Goal: Information Seeking & Learning: Learn about a topic

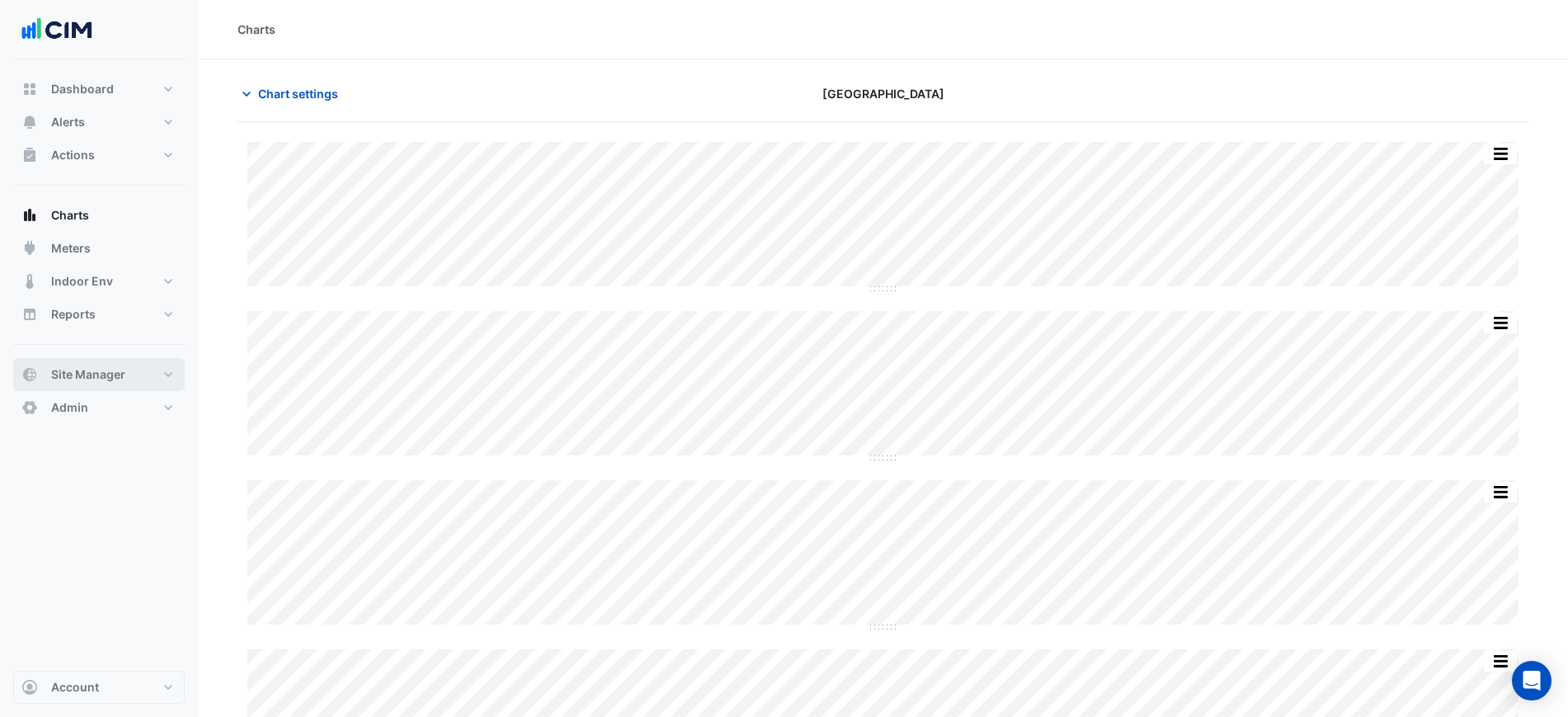
scroll to position [362, 0]
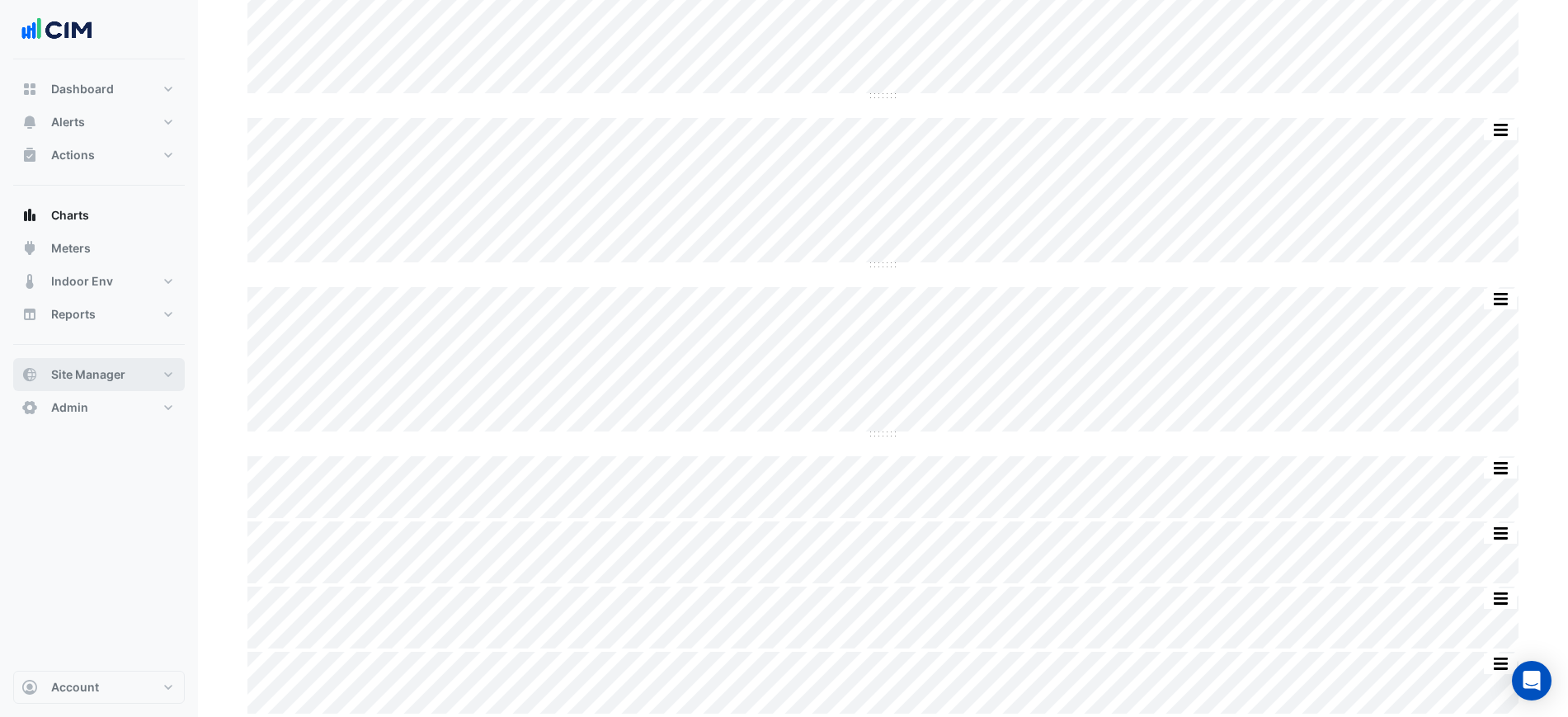
click at [128, 377] on button "Site Manager" at bounding box center [98, 374] width 172 height 33
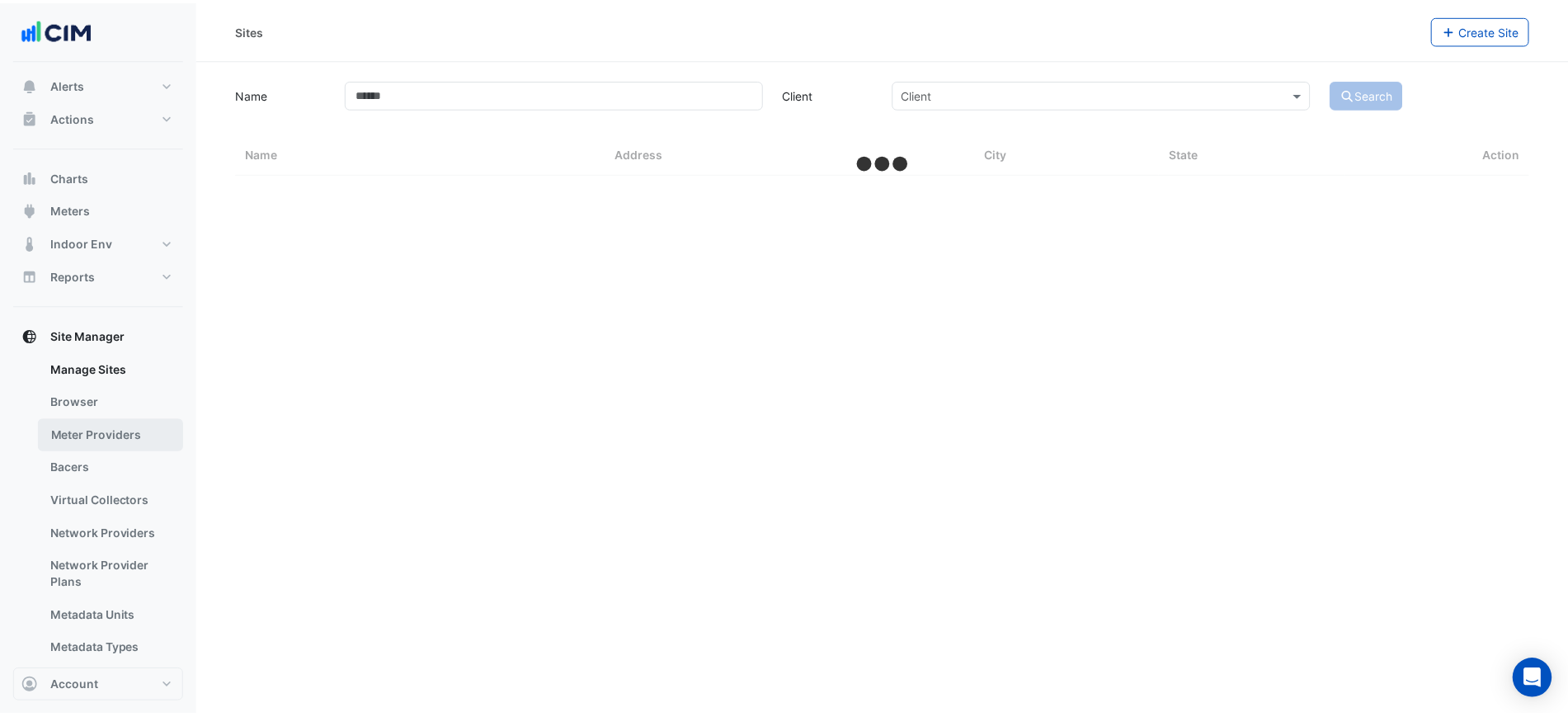
scroll to position [104, 0]
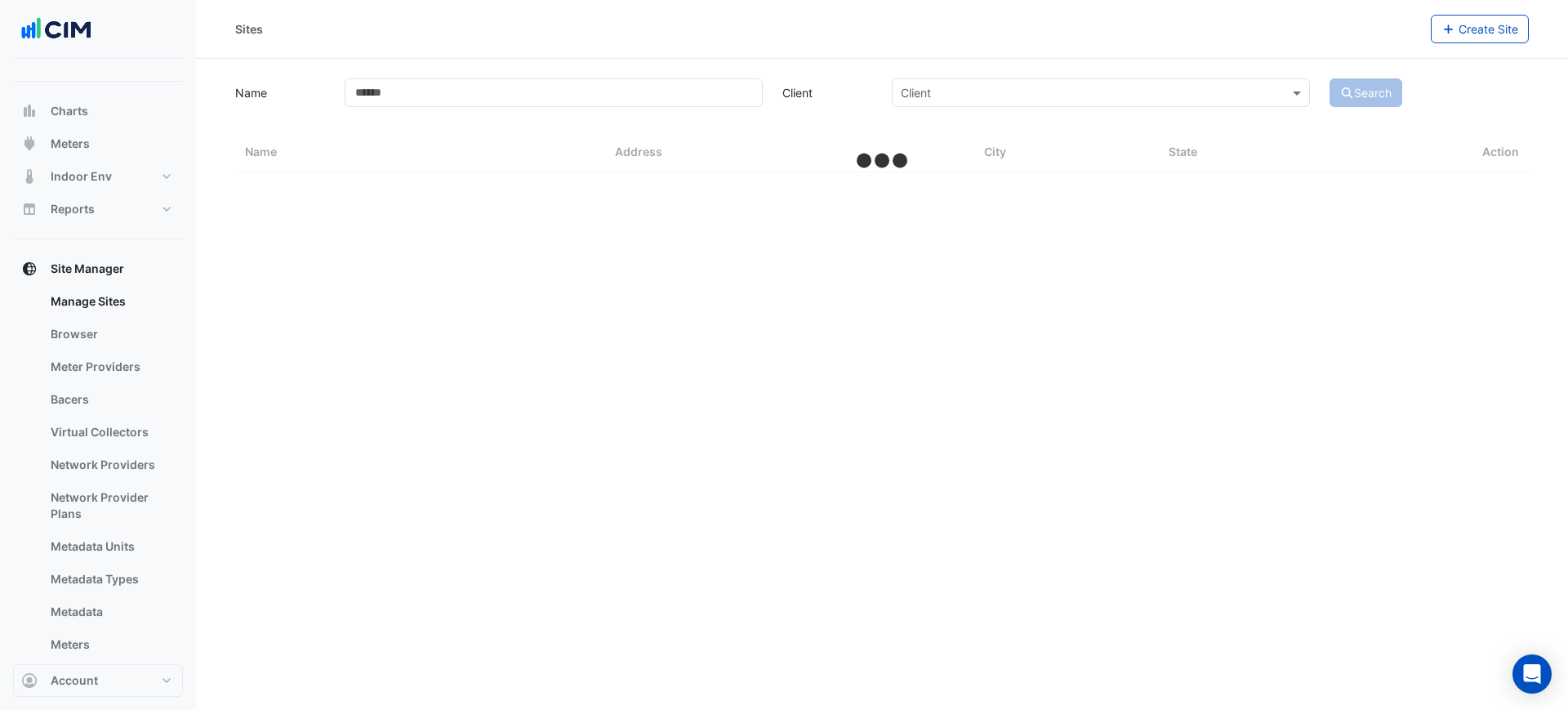
select select "***"
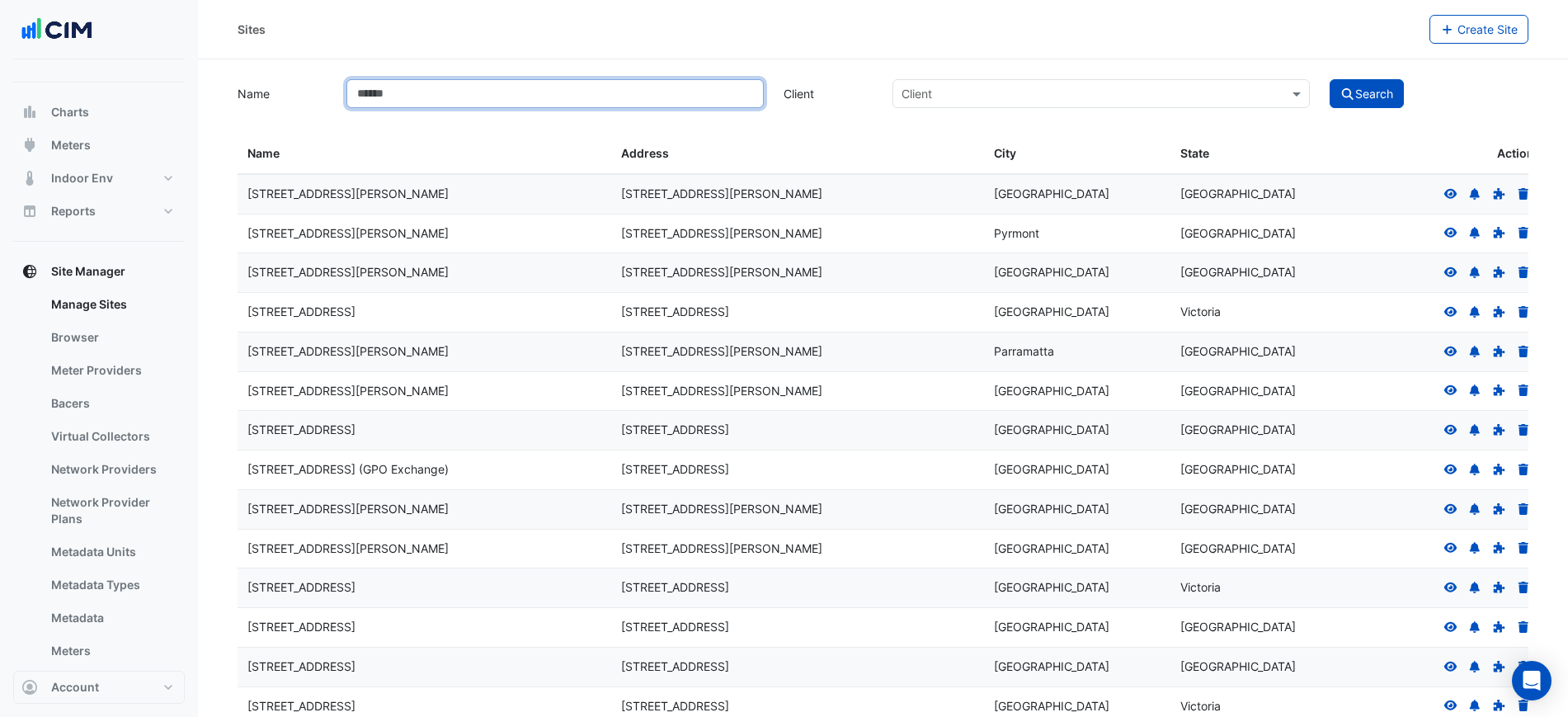
click at [391, 89] on input "Name" at bounding box center [555, 94] width 417 height 29
type input "*******"
click at [1329, 80] on button "Search" at bounding box center [1366, 94] width 74 height 29
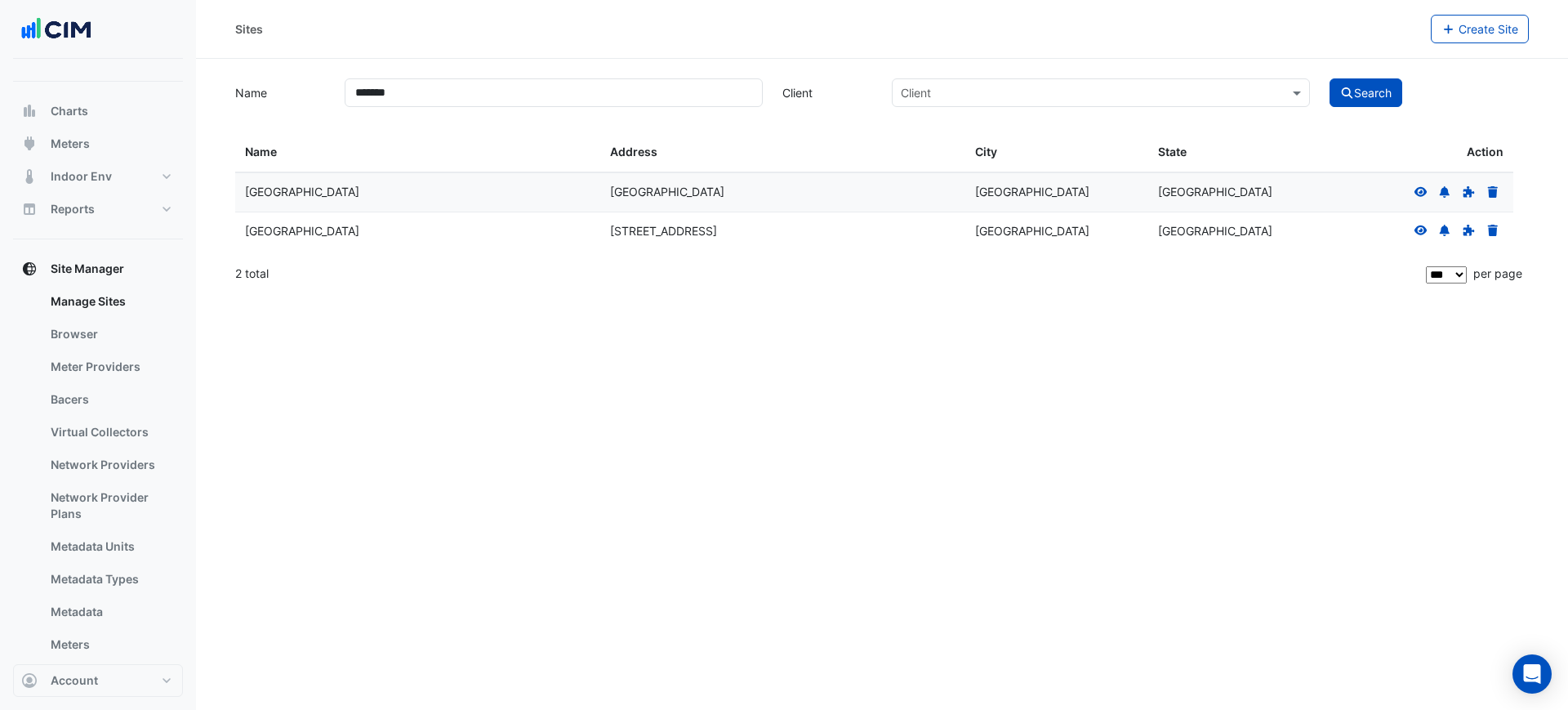
click at [1418, 233] on icon at bounding box center [1421, 230] width 13 height 10
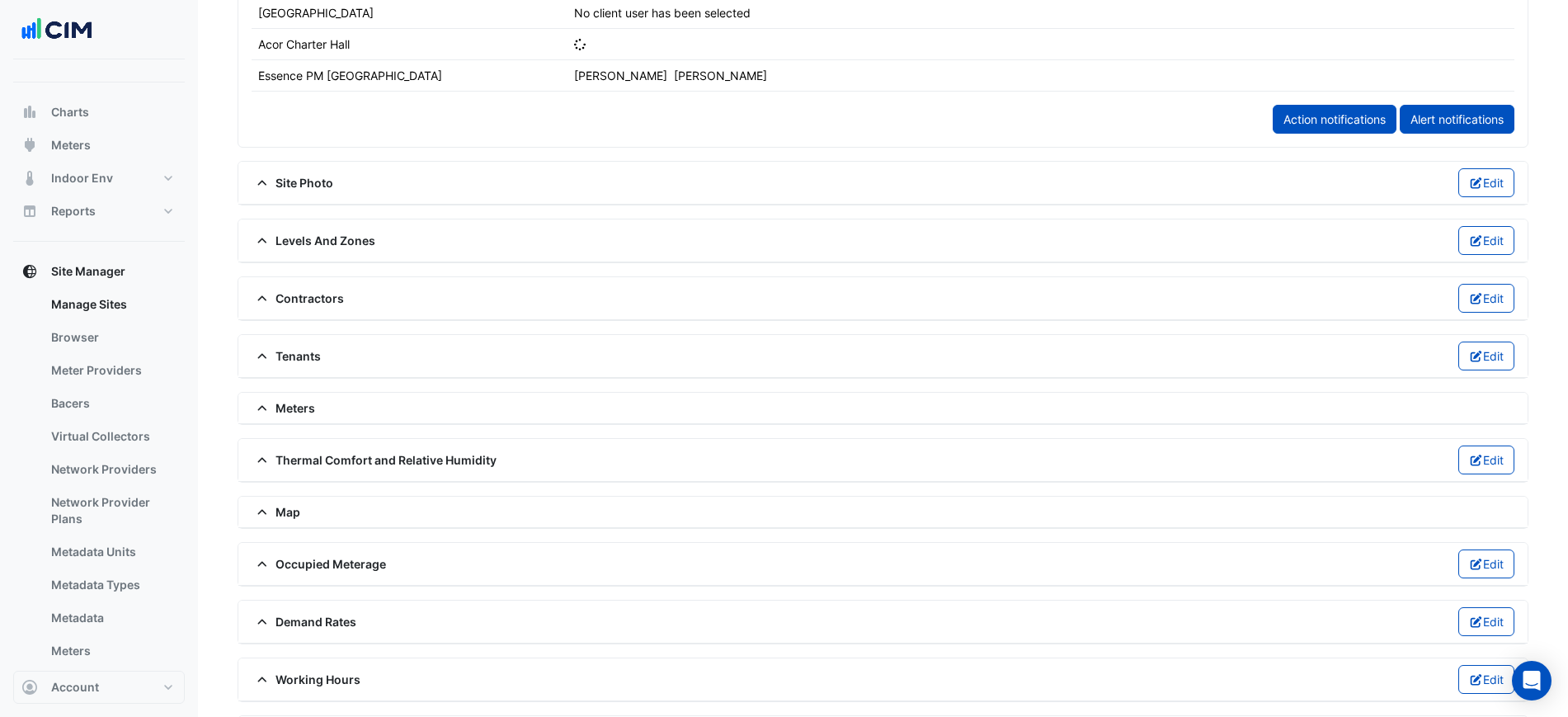
scroll to position [1188, 0]
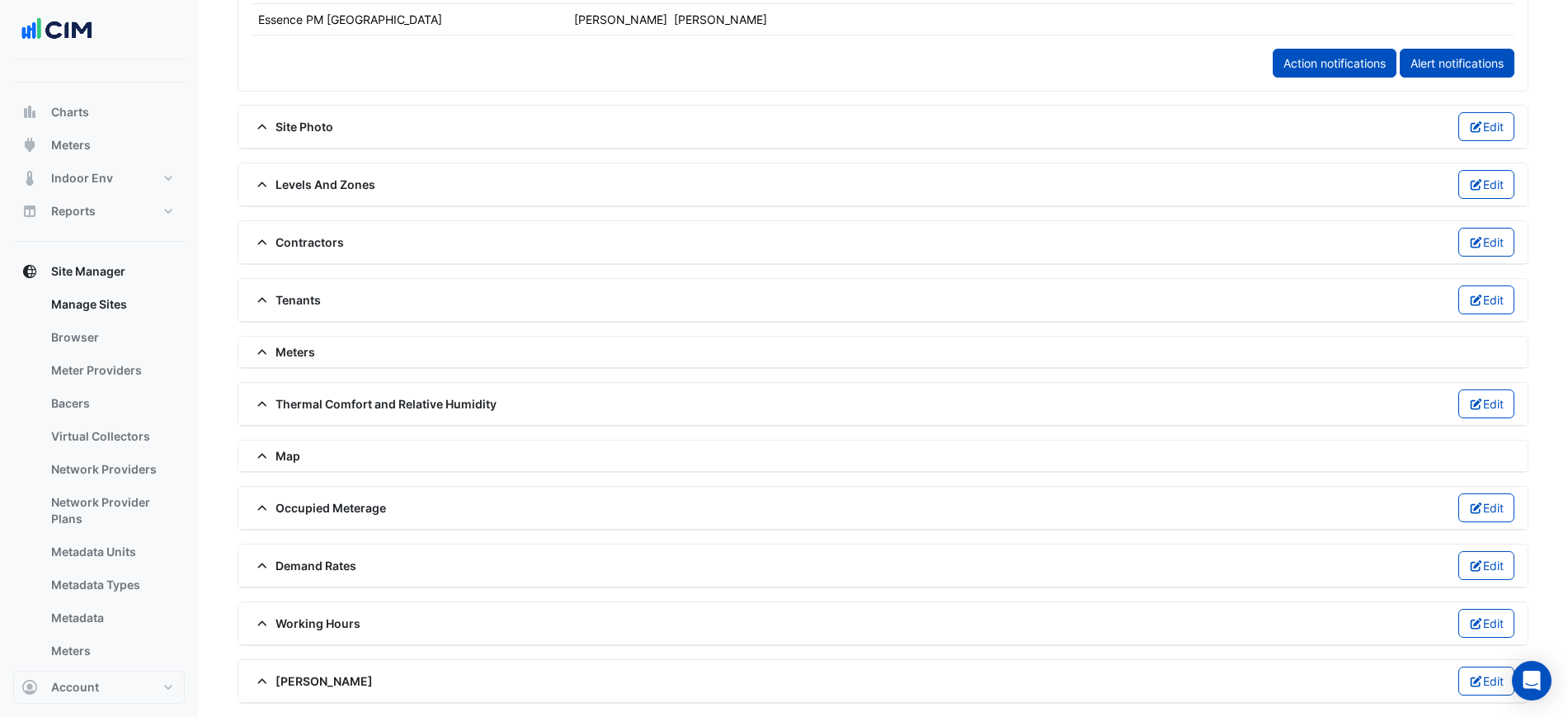
click at [281, 400] on span "Thermal Comfort and Relative Humidity" at bounding box center [374, 404] width 245 height 17
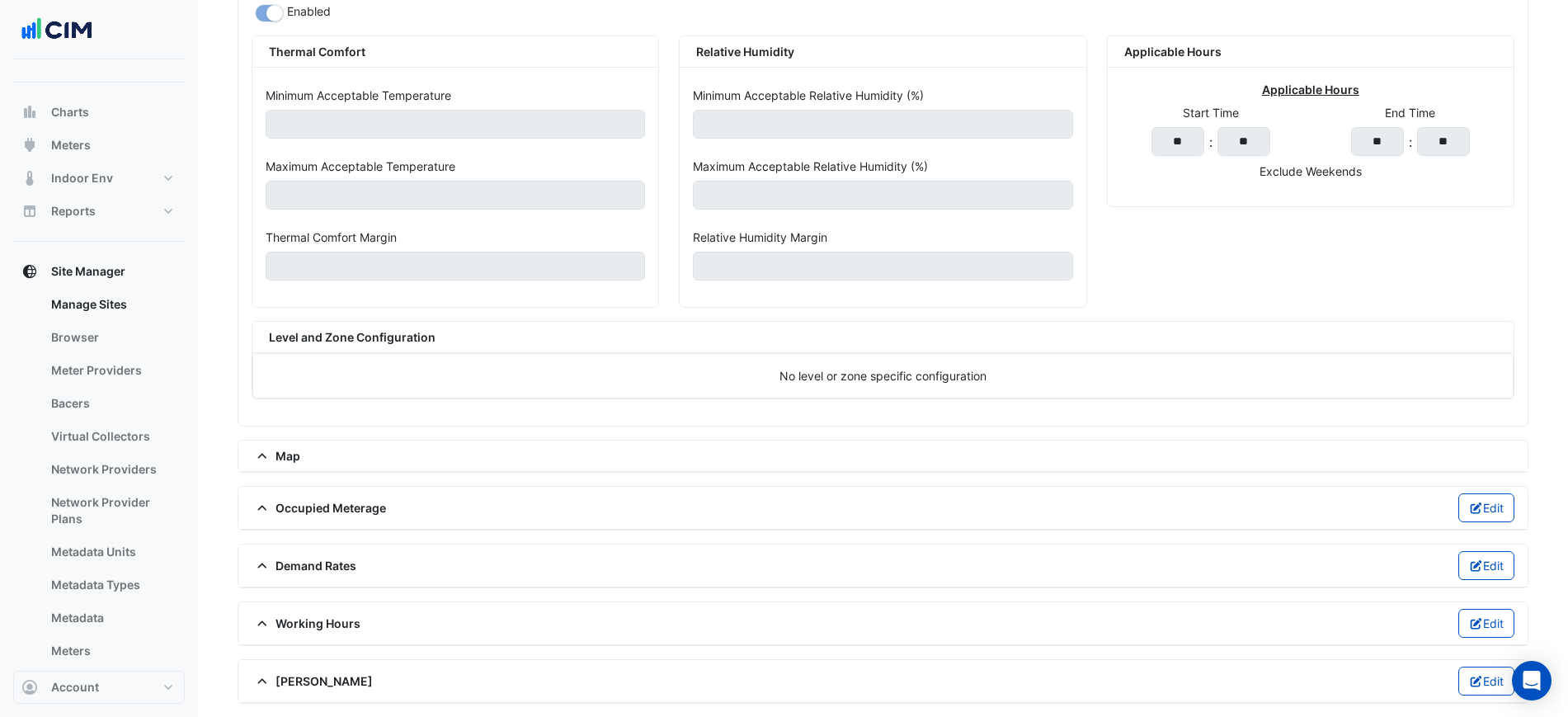
select select "***"
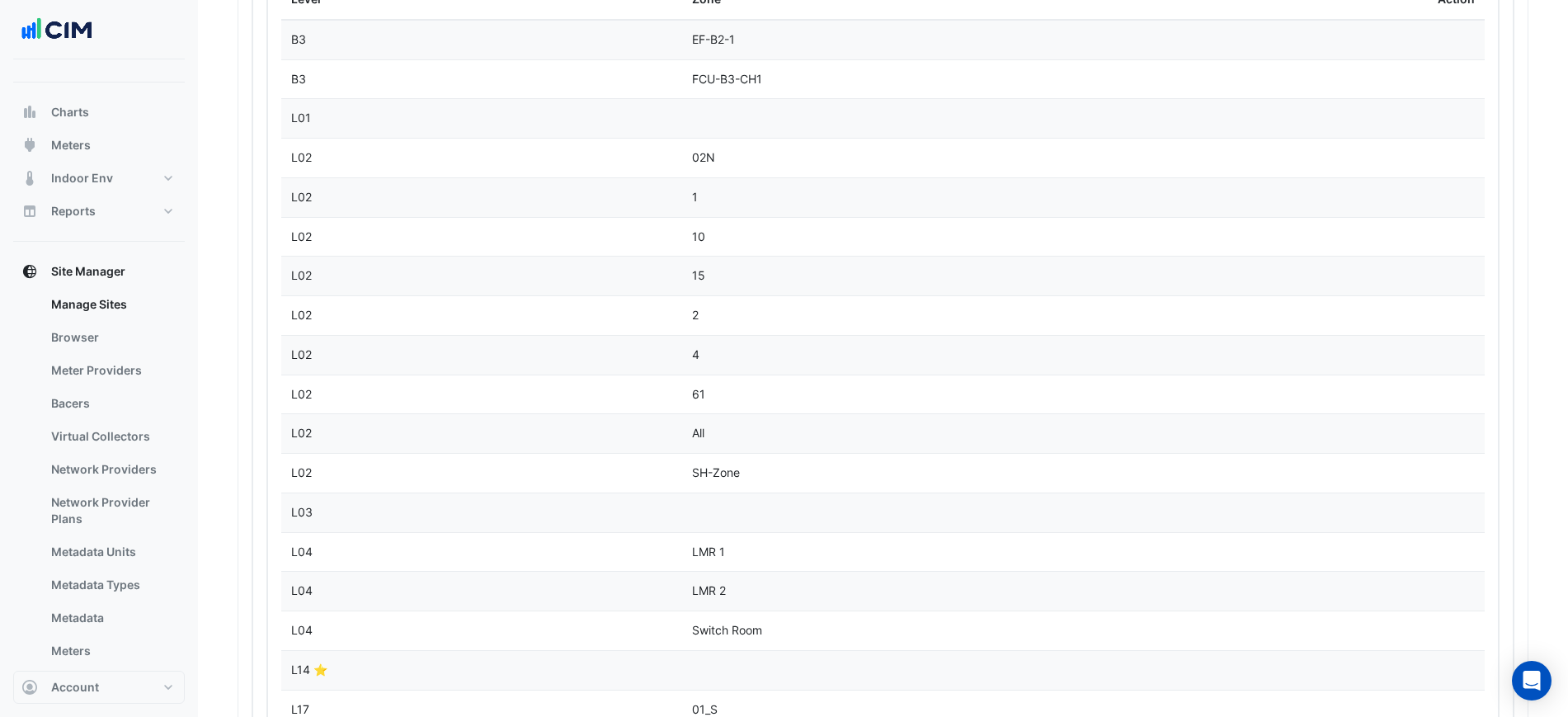
scroll to position [3997, 0]
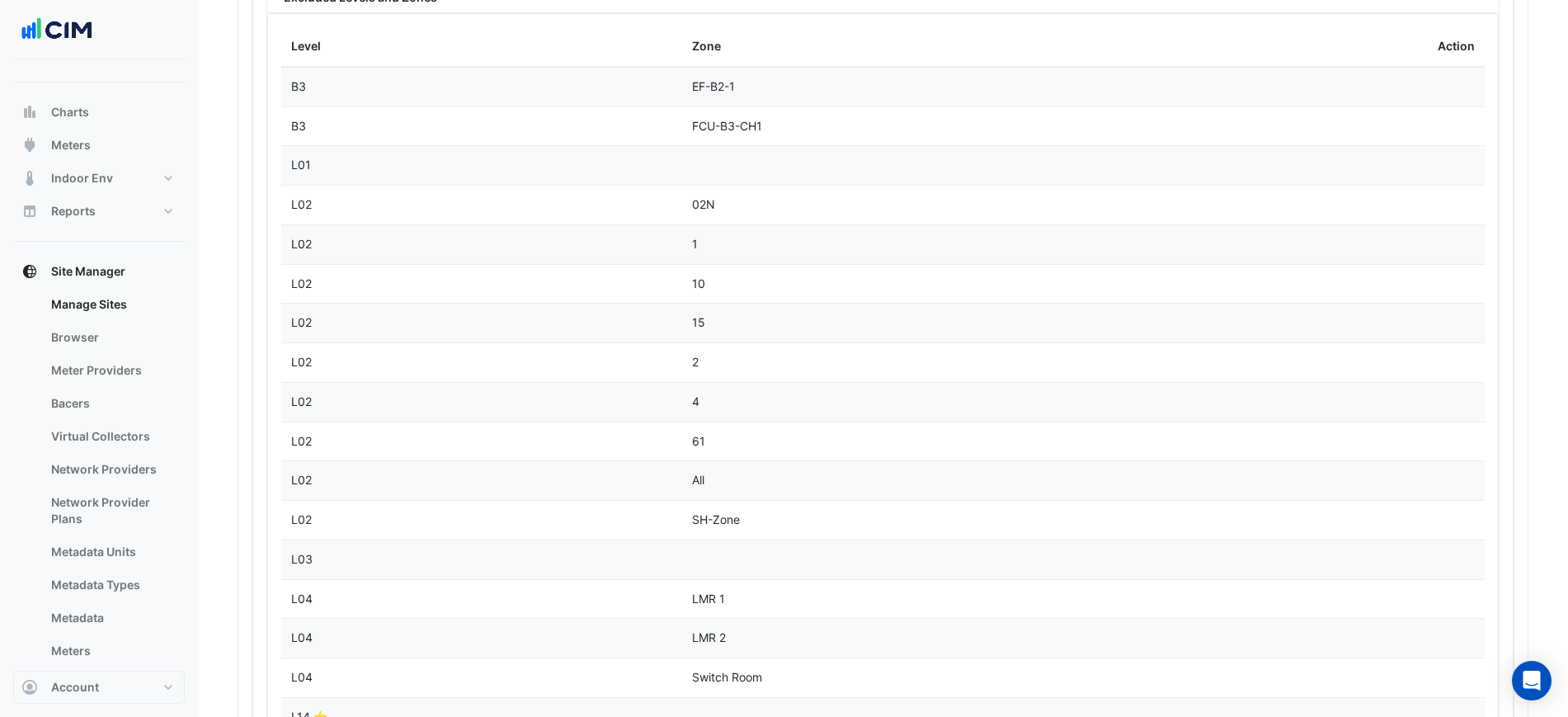
drag, startPoint x: 314, startPoint y: 165, endPoint x: 305, endPoint y: 166, distance: 9.1
click at [305, 166] on div "L01" at bounding box center [481, 165] width 381 height 19
click at [334, 165] on div "L01" at bounding box center [481, 165] width 381 height 19
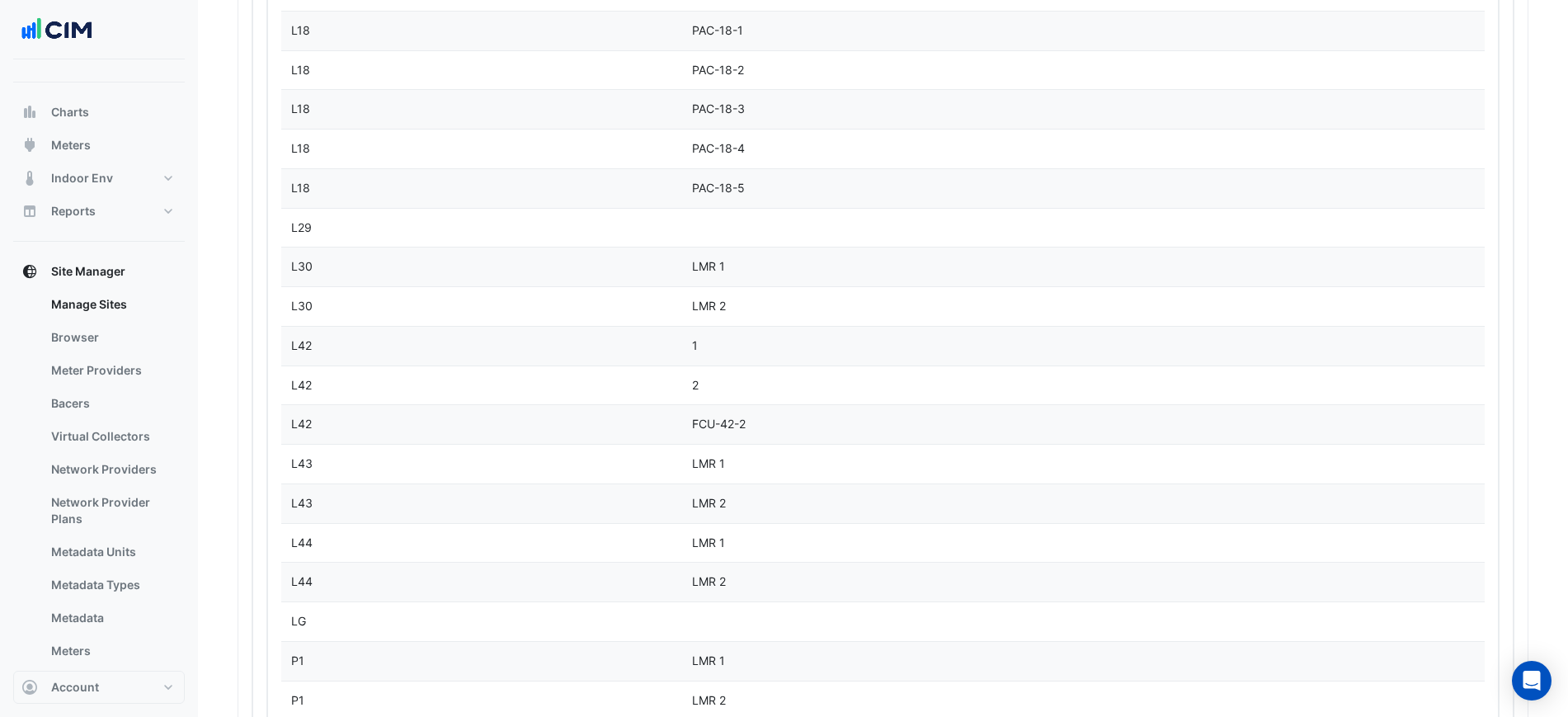
scroll to position [4953, 0]
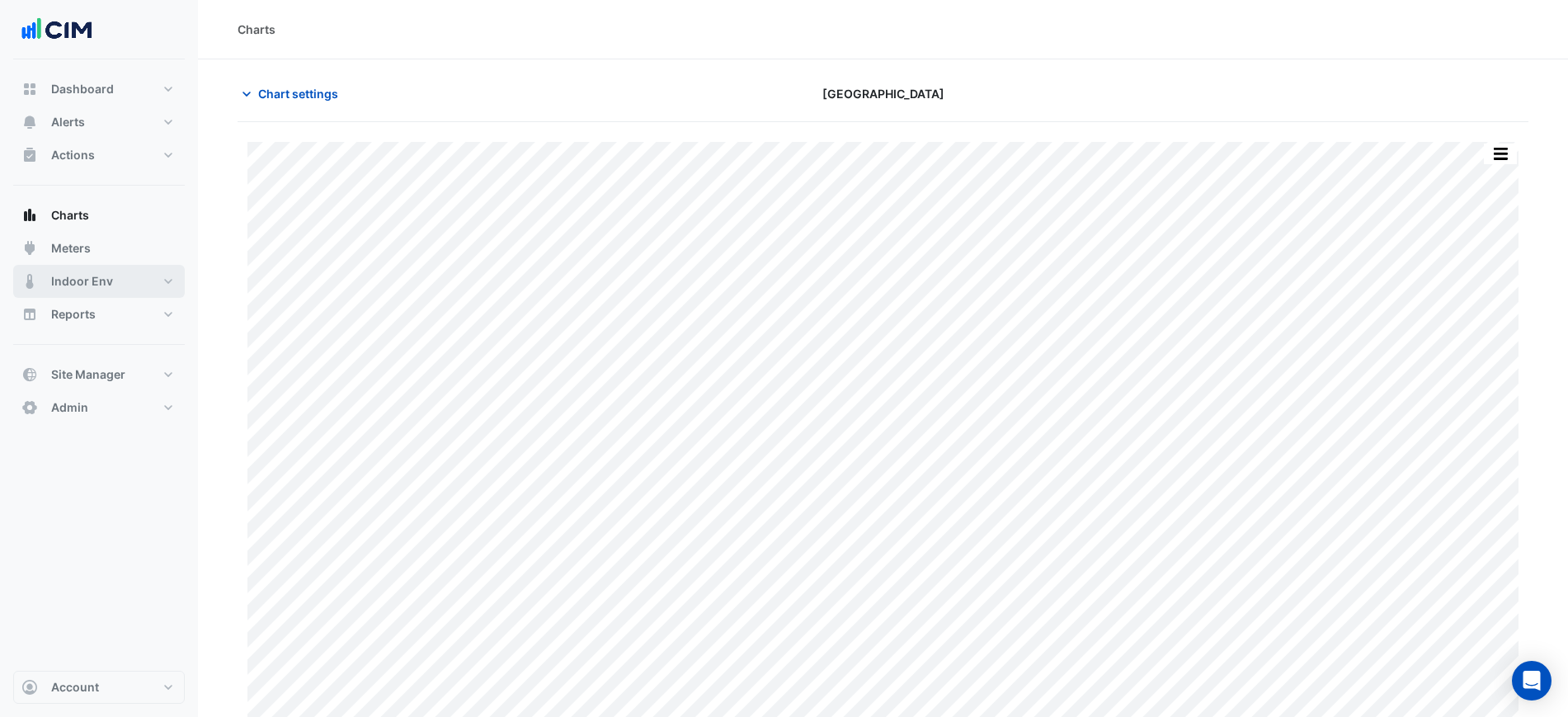
click at [115, 285] on button "Indoor Env" at bounding box center [98, 281] width 172 height 33
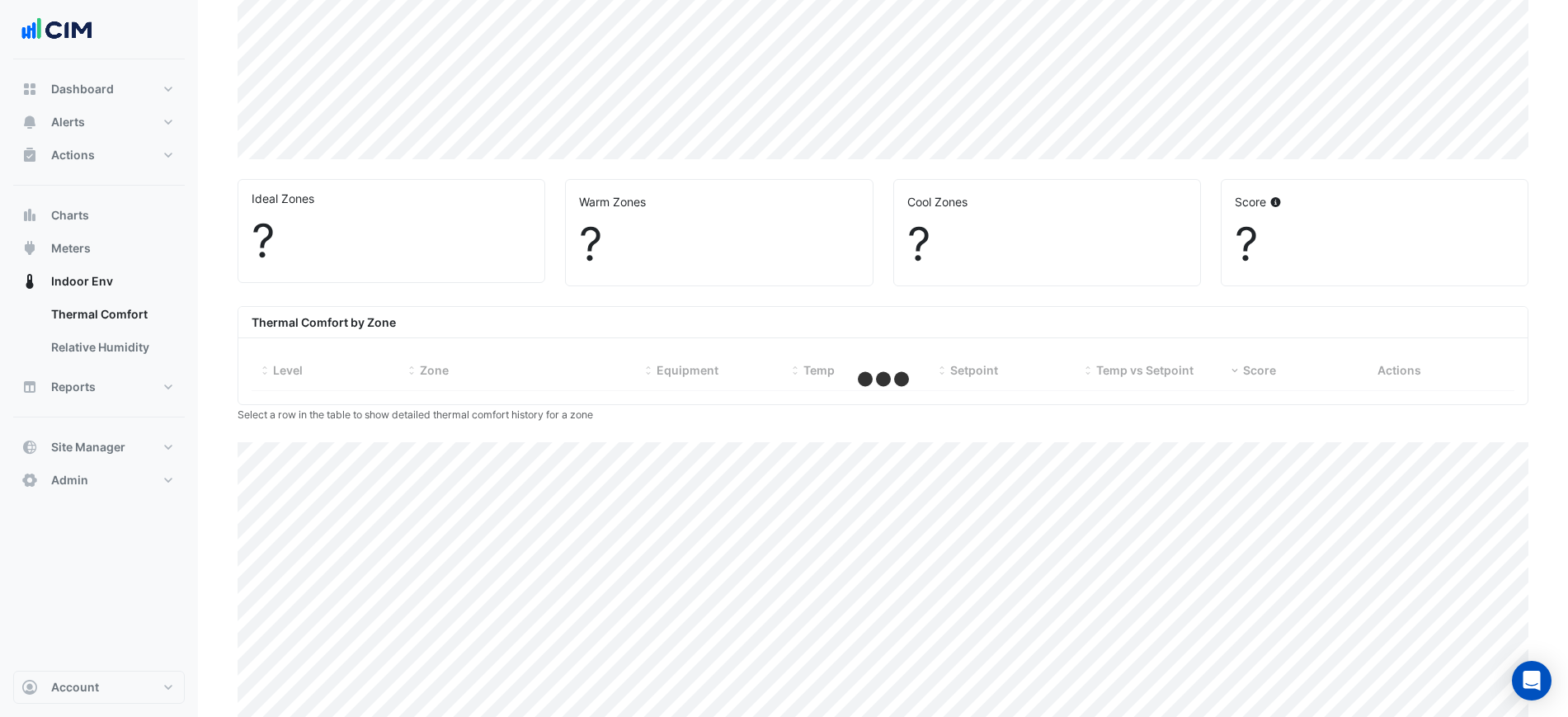
scroll to position [378, 0]
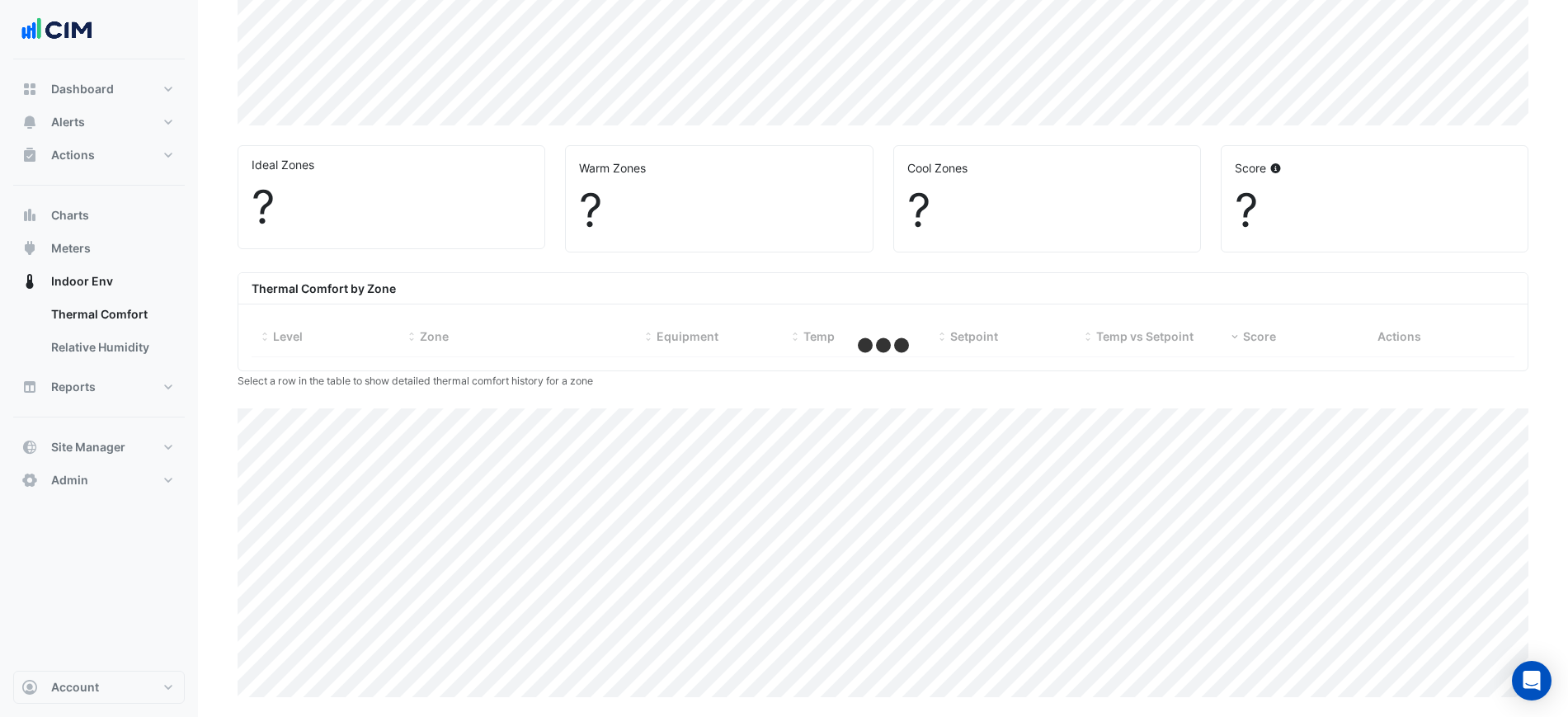
select select "***"
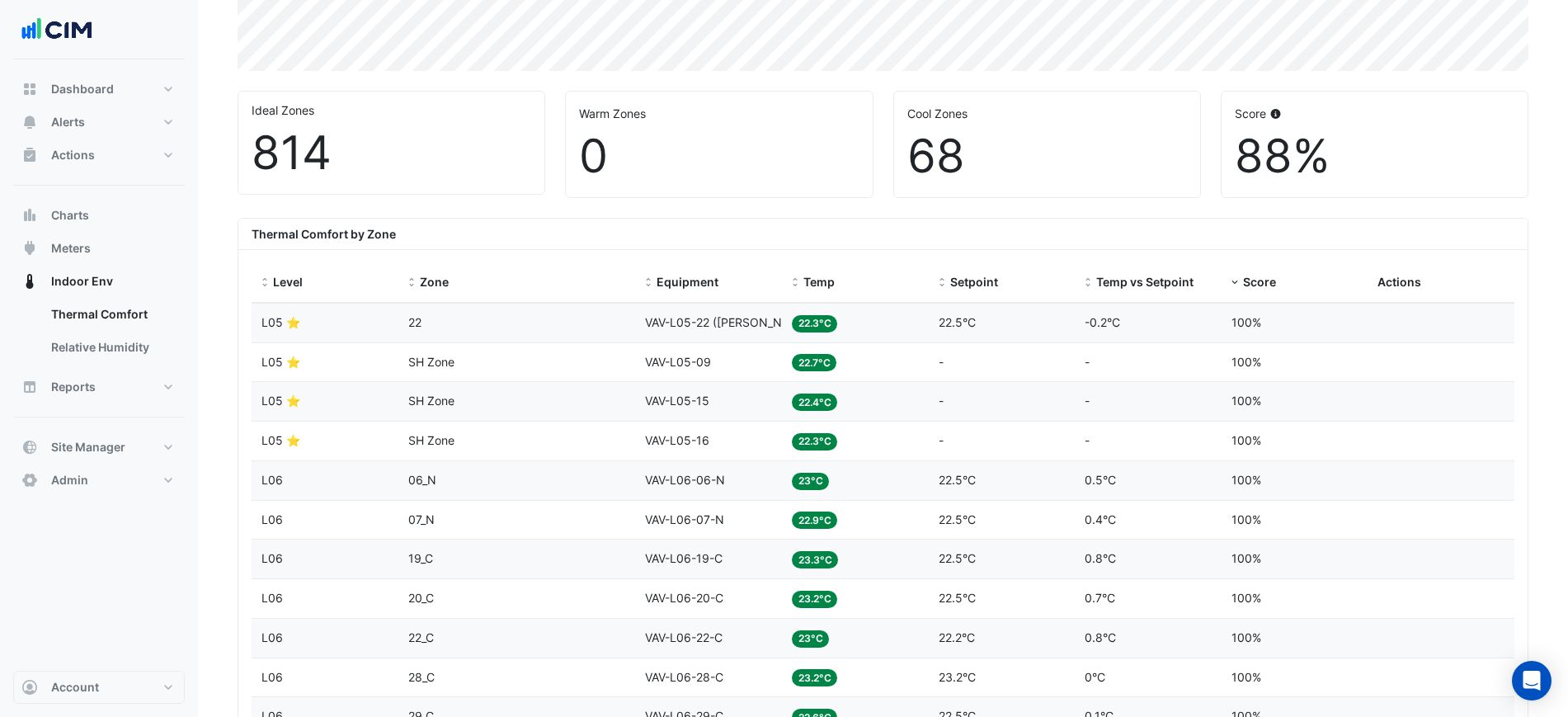
scroll to position [481, 0]
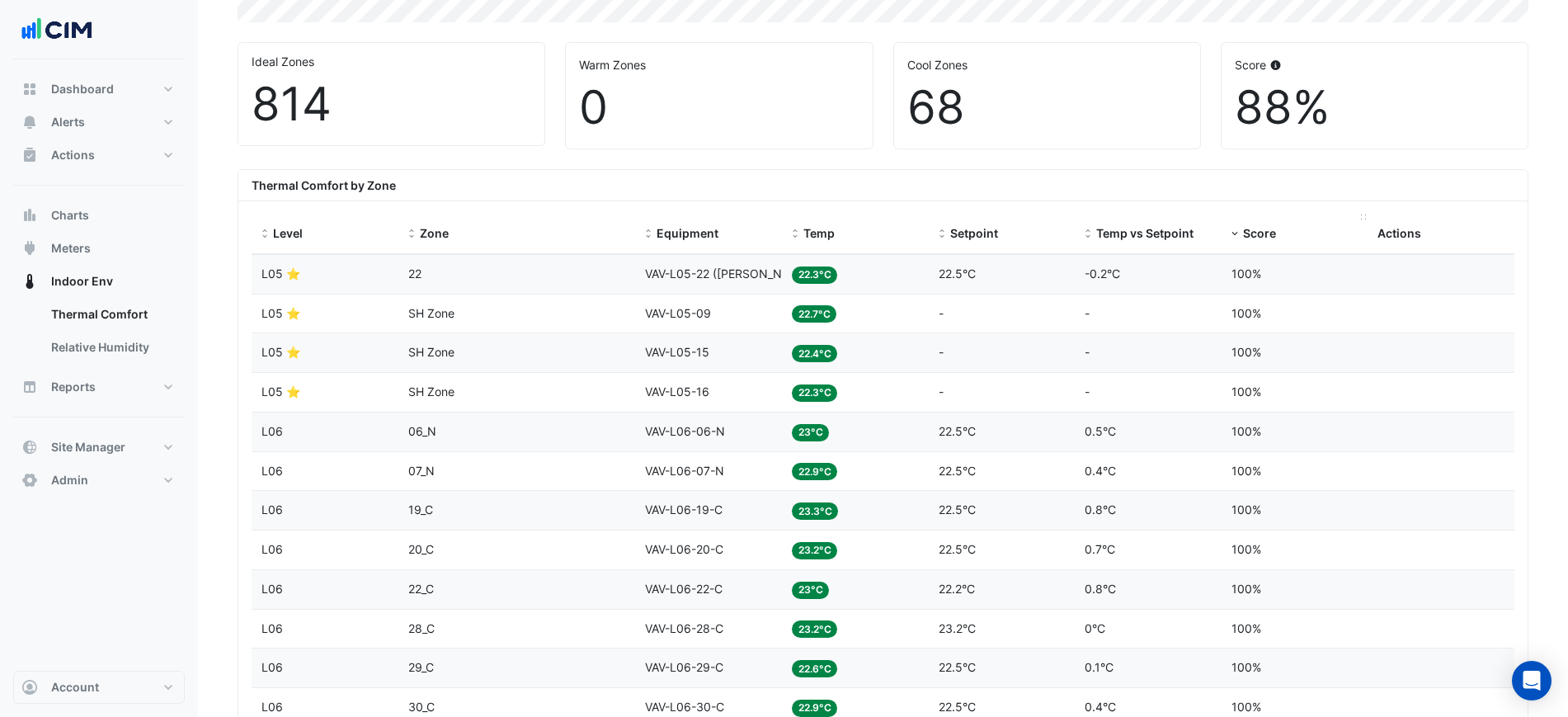
click at [1270, 230] on span "Score" at bounding box center [1259, 233] width 33 height 14
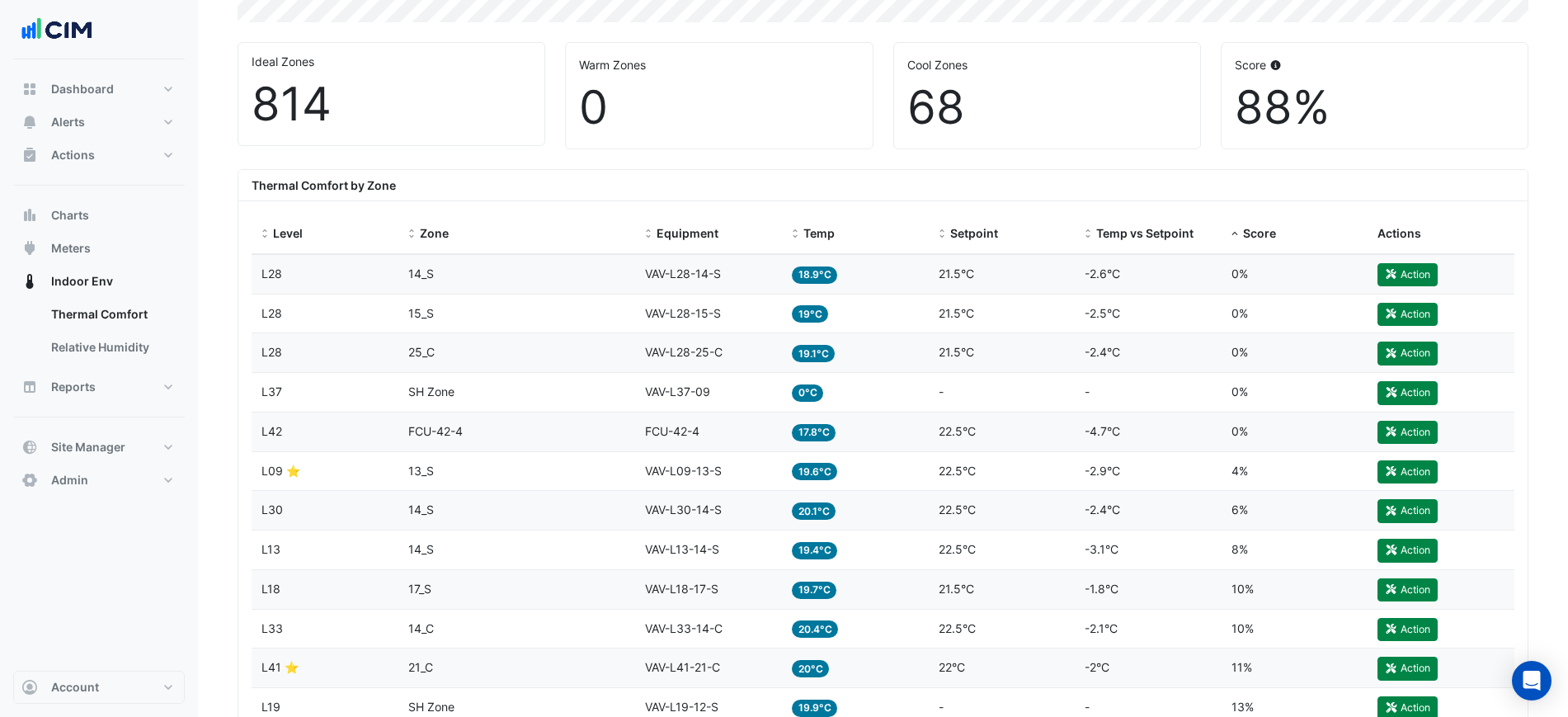
click at [816, 398] on span "0°C" at bounding box center [808, 393] width 33 height 17
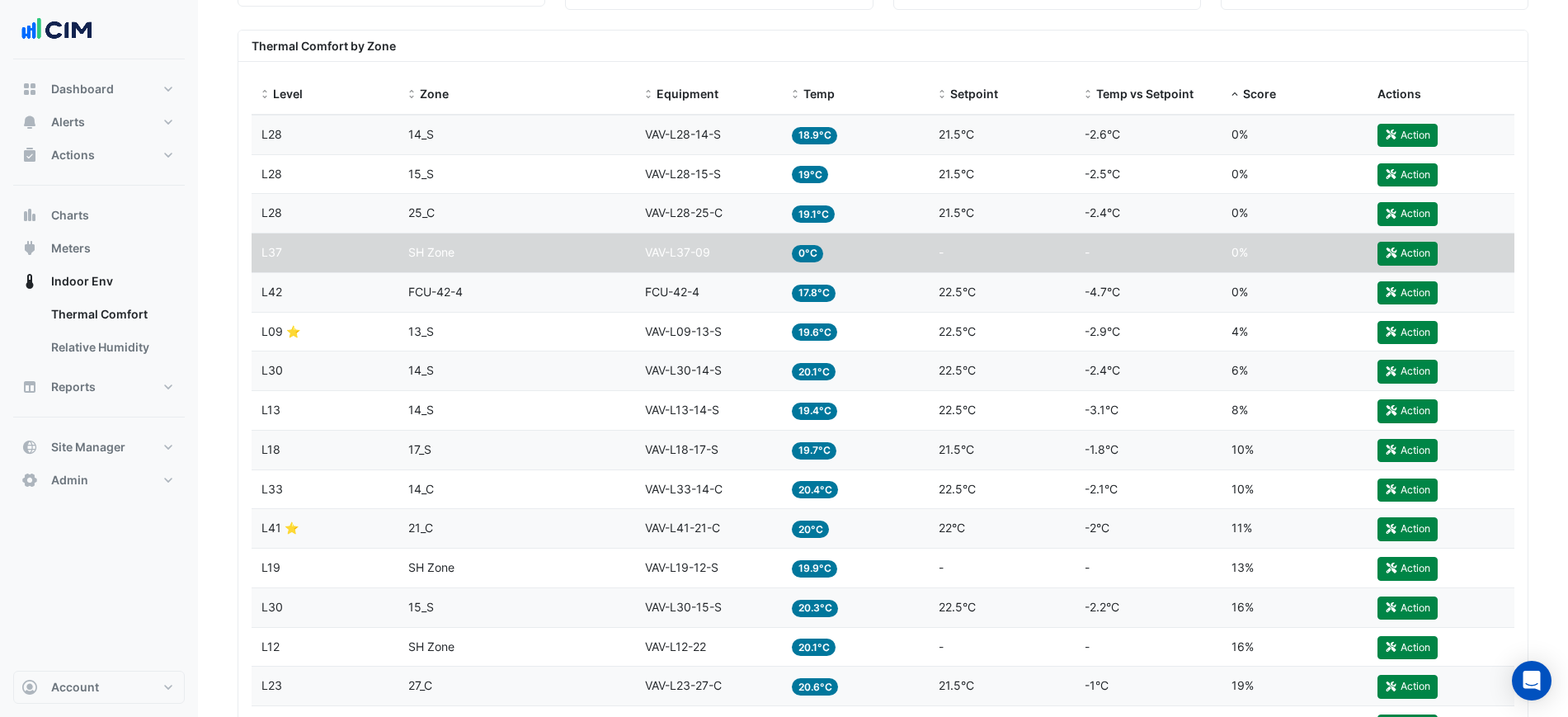
scroll to position [584, 0]
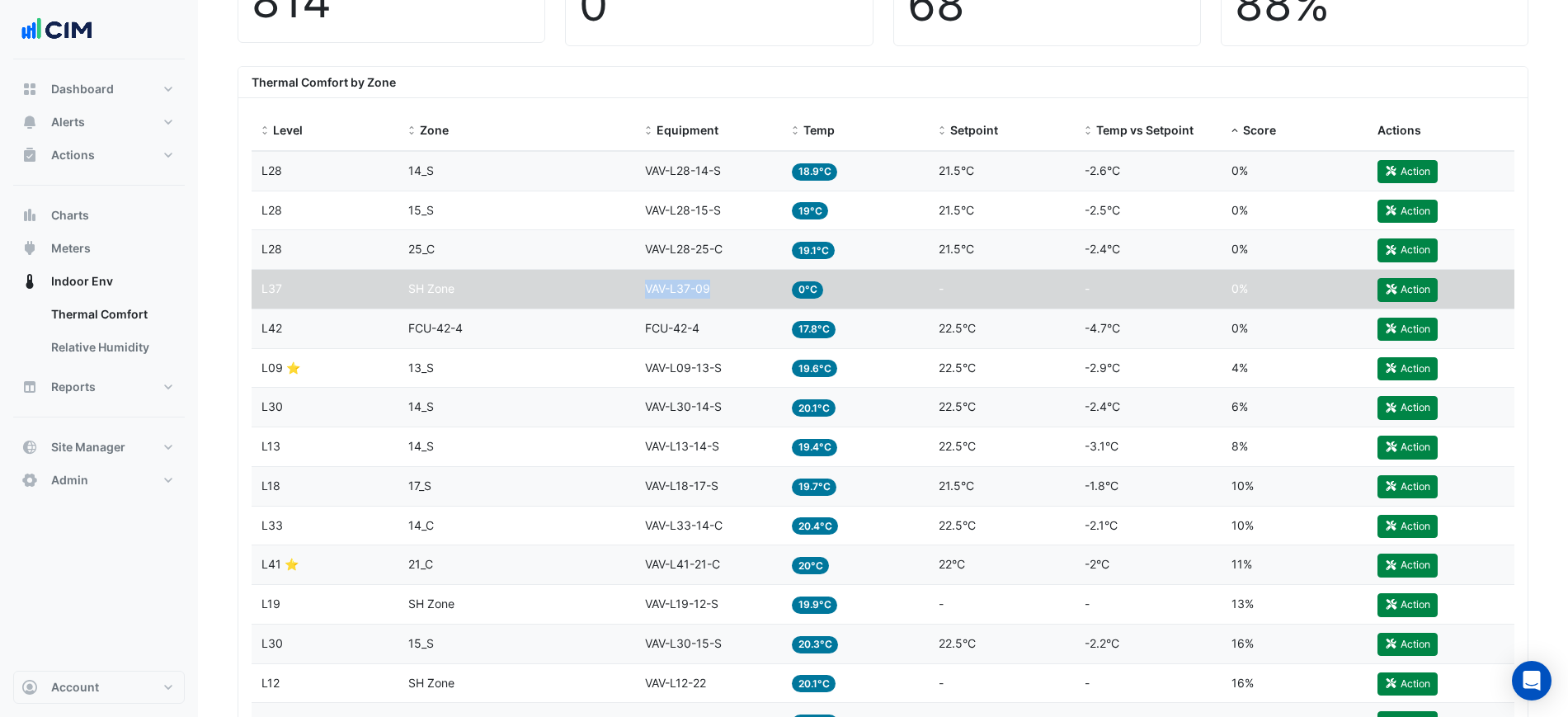
drag, startPoint x: 741, startPoint y: 294, endPoint x: 609, endPoint y: 300, distance: 132.1
click at [609, 300] on div "Level L37 Zone SH Zone Equipment VAV-L37-09 Temp 0°C Setpoint - Temp vs Setpoin…" at bounding box center [883, 288] width 1263 height 39
copy div "Equipment VAV-L37-09"
click at [123, 120] on button "Alerts" at bounding box center [98, 121] width 172 height 33
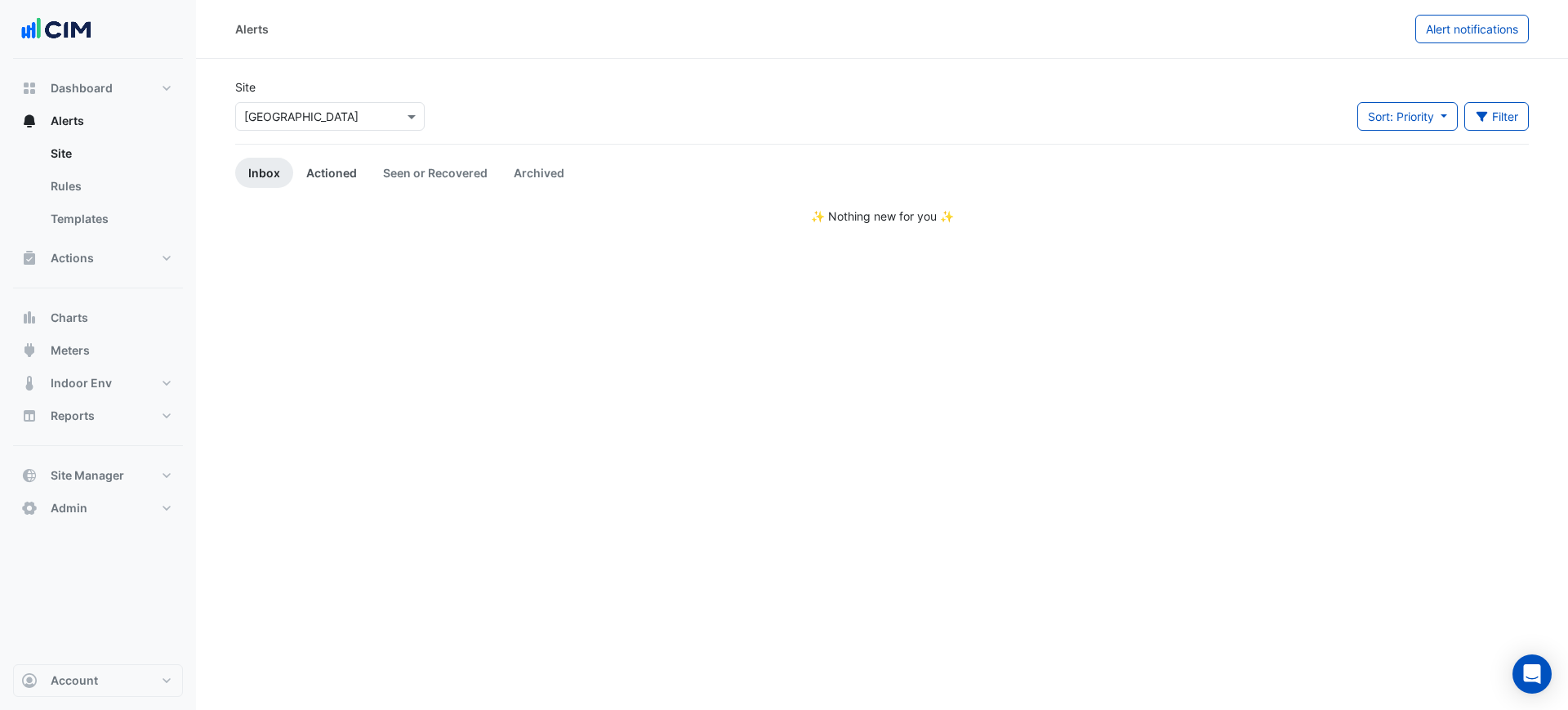
click at [351, 171] on link "Actioned" at bounding box center [331, 173] width 77 height 31
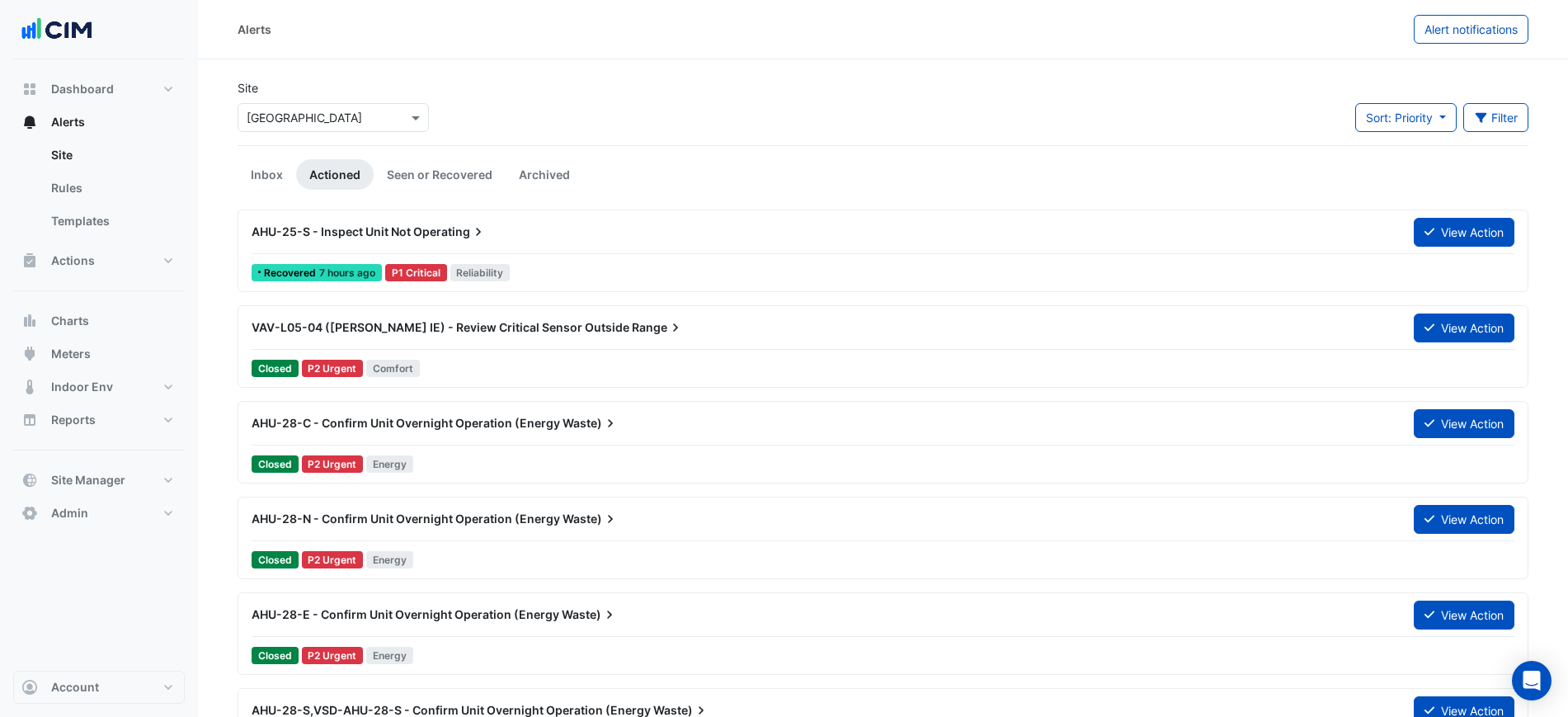
click at [1537, 107] on div "Sort: Priority Priority Updated Filter Title Priority Filter Impact Filter Equi…" at bounding box center [1441, 124] width 193 height 42
click at [1511, 108] on button "Filter" at bounding box center [1495, 118] width 66 height 29
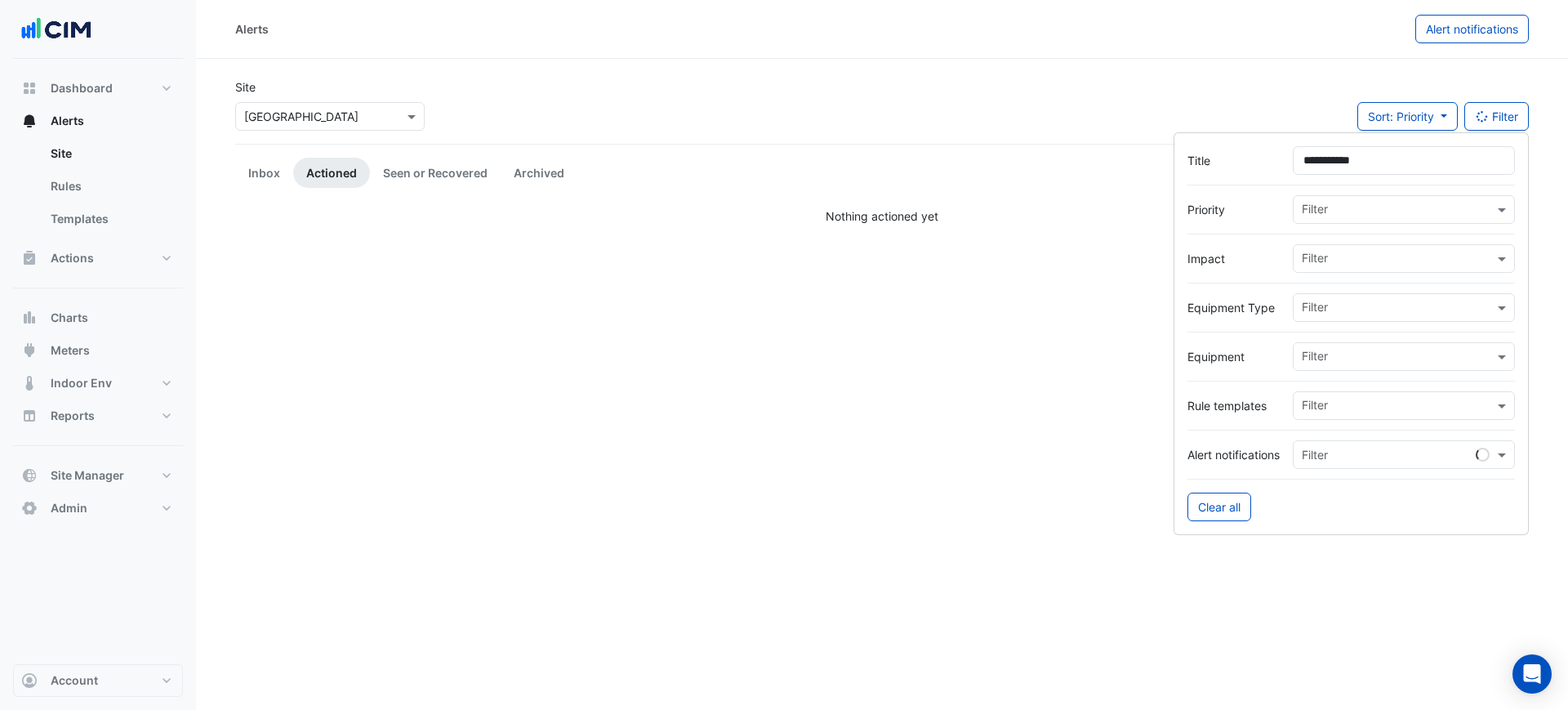
click at [1327, 157] on input "**********" at bounding box center [1404, 161] width 222 height 29
type input "**********"
click at [501, 162] on li "Archived" at bounding box center [539, 173] width 77 height 31
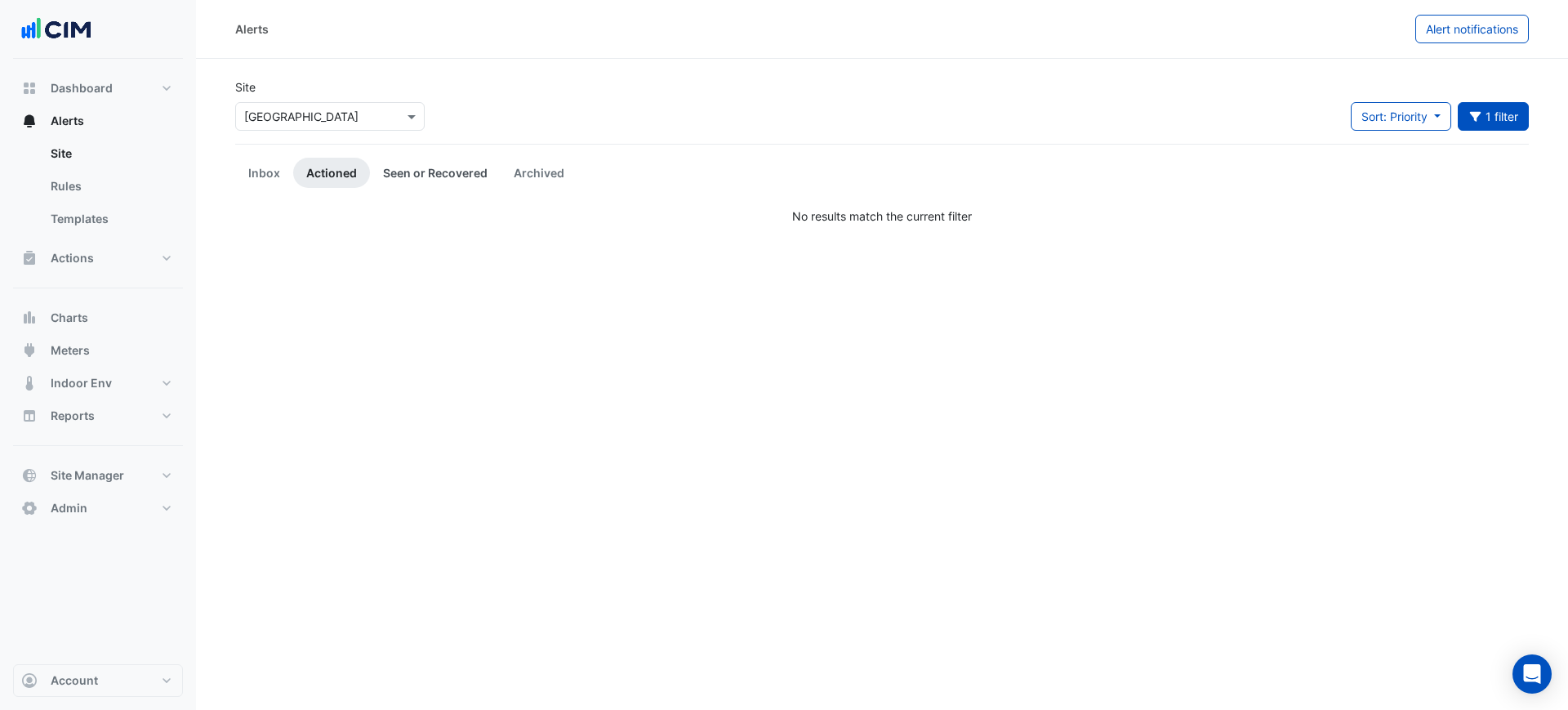
click at [467, 169] on link "Seen or Recovered" at bounding box center [435, 173] width 130 height 31
click at [357, 167] on link "Actioned" at bounding box center [331, 173] width 77 height 31
click at [1491, 114] on button "1 filter" at bounding box center [1493, 117] width 72 height 29
drag, startPoint x: 1413, startPoint y: 165, endPoint x: 1201, endPoint y: 165, distance: 212.0
click at [1201, 165] on div "**********" at bounding box center [1351, 161] width 328 height 29
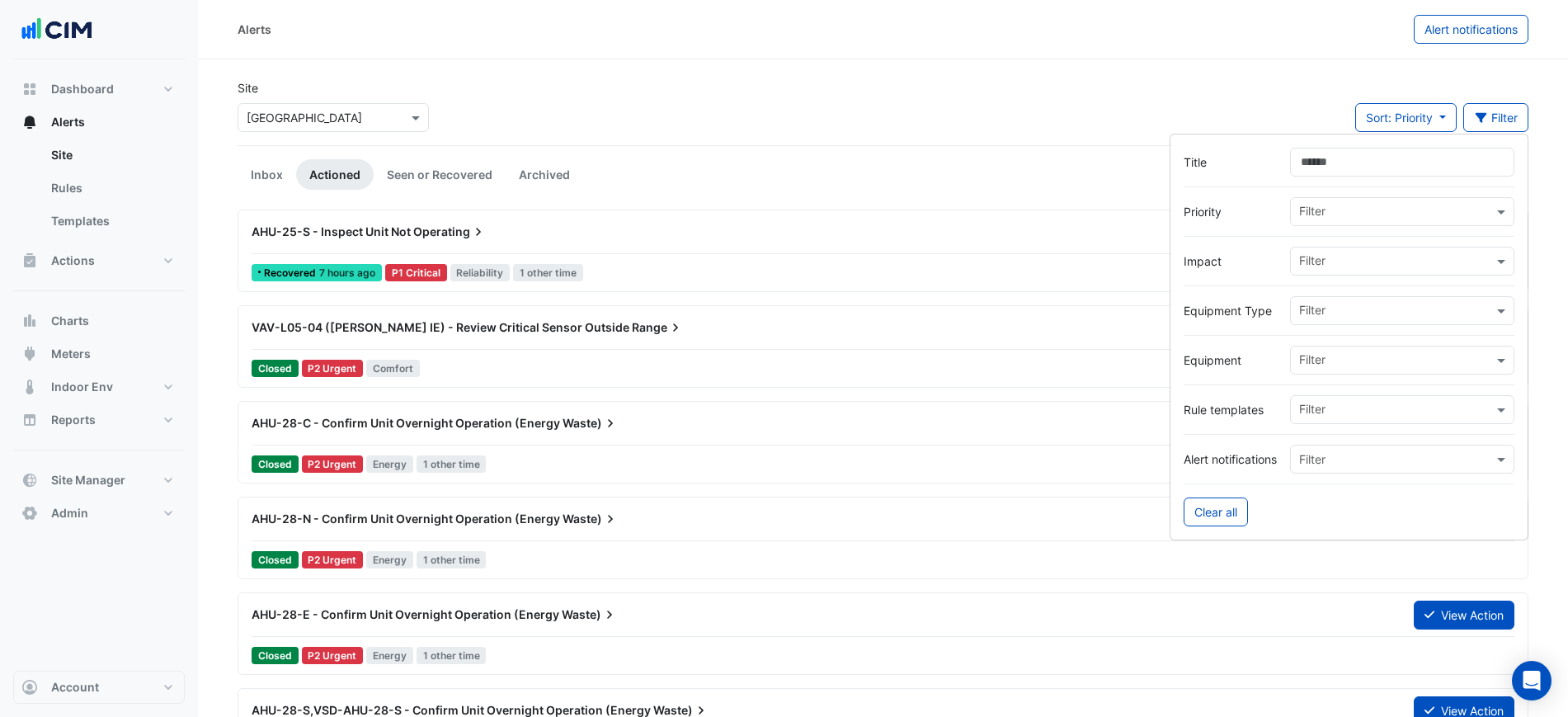
click at [1324, 353] on input "text" at bounding box center [1396, 362] width 194 height 17
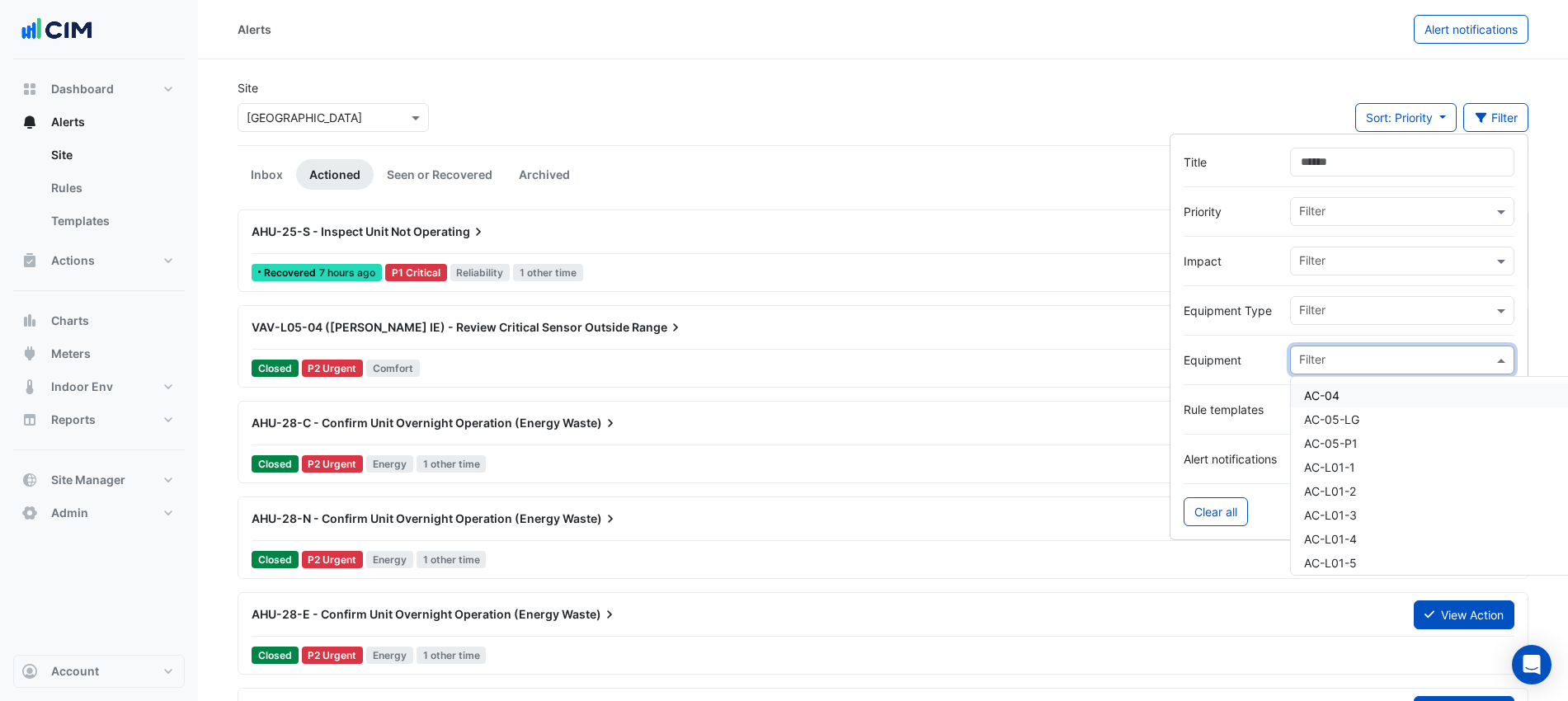
paste input "**********"
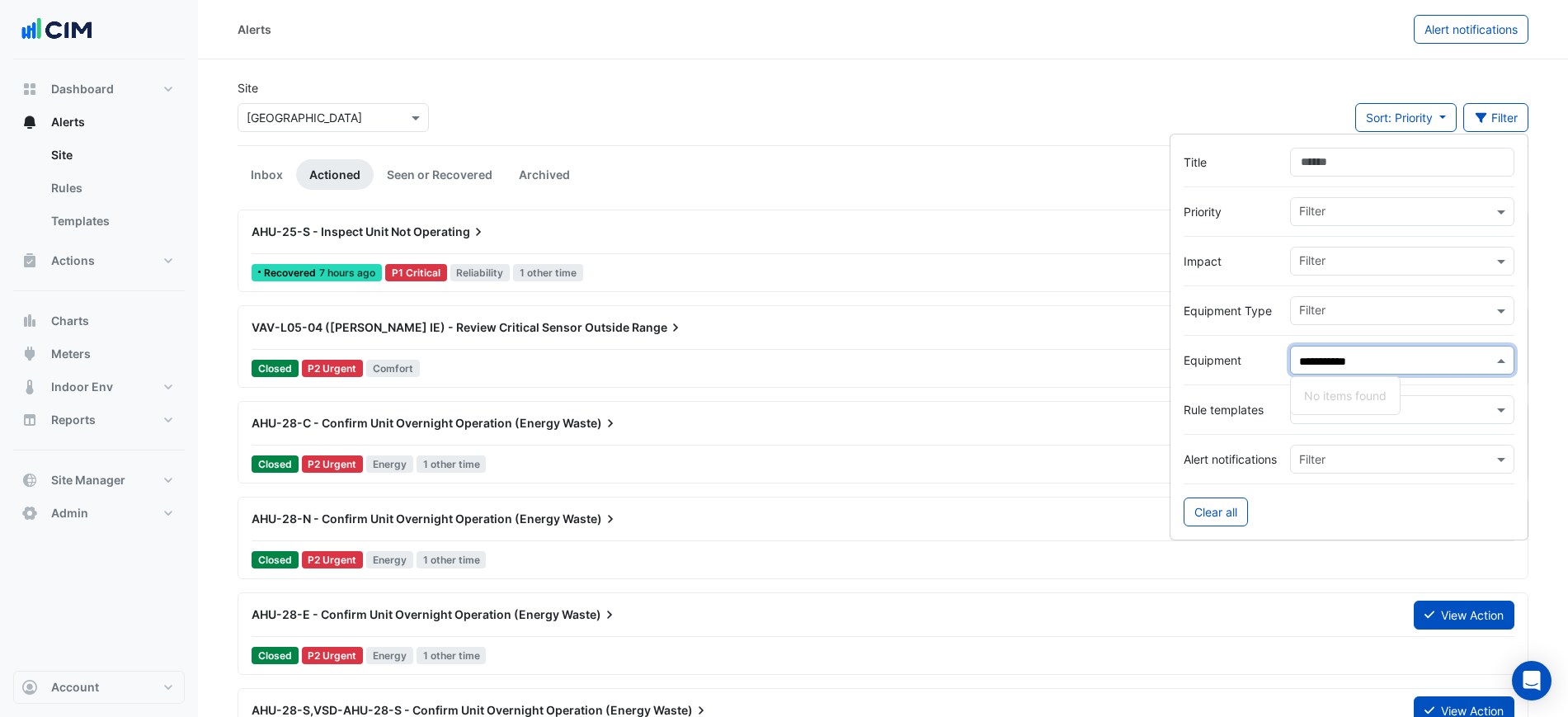
click at [1325, 357] on input "**********" at bounding box center [1396, 362] width 194 height 17
click at [1332, 398] on span "VAV-L37-09" at bounding box center [1336, 395] width 65 height 14
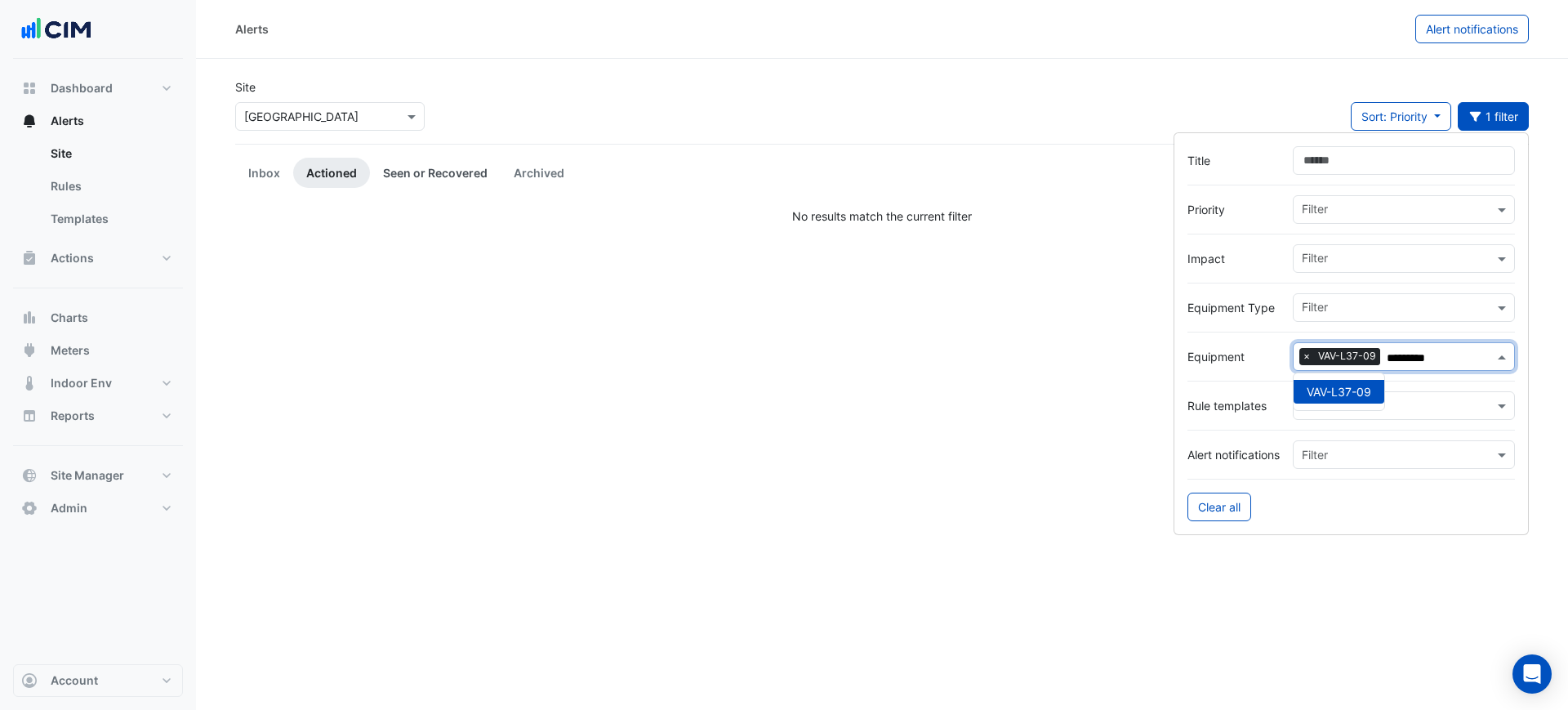
type input "*********"
click at [436, 172] on link "Seen or Recovered" at bounding box center [435, 173] width 130 height 31
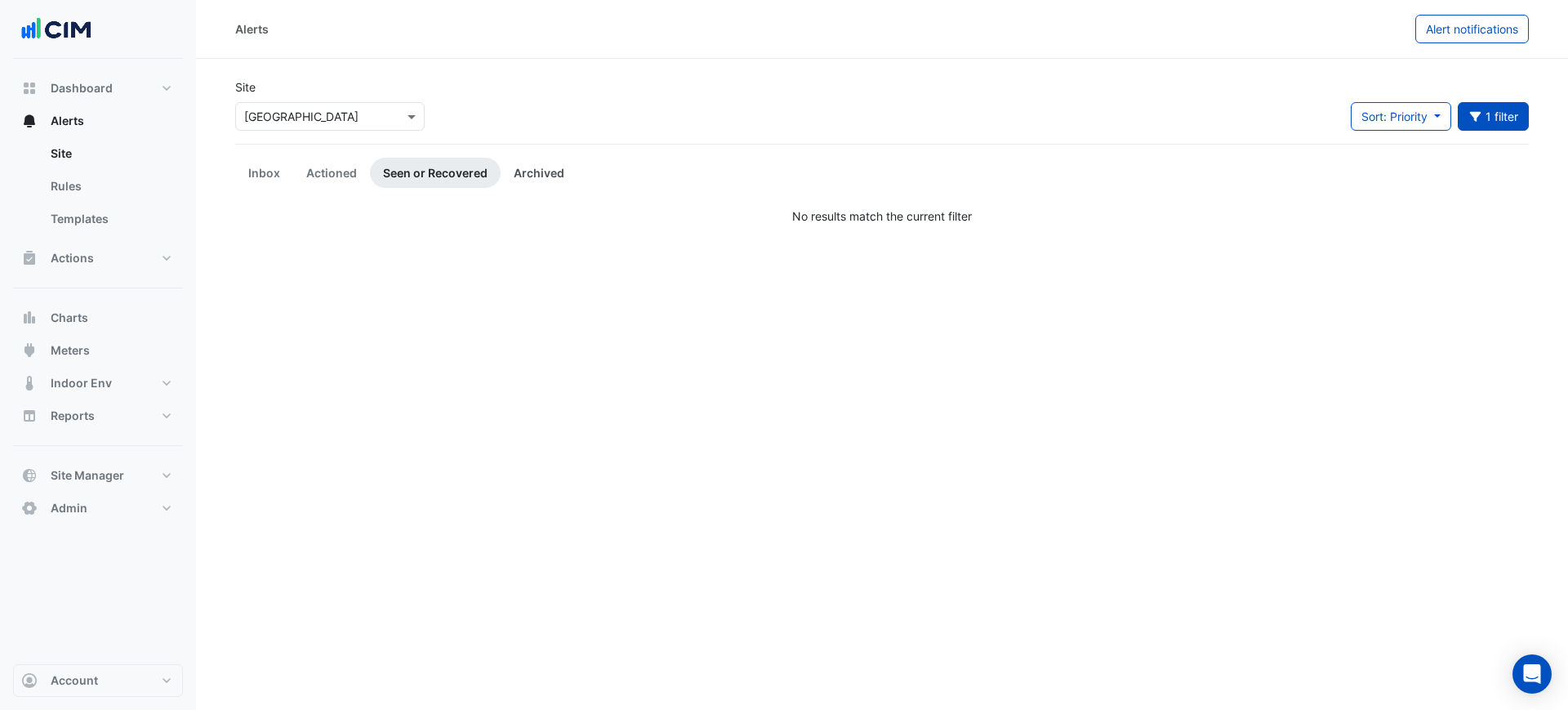
click at [537, 169] on link "Archived" at bounding box center [539, 173] width 77 height 31
click at [248, 175] on link "Inbox" at bounding box center [264, 173] width 58 height 31
click at [352, 167] on link "Actioned" at bounding box center [331, 173] width 77 height 31
click at [476, 167] on link "Seen or Recovered" at bounding box center [435, 173] width 130 height 31
click at [294, 170] on link "Actioned" at bounding box center [331, 173] width 77 height 31
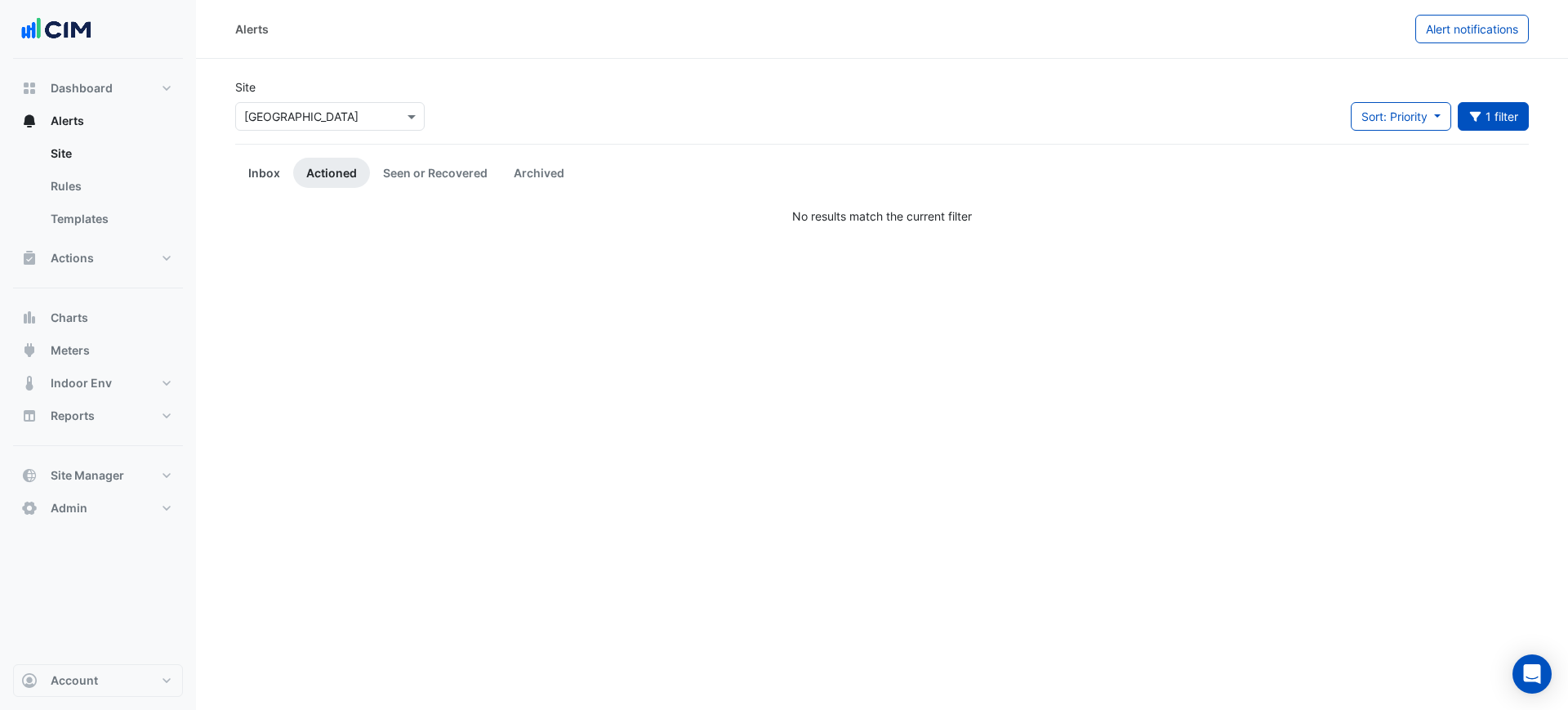
click at [254, 171] on link "Inbox" at bounding box center [264, 173] width 58 height 31
click at [114, 369] on button "Indoor Env" at bounding box center [97, 383] width 170 height 33
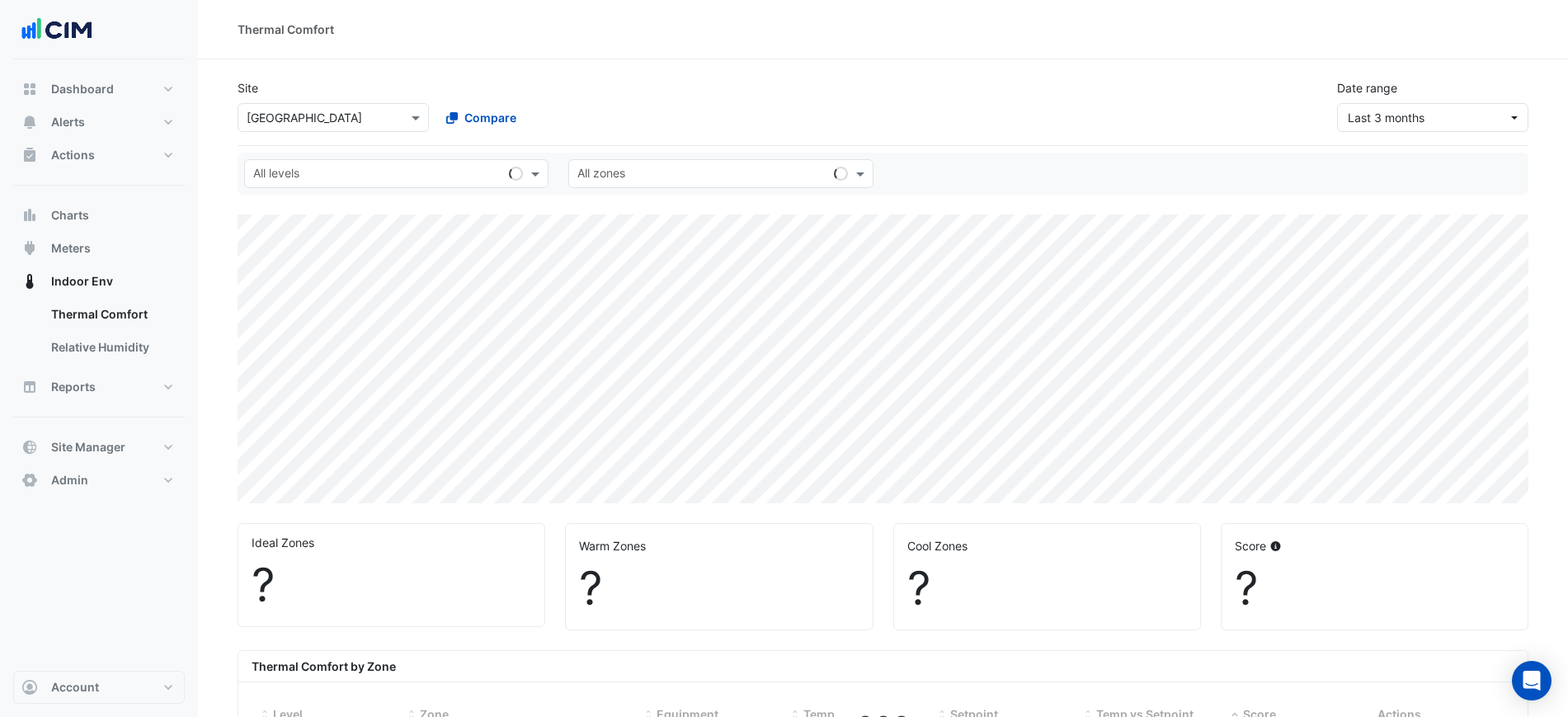
scroll to position [378, 0]
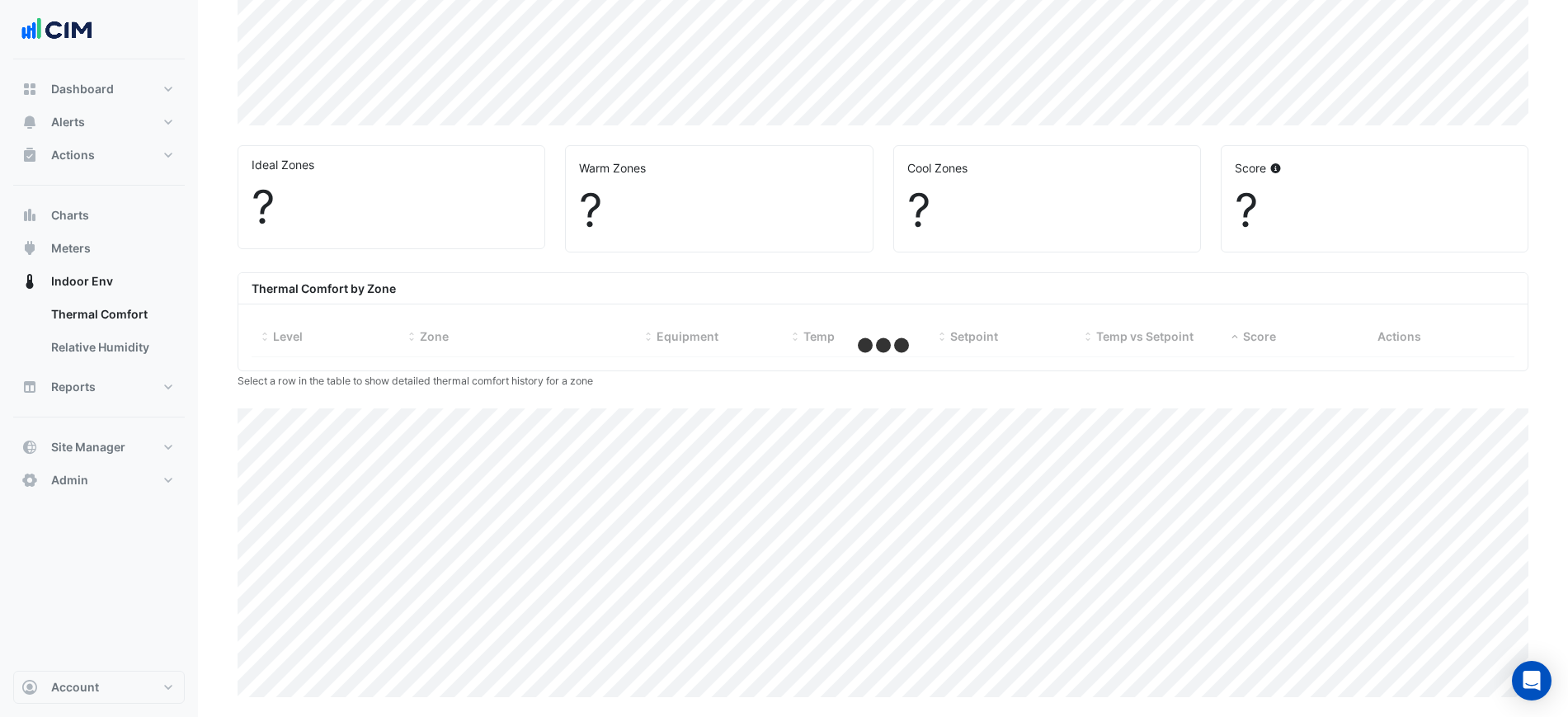
select select "***"
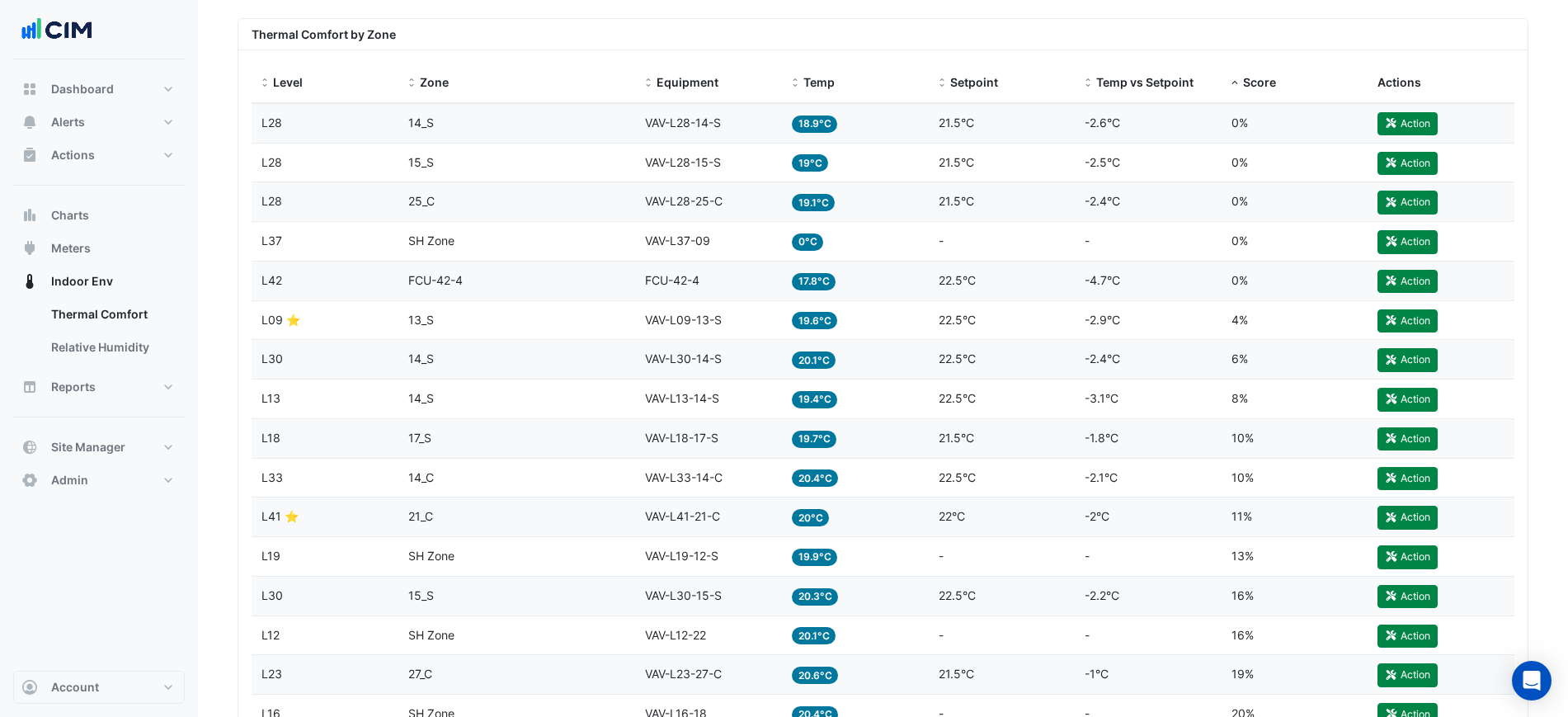
scroll to position [584, 0]
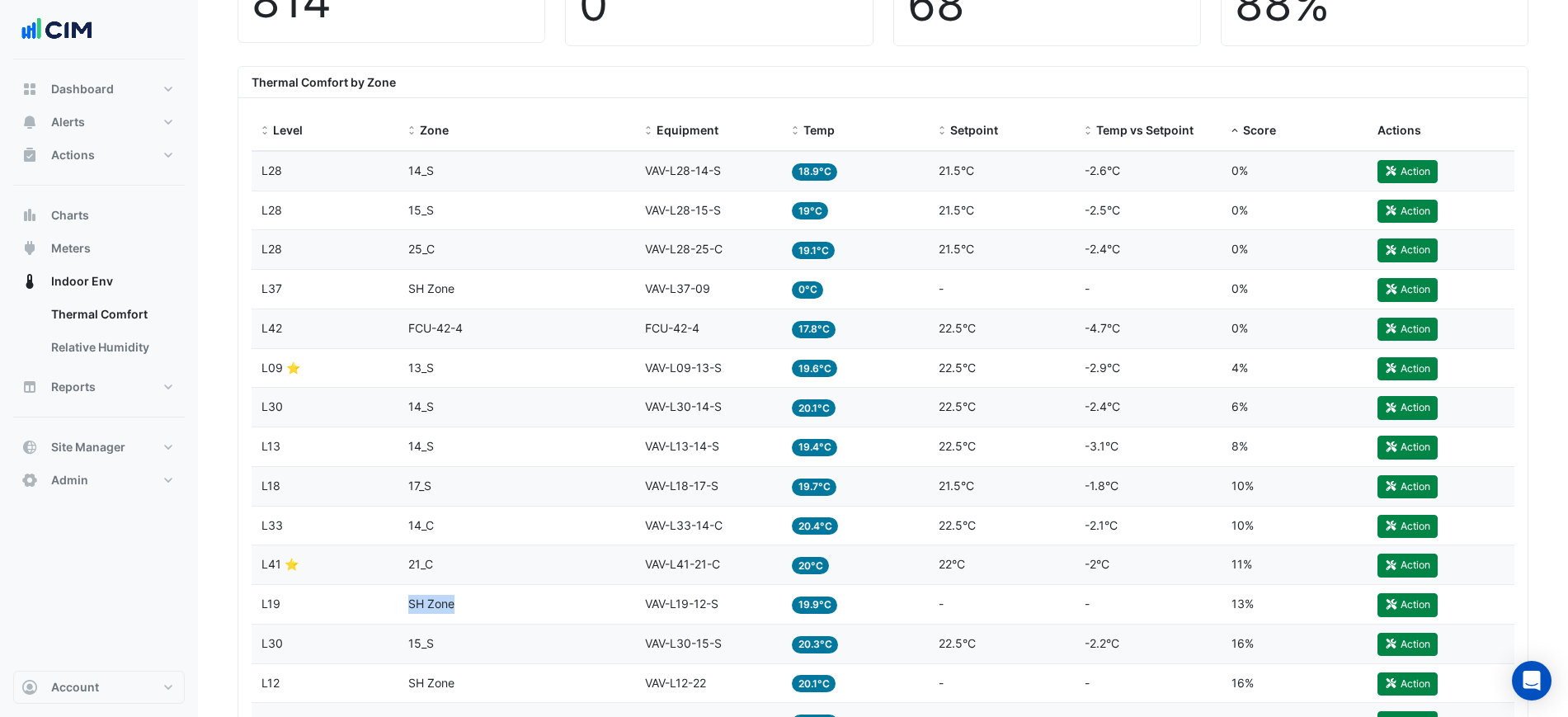
drag, startPoint x: 453, startPoint y: 609, endPoint x: 402, endPoint y: 613, distance: 51.2
click at [402, 613] on datatable-body-cell "Zone SH Zone" at bounding box center [518, 604] width 238 height 39
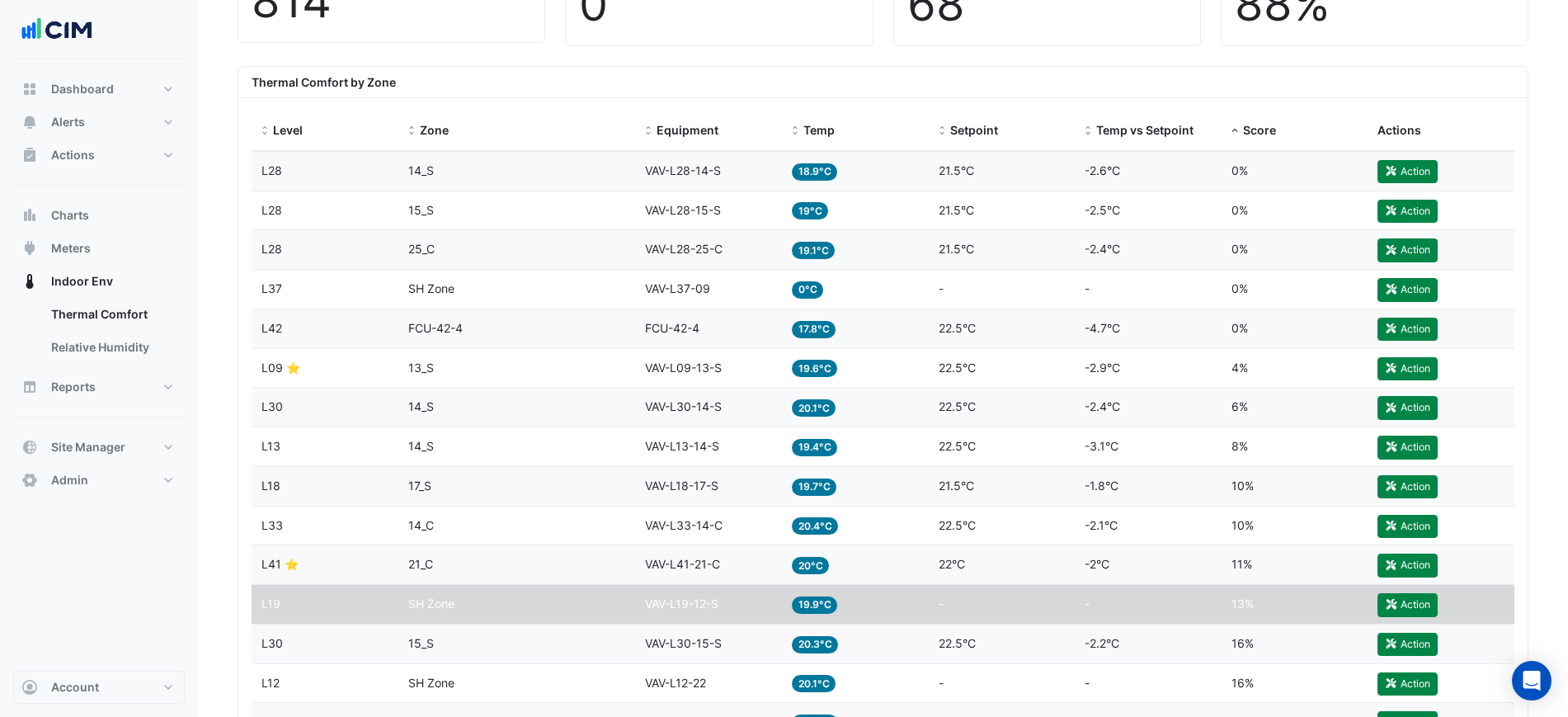
click at [392, 610] on datatable-body-cell "Level L19" at bounding box center [325, 604] width 147 height 39
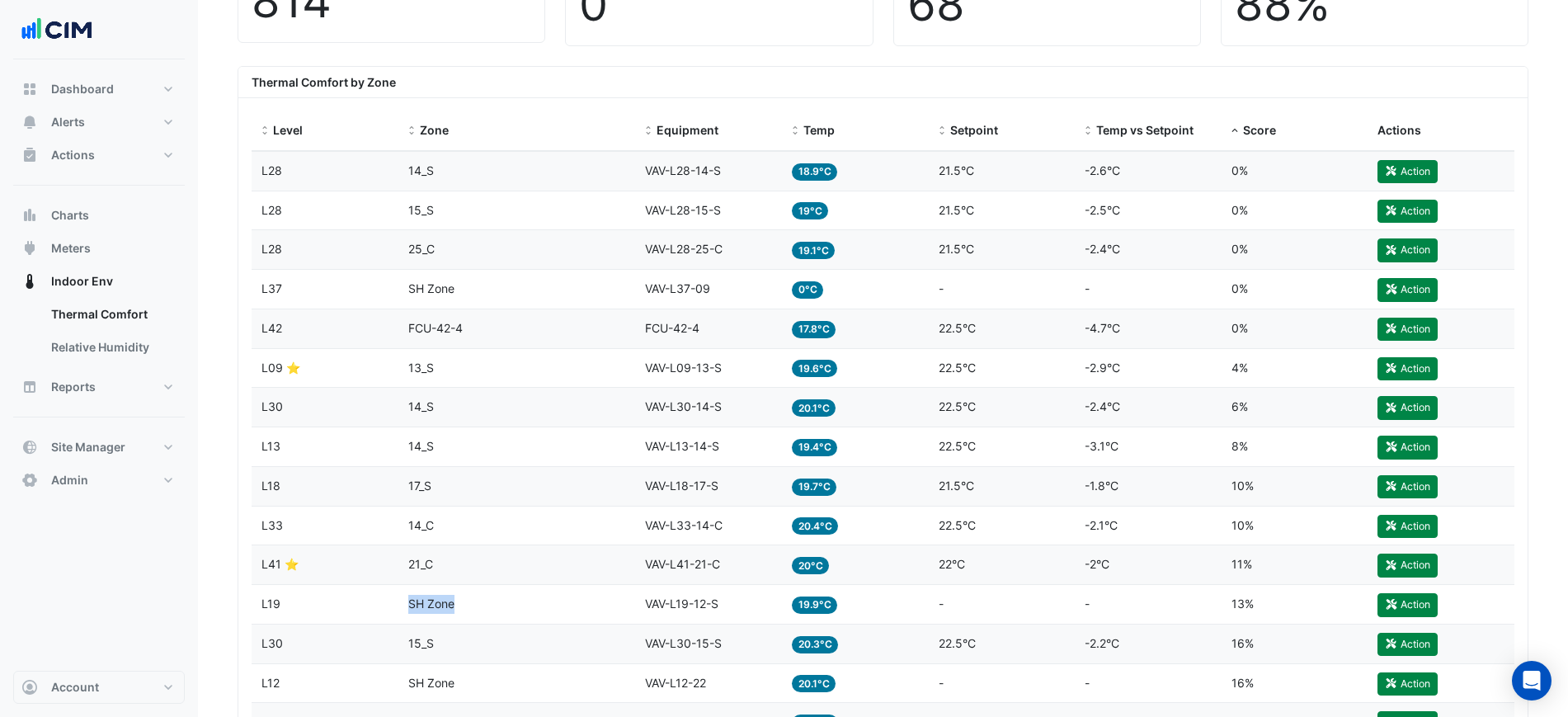
drag, startPoint x: 536, startPoint y: 605, endPoint x: 393, endPoint y: 619, distance: 143.7
click at [393, 619] on div "Level L19 Zone SH Zone Equipment VAV-L19-12-S Temp 19.9°C Setpoint - Temp vs Se…" at bounding box center [883, 604] width 1263 height 39
click at [558, 600] on div "Zone SH Zone" at bounding box center [517, 604] width 218 height 19
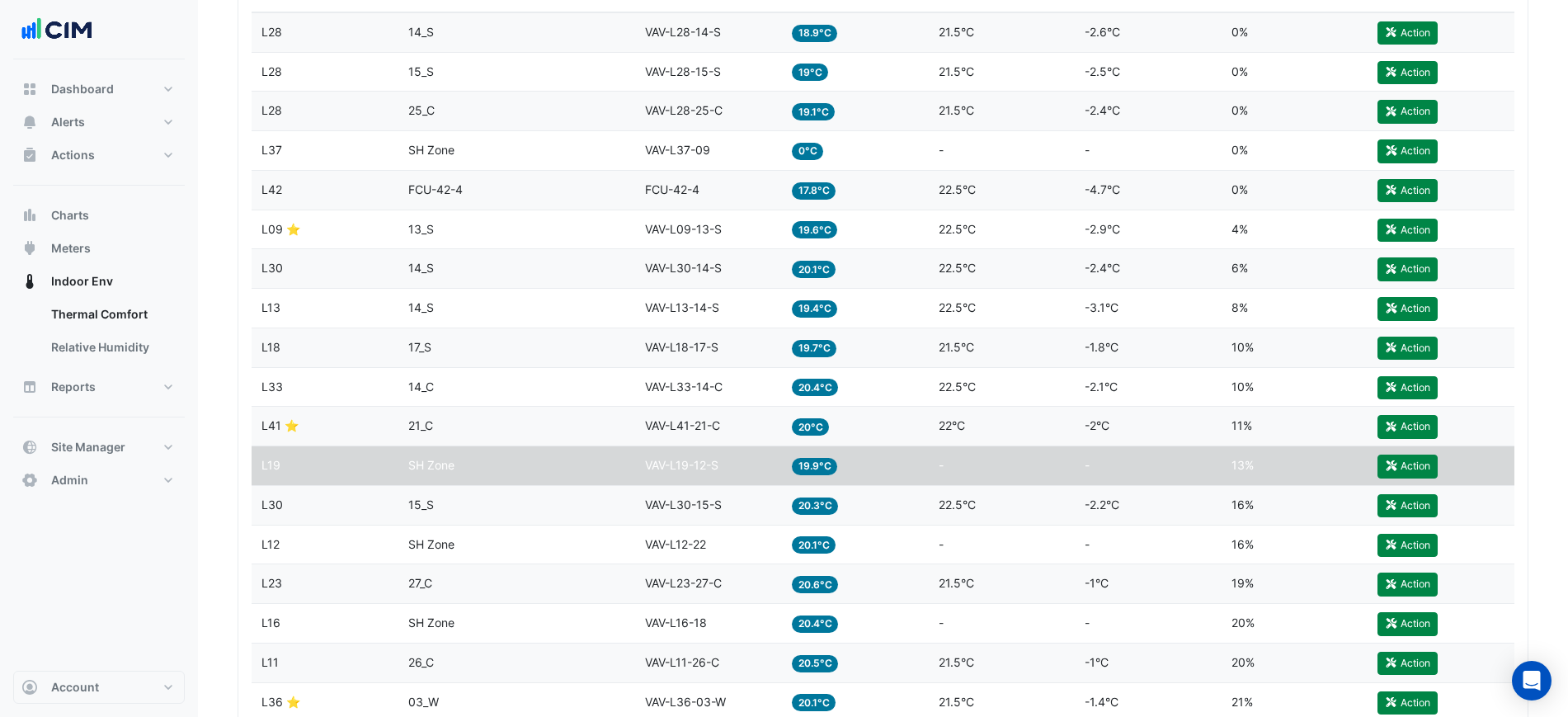
scroll to position [687, 0]
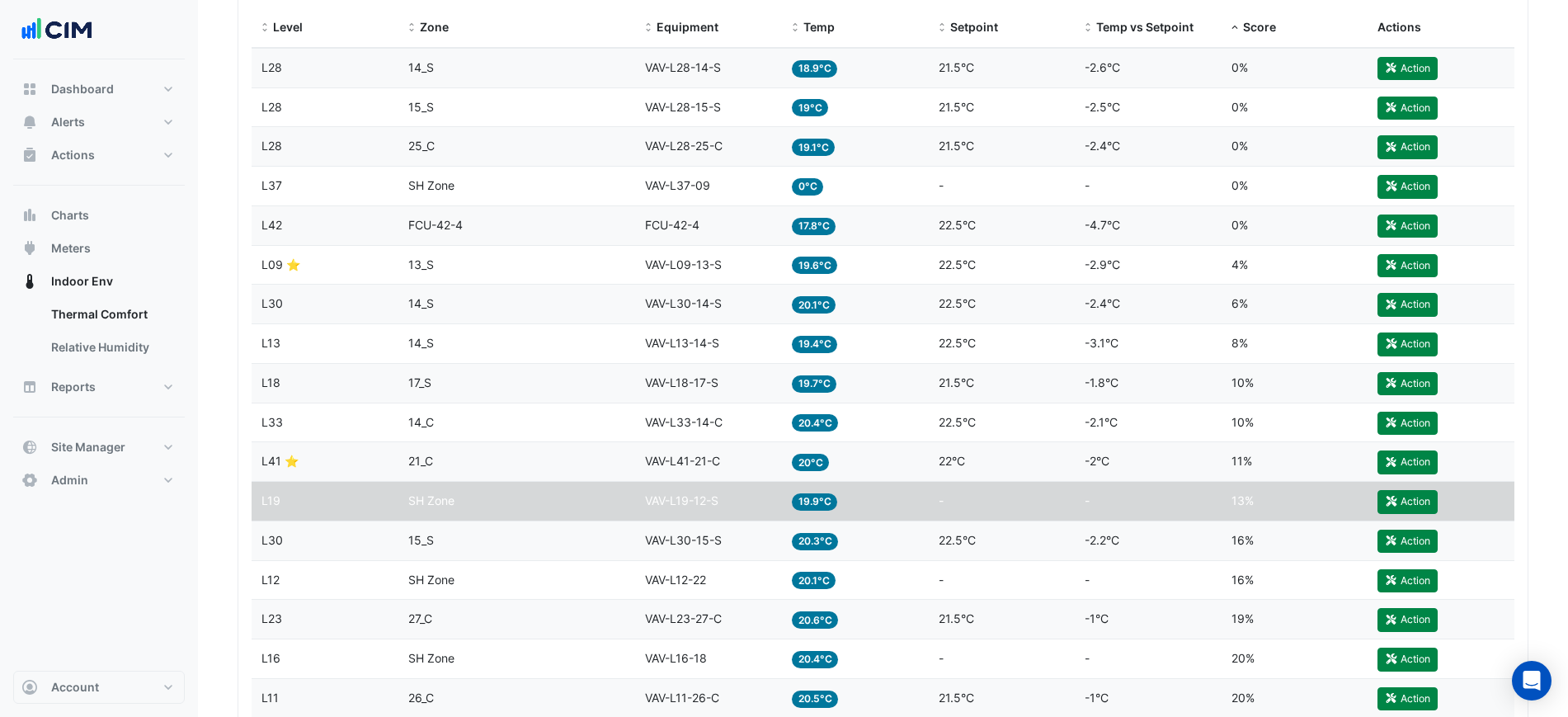
click at [514, 504] on div "Zone SH Zone" at bounding box center [517, 501] width 218 height 19
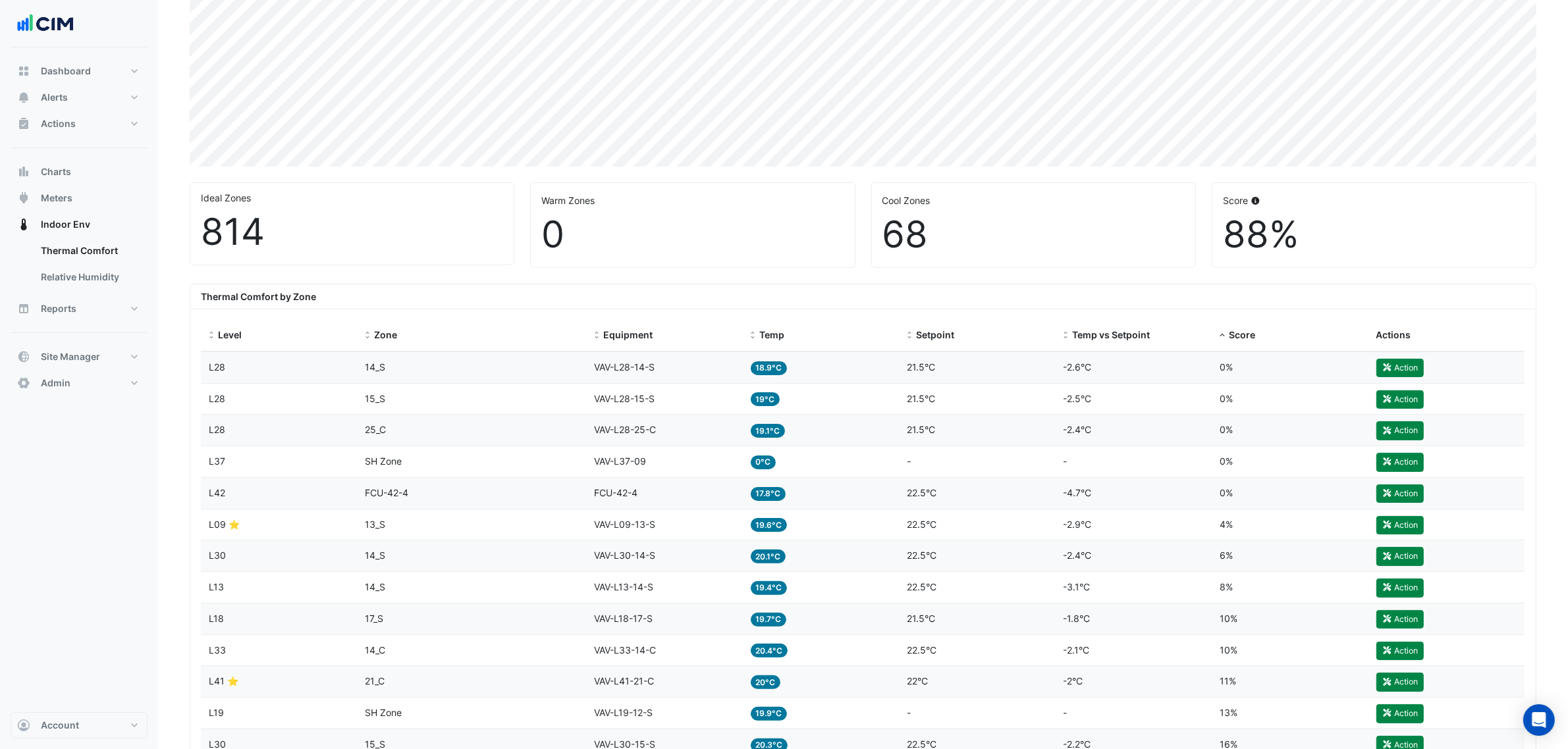
scroll to position [155, 0]
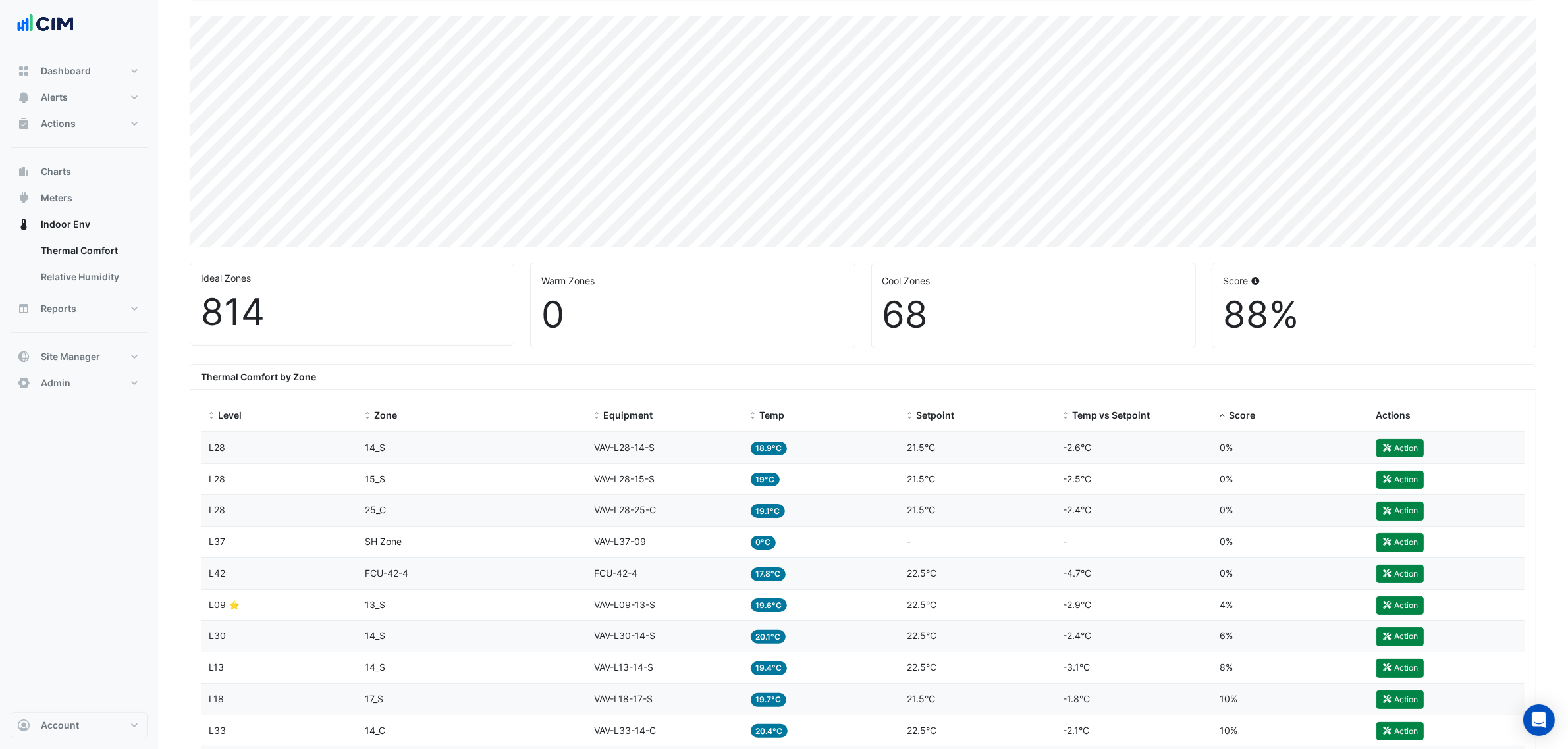
drag, startPoint x: 193, startPoint y: 413, endPoint x: 864, endPoint y: 382, distance: 671.7
click at [867, 379] on div "Thermal Comfort by Zone" at bounding box center [863, 377] width 1345 height 25
click at [832, 369] on div "Thermal Comfort by Zone" at bounding box center [863, 377] width 1345 height 25
click at [212, 419] on span at bounding box center [211, 416] width 9 height 10
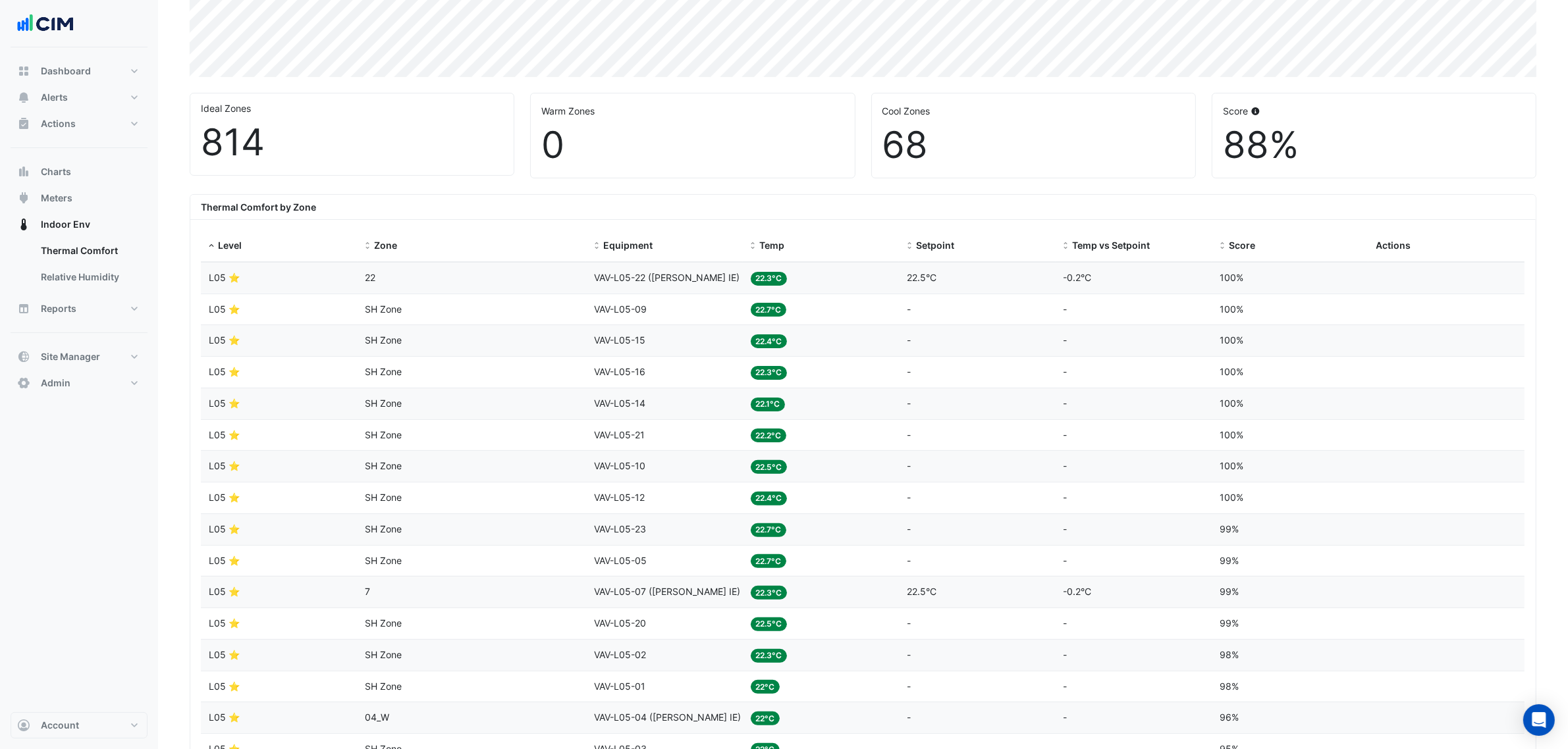
scroll to position [329, 0]
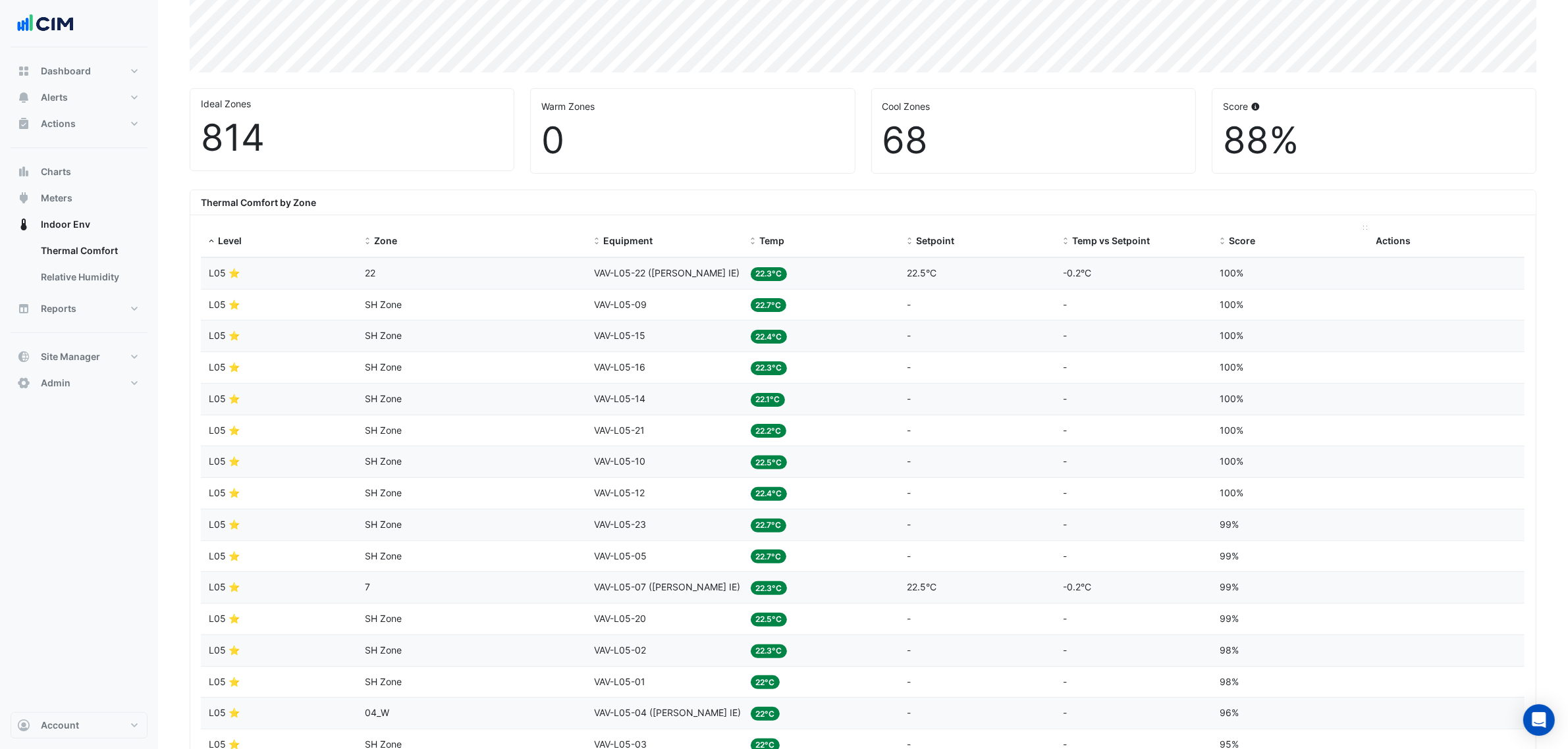
click at [1229, 244] on span "Score" at bounding box center [1242, 240] width 27 height 11
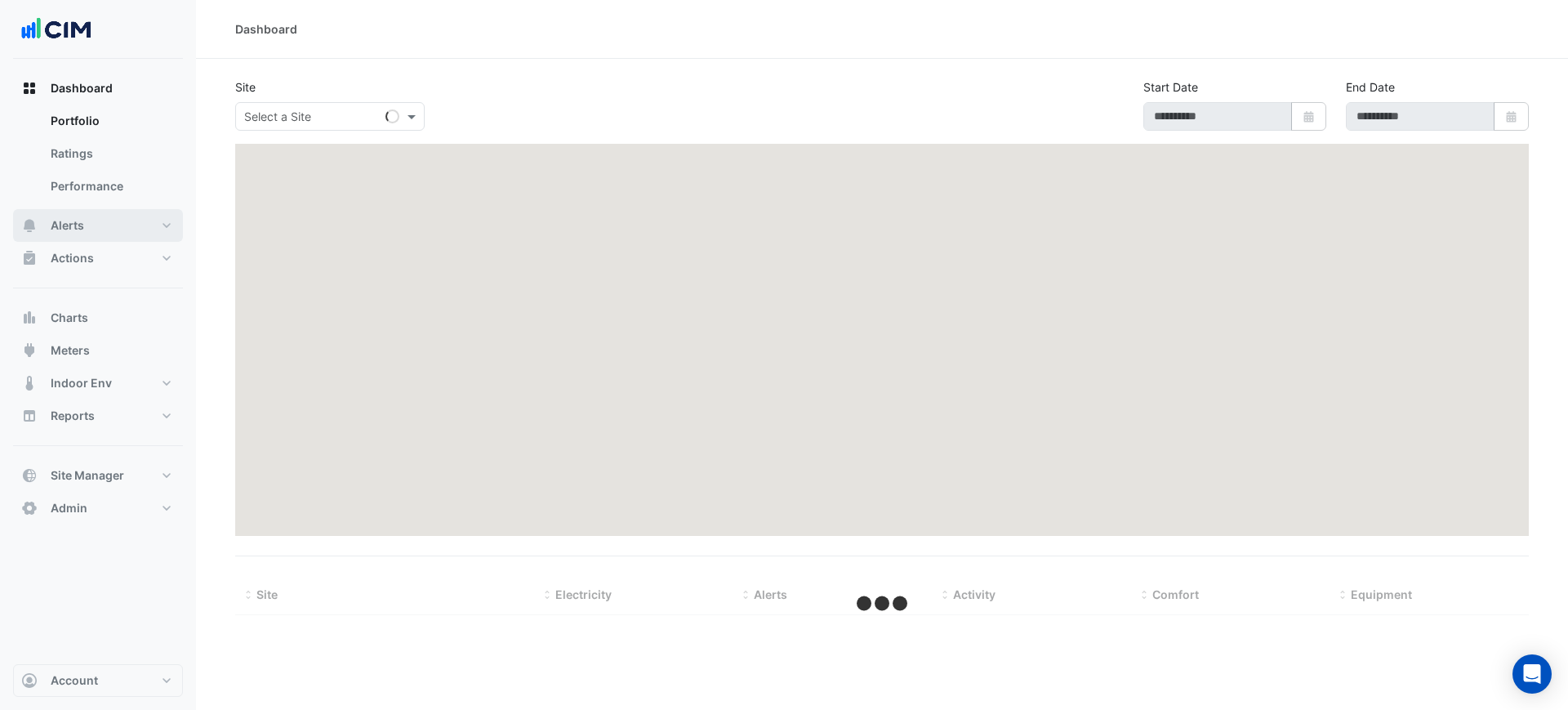
click at [105, 231] on button "Alerts" at bounding box center [97, 225] width 170 height 33
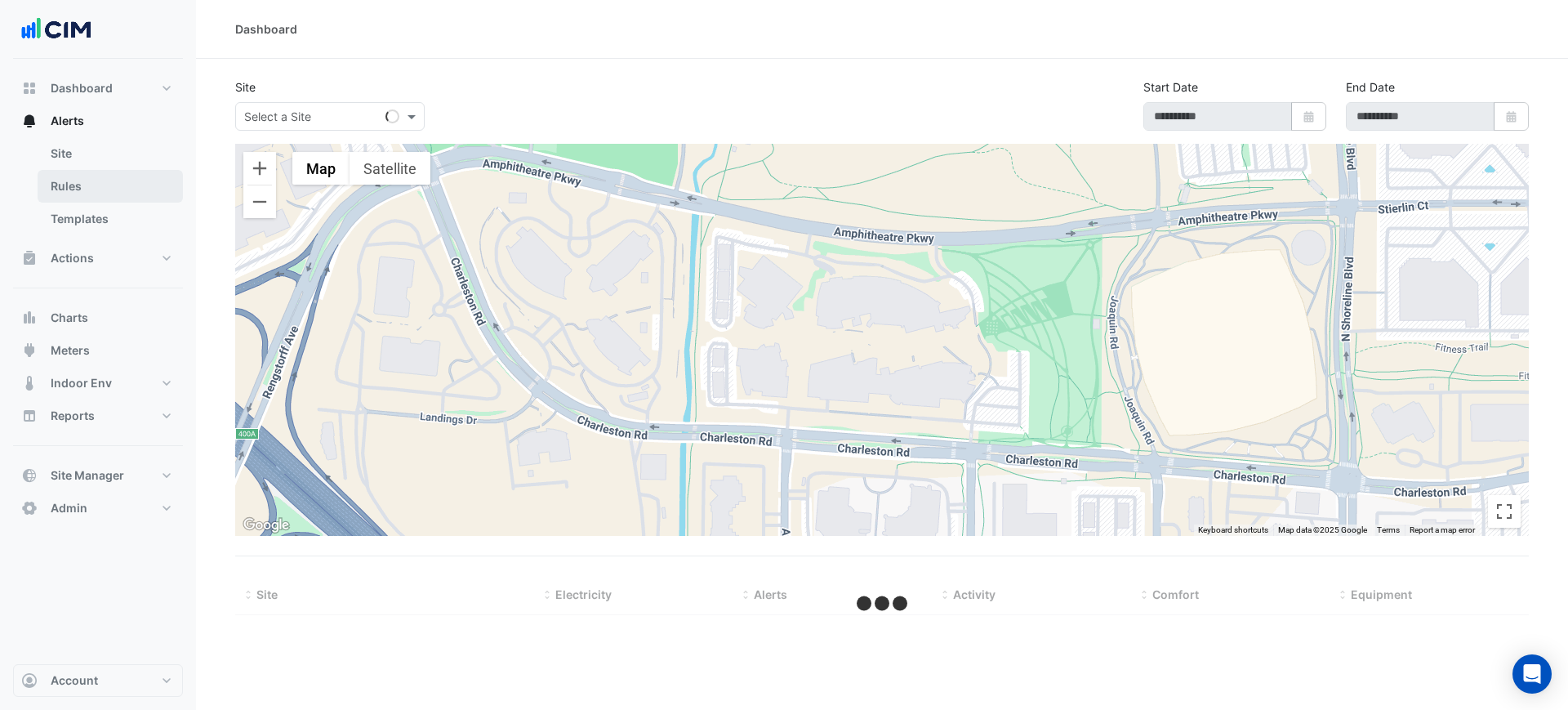
click at [101, 190] on link "Rules" at bounding box center [110, 186] width 146 height 33
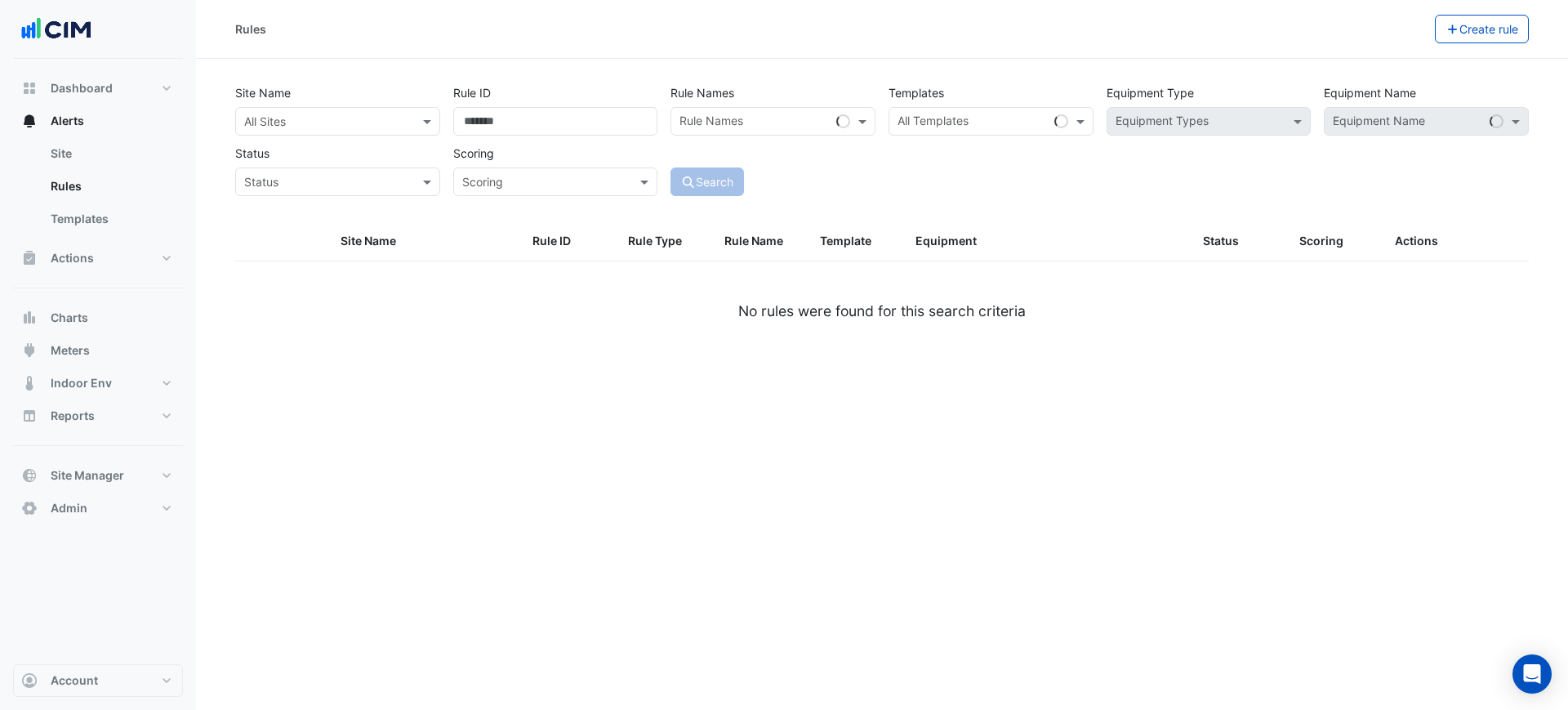
click at [287, 114] on input "text" at bounding box center [321, 122] width 154 height 17
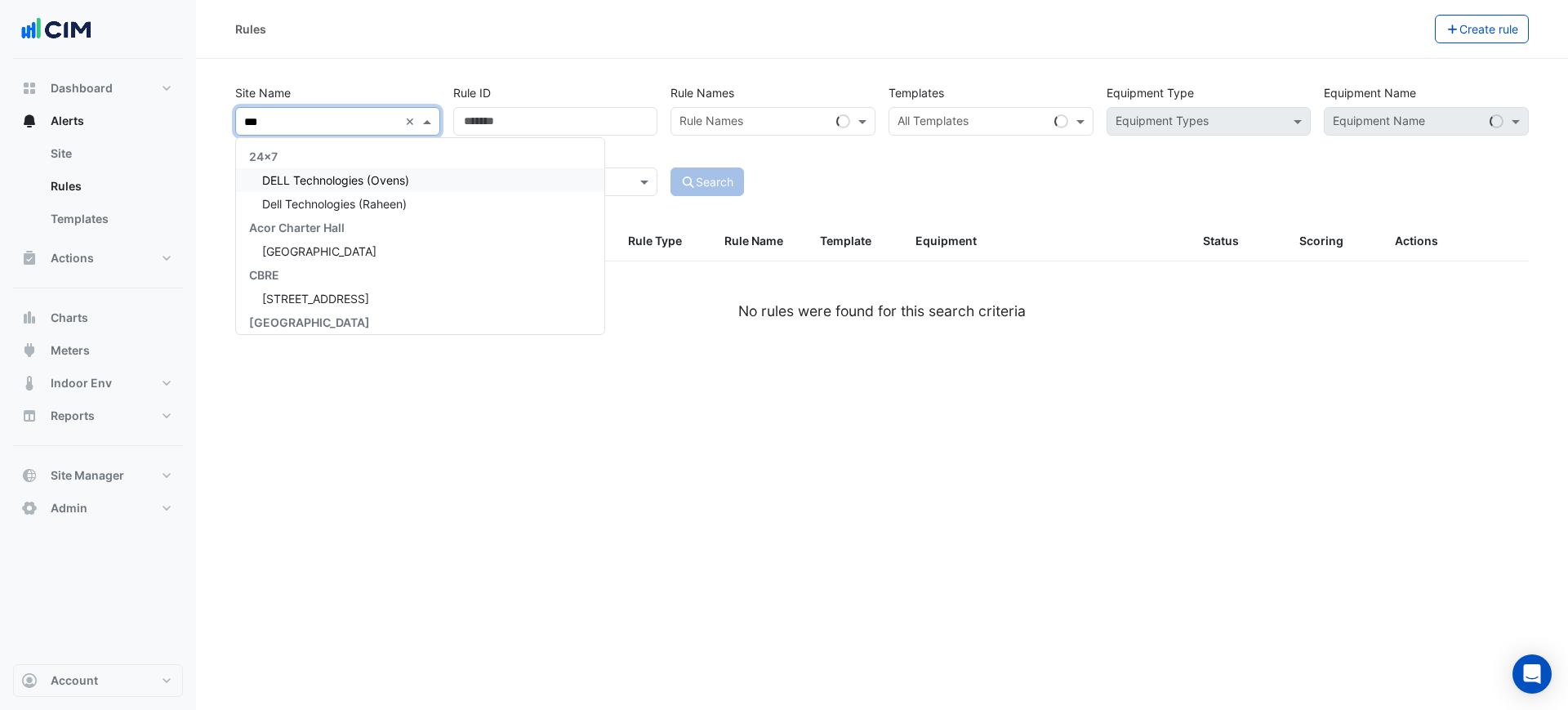
type input "****"
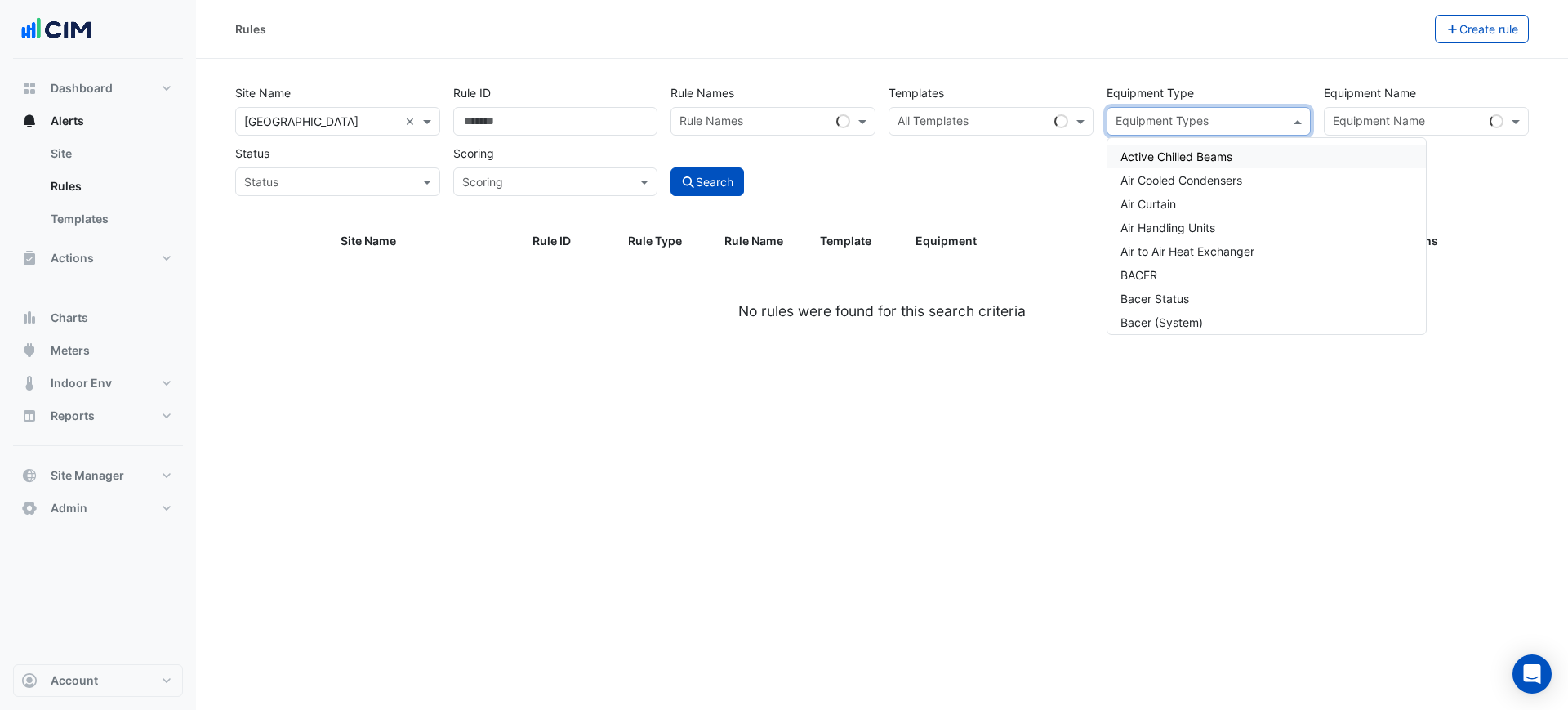
click at [1155, 110] on div "Equipment Types" at bounding box center [1195, 121] width 176 height 25
click at [1025, 108] on div "All Templates" at bounding box center [968, 121] width 158 height 25
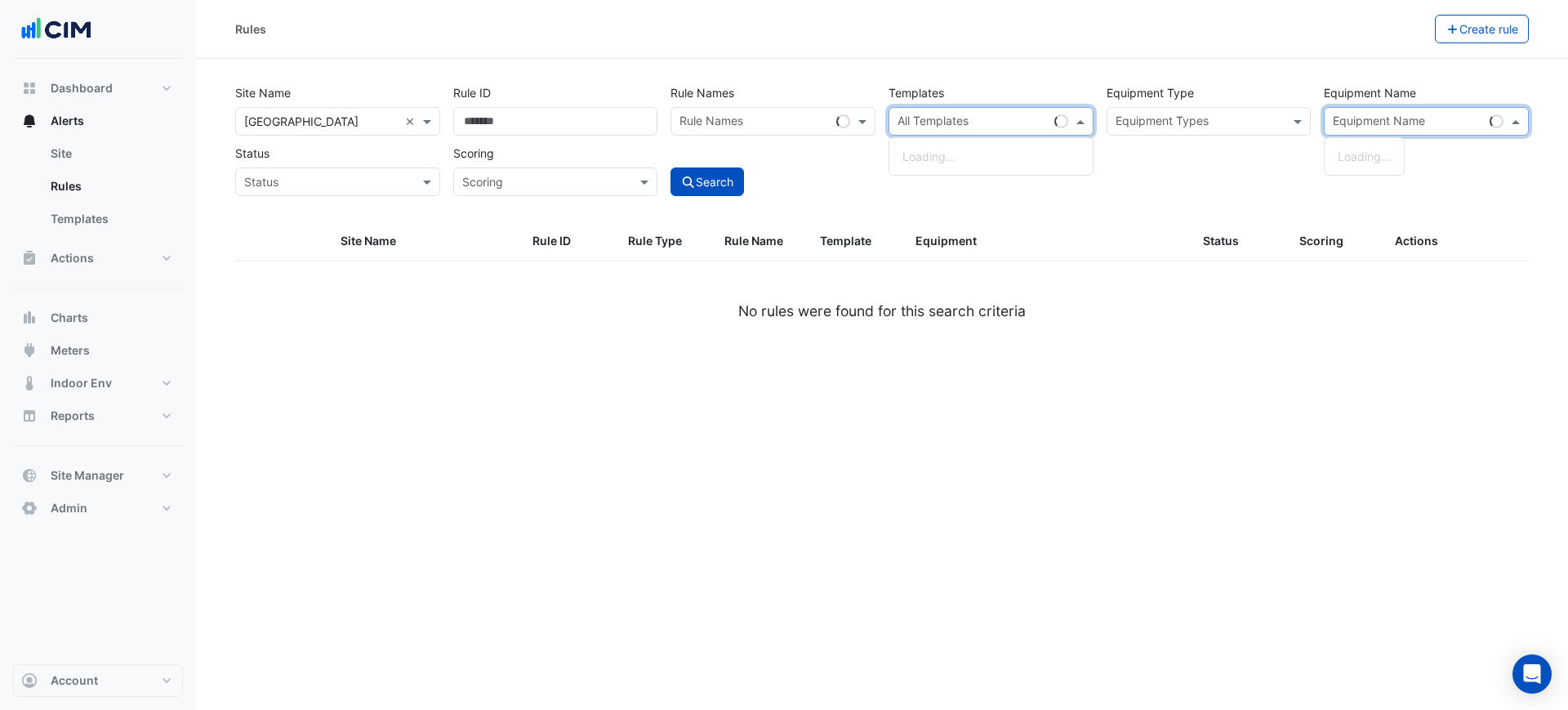
click at [1377, 112] on div "Equipment Name" at bounding box center [1378, 122] width 95 height 21
paste input "**********"
click at [1356, 116] on input "**********" at bounding box center [1400, 123] width 136 height 17
click at [1381, 154] on span "VAV-L37-09" at bounding box center [1370, 156] width 64 height 14
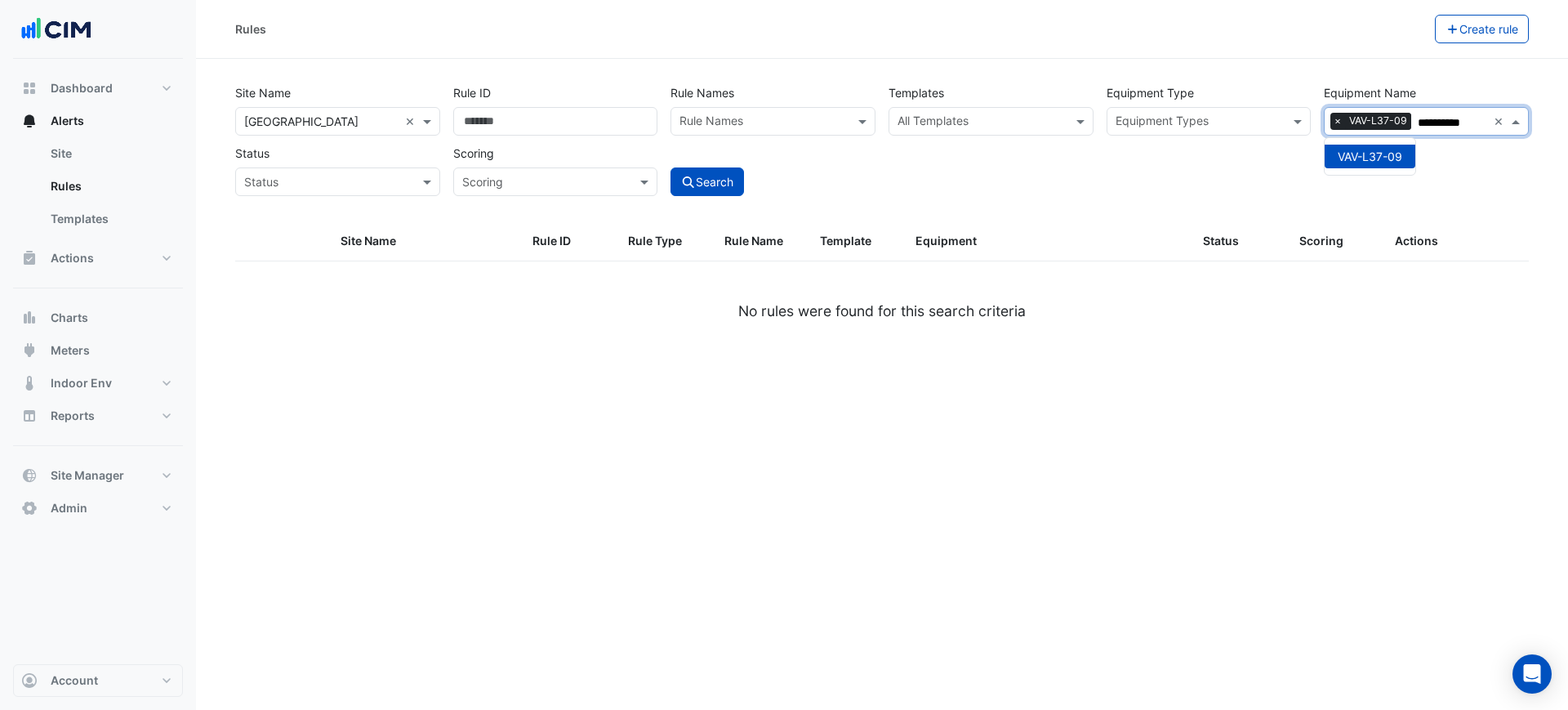
type input "**********"
click at [750, 171] on div "Search" at bounding box center [773, 167] width 218 height 57
click at [743, 173] on button "Search" at bounding box center [707, 182] width 74 height 29
click at [1025, 199] on div "Site Name All Sites × Chifley Tower × Rule ID Rule Names Rule Names Templates A…" at bounding box center [882, 151] width 1313 height 144
click at [1381, 119] on span "VAV-L37-09" at bounding box center [1378, 120] width 66 height 16
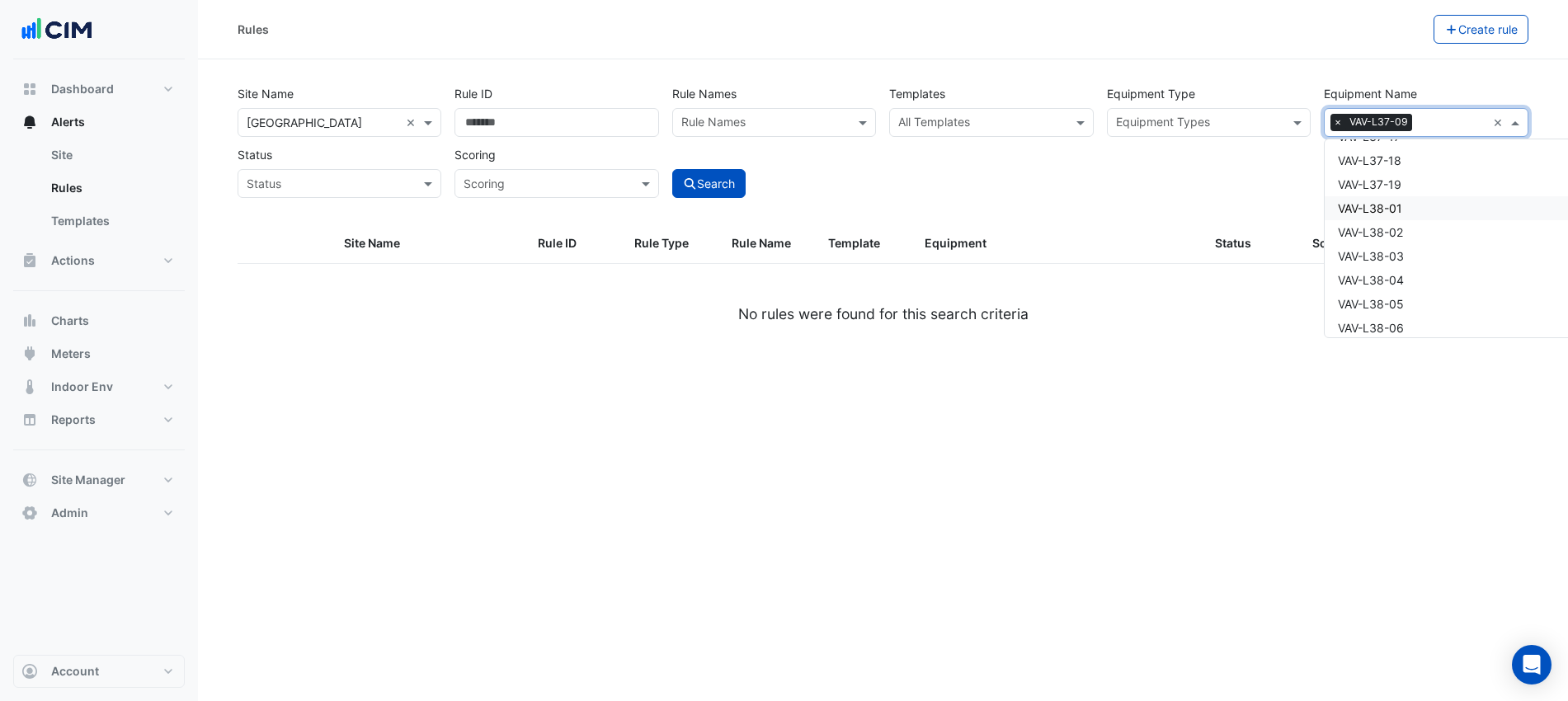
click at [1406, 197] on div "VAV-L38-01" at bounding box center [1472, 208] width 297 height 24
click at [1389, 258] on span "VAV-L38-03" at bounding box center [1370, 256] width 66 height 14
click at [1370, 297] on div "VAV-L38-05" at bounding box center [1472, 303] width 297 height 24
click at [1402, 213] on span "VAV-L38-14" at bounding box center [1370, 209] width 64 height 14
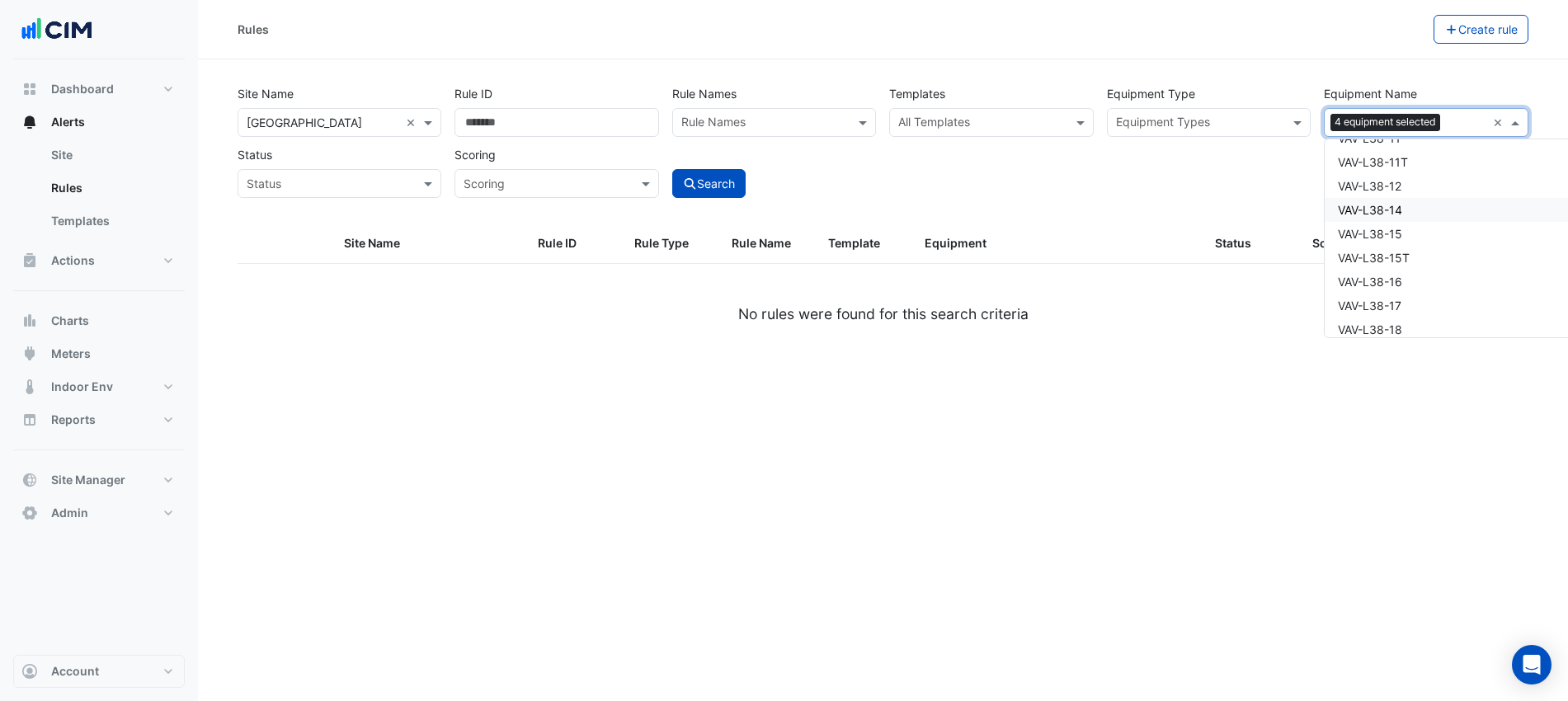
click at [1404, 276] on div "VAV-L38-16" at bounding box center [1472, 281] width 297 height 24
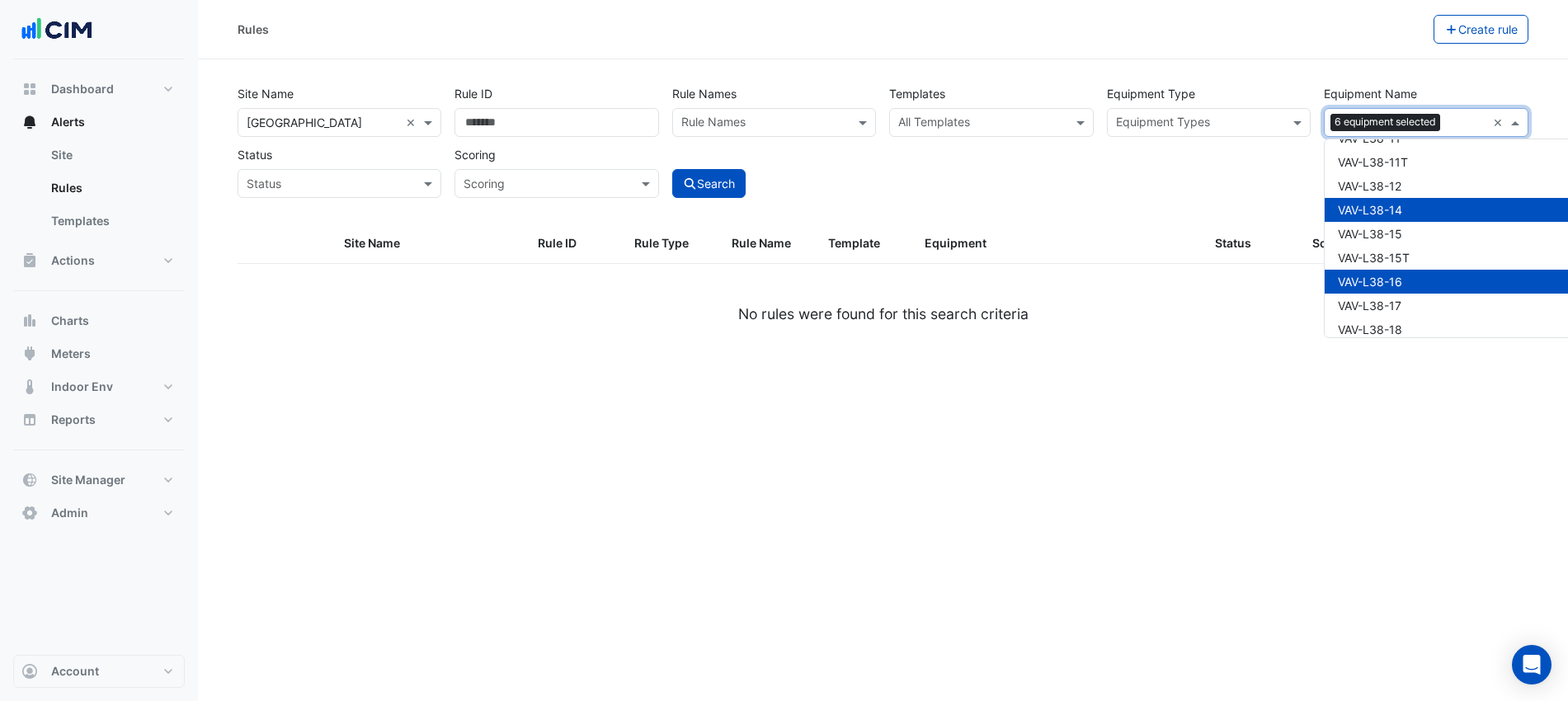
click at [1405, 287] on div "VAV-L38-16" at bounding box center [1472, 281] width 297 height 24
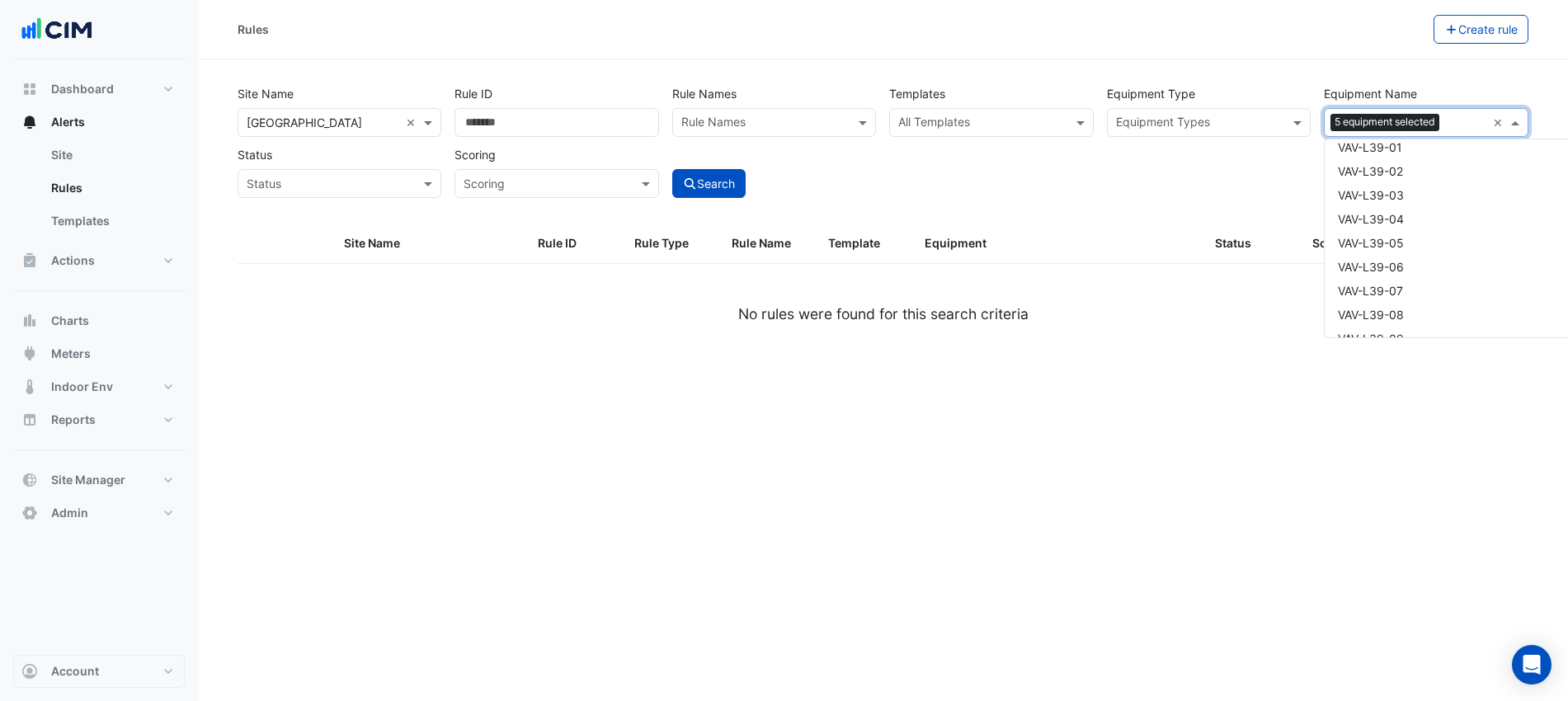
click at [1414, 215] on div "VAV-L39-04" at bounding box center [1472, 219] width 297 height 24
drag, startPoint x: 1411, startPoint y: 244, endPoint x: 1406, endPoint y: 268, distance: 24.5
click at [1409, 248] on div "VAV-L39-05" at bounding box center [1472, 243] width 297 height 24
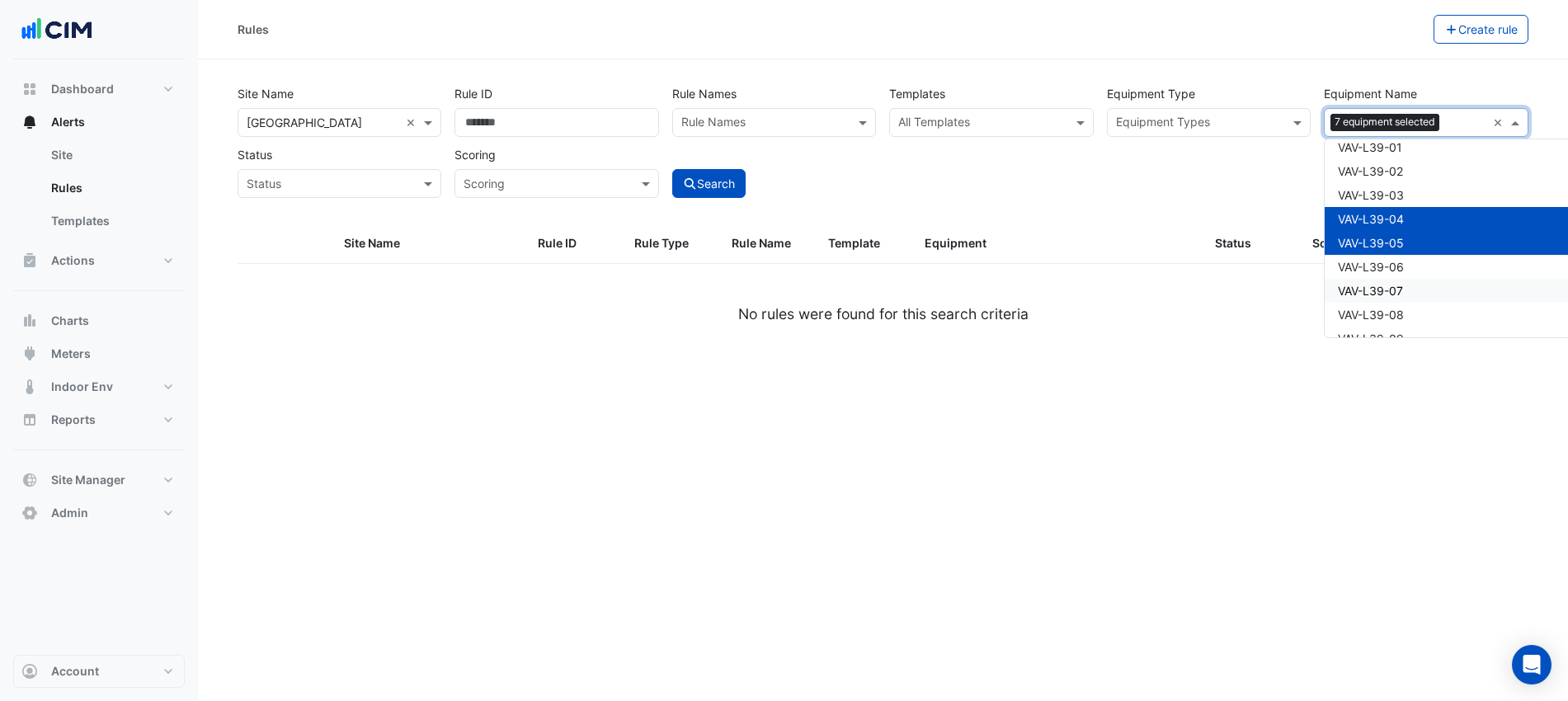
click at [1398, 287] on span "VAV-L39-07" at bounding box center [1370, 291] width 65 height 14
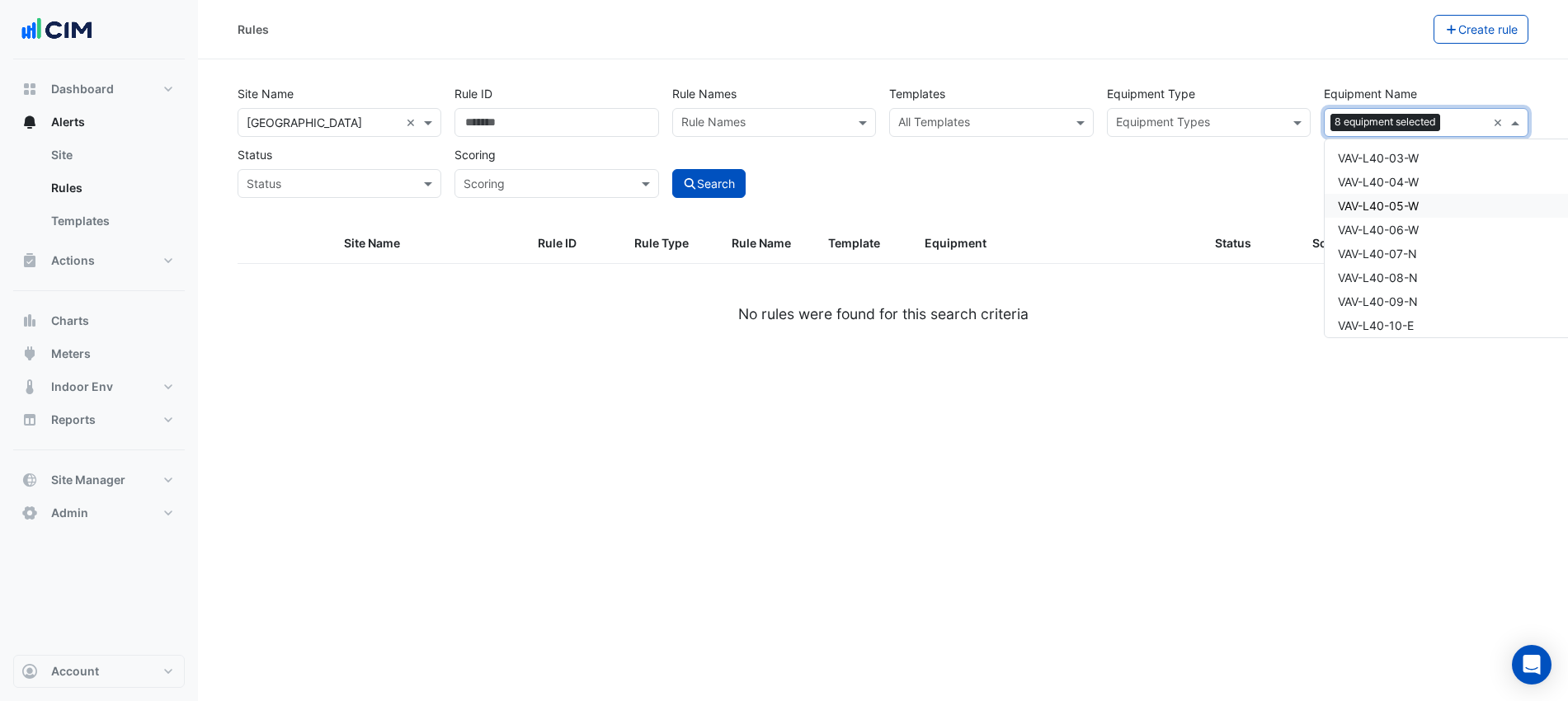
drag, startPoint x: 1400, startPoint y: 197, endPoint x: 1412, endPoint y: 240, distance: 44.6
click at [1400, 197] on div "VAV-L40-05-W" at bounding box center [1472, 206] width 297 height 24
click at [1413, 262] on div "VAV-L40-07-N" at bounding box center [1472, 253] width 297 height 24
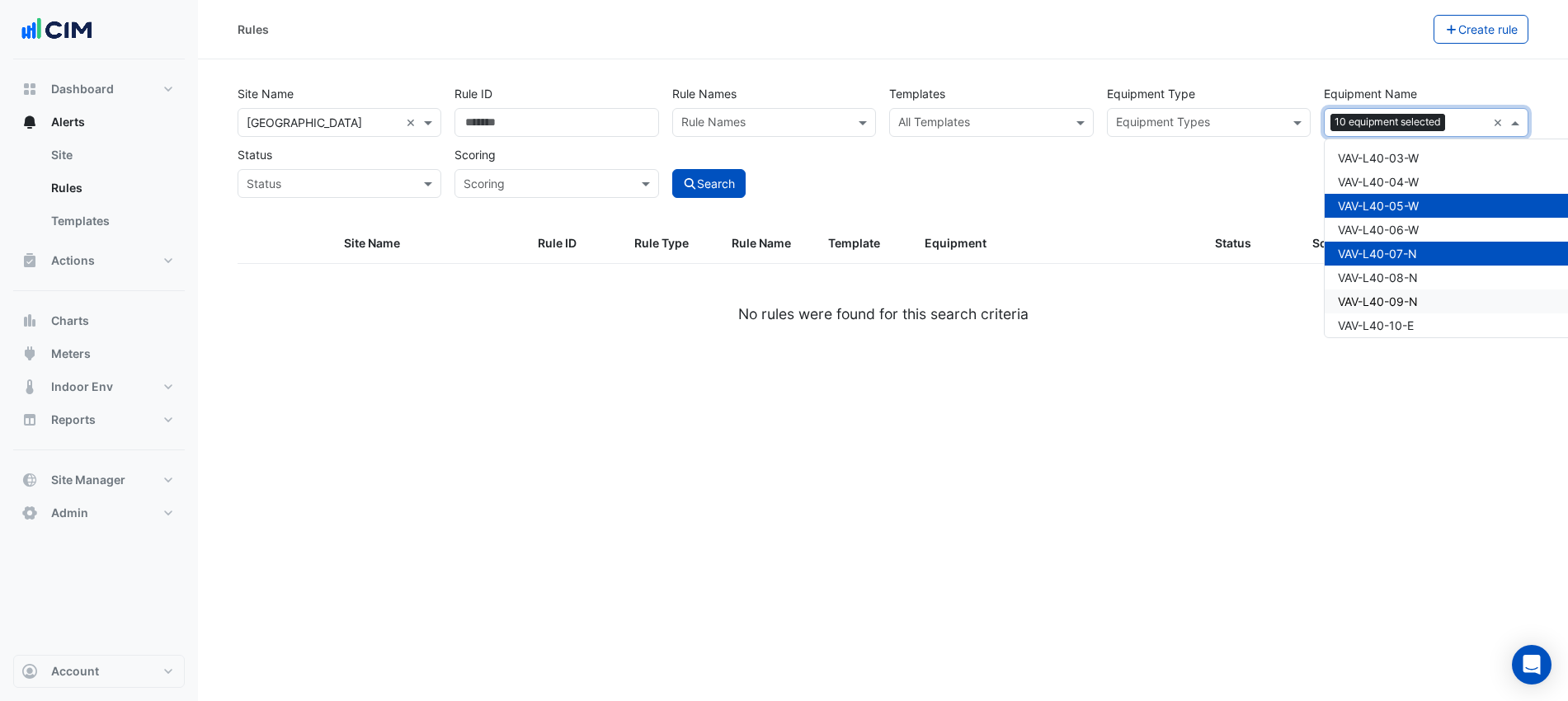
click at [1414, 298] on span "VAV-L40-09-N" at bounding box center [1378, 301] width 80 height 14
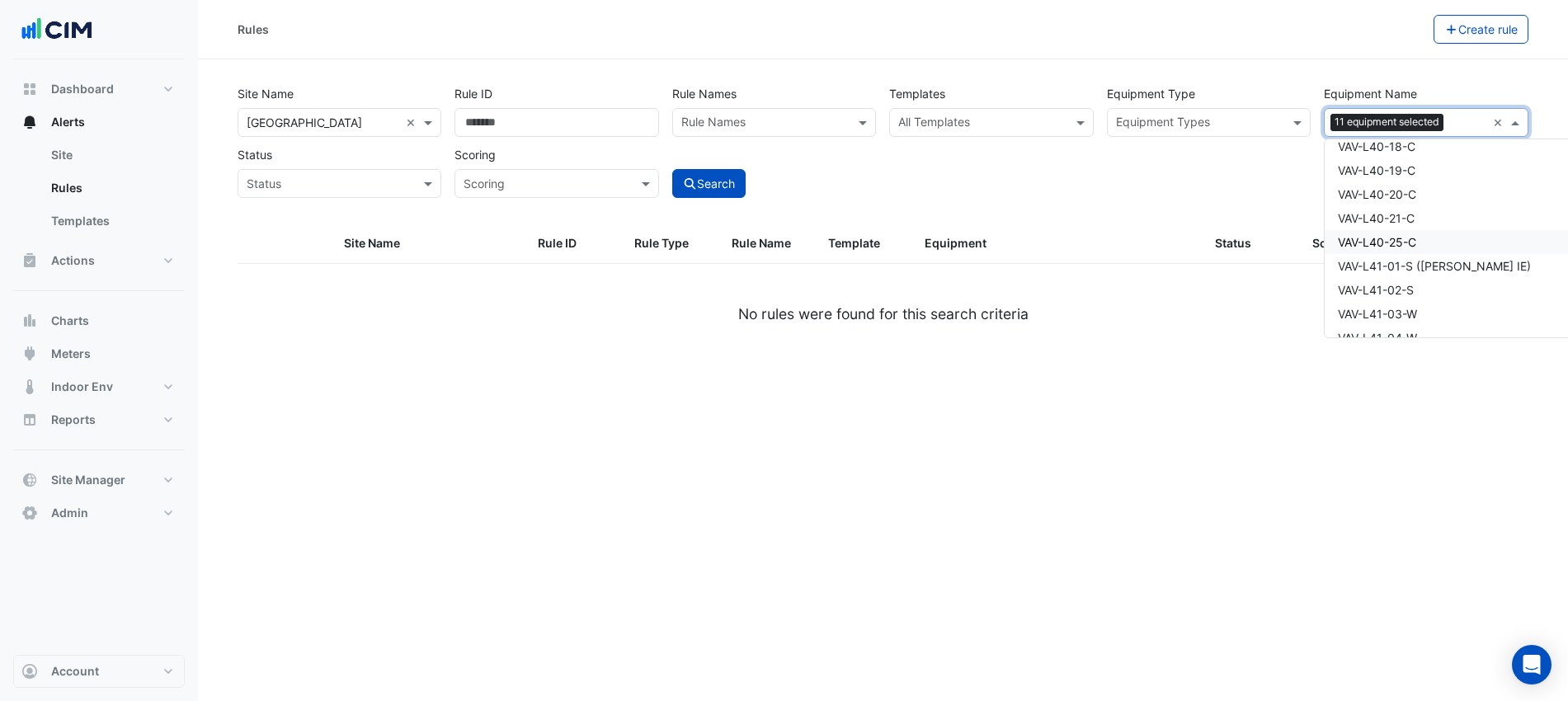
scroll to position [37174, 0]
drag, startPoint x: 1418, startPoint y: 230, endPoint x: 1416, endPoint y: 254, distance: 24.1
click at [1418, 233] on div "VAV-L40-25-C" at bounding box center [1472, 224] width 297 height 24
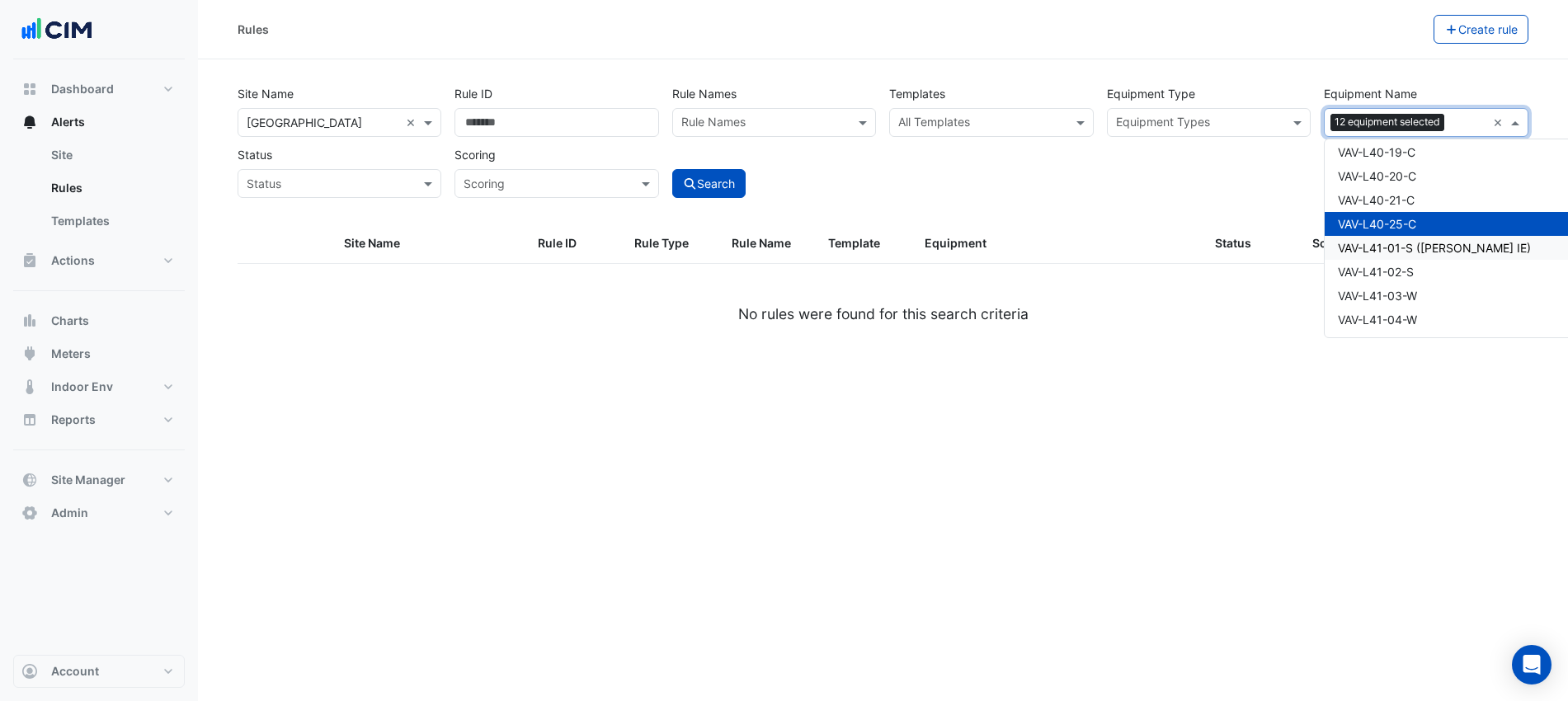
click at [1413, 264] on span "VAV-L41-02-S" at bounding box center [1376, 271] width 76 height 14
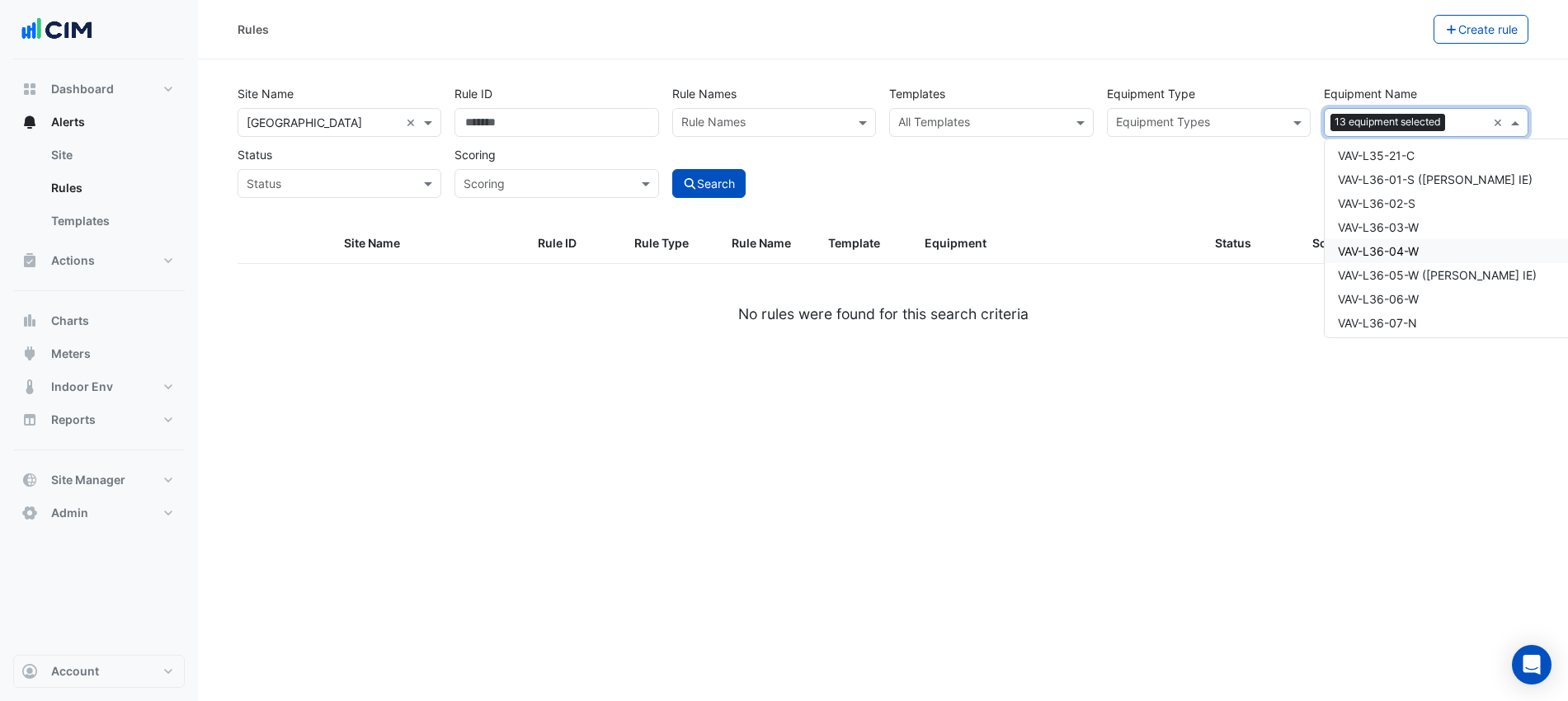
click at [1405, 250] on span "VAV-L36-04-W" at bounding box center [1378, 250] width 80 height 14
click at [1407, 235] on span "VAV-L34-17-C" at bounding box center [1376, 231] width 77 height 14
click at [1405, 236] on span "VAV-L33-21-C" at bounding box center [1376, 237] width 77 height 14
click at [1405, 236] on span "VAV-L33-06-W" at bounding box center [1378, 243] width 80 height 14
click at [1405, 236] on span "VAV-L32-12-E" at bounding box center [1375, 241] width 74 height 14
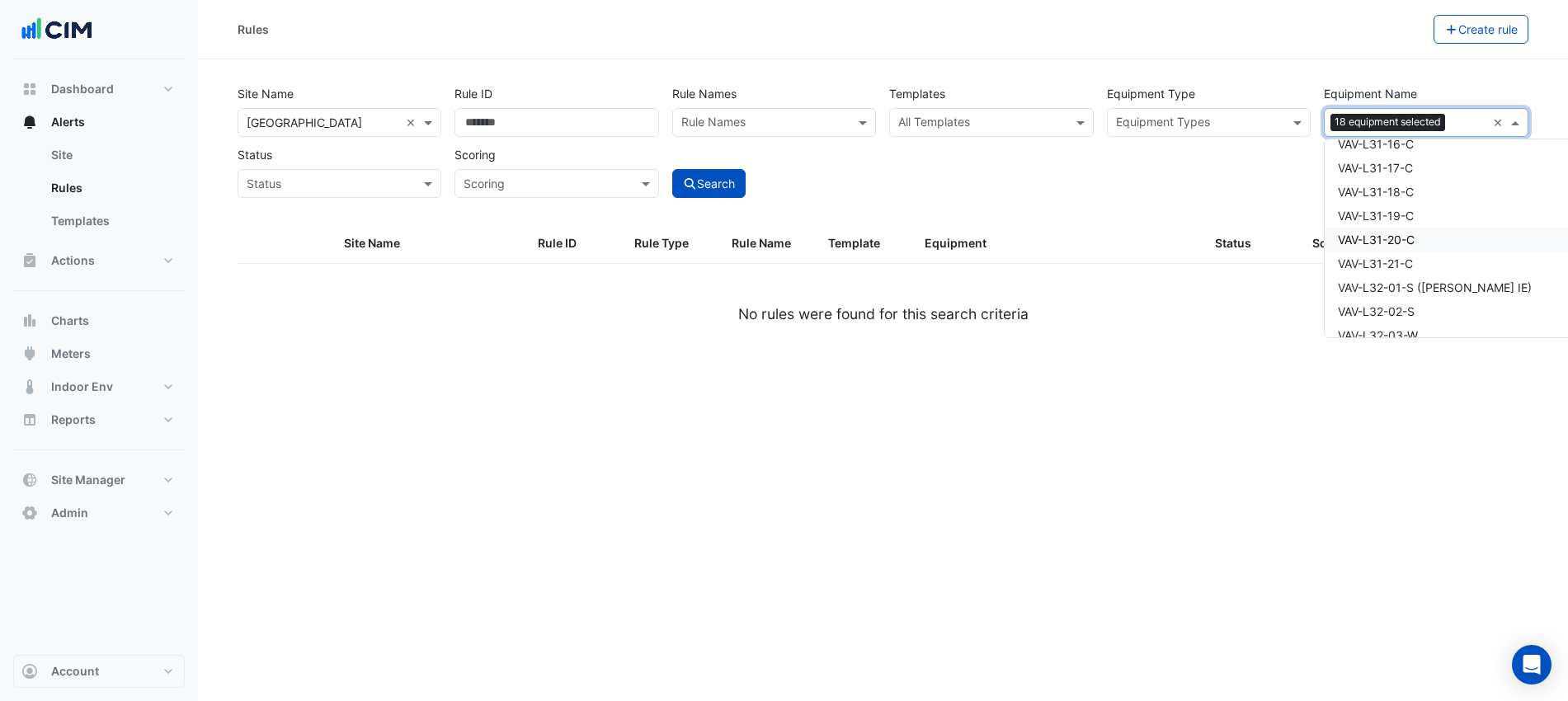
click at [1405, 236] on span "VAV-L31-20-C" at bounding box center [1376, 239] width 77 height 14
click at [1415, 244] on div "VAV-L27-07" at bounding box center [1472, 252] width 297 height 24
click at [1415, 244] on div "VAV-L25-11-E" at bounding box center [1472, 238] width 297 height 24
click at [1414, 246] on div "VAV-L23-25-C" at bounding box center [1472, 240] width 297 height 24
click at [1412, 249] on span "VAV-L21-25-C" at bounding box center [1376, 243] width 76 height 14
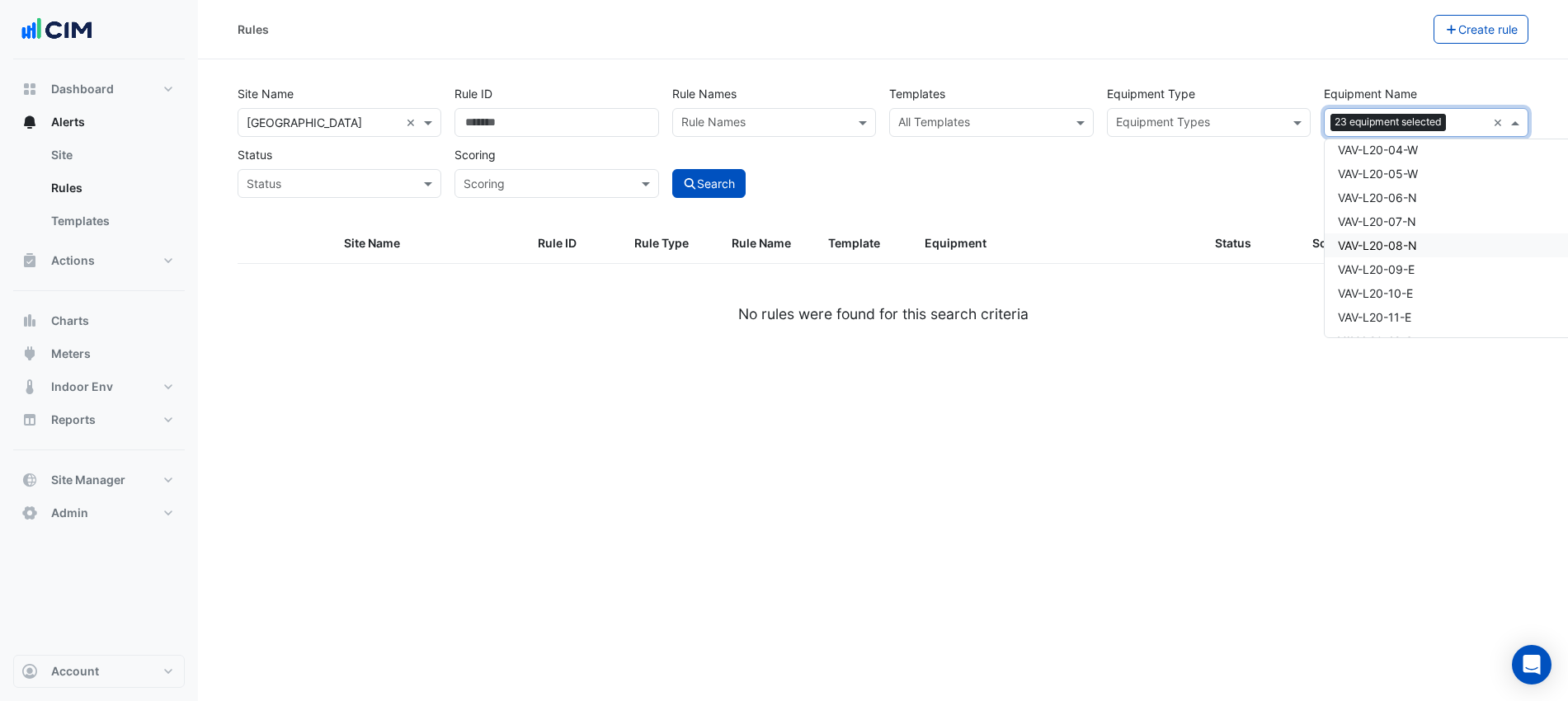
click at [1411, 250] on span "VAV-L20-08-N" at bounding box center [1377, 245] width 80 height 14
click at [1410, 252] on div "VAV-L18-28-C" at bounding box center [1472, 264] width 297 height 24
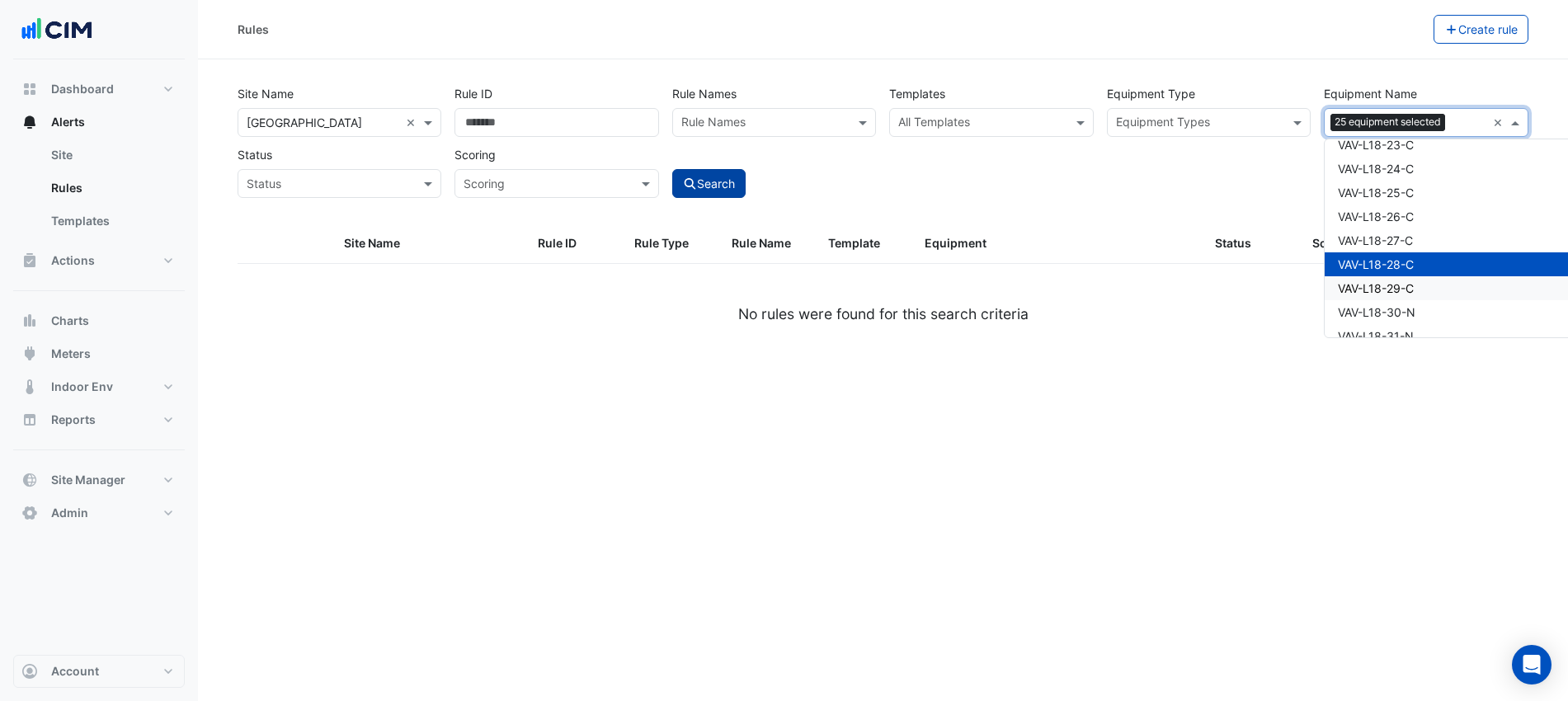
click at [707, 170] on button "Search" at bounding box center [709, 184] width 74 height 29
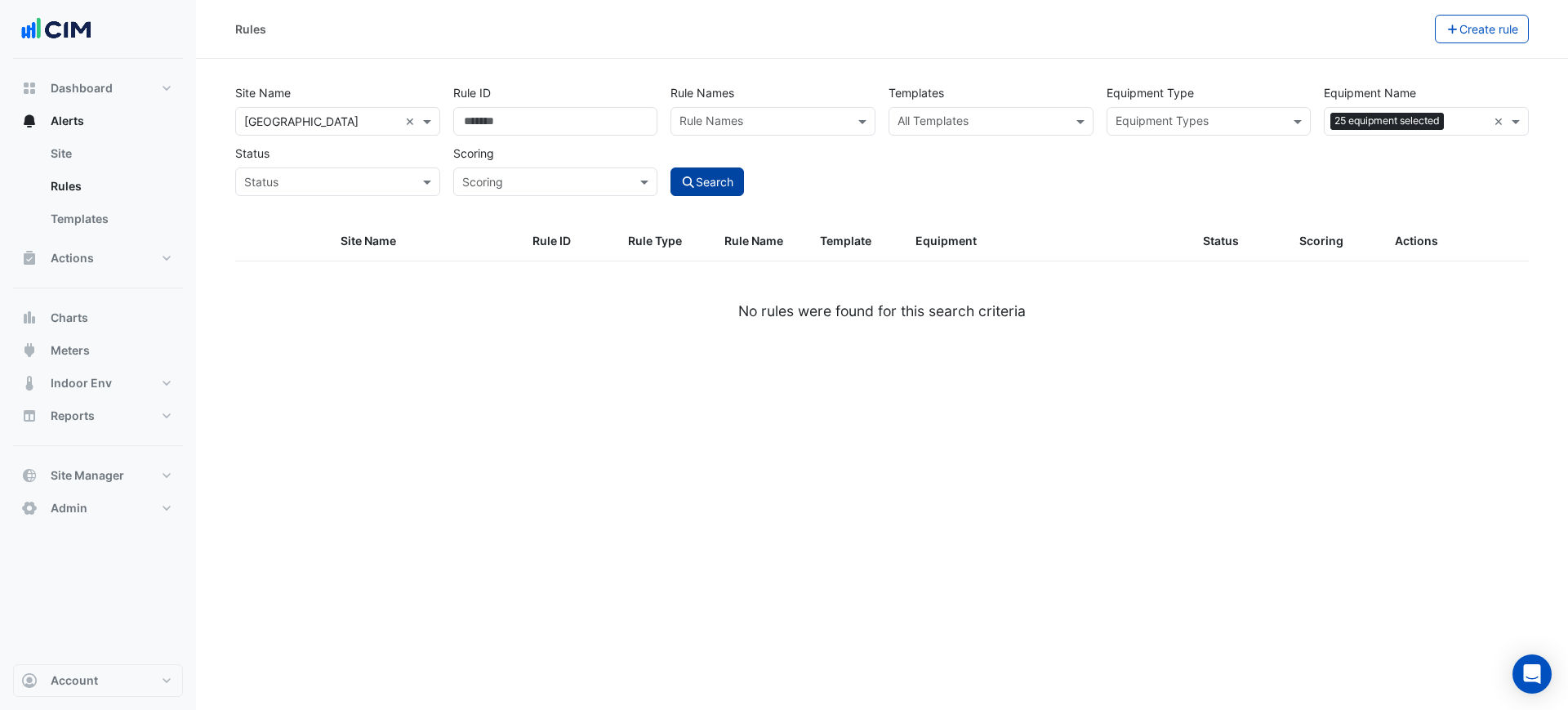
click at [735, 176] on button "Search" at bounding box center [707, 182] width 74 height 29
click at [1463, 120] on input "text" at bounding box center [1416, 123] width 169 height 17
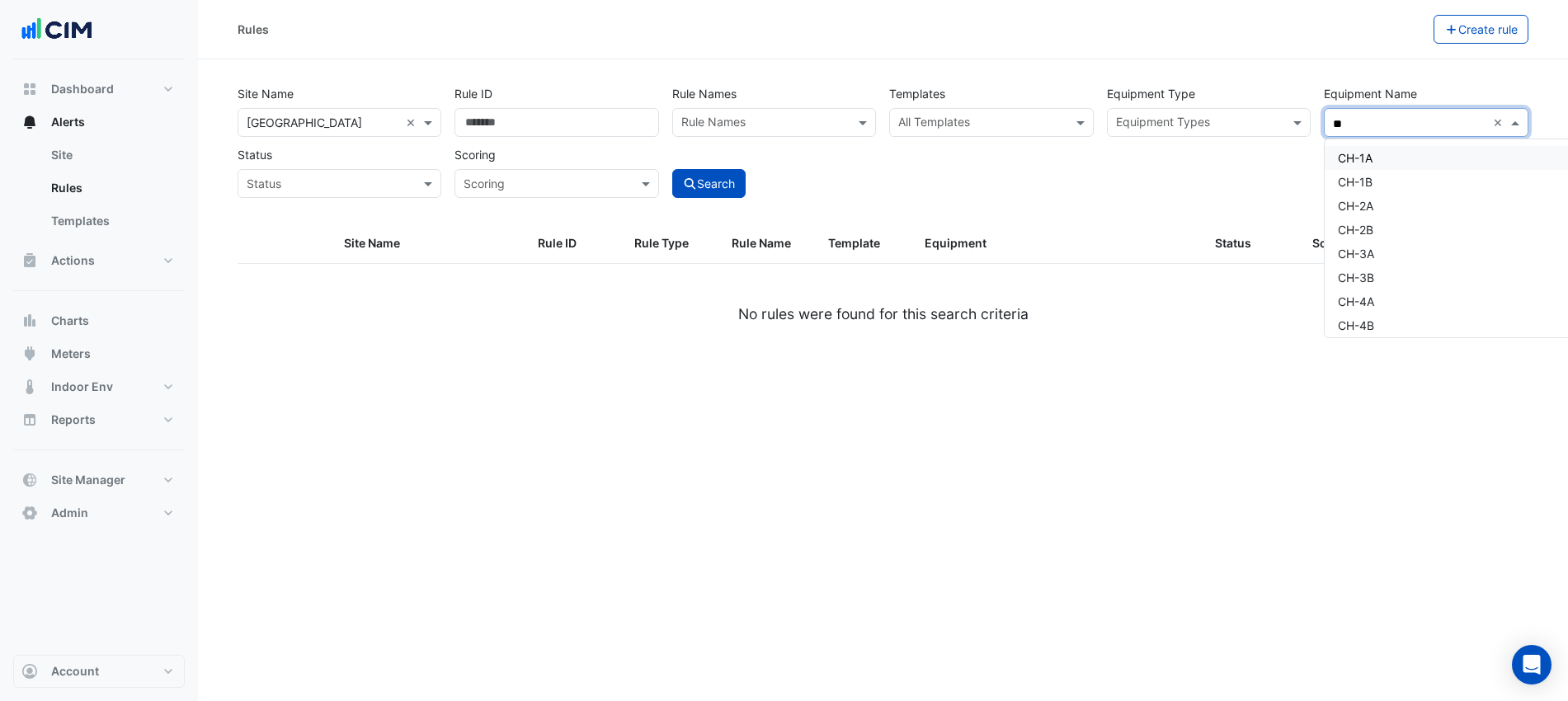
click at [1427, 150] on div "CH-1A" at bounding box center [1454, 158] width 261 height 24
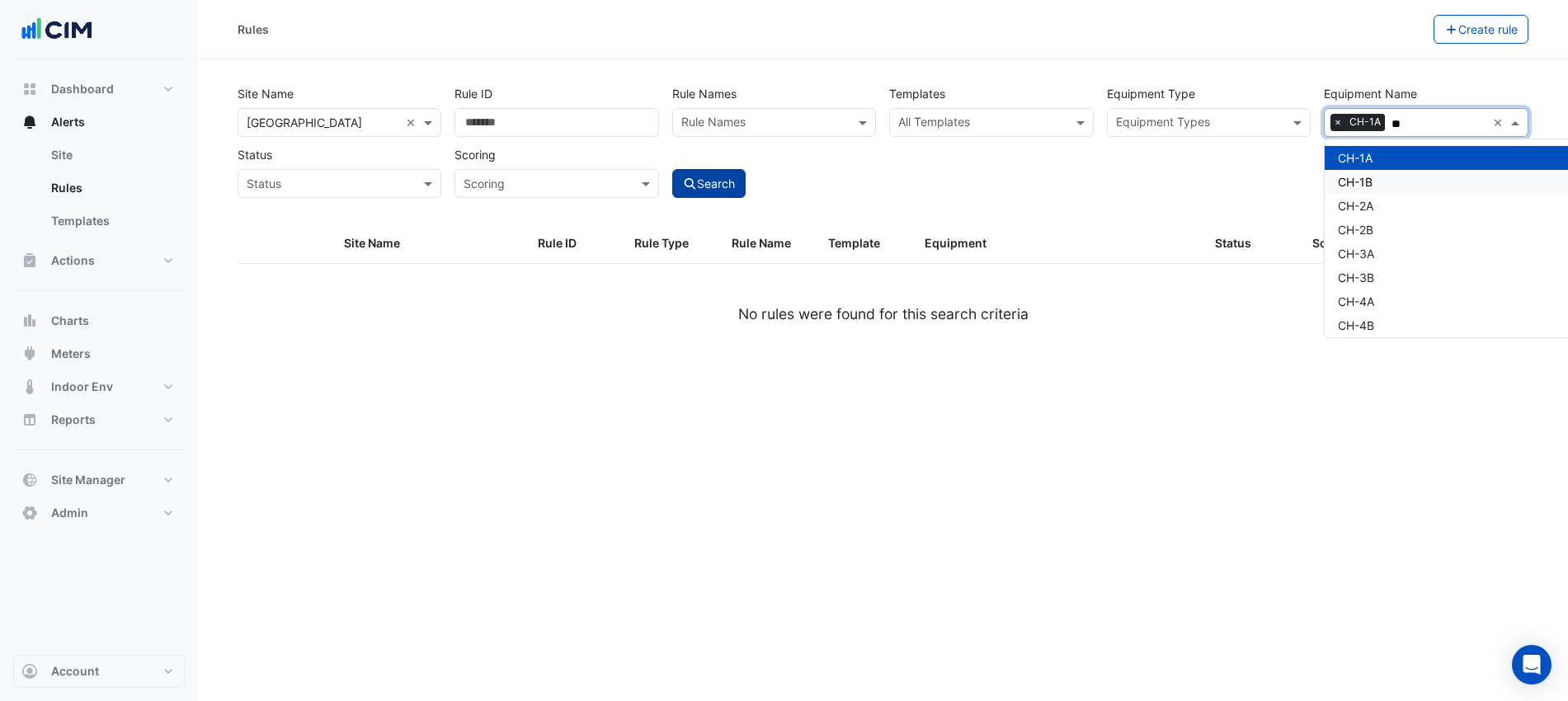
type input "**"
click at [736, 178] on button "Search" at bounding box center [709, 184] width 74 height 29
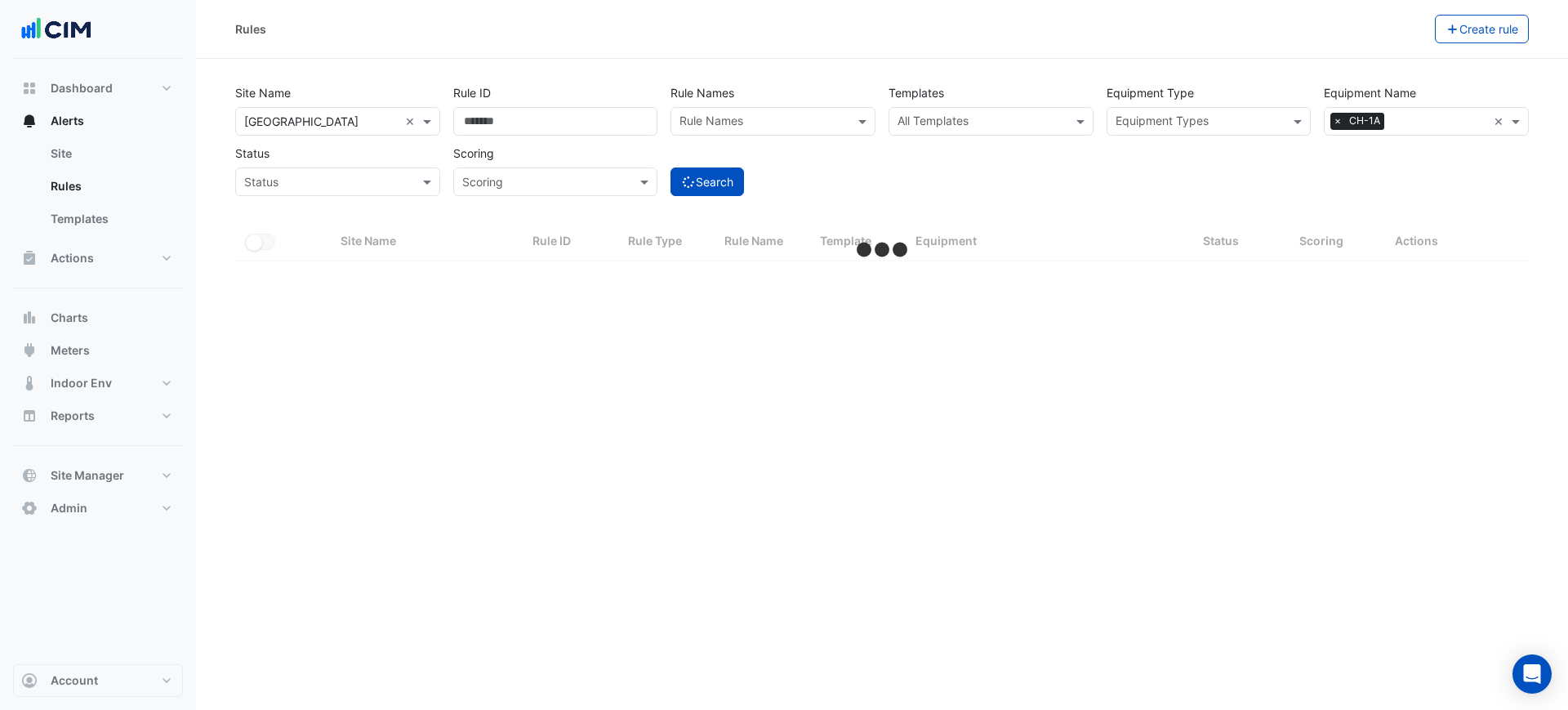
select select "***"
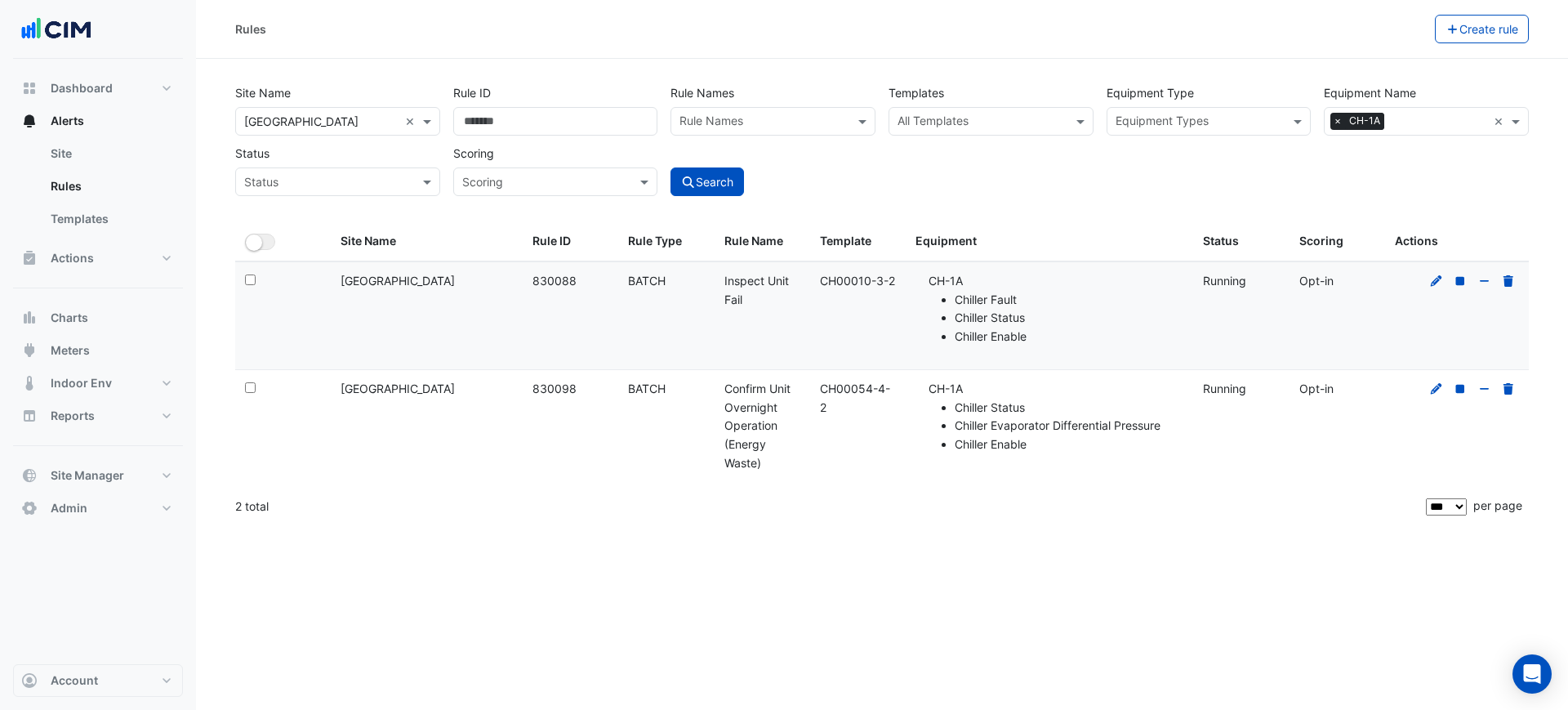
click at [1380, 121] on div "Equipment Name × CH-1A" at bounding box center [1406, 121] width 163 height 25
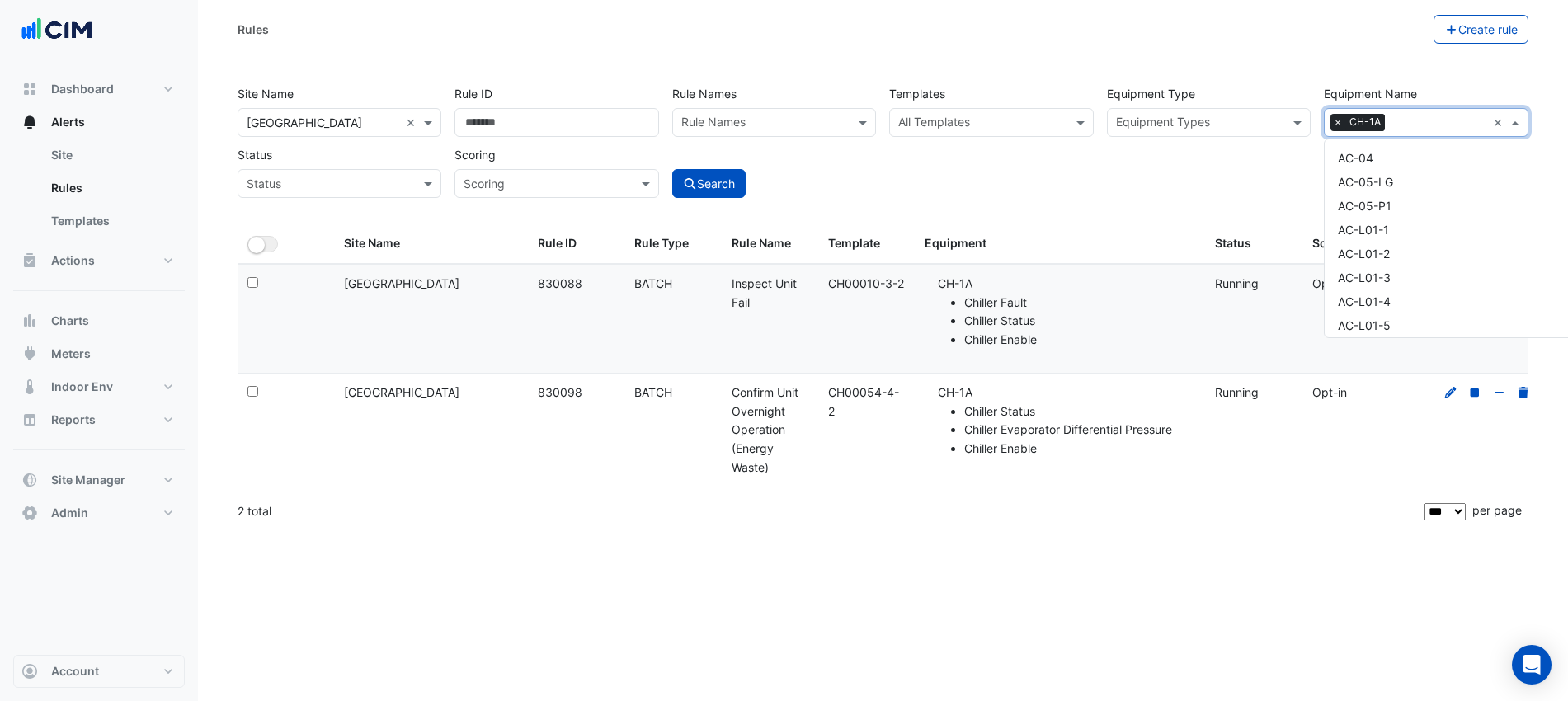
scroll to position [5528, 0]
click at [1163, 164] on div "Site Name All Sites × Chifley Tower × Rule ID Rule Names Rule Names Templates A…" at bounding box center [883, 137] width 1304 height 122
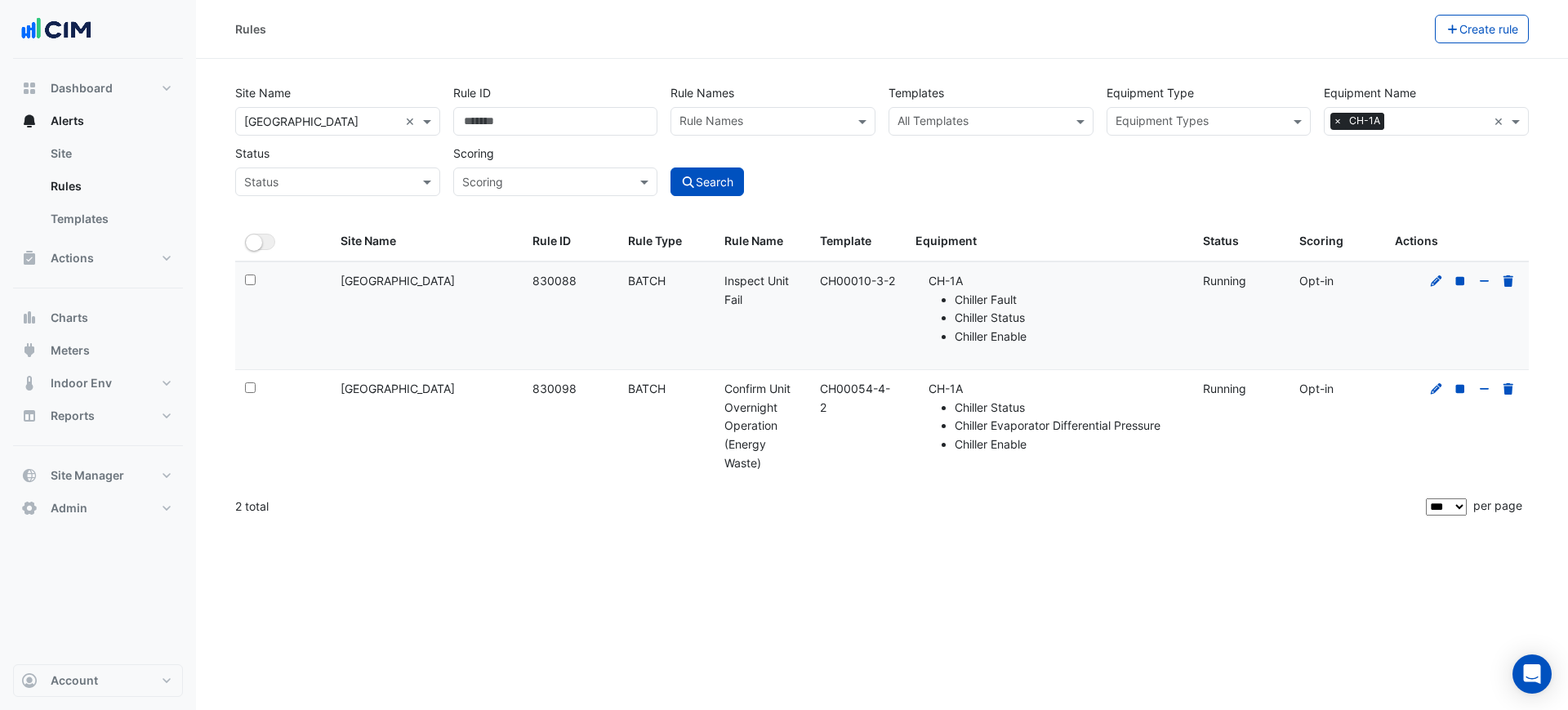
click at [1409, 122] on input "text" at bounding box center [1439, 123] width 97 height 17
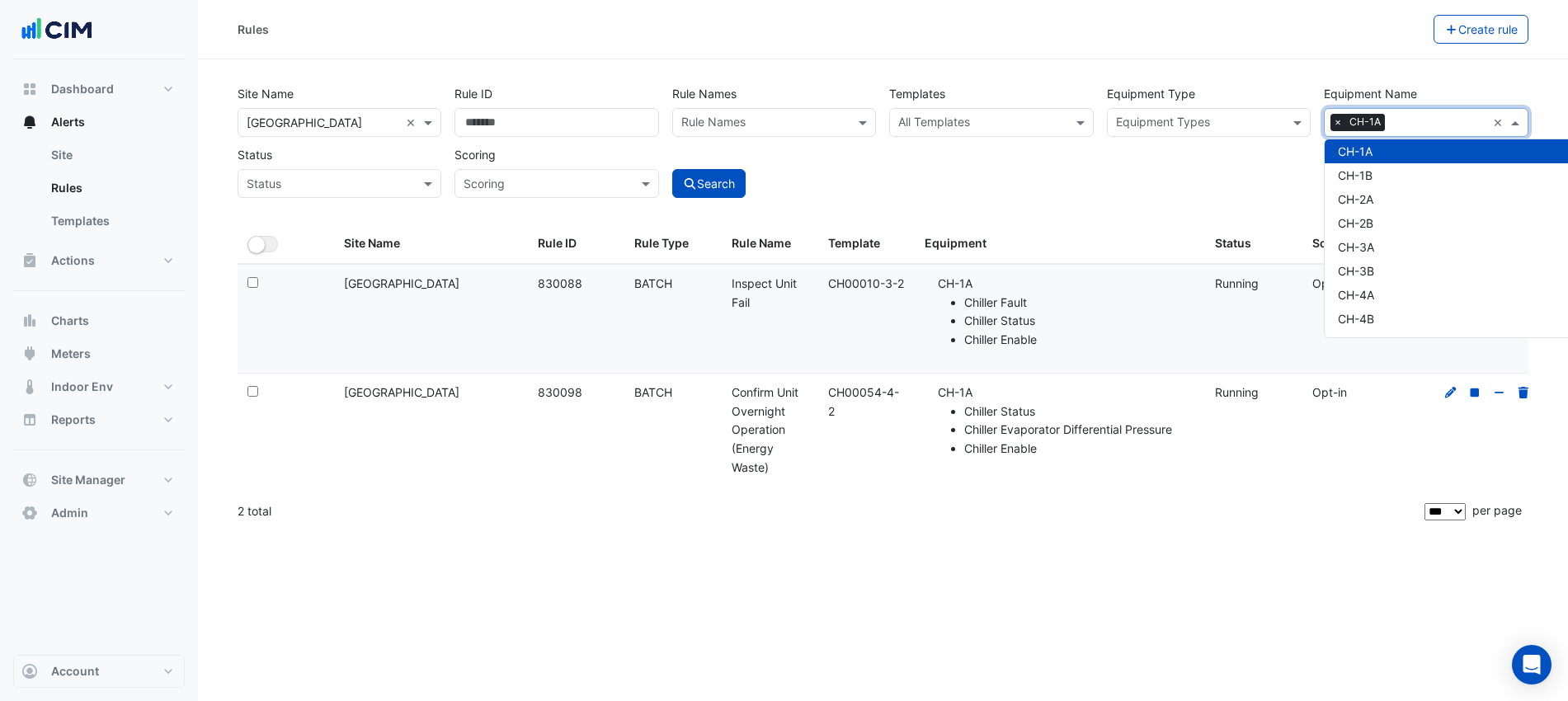
click at [1331, 62] on section "Site Name All Sites × Chifley Tower × Rule ID Rule Names Rule Names Templates A…" at bounding box center [882, 295] width 1370 height 472
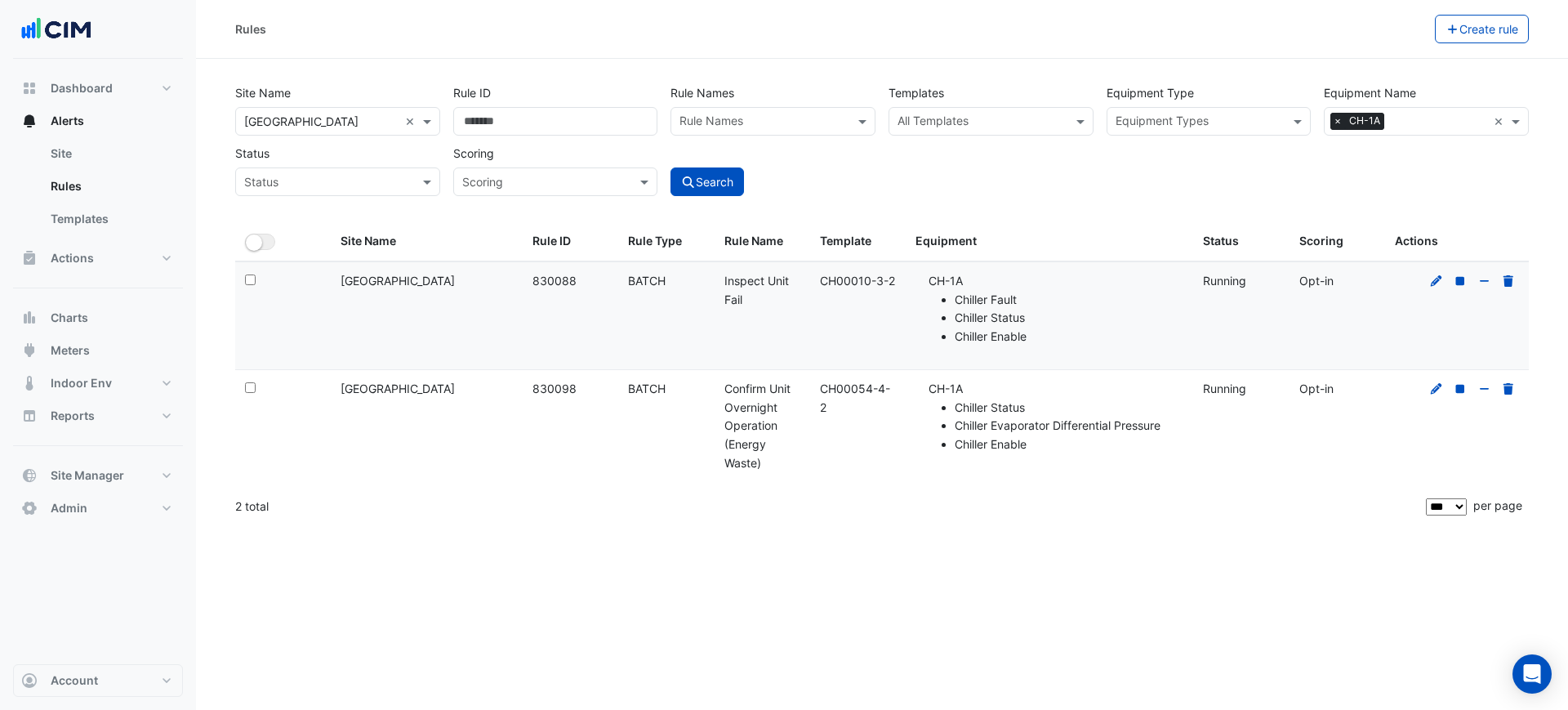
click at [1335, 119] on span "×" at bounding box center [1338, 120] width 14 height 16
click at [1335, 119] on input "text" at bounding box center [1416, 123] width 169 height 17
type input "***"
click at [756, 193] on div "Search" at bounding box center [773, 167] width 218 height 57
click at [753, 192] on div "Search" at bounding box center [773, 167] width 218 height 57
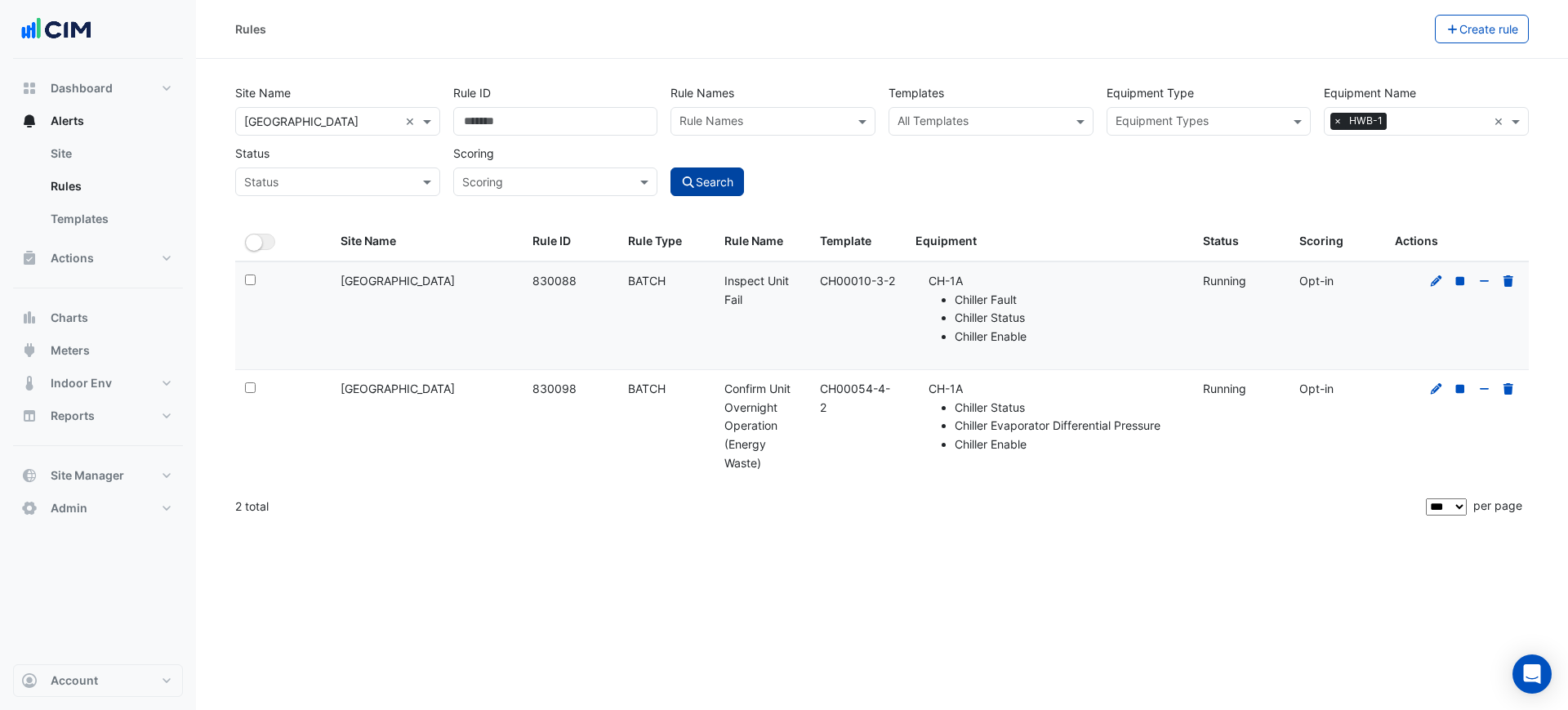
click at [737, 191] on button "Search" at bounding box center [707, 182] width 74 height 29
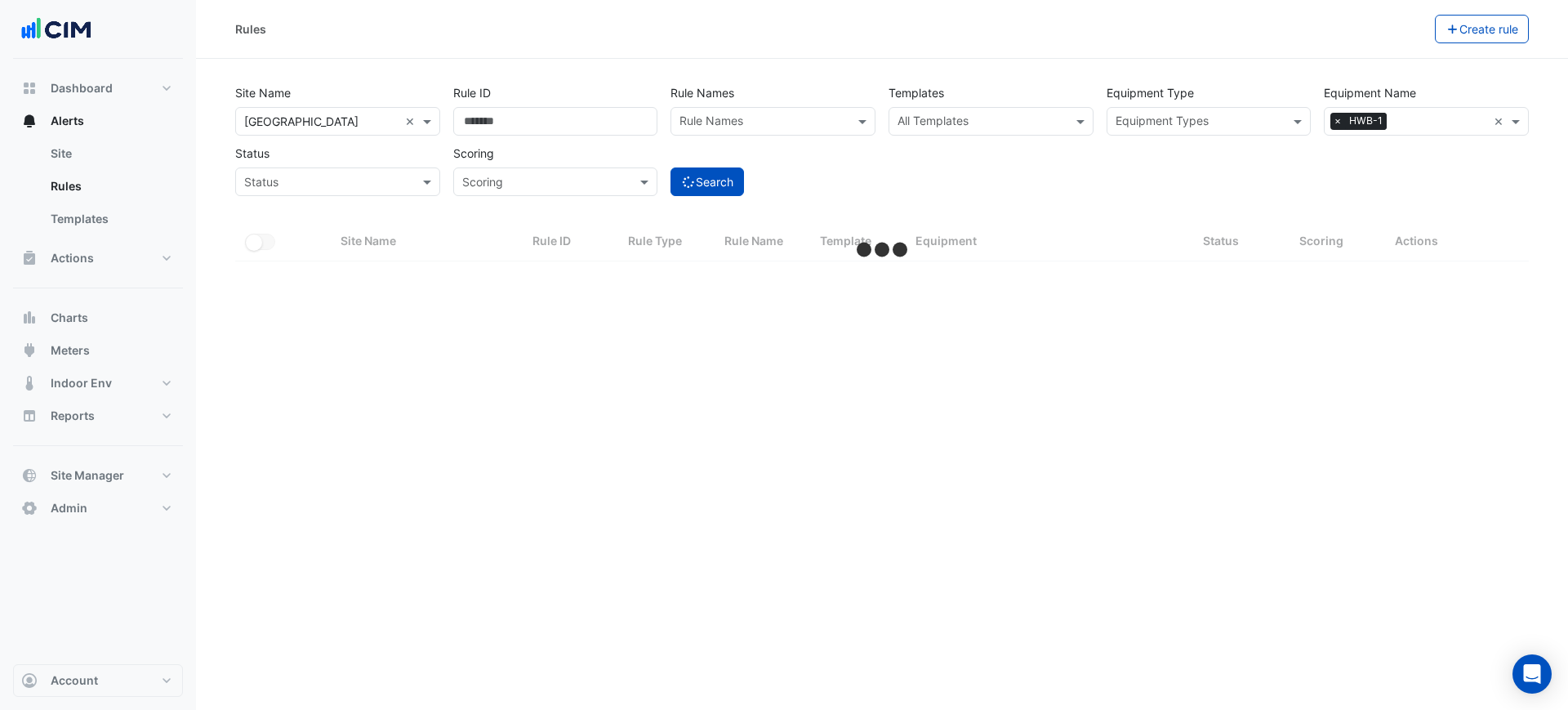
click at [912, 169] on div "Site Name All Sites × Chifley Tower × Rule ID Rule Names Rule Names Templates A…" at bounding box center [882, 136] width 1307 height 121
select select "***"
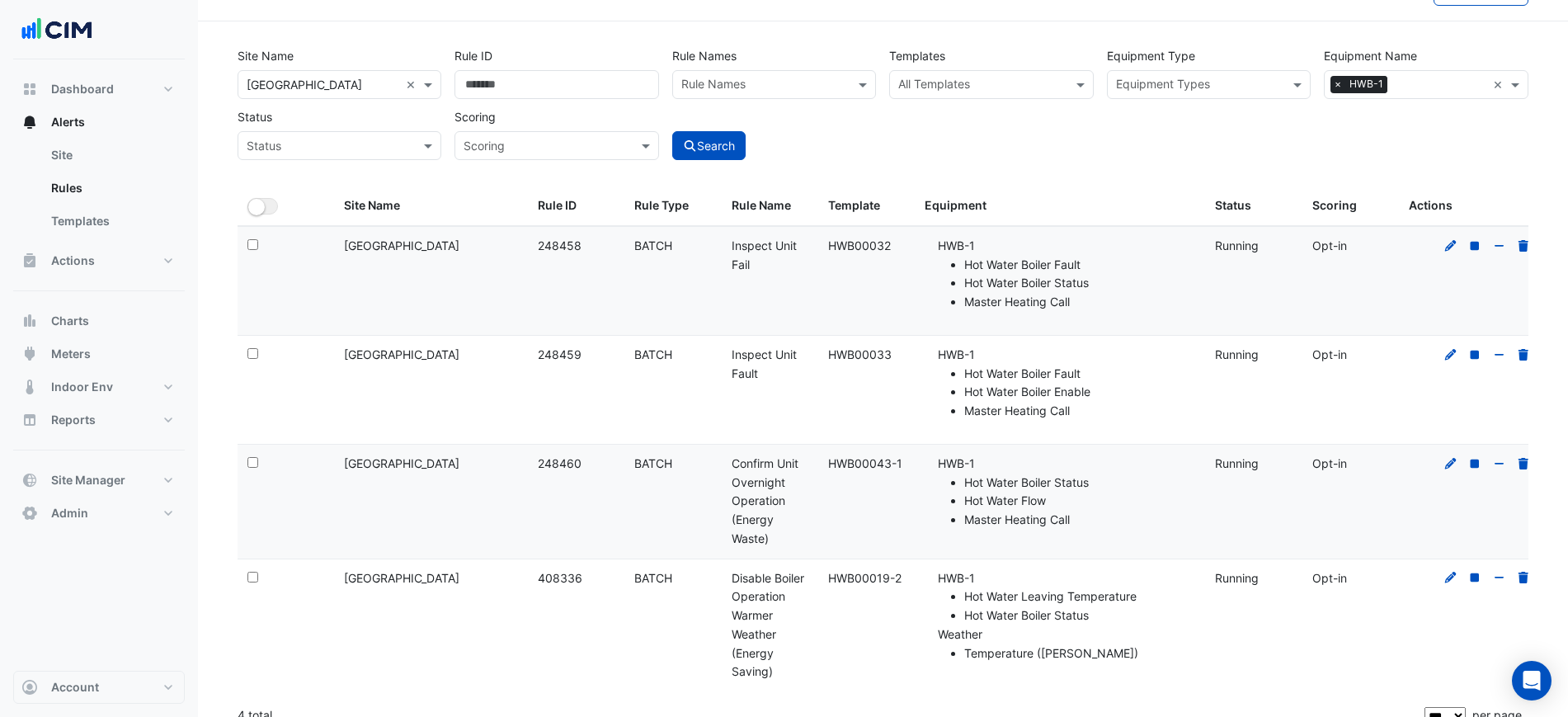
scroll to position [57, 0]
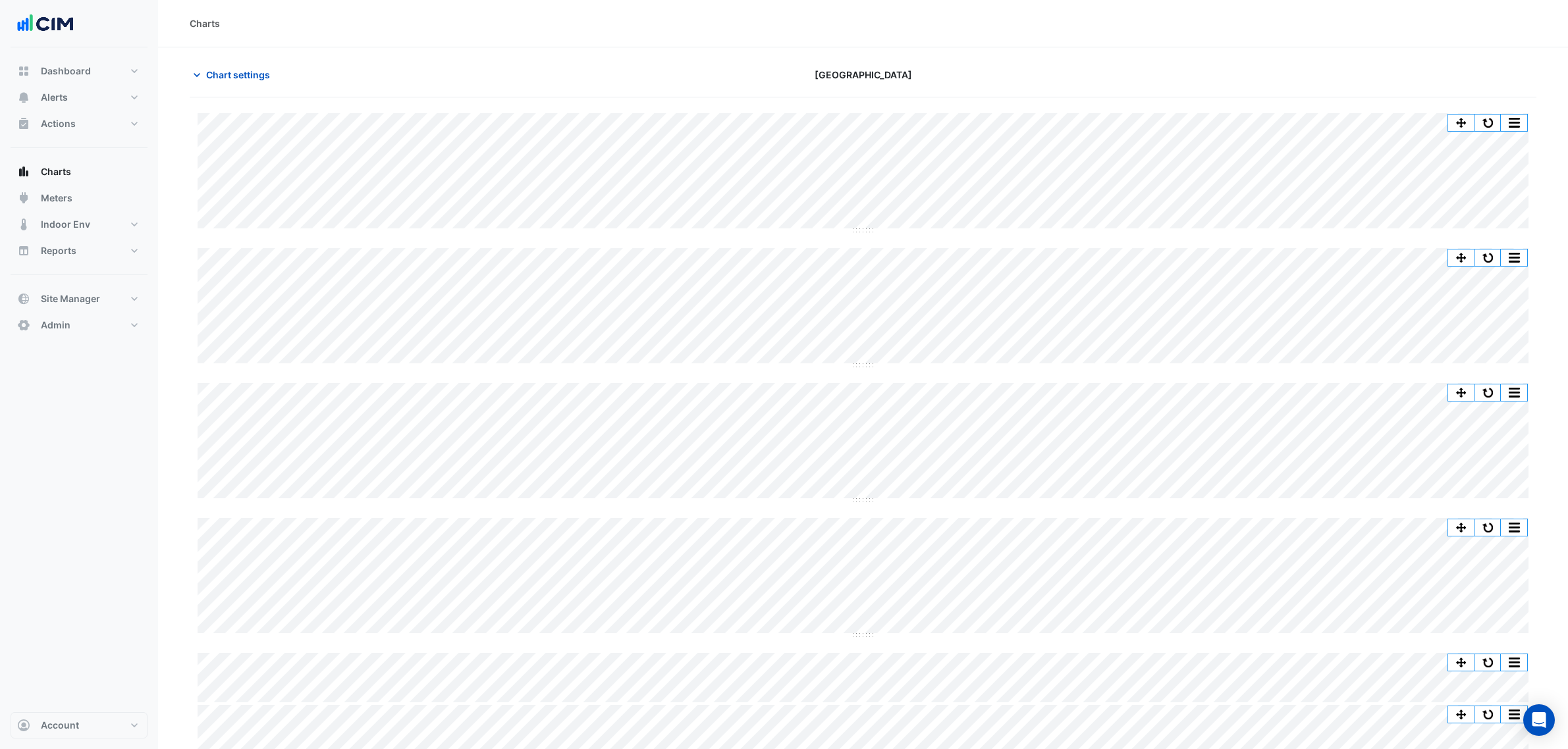
scroll to position [112, 0]
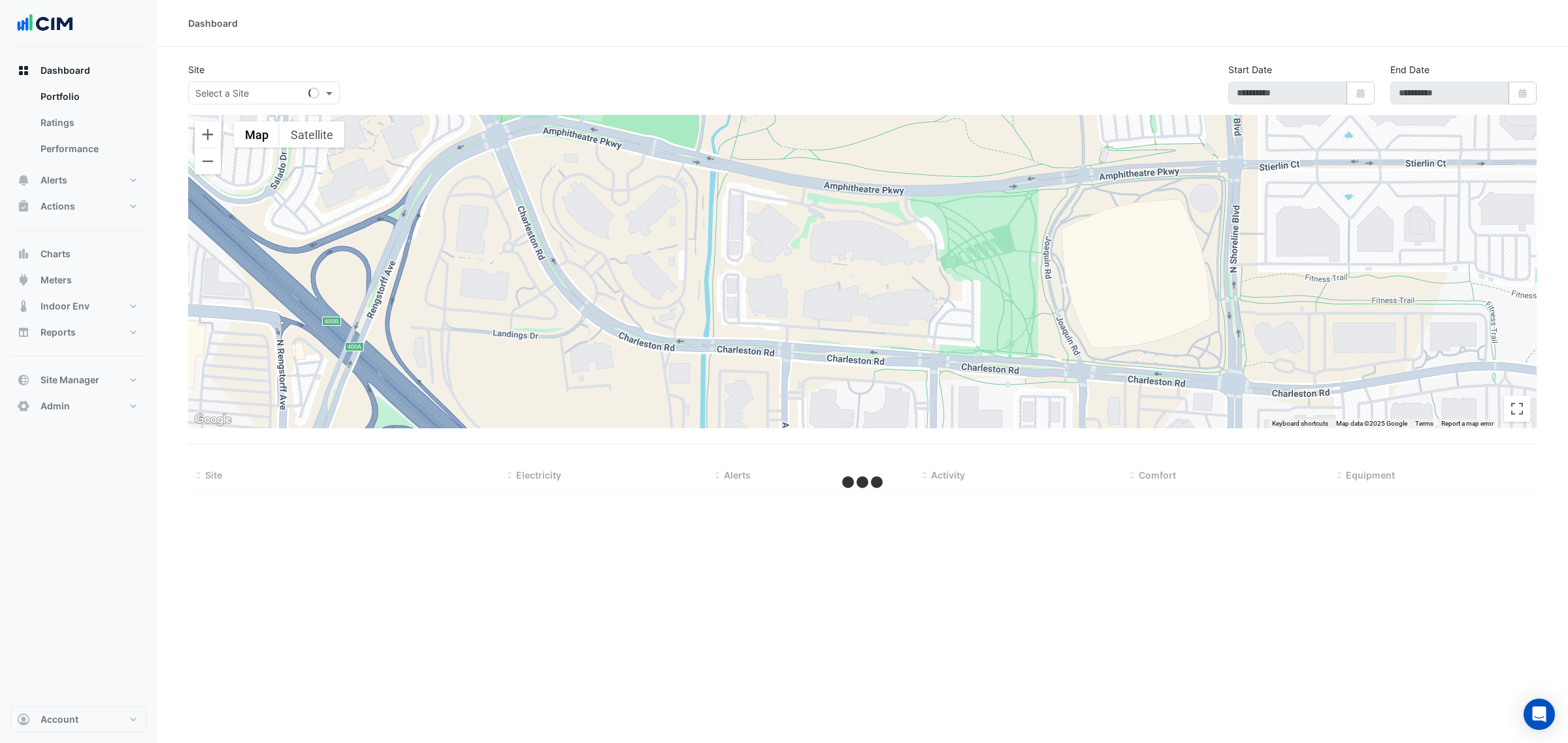
select select "***"
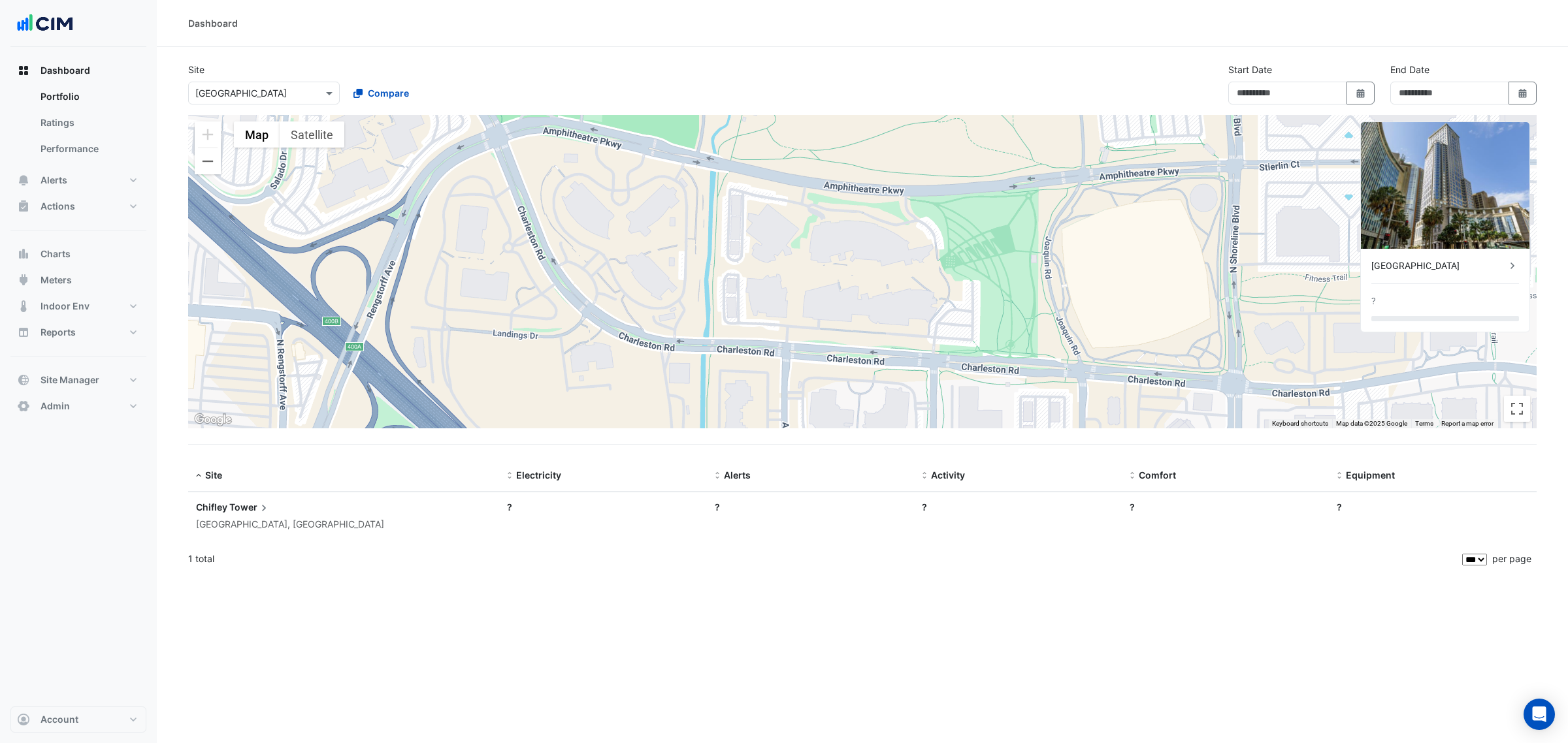
type input "**********"
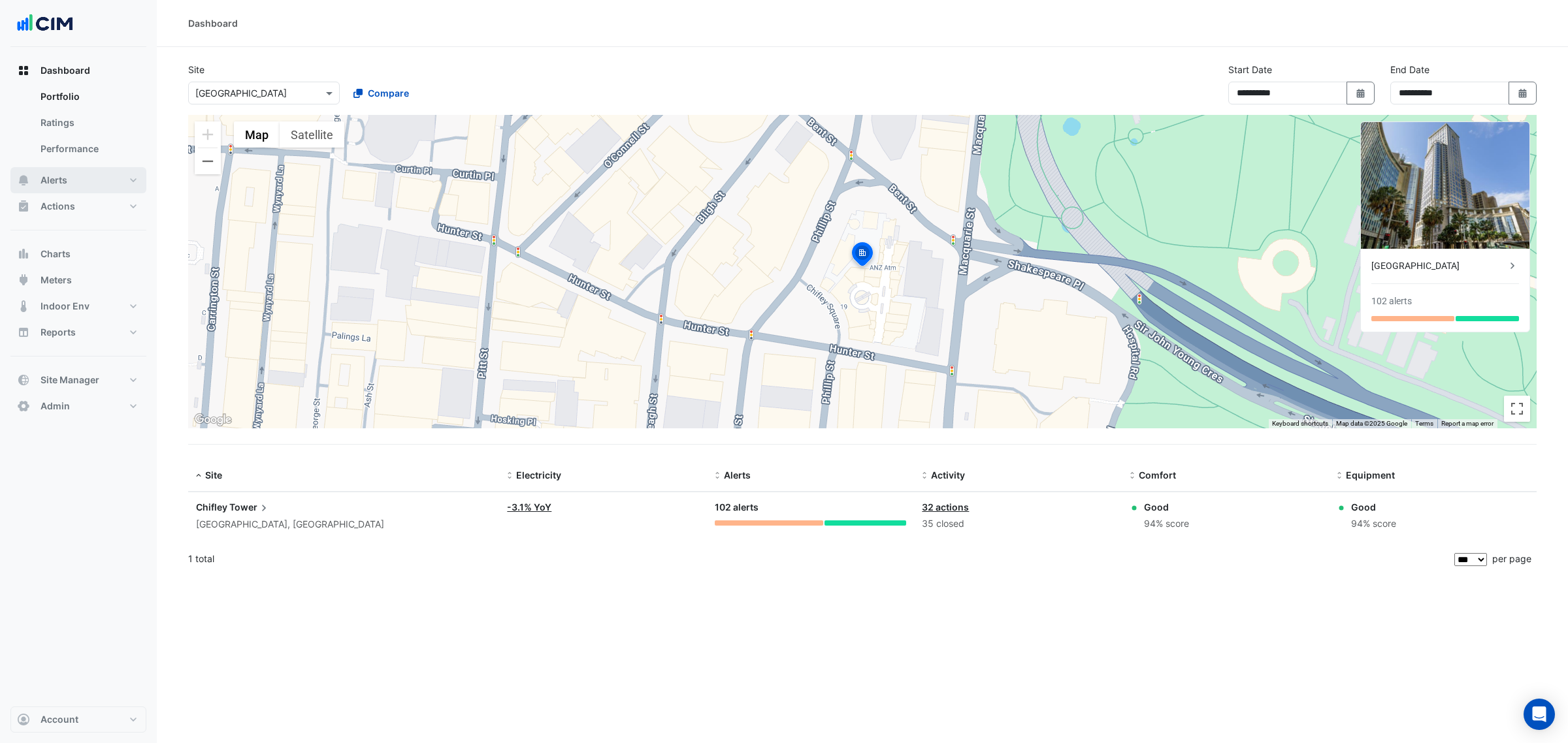
click at [93, 180] on button "Alerts" at bounding box center [78, 180] width 136 height 26
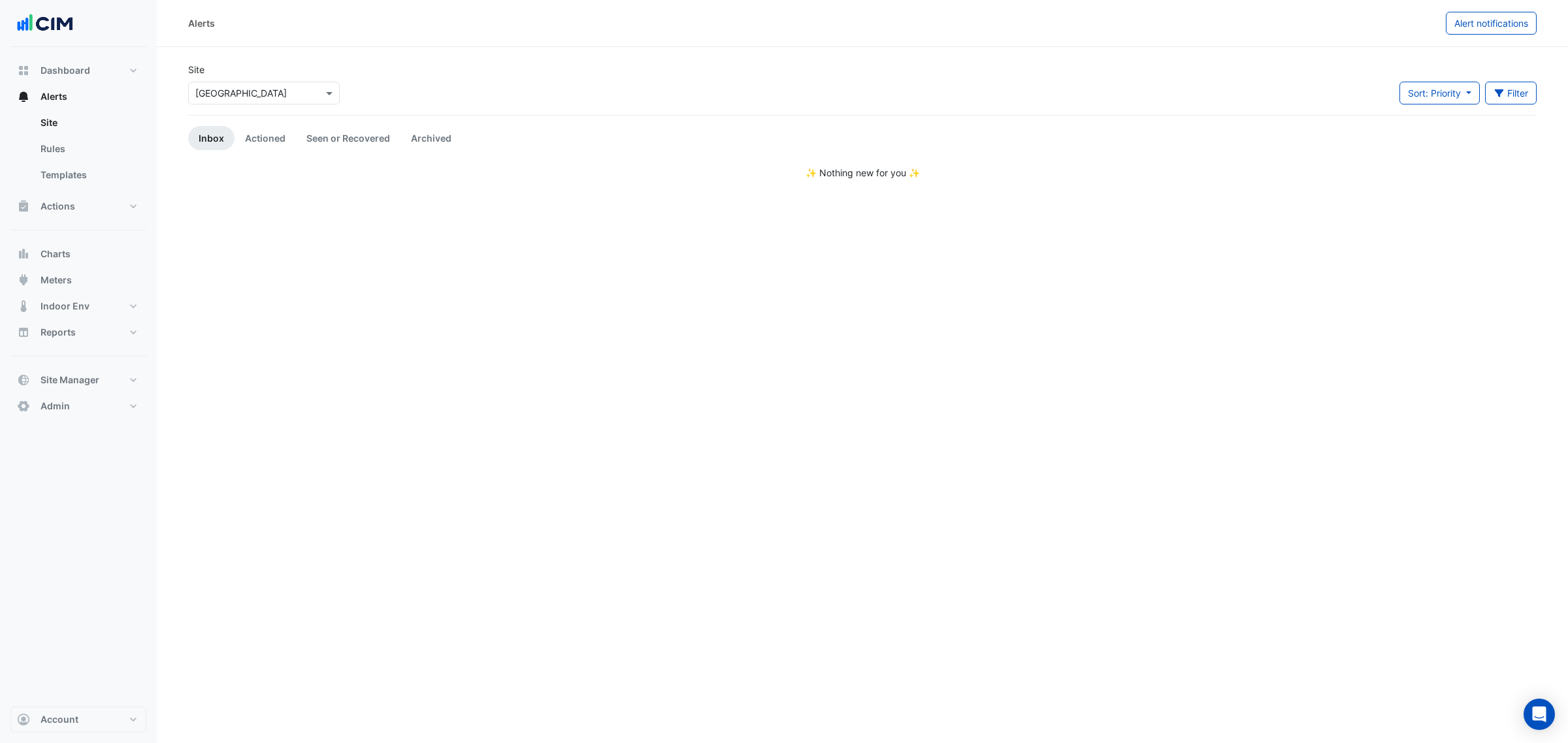
click at [233, 109] on div "Site Select a Site × Chifley Tower" at bounding box center [264, 89] width 167 height 52
click at [246, 100] on div "× Chifley Tower" at bounding box center [241, 93] width 91 height 14
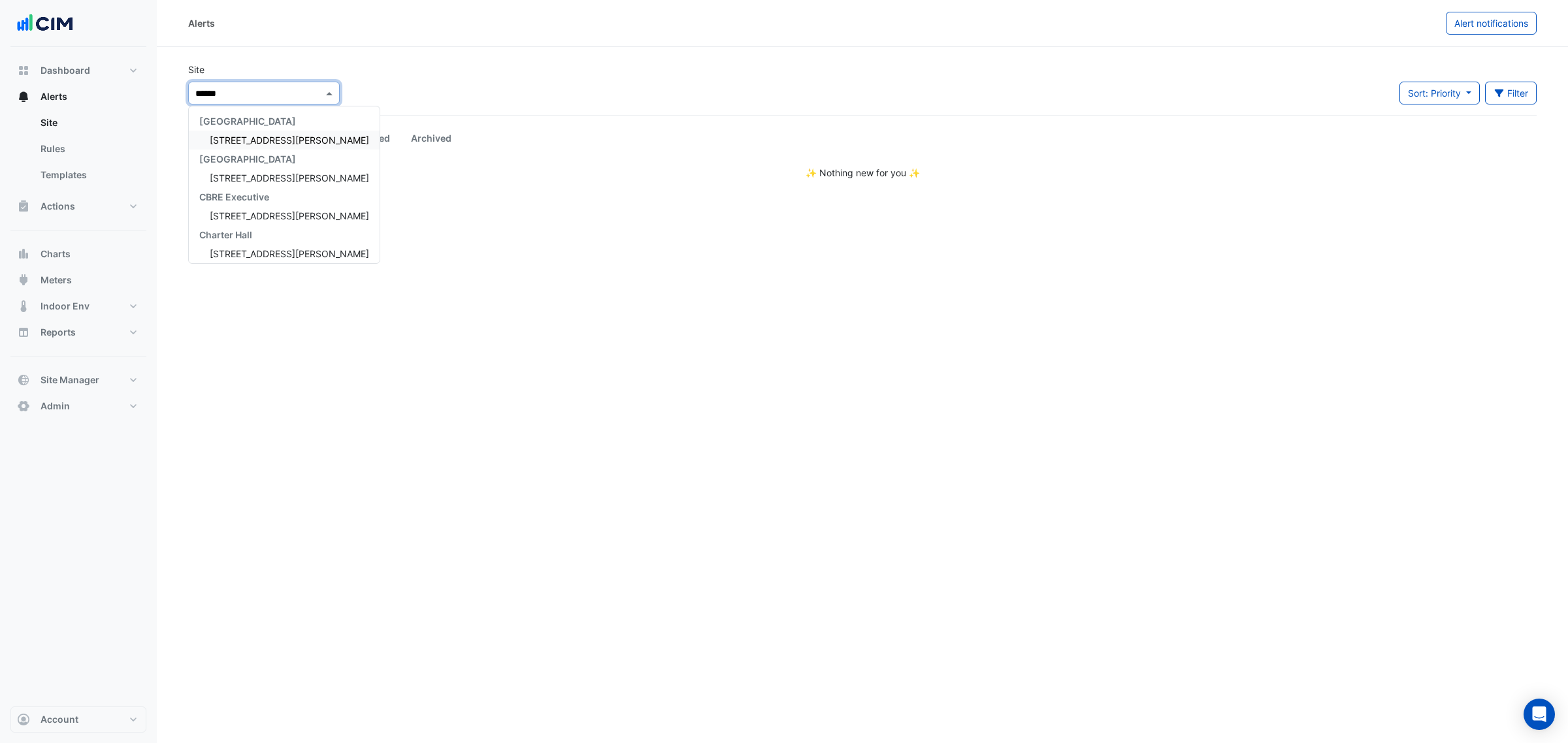
type input "*******"
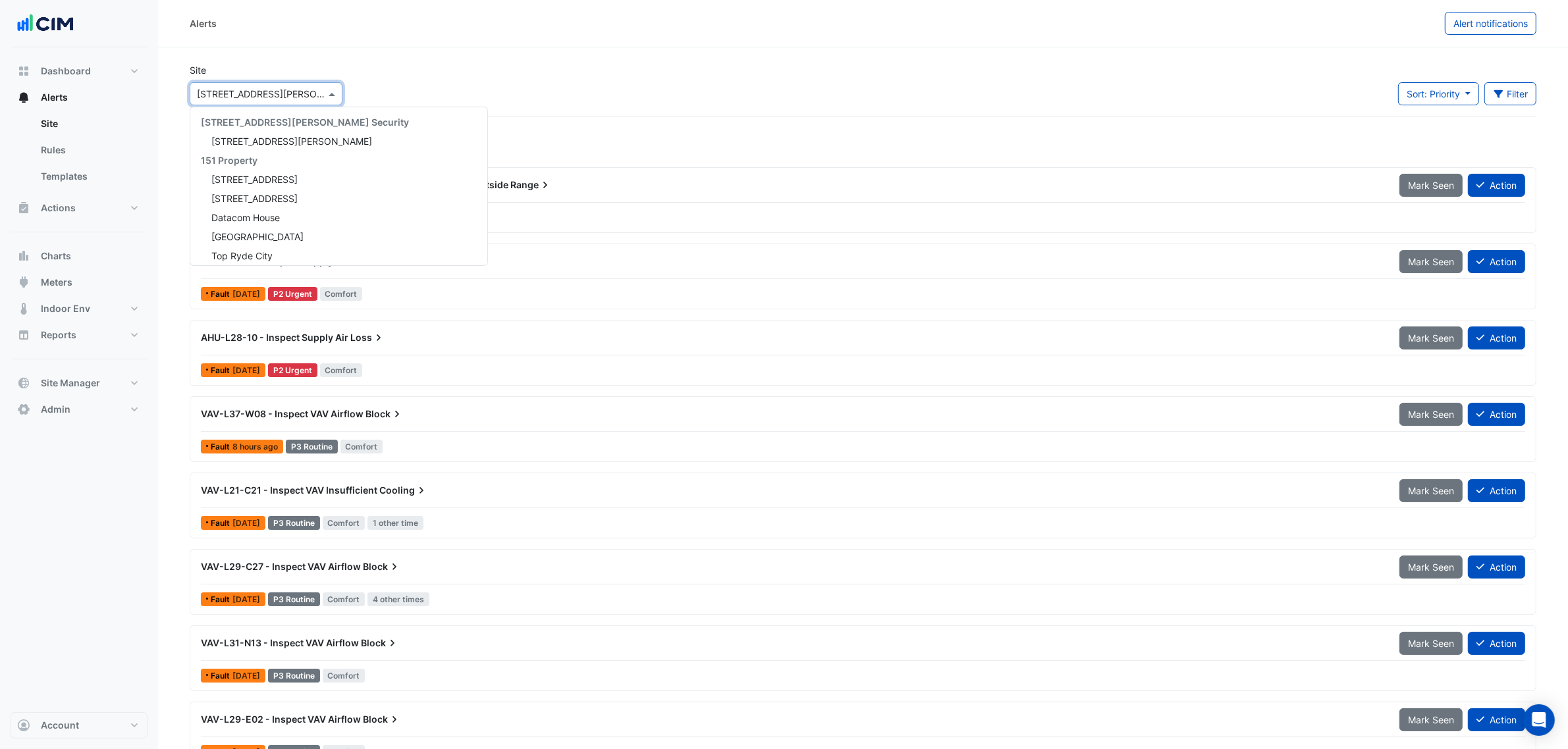
click at [248, 100] on div "× 201 Elizabeth St" at bounding box center [261, 94] width 128 height 14
type input "***"
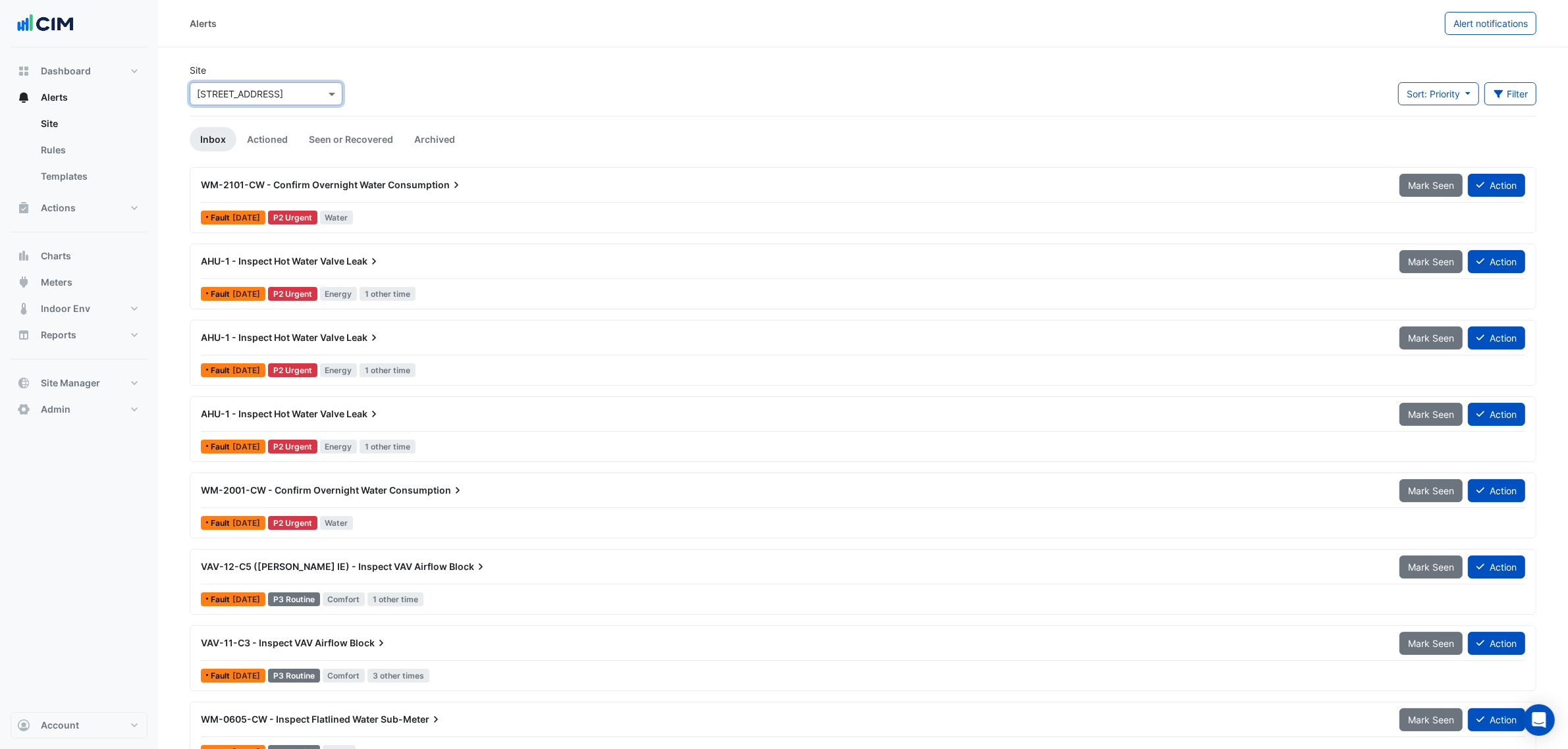
click at [422, 274] on div "AHU-1 - Inspect Hot Water Valve Leak Mark Seen Action" at bounding box center [863, 264] width 1324 height 29
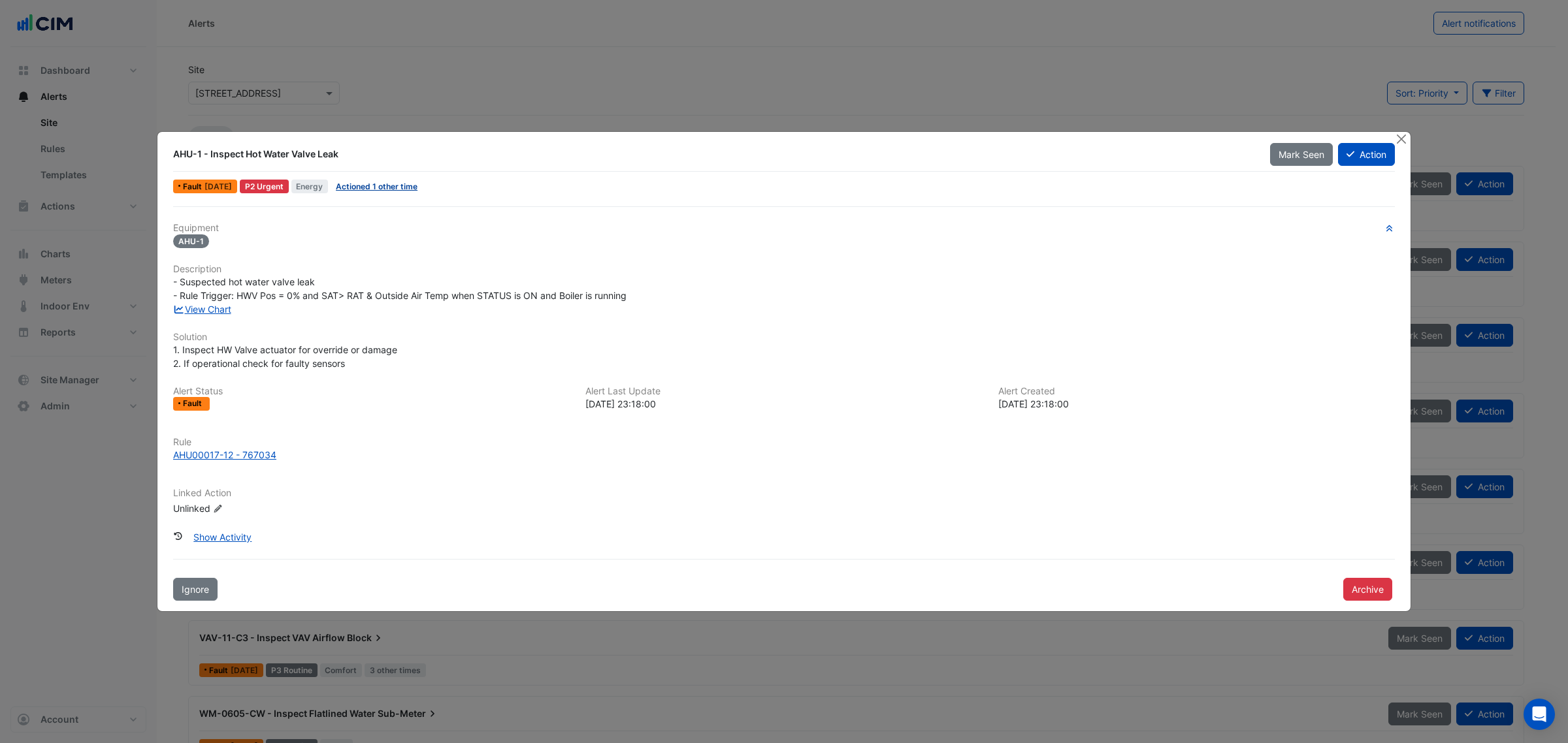
click at [373, 186] on link "Actioned 1 other time" at bounding box center [377, 186] width 82 height 9
click at [1408, 141] on div at bounding box center [1402, 140] width 16 height 15
click at [1405, 142] on button "Close" at bounding box center [1401, 139] width 14 height 14
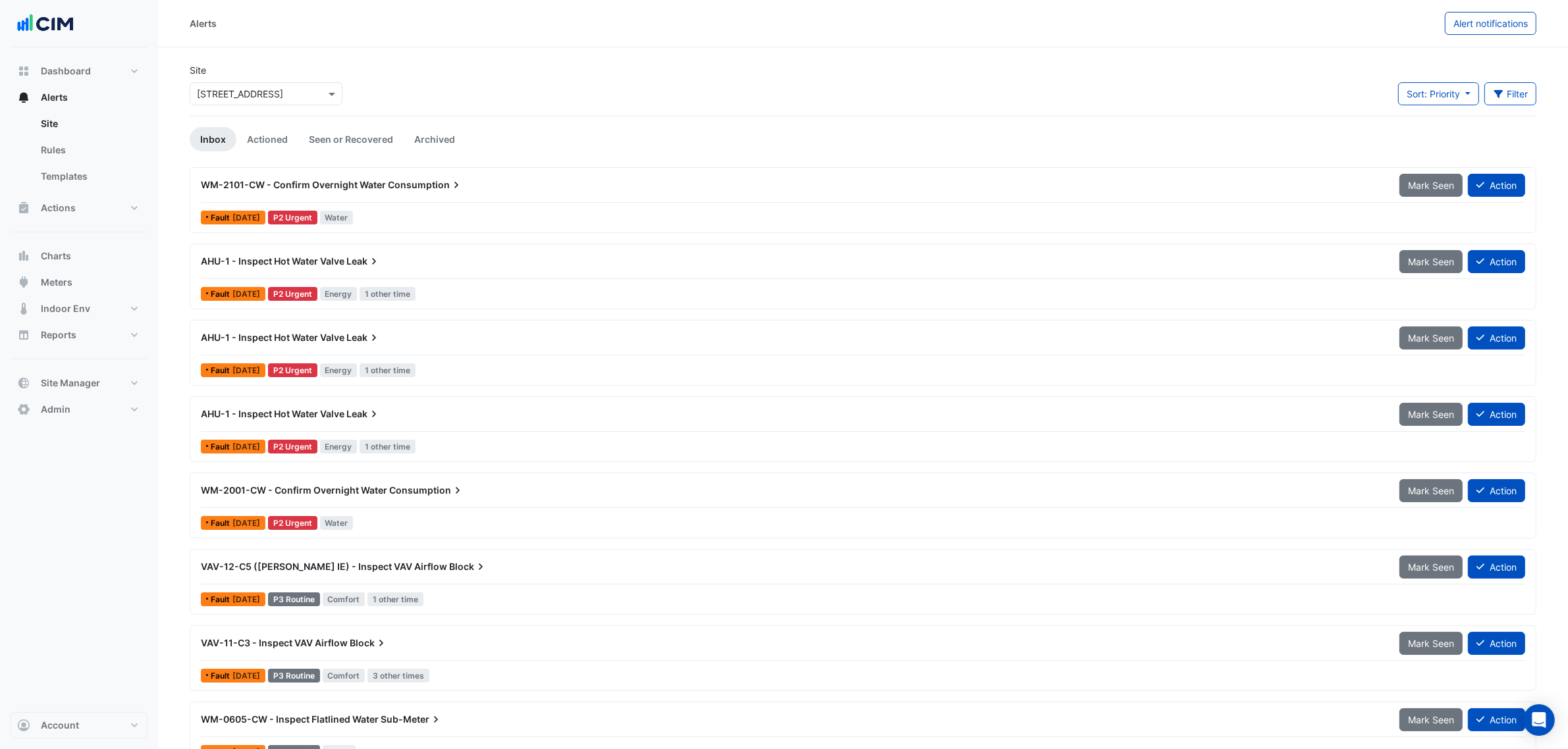
click at [395, 339] on div "AHU-1 - Inspect Hot Water Valve Leak" at bounding box center [792, 337] width 1183 height 13
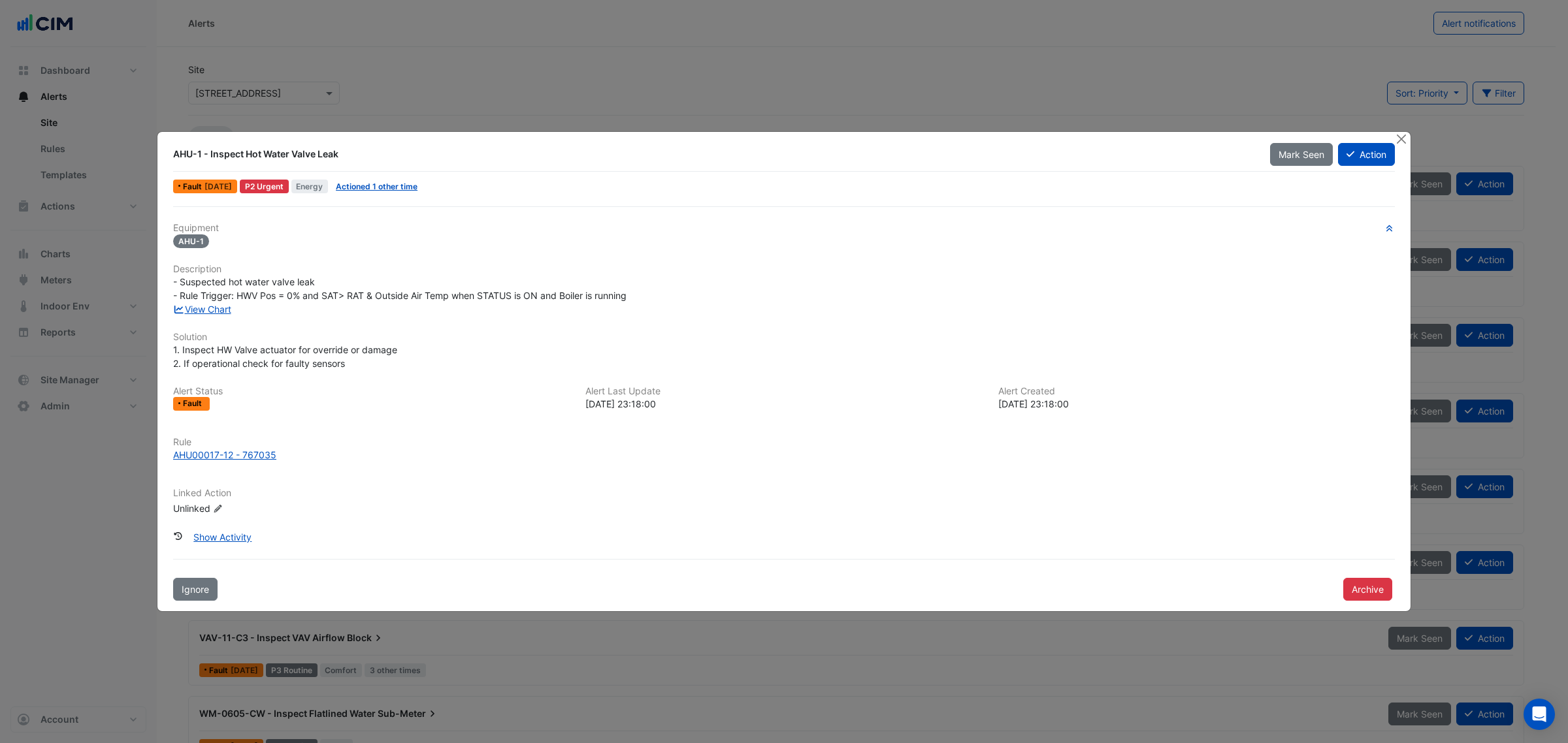
click at [1402, 129] on ngb-modal-window "AHU-1 - Inspect Hot Water Valve Leak Mark Seen Action Fault 3 days ago P2 Urgen…" at bounding box center [784, 371] width 1568 height 743
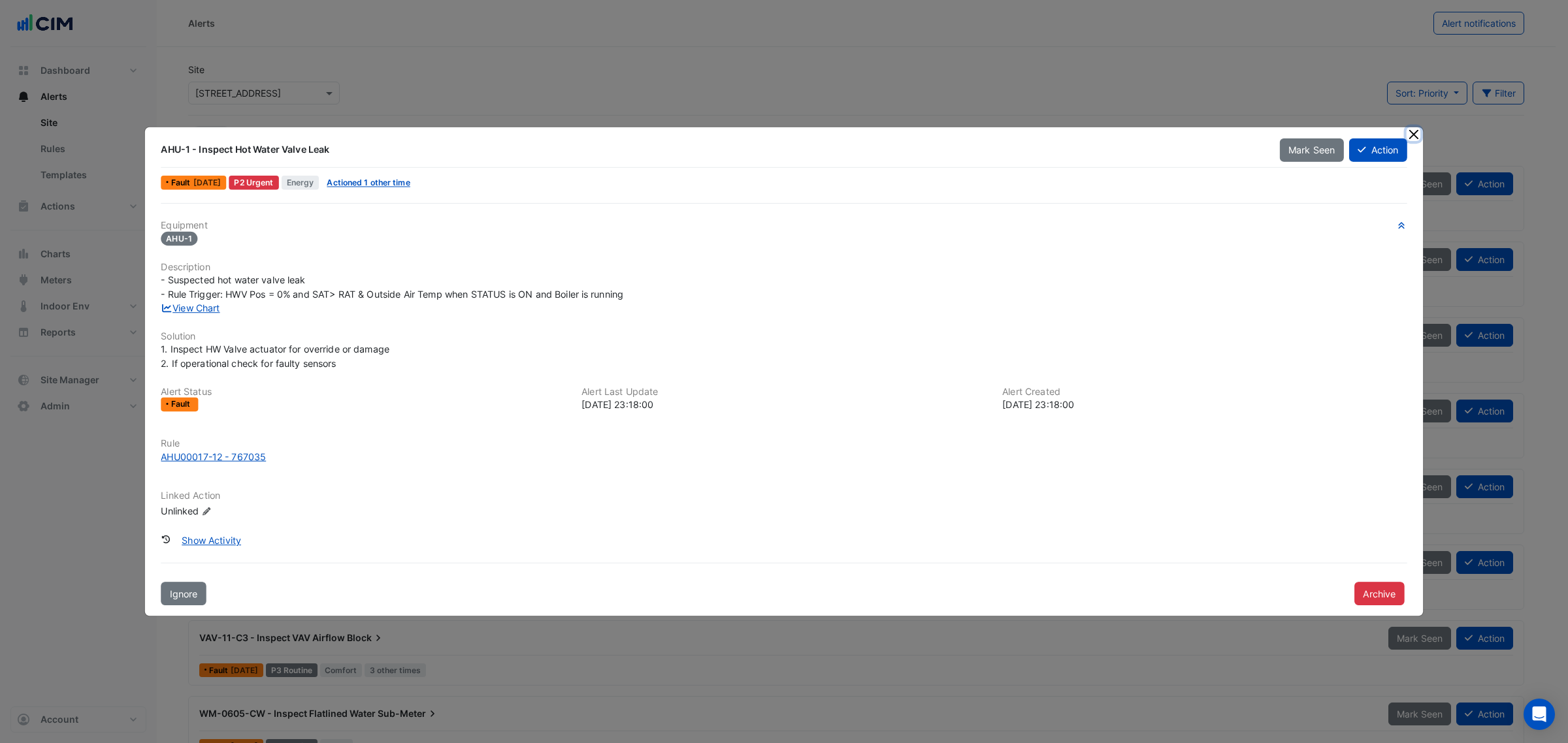
click at [1407, 141] on button "Close" at bounding box center [1414, 134] width 14 height 14
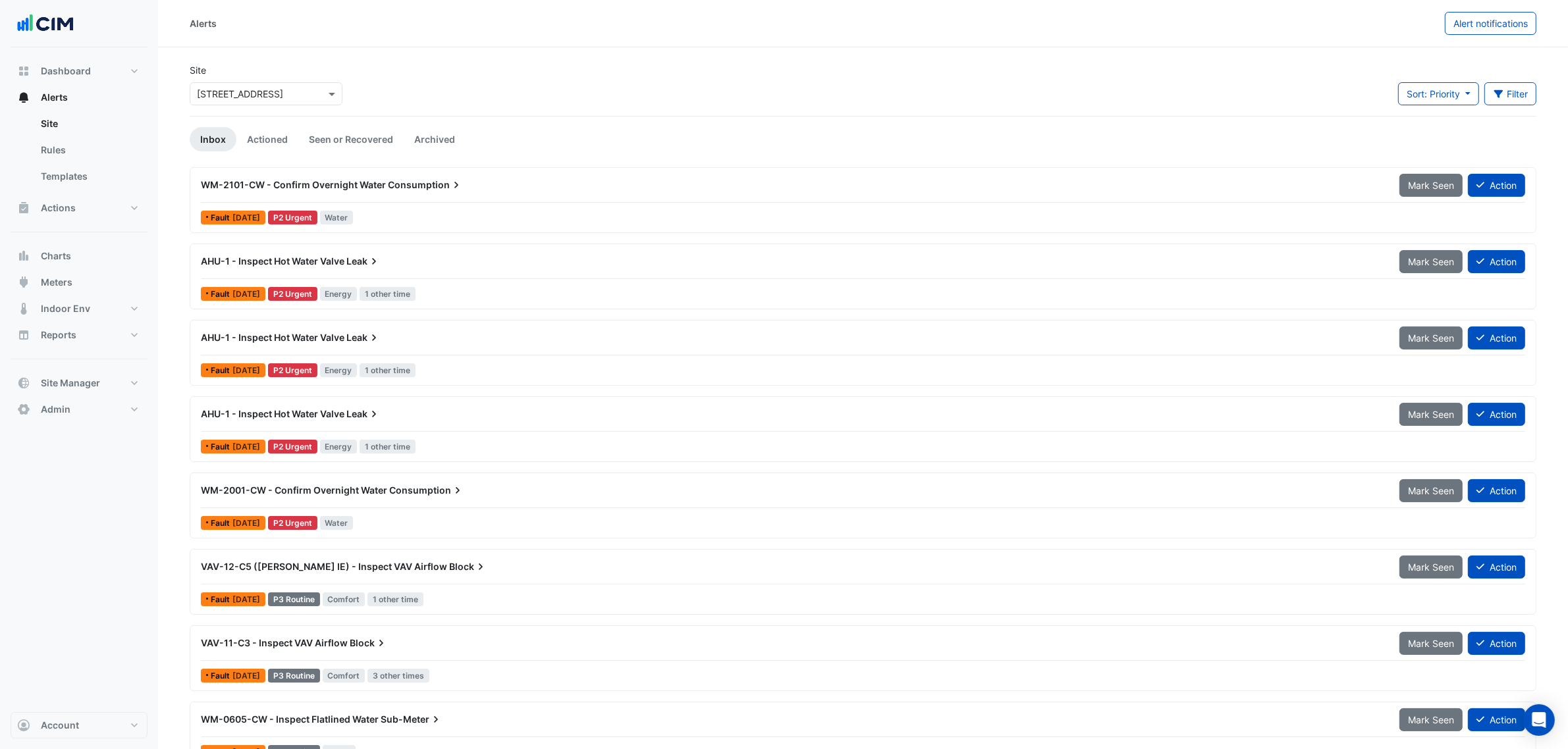
click at [427, 333] on div "AHU-1 - Inspect Hot Water Valve Leak" at bounding box center [792, 337] width 1183 height 13
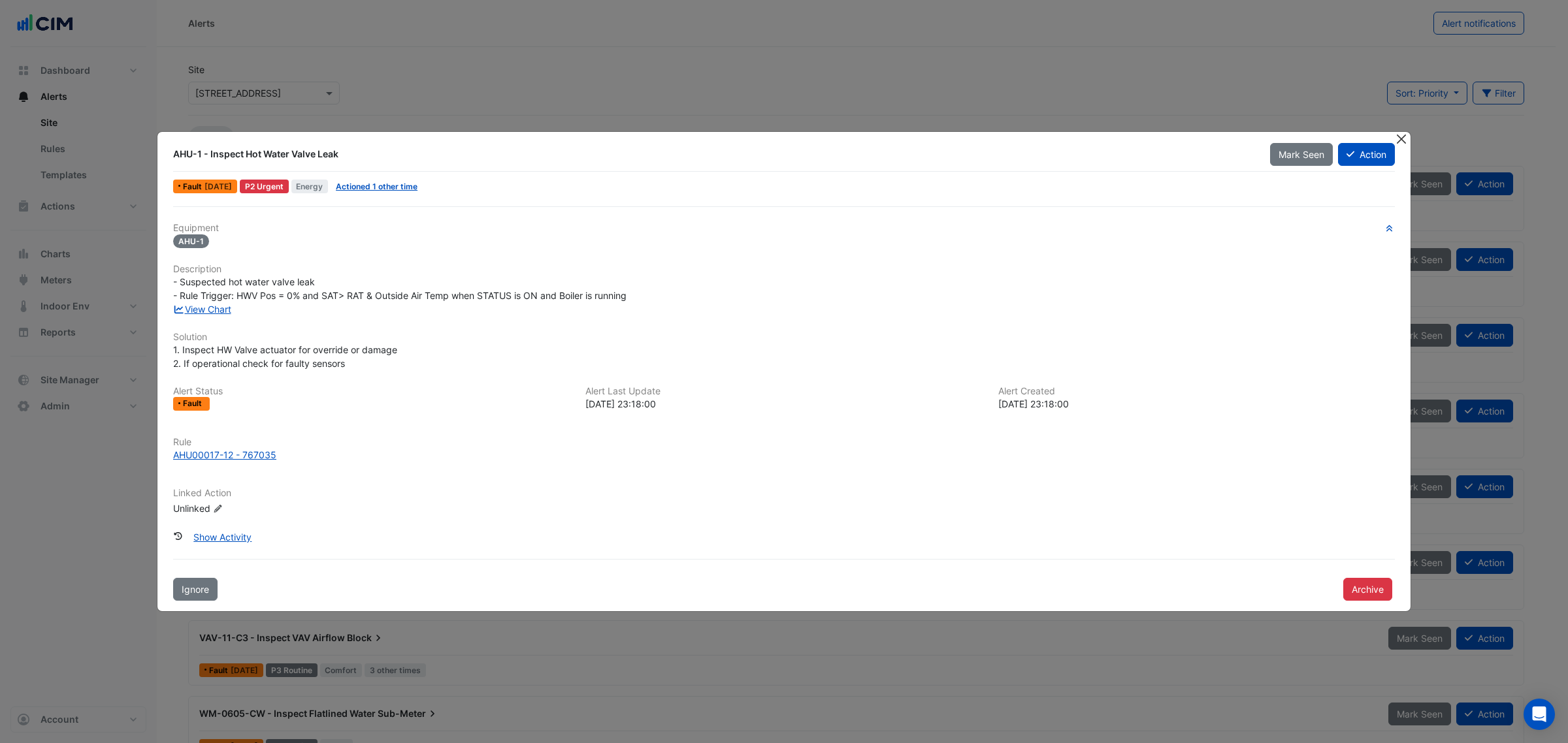
click at [1405, 138] on button "Close" at bounding box center [1401, 139] width 14 height 14
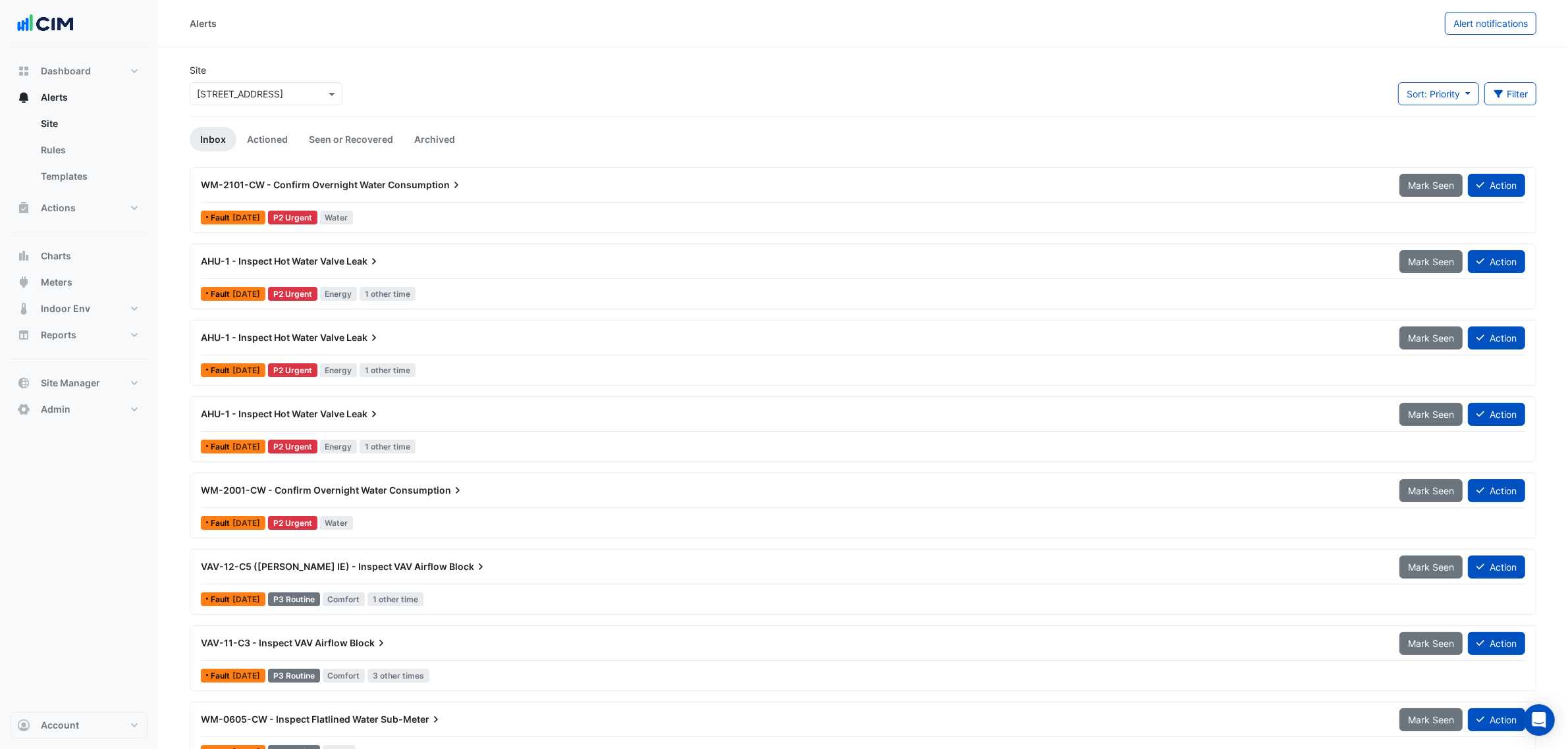
click at [491, 244] on div "AHU-1 - Inspect Hot Water Valve Leak Mark Seen Action Fault 3 days ago P2 Urgen…" at bounding box center [863, 277] width 1347 height 66
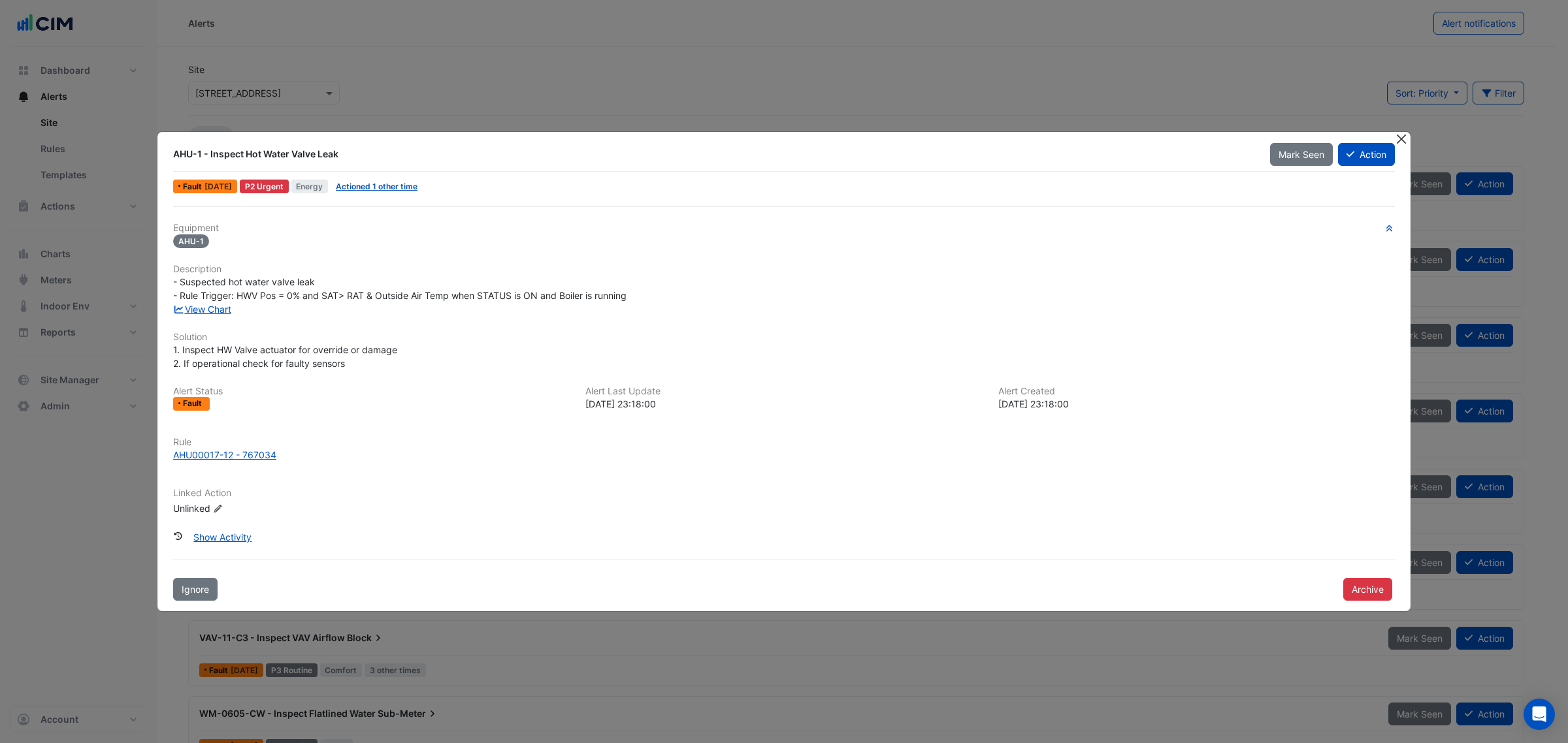
click at [1401, 136] on button "Close" at bounding box center [1401, 139] width 14 height 14
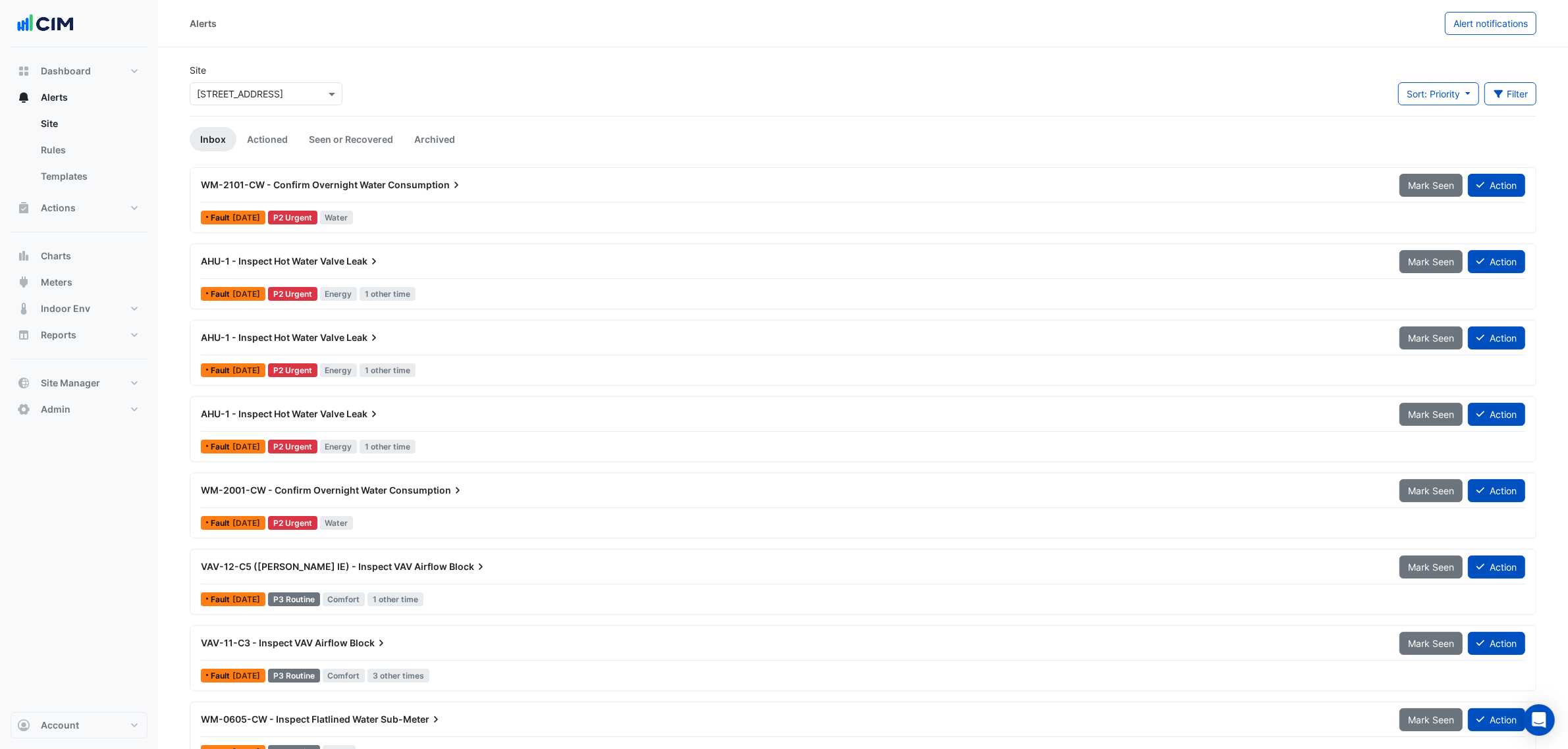
click at [1045, 334] on div "AHU-1 - Inspect Hot Water Valve Leak" at bounding box center [792, 337] width 1183 height 13
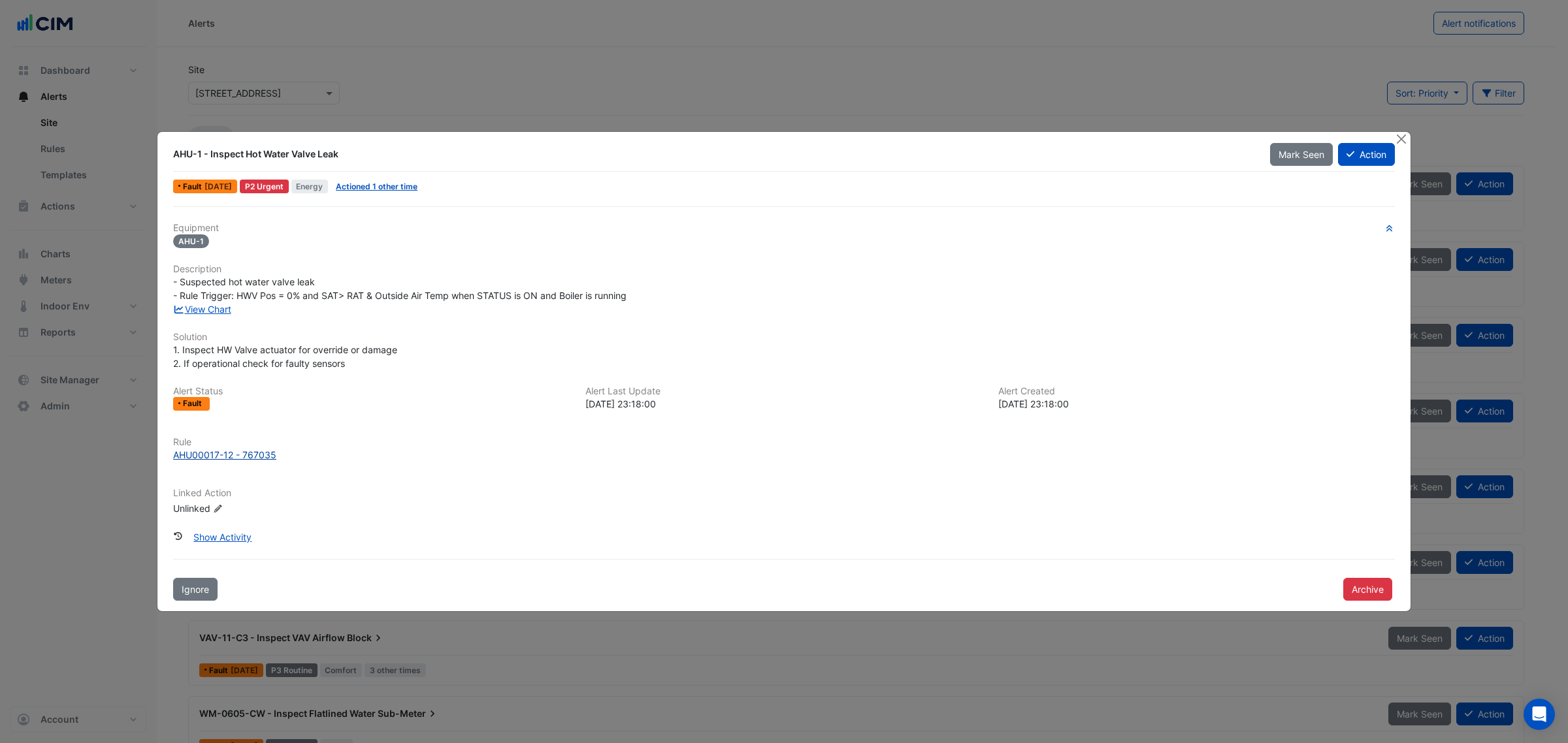
click at [249, 448] on div "AHU00017-12 - 767035" at bounding box center [224, 454] width 103 height 14
click at [1403, 135] on button "Close" at bounding box center [1401, 139] width 14 height 14
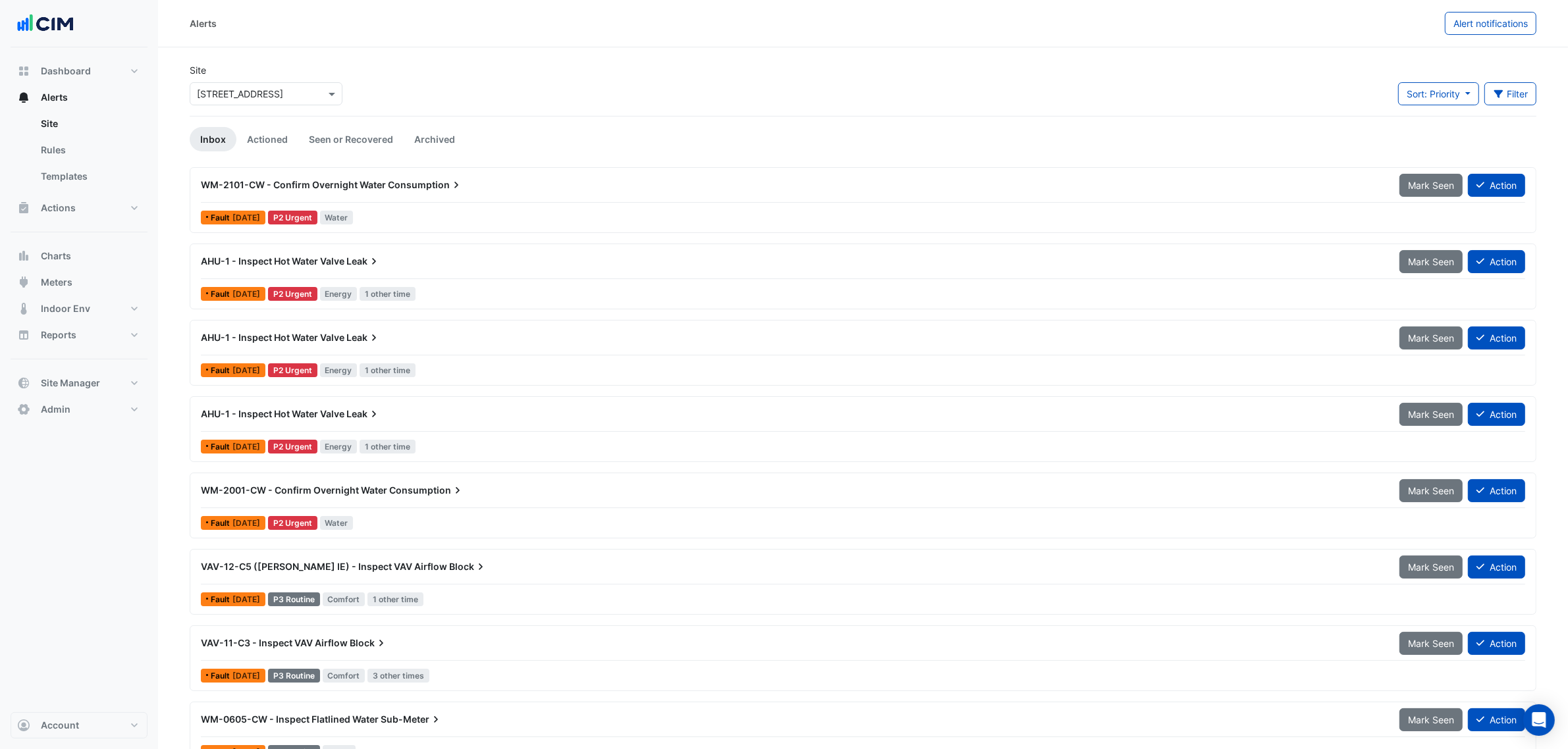
click at [566, 285] on div "Fault 3 days ago P2 Urgent Energy 1 other time" at bounding box center [863, 294] width 1327 height 19
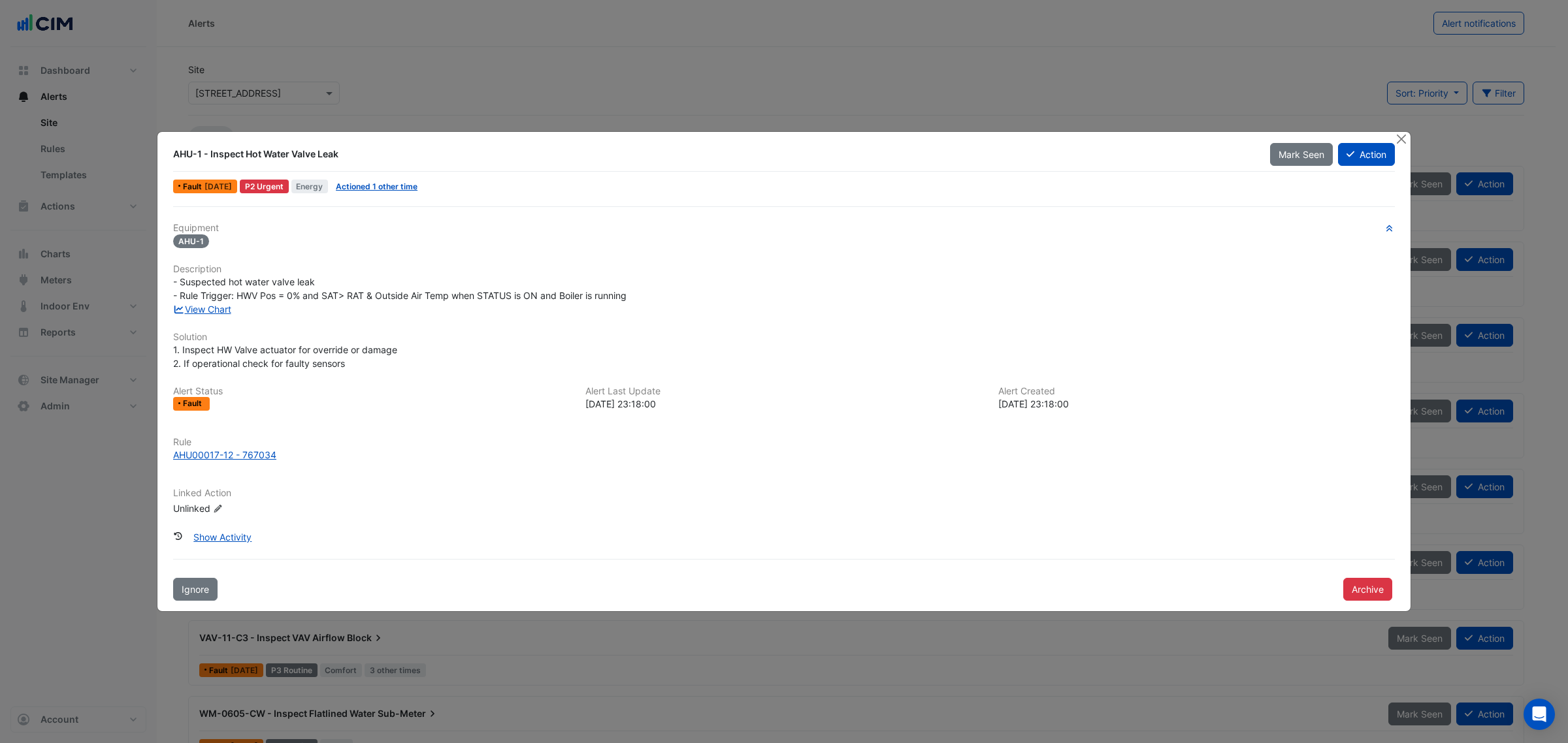
click at [1396, 131] on ngb-modal-window "AHU-1 - Inspect Hot Water Valve Leak Mark Seen Action Fault 3 days ago P2 Urgen…" at bounding box center [784, 371] width 1568 height 743
click at [1359, 582] on button "Archive" at bounding box center [1367, 589] width 49 height 23
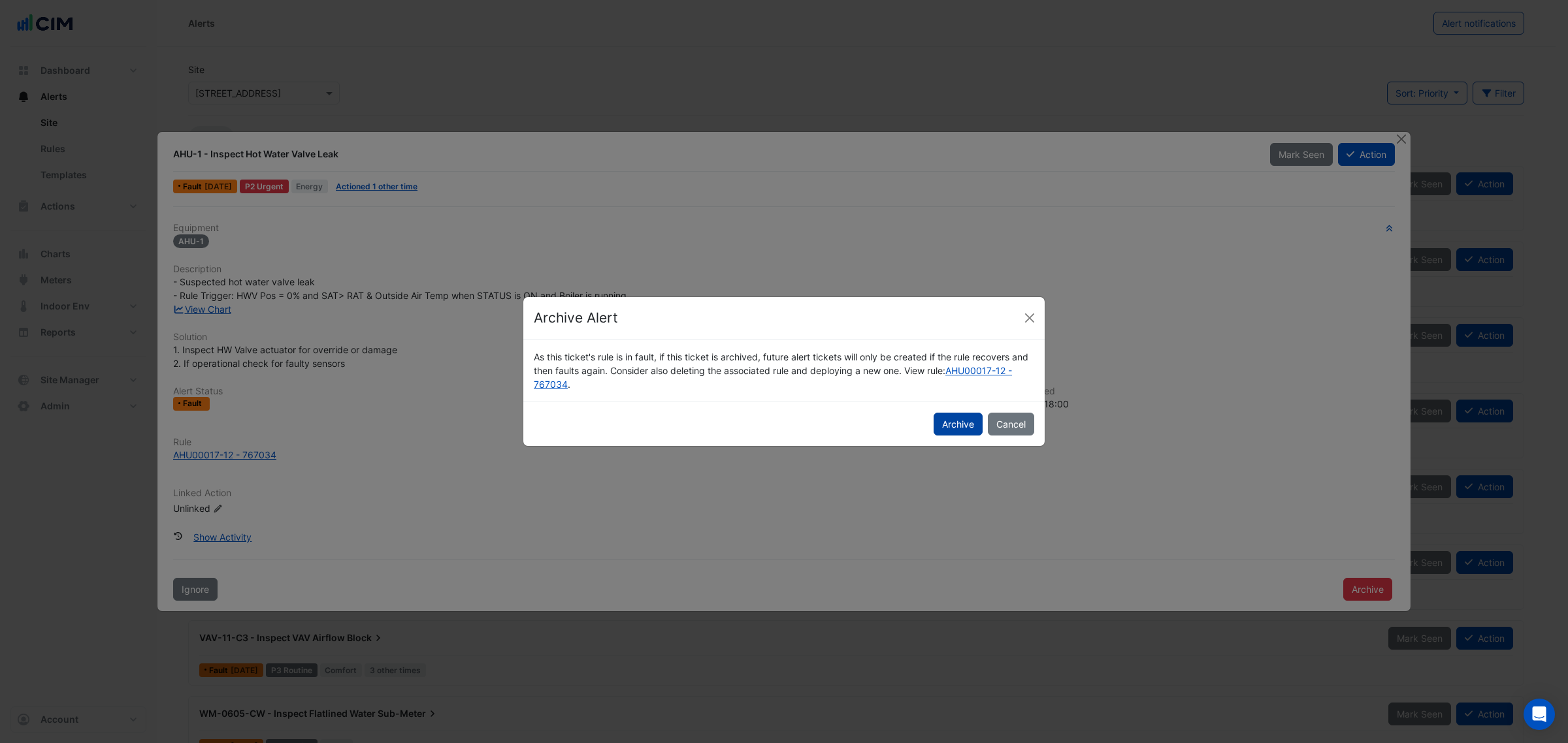
click at [949, 427] on button "Archive" at bounding box center [958, 424] width 49 height 23
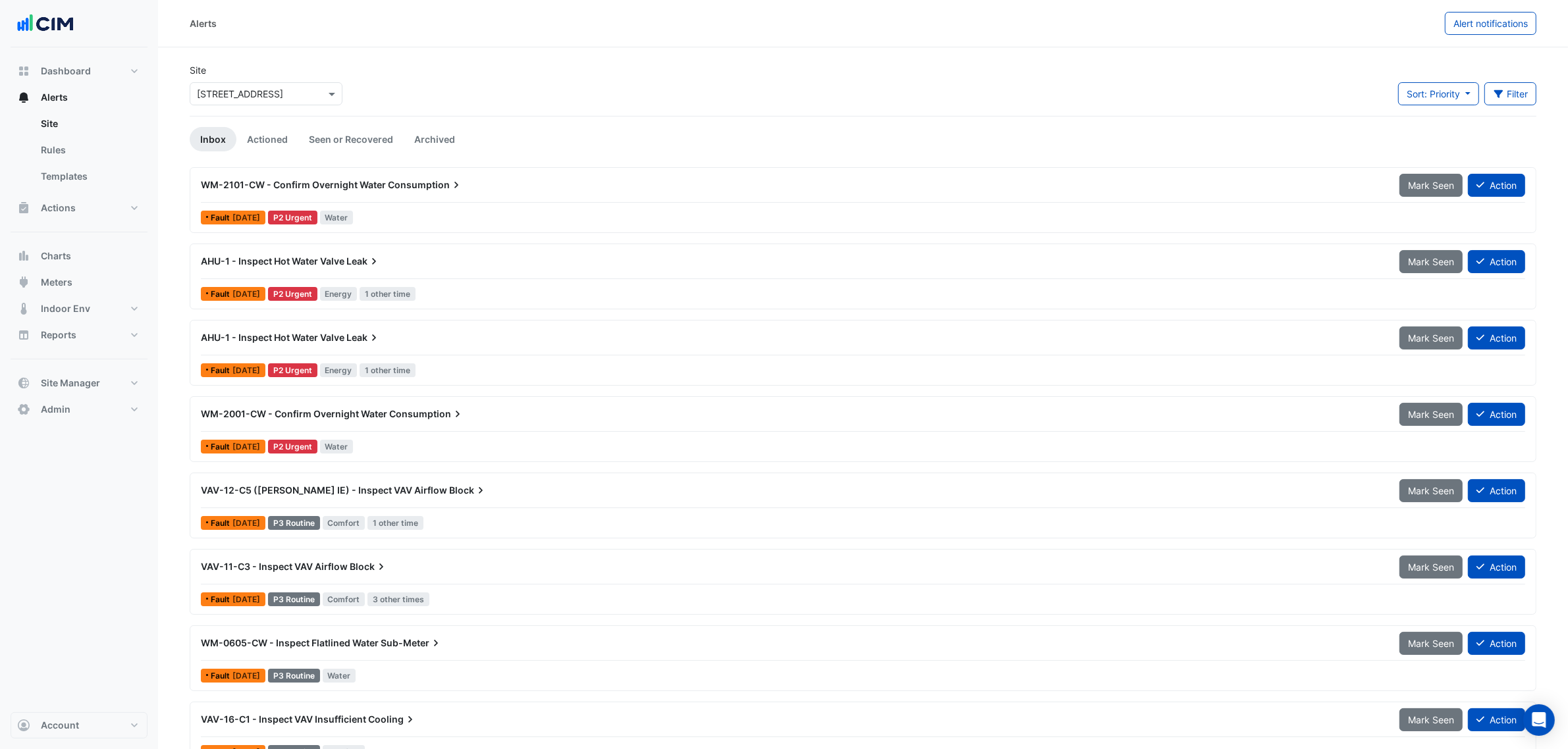
click at [396, 335] on div "AHU-1 - Inspect Hot Water Valve Leak" at bounding box center [792, 337] width 1183 height 13
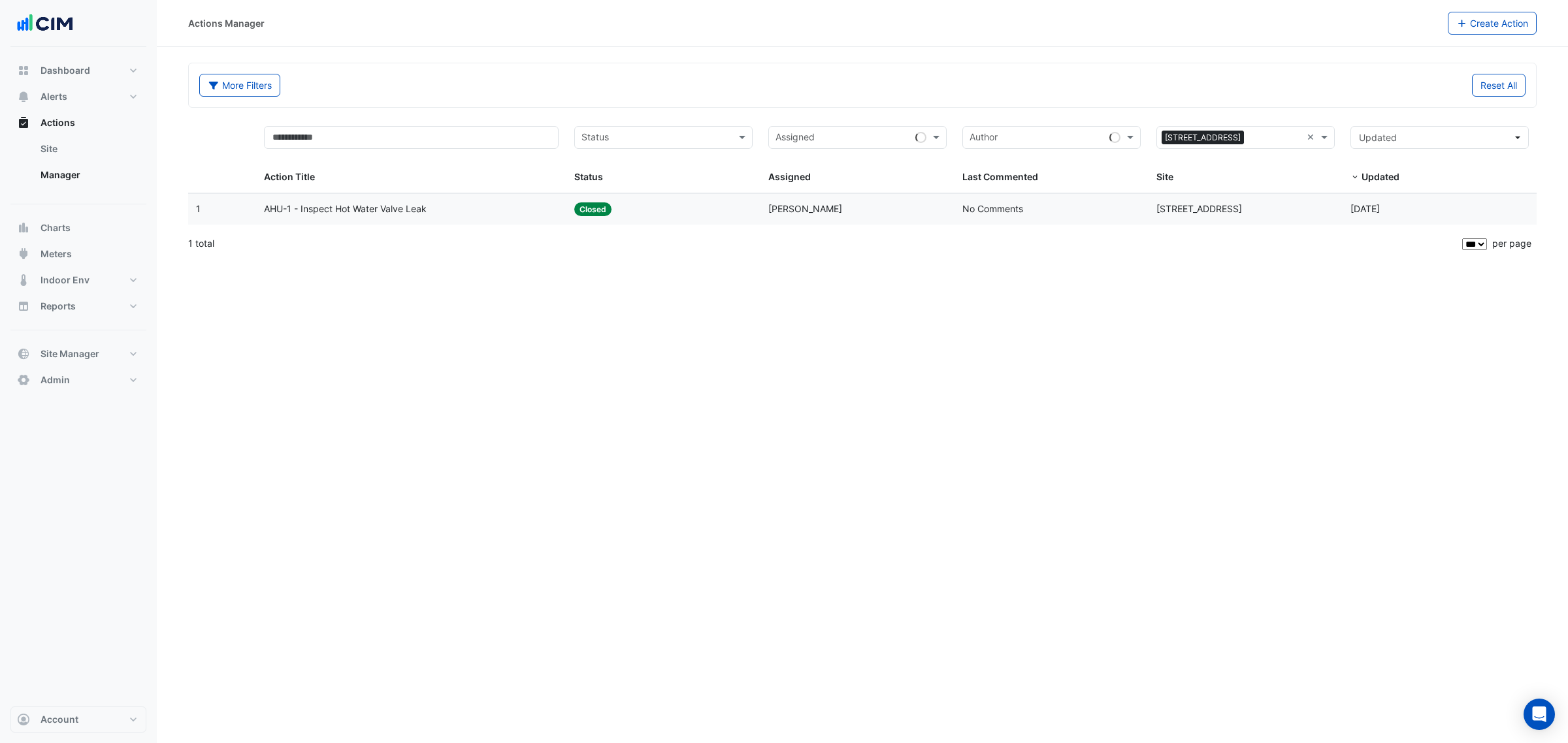
select select "***"
click at [383, 212] on span "AHU-1 - Inspect Hot Water Valve Leak" at bounding box center [346, 209] width 163 height 15
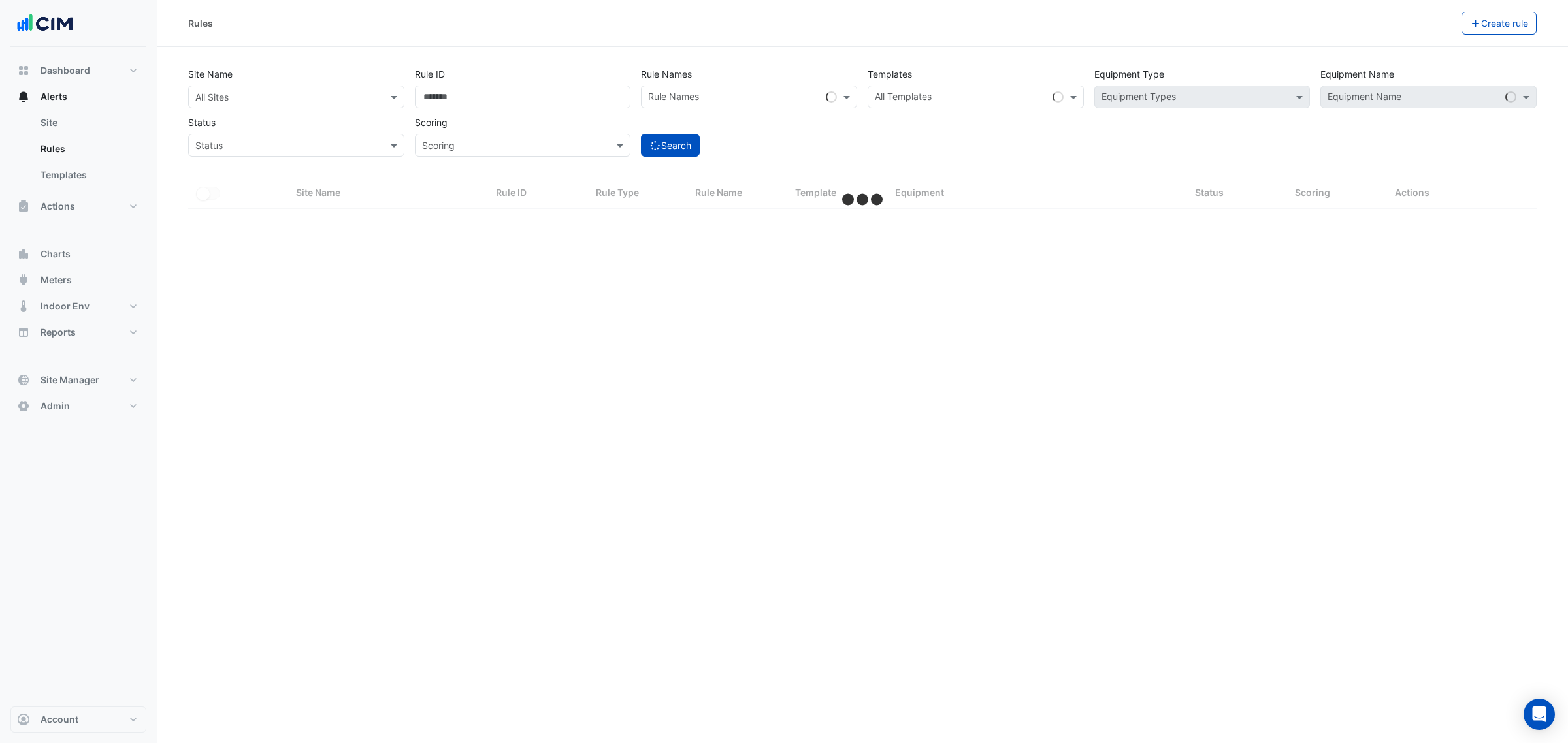
select select "***"
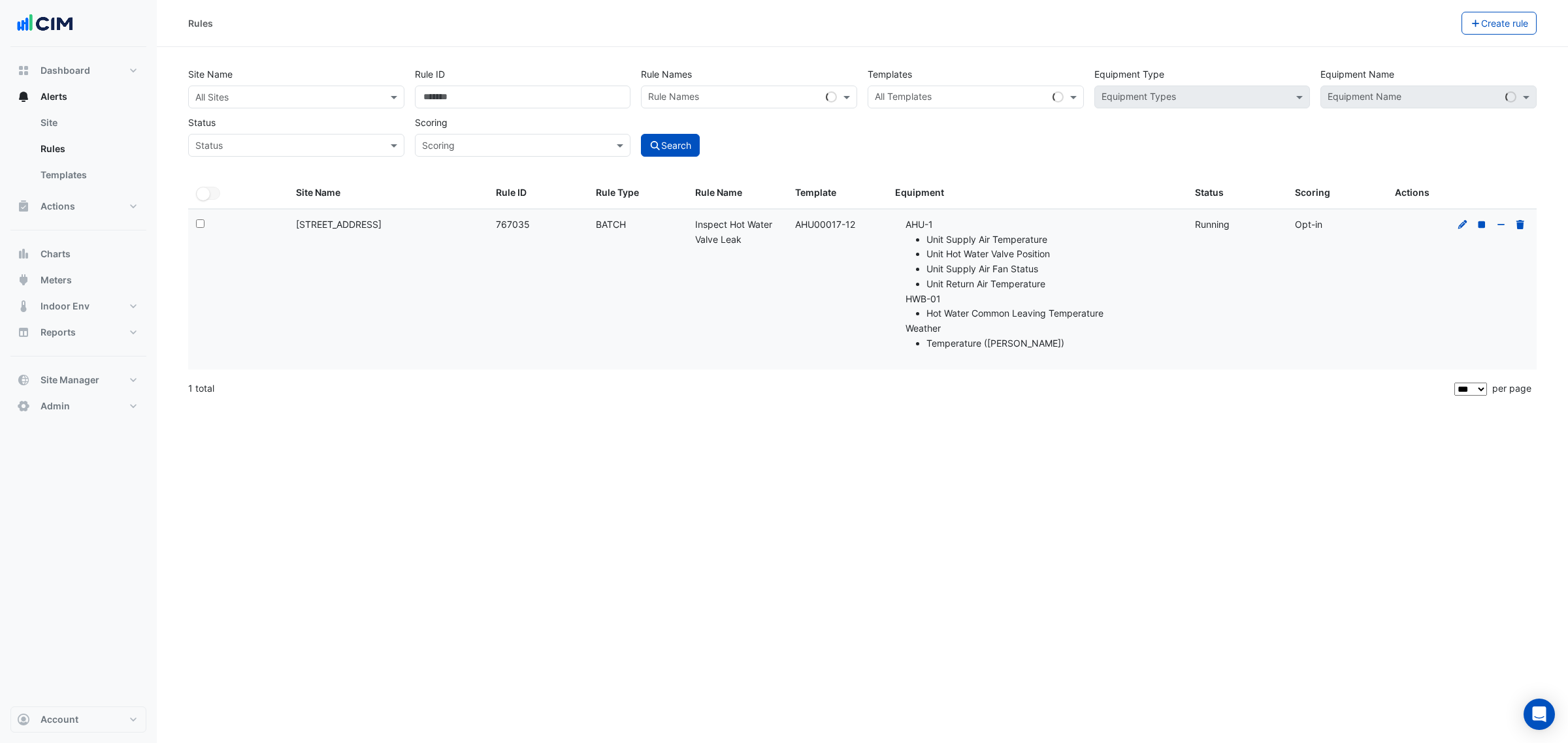
click at [1491, 224] on div at bounding box center [1491, 225] width 75 height 15
click at [1488, 224] on div at bounding box center [1491, 225] width 75 height 15
click at [1486, 224] on icon at bounding box center [1481, 224] width 12 height 9
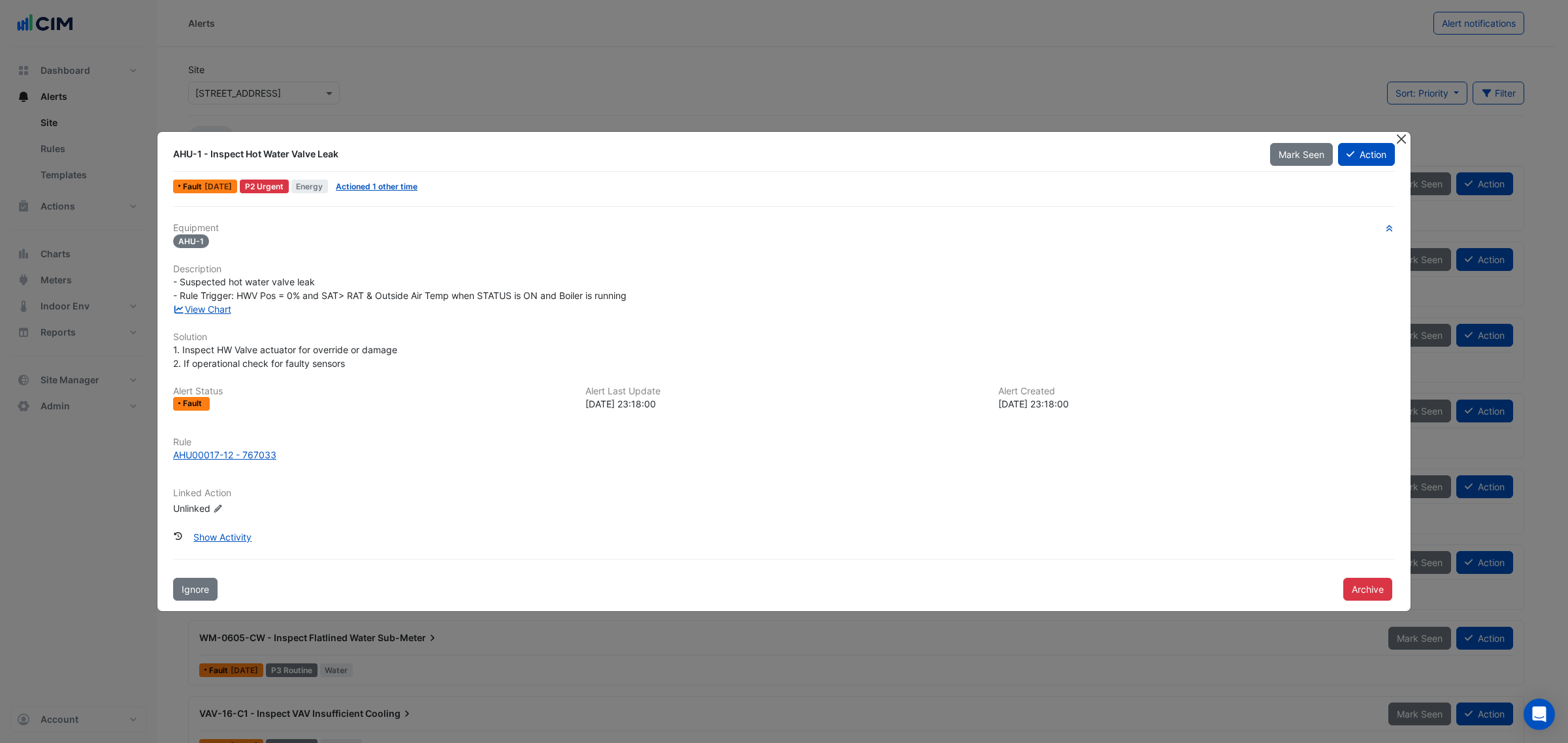
click at [1396, 144] on button "Close" at bounding box center [1401, 139] width 14 height 14
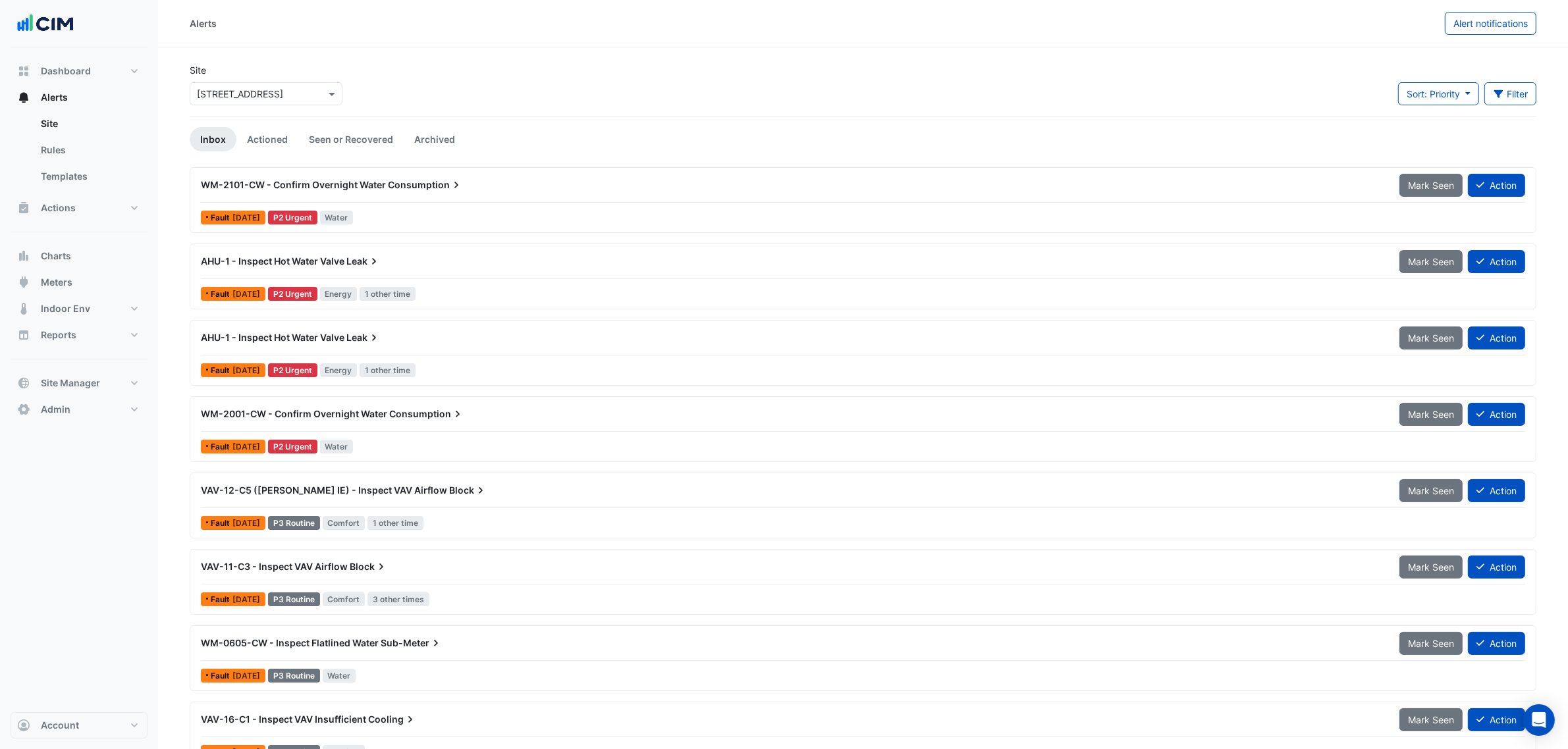
click at [382, 329] on div "AHU-1 - Inspect Hot Water Valve Leak" at bounding box center [792, 337] width 1199 height 24
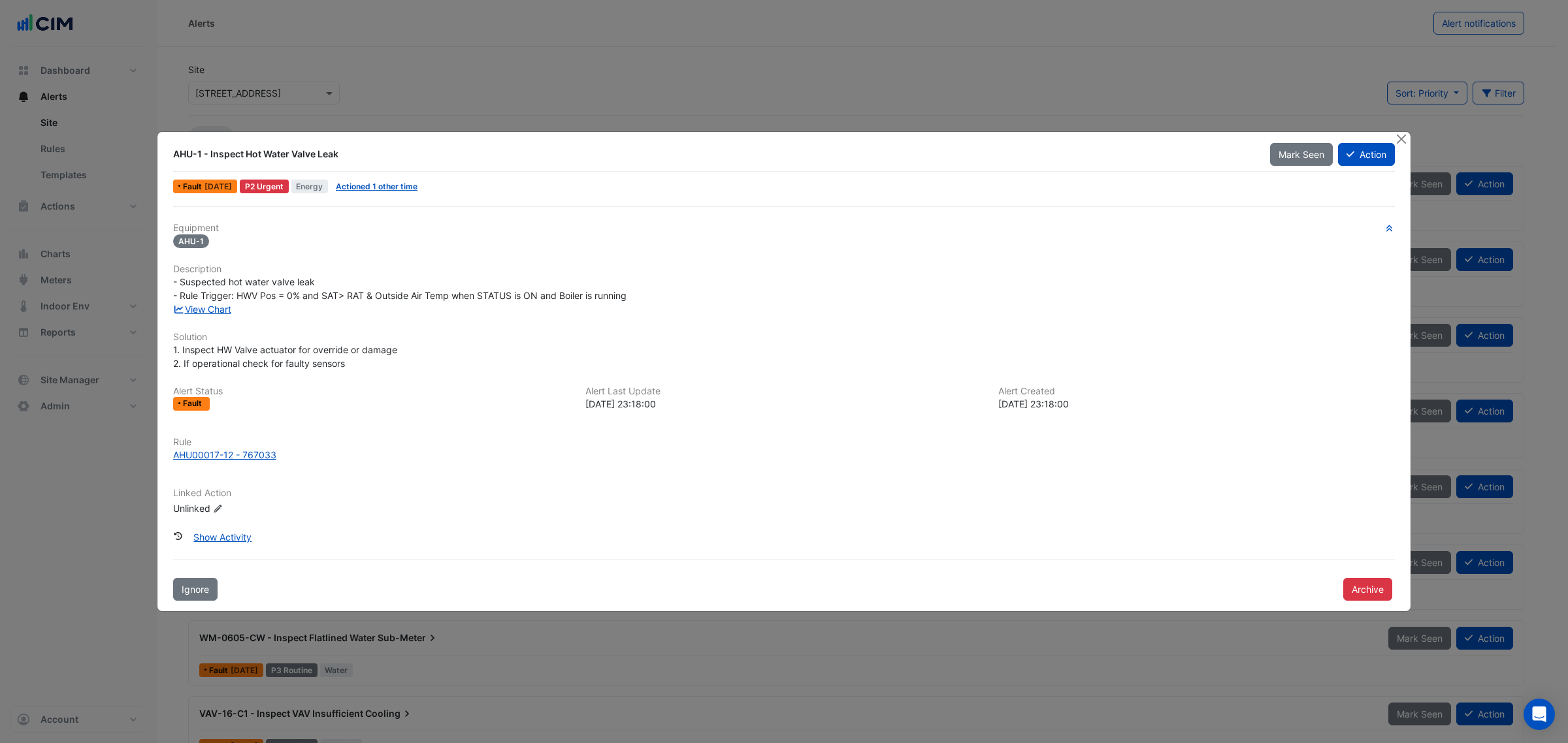
click at [1392, 131] on div "AHU-1 - Inspect Hot Water Valve [PERSON_NAME] Seen Action Fault [DATE] P2 Urgen…" at bounding box center [783, 372] width 1254 height 481
click at [1395, 133] on button "Close" at bounding box center [1401, 139] width 14 height 14
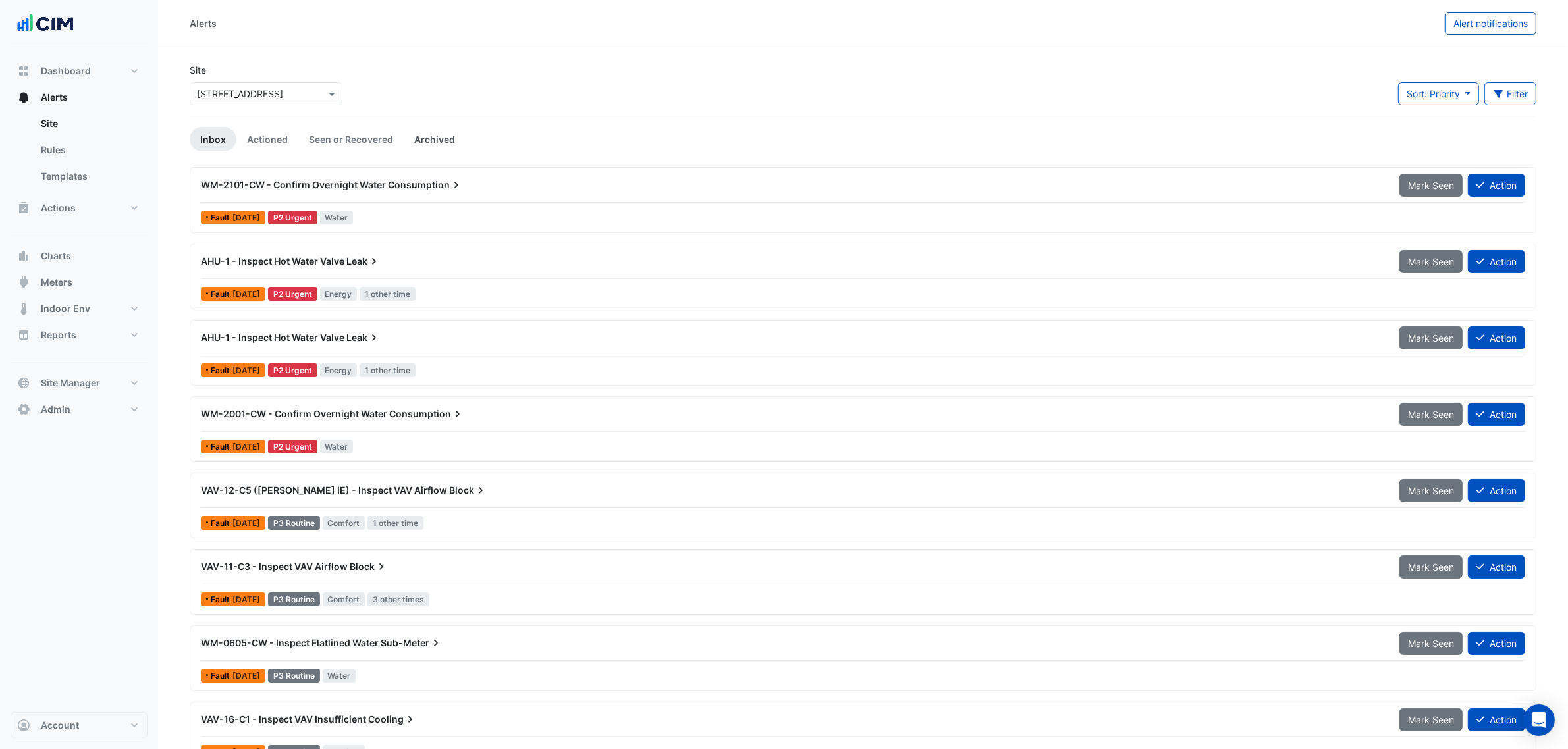
click at [441, 128] on link "Archived" at bounding box center [434, 139] width 62 height 25
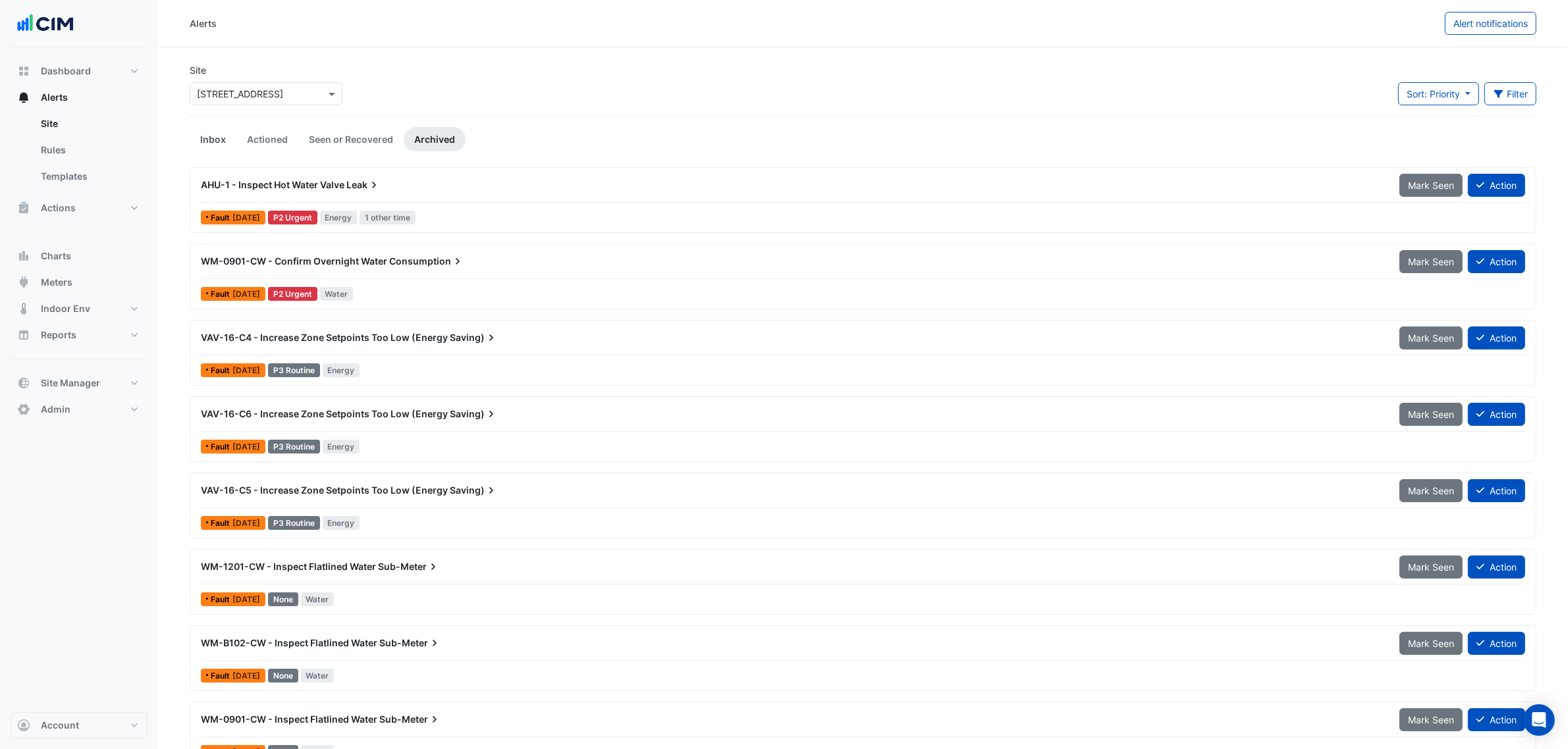
click at [204, 132] on link "Inbox" at bounding box center [213, 139] width 46 height 25
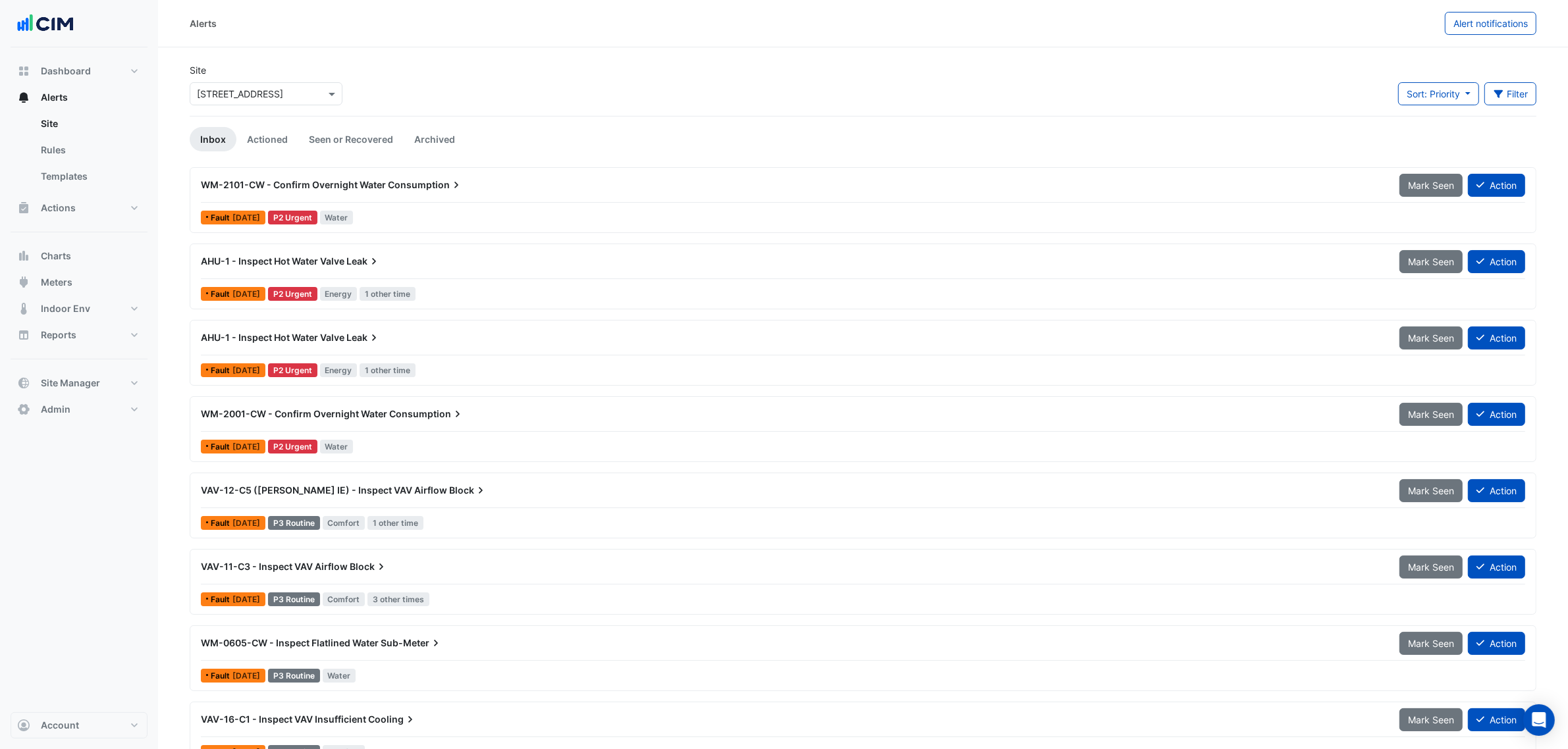
click at [279, 343] on span "AHU-1 - Inspect Hot Water Valve" at bounding box center [272, 337] width 143 height 11
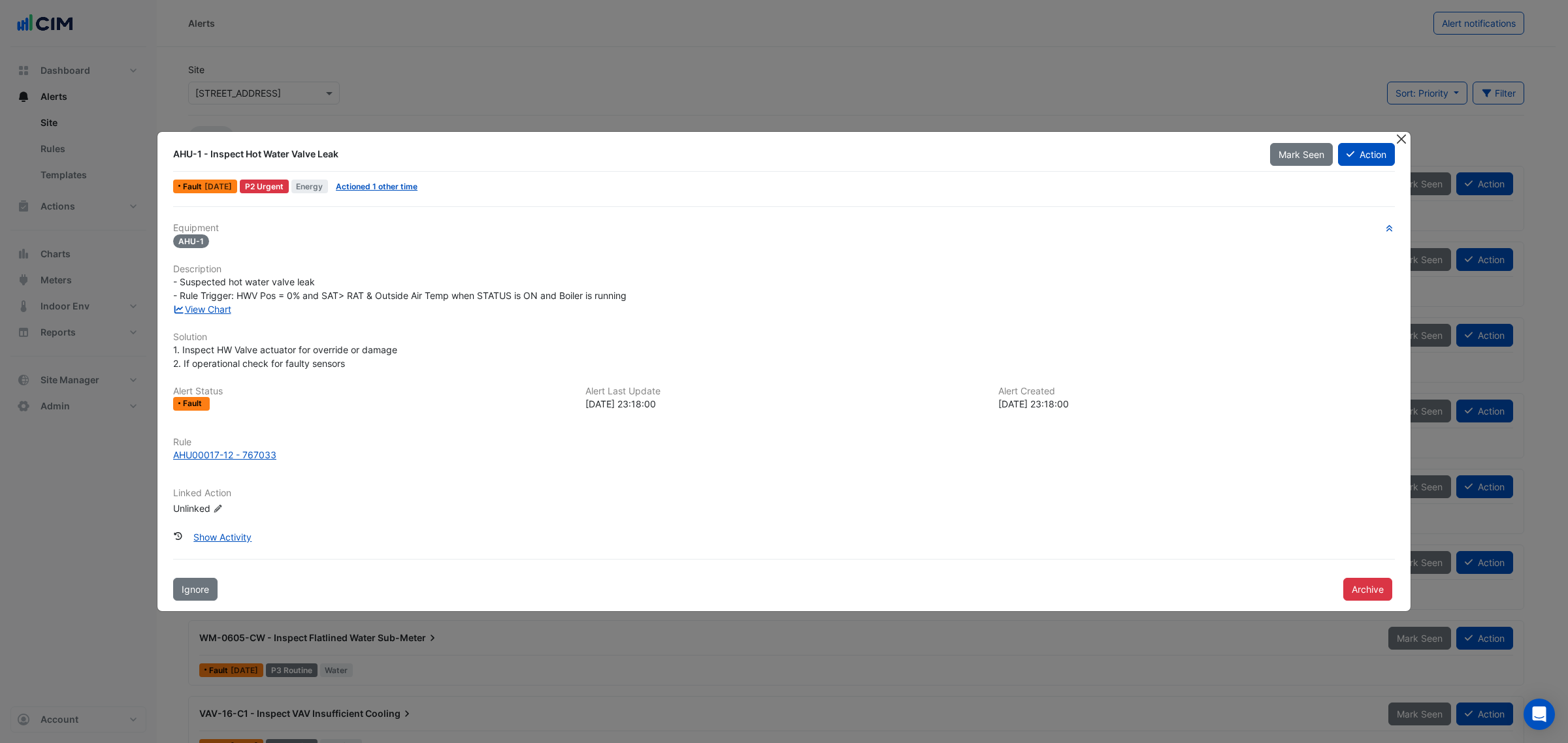
click at [1406, 135] on button "Close" at bounding box center [1401, 139] width 14 height 14
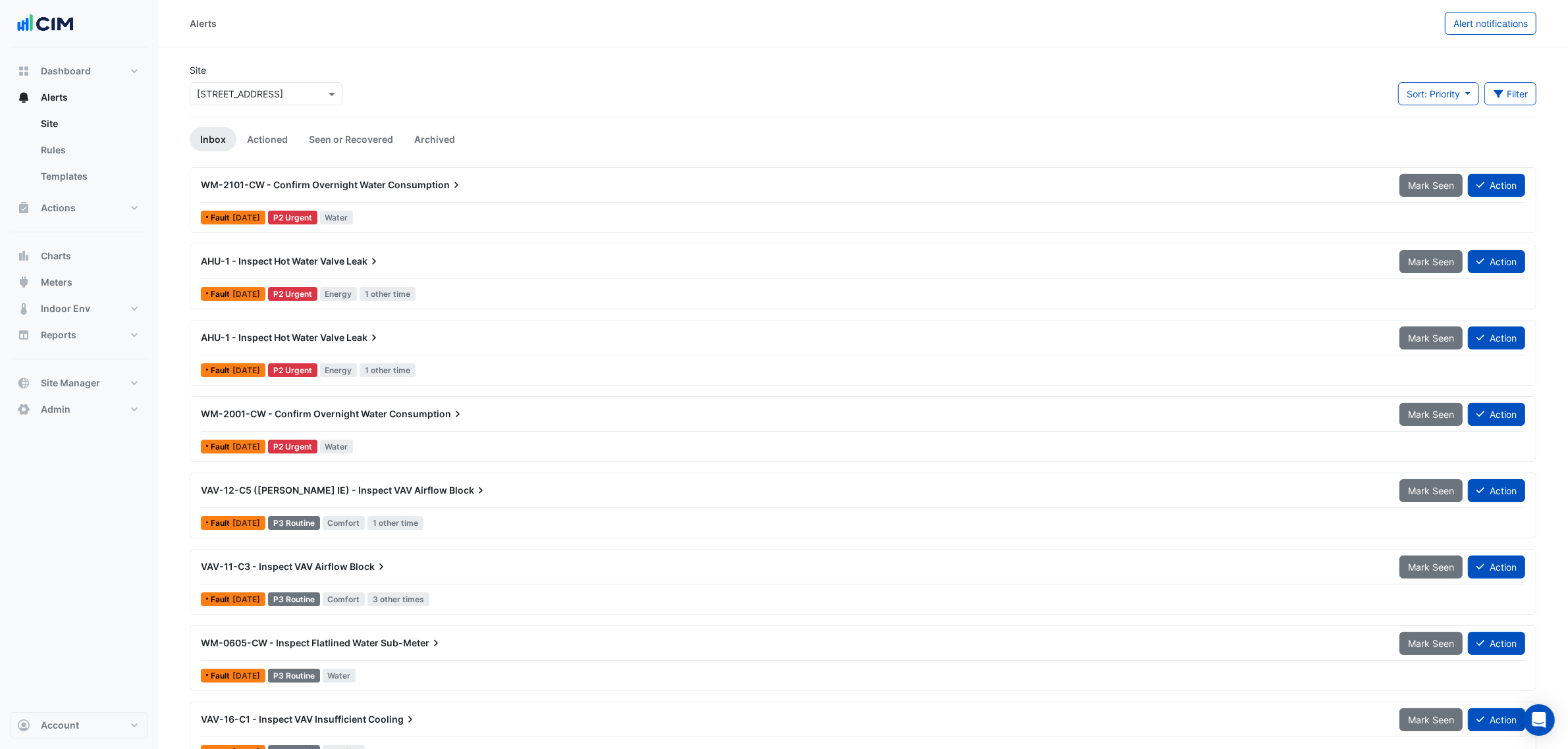
click at [476, 259] on div "AHU-1 - Inspect Hot Water Valve Leak" at bounding box center [792, 261] width 1183 height 13
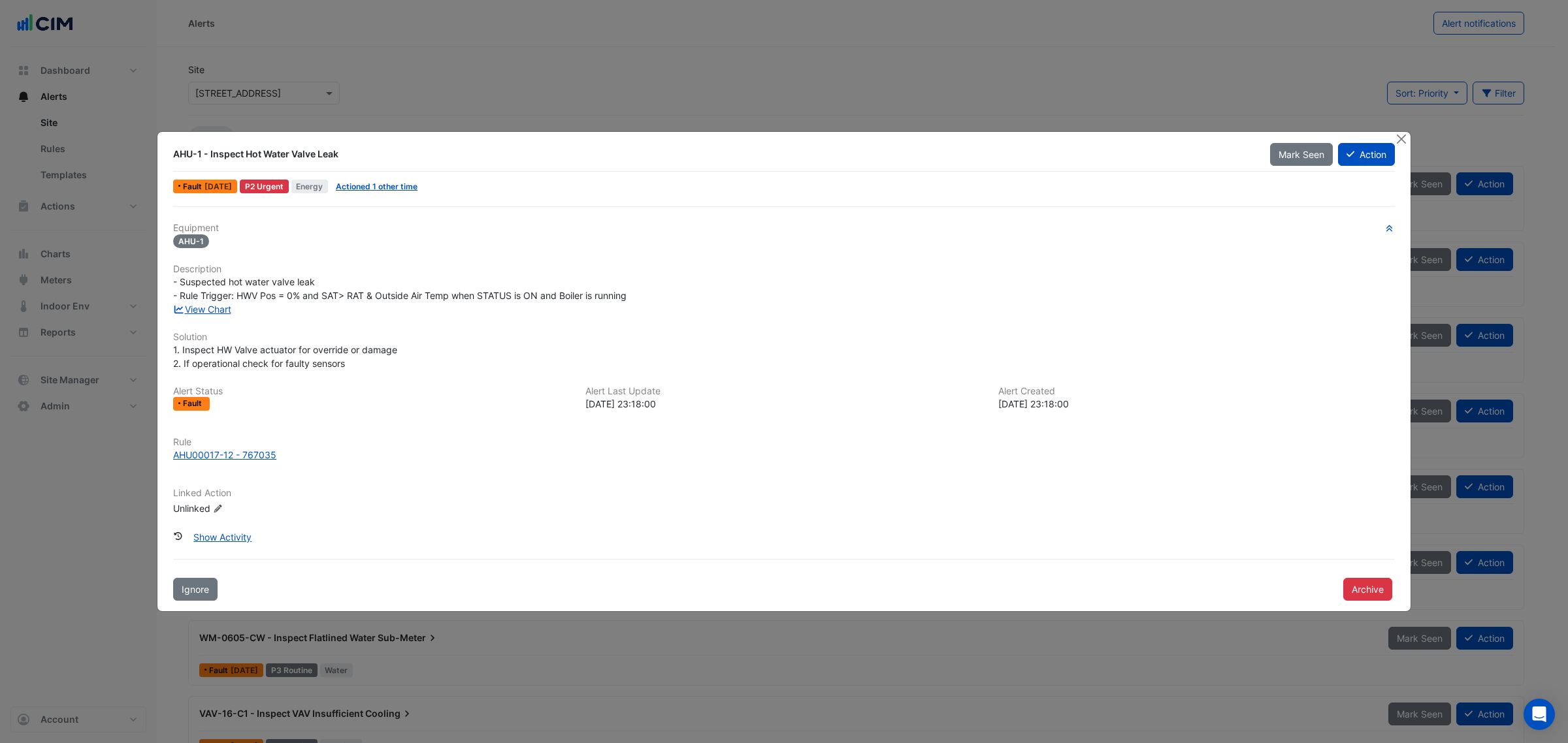
click at [1409, 137] on div at bounding box center [1402, 140] width 16 height 15
click at [1405, 137] on button "Close" at bounding box center [1401, 139] width 14 height 14
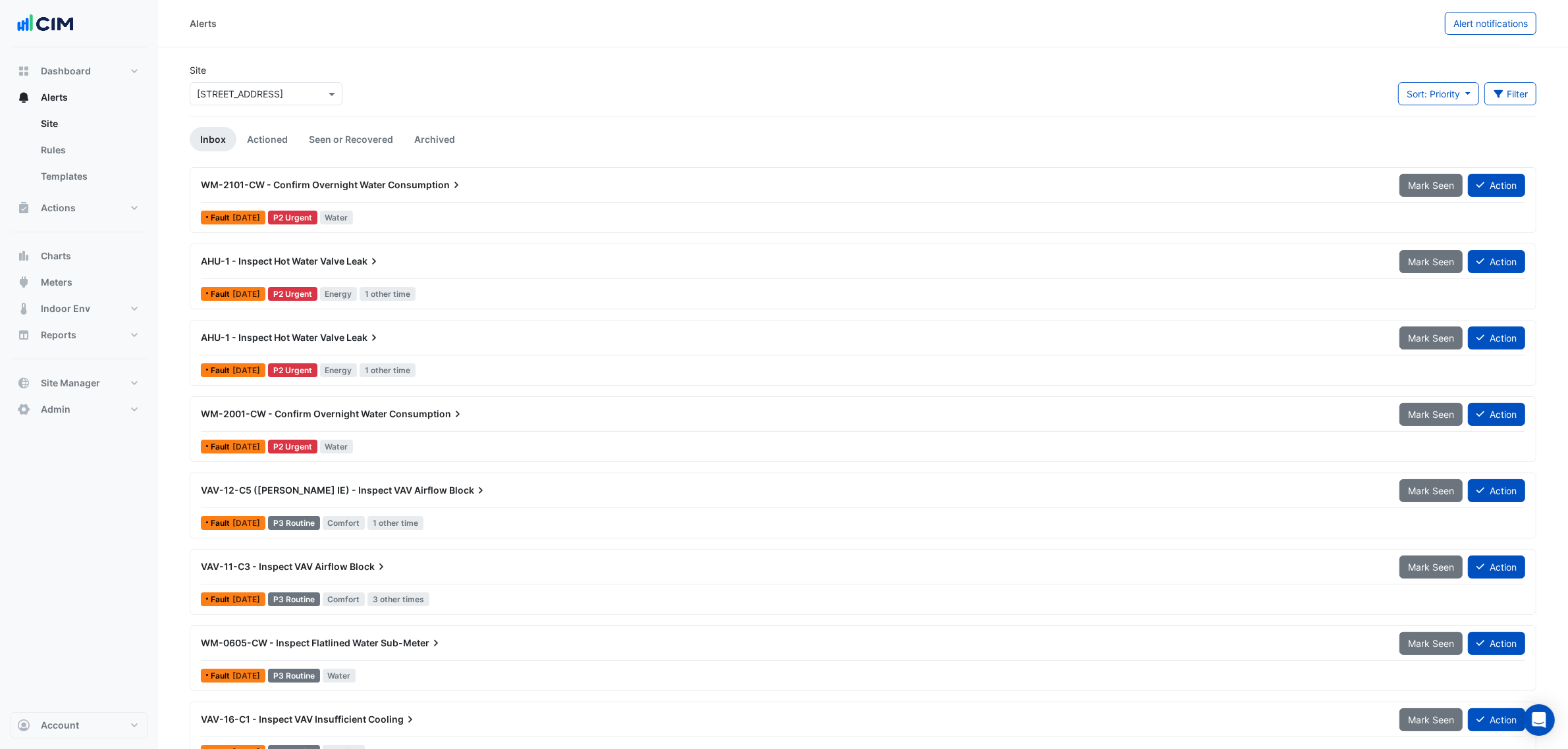
click at [554, 350] on div "AHU-1 - Inspect Hot Water Valve Leak" at bounding box center [792, 337] width 1199 height 24
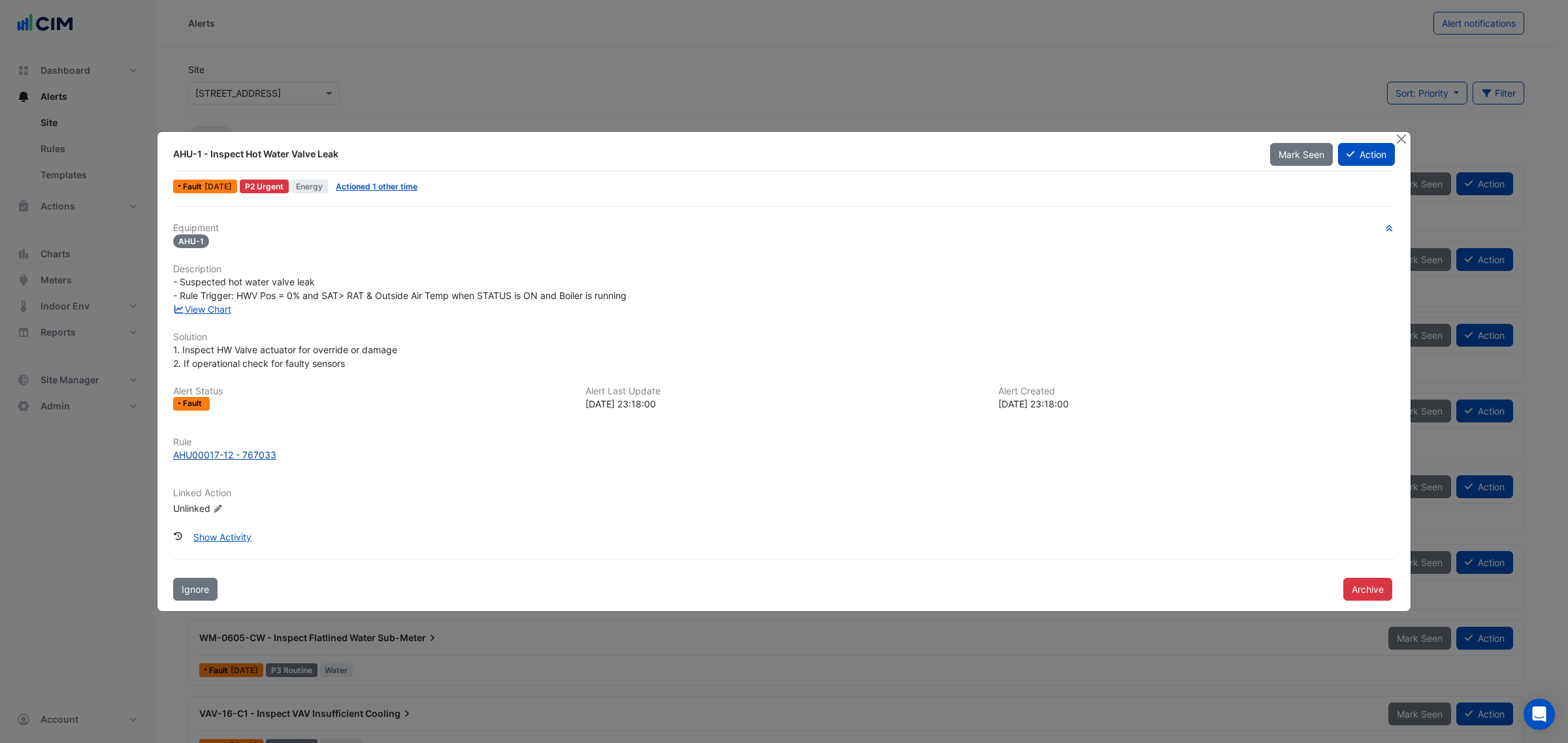
click at [240, 449] on div "AHU00017-12 - 767033" at bounding box center [224, 454] width 103 height 14
click at [1359, 580] on button "Archive" at bounding box center [1367, 589] width 49 height 23
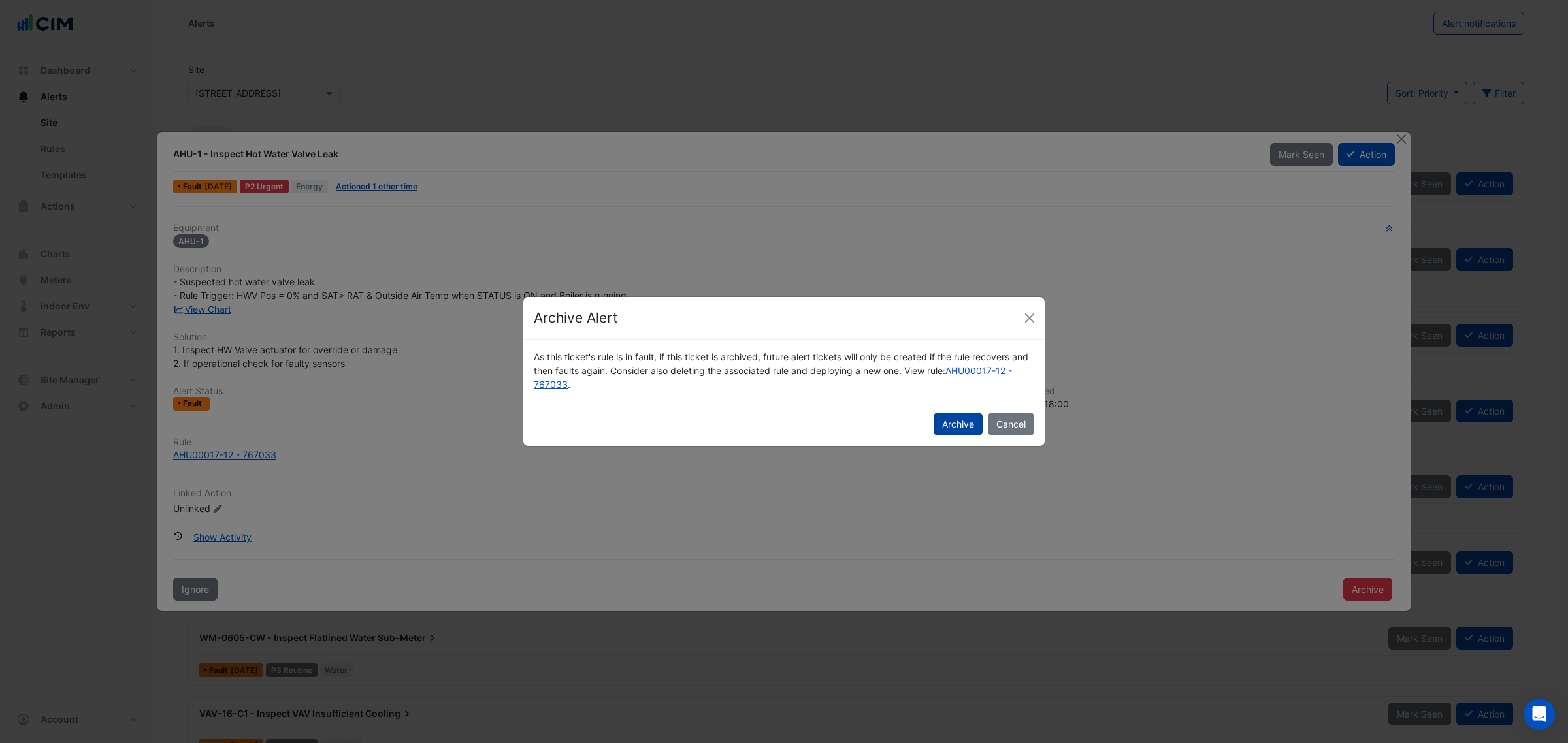
click at [938, 427] on button "Archive" at bounding box center [958, 424] width 49 height 23
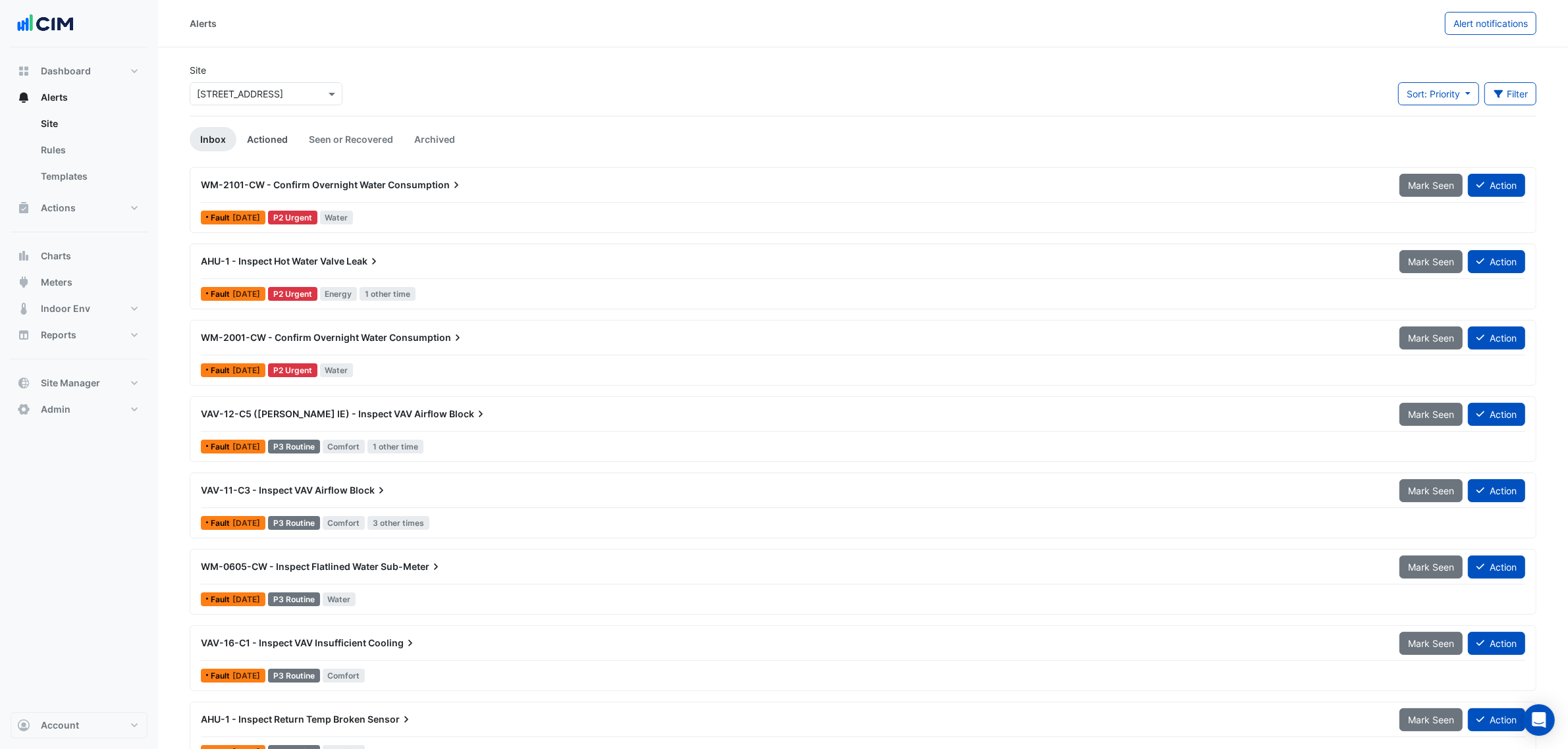
click at [259, 145] on link "Actioned" at bounding box center [267, 139] width 62 height 25
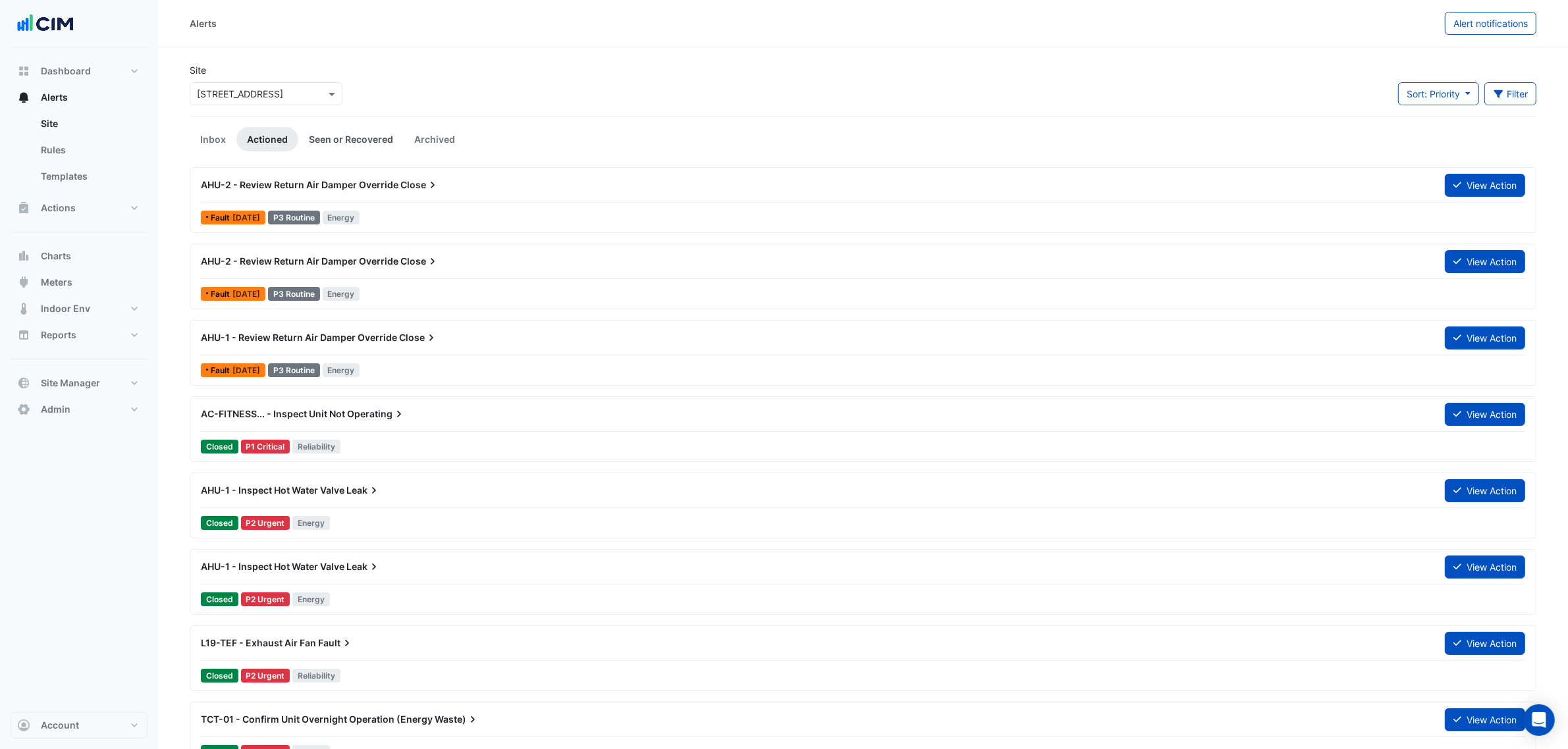
click at [340, 132] on link "Seen or Recovered" at bounding box center [351, 139] width 105 height 25
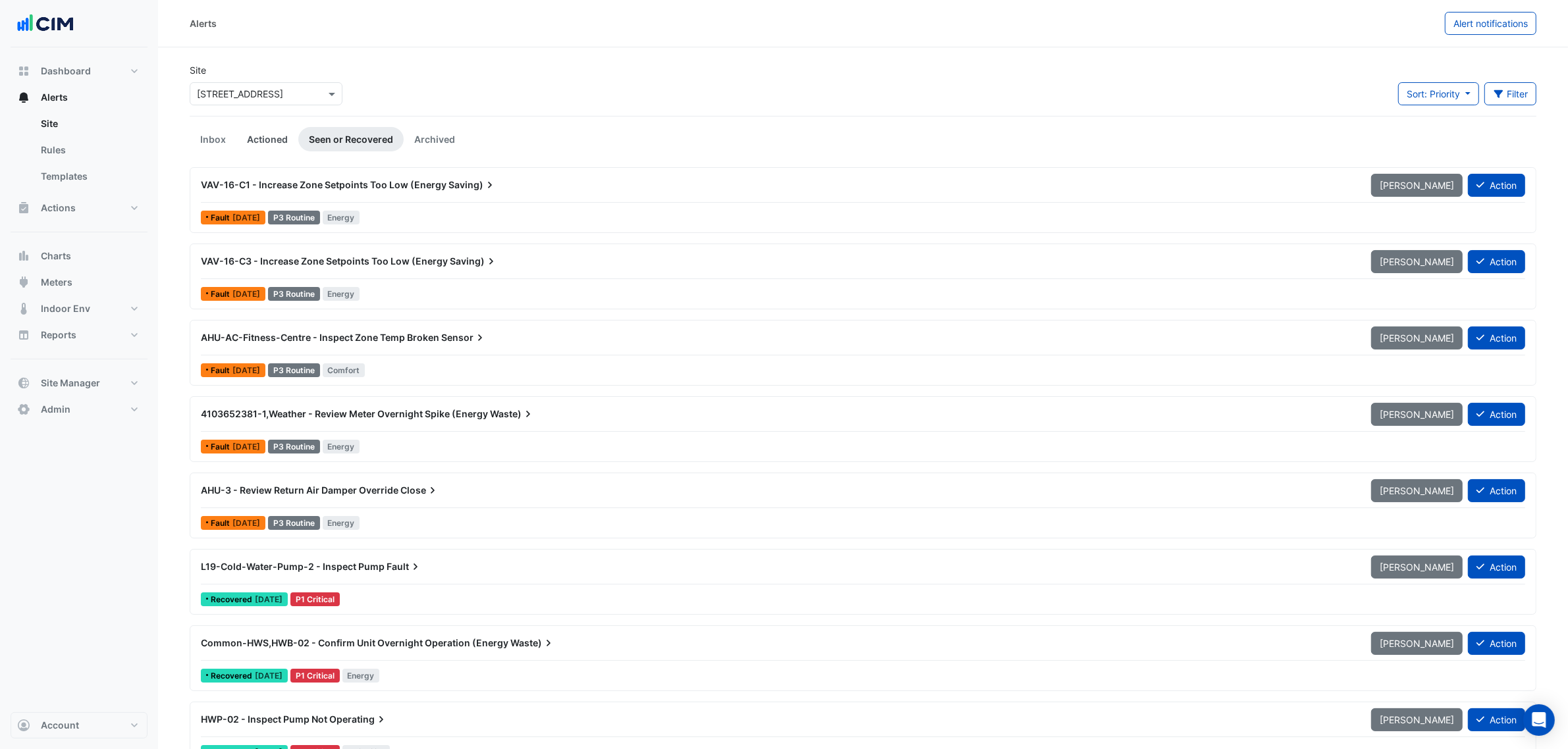
click at [239, 142] on link "Actioned" at bounding box center [267, 139] width 62 height 25
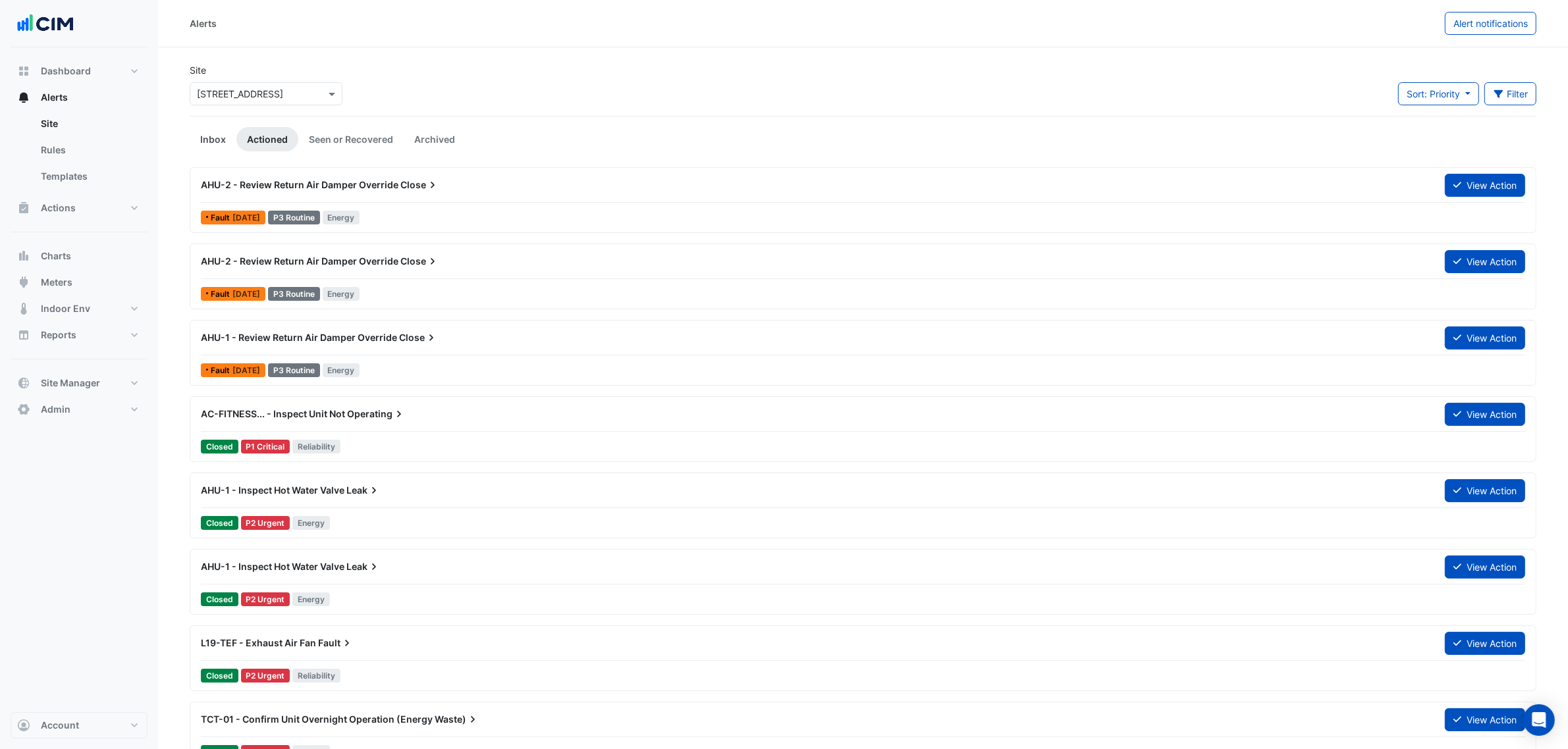
click at [216, 137] on link "Inbox" at bounding box center [213, 139] width 46 height 25
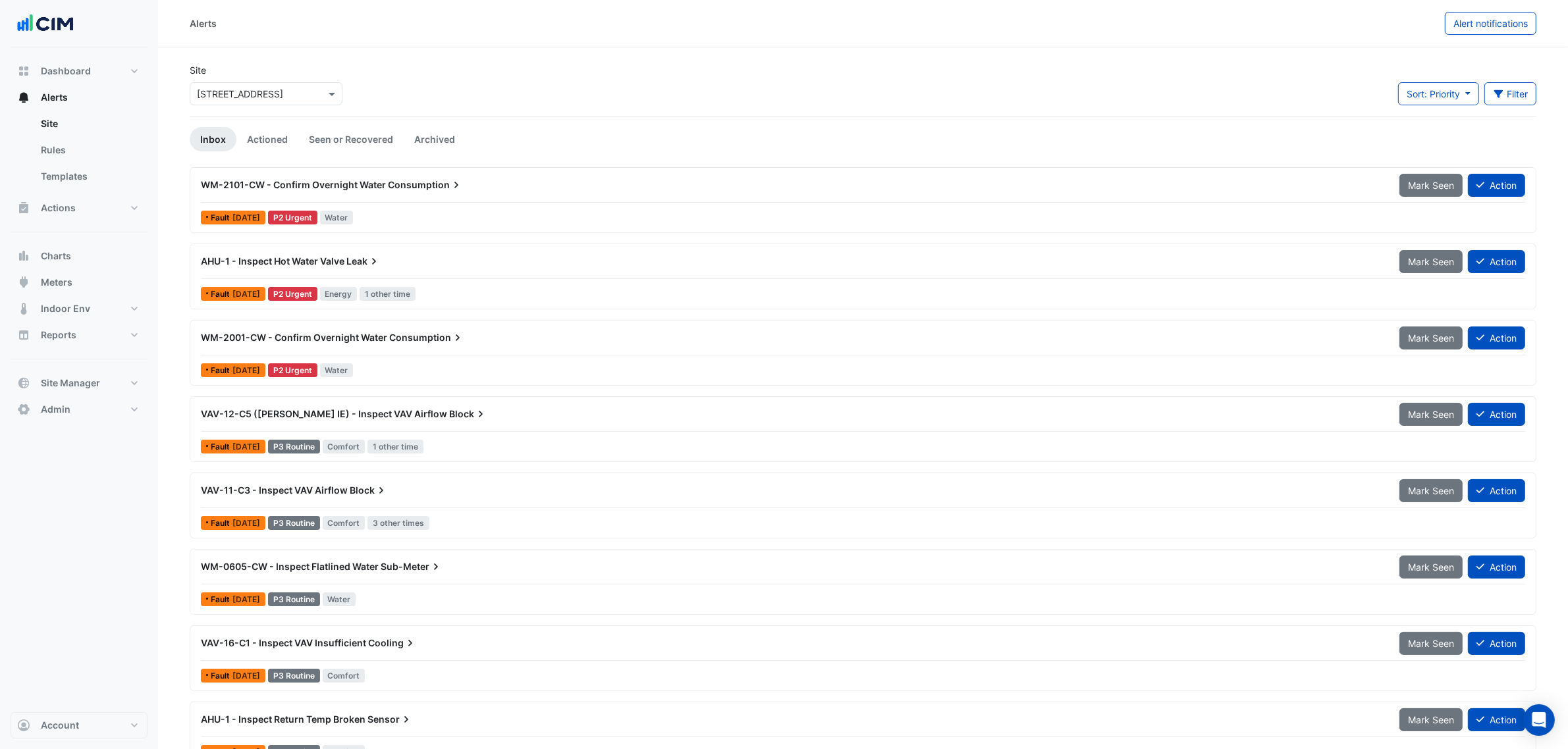
click at [288, 83] on div "Select a Site × [STREET_ADDRESS]" at bounding box center [266, 94] width 153 height 23
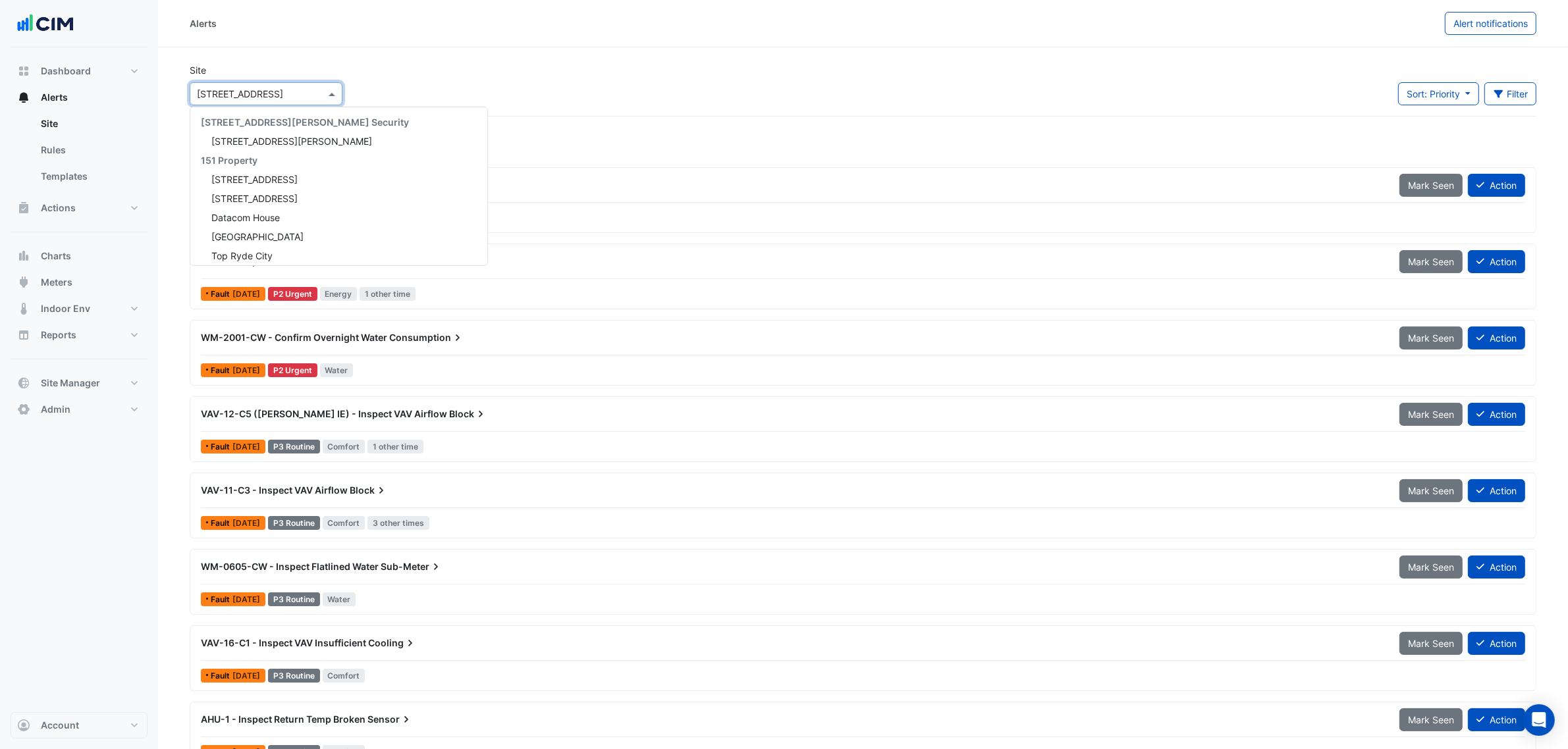
click at [288, 90] on input "text" at bounding box center [253, 94] width 112 height 14
type input "********"
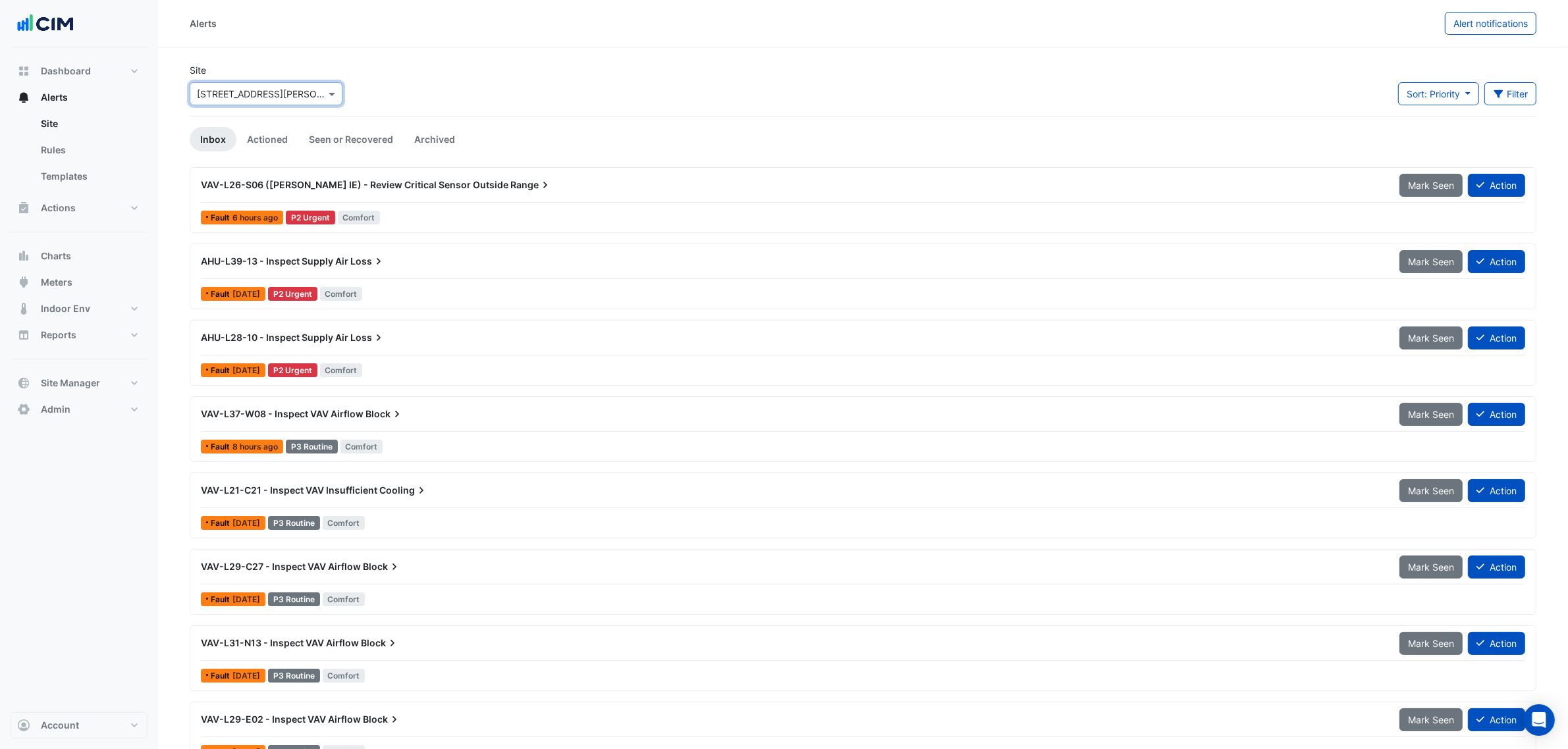
click at [396, 337] on div "AHU-L28-10 - Inspect Supply Air Loss" at bounding box center [792, 337] width 1183 height 13
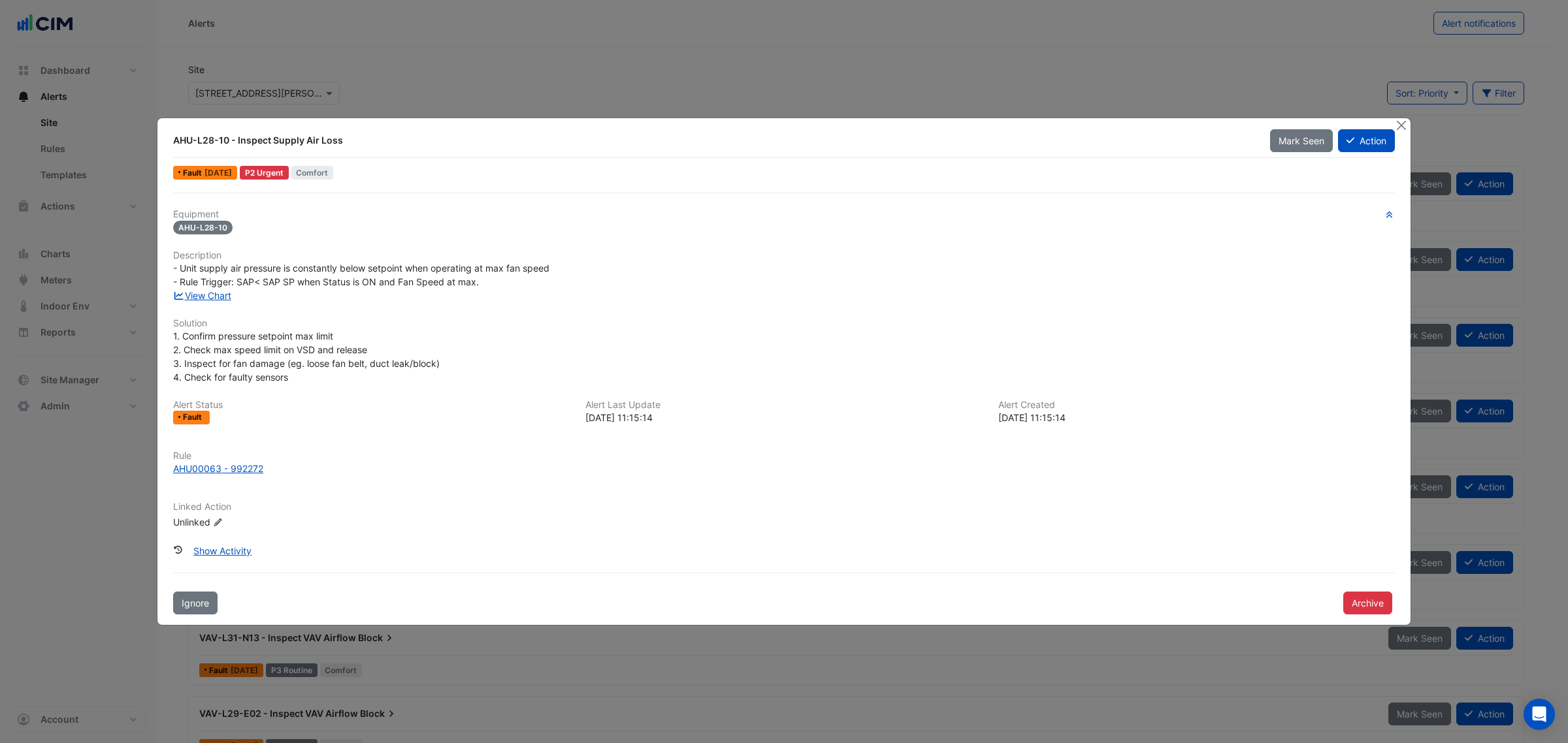
click at [1393, 125] on div "AHU-L28-10 - Inspect Supply Air Loss Mark Seen Action Fault [DATE] P2 Urgent [G…" at bounding box center [783, 372] width 1253 height 507
click at [1405, 116] on ngb-modal-window "AHU-L28-10 - Inspect Supply Air Loss Mark Seen Action Fault [DATE] P2 Urgent [G…" at bounding box center [784, 371] width 1568 height 743
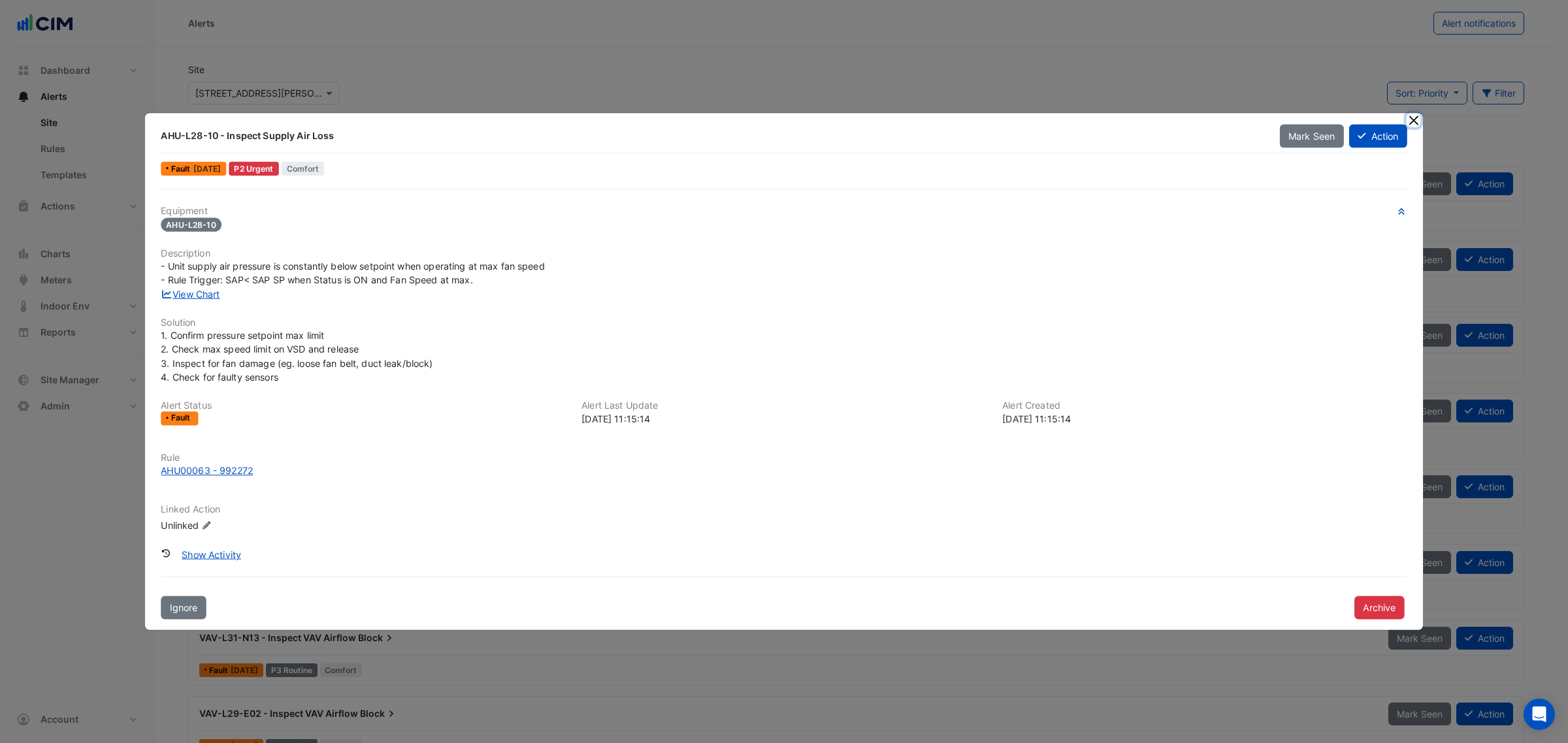
click at [1407, 119] on button "Close" at bounding box center [1414, 120] width 14 height 14
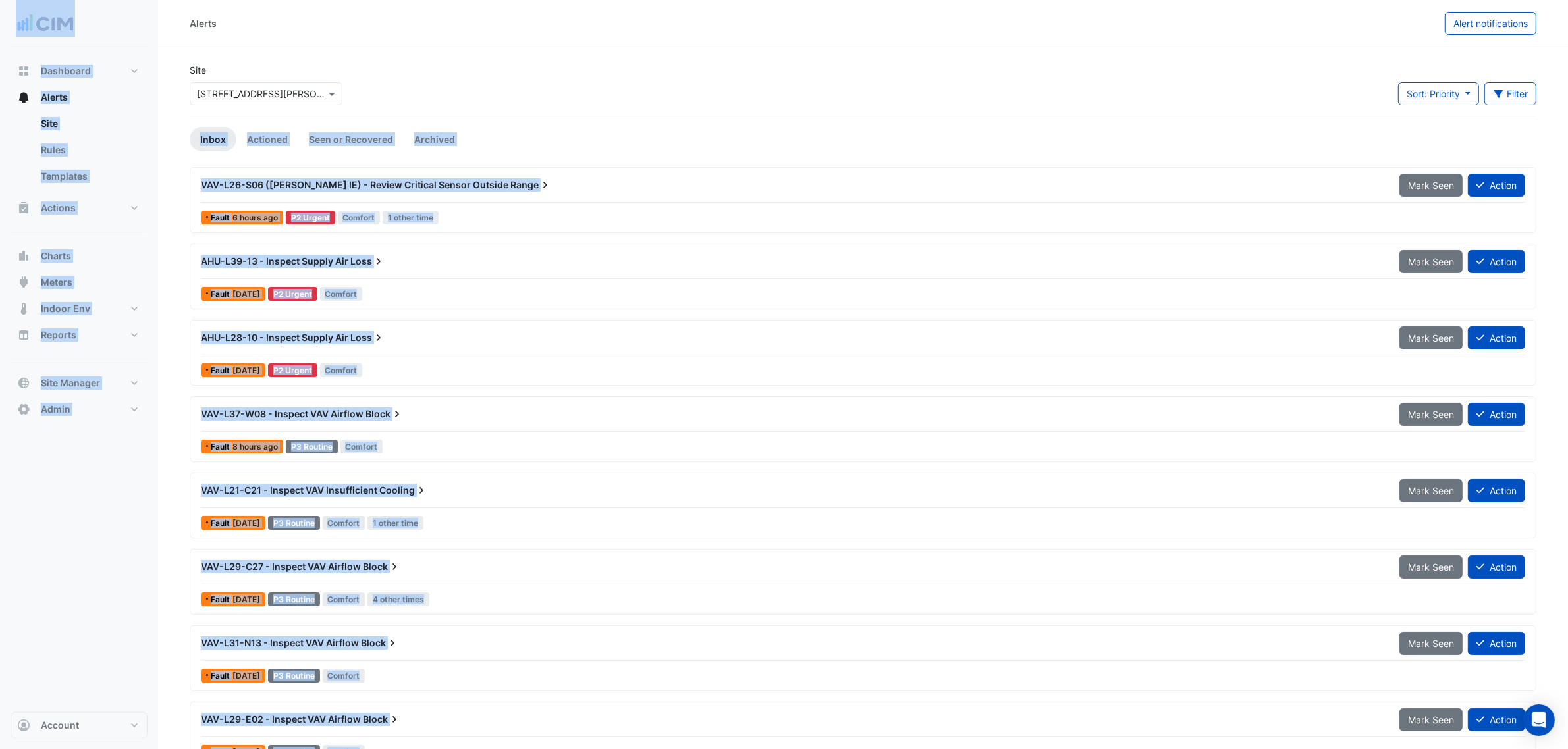
click at [607, 147] on ul "Inbox Actioned Seen or Recovered Archived" at bounding box center [863, 139] width 1347 height 25
click at [579, 183] on div "VAV-L26-S06 ([PERSON_NAME] IE) - Review Critical Sensor Outside Range" at bounding box center [792, 184] width 1183 height 13
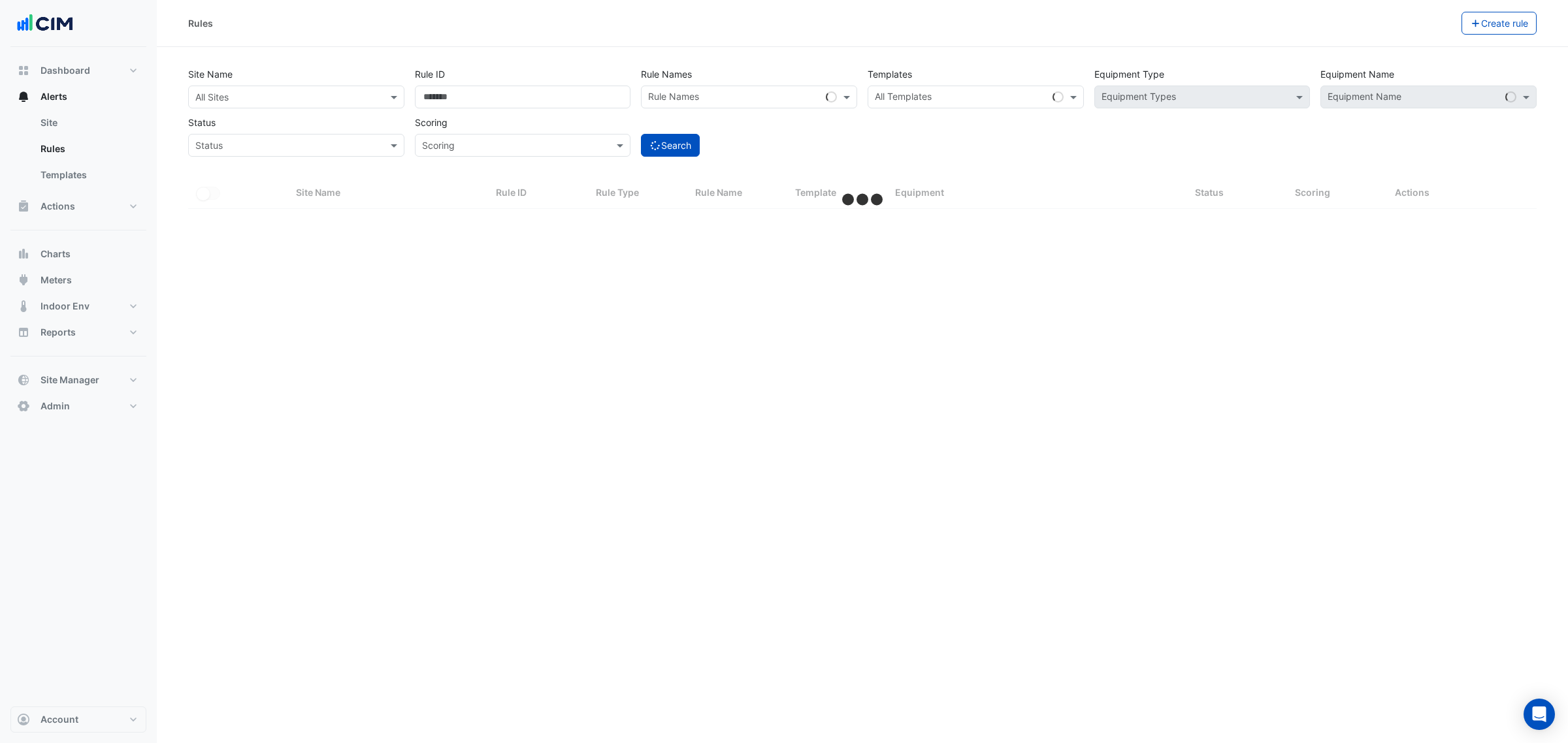
select select "***"
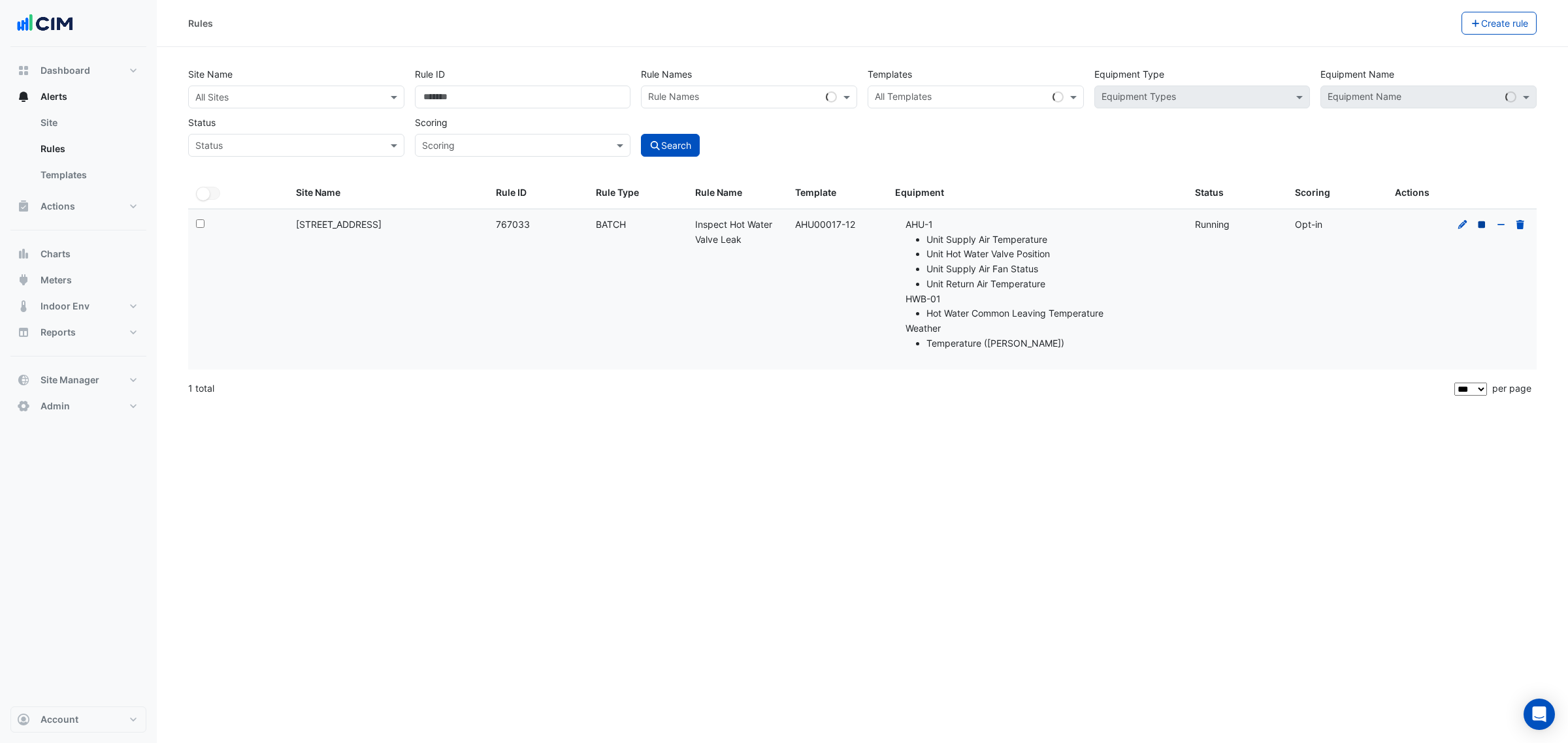
click at [1482, 228] on icon at bounding box center [1481, 224] width 12 height 9
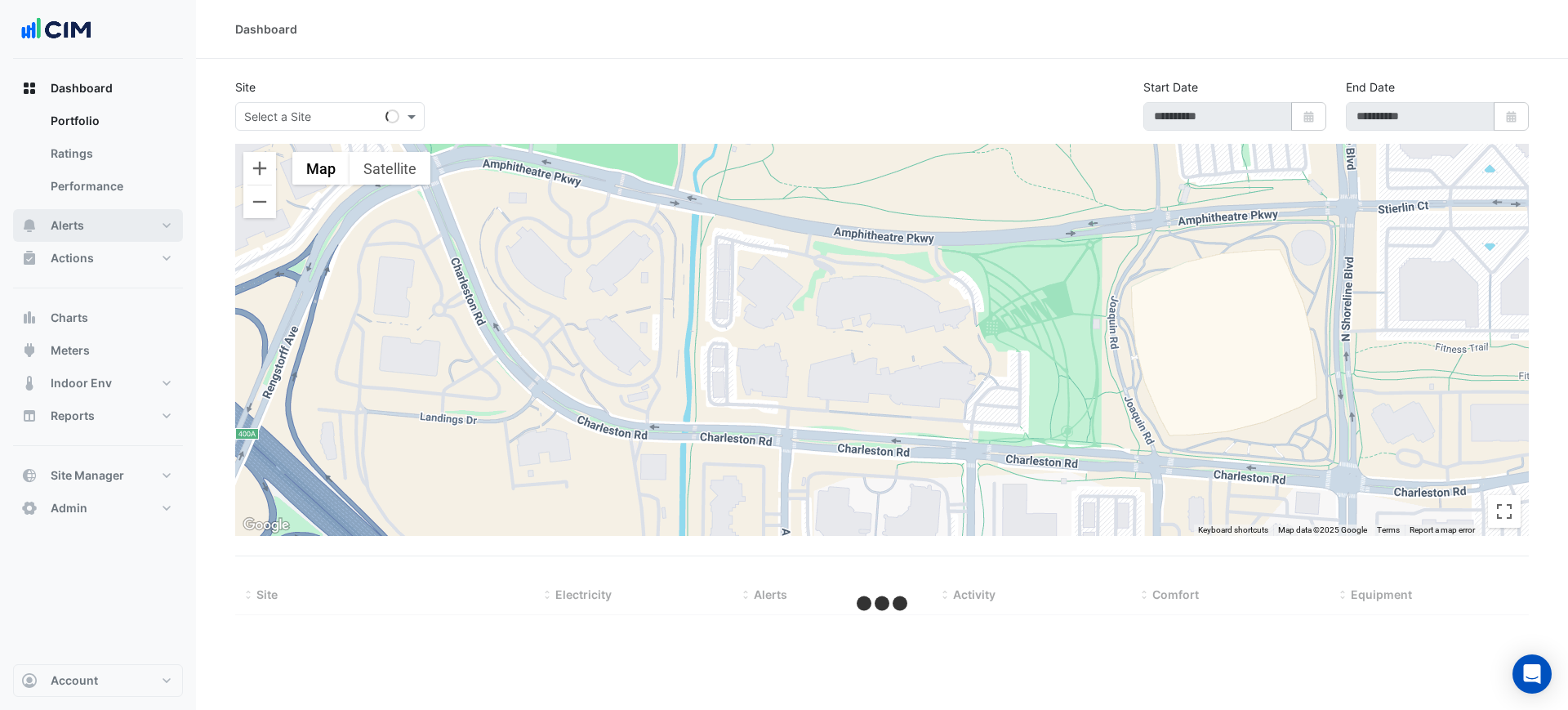
click at [86, 227] on button "Alerts" at bounding box center [97, 225] width 170 height 33
click at [105, 218] on link "Templates" at bounding box center [110, 219] width 146 height 33
select select
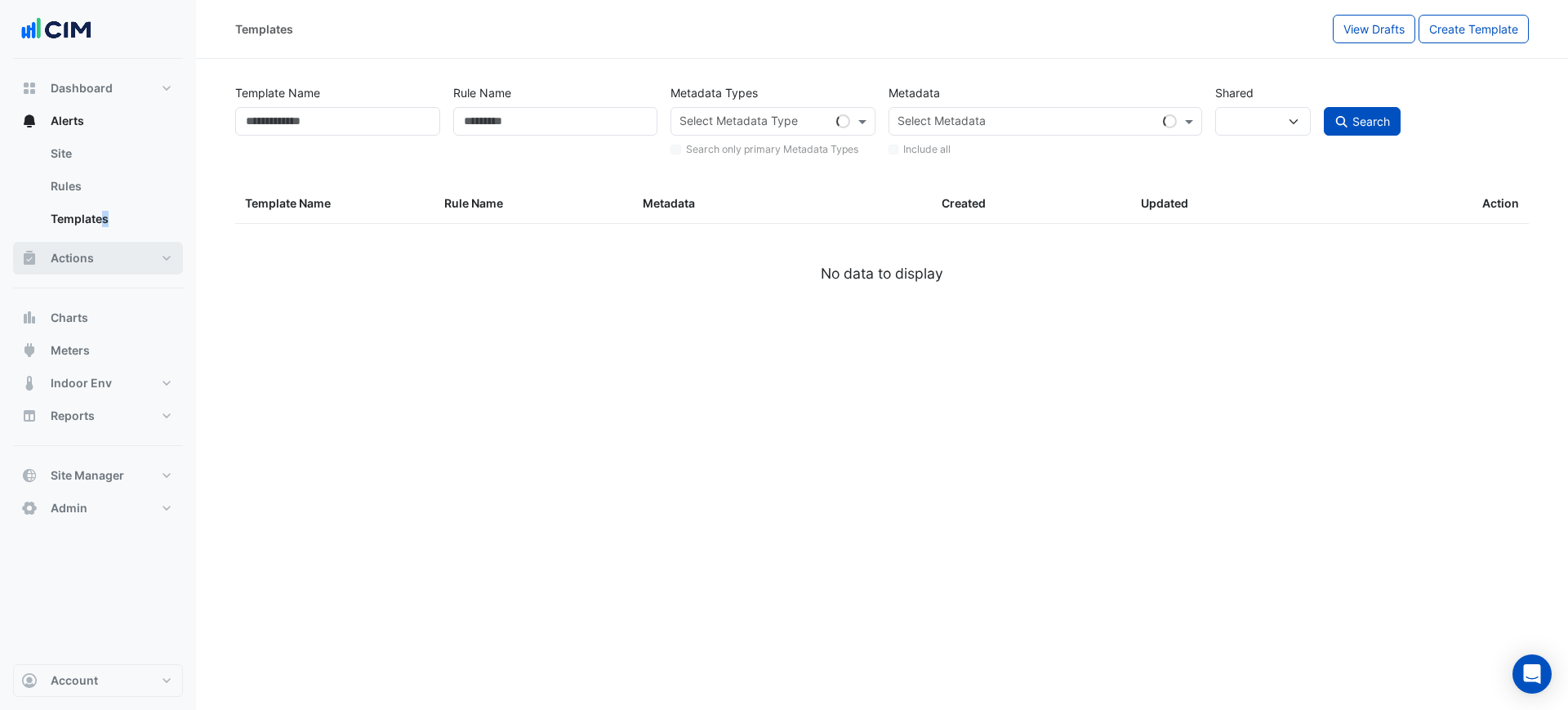
click at [99, 258] on button "Actions" at bounding box center [97, 258] width 170 height 33
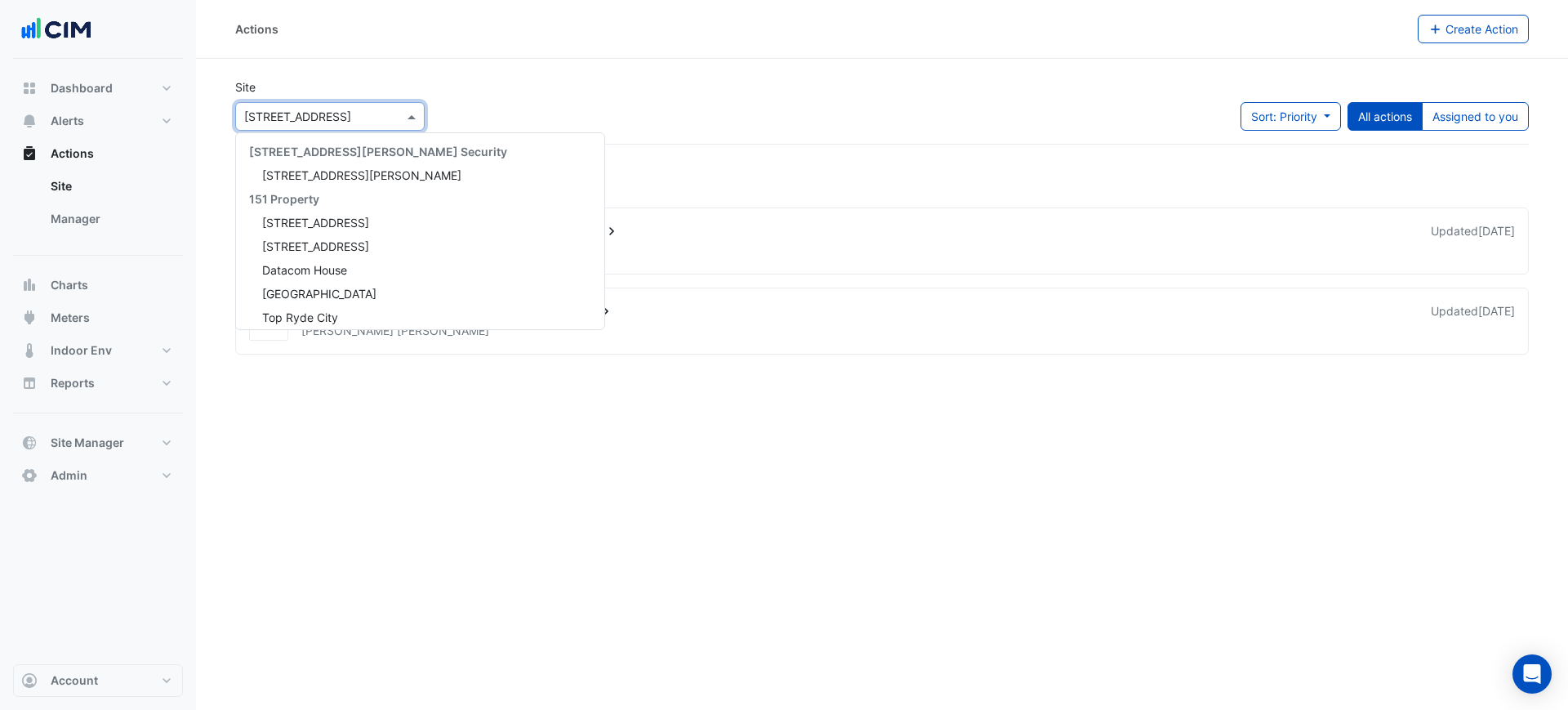
click at [330, 122] on input "text" at bounding box center [313, 117] width 139 height 17
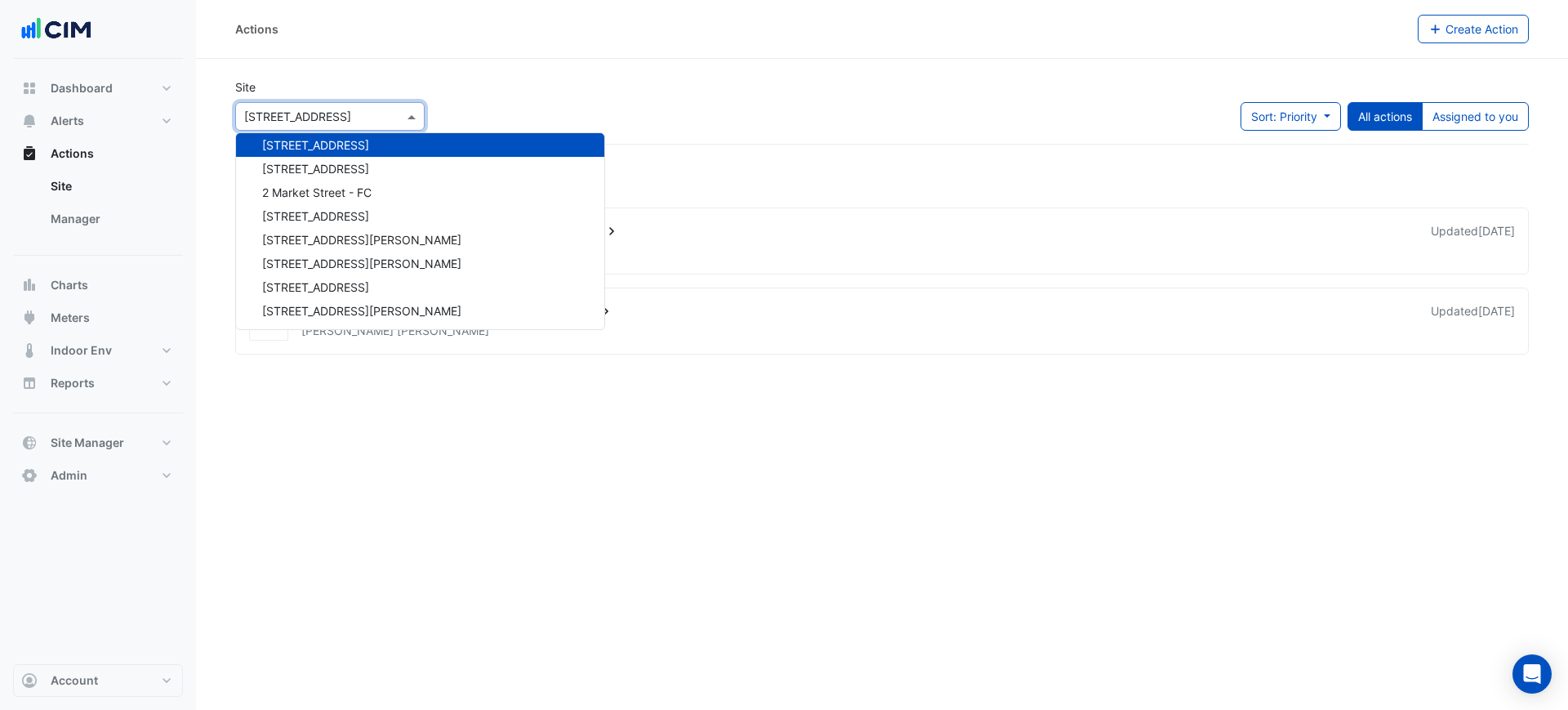
drag, startPoint x: 824, startPoint y: 113, endPoint x: 563, endPoint y: 125, distance: 261.3
click at [823, 114] on div "Site Select a Site × [STREET_ADDRESS][GEOGRAPHIC_DATA][STREET_ADDRESS][PERSON_N…" at bounding box center [882, 111] width 1313 height 65
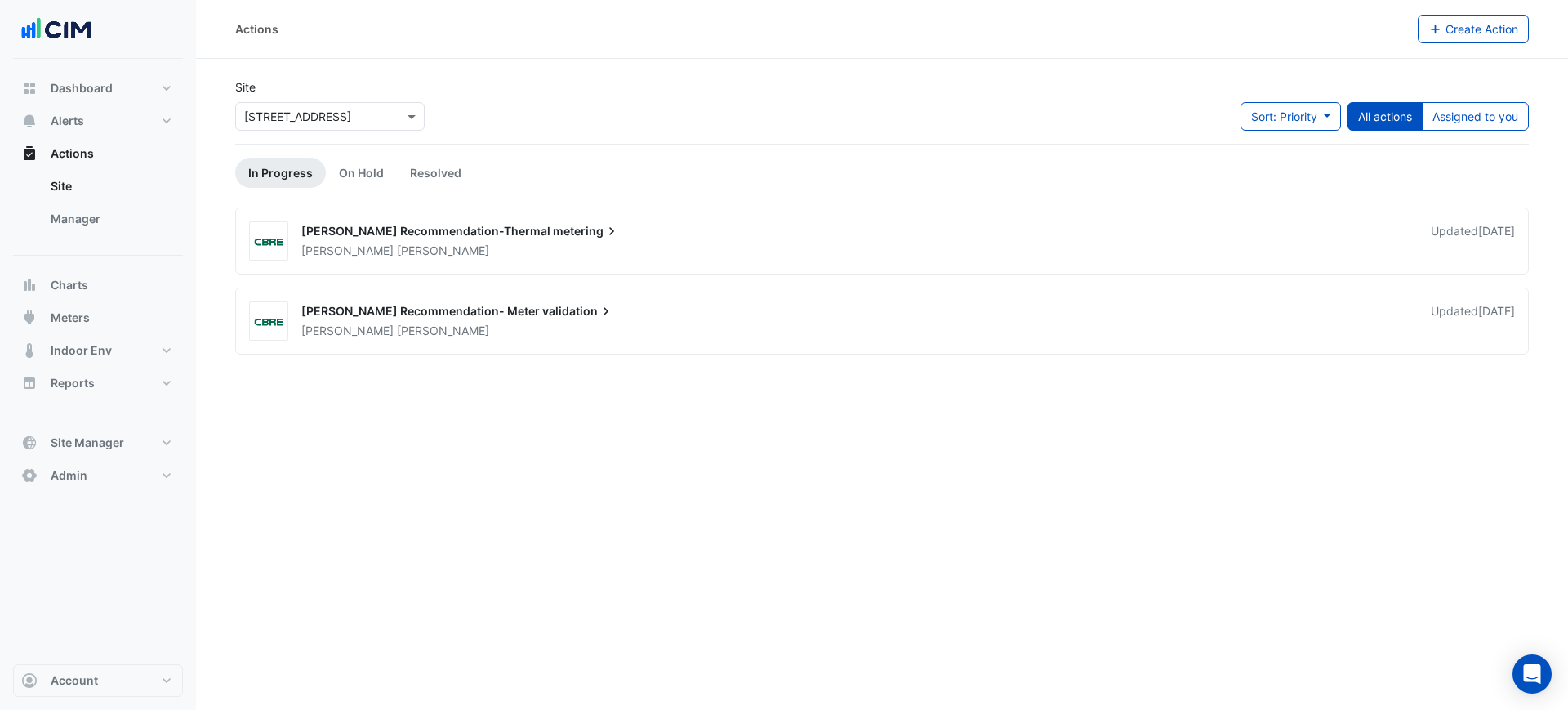
click at [368, 131] on div "Site Select a Site × [STREET_ADDRESS]" at bounding box center [330, 111] width 209 height 65
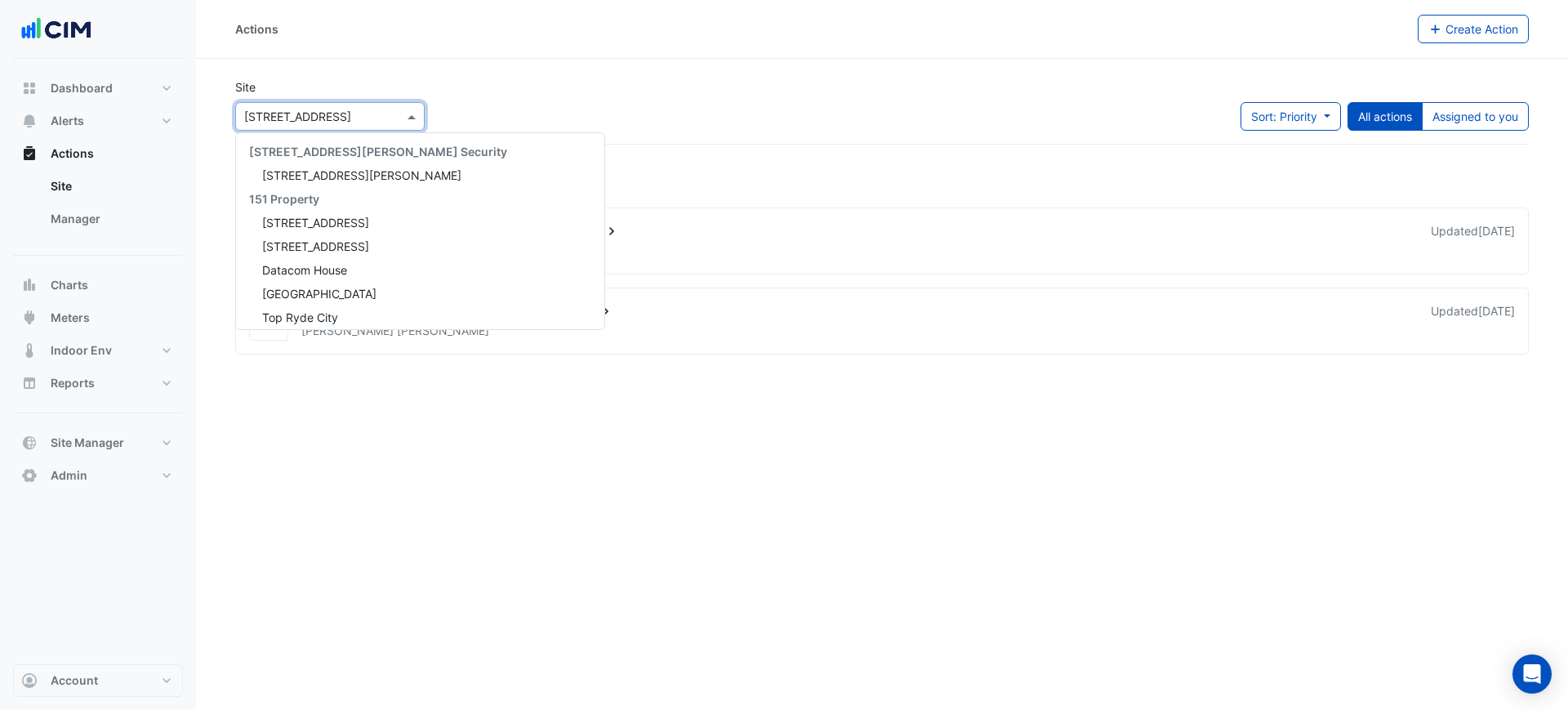
click at [332, 103] on div "Select a Site × [STREET_ADDRESS]" at bounding box center [330, 117] width 190 height 29
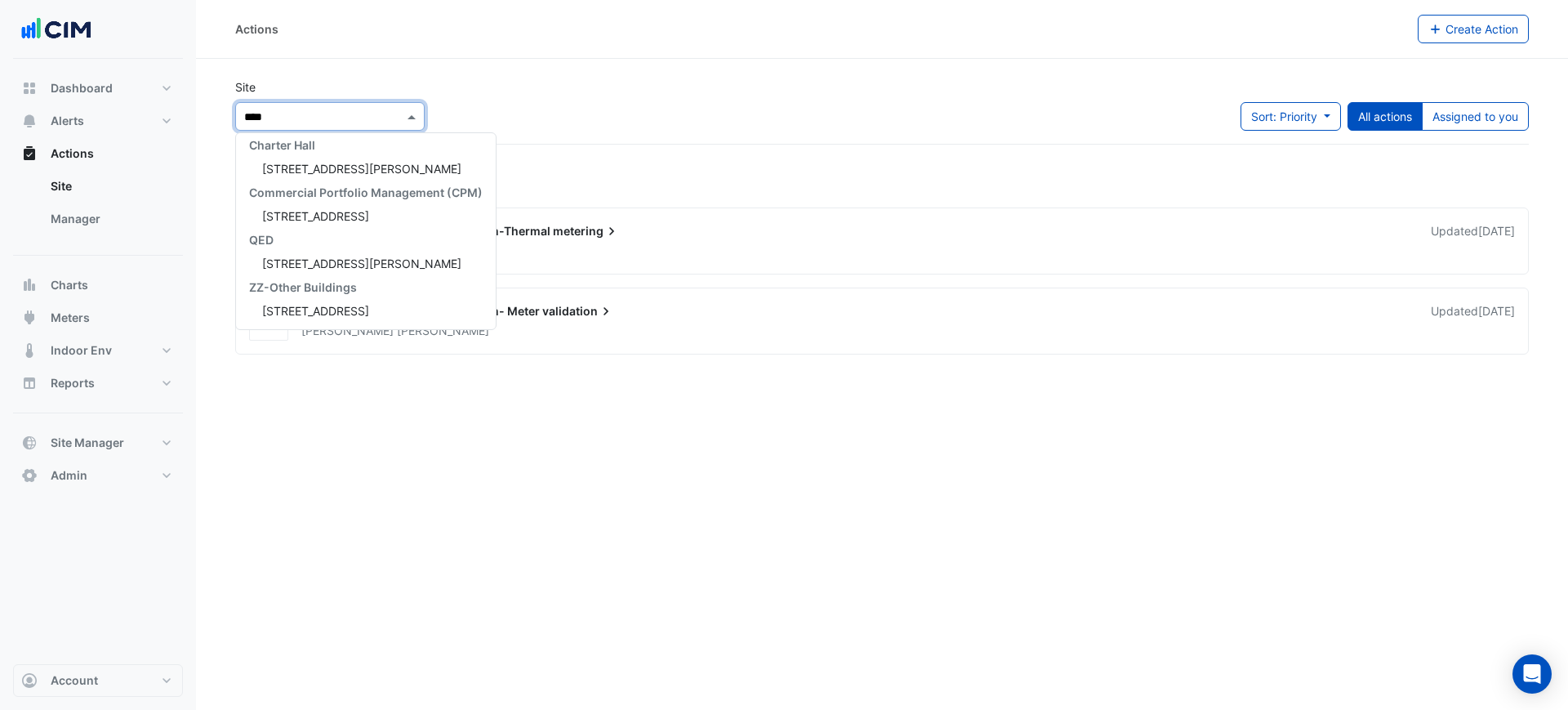
scroll to position [54, 0]
type input "********"
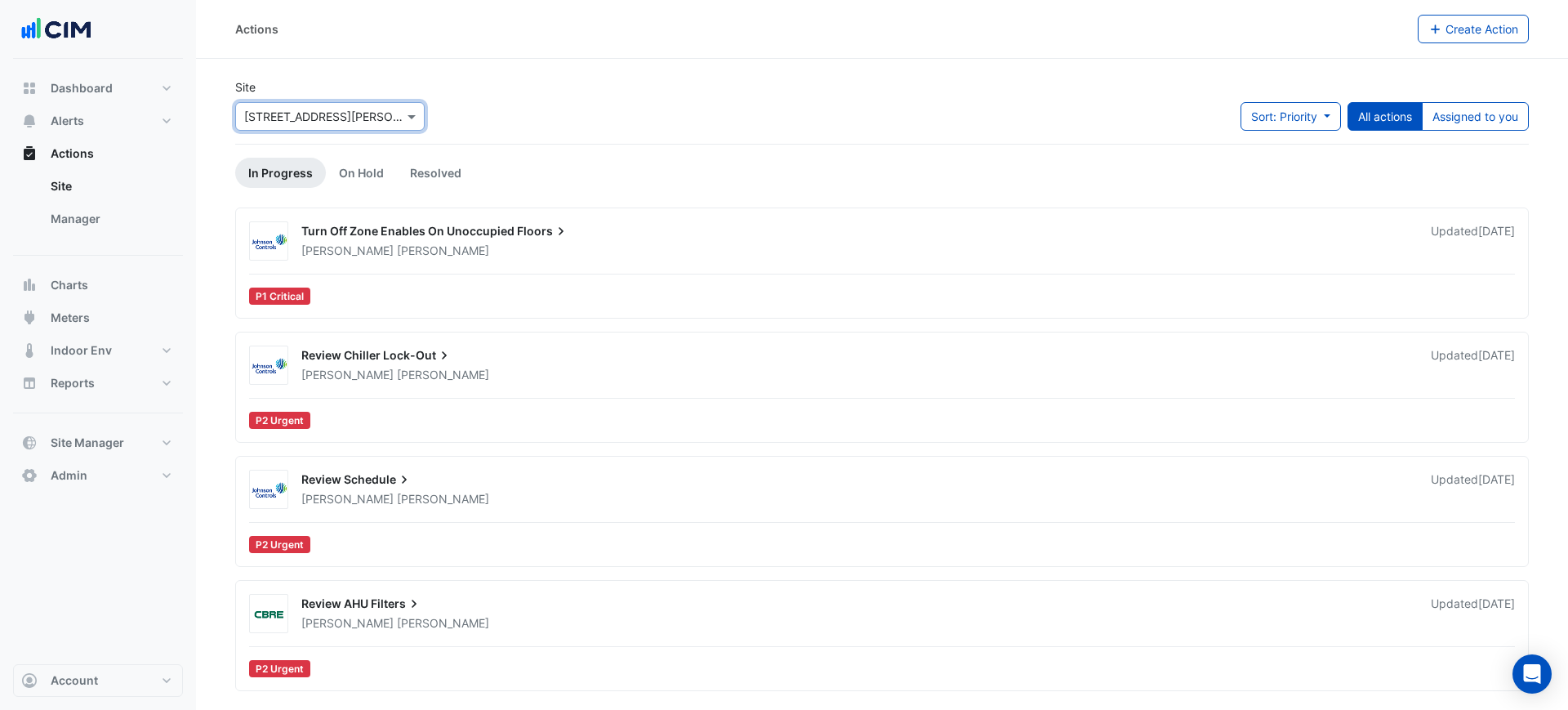
click at [744, 133] on div "Site Select a Site × [STREET_ADDRESS][PERSON_NAME] Sort: Priority Priority Upda…" at bounding box center [882, 111] width 1313 height 65
click at [746, 251] on div "[PERSON_NAME]" at bounding box center [856, 250] width 1113 height 16
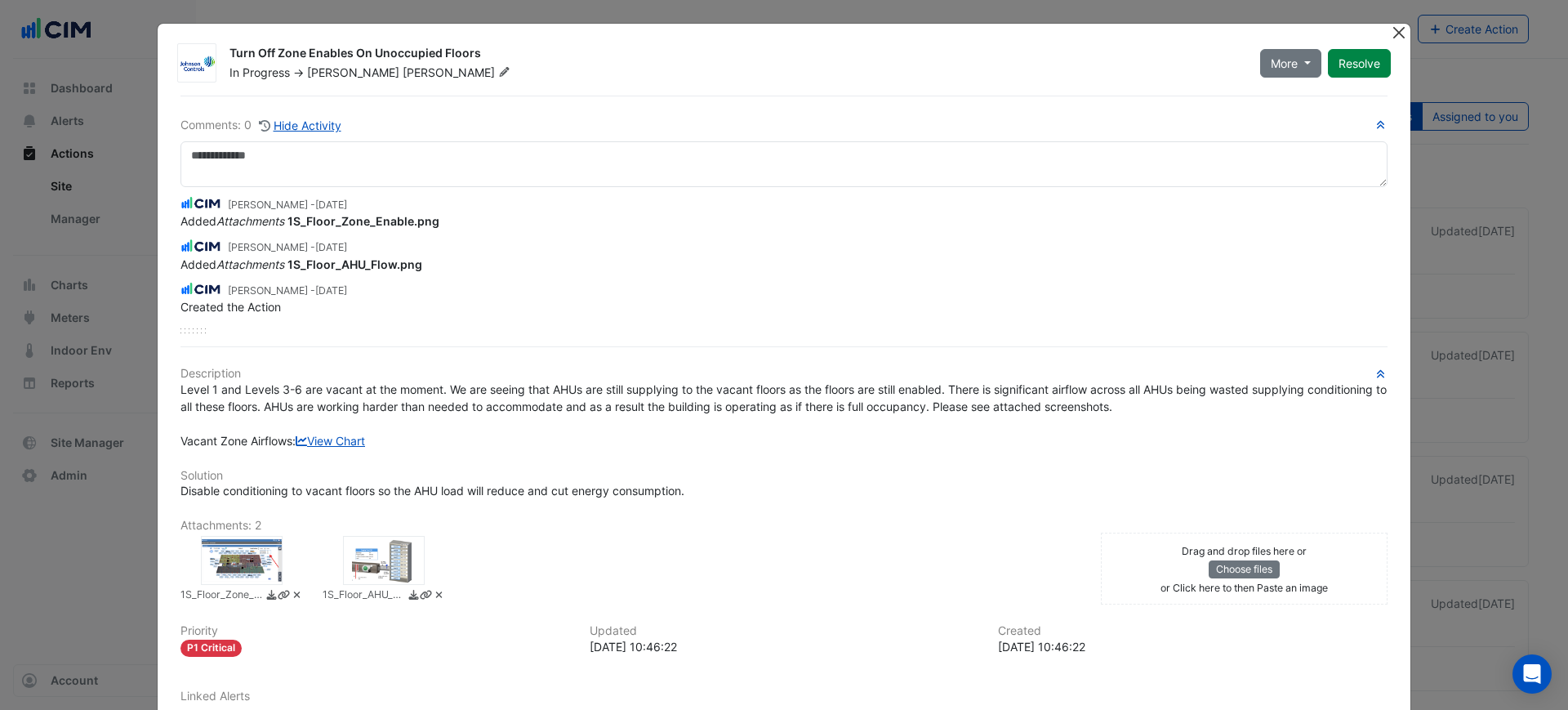
click at [1390, 29] on button "Close" at bounding box center [1399, 32] width 17 height 17
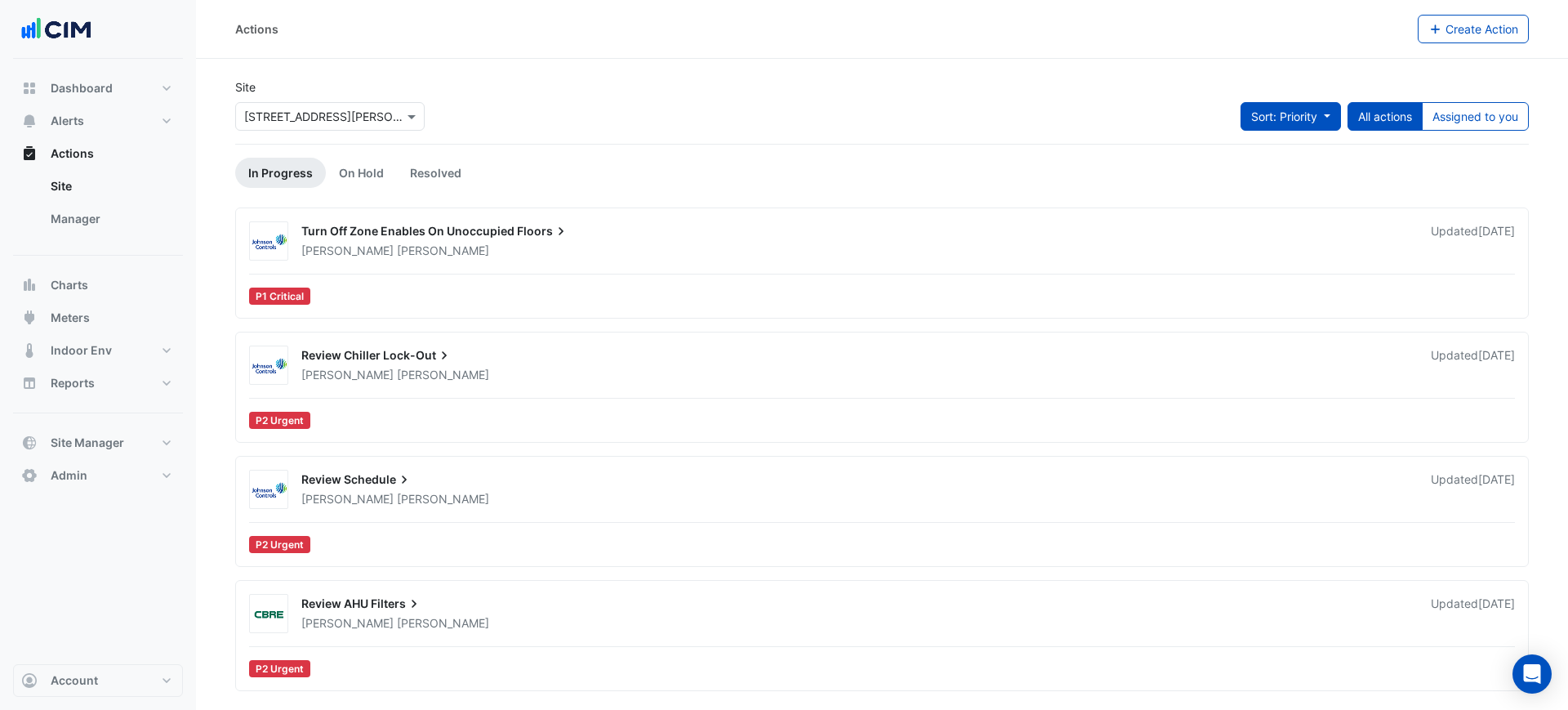
click at [1251, 114] on span "Sort: Priority" at bounding box center [1284, 116] width 66 height 14
click at [1192, 59] on section "Site Select a Site × [STREET_ADDRESS][PERSON_NAME] Sort: Priority All actions A…" at bounding box center [882, 374] width 1372 height 632
click at [1090, 29] on div "Actions" at bounding box center [827, 29] width 1183 height 29
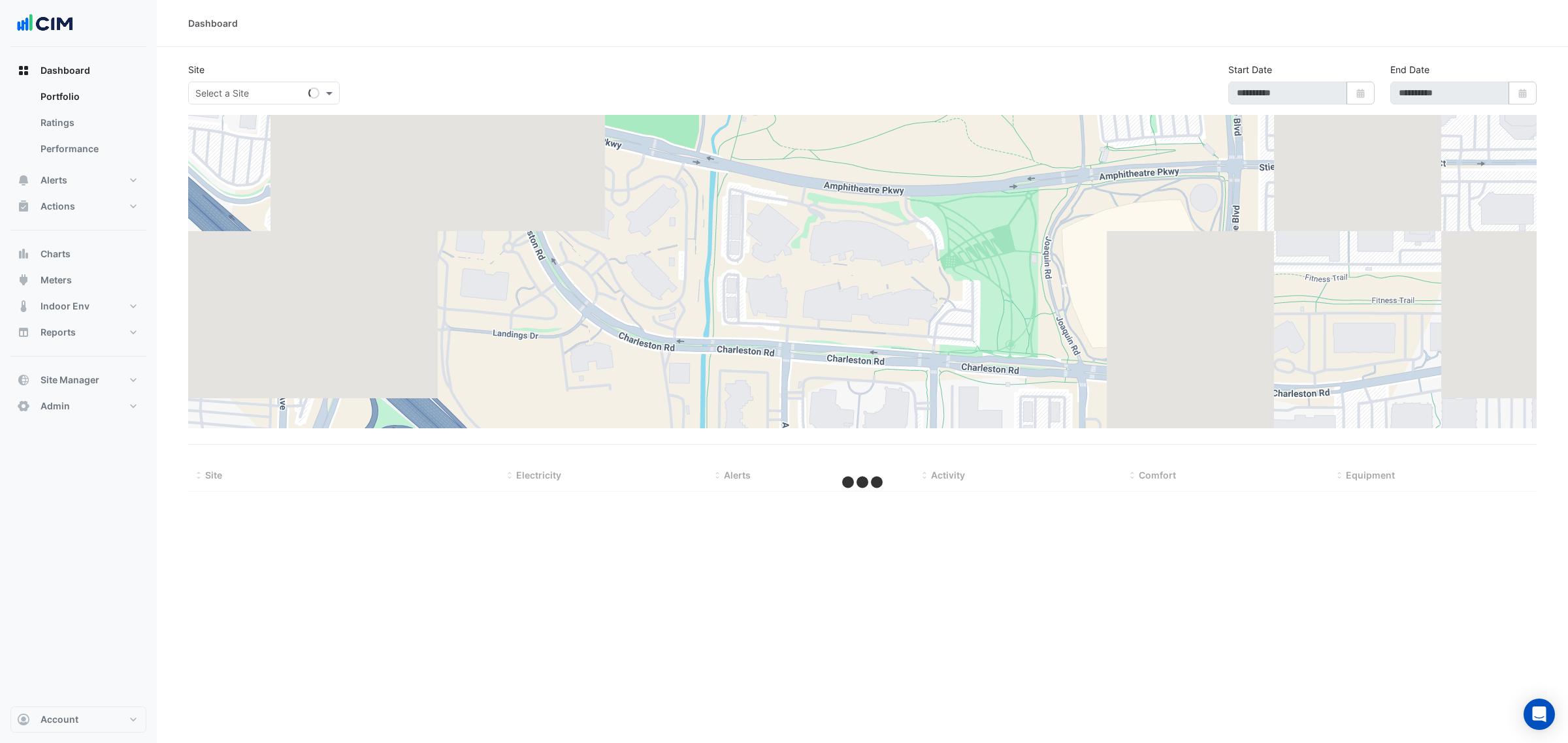
type input "**********"
select select "***"
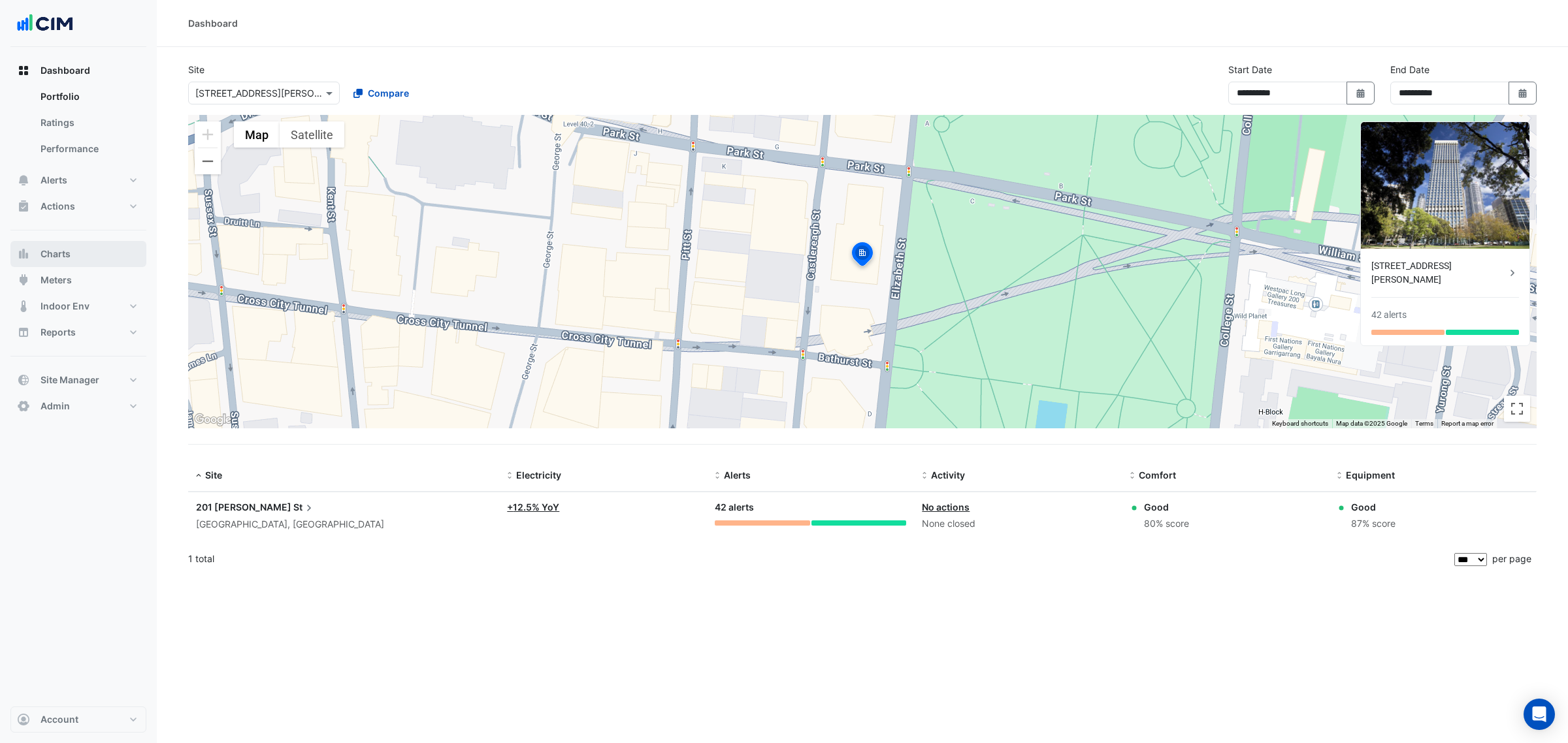
click at [92, 246] on button "Charts" at bounding box center [78, 254] width 136 height 26
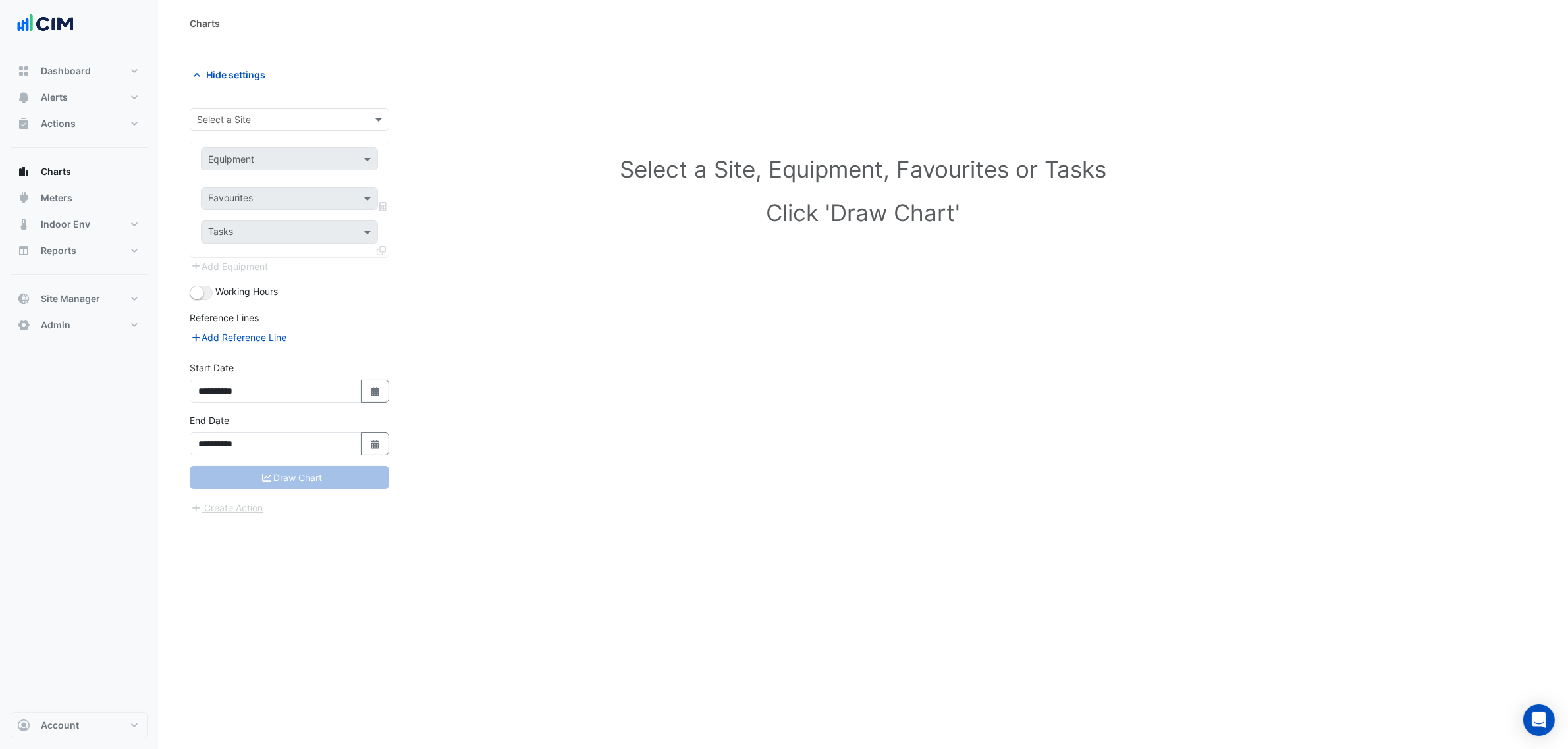
click at [239, 122] on input "text" at bounding box center [276, 120] width 158 height 14
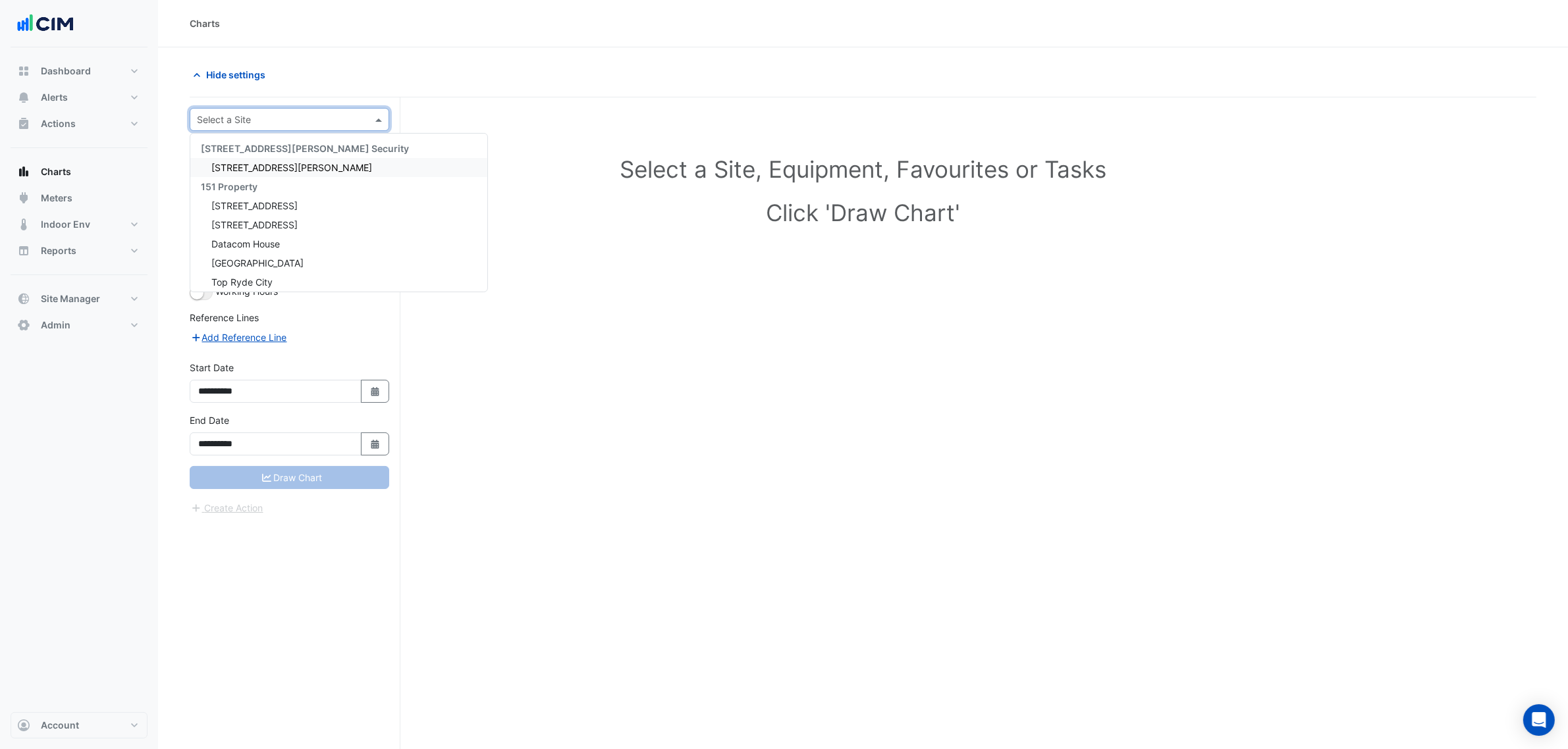
paste input "**********"
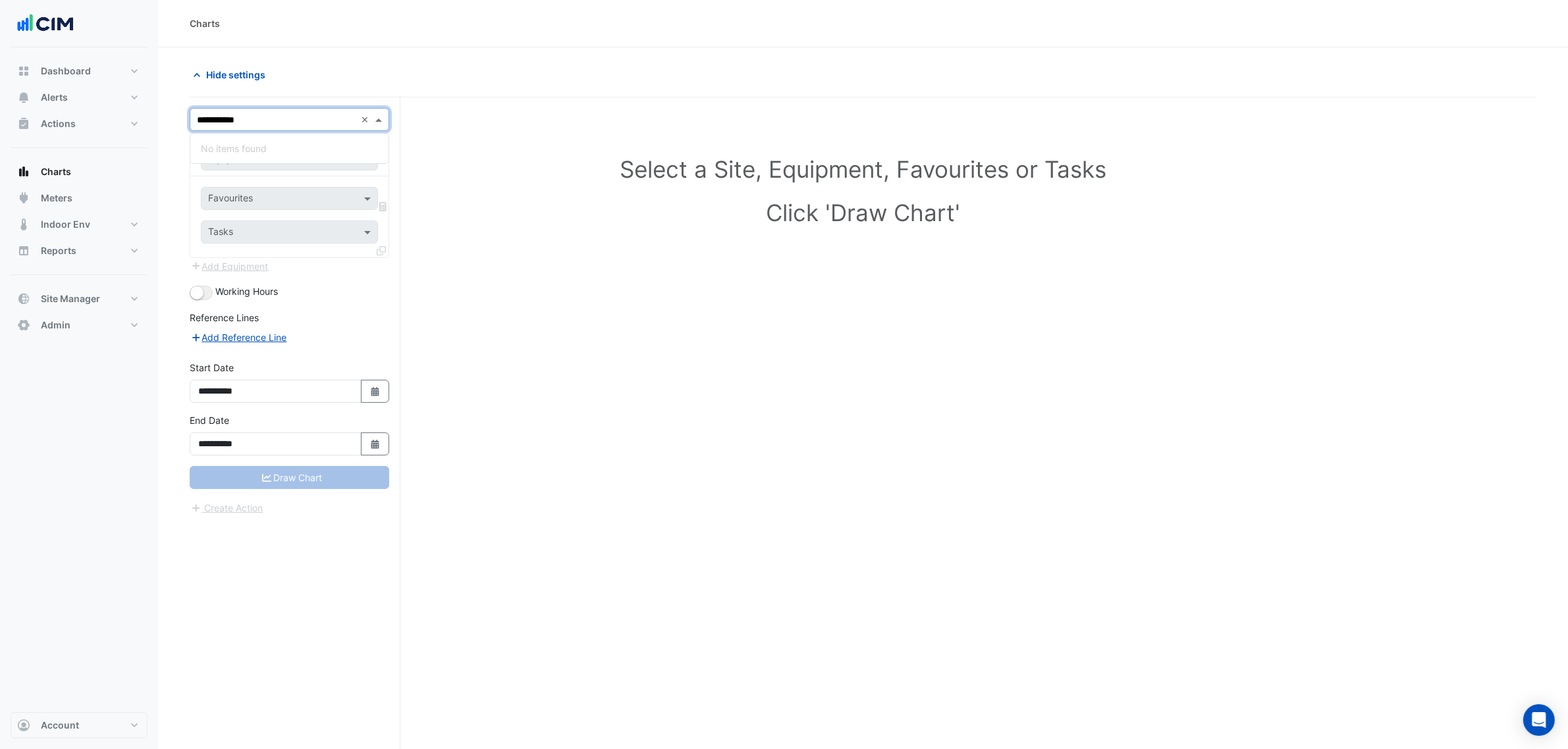
click at [280, 113] on input "**********" at bounding box center [276, 120] width 158 height 14
type input "**********"
click at [350, 53] on section "**********" at bounding box center [863, 423] width 1410 height 752
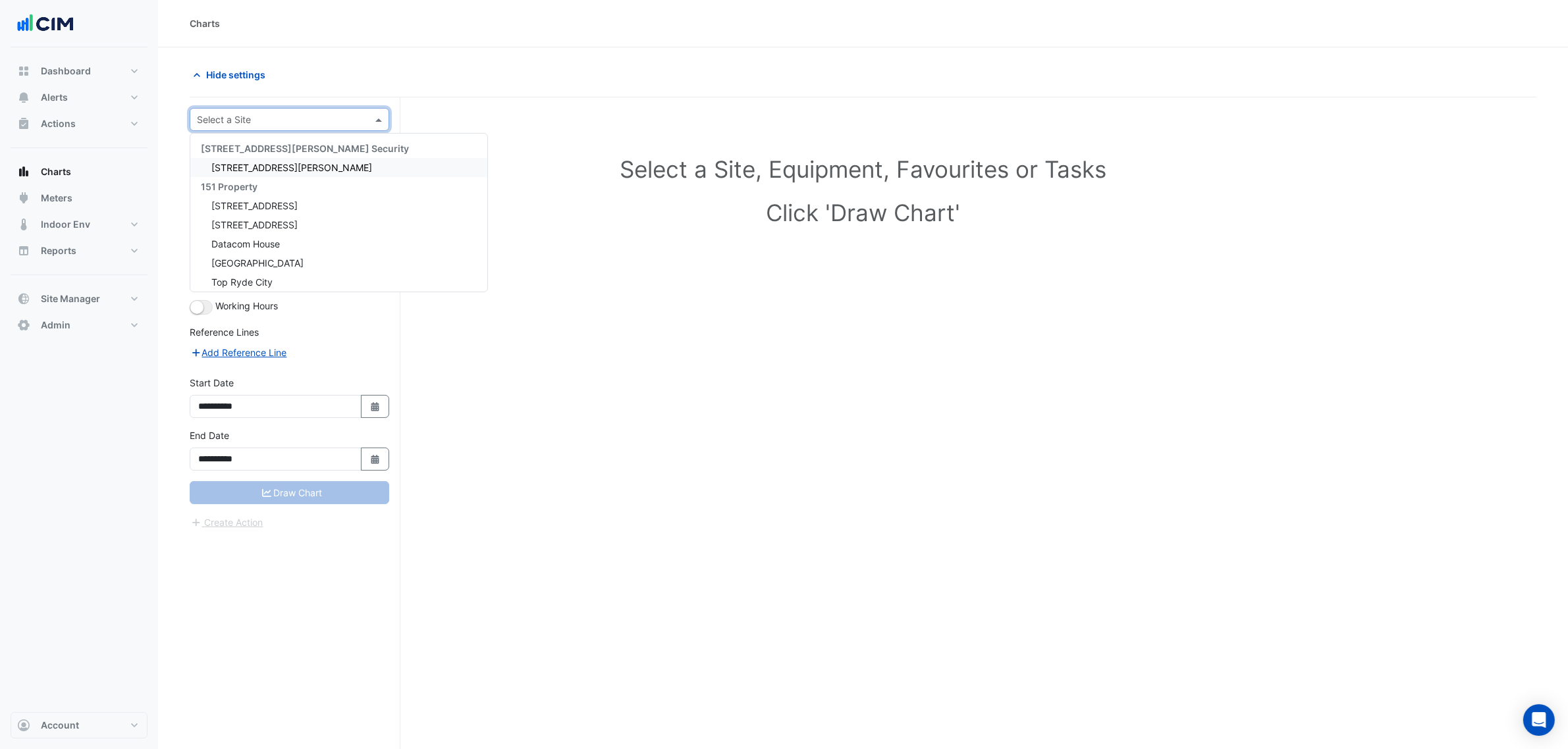
click at [311, 115] on input "text" at bounding box center [276, 120] width 158 height 14
type input "********"
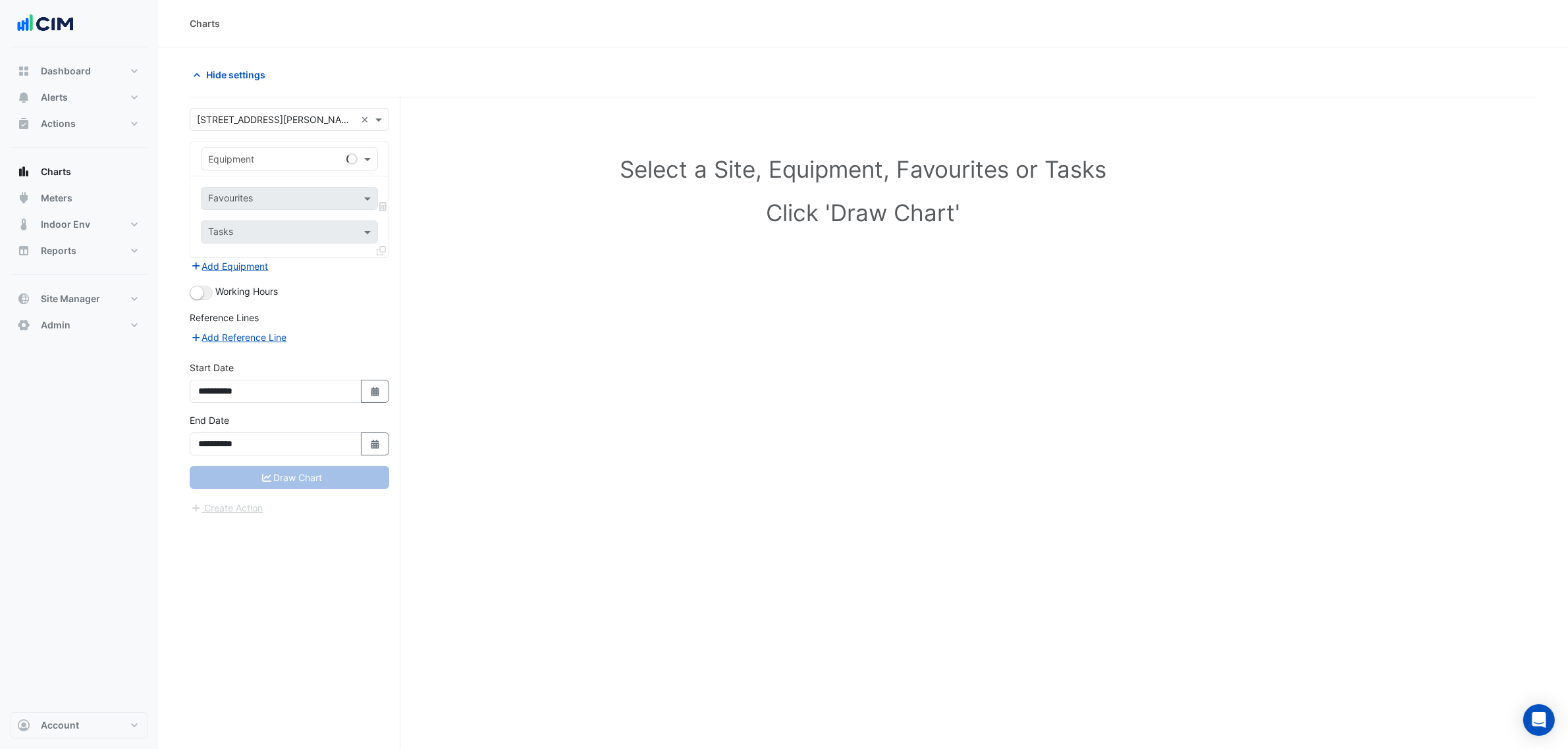
click at [266, 172] on div "Equipment" at bounding box center [290, 159] width 198 height 34
click at [290, 156] on input "text" at bounding box center [277, 160] width 137 height 14
paste input "**********"
type input "**********"
click at [292, 191] on div "VAV-L21-C25" at bounding box center [289, 188] width 175 height 19
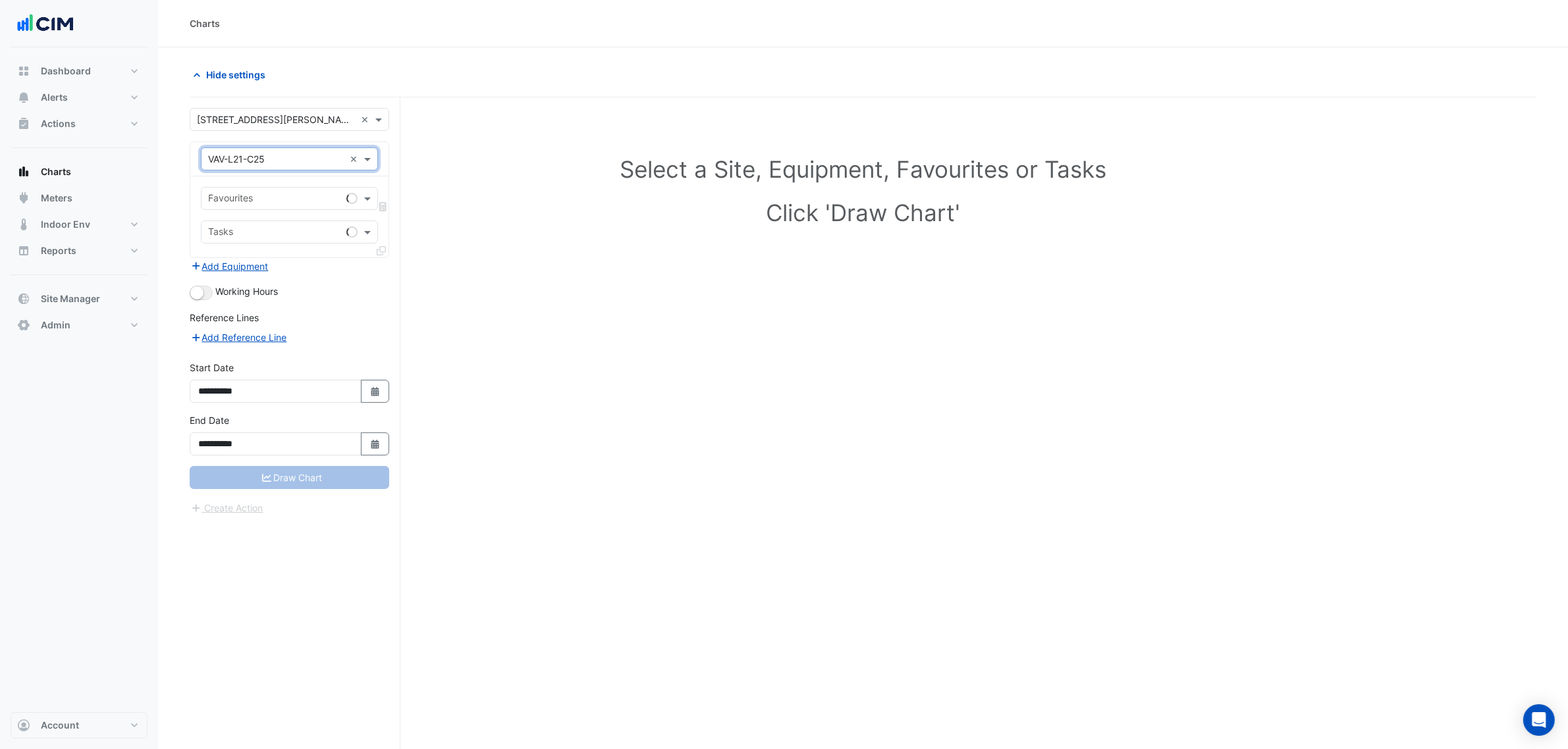
click at [271, 209] on div "Favourites" at bounding box center [289, 199] width 177 height 23
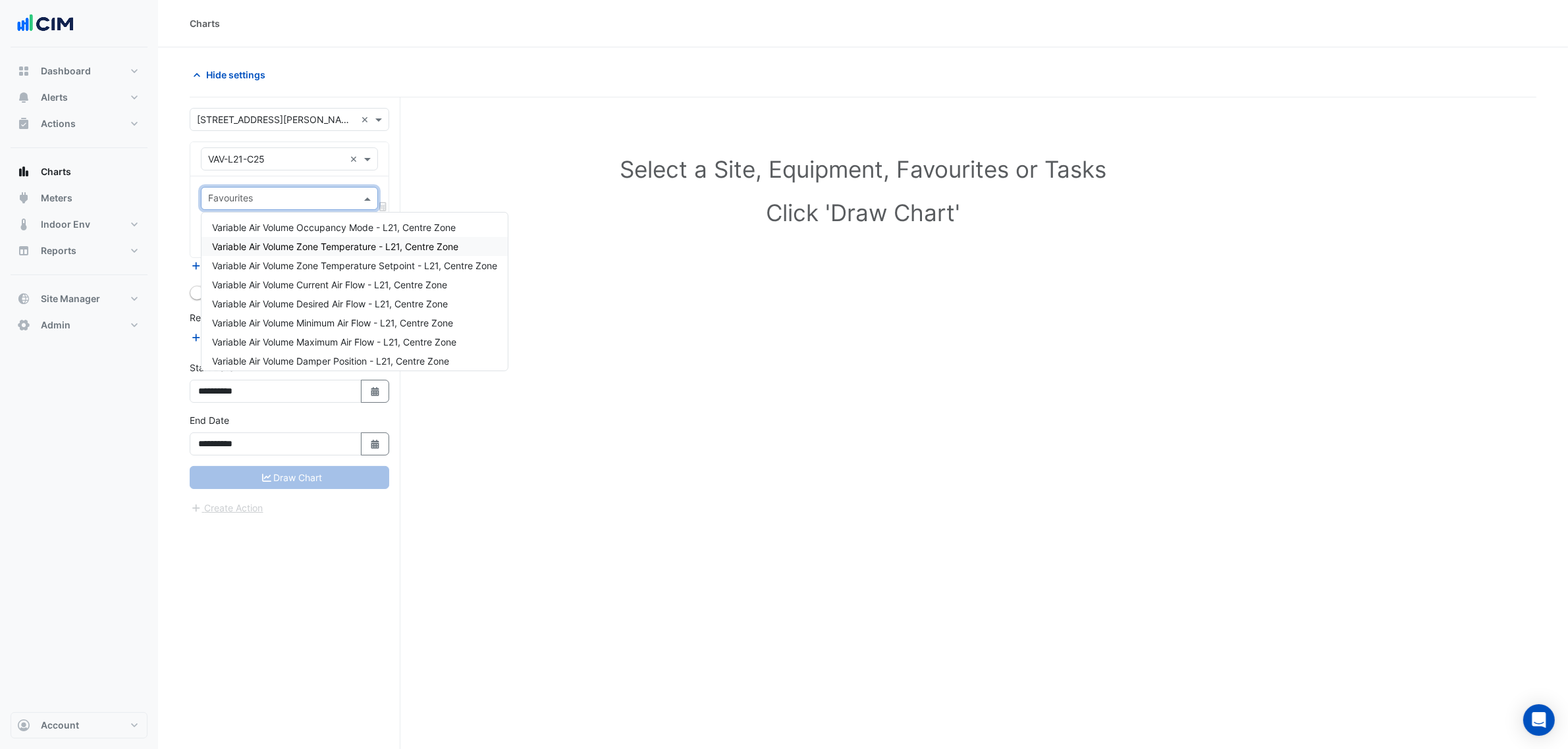
click at [385, 249] on span "Variable Air Volume Zone Temperature - L21, Centre Zone" at bounding box center [335, 246] width 247 height 11
type input "*"
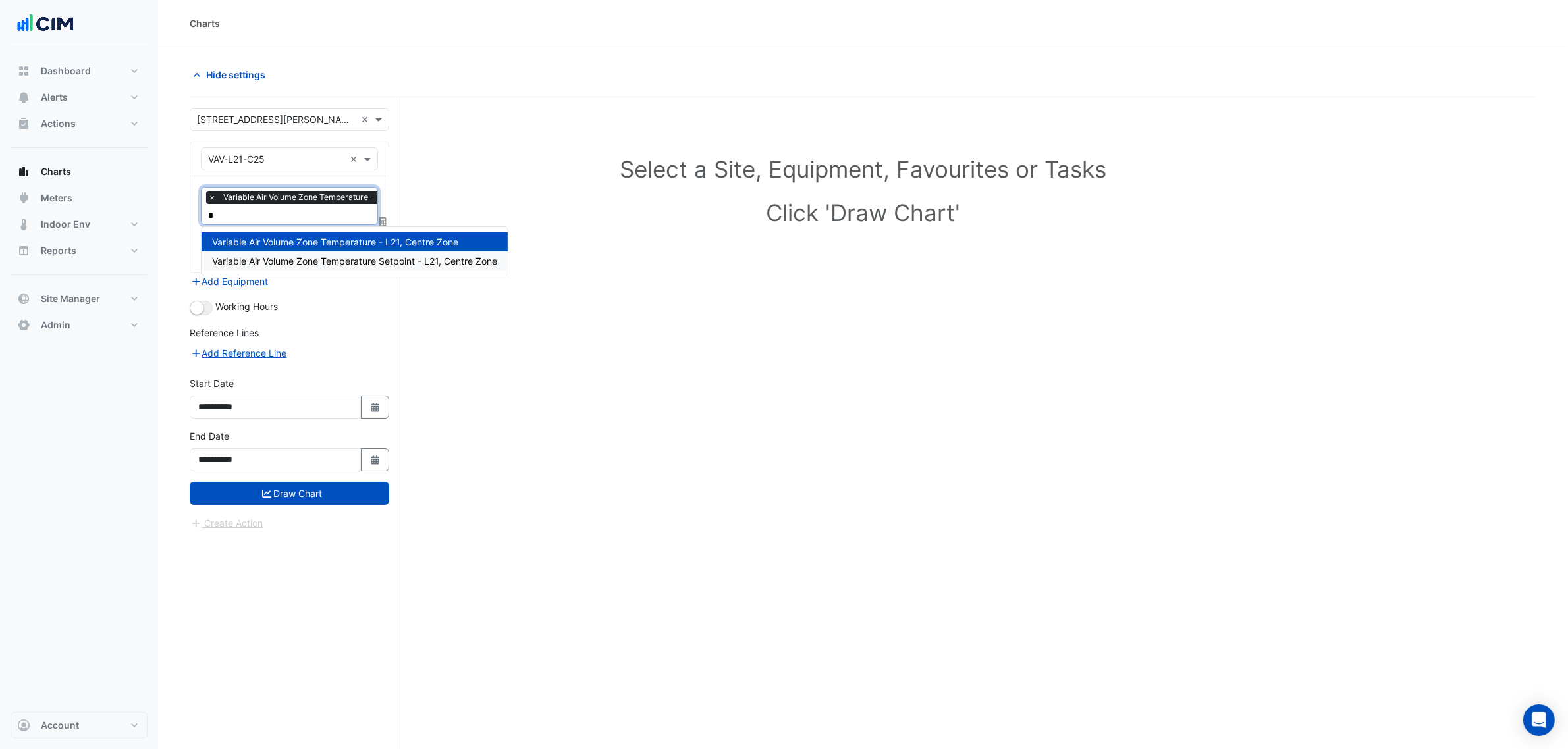
click at [383, 262] on span "Variable Air Volume Zone Temperature Setpoint - L21, Centre Zone" at bounding box center [354, 261] width 285 height 11
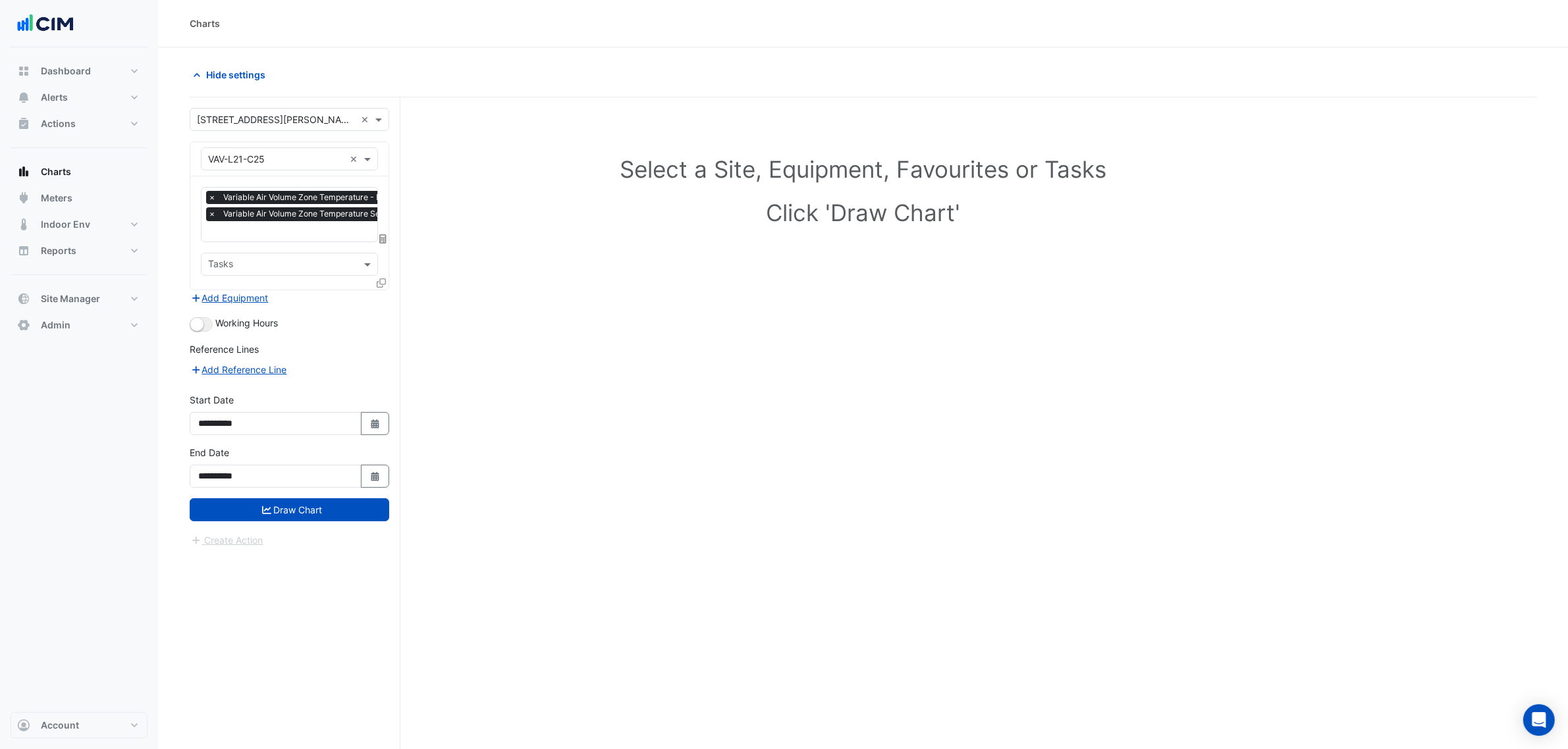
drag, startPoint x: 199, startPoint y: 339, endPoint x: 205, endPoint y: 330, distance: 10.8
click at [199, 338] on form "**********" at bounding box center [290, 328] width 199 height 440
click at [205, 330] on button "button" at bounding box center [201, 324] width 23 height 14
click at [340, 509] on button "Draw Chart" at bounding box center [290, 510] width 199 height 23
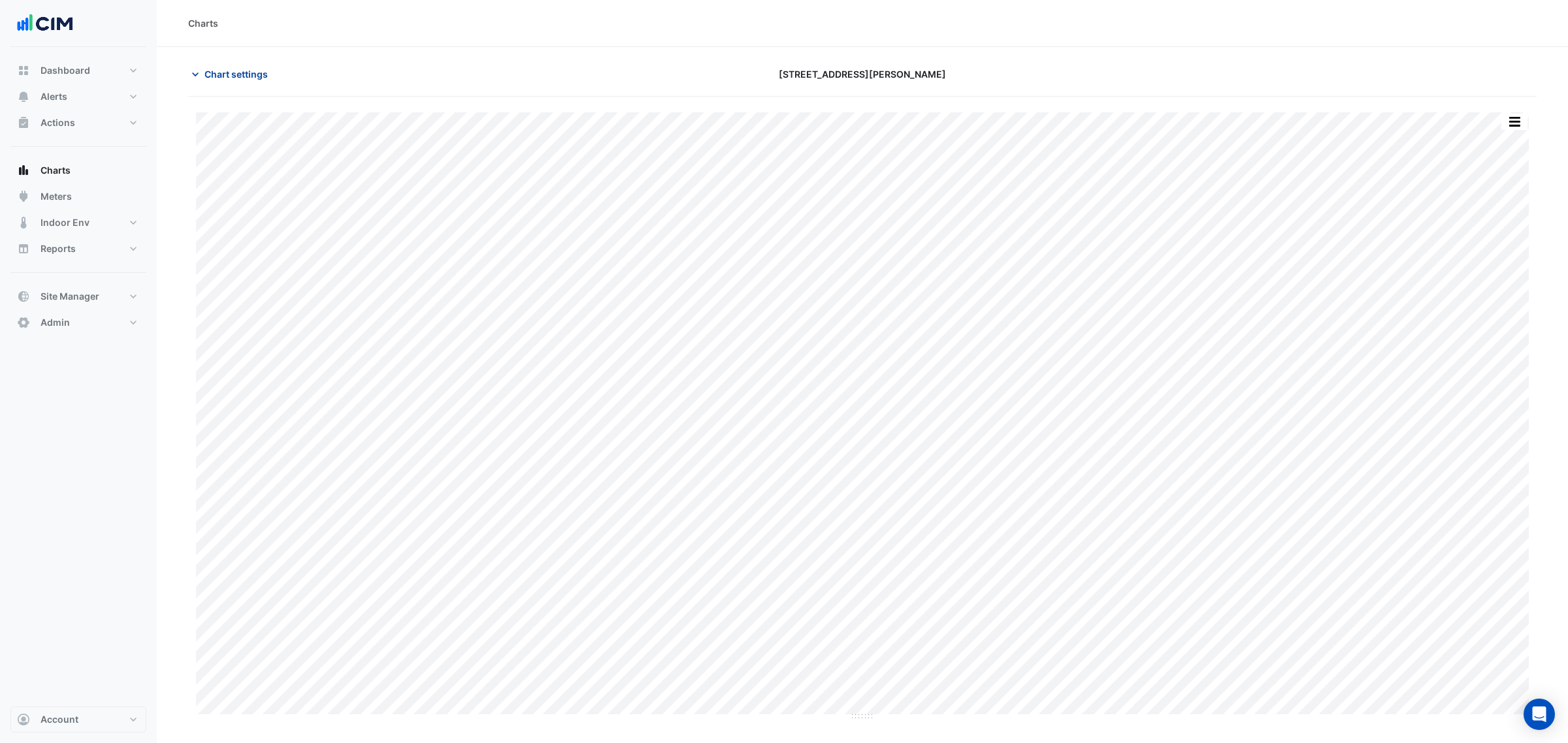
click at [216, 79] on span "Chart settings" at bounding box center [236, 74] width 64 height 14
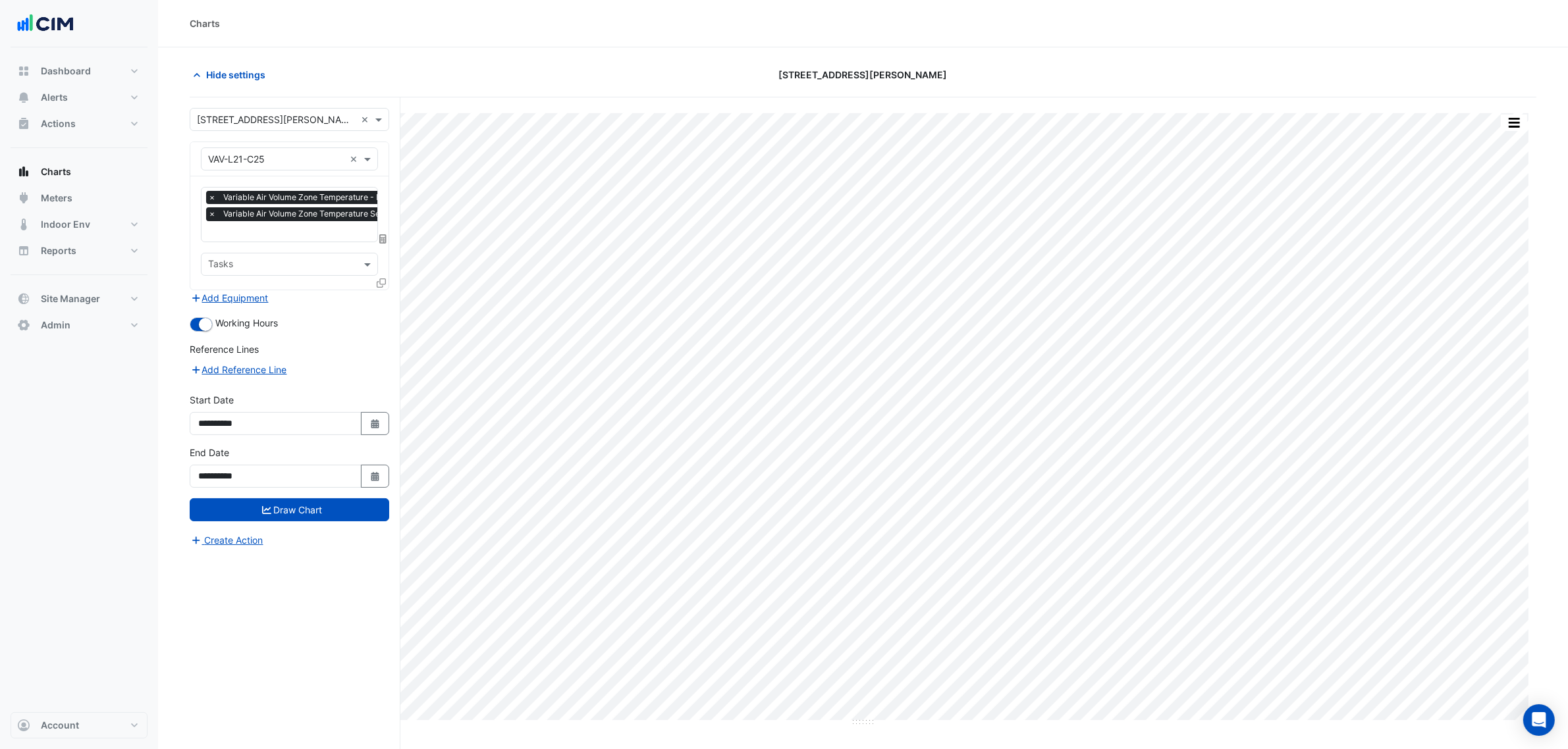
click at [244, 215] on span "Variable Air Volume Zone Temperature Setpoint - L21, Centre Zone" at bounding box center [348, 214] width 255 height 13
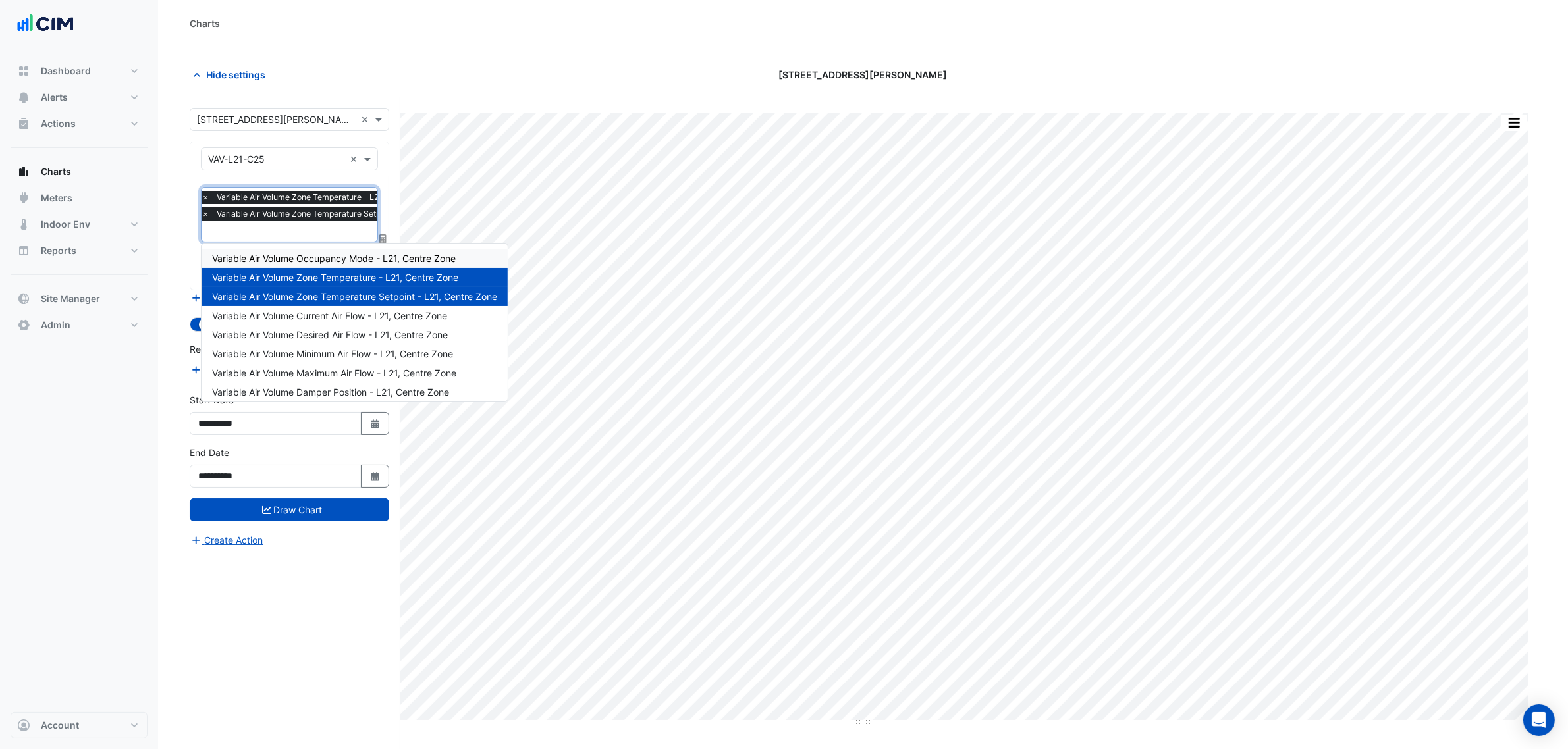
click at [285, 249] on div "Variable Air Volume Occupancy Mode - L21, Centre Zone" at bounding box center [354, 258] width 306 height 19
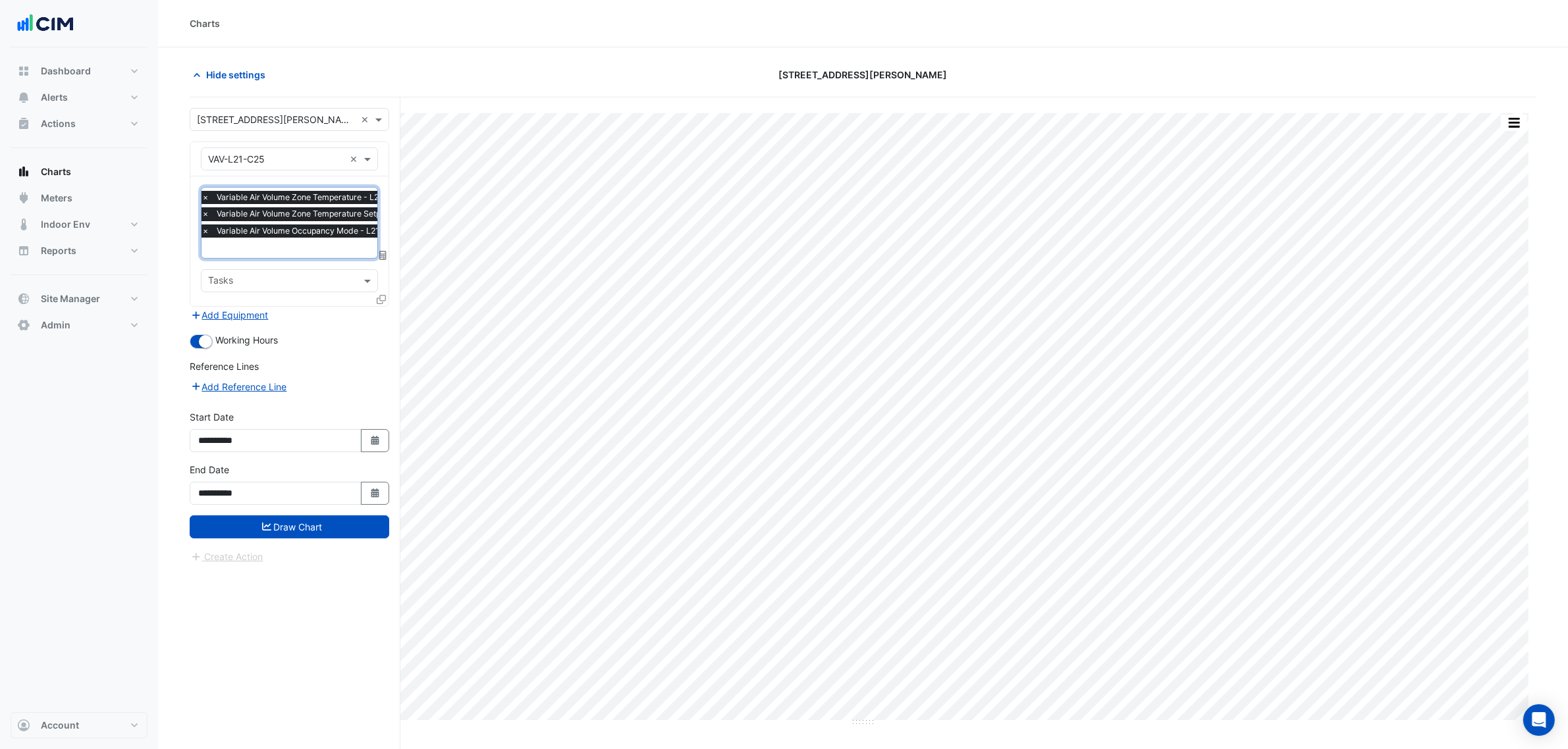
click at [275, 208] on span "Variable Air Volume Zone Temperature Setpoint - L21, Centre Zone" at bounding box center [341, 214] width 255 height 13
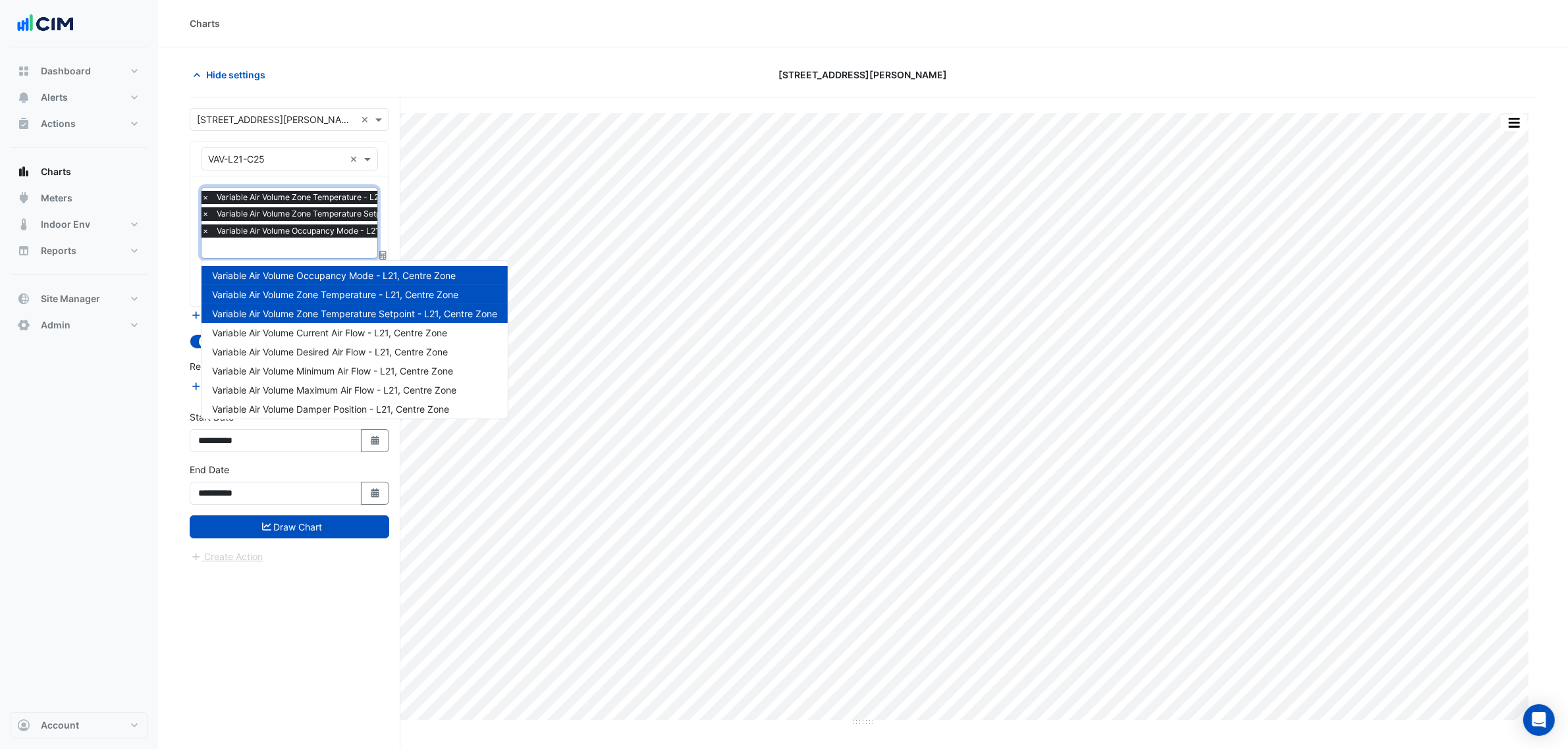
type input "*"
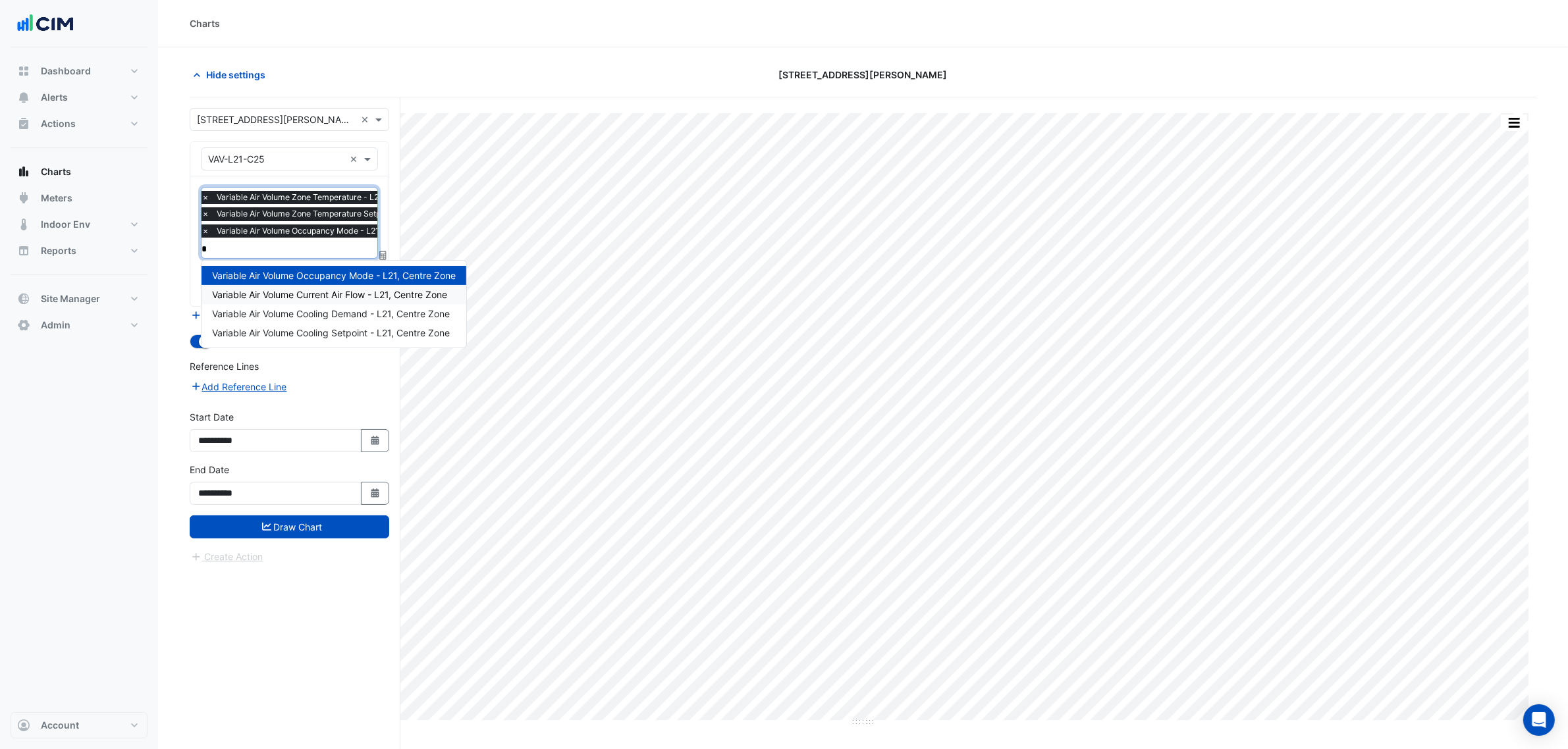
click at [310, 289] on span "Variable Air Volume Current Air Flow - L21, Centre Zone" at bounding box center [329, 294] width 235 height 11
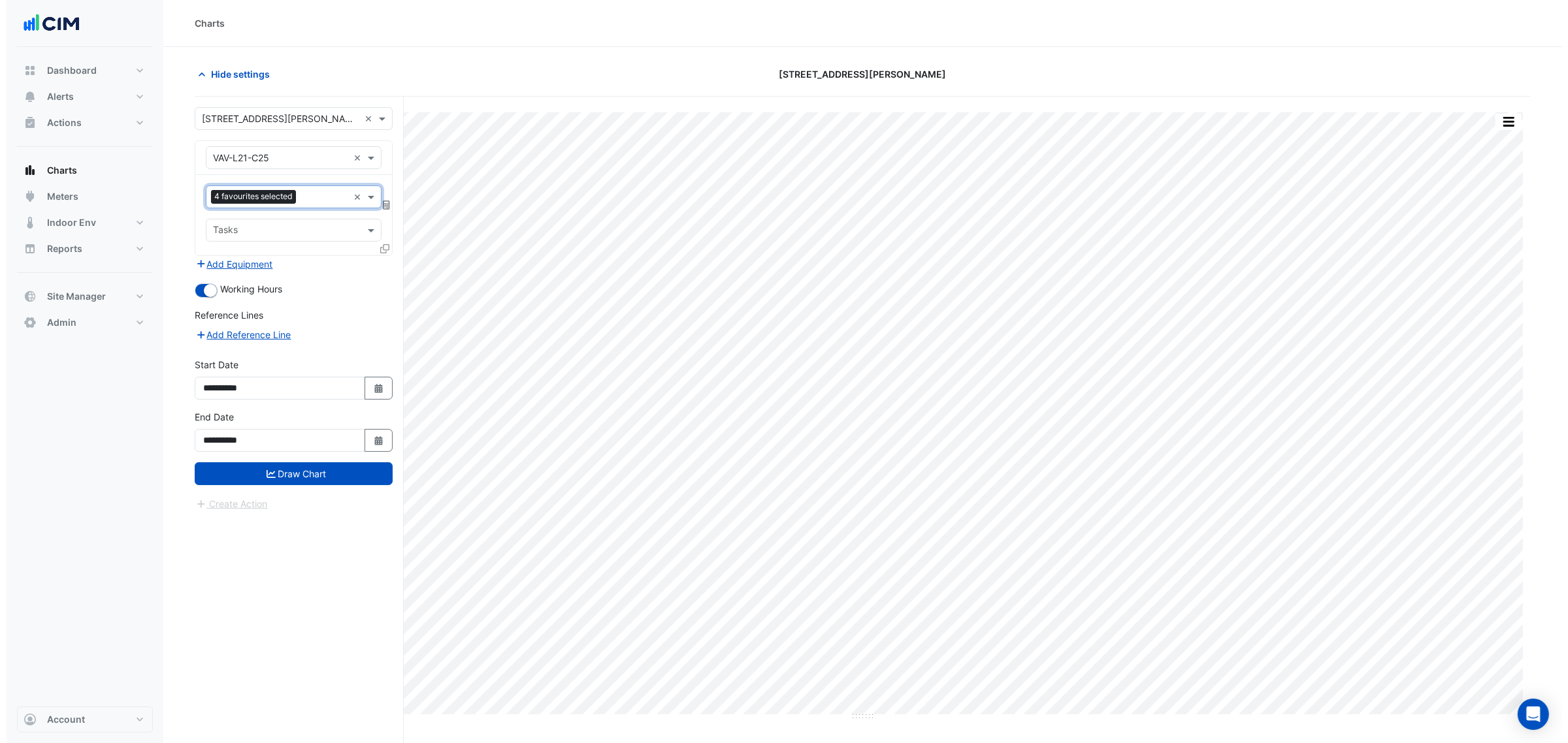
scroll to position [0, 0]
click at [301, 245] on div "Favourites 4 favourites selected × Tasks" at bounding box center [287, 215] width 197 height 81
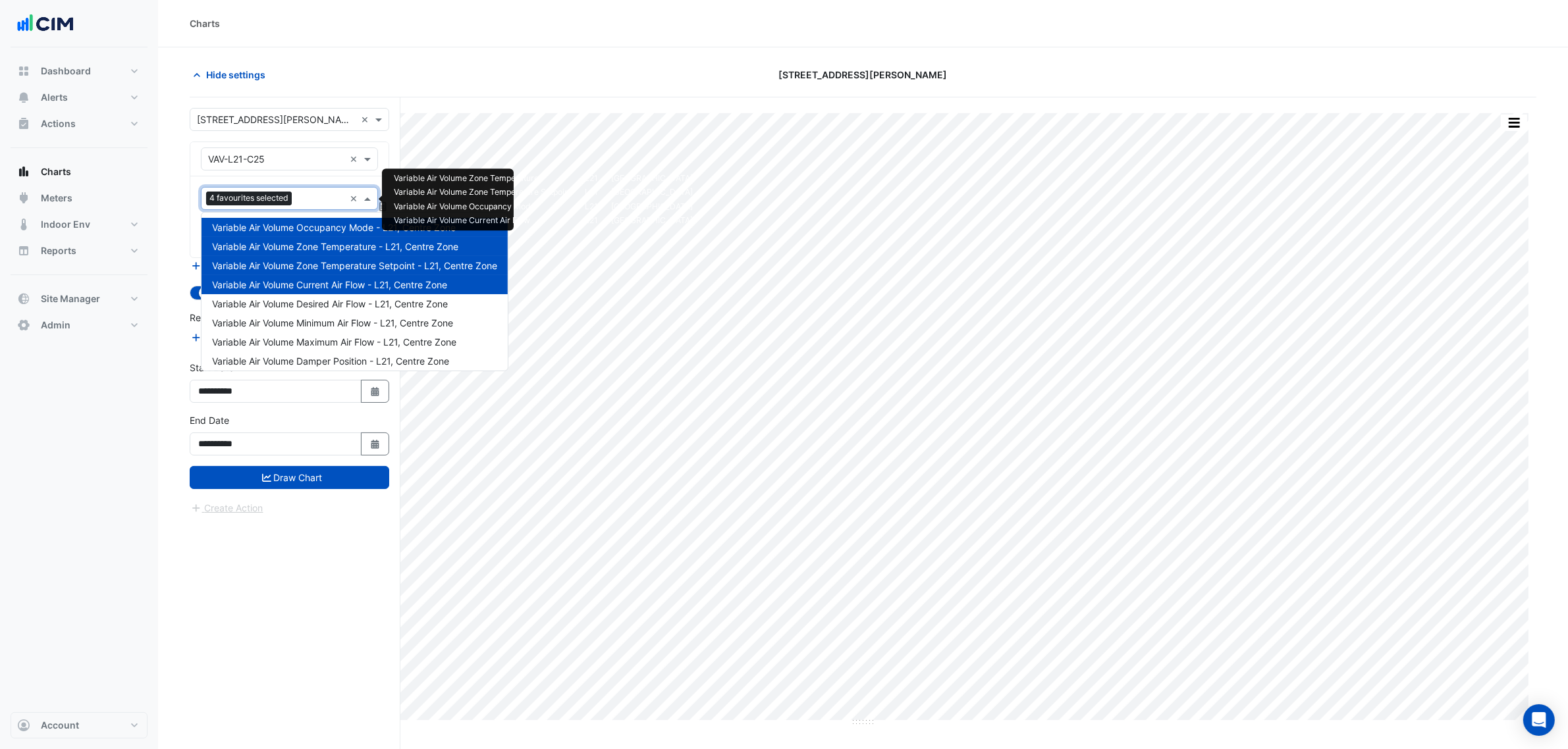
click at [293, 208] on div "4 favourites selected" at bounding box center [251, 200] width 89 height 16
type input "*"
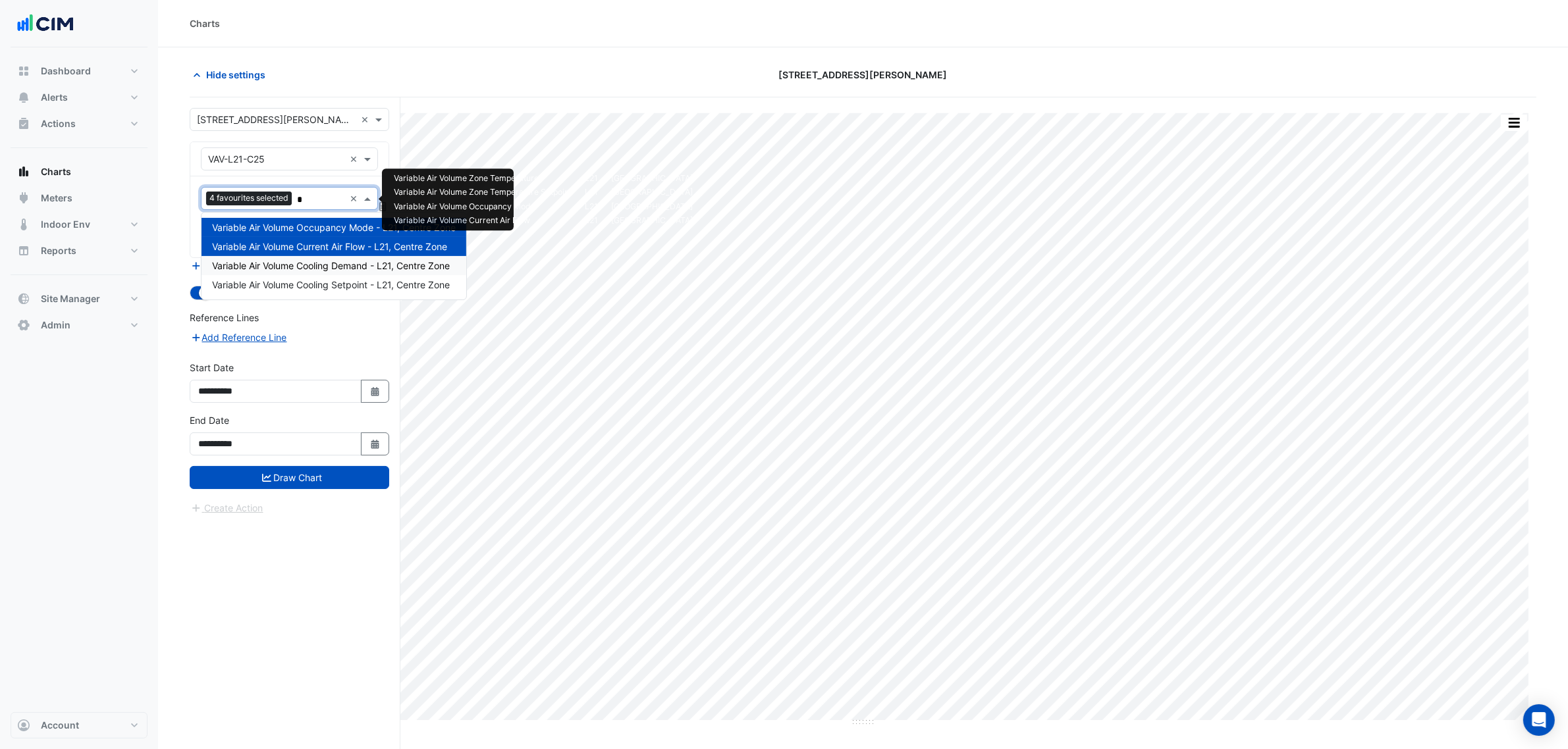
click at [341, 271] on div "Variable Air Volume Cooling Demand - L21, Centre Zone" at bounding box center [334, 266] width 265 height 19
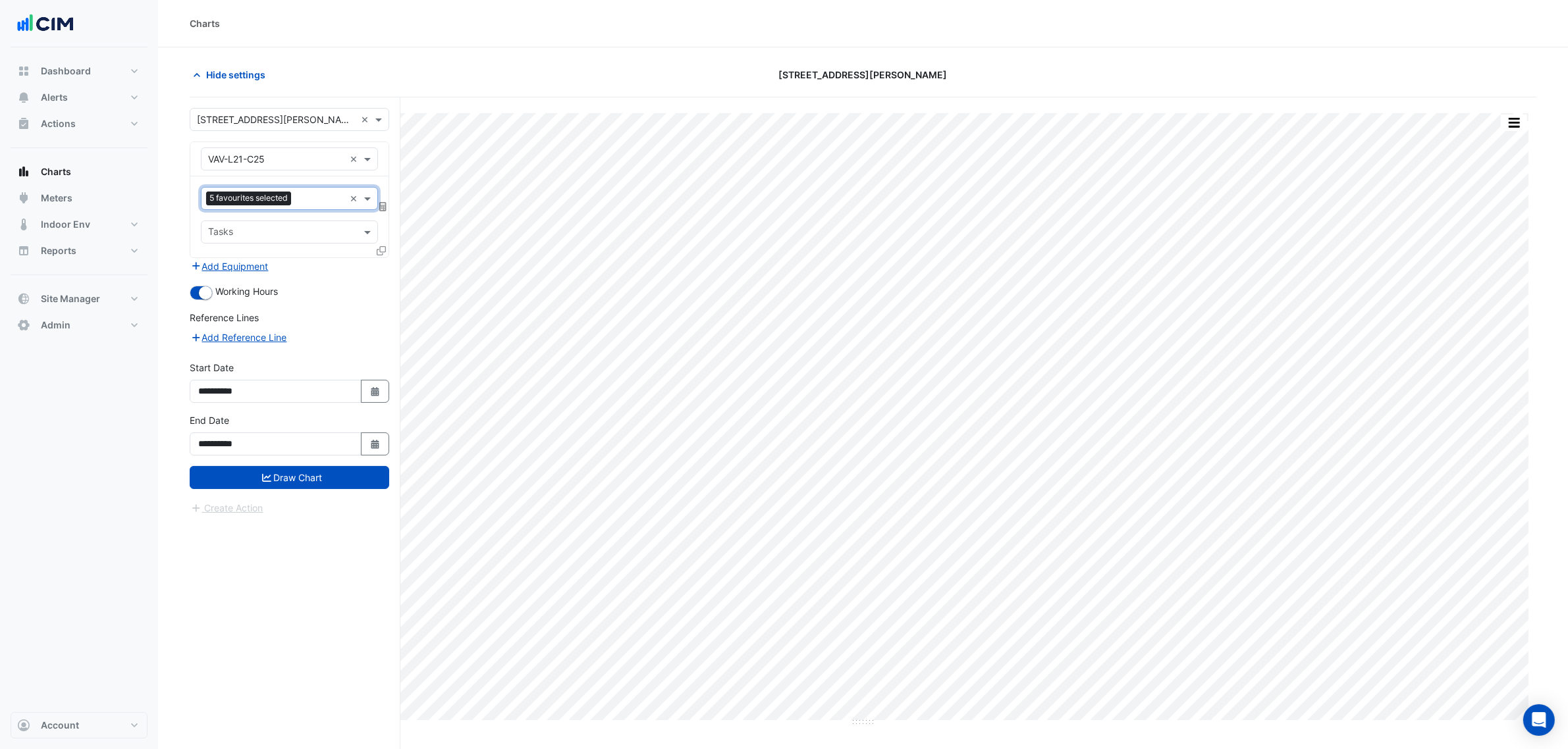
click at [358, 491] on form "**********" at bounding box center [290, 311] width 199 height 408
click at [362, 487] on button "Draw Chart" at bounding box center [290, 478] width 199 height 23
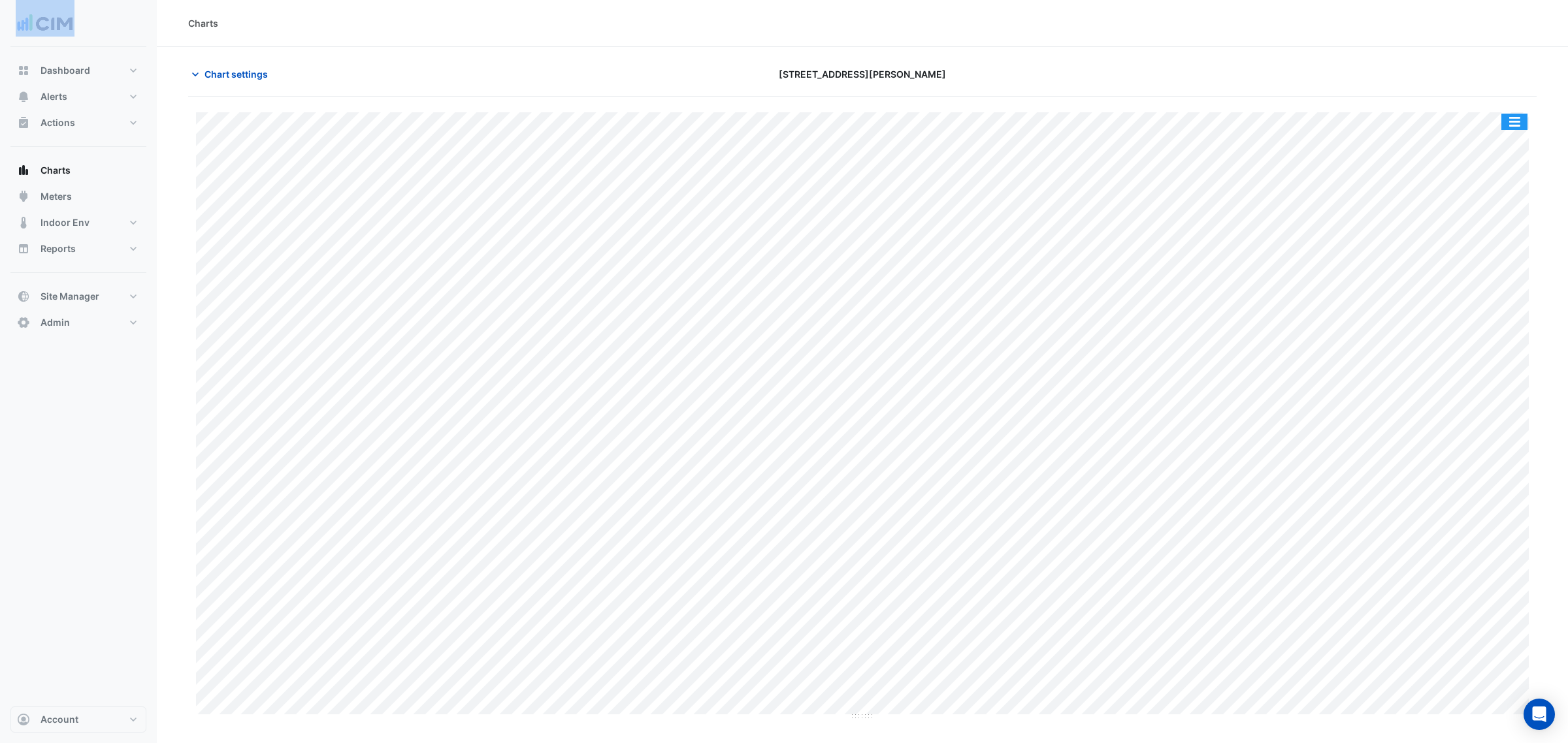
drag, startPoint x: 1513, startPoint y: 123, endPoint x: 1509, endPoint y: 137, distance: 14.6
click at [1514, 123] on button "button" at bounding box center [1514, 122] width 26 height 16
click at [1509, 137] on div "Split by Unit" at bounding box center [1488, 145] width 79 height 24
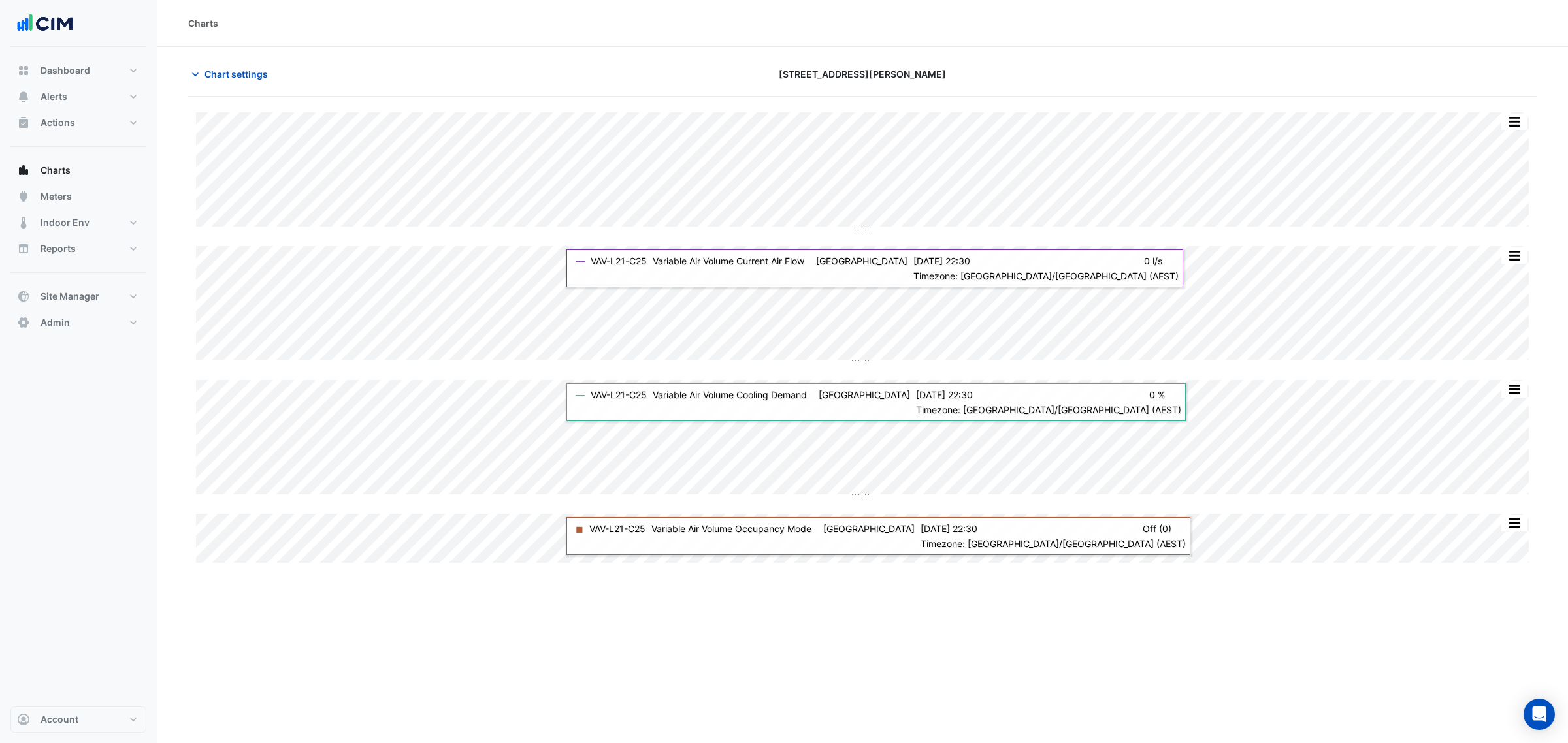
click at [638, 63] on div "[STREET_ADDRESS][PERSON_NAME]" at bounding box center [862, 75] width 455 height 23
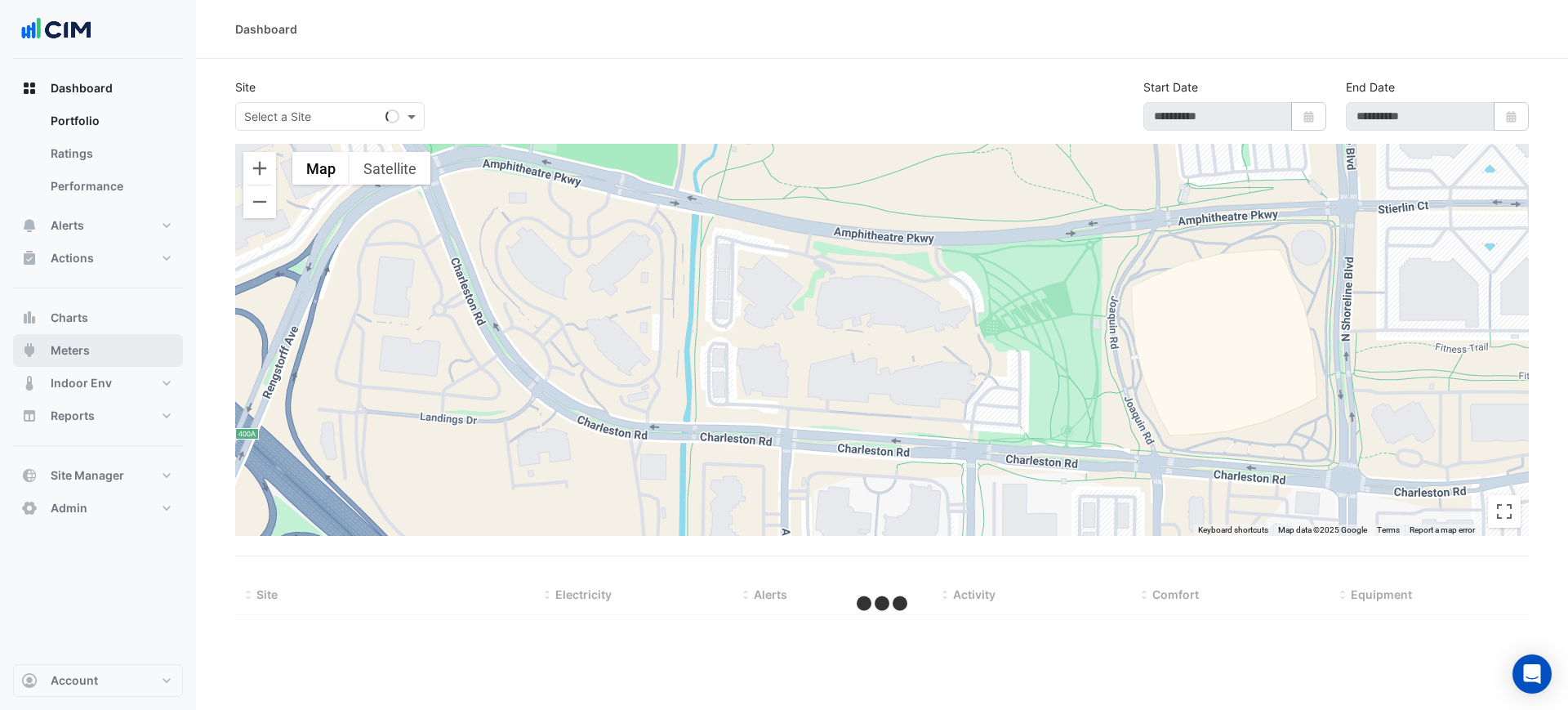
click at [99, 348] on button "Meters" at bounding box center [97, 350] width 170 height 33
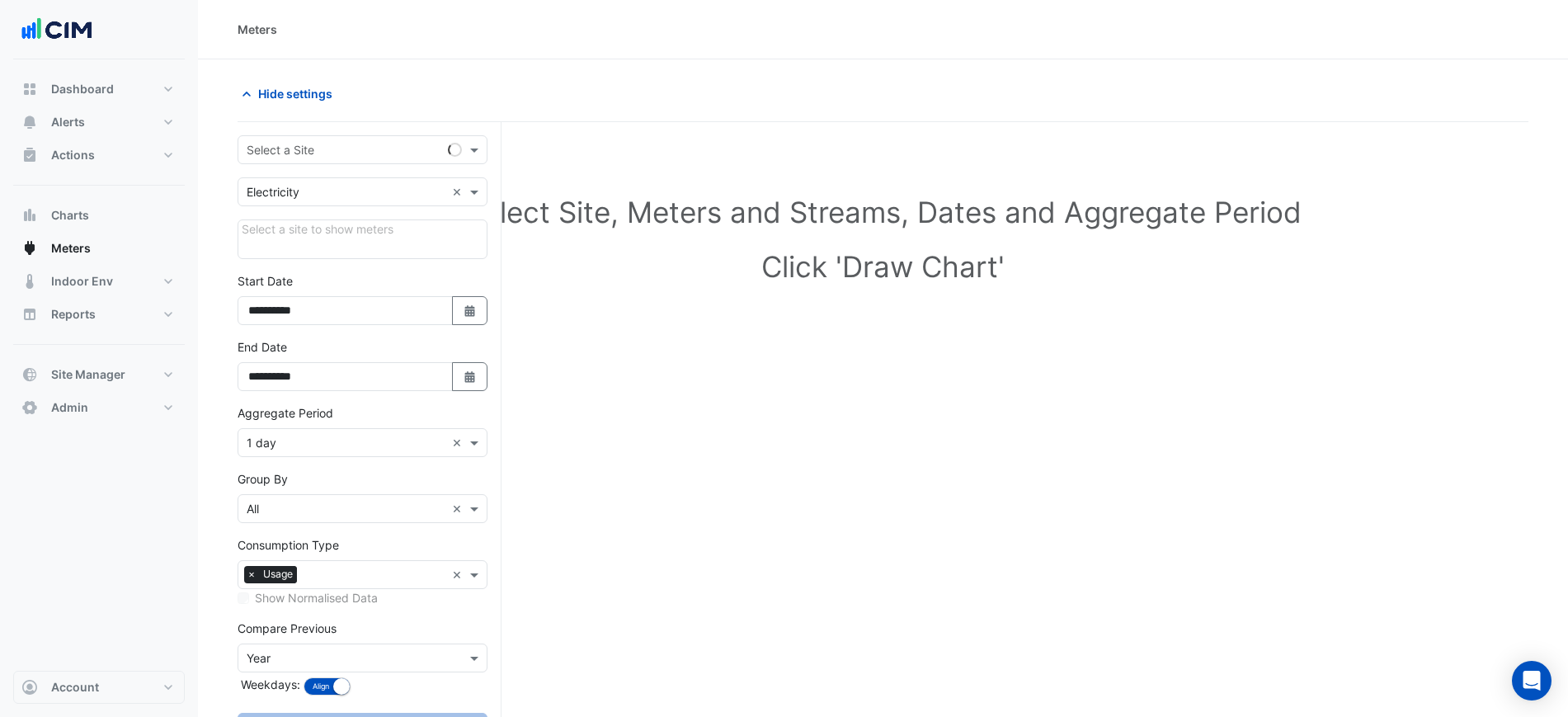
click at [350, 131] on div "**********" at bounding box center [370, 455] width 264 height 666
click at [348, 152] on input "text" at bounding box center [346, 151] width 198 height 17
type input "**********"
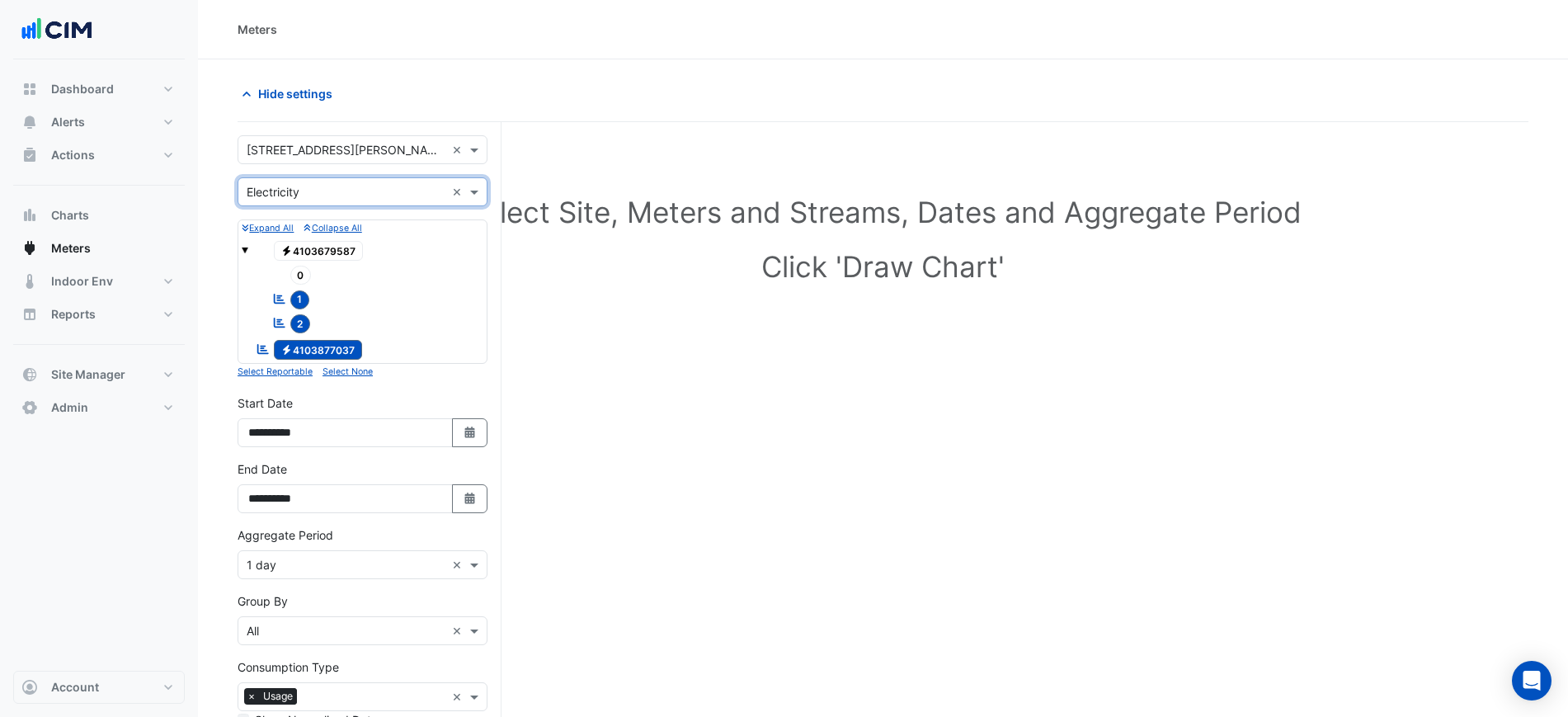
drag, startPoint x: 370, startPoint y: 569, endPoint x: 305, endPoint y: 577, distance: 65.5
click at [367, 569] on input "text" at bounding box center [346, 566] width 198 height 17
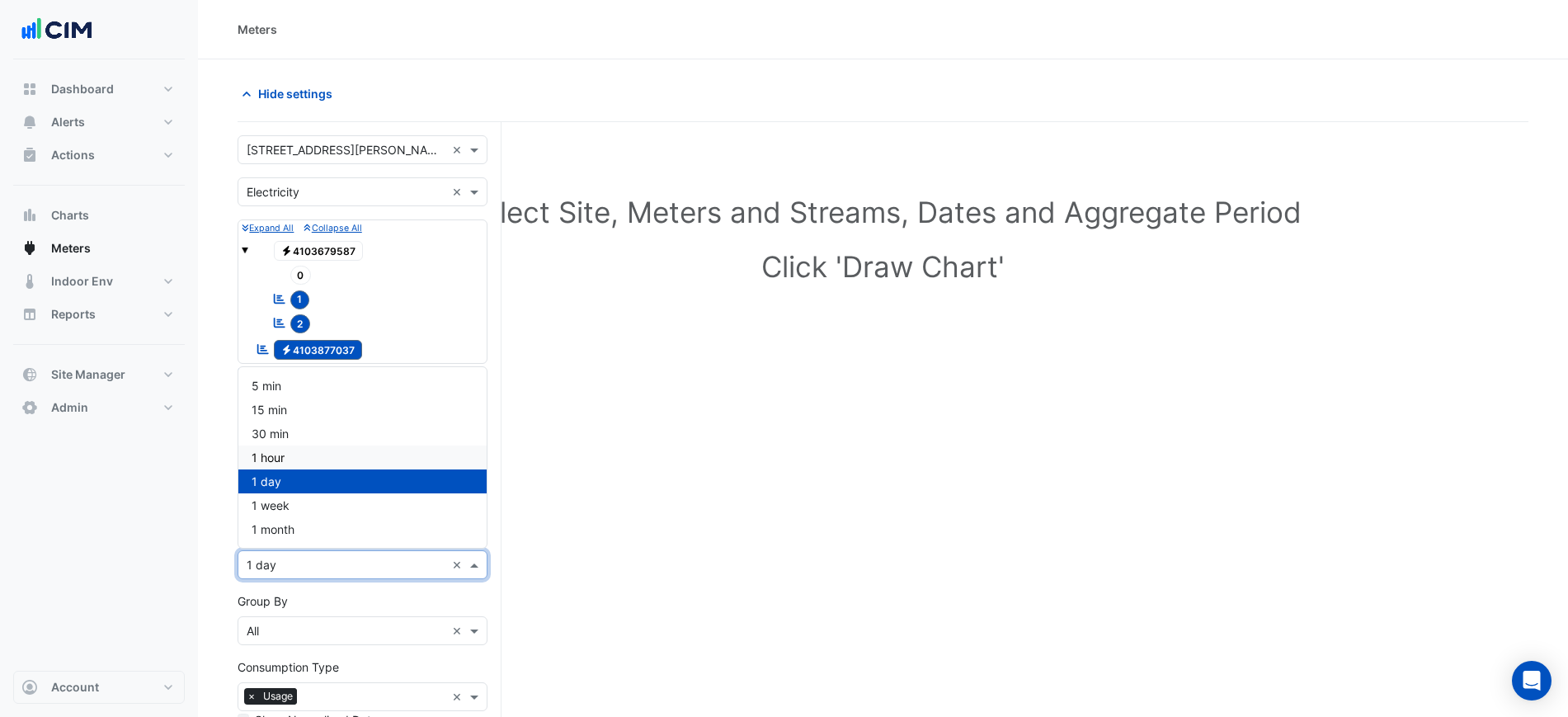
click at [283, 459] on span "1 hour" at bounding box center [268, 457] width 33 height 14
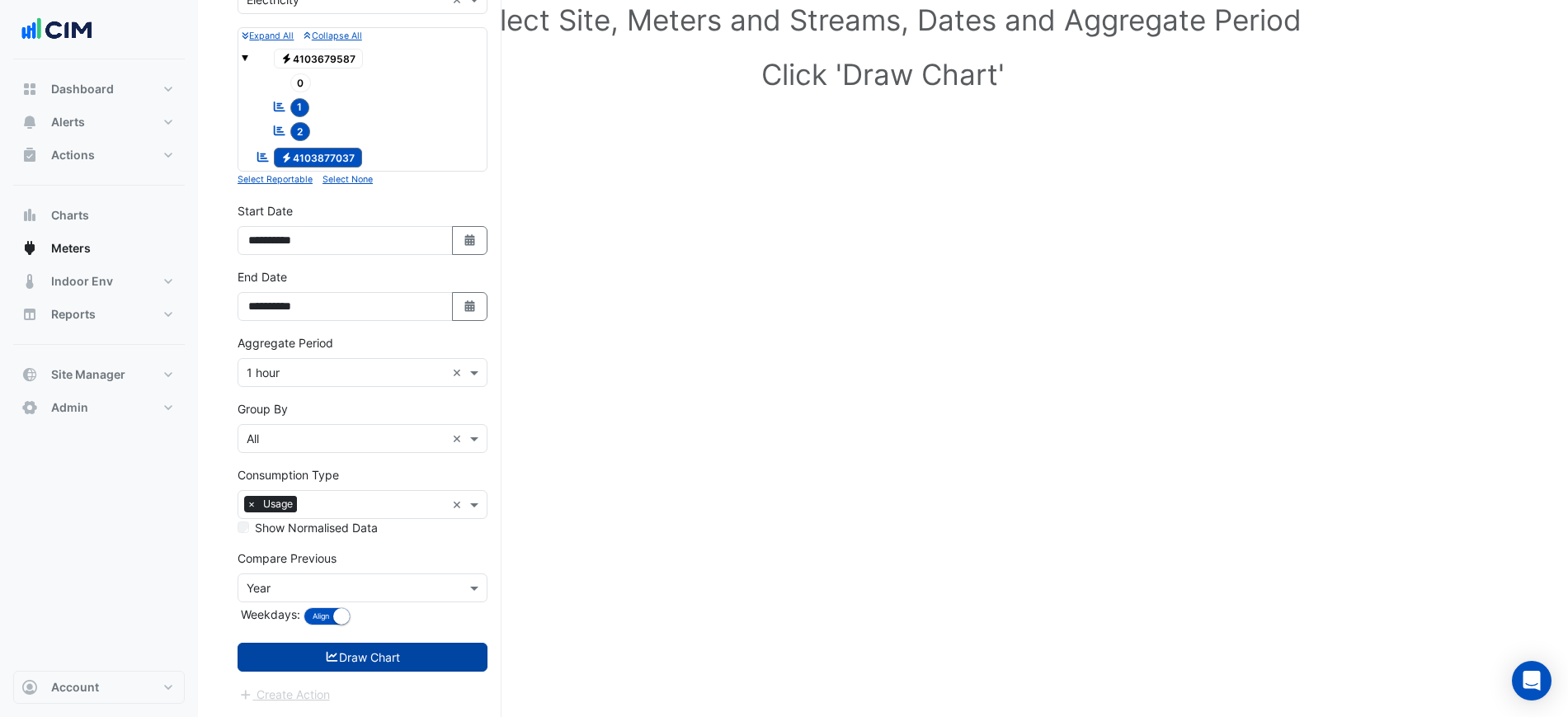
click at [387, 663] on button "Draw Chart" at bounding box center [363, 657] width 250 height 29
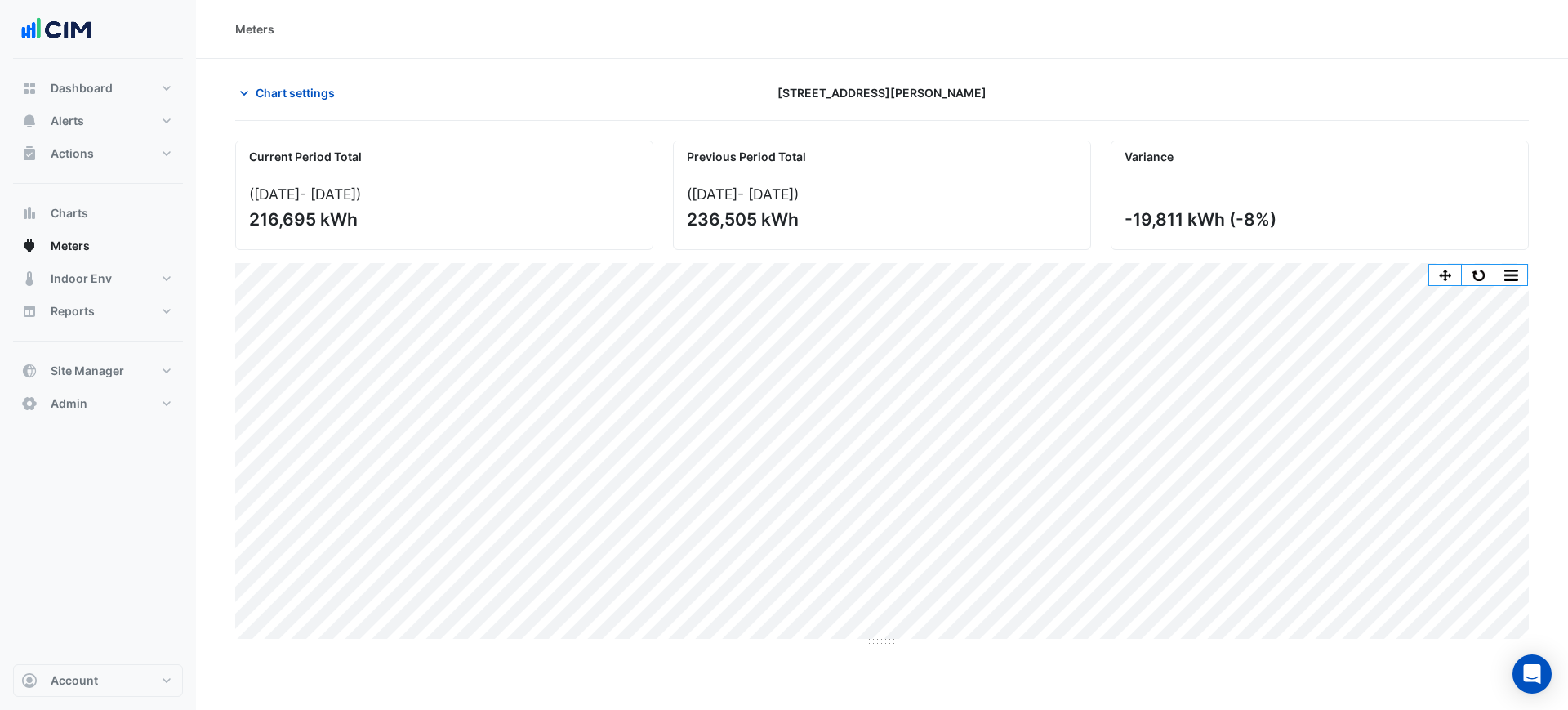
click at [1115, 656] on div "Meters Chart settings [STREET_ADDRESS][PERSON_NAME] Current Period Total ([DATE…" at bounding box center [882, 355] width 1372 height 710
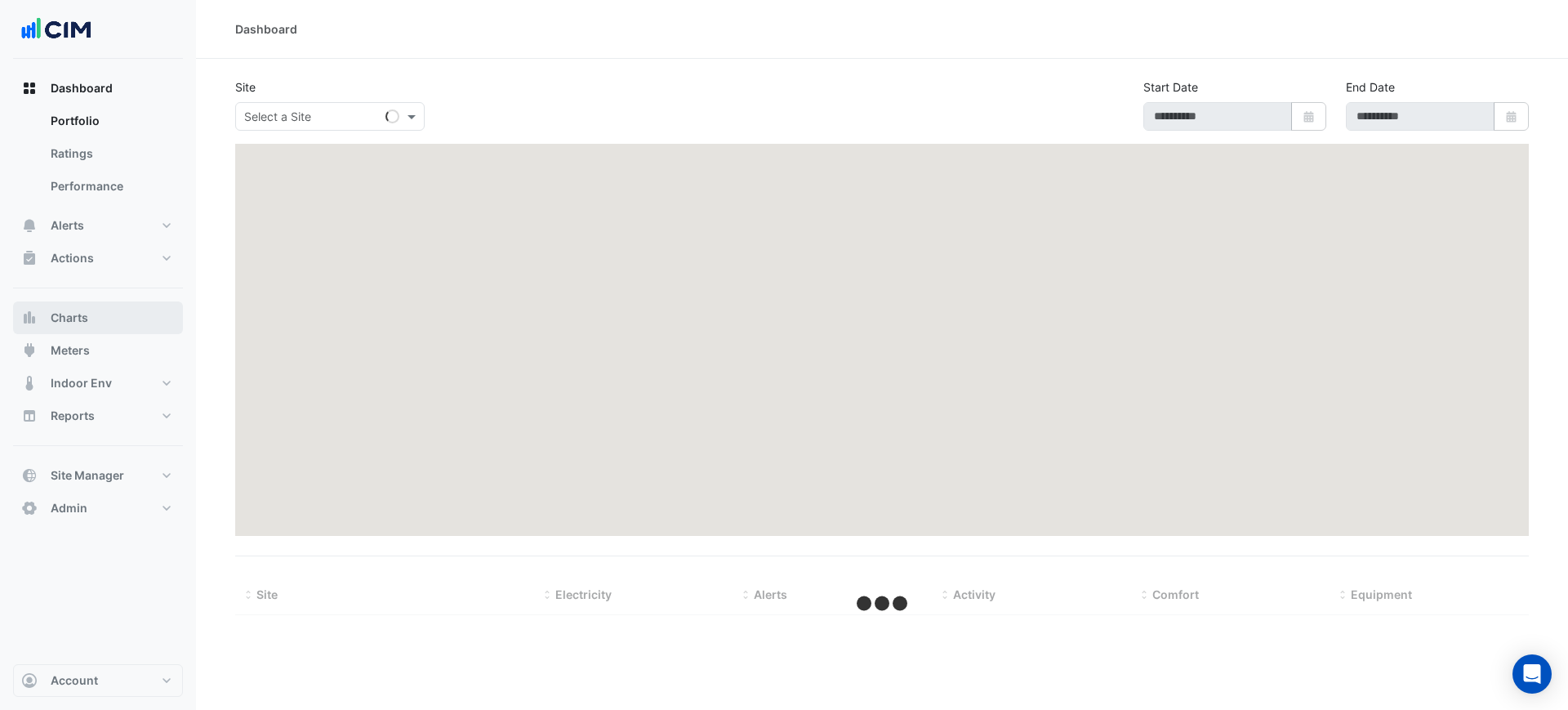
click at [69, 319] on span "Charts" at bounding box center [69, 317] width 37 height 16
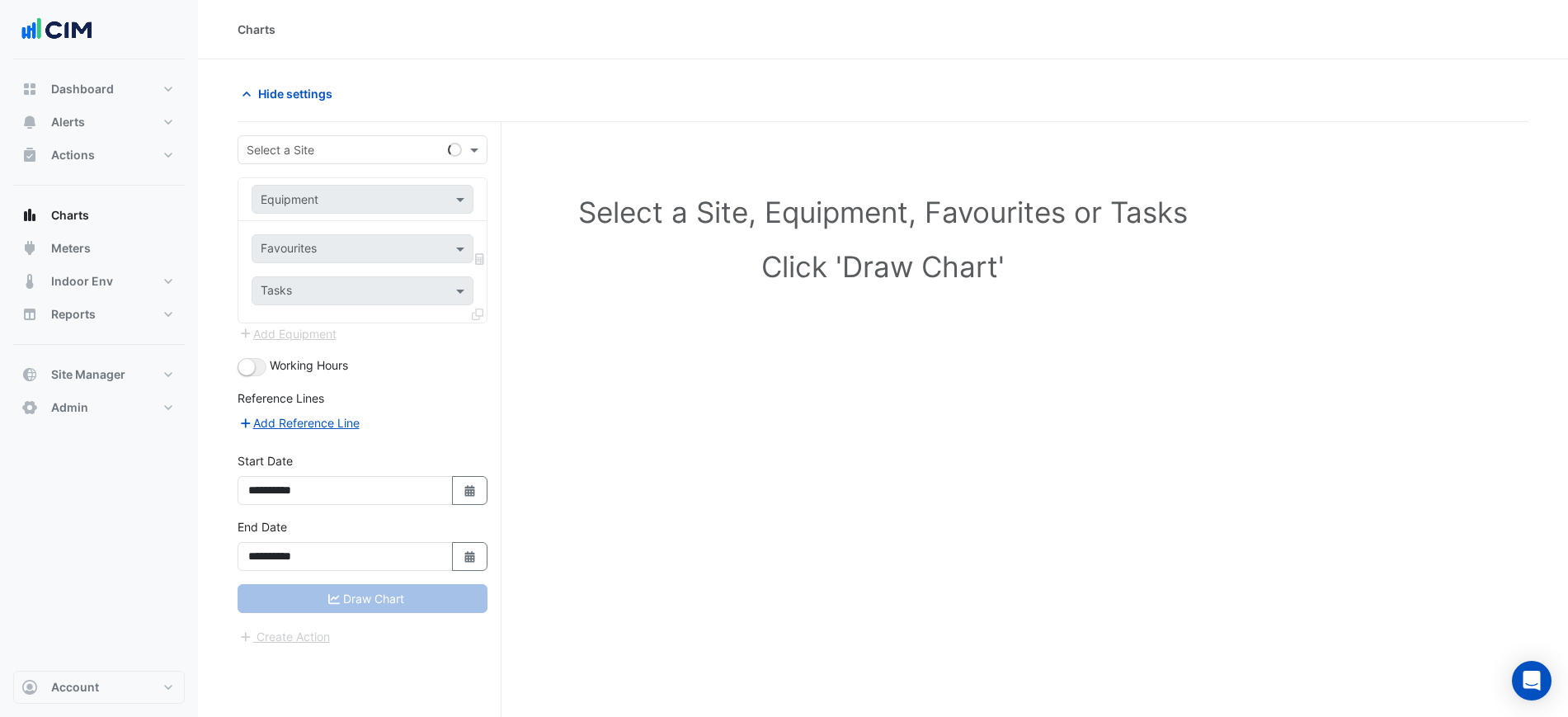
click at [372, 142] on input "text" at bounding box center [346, 151] width 198 height 17
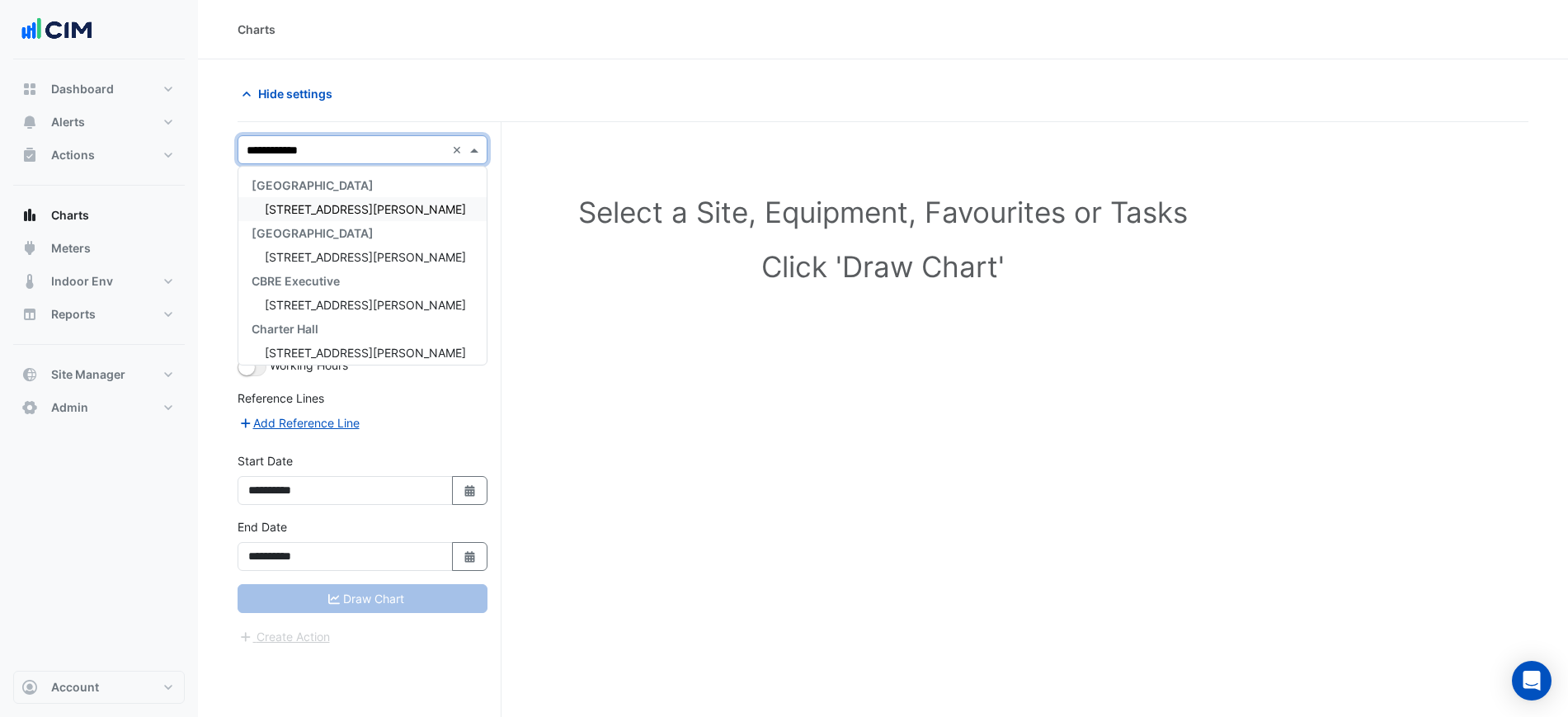
type input "**********"
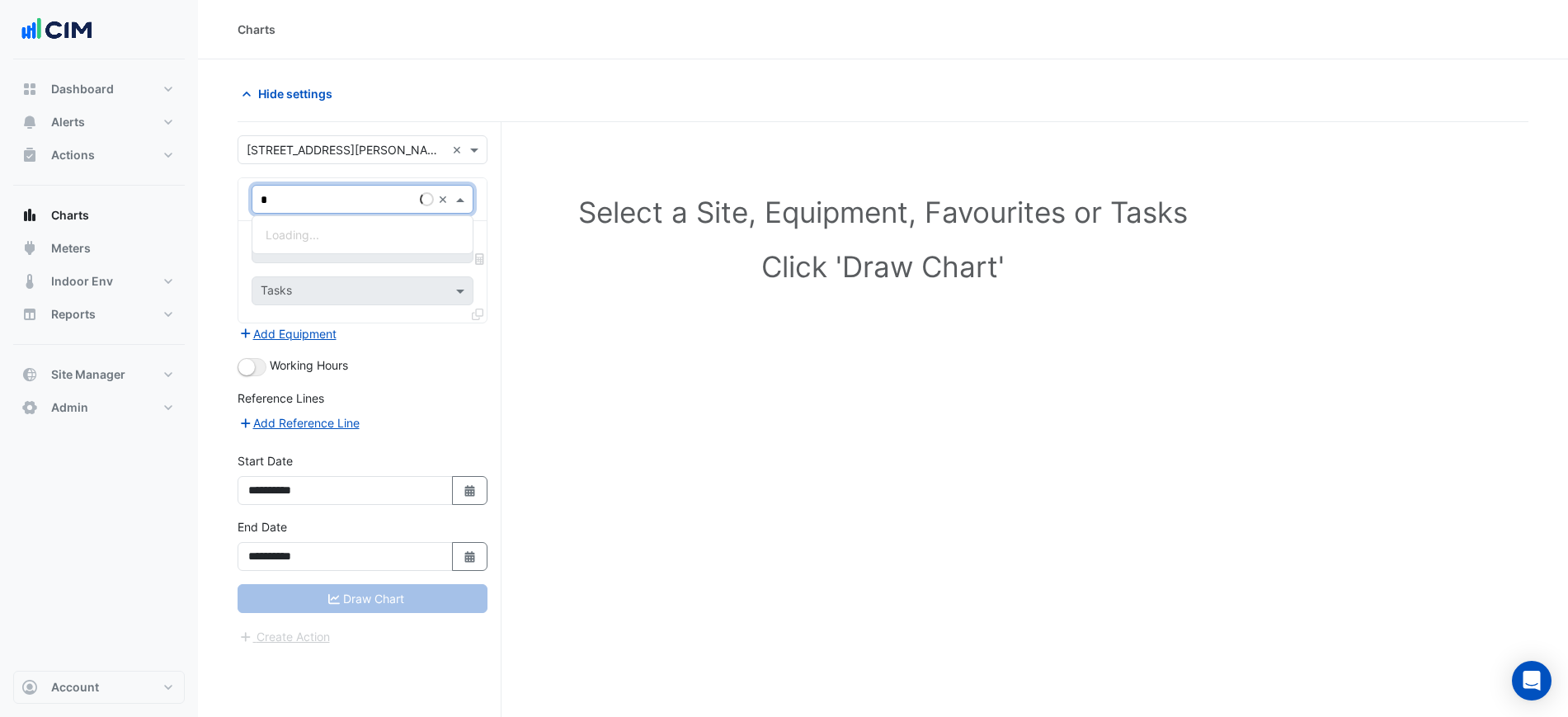
type input "**"
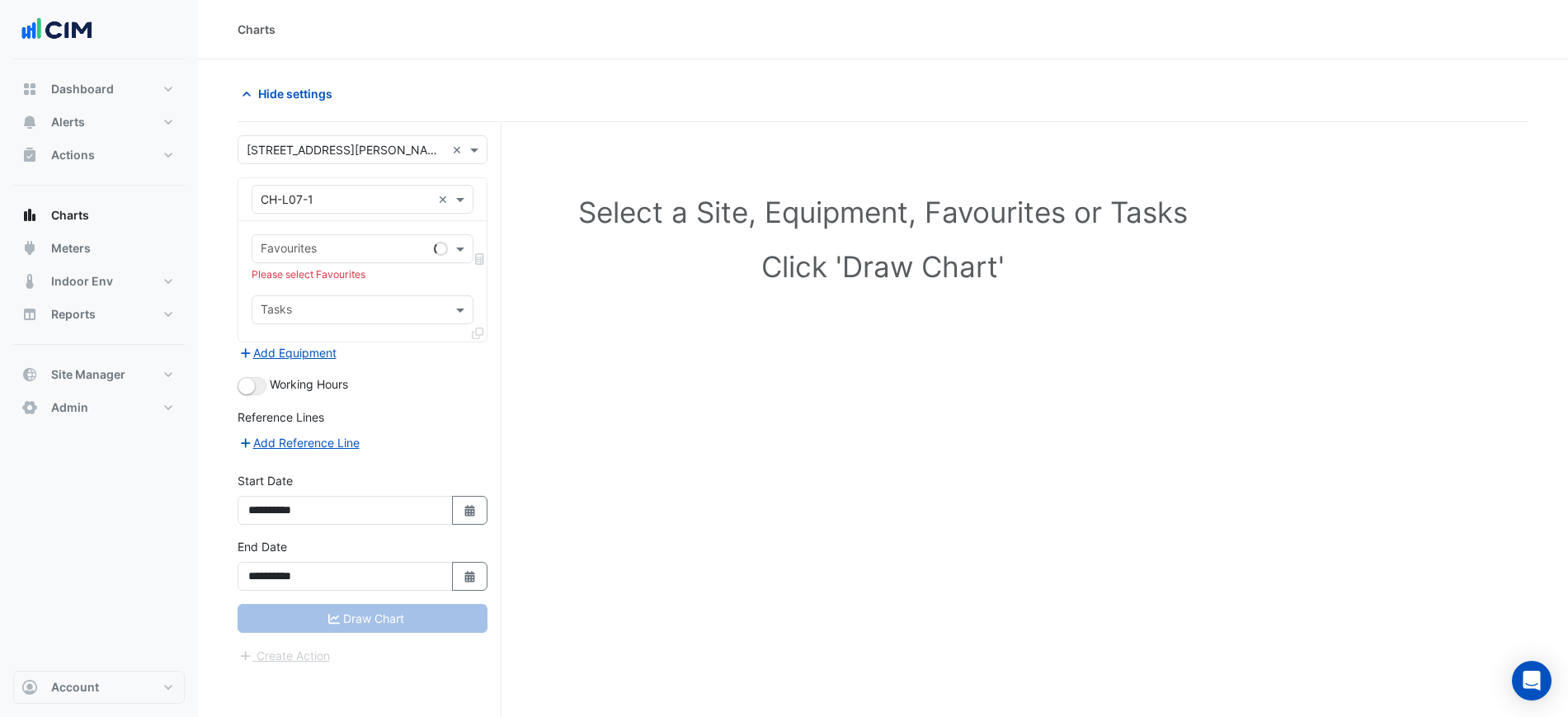
click at [369, 189] on div "Equipment × CH-L07-1 ×" at bounding box center [362, 199] width 222 height 29
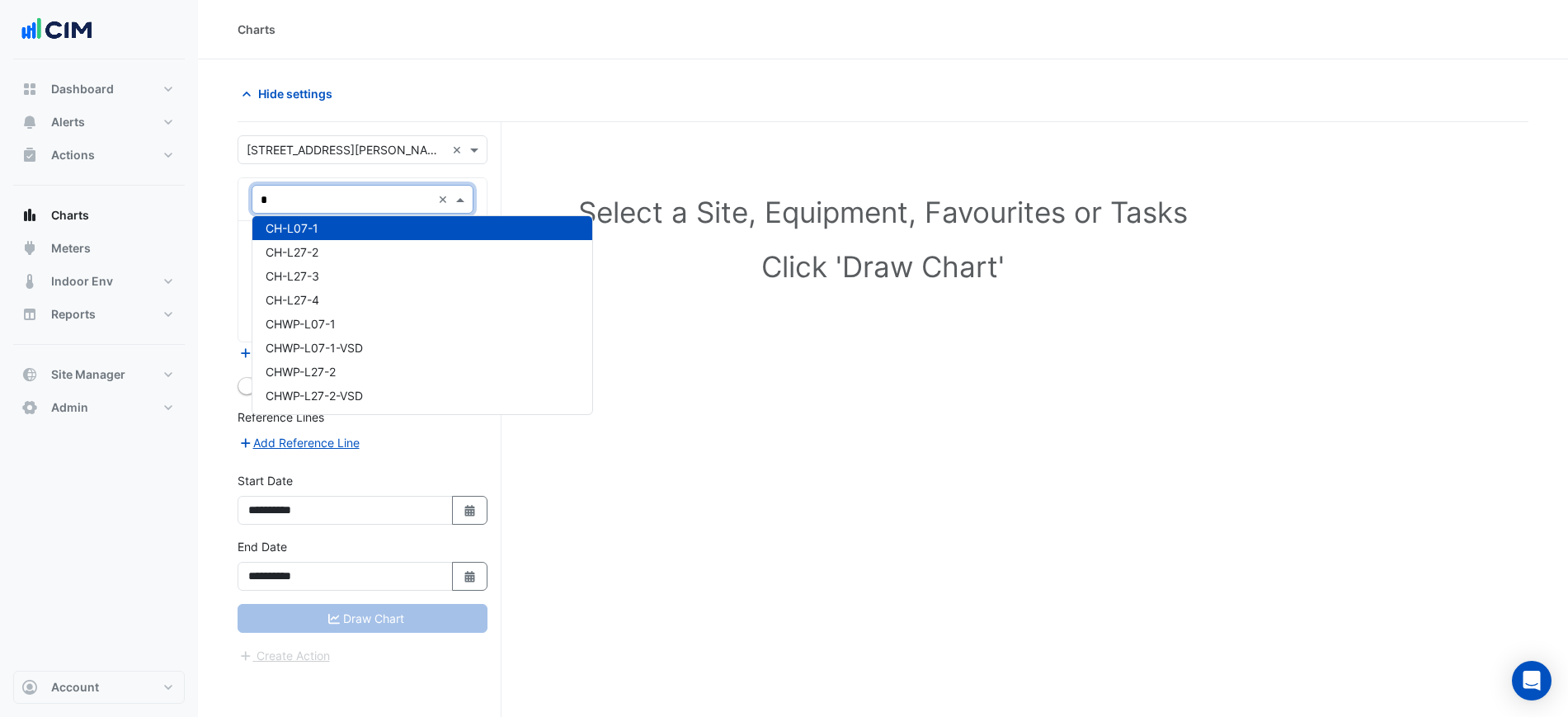
type input "**"
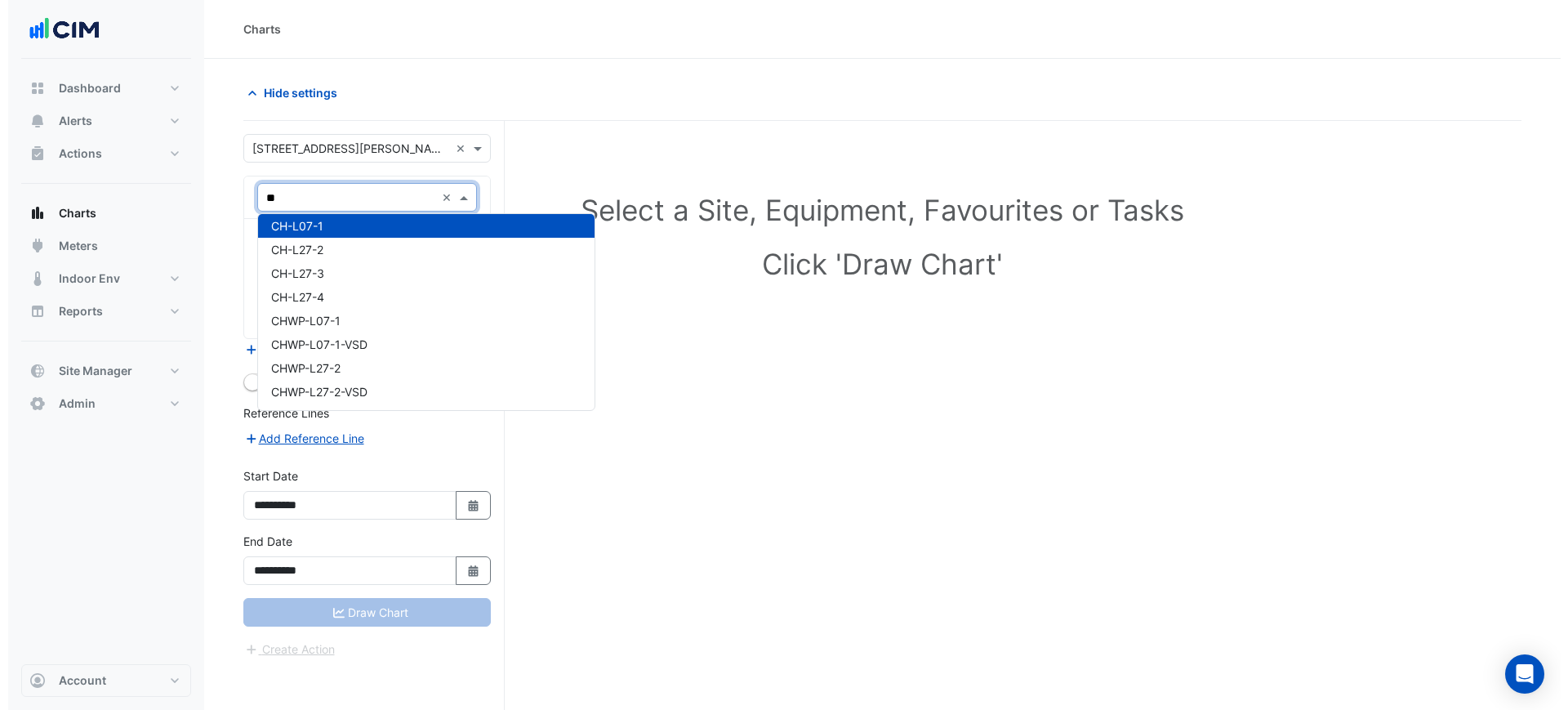
scroll to position [7, 0]
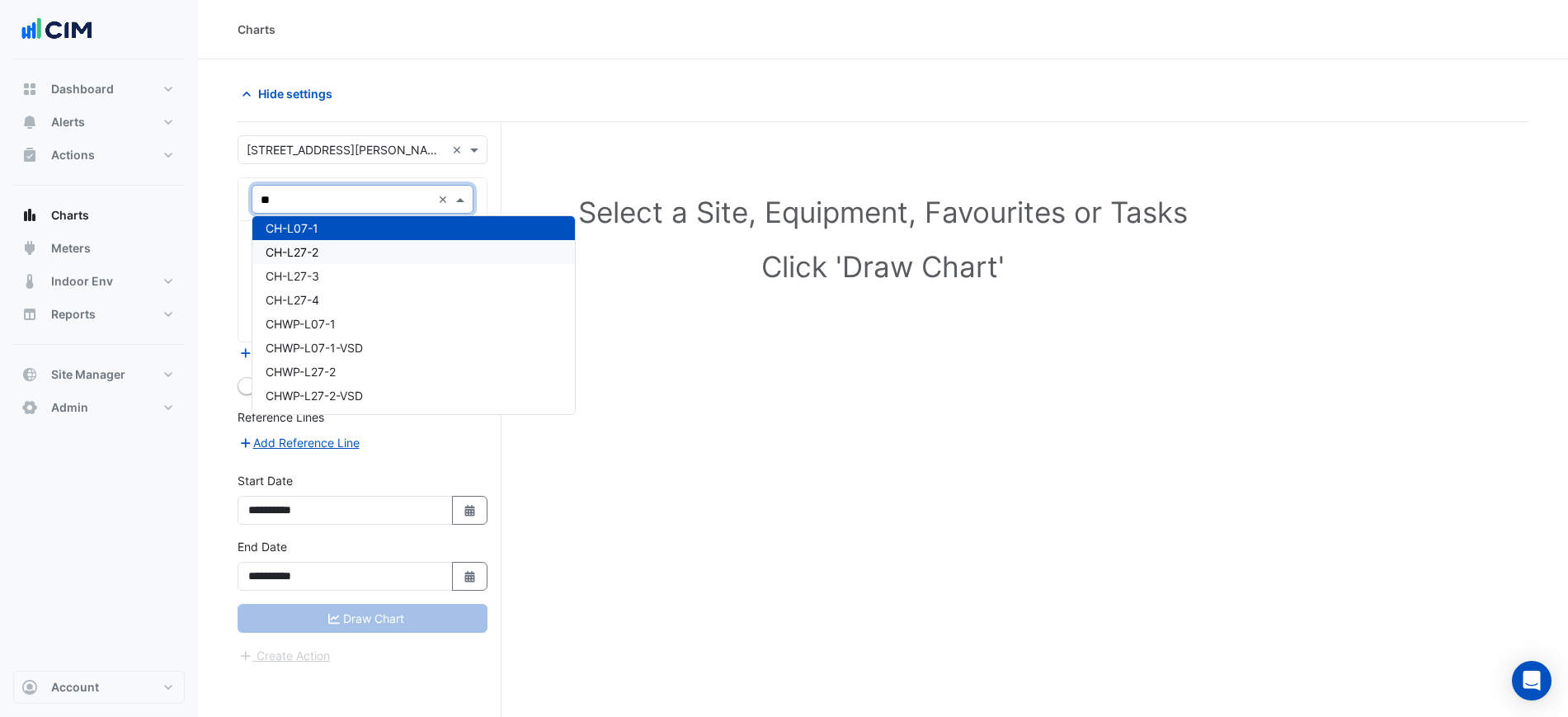
click at [339, 249] on div "CH-L27-2" at bounding box center [413, 252] width 322 height 24
click at [331, 249] on input "text" at bounding box center [353, 250] width 185 height 17
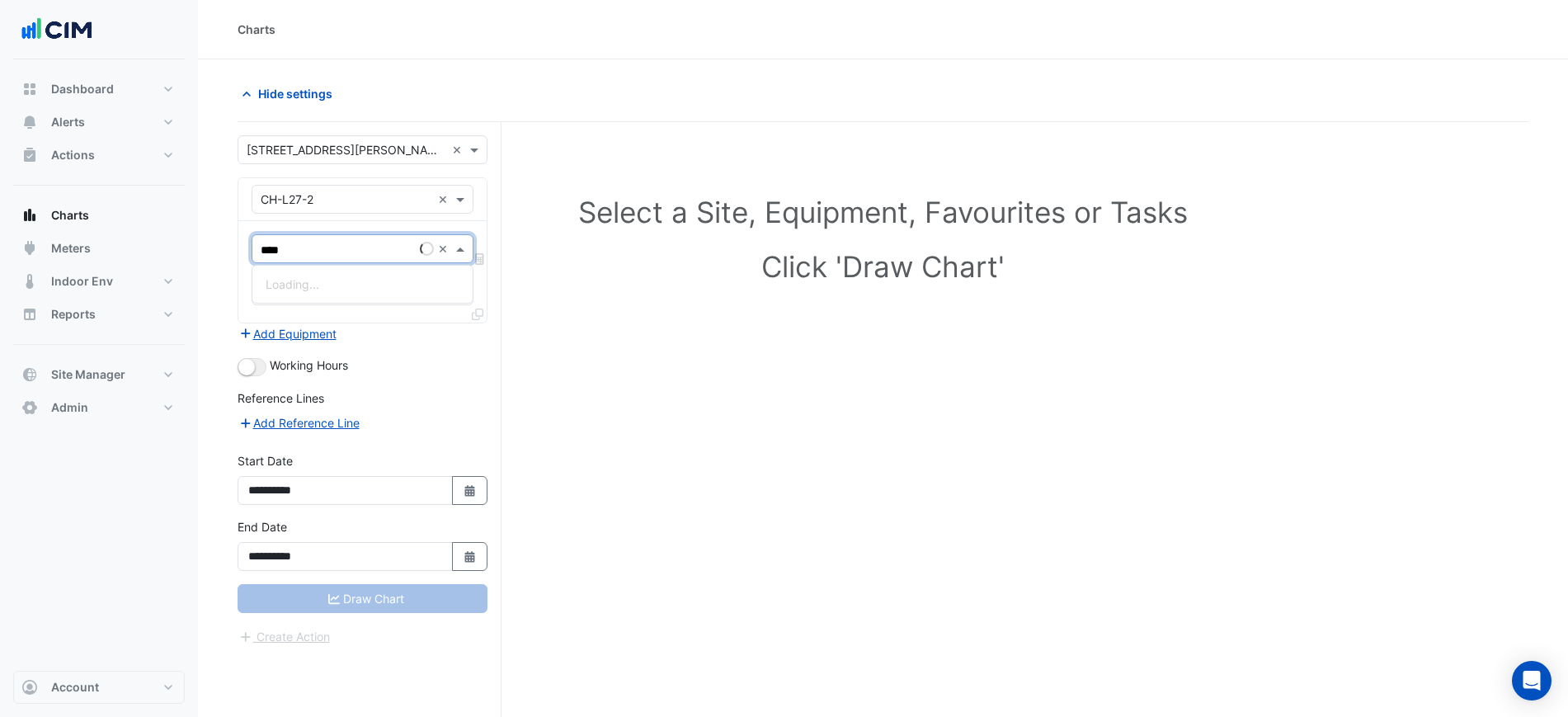
type input "*****"
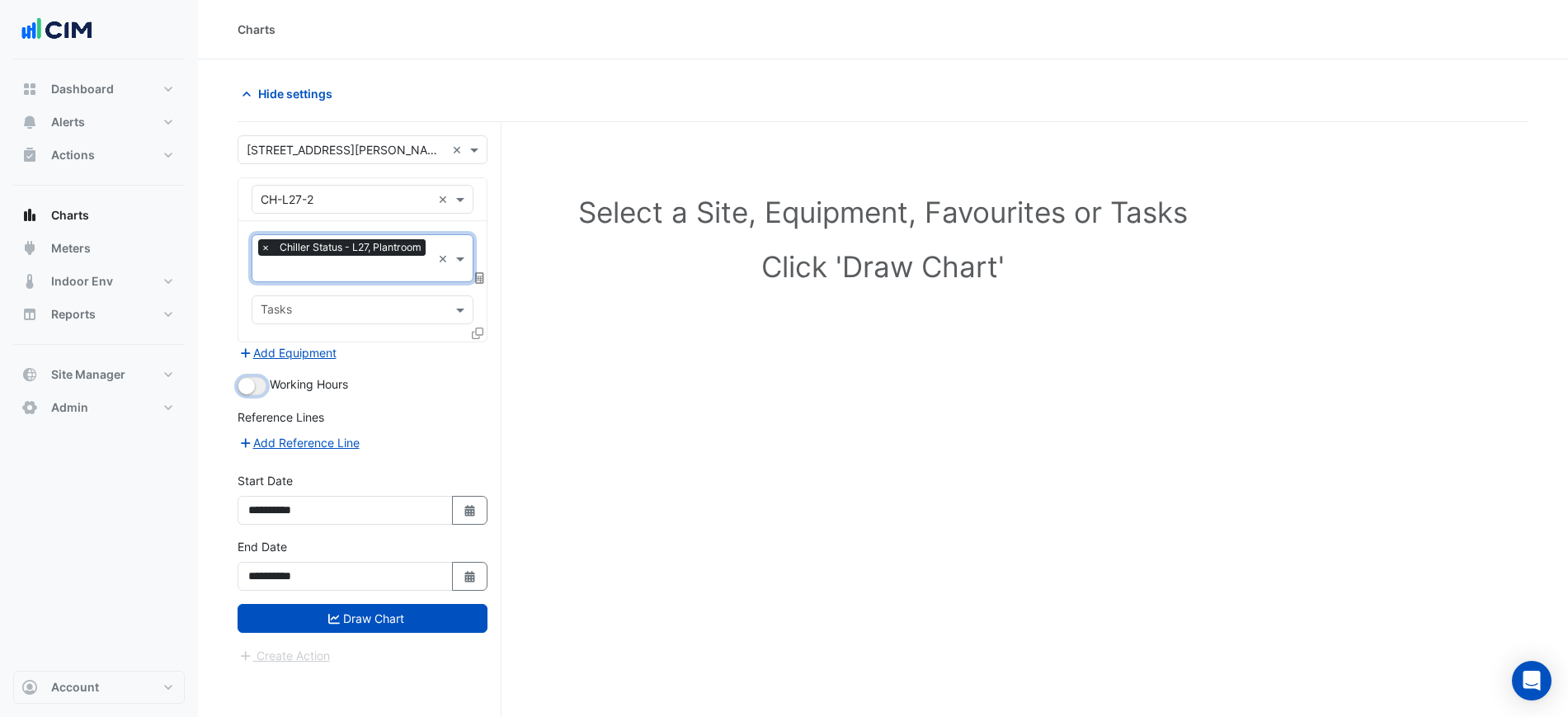
click at [262, 389] on button "button" at bounding box center [252, 386] width 29 height 18
click at [481, 335] on icon at bounding box center [476, 333] width 11 height 11
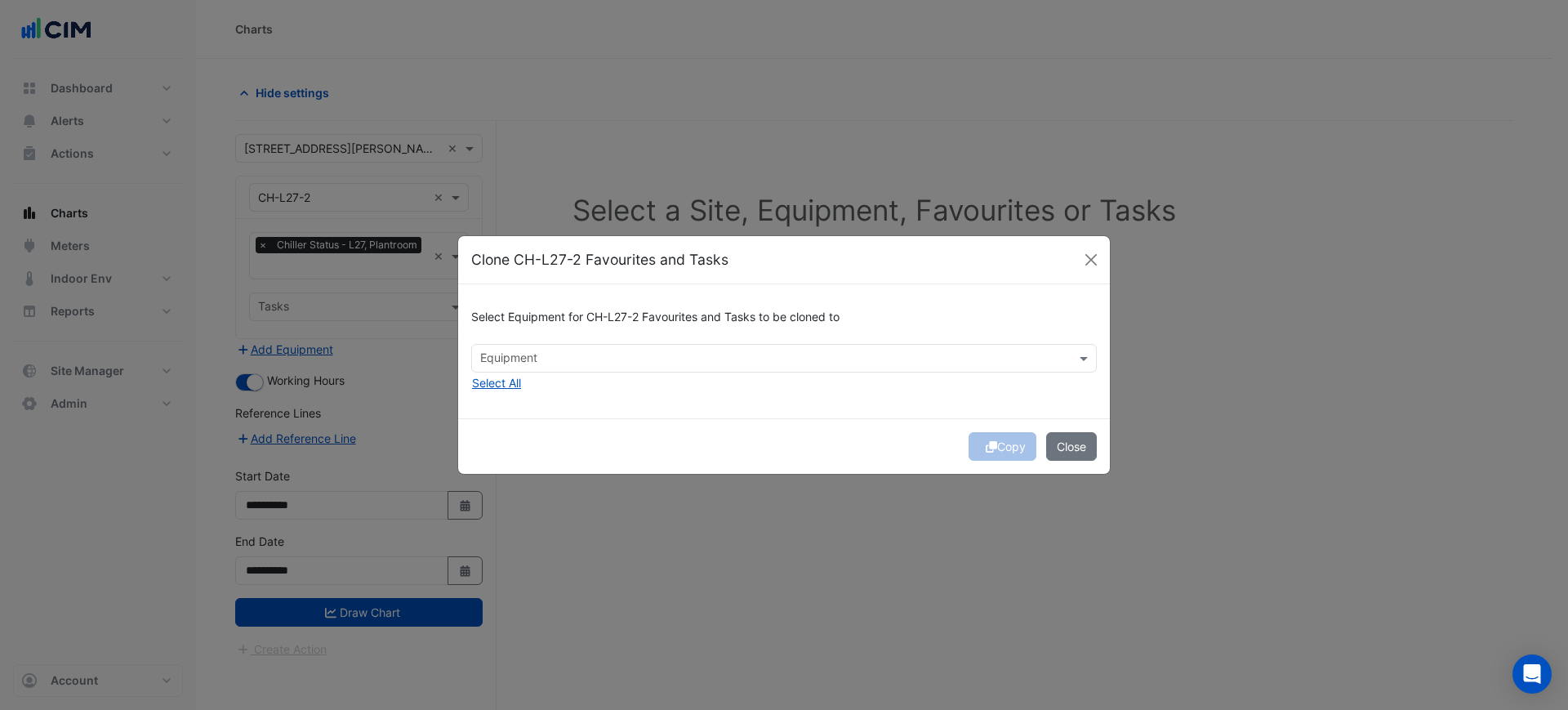
click at [595, 358] on input "text" at bounding box center [774, 360] width 589 height 17
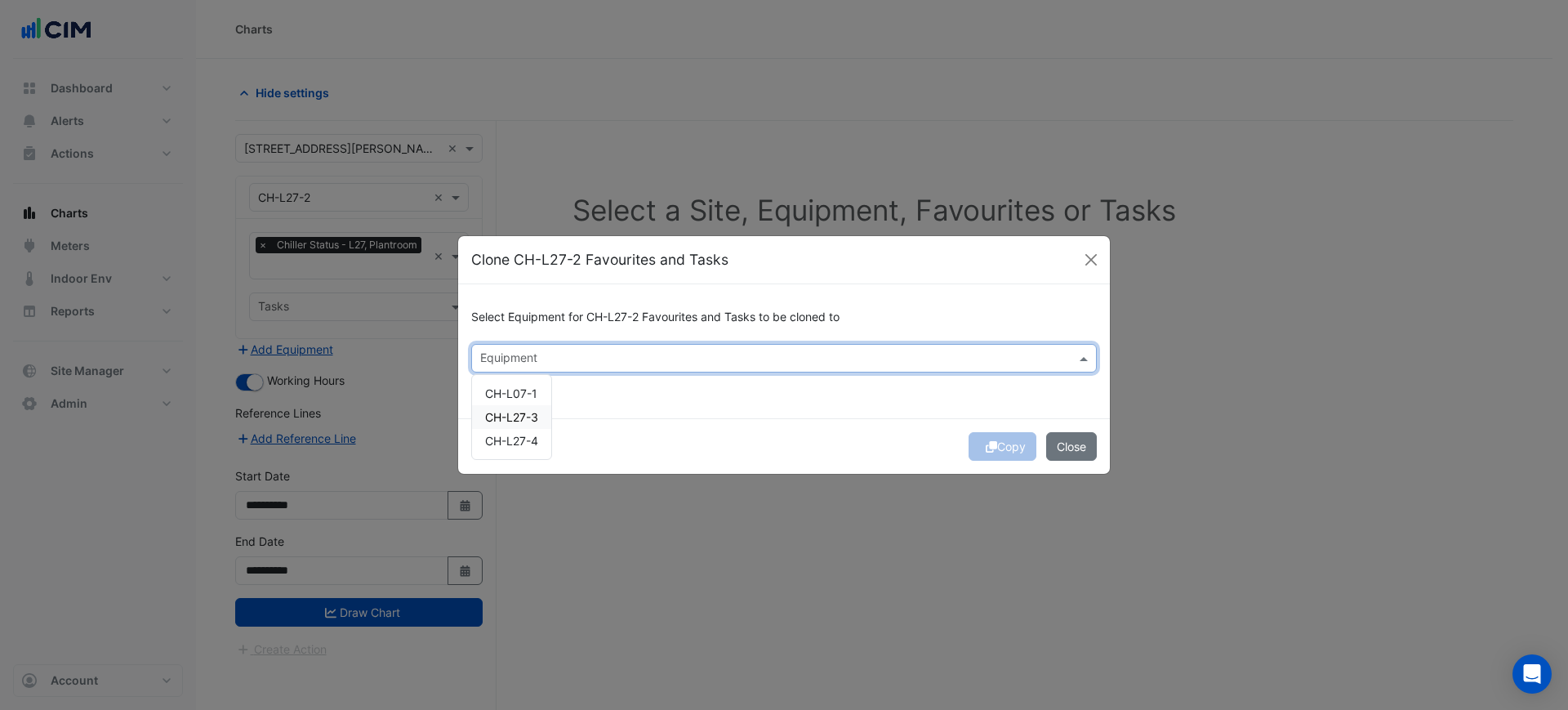
drag, startPoint x: 524, startPoint y: 413, endPoint x: 531, endPoint y: 444, distance: 31.8
click at [524, 417] on span "CH-L27-3" at bounding box center [512, 417] width 53 height 14
drag, startPoint x: 531, startPoint y: 444, endPoint x: 556, endPoint y: 444, distance: 25.0
click at [533, 444] on span "CH-L27-4" at bounding box center [512, 441] width 53 height 14
click at [693, 428] on div "Copy Close" at bounding box center [784, 447] width 651 height 56
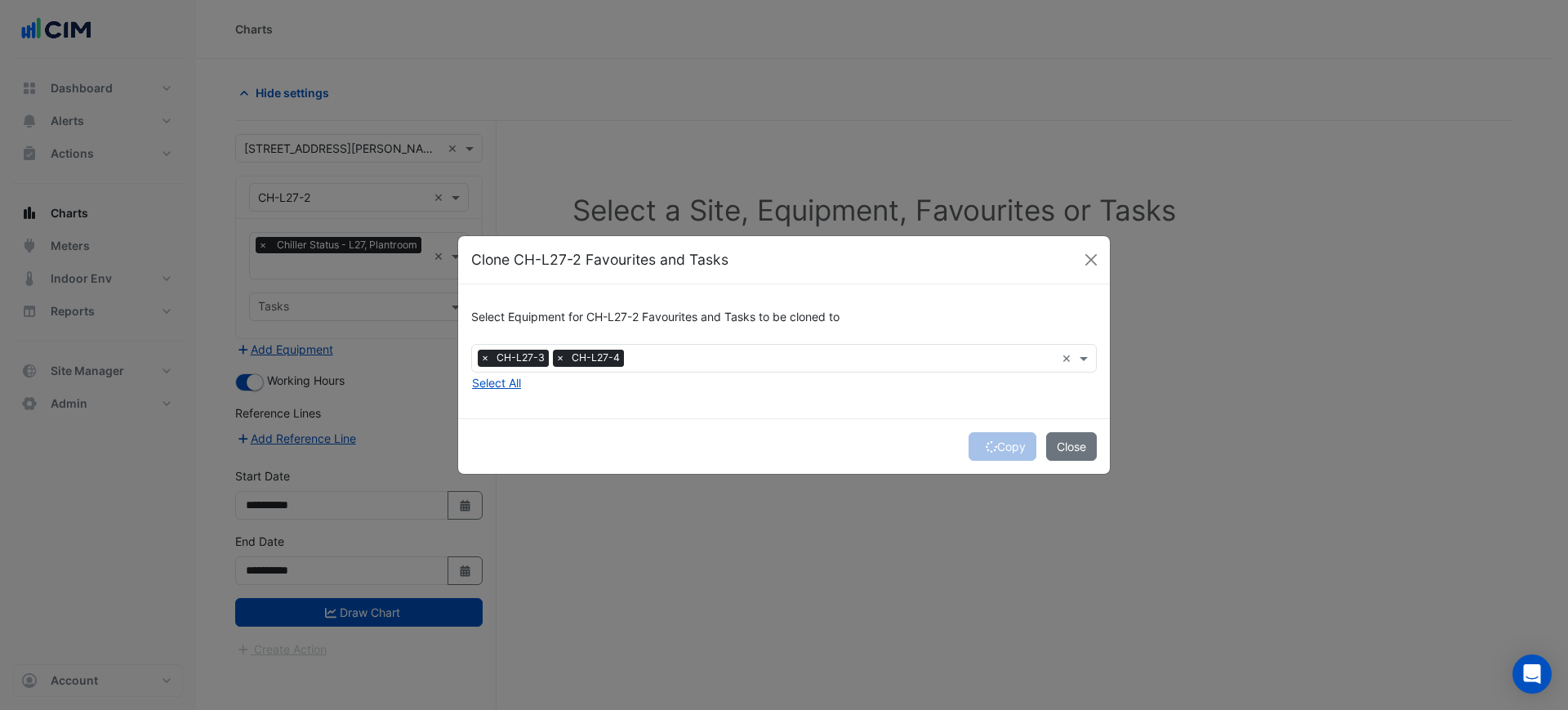
click at [996, 447] on div "Copy Close" at bounding box center [784, 447] width 651 height 56
click at [1002, 444] on div "Copy Close" at bounding box center [784, 447] width 651 height 56
click at [1002, 444] on button "Copy" at bounding box center [1002, 447] width 68 height 29
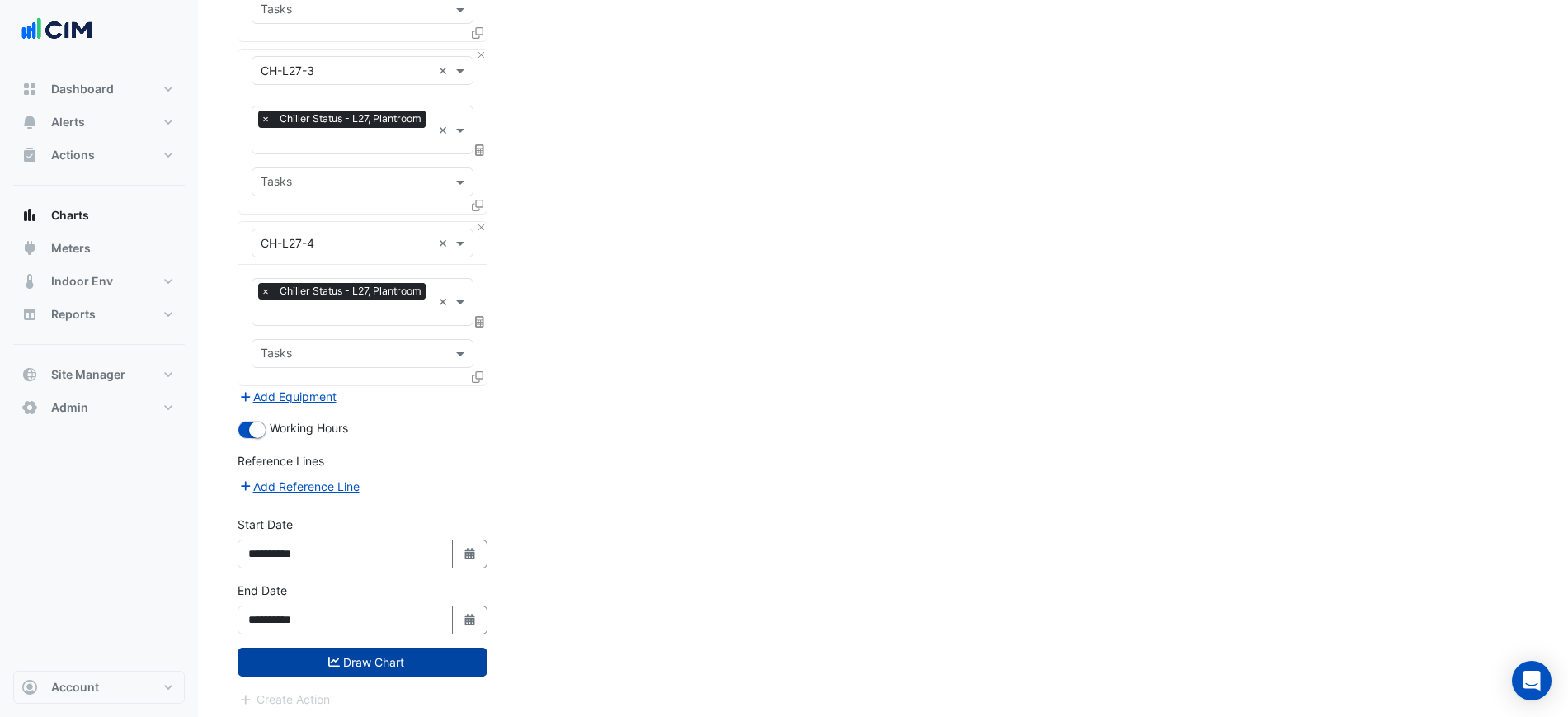
click at [454, 663] on button "Draw Chart" at bounding box center [363, 662] width 250 height 29
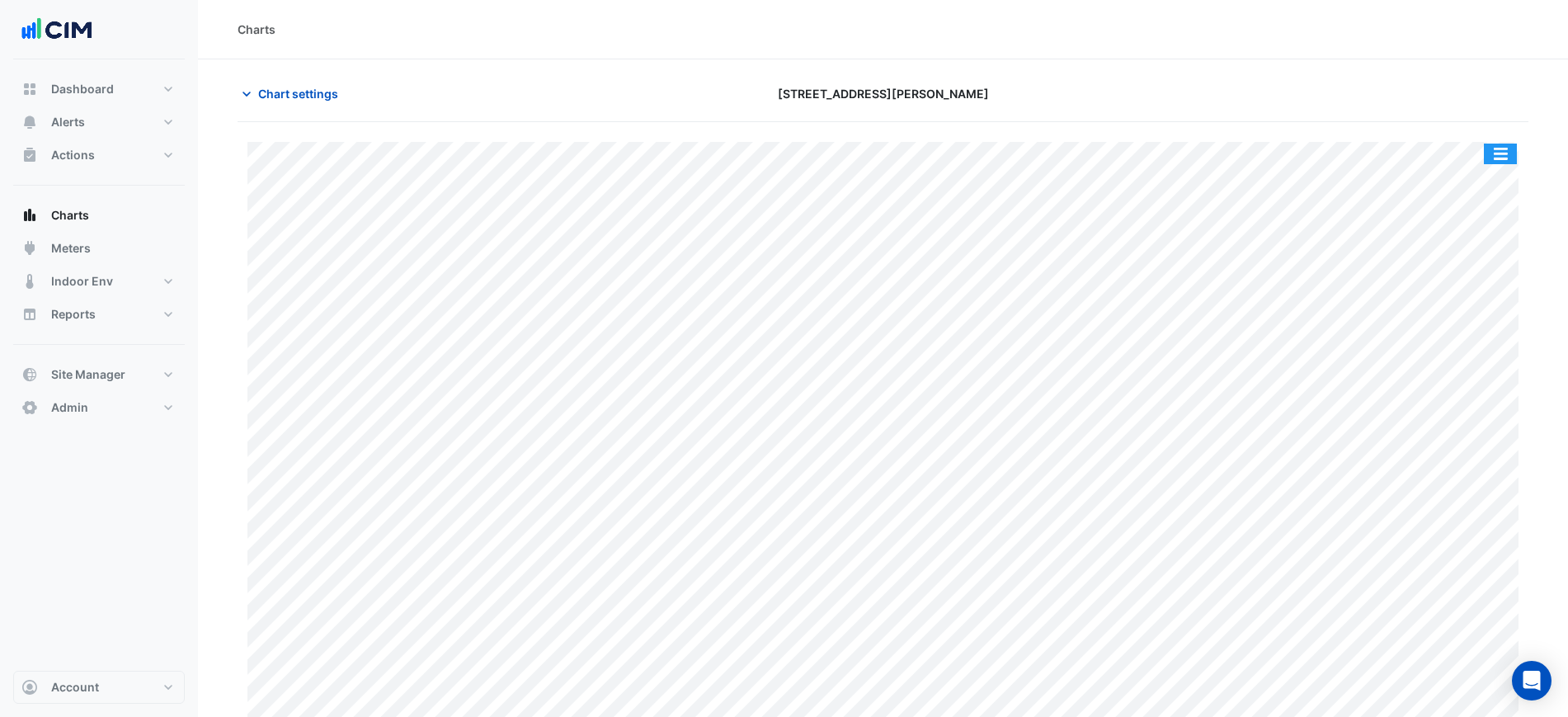
click at [1506, 150] on button "button" at bounding box center [1500, 154] width 33 height 21
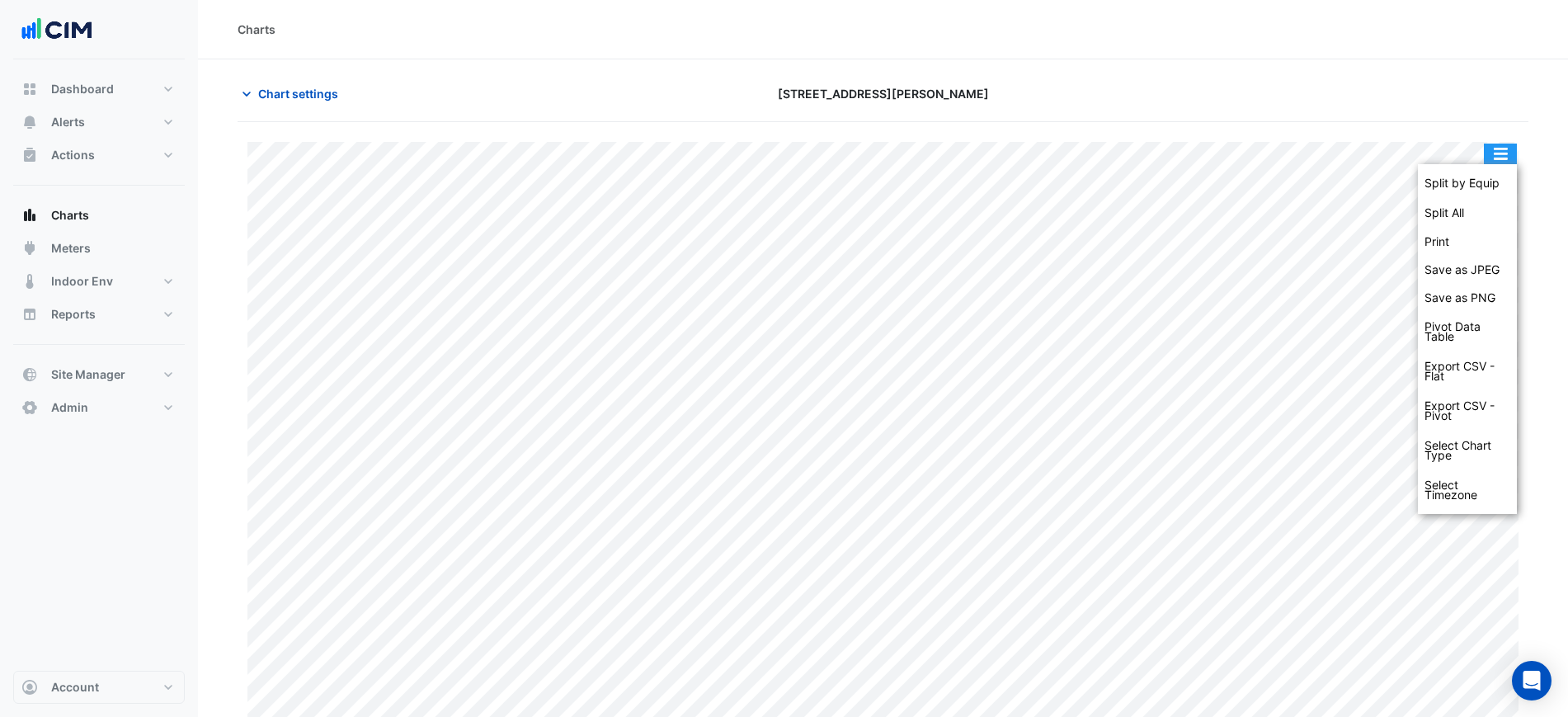
click at [1506, 172] on div "Split by Equip" at bounding box center [1467, 183] width 99 height 30
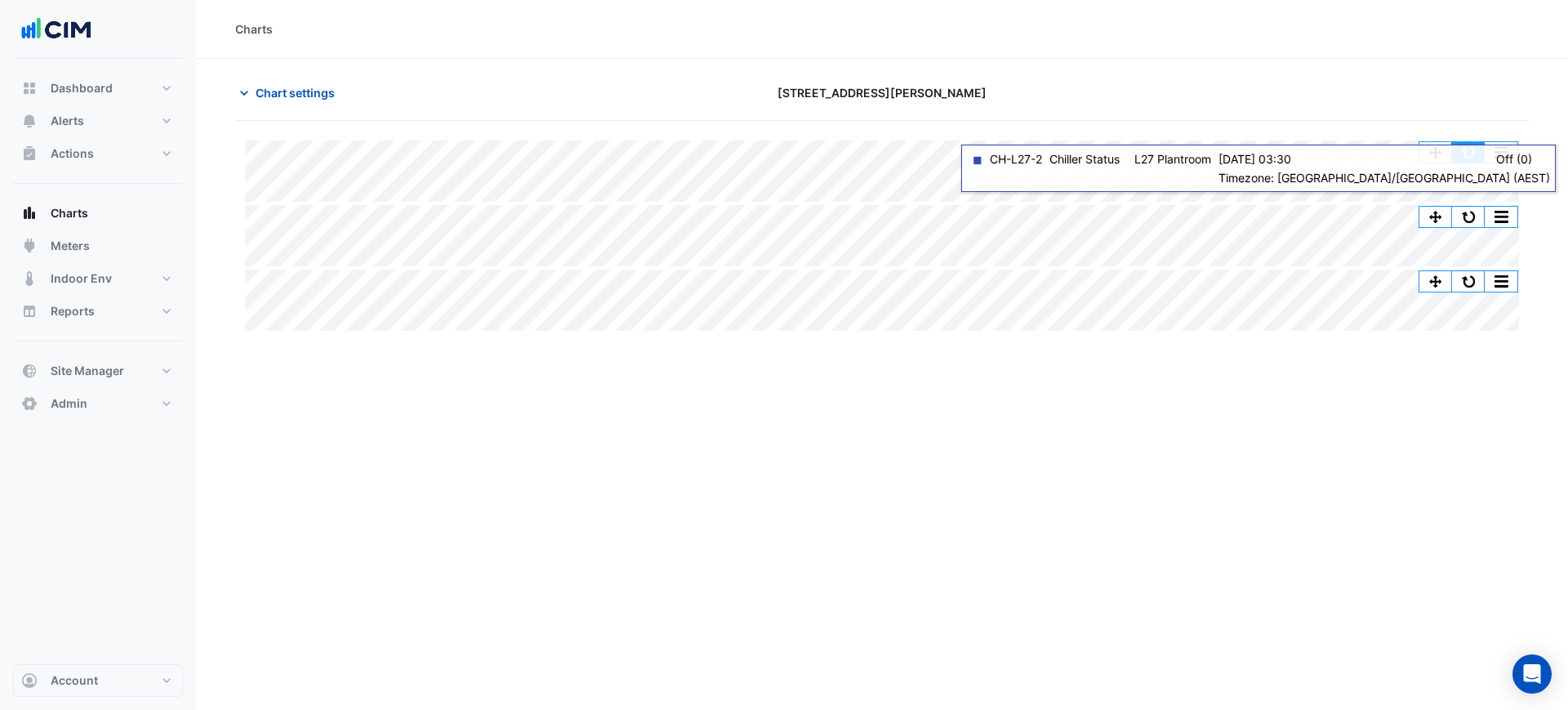
click at [1462, 148] on button "button" at bounding box center [1468, 153] width 33 height 20
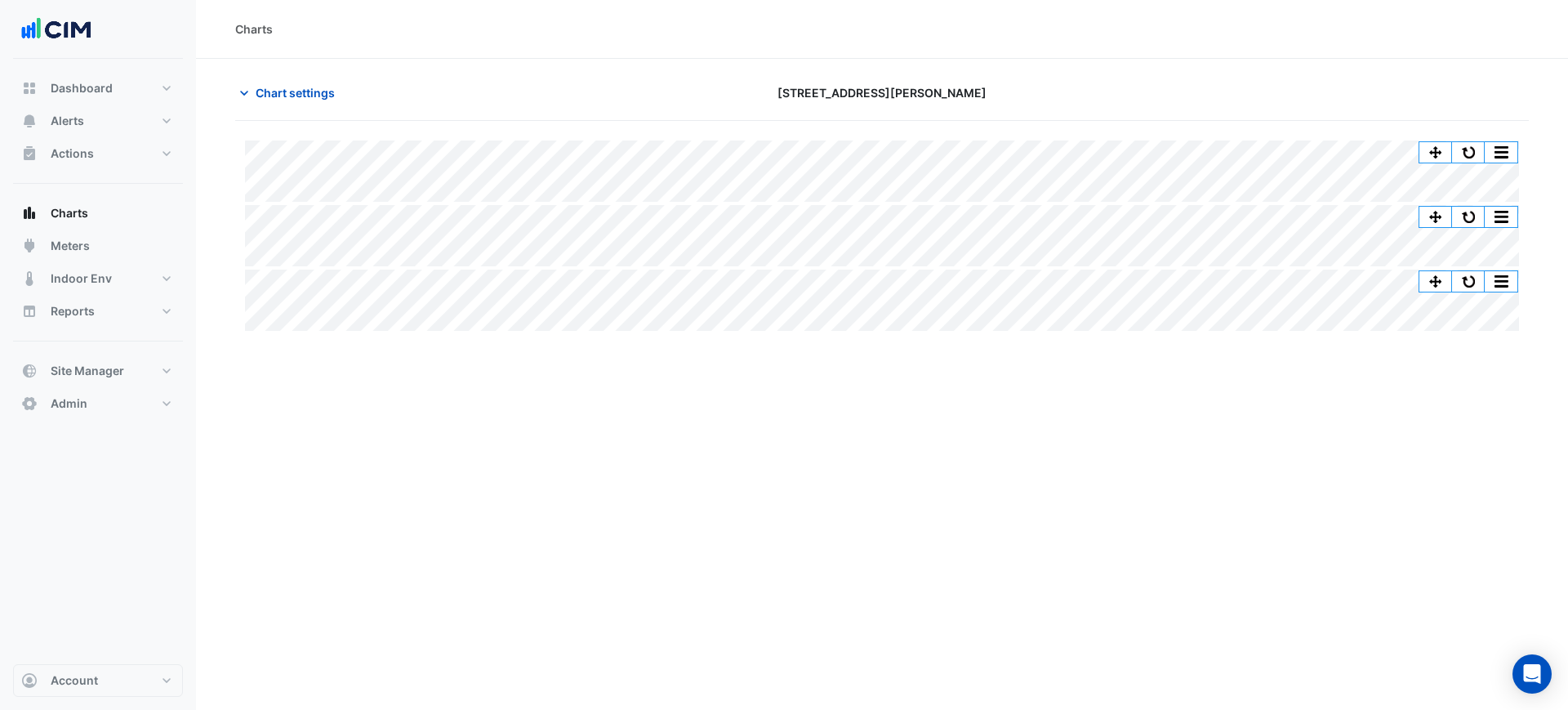
click at [313, 107] on div "Chart settings 201 Elizabeth St" at bounding box center [882, 100] width 1294 height 42
click at [295, 97] on span "Chart settings" at bounding box center [296, 92] width 80 height 17
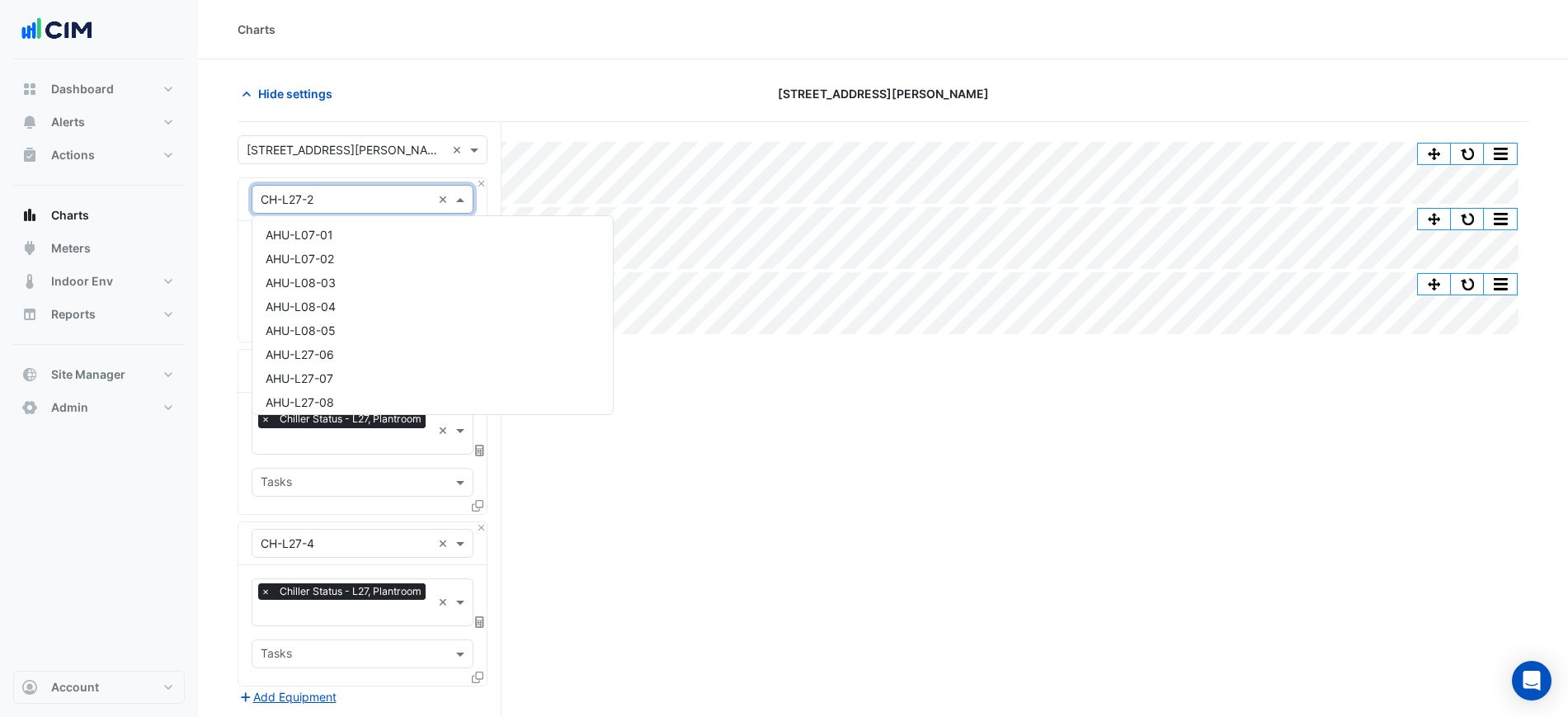
click at [346, 205] on input "text" at bounding box center [346, 200] width 171 height 17
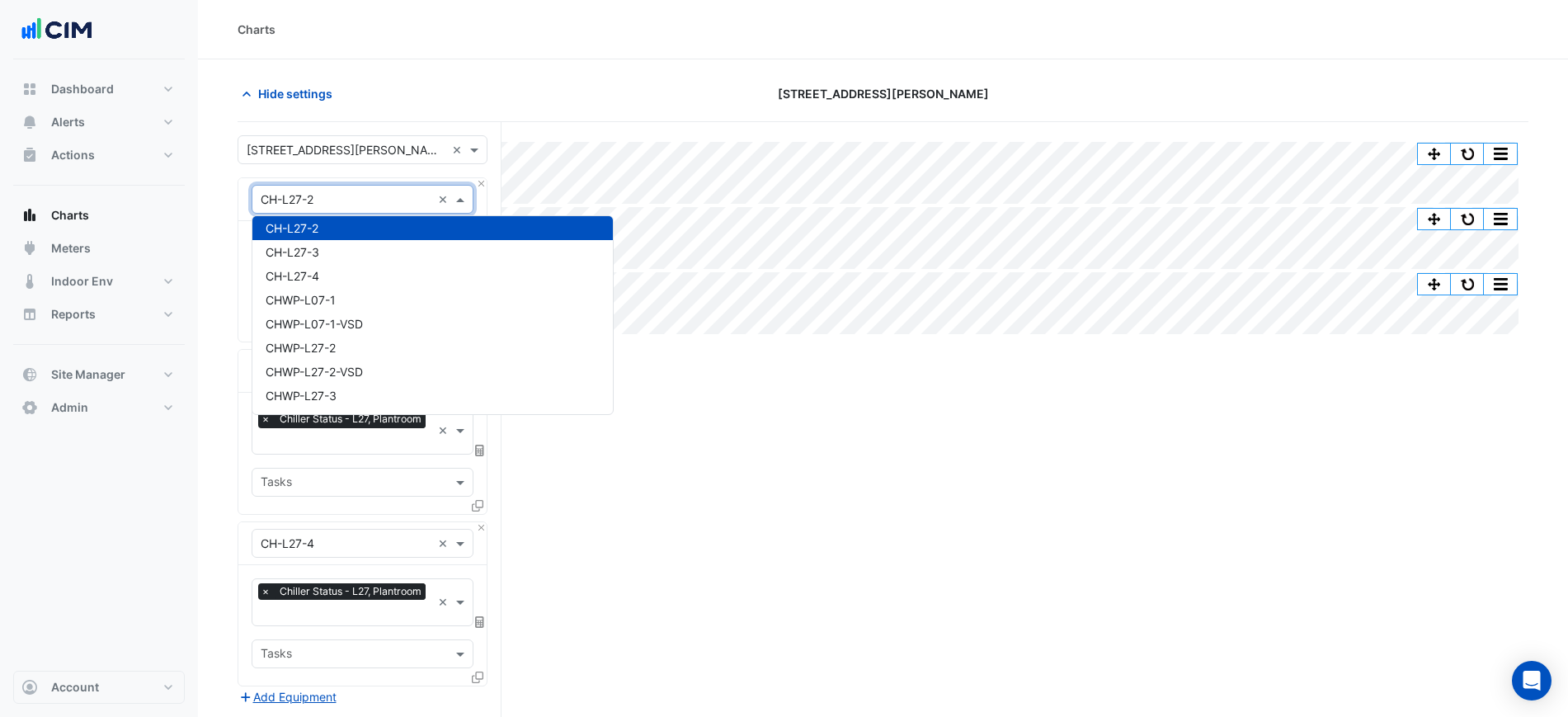
click at [526, 104] on div "Hide settings" at bounding box center [446, 94] width 437 height 29
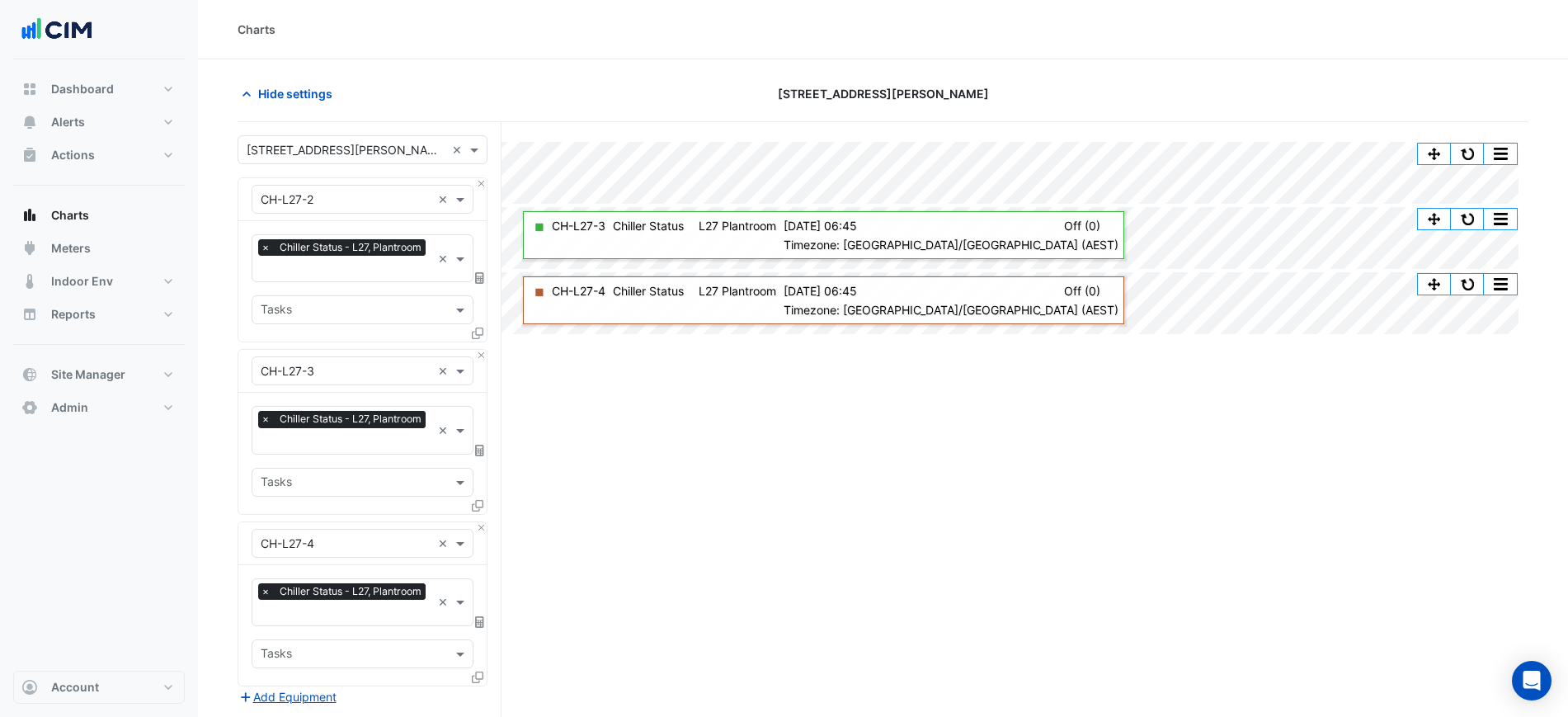
click at [410, 258] on div "× Chiller Status - L27, Plantroom" at bounding box center [344, 250] width 172 height 21
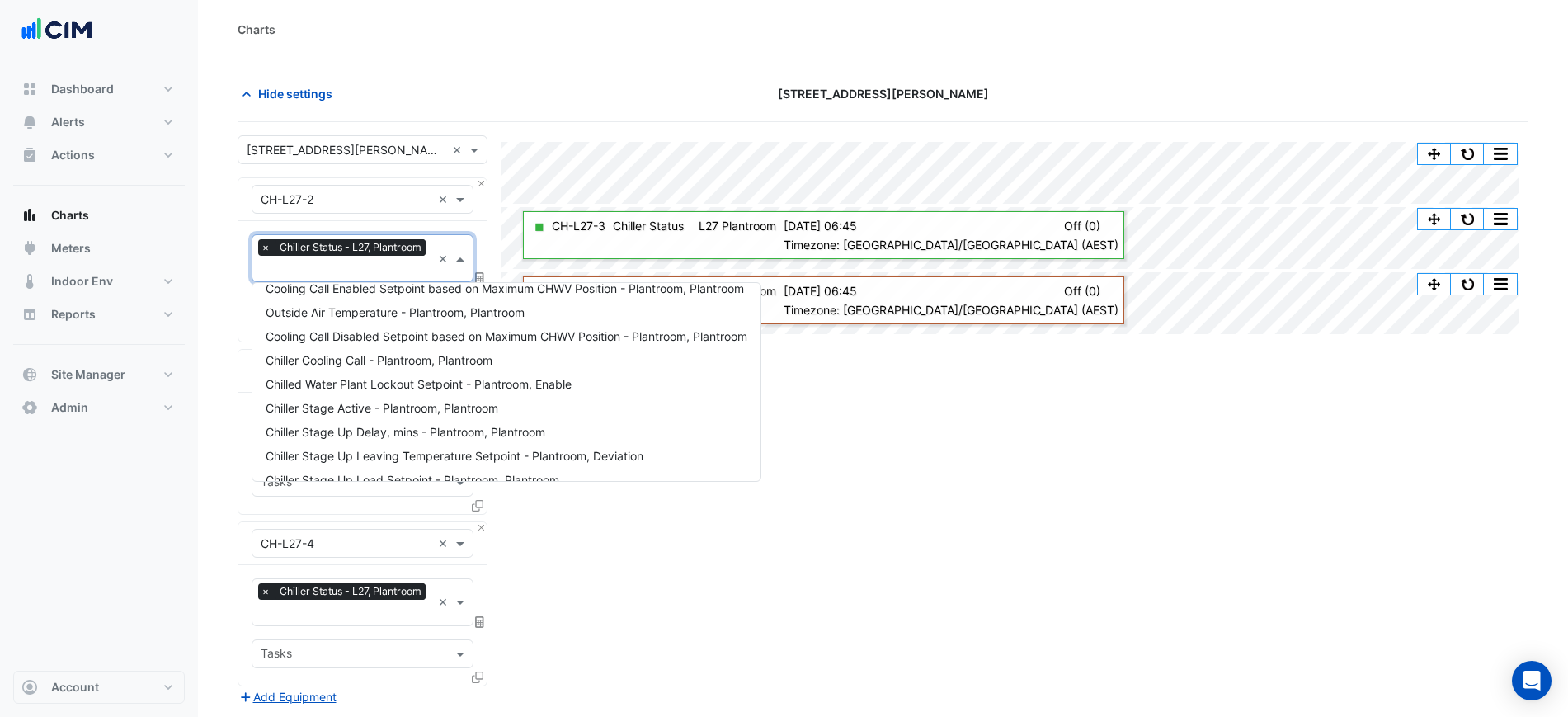
scroll to position [605, 0]
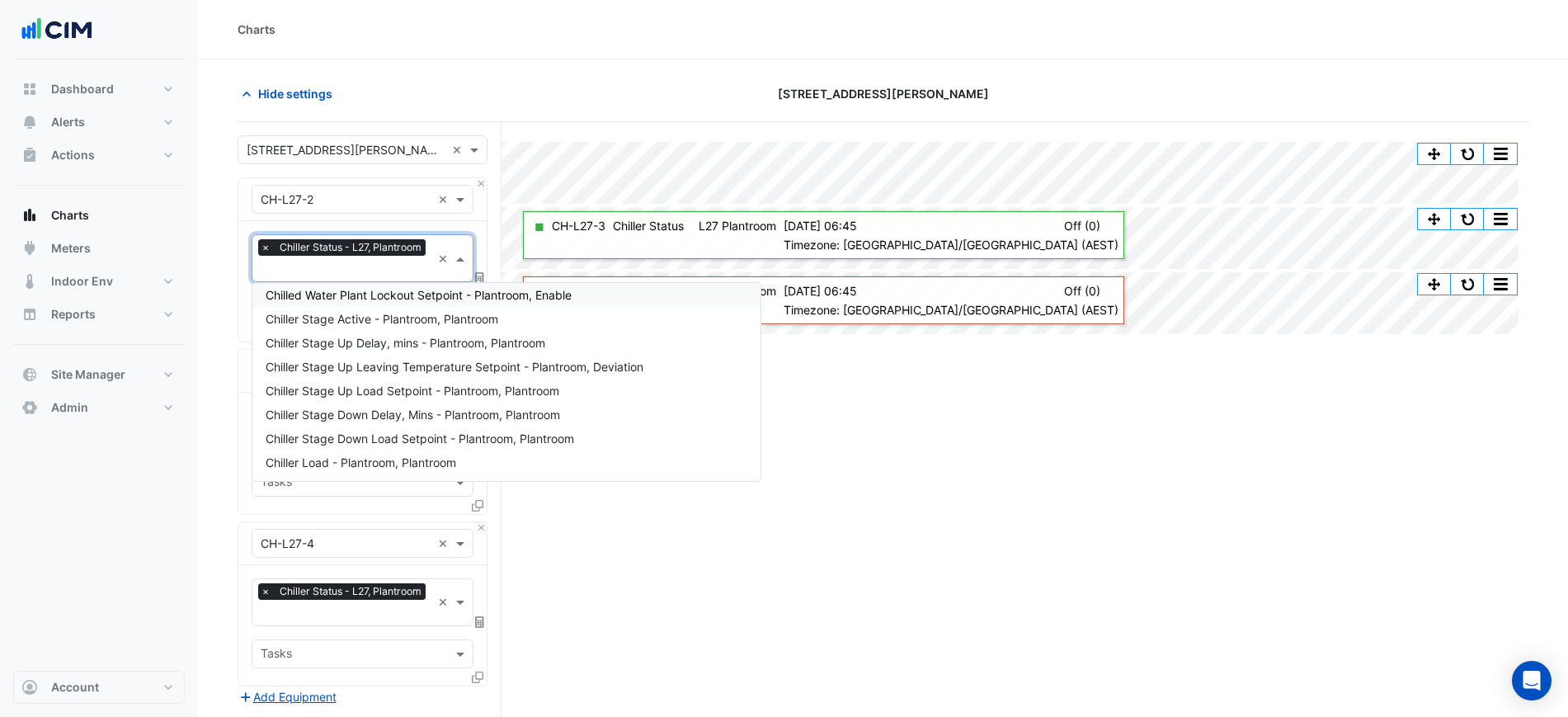
click at [445, 299] on span "Chilled Water Plant Lockout Setpoint - Plantroom, Enable" at bounding box center [418, 294] width 306 height 14
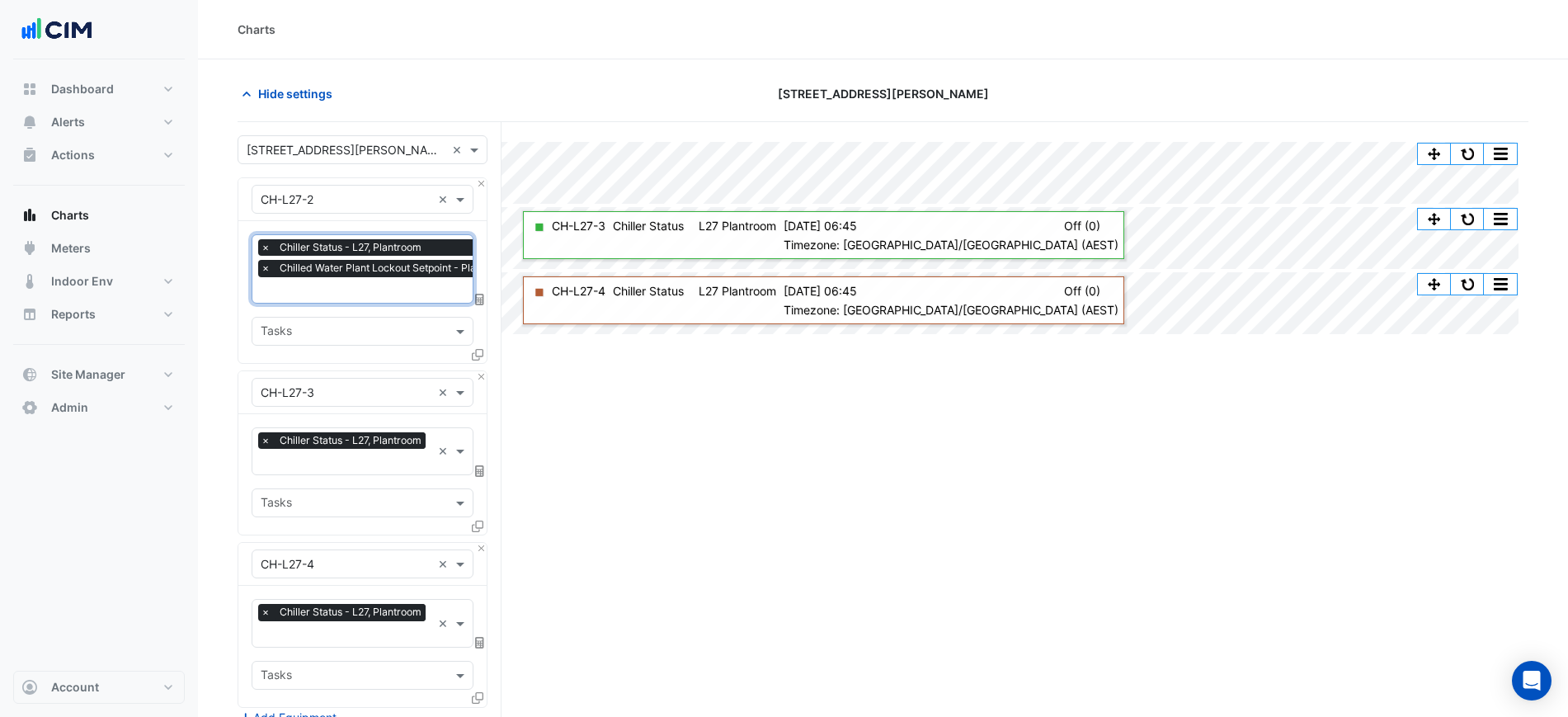
click at [387, 260] on span "Chilled Water Plant Lockout Setpoint - Plantroom, Enable" at bounding box center [413, 268] width 275 height 16
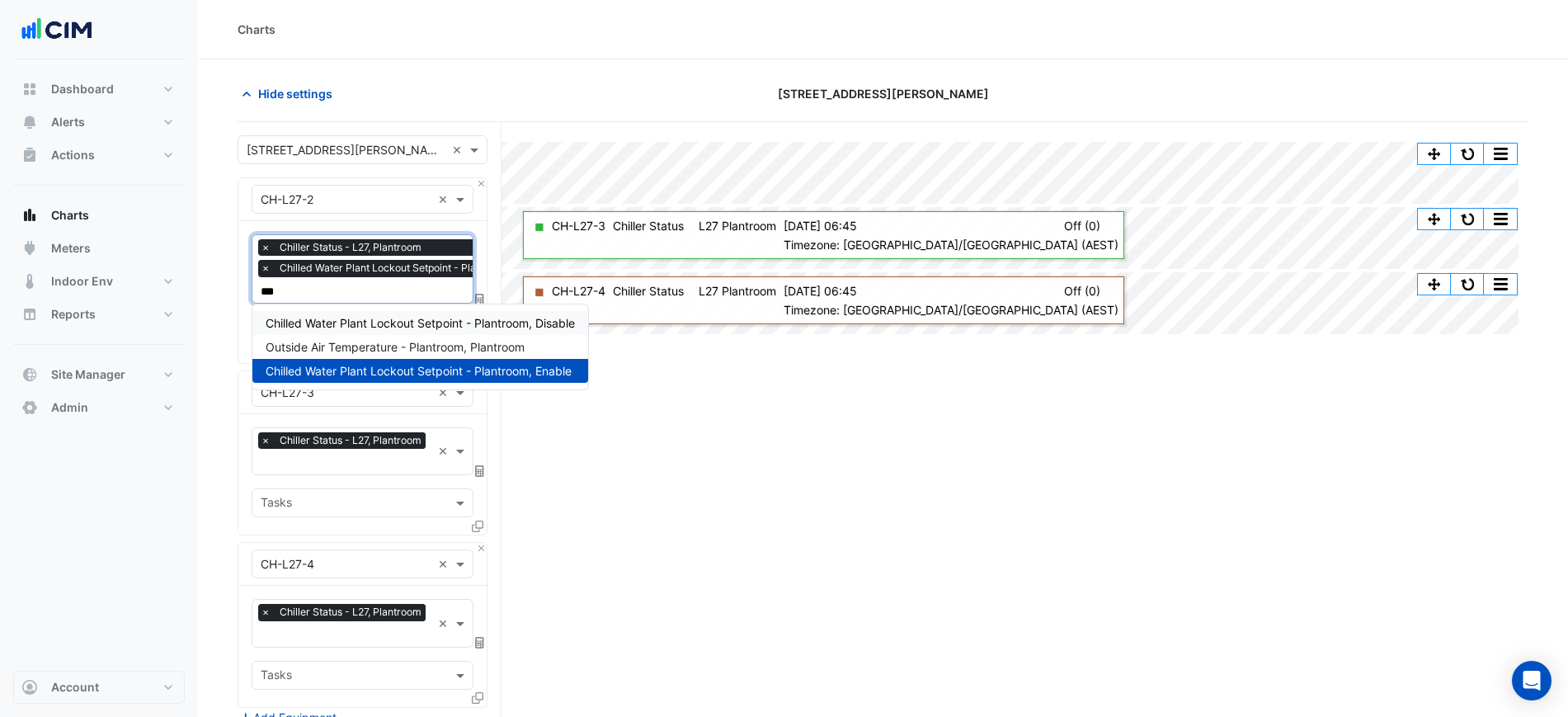
scroll to position [0, 0]
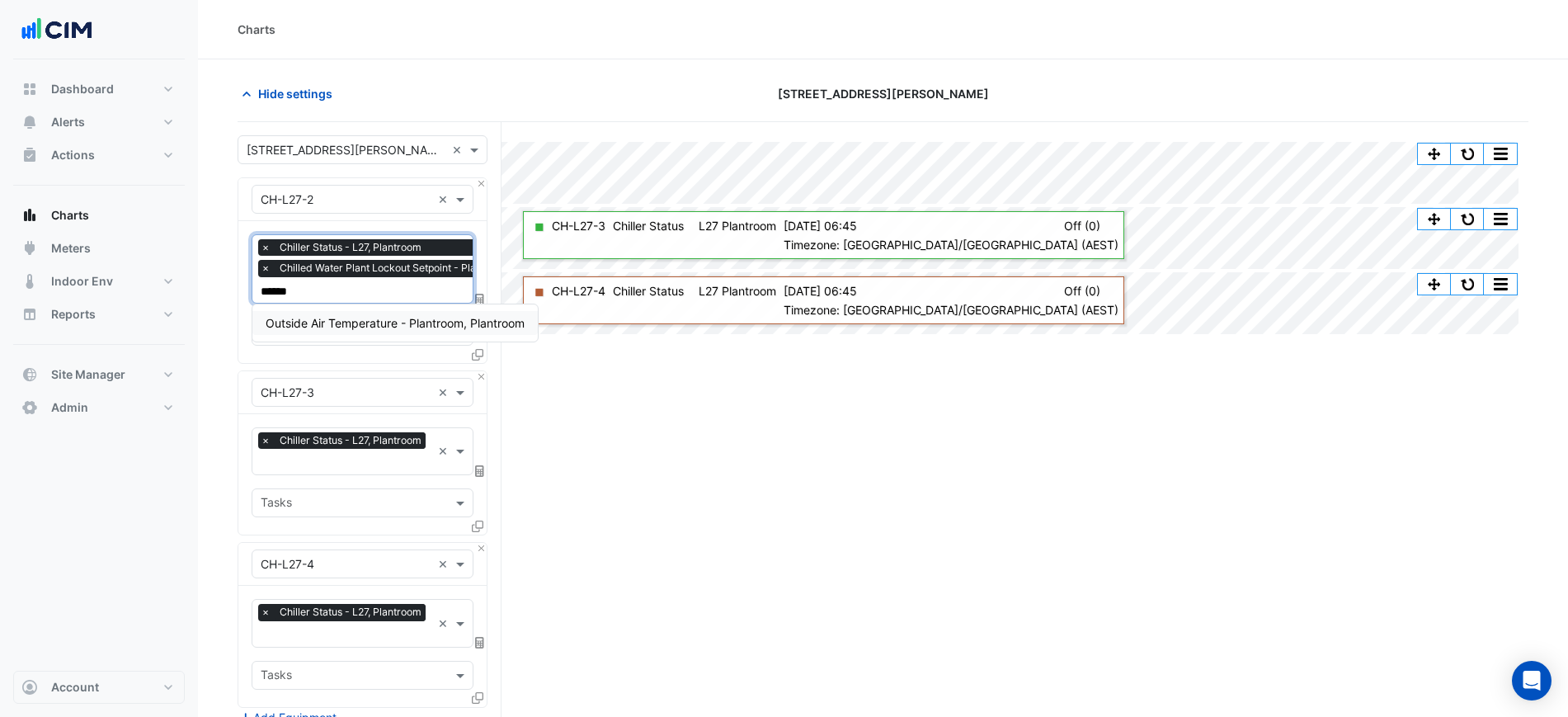
type input "*******"
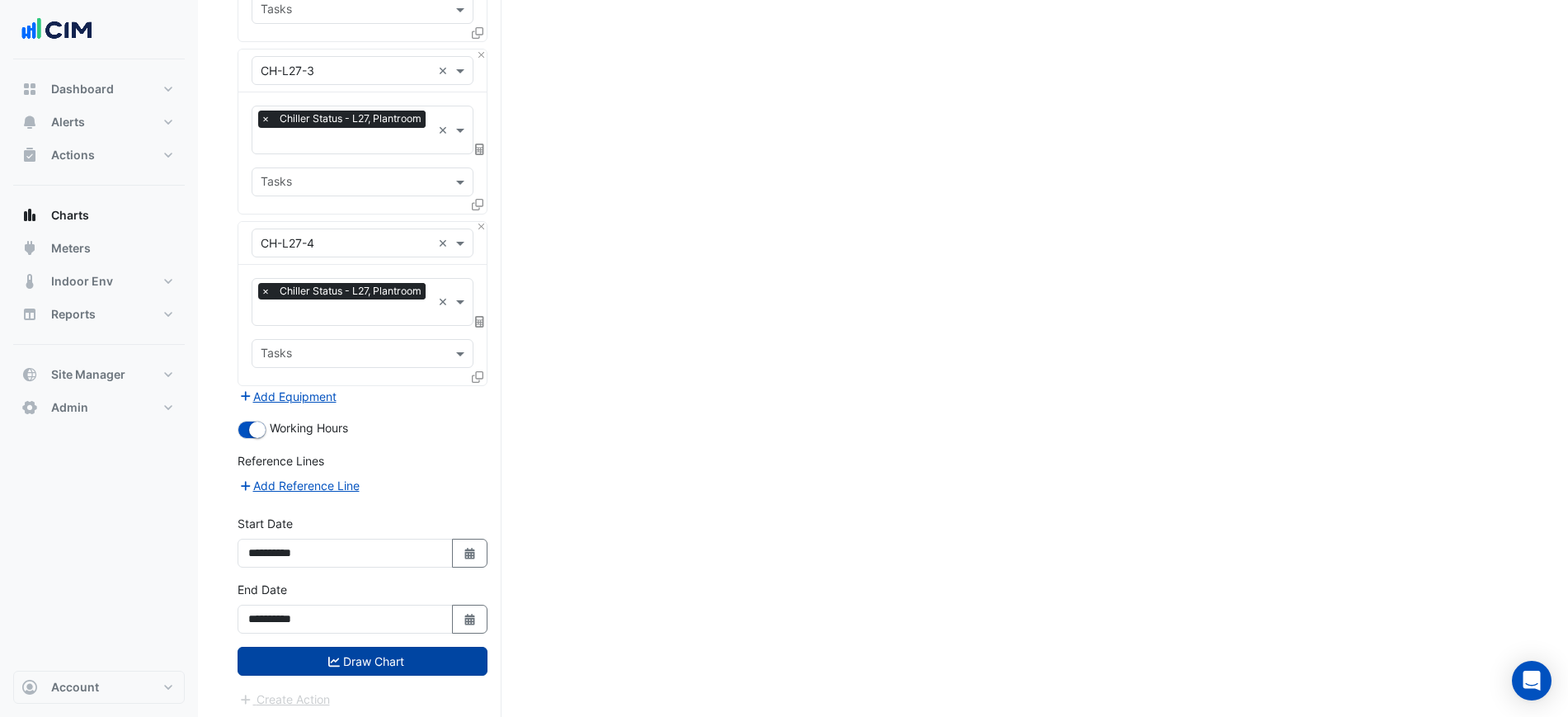
click at [448, 662] on button "Draw Chart" at bounding box center [363, 661] width 250 height 29
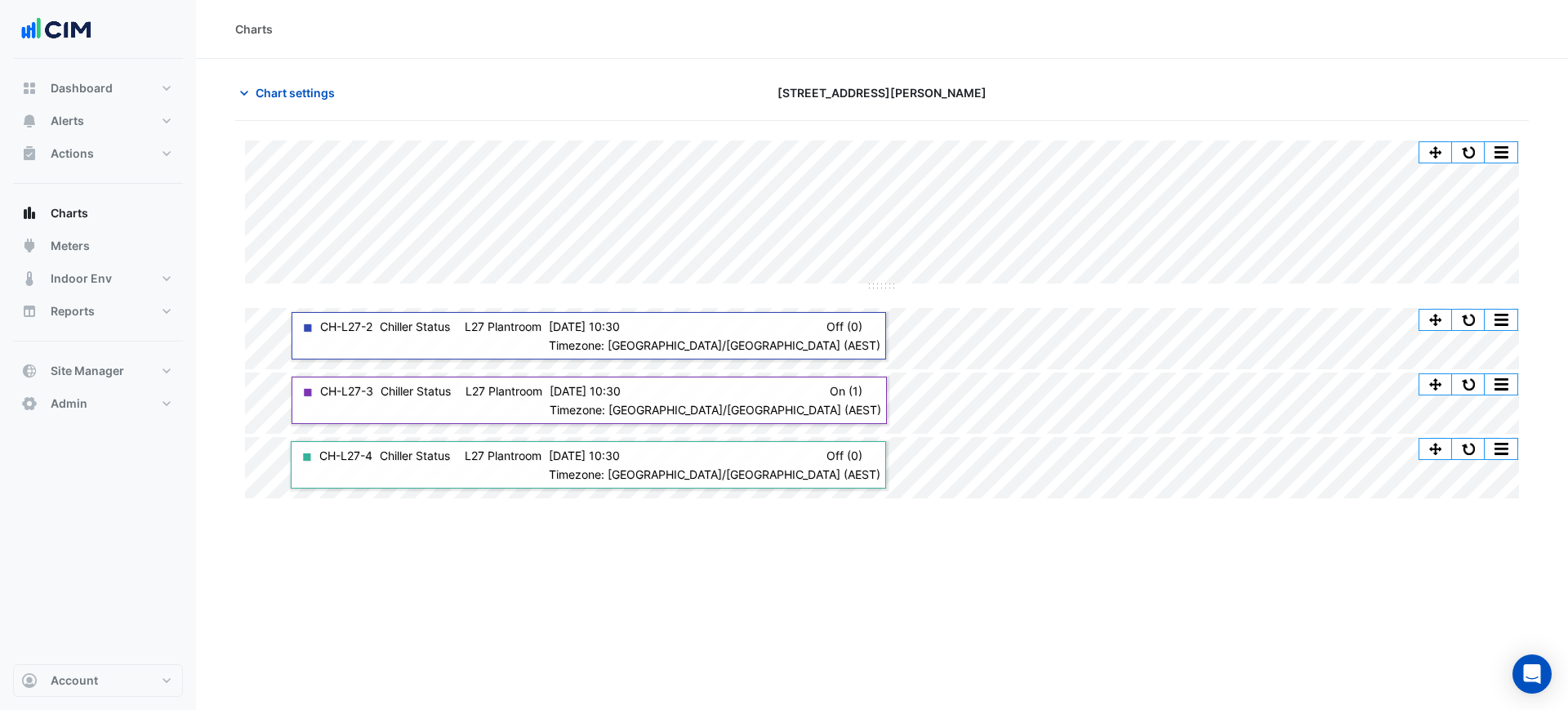
click at [1001, 554] on div "Charts Chart settings 201 Elizabeth St Split by Unit Split All Split None Print…" at bounding box center [882, 355] width 1372 height 710
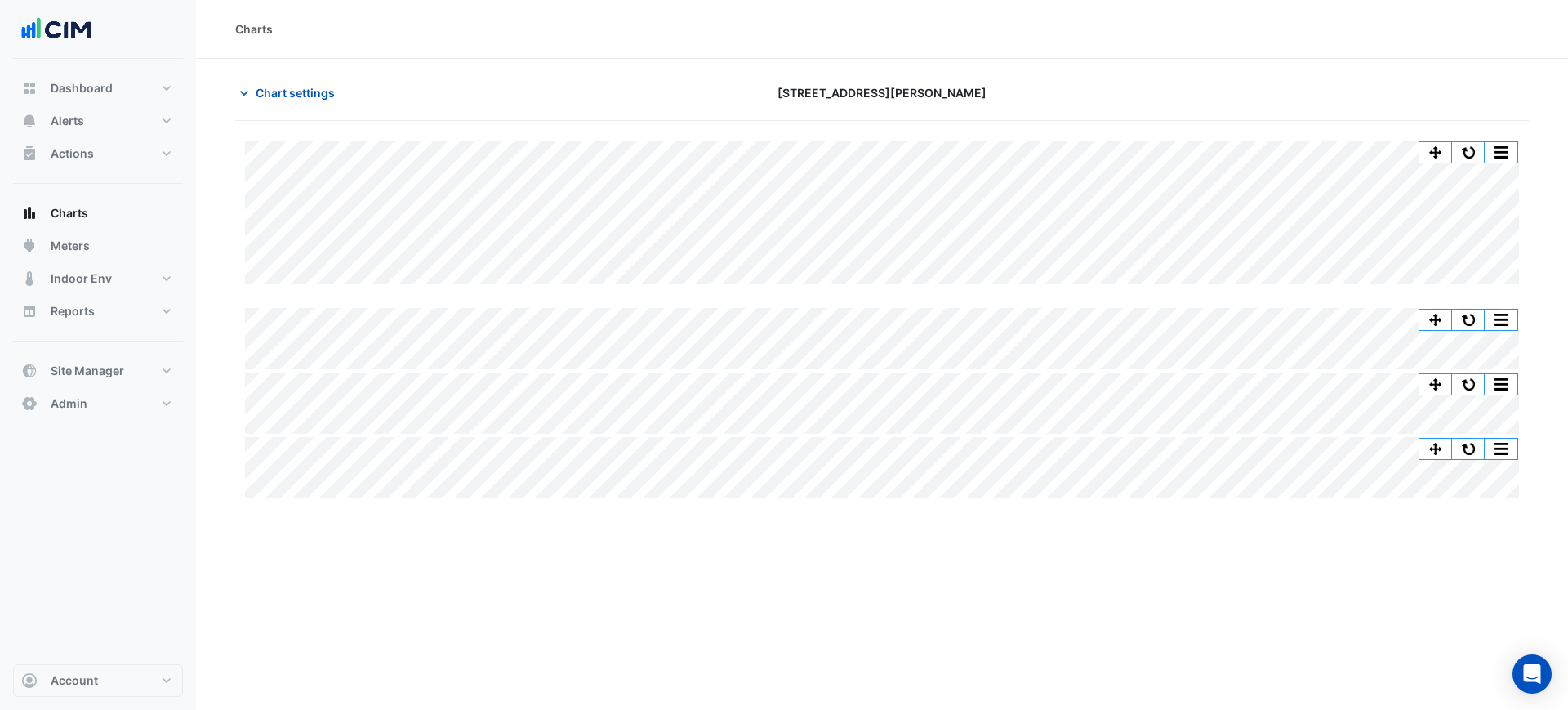
click at [939, 563] on div "Charts Chart settings 201 Elizabeth St Split by Unit Split All Split None Print…" at bounding box center [882, 355] width 1372 height 710
click at [1471, 323] on button "button" at bounding box center [1468, 319] width 33 height 20
click at [277, 82] on button "Chart settings" at bounding box center [291, 93] width 110 height 29
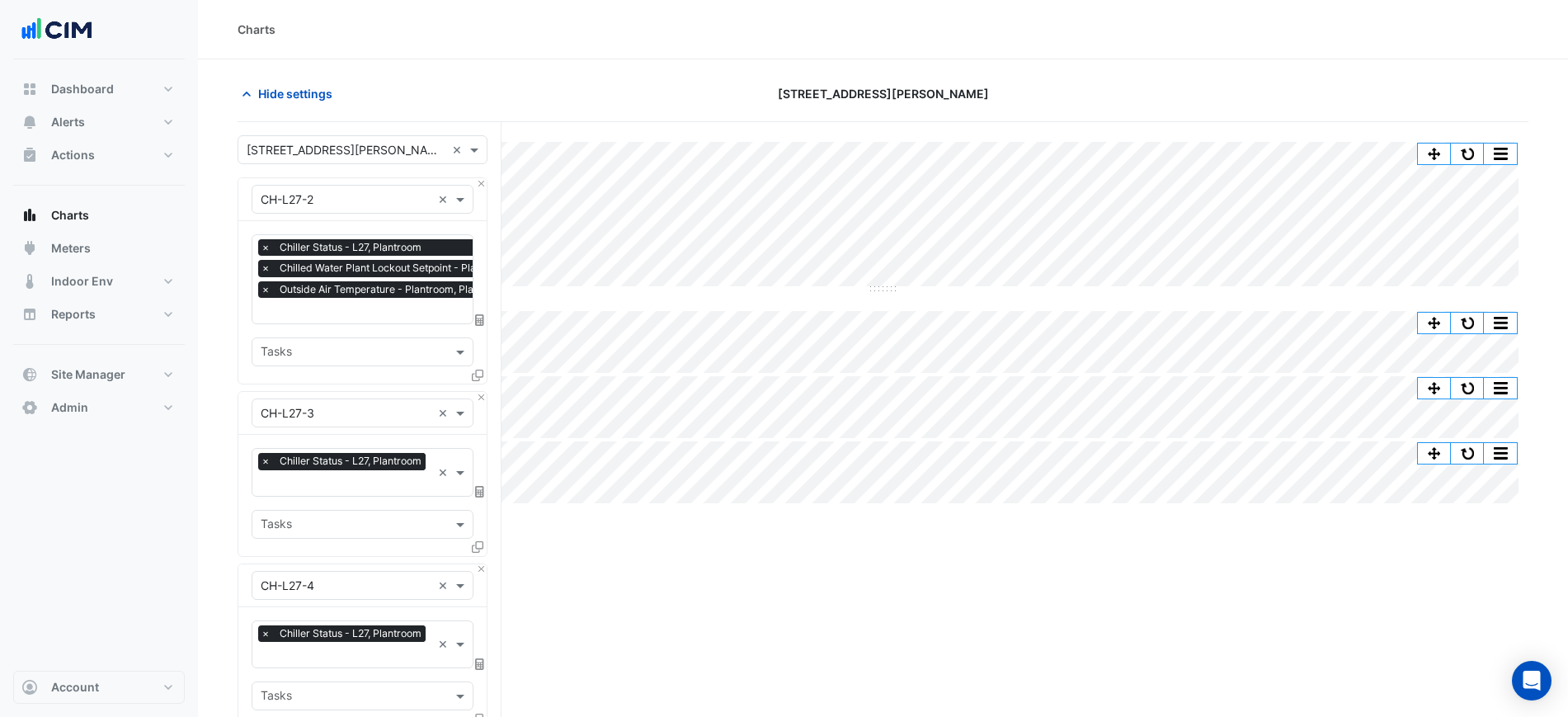
click at [357, 291] on span "Outside Air Temperature - Plantroom, Plantroom" at bounding box center [393, 289] width 236 height 16
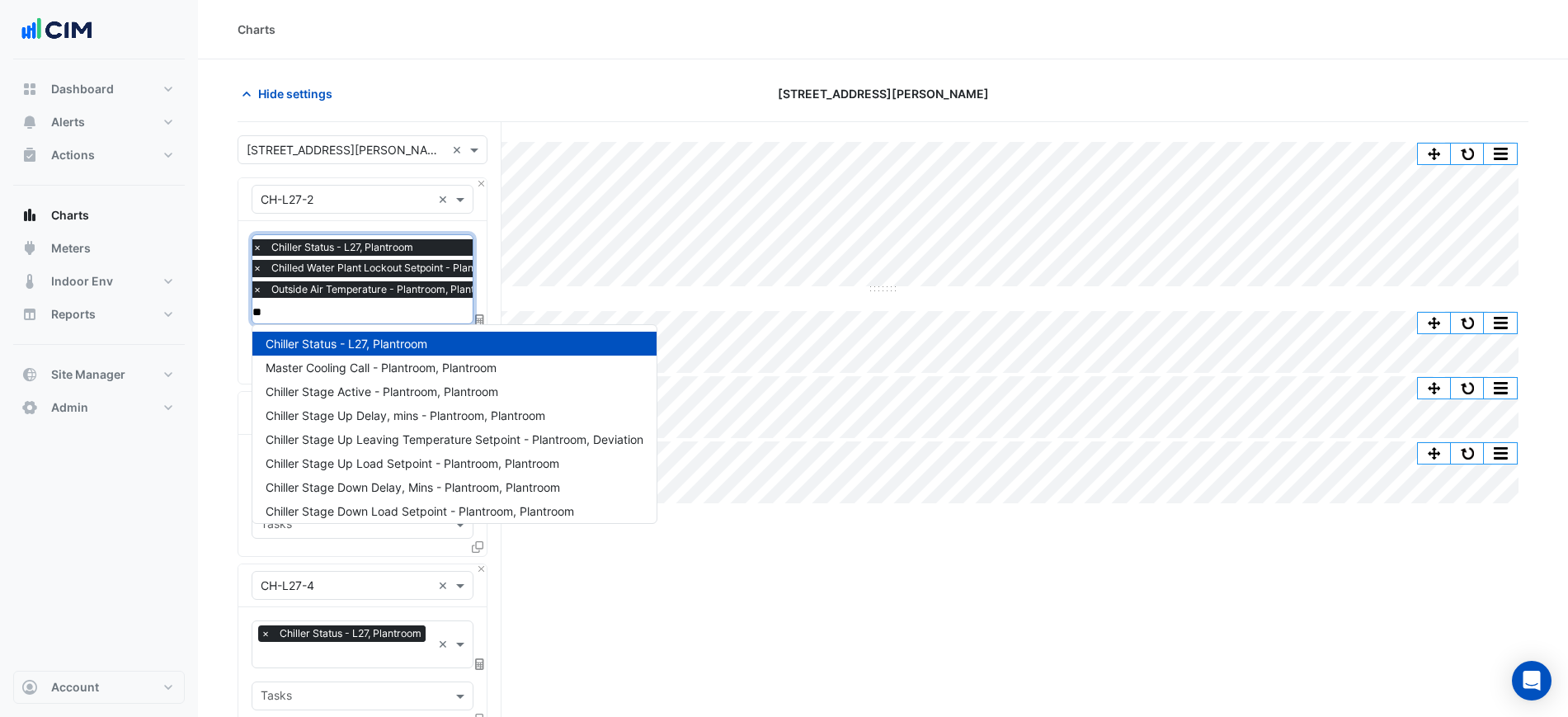
type input "***"
click at [395, 364] on span "Chiller Stage Active - Plantroom, Plantroom" at bounding box center [382, 367] width 233 height 14
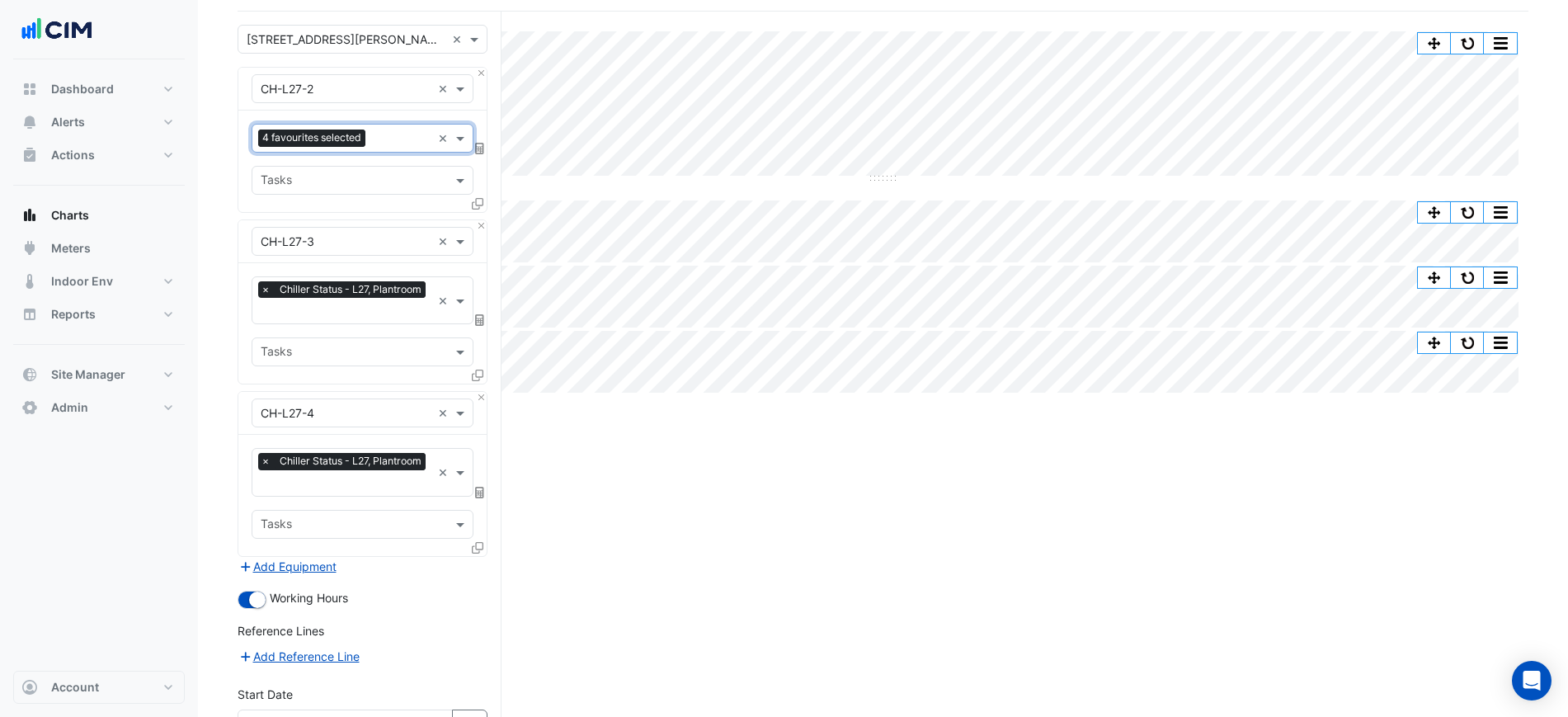
scroll to position [283, 0]
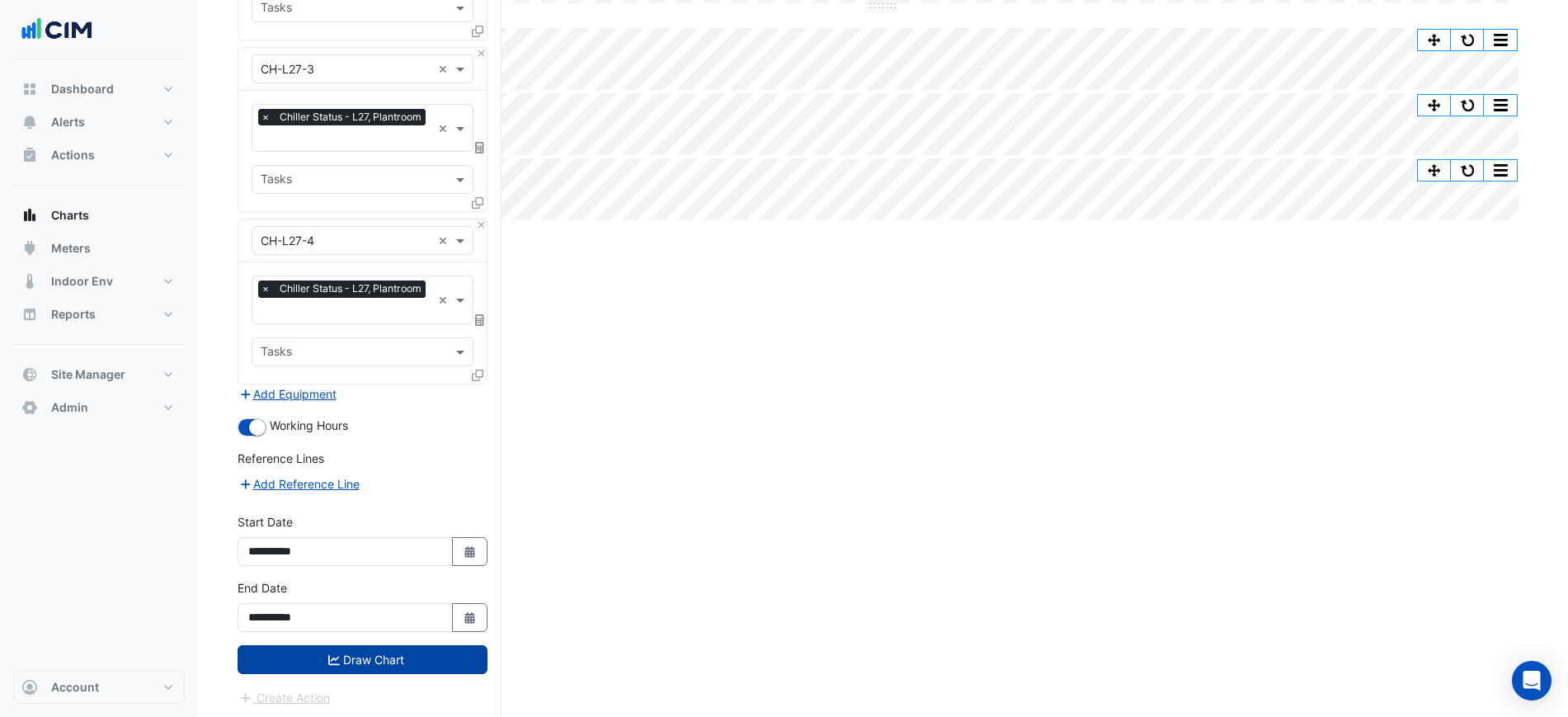
click at [399, 658] on button "Draw Chart" at bounding box center [363, 660] width 250 height 29
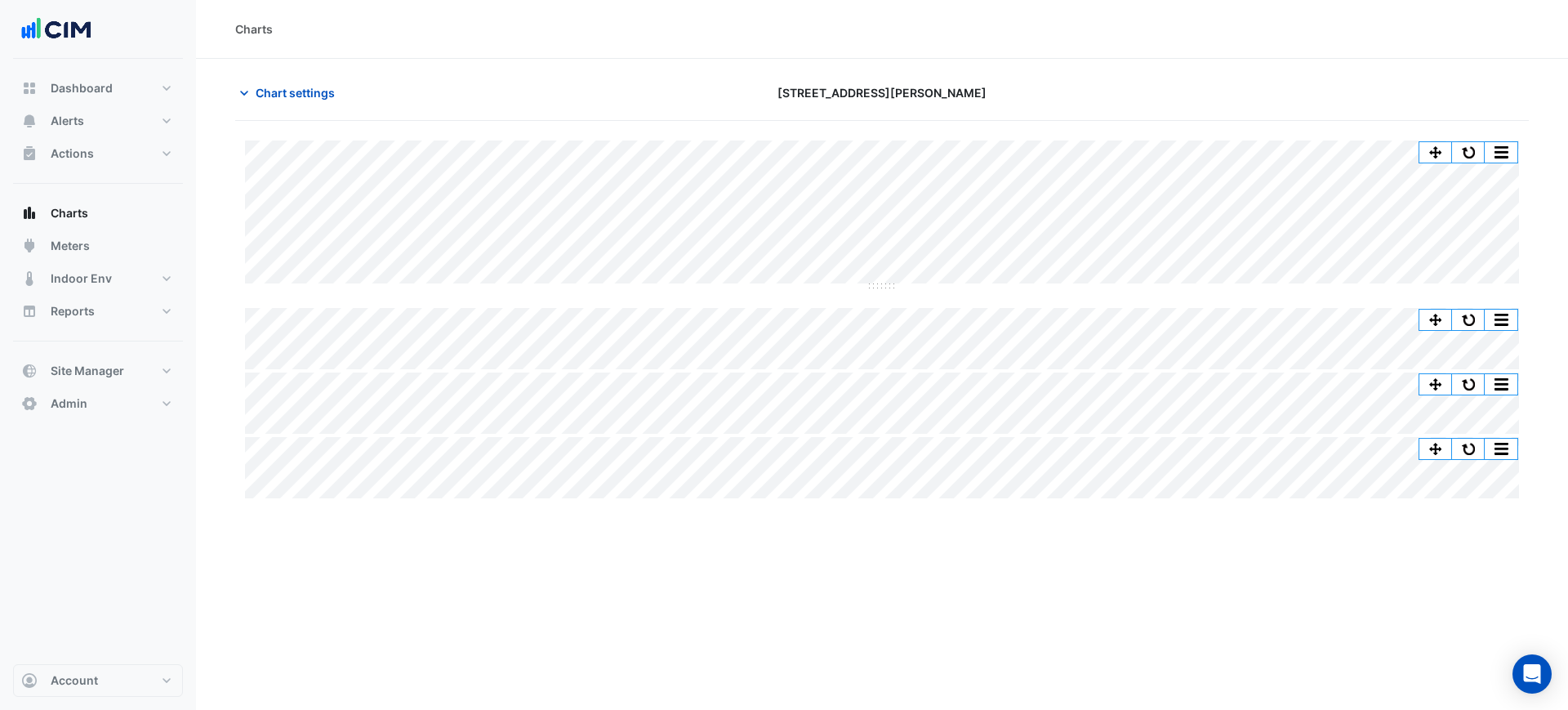
click at [1505, 144] on button "button" at bounding box center [1501, 153] width 33 height 20
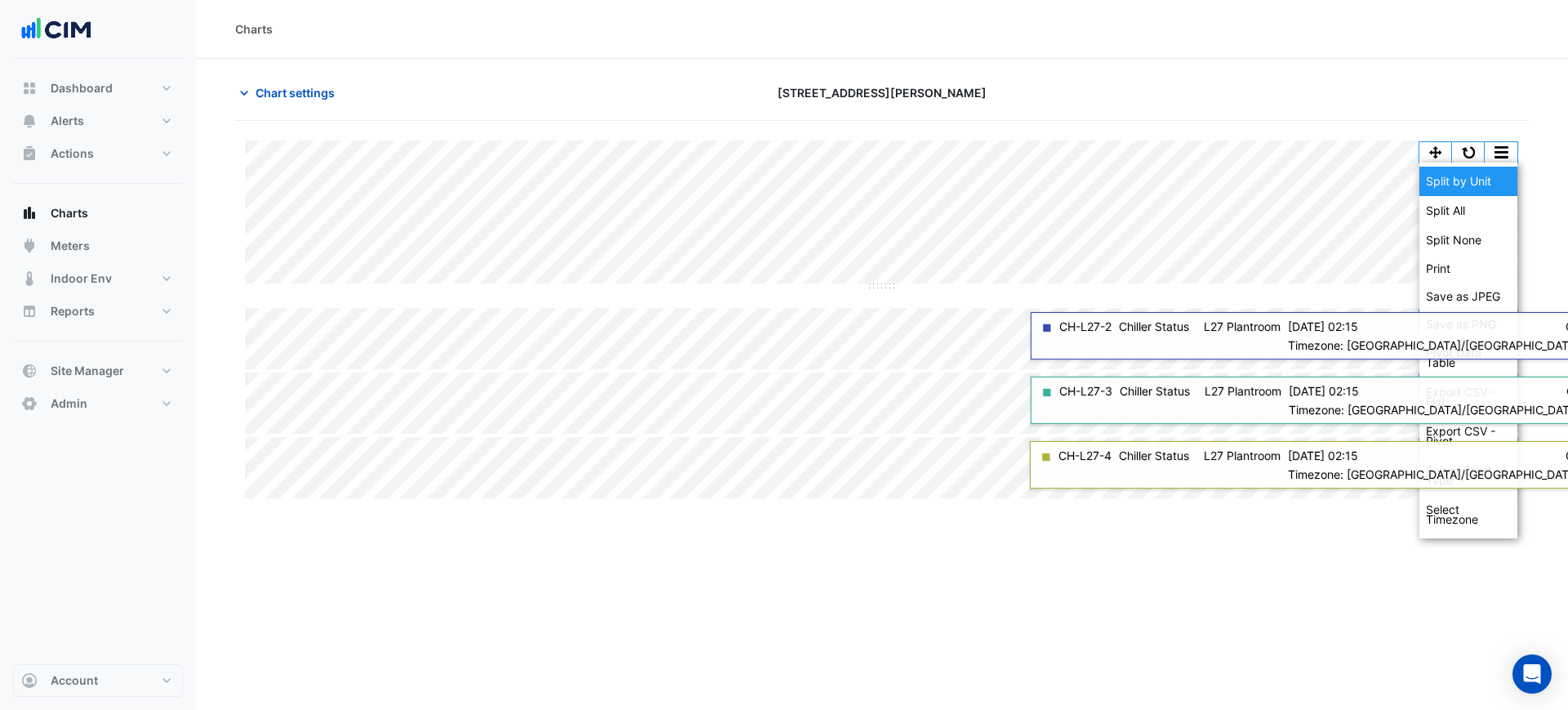
click at [1499, 170] on div "Split by Unit" at bounding box center [1469, 181] width 98 height 30
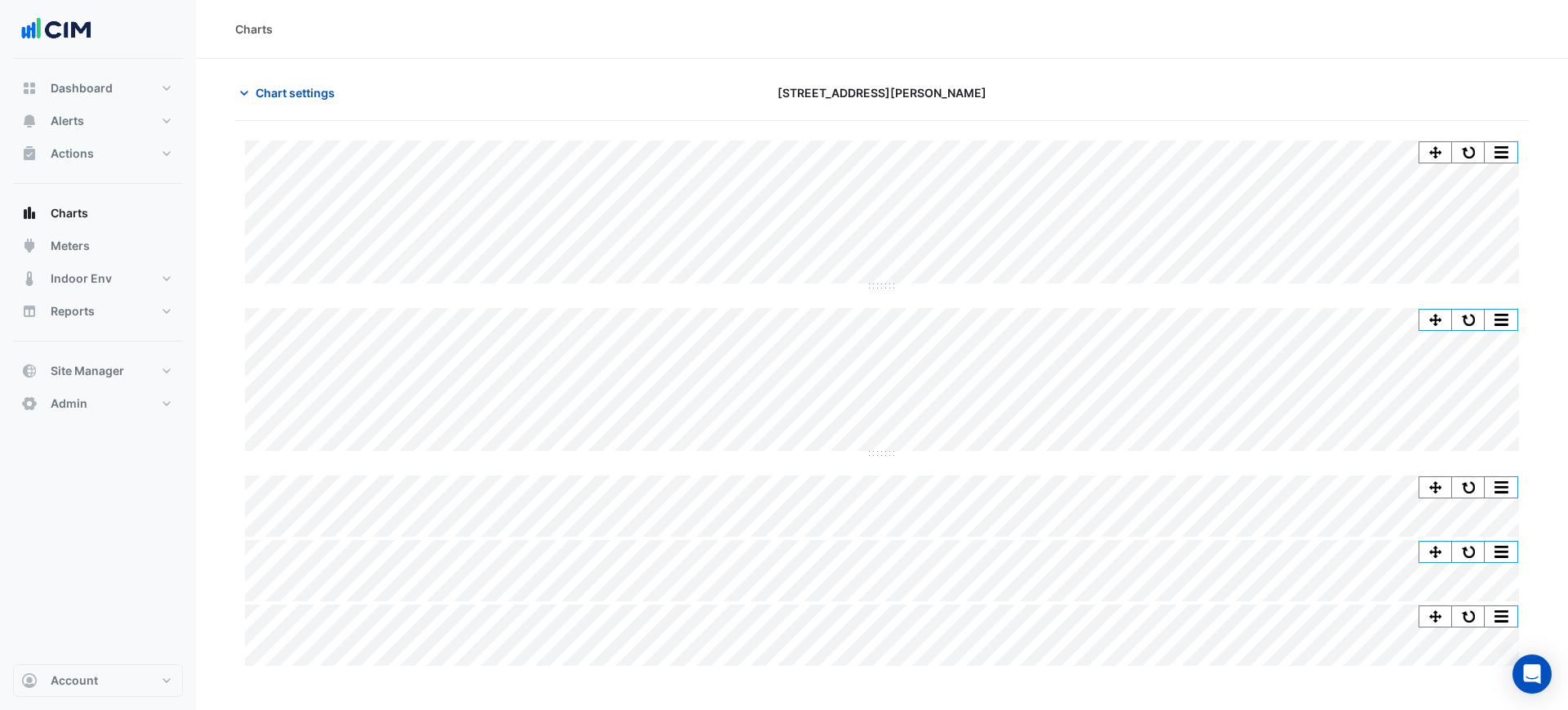
click at [1307, 286] on div "Split by Equip Split All Split None Print Save as JPEG Save as PNG Pivot Data T…" at bounding box center [882, 214] width 1274 height 148
click at [879, 288] on div "Split by Equip Split All Split None Print Save as JPEG Save as PNG Pivot Data T…" at bounding box center [882, 403] width 1294 height 525
click at [885, 298] on div "Split by Equip Split All Split None Print Save as JPEG Save as PNG Pivot Data T…" at bounding box center [882, 403] width 1294 height 525
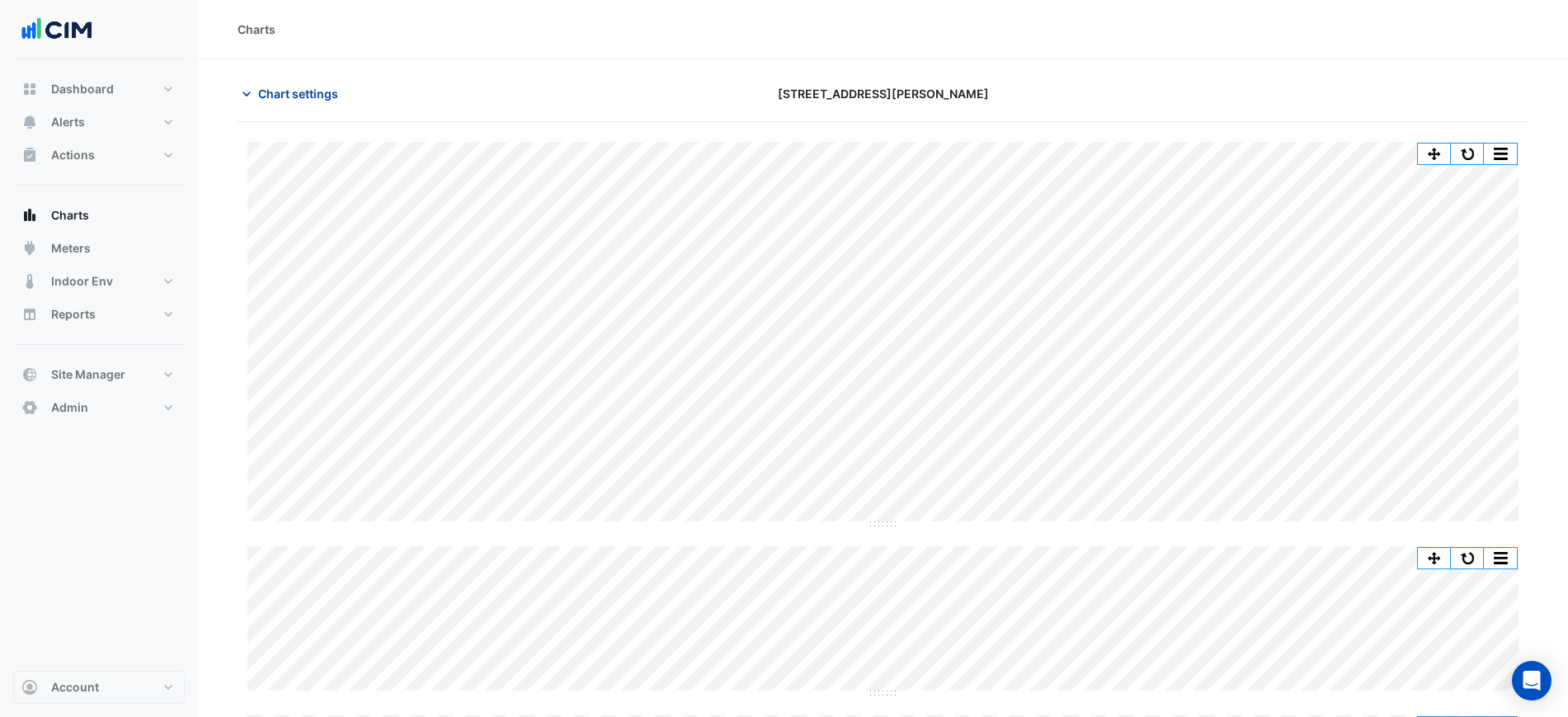
click at [299, 82] on button "Chart settings" at bounding box center [293, 94] width 111 height 29
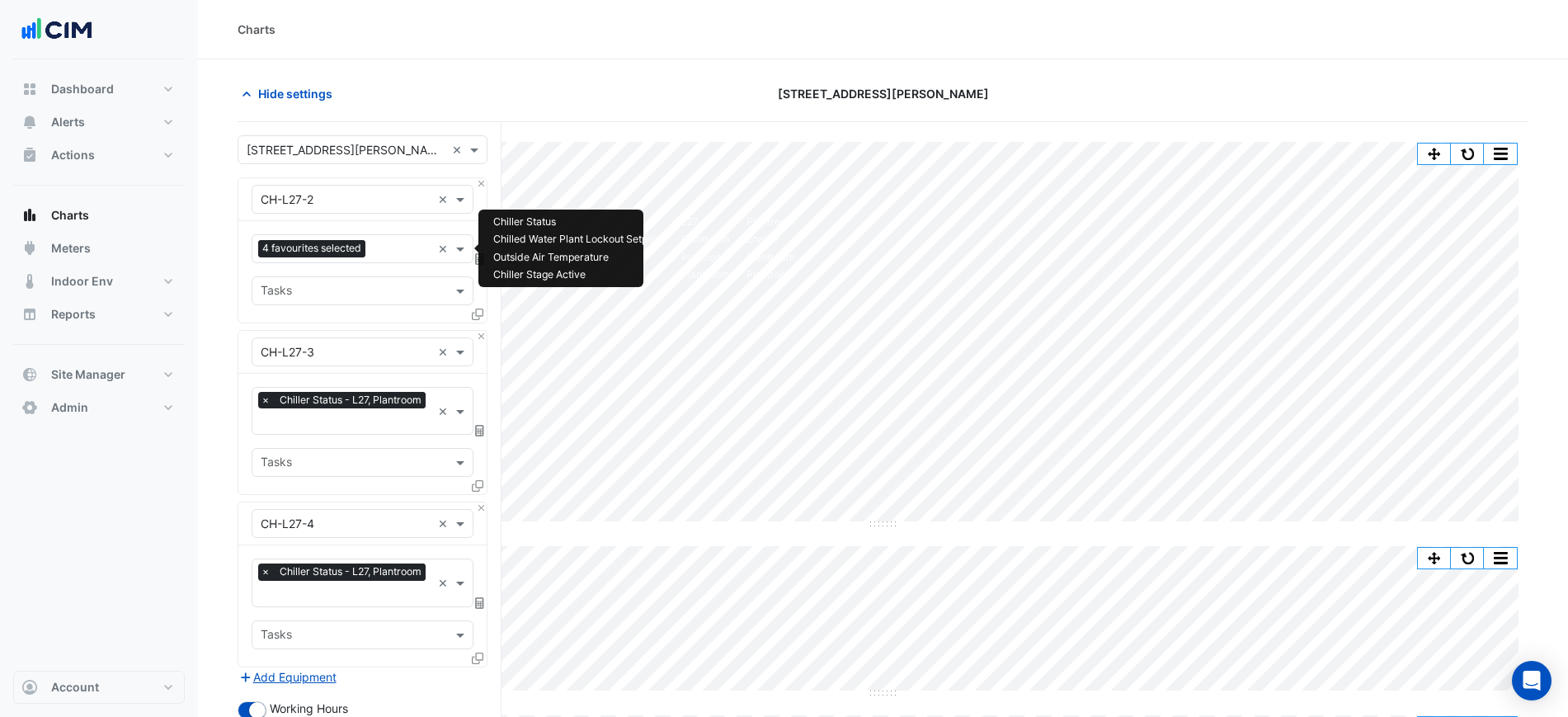
click at [359, 256] on span "4 favourites selected" at bounding box center [311, 248] width 107 height 16
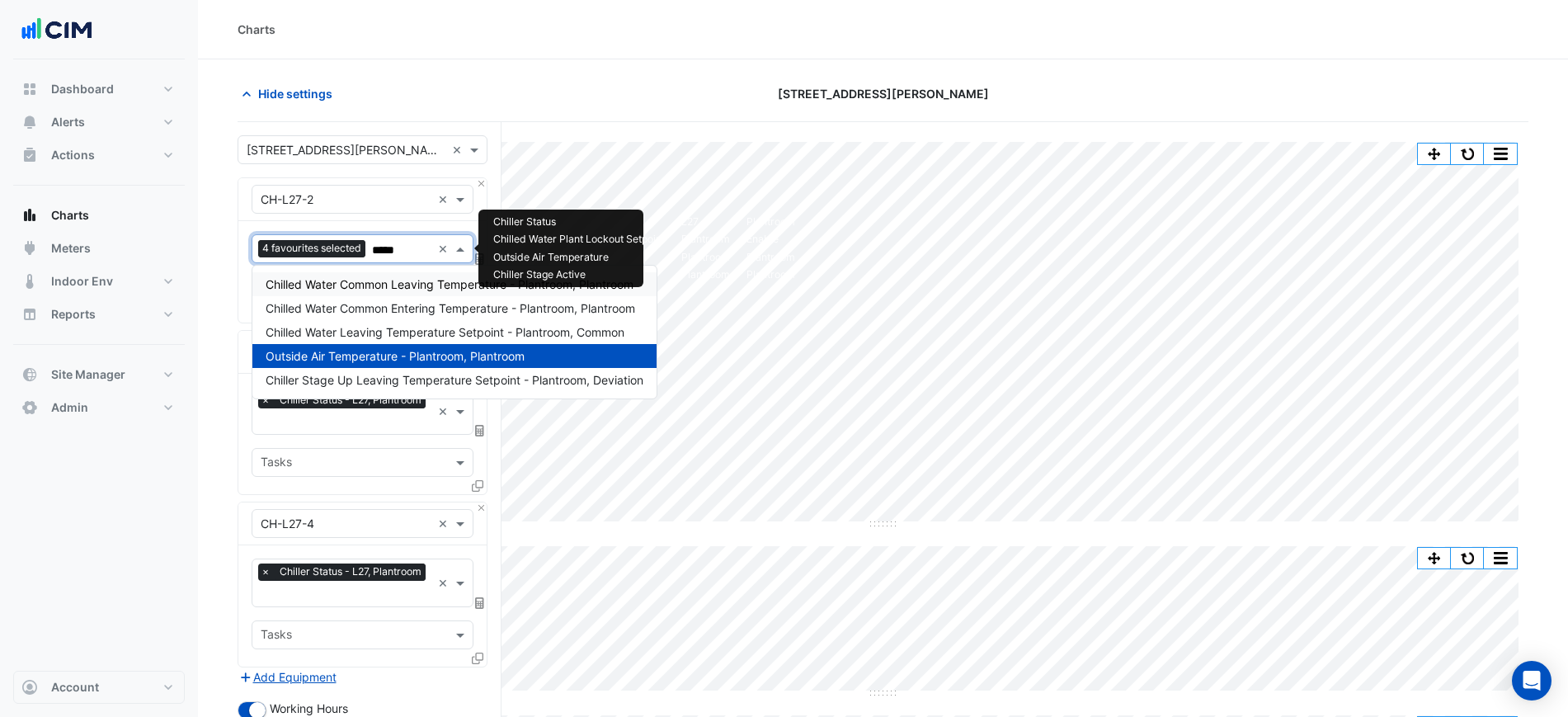
type input "******"
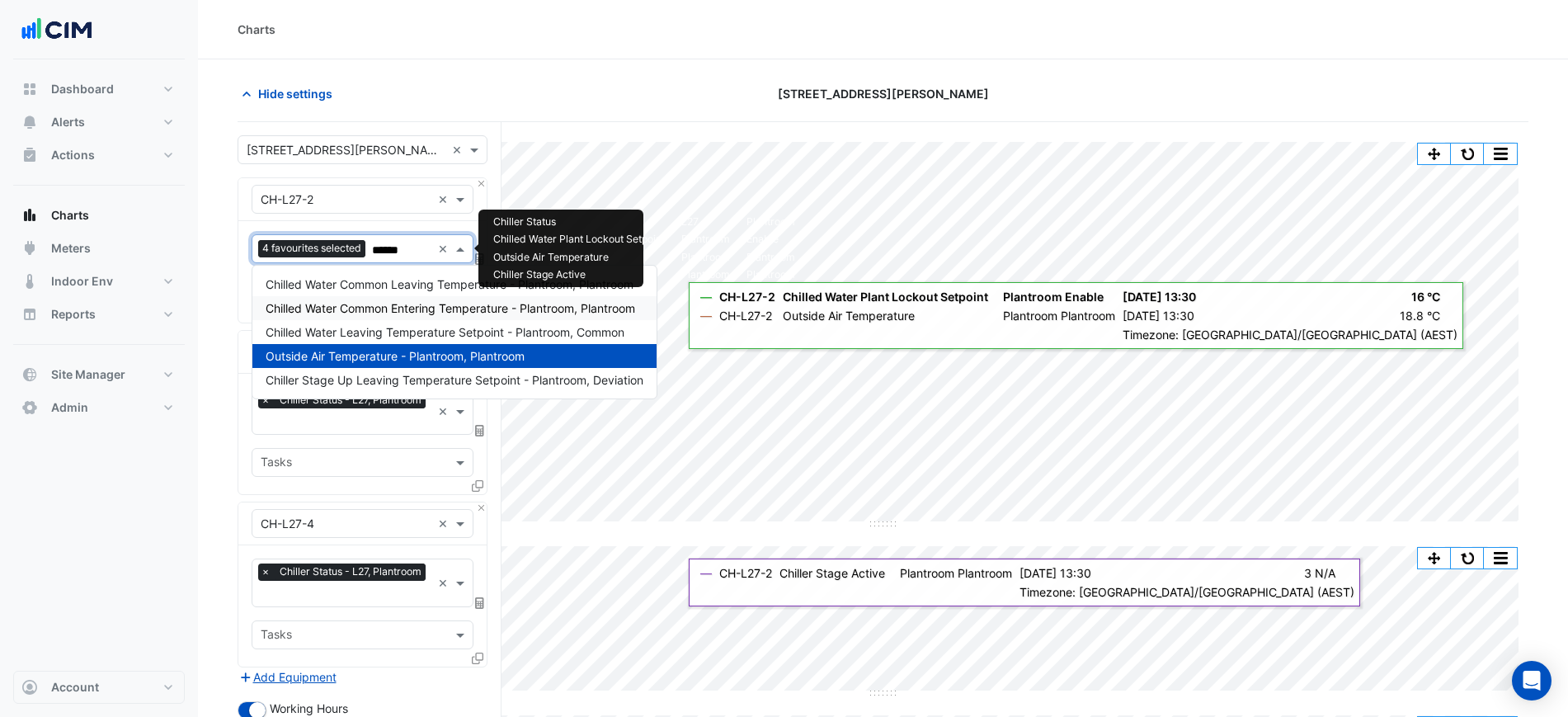
click at [391, 306] on span "Chilled Water Common Entering Temperature - Plantroom, Plantroom" at bounding box center [450, 308] width 370 height 14
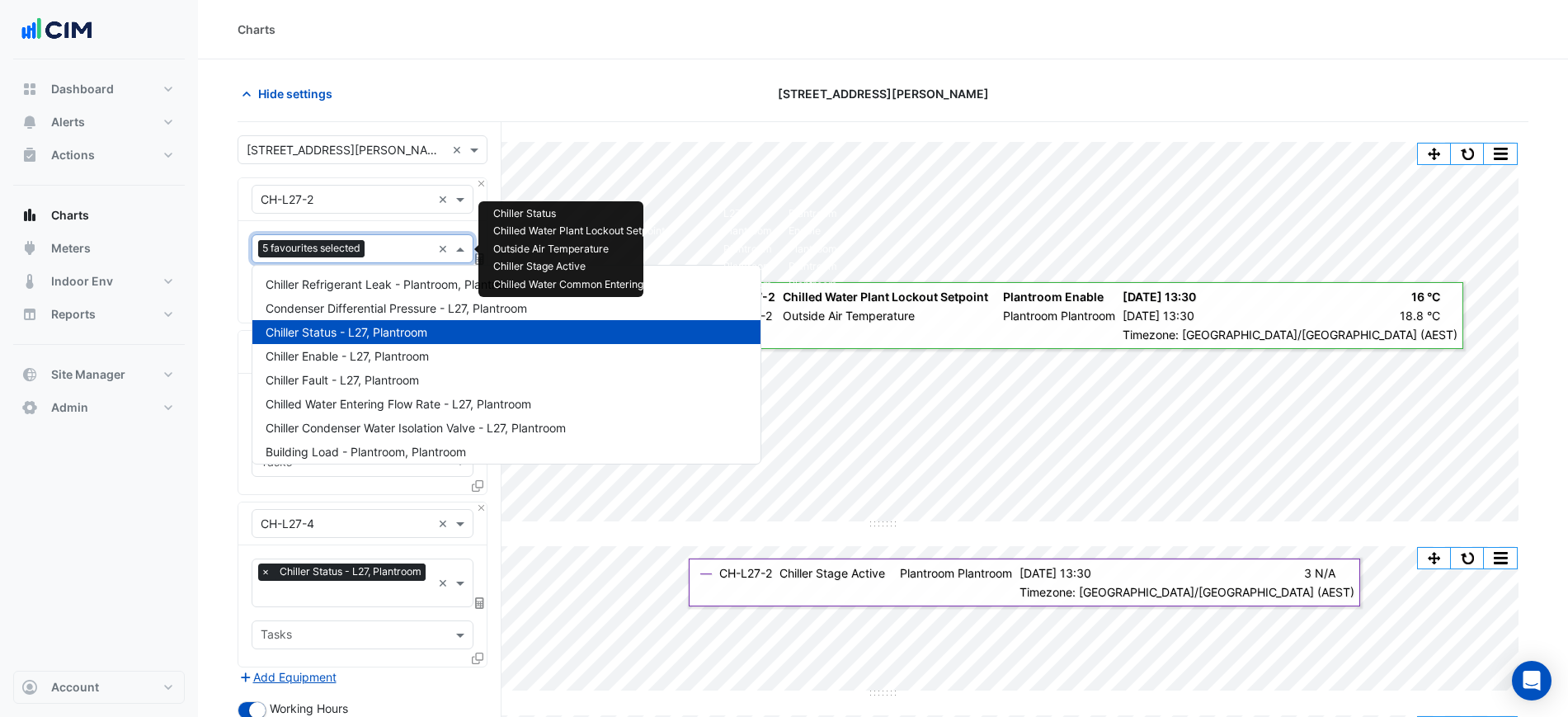
click at [379, 257] on input "text" at bounding box center [401, 250] width 60 height 17
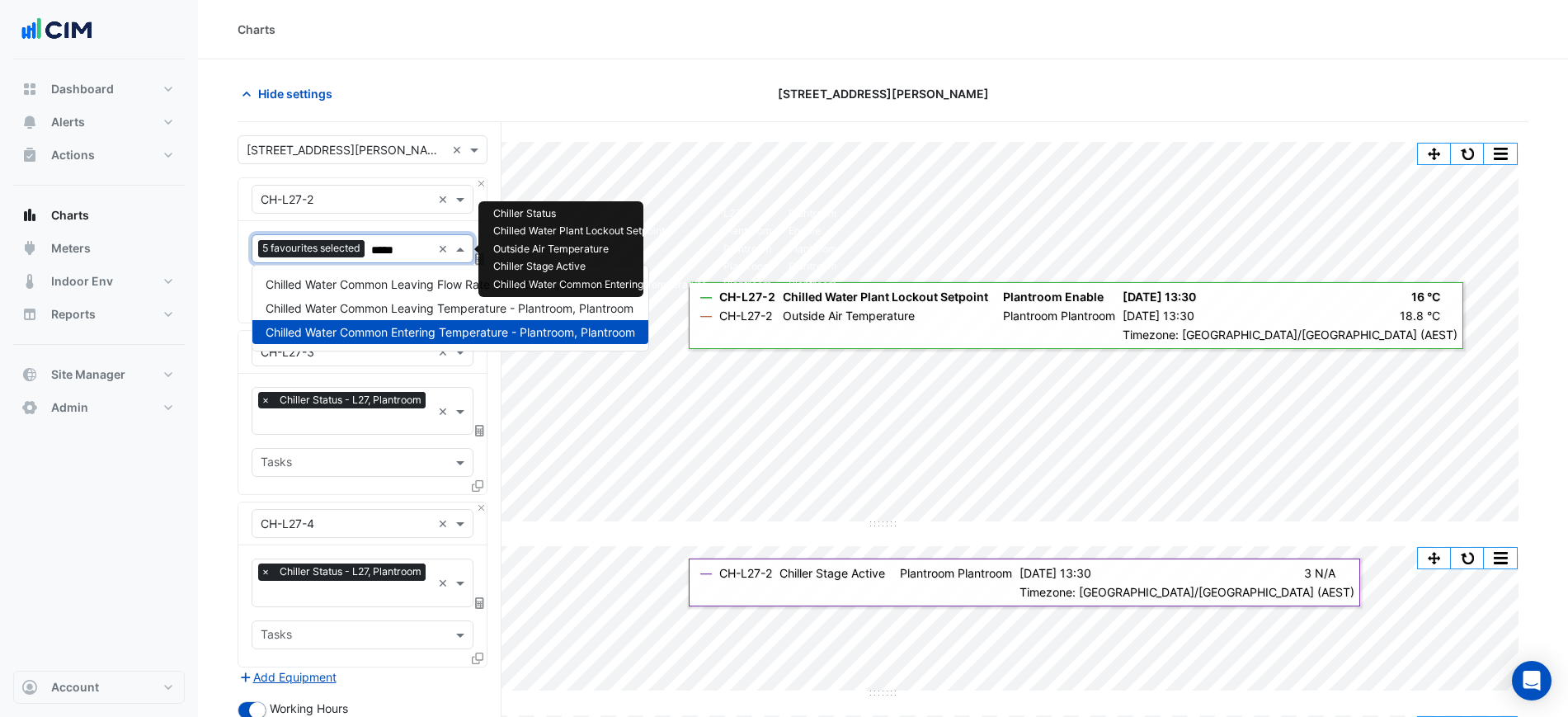
type input "******"
click at [409, 311] on span "Chilled Water Common Leaving Temperature - Plantroom, Plantroom" at bounding box center [449, 308] width 368 height 14
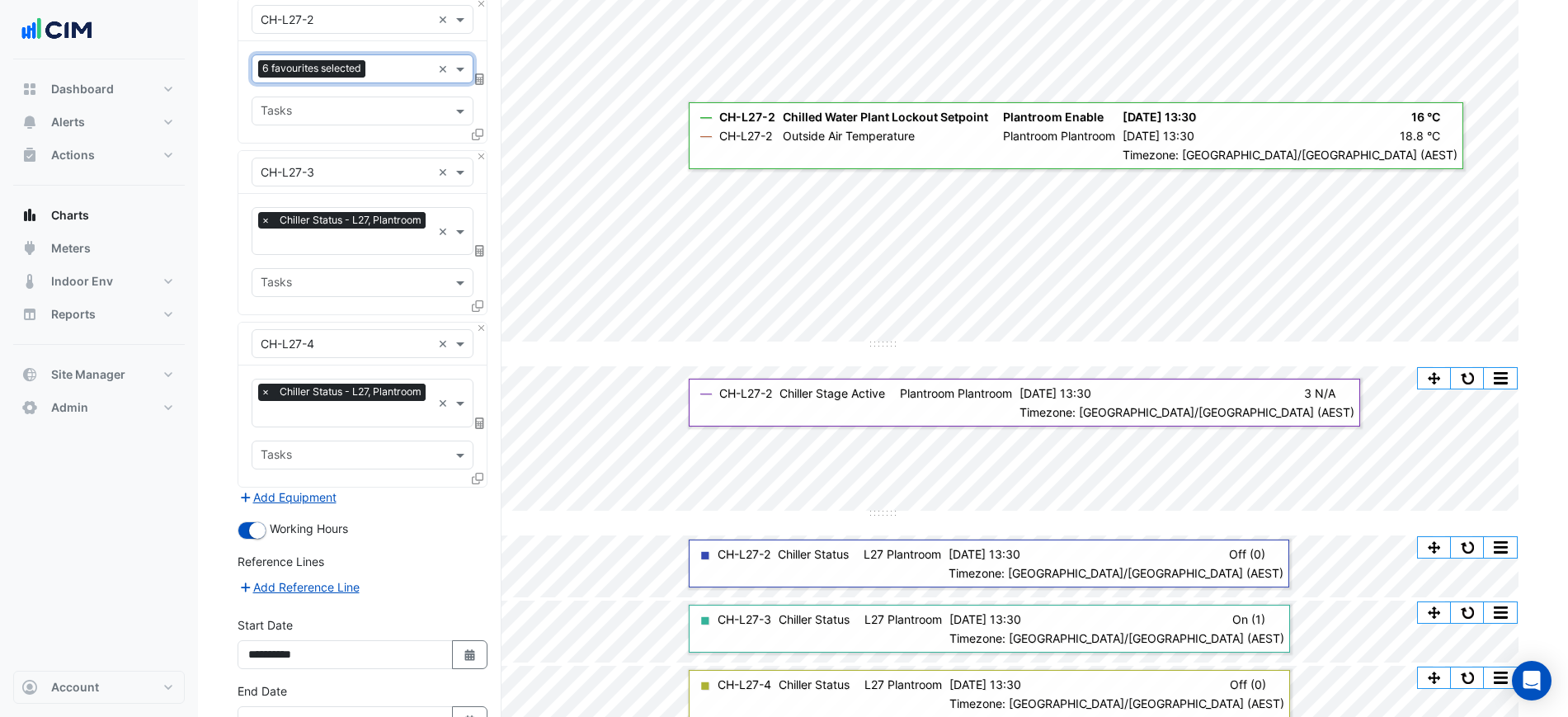
scroll to position [283, 0]
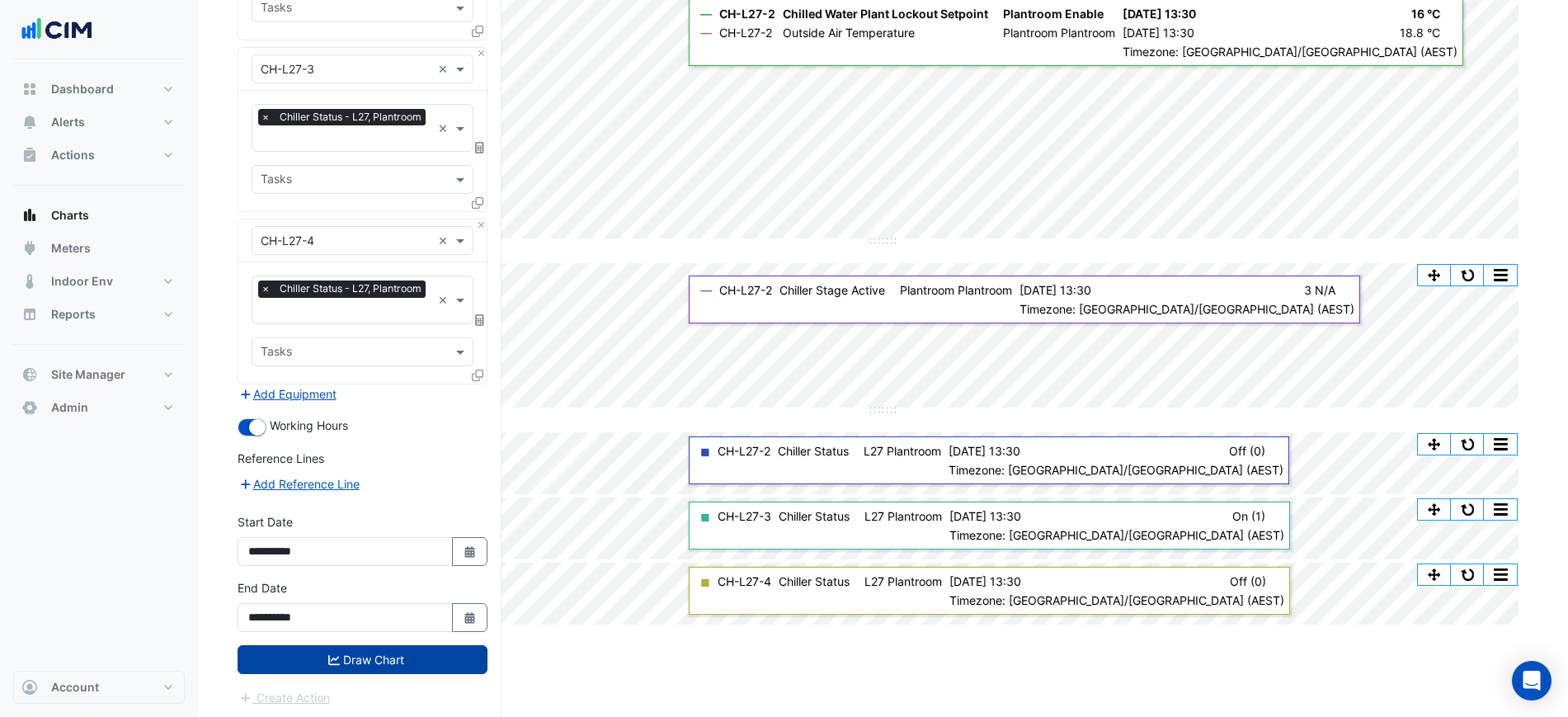
click at [420, 661] on button "Draw Chart" at bounding box center [363, 660] width 250 height 29
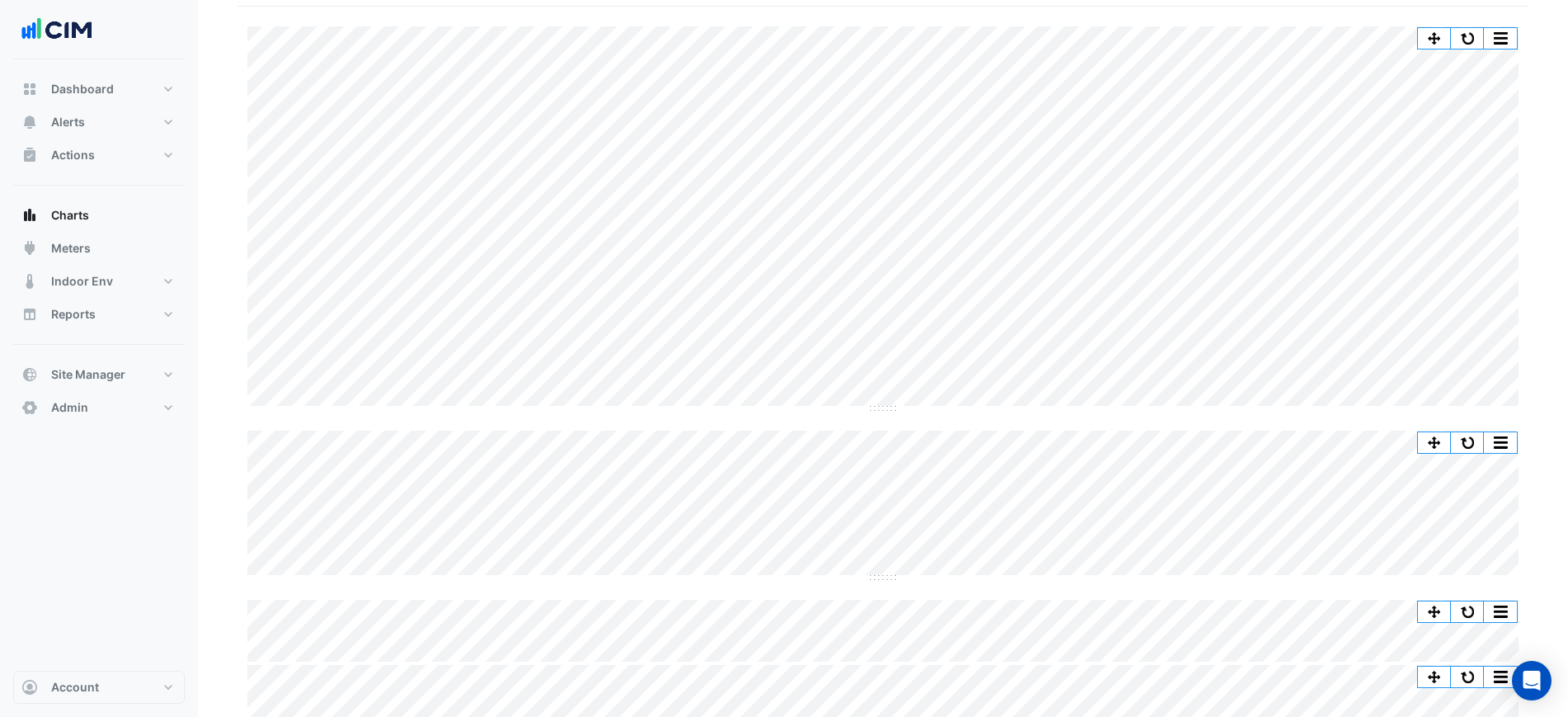
scroll to position [116, 0]
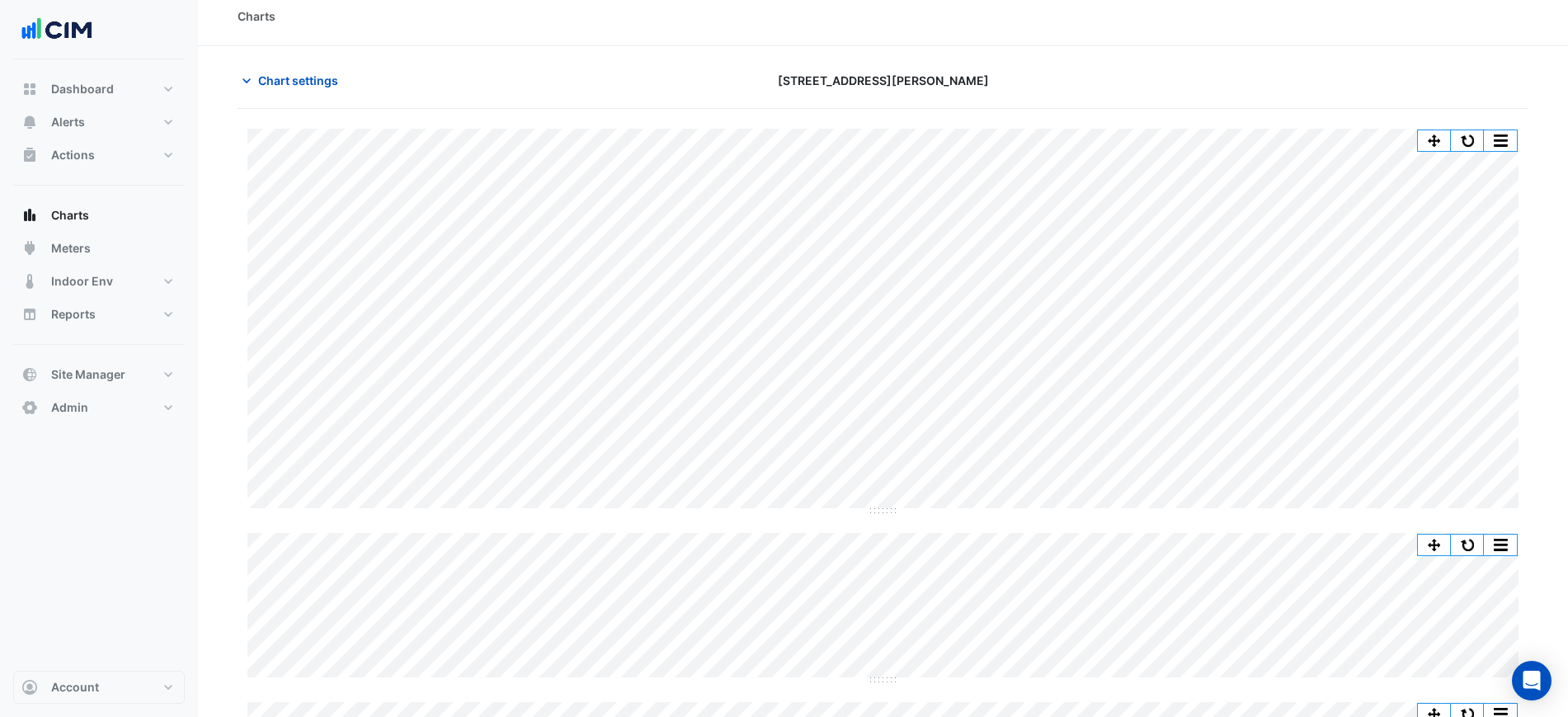
drag, startPoint x: 352, startPoint y: 90, endPoint x: 337, endPoint y: 86, distance: 15.5
click at [350, 89] on div "Chart settings" at bounding box center [446, 80] width 437 height 29
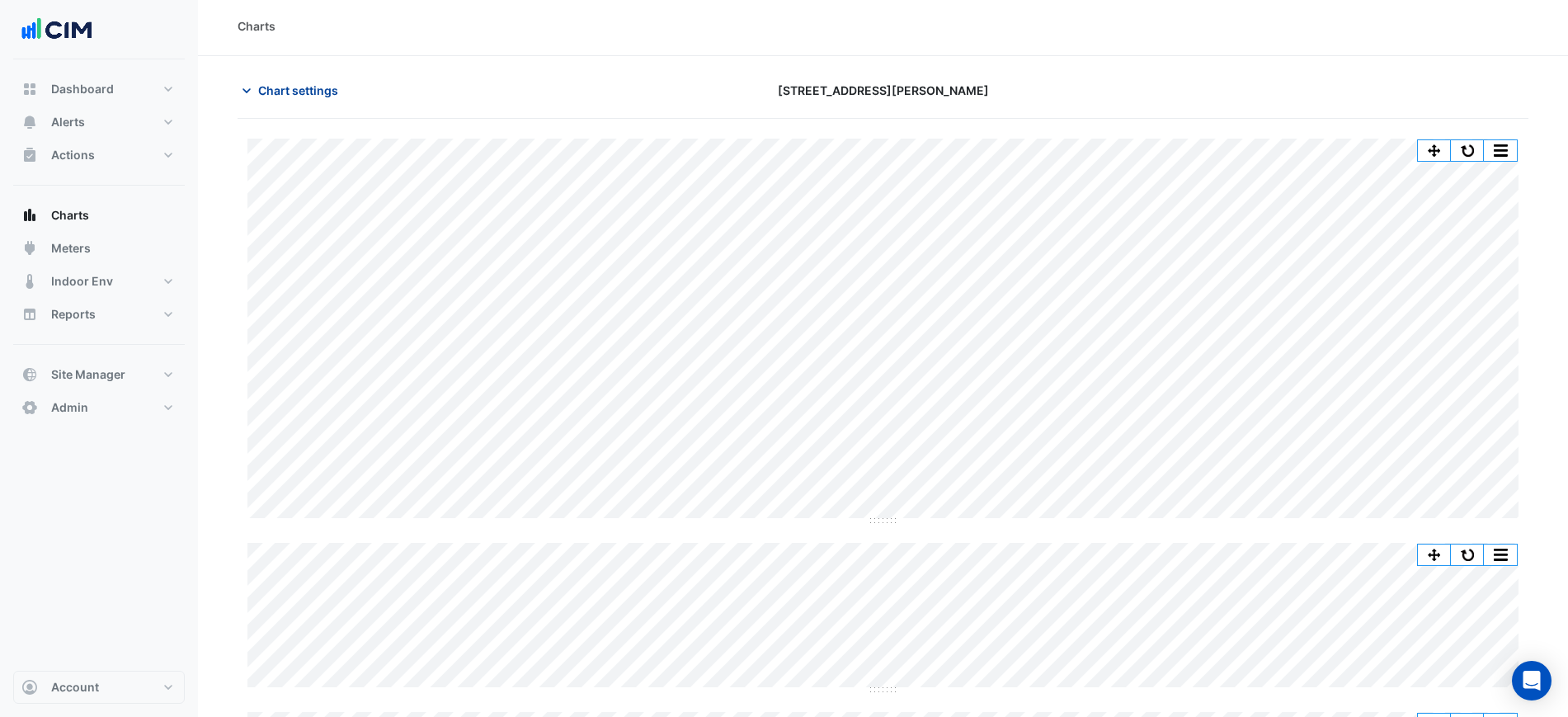
scroll to position [0, 0]
click at [326, 83] on button "Chart settings" at bounding box center [293, 94] width 111 height 29
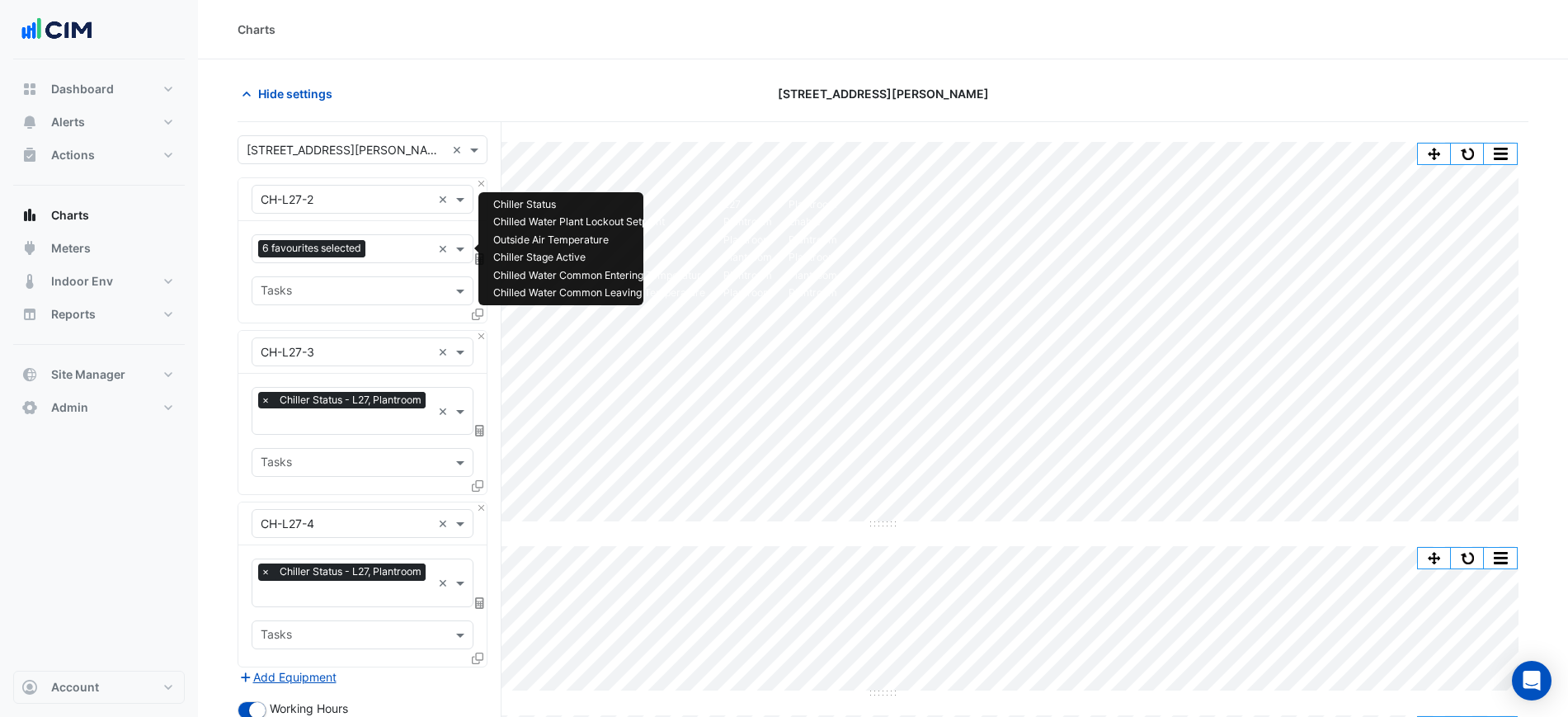
click at [382, 251] on input "text" at bounding box center [401, 250] width 59 height 17
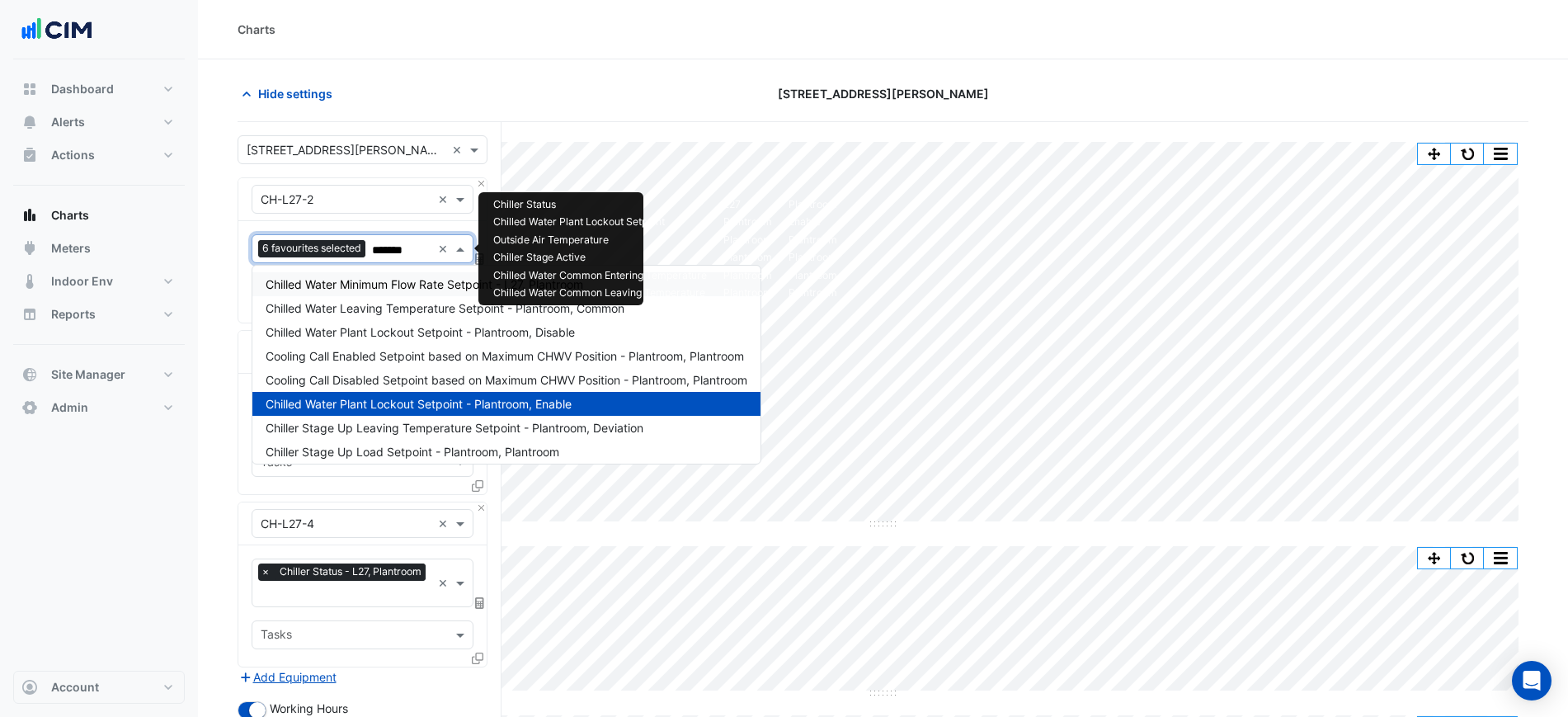
type input "********"
click at [415, 431] on span "Chiller Stage Up Leaving Temperature Setpoint - Plantroom, Deviation" at bounding box center [454, 428] width 378 height 14
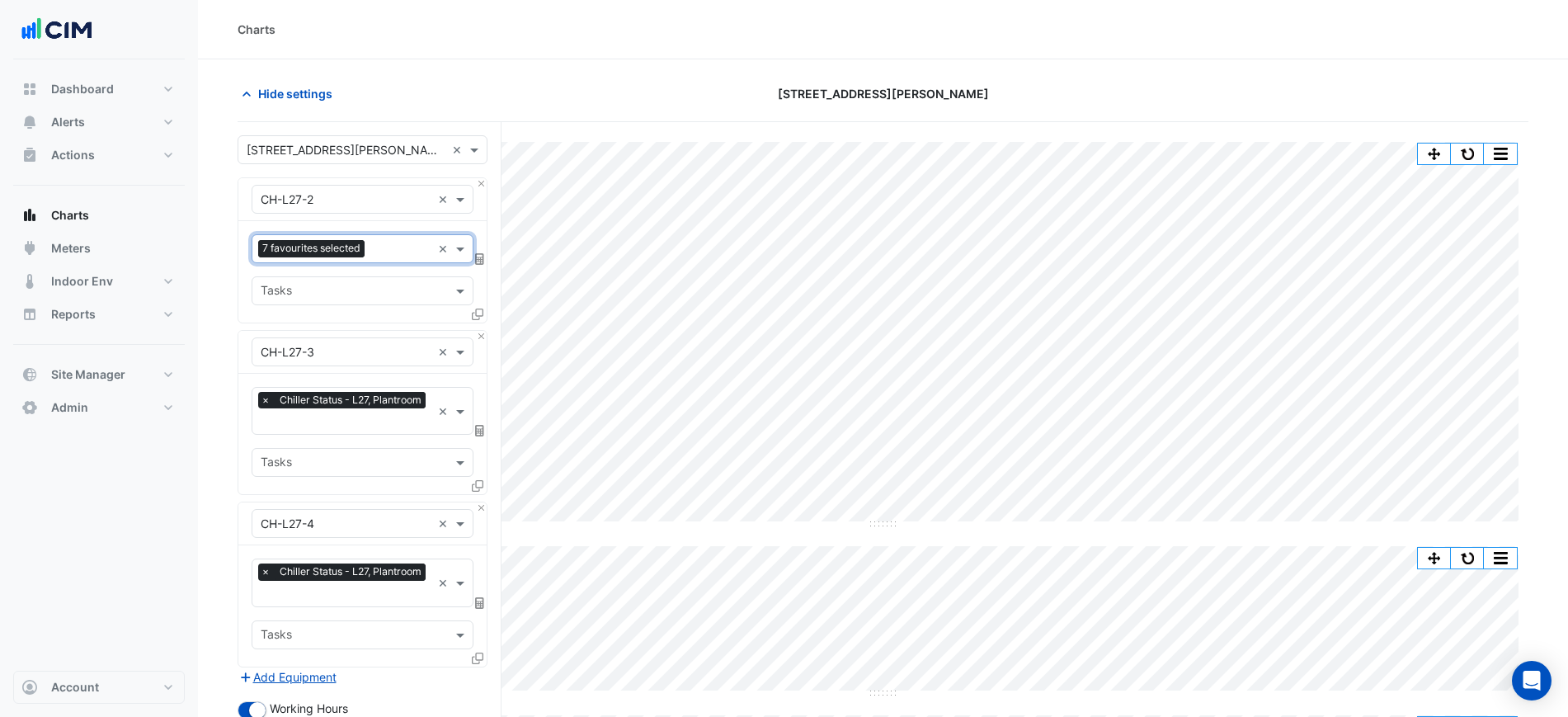
click at [389, 248] on input "text" at bounding box center [401, 250] width 60 height 17
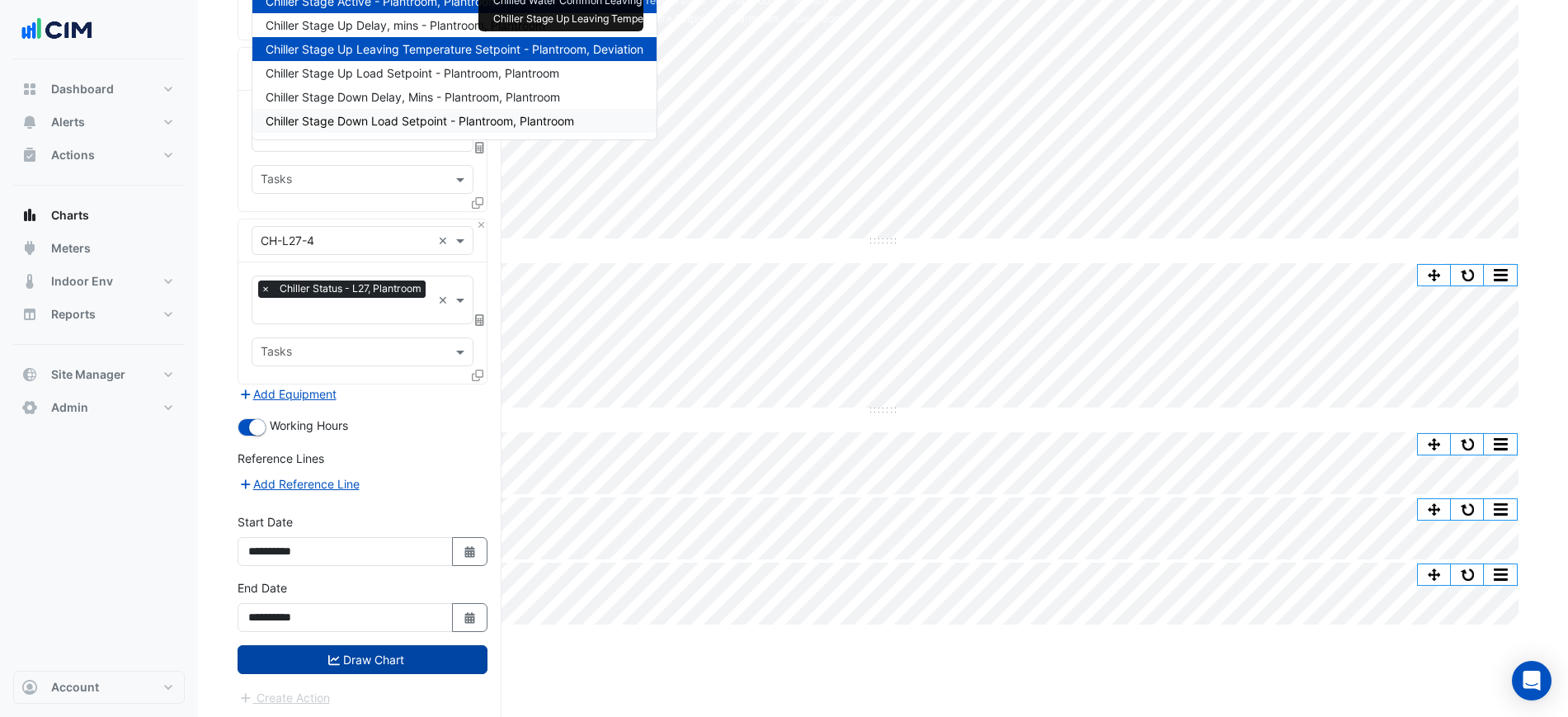
type input "*****"
click at [438, 652] on button "Draw Chart" at bounding box center [363, 660] width 250 height 29
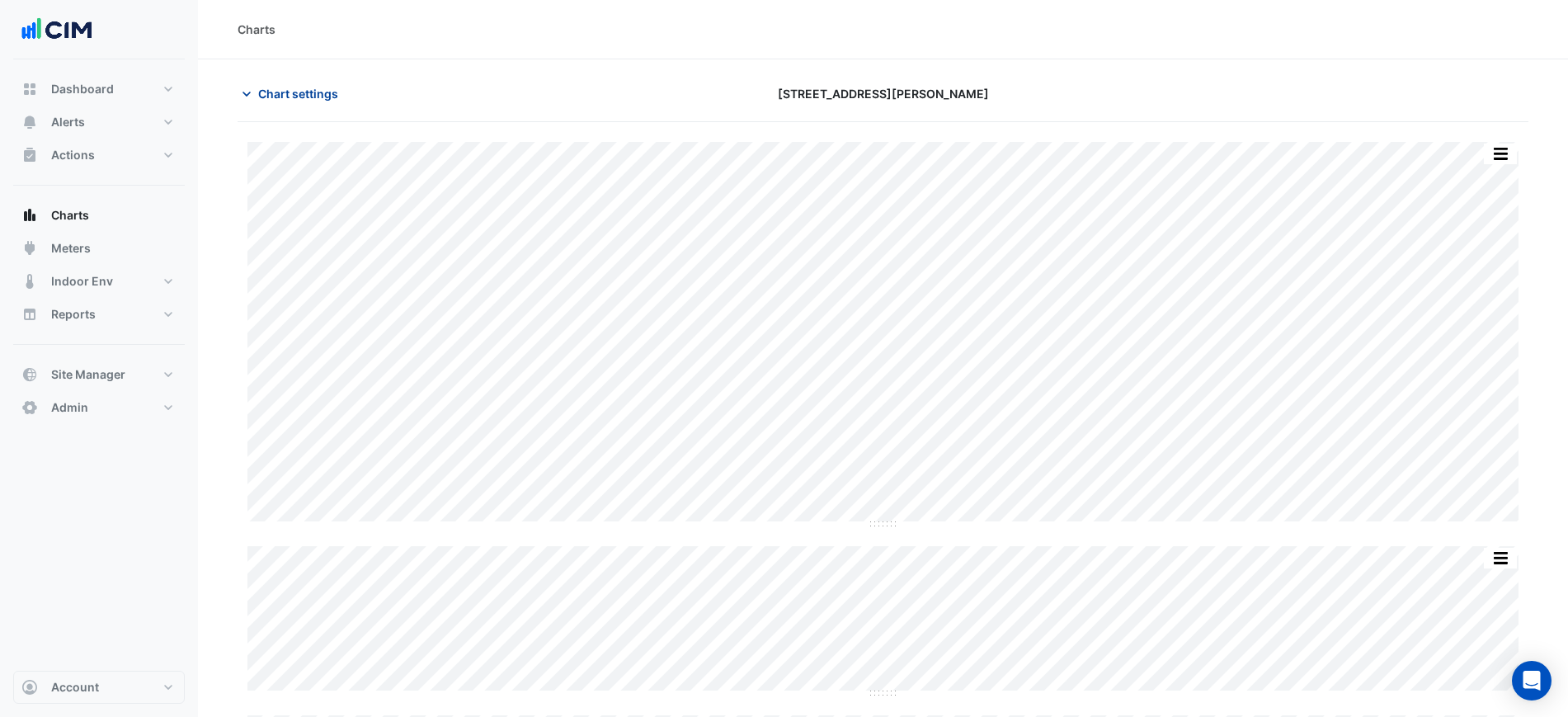
click at [301, 87] on span "Chart settings" at bounding box center [299, 93] width 80 height 17
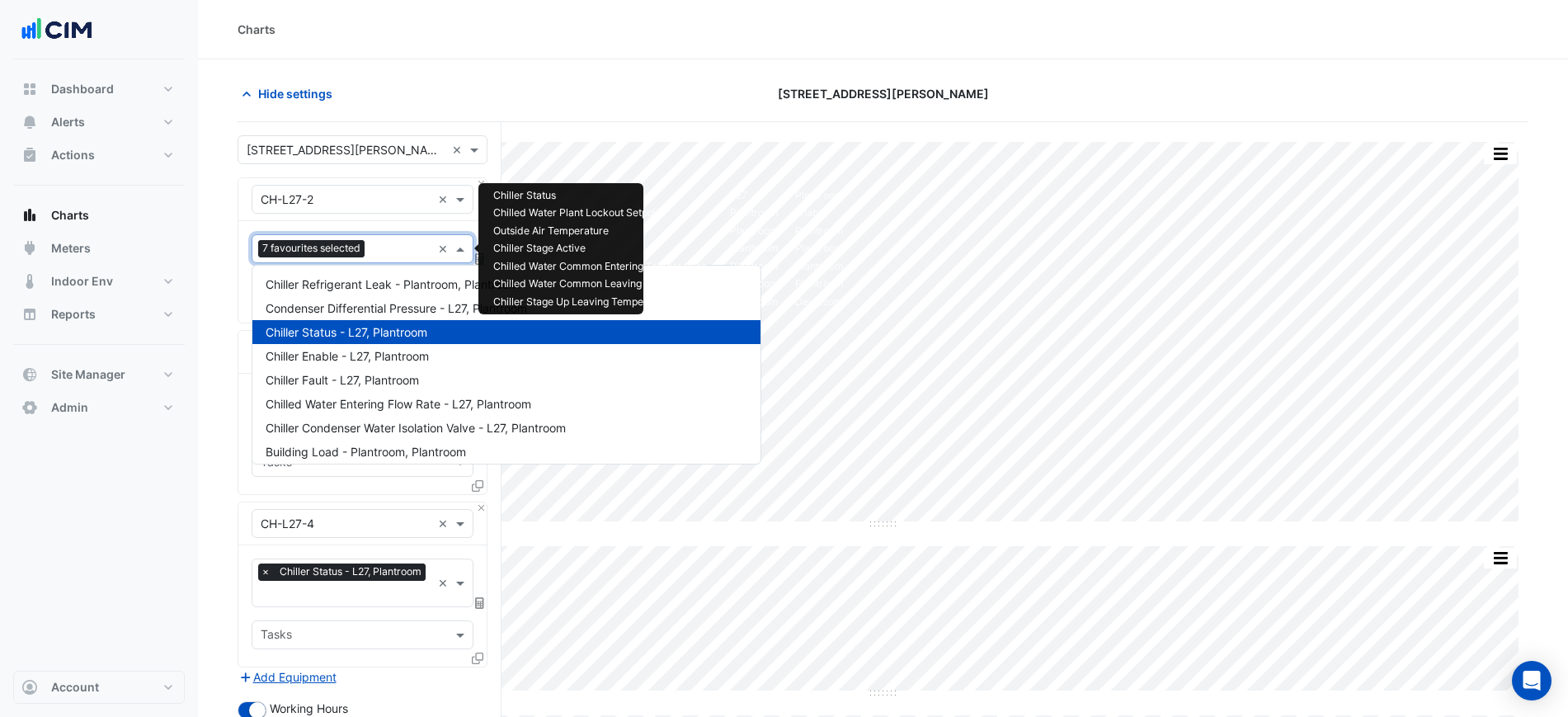
click at [356, 252] on span "7 favourites selected" at bounding box center [311, 248] width 106 height 16
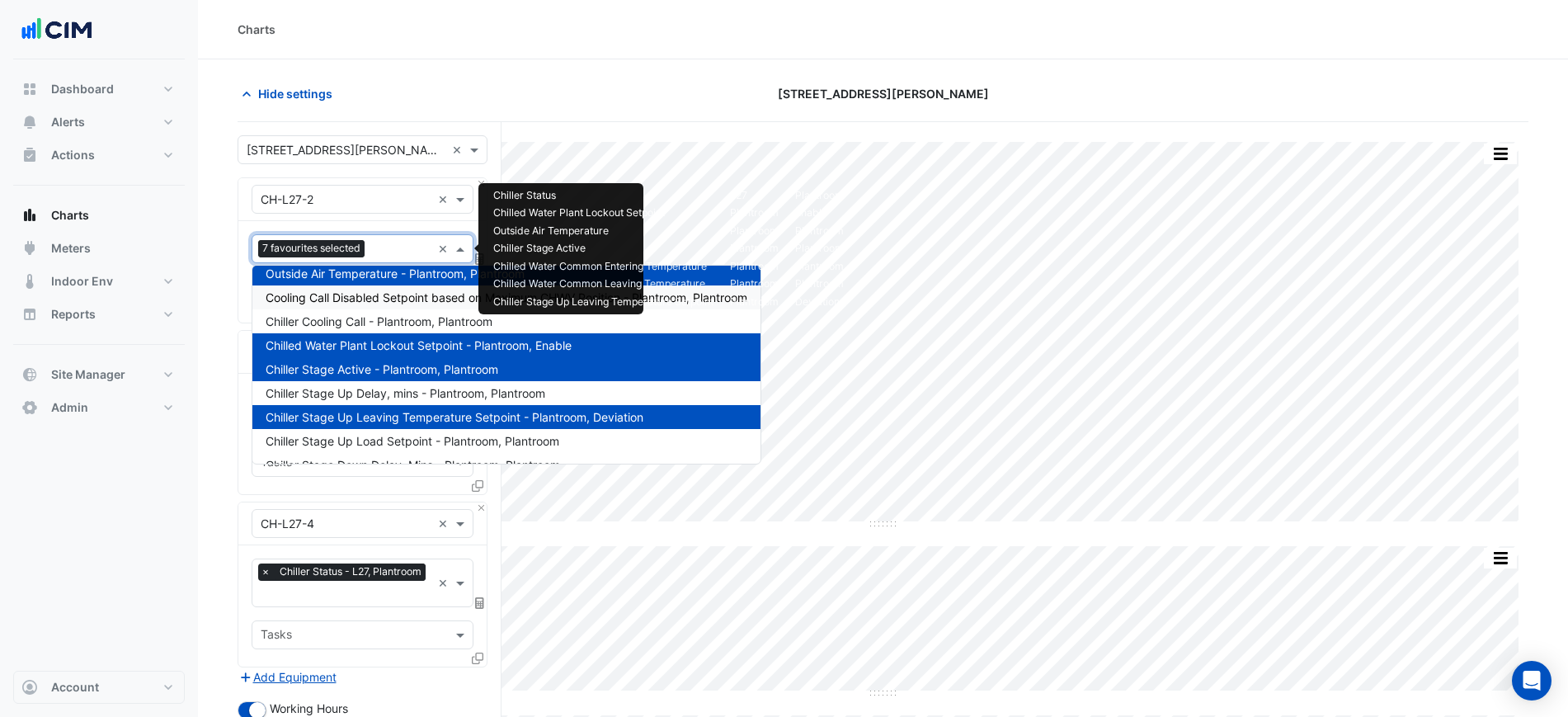
scroll to position [501, 0]
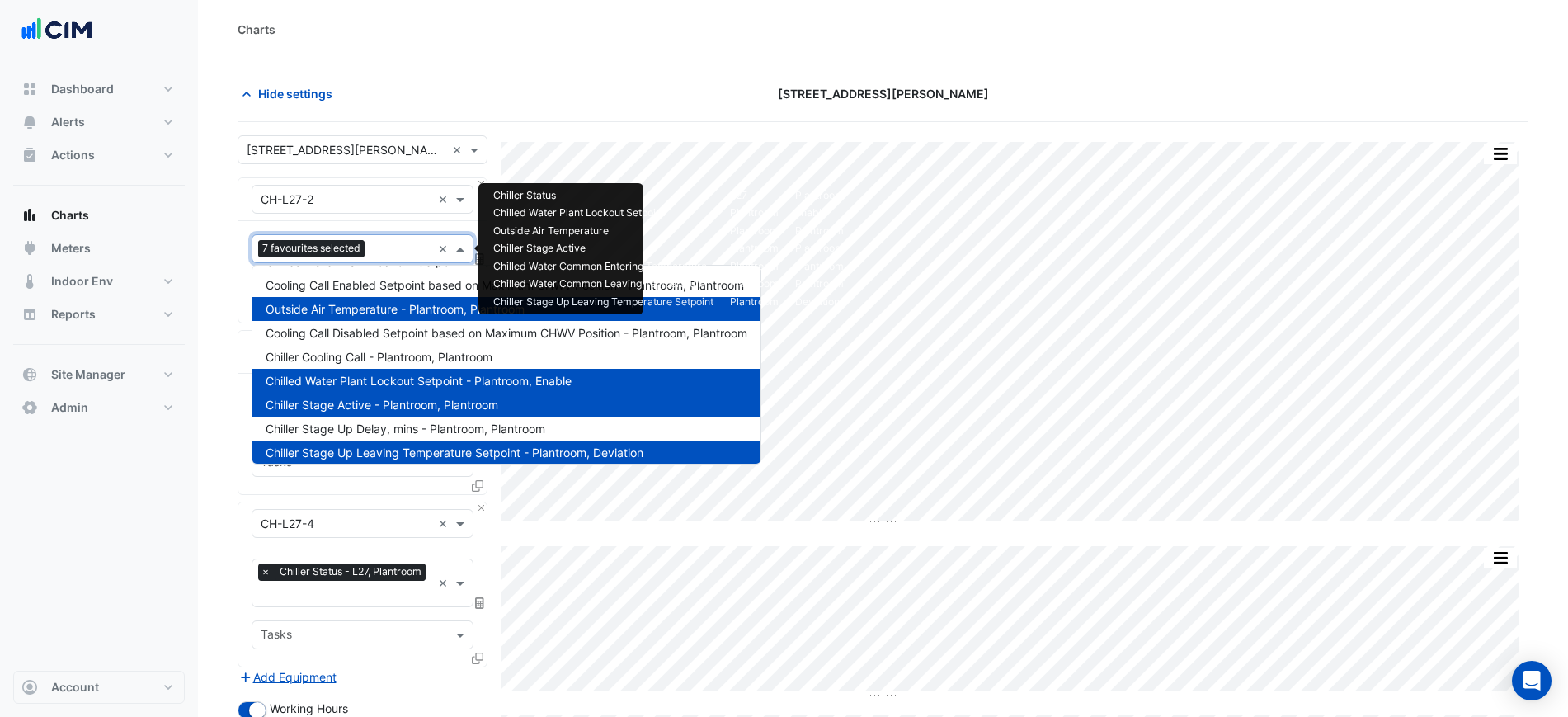
click at [444, 383] on span "Chilled Water Plant Lockout Setpoint - Plantroom, Enable" at bounding box center [418, 381] width 306 height 14
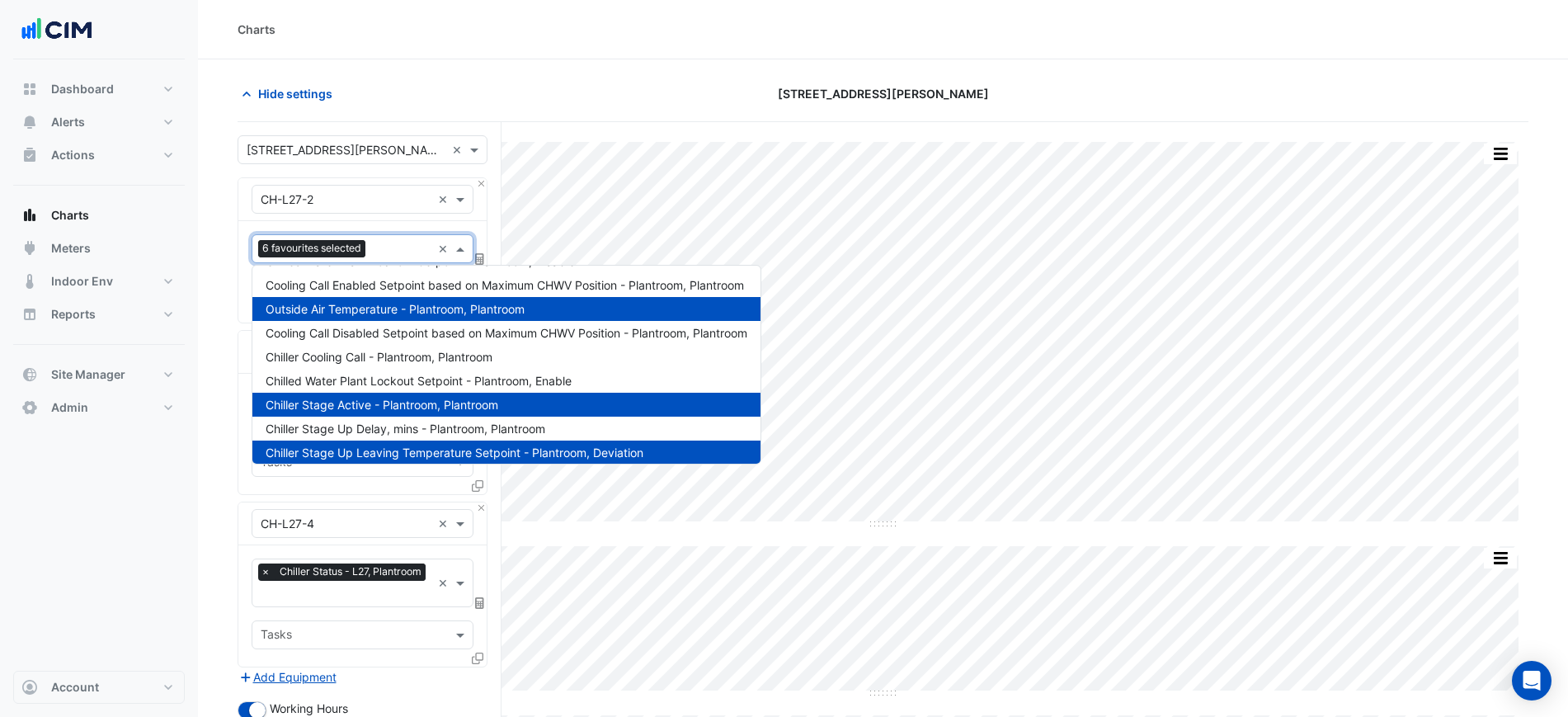
click at [448, 305] on span "Outside Air Temperature - Plantroom, Plantroom" at bounding box center [394, 309] width 259 height 14
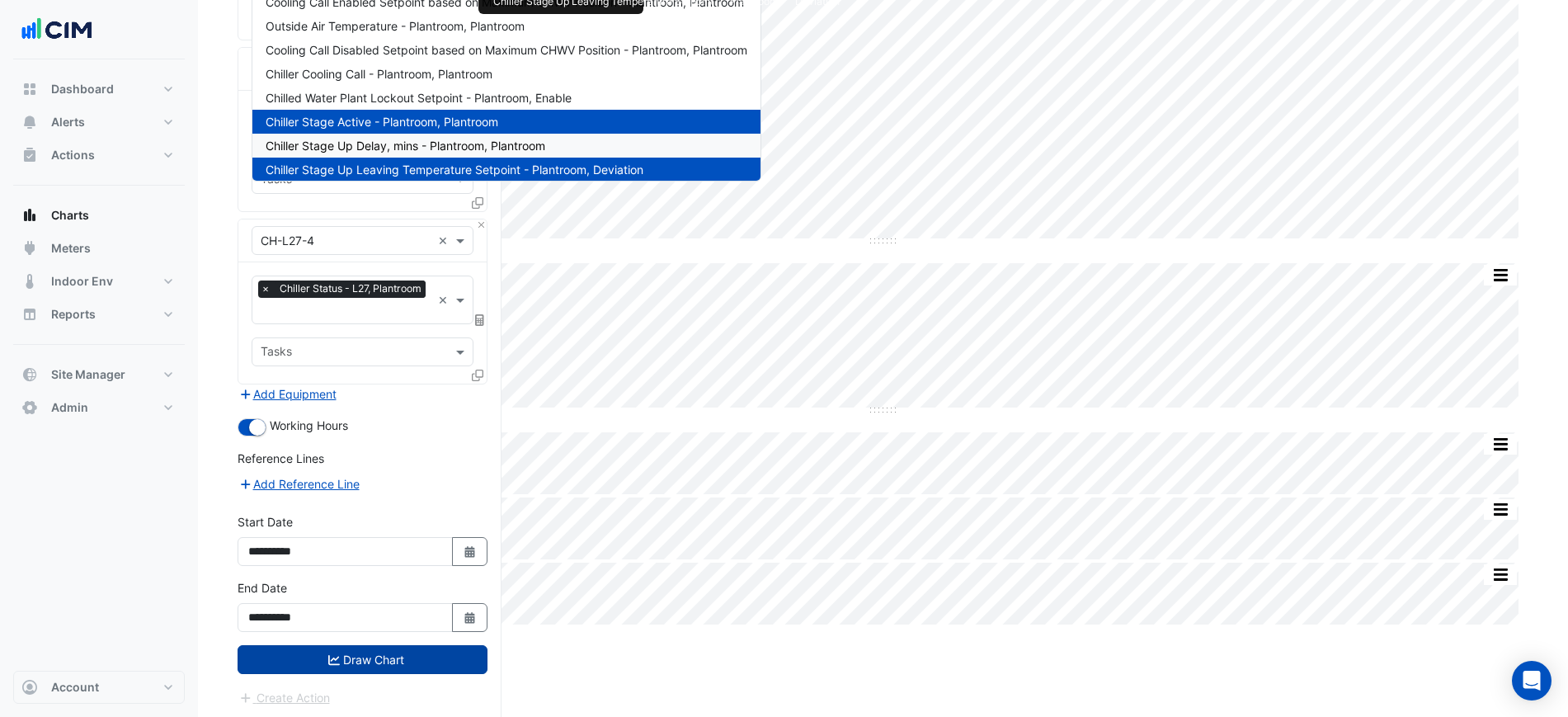
click at [461, 667] on button "Draw Chart" at bounding box center [363, 660] width 250 height 29
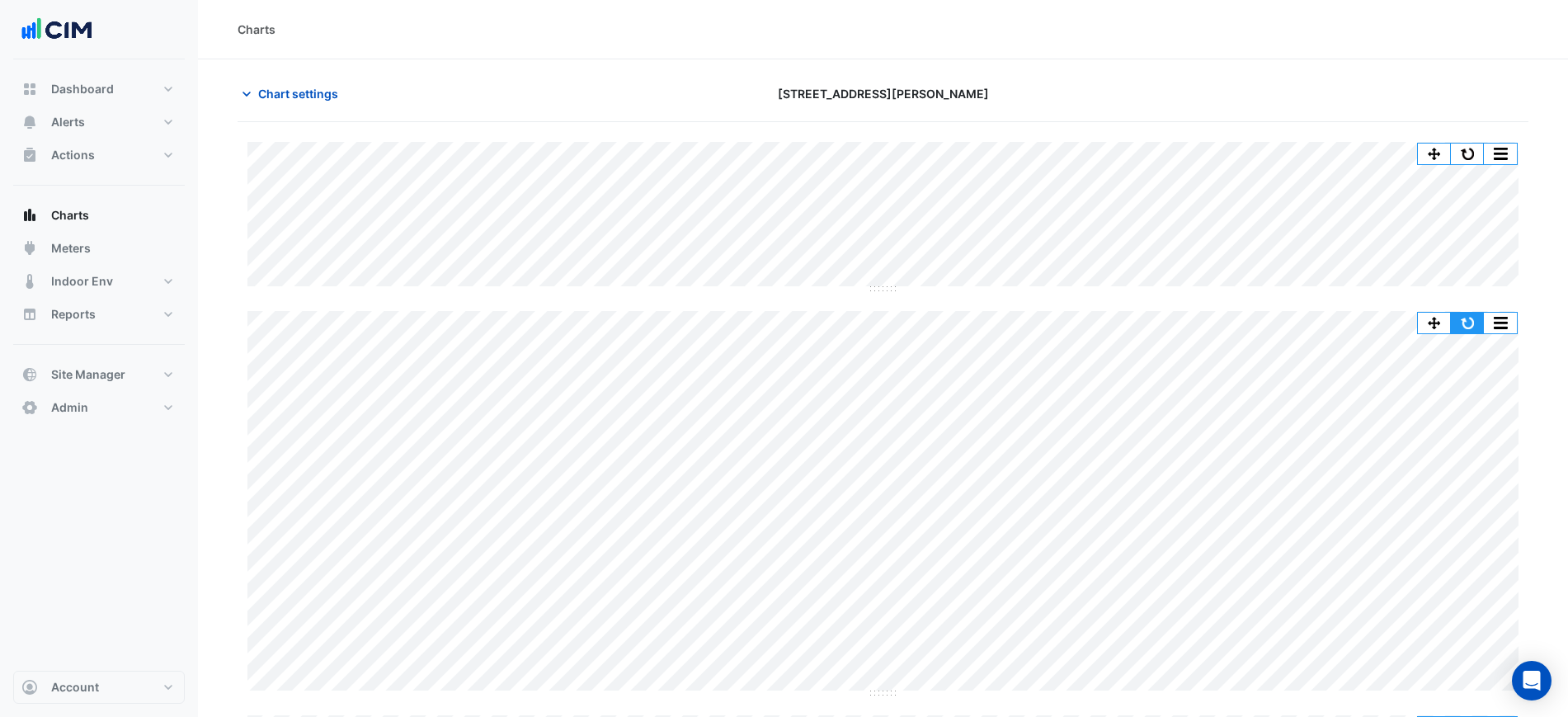
click at [1468, 316] on button "button" at bounding box center [1467, 323] width 33 height 21
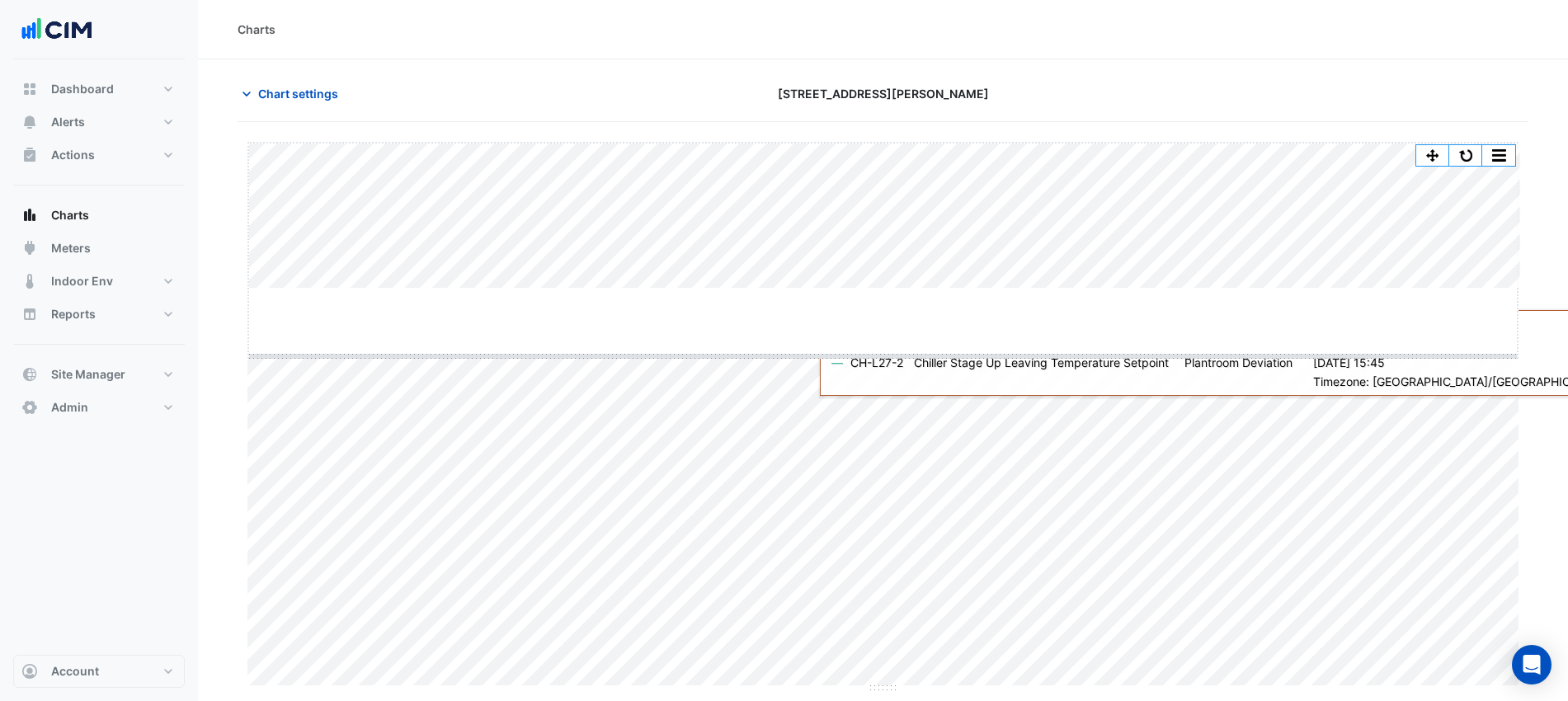
drag, startPoint x: 880, startPoint y: 299, endPoint x: 868, endPoint y: 467, distance: 168.4
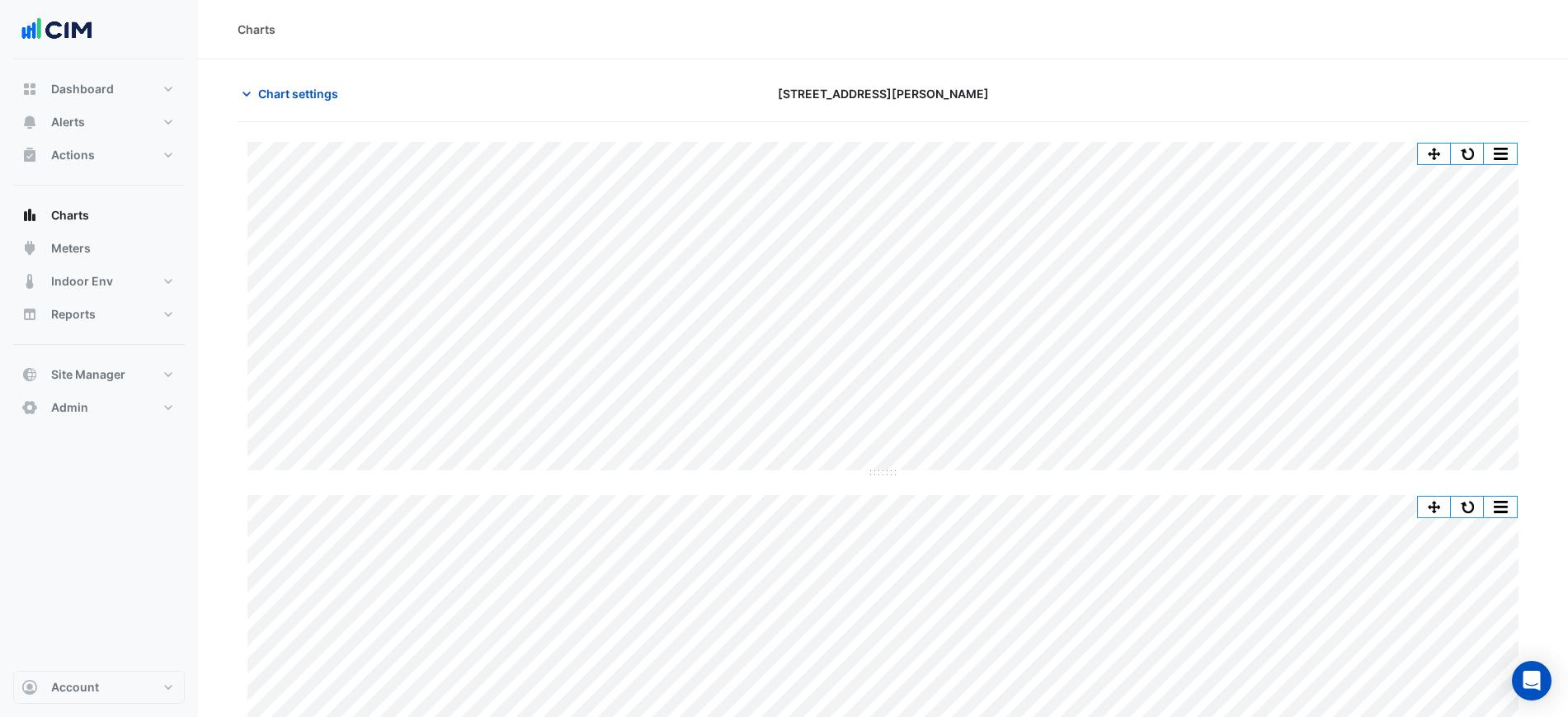
click at [279, 70] on section "Chart settings 201 Elizabeth St Split by Equip Split All Split None Print Save …" at bounding box center [882, 577] width 1370 height 1035
click at [281, 88] on span "Chart settings" at bounding box center [299, 93] width 80 height 17
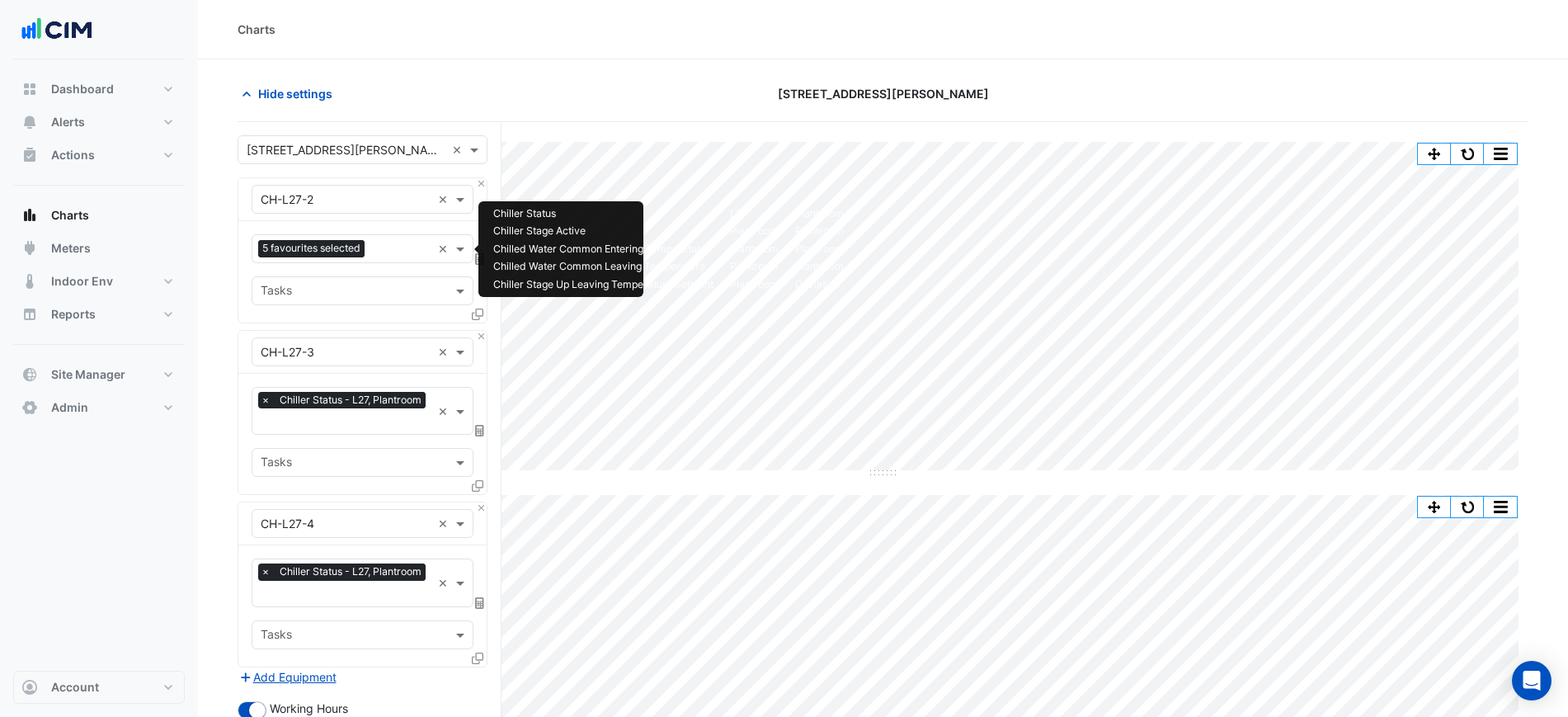
click at [370, 252] on div "Favourites 5 favourites selected" at bounding box center [341, 249] width 179 height 26
type input "*******"
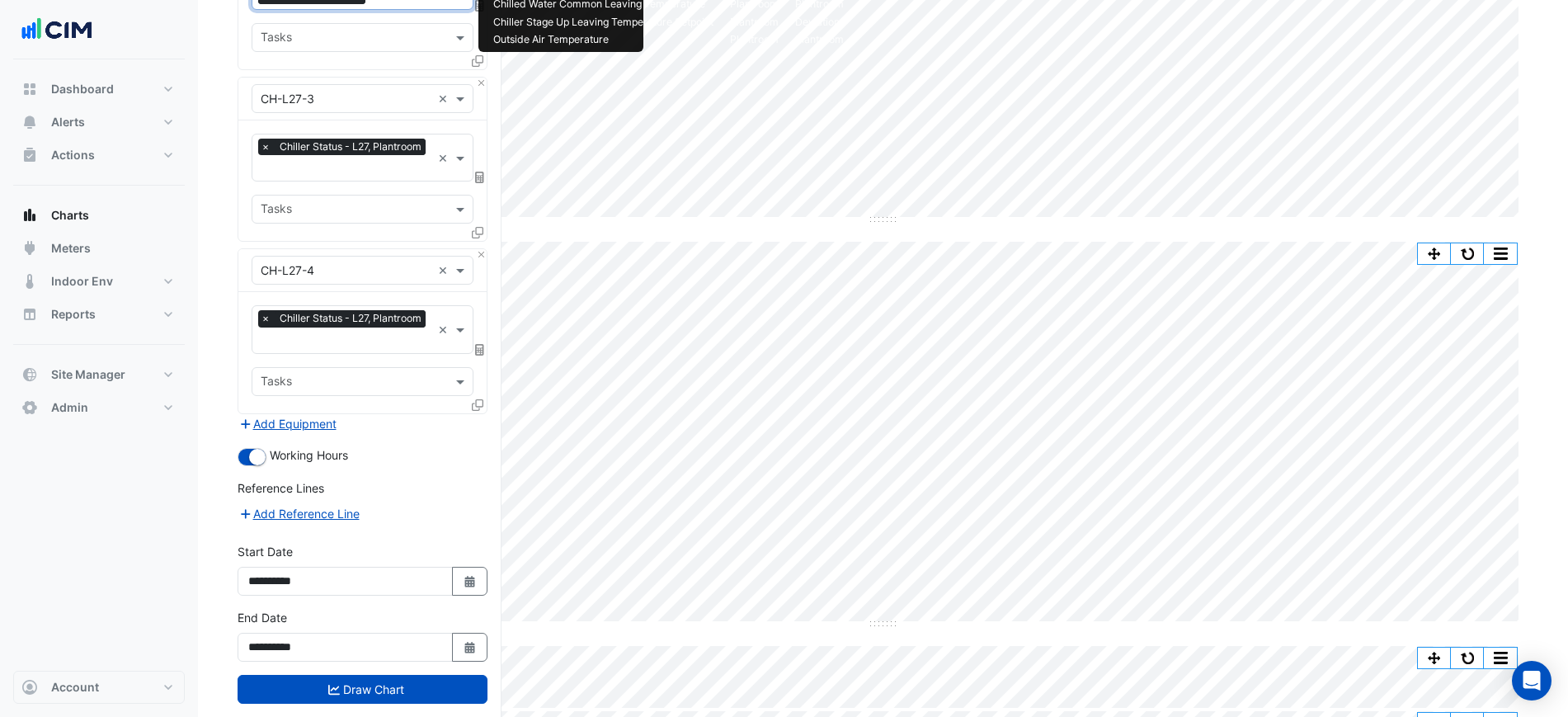
scroll to position [378, 0]
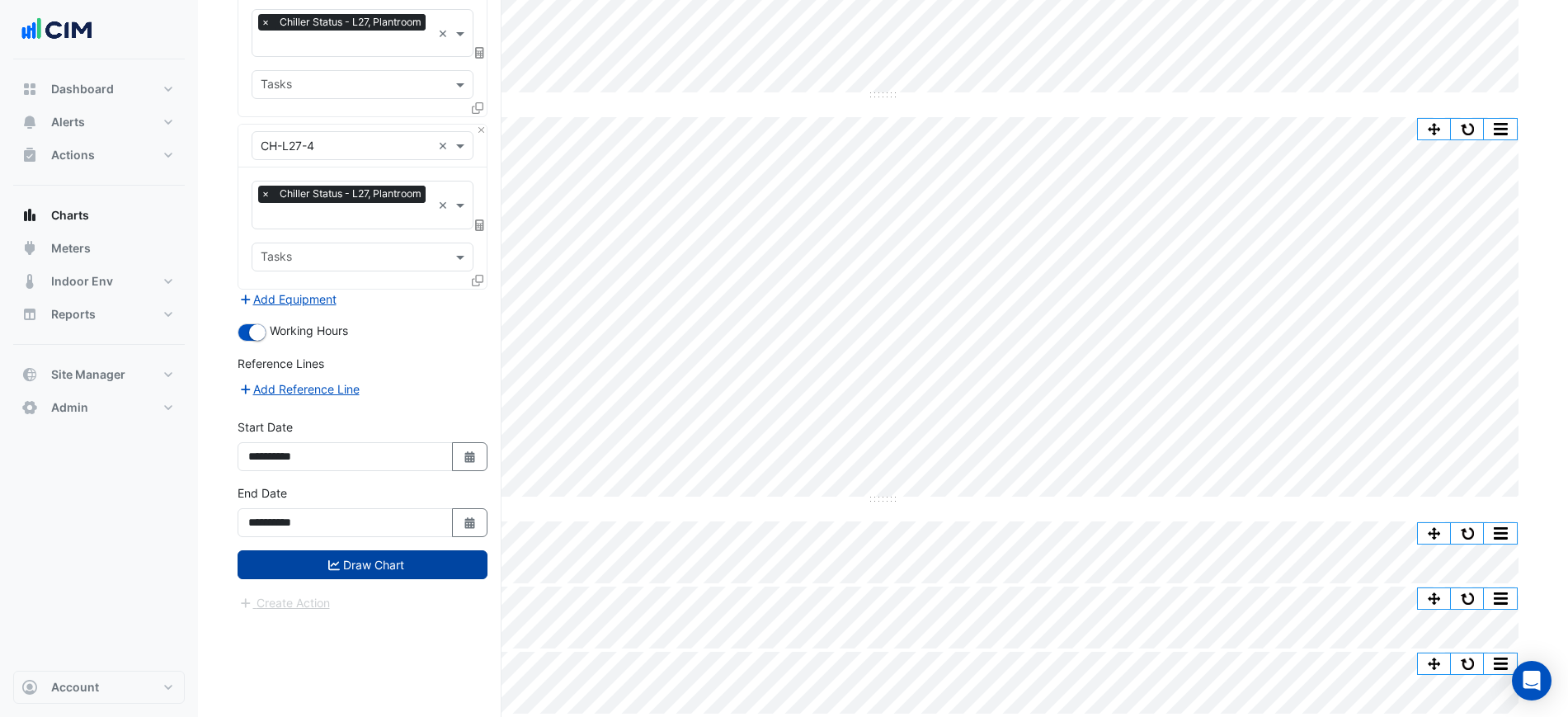
click at [453, 566] on button "Draw Chart" at bounding box center [363, 565] width 250 height 29
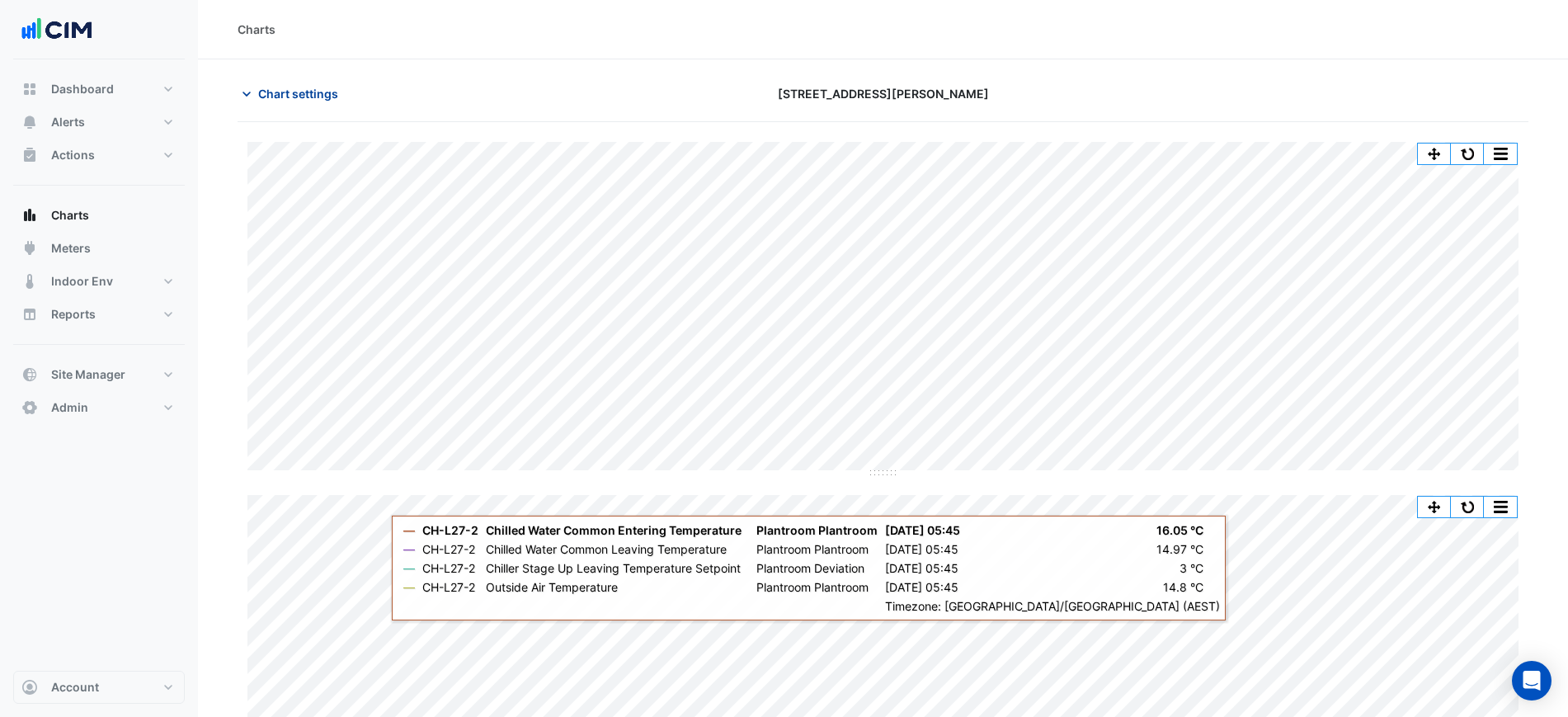
drag, startPoint x: 337, startPoint y: 80, endPoint x: 334, endPoint y: 93, distance: 13.3
click at [334, 92] on button "Chart settings" at bounding box center [293, 94] width 111 height 29
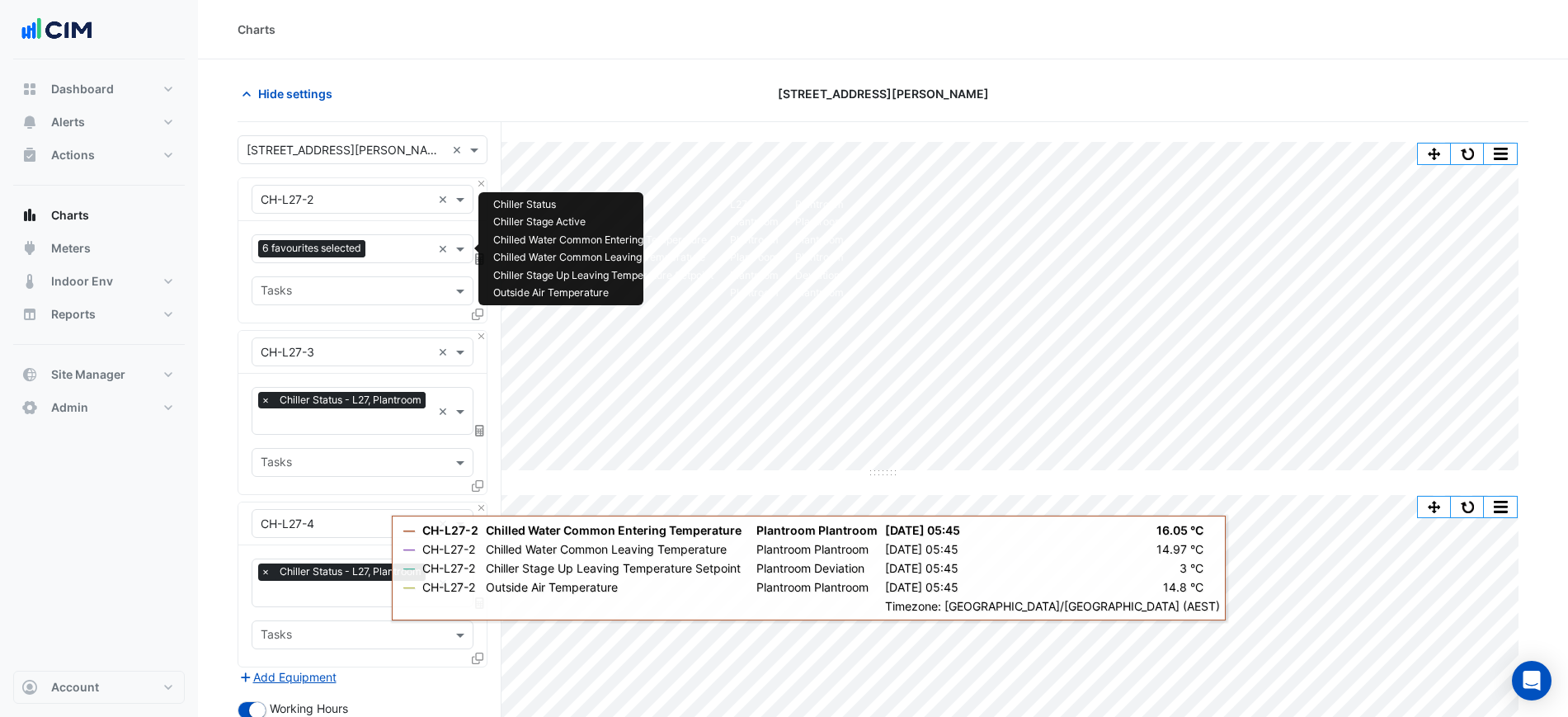
drag, startPoint x: 342, startPoint y: 246, endPoint x: 350, endPoint y: 251, distance: 9.4
click at [342, 247] on span "6 favourites selected" at bounding box center [311, 248] width 107 height 16
type input "*****"
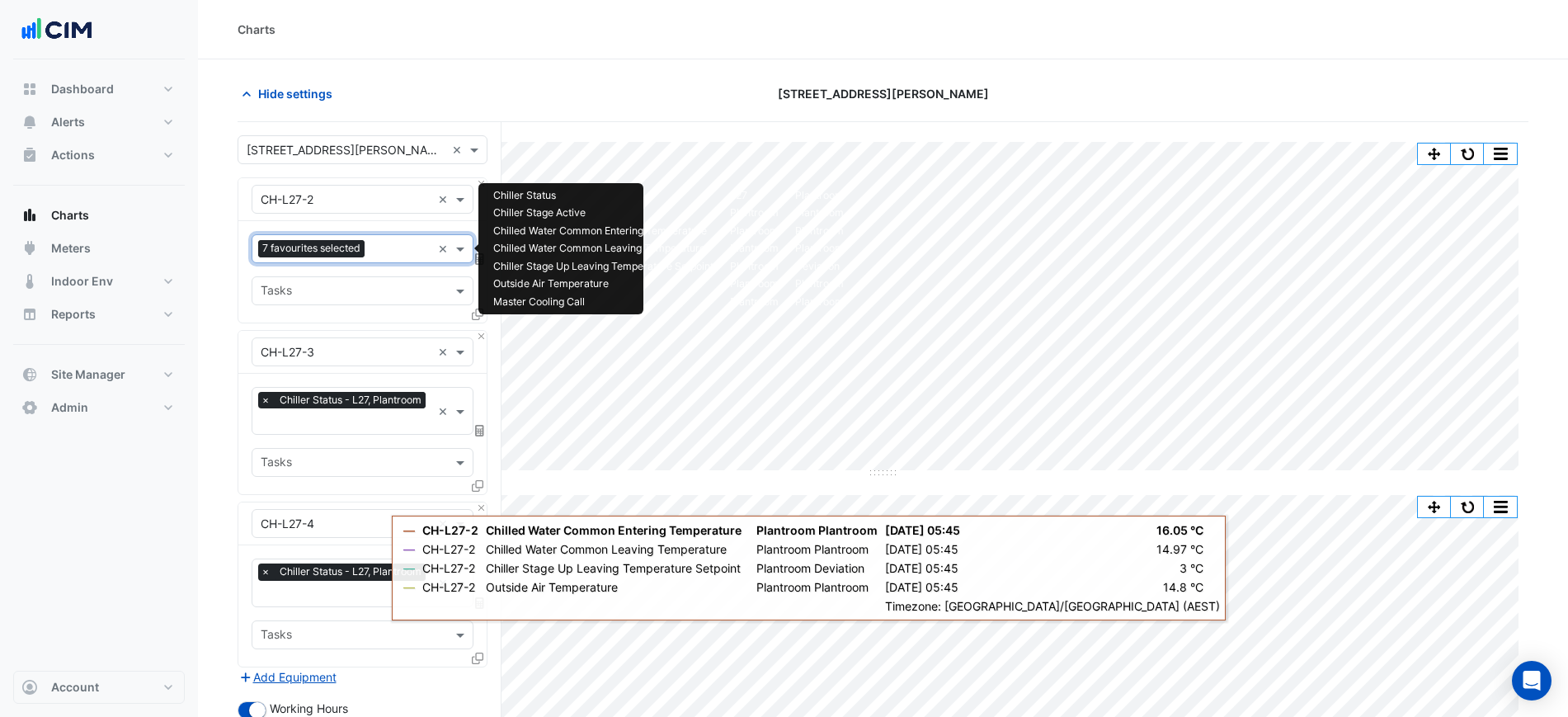
scroll to position [378, 0]
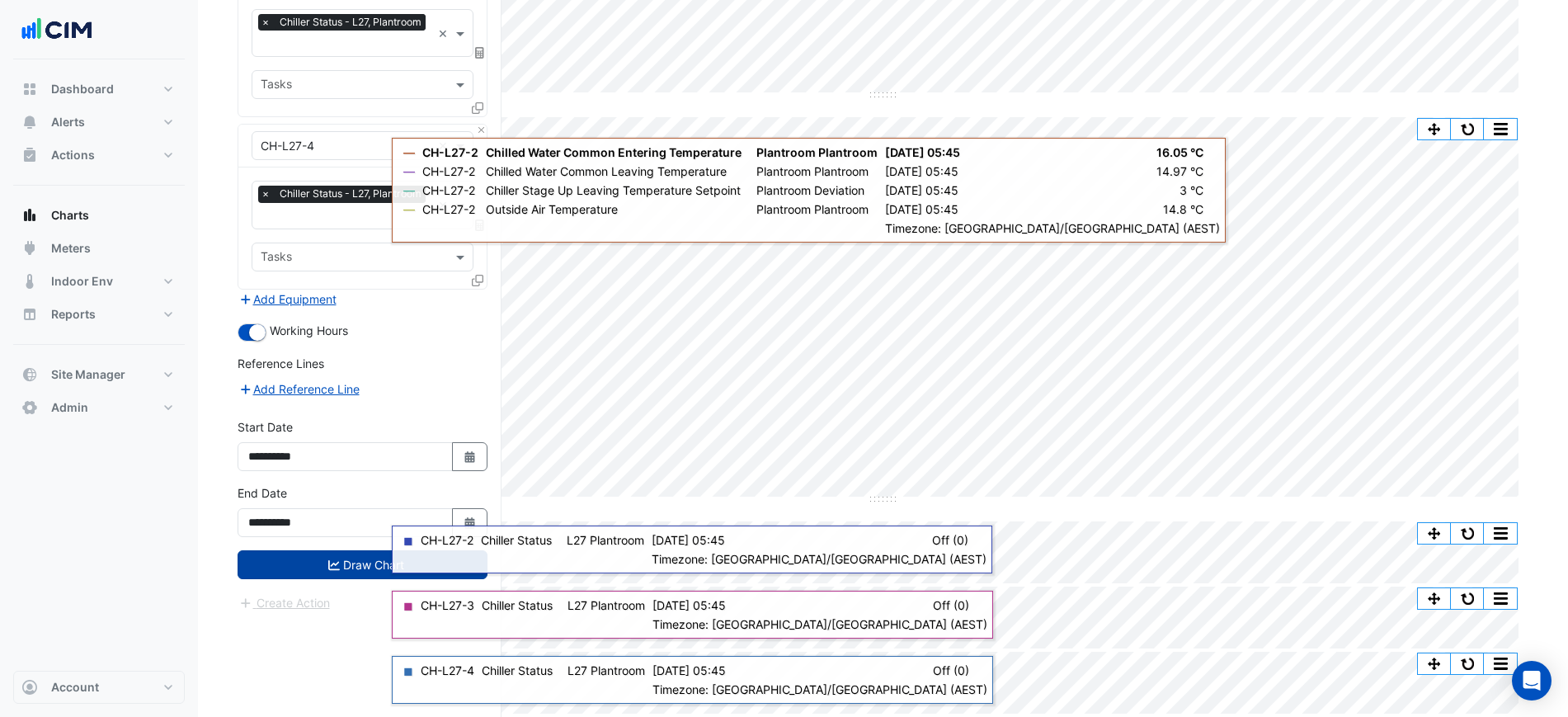
click at [352, 569] on button "Draw Chart" at bounding box center [363, 565] width 250 height 29
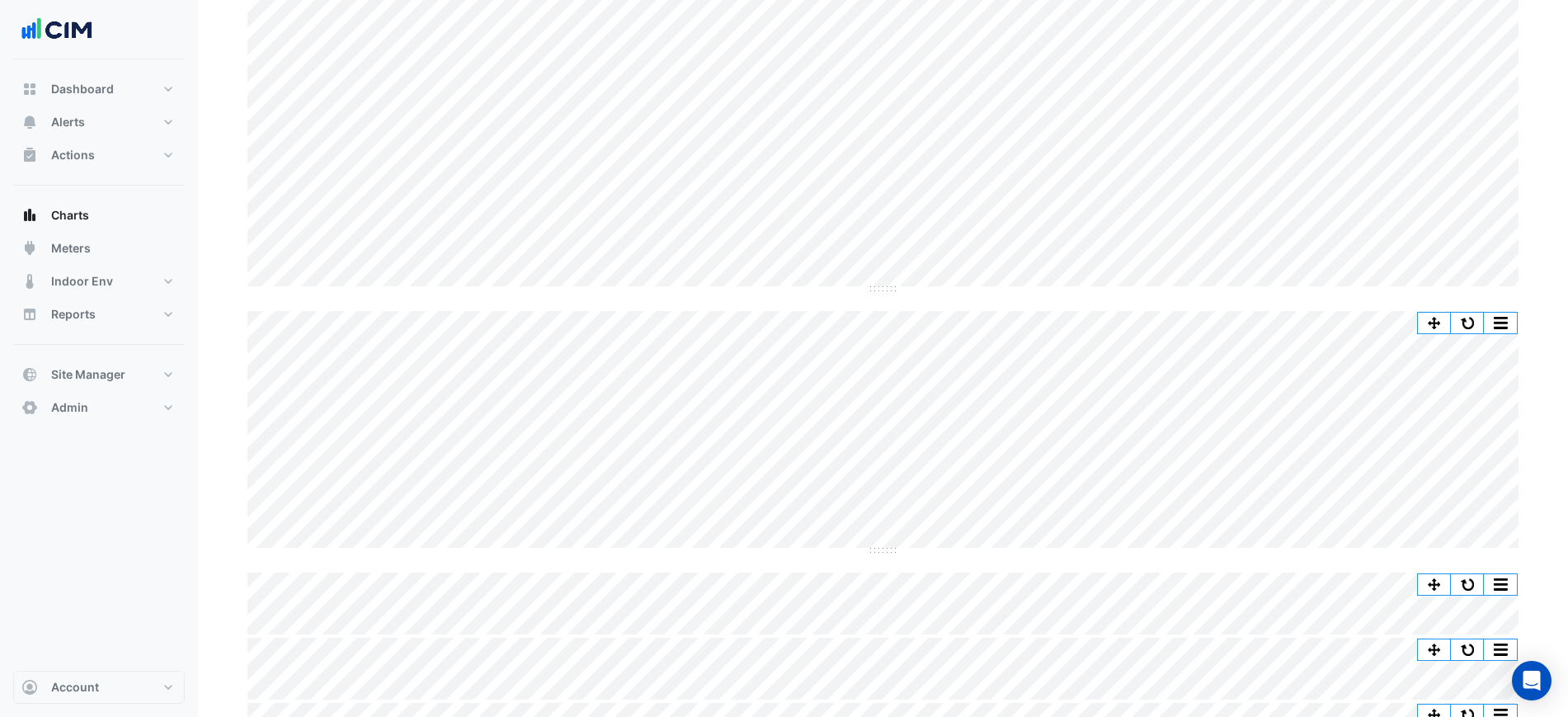
scroll to position [94, 0]
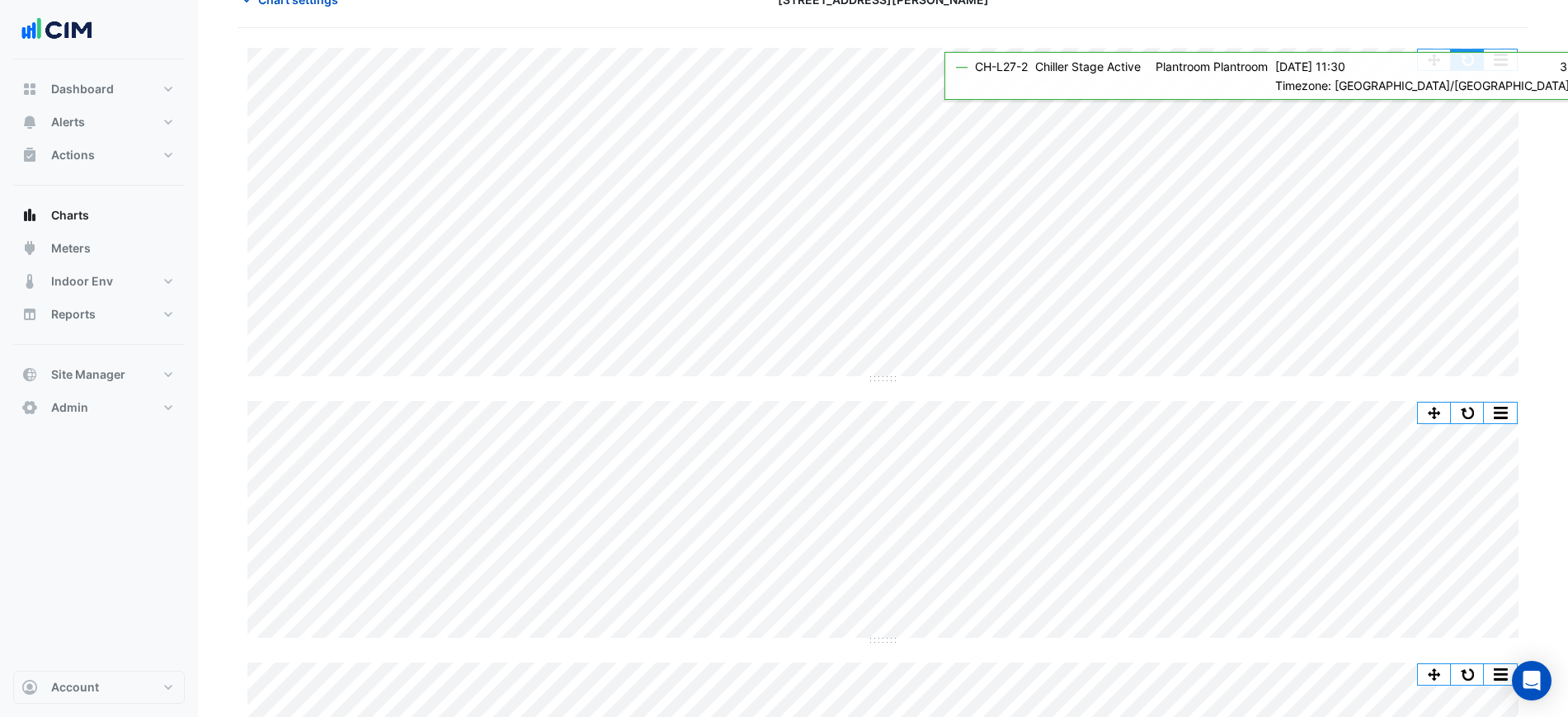
click at [1466, 63] on button "button" at bounding box center [1467, 60] width 33 height 21
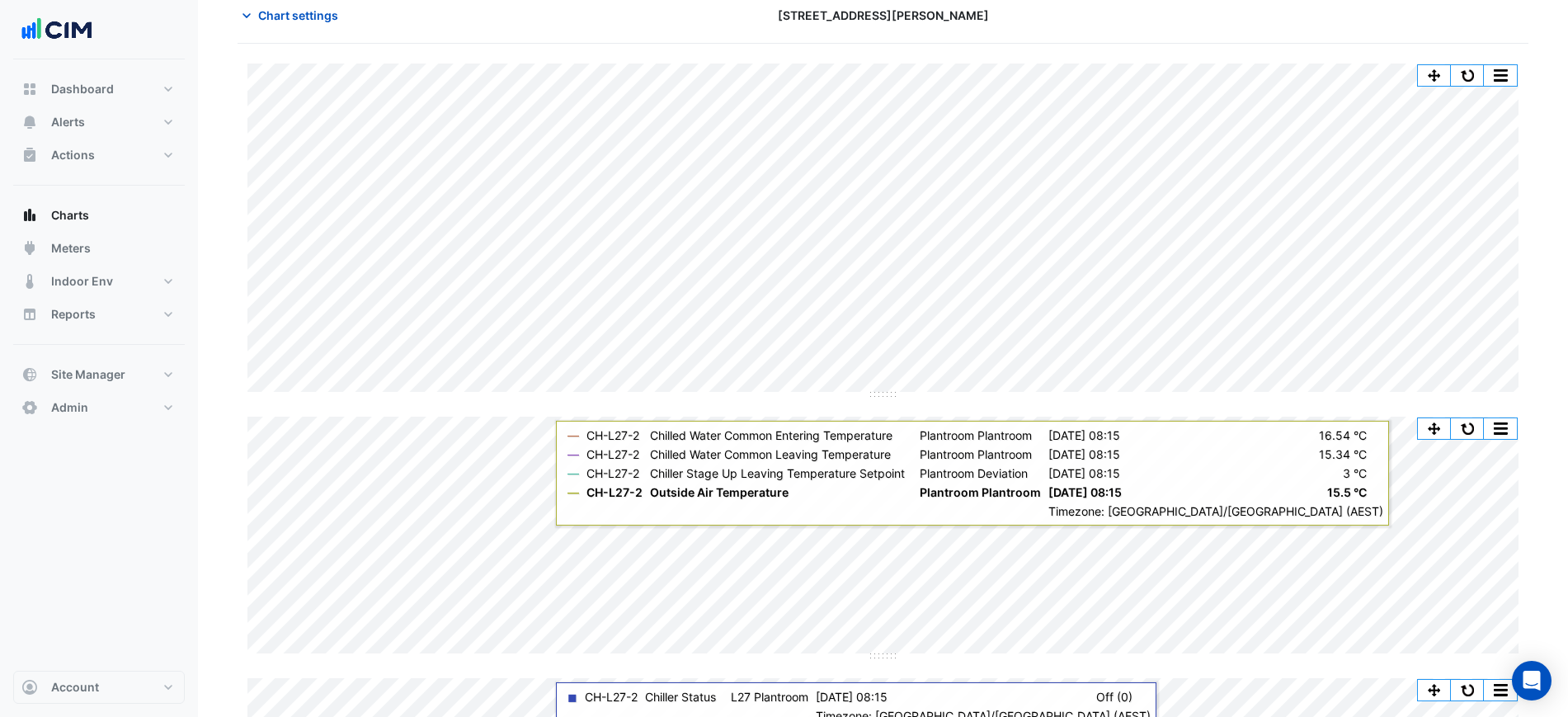
scroll to position [0, 0]
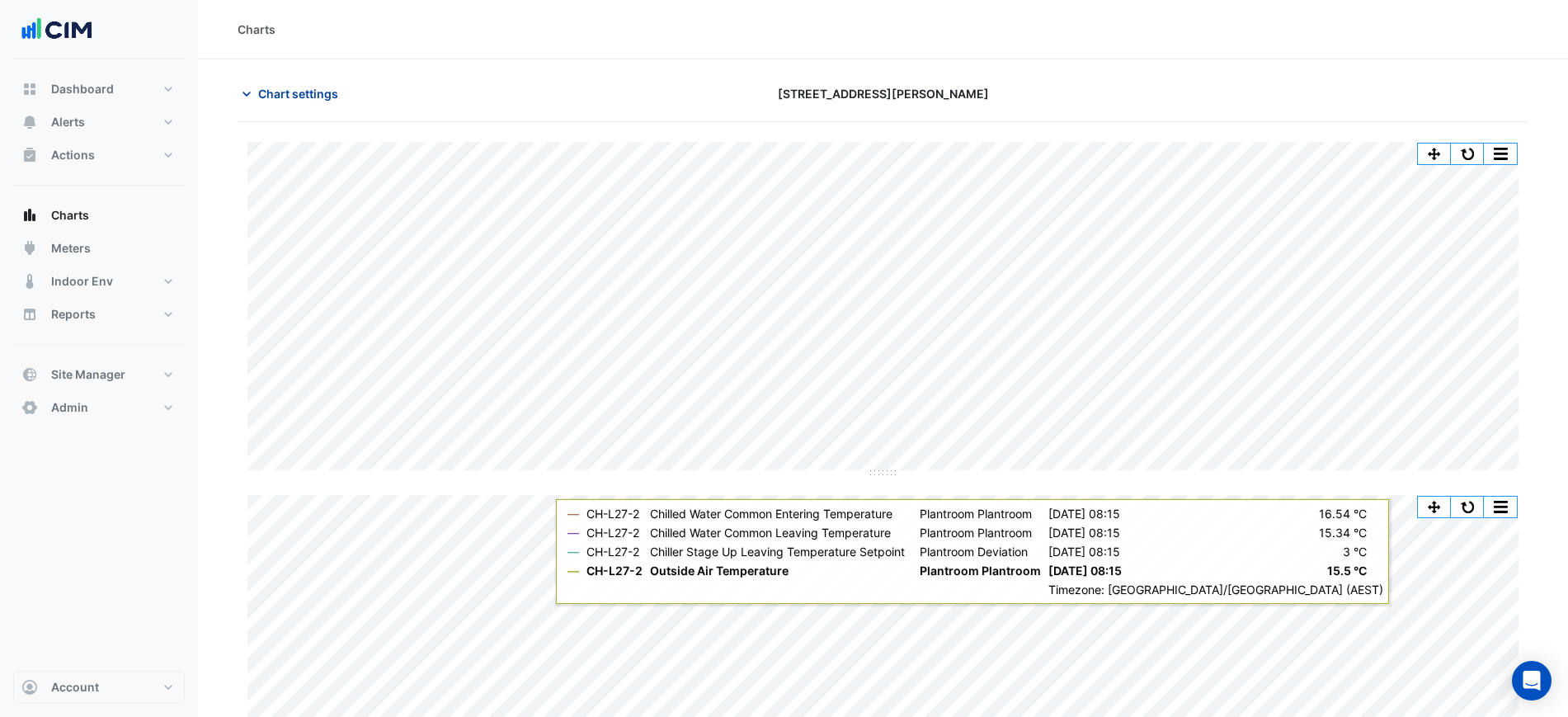
click at [314, 93] on span "Chart settings" at bounding box center [299, 93] width 80 height 17
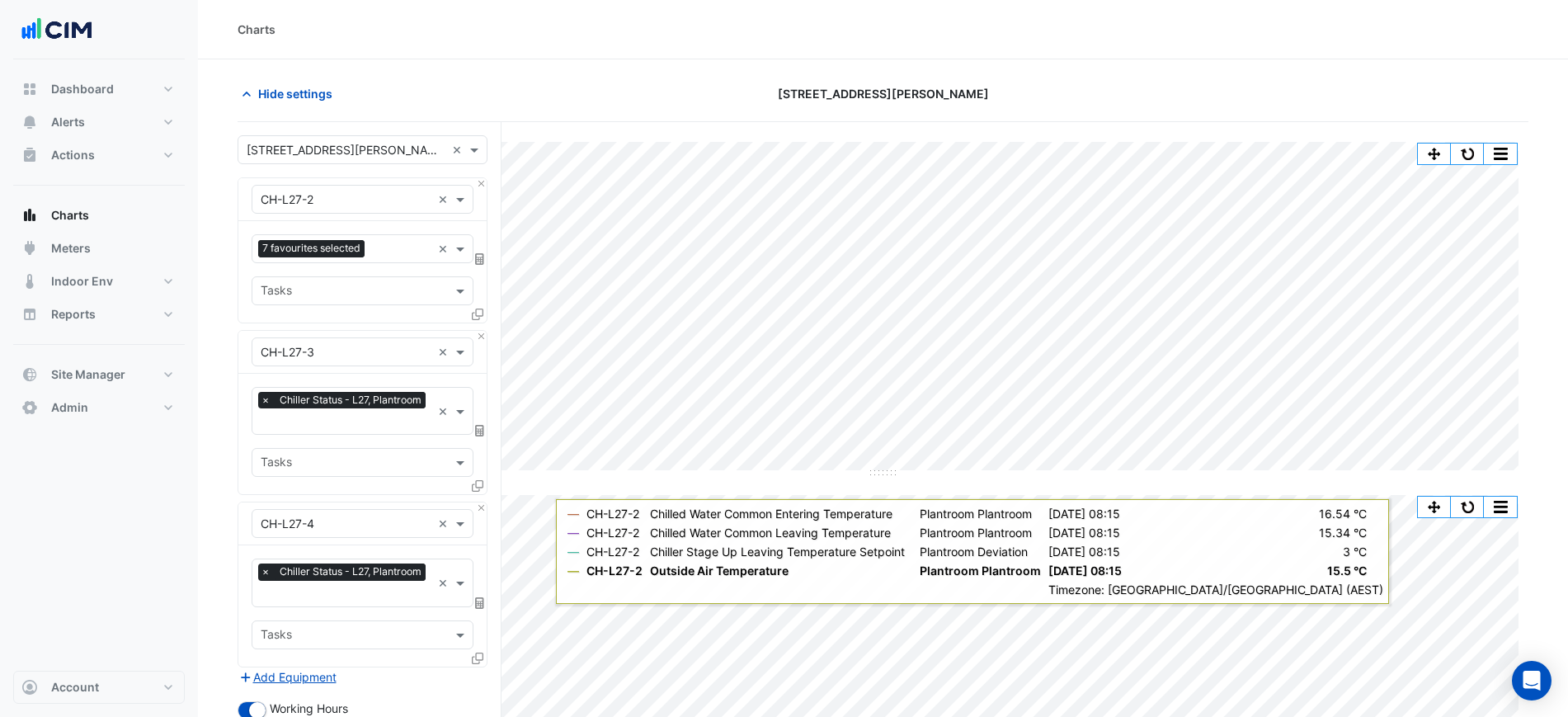
click at [360, 253] on span "7 favourites selected" at bounding box center [311, 248] width 106 height 16
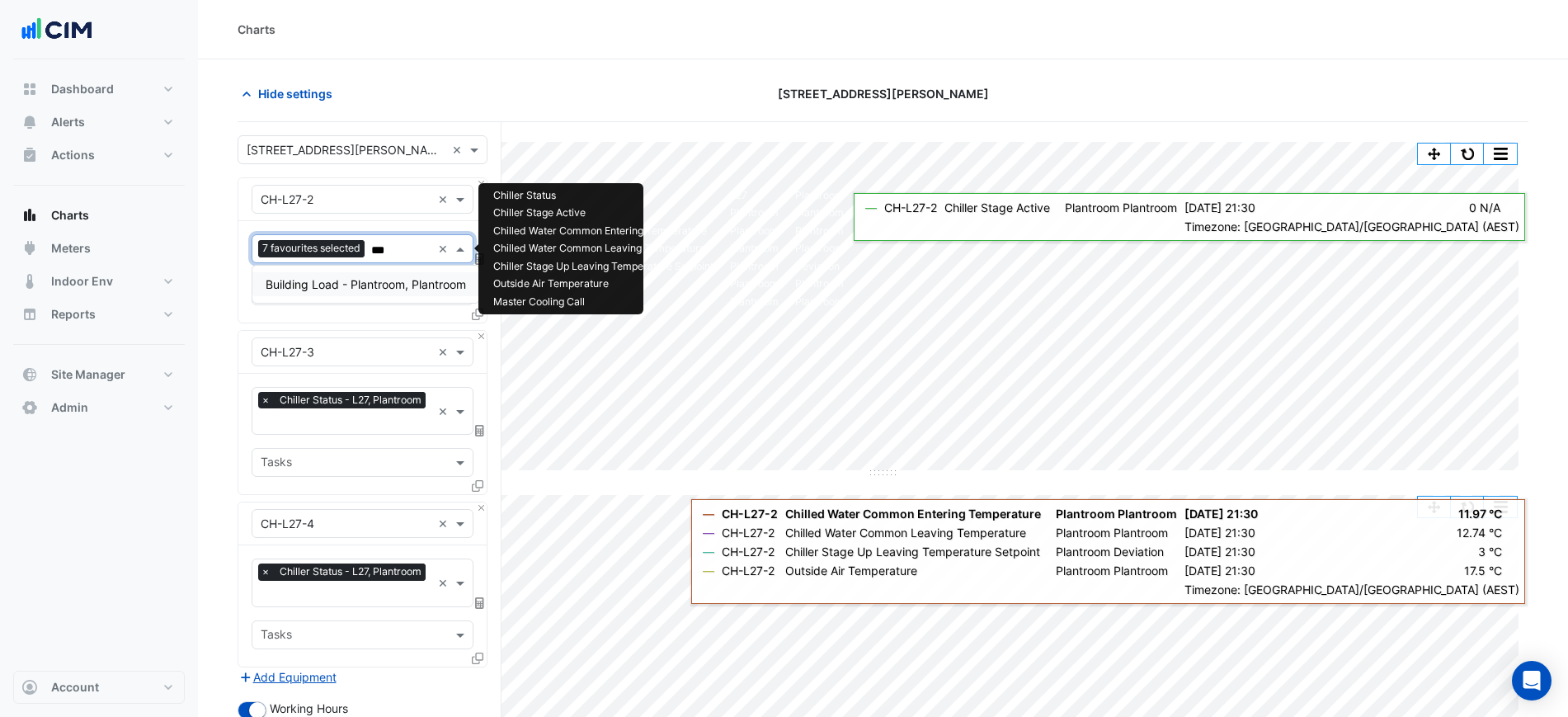
type input "****"
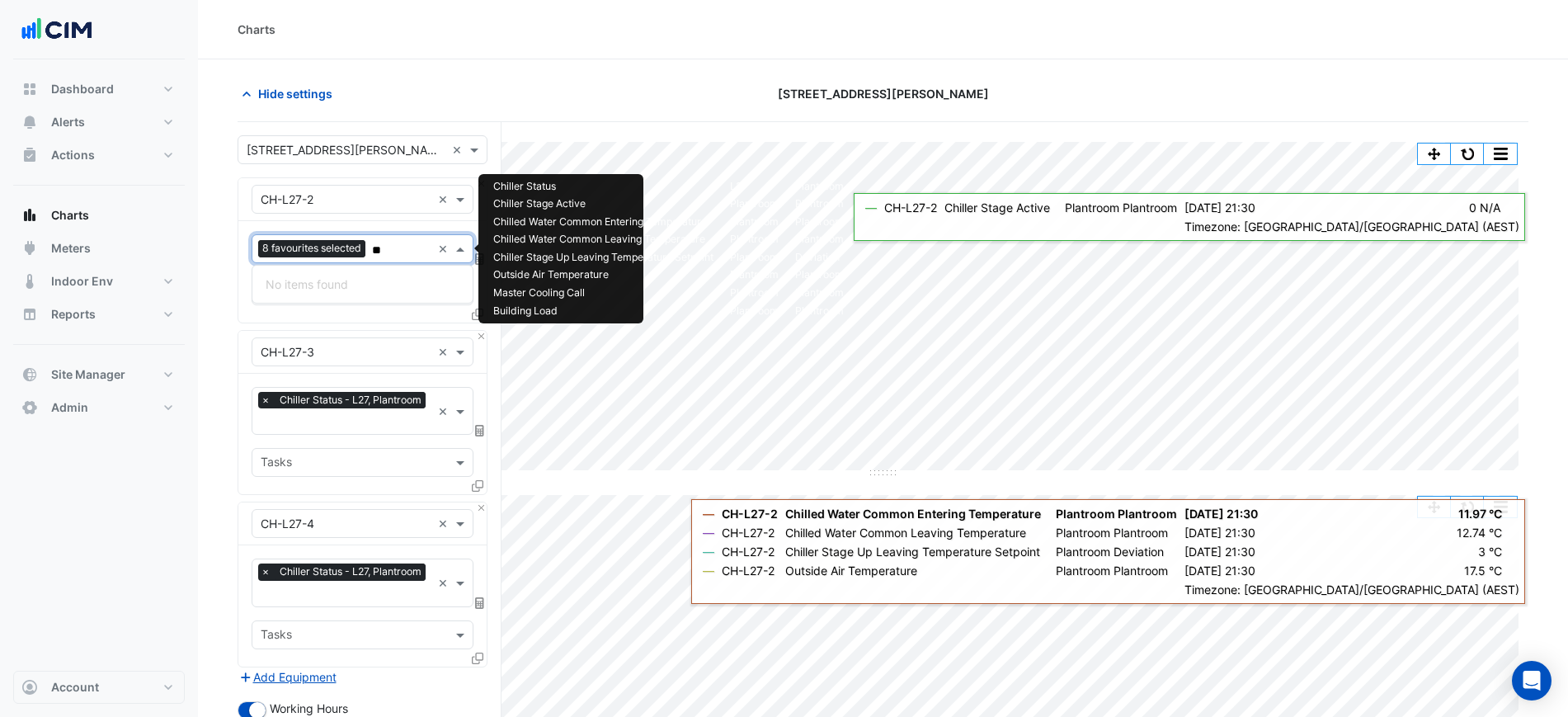
type input "*"
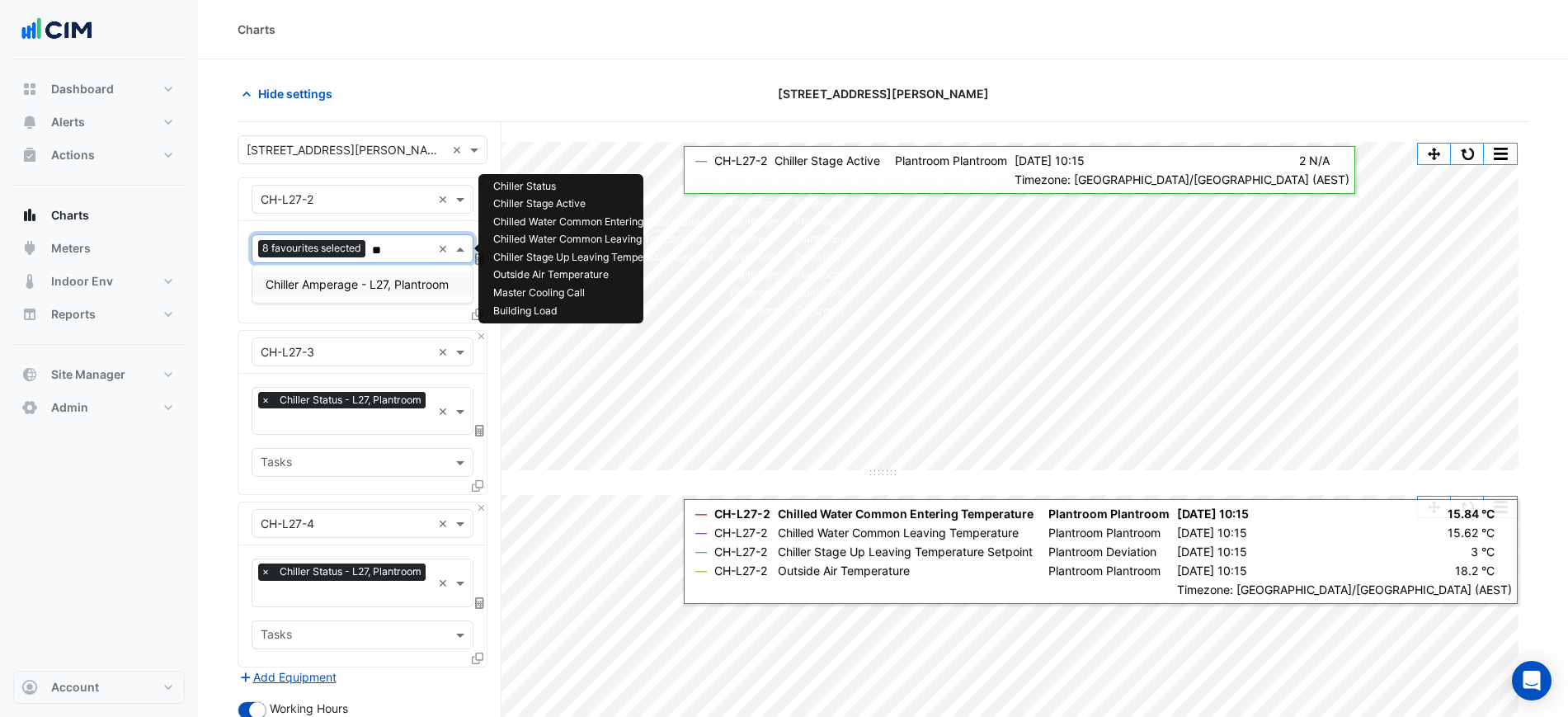
type input "***"
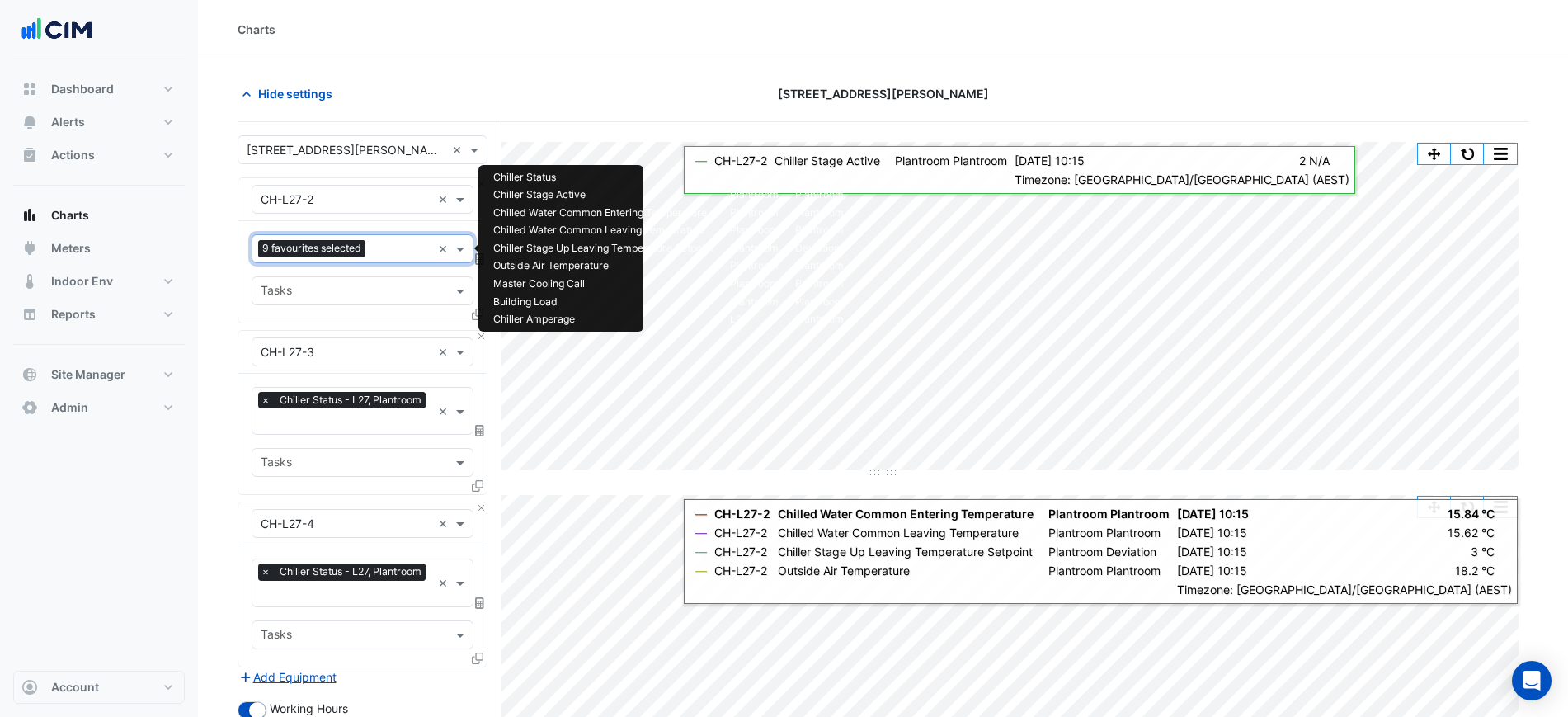
scroll to position [104, 0]
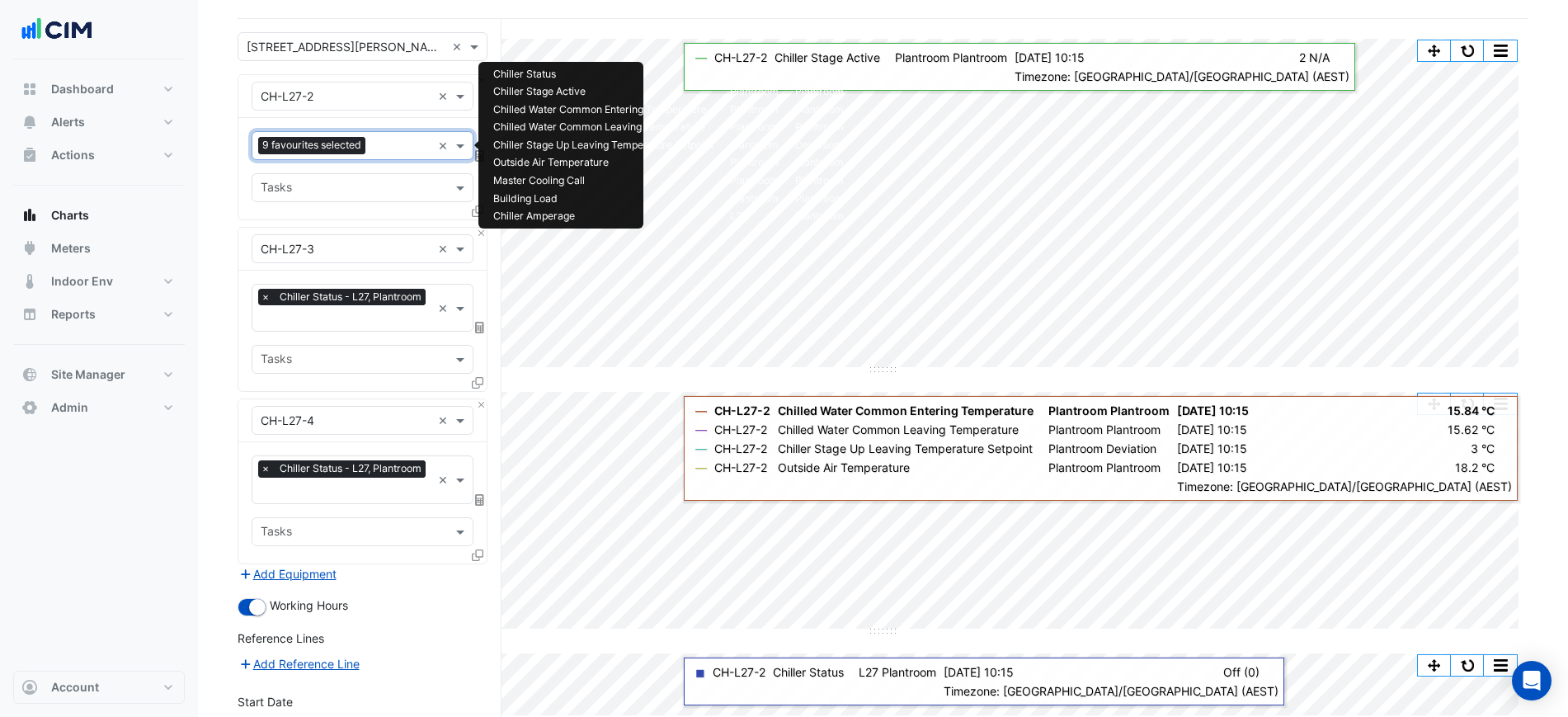
click at [386, 311] on input "text" at bounding box center [346, 319] width 171 height 17
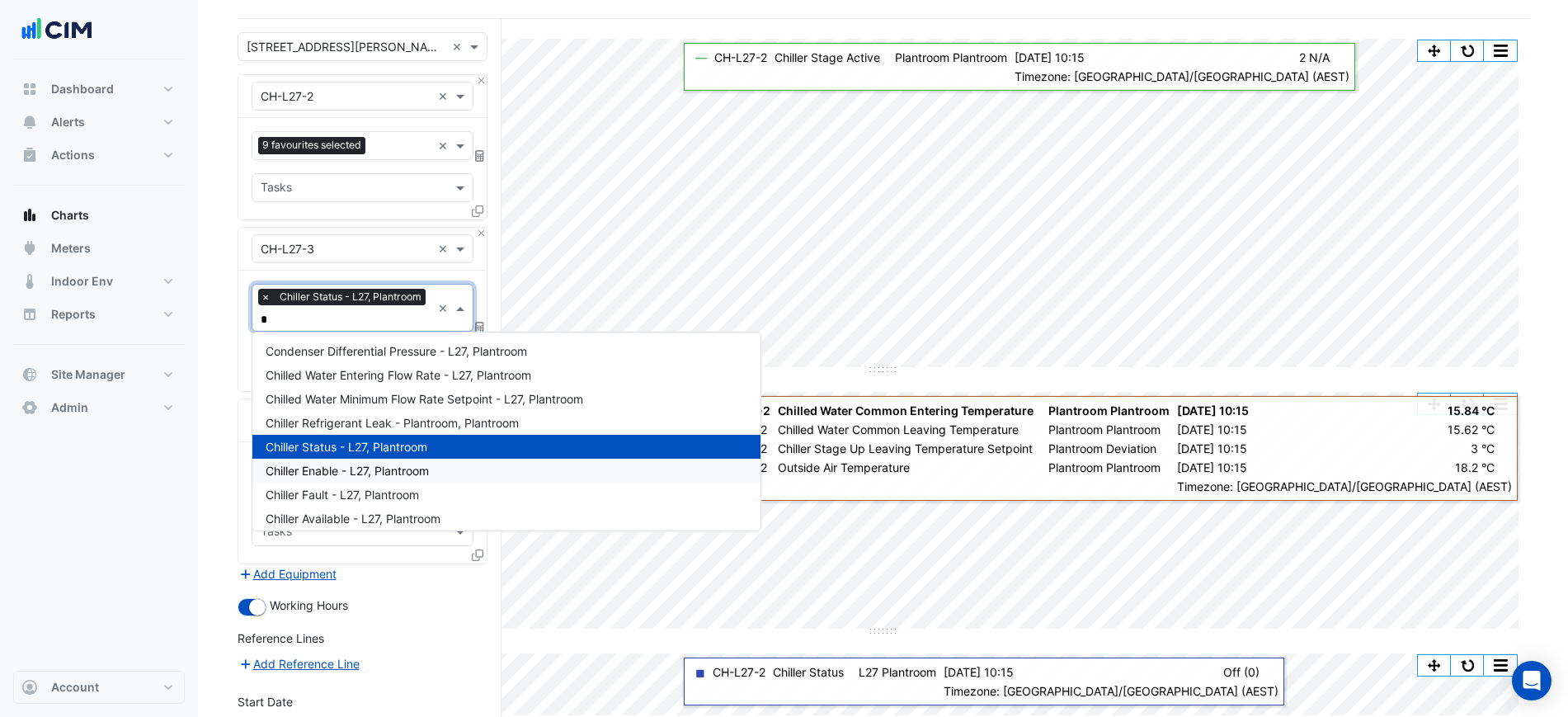
type input "**"
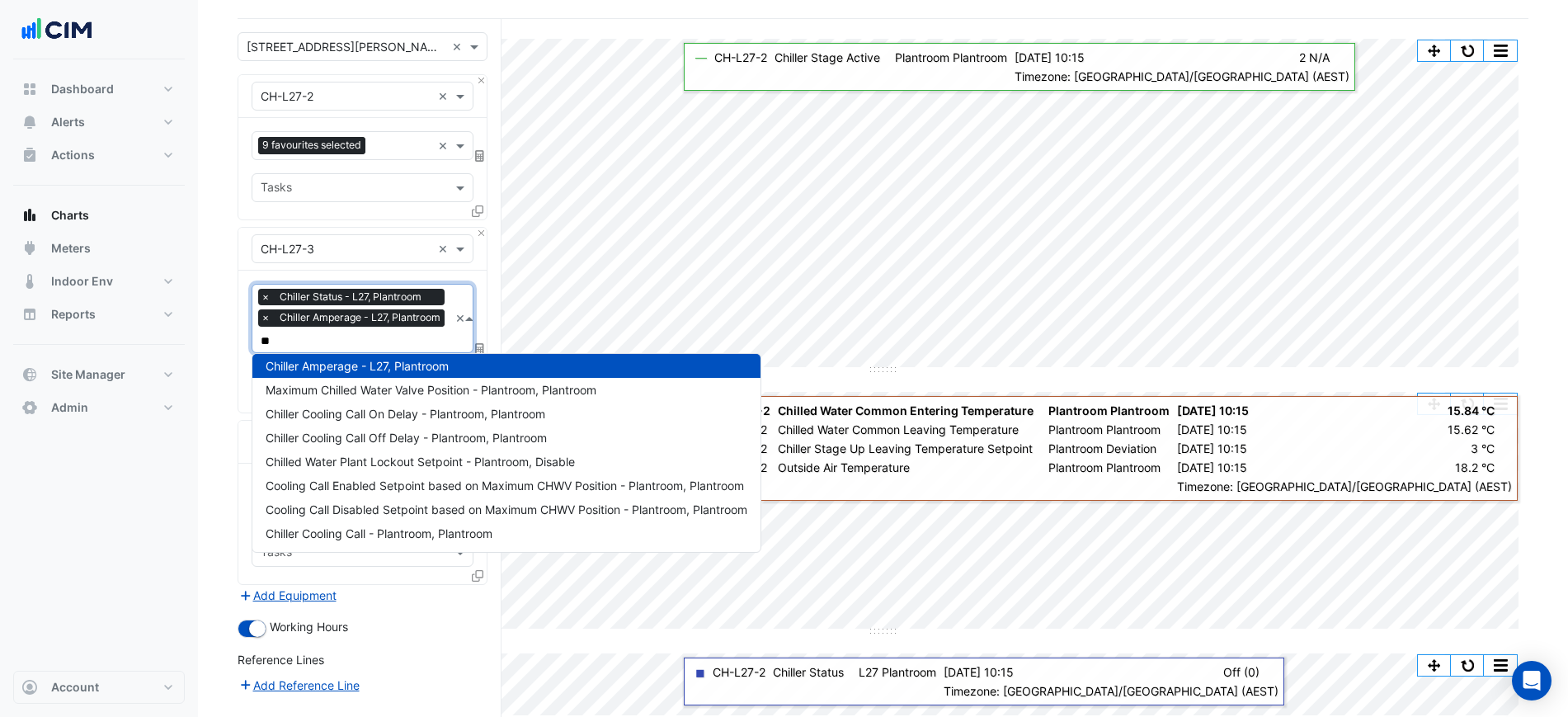
scroll to position [7, 0]
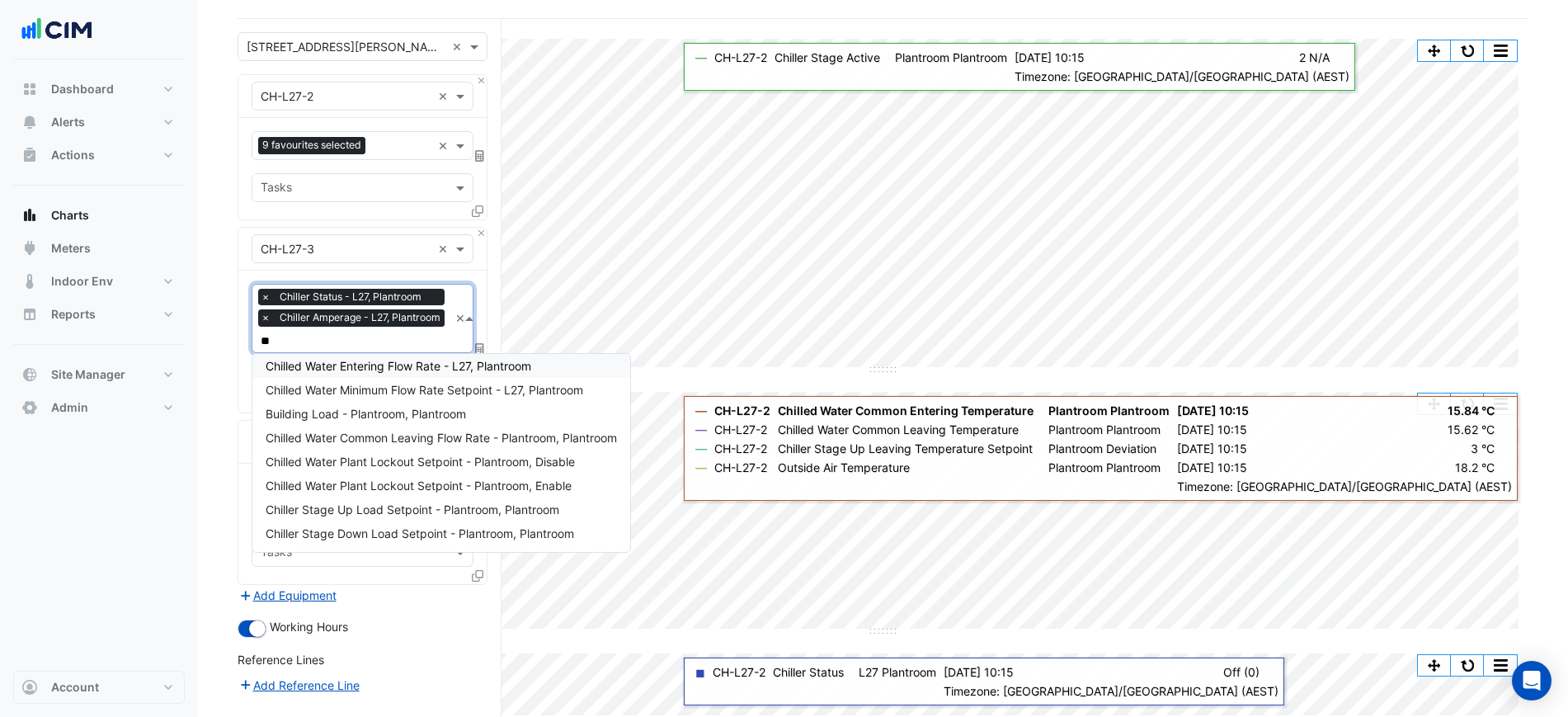
type input "**"
click at [227, 379] on section "Hide settings 201 Elizabeth St Split by Equip Split All Split None Print Save a…" at bounding box center [882, 438] width 1370 height 964
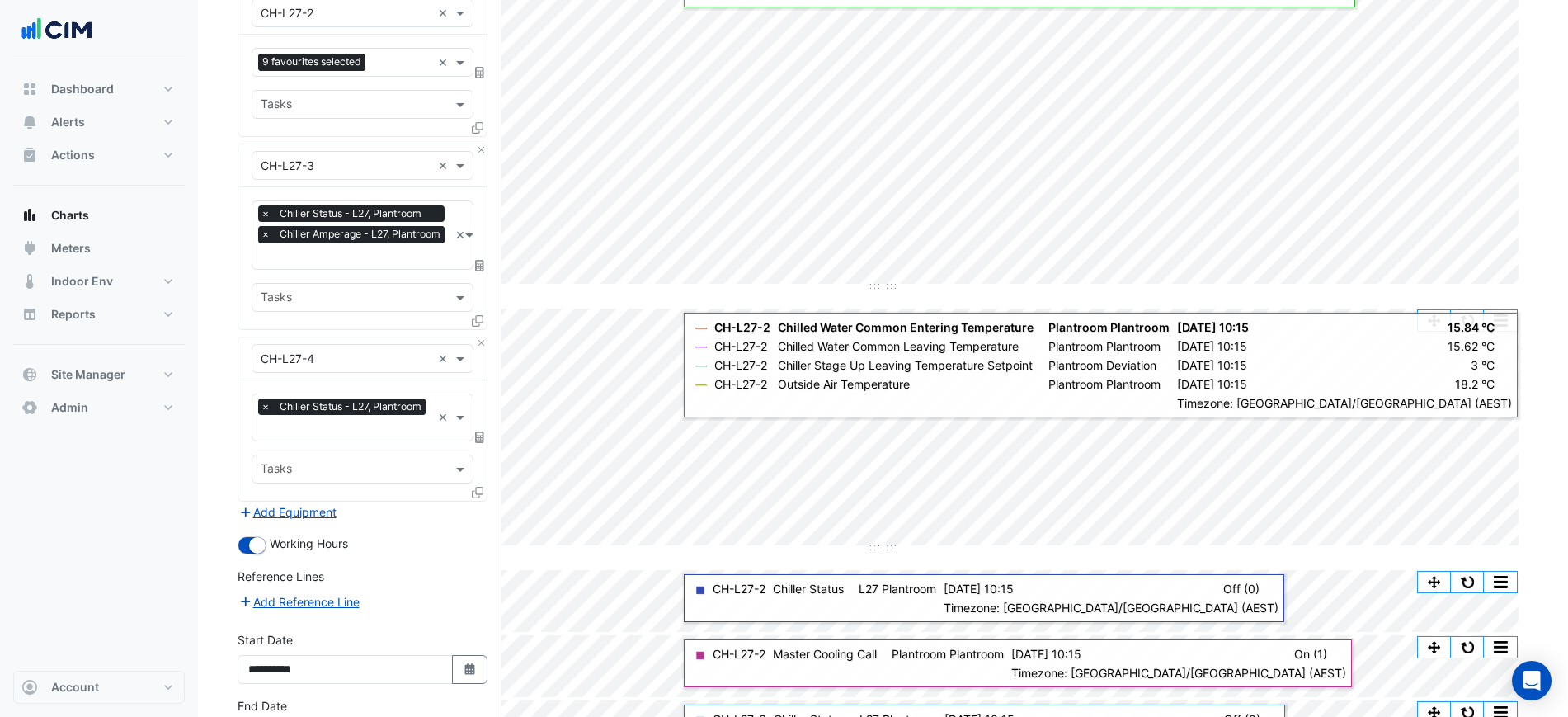
scroll to position [304, 0]
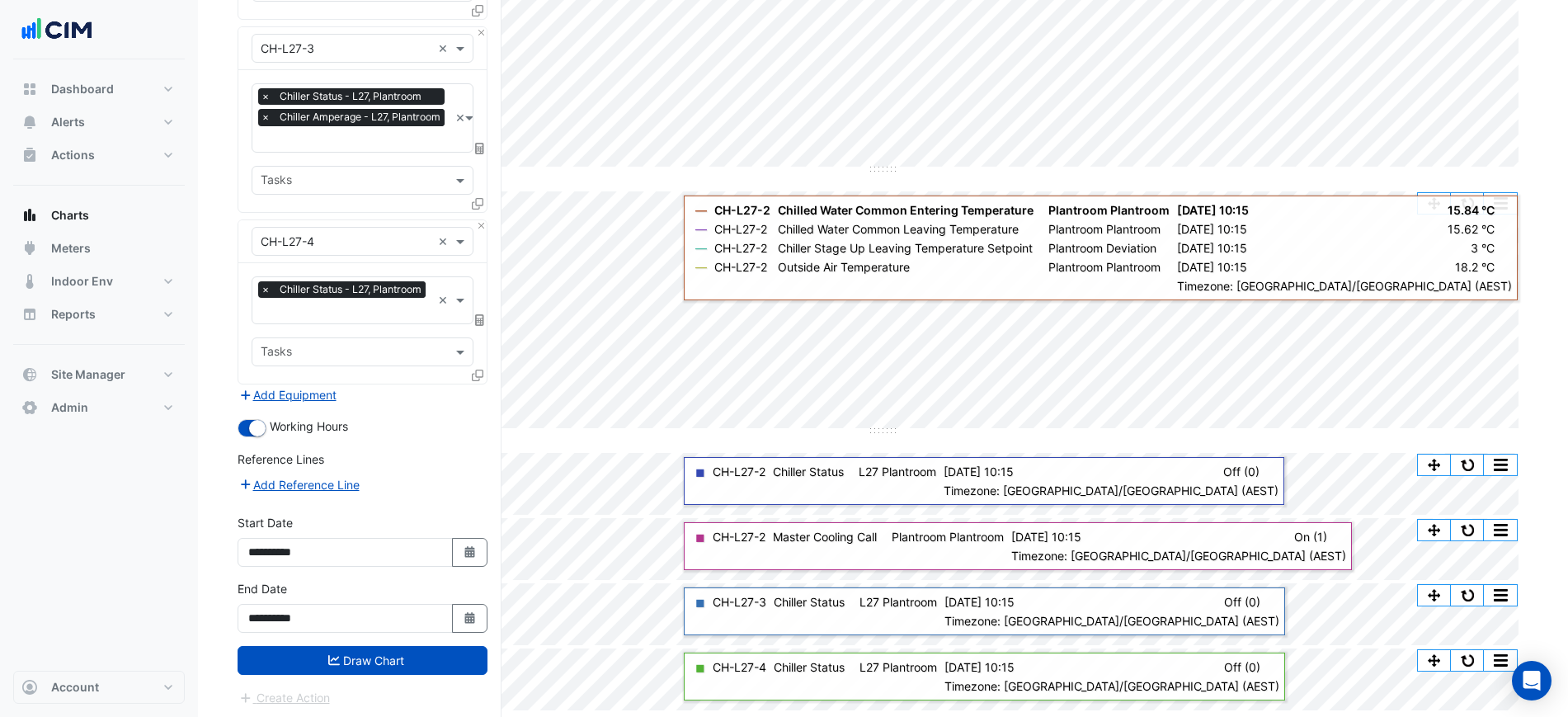
click at [328, 315] on input "text" at bounding box center [346, 312] width 171 height 17
type input "*"
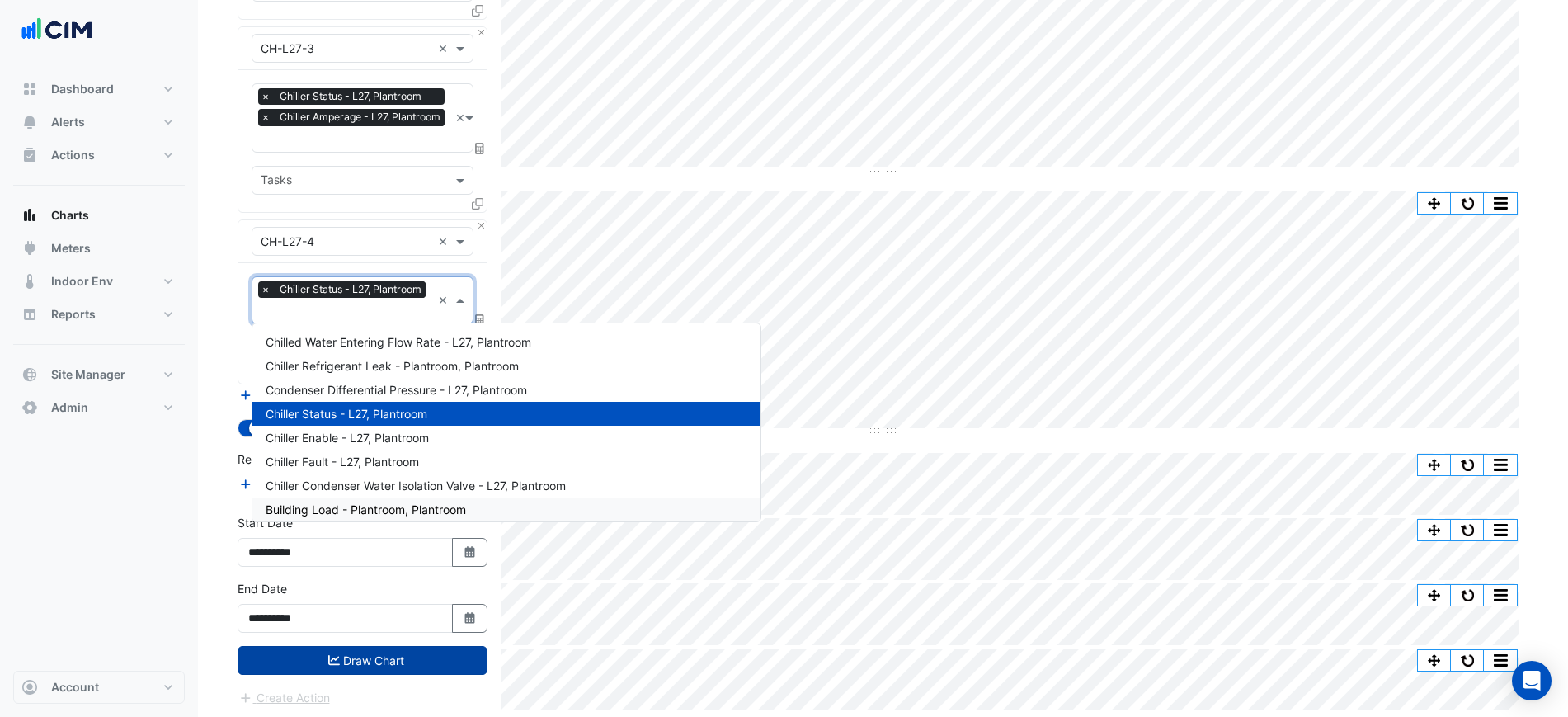
click at [375, 669] on button "Draw Chart" at bounding box center [363, 661] width 250 height 29
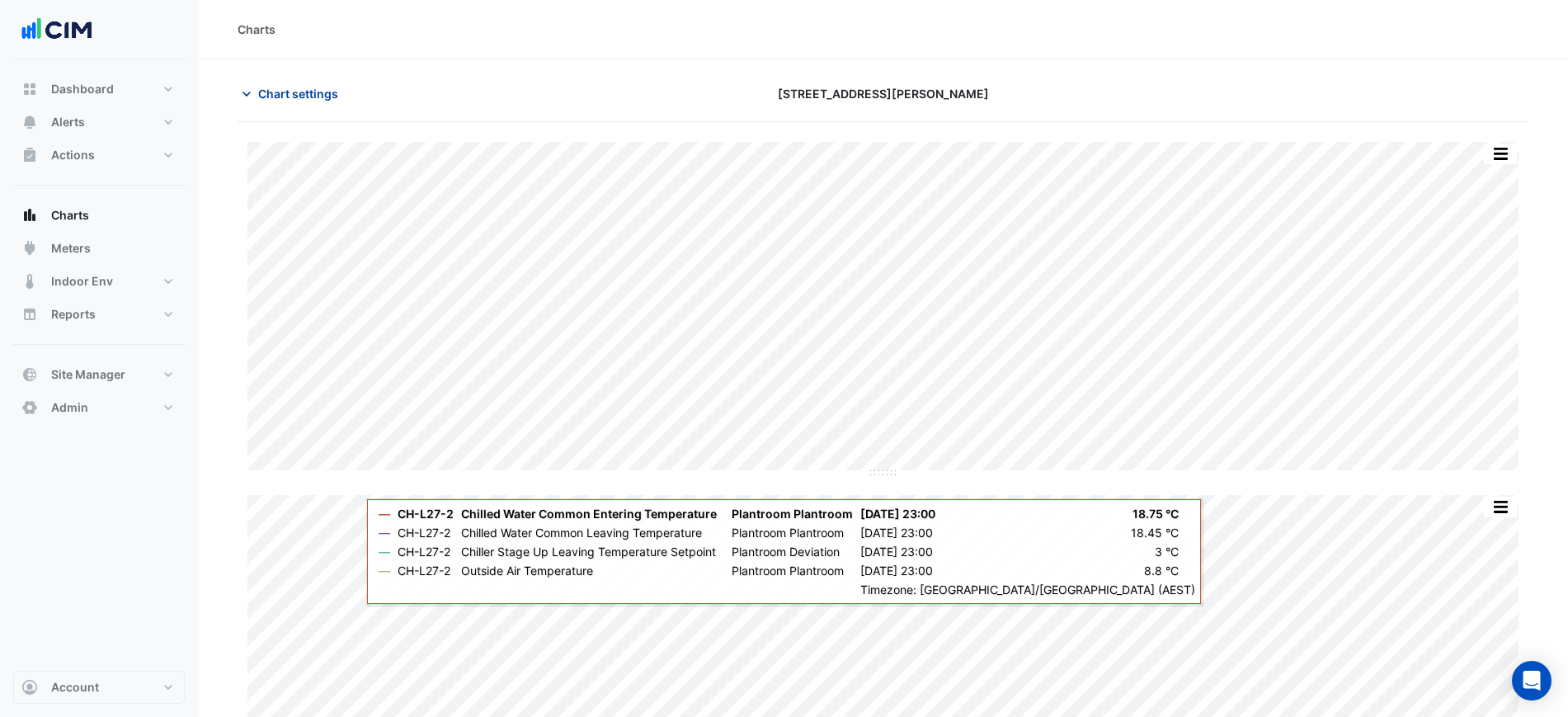
click at [283, 98] on span "Chart settings" at bounding box center [299, 93] width 80 height 17
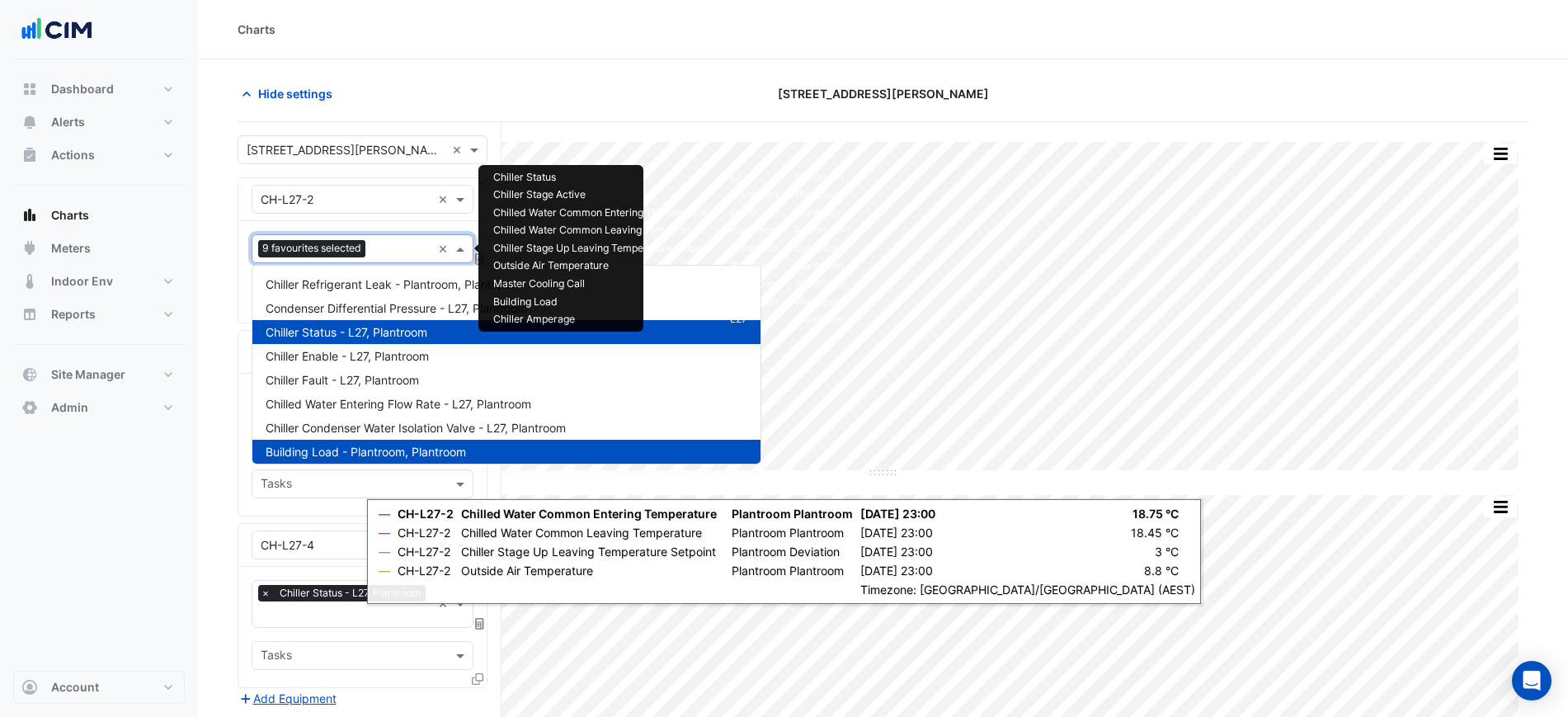
click at [339, 245] on span "9 favourites selected" at bounding box center [311, 248] width 107 height 16
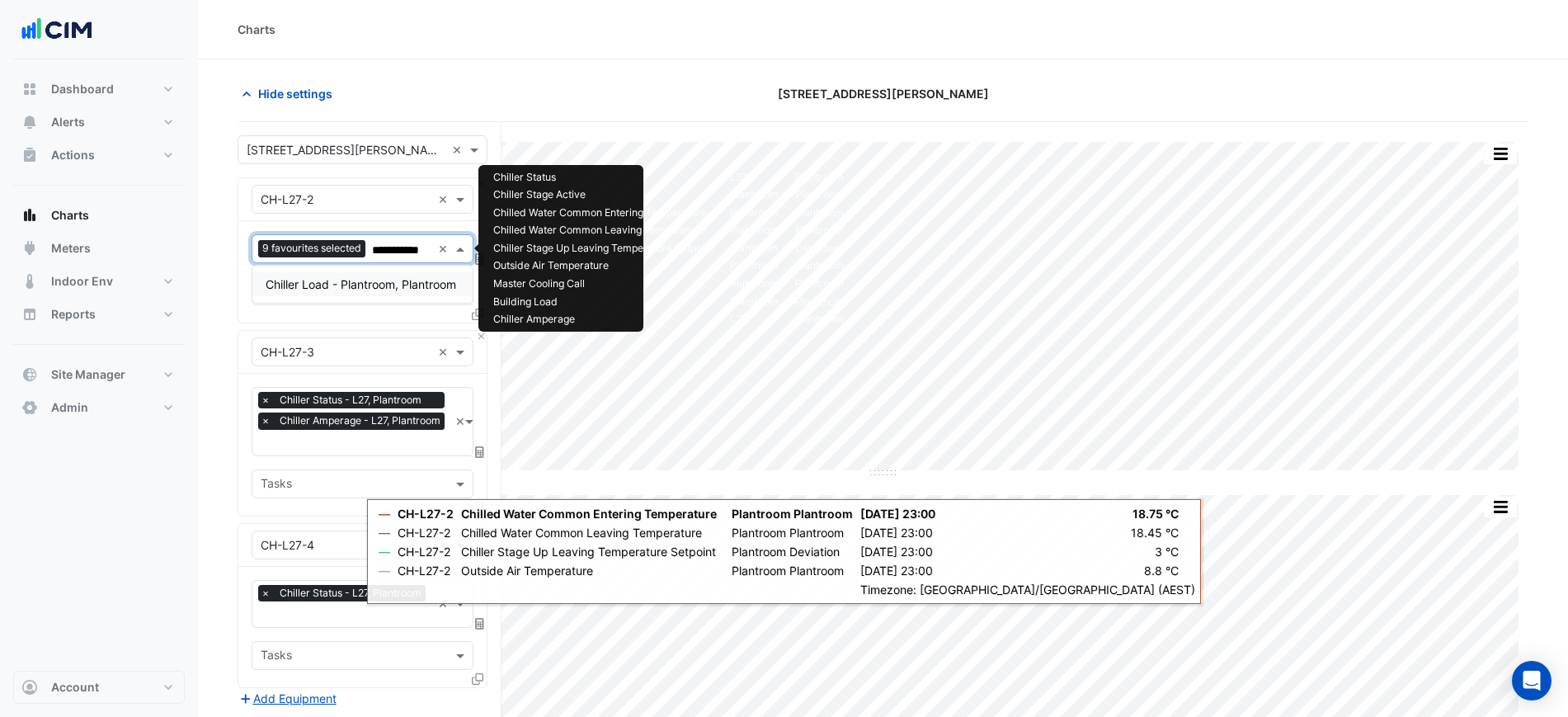
type input "**********"
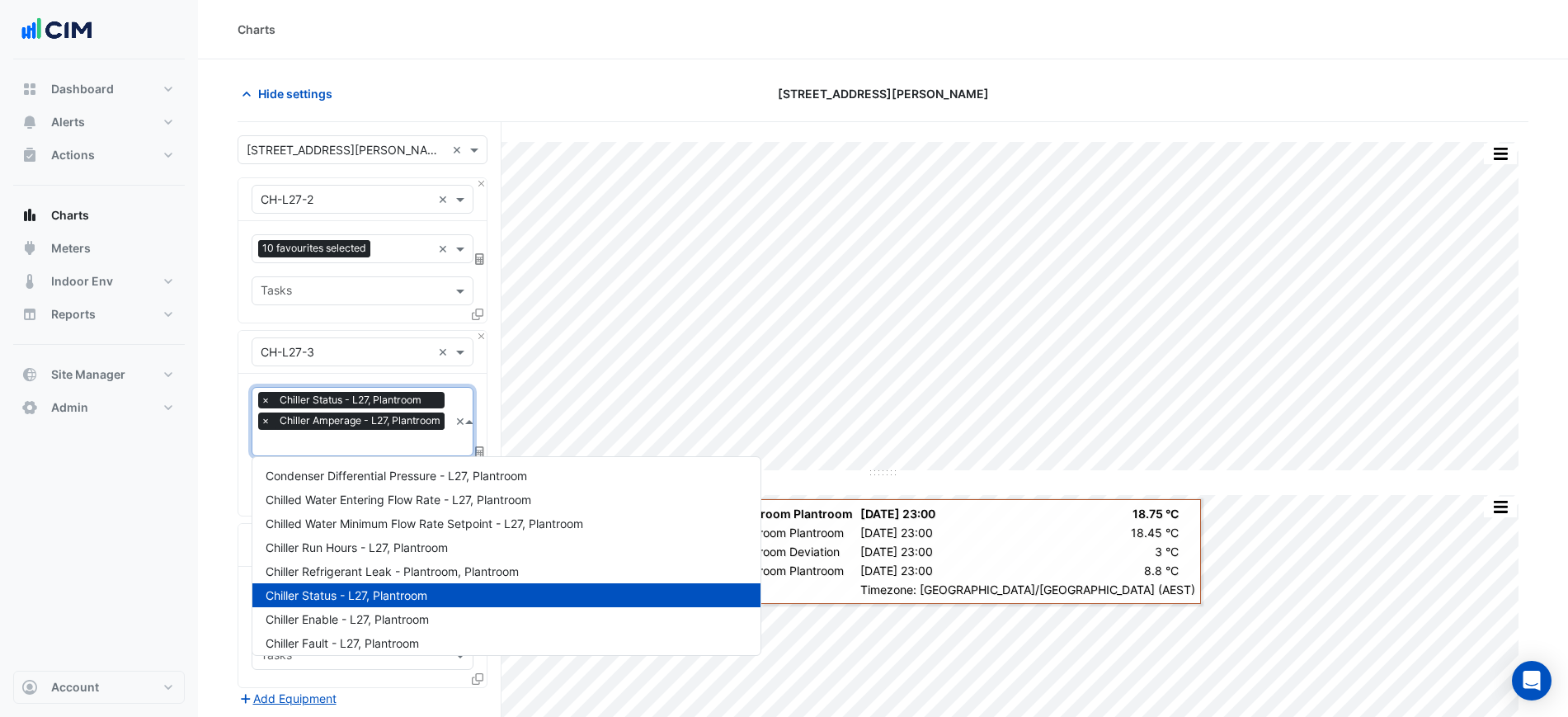
click at [418, 426] on span "Chiller Amperage - L27, Plantroom" at bounding box center [360, 420] width 169 height 16
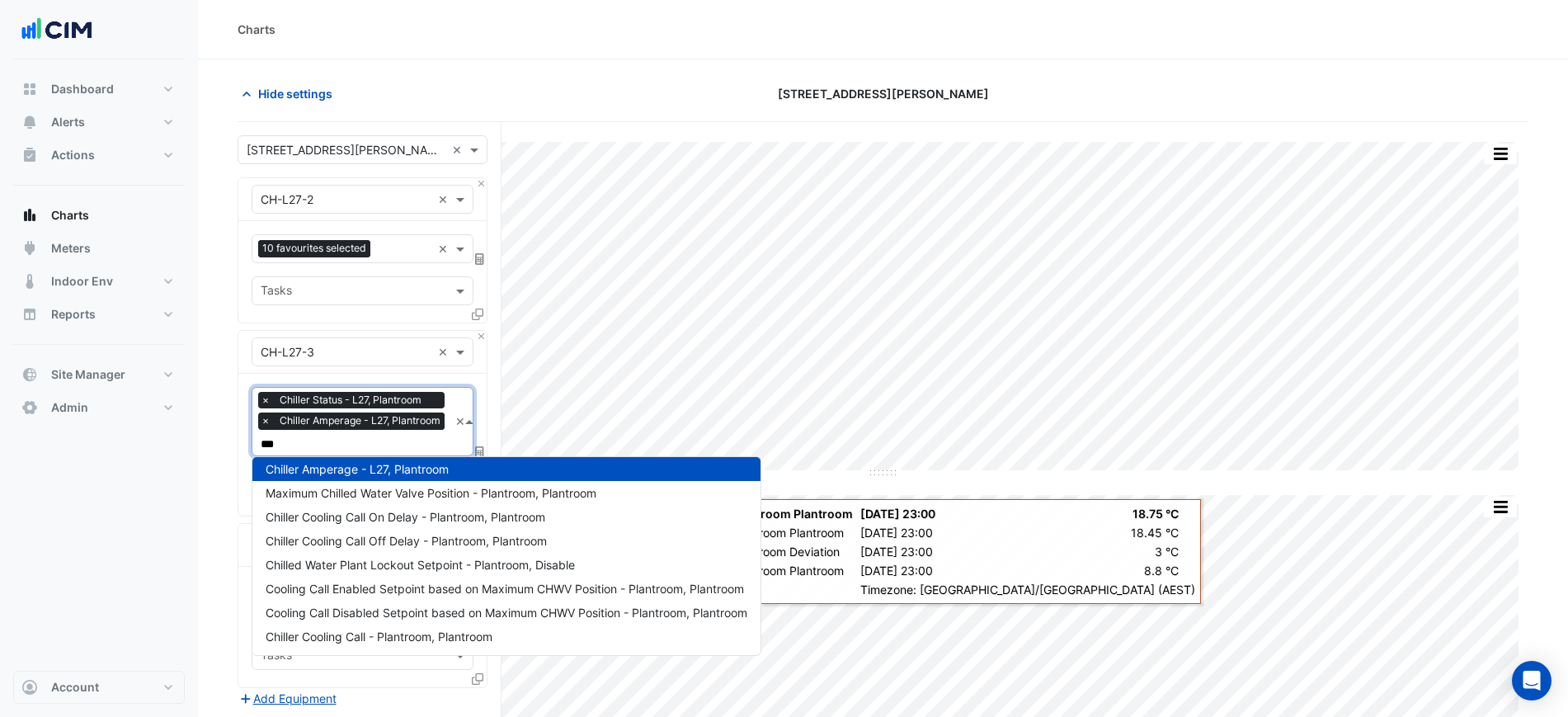
type input "****"
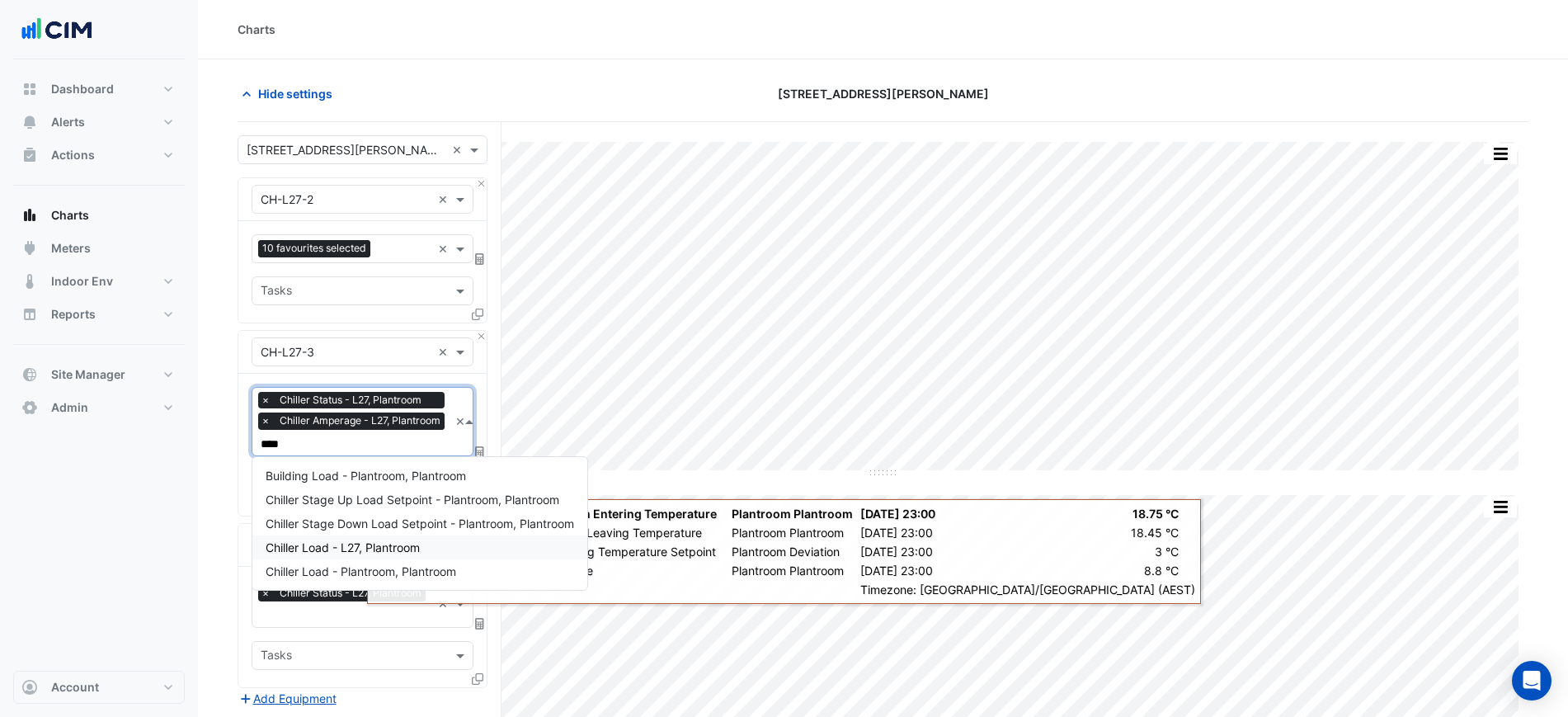
click at [454, 551] on div "Chiller Load - L27, Plantroom" at bounding box center [419, 548] width 334 height 24
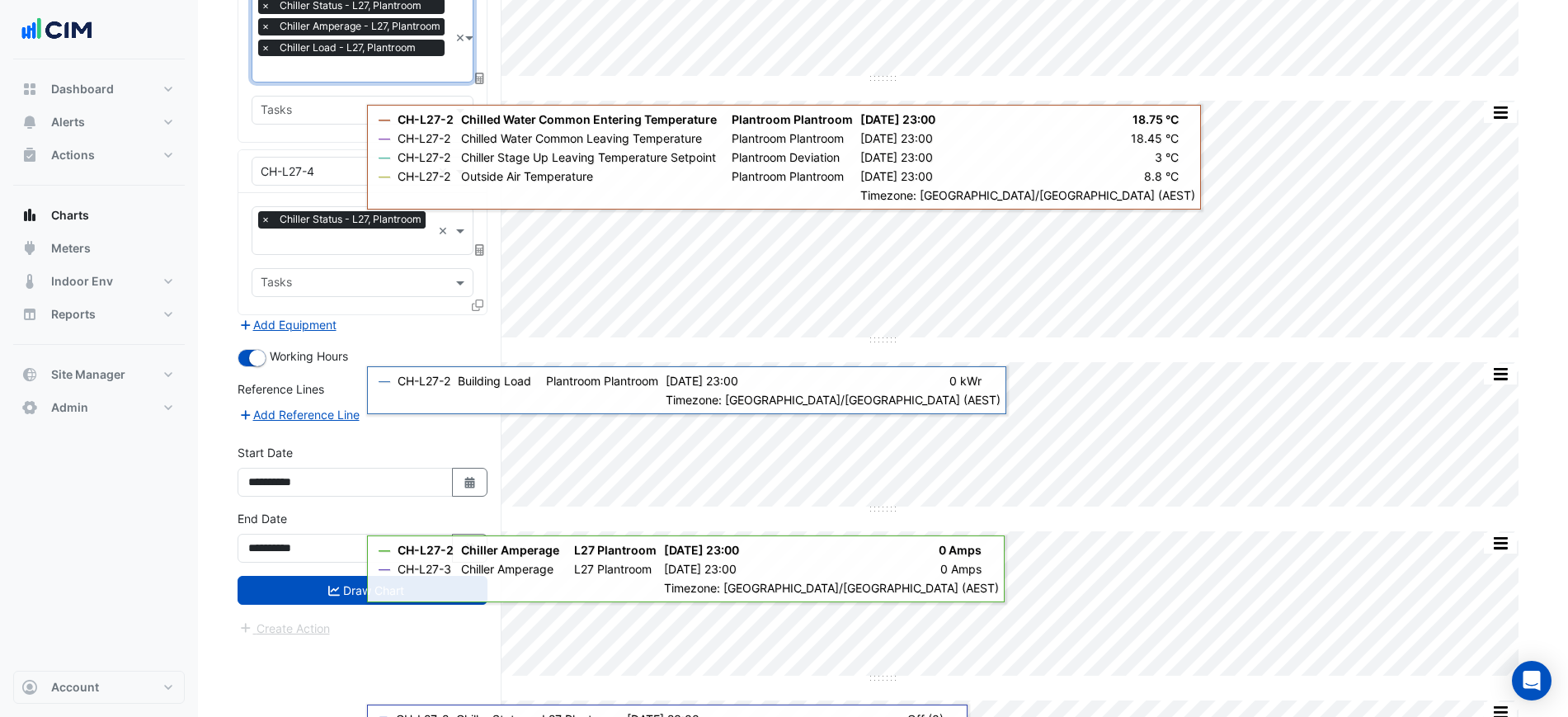
scroll to position [516, 0]
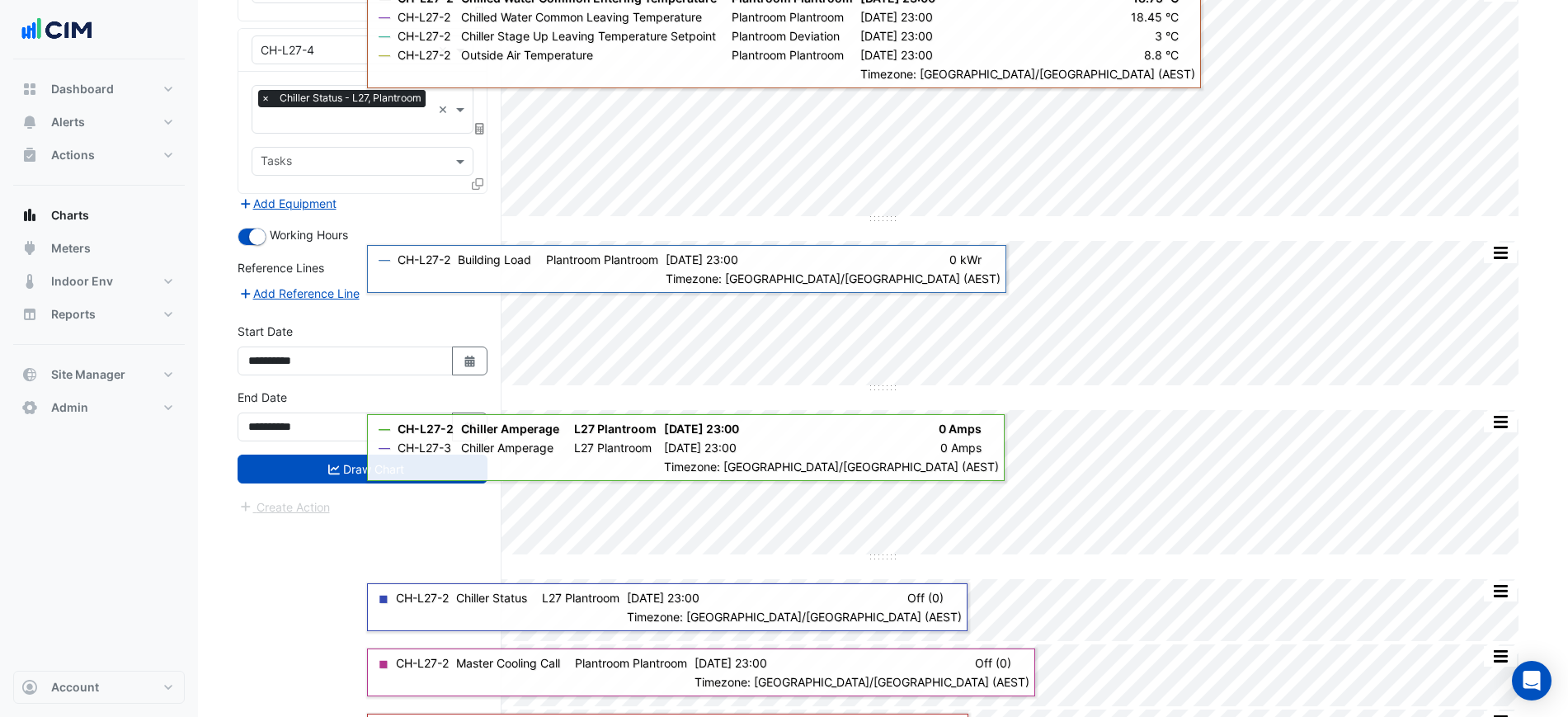
click at [322, 486] on form "Select a Site × 201 Elizabeth St × Equipment × CH-L27-2 × Favourites 10 favouri…" at bounding box center [363, 68] width 250 height 897
click at [322, 481] on form "Select a Site × 201 Elizabeth St × Equipment × CH-L27-2 × Favourites 10 favouri…" at bounding box center [363, 68] width 250 height 897
click at [326, 471] on button "Draw Chart" at bounding box center [363, 469] width 250 height 29
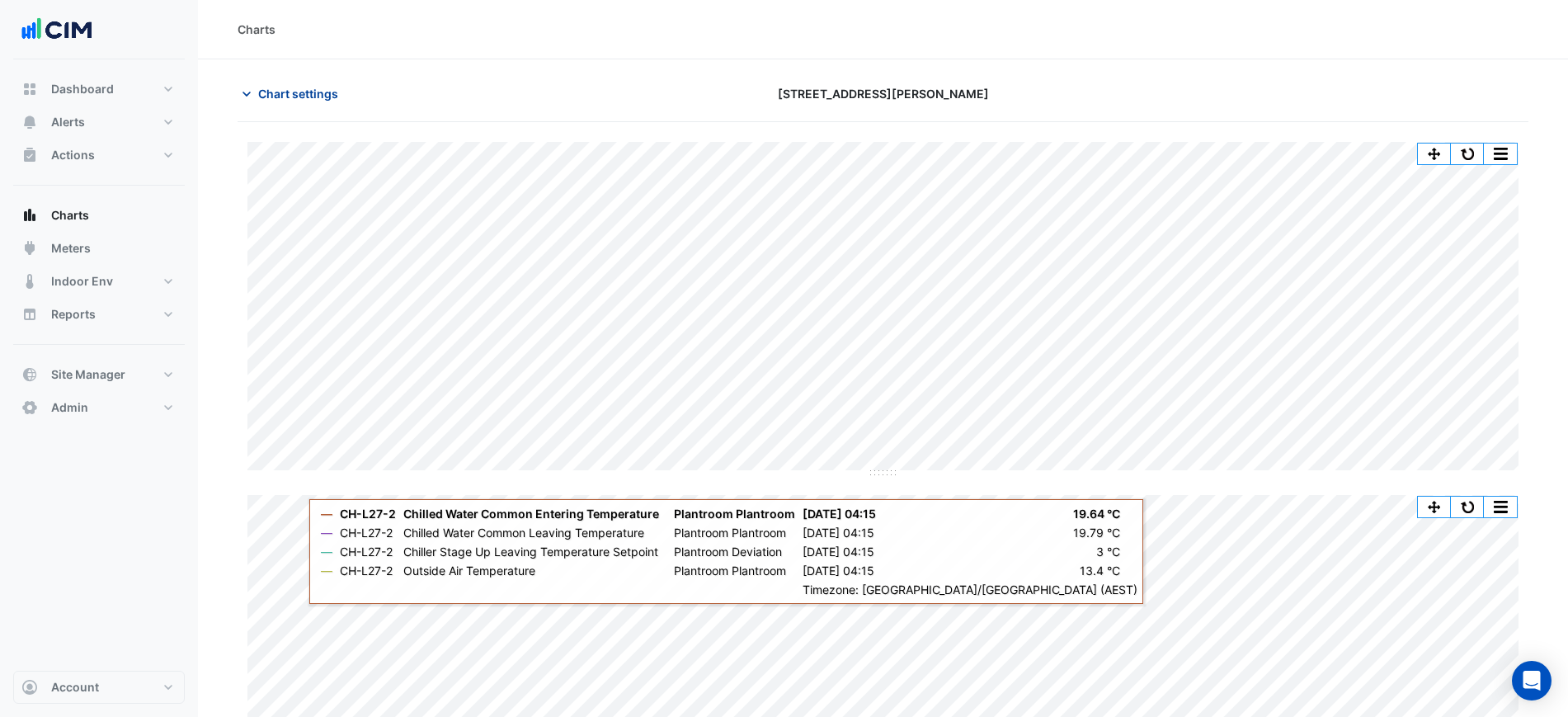
click at [275, 92] on span "Chart settings" at bounding box center [299, 93] width 80 height 17
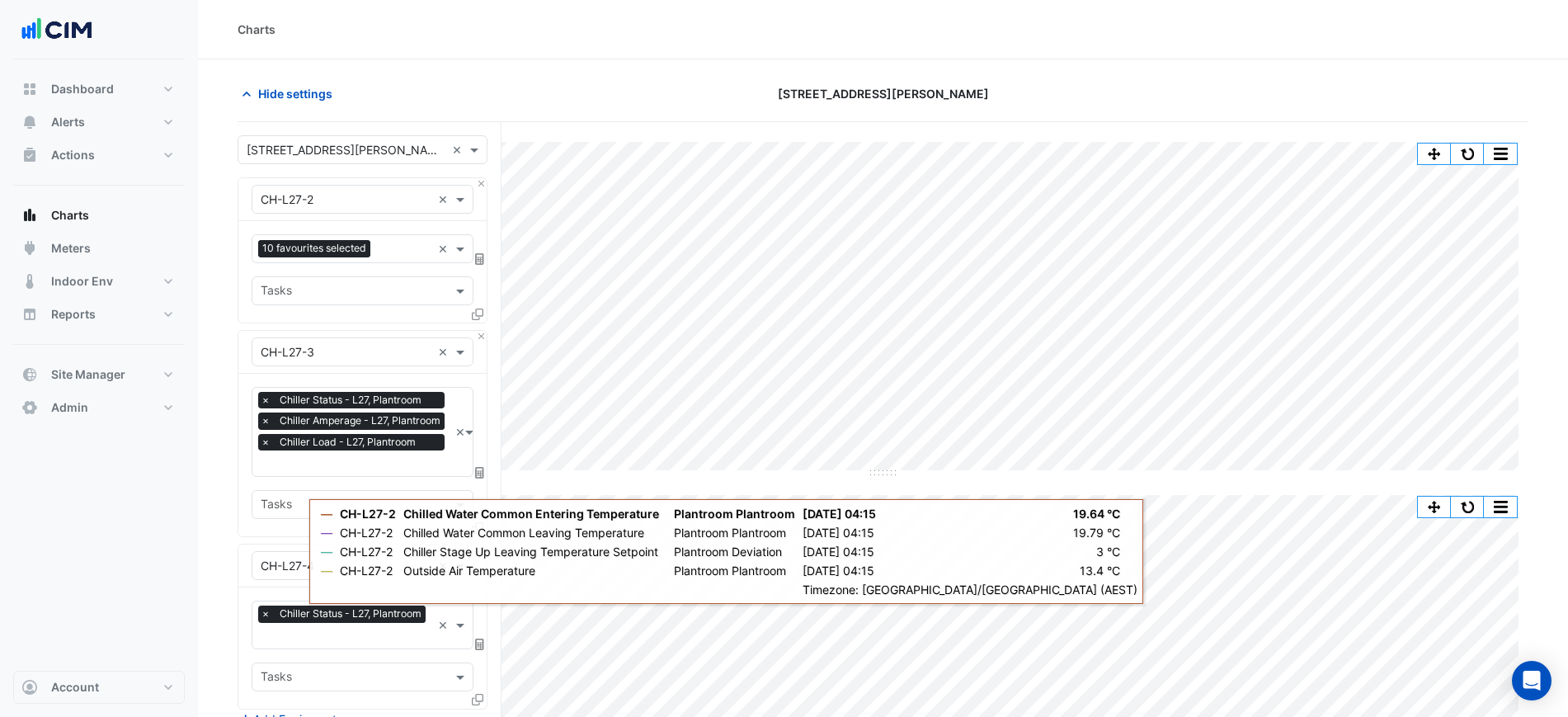
scroll to position [104, 0]
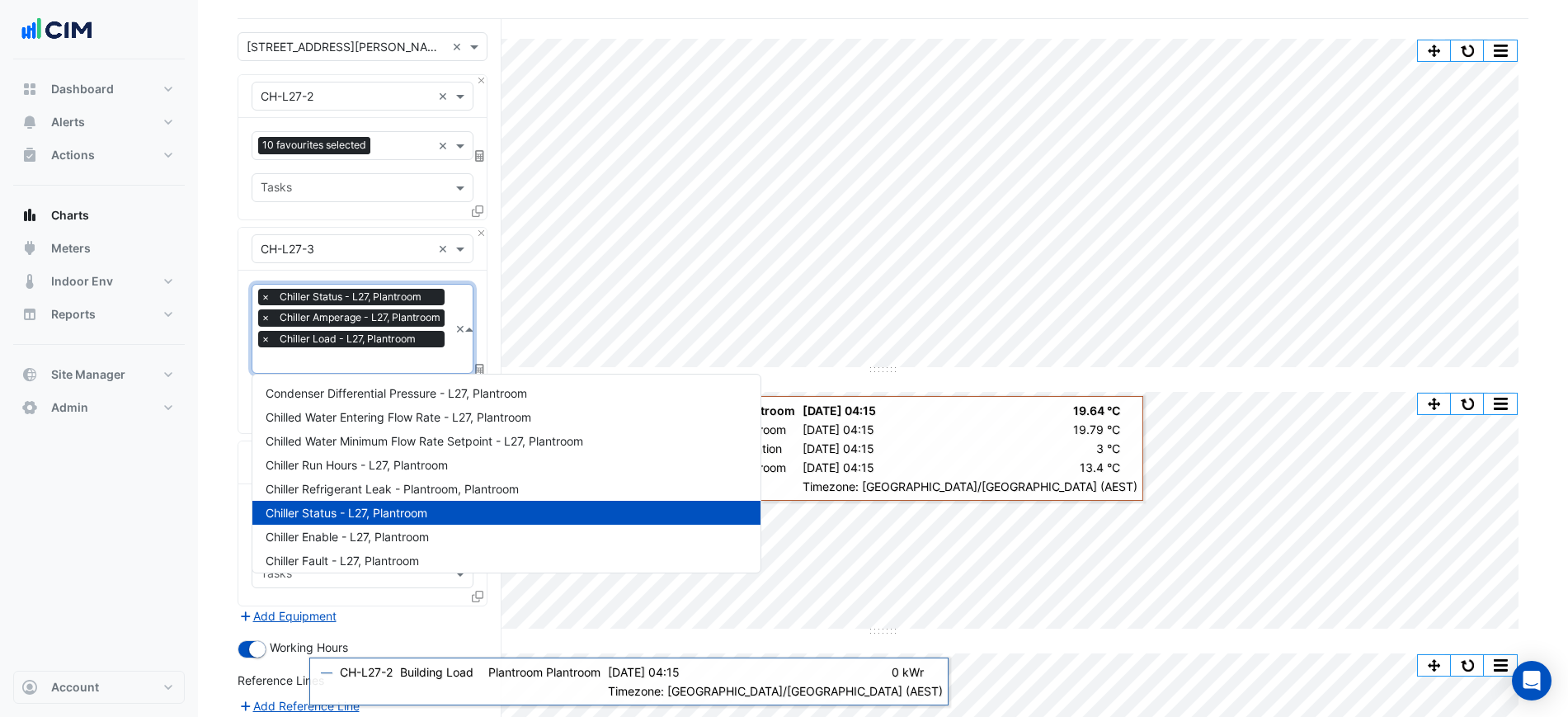
click at [333, 347] on div "× Chiller Status - L27, Plantroom × Chiller Amperage - L27, Plantroom × Chiller…" at bounding box center [353, 319] width 191 height 62
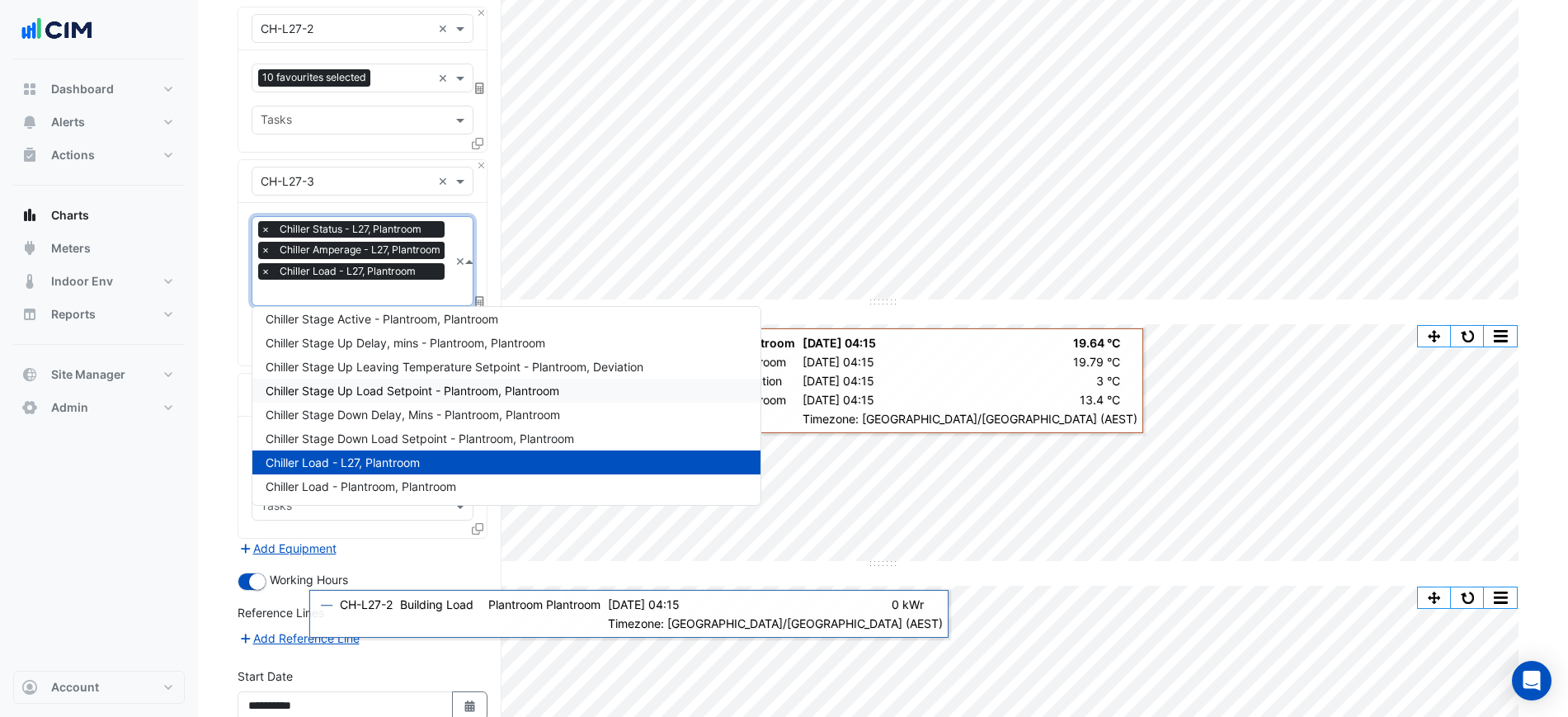
scroll to position [206, 0]
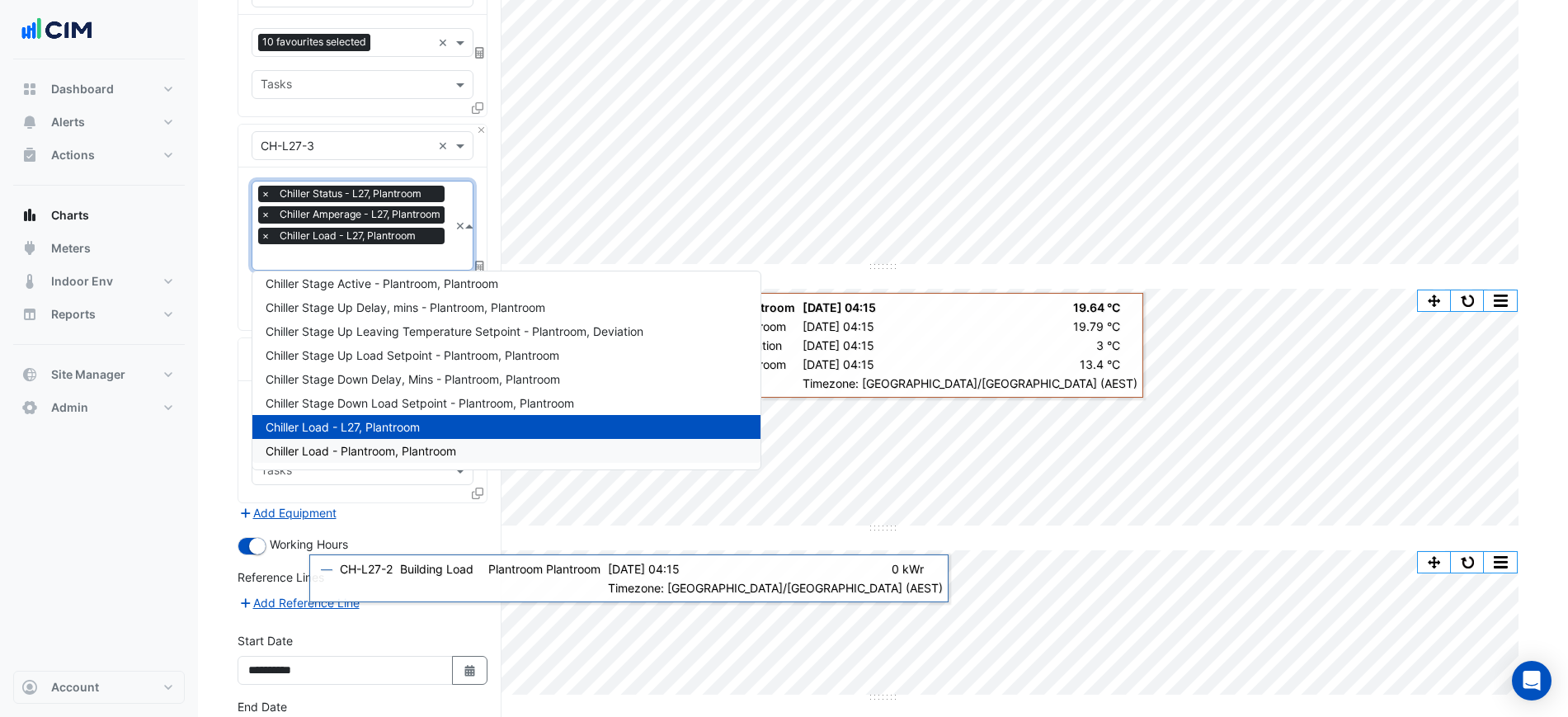
click at [407, 453] on span "Chiller Load - Plantroom, Plantroom" at bounding box center [360, 451] width 191 height 14
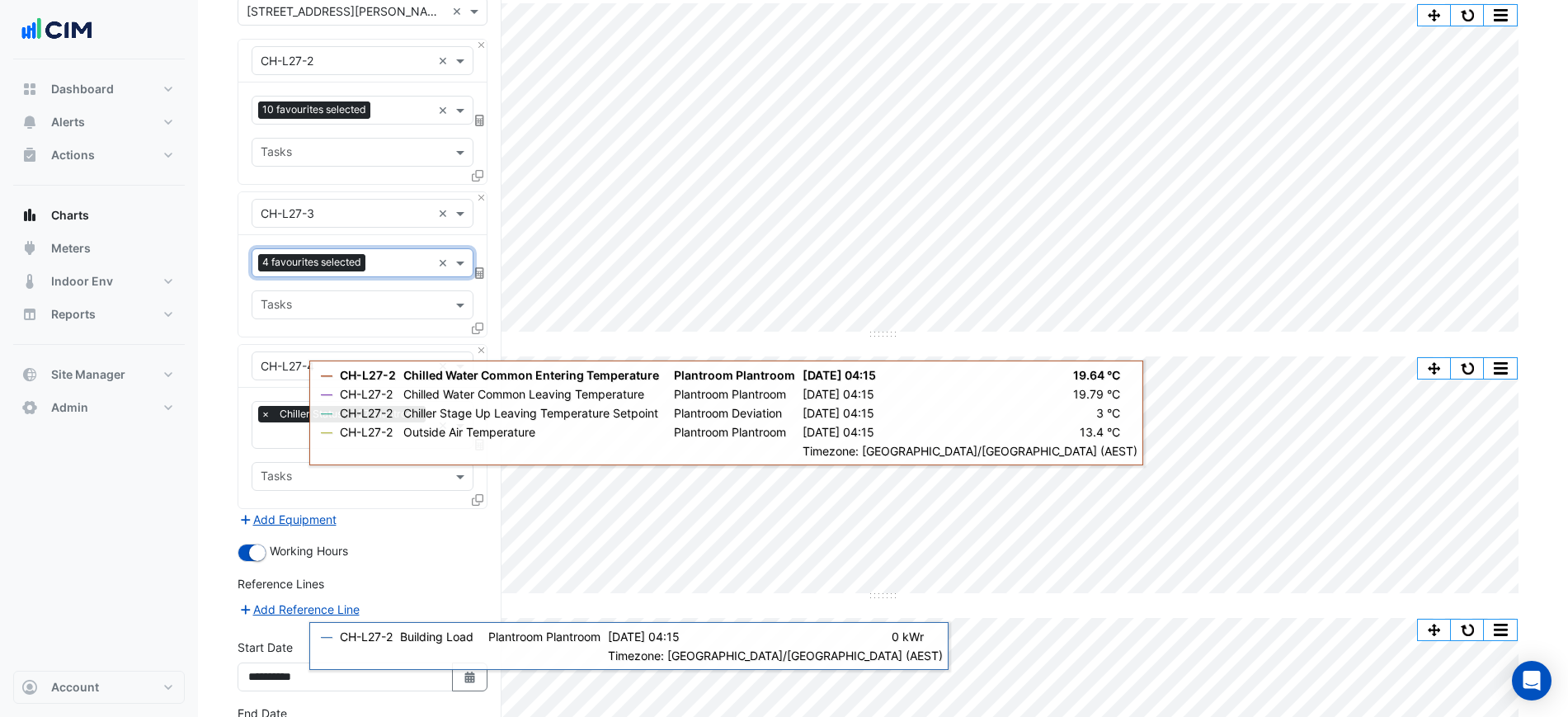
scroll to position [104, 0]
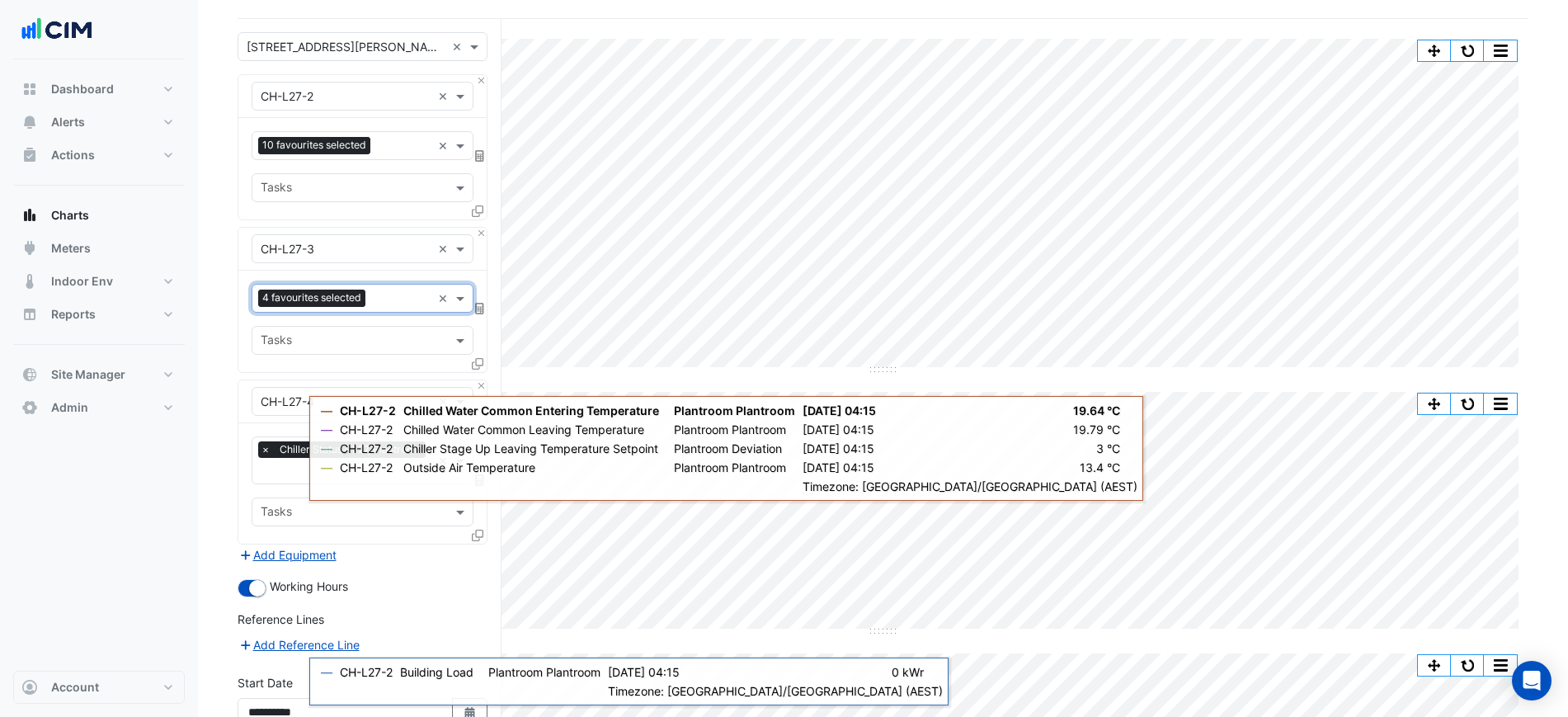
click at [352, 150] on span "10 favourites selected" at bounding box center [314, 145] width 112 height 16
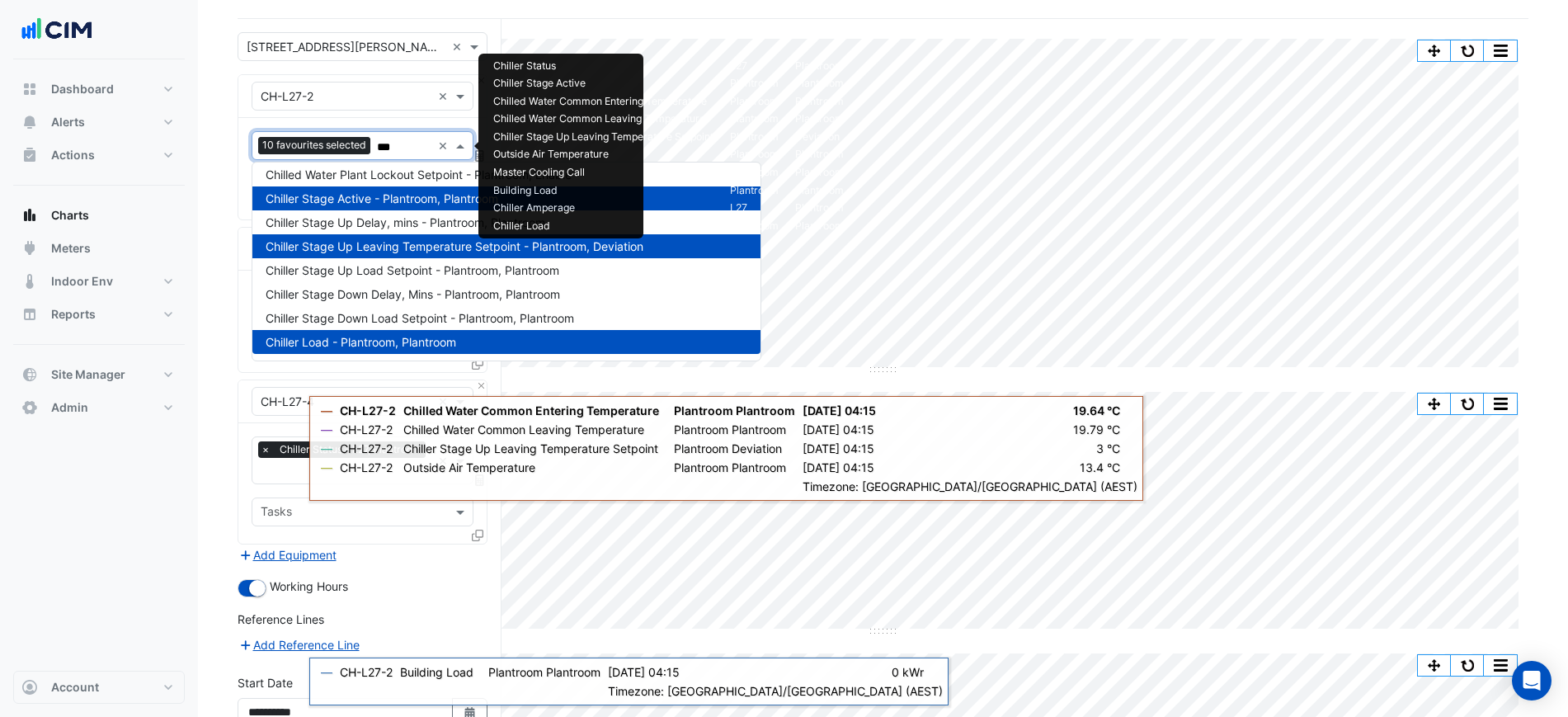
scroll to position [0, 0]
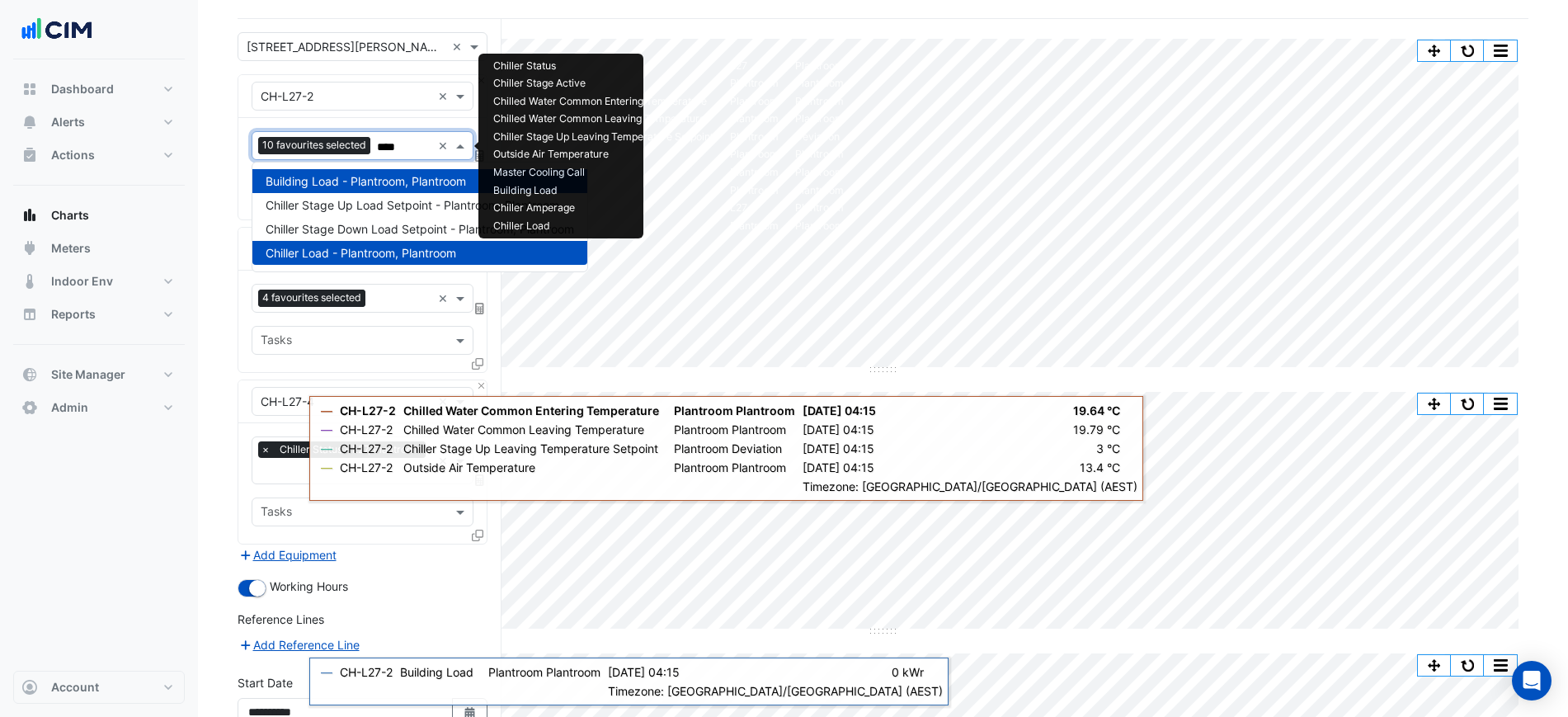
click at [336, 252] on span "Chiller Load - Plantroom, Plantroom" at bounding box center [360, 252] width 191 height 14
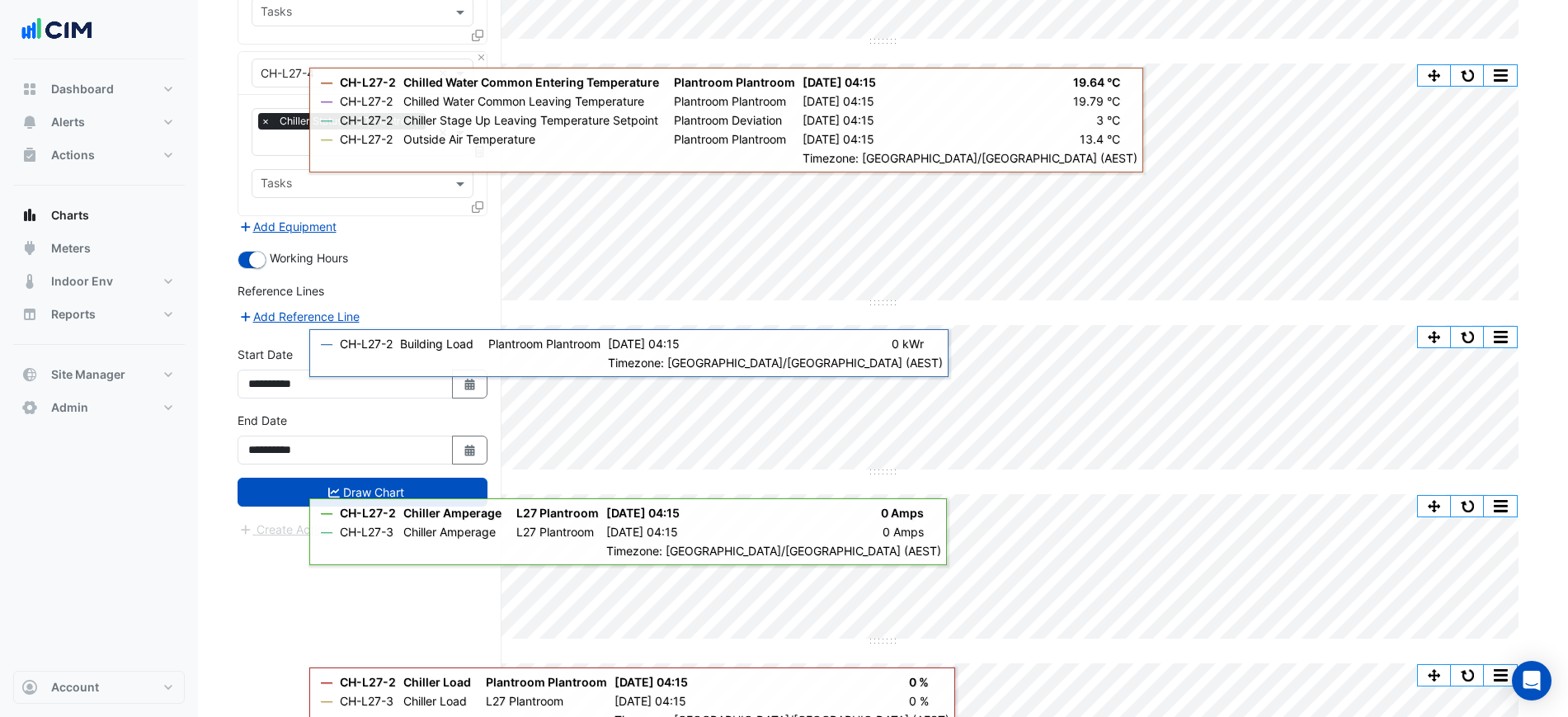
scroll to position [722, 0]
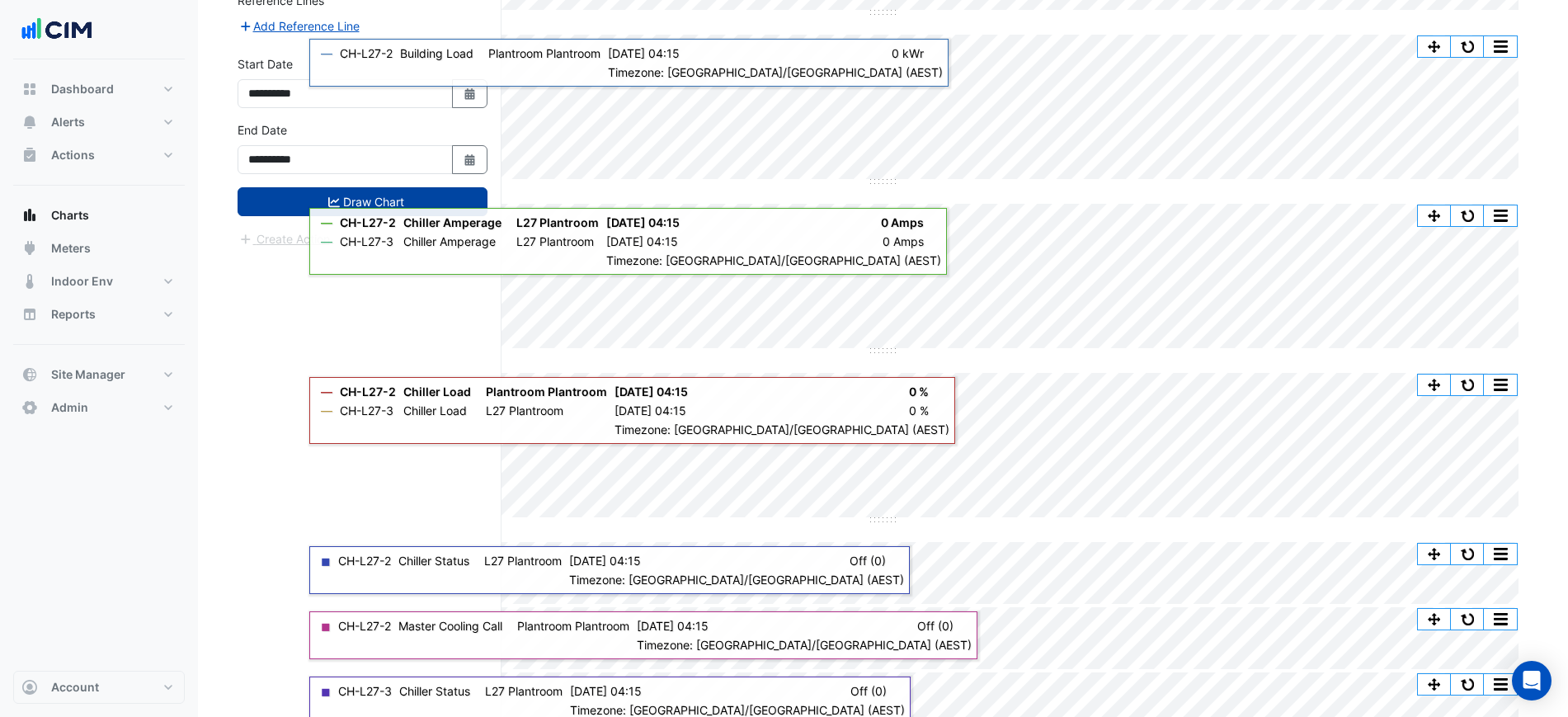
type input "****"
click at [287, 205] on button "Draw Chart" at bounding box center [363, 202] width 250 height 29
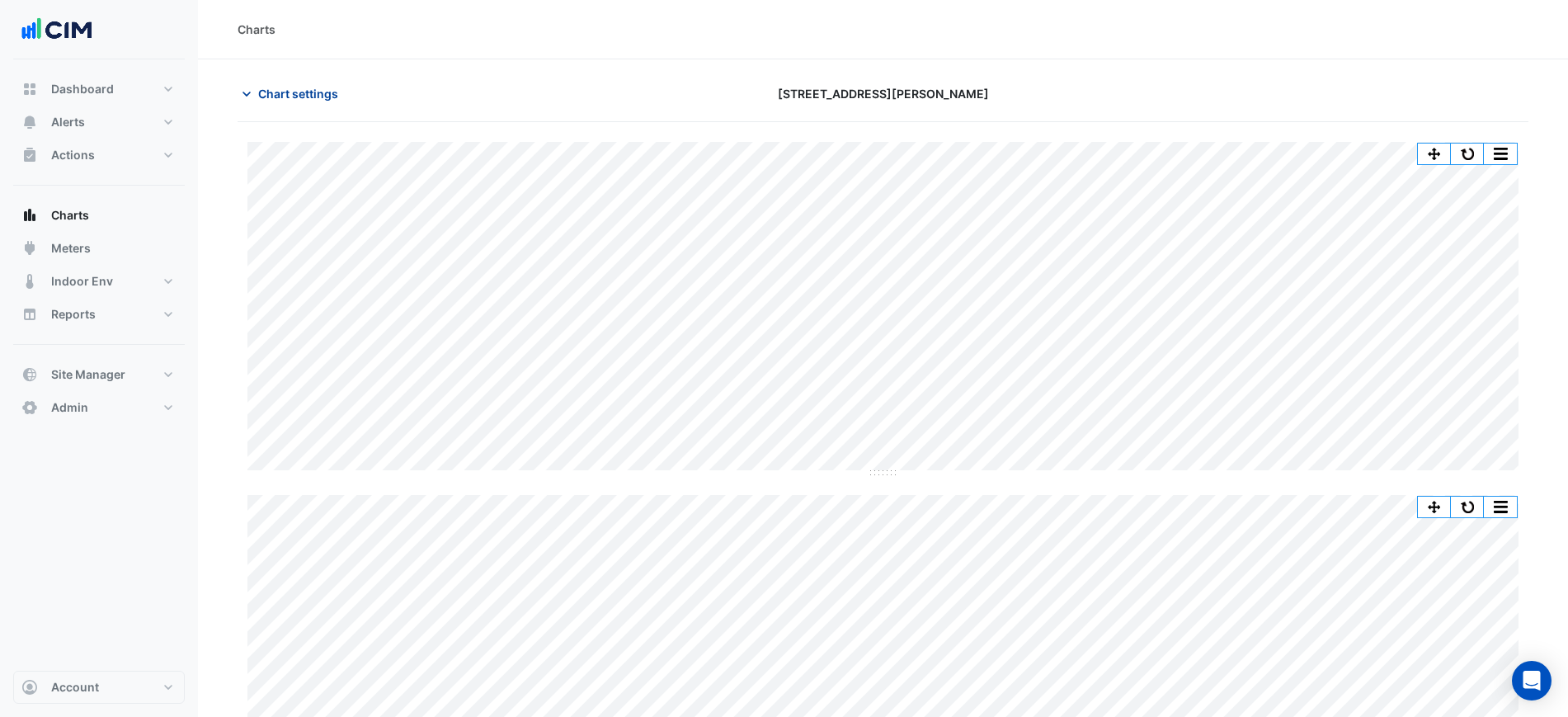
click at [311, 81] on button "Chart settings" at bounding box center [293, 94] width 111 height 29
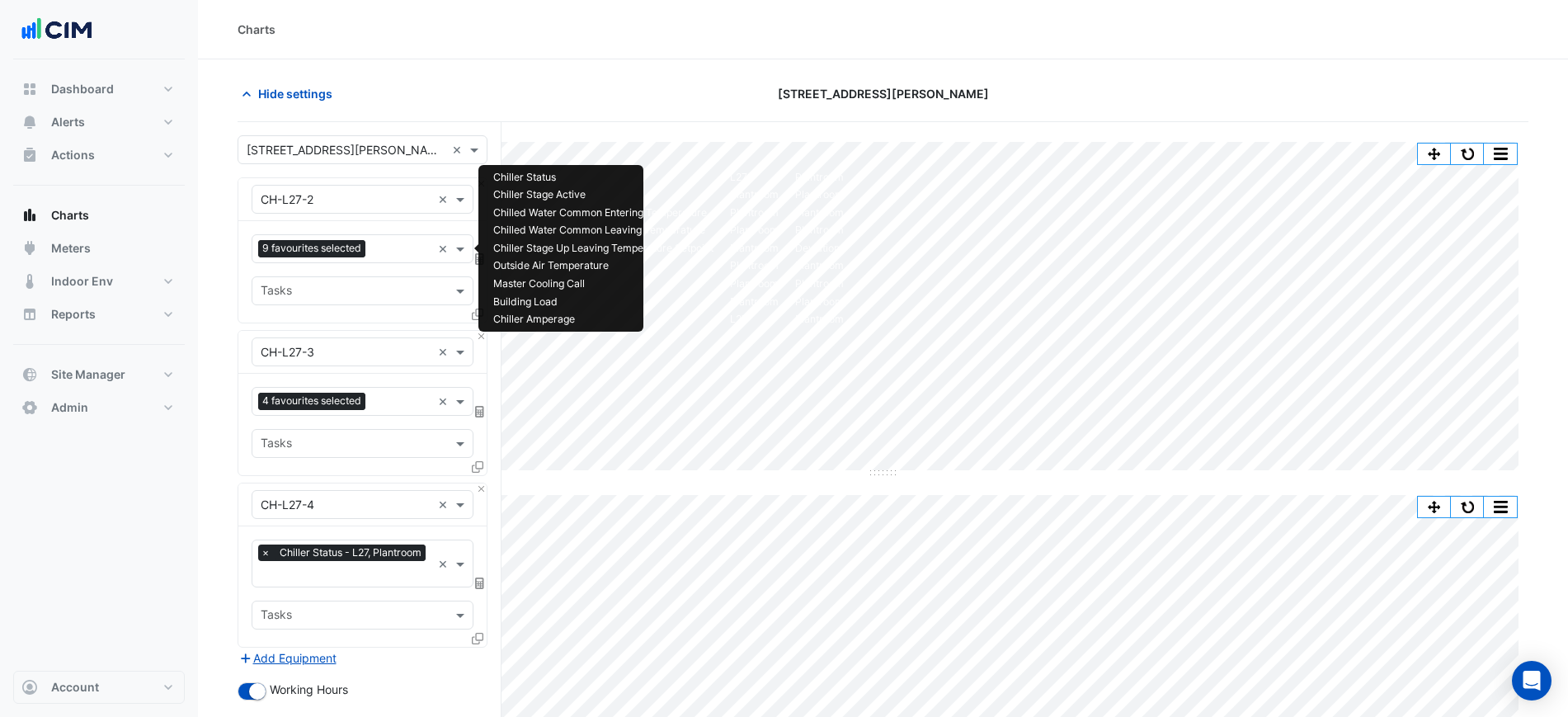
click at [403, 257] on input "text" at bounding box center [401, 250] width 58 height 17
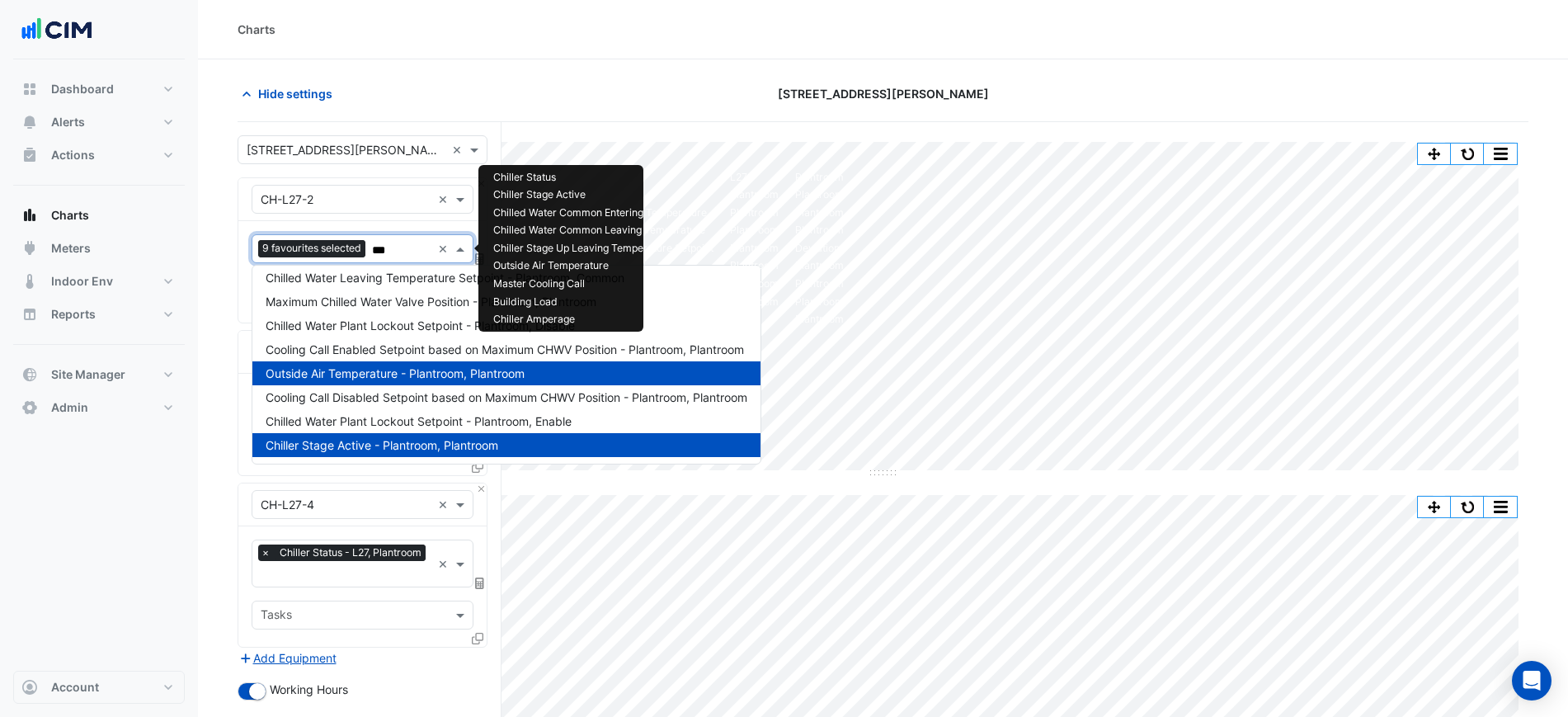
scroll to position [31, 0]
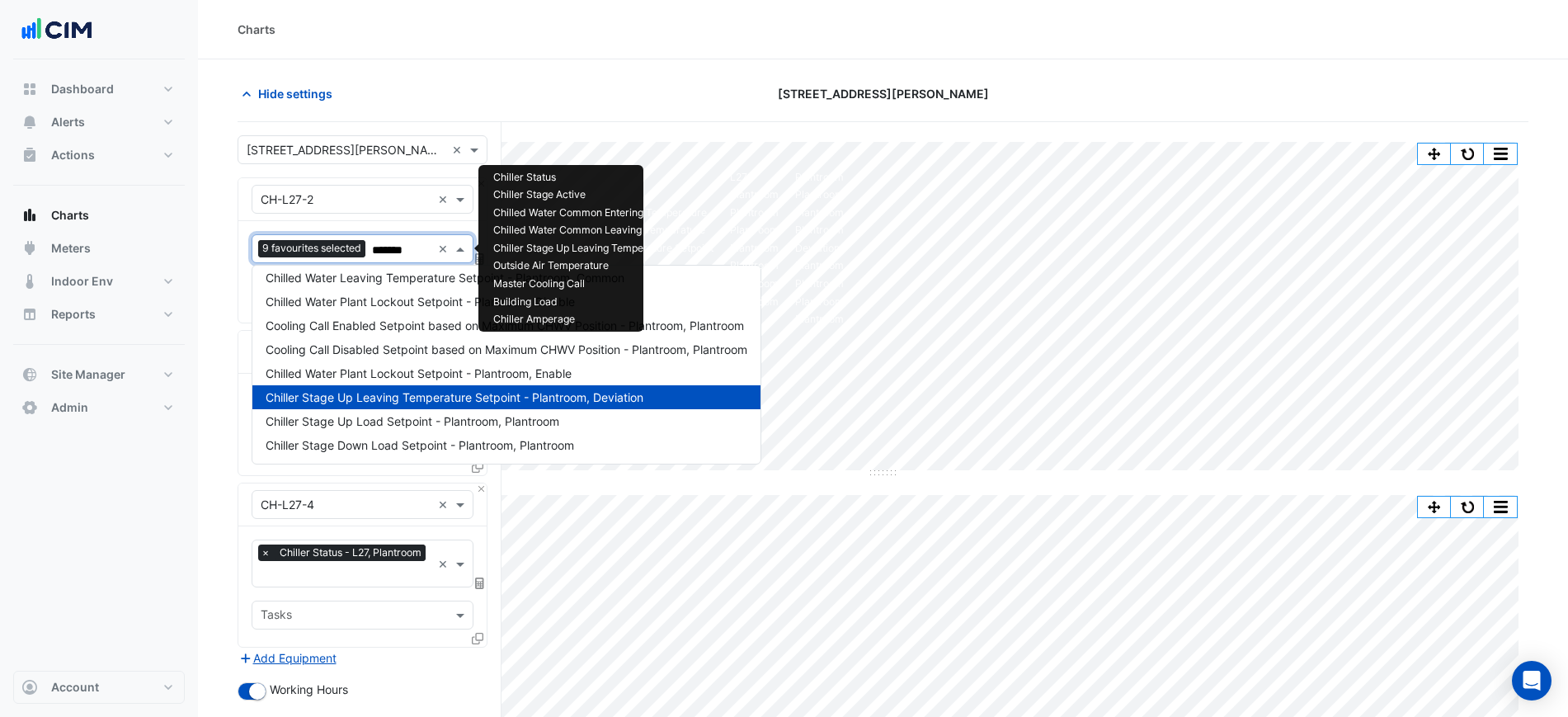
type input "********"
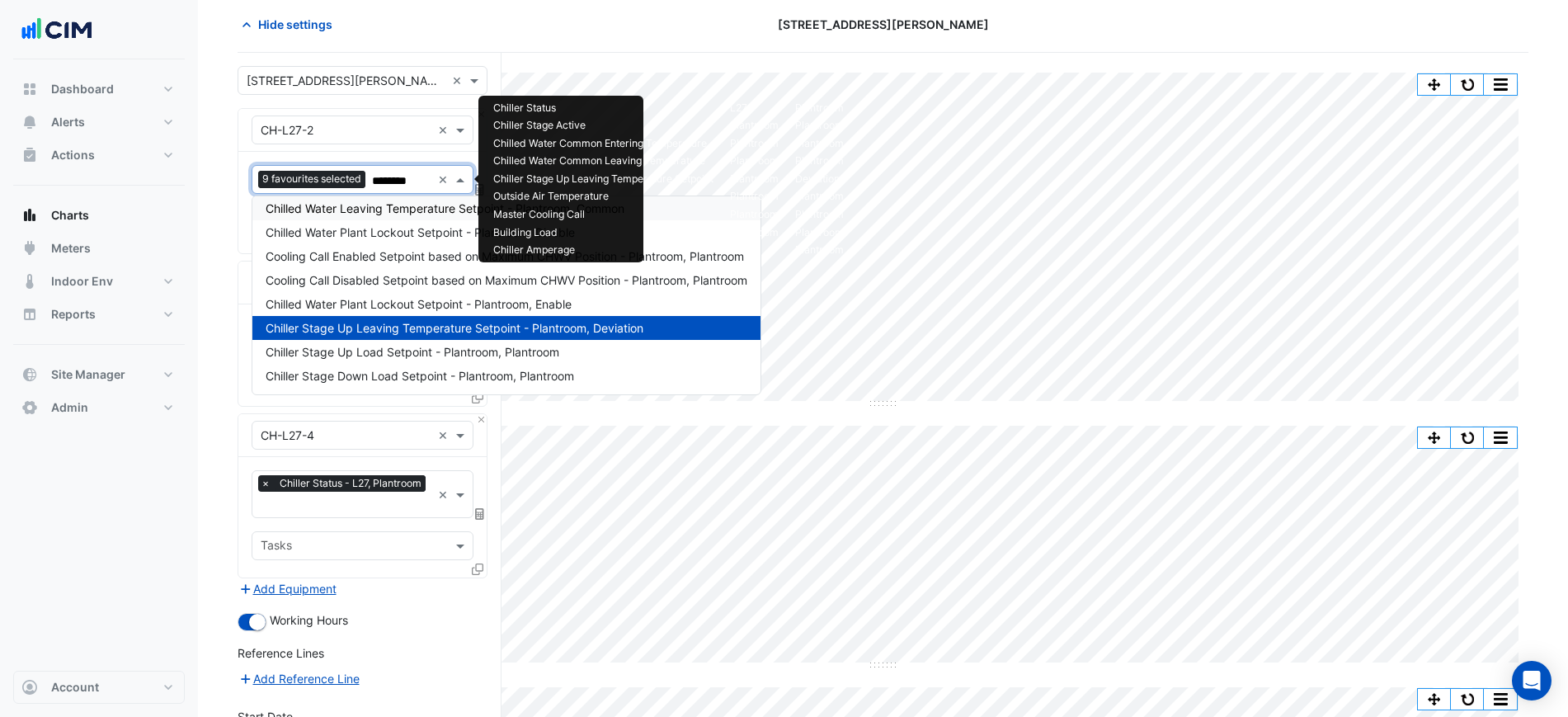
scroll to position [104, 0]
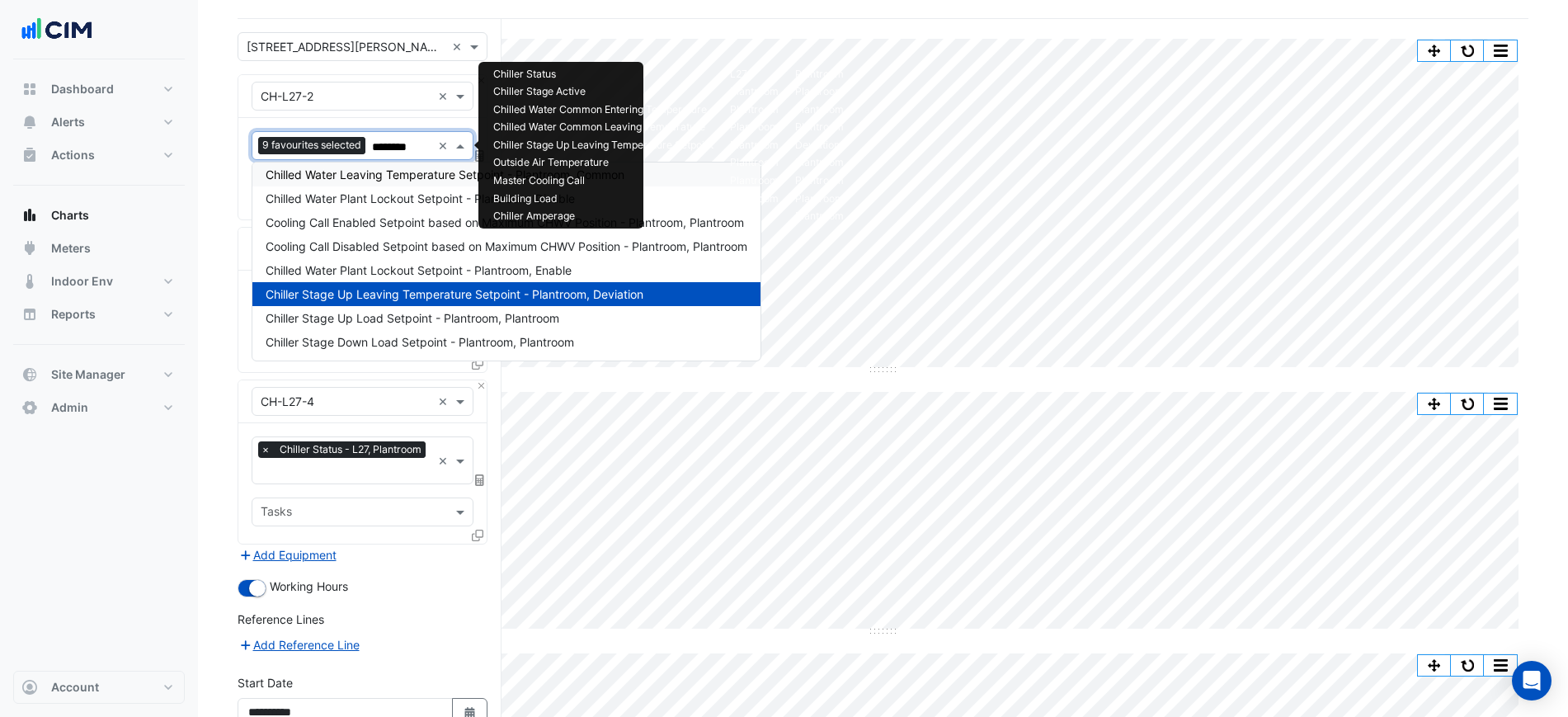
click at [419, 181] on div "Chilled Water Leaving Temperature Setpoint - Plantroom, Common" at bounding box center [506, 175] width 508 height 24
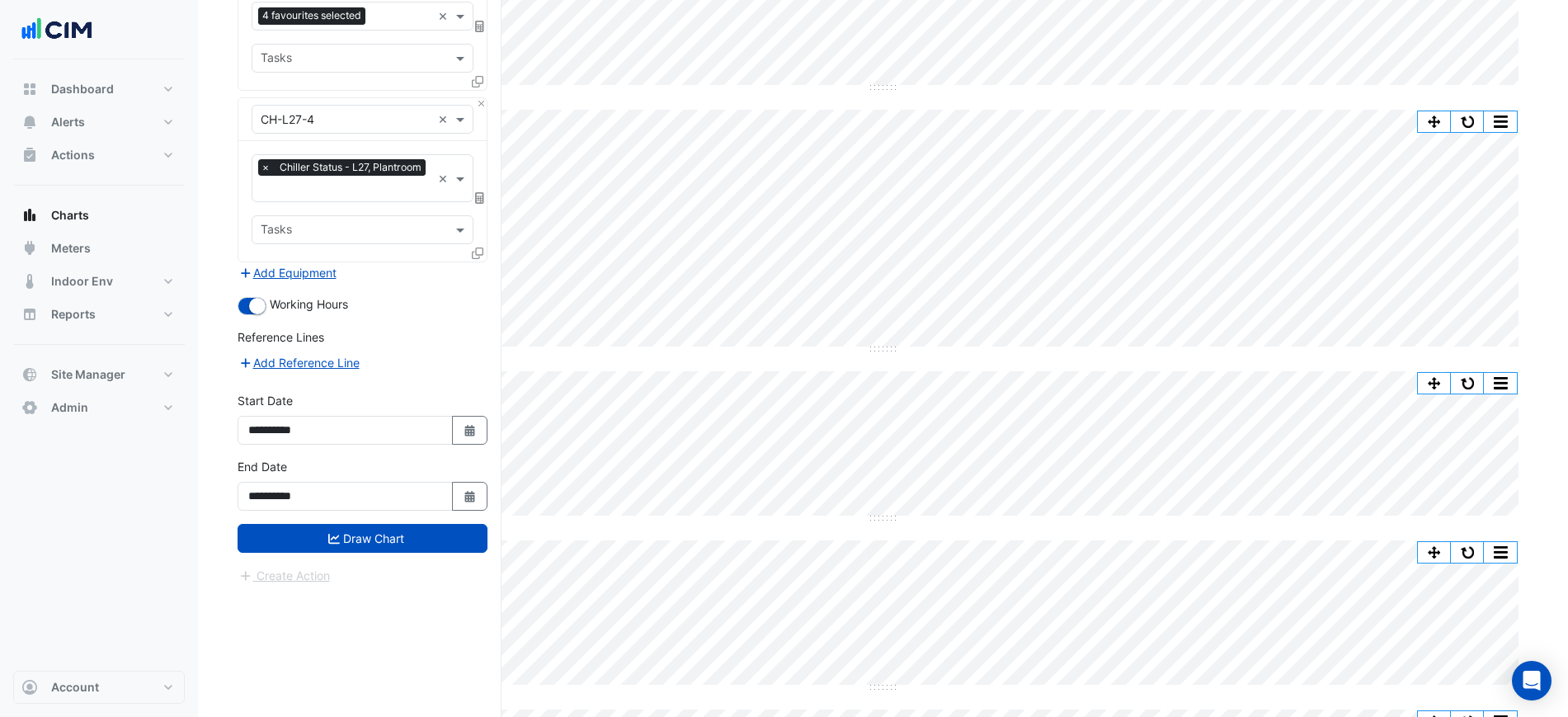
scroll to position [722, 0]
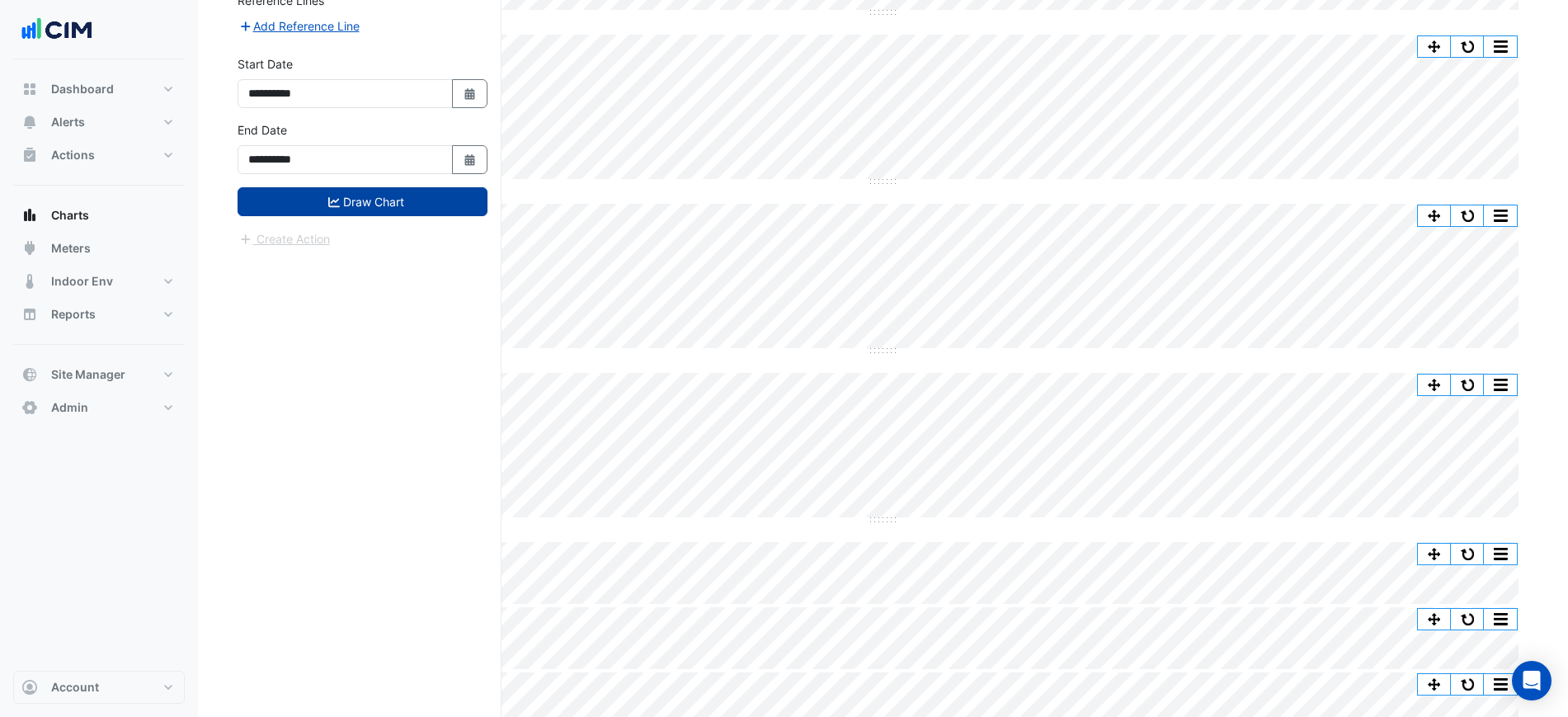
click at [371, 199] on button "Draw Chart" at bounding box center [363, 202] width 250 height 29
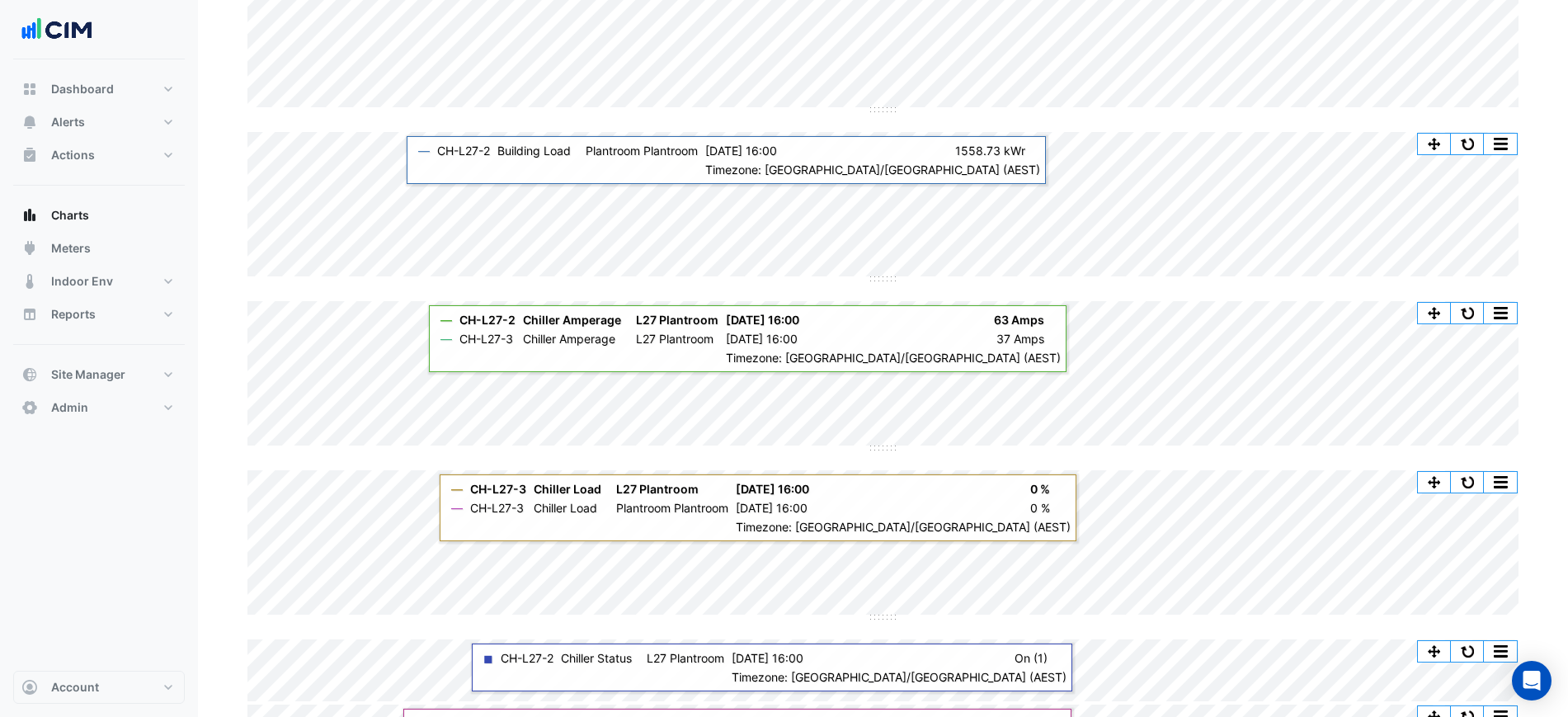
scroll to position [601, 0]
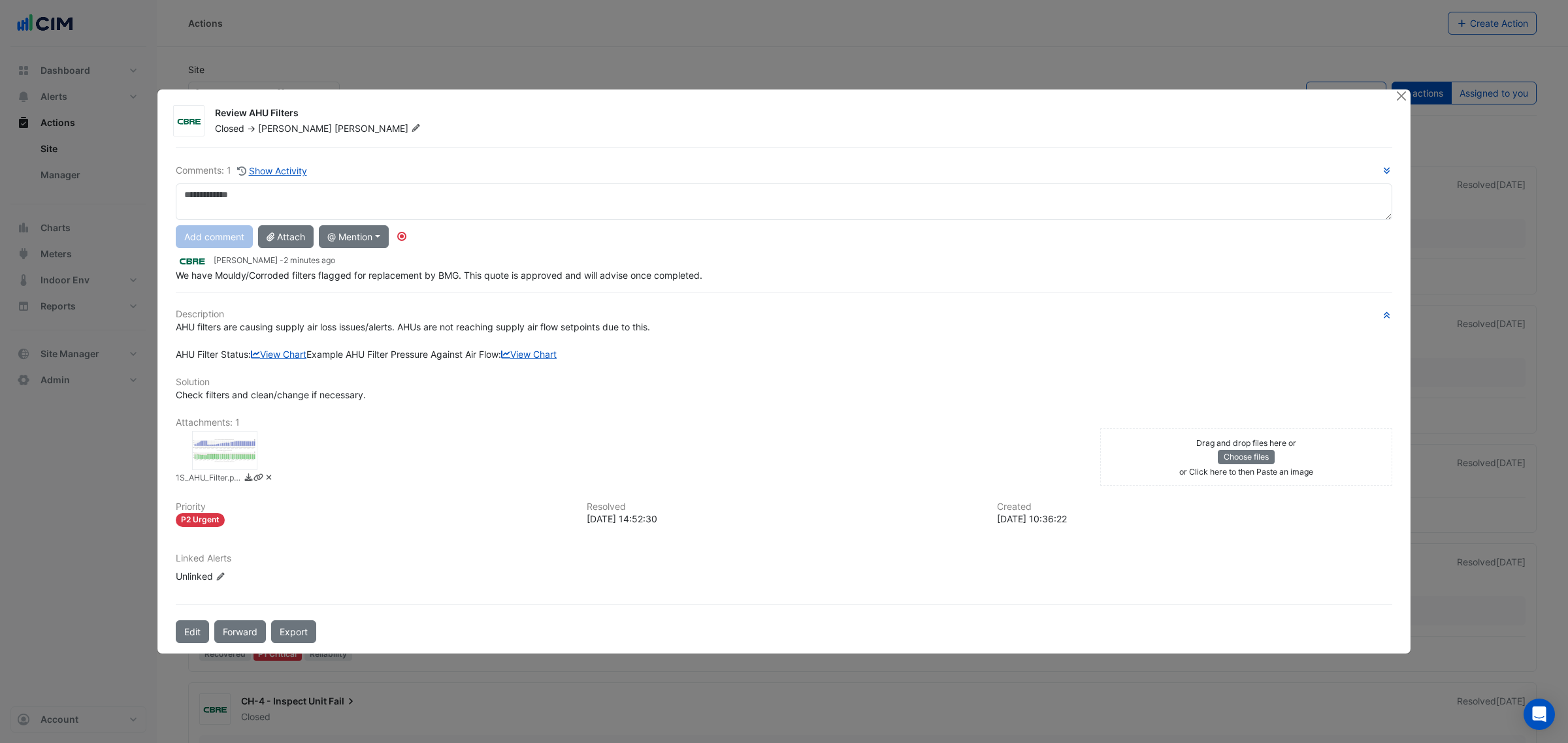
click at [228, 470] on div at bounding box center [224, 450] width 65 height 39
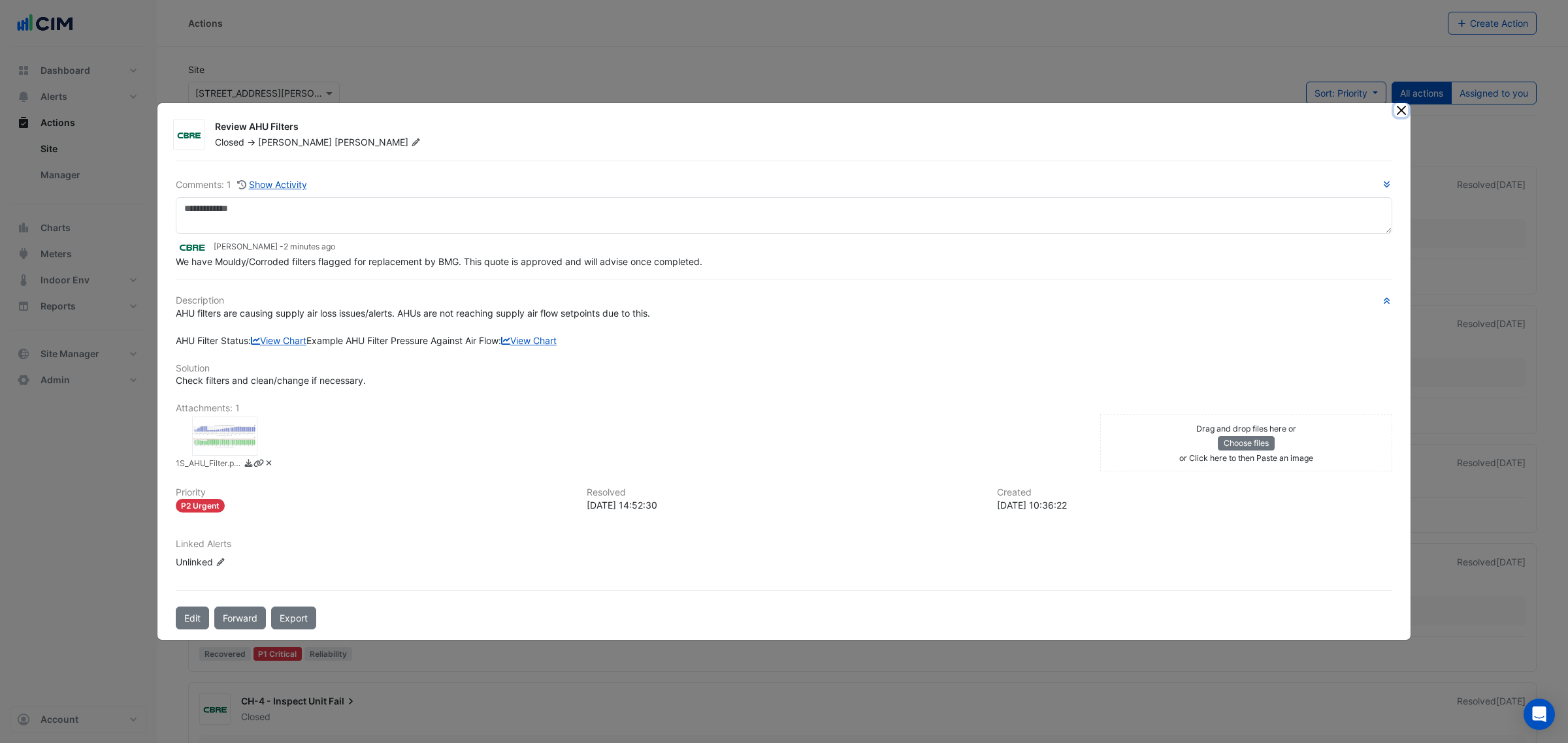
click at [1398, 103] on button "Close" at bounding box center [1401, 110] width 14 height 14
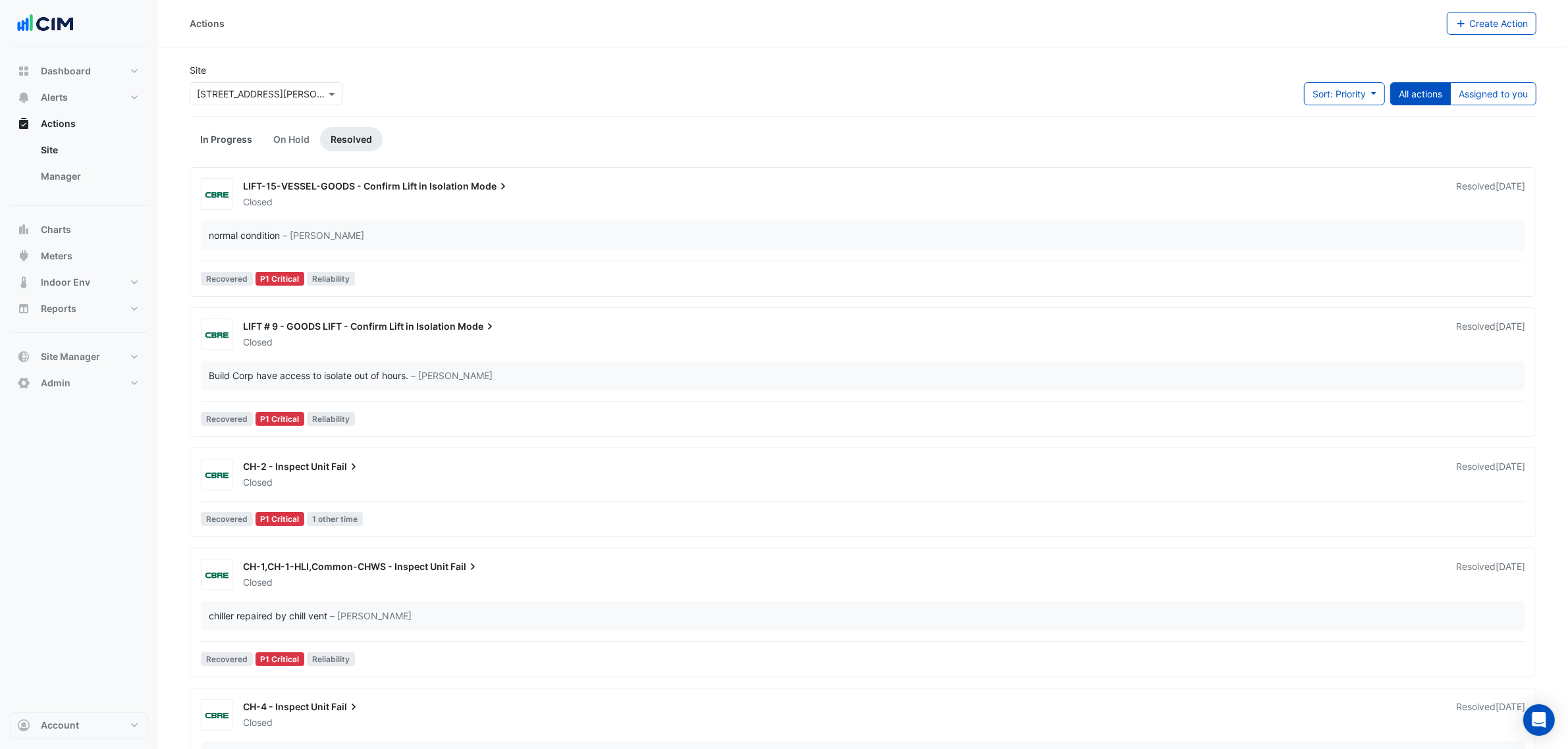
click at [221, 137] on link "In Progress" at bounding box center [226, 139] width 73 height 25
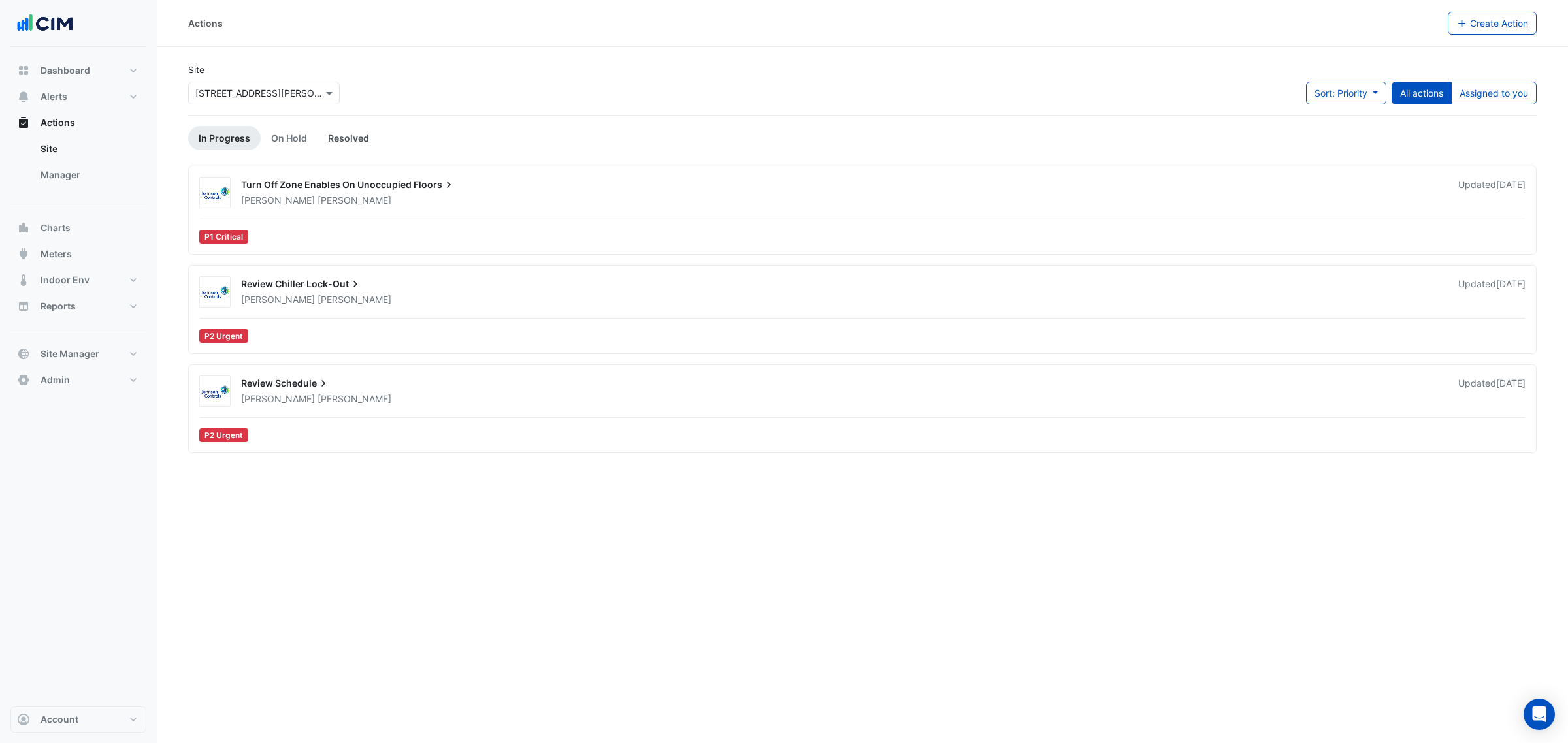
click at [334, 134] on link "Resolved" at bounding box center [349, 138] width 62 height 24
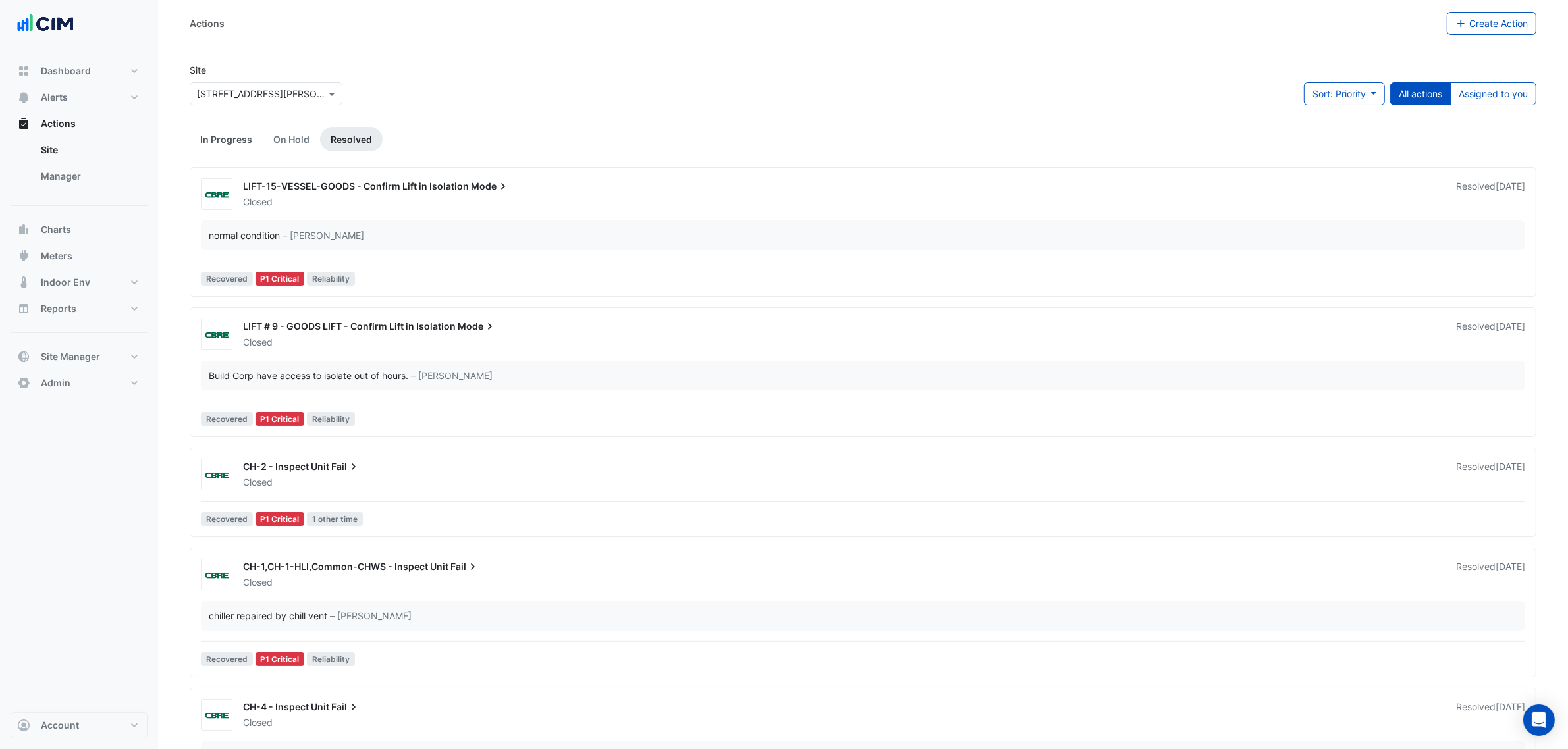
click at [230, 150] on link "In Progress" at bounding box center [226, 139] width 73 height 25
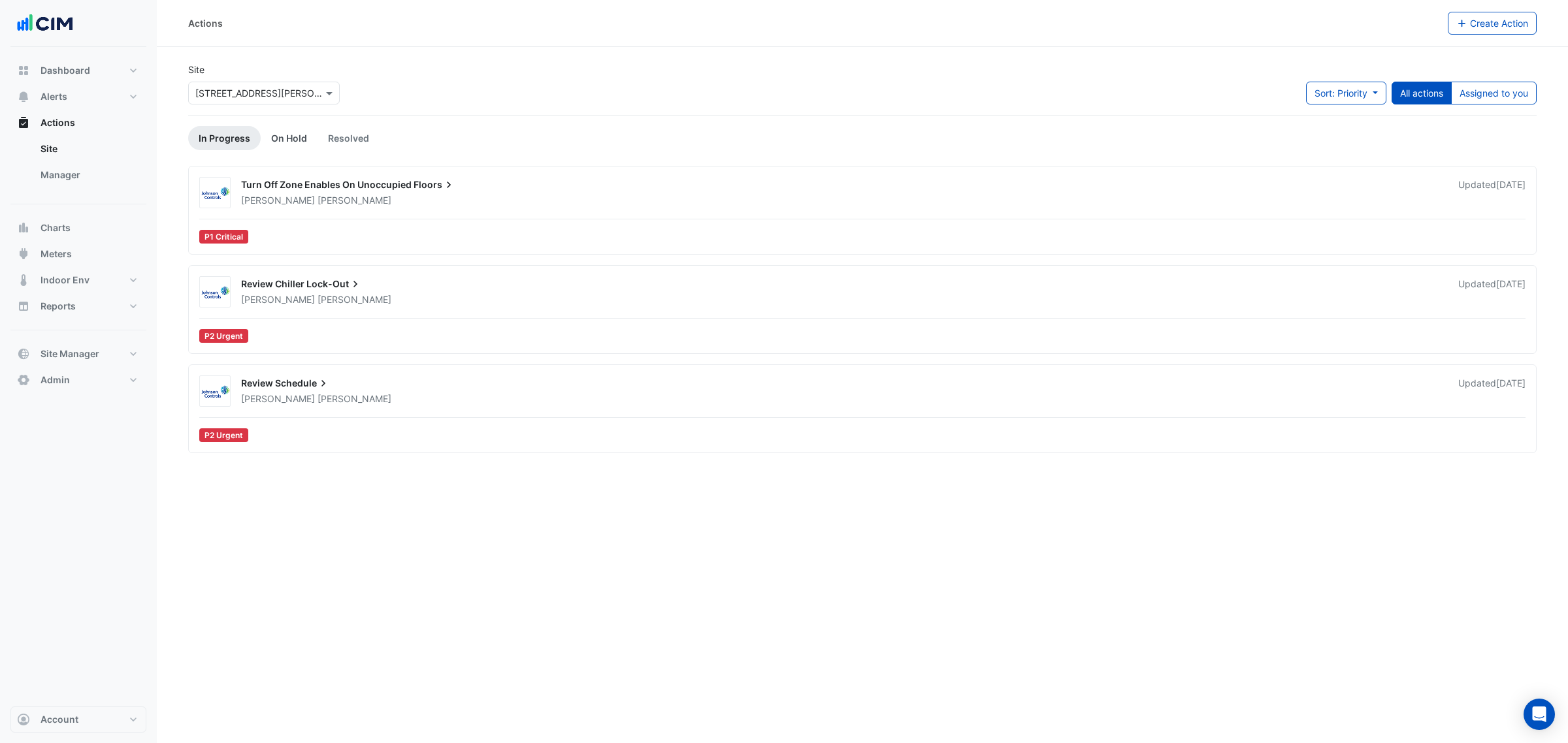
click at [276, 145] on link "On Hold" at bounding box center [289, 138] width 57 height 24
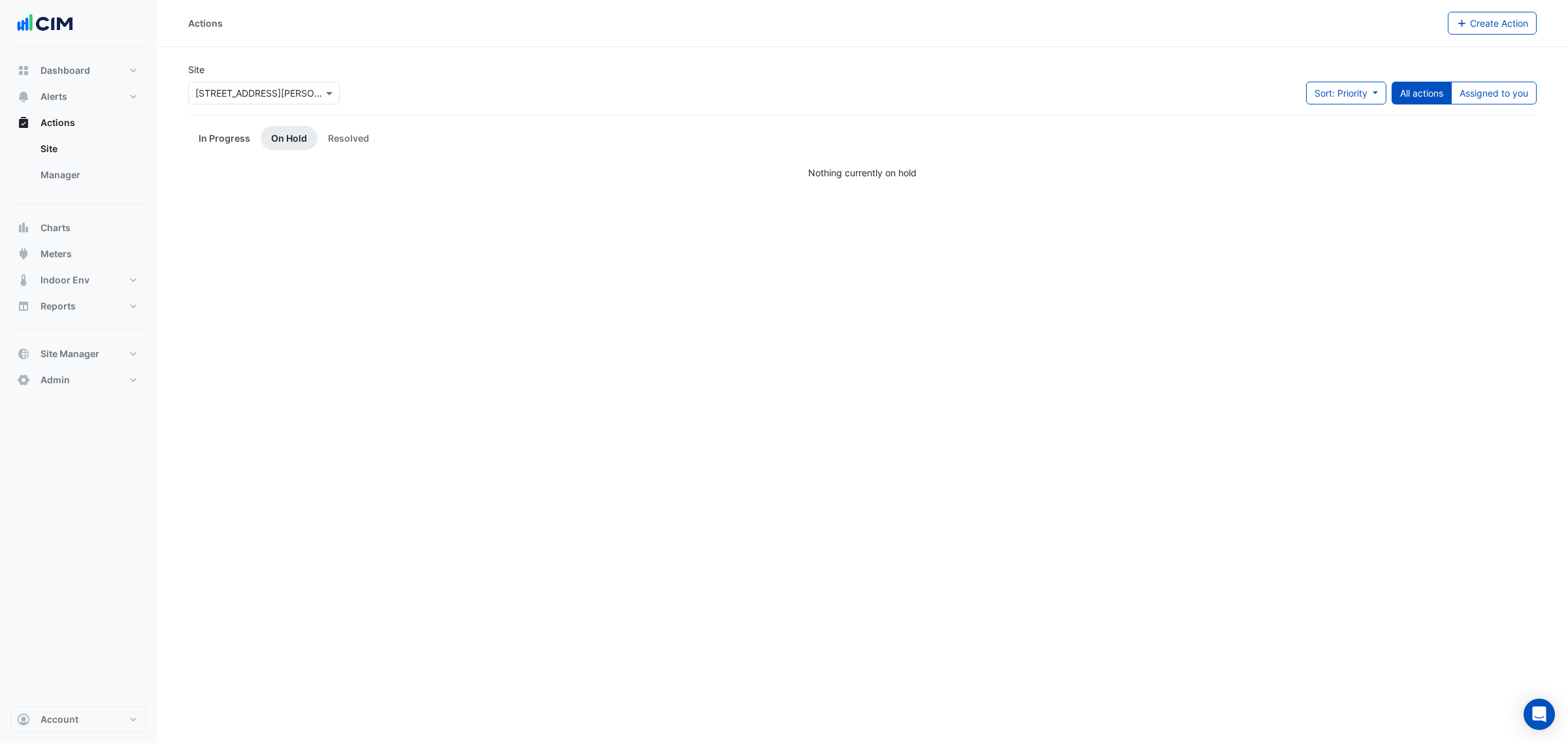
click at [230, 136] on link "In Progress" at bounding box center [224, 138] width 73 height 24
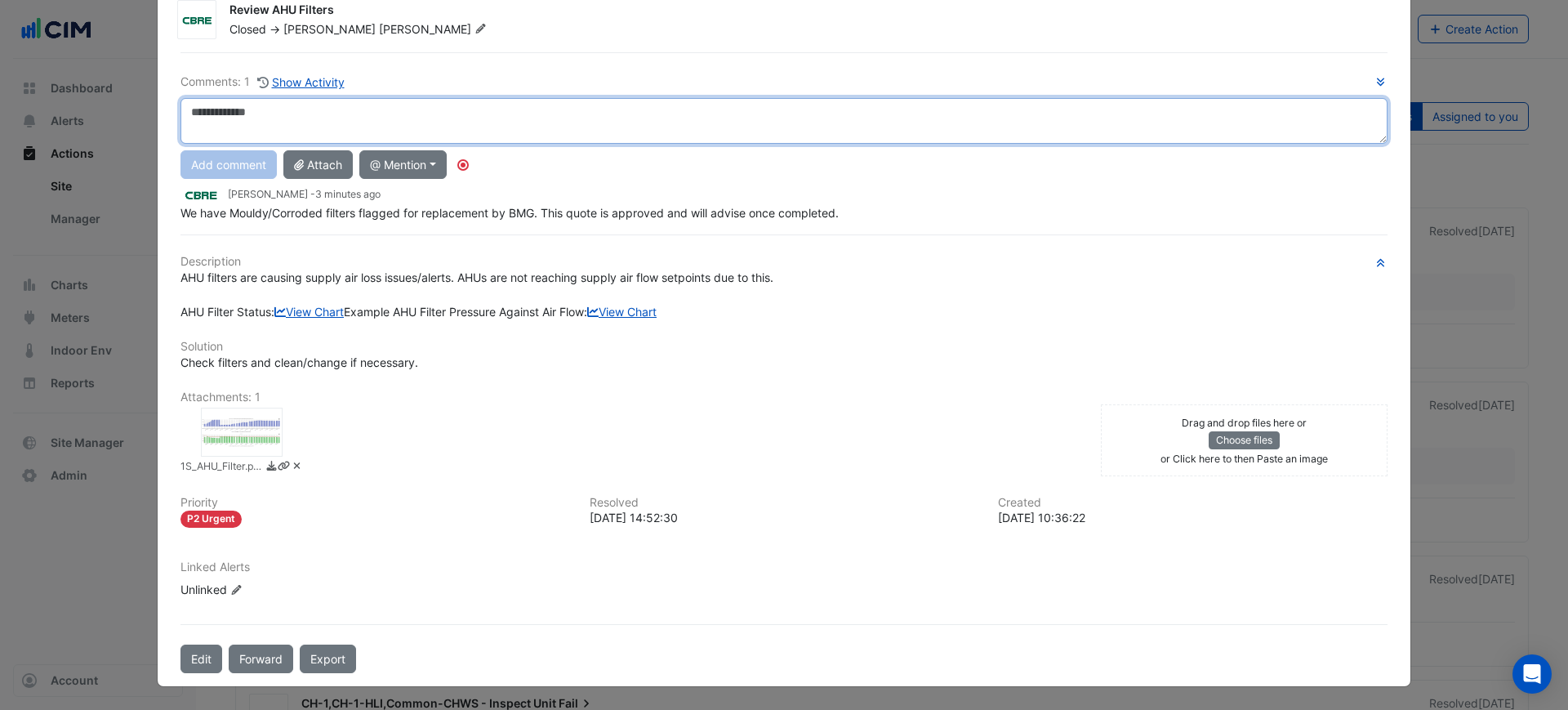
scroll to position [112, 0]
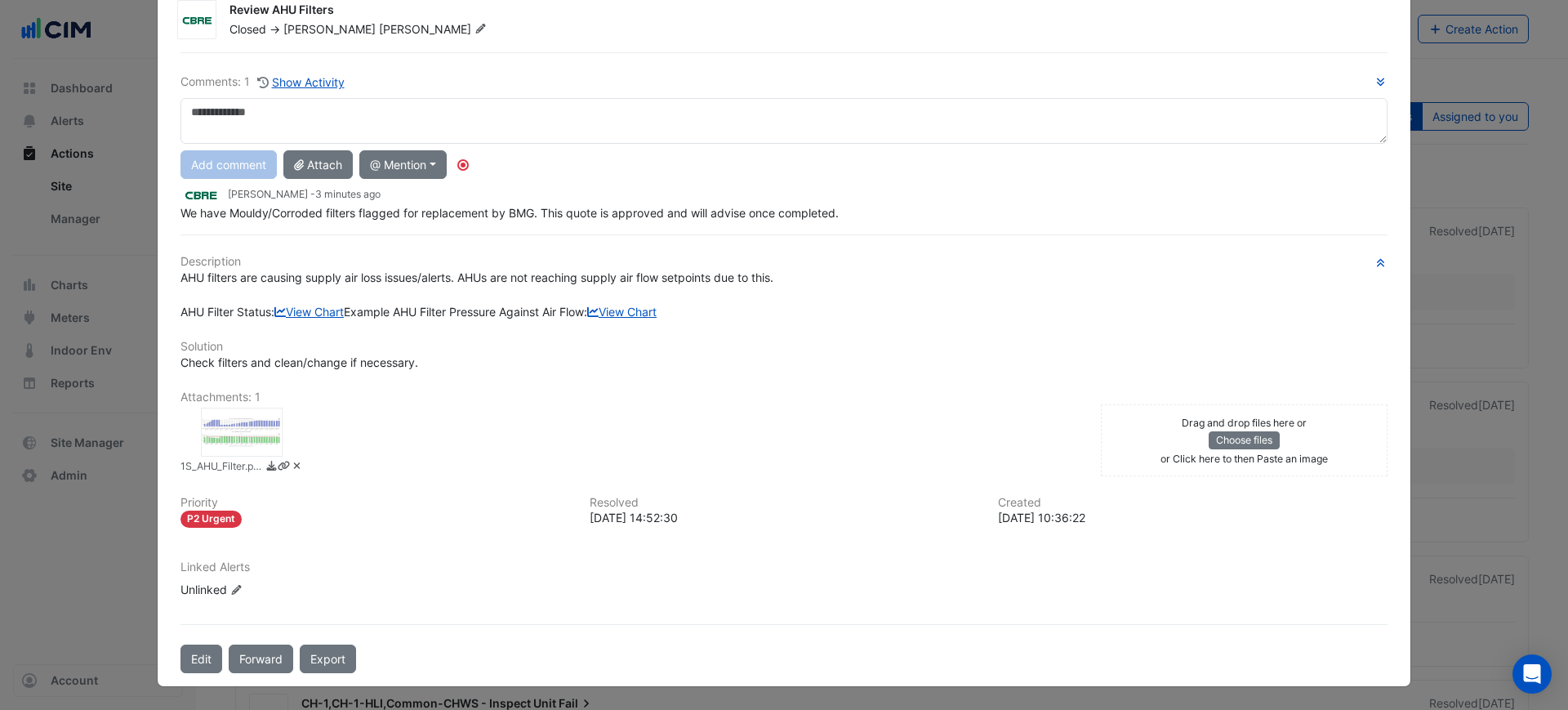
click at [248, 421] on div at bounding box center [241, 432] width 81 height 49
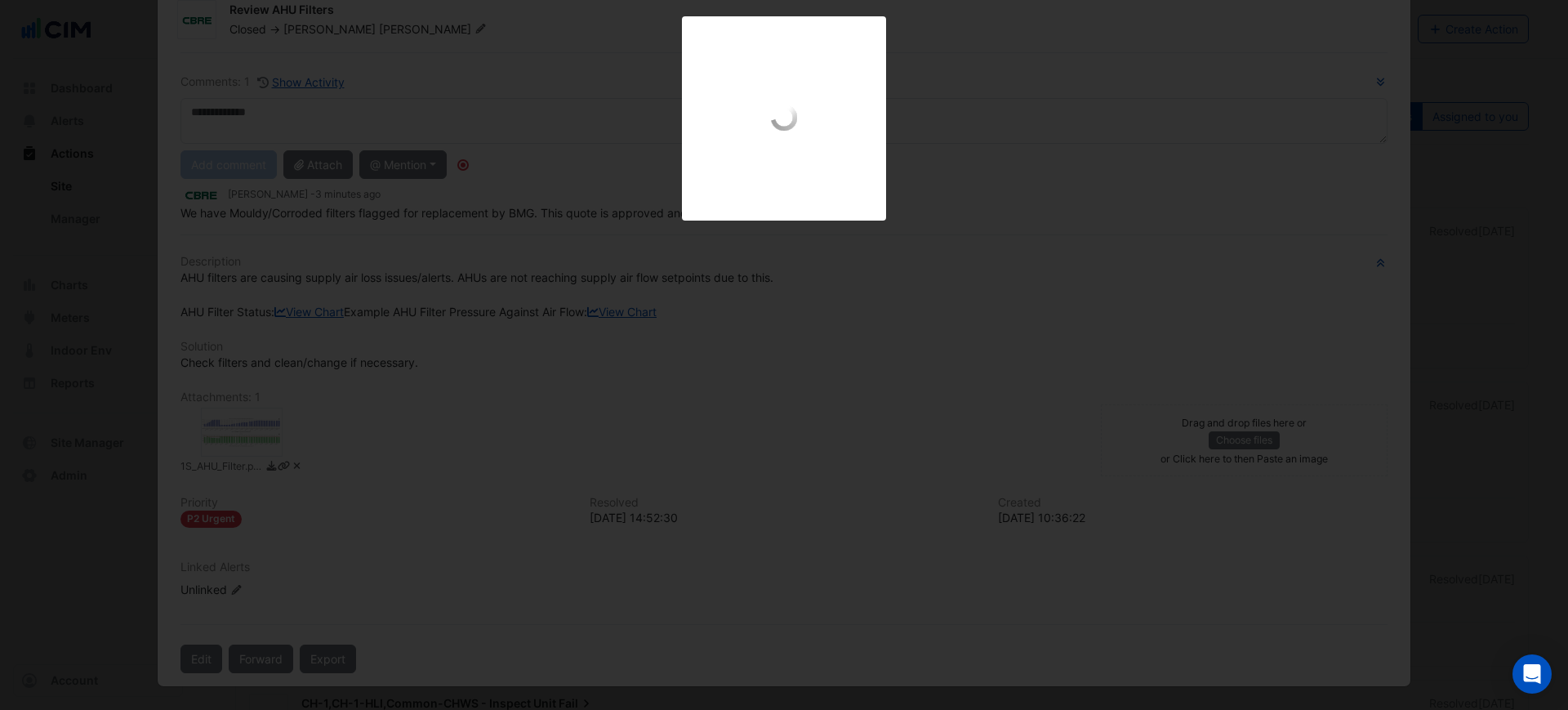
scroll to position [77, 0]
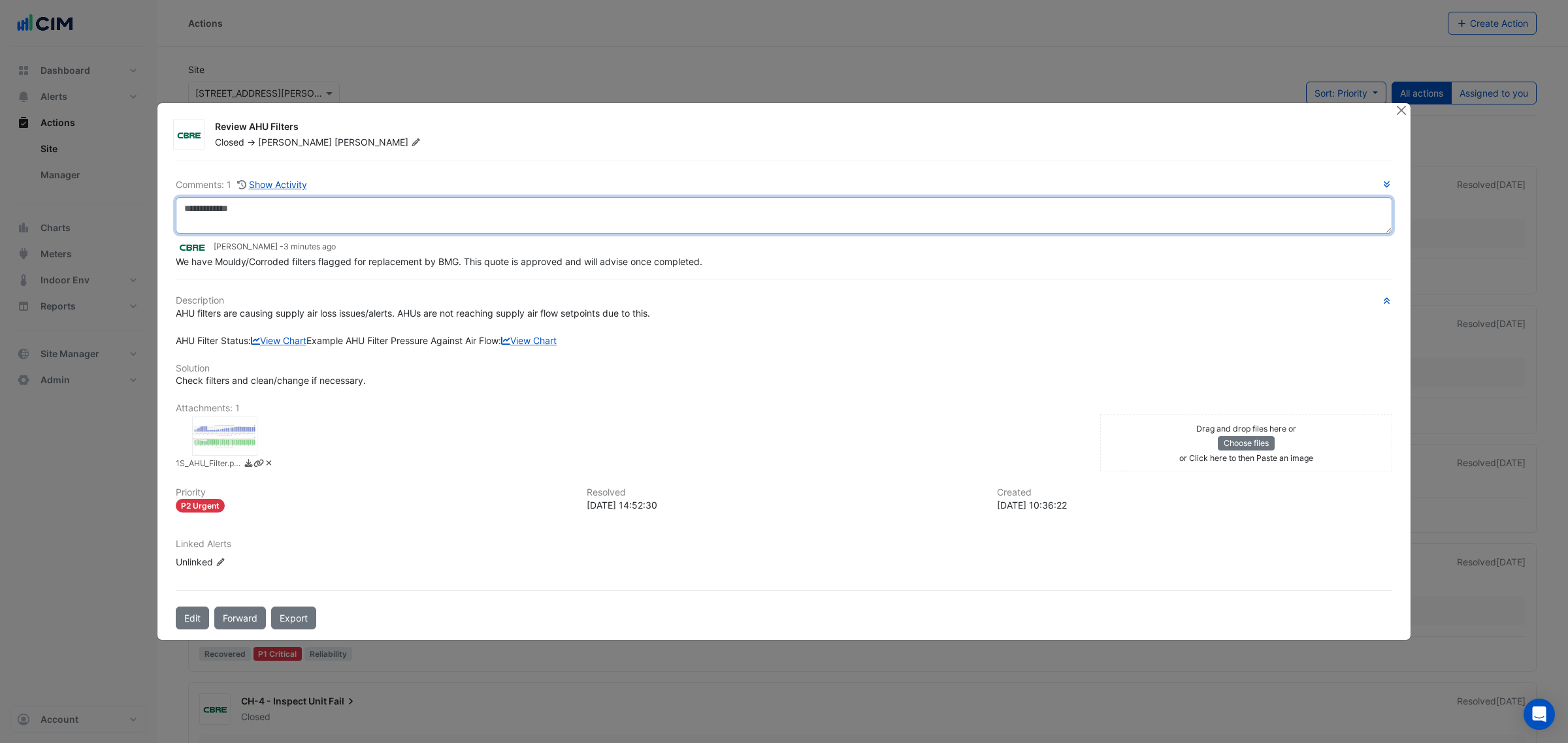
click at [438, 197] on textarea at bounding box center [783, 215] width 1216 height 37
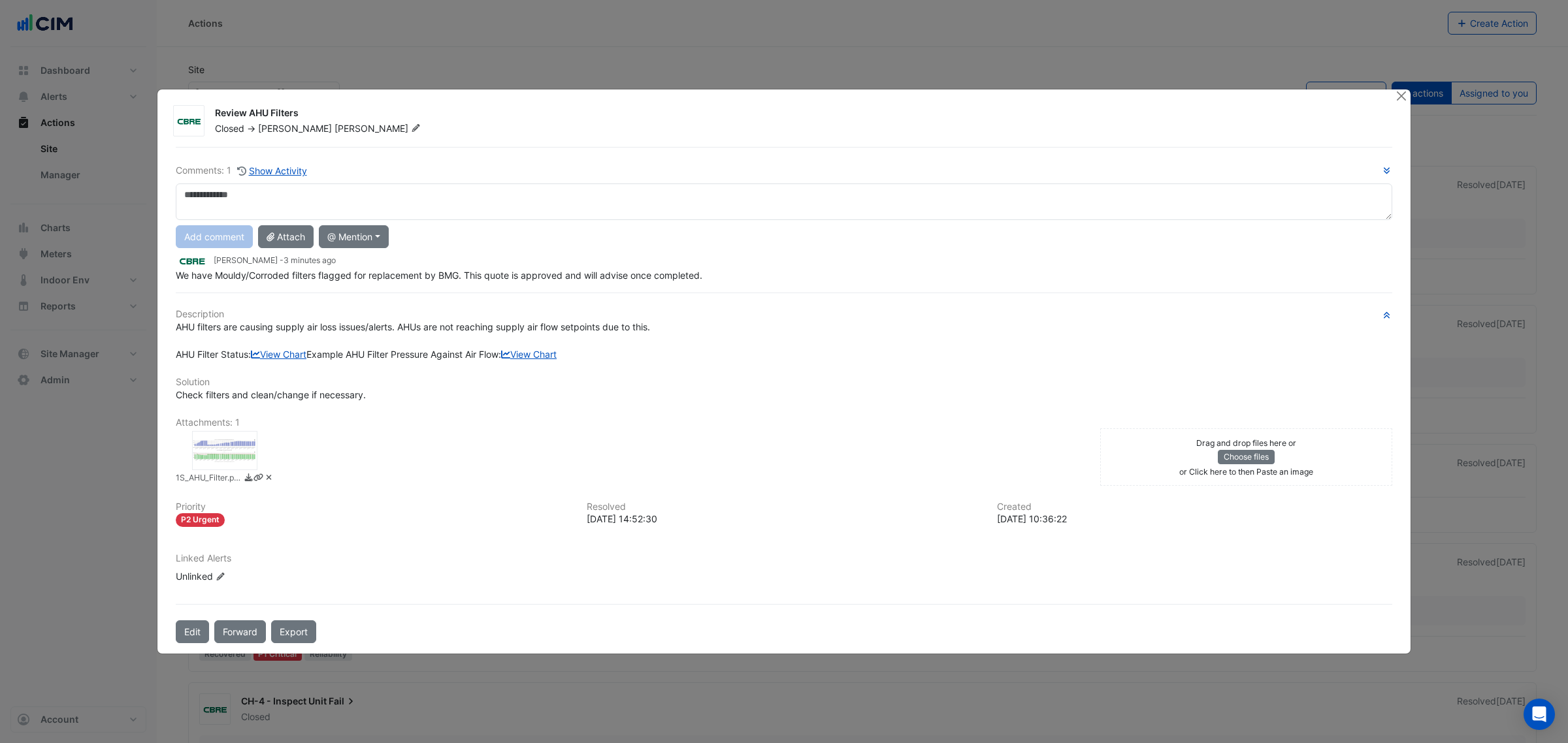
click at [491, 320] on div "AHU filters are causing supply air loss issues/alerts. AHUs are not reaching su…" at bounding box center [783, 340] width 1216 height 41
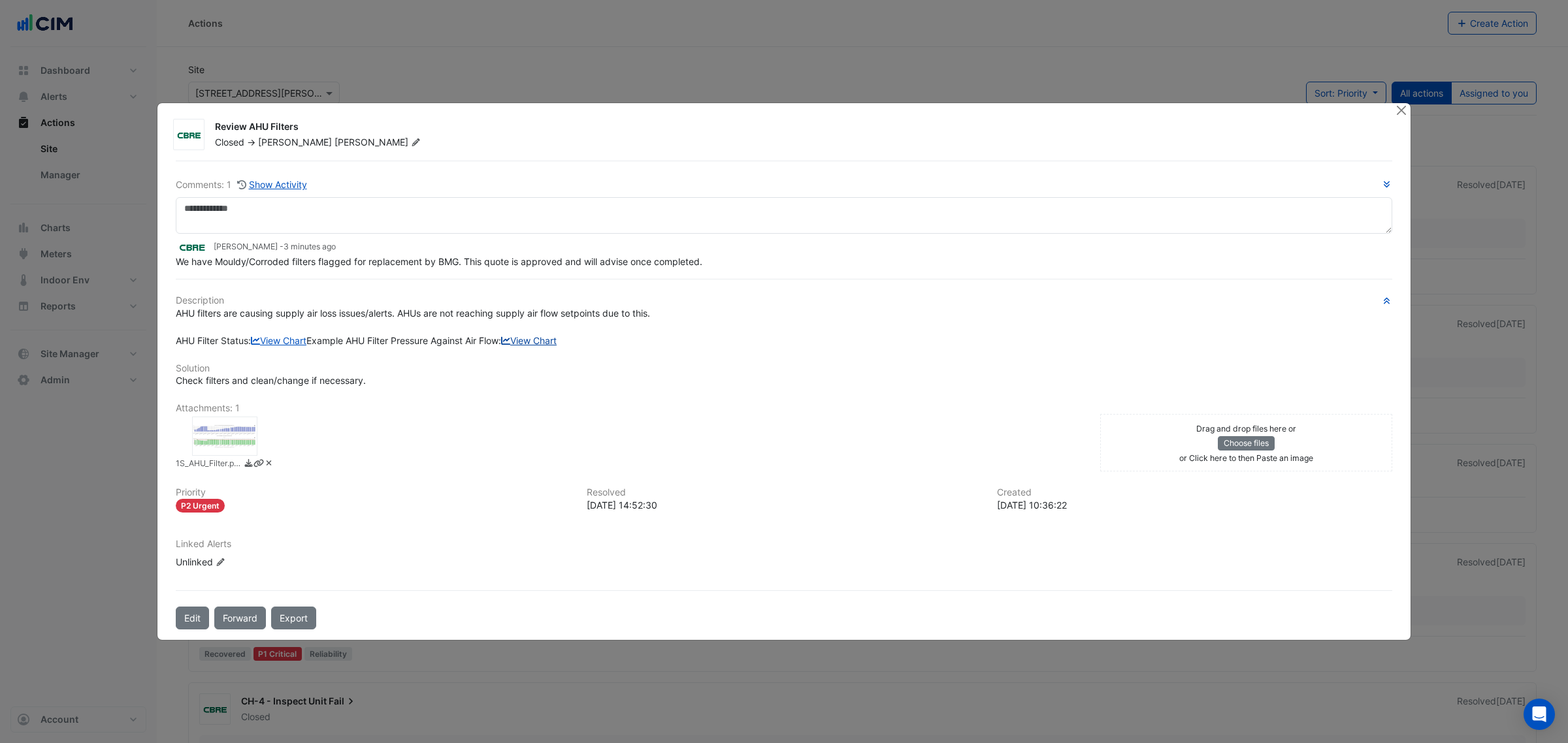
click at [501, 346] on link "View Chart" at bounding box center [529, 341] width 56 height 11
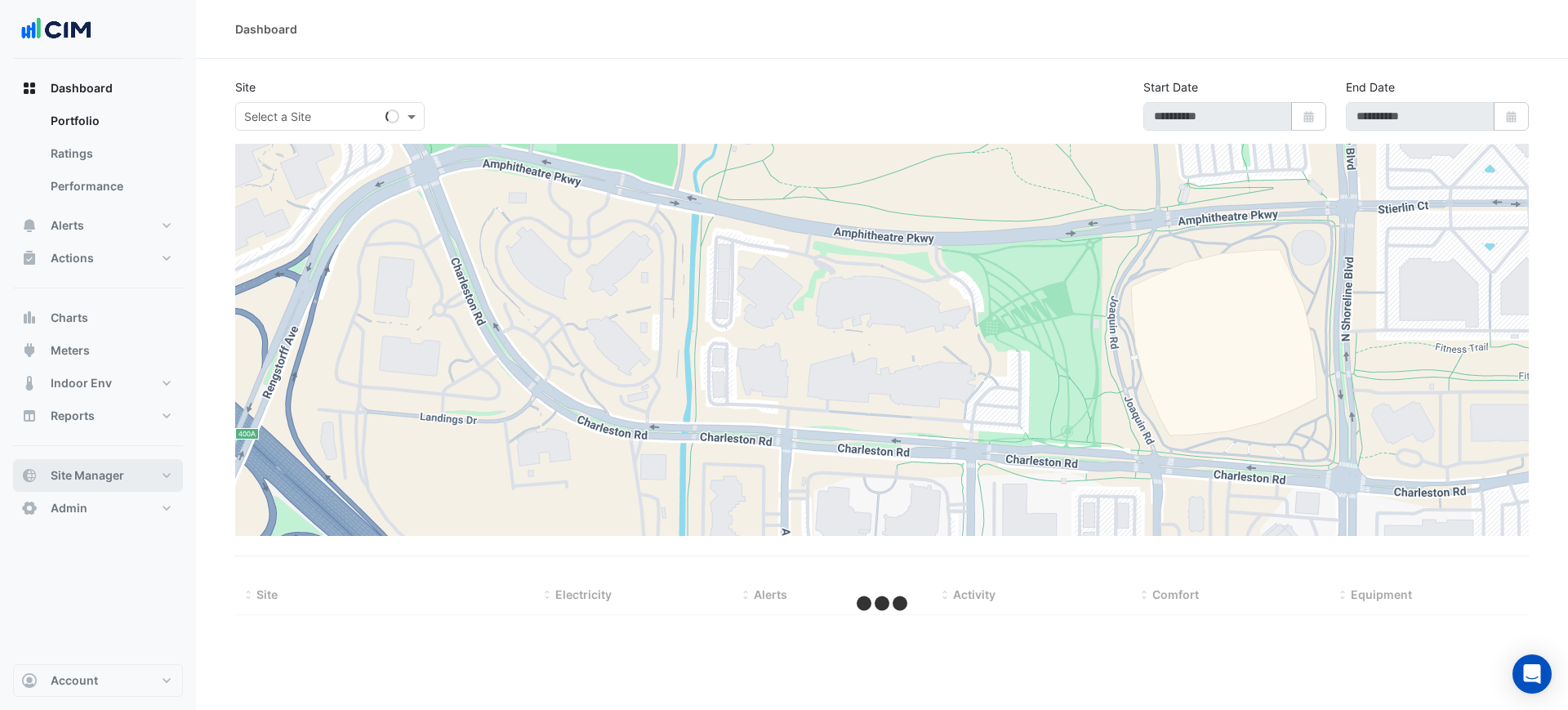
click at [125, 468] on button "Site Manager" at bounding box center [97, 475] width 170 height 33
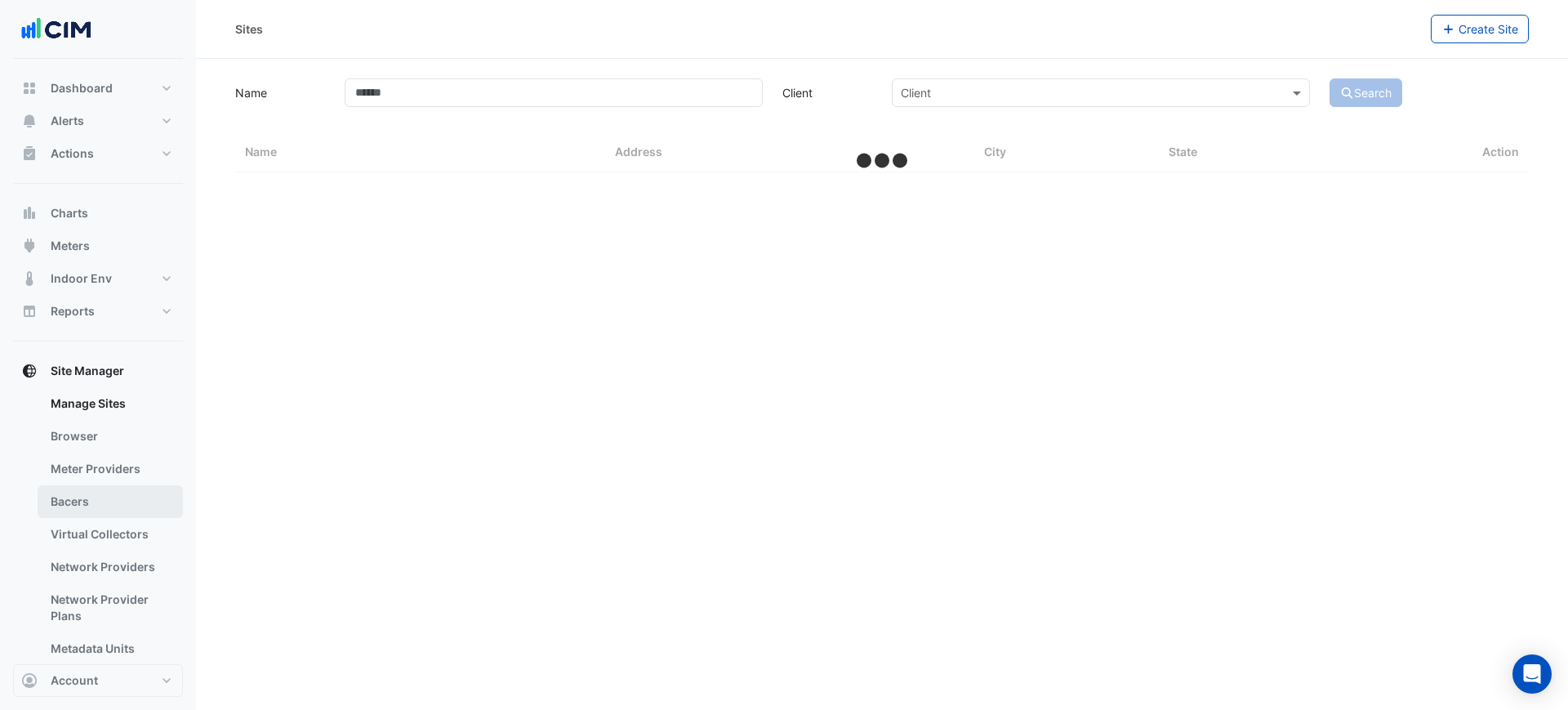
click at [120, 491] on link "Bacers" at bounding box center [110, 502] width 146 height 33
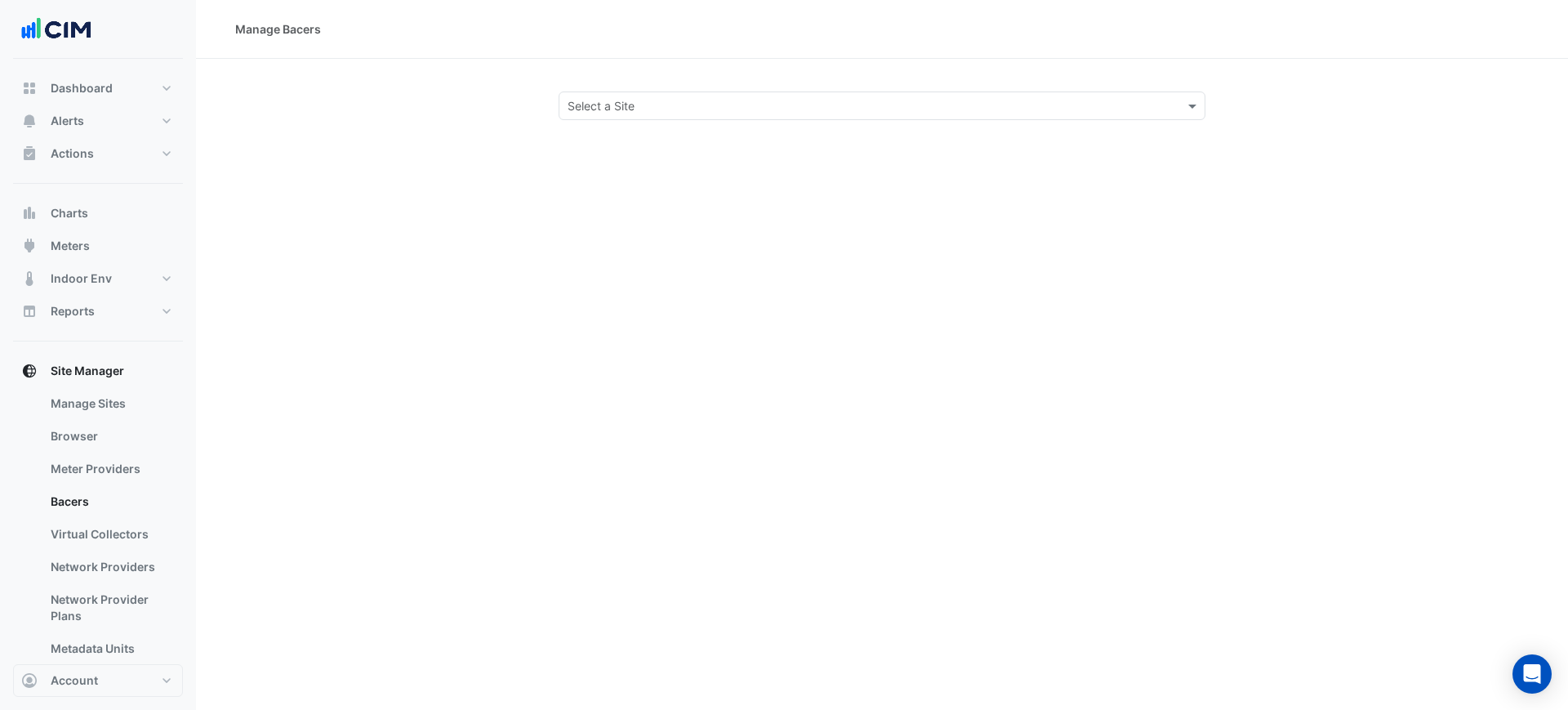
click at [645, 119] on div "Select a Site" at bounding box center [882, 106] width 647 height 29
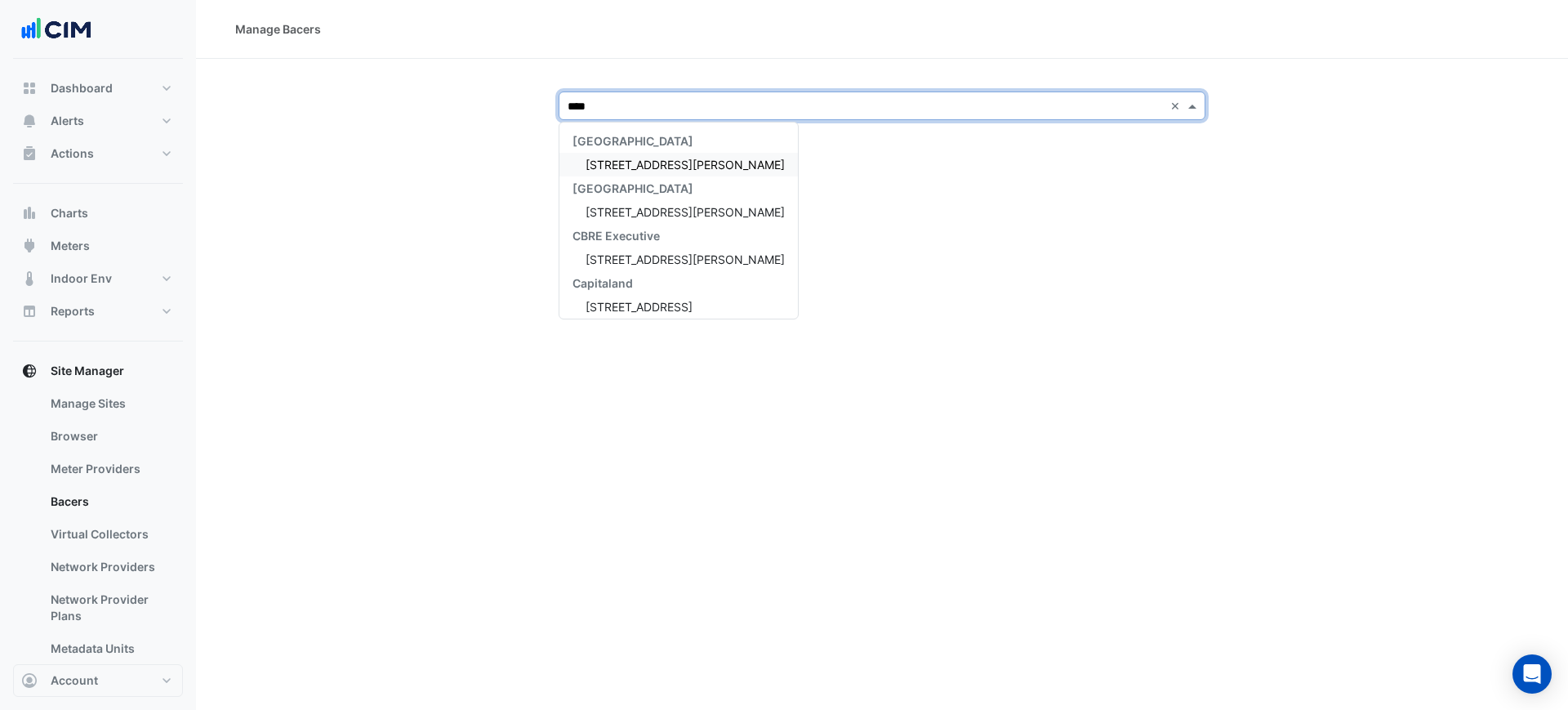
type input "*****"
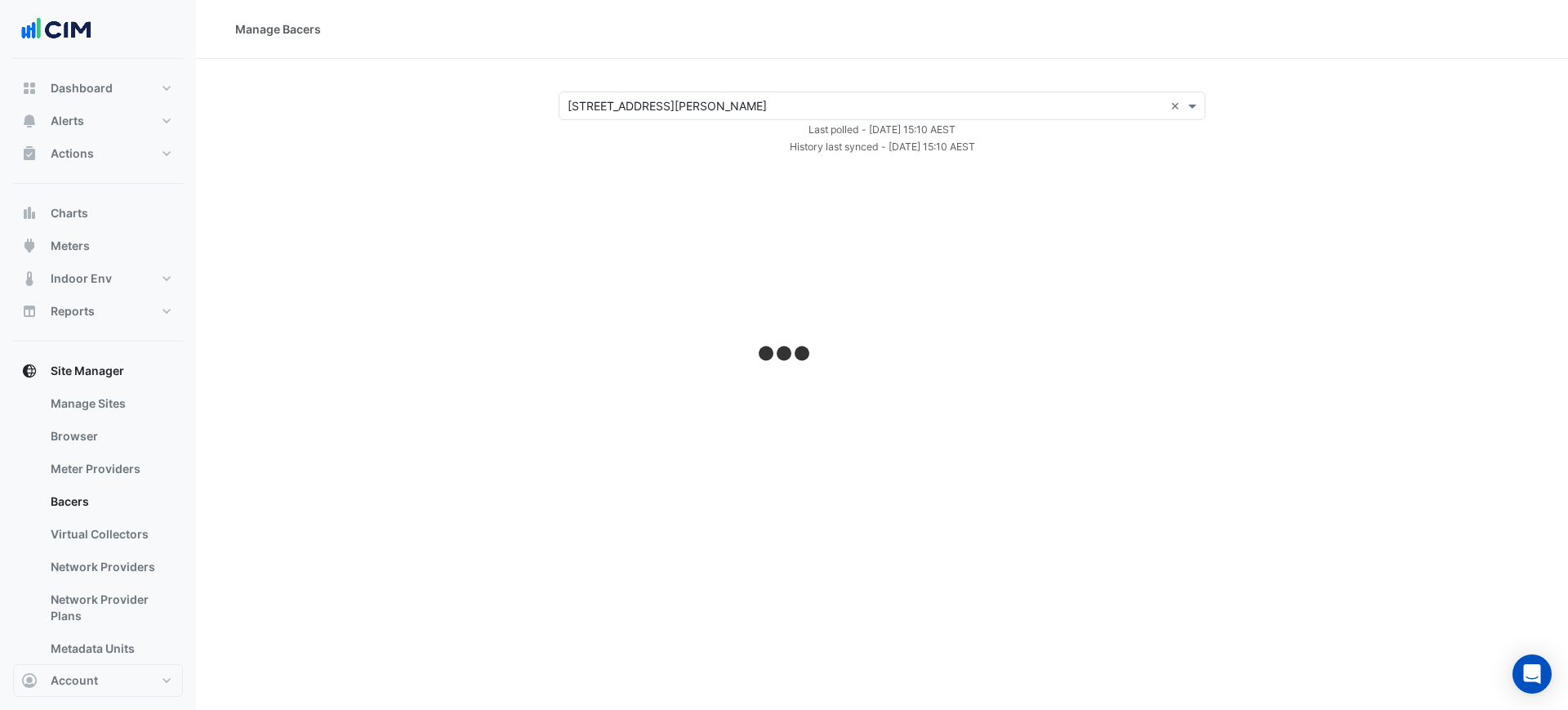
select select "***"
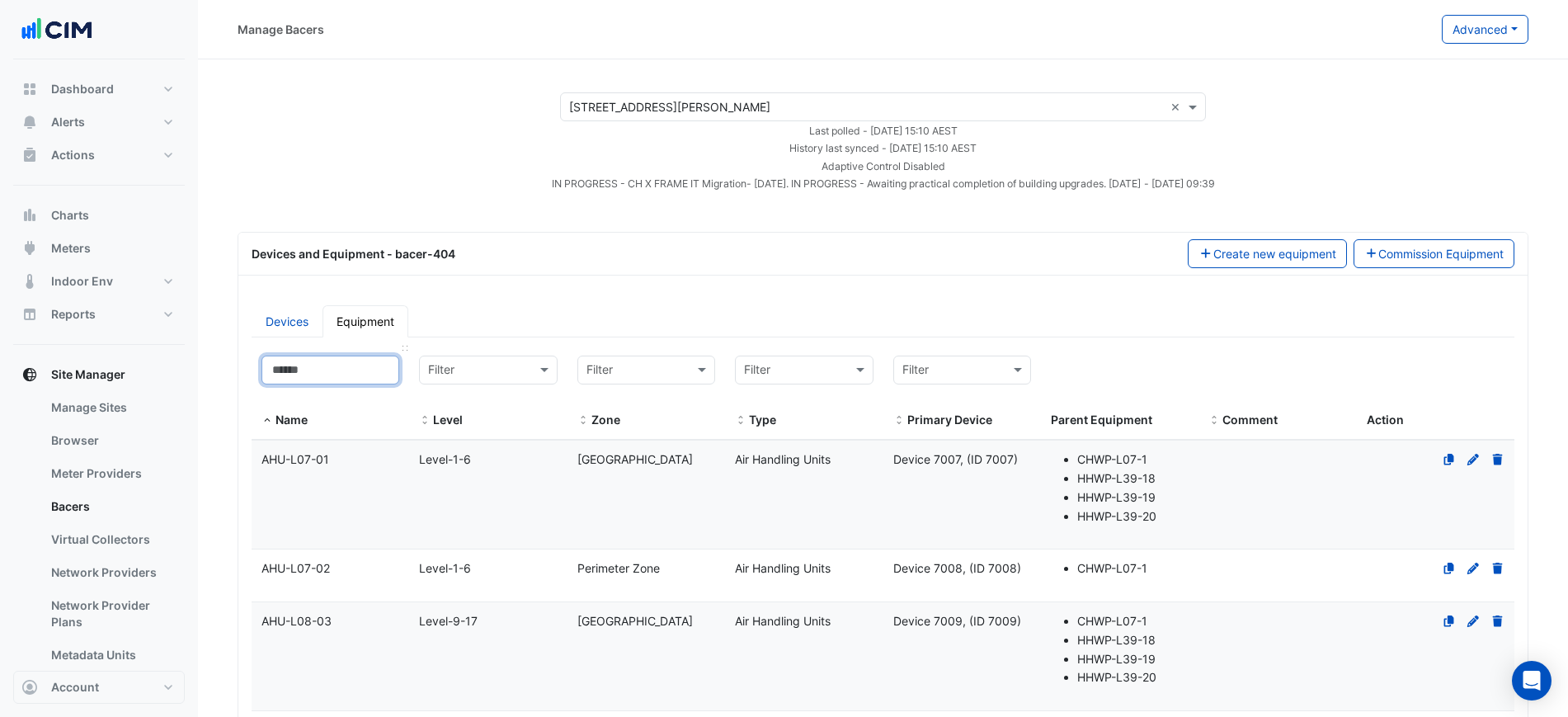
click at [346, 357] on input at bounding box center [330, 370] width 138 height 29
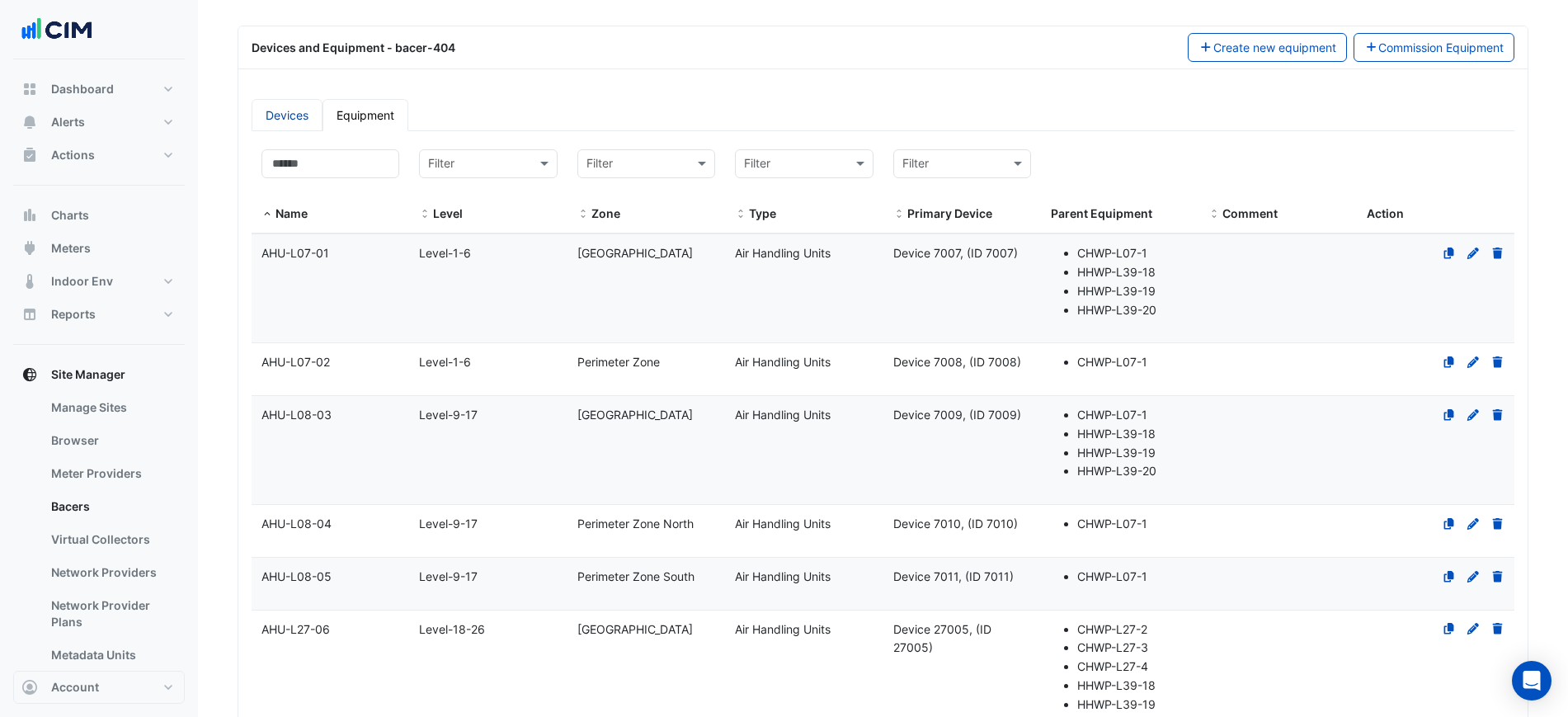
click at [293, 127] on link "Devices" at bounding box center [287, 116] width 71 height 33
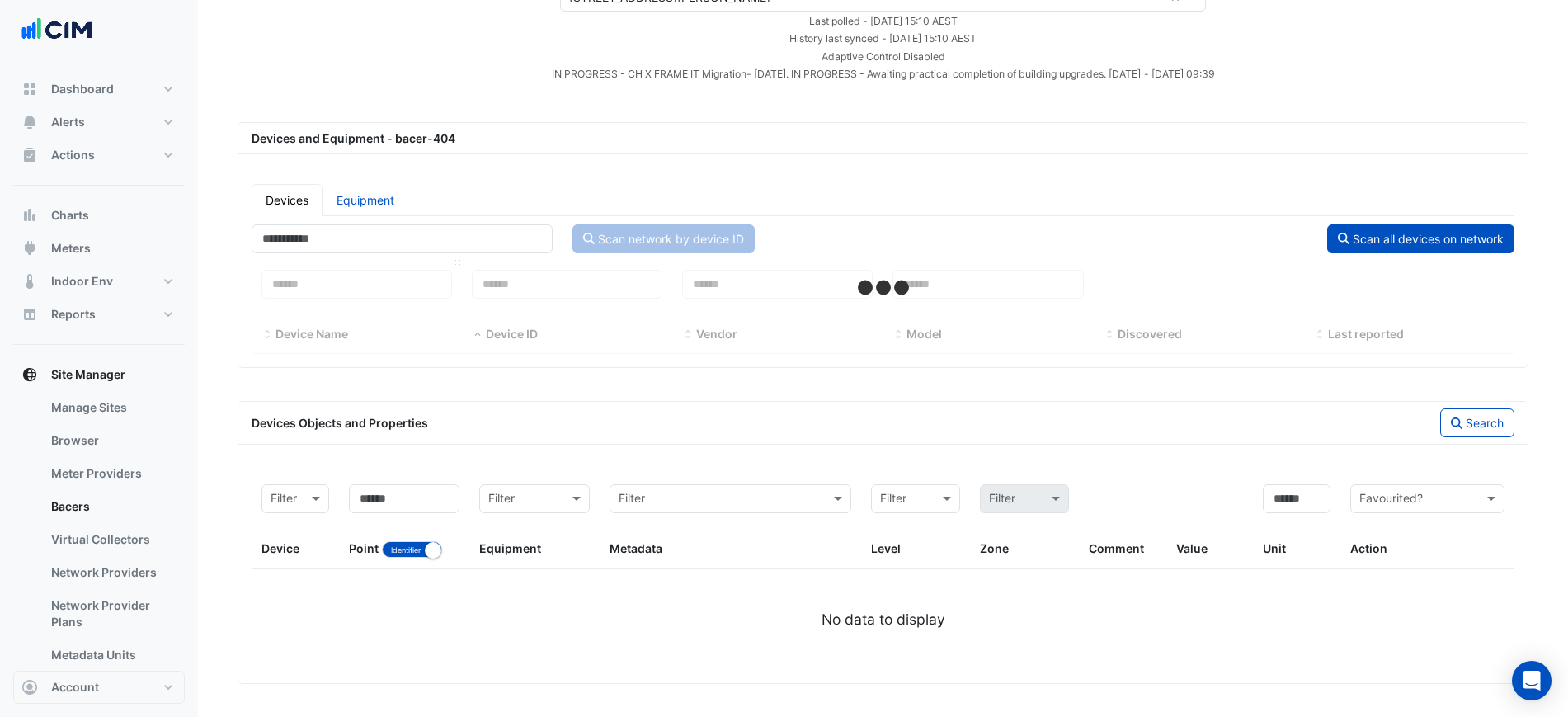
select select "***"
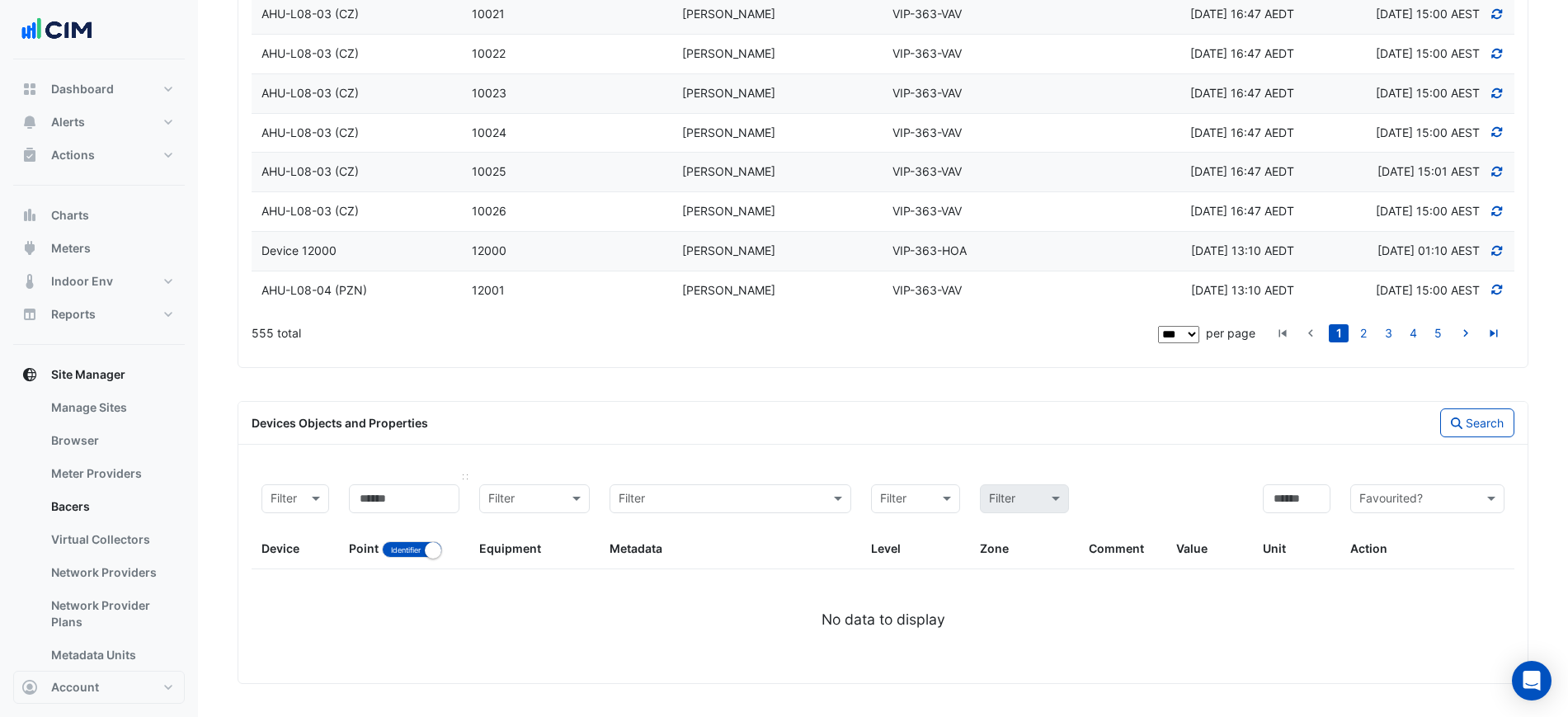
scroll to position [4206, 0]
click at [292, 499] on div at bounding box center [295, 499] width 66 height 20
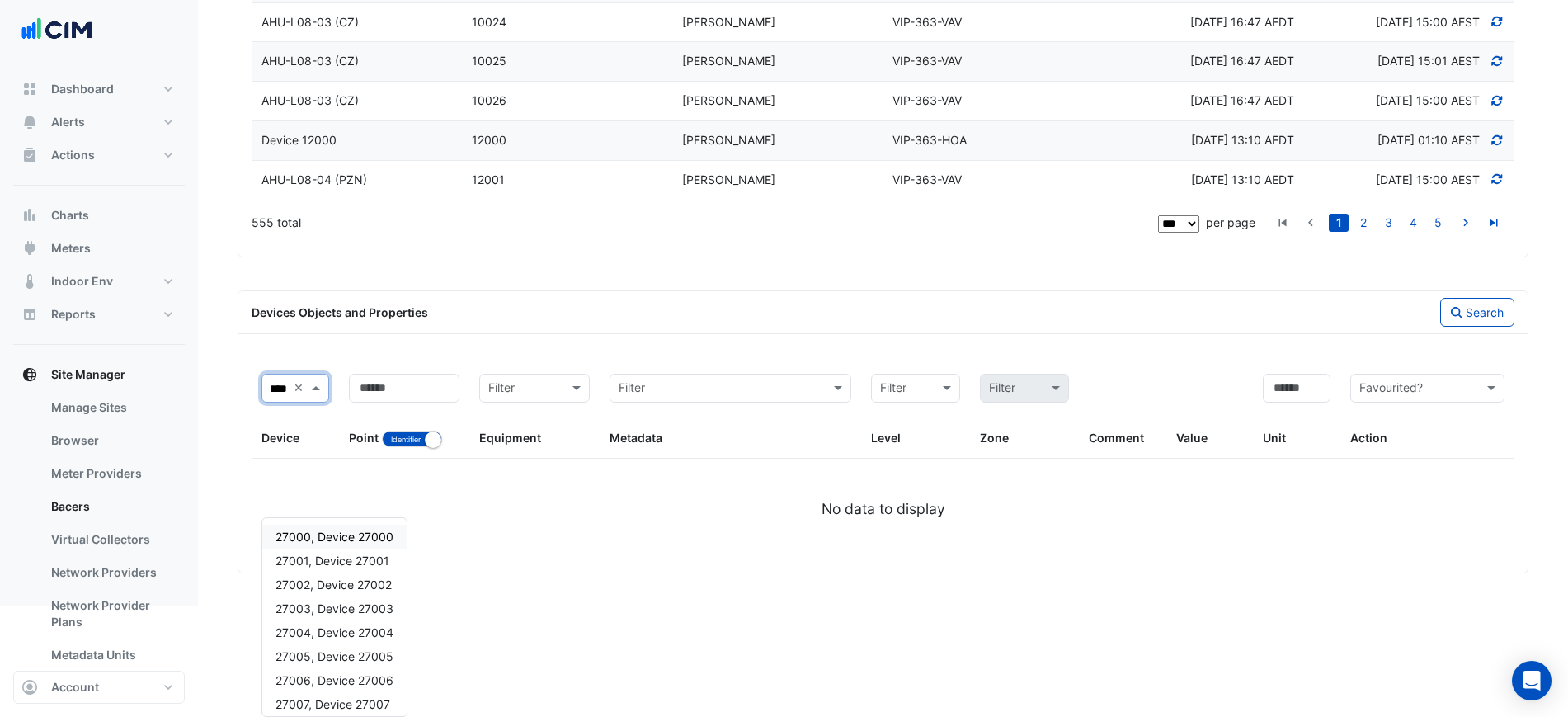
type input "*****"
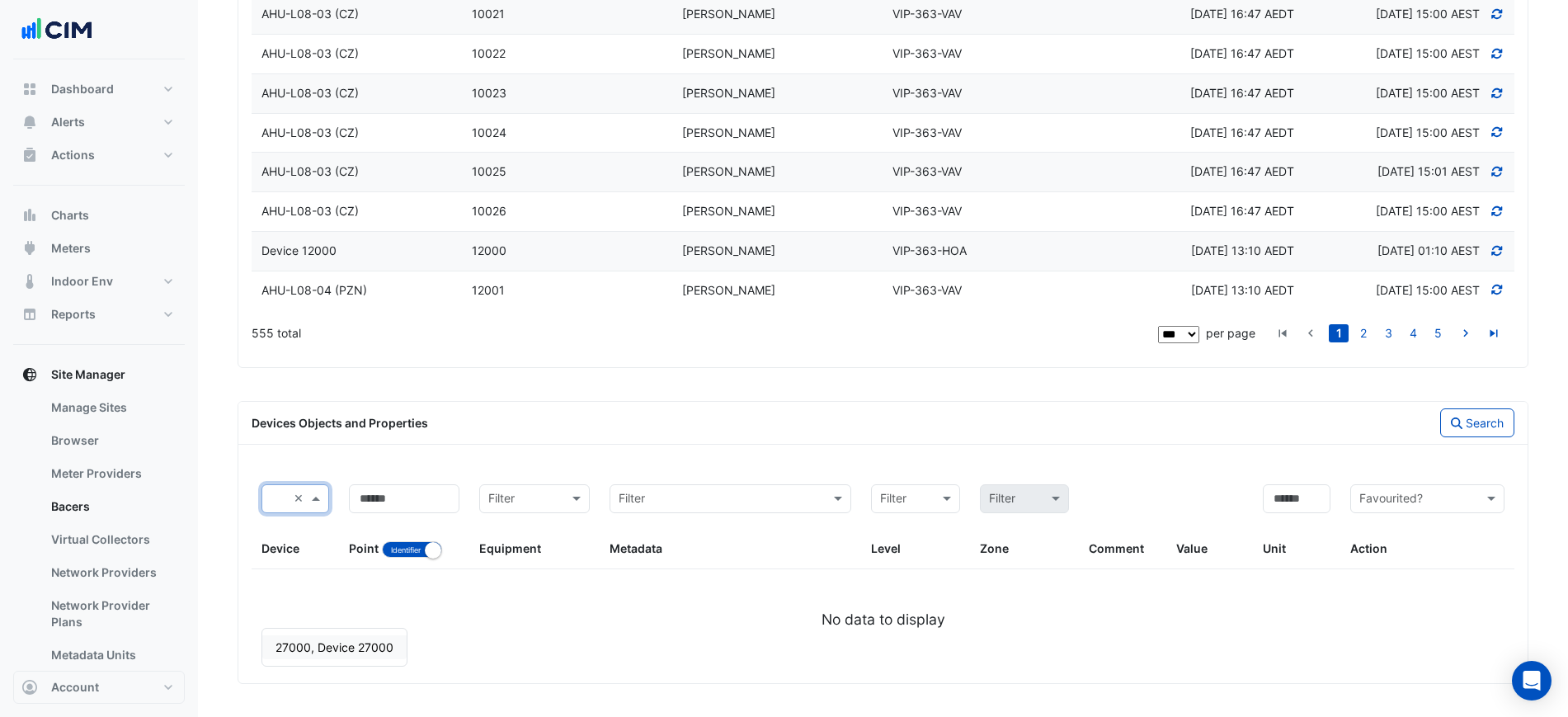
scroll to position [0, 0]
click at [400, 498] on input at bounding box center [404, 499] width 110 height 29
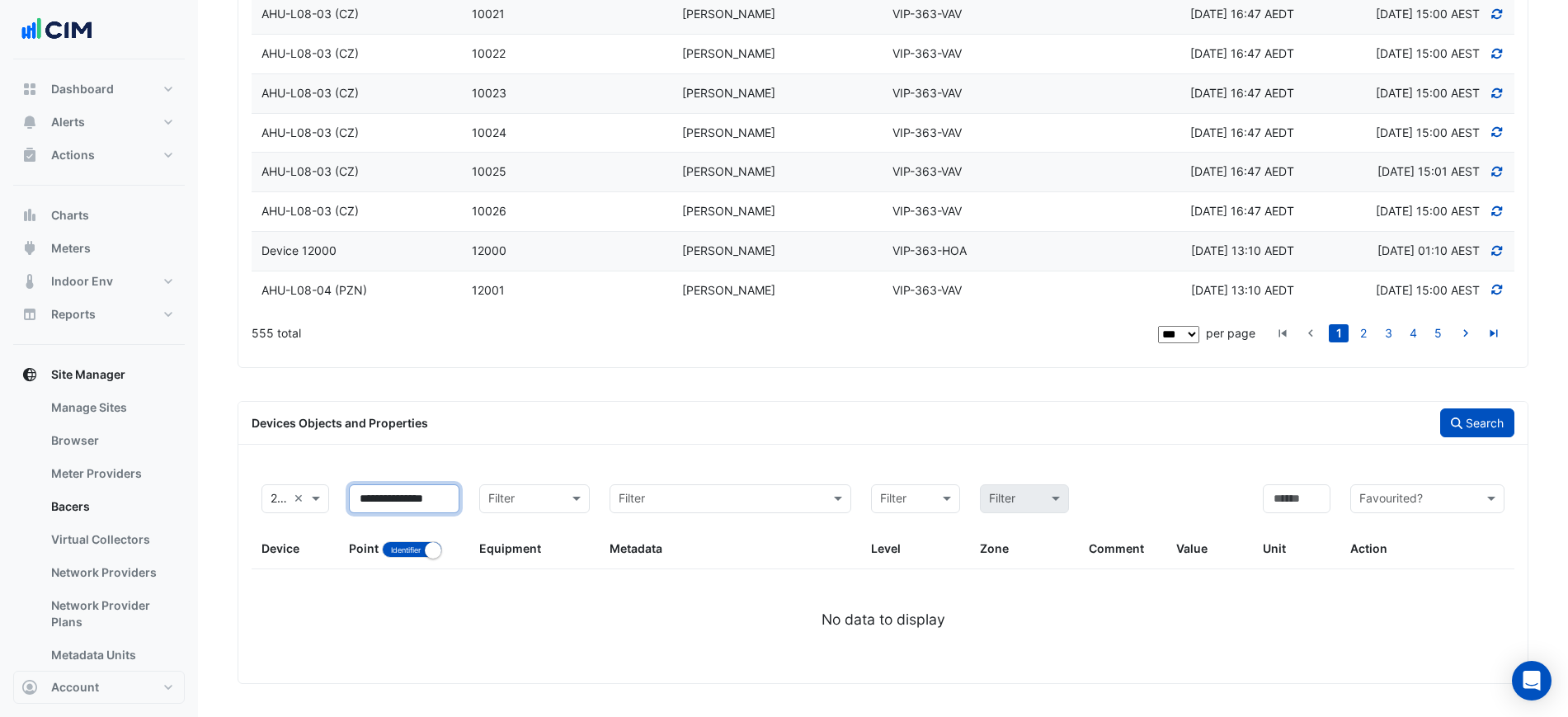
type input "**********"
click at [1462, 421] on button "Search" at bounding box center [1476, 423] width 74 height 29
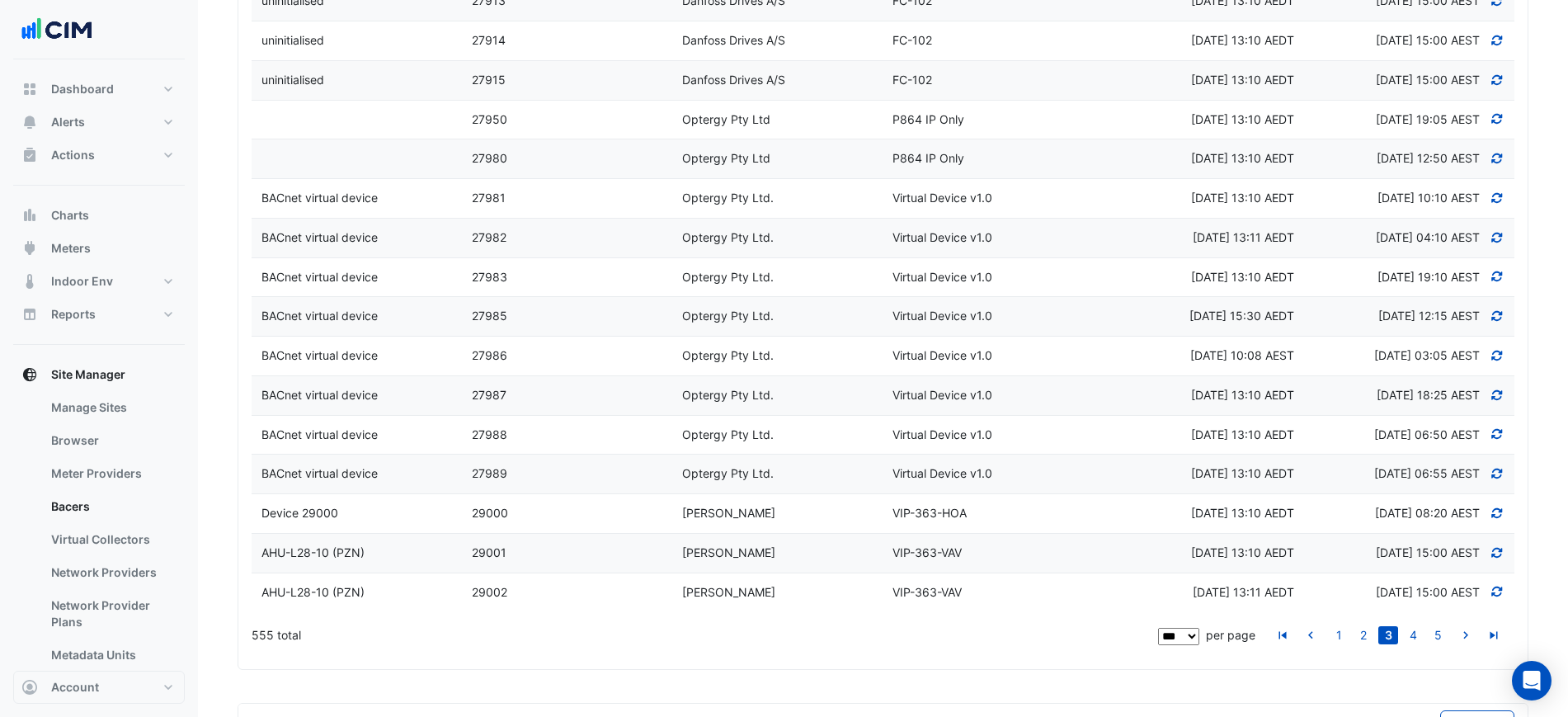
scroll to position [4031, 0]
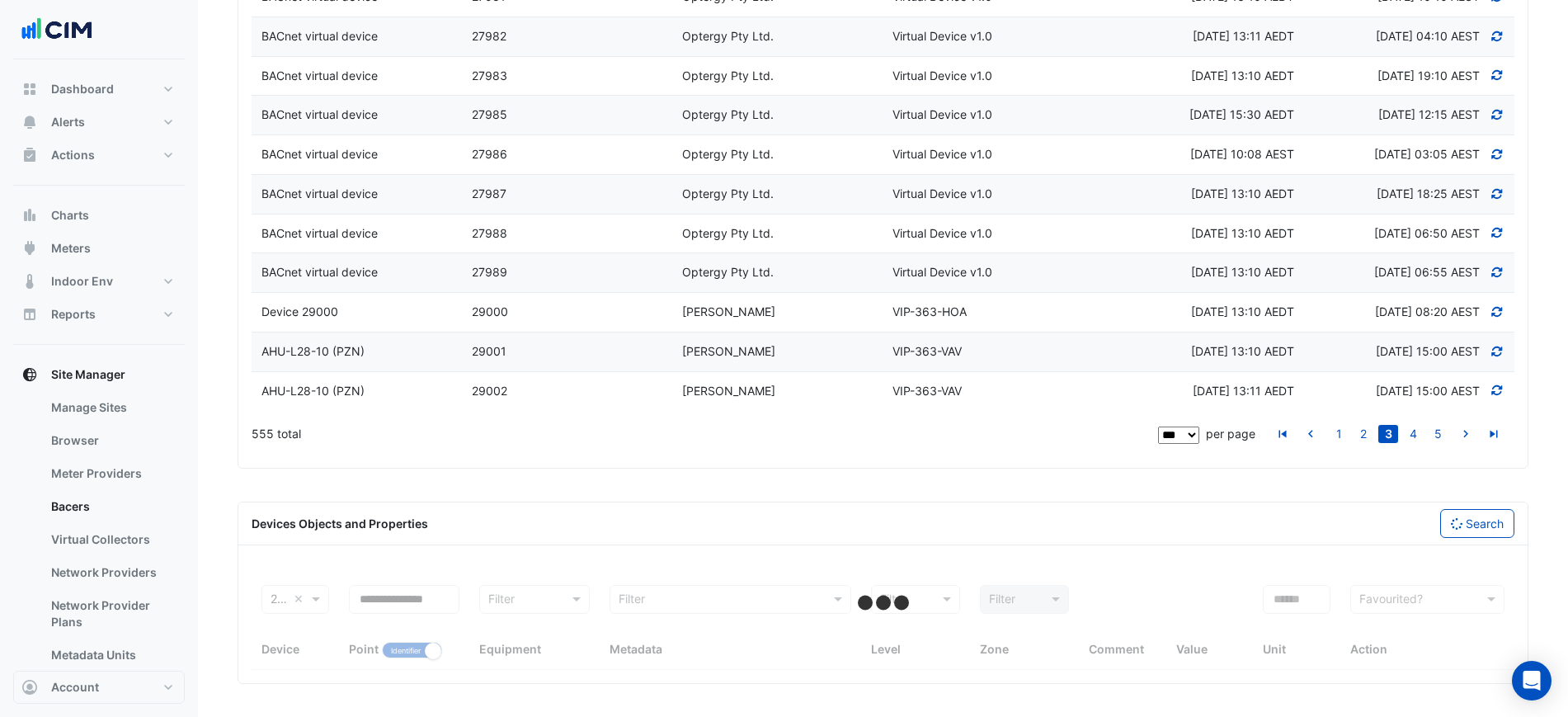
select select "***"
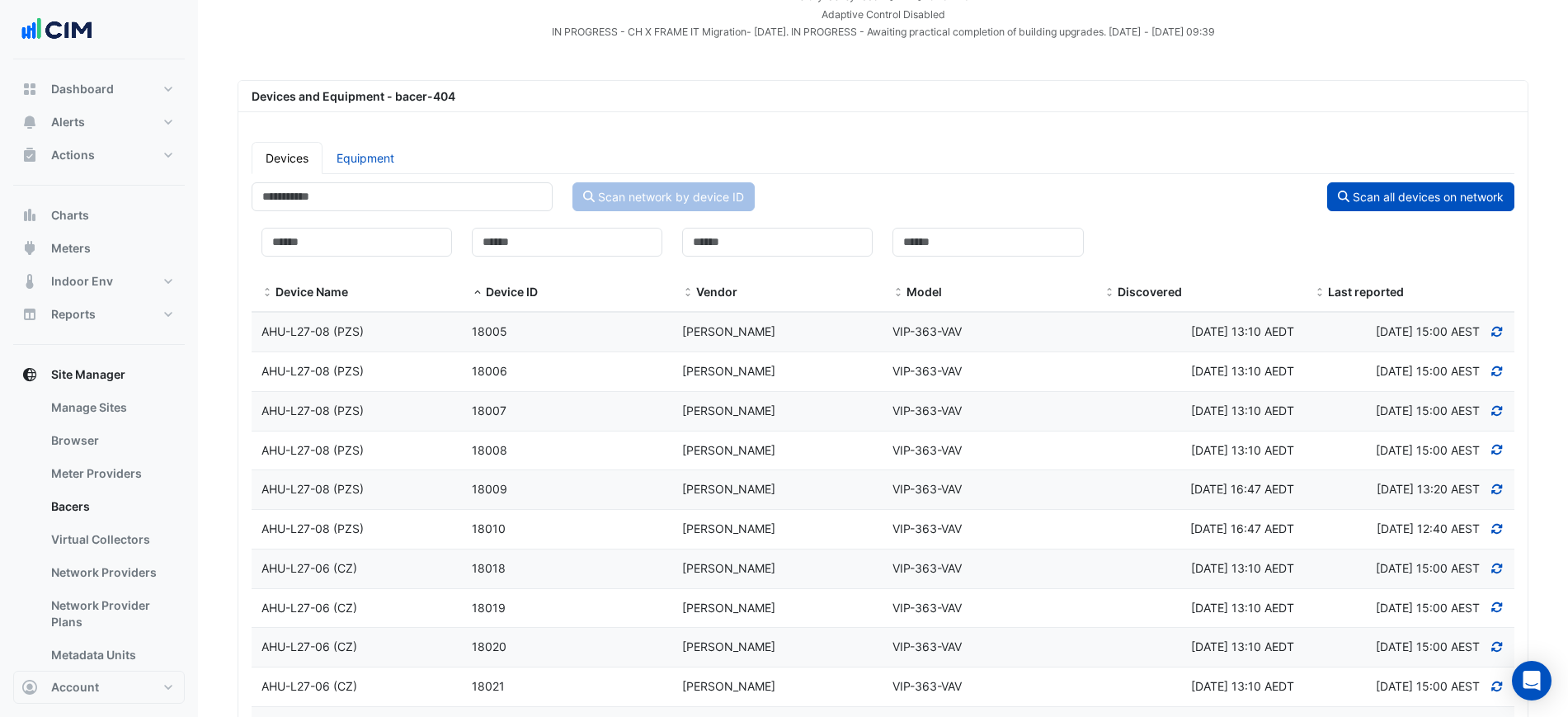
scroll to position [0, 0]
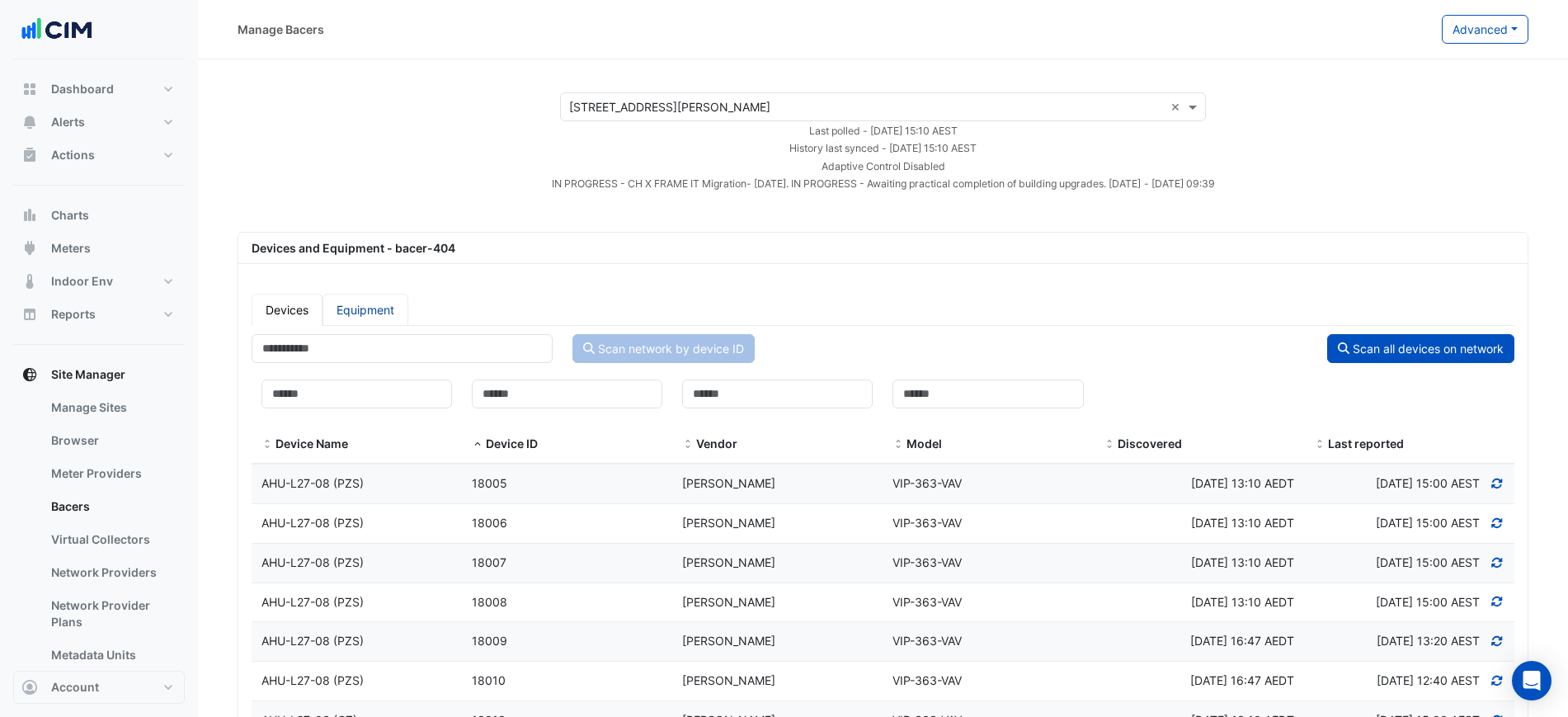
click at [363, 305] on link "Equipment" at bounding box center [365, 310] width 86 height 33
select select "***"
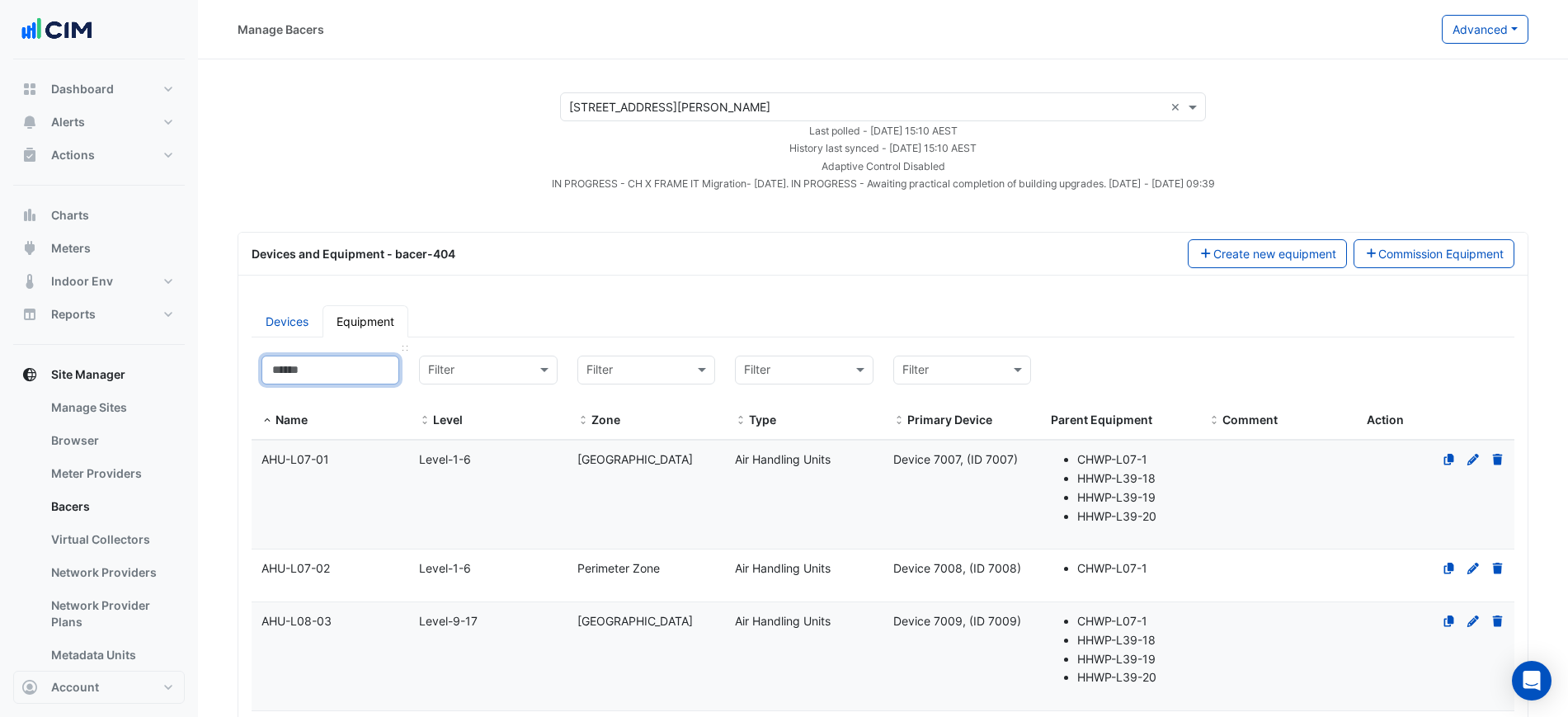
click at [358, 377] on input at bounding box center [330, 370] width 138 height 29
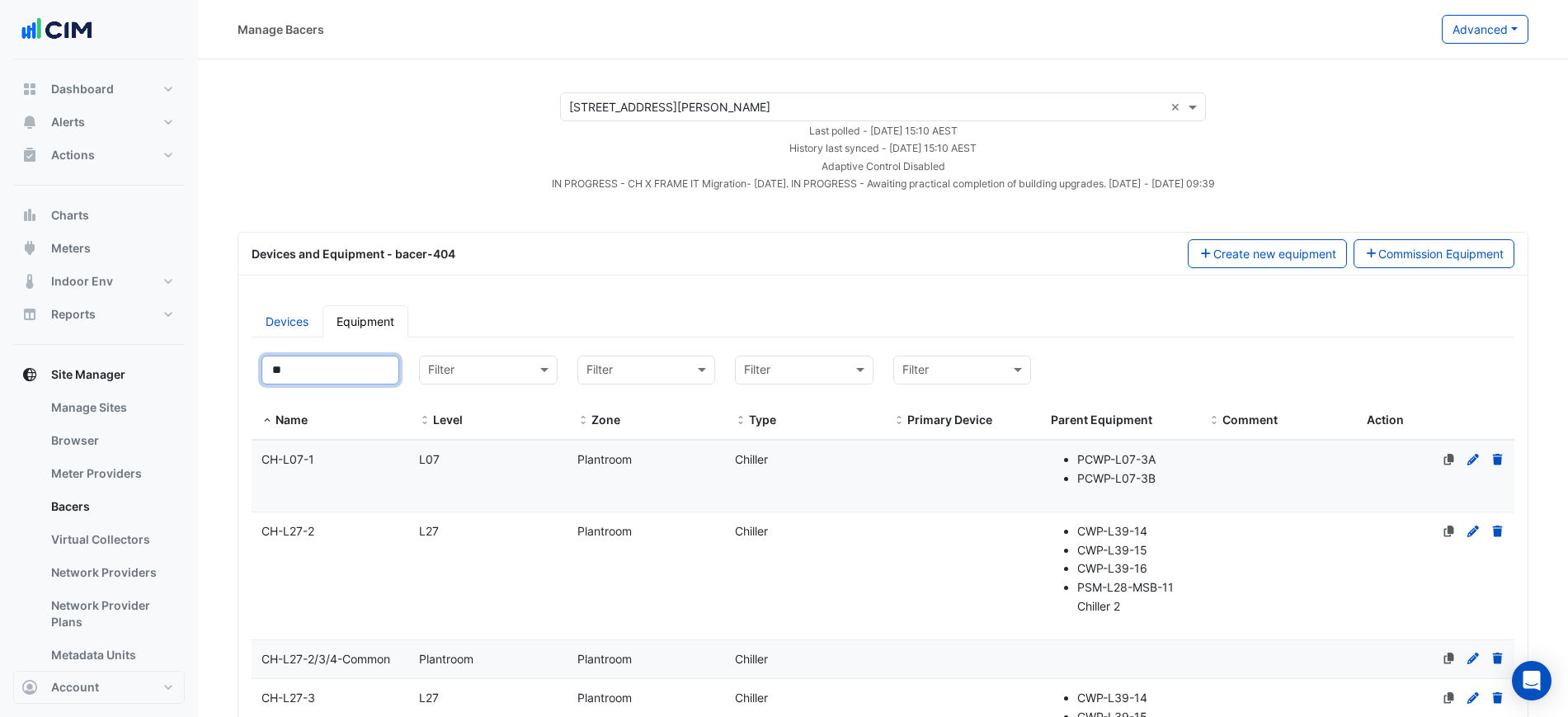
type input "**"
click at [379, 572] on datatable-body-cell "Name CH-L27-2" at bounding box center [330, 576] width 157 height 127
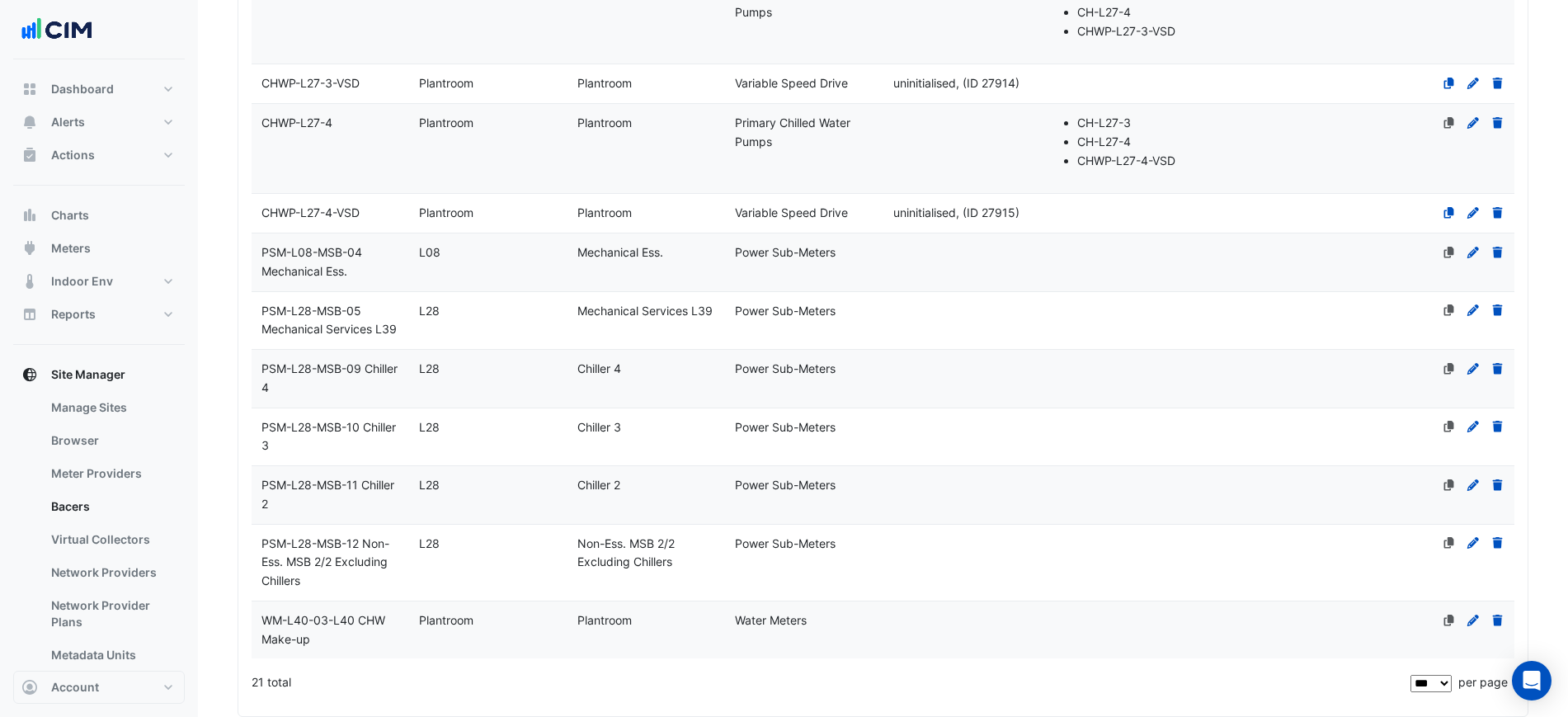
scroll to position [1392, 0]
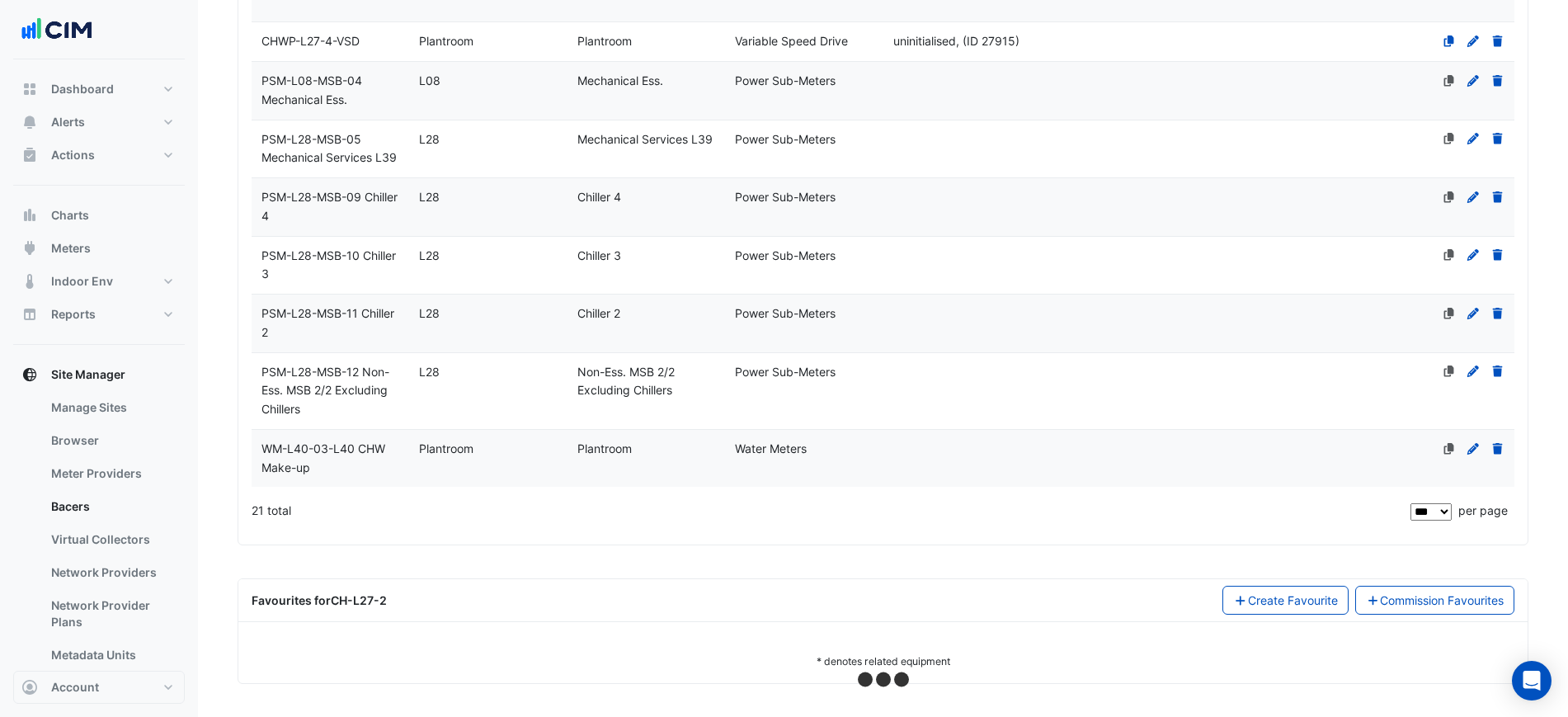
select select "***"
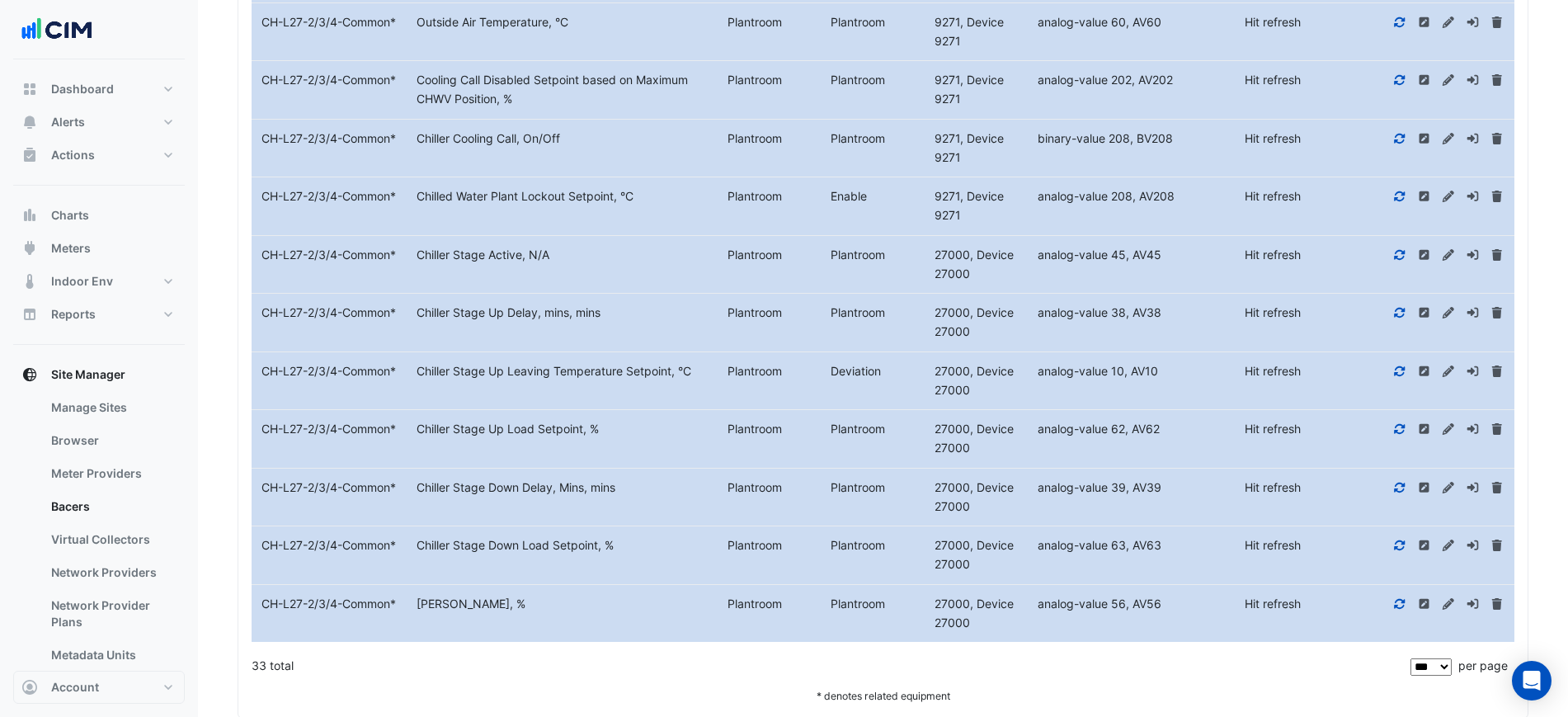
scroll to position [3455, 0]
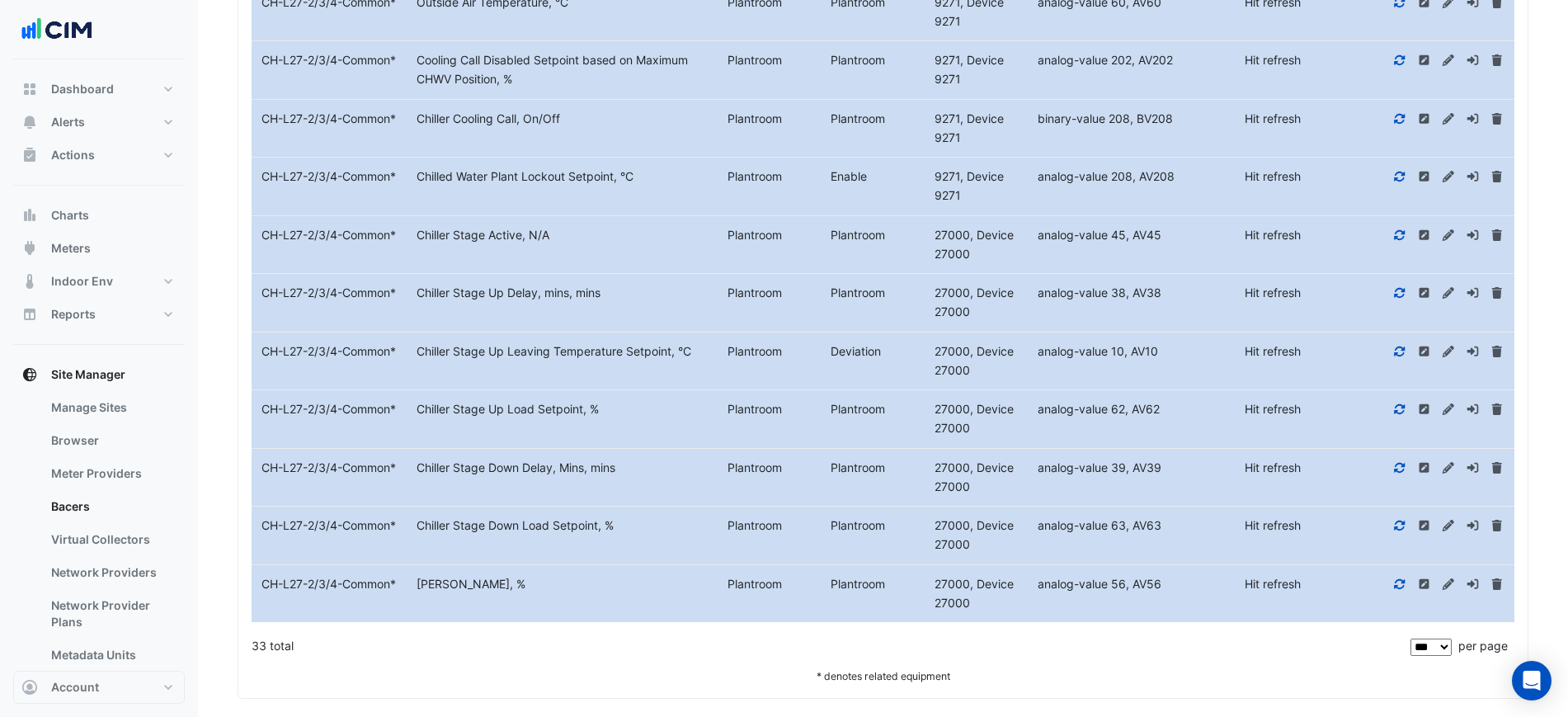
drag, startPoint x: 1219, startPoint y: 596, endPoint x: 1000, endPoint y: 596, distance: 219.0
click at [1000, 596] on div "Equipment Name CH-L27-2/3/4-Common * Metadata Chiller Load, % Level Plantroom P…" at bounding box center [883, 593] width 1263 height 57
click at [1405, 582] on icon at bounding box center [1399, 584] width 11 height 10
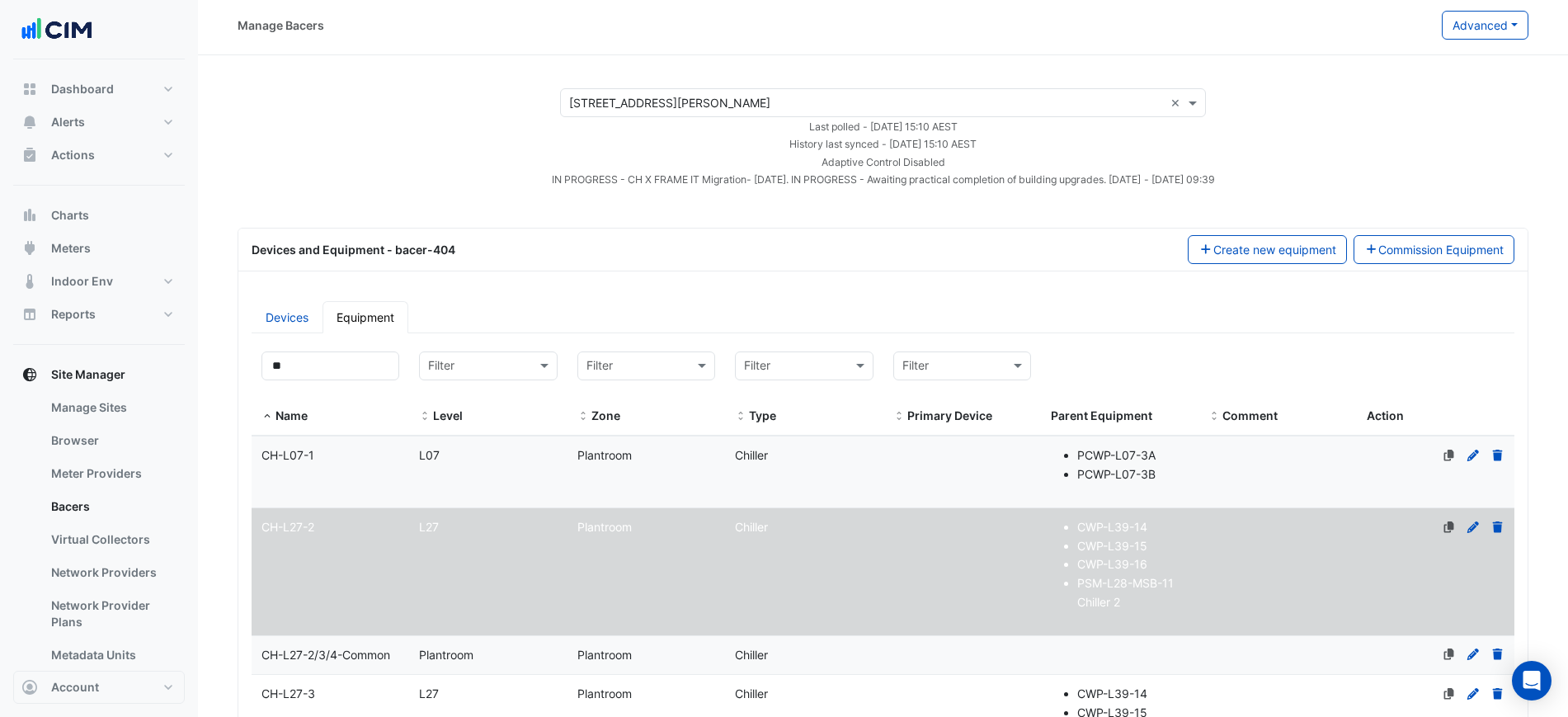
scroll to position [516, 0]
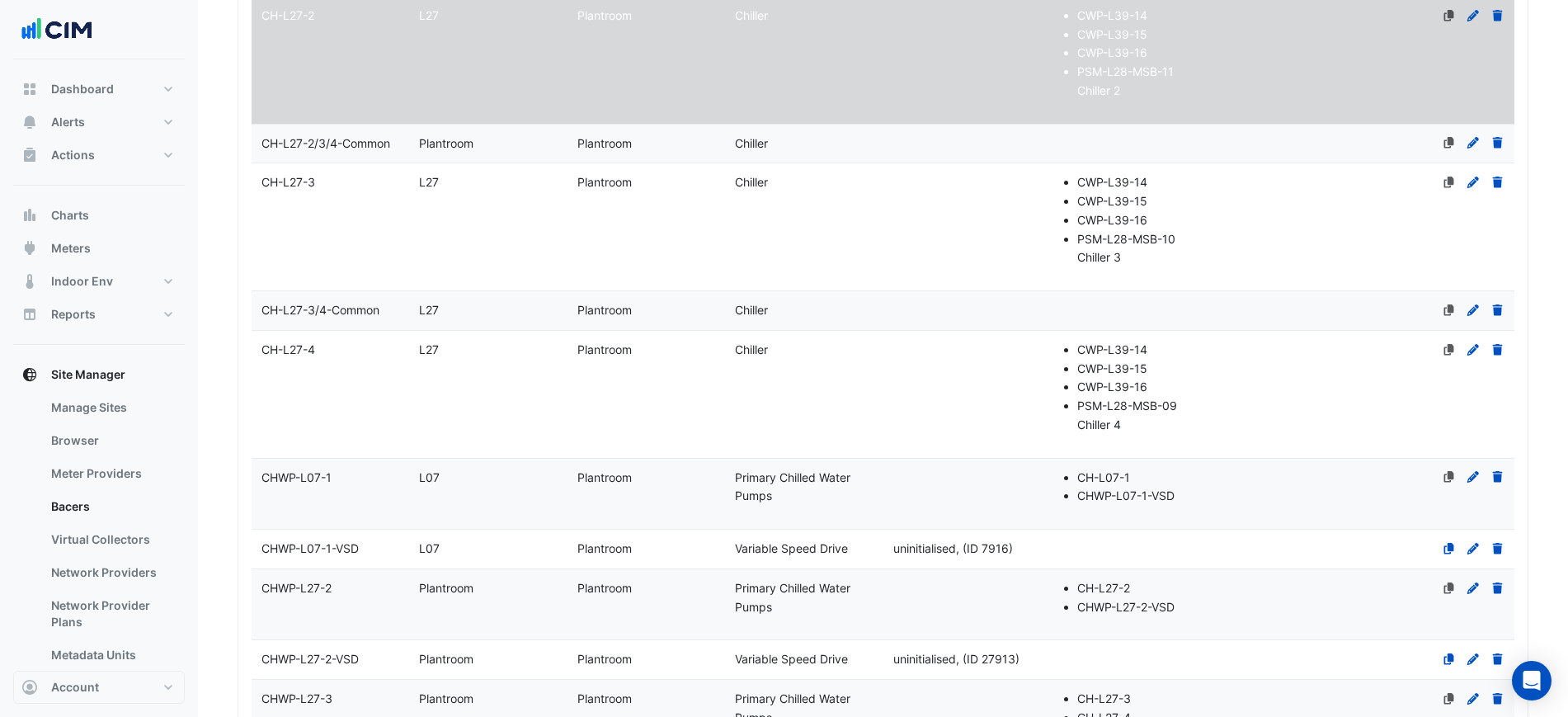
click at [420, 313] on span "L27" at bounding box center [429, 310] width 20 height 14
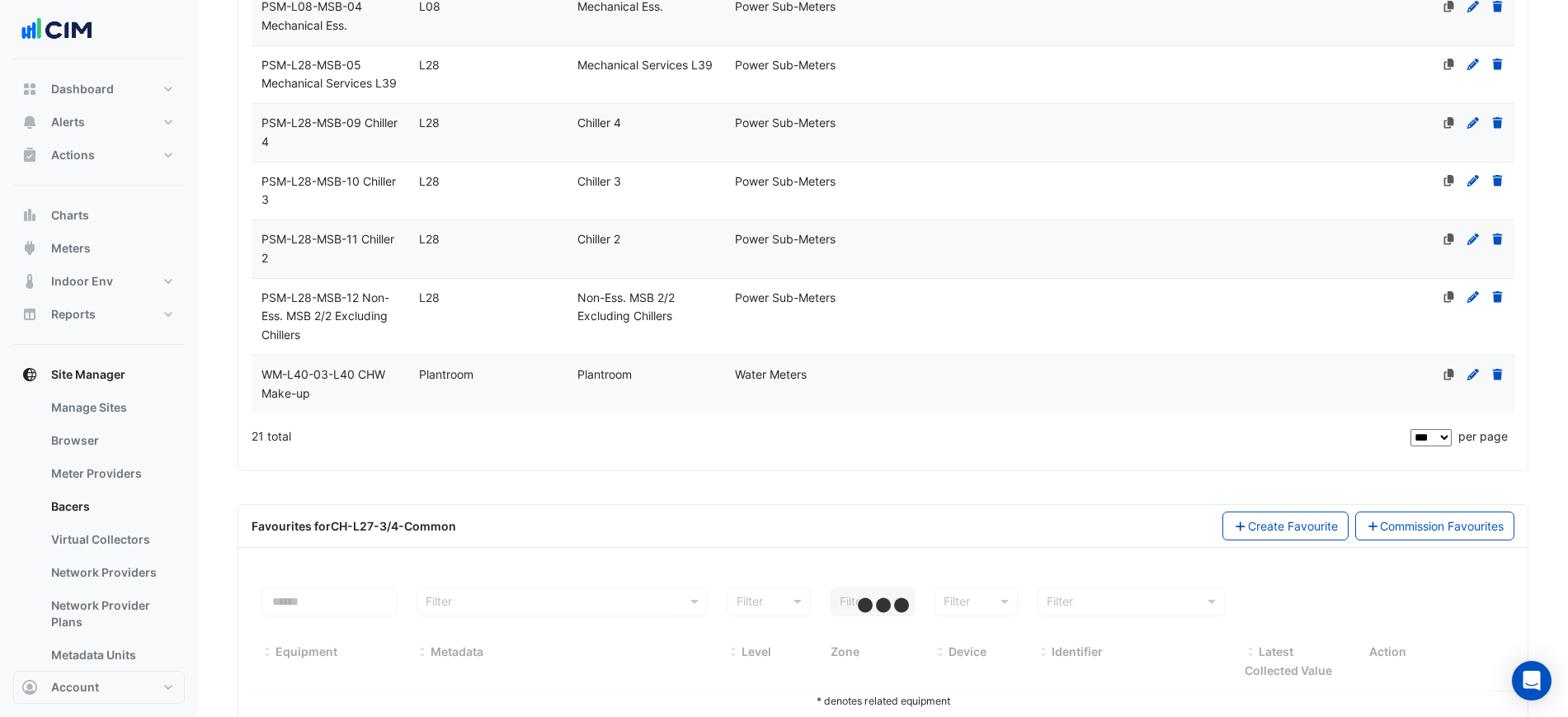
scroll to position [1506, 0]
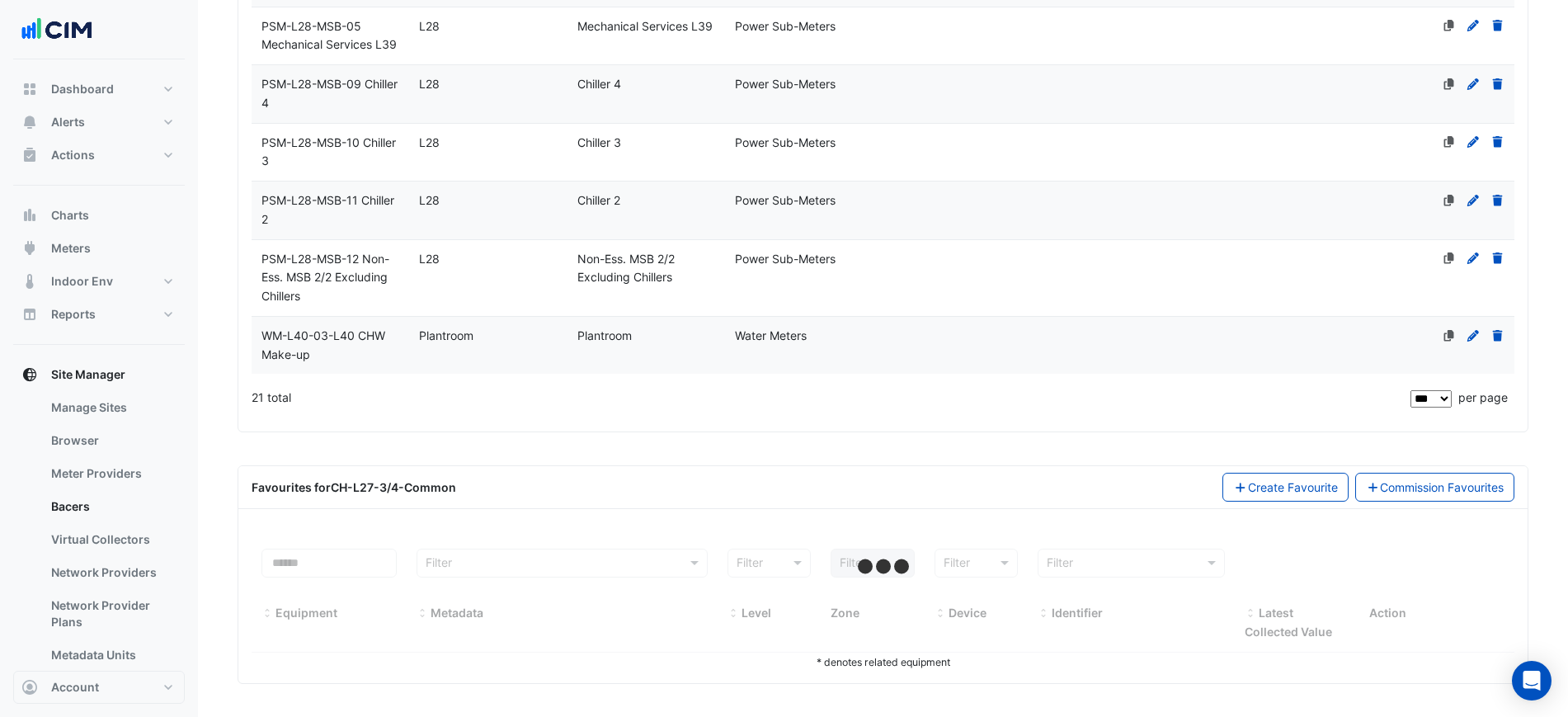
select select "***"
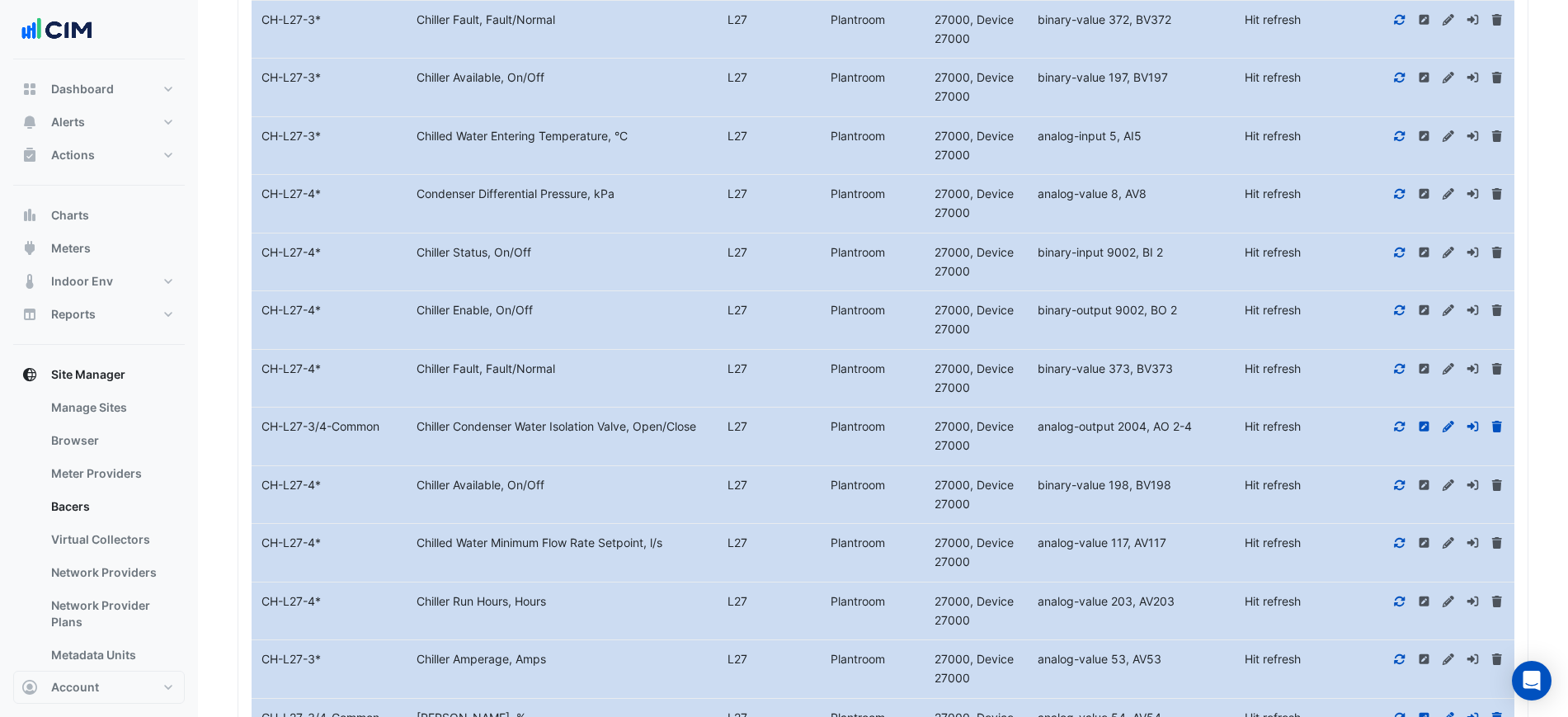
scroll to position [2640, 0]
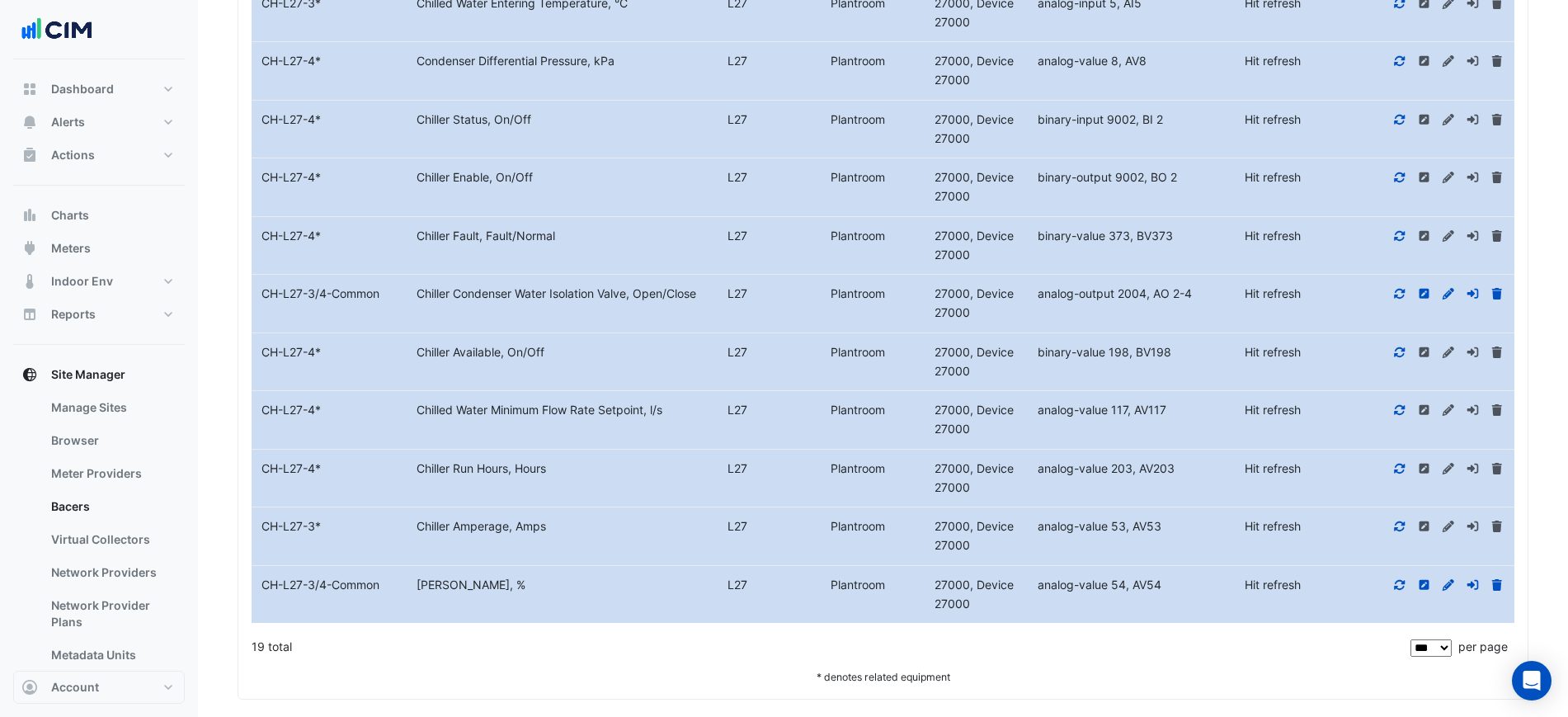
click at [1400, 583] on icon at bounding box center [1399, 584] width 15 height 11
click at [1195, 592] on div "analog-value 54, AV54" at bounding box center [1131, 585] width 207 height 19
click at [1158, 584] on span "analog-value 54, AV54" at bounding box center [1099, 584] width 124 height 14
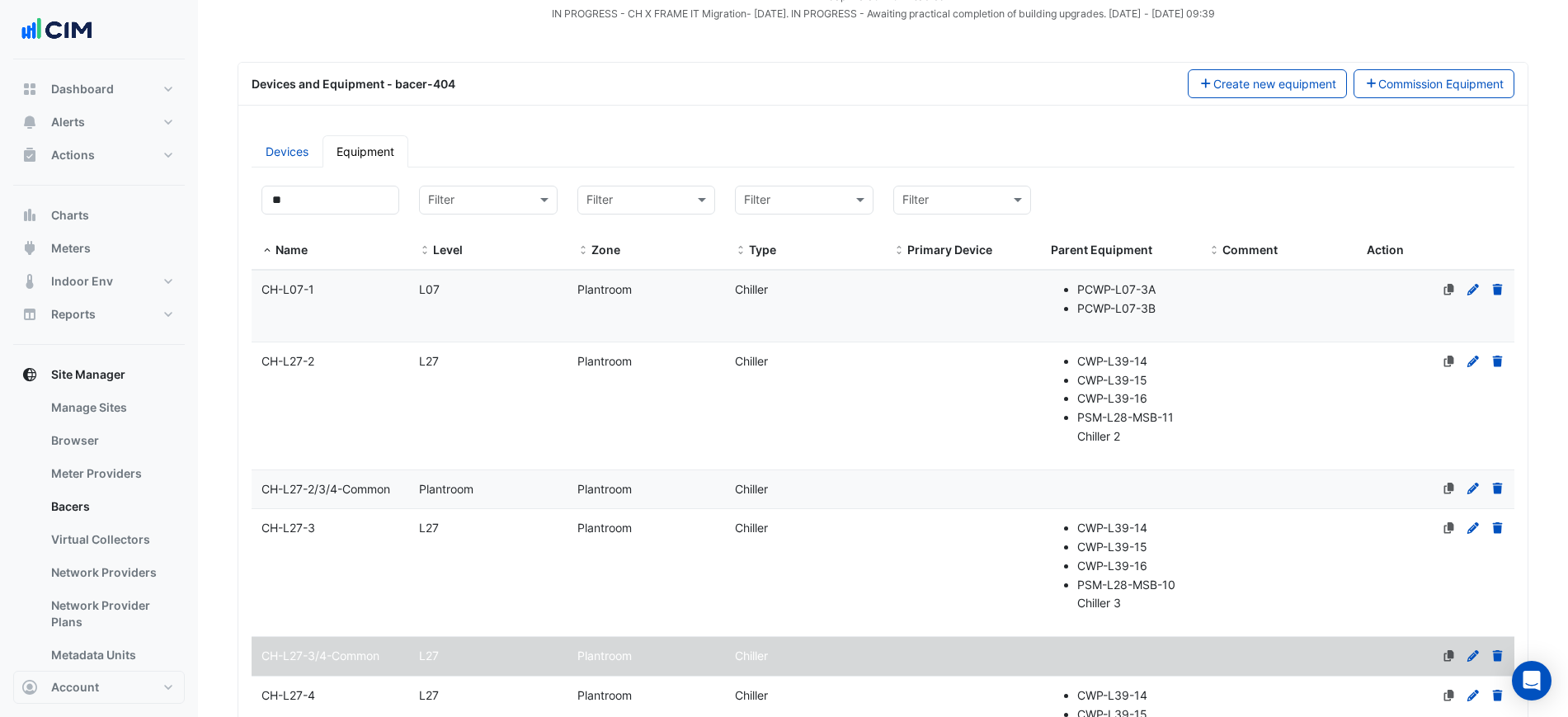
scroll to position [165, 0]
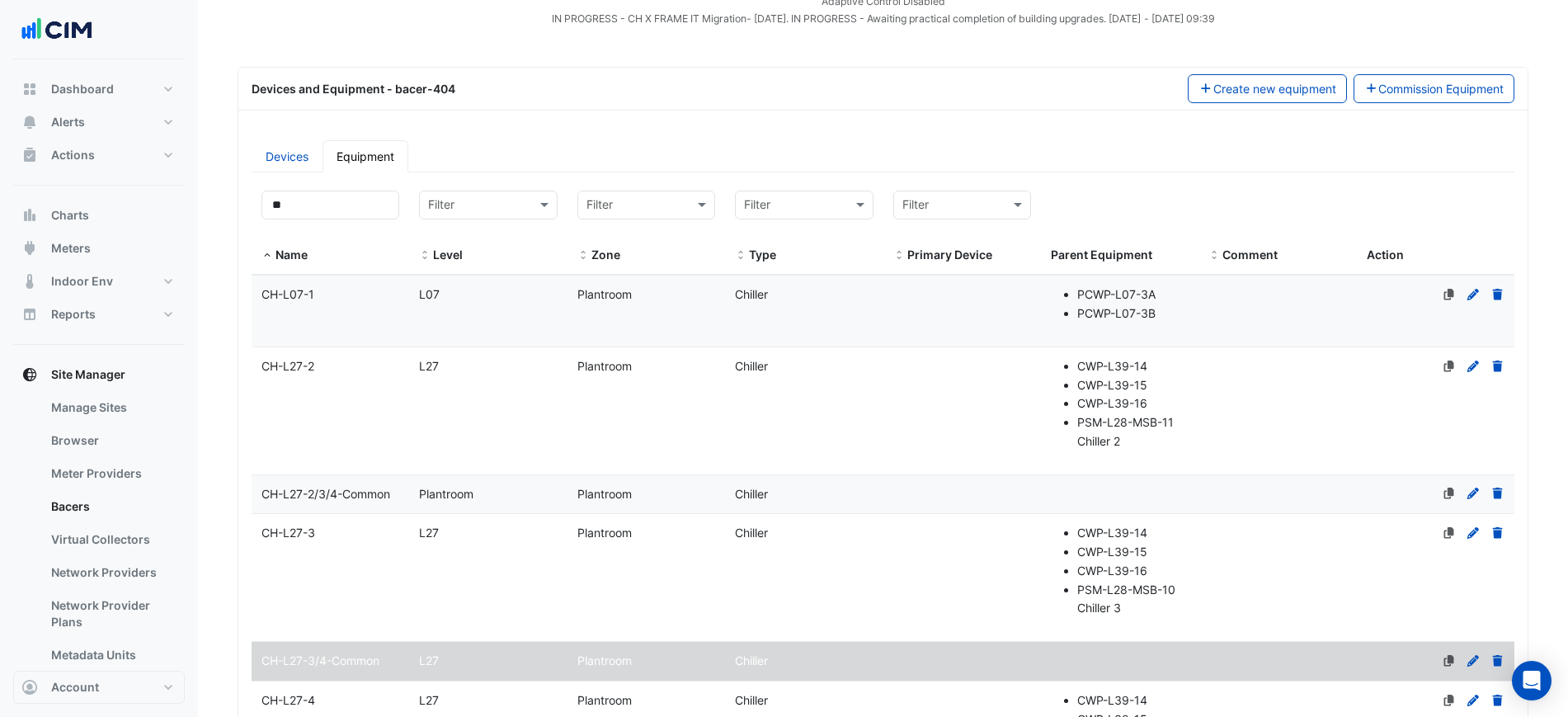
click at [364, 489] on span "CH-L27-2/3/4-Common" at bounding box center [326, 494] width 128 height 14
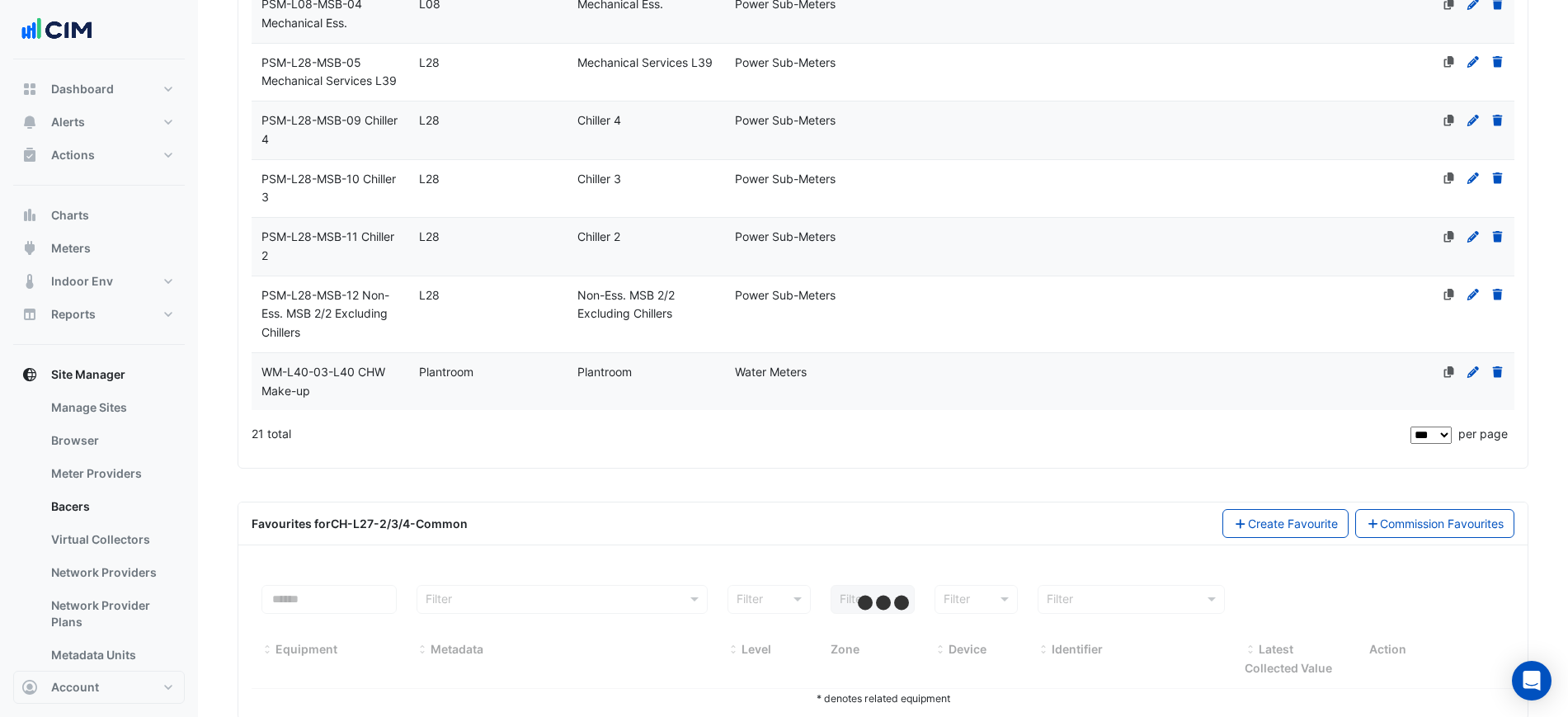
scroll to position [1506, 0]
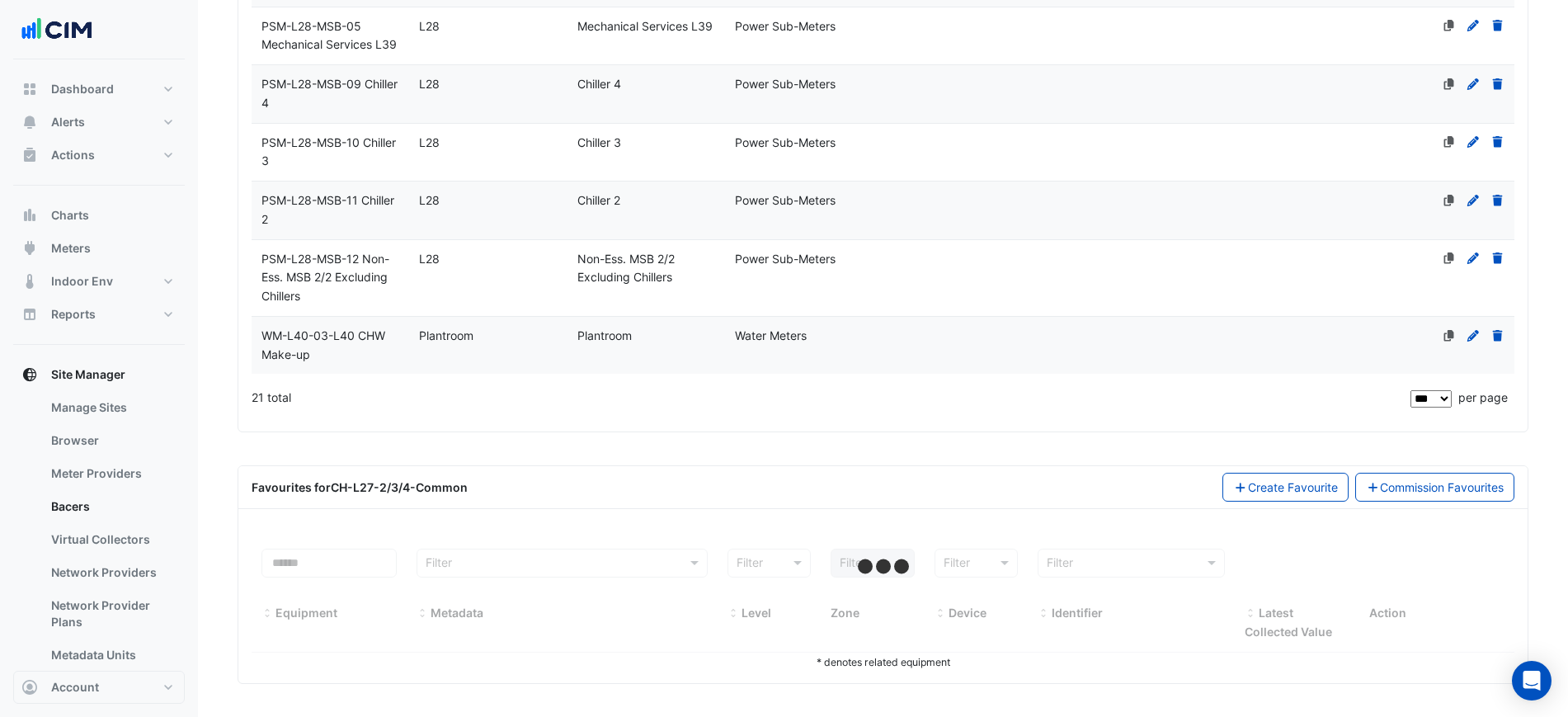
select select "***"
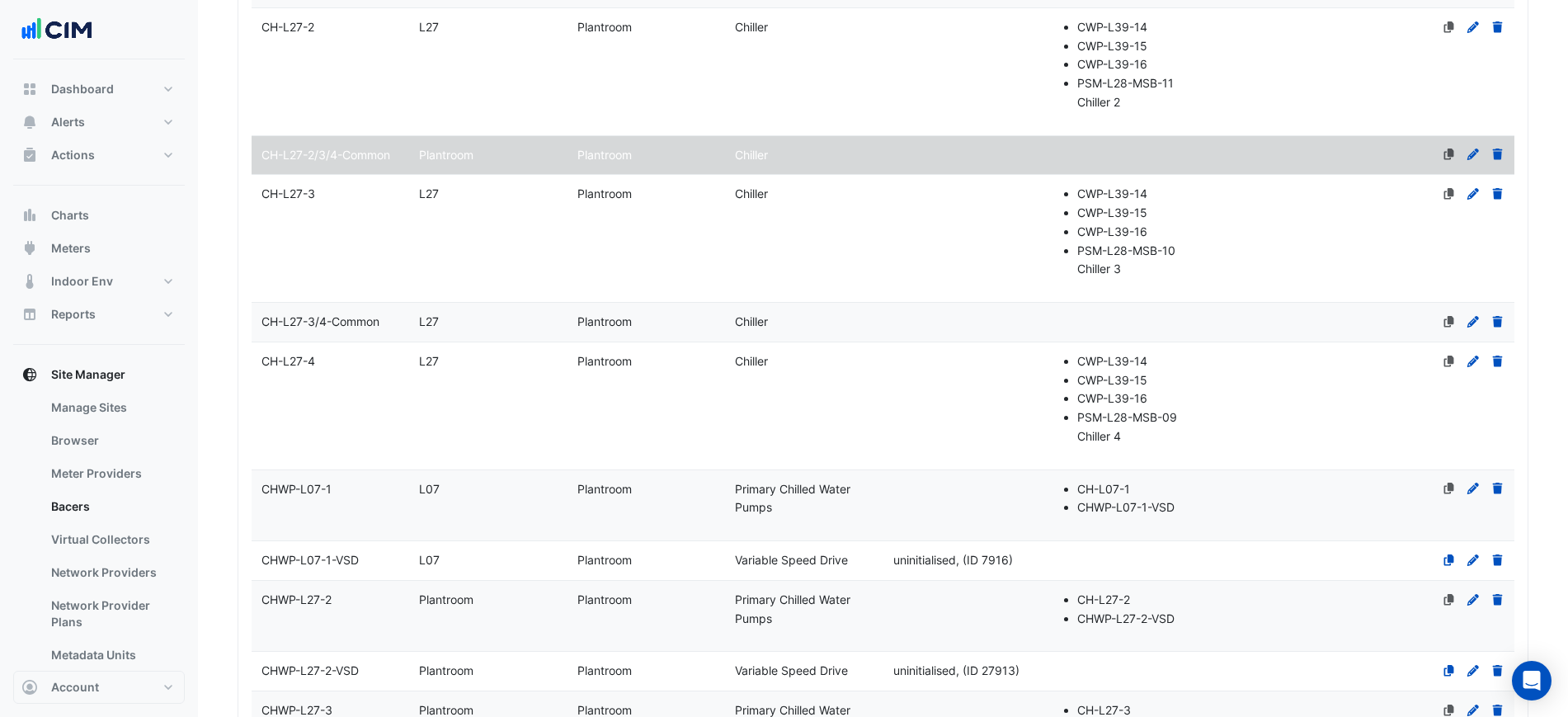
scroll to position [474, 0]
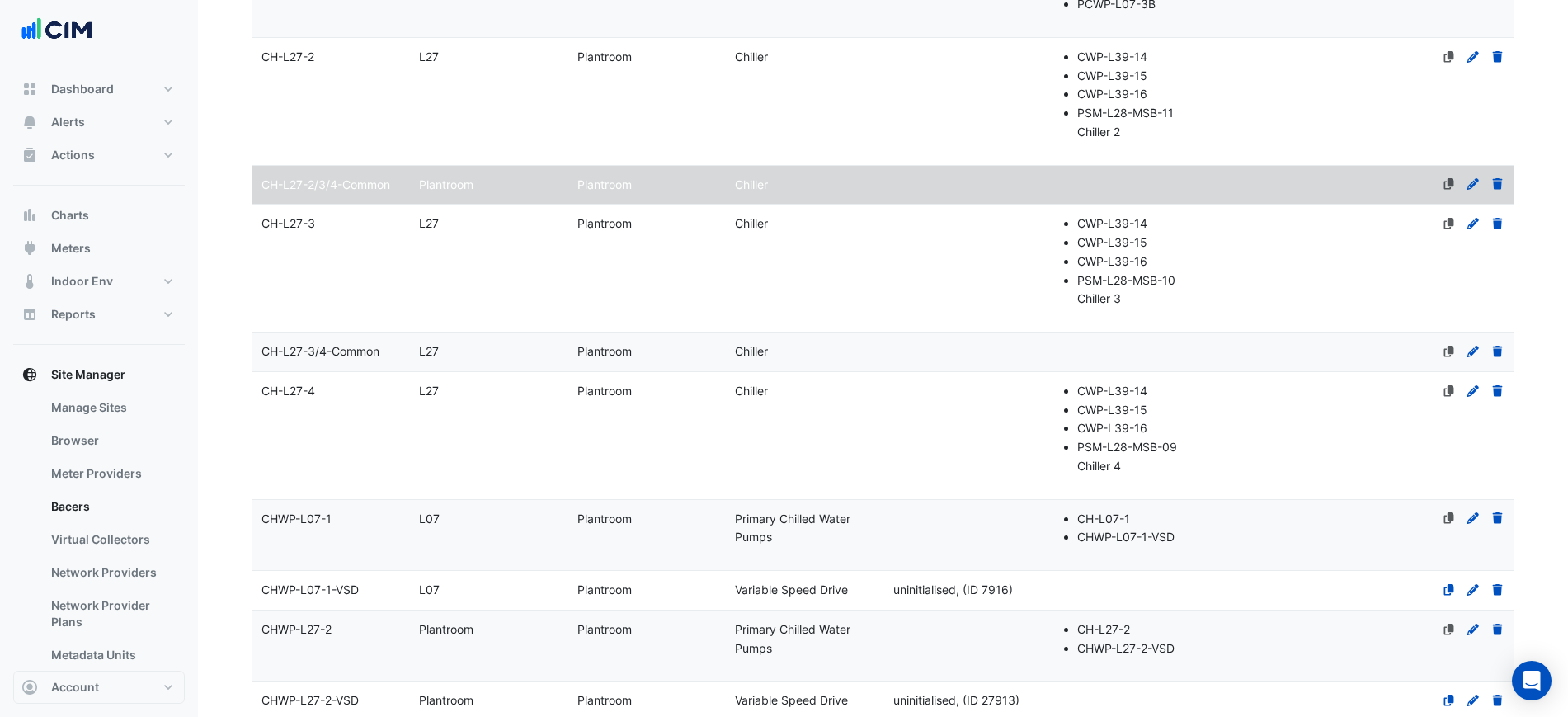
drag, startPoint x: 482, startPoint y: 341, endPoint x: 477, endPoint y: 353, distance: 13.0
click at [480, 345] on div "L27" at bounding box center [488, 352] width 157 height 19
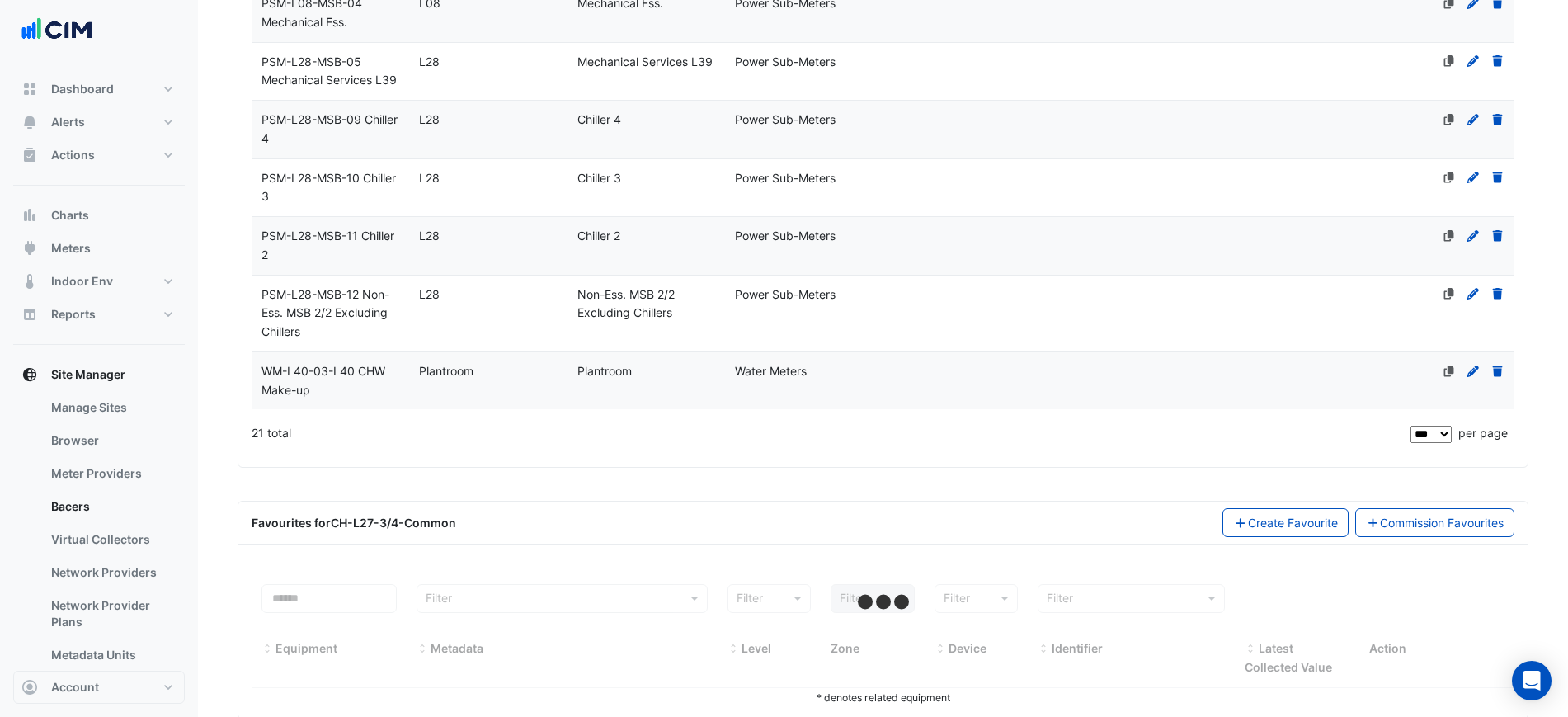
scroll to position [1506, 0]
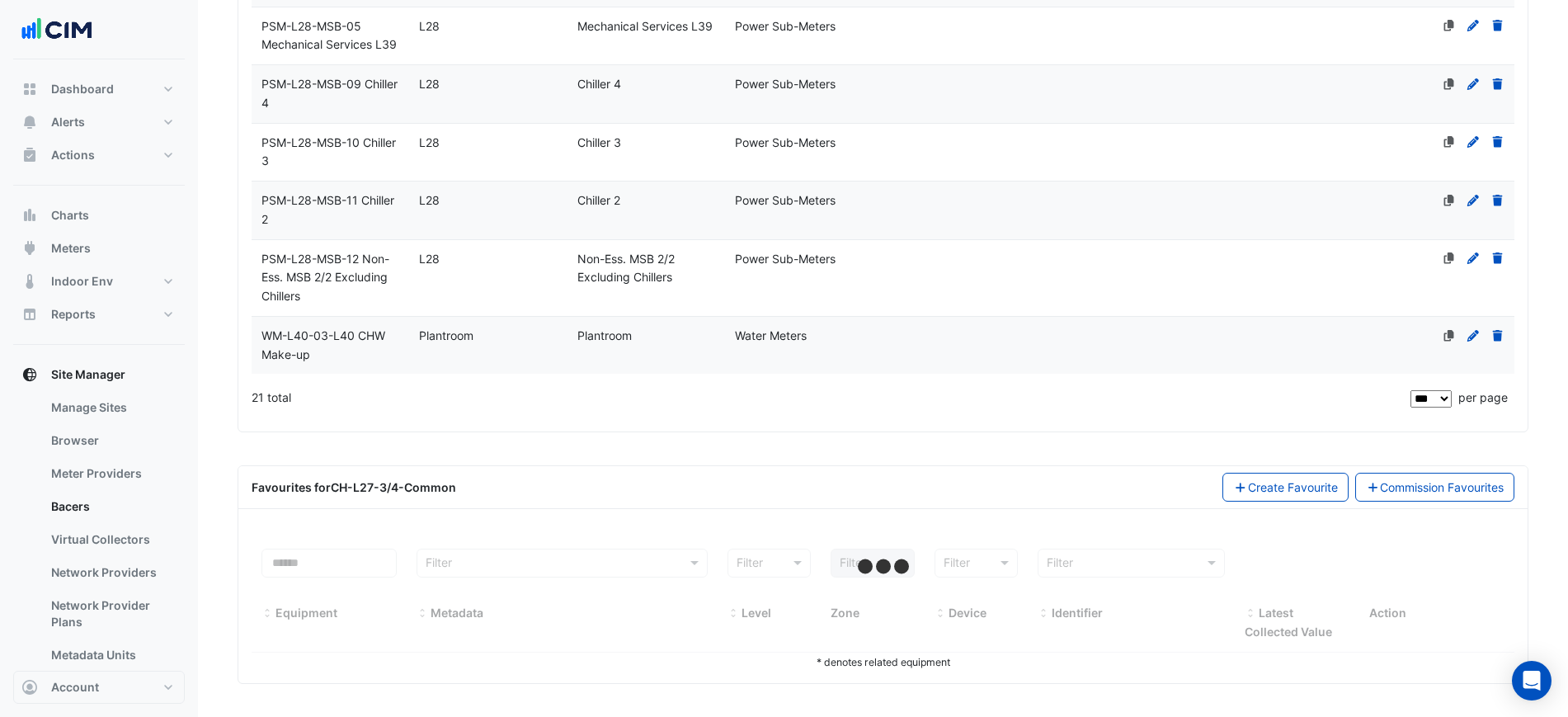
select select "***"
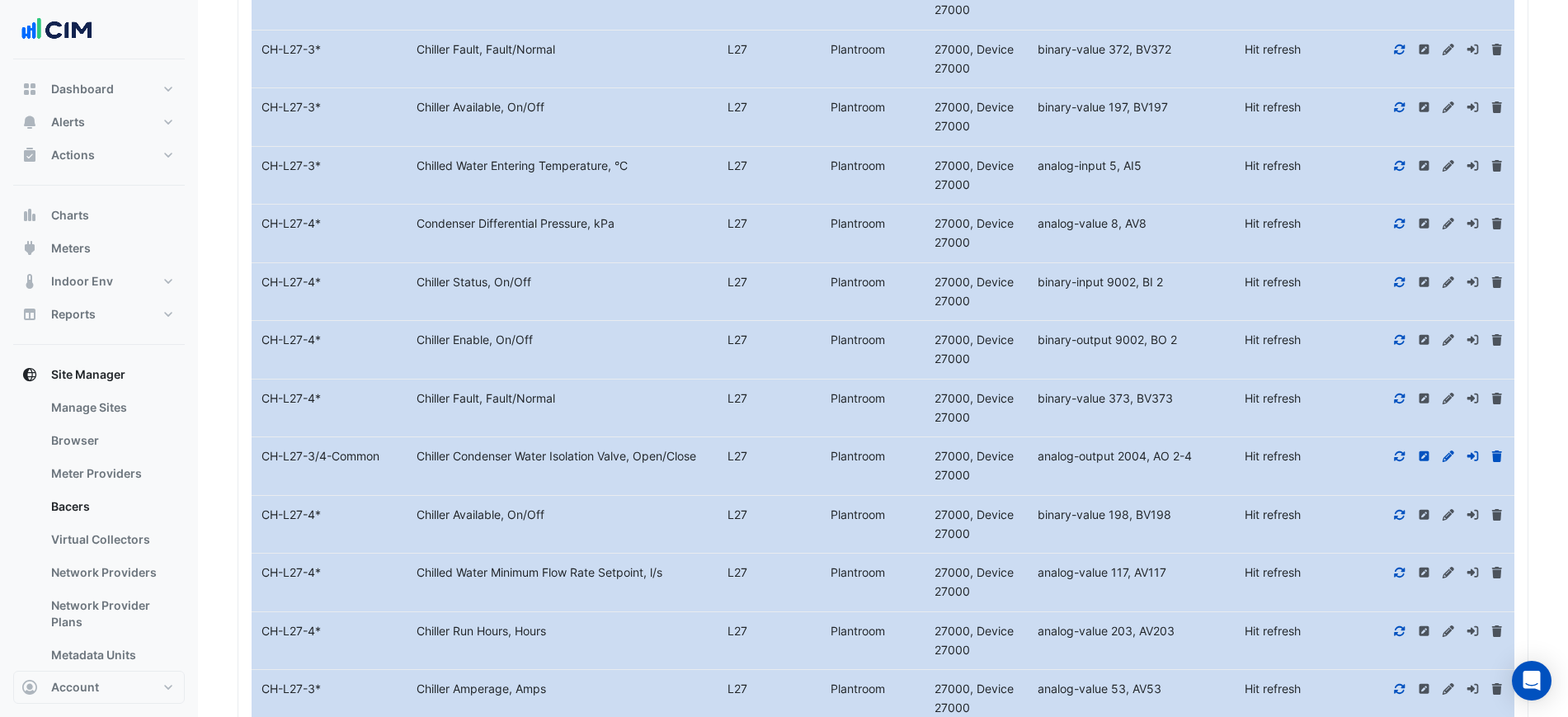
scroll to position [2640, 0]
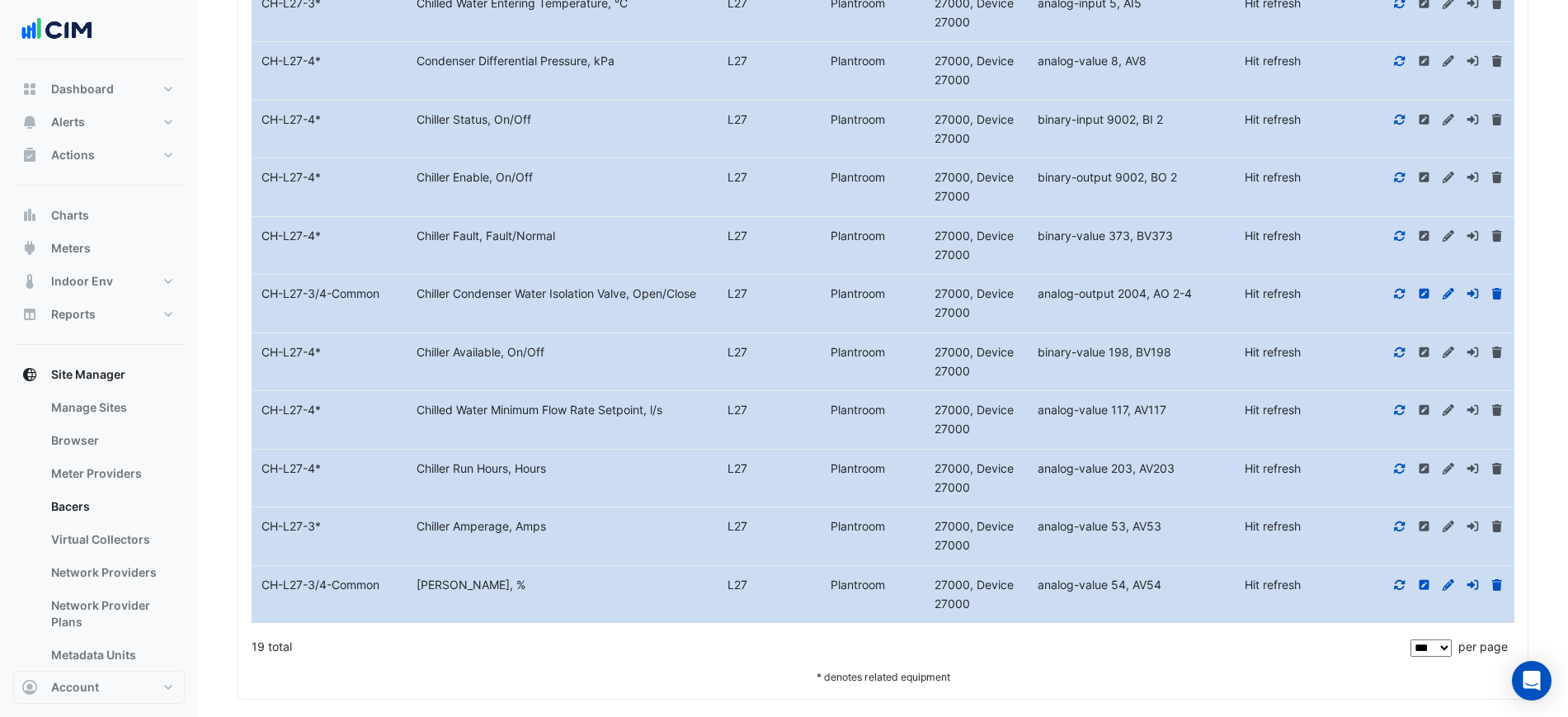
click at [869, 577] on div "Plantroom" at bounding box center [872, 585] width 104 height 19
drag, startPoint x: 936, startPoint y: 586, endPoint x: 837, endPoint y: 593, distance: 99.2
click at [837, 593] on div "Equipment Name CH-L27-3/4-Common Metadata Chiller Load, % Level L27 Plantroom D…" at bounding box center [883, 594] width 1263 height 57
click at [837, 593] on div "Plantroom" at bounding box center [872, 585] width 104 height 19
click at [1400, 529] on icon at bounding box center [1399, 525] width 15 height 11
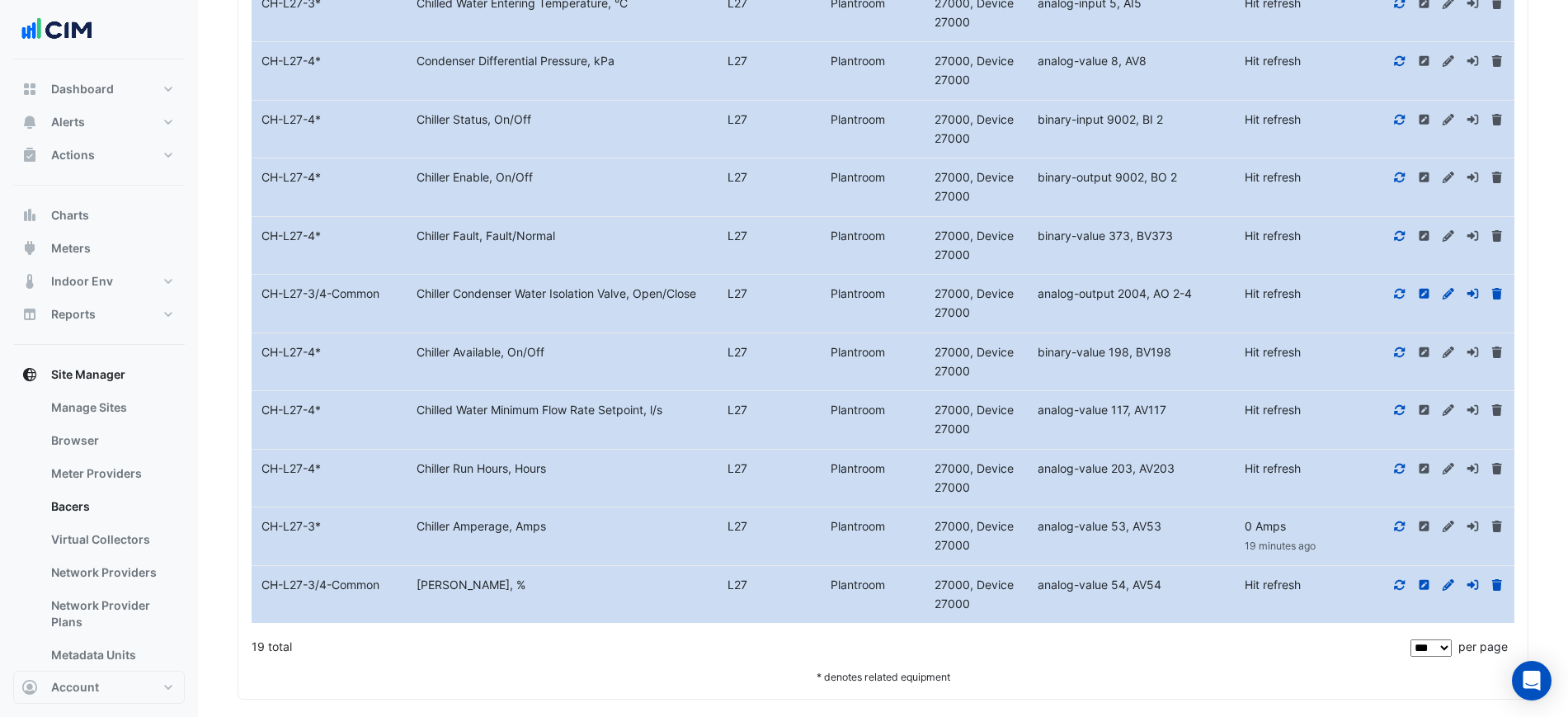
click at [1402, 579] on icon at bounding box center [1399, 584] width 15 height 11
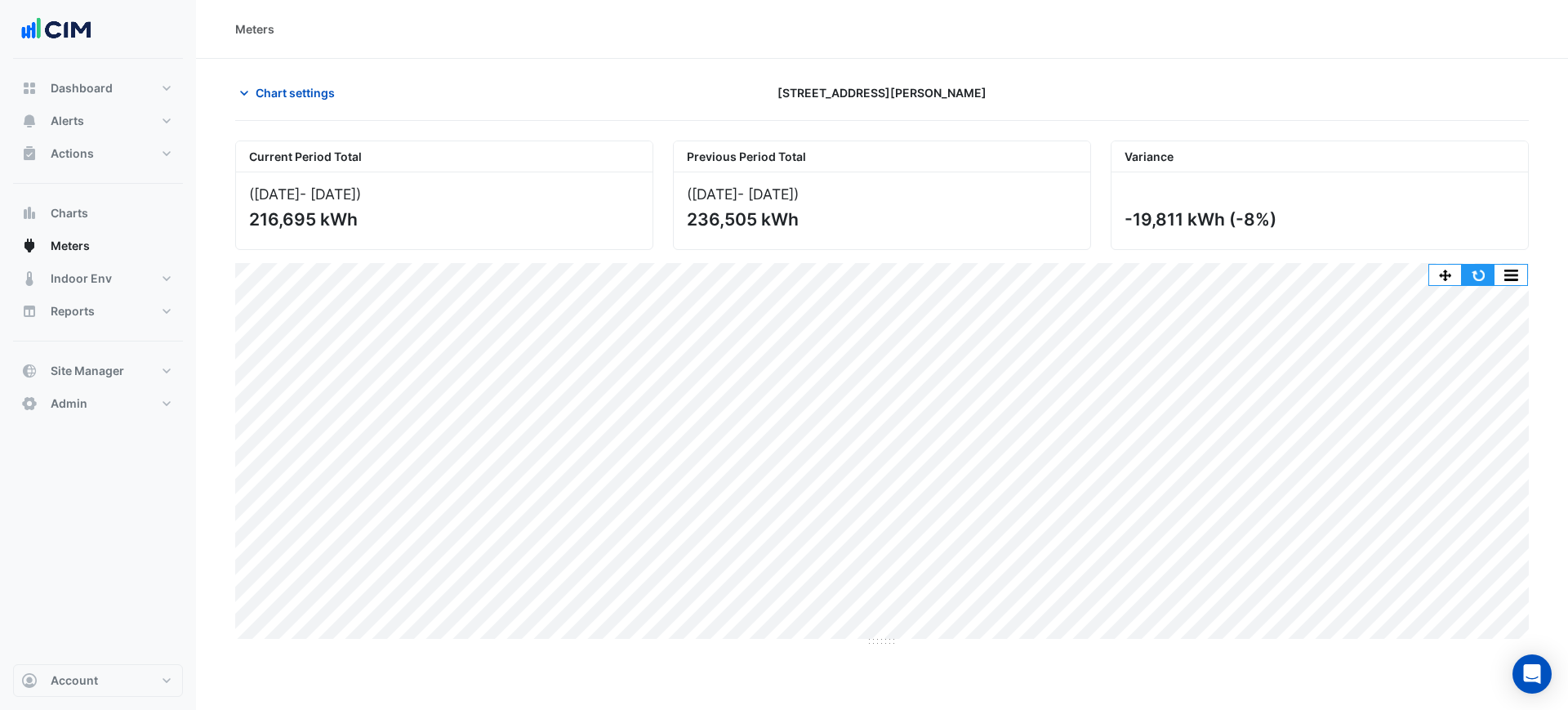
click at [1469, 274] on button "button" at bounding box center [1478, 275] width 33 height 20
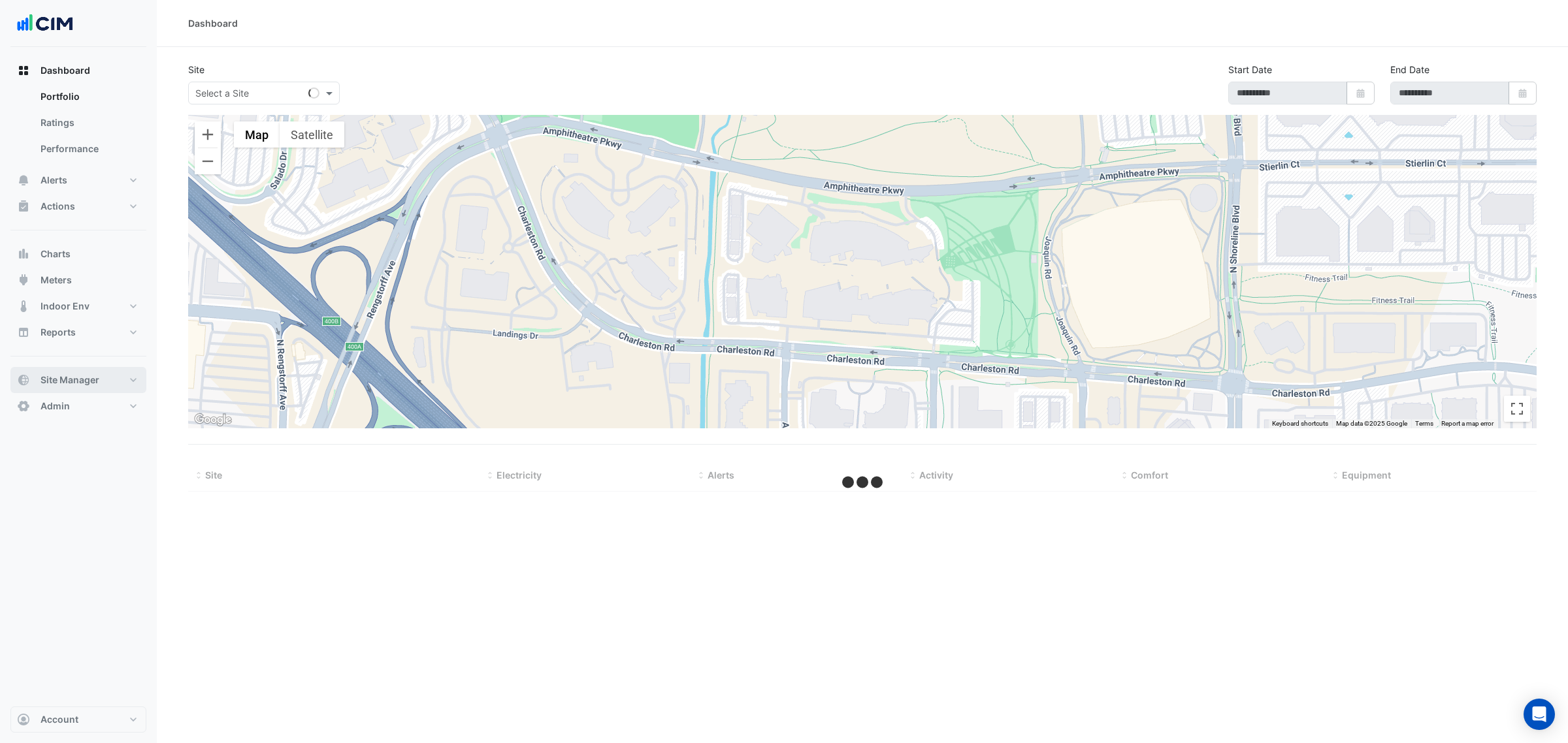
click at [83, 373] on button "Site Manager" at bounding box center [78, 380] width 136 height 26
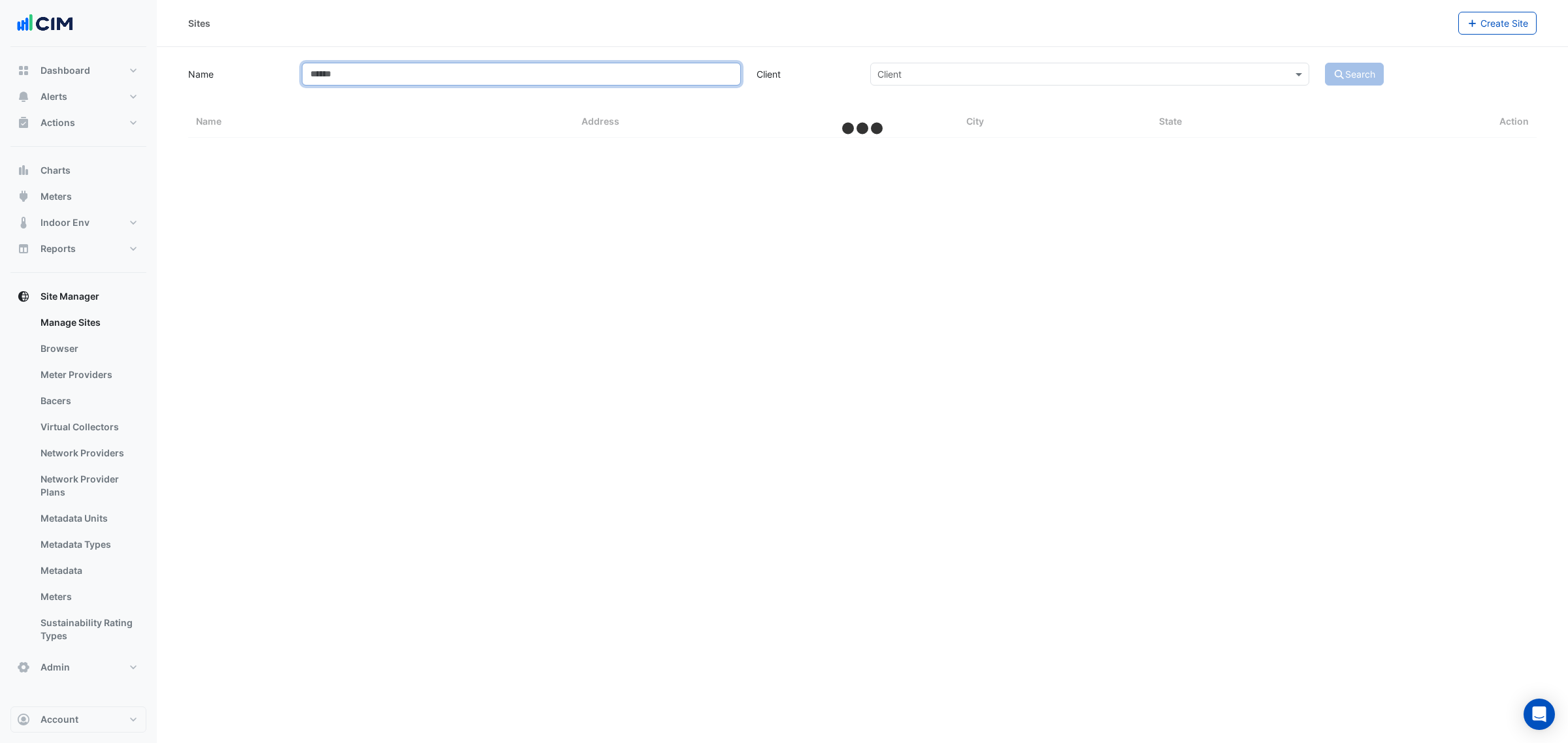
click at [369, 64] on input "Name" at bounding box center [521, 75] width 439 height 23
type input "******"
select select "***"
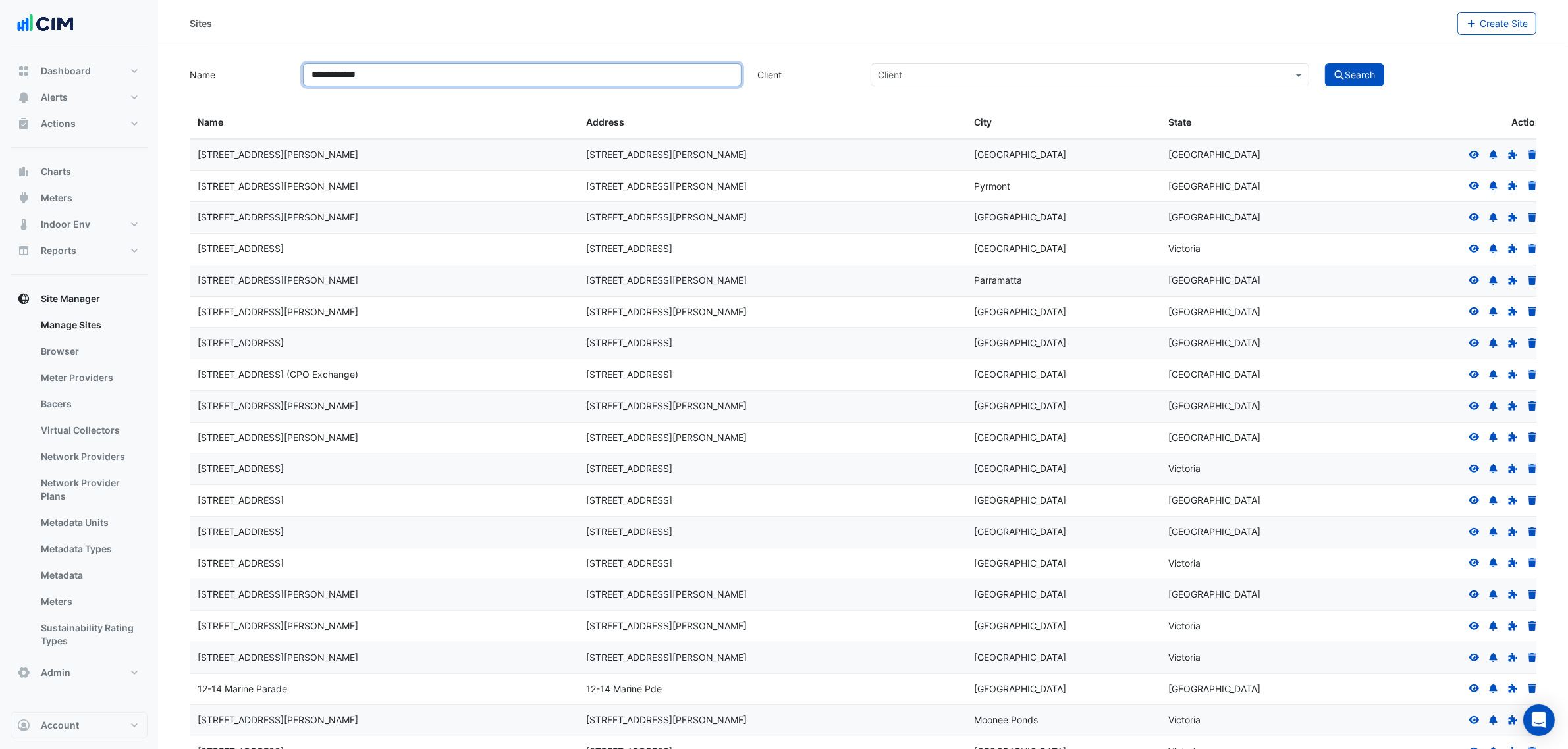
type input "**********"
click at [1263, 63] on button "Search" at bounding box center [1354, 75] width 59 height 23
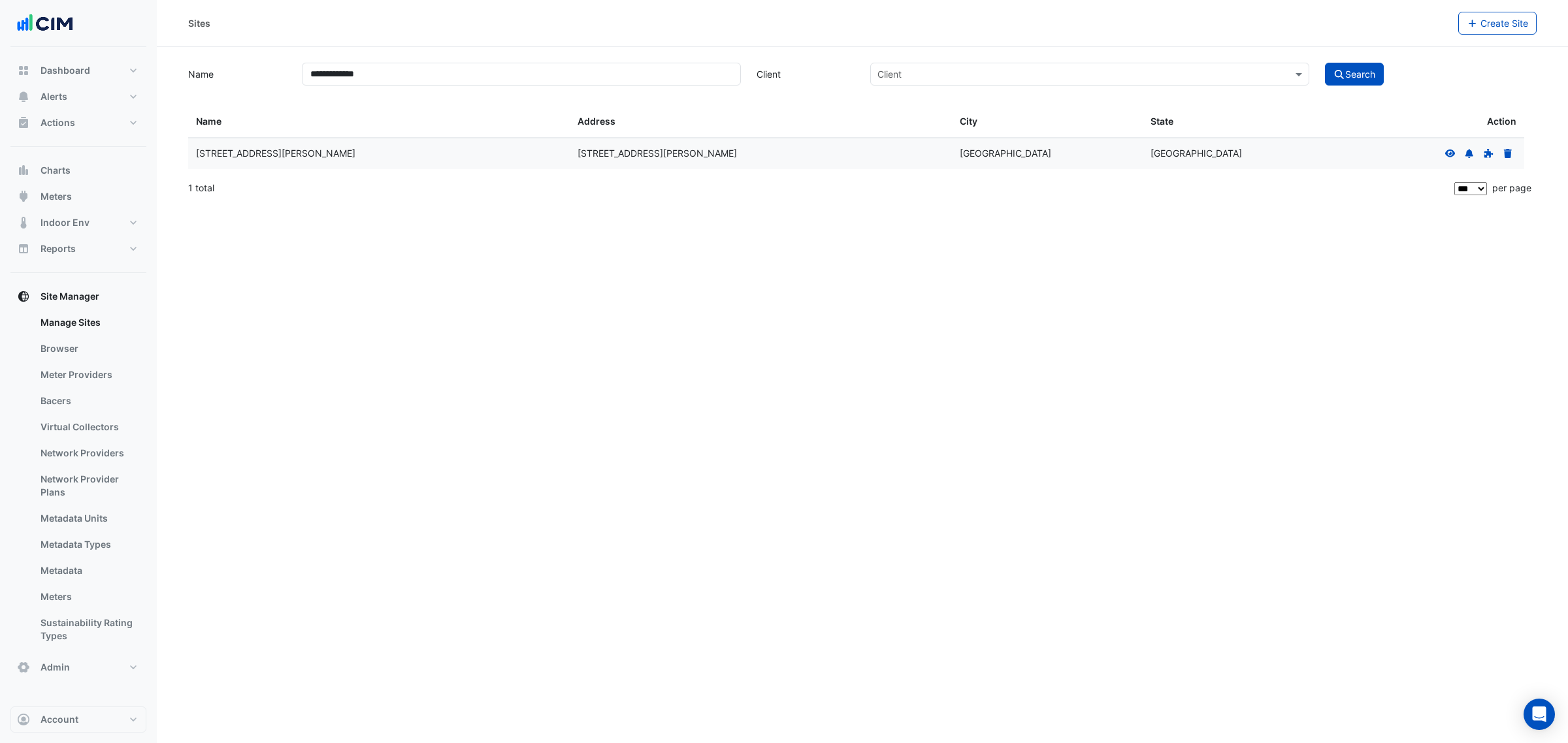
click at [1254, 151] on icon at bounding box center [1450, 153] width 10 height 8
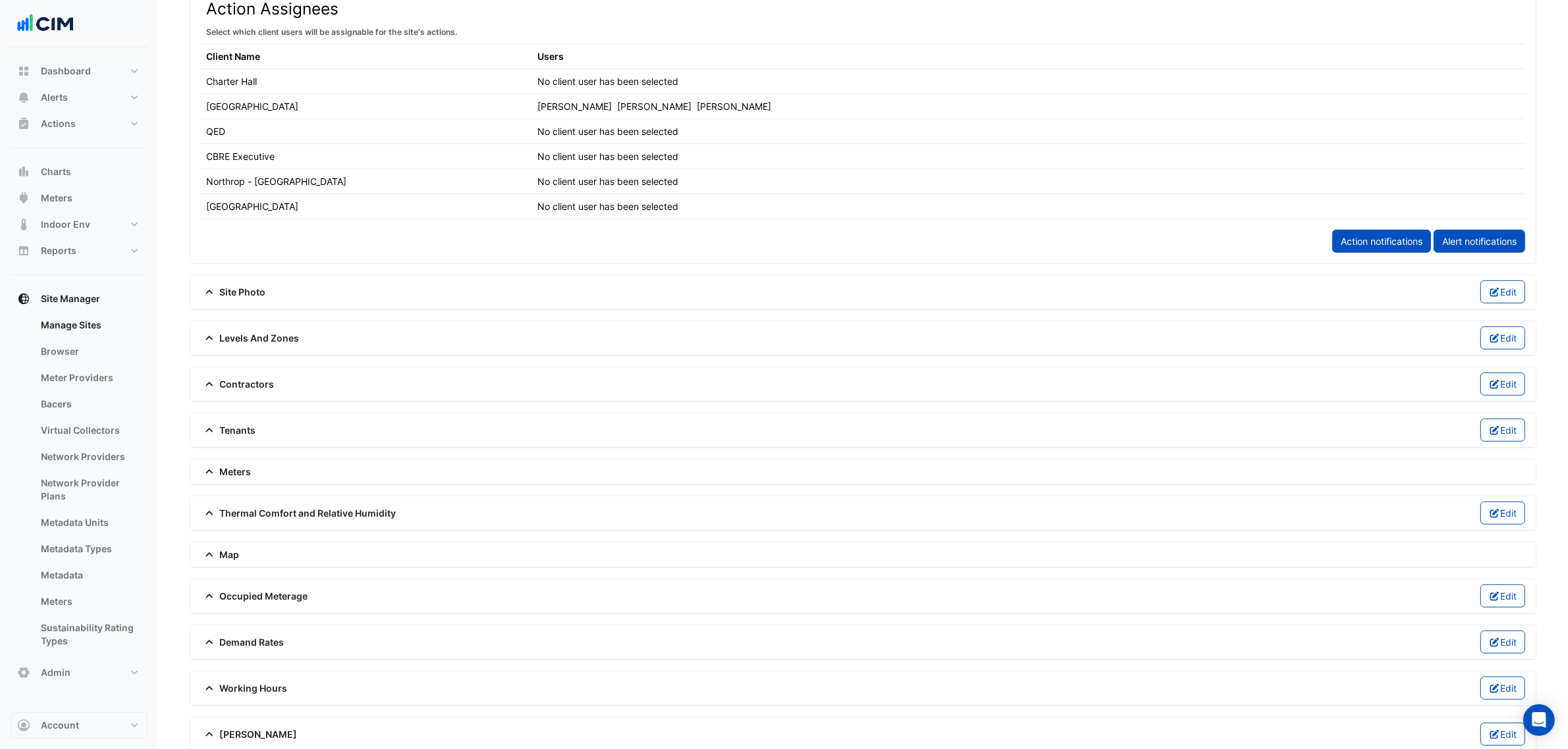
scroll to position [734, 0]
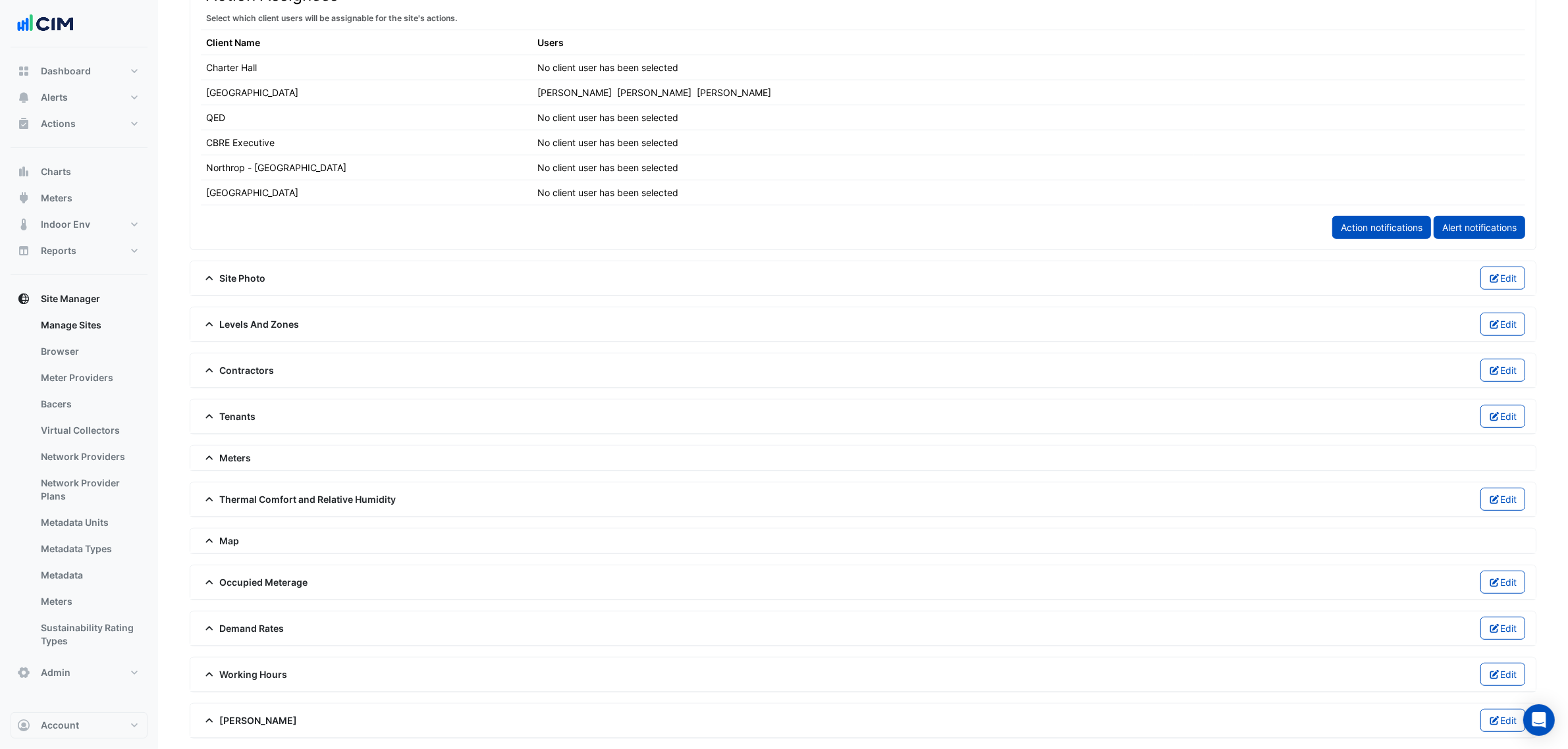
click at [222, 328] on div "Levels And Zones Edit" at bounding box center [863, 324] width 1324 height 23
click at [248, 275] on span "Site Photo" at bounding box center [233, 278] width 65 height 14
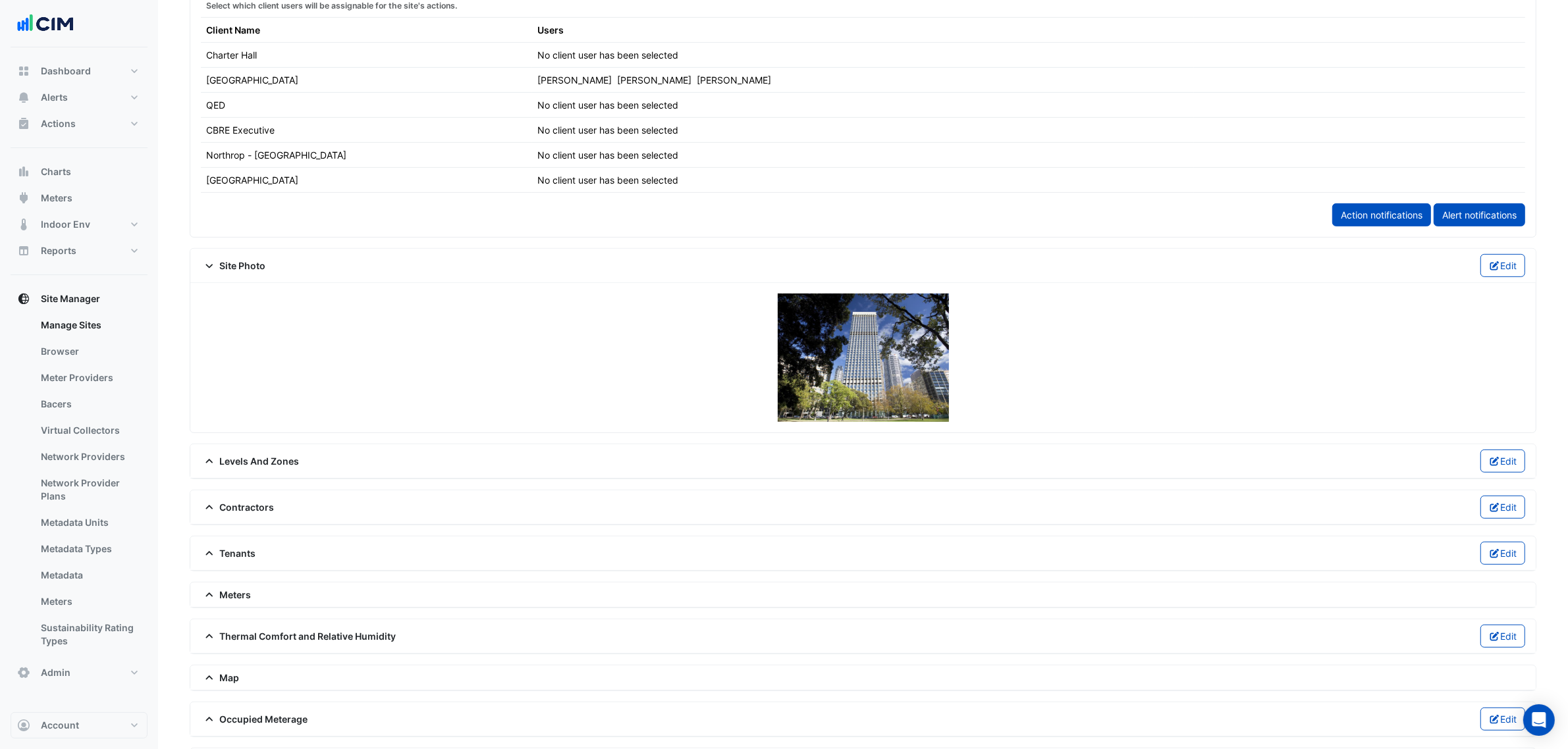
click at [248, 272] on span "Site Photo" at bounding box center [233, 266] width 65 height 14
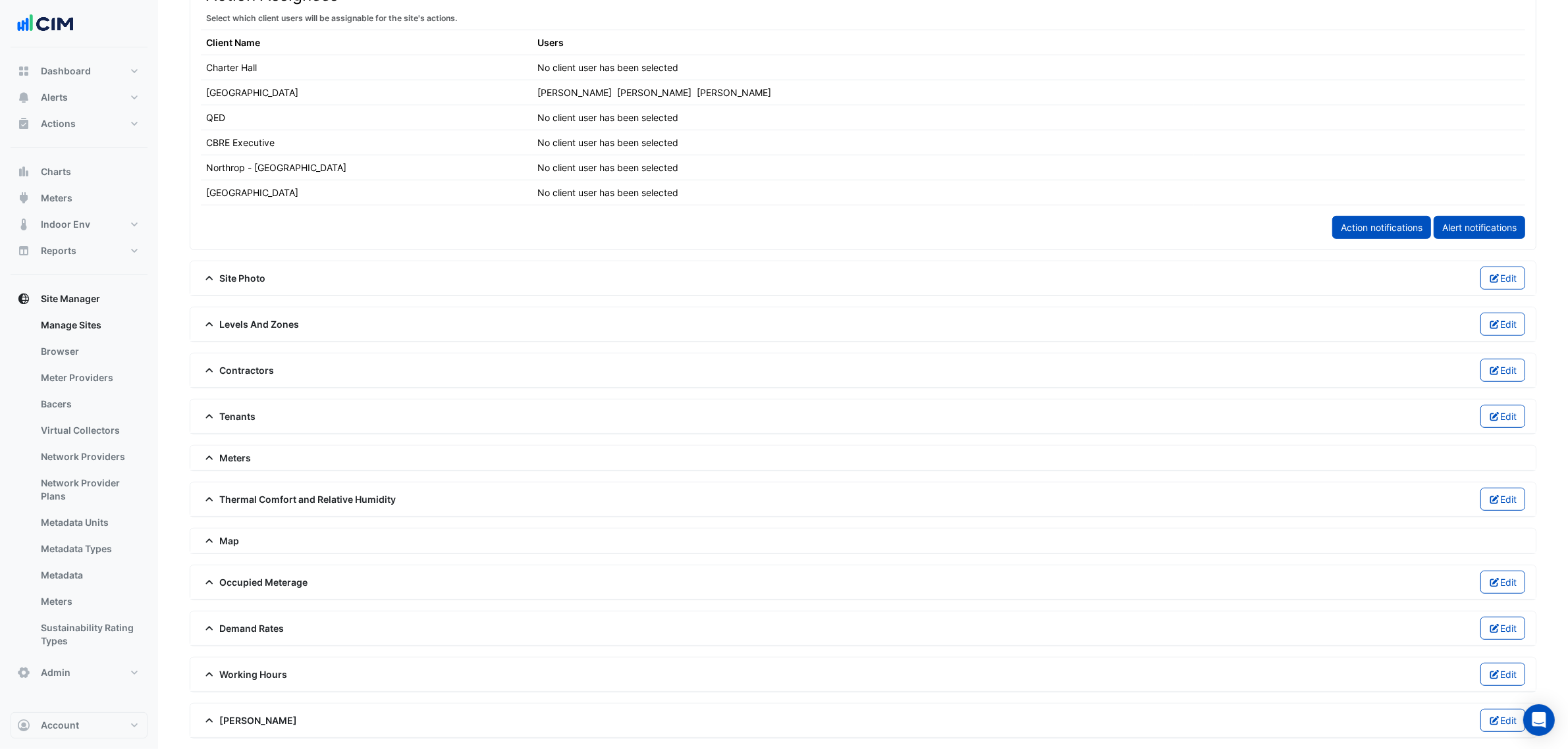
click at [261, 307] on div "Levels And Zones Edit" at bounding box center [863, 324] width 1345 height 34
click at [260, 317] on span "Levels And Zones" at bounding box center [250, 324] width 99 height 14
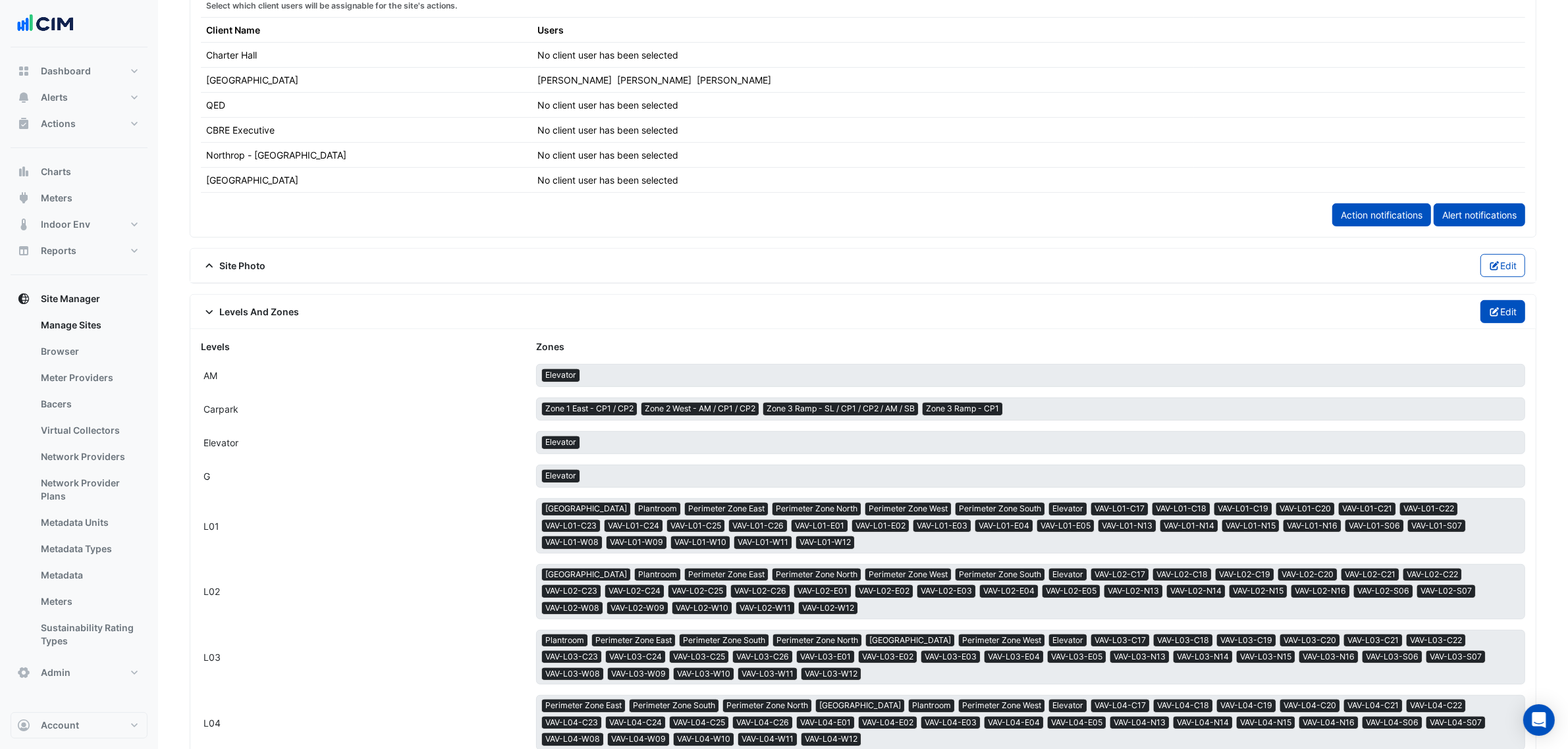
click at [1263, 317] on icon "button" at bounding box center [1494, 311] width 9 height 9
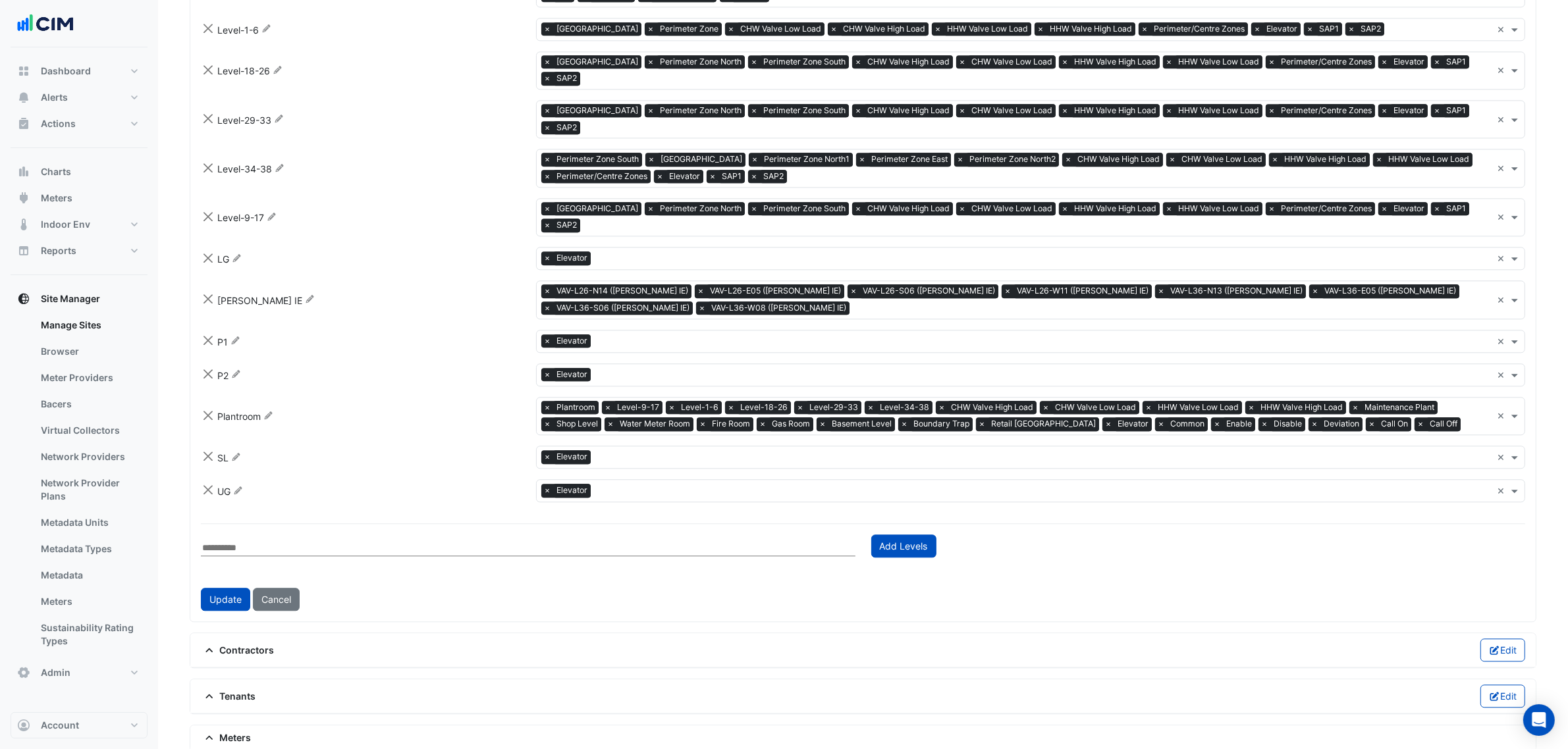
scroll to position [3943, 0]
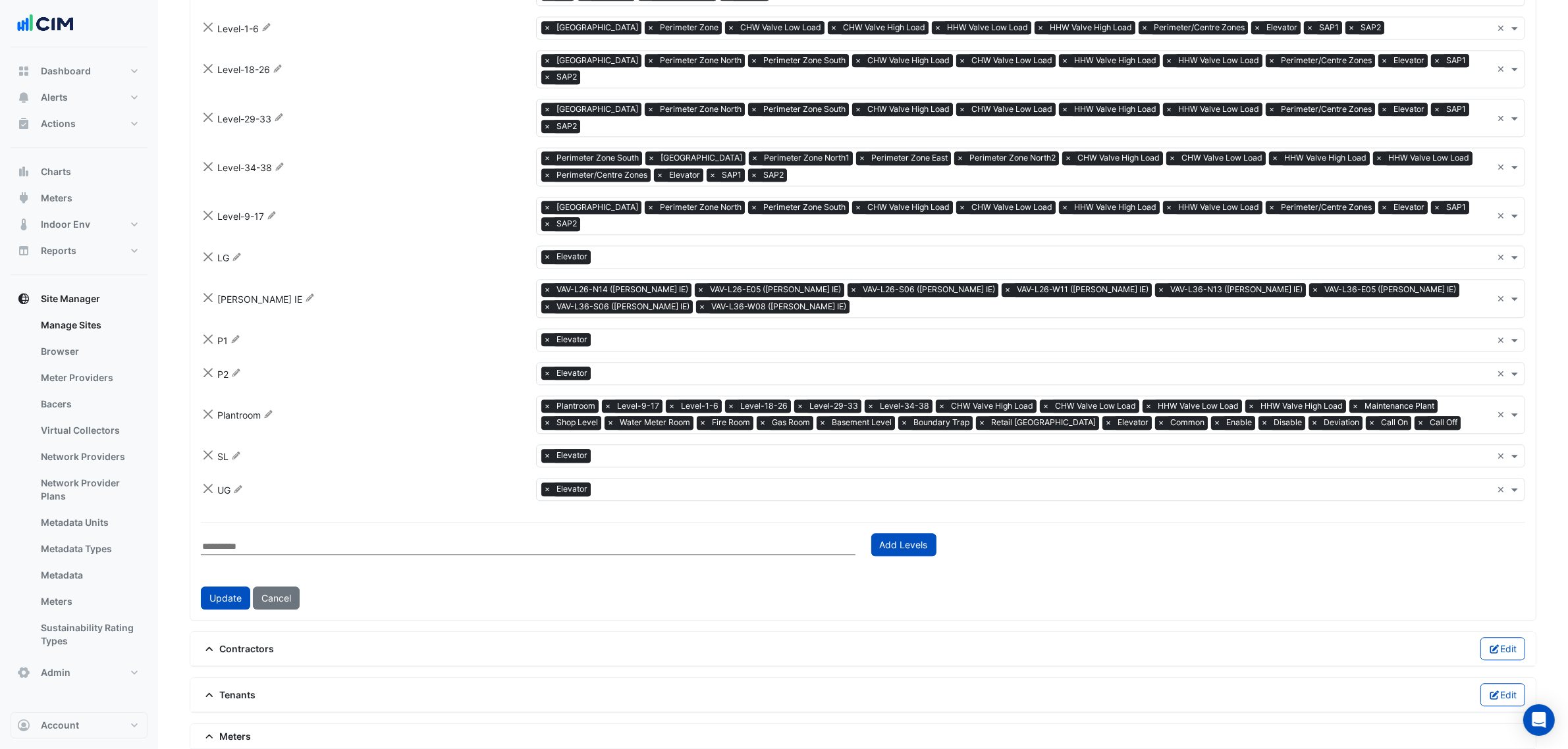
click at [1263, 417] on input "text" at bounding box center [1479, 424] width 26 height 14
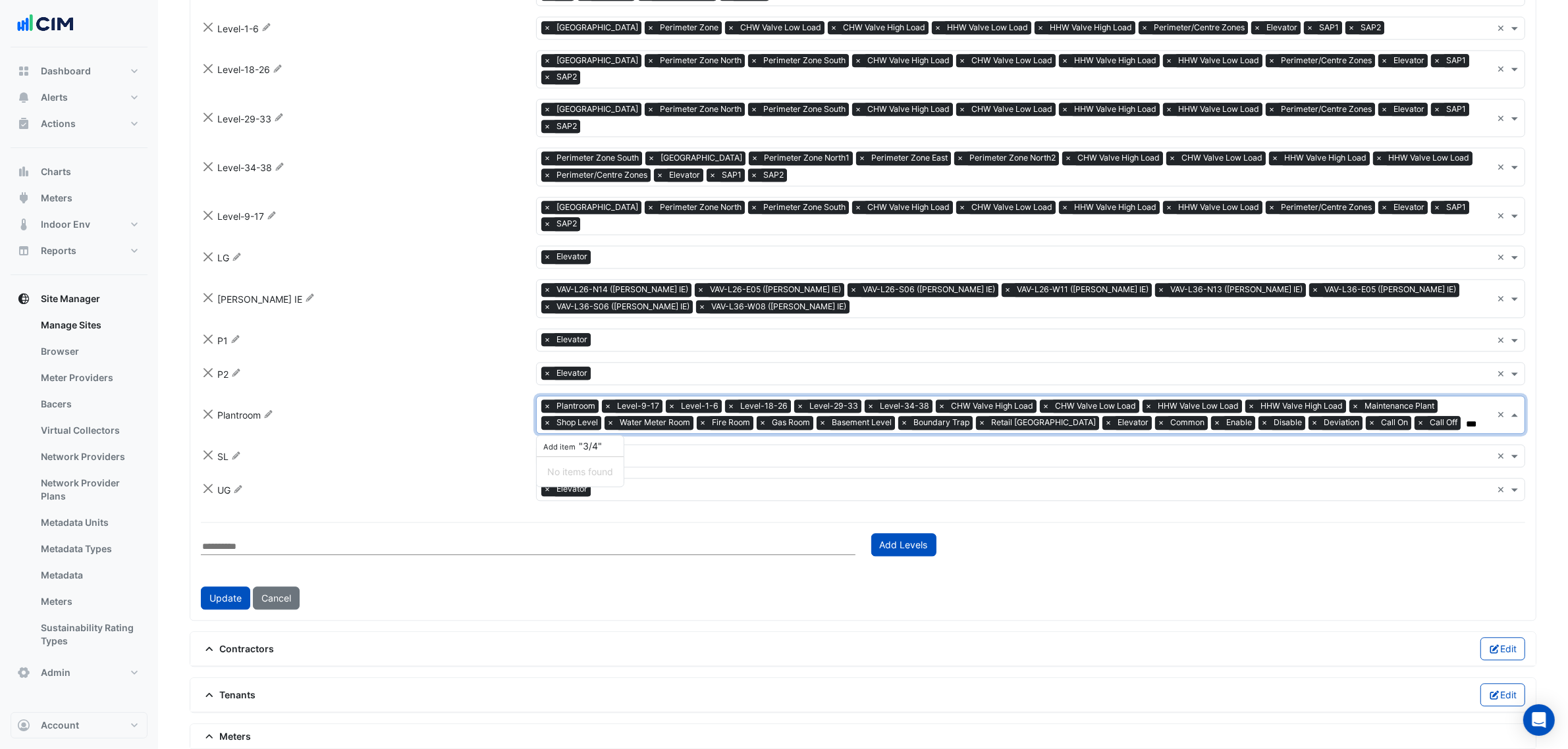
type input "***"
click at [602, 436] on div "Add item "3/4"" at bounding box center [580, 446] width 87 height 21
click at [608, 436] on div "Add item "3/4"" at bounding box center [580, 446] width 87 height 21
click at [580, 440] on span "Add item "3/4"" at bounding box center [572, 446] width 61 height 11
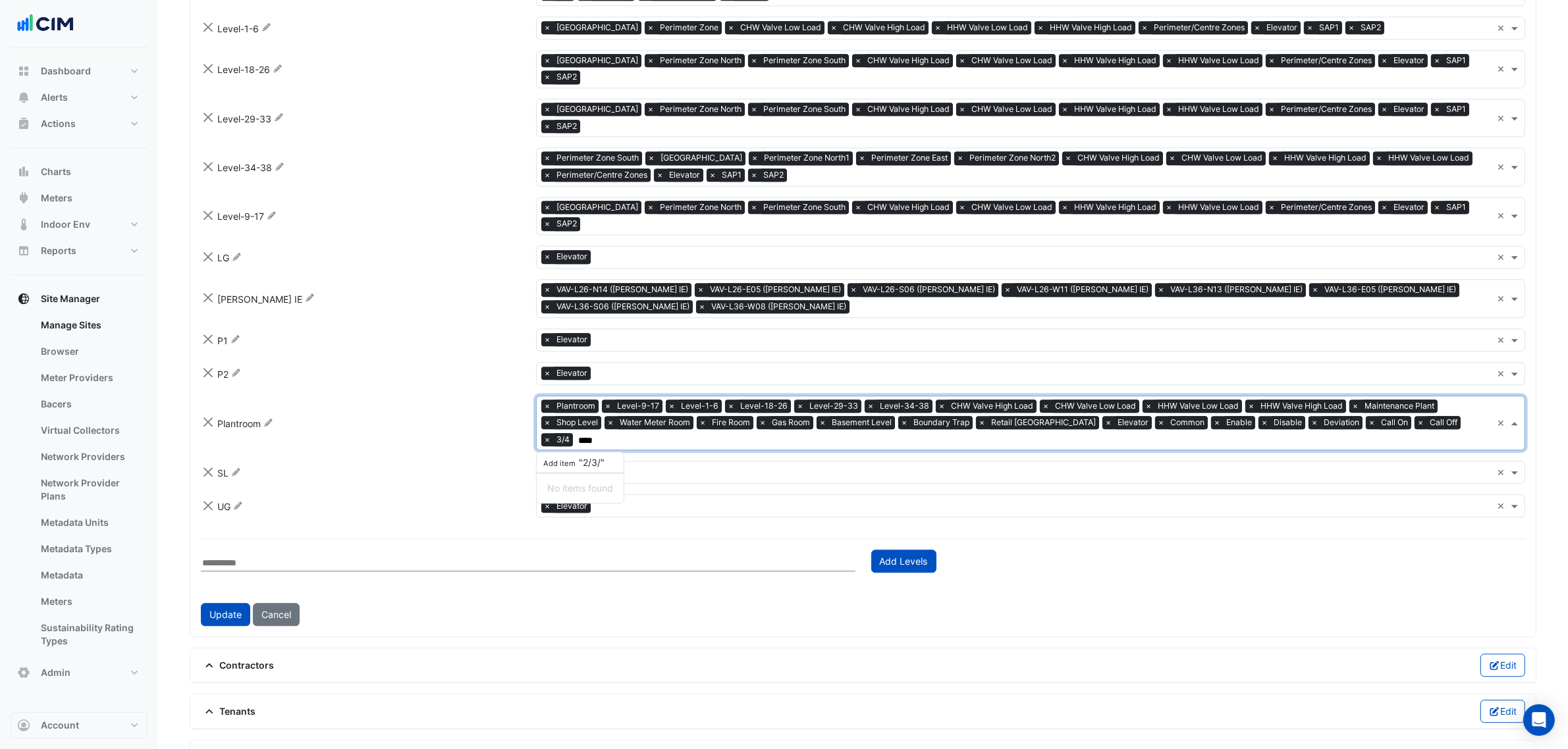
type input "*****"
click at [609, 457] on span "Add item "2/3/4"" at bounding box center [576, 462] width 69 height 11
click at [219, 571] on button "Update" at bounding box center [225, 614] width 49 height 23
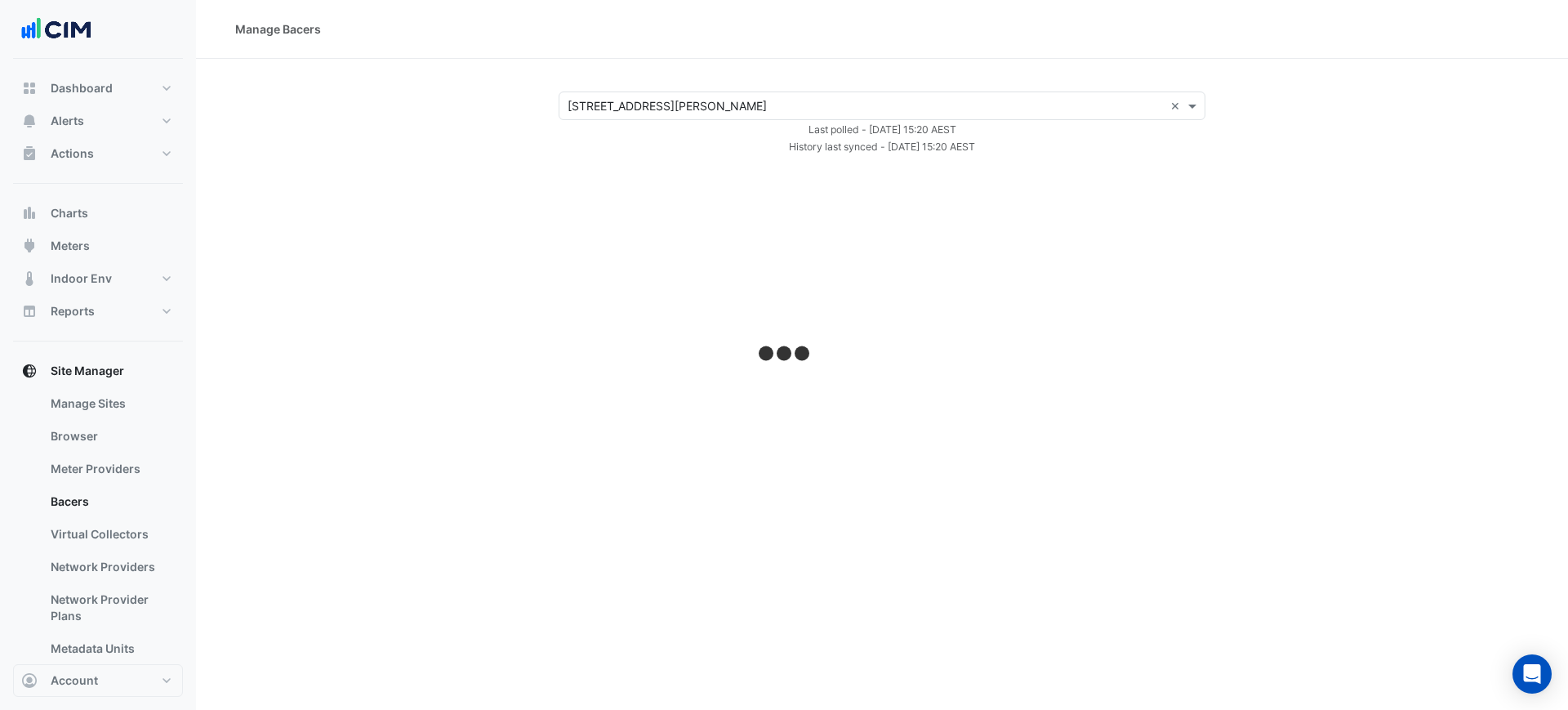
select select "***"
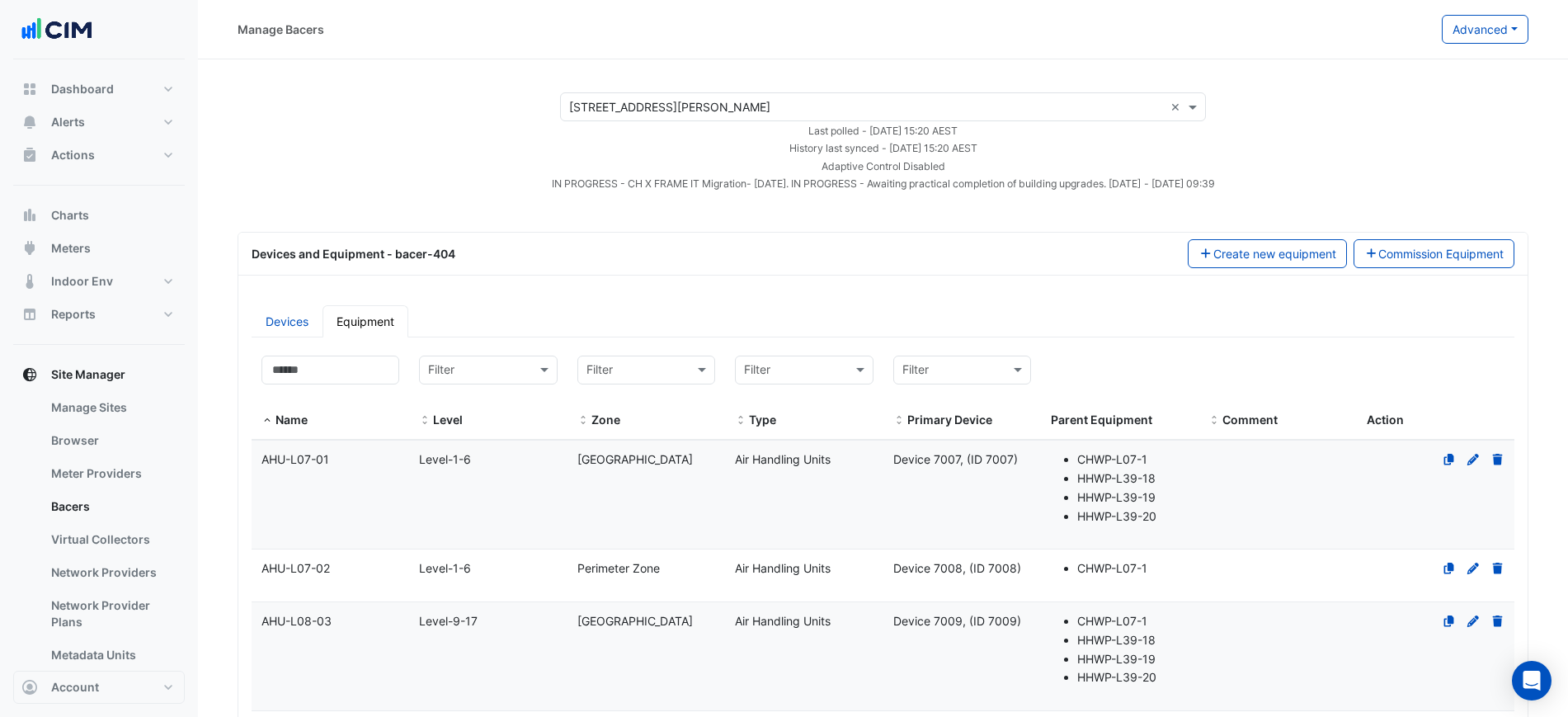
click at [373, 328] on link "Equipment" at bounding box center [365, 322] width 86 height 33
click at [269, 317] on link "Devices" at bounding box center [287, 322] width 71 height 33
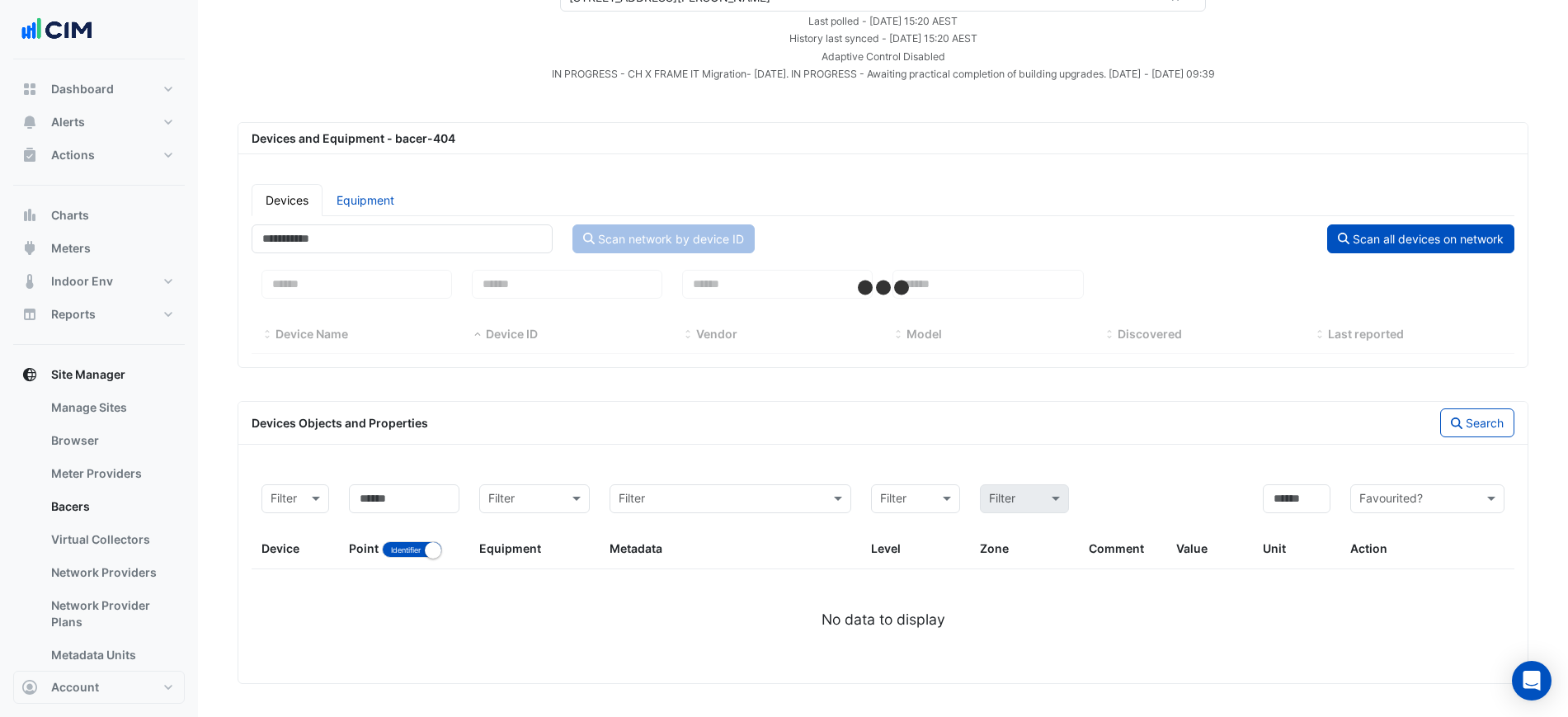
select select "***"
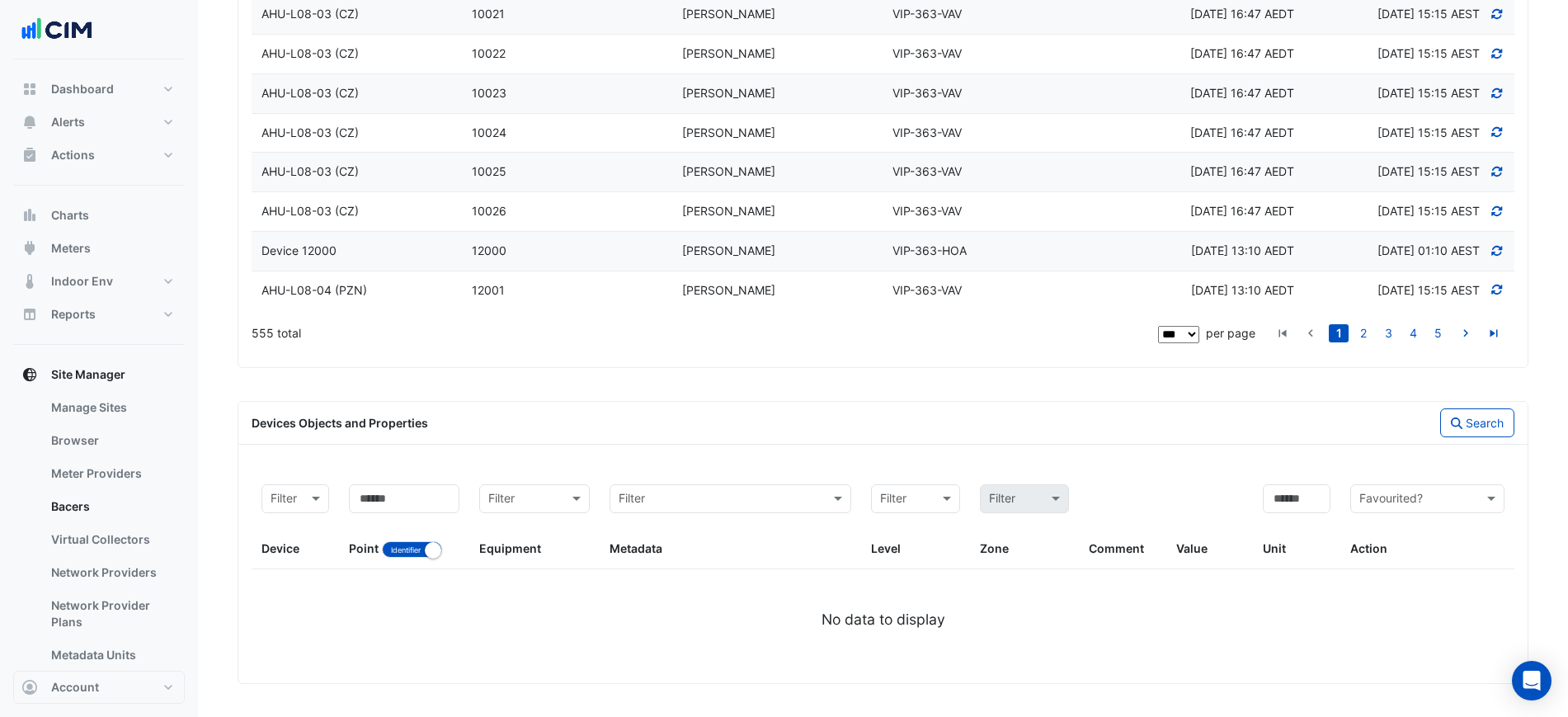
scroll to position [4206, 0]
click at [660, 508] on div "Filter" at bounding box center [730, 499] width 241 height 29
type input "**********"
click at [1481, 405] on div "Devices Objects and Properties Search" at bounding box center [883, 424] width 1289 height 43
click at [1481, 413] on button "Search" at bounding box center [1476, 423] width 74 height 29
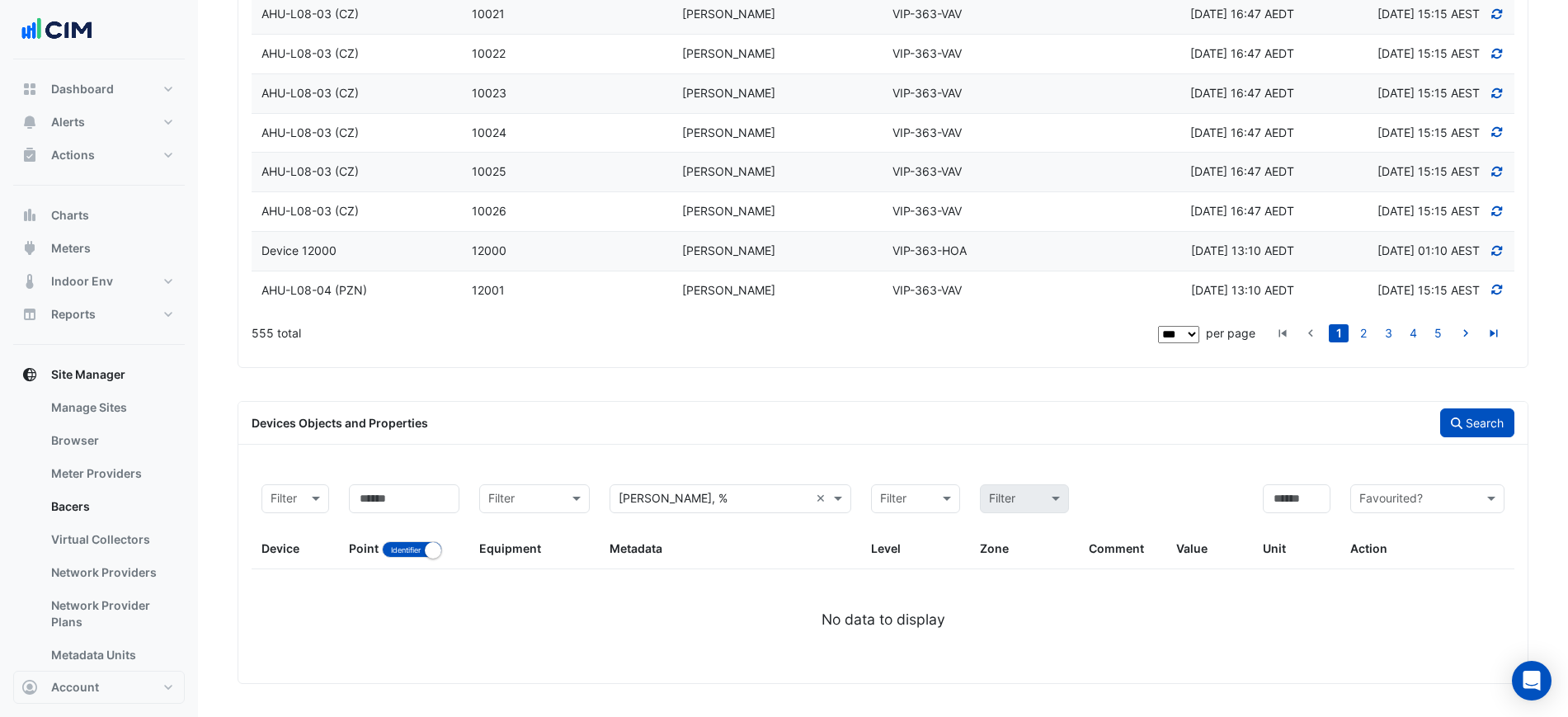
scroll to position [4105, 0]
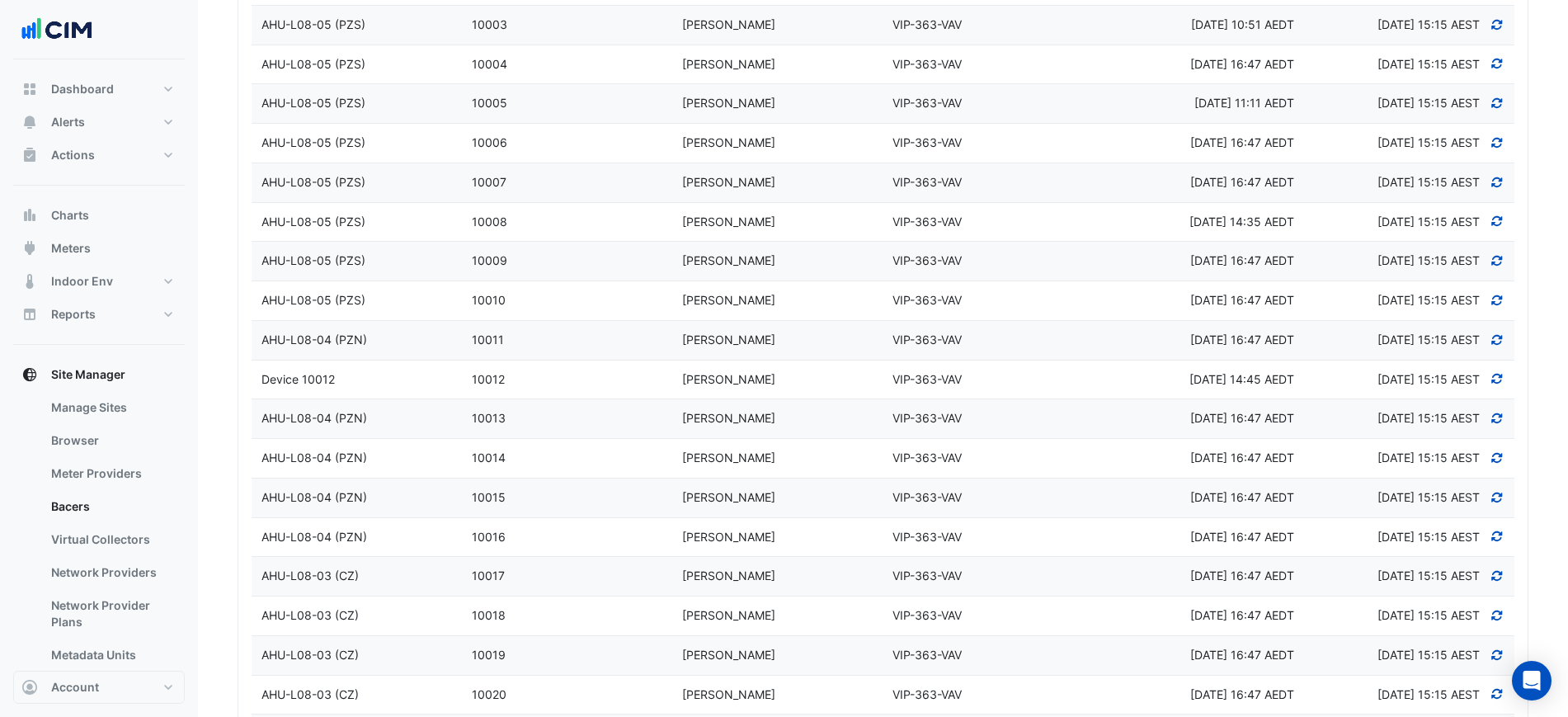
select select "***"
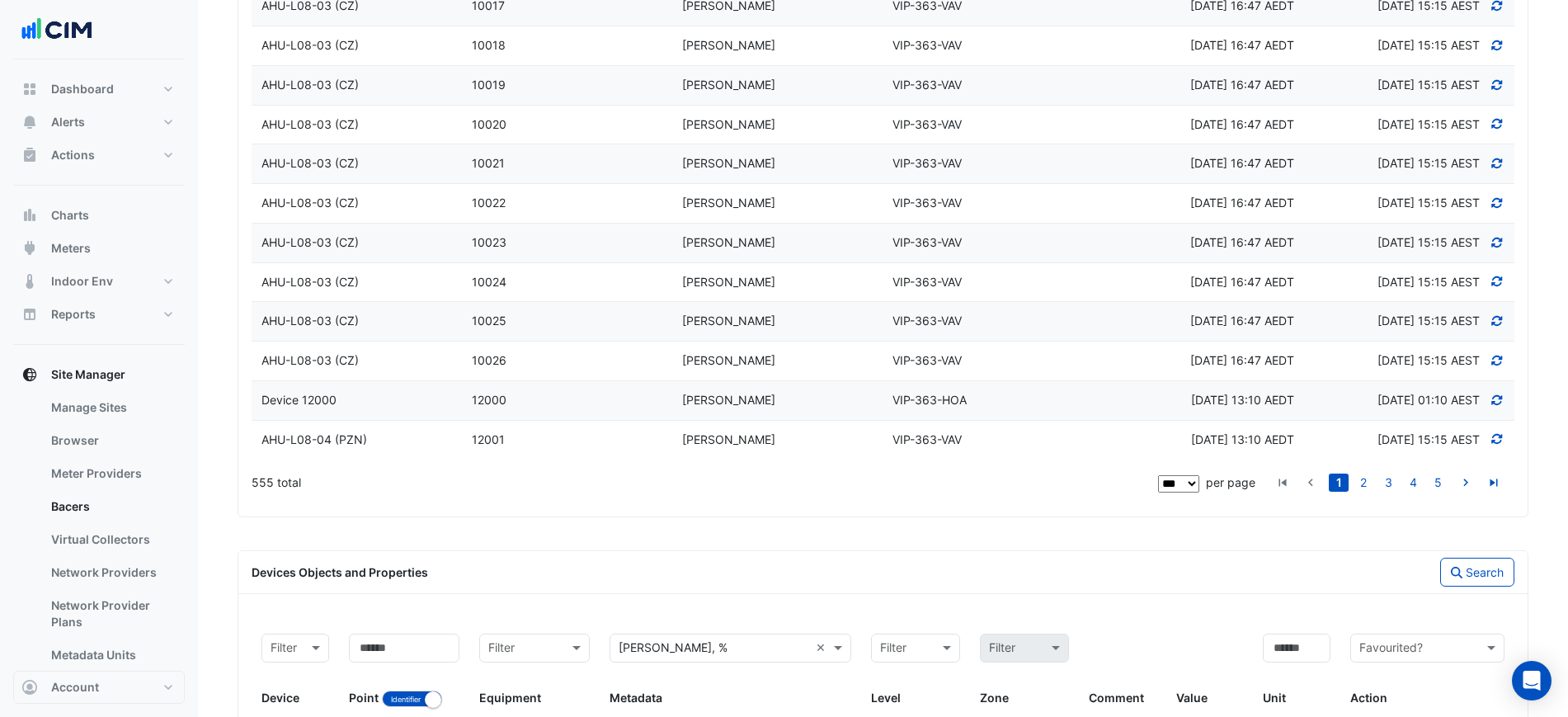
scroll to position [4304, 0]
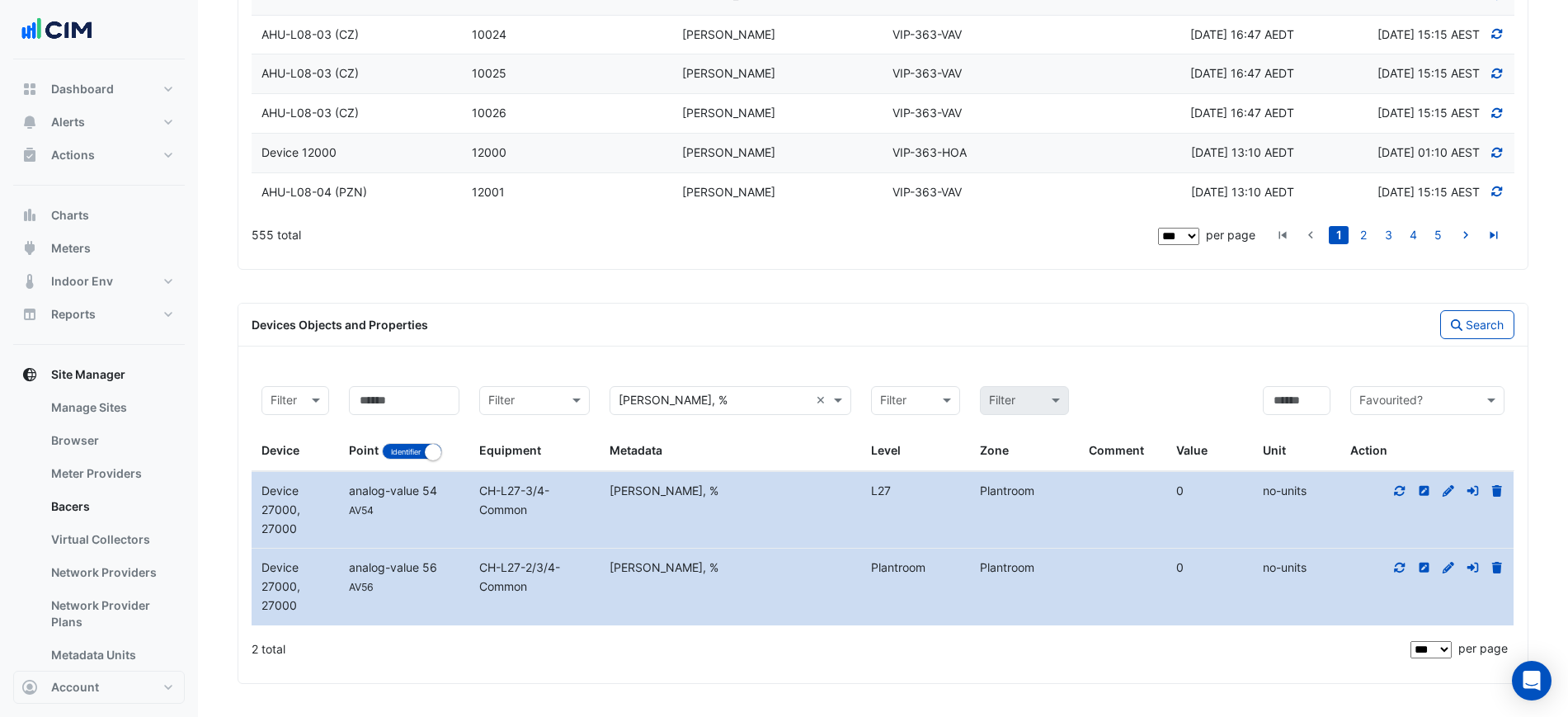
click at [1425, 486] on icon at bounding box center [1424, 491] width 10 height 10
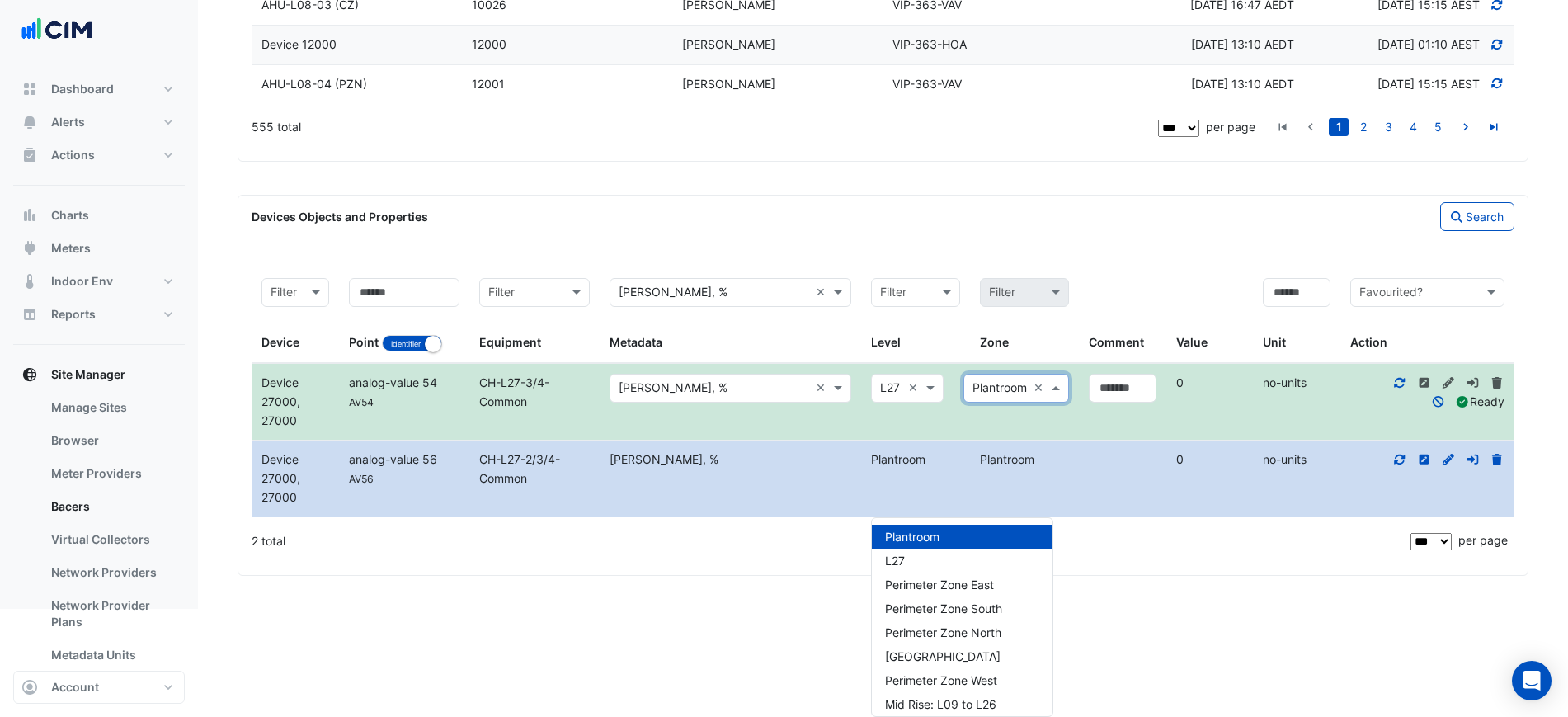
click at [984, 399] on input "text" at bounding box center [1000, 388] width 55 height 19
click at [1109, 402] on input "text" at bounding box center [1122, 388] width 68 height 29
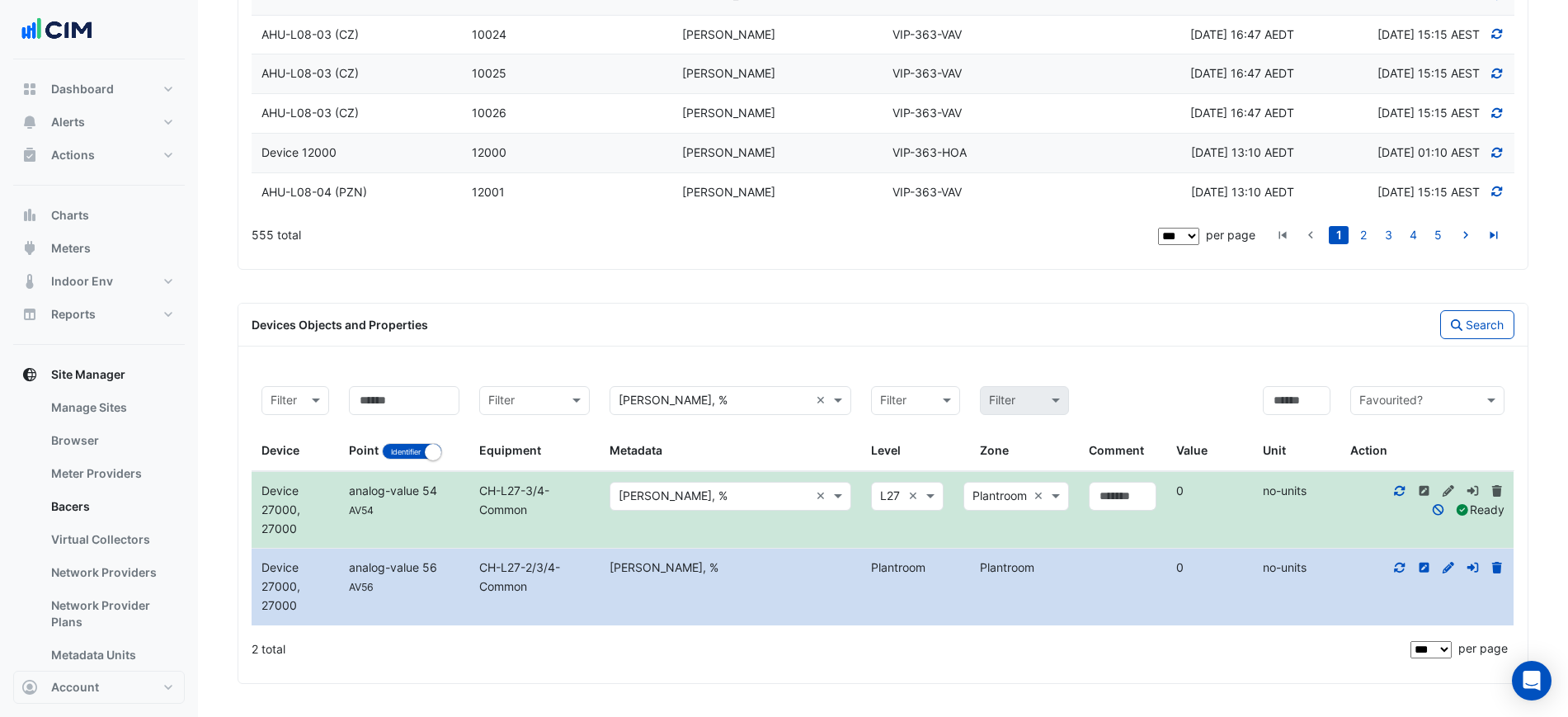
click at [905, 497] on div at bounding box center [907, 496] width 71 height 20
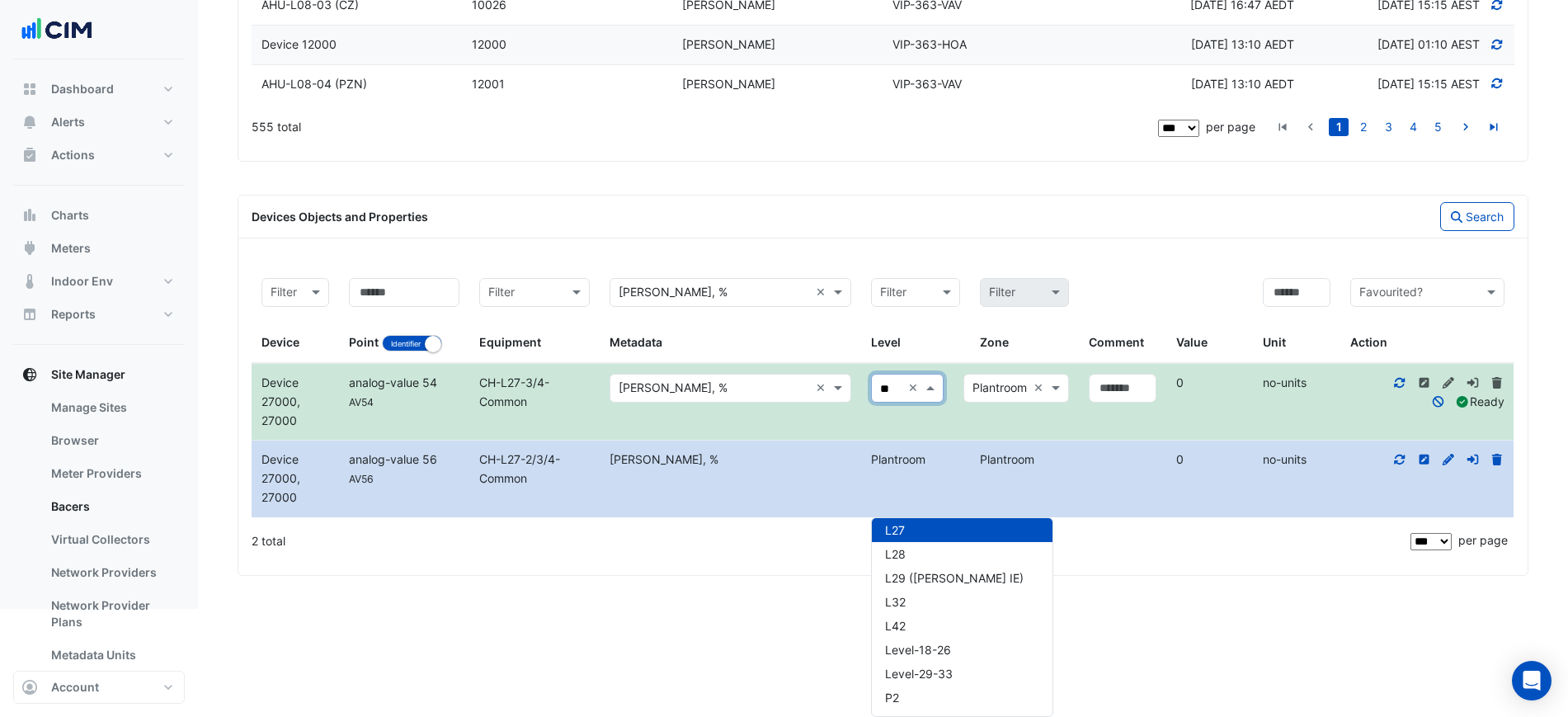
scroll to position [0, 0]
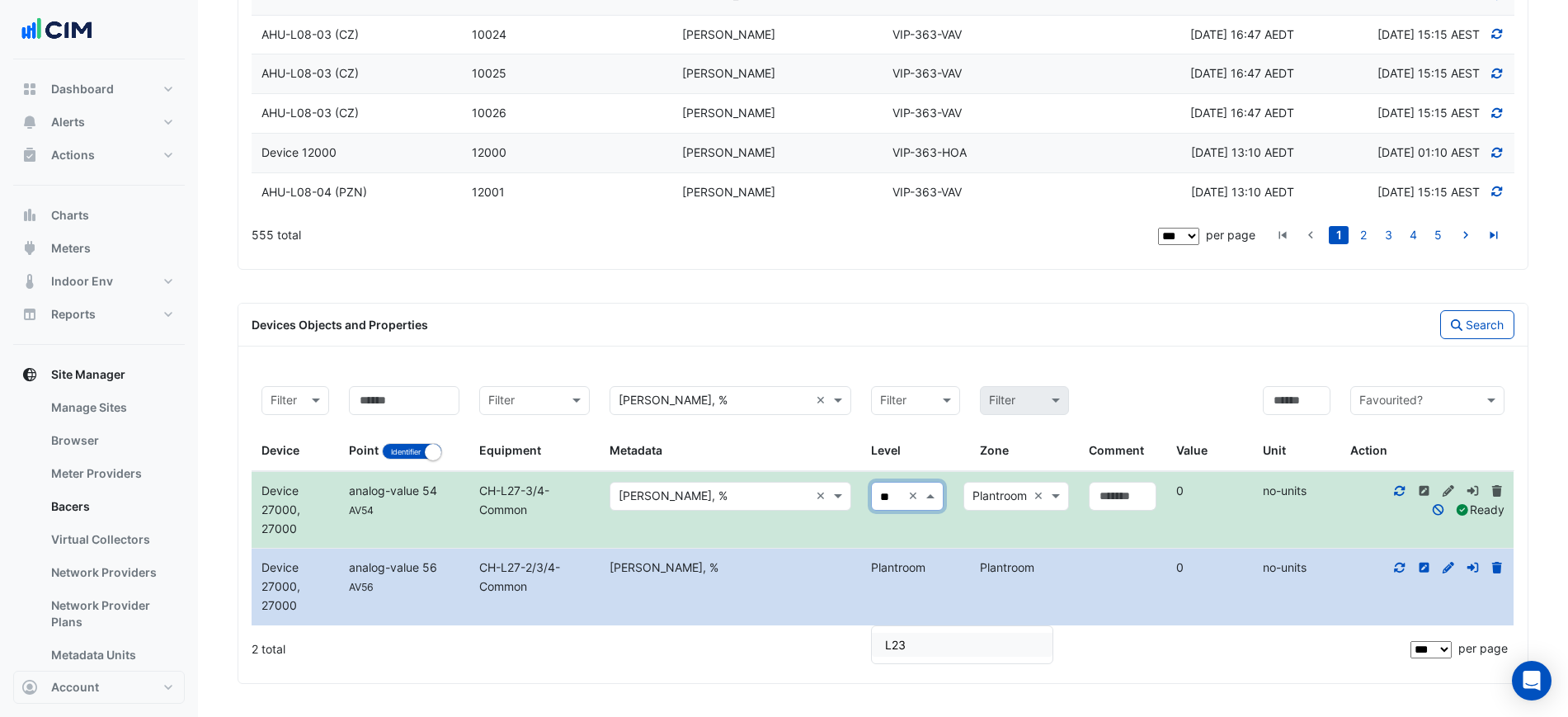
type input "**"
click at [1092, 542] on datatable-body-cell "Add a comment" at bounding box center [1122, 509] width 87 height 76
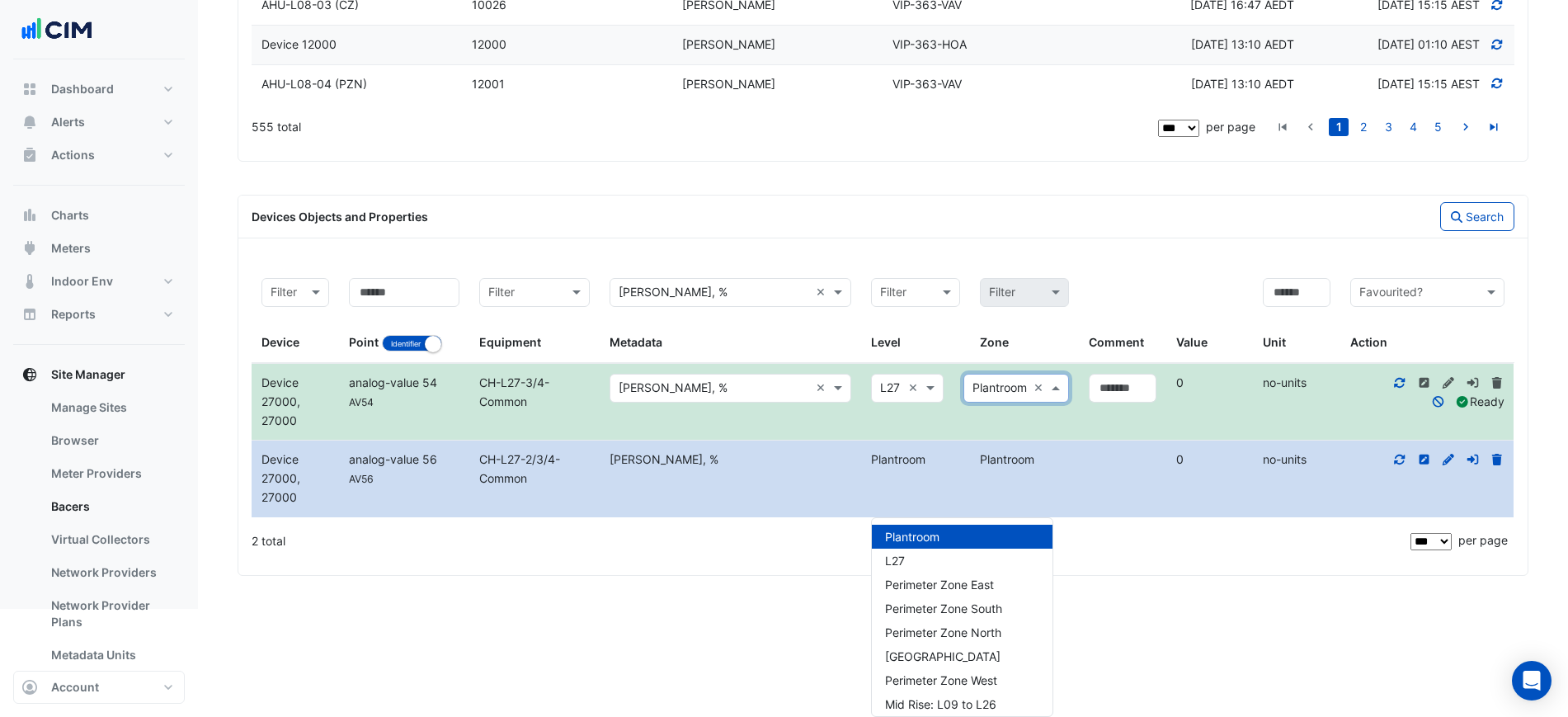
click at [1030, 402] on div "Zone × Plantroom ×" at bounding box center [1015, 388] width 105 height 29
click at [890, 399] on input "text" at bounding box center [891, 388] width 21 height 19
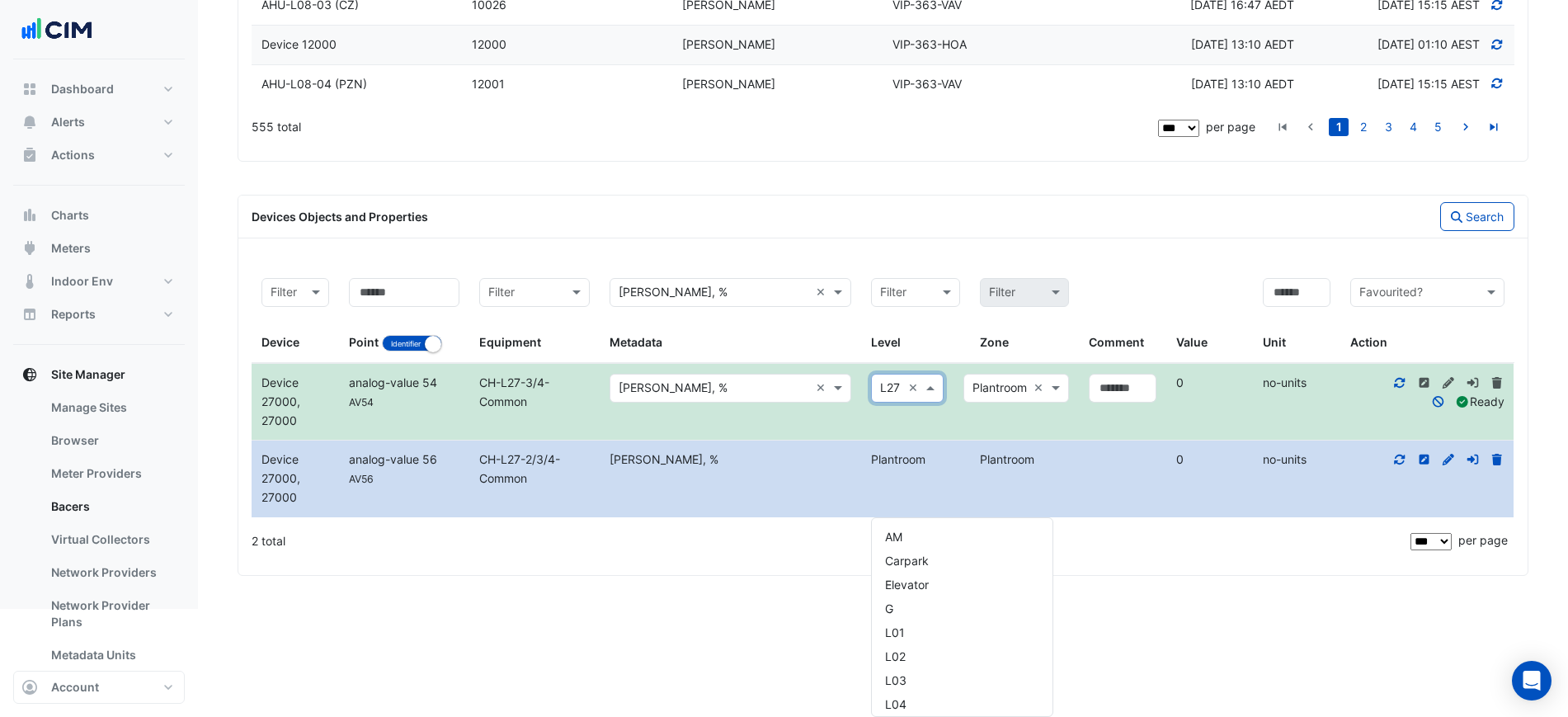
scroll to position [725, 0]
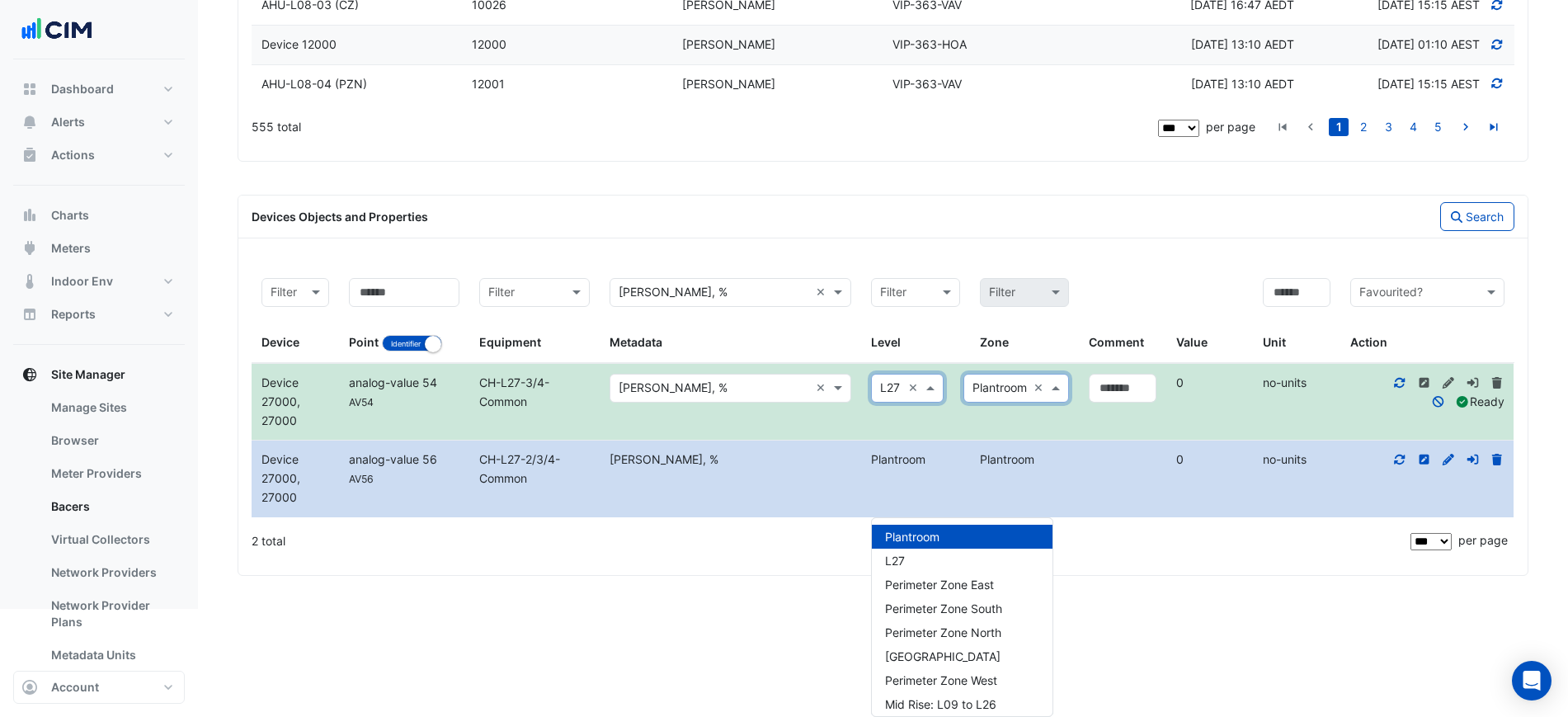
click at [976, 399] on input "text" at bounding box center [1000, 388] width 55 height 19
click at [899, 399] on input "text" at bounding box center [891, 388] width 21 height 19
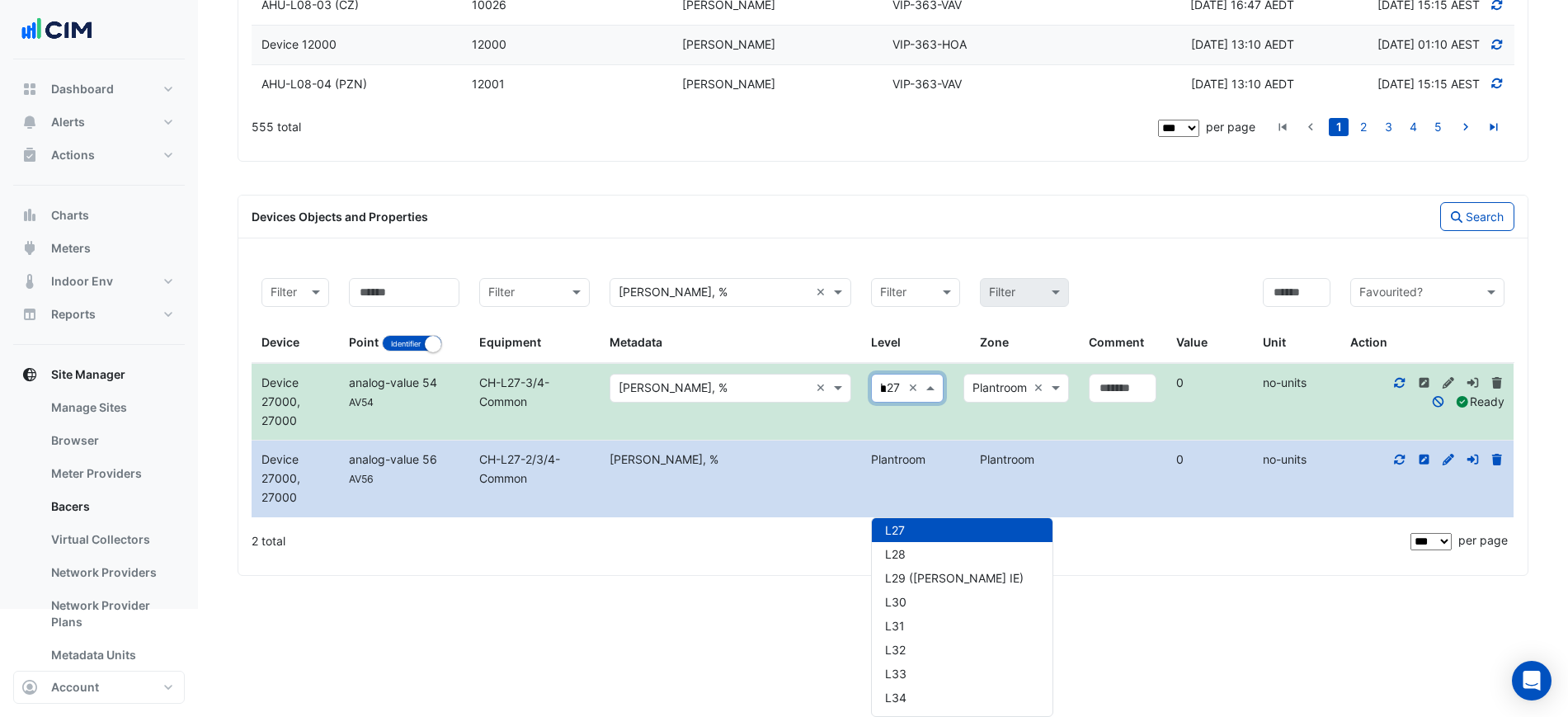
scroll to position [0, 0]
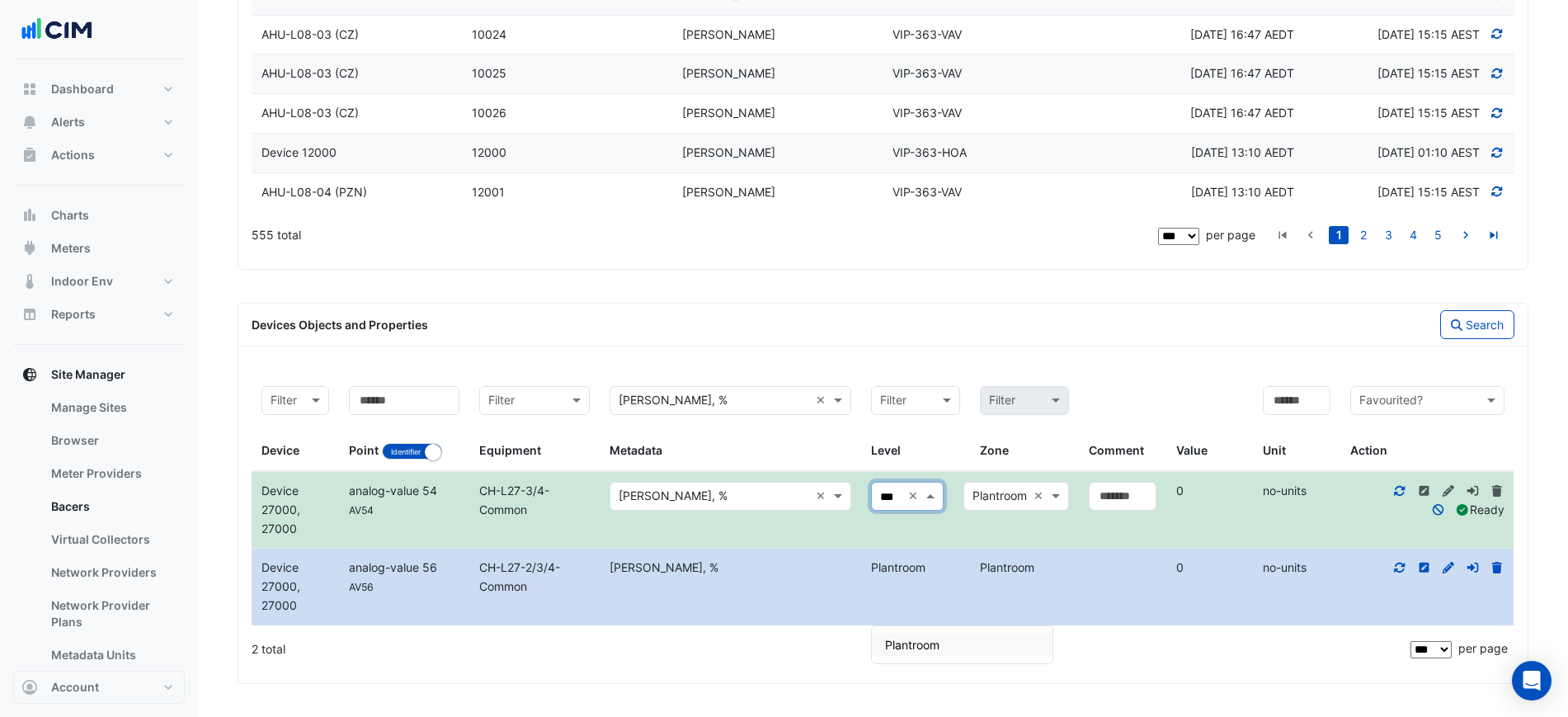
type input "****"
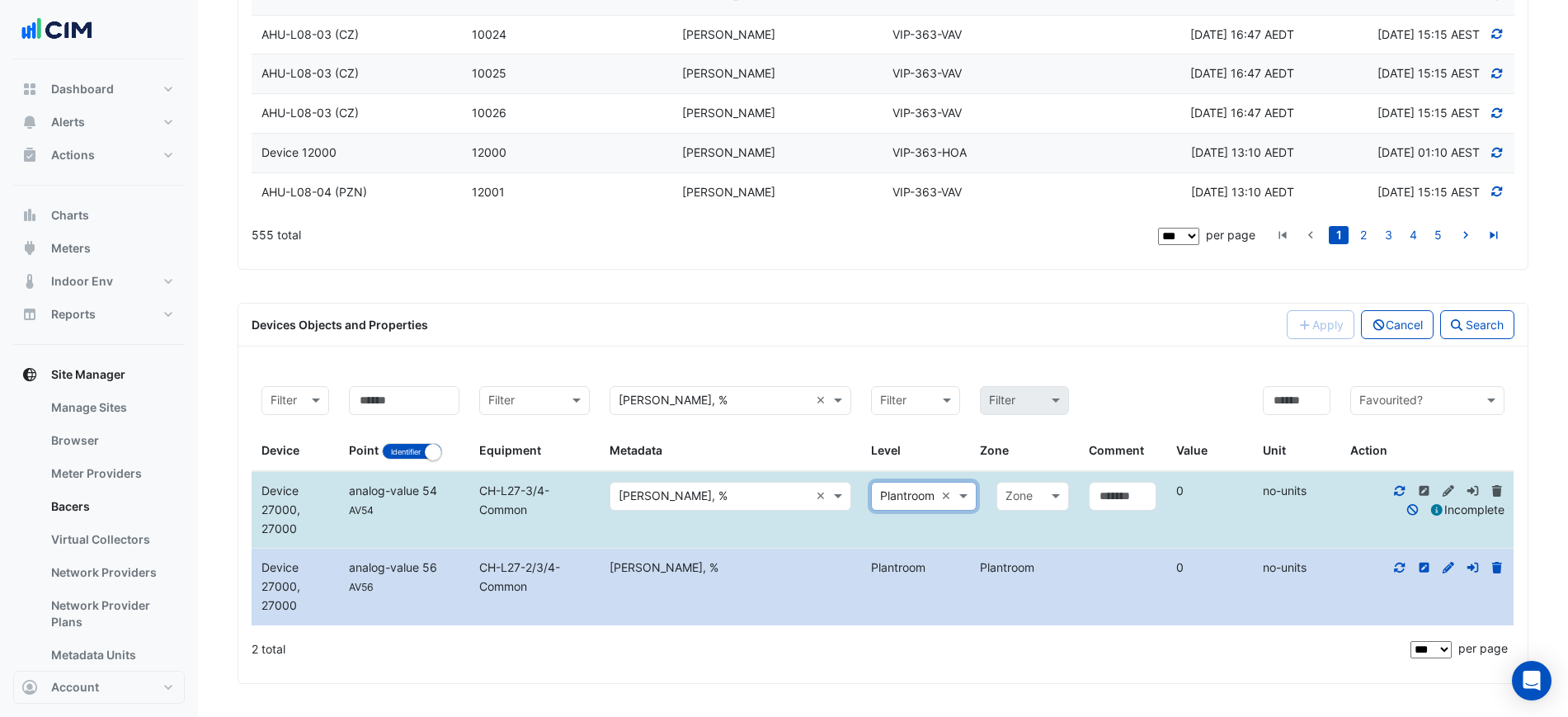
click at [1028, 497] on div at bounding box center [1033, 496] width 71 height 20
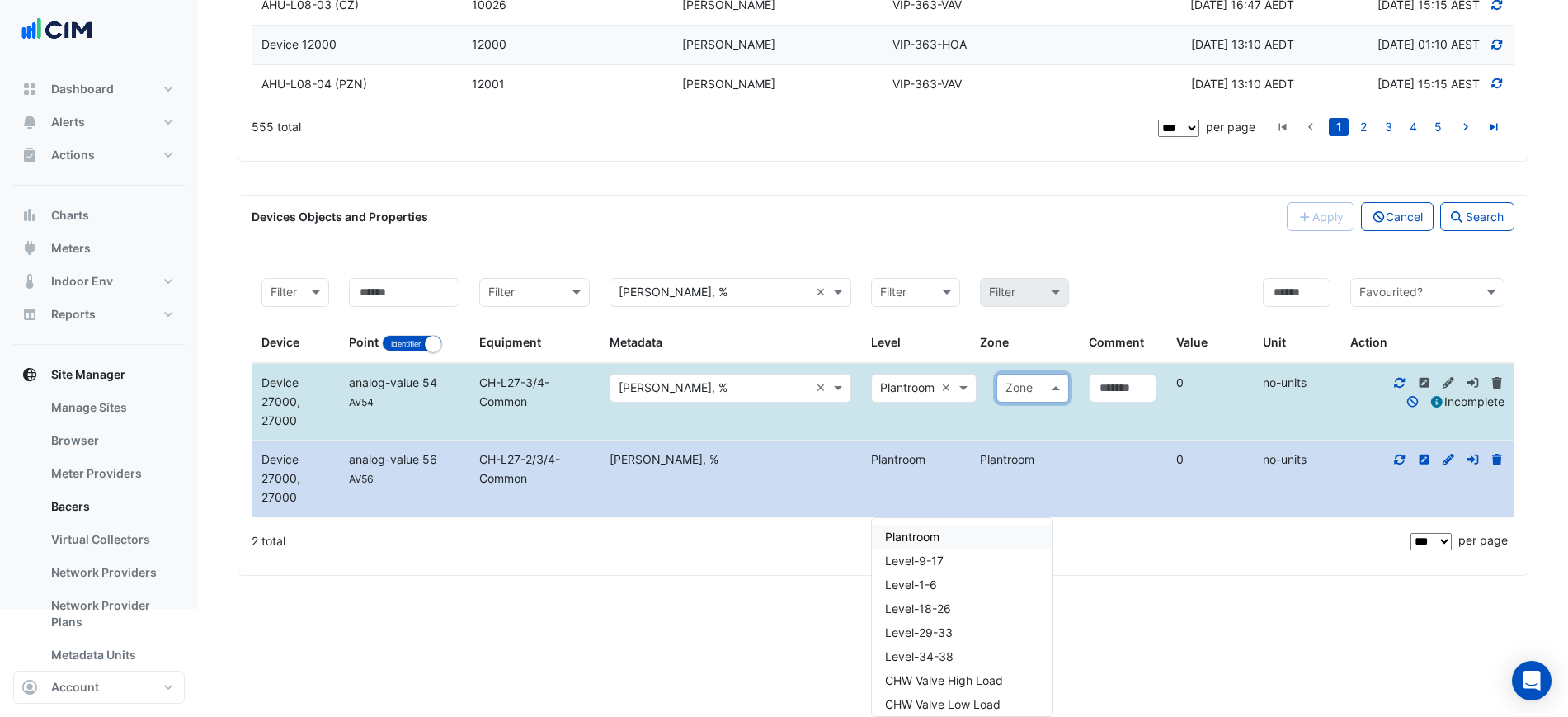
type input "*"
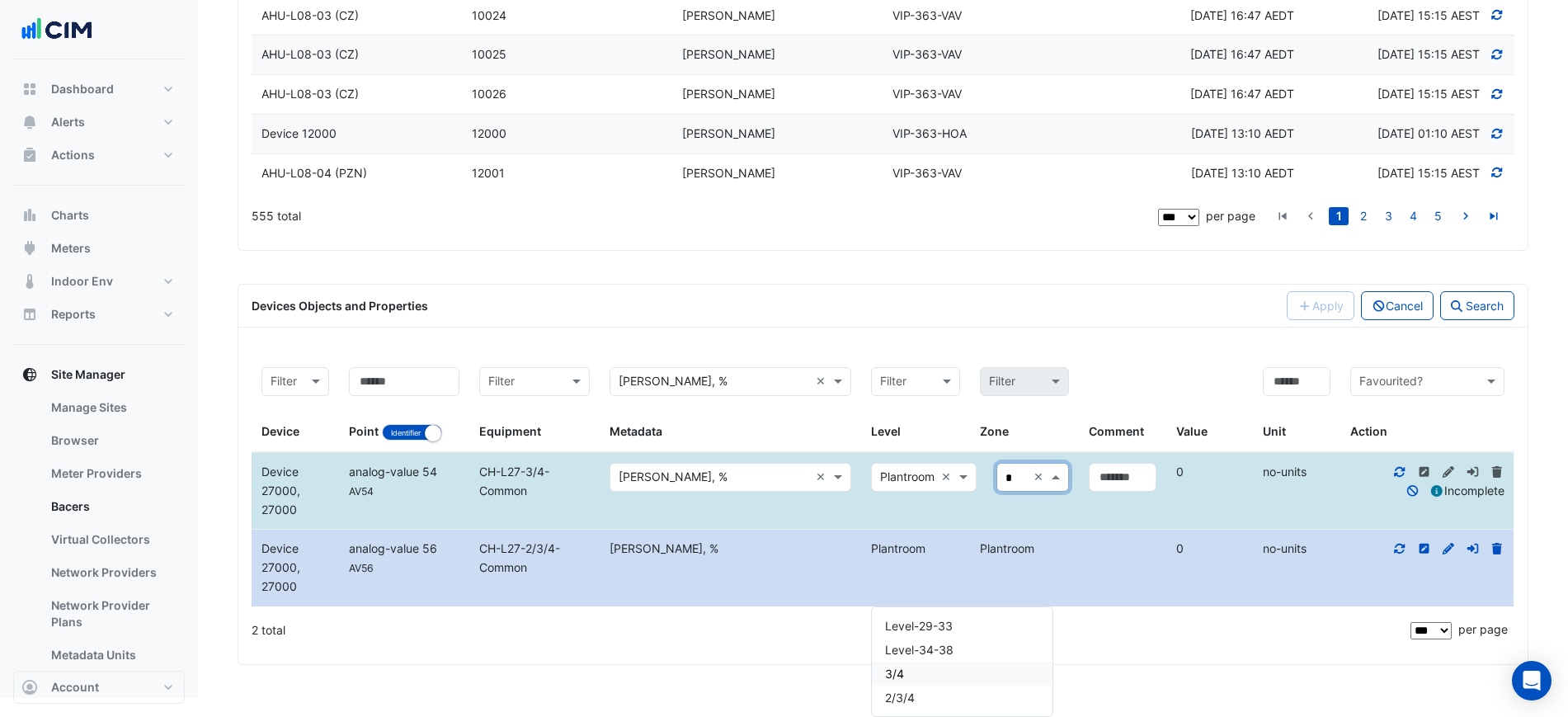
click at [908, 661] on div "3/4" at bounding box center [962, 673] width 180 height 24
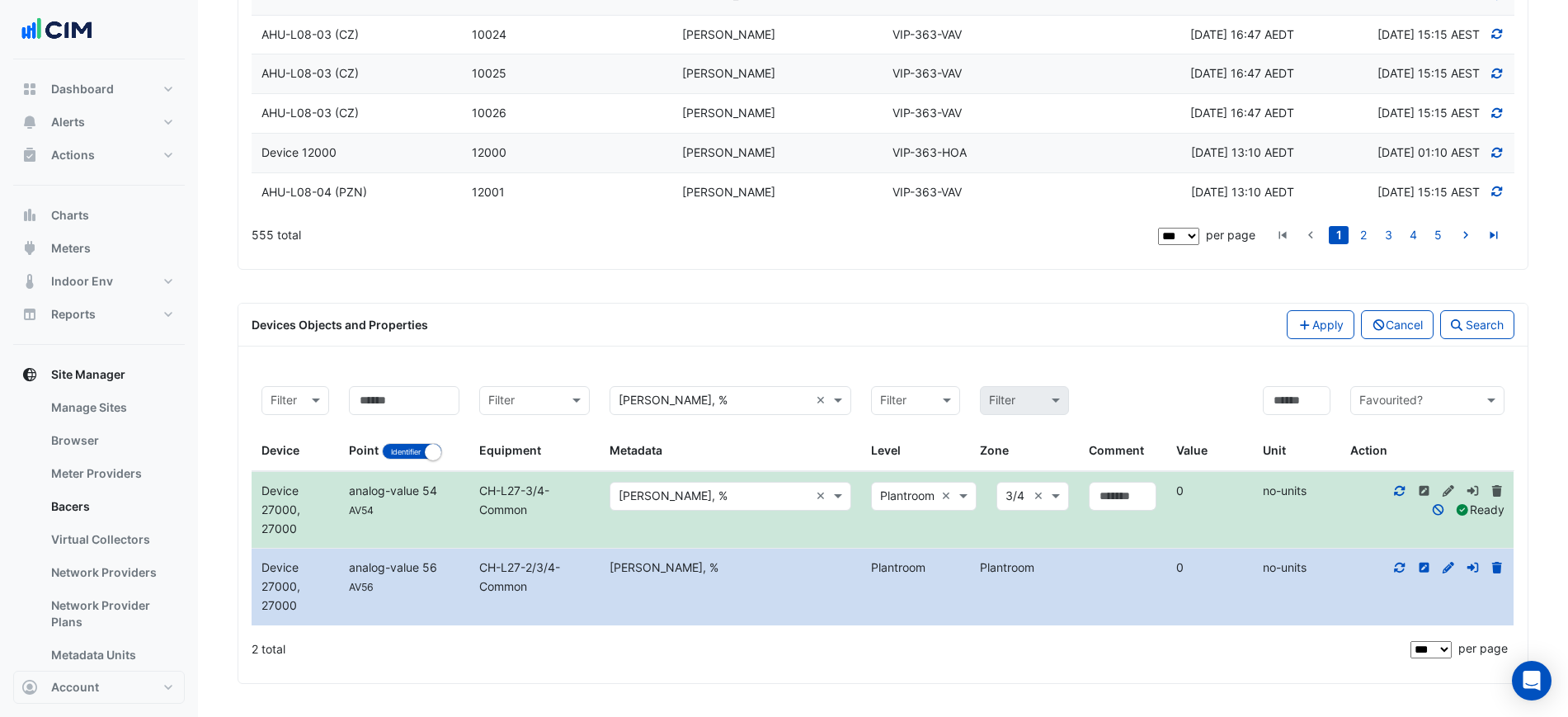
click at [825, 572] on div "Chiller Load, %" at bounding box center [731, 568] width 262 height 19
click at [1427, 566] on icon at bounding box center [1424, 568] width 10 height 10
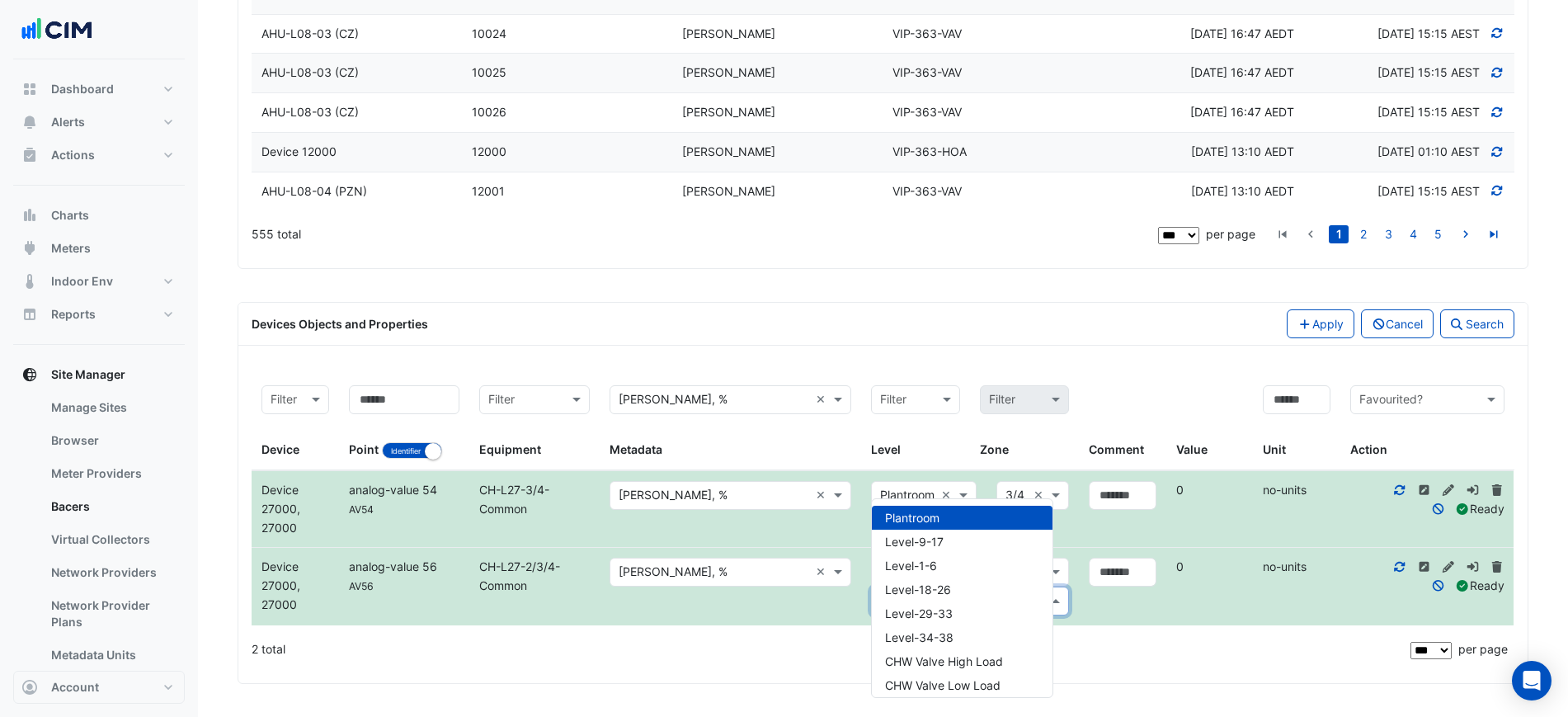
click at [947, 597] on input "text" at bounding box center [954, 601] width 147 height 19
type input "*"
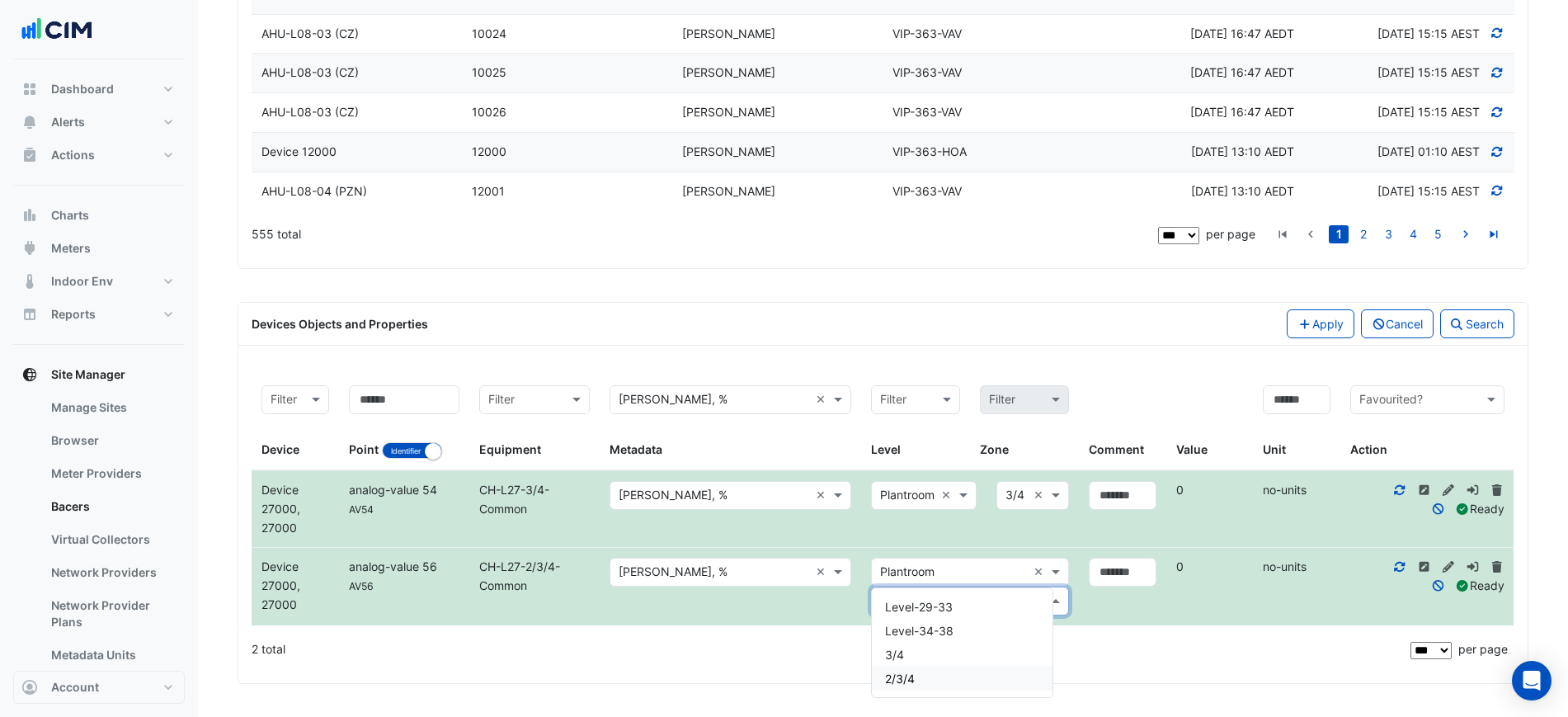
click at [944, 667] on div "2/3/4" at bounding box center [962, 678] width 180 height 24
click at [928, 323] on div "Apply Cancel Search" at bounding box center [1204, 324] width 642 height 29
click at [1301, 322] on button "Apply" at bounding box center [1320, 324] width 68 height 29
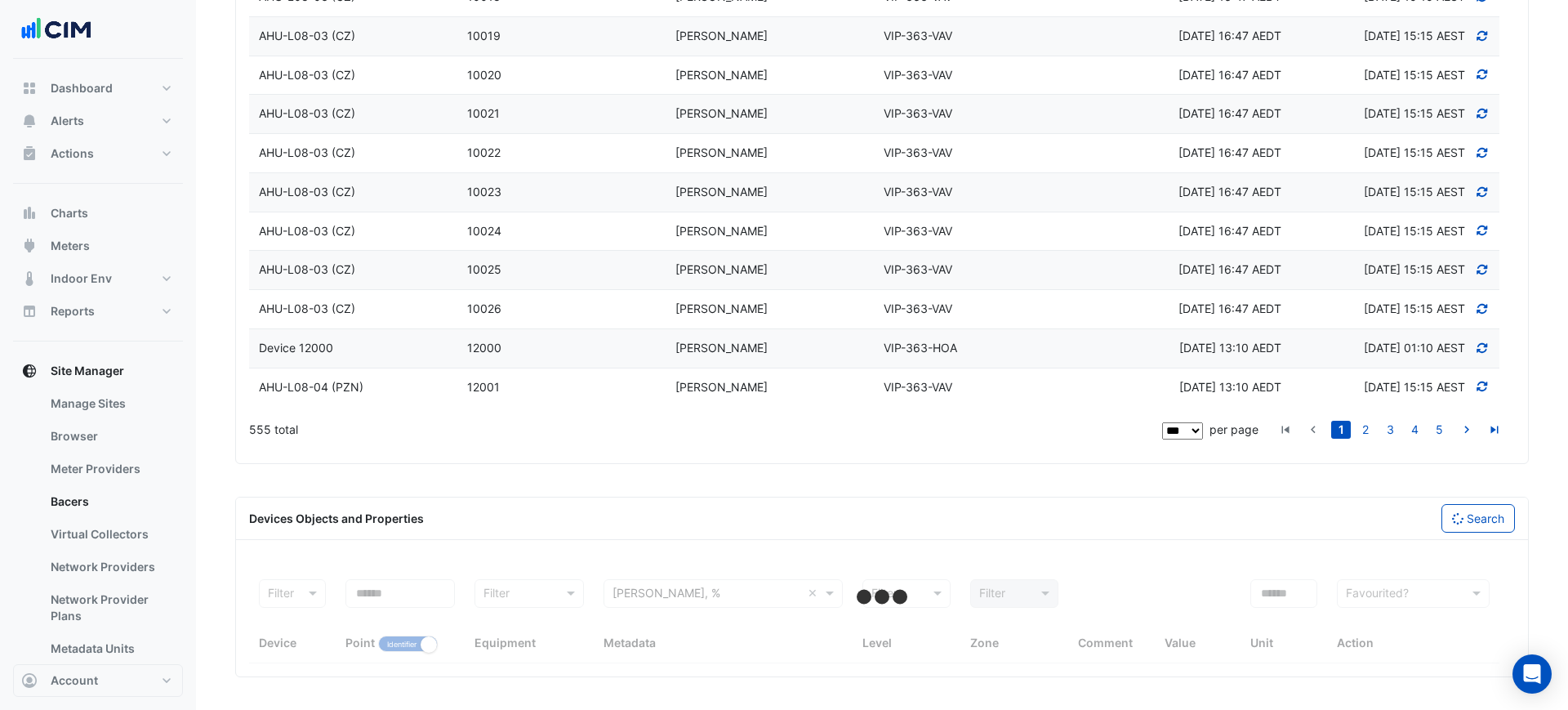
select select "***"
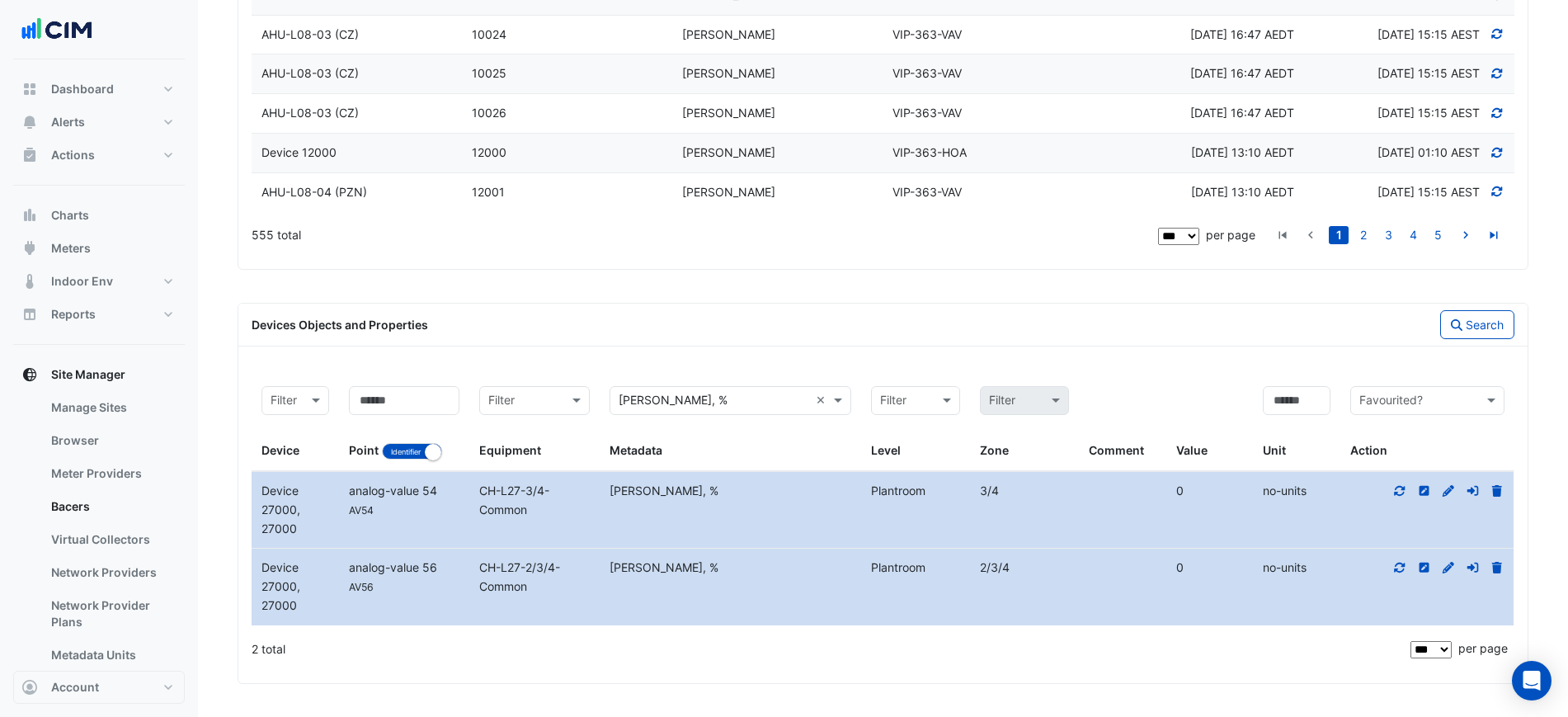
scroll to position [4304, 0]
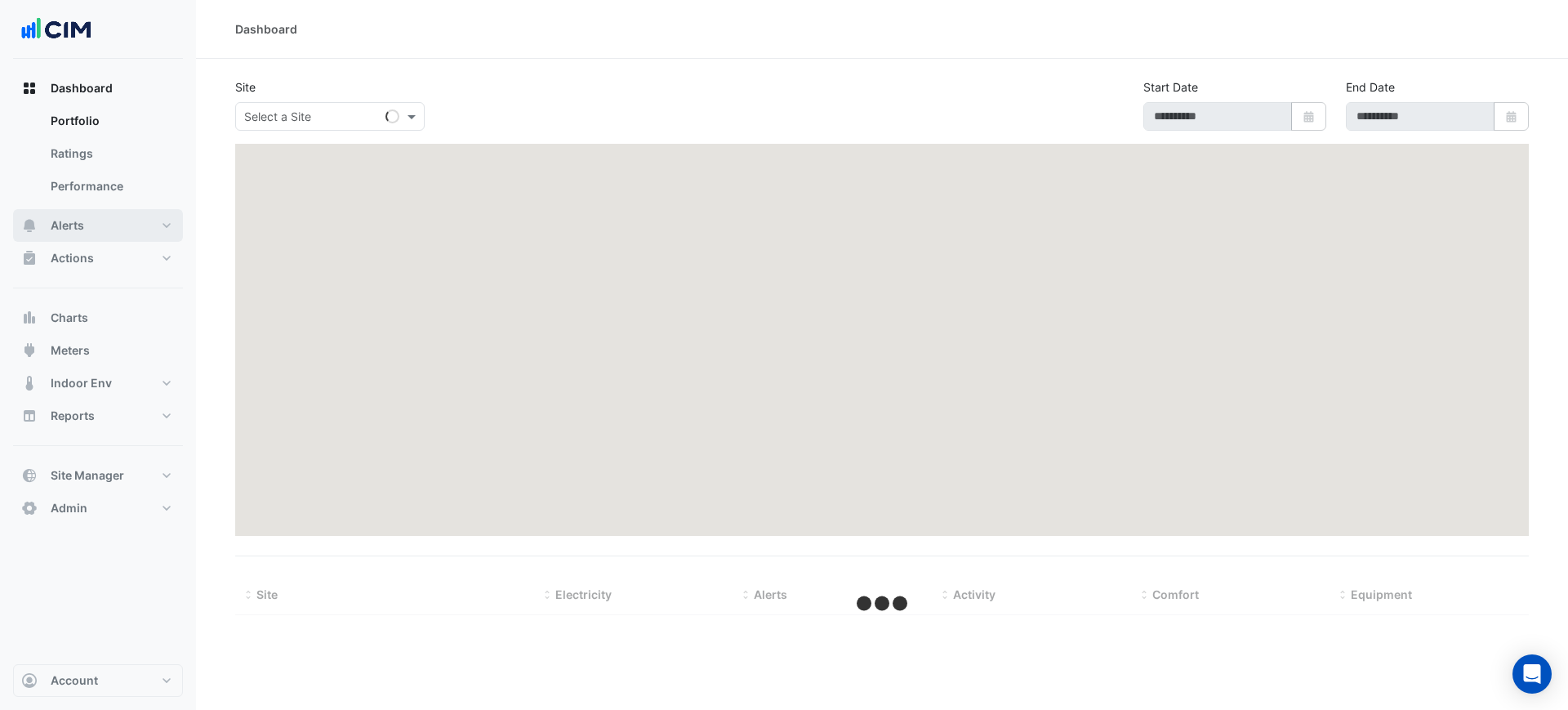
click at [110, 219] on button "Alerts" at bounding box center [97, 225] width 170 height 33
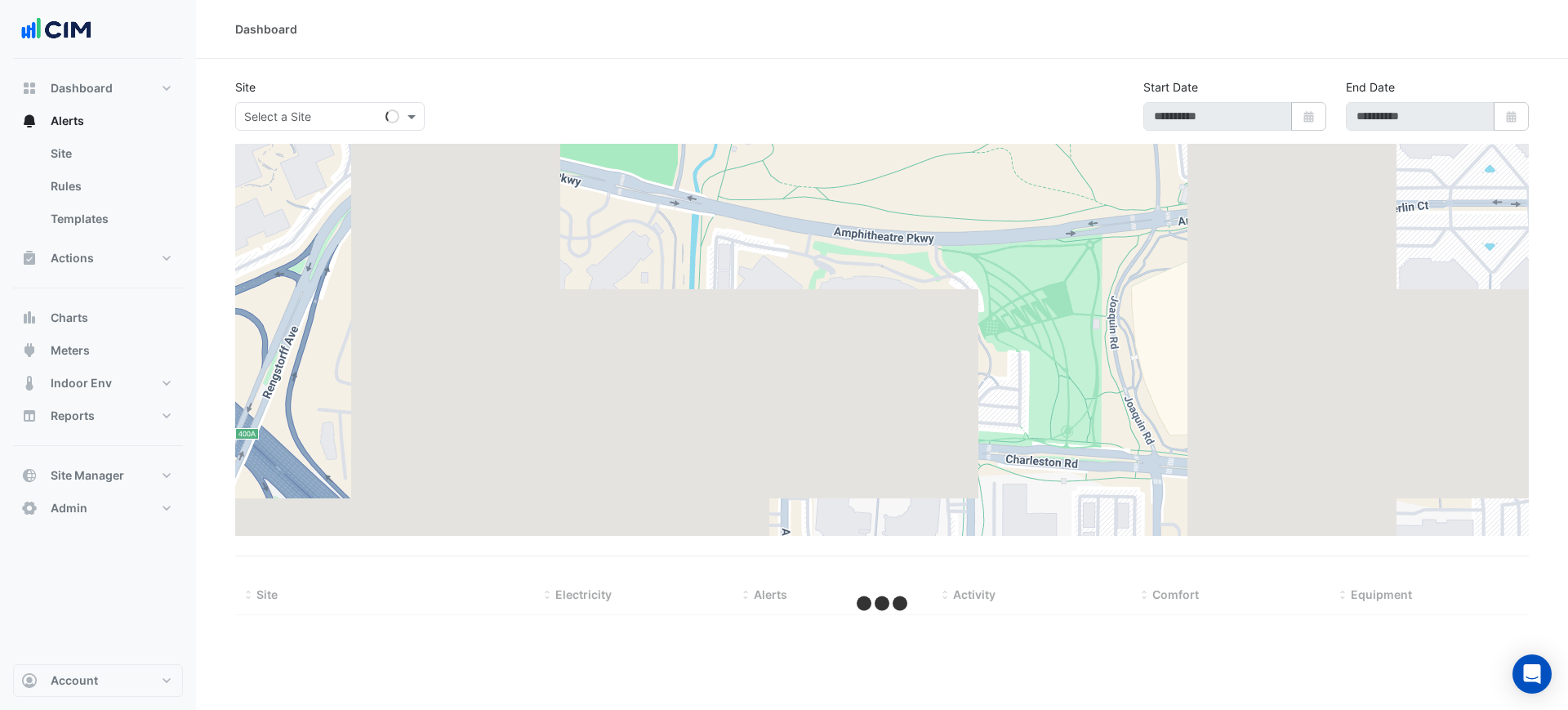
click at [279, 135] on div "Site Select a Site Start Date Select Date End Date Select Date" at bounding box center [882, 111] width 1313 height 65
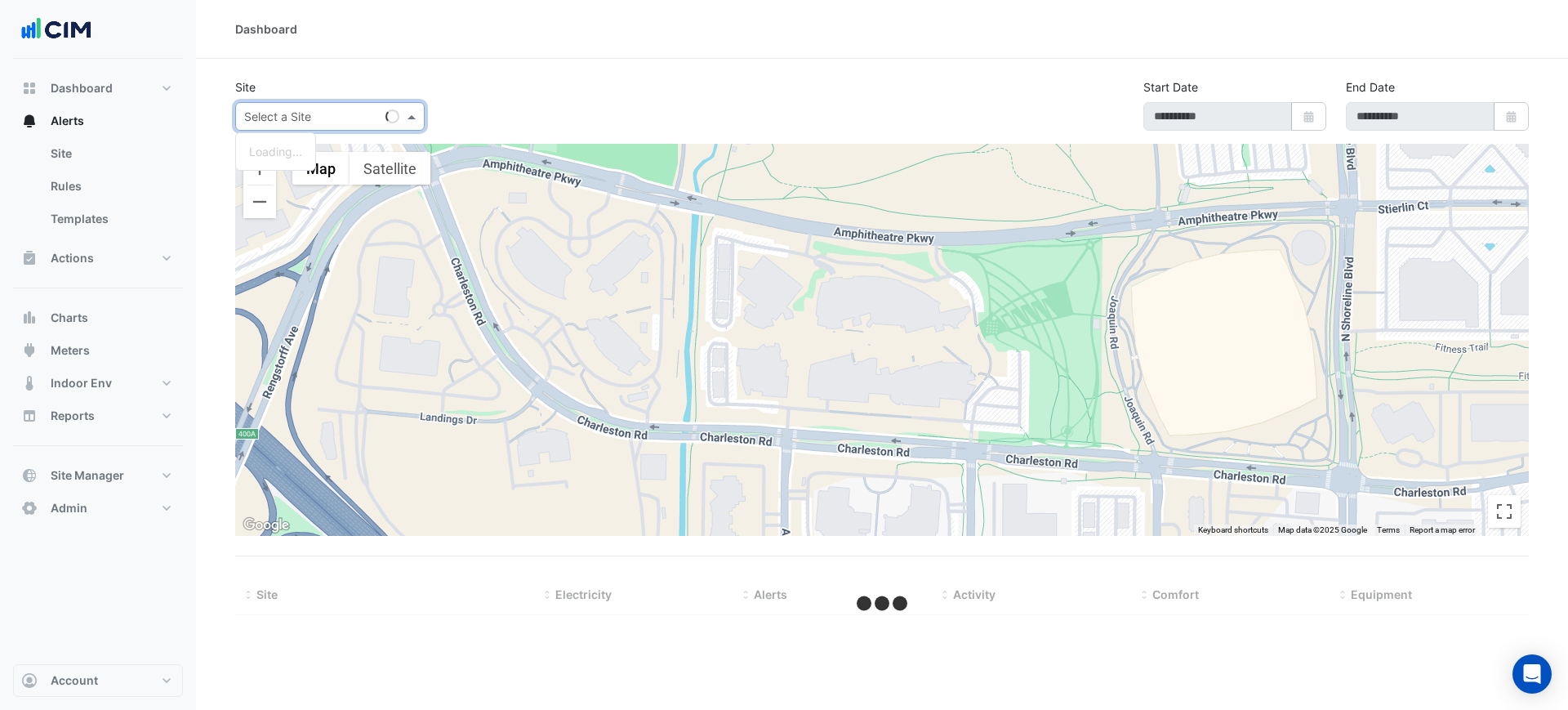
click at [280, 115] on input "text" at bounding box center [313, 117] width 139 height 17
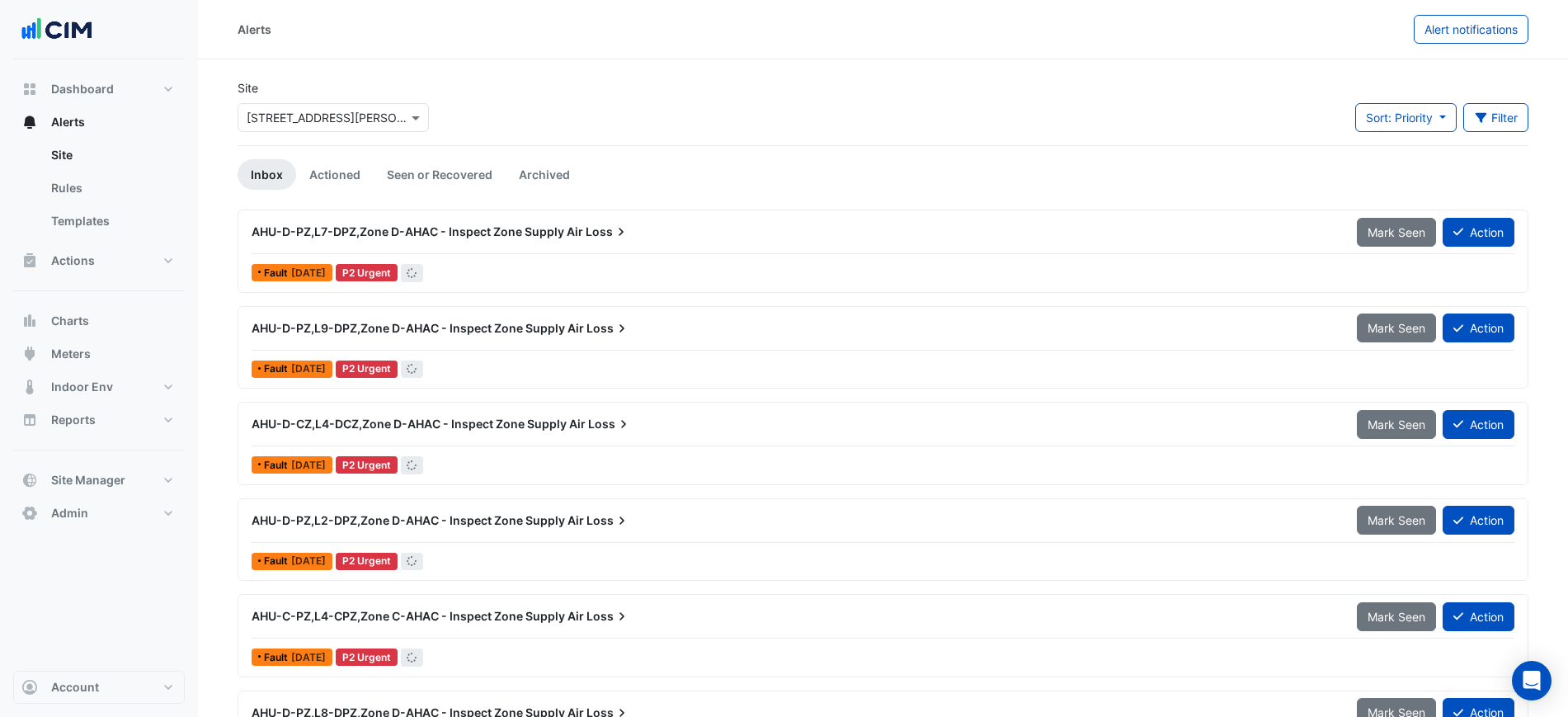
click at [286, 125] on input "text" at bounding box center [317, 118] width 140 height 17
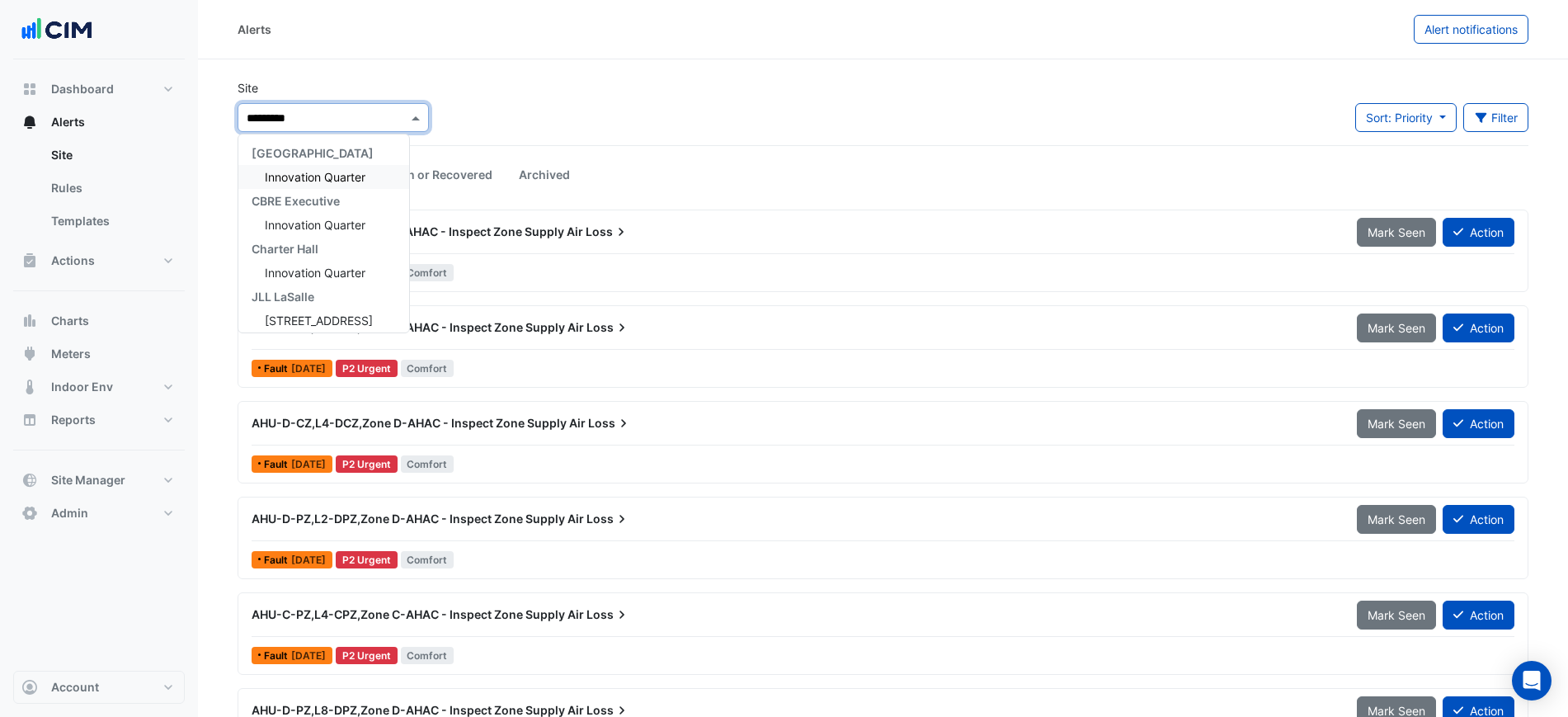
type input "**********"
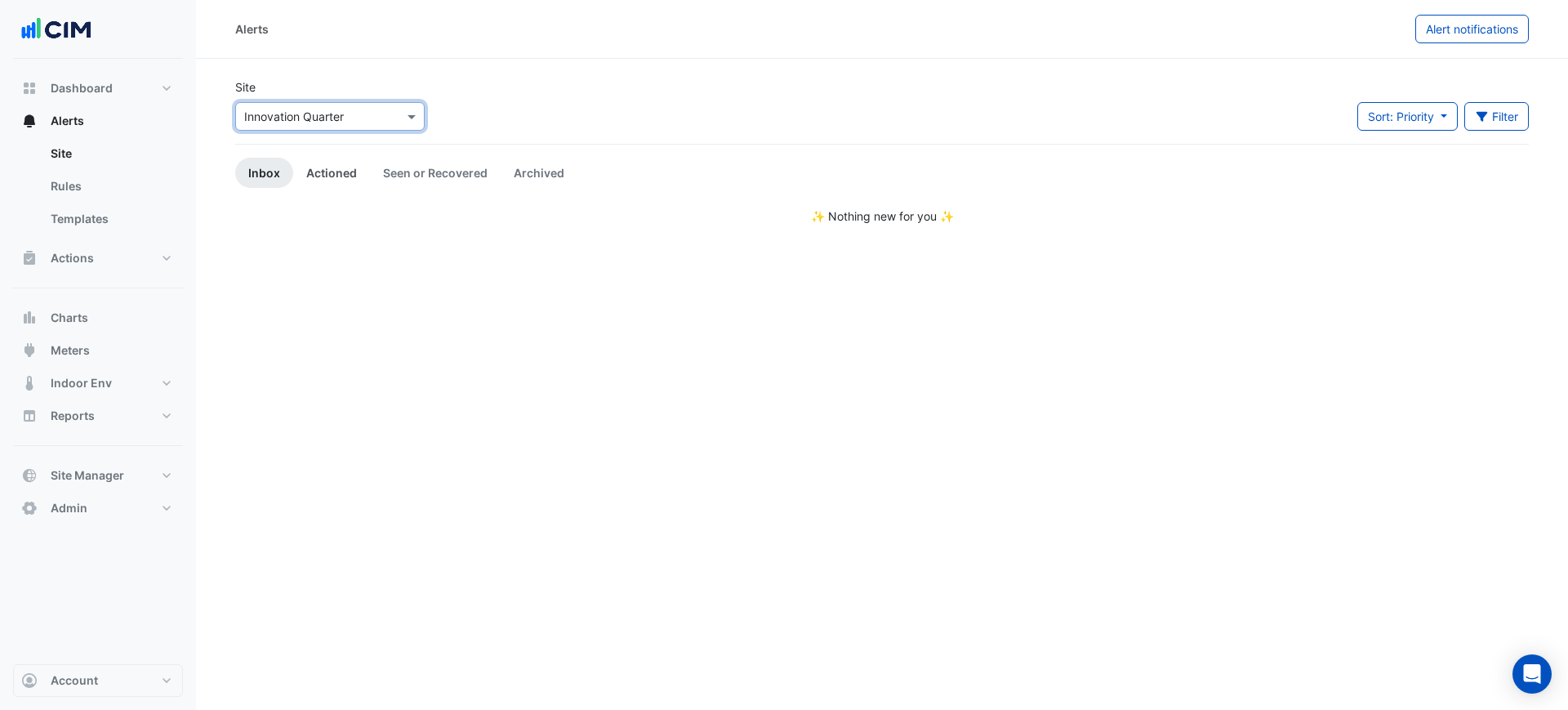
click at [310, 170] on link "Actioned" at bounding box center [331, 173] width 77 height 31
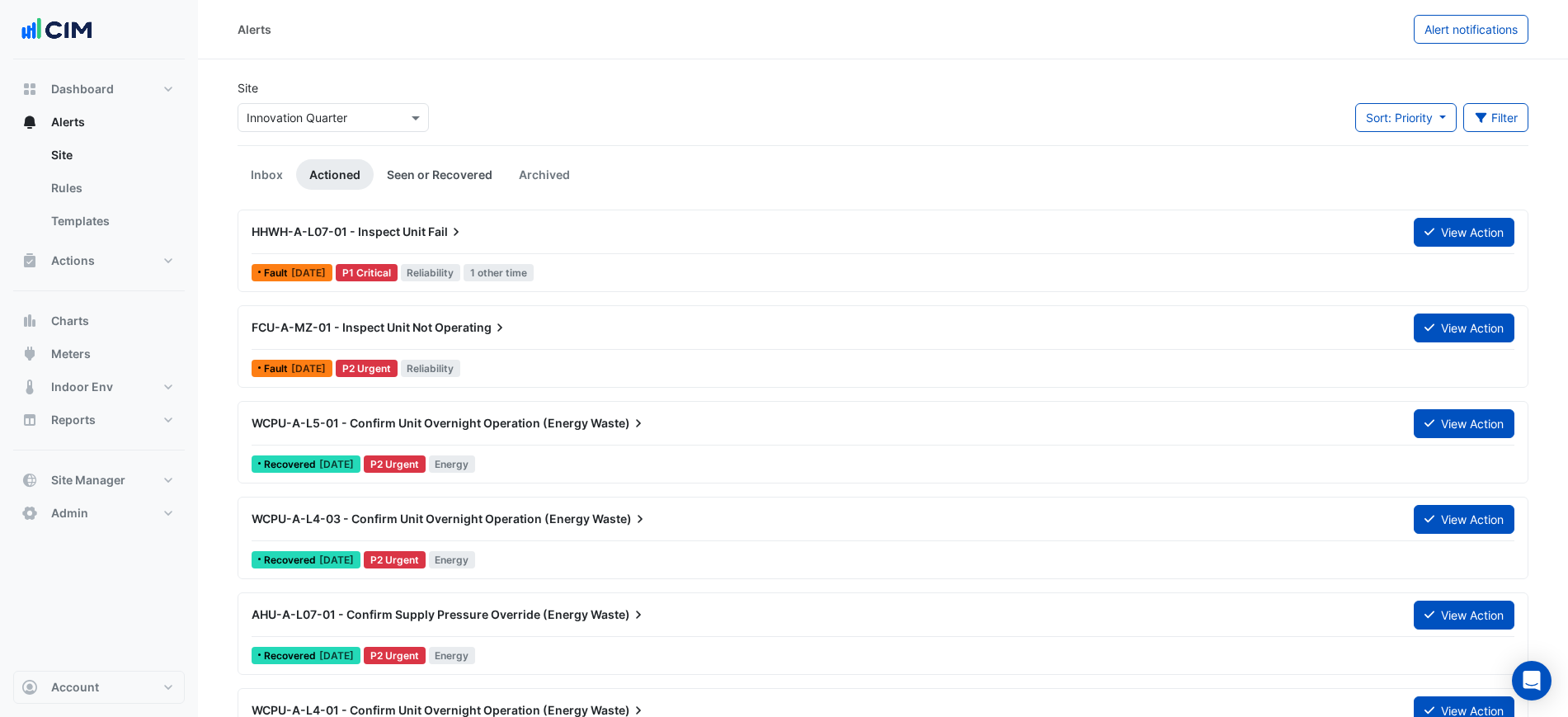
click at [435, 173] on link "Seen or Recovered" at bounding box center [440, 175] width 132 height 31
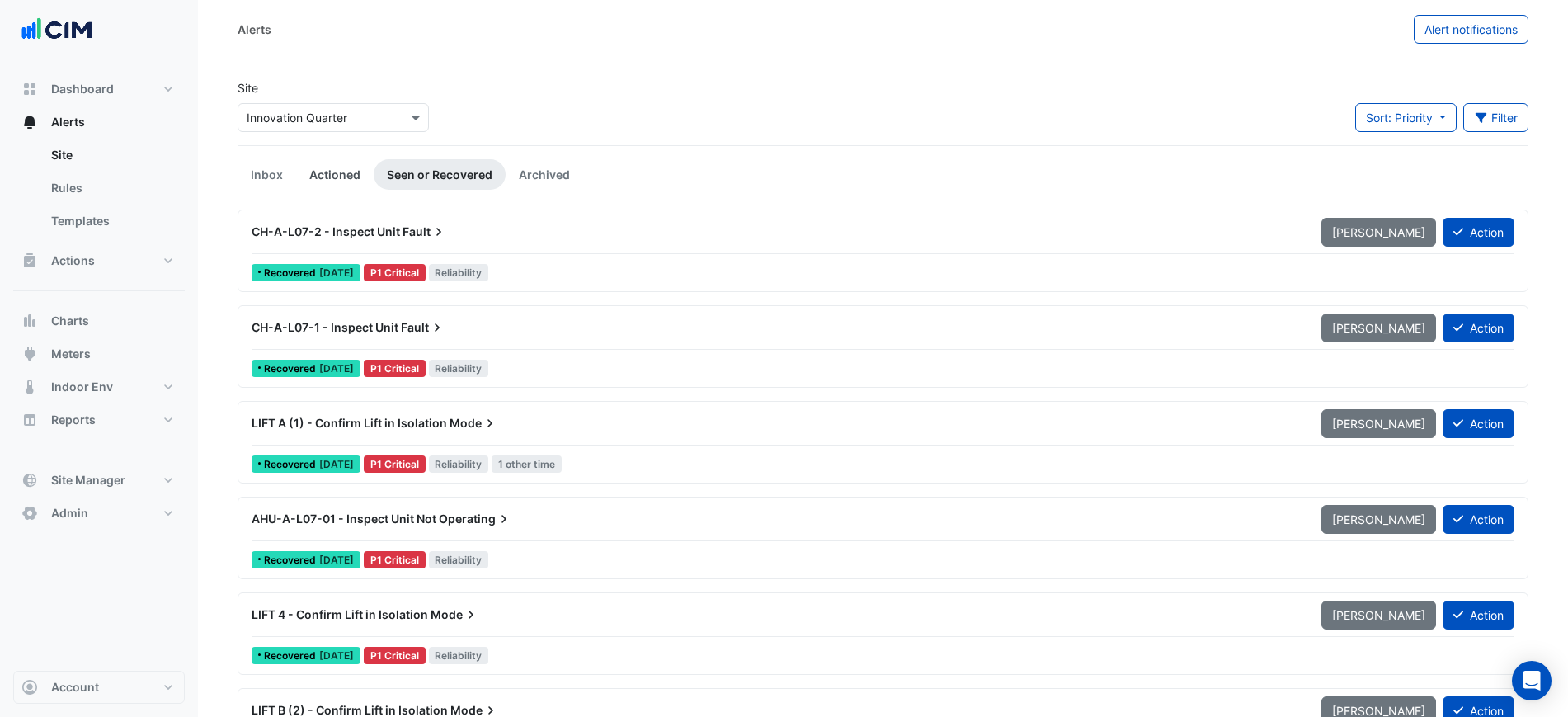
click at [344, 169] on link "Actioned" at bounding box center [334, 175] width 78 height 31
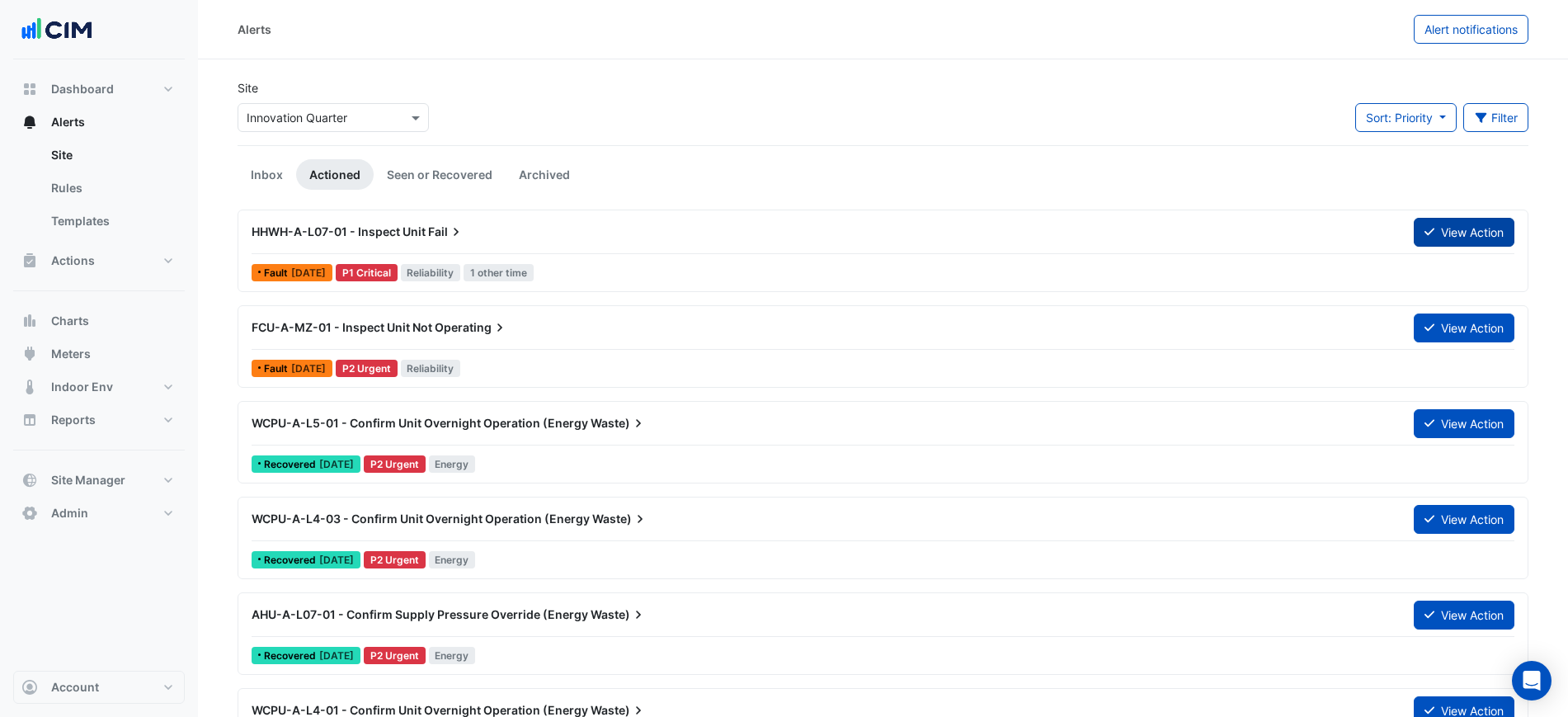
click at [1472, 235] on button "View Action" at bounding box center [1464, 233] width 101 height 29
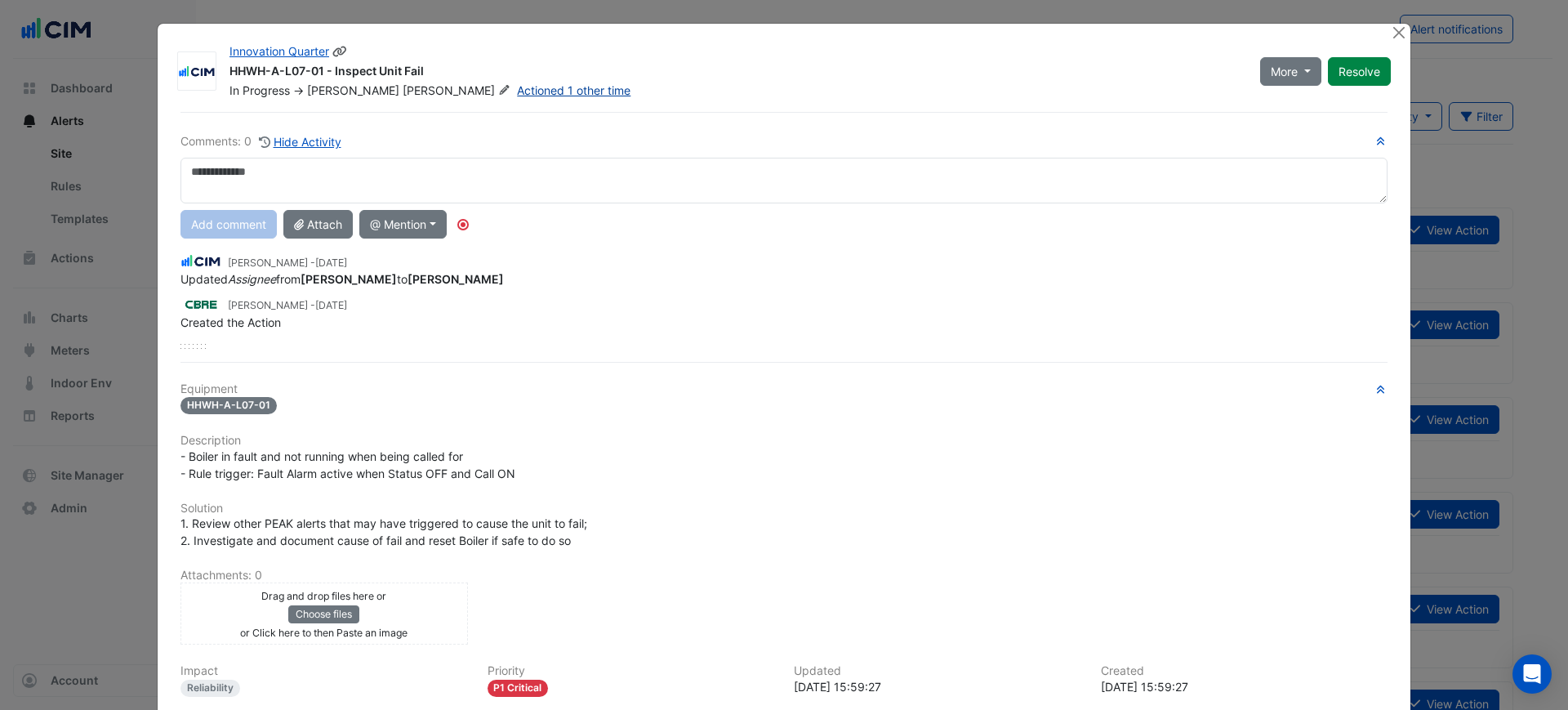
click at [517, 90] on link "Actioned 1 other time" at bounding box center [573, 90] width 114 height 14
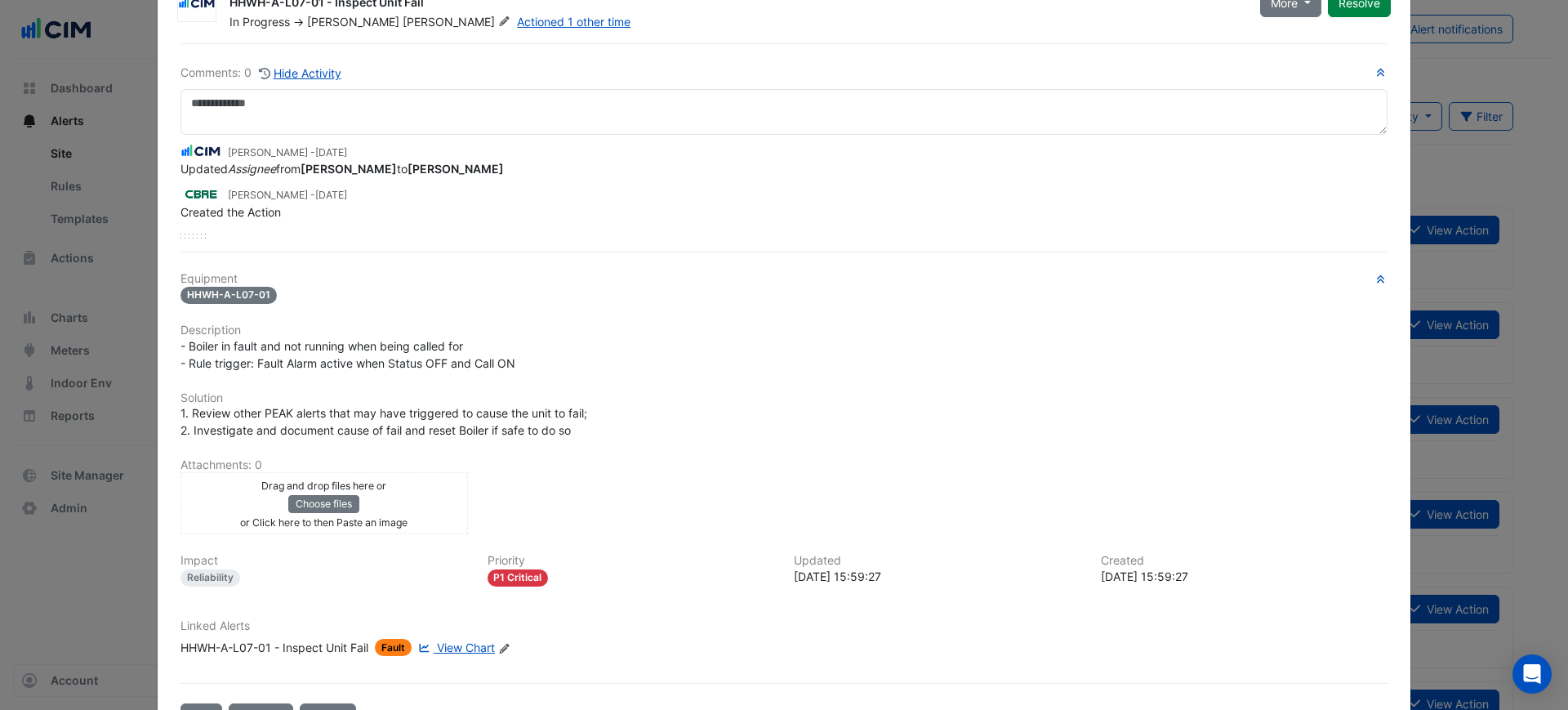
scroll to position [127, 0]
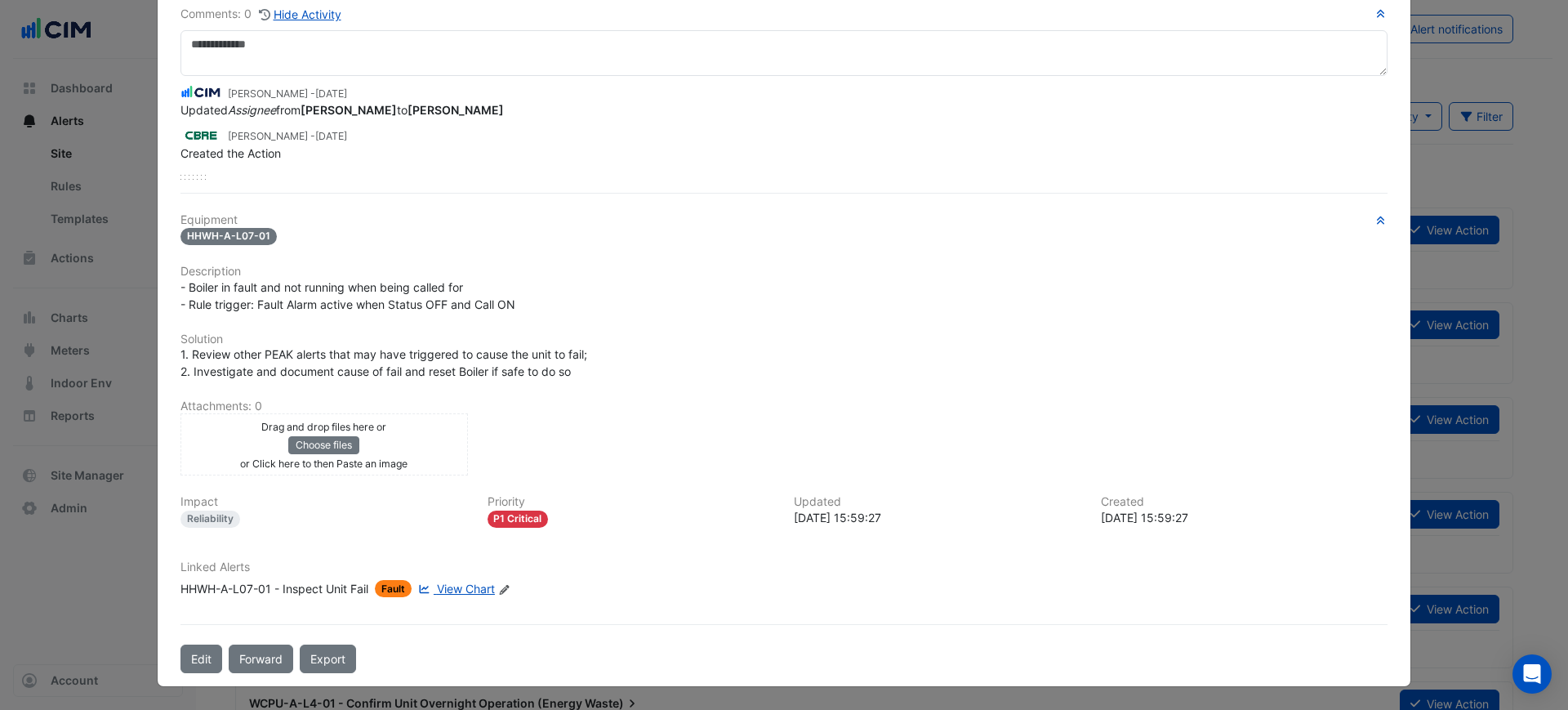
click at [443, 594] on span "View Chart" at bounding box center [466, 588] width 58 height 14
click at [250, 581] on div "HHWH-A-L07-01 - Inspect Unit Fail" at bounding box center [274, 589] width 188 height 17
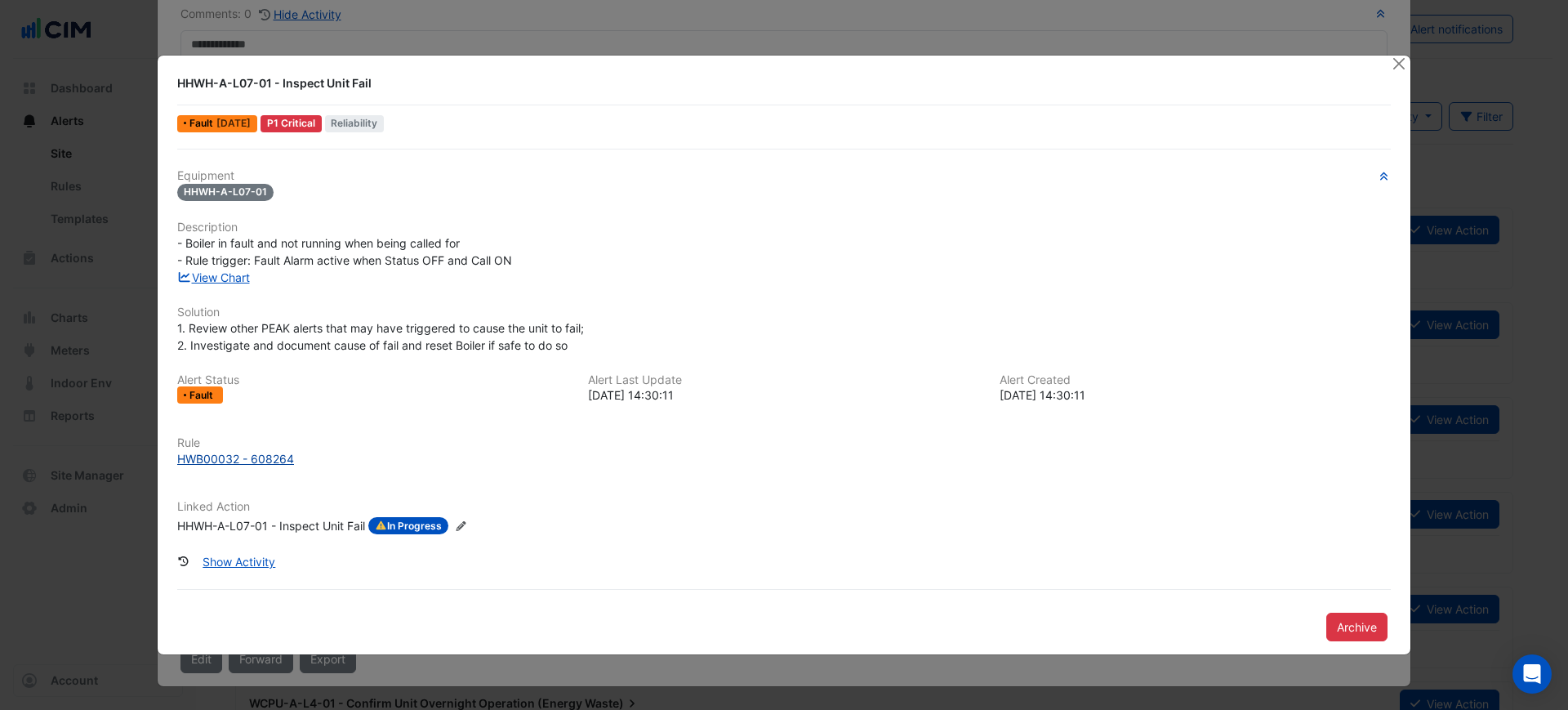
click at [238, 457] on div "HWB00032 - 608264" at bounding box center [235, 458] width 117 height 17
click at [1397, 56] on button "Close" at bounding box center [1399, 64] width 17 height 17
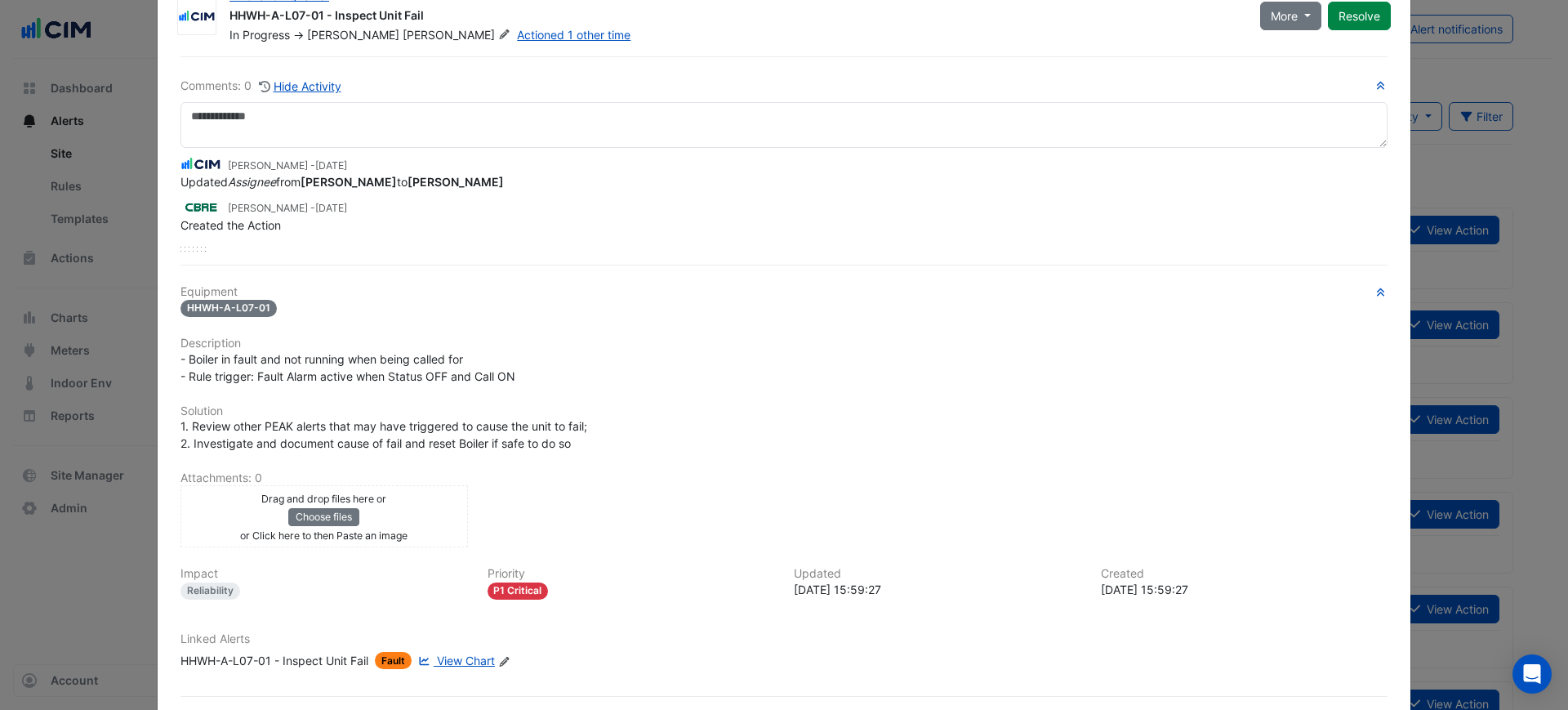
scroll to position [25, 0]
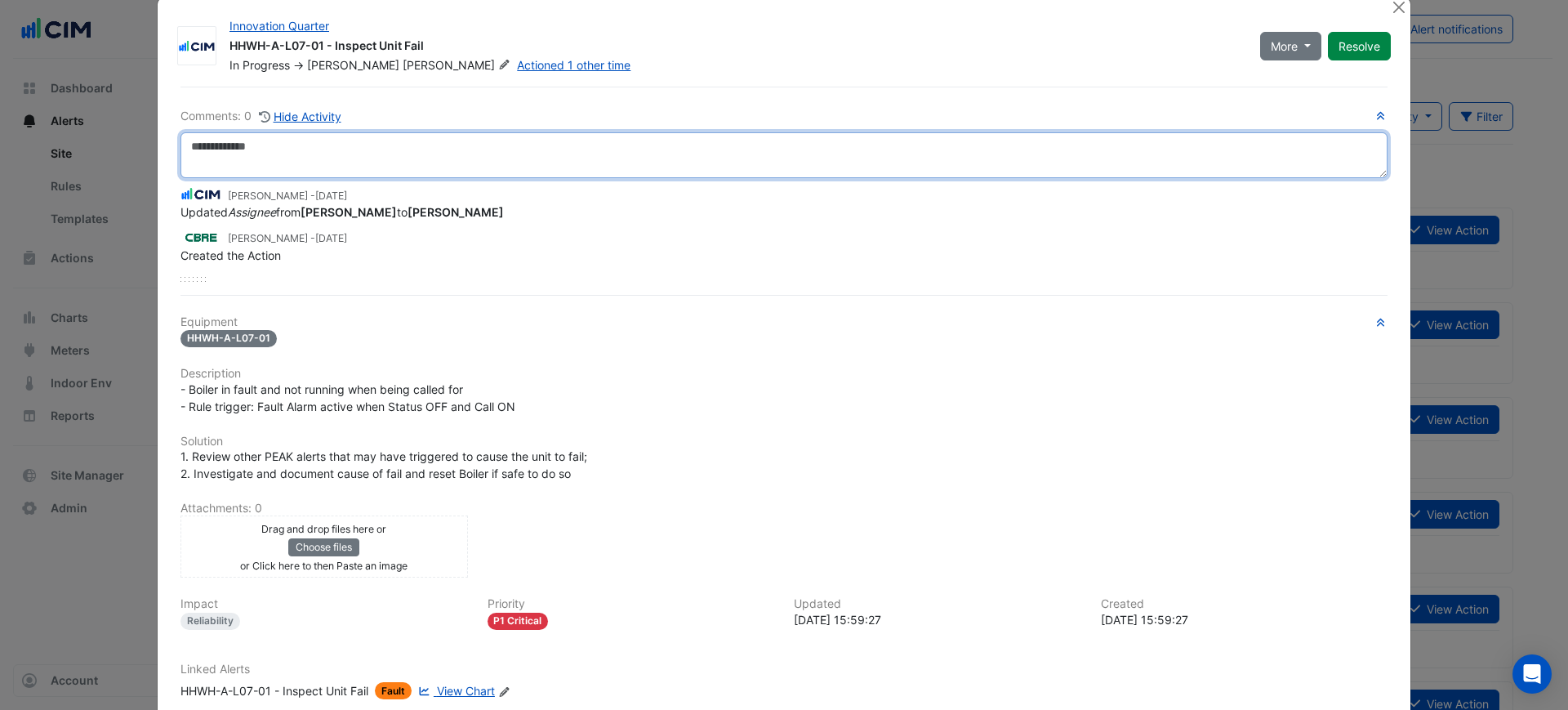
click at [429, 153] on textarea at bounding box center [784, 155] width 1207 height 46
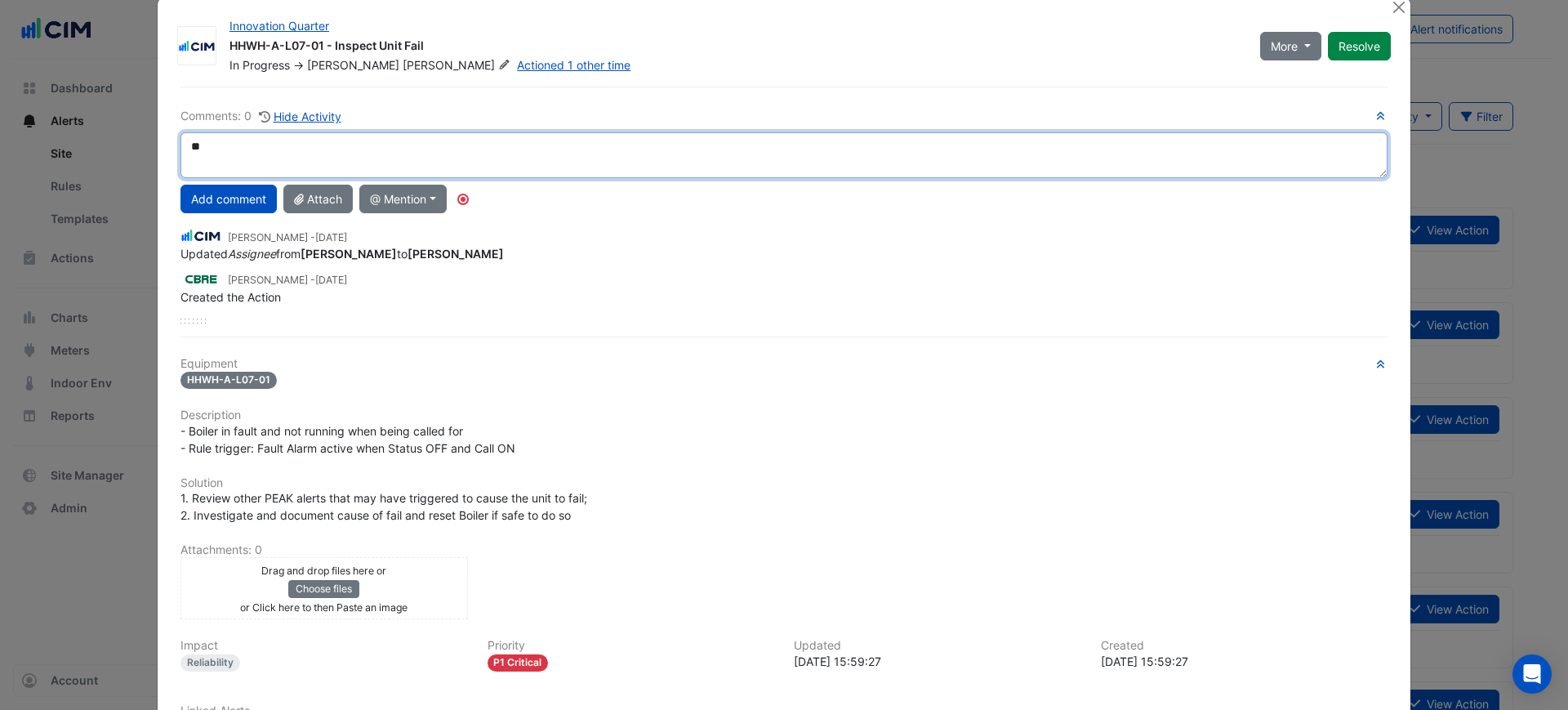
type textarea "*"
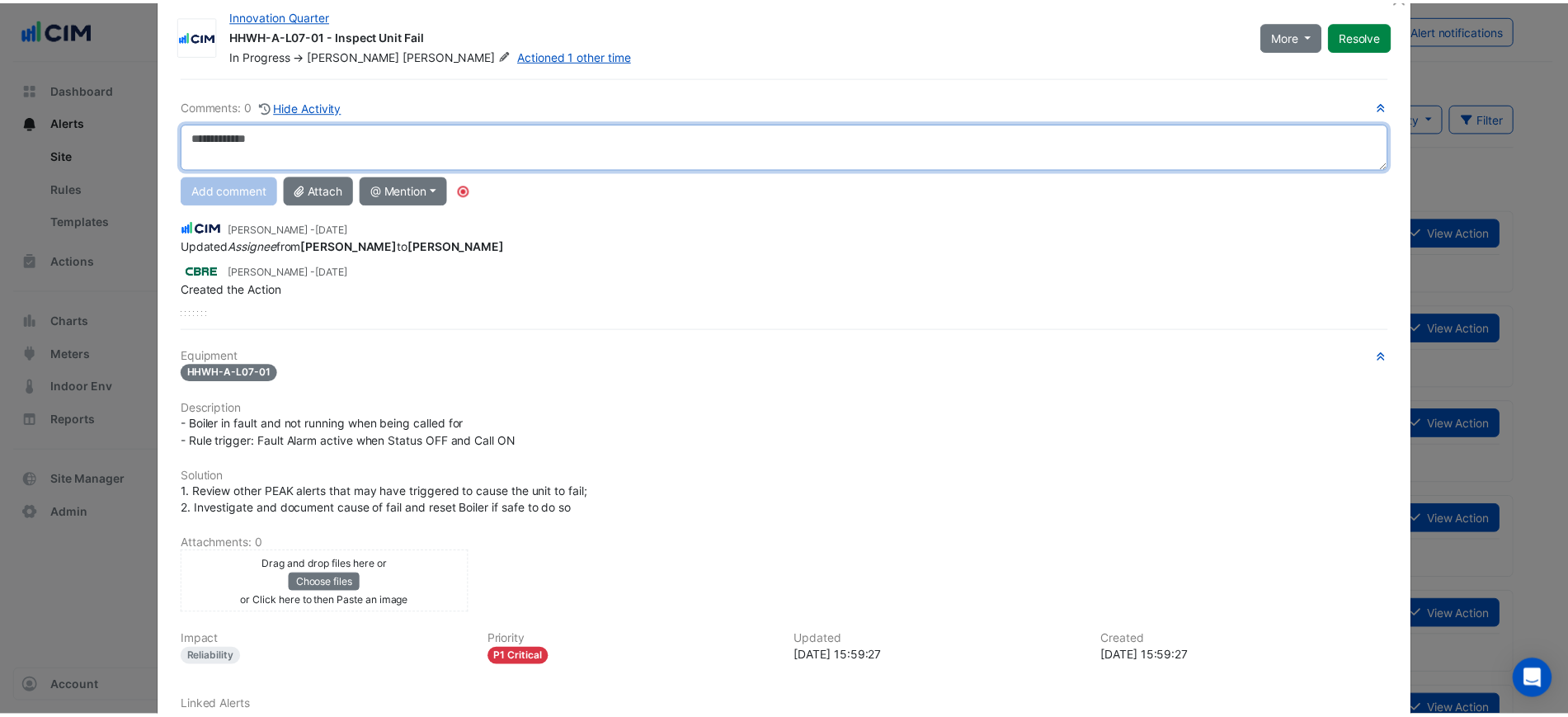
scroll to position [0, 0]
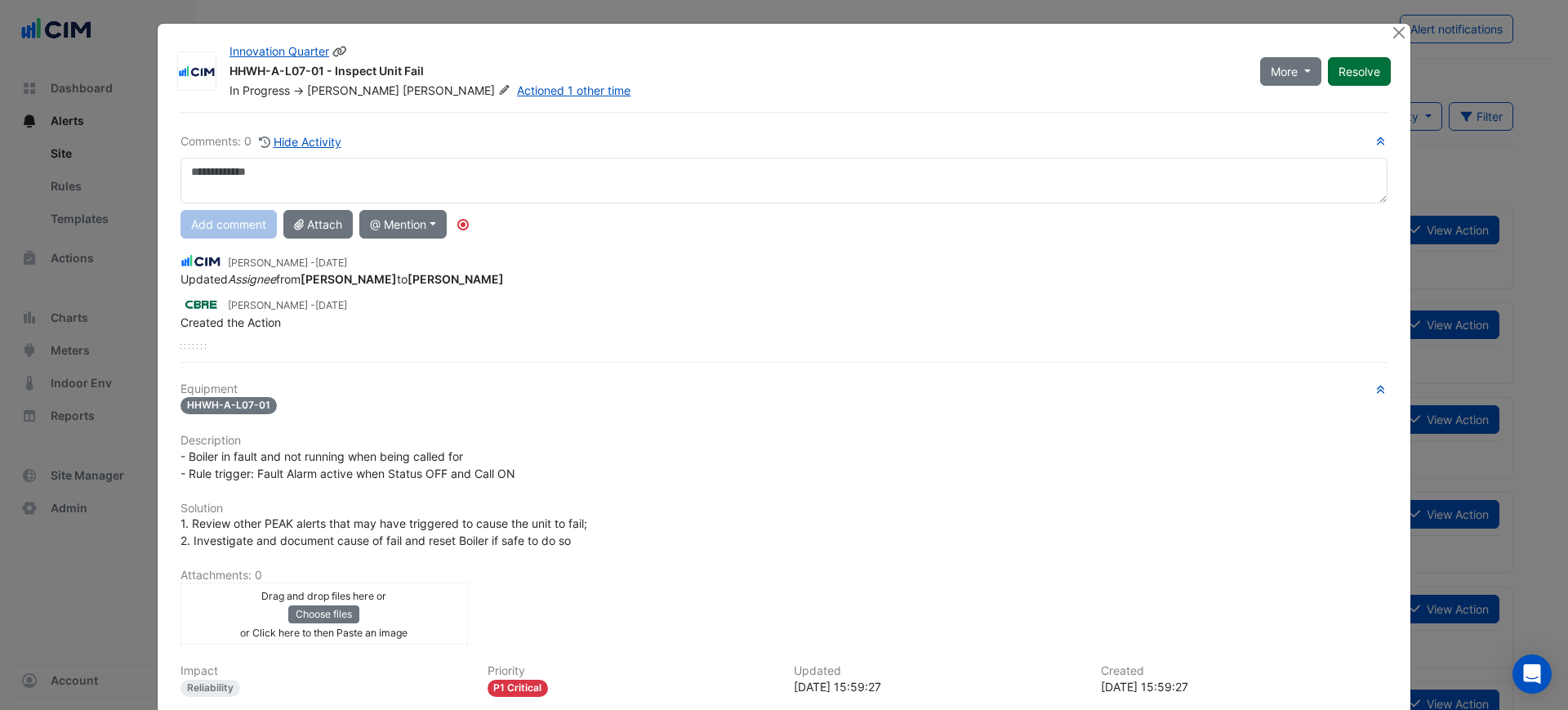
click at [1377, 60] on button "Resolve" at bounding box center [1360, 71] width 63 height 29
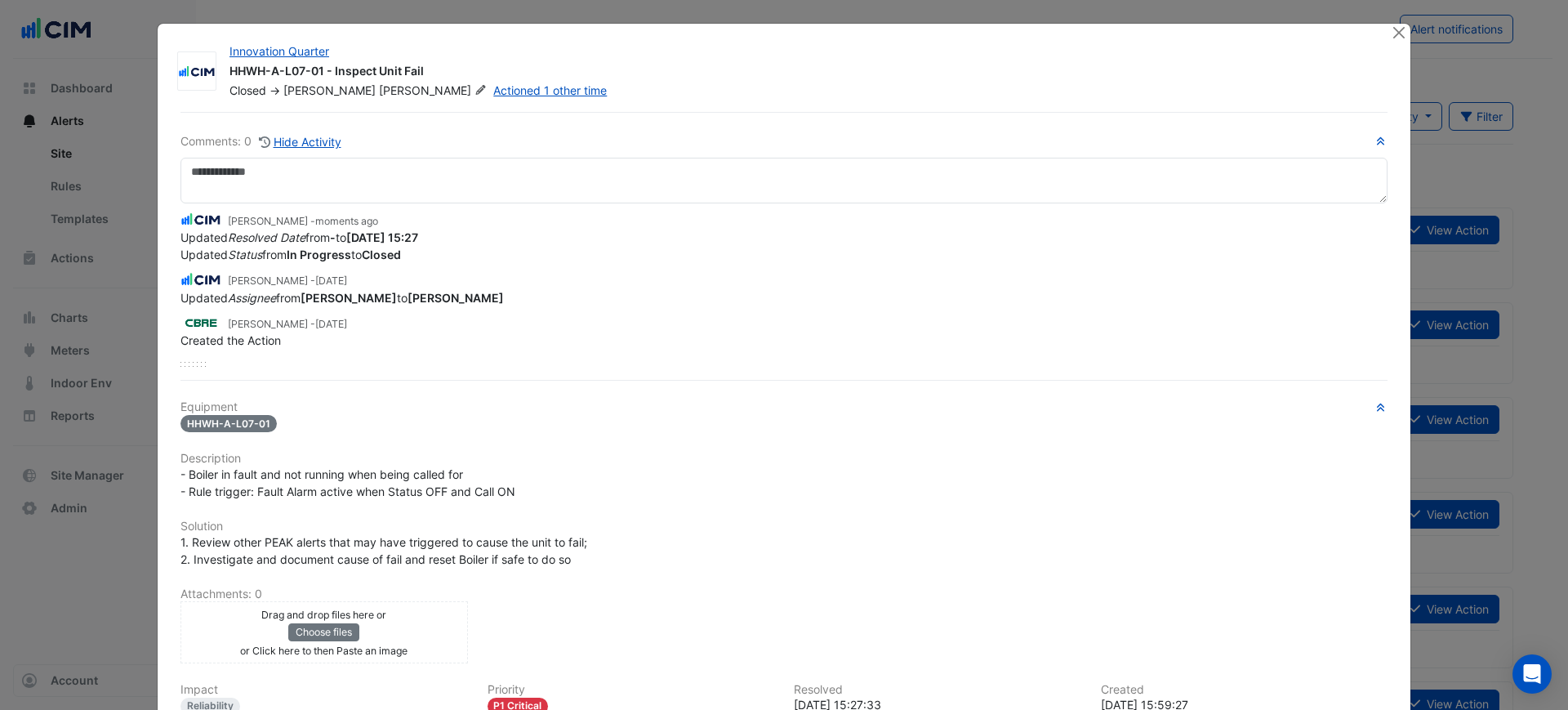
click at [1390, 36] on div at bounding box center [1400, 33] width 20 height 19
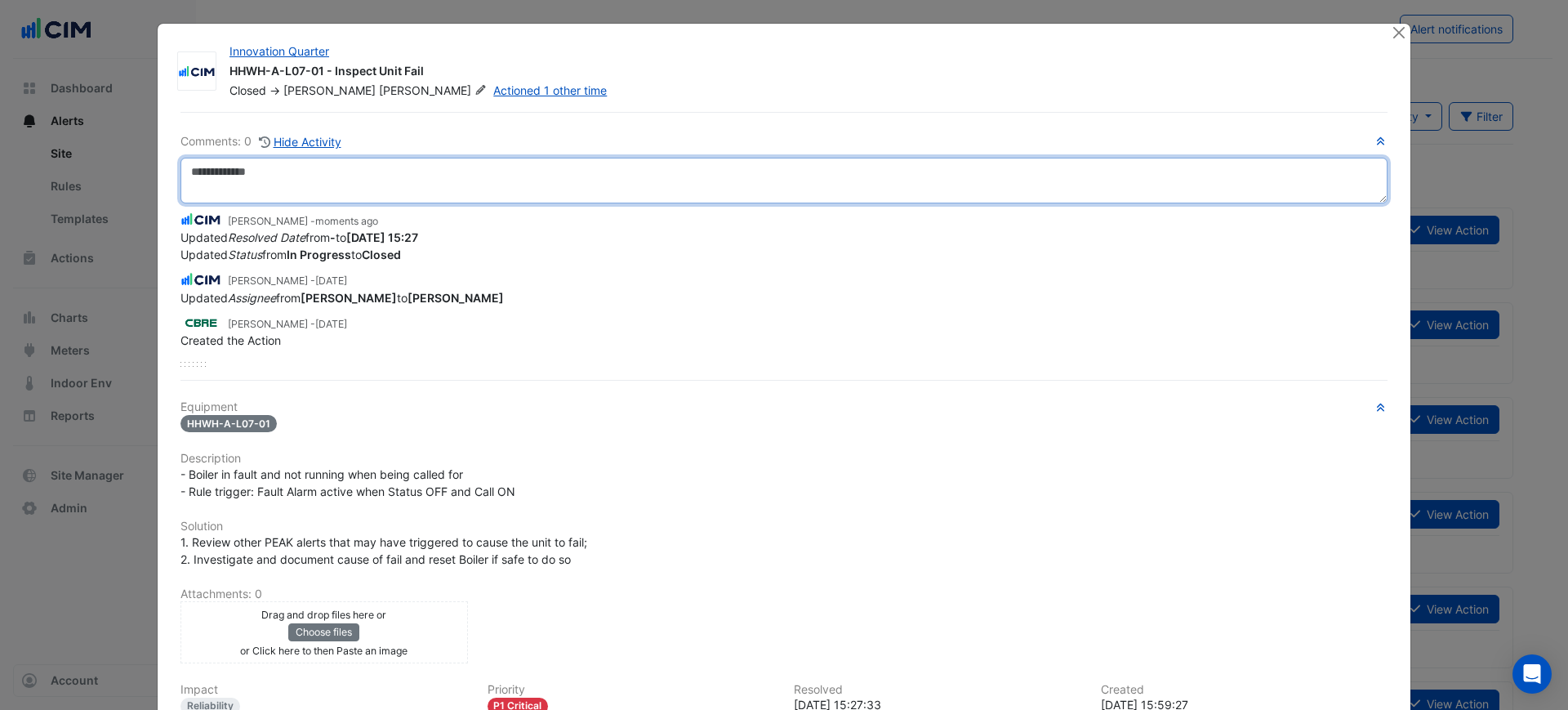
click at [1045, 179] on textarea at bounding box center [784, 180] width 1207 height 46
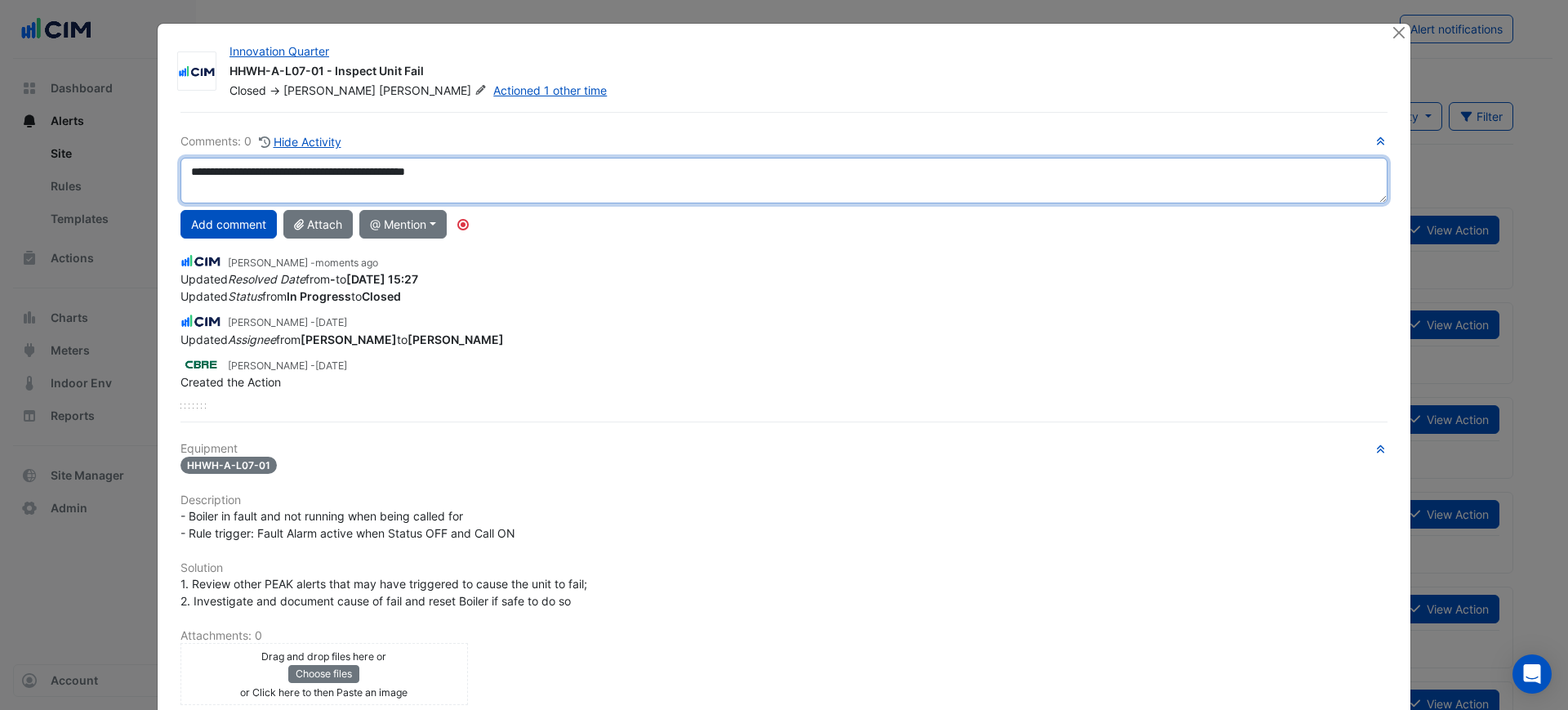
click at [357, 174] on textarea "**********" at bounding box center [784, 180] width 1207 height 46
click at [595, 170] on textarea "**********" at bounding box center [784, 180] width 1207 height 46
drag, startPoint x: 498, startPoint y: 161, endPoint x: 461, endPoint y: 161, distance: 37.0
click at [461, 161] on textarea "**********" at bounding box center [784, 180] width 1207 height 46
click at [793, 172] on textarea "**********" at bounding box center [784, 180] width 1207 height 46
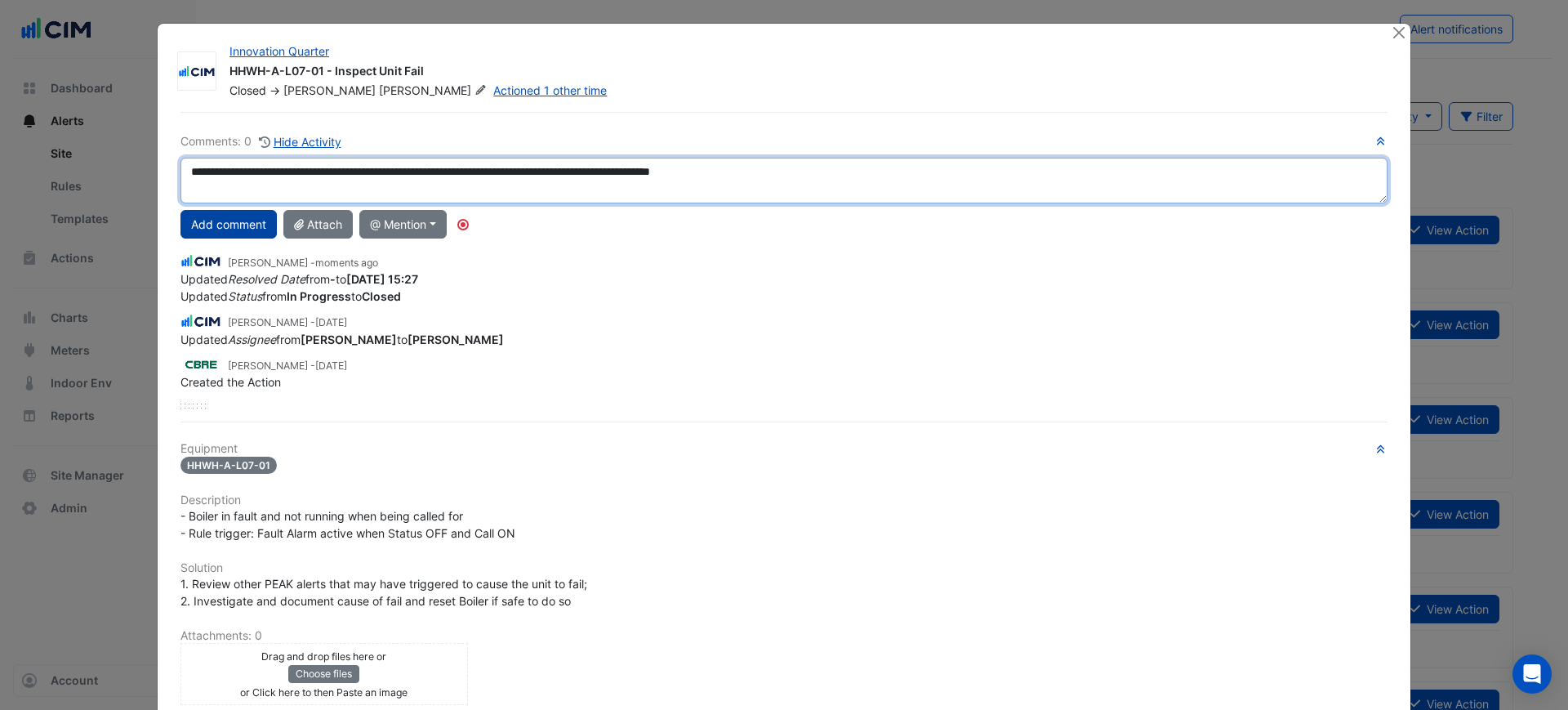
type textarea "**********"
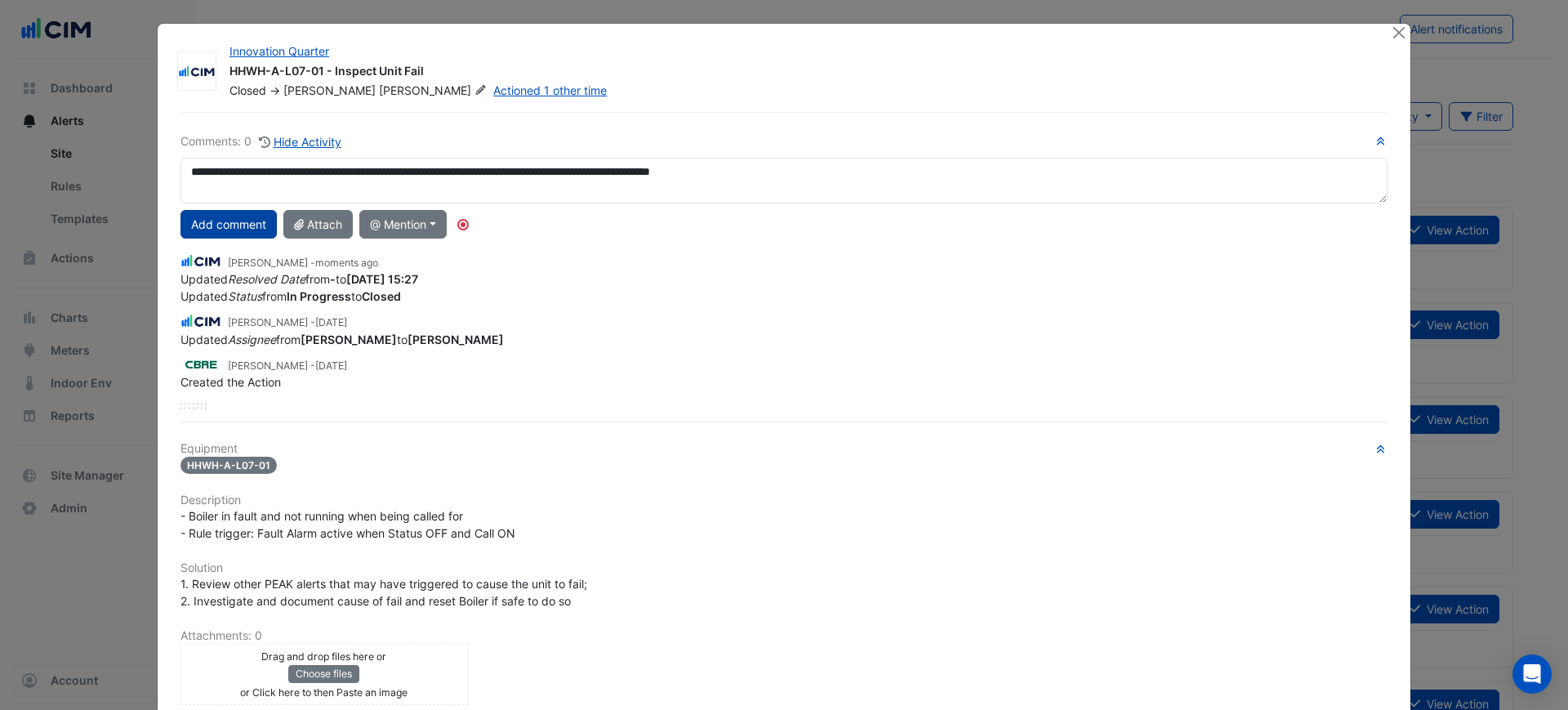
click at [247, 224] on button "Add comment" at bounding box center [229, 225] width 97 height 29
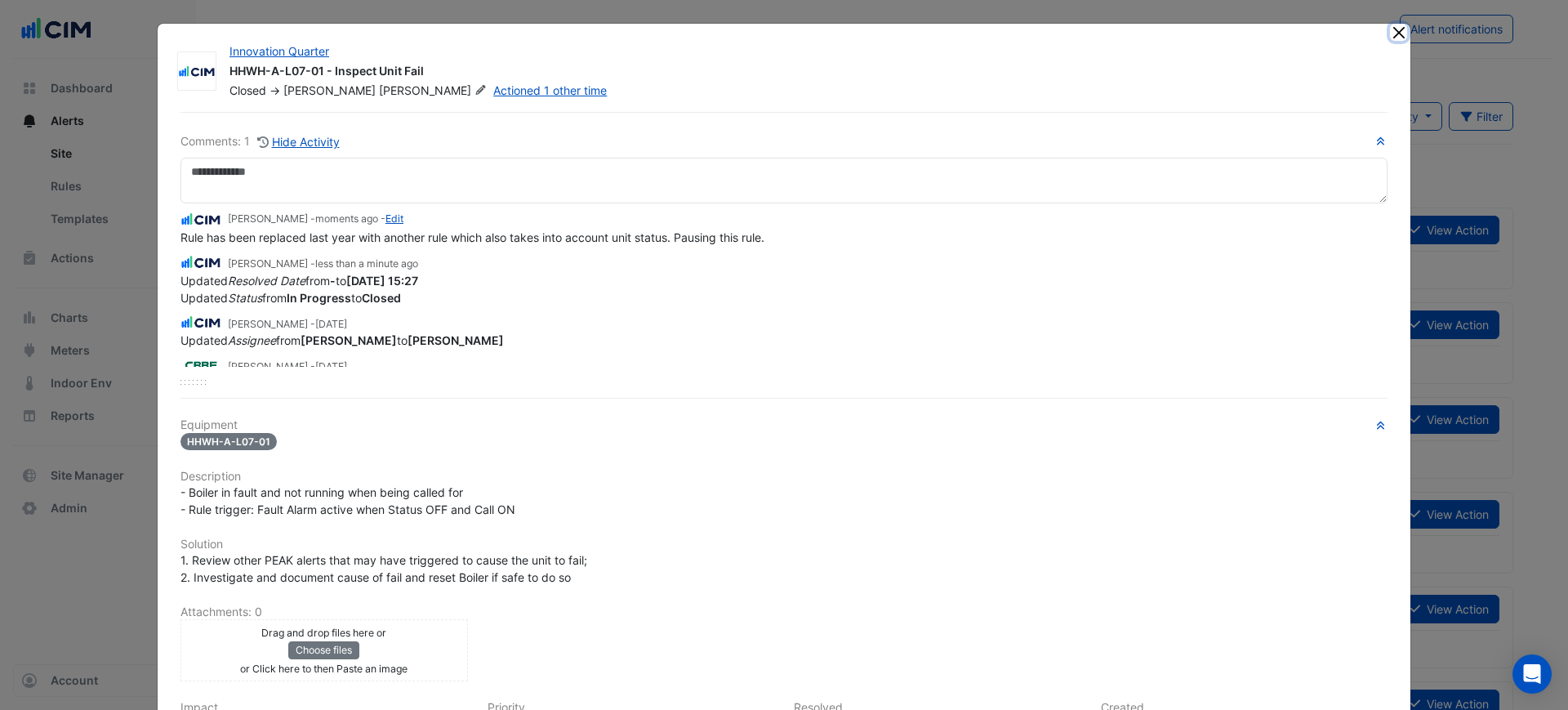
click at [1390, 33] on button "Close" at bounding box center [1399, 32] width 17 height 17
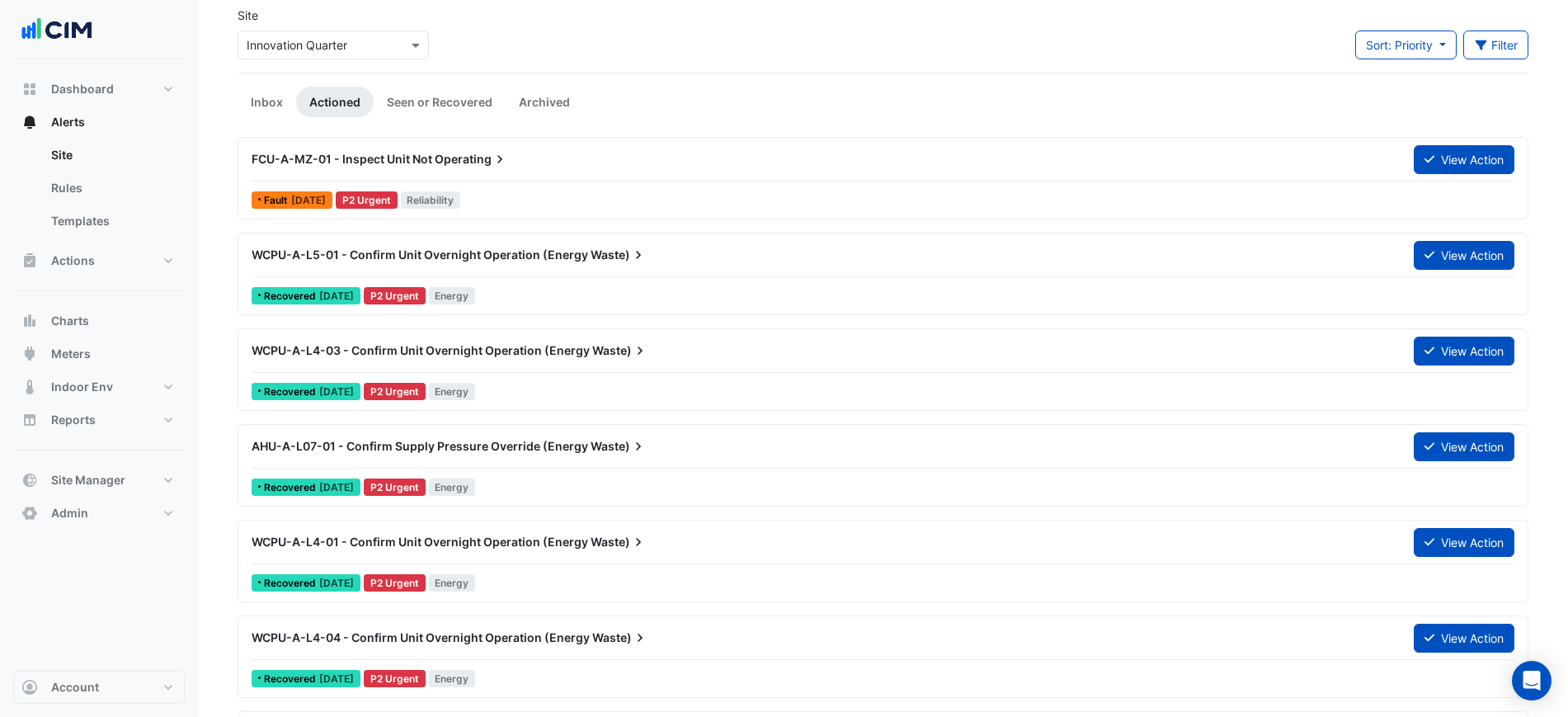
scroll to position [104, 0]
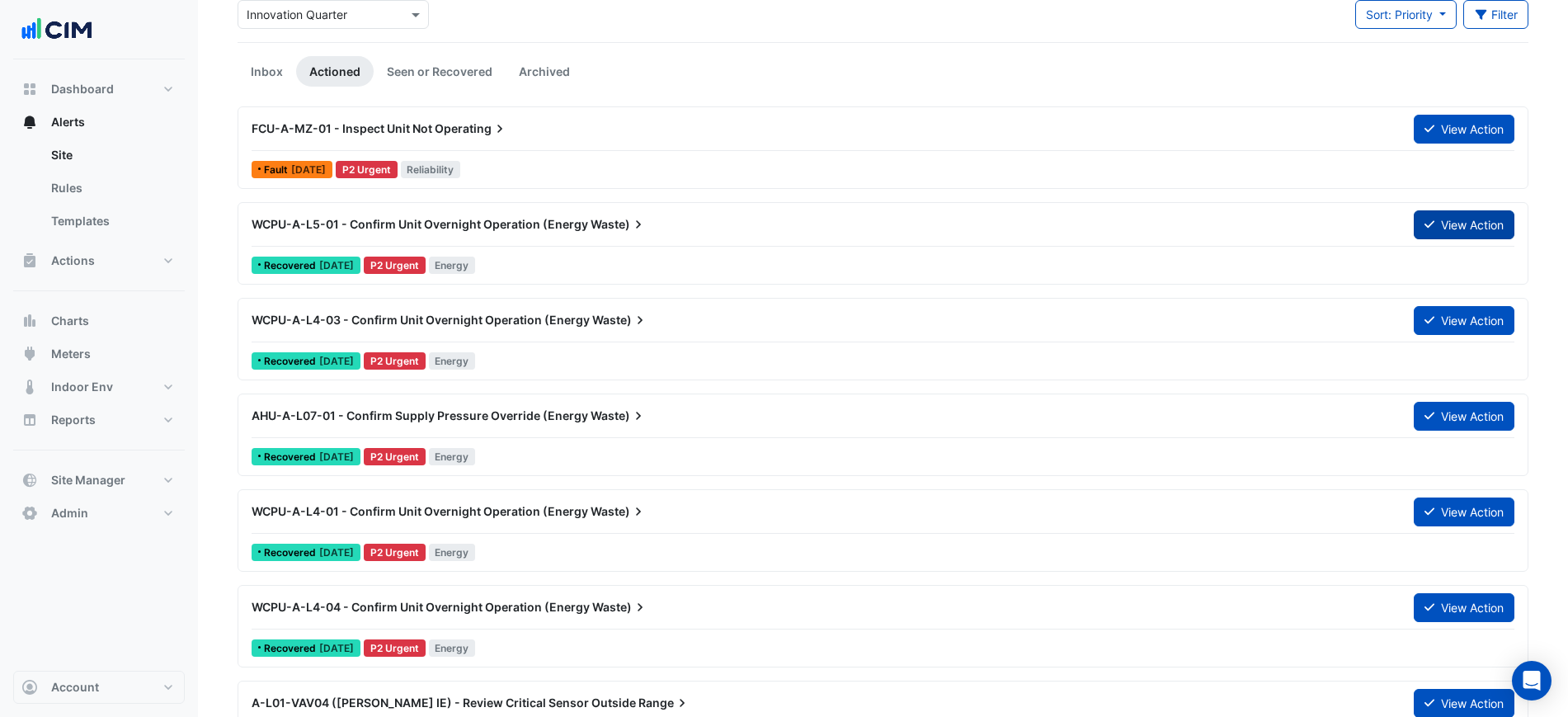
click at [1459, 216] on button "View Action" at bounding box center [1464, 225] width 101 height 29
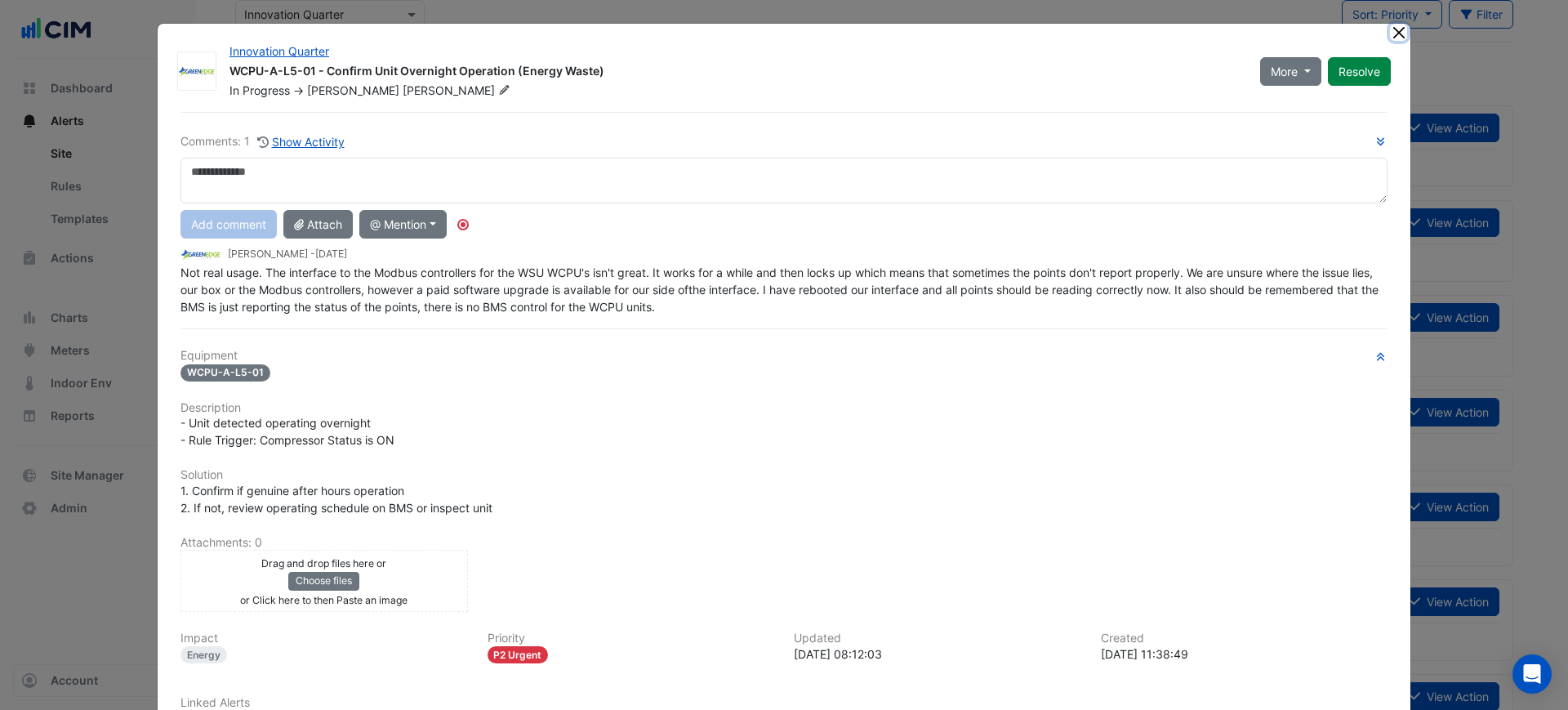
click at [1394, 25] on button "Close" at bounding box center [1399, 32] width 17 height 17
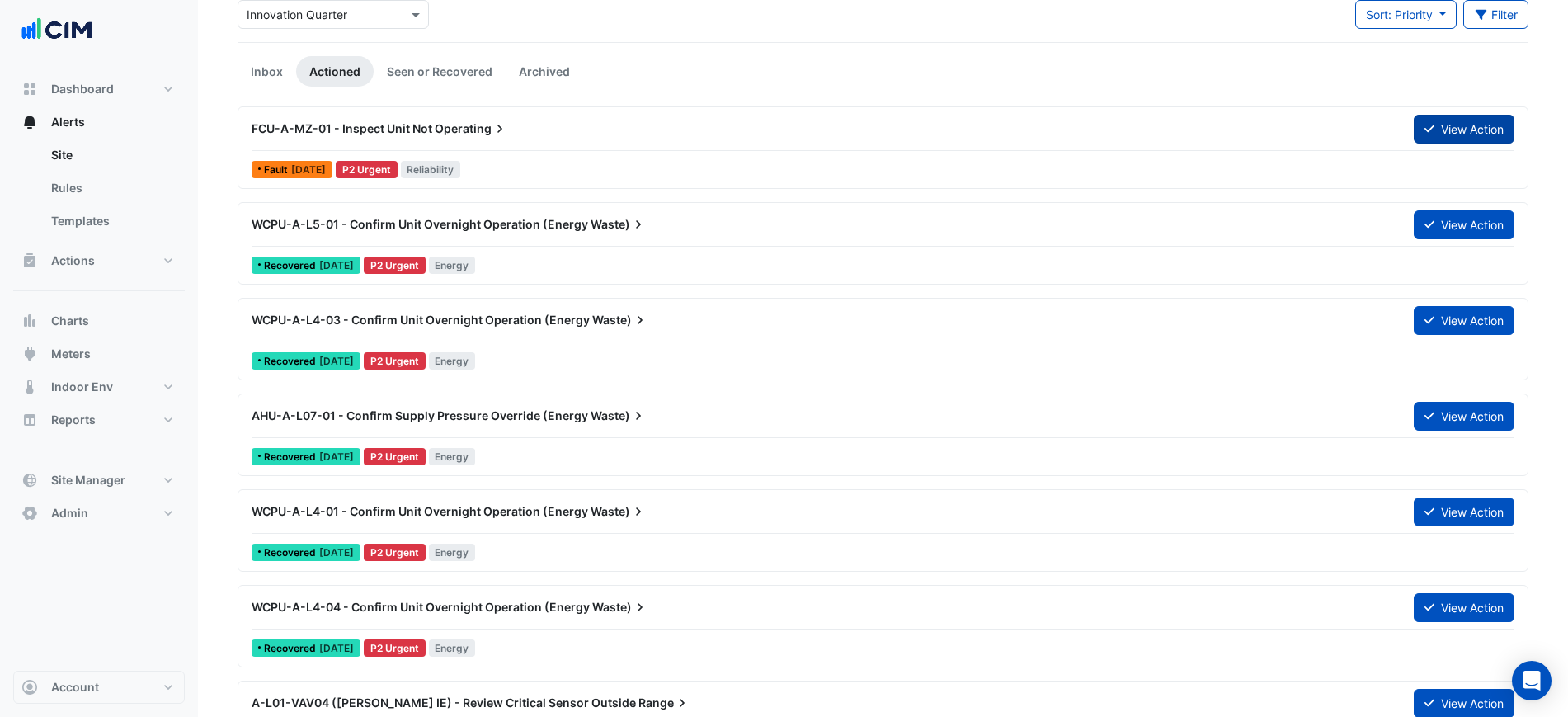
click at [1455, 133] on button "View Action" at bounding box center [1464, 129] width 101 height 29
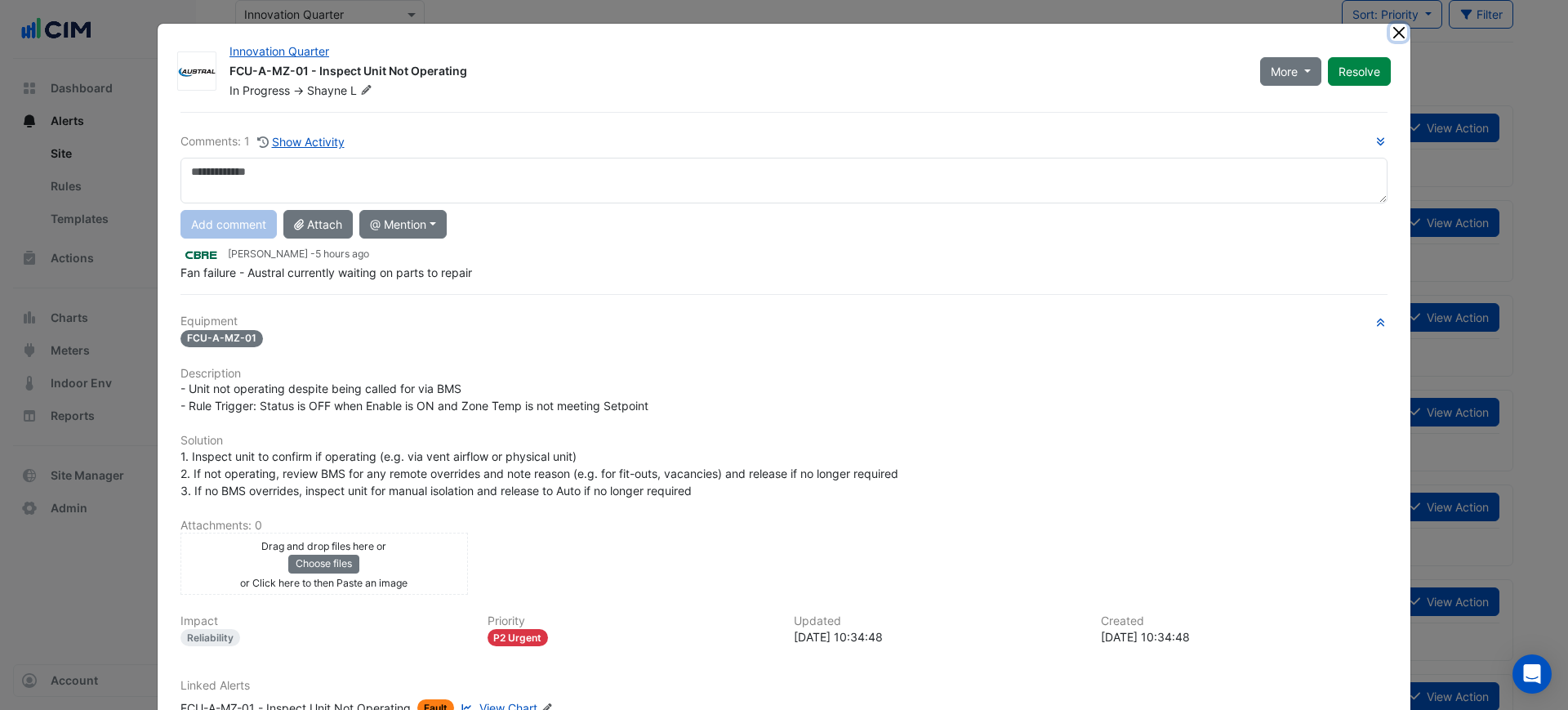
click at [1390, 31] on button "Close" at bounding box center [1399, 32] width 17 height 17
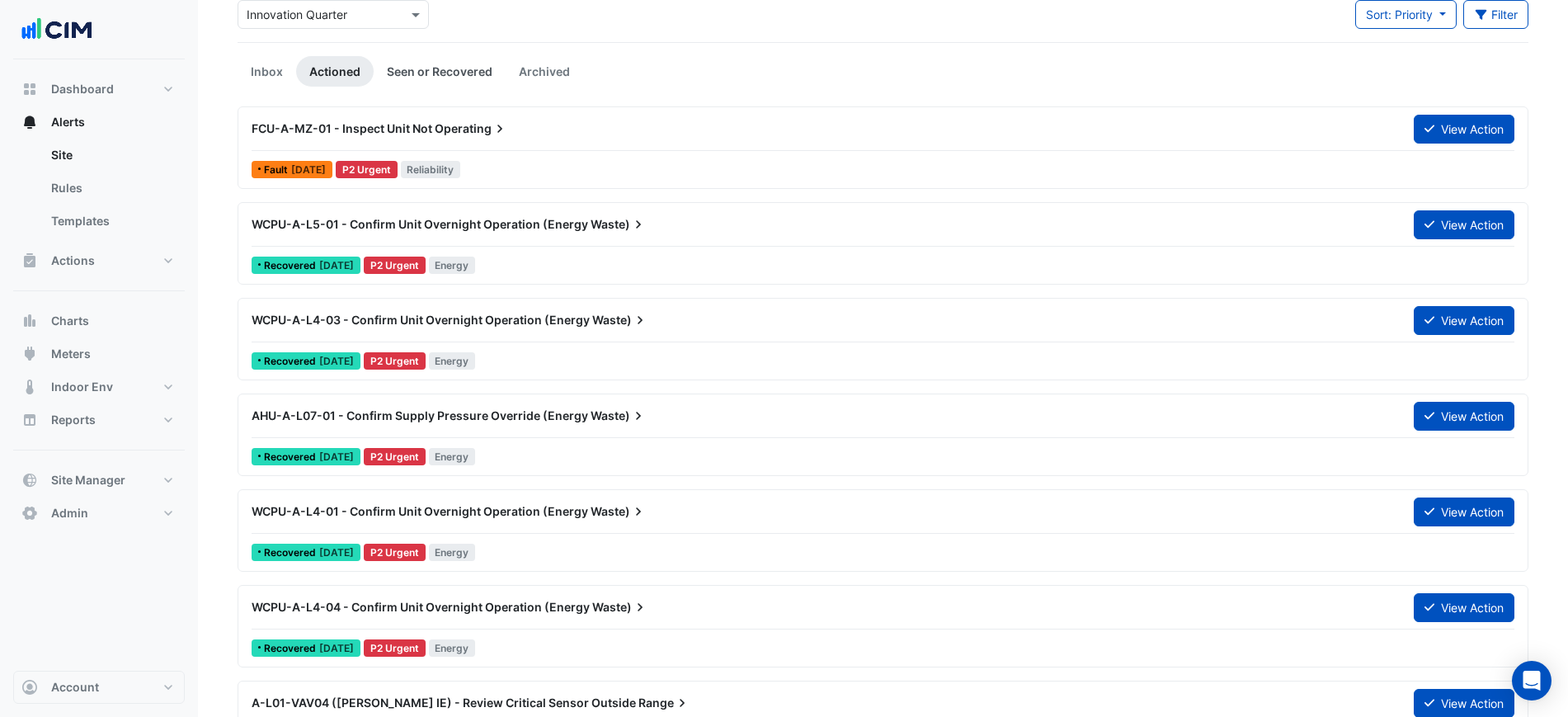
click at [425, 69] on link "Seen or Recovered" at bounding box center [440, 72] width 132 height 31
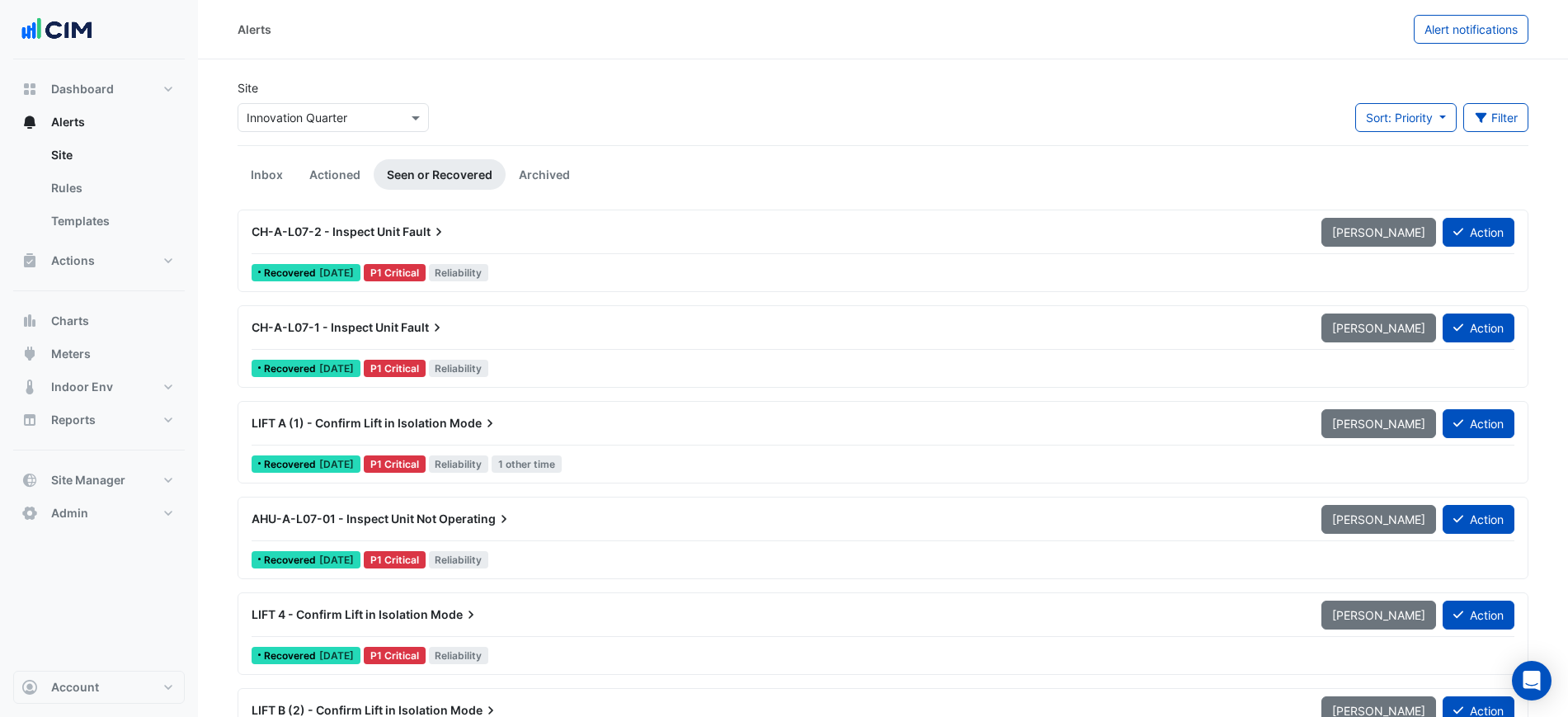
click at [370, 177] on link "Actioned" at bounding box center [334, 175] width 78 height 31
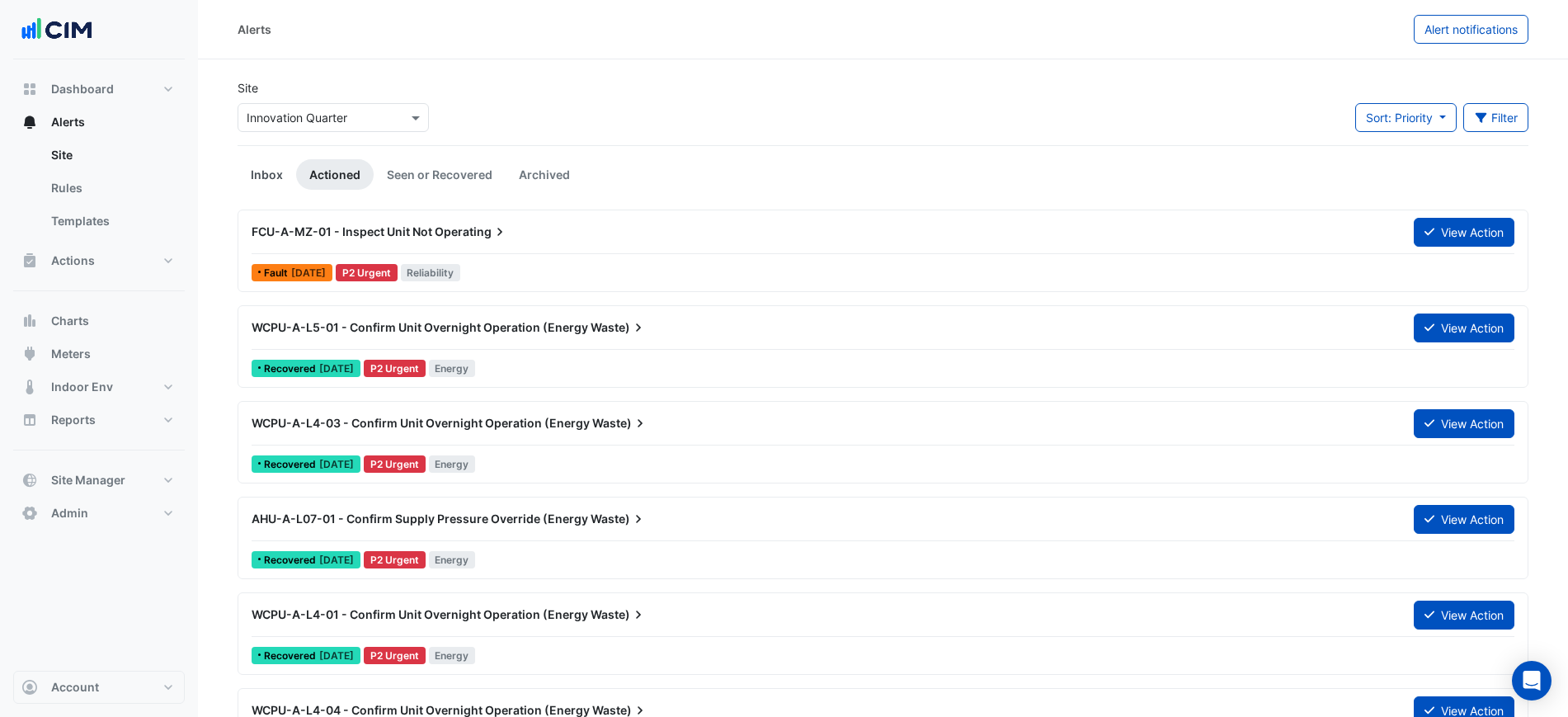
click at [285, 175] on link "Inbox" at bounding box center [267, 175] width 58 height 31
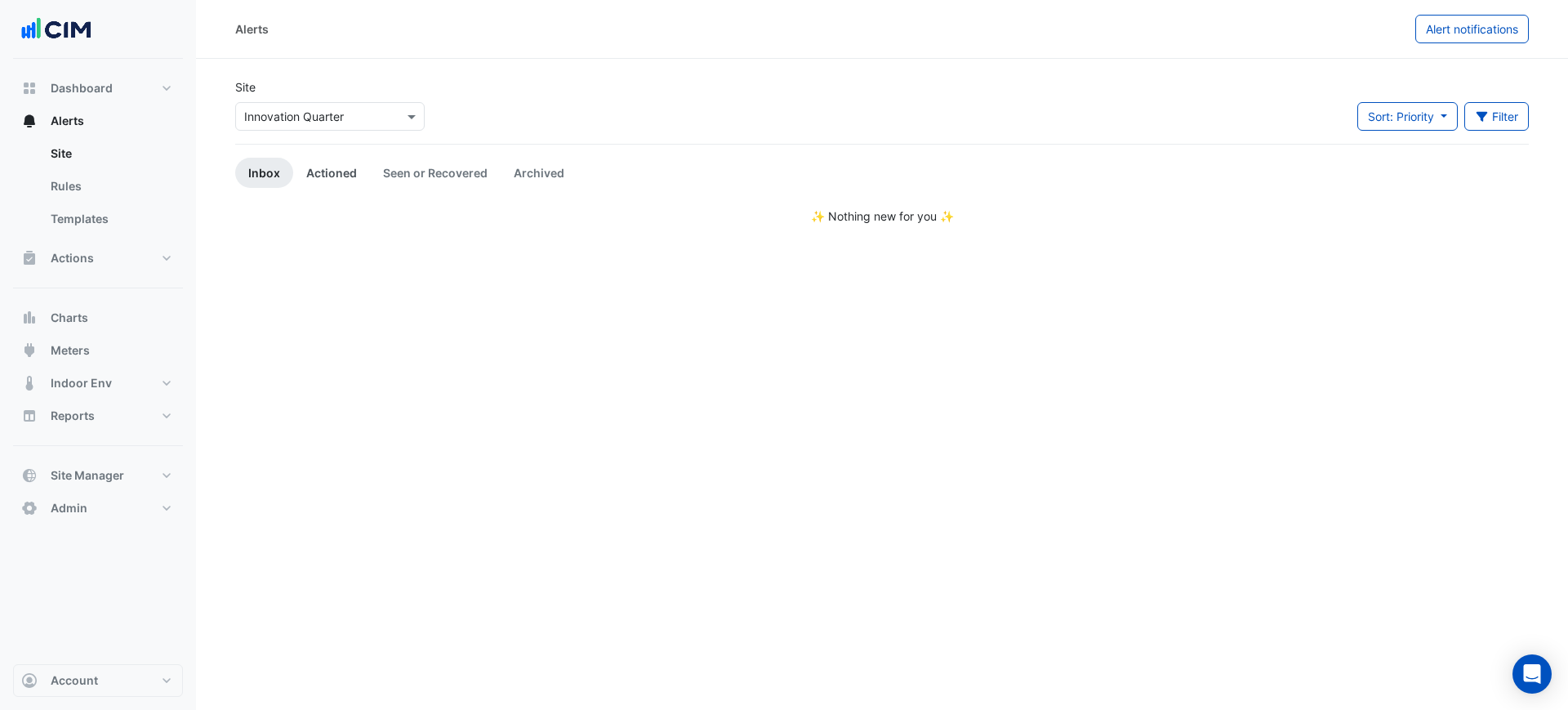
click at [338, 172] on link "Actioned" at bounding box center [331, 173] width 77 height 31
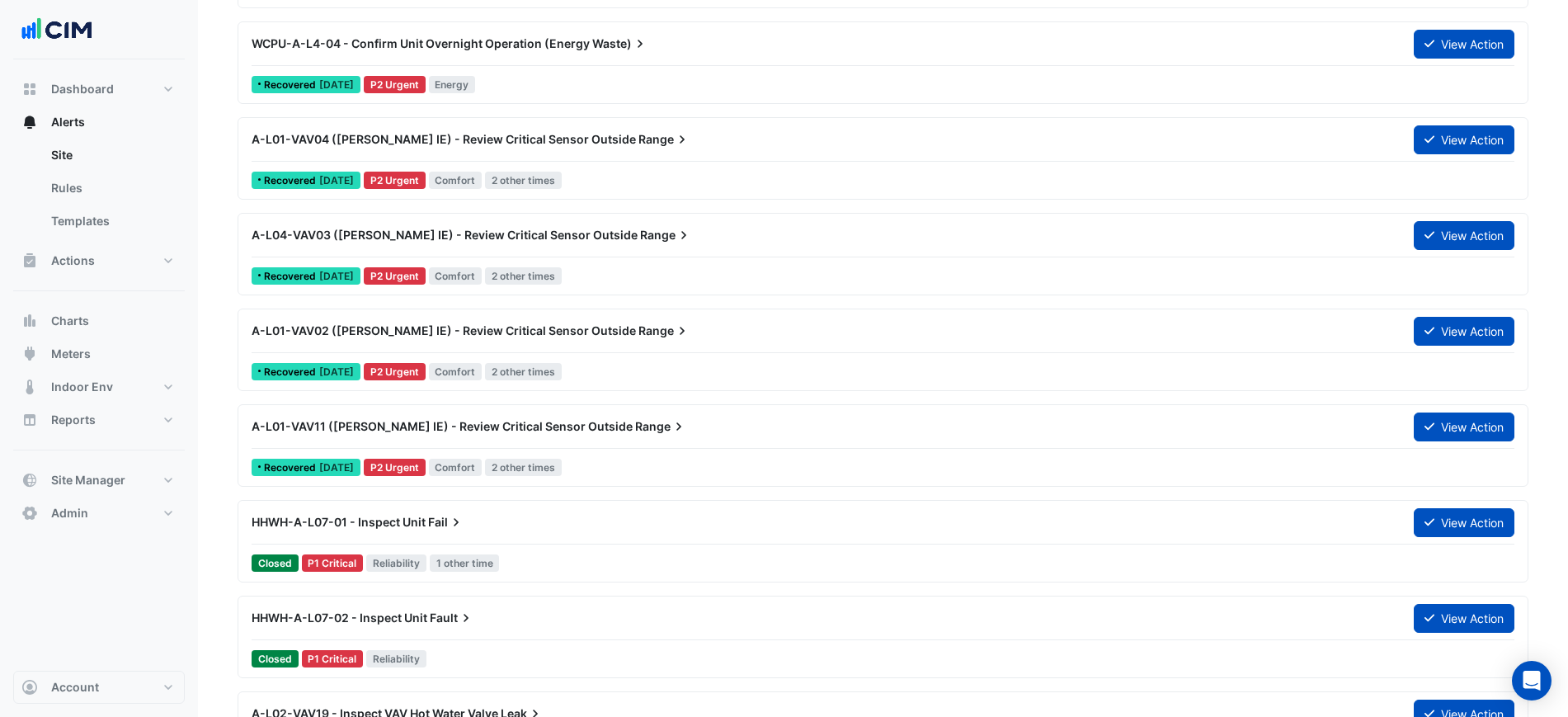
scroll to position [619, 0]
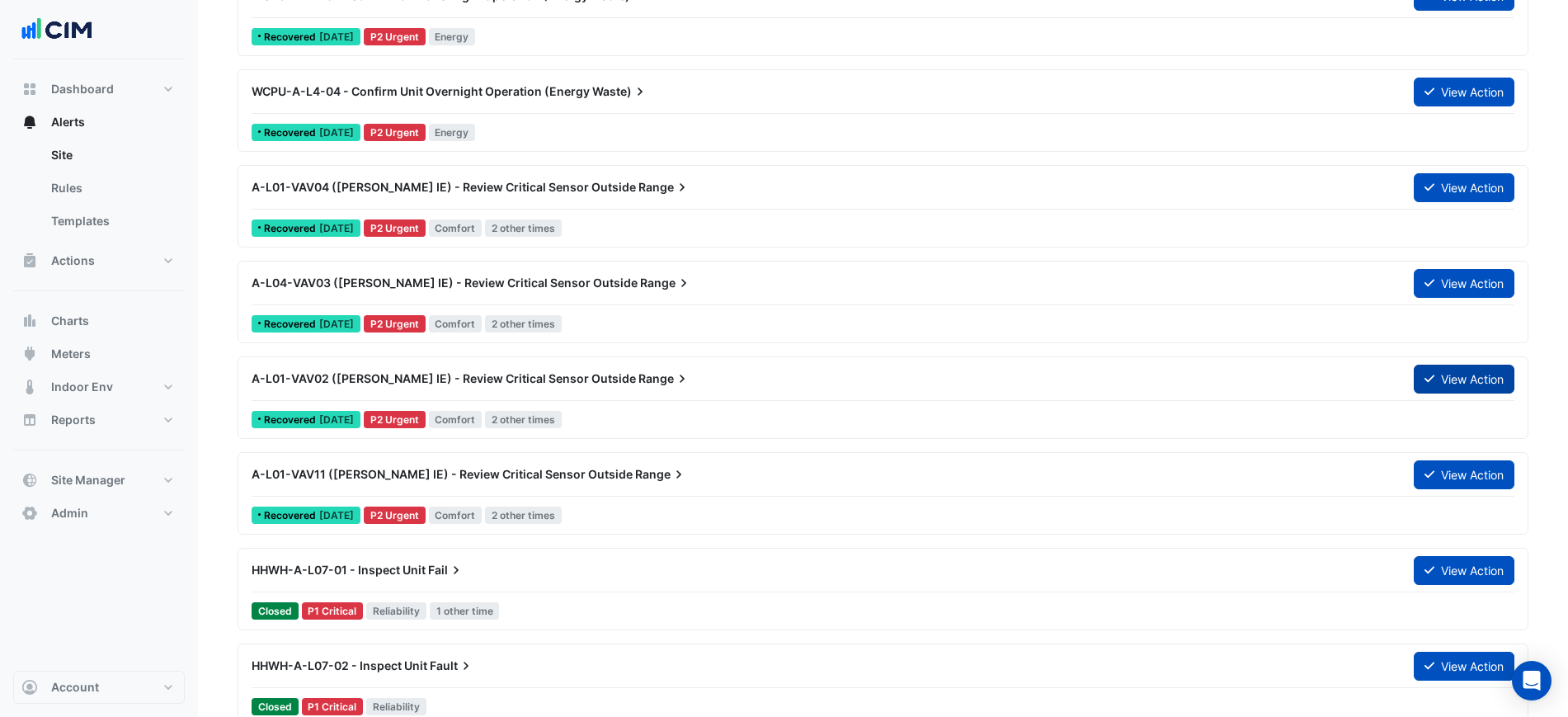
click at [1417, 369] on button "View Action" at bounding box center [1464, 379] width 101 height 29
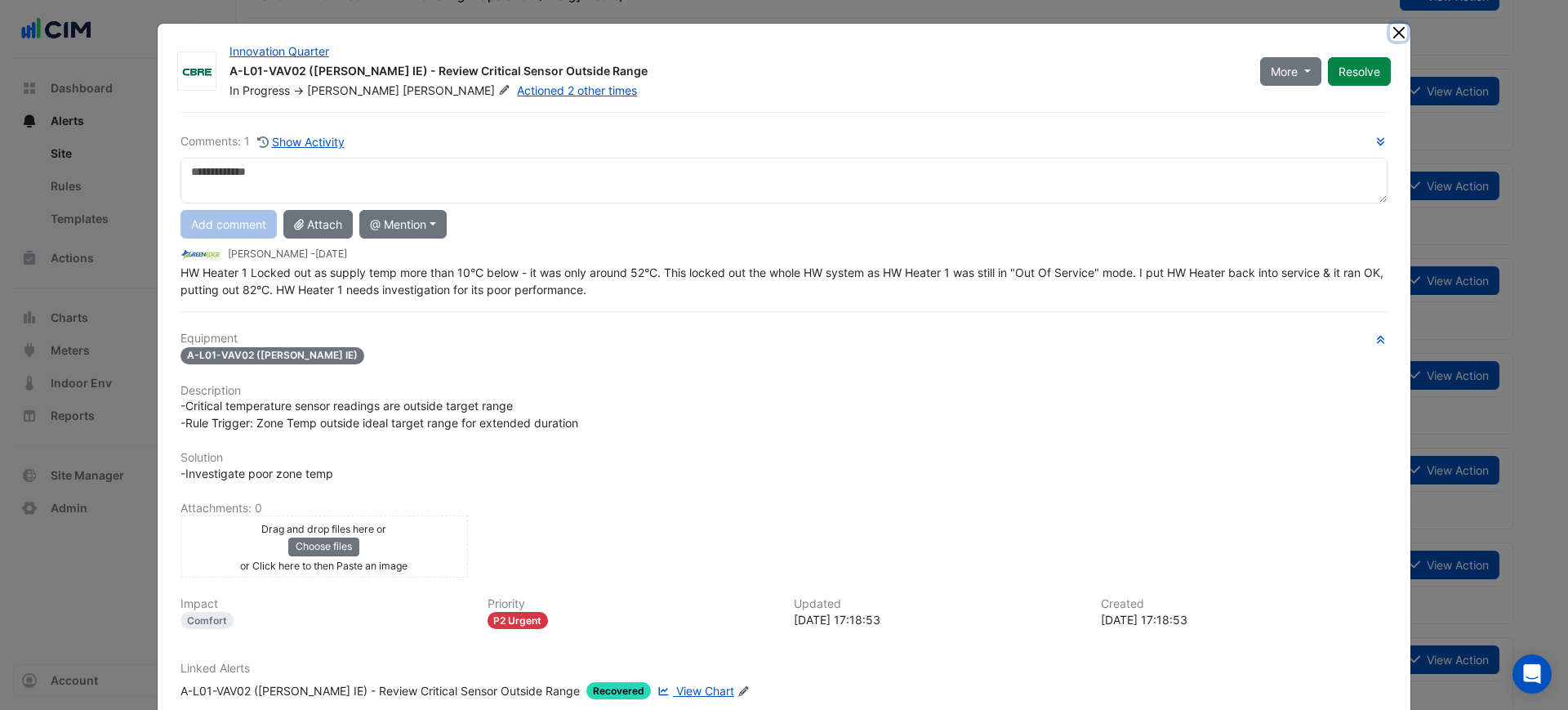
click at [1390, 31] on button "Close" at bounding box center [1399, 32] width 17 height 17
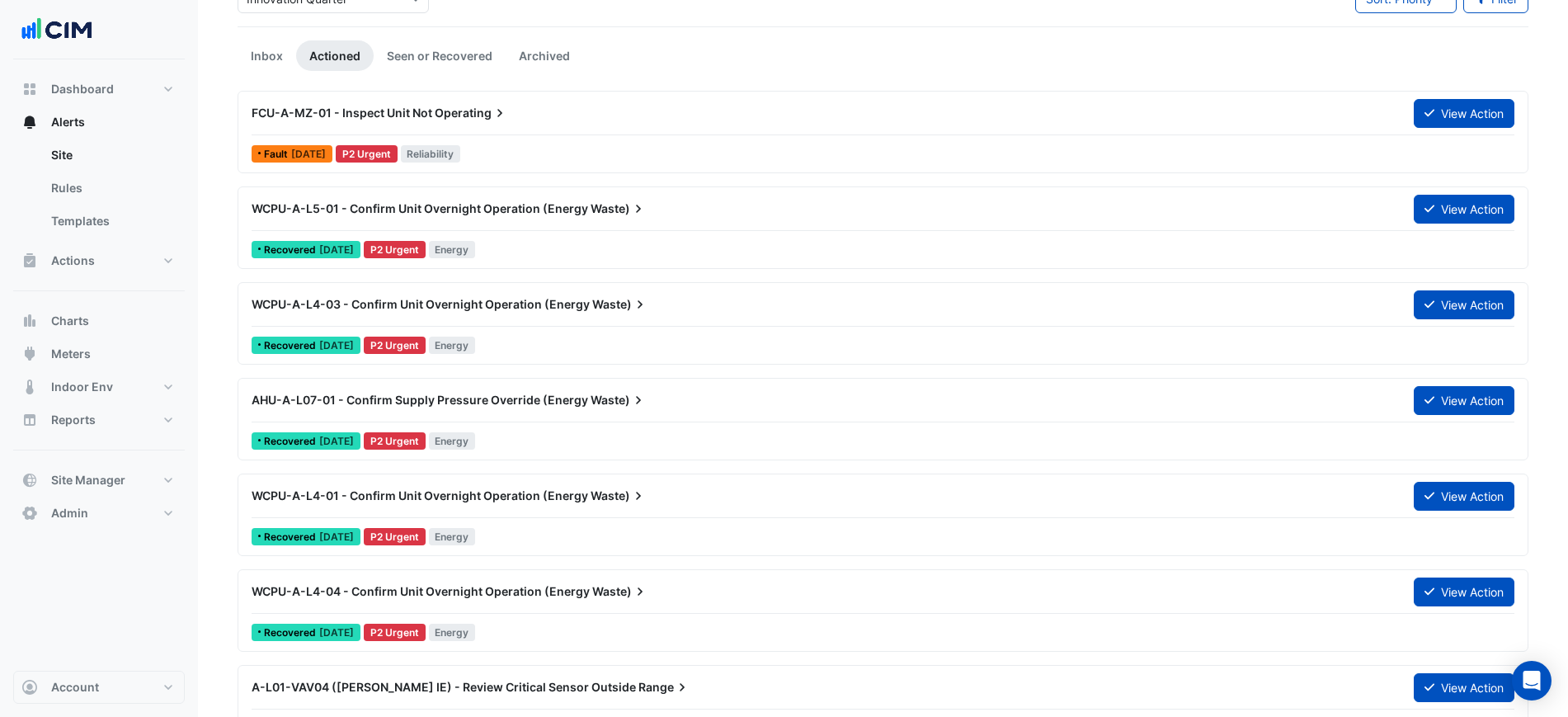
scroll to position [0, 0]
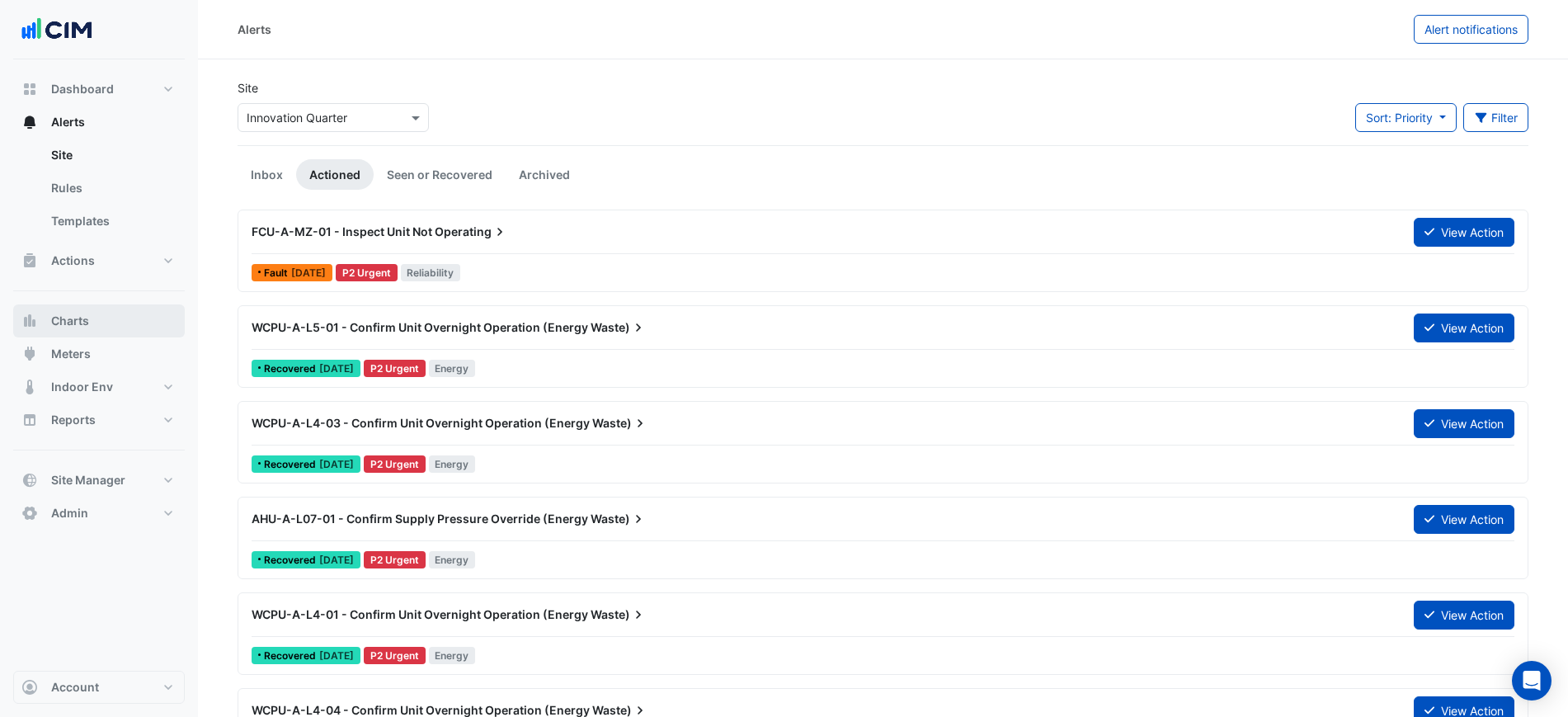
click at [115, 322] on button "Charts" at bounding box center [98, 321] width 172 height 33
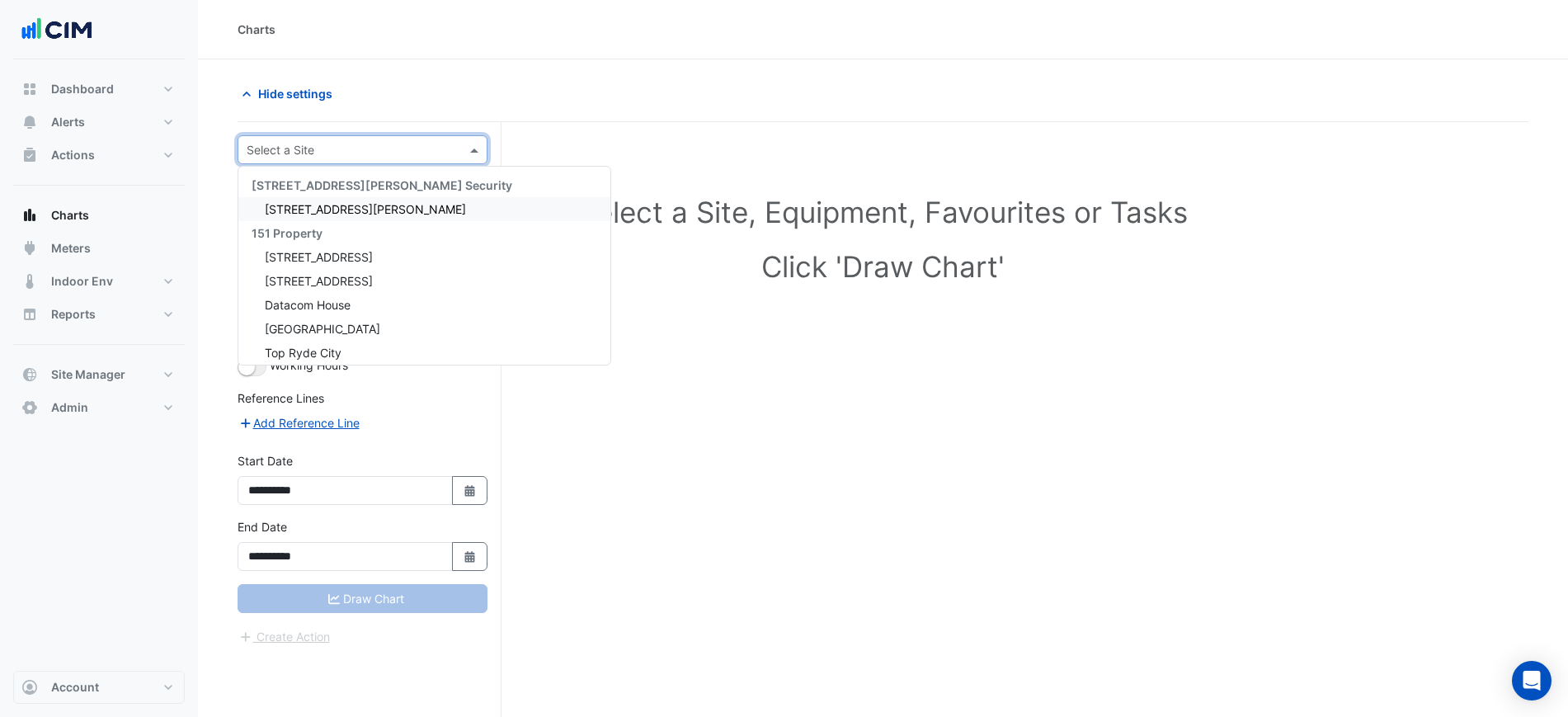
click at [352, 151] on input "text" at bounding box center [346, 151] width 198 height 17
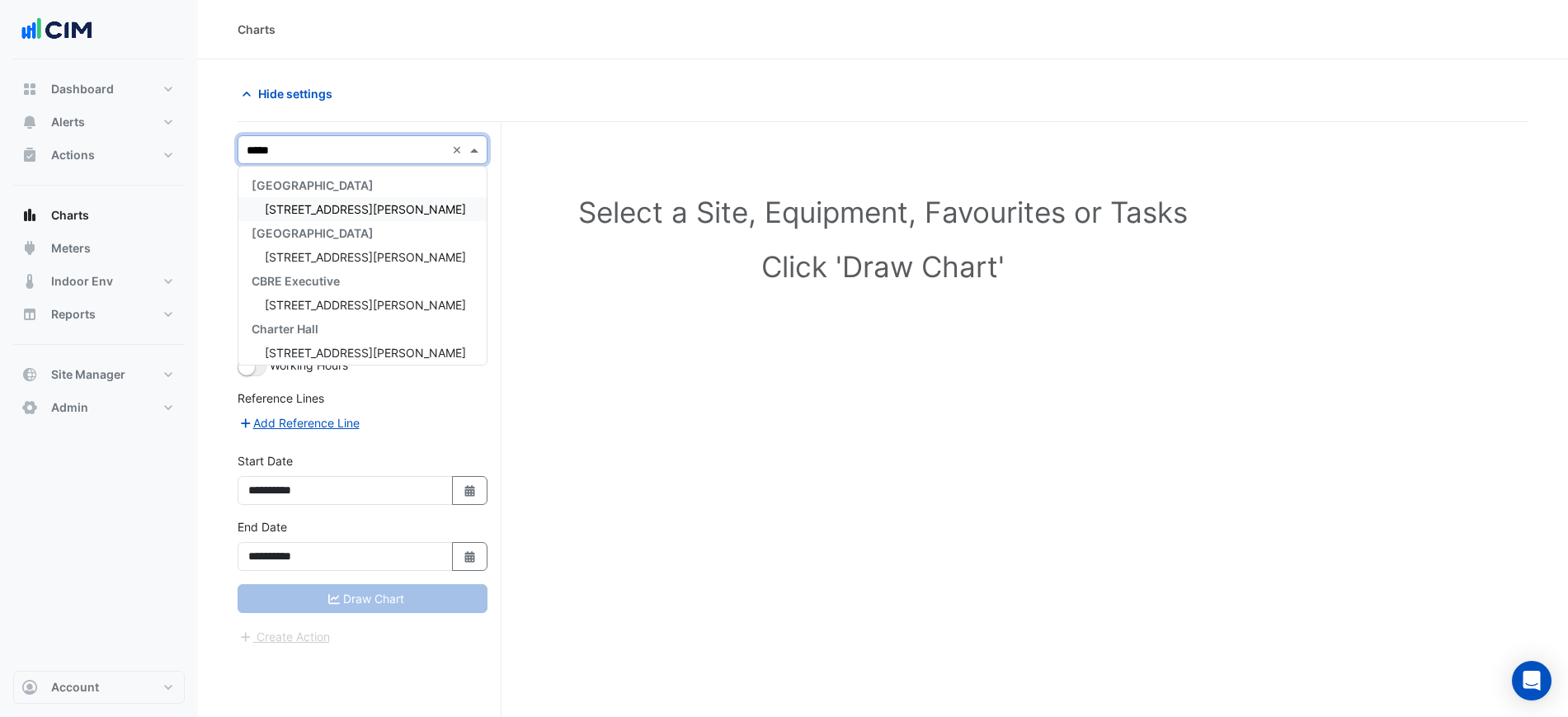
type input "******"
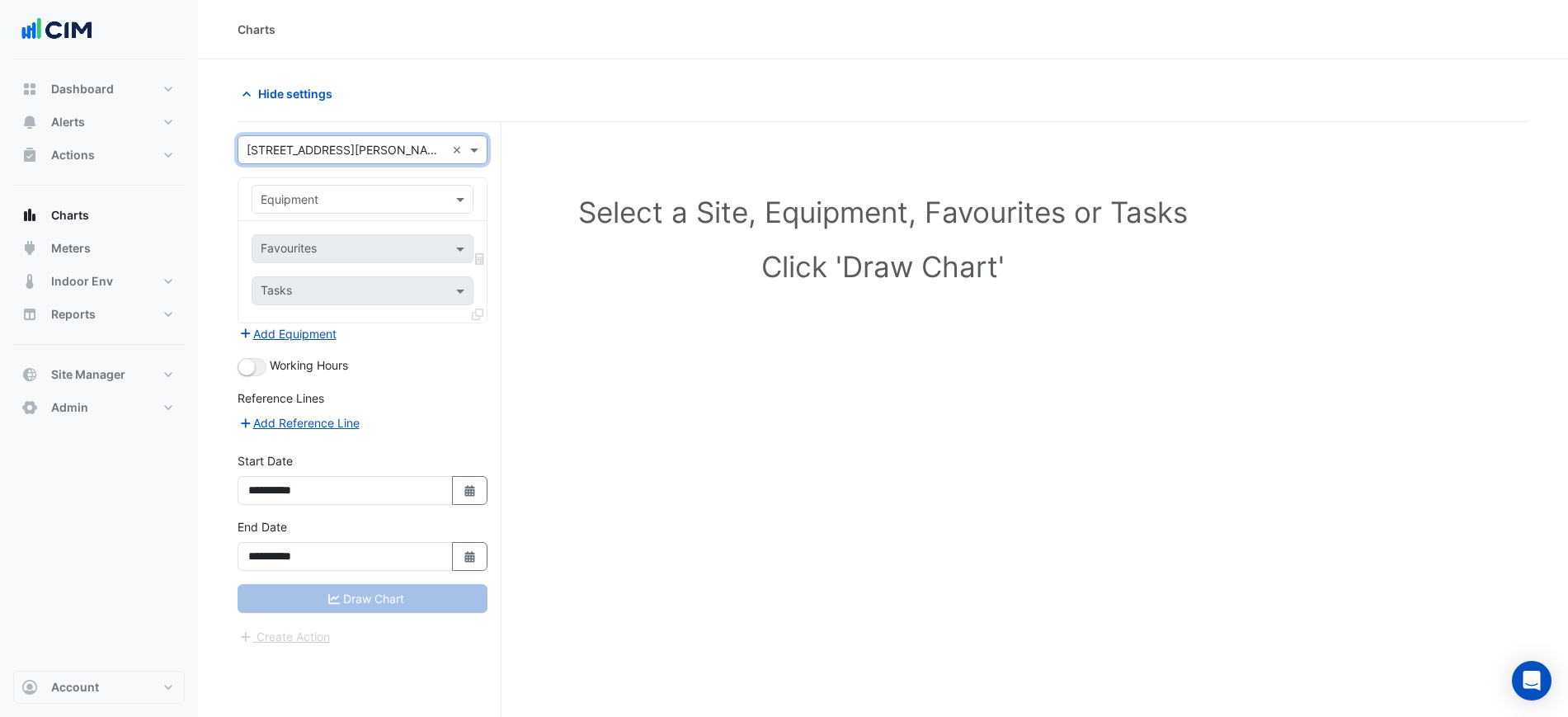
click at [366, 181] on div "Equipment" at bounding box center [363, 199] width 248 height 43
click at [362, 193] on input "text" at bounding box center [346, 200] width 171 height 17
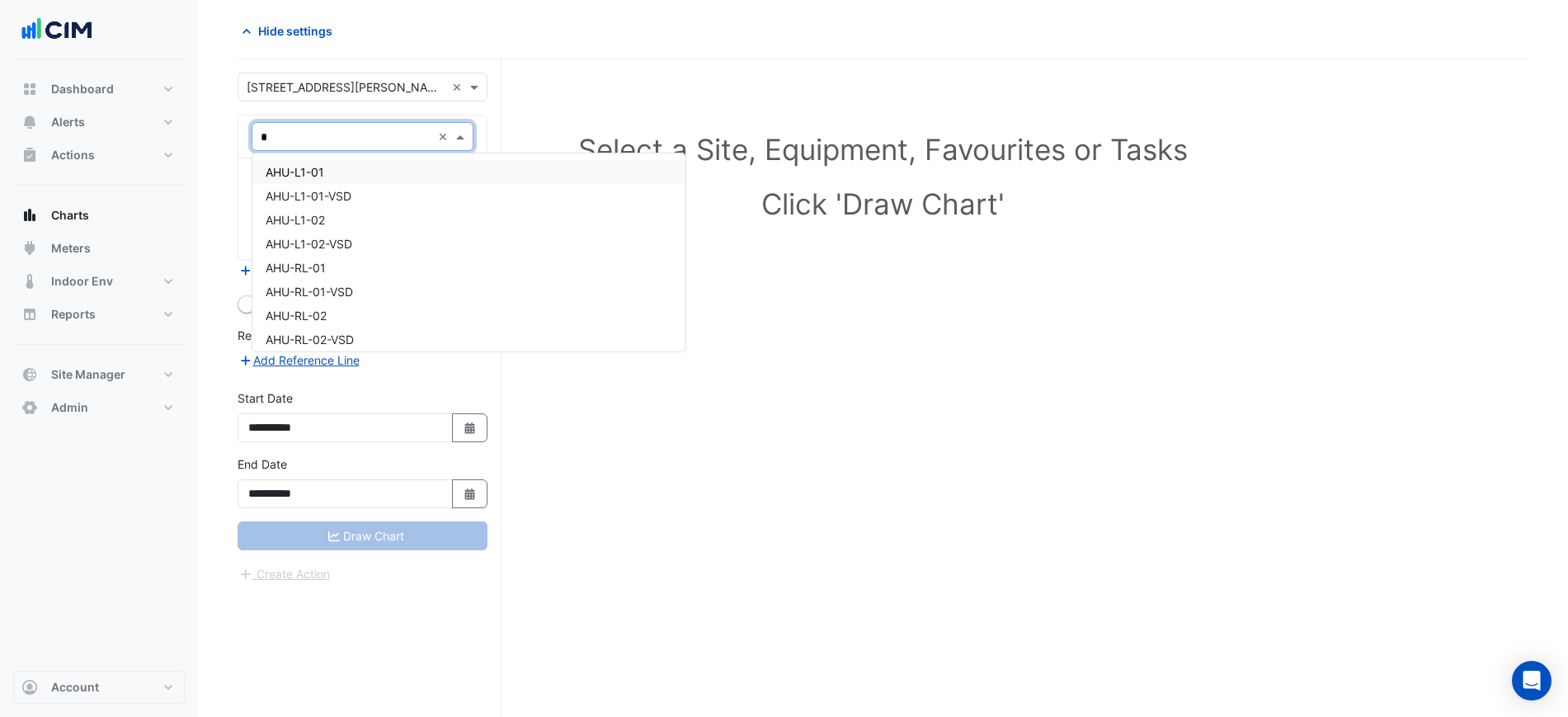
type input "**"
click at [308, 246] on div "L6-APZ" at bounding box center [362, 244] width 220 height 24
click at [297, 190] on input "text" at bounding box center [344, 187] width 167 height 17
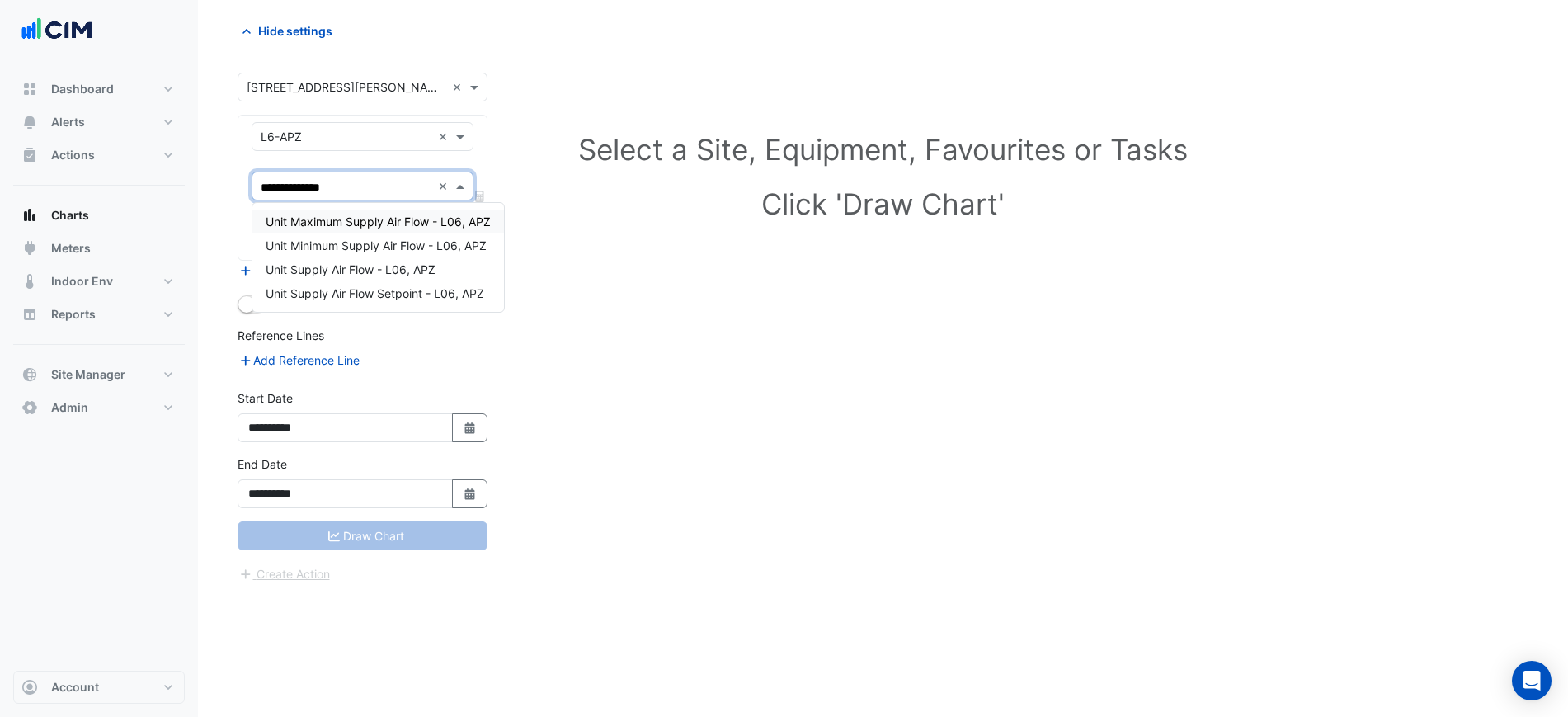
type input "**********"
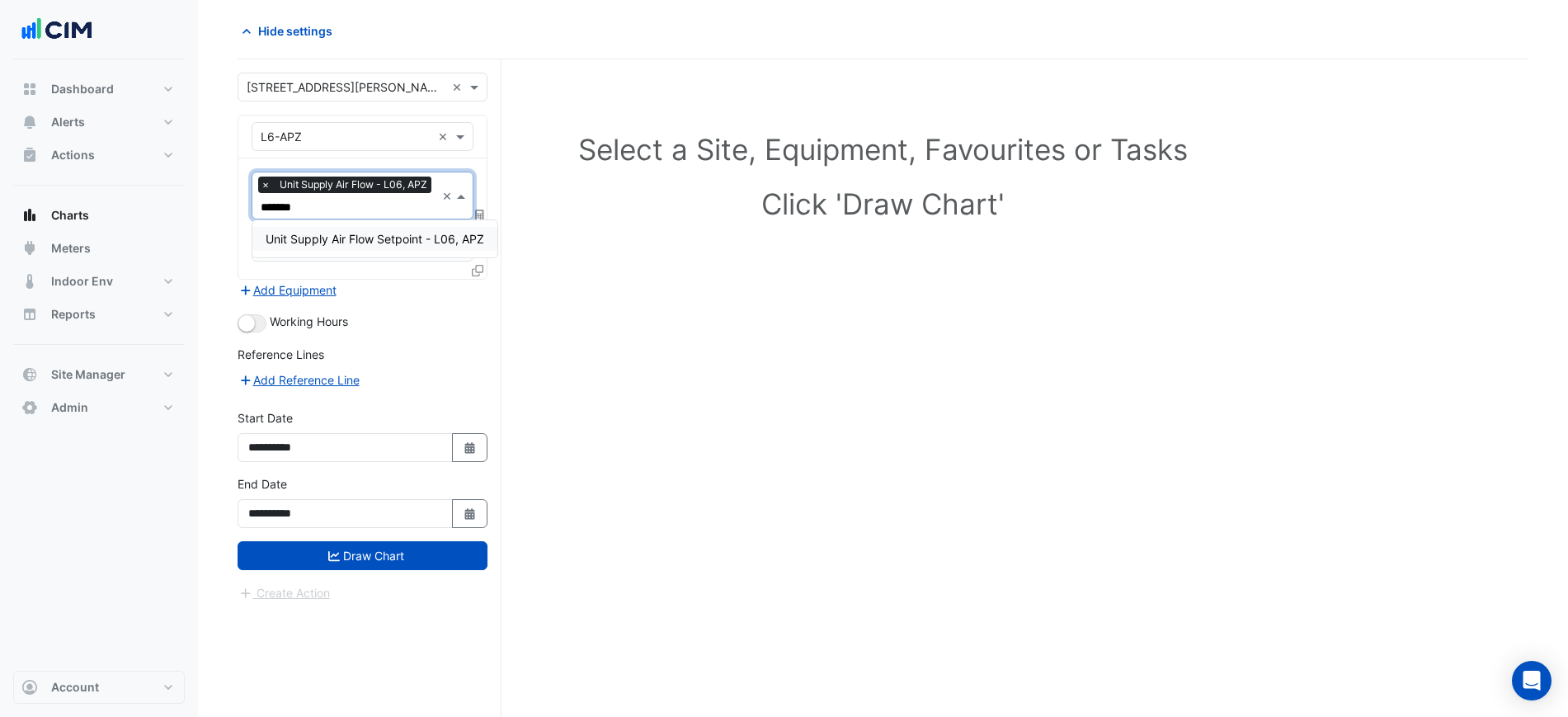
type input "********"
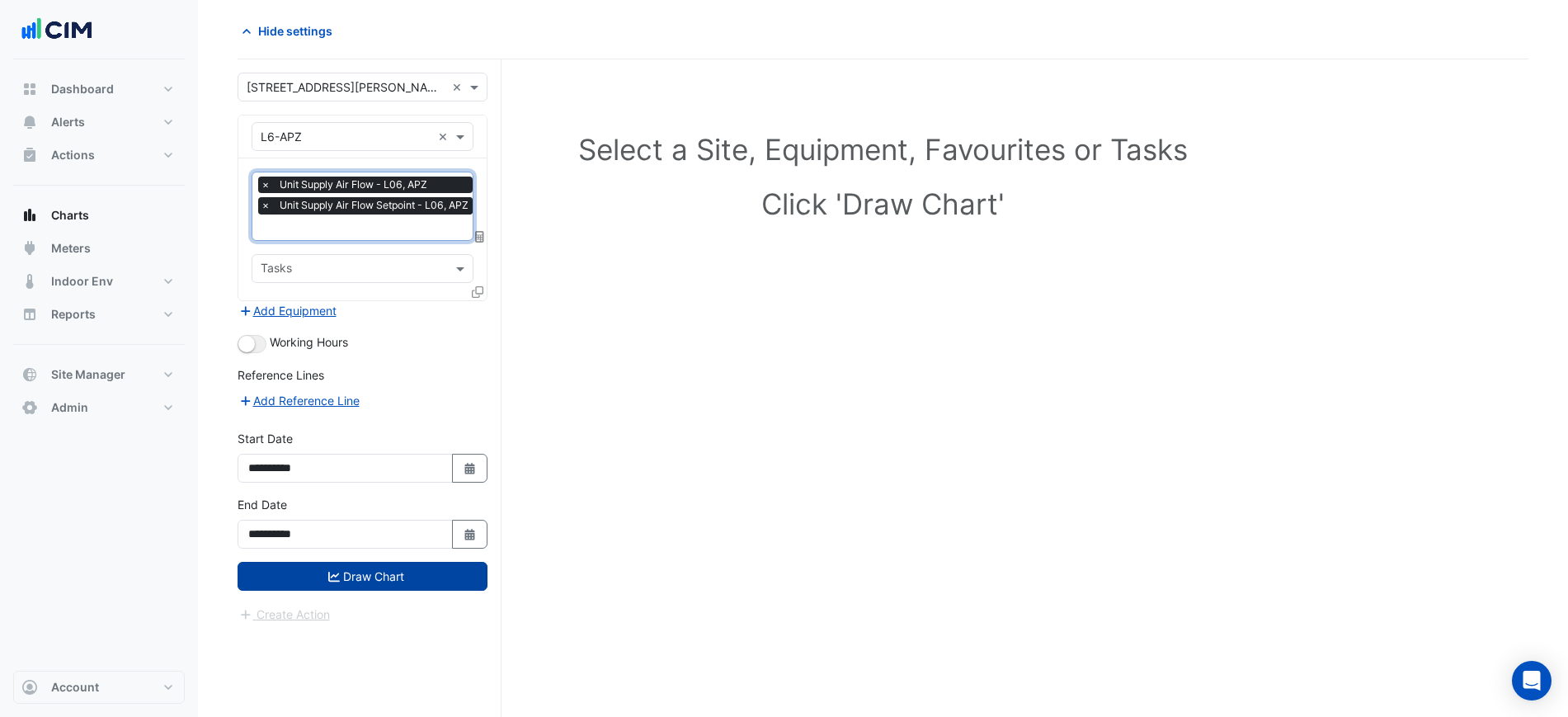
click at [336, 579] on icon "submit" at bounding box center [334, 577] width 11 height 10
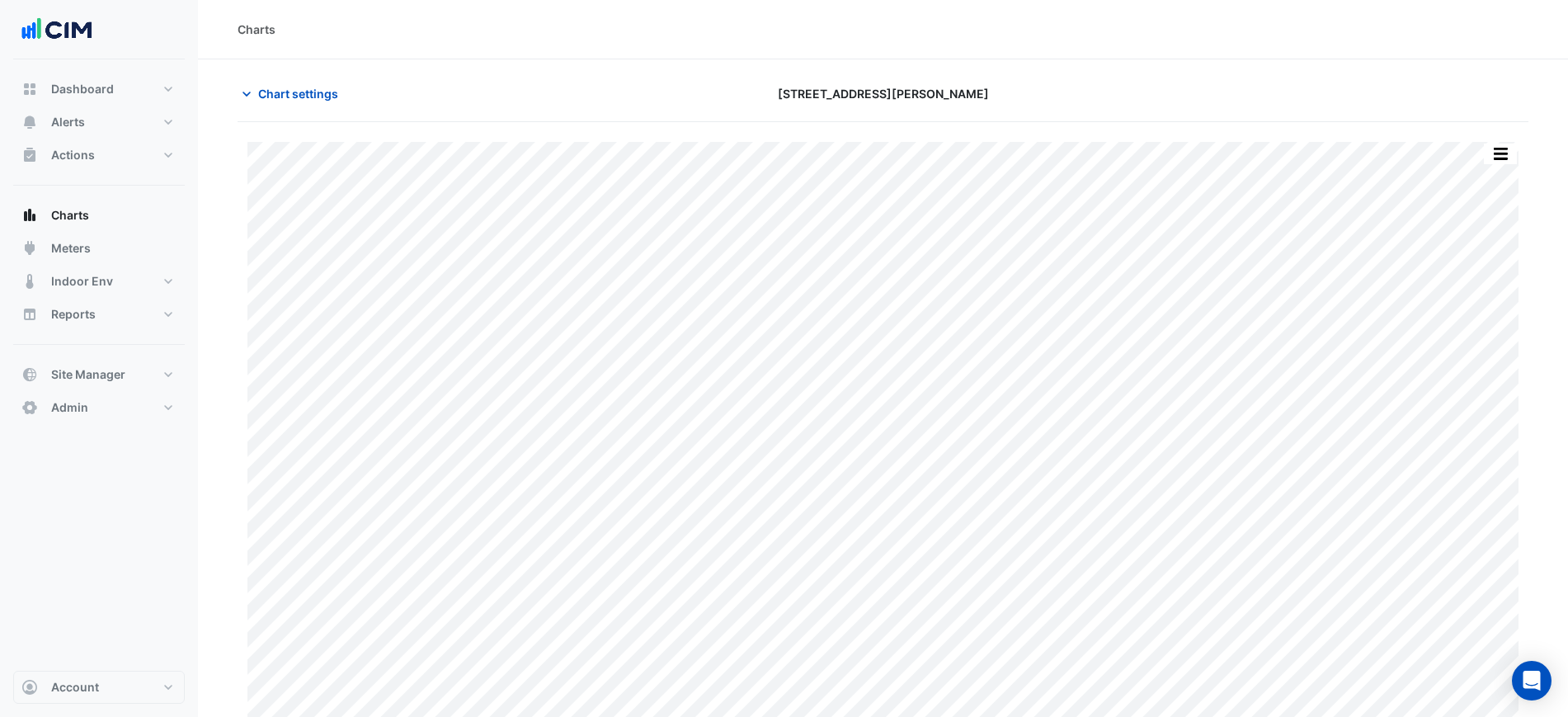
click at [318, 110] on div "Chart settings 1 Shelley Street" at bounding box center [883, 101] width 1291 height 43
click at [319, 94] on span "Chart settings" at bounding box center [299, 93] width 80 height 17
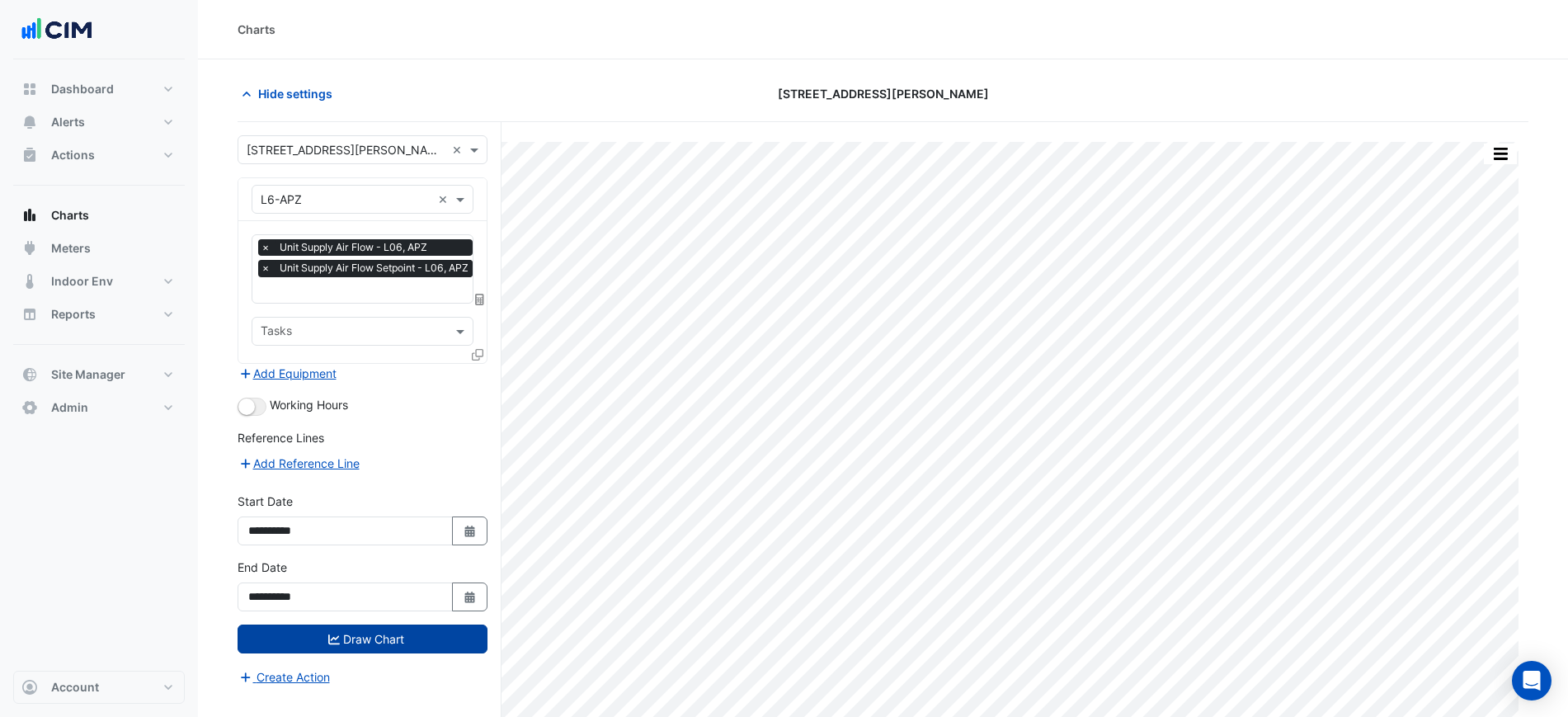
click at [355, 269] on span "Unit Supply Air Flow Setpoint - L06, APZ" at bounding box center [374, 268] width 197 height 16
type input "*****"
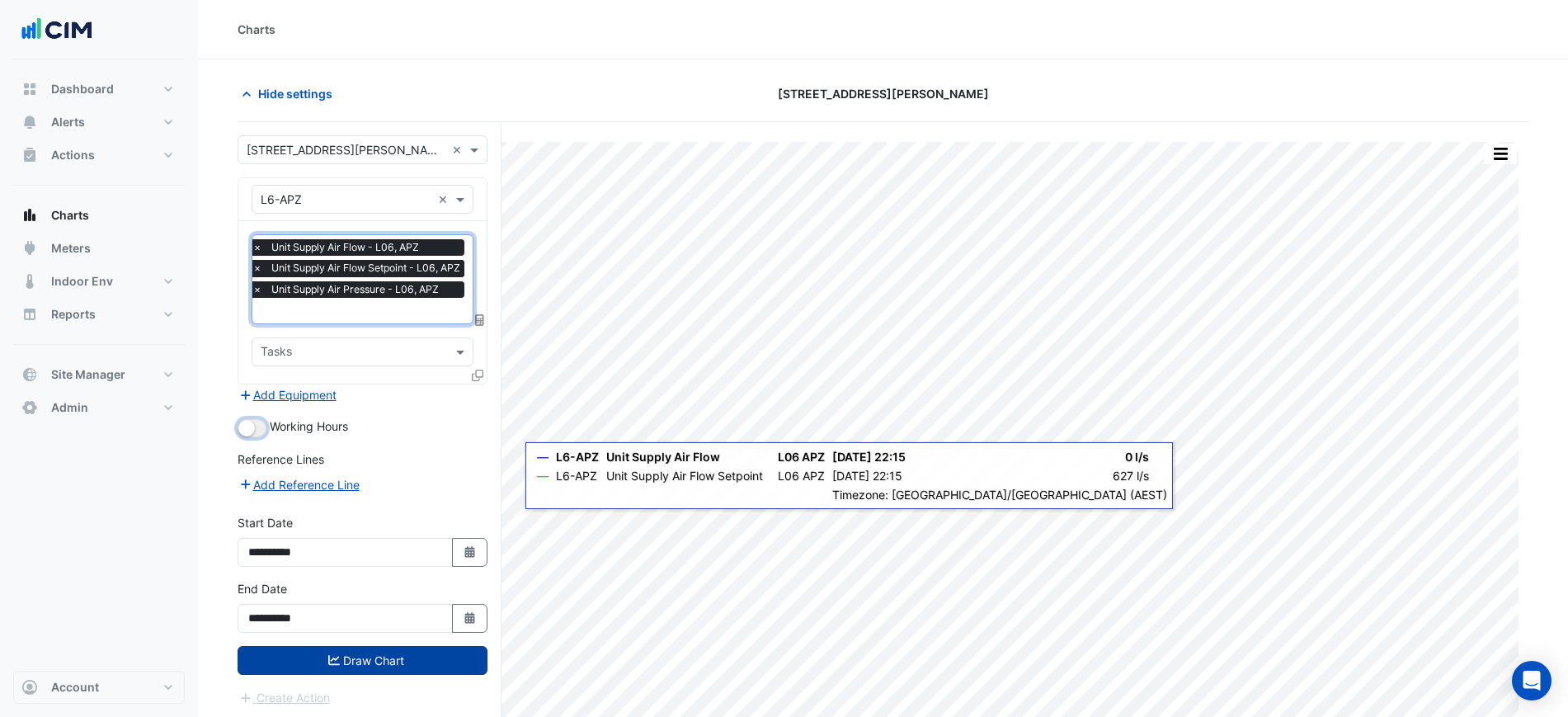
click at [244, 434] on button "button" at bounding box center [252, 428] width 29 height 18
click at [397, 658] on button "Draw Chart" at bounding box center [363, 661] width 250 height 29
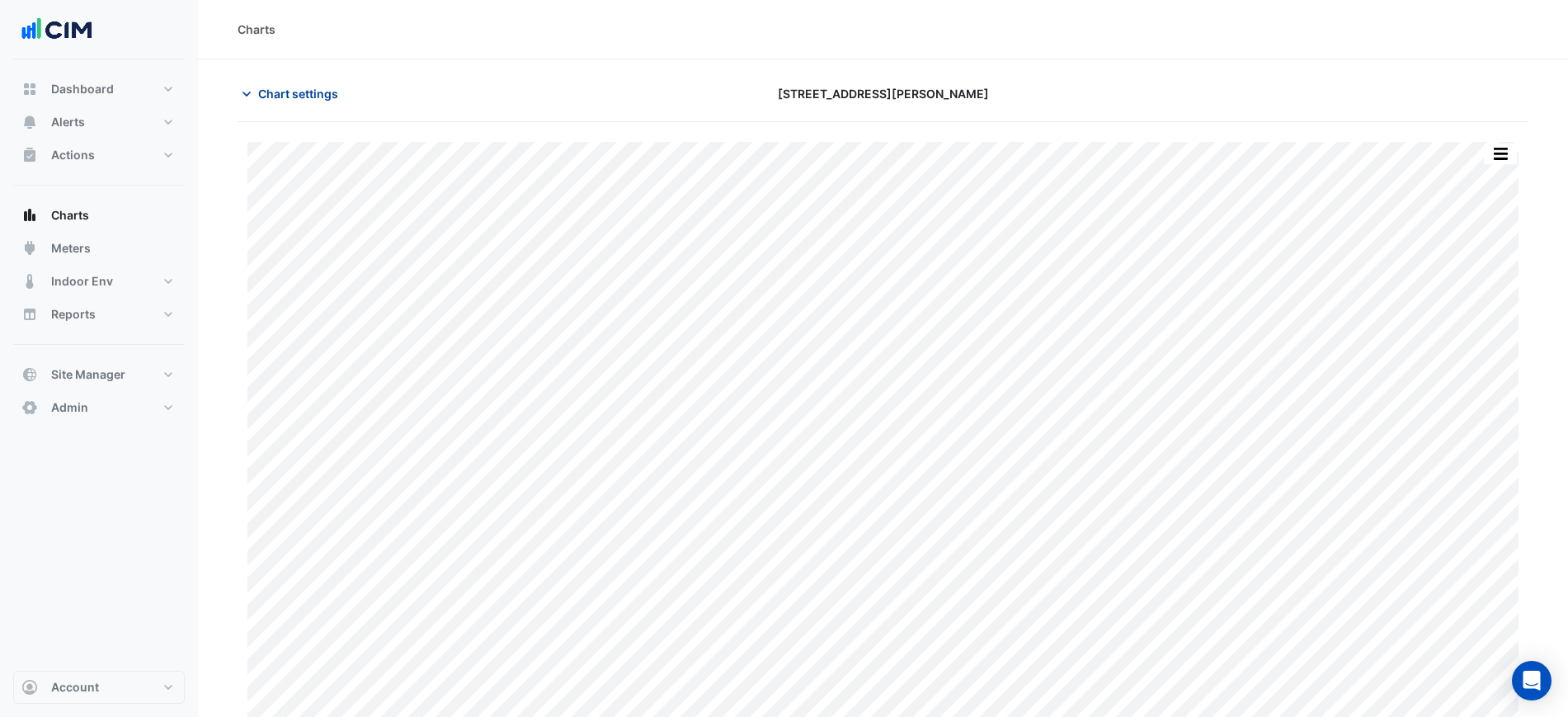
click at [275, 83] on button "Chart settings" at bounding box center [293, 94] width 111 height 29
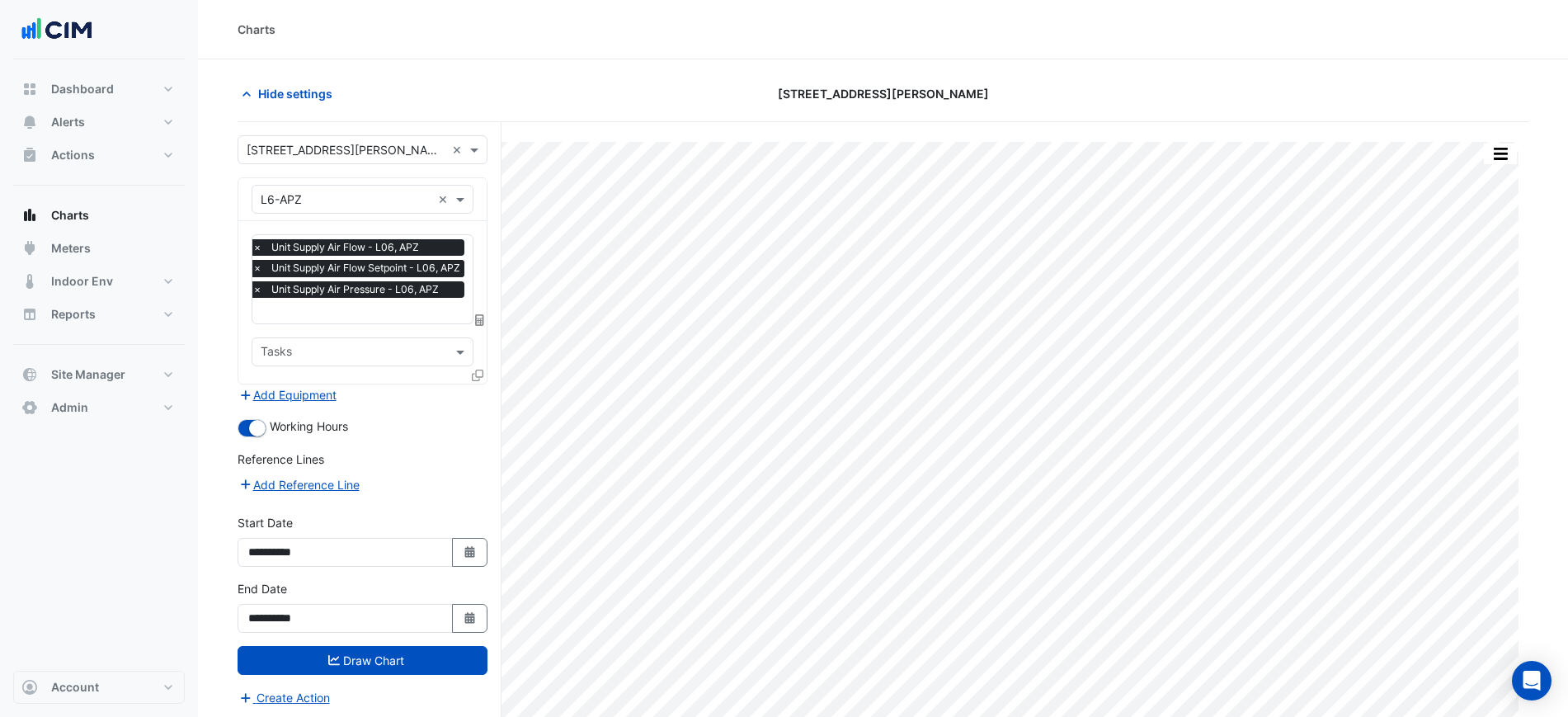
click at [1483, 142] on div "Split by Unit Split All Print Save as JPEG Save as PNG Pivot Data Table Export …" at bounding box center [883, 142] width 1271 height 0
click at [1488, 152] on button "button" at bounding box center [1500, 154] width 33 height 21
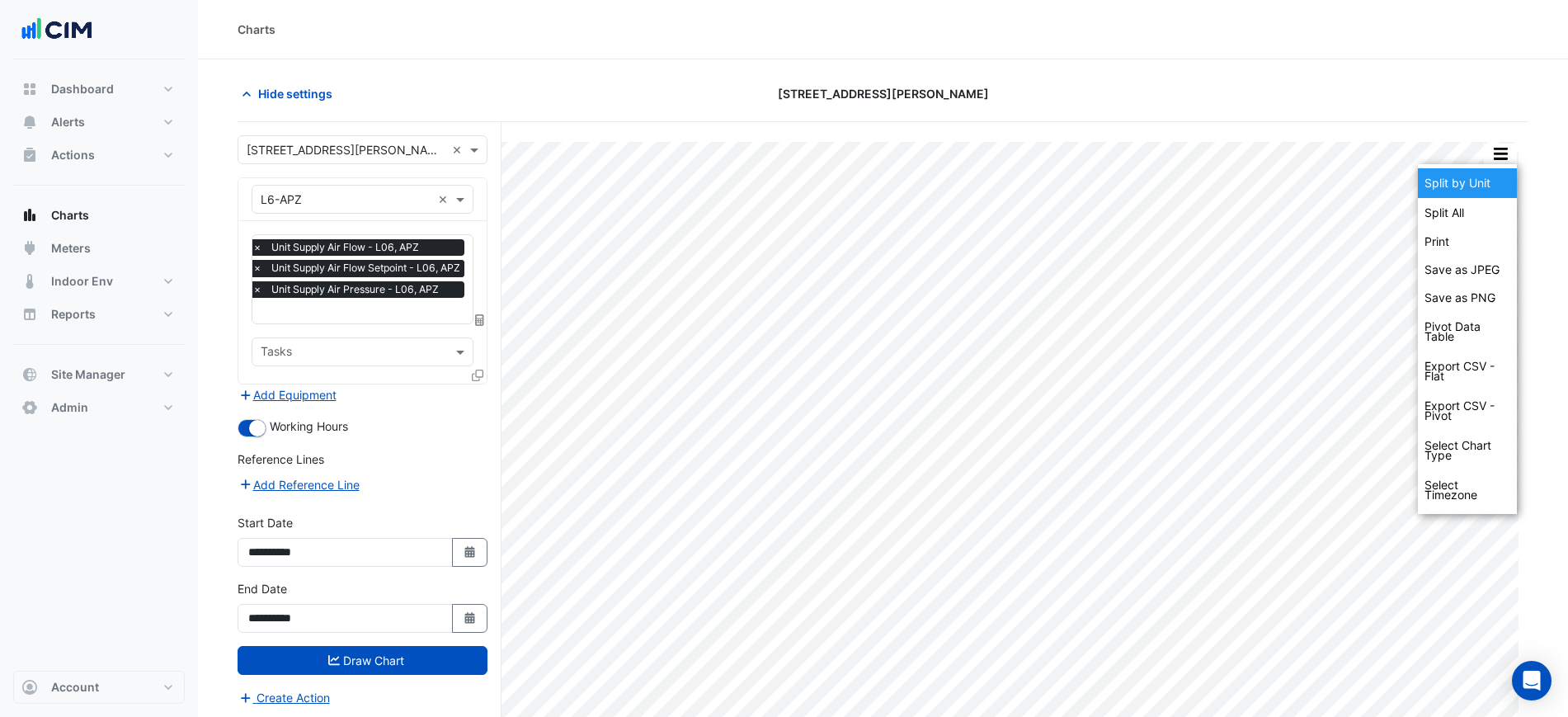
click at [1488, 173] on div "Split by Unit" at bounding box center [1467, 183] width 99 height 30
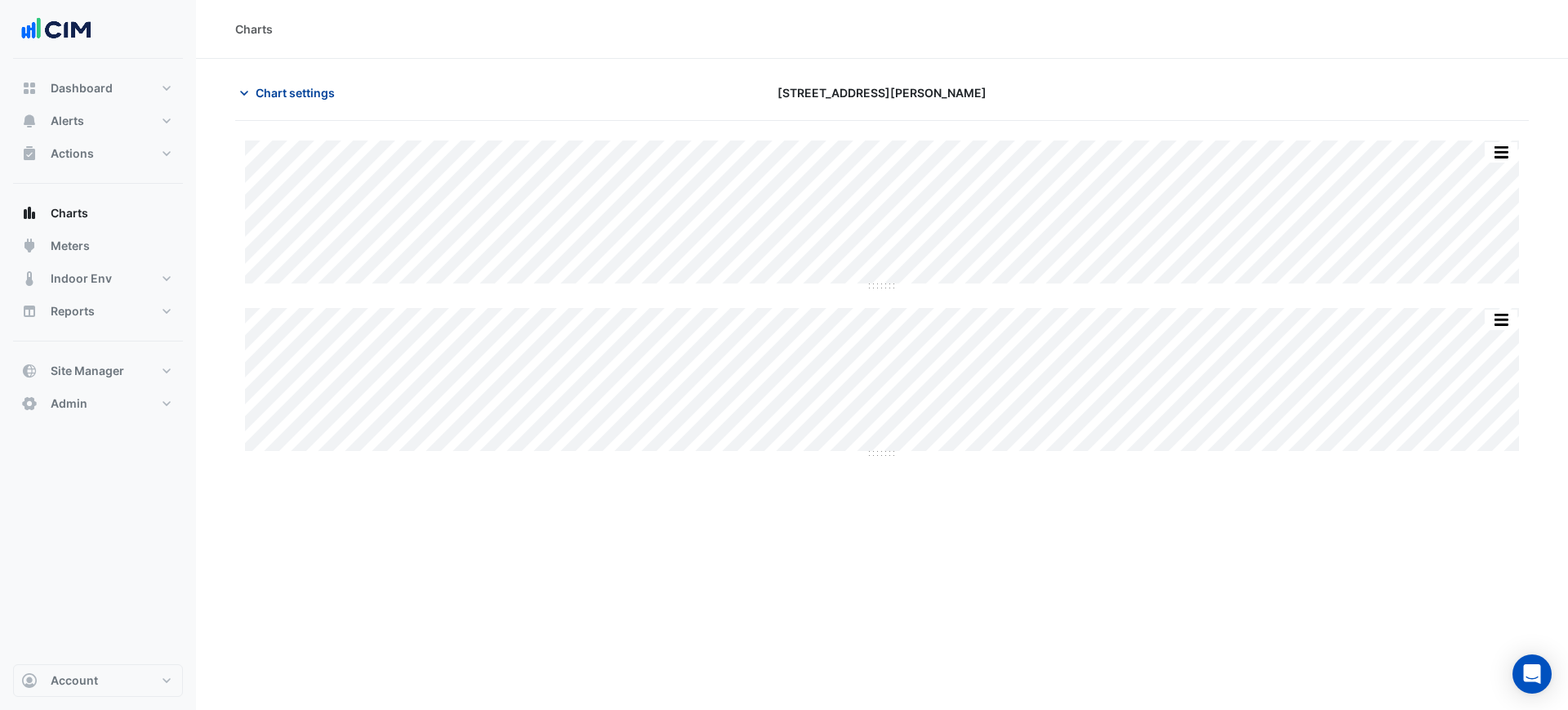
click at [268, 89] on span "Chart settings" at bounding box center [296, 92] width 80 height 17
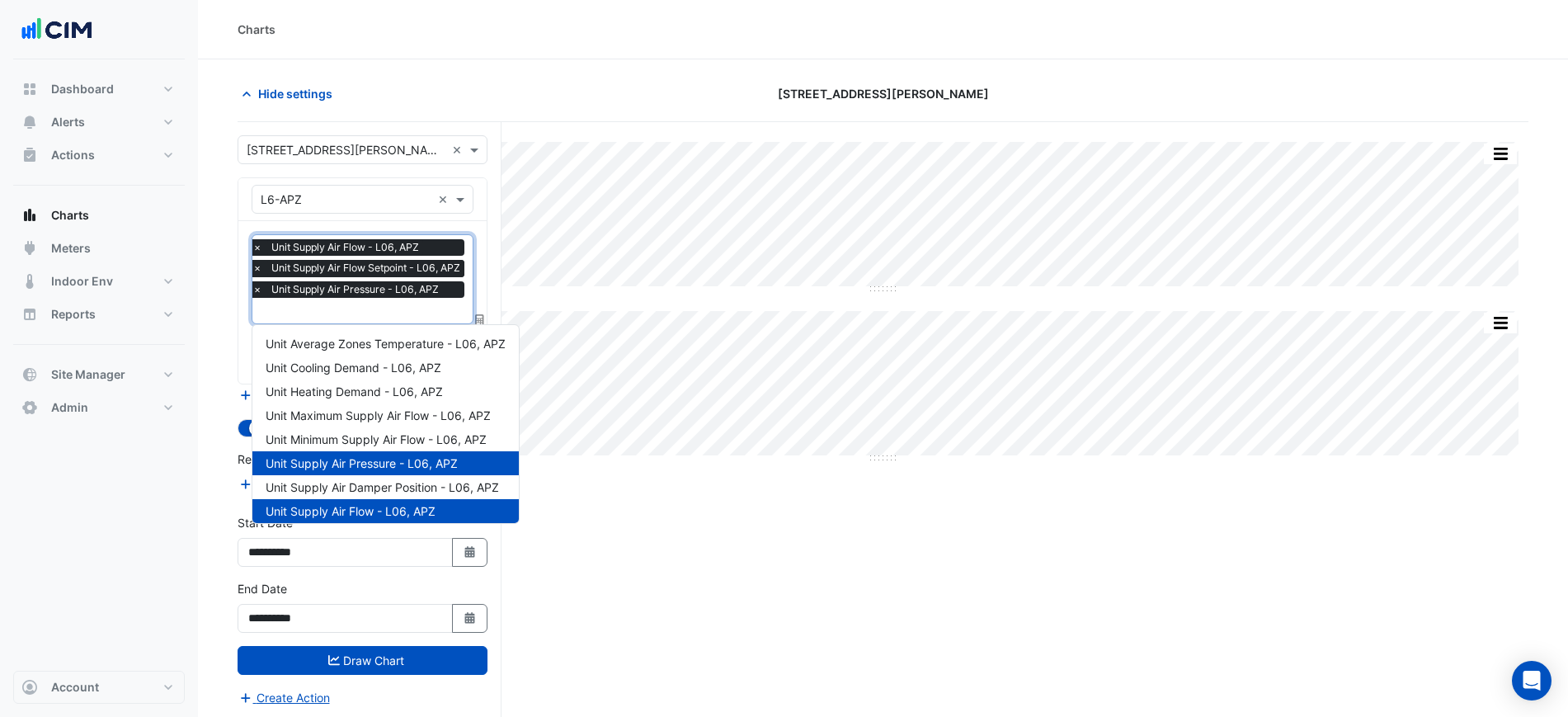
click at [355, 311] on input "text" at bounding box center [360, 312] width 216 height 17
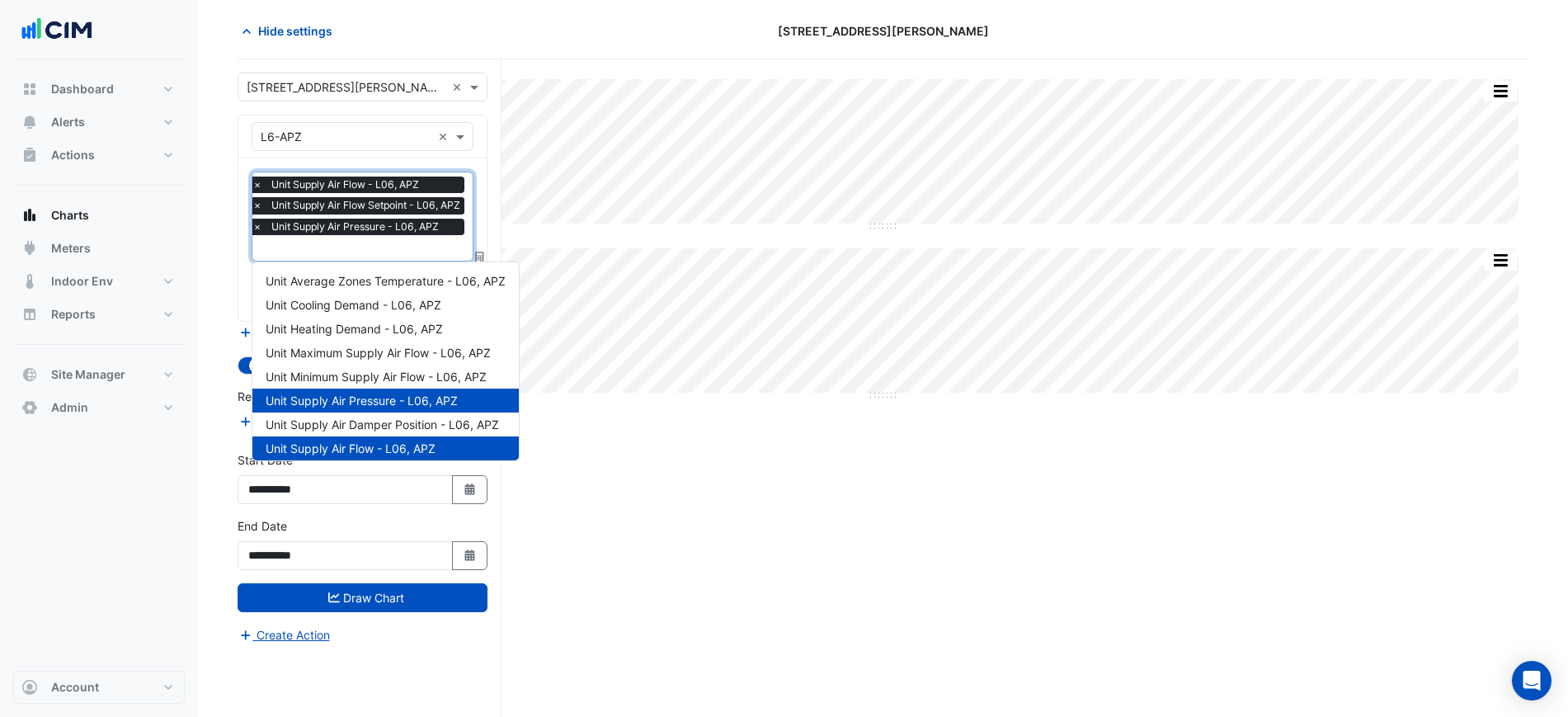
click at [559, 404] on div "Split All Split None Print Save as JPEG Save as PNG Pivot Data Table Export CSV…" at bounding box center [883, 388] width 1291 height 657
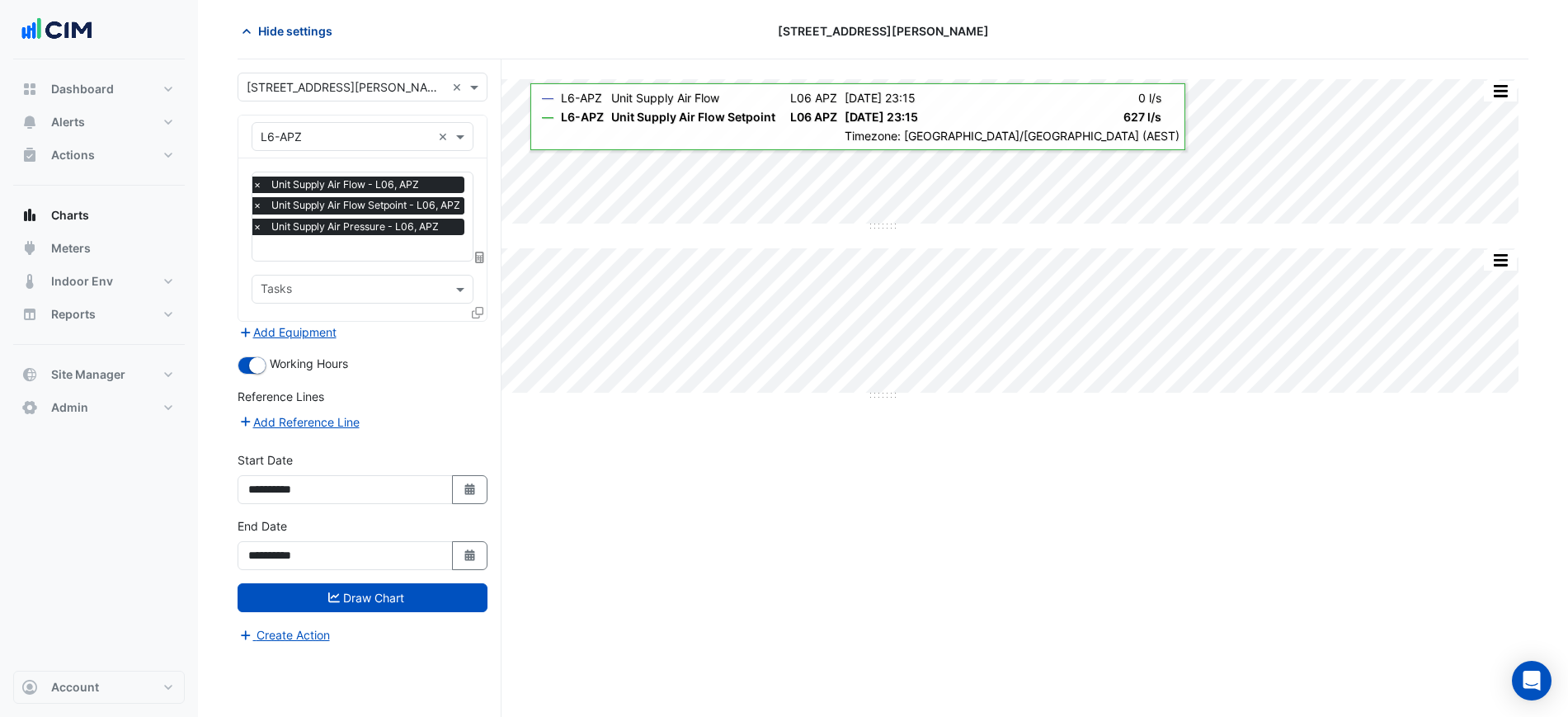
click at [292, 32] on span "Hide settings" at bounding box center [295, 31] width 74 height 17
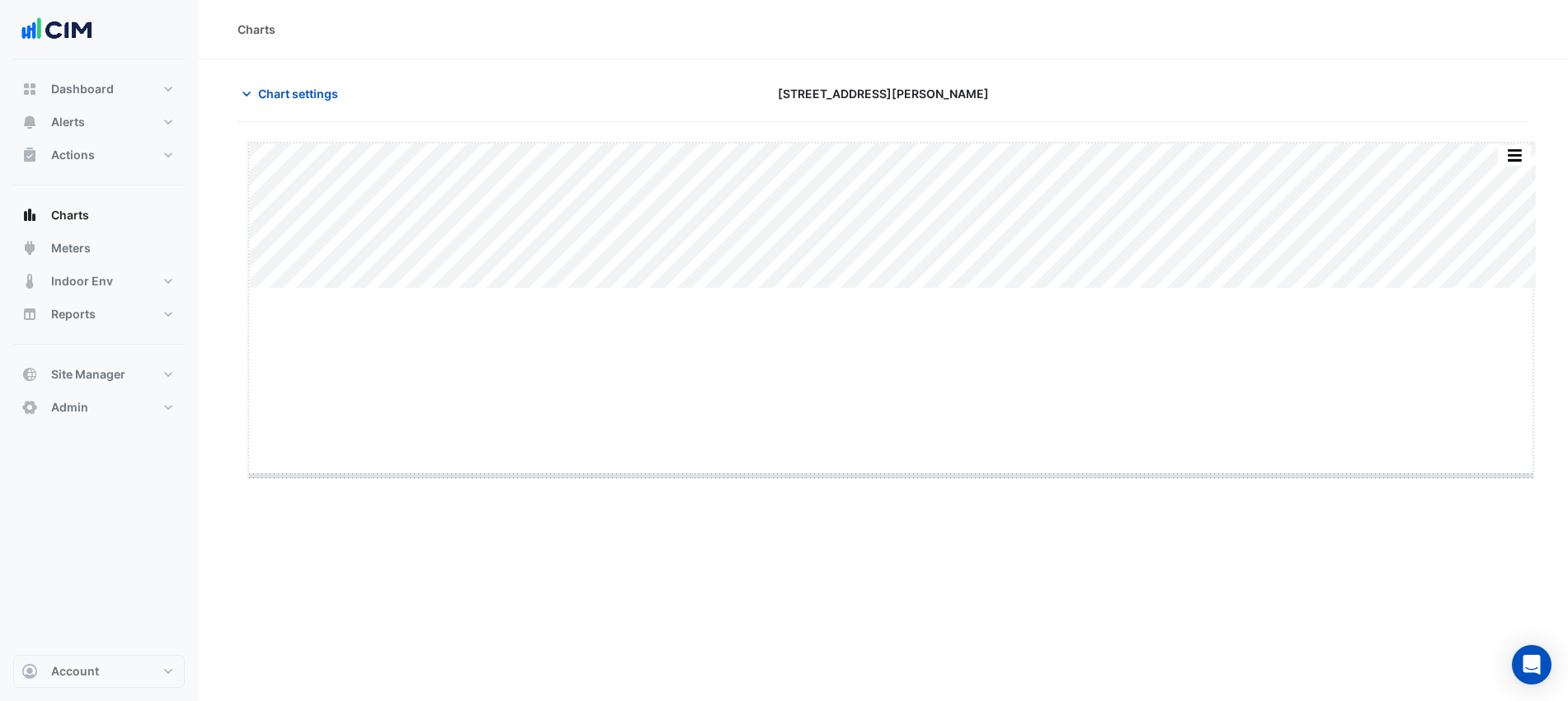
drag, startPoint x: 893, startPoint y: 289, endPoint x: 890, endPoint y: 518, distance: 229.0
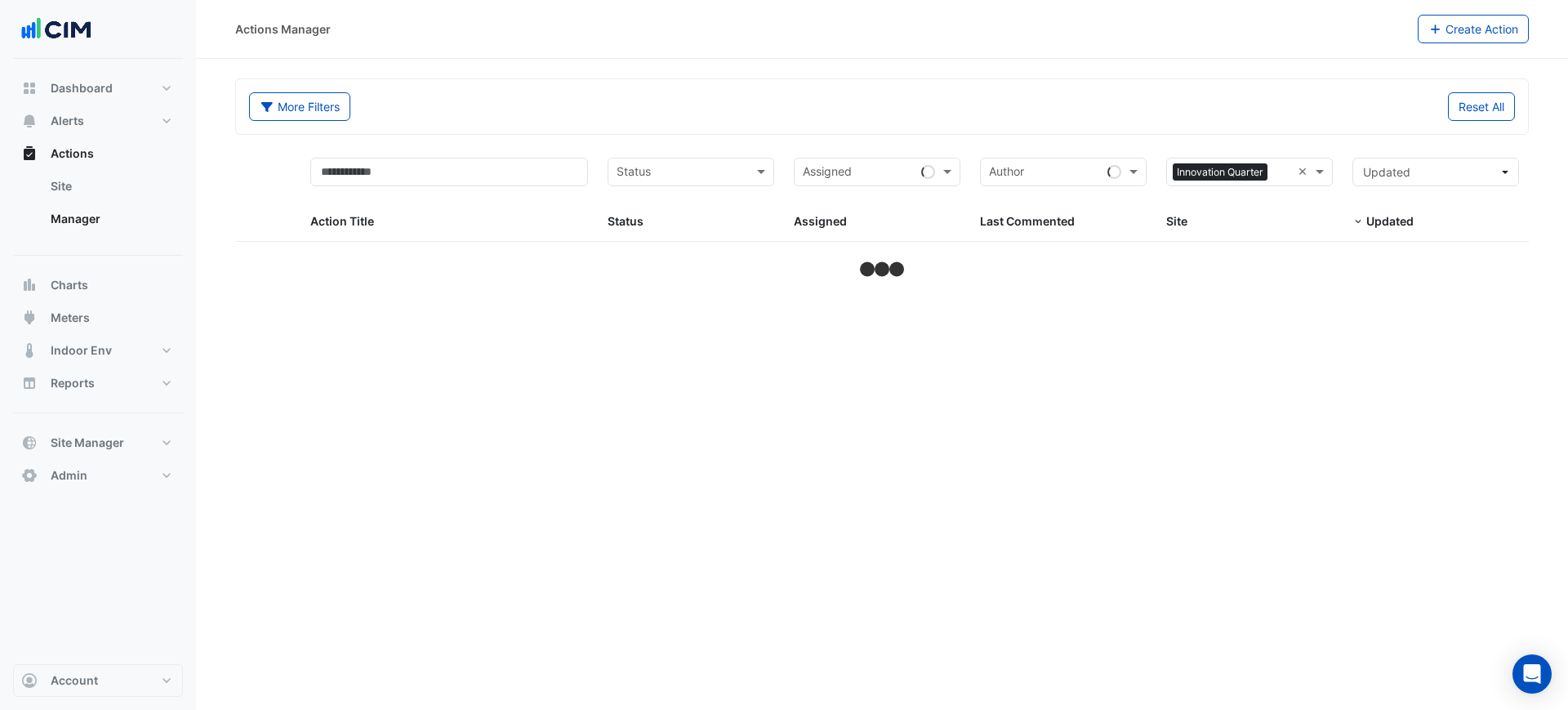
select select "***"
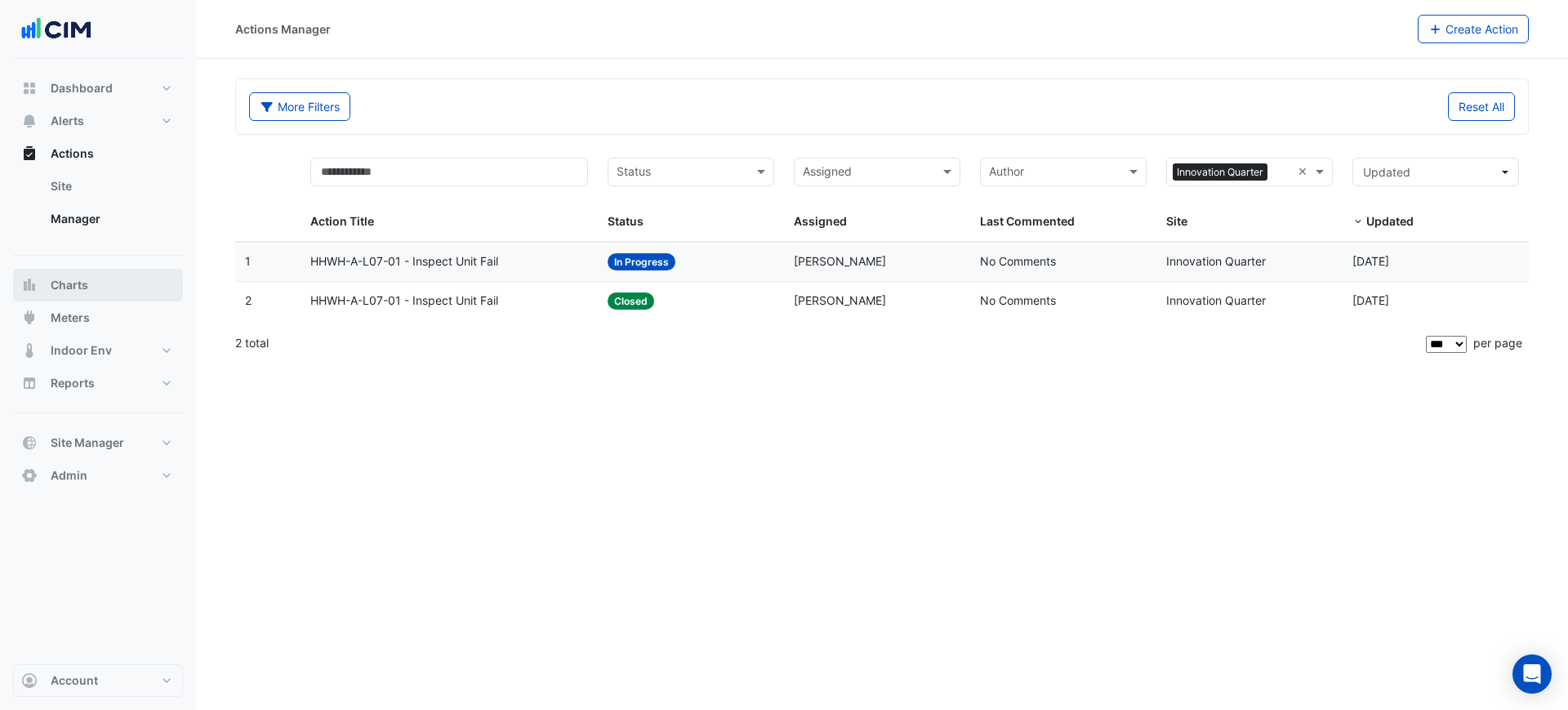
click at [118, 284] on button "Charts" at bounding box center [97, 285] width 170 height 33
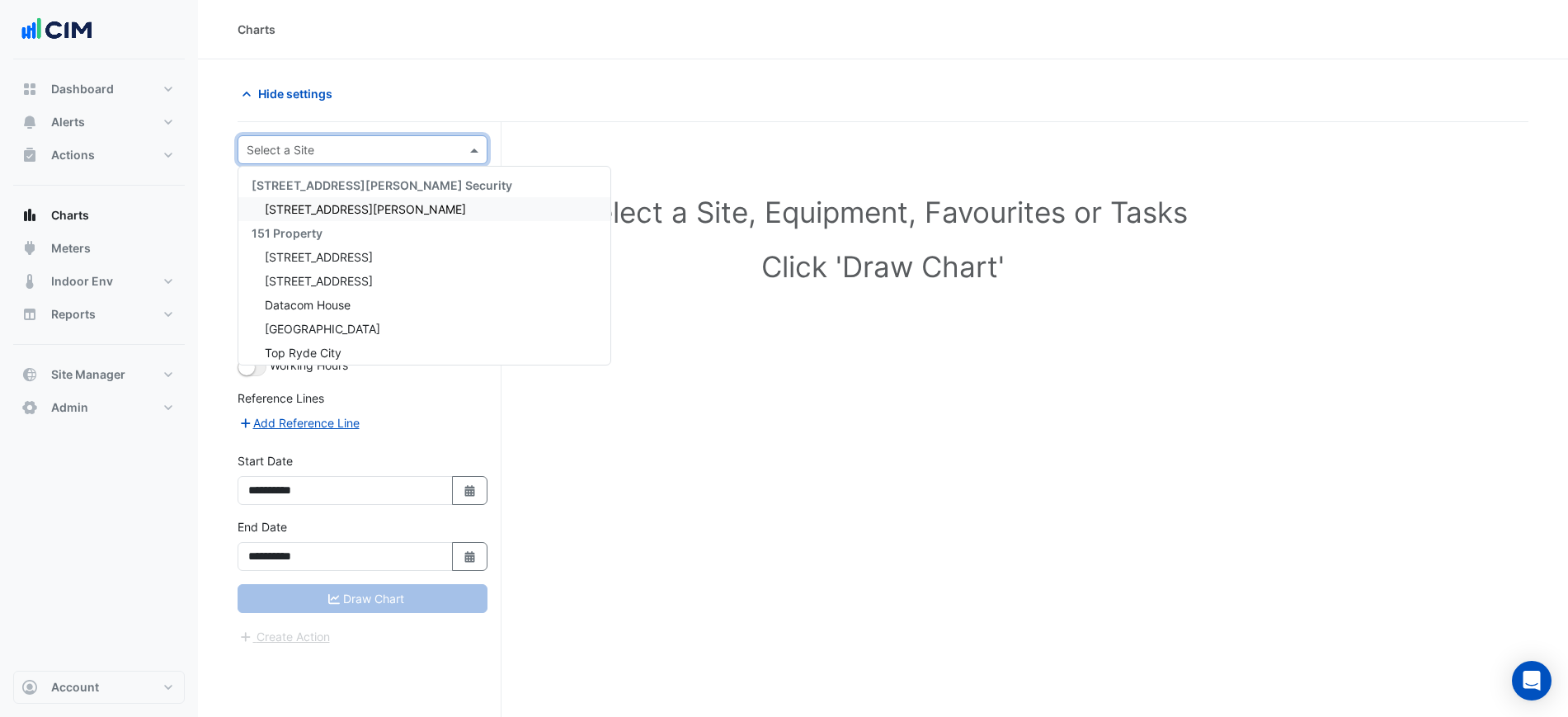
click at [367, 144] on input "text" at bounding box center [346, 151] width 198 height 17
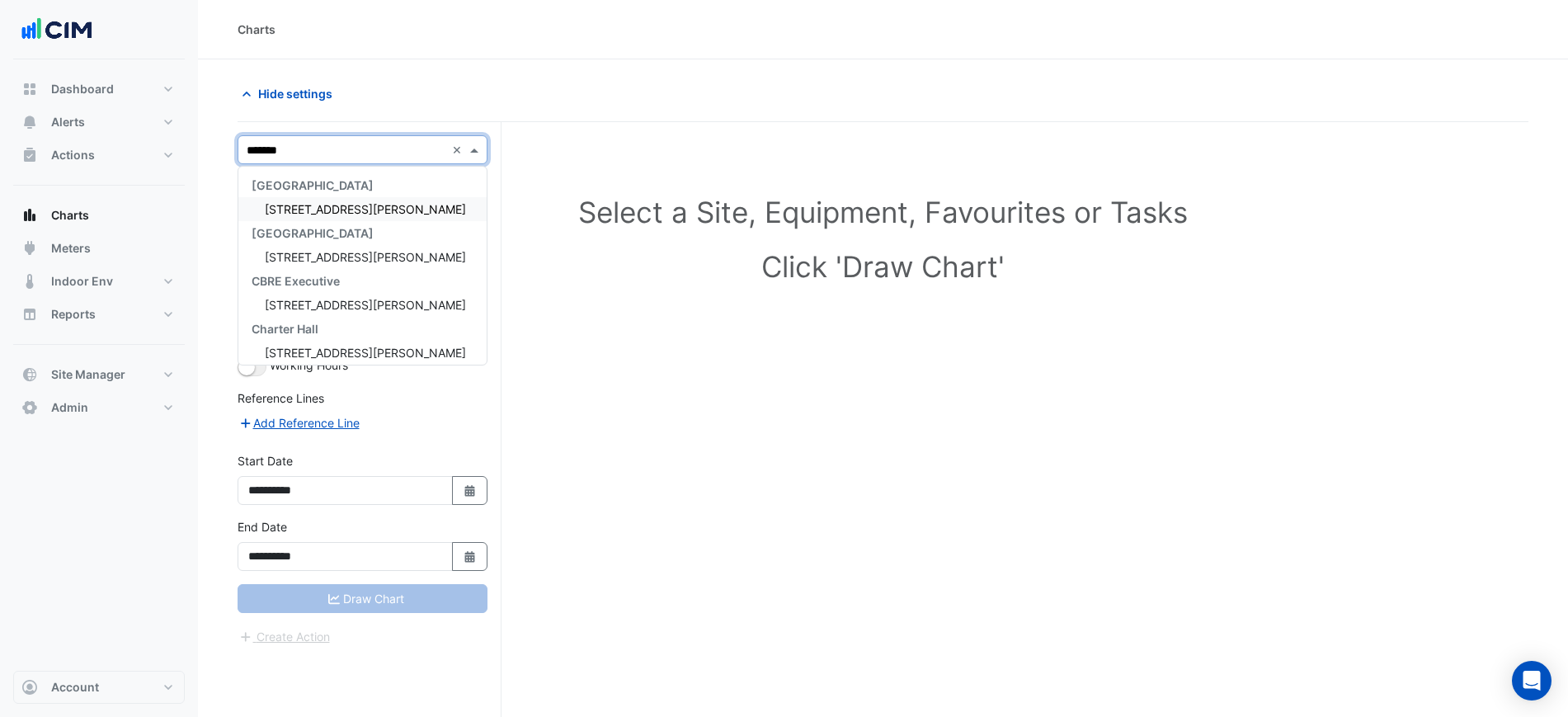
type input "********"
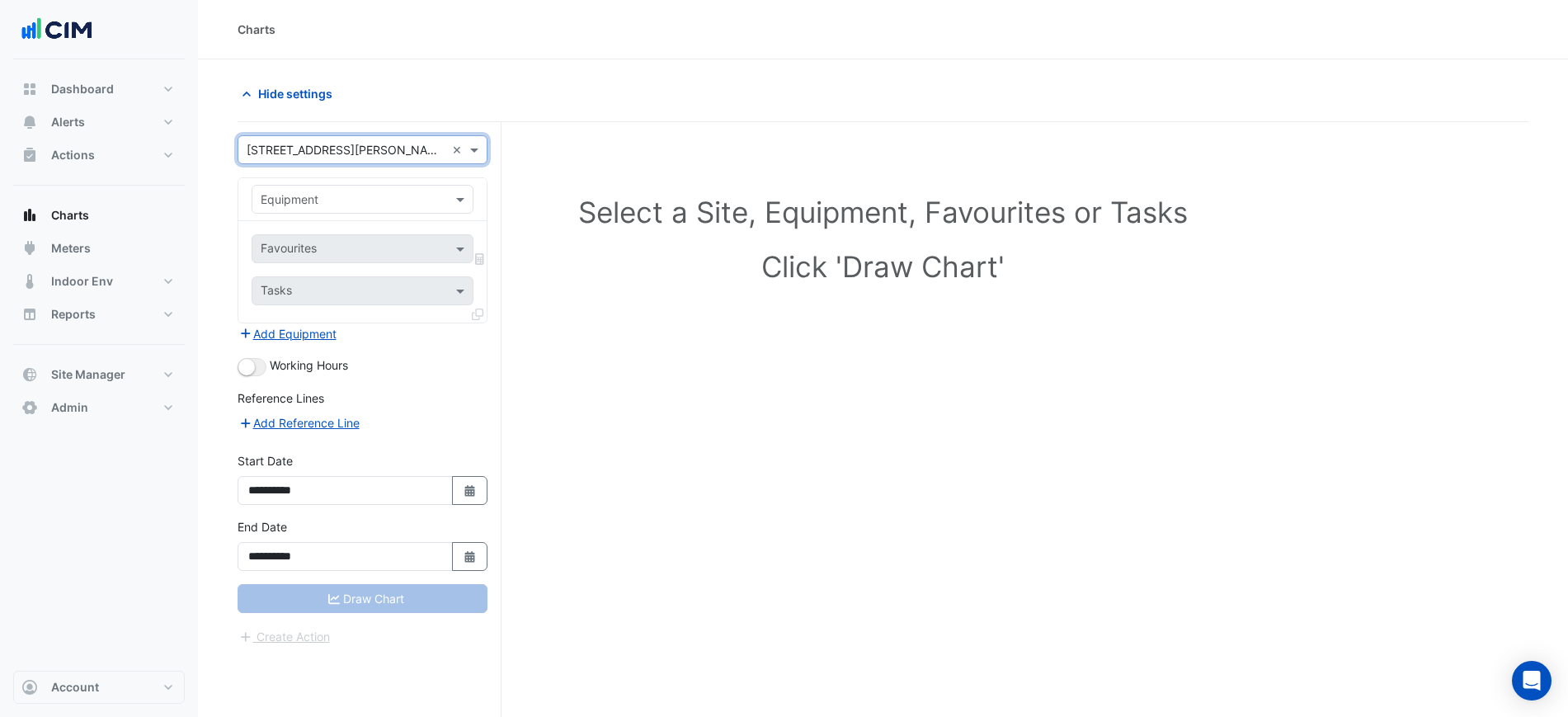
click at [361, 188] on div "Equipment" at bounding box center [362, 199] width 222 height 29
type input "********"
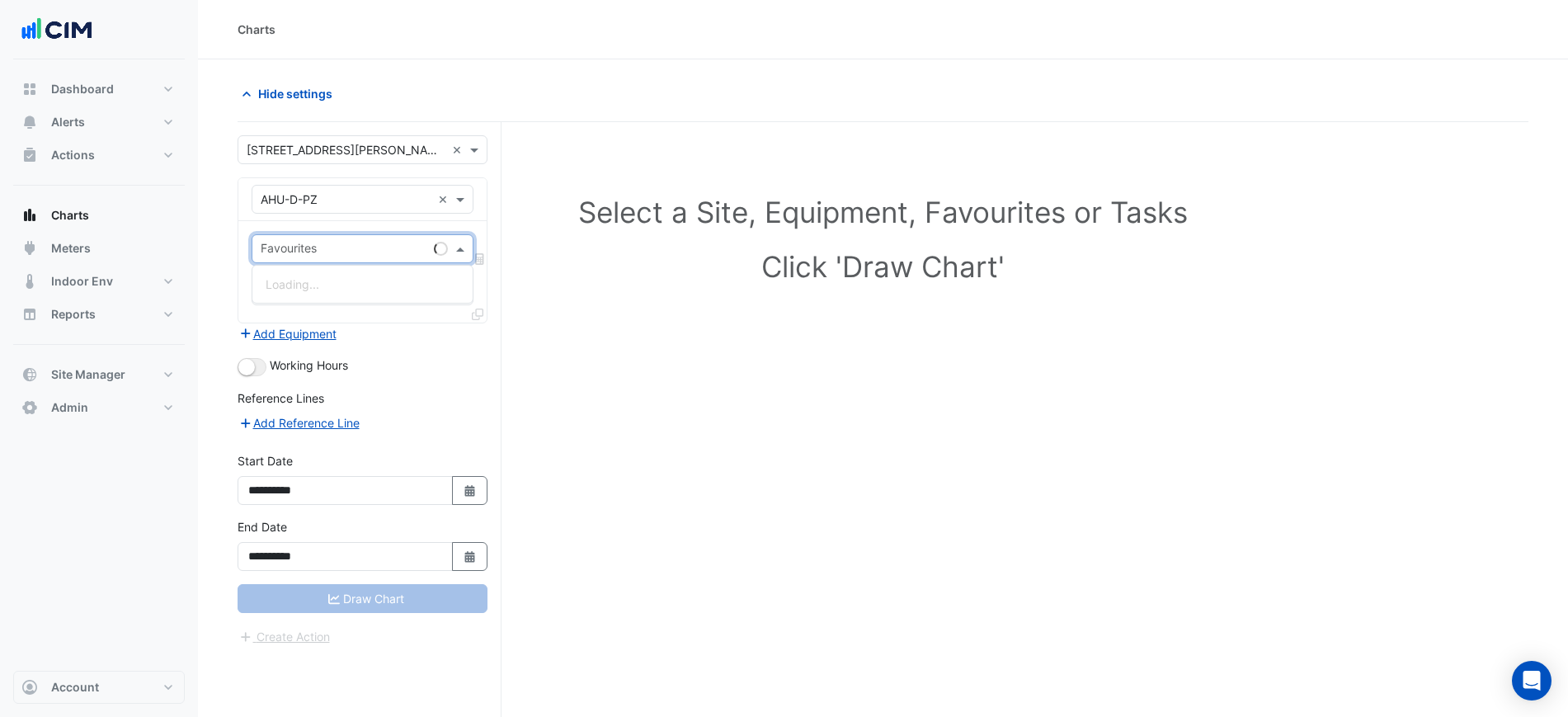
click at [386, 241] on input "text" at bounding box center [344, 250] width 167 height 17
type input "*"
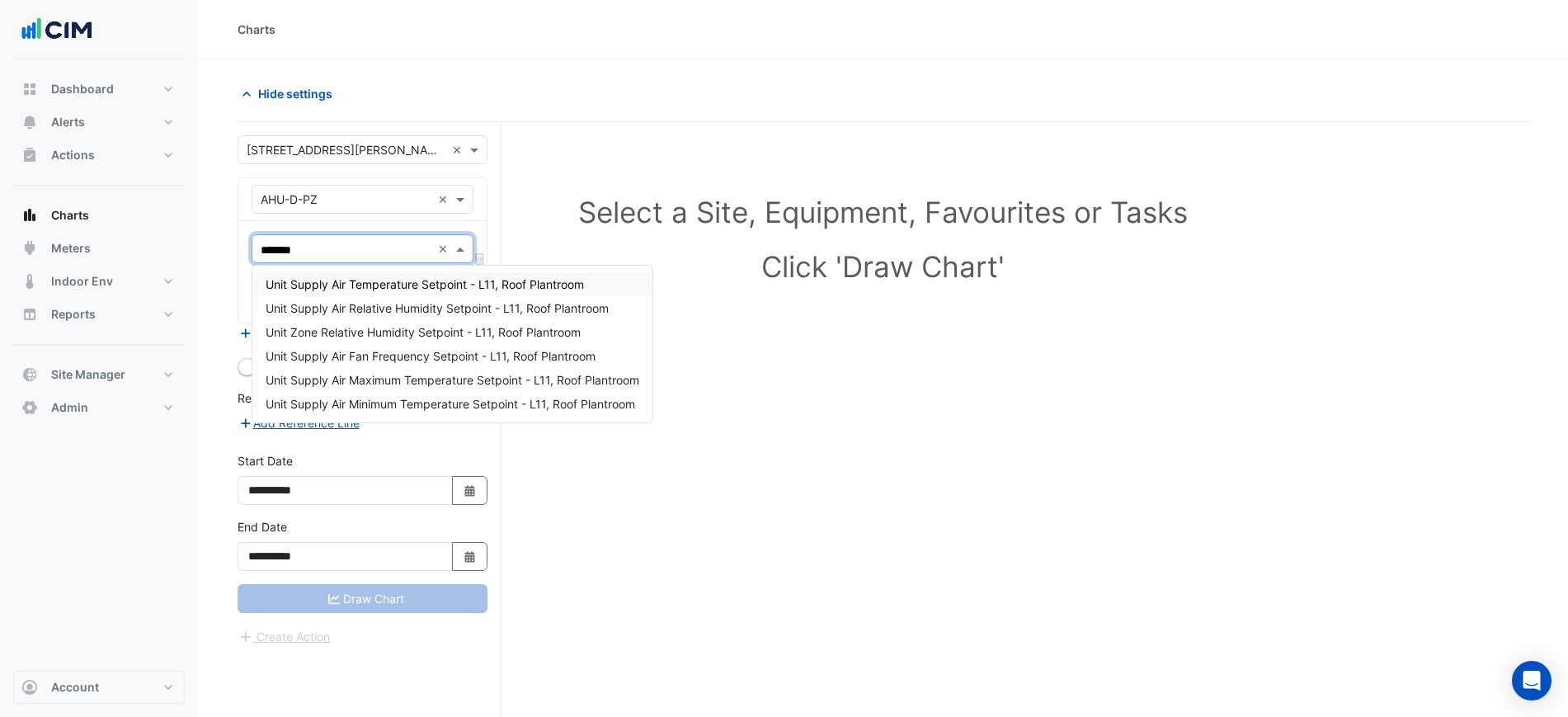
type input "********"
click at [504, 356] on span "Unit Supply Air Fan Frequency Setpoint - L11, Roof Plantroom" at bounding box center [430, 356] width 330 height 14
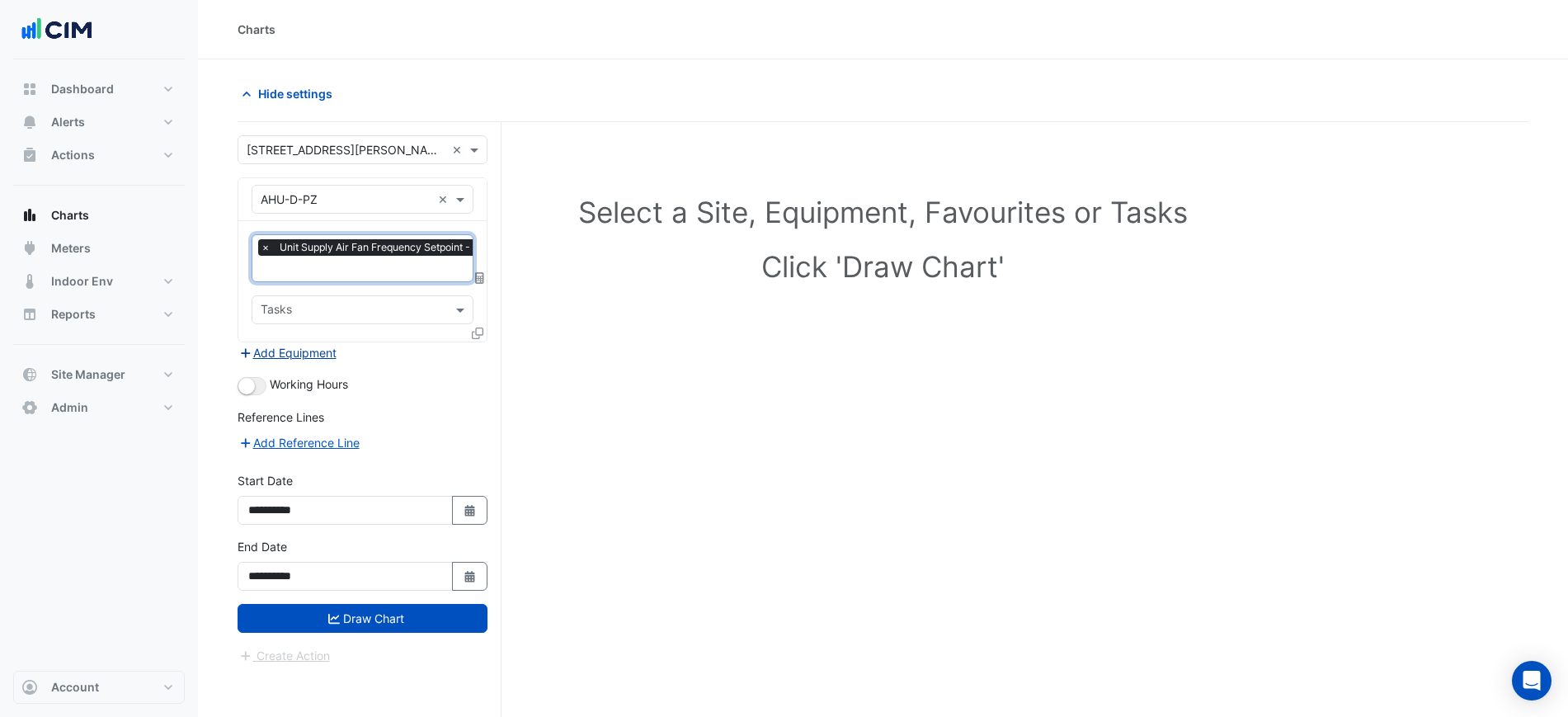
click at [300, 350] on button "Add Equipment" at bounding box center [287, 353] width 100 height 19
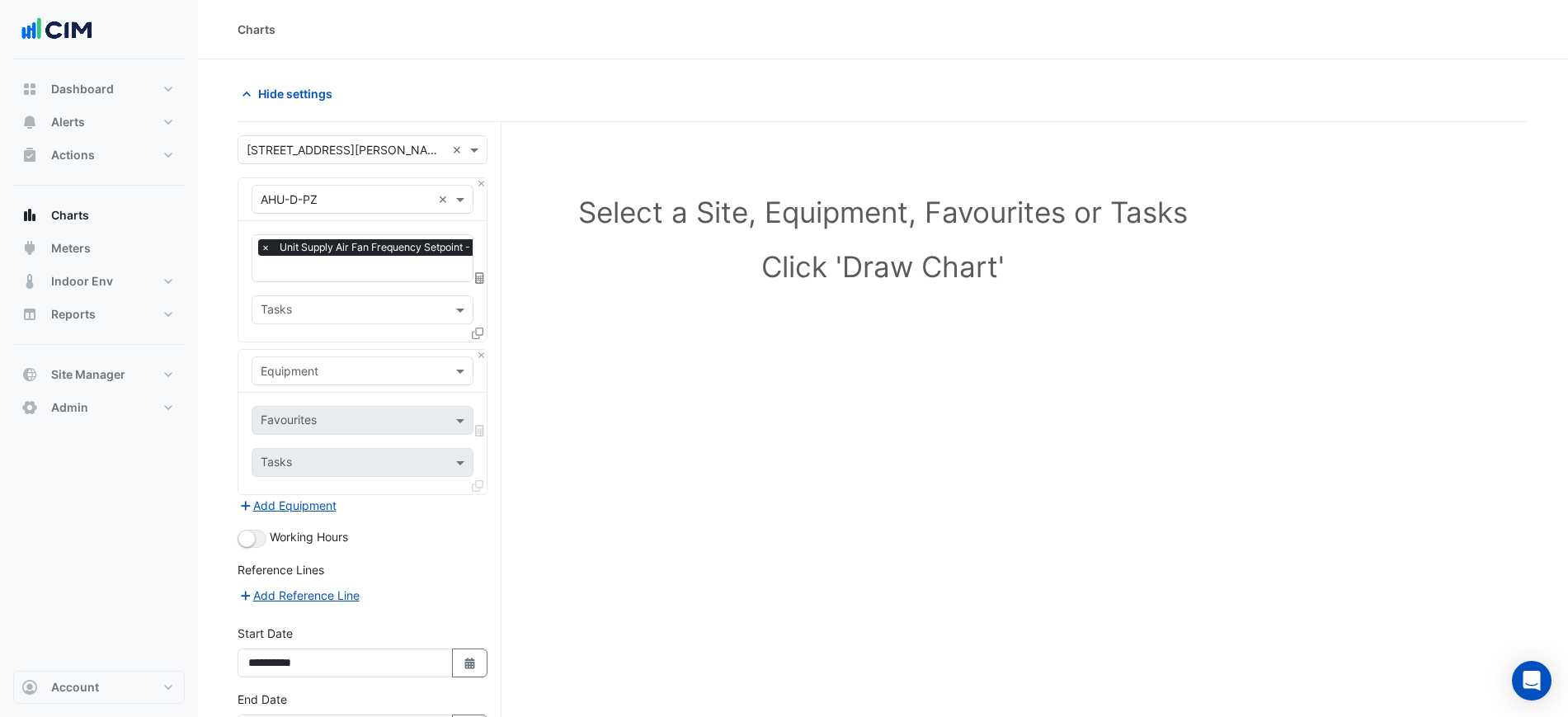
click at [305, 364] on input "text" at bounding box center [346, 371] width 171 height 17
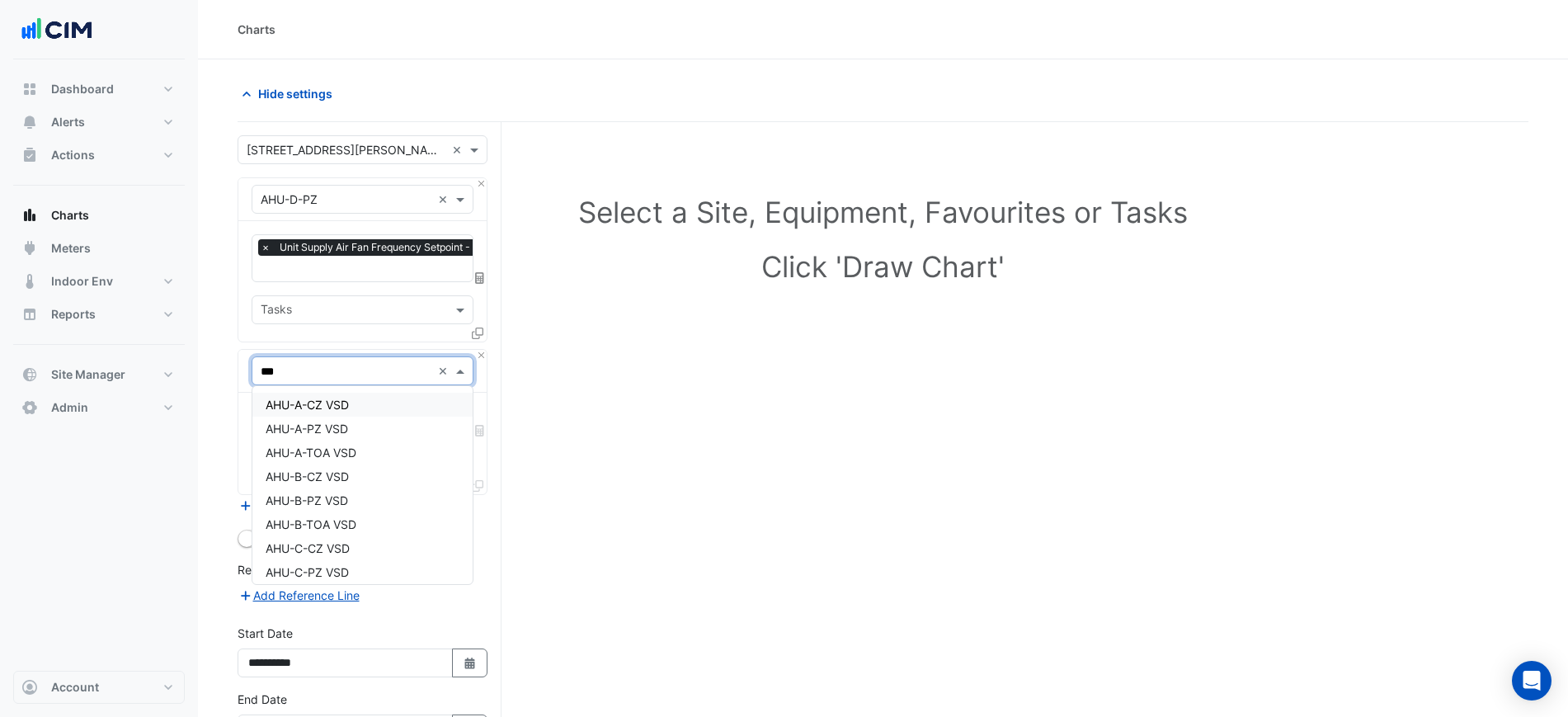
click at [363, 363] on input "***" at bounding box center [346, 371] width 171 height 17
type input "********"
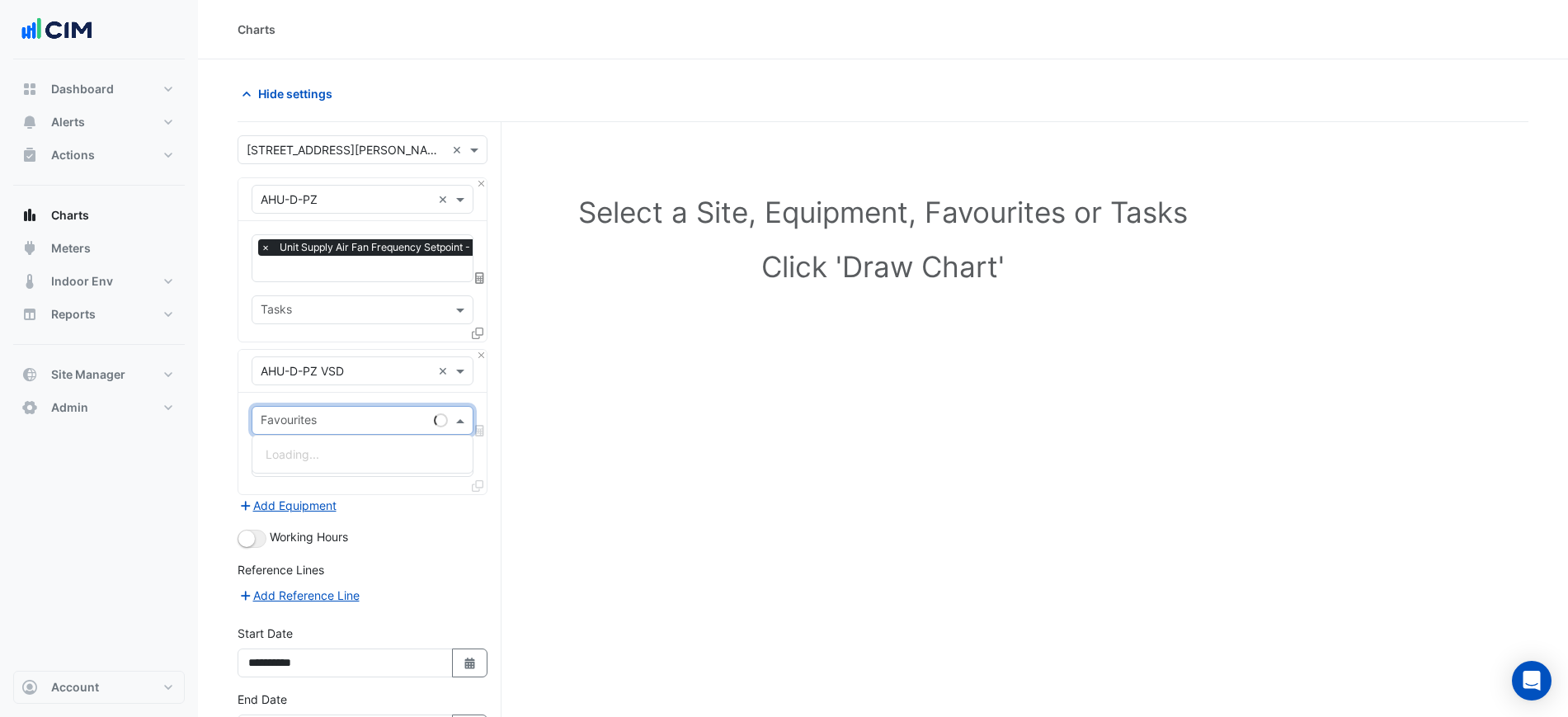
click at [320, 414] on input "text" at bounding box center [344, 422] width 167 height 17
type input "*********"
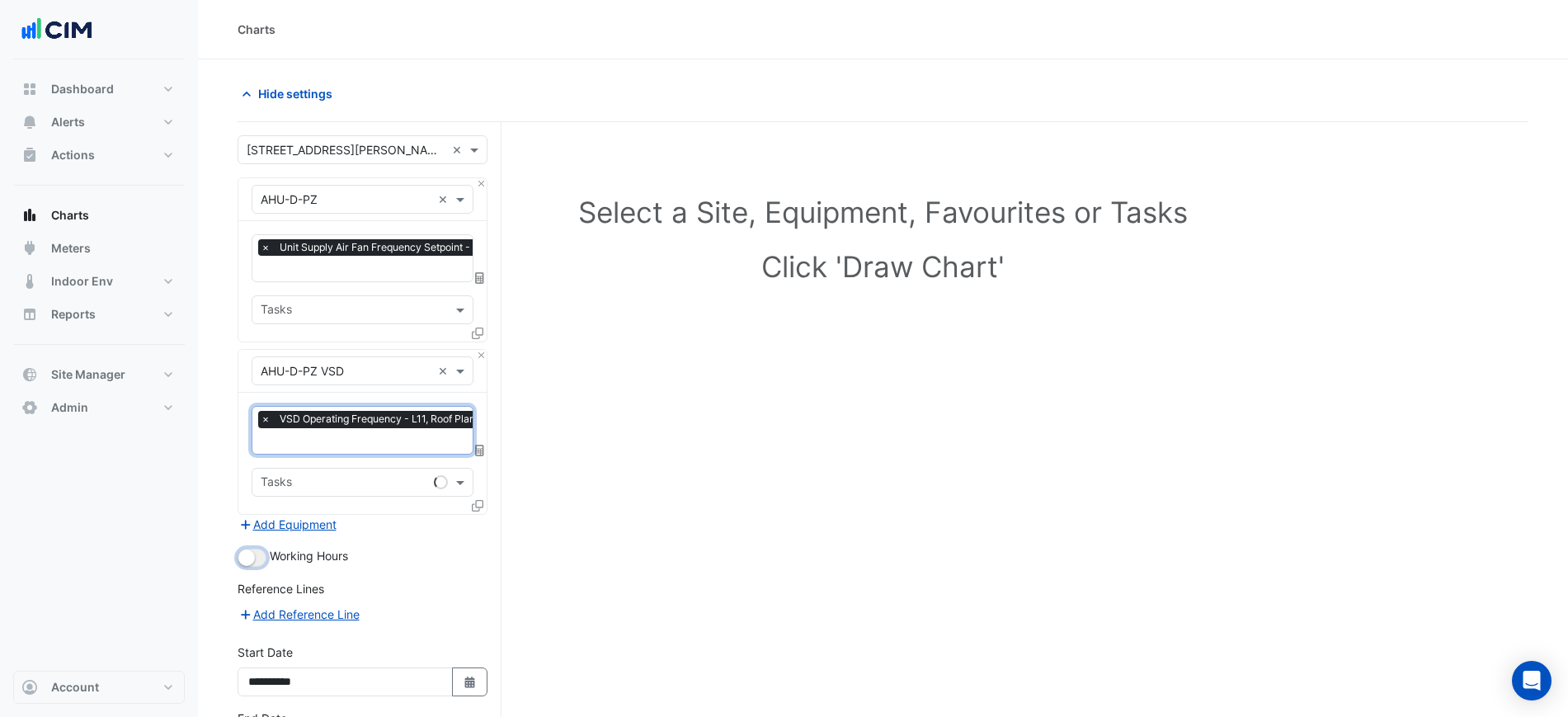
click at [241, 553] on small "button" at bounding box center [246, 557] width 16 height 16
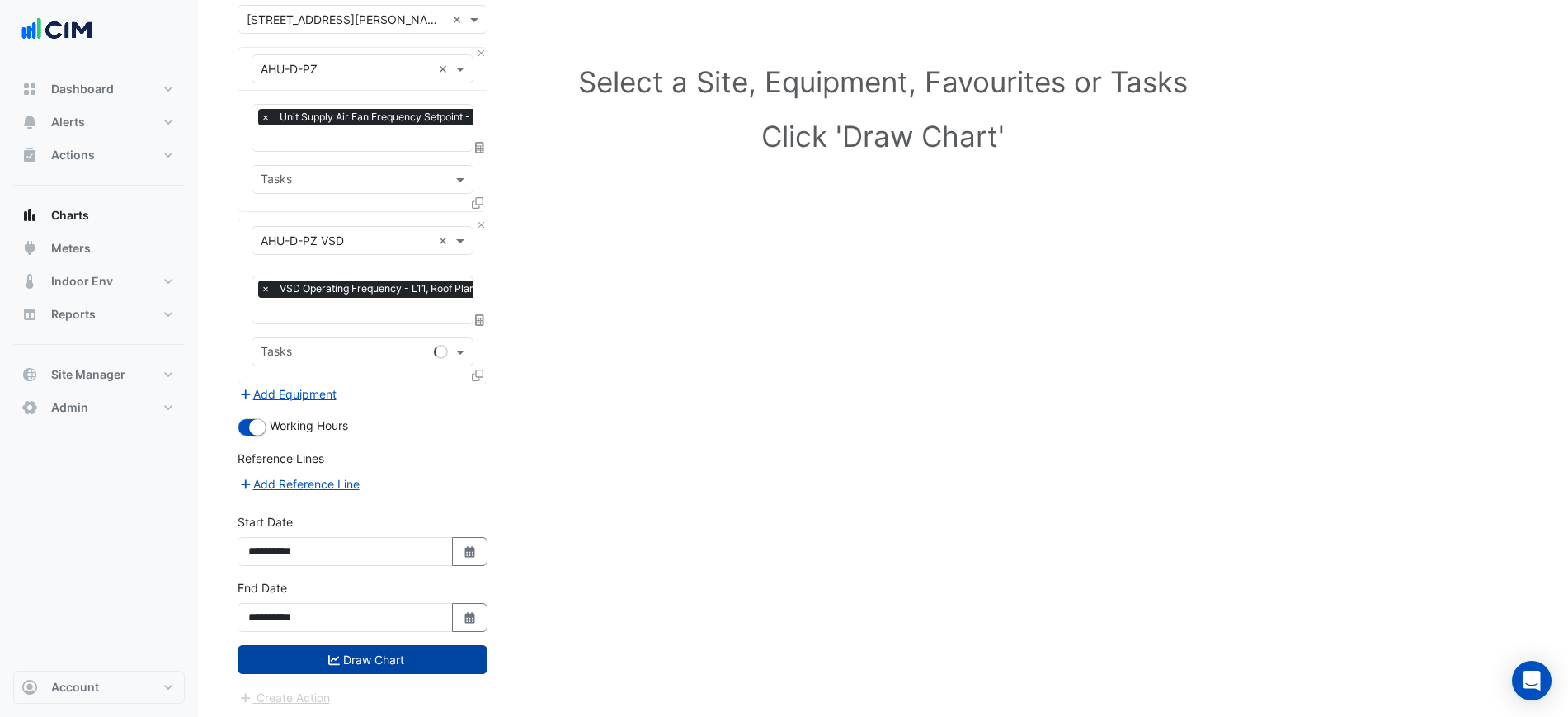
click at [453, 649] on button "Draw Chart" at bounding box center [363, 660] width 250 height 29
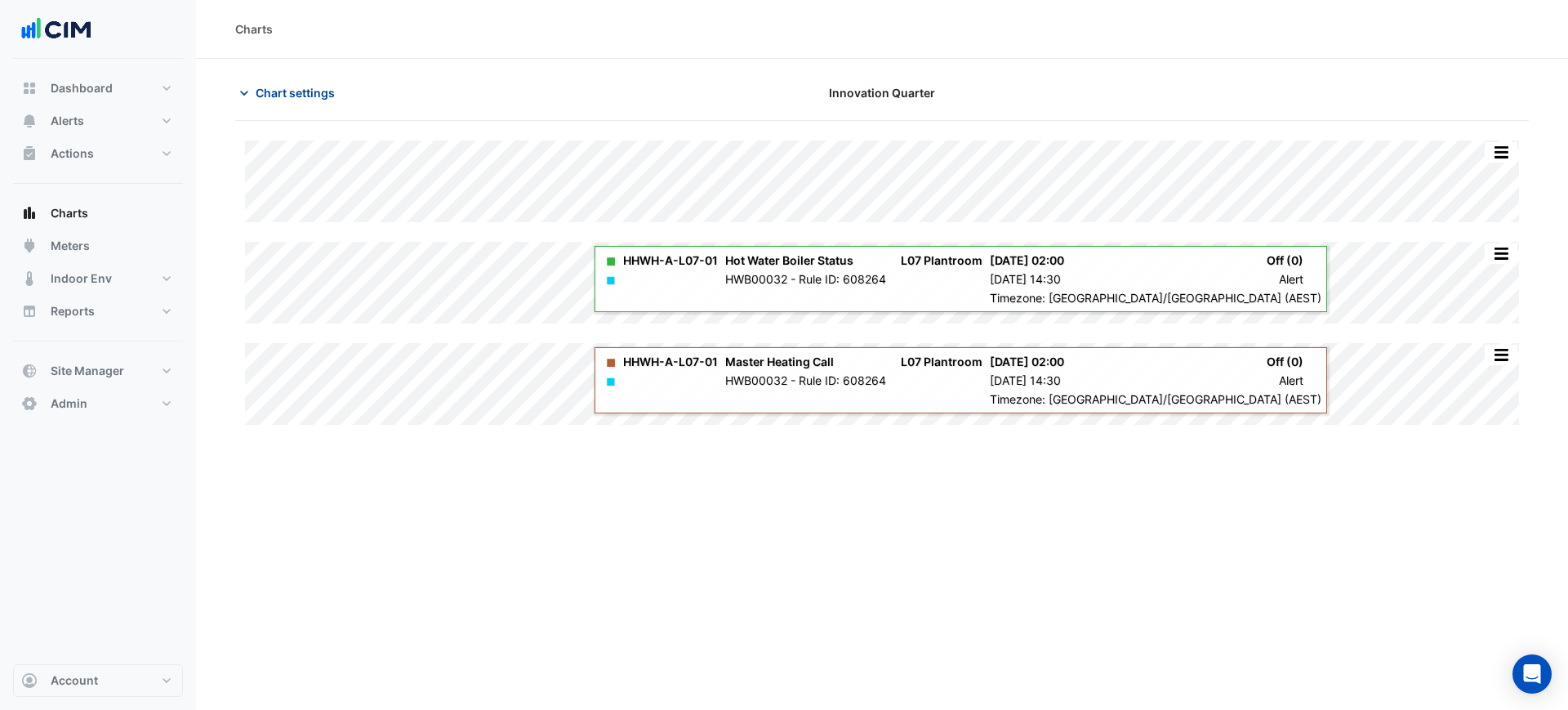
drag, startPoint x: 301, startPoint y: 71, endPoint x: 299, endPoint y: 80, distance: 9.2
click at [300, 71] on section "Chart settings Innovation Quarter Split All Split None Print Save as JPEG Save …" at bounding box center [882, 251] width 1372 height 386
click at [299, 84] on span "Chart settings" at bounding box center [296, 92] width 80 height 17
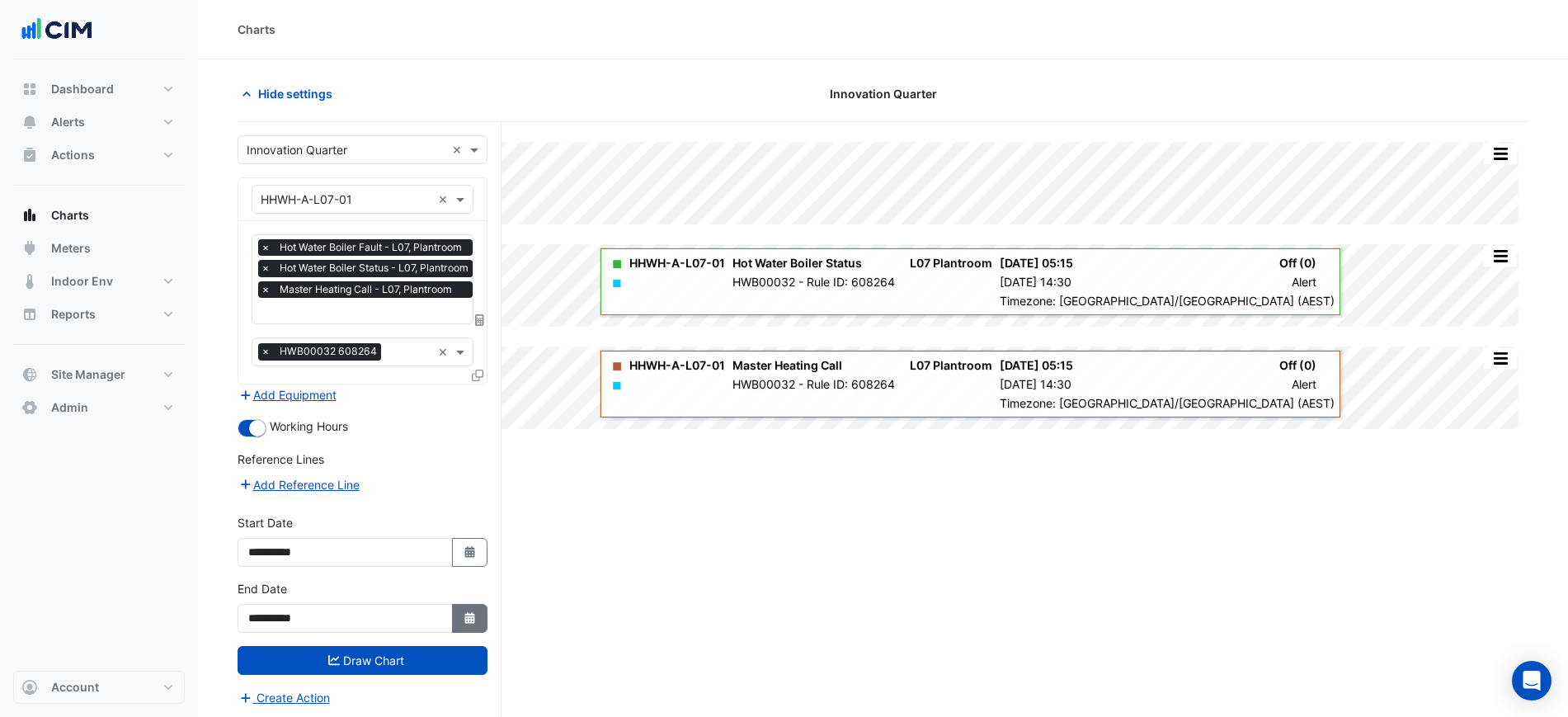
click at [464, 612] on icon "Select Date" at bounding box center [470, 617] width 15 height 11
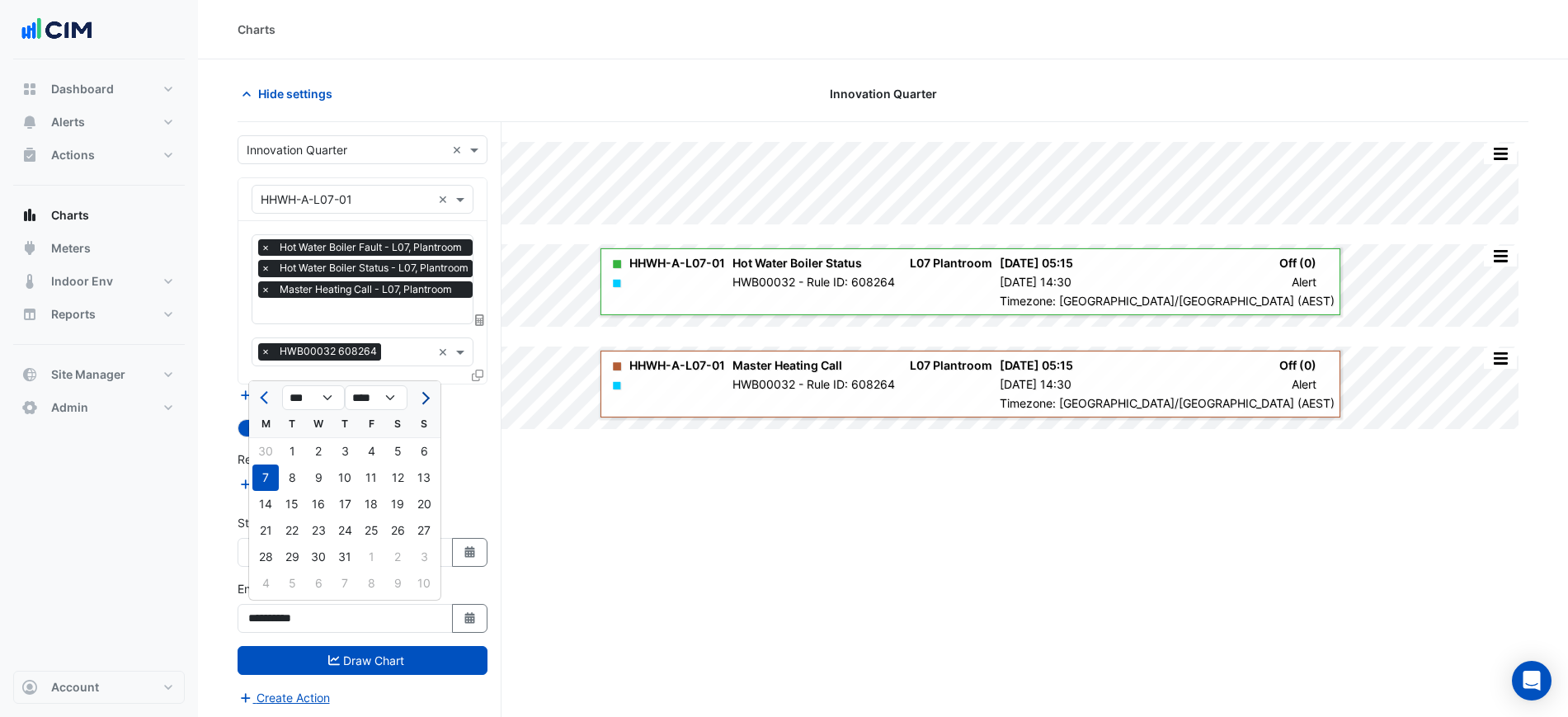
click at [425, 392] on span "Next month" at bounding box center [423, 398] width 12 height 12
click at [262, 394] on button "Previous month" at bounding box center [265, 397] width 20 height 27
select select "*"
click at [417, 555] on div "31" at bounding box center [423, 556] width 27 height 27
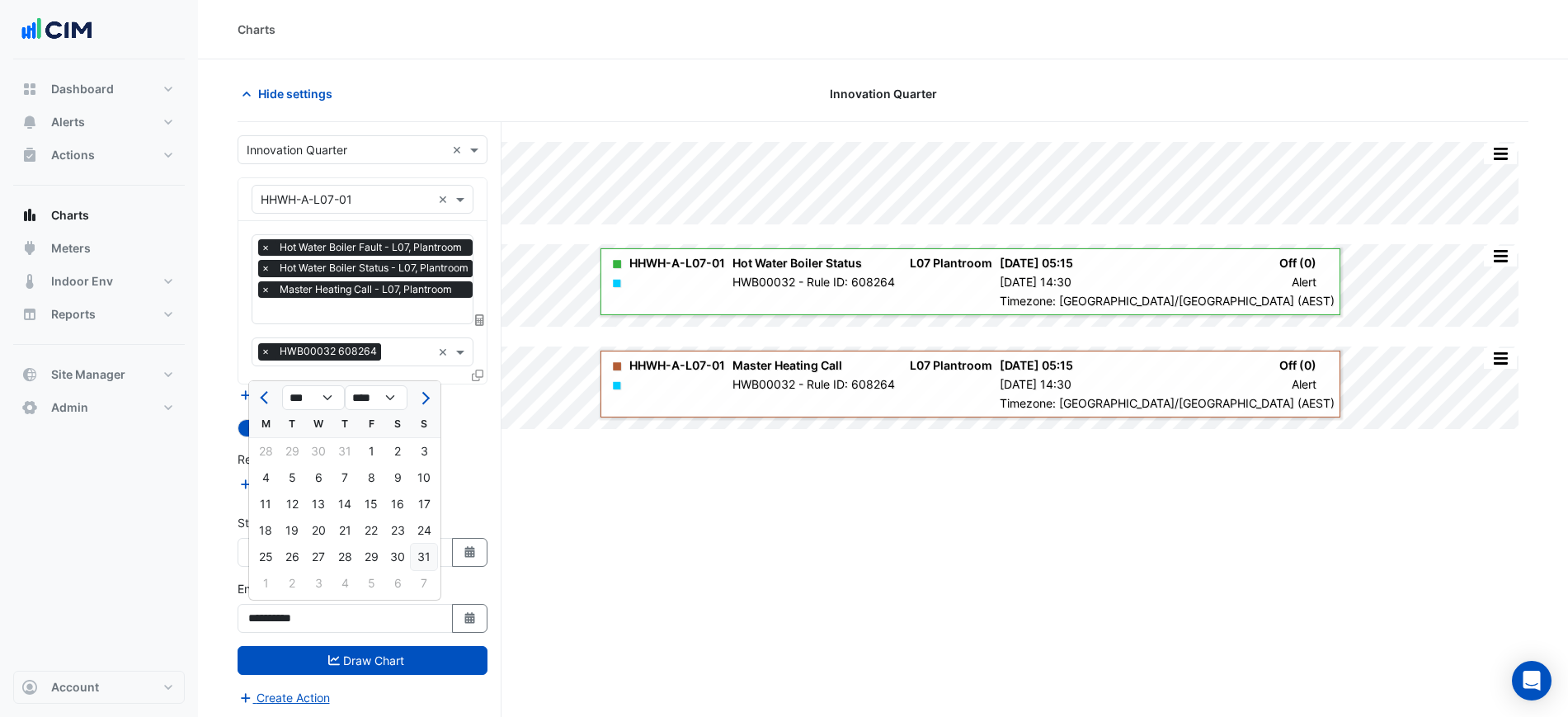
type input "**********"
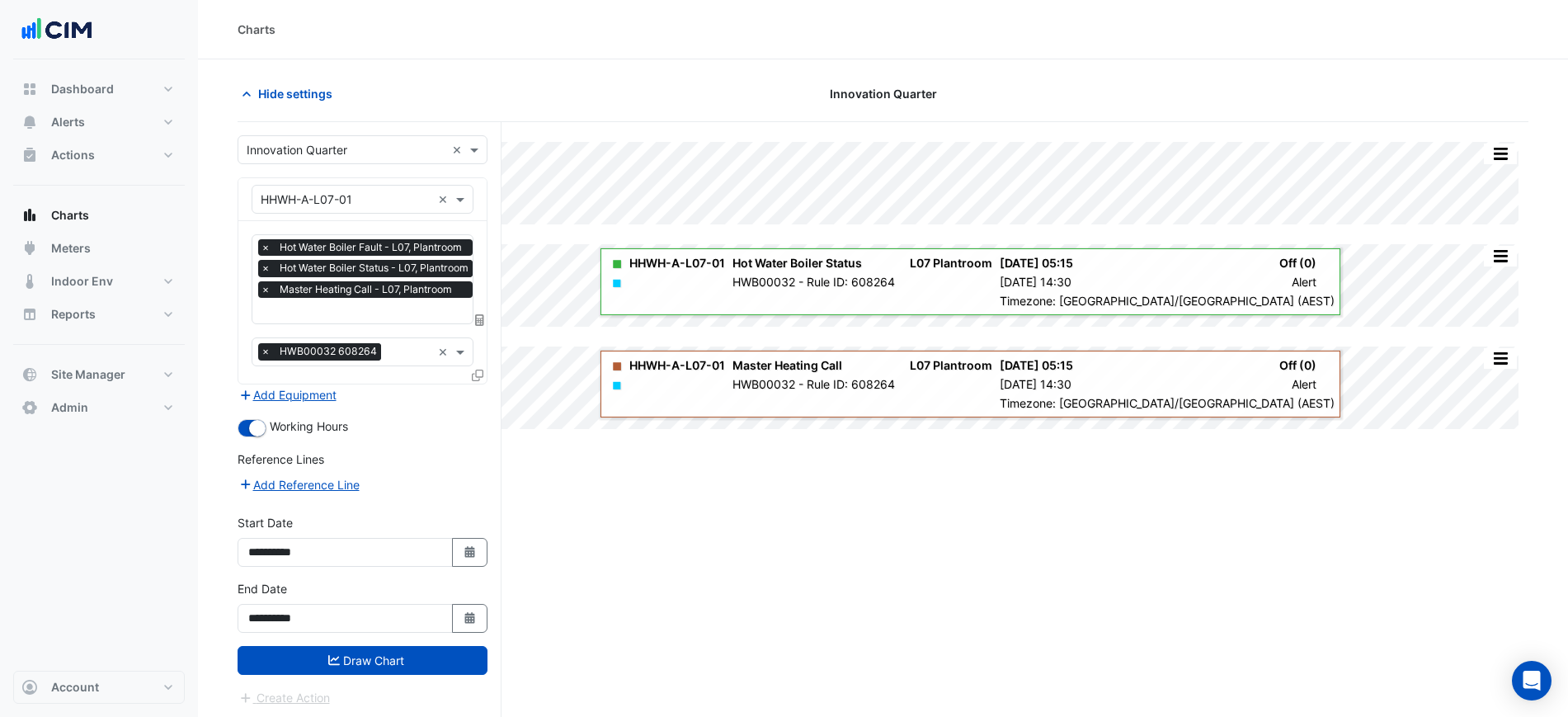
drag, startPoint x: 431, startPoint y: 661, endPoint x: 430, endPoint y: 634, distance: 27.0
click at [430, 660] on button "Draw Chart" at bounding box center [363, 661] width 250 height 29
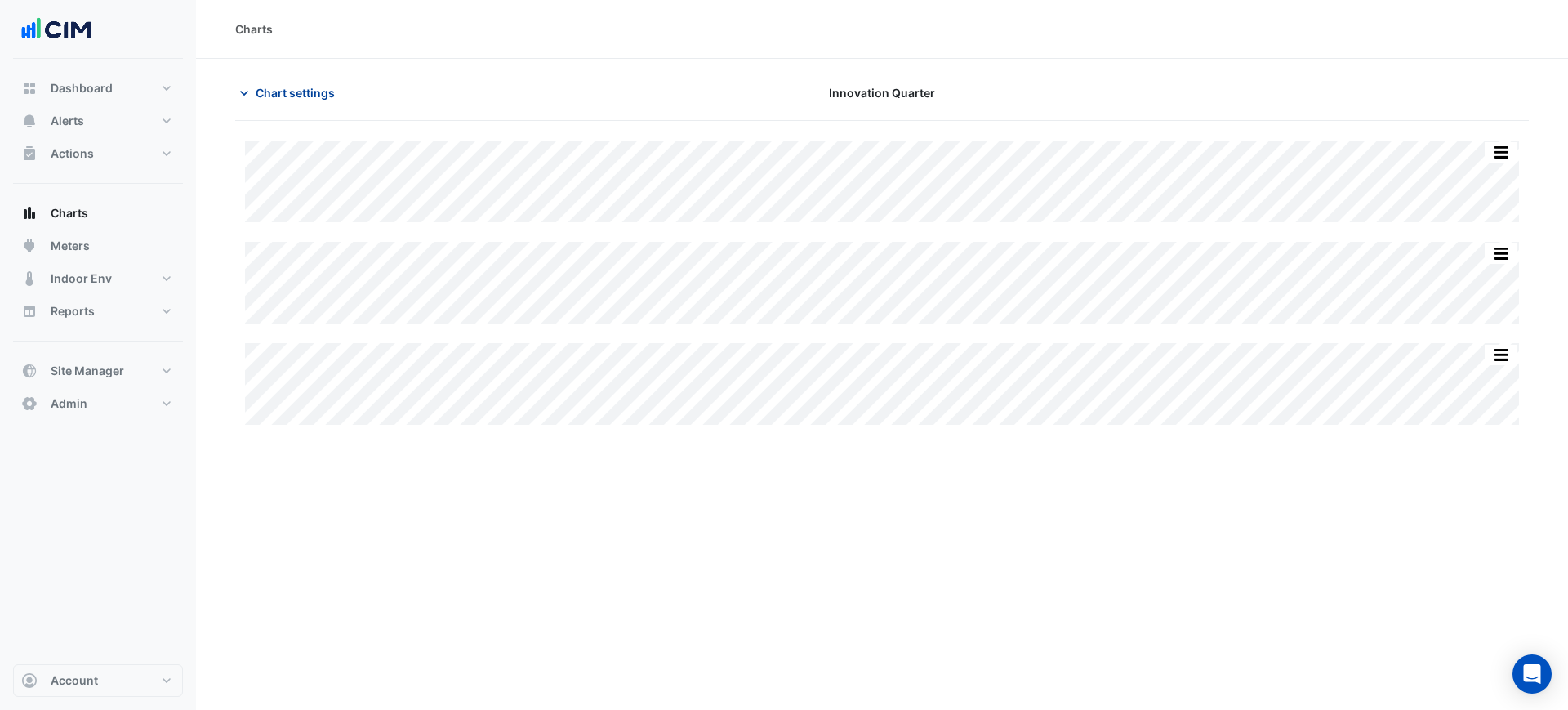
click at [250, 88] on icon "button" at bounding box center [244, 92] width 16 height 16
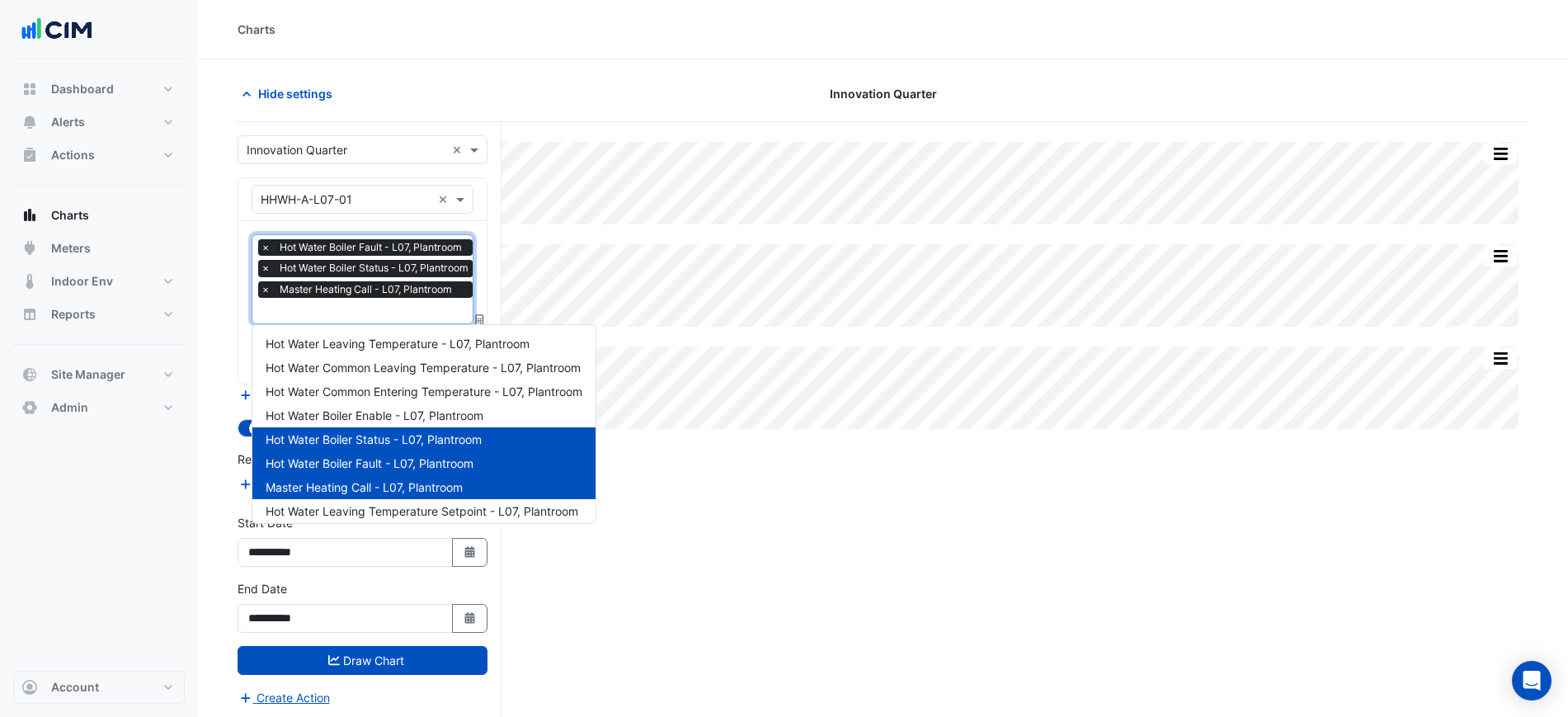
click at [366, 316] on input "text" at bounding box center [369, 312] width 216 height 17
click at [379, 304] on input "text" at bounding box center [360, 312] width 216 height 17
click at [394, 365] on span "Hot Water Common Leaving Temperature - L07, Plantroom" at bounding box center [423, 367] width 315 height 14
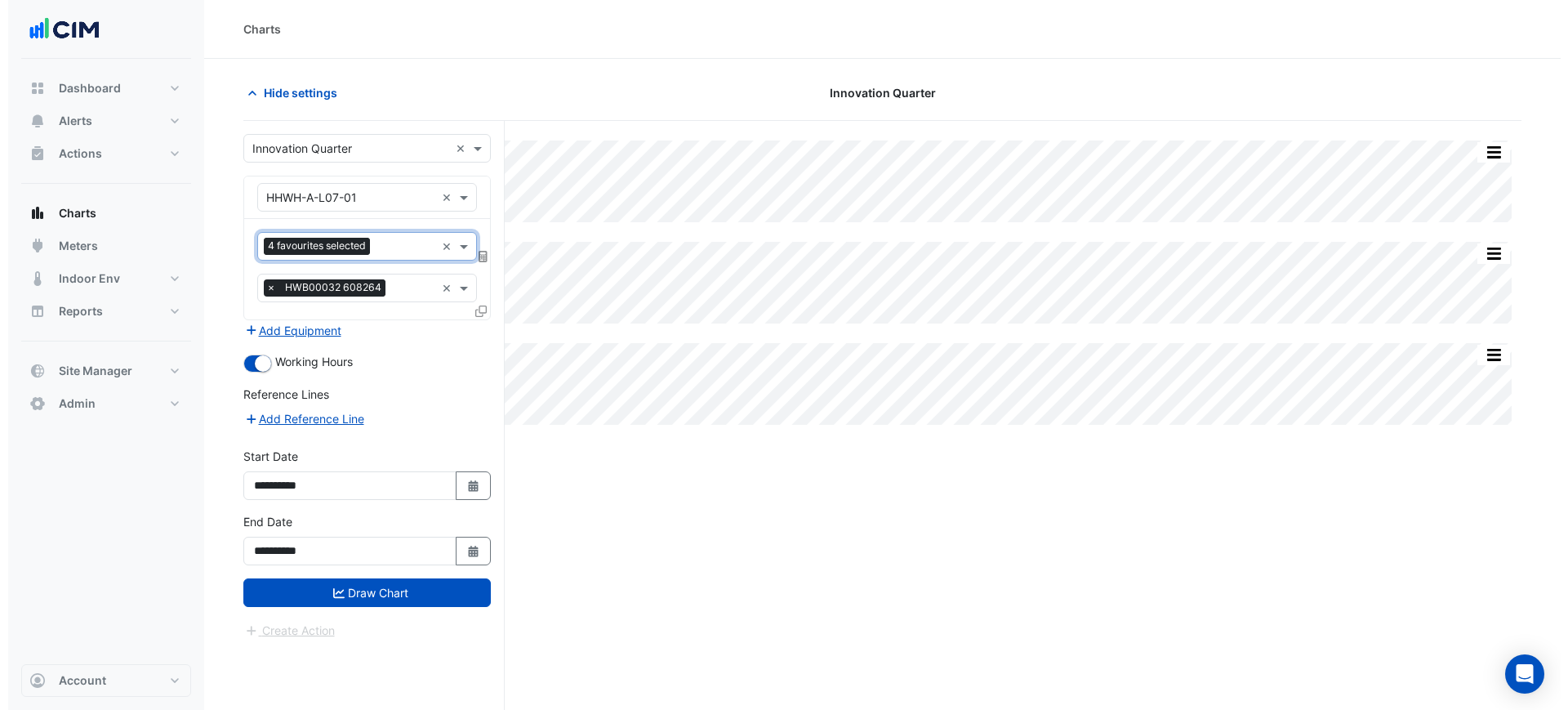
scroll to position [0, 0]
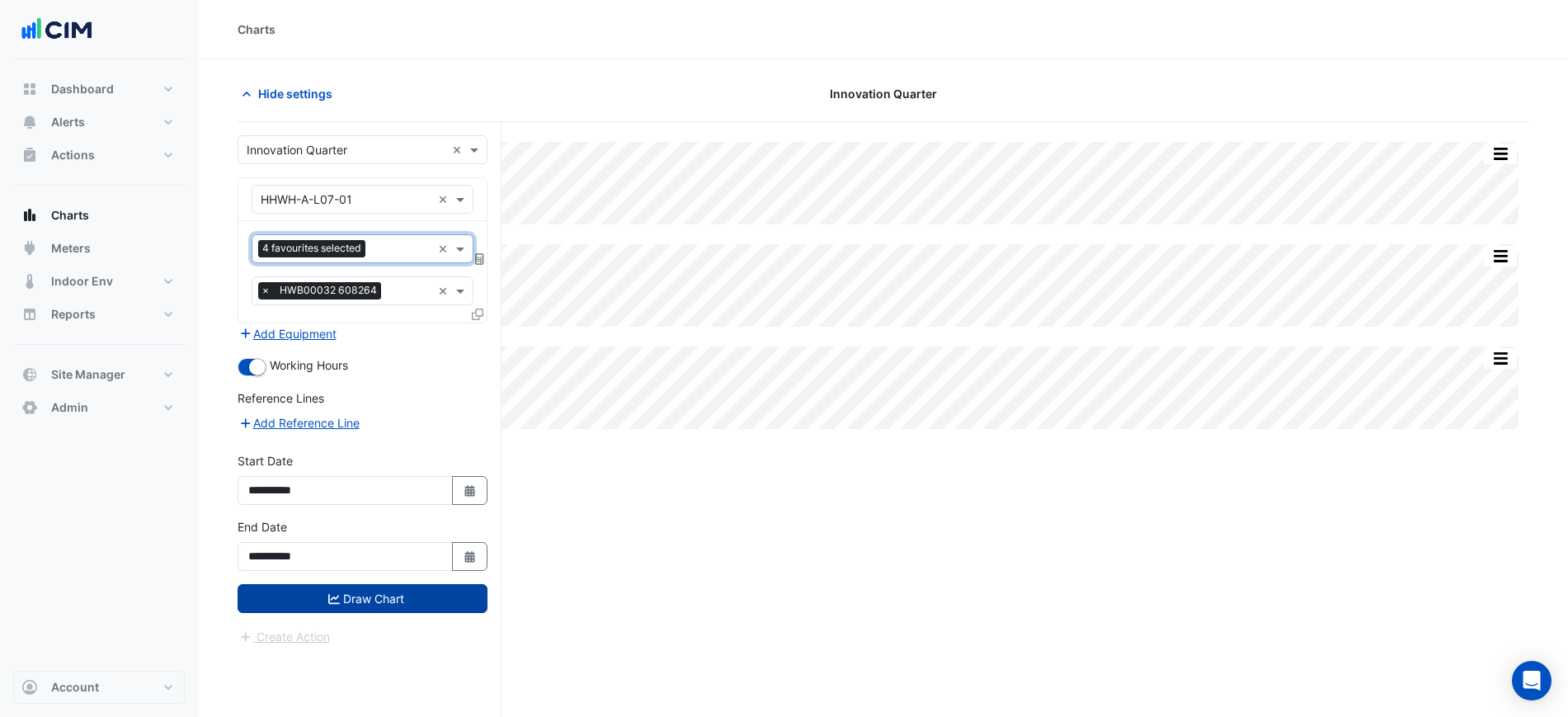
click at [427, 596] on button "Draw Chart" at bounding box center [363, 599] width 250 height 29
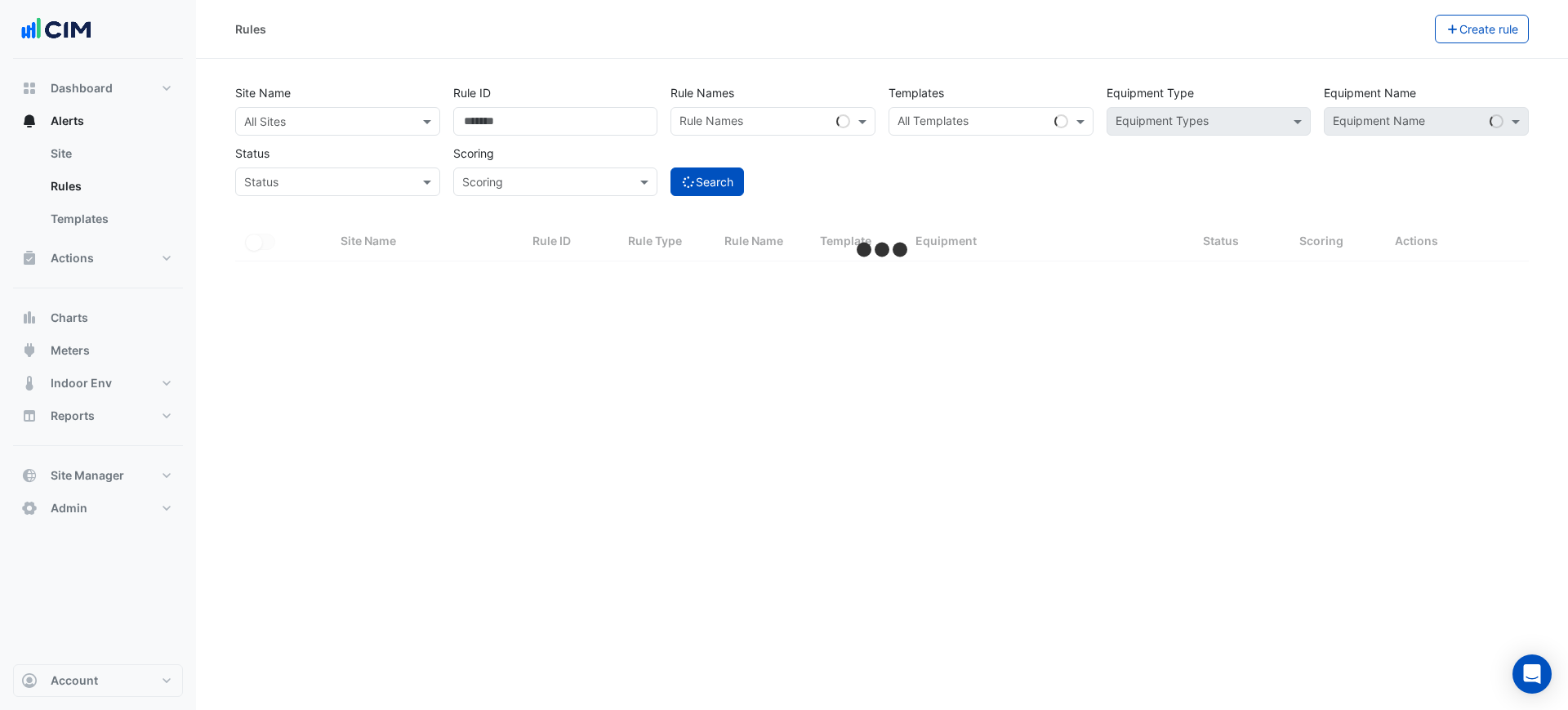
select select "***"
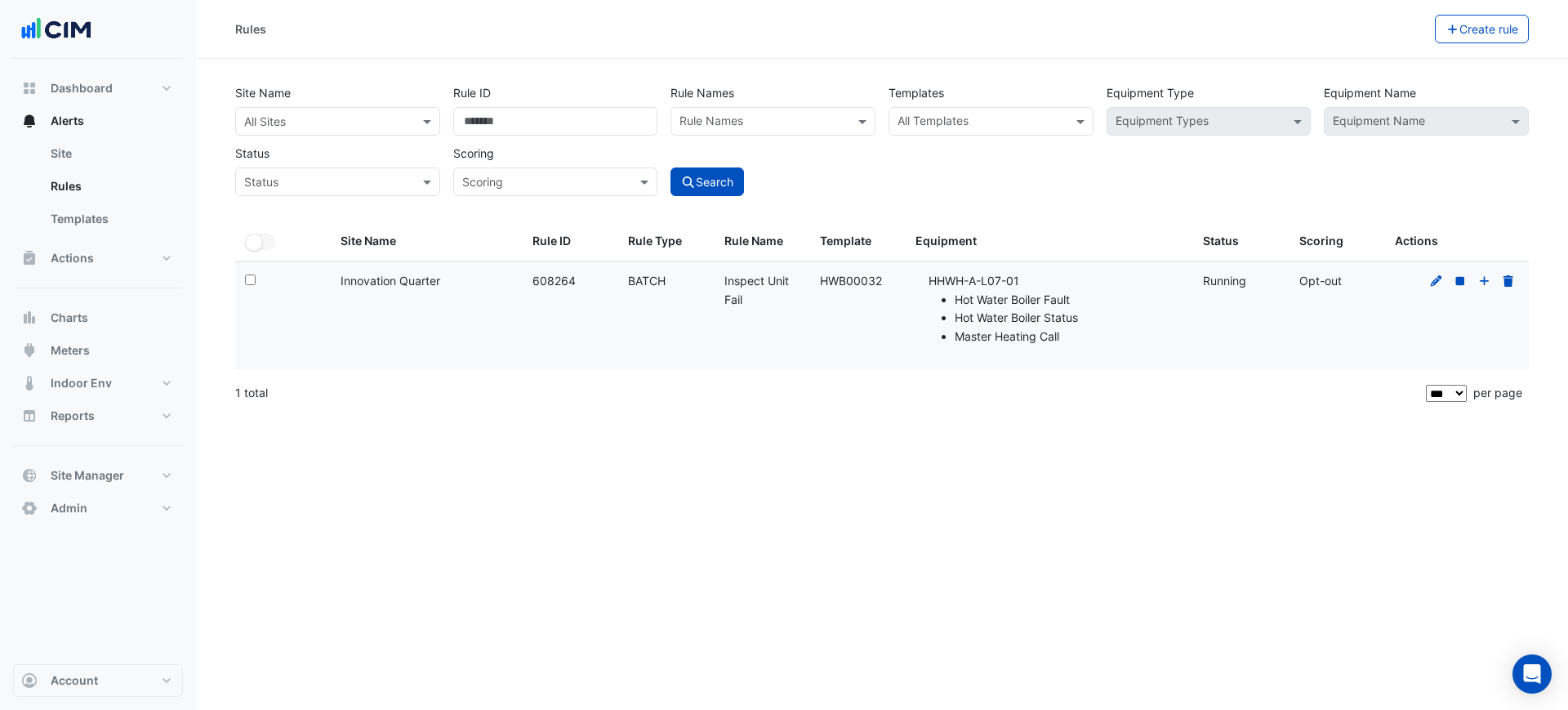
drag, startPoint x: 882, startPoint y: 285, endPoint x: 876, endPoint y: 360, distance: 75.2
click at [812, 280] on datatable-body-cell "Template: HWB00032" at bounding box center [857, 315] width 96 height 107
copy div "HWB00032"
click at [106, 233] on link "Templates" at bounding box center [110, 219] width 146 height 33
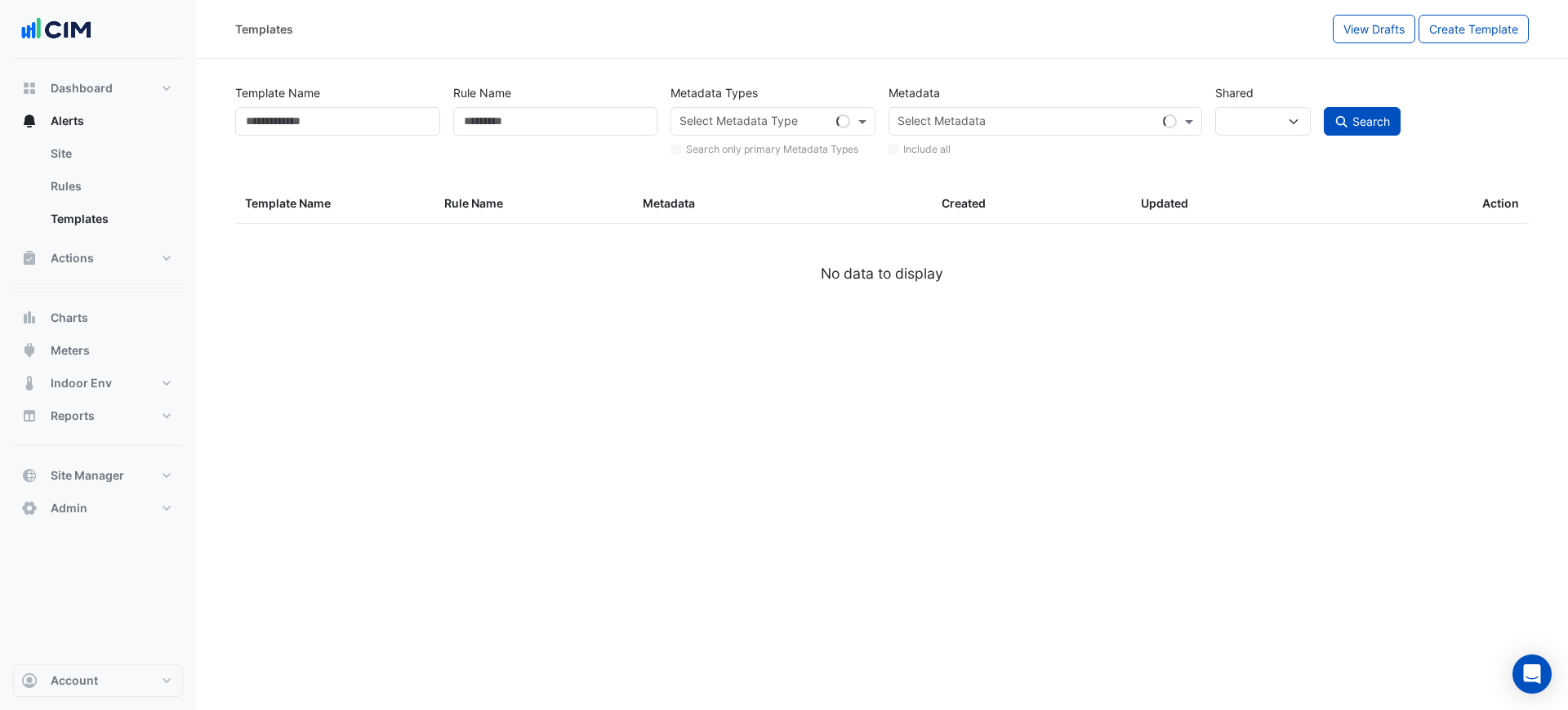
select select
select select "***"
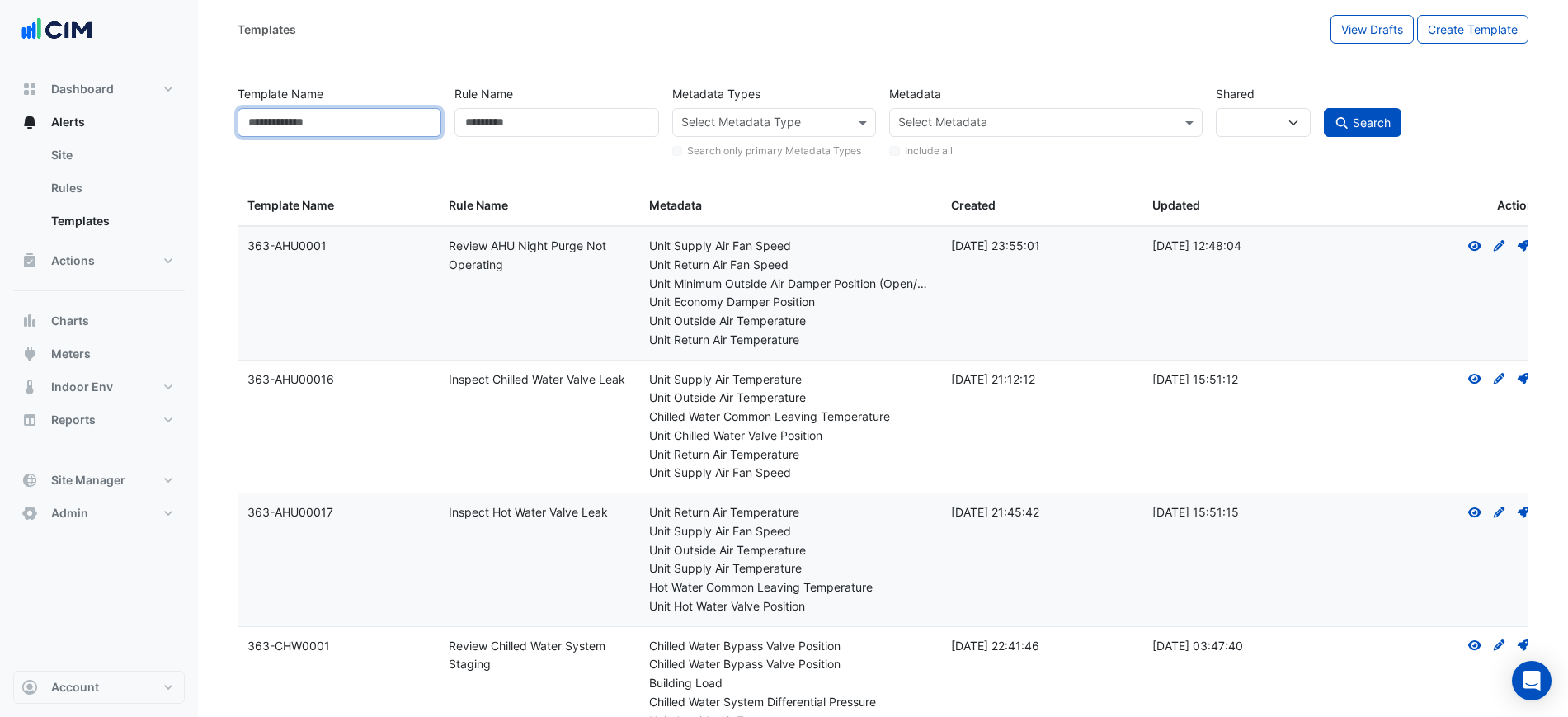
click at [395, 129] on input "Template Name" at bounding box center [340, 122] width 204 height 29
paste input "********"
type input "********"
click at [1395, 127] on button "Search" at bounding box center [1362, 122] width 78 height 29
select select
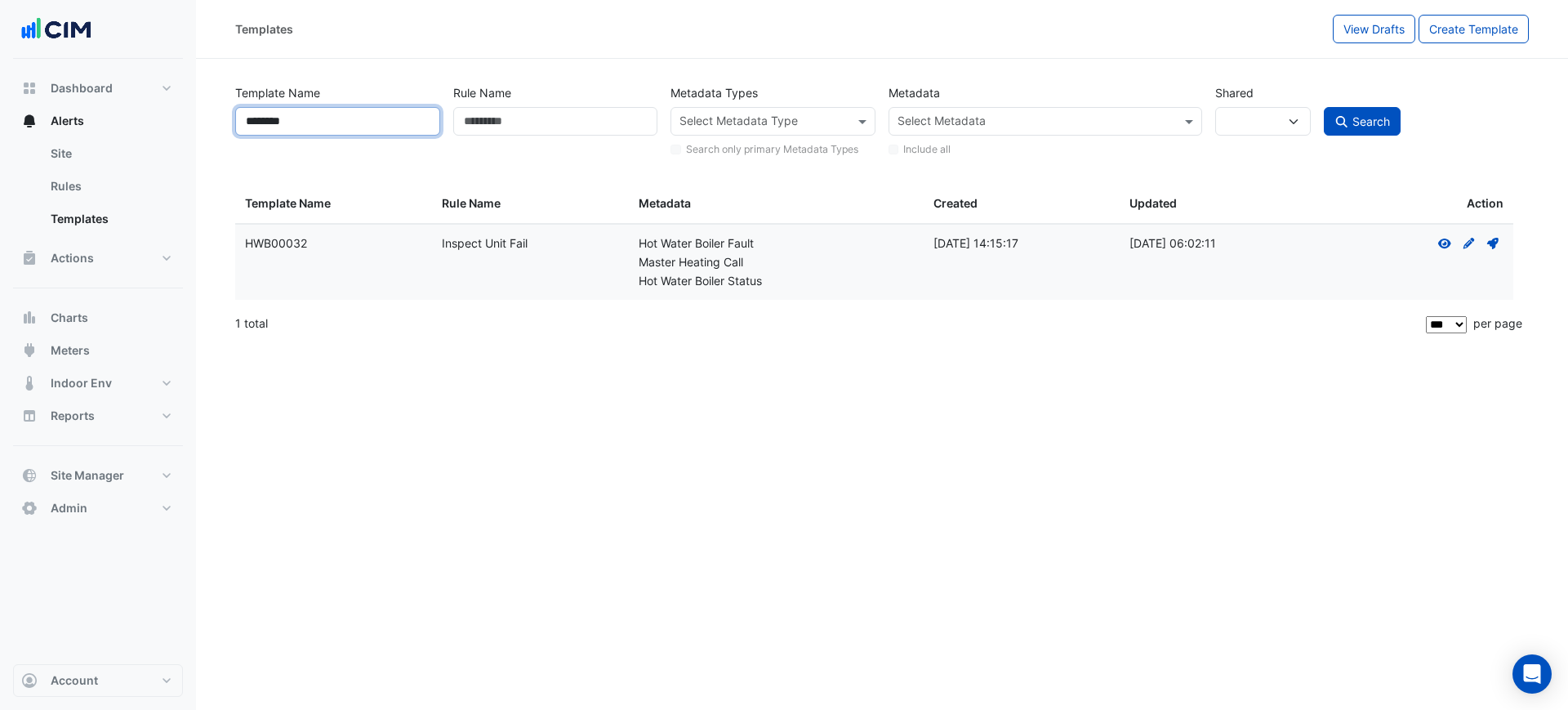
click at [380, 127] on input "********" at bounding box center [338, 121] width 205 height 29
click at [727, 185] on datatable-header-cell "Templates Metadata" at bounding box center [776, 204] width 295 height 39
click at [353, 126] on input "********" at bounding box center [338, 121] width 205 height 29
click at [1337, 129] on button "Search" at bounding box center [1362, 121] width 77 height 29
click at [346, 114] on input "********" at bounding box center [338, 121] width 205 height 29
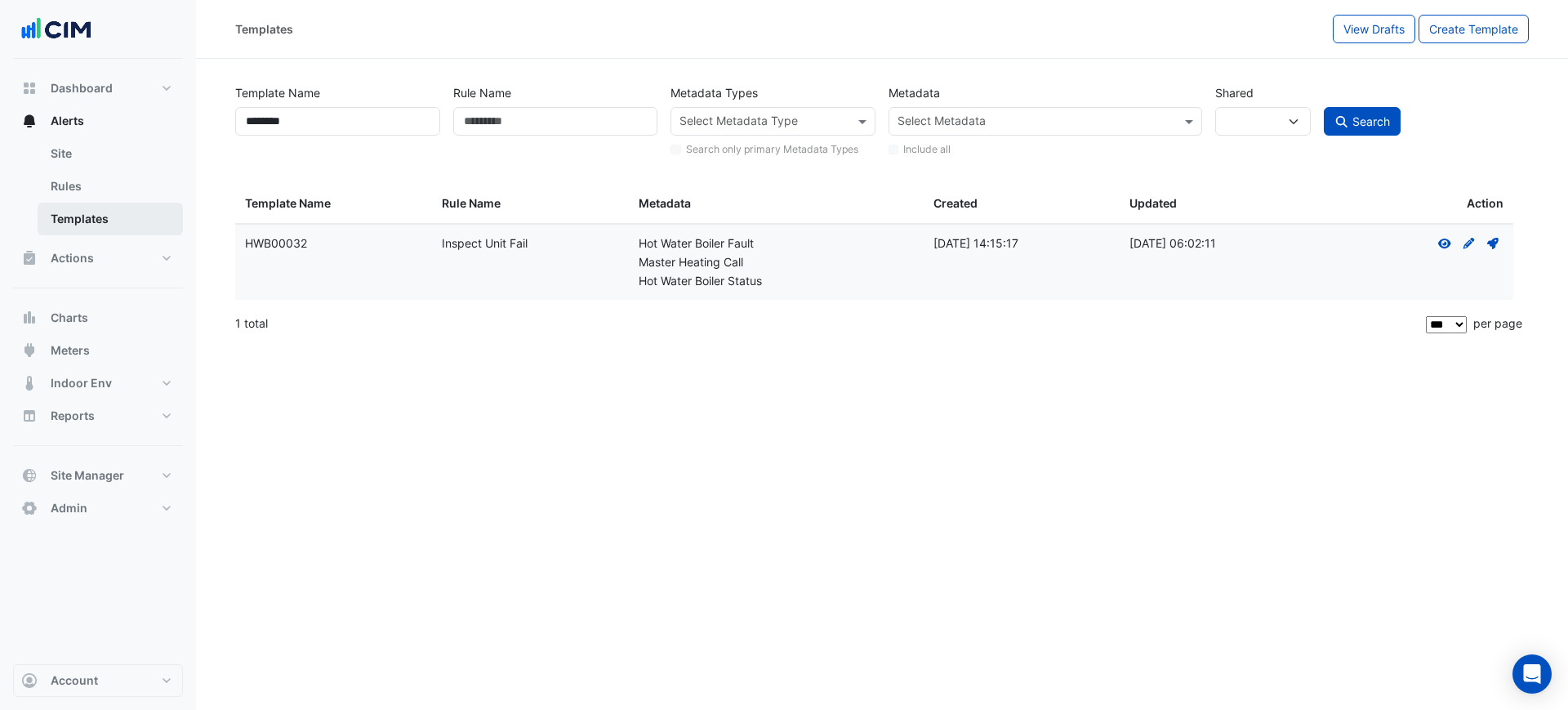
click at [120, 207] on link "Templates" at bounding box center [110, 219] width 146 height 33
drag, startPoint x: 341, startPoint y: 119, endPoint x: 297, endPoint y: 132, distance: 45.9
click at [297, 132] on input "********" at bounding box center [338, 121] width 205 height 29
type input "*******"
click at [1395, 130] on button "Search" at bounding box center [1362, 121] width 77 height 29
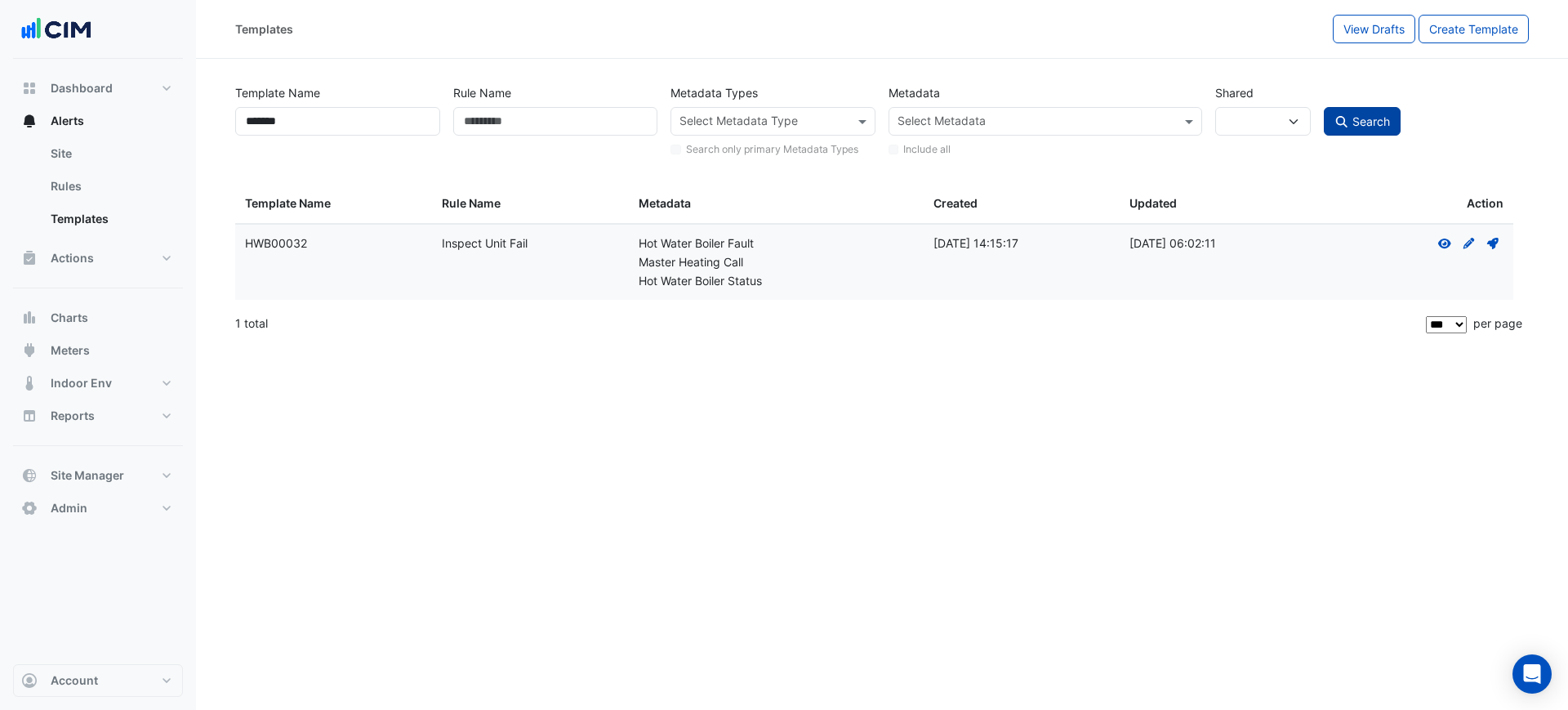
select select
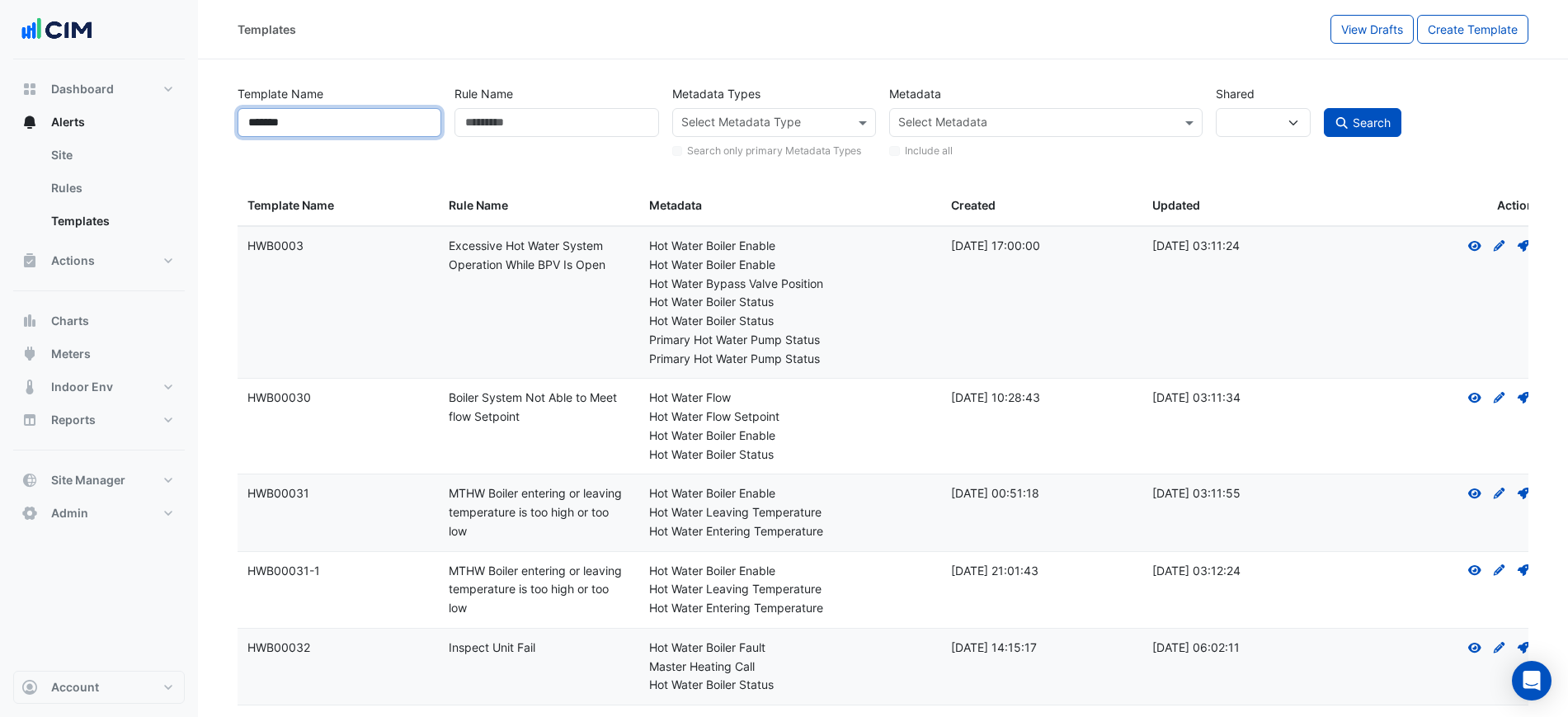
click at [410, 117] on input "*******" at bounding box center [340, 122] width 204 height 29
type input "********"
click at [1376, 111] on button "Search" at bounding box center [1362, 122] width 78 height 29
select select
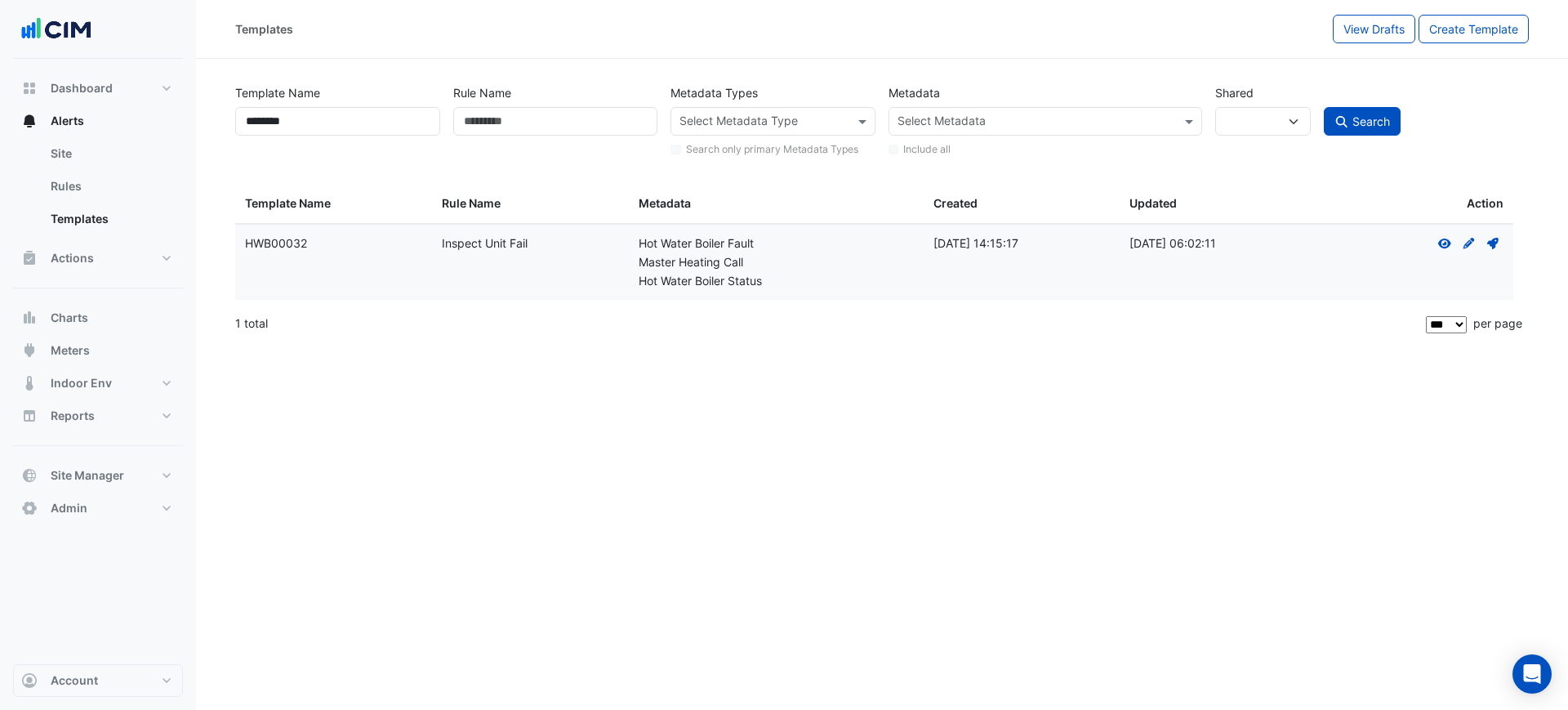
drag, startPoint x: 574, startPoint y: 239, endPoint x: 415, endPoint y: 244, distance: 159.1
click at [415, 244] on div "Template Name: HWB00032 Rule Name: Inspect Unit Fail Metadata: Hot Water Boiler…" at bounding box center [874, 262] width 1278 height 75
copy div "Rule Name: Inspect Unit Fail"
click at [575, 128] on input "Rule Name" at bounding box center [556, 121] width 205 height 29
paste input "**********"
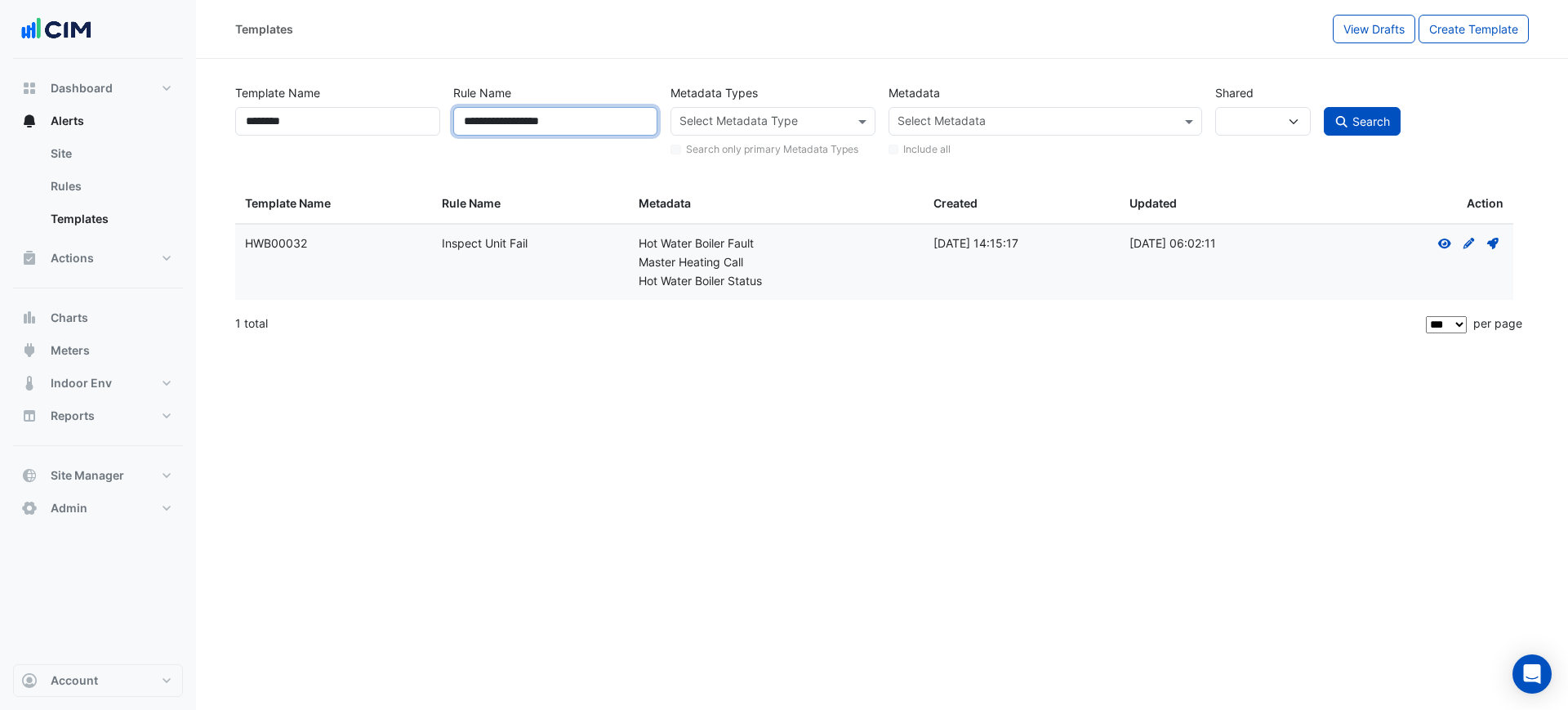
type input "**********"
click at [689, 124] on input "text" at bounding box center [763, 123] width 169 height 17
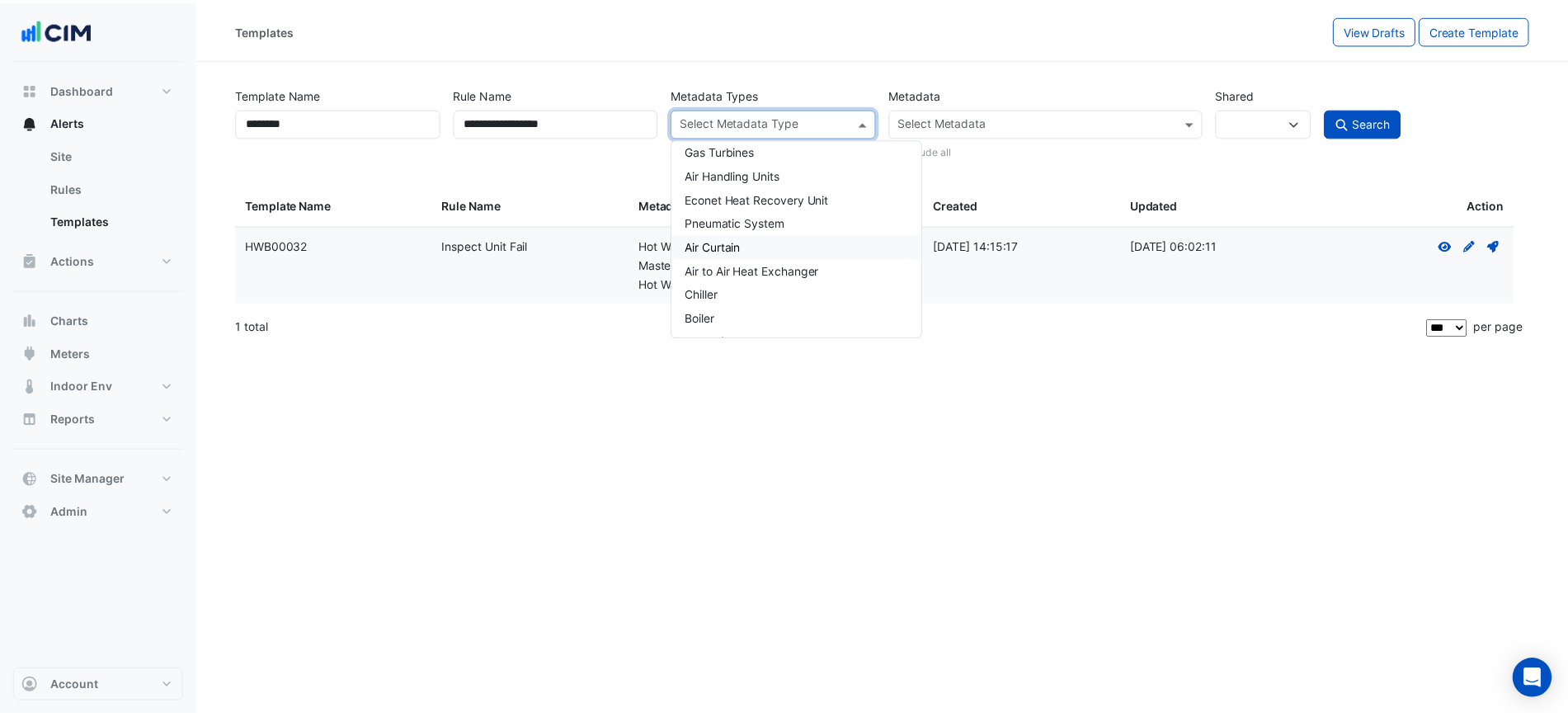
scroll to position [206, 0]
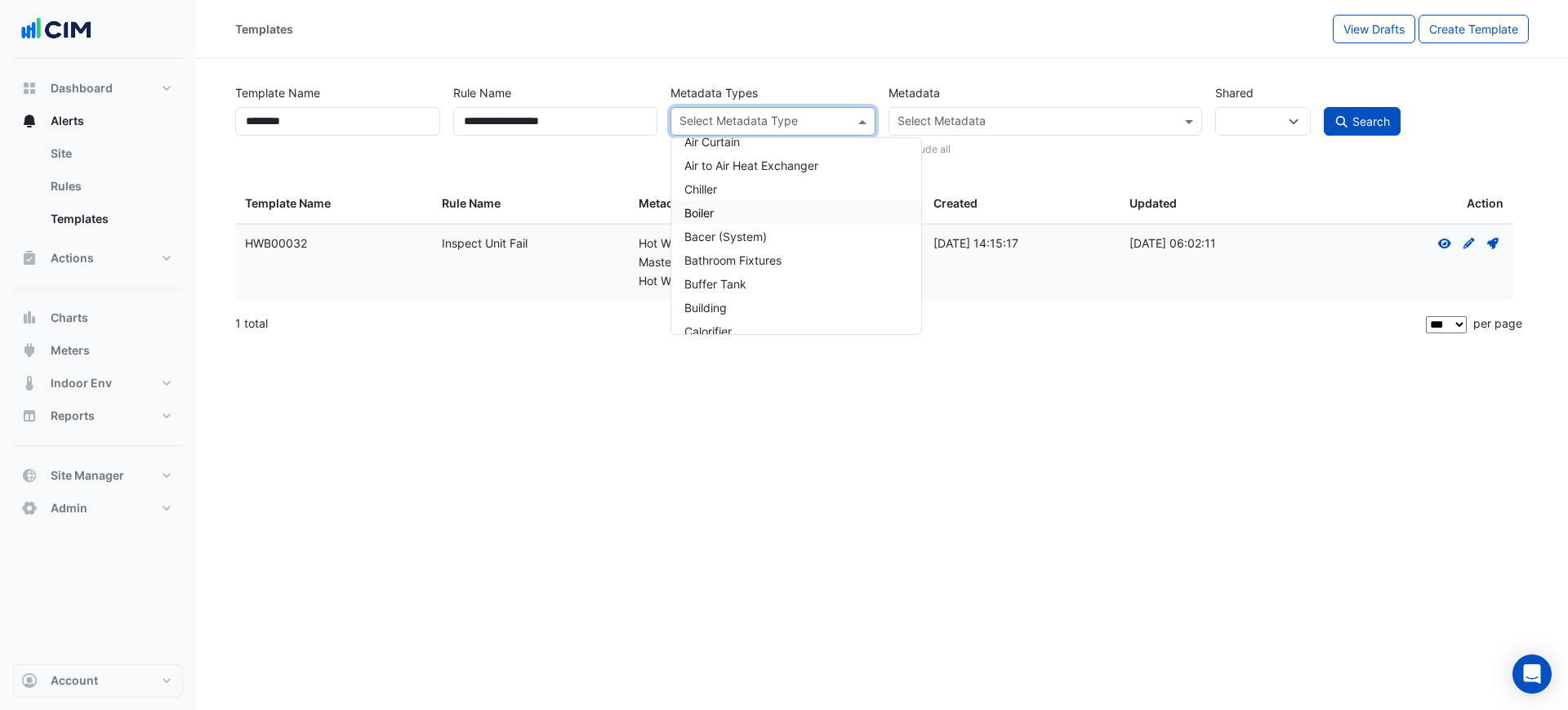
click at [727, 213] on div "Boiler" at bounding box center [796, 213] width 250 height 24
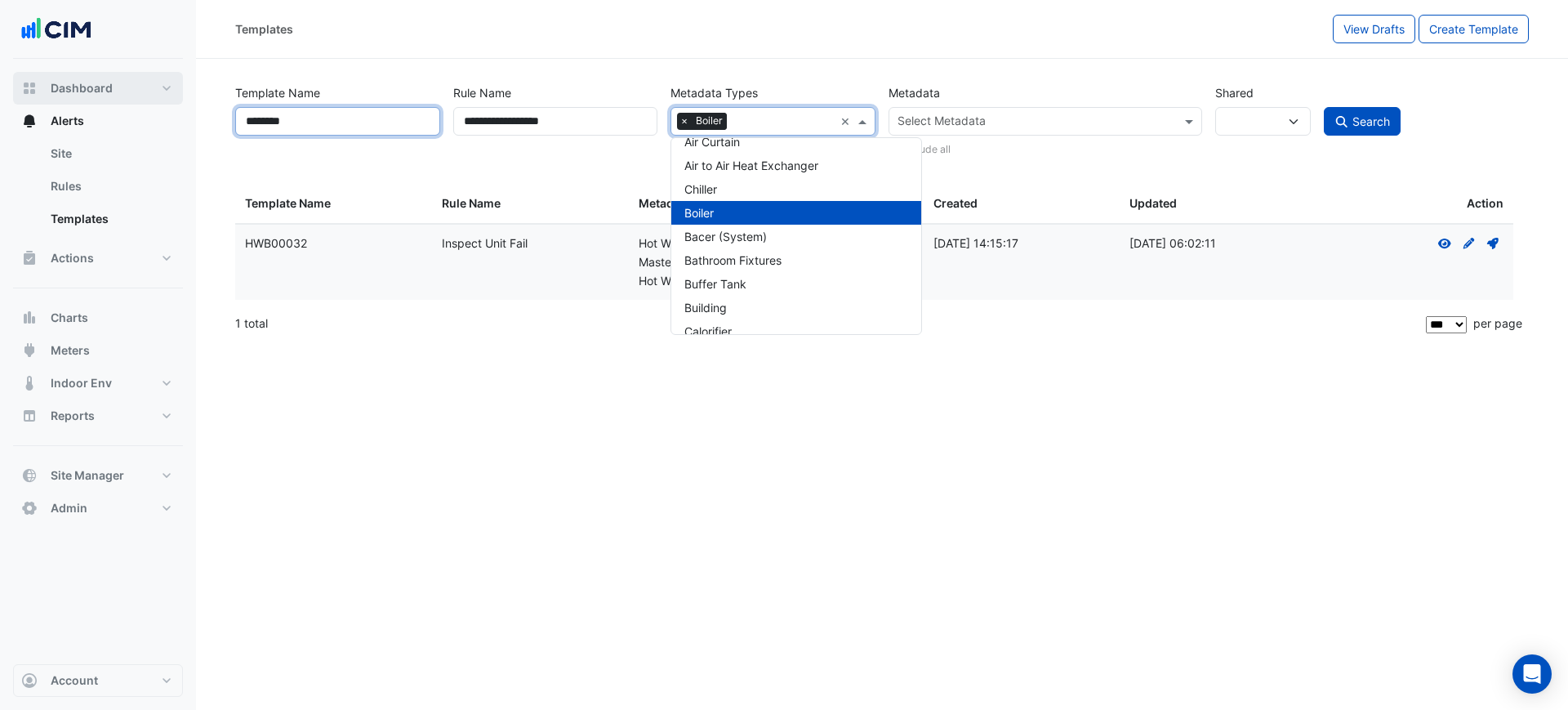
drag, startPoint x: 271, startPoint y: 119, endPoint x: 137, endPoint y: 103, distance: 135.0
click at [143, 103] on div "**********" at bounding box center [784, 355] width 1568 height 710
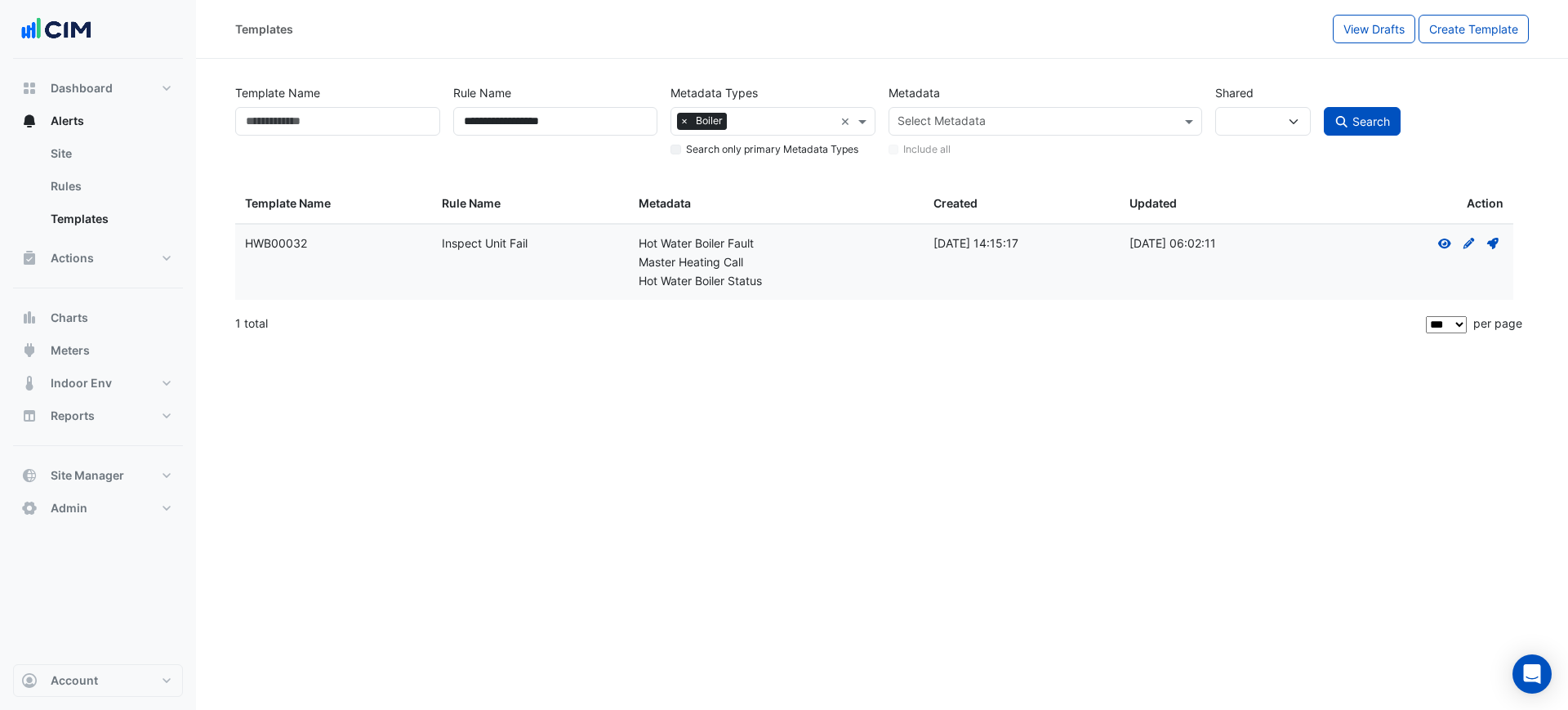
click at [1352, 121] on button "Search" at bounding box center [1362, 121] width 77 height 29
type input "**********"
select select
click at [963, 46] on div "Templates View Drafts Create Template" at bounding box center [882, 29] width 1372 height 58
drag, startPoint x: 602, startPoint y: 125, endPoint x: 267, endPoint y: 104, distance: 335.7
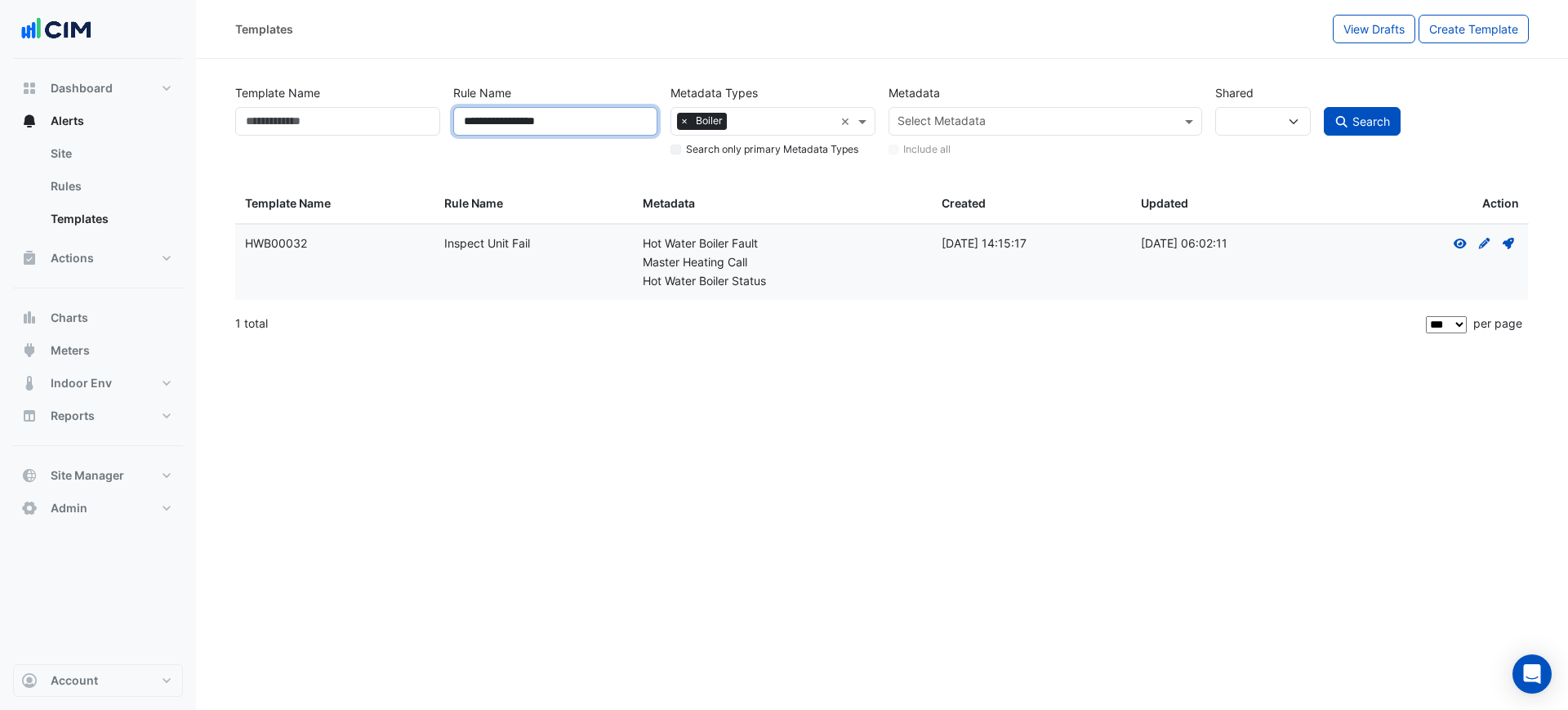
click at [274, 106] on div "**********" at bounding box center [882, 117] width 1307 height 83
type input "*****"
click at [1324, 107] on button "Search" at bounding box center [1362, 121] width 77 height 29
select select
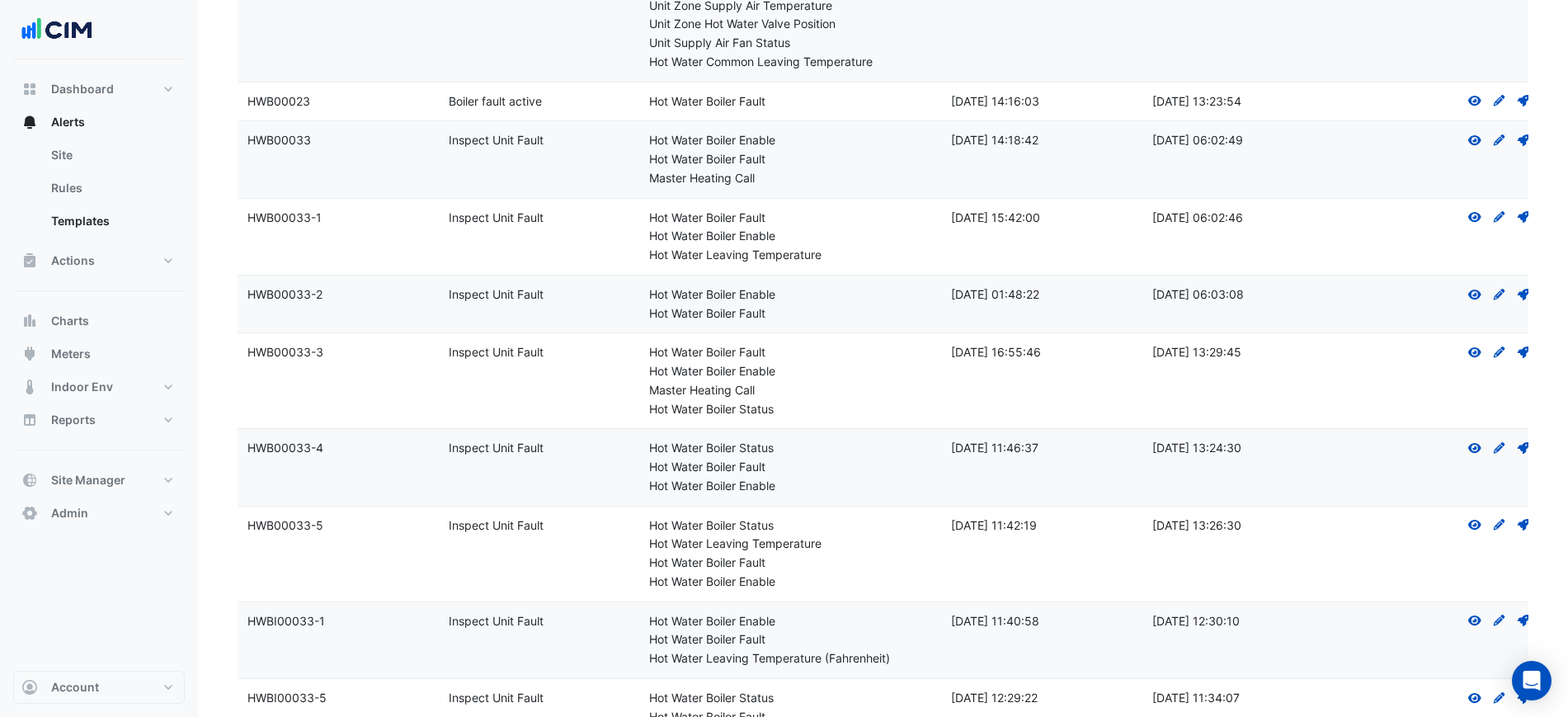
scroll to position [310, 0]
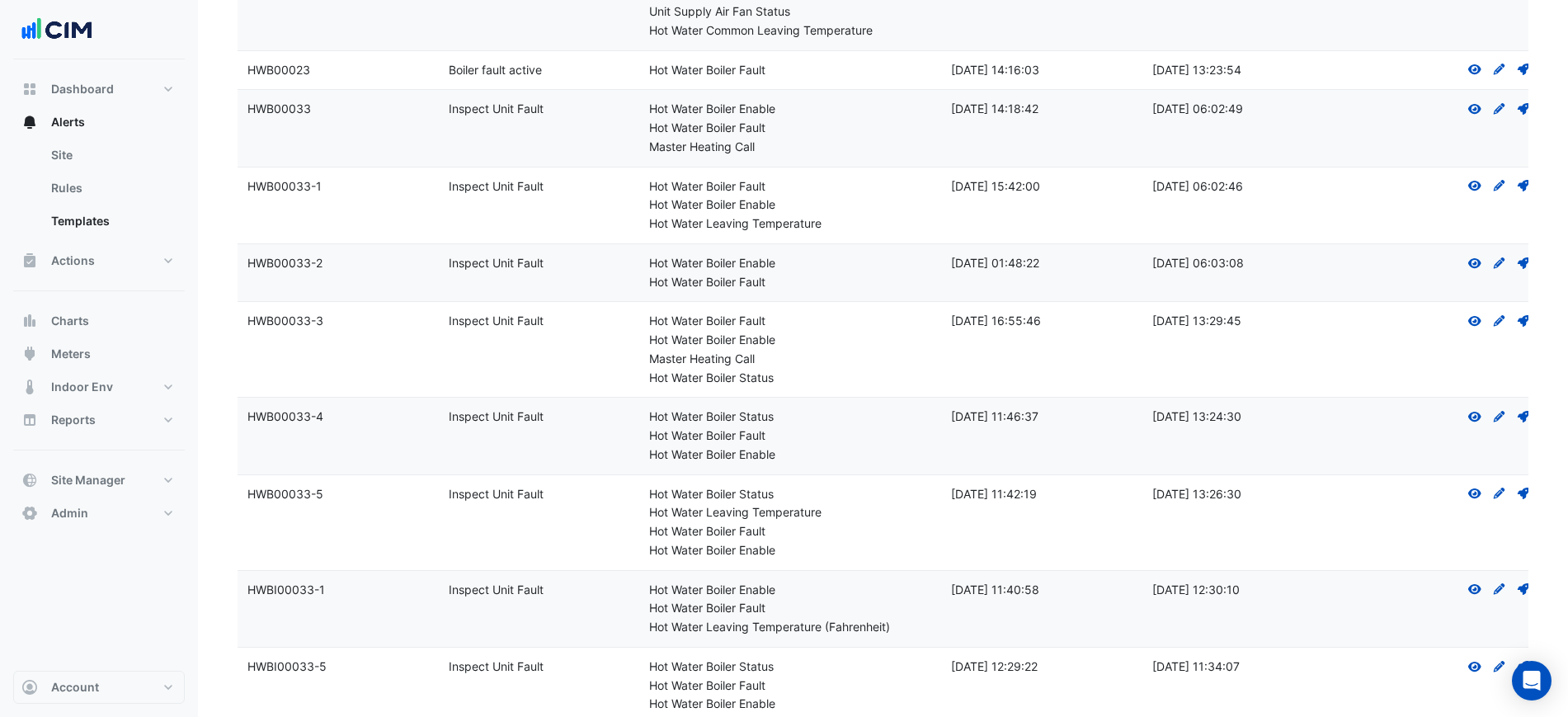
drag, startPoint x: 368, startPoint y: 315, endPoint x: 222, endPoint y: 320, distance: 146.1
click at [222, 320] on section "Template Name Rule Name ***** Metadata Types Select Metadata Type × Boiler × Se…" at bounding box center [882, 269] width 1370 height 1037
click at [311, 321] on div "Template Name: HWB00033-3" at bounding box center [338, 321] width 181 height 19
drag, startPoint x: 338, startPoint y: 318, endPoint x: 237, endPoint y: 329, distance: 101.6
click at [237, 329] on div "Template Name Rule Name ***** Metadata Types Select Metadata Type × Boiler × Se…" at bounding box center [883, 278] width 1311 height 1017
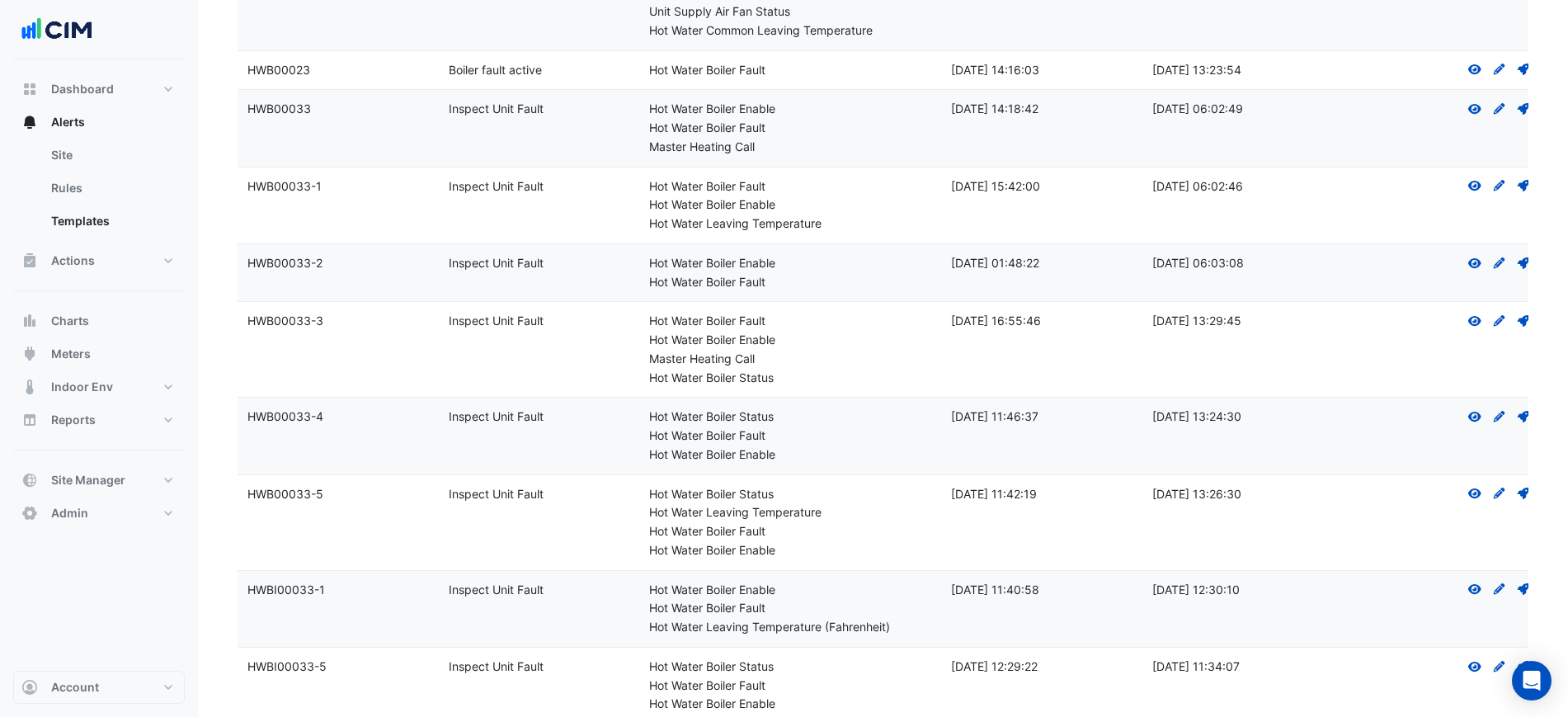
click at [251, 330] on div "Template Name: HWB00033-3" at bounding box center [338, 321] width 181 height 19
click at [251, 329] on div "Template Name: HWB00033-3" at bounding box center [338, 321] width 181 height 19
drag, startPoint x: 246, startPoint y: 322, endPoint x: 321, endPoint y: 328, distance: 75.2
click at [321, 328] on datatable-body-cell "Template Name: HWB00033-3" at bounding box center [338, 349] width 201 height 95
copy div "HWB00033-3"
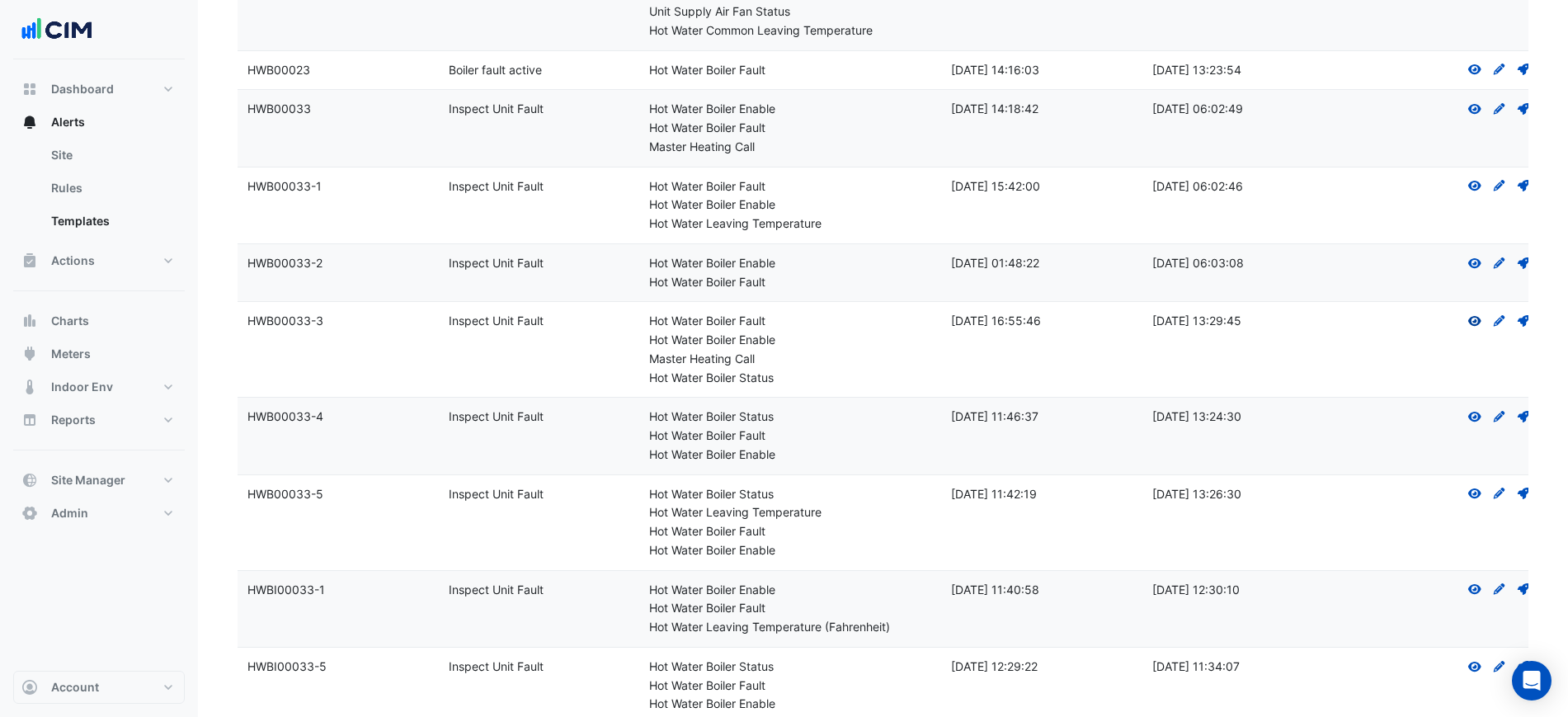
click at [1477, 316] on icon at bounding box center [1474, 321] width 13 height 10
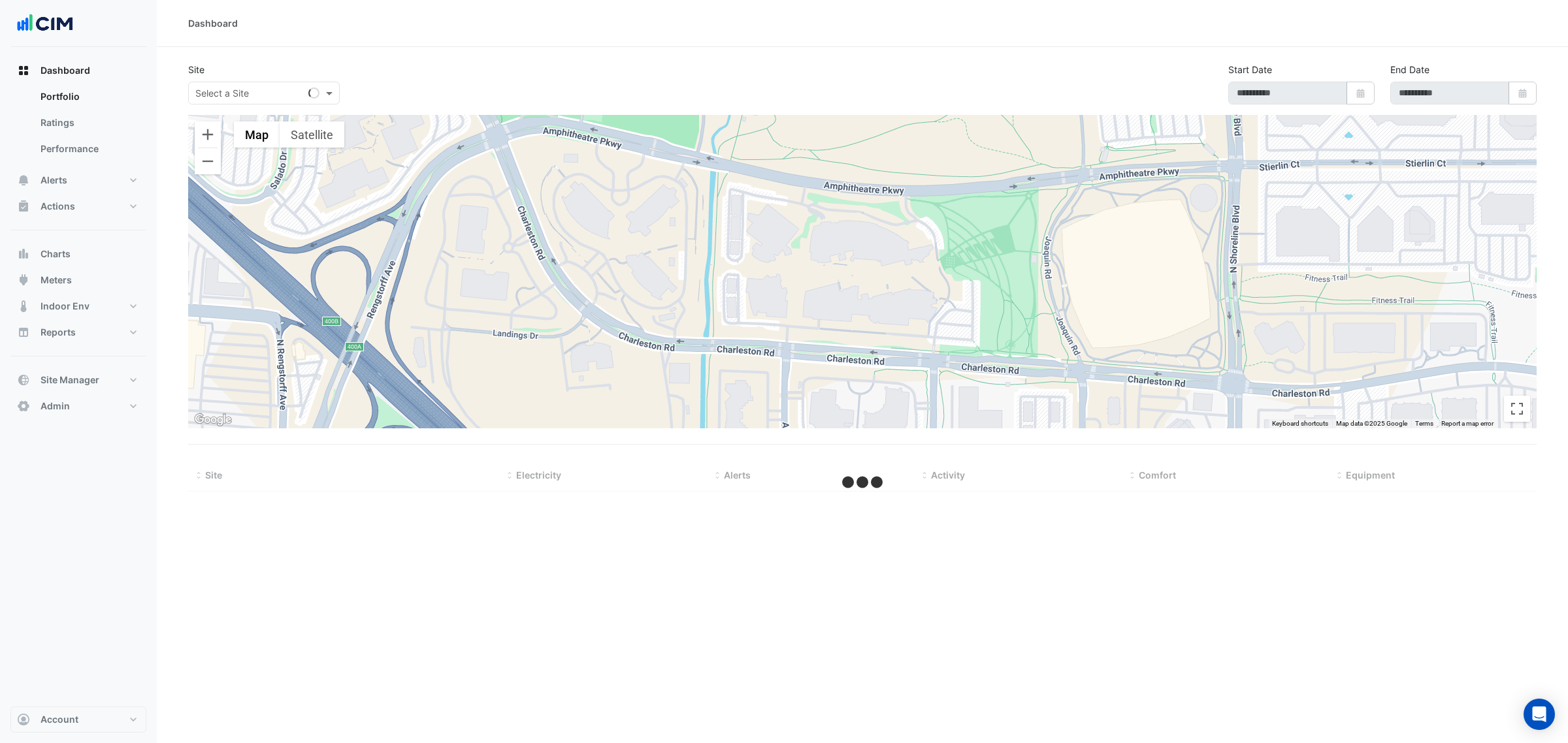
type input "**********"
select select "***"
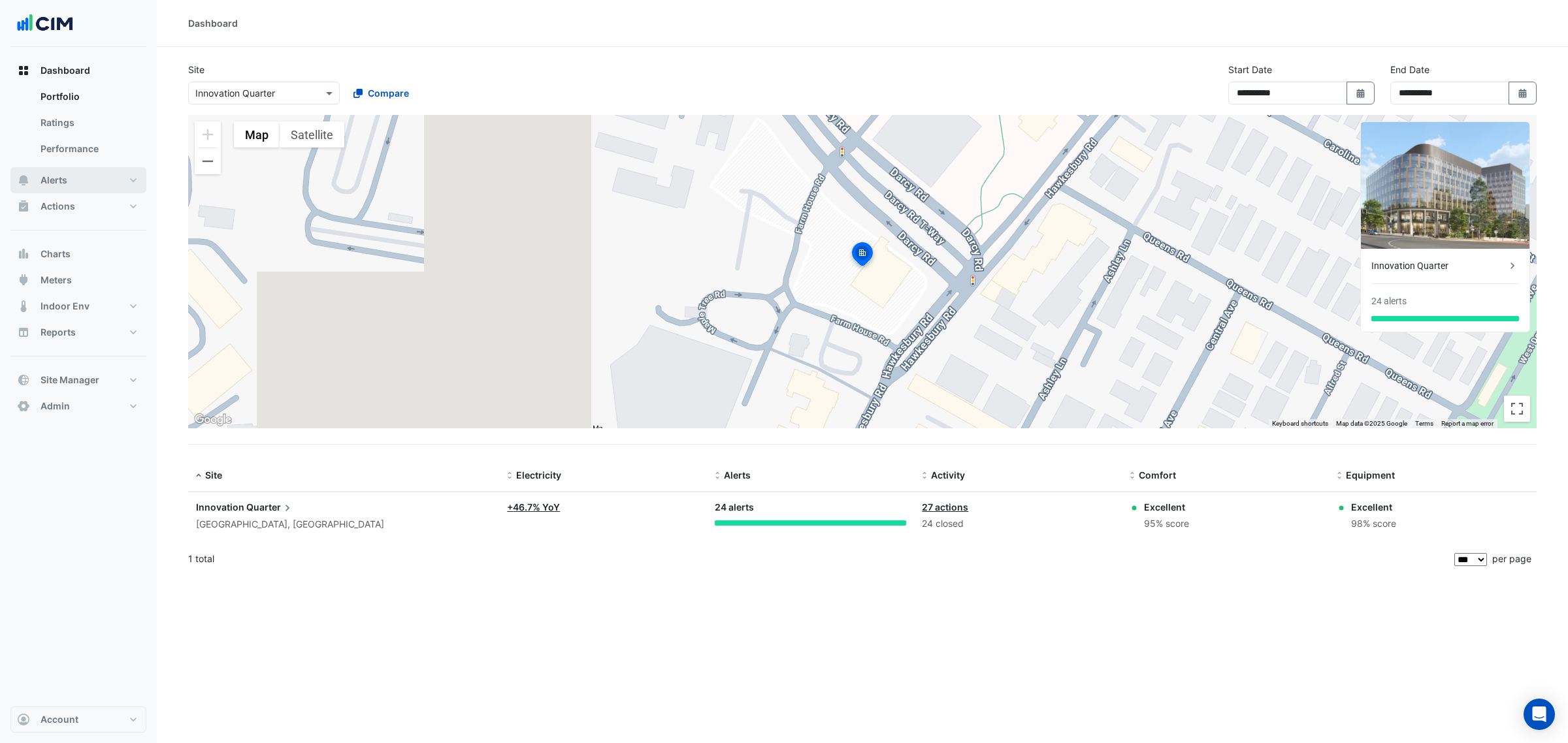
click at [77, 188] on button "Alerts" at bounding box center [78, 180] width 136 height 26
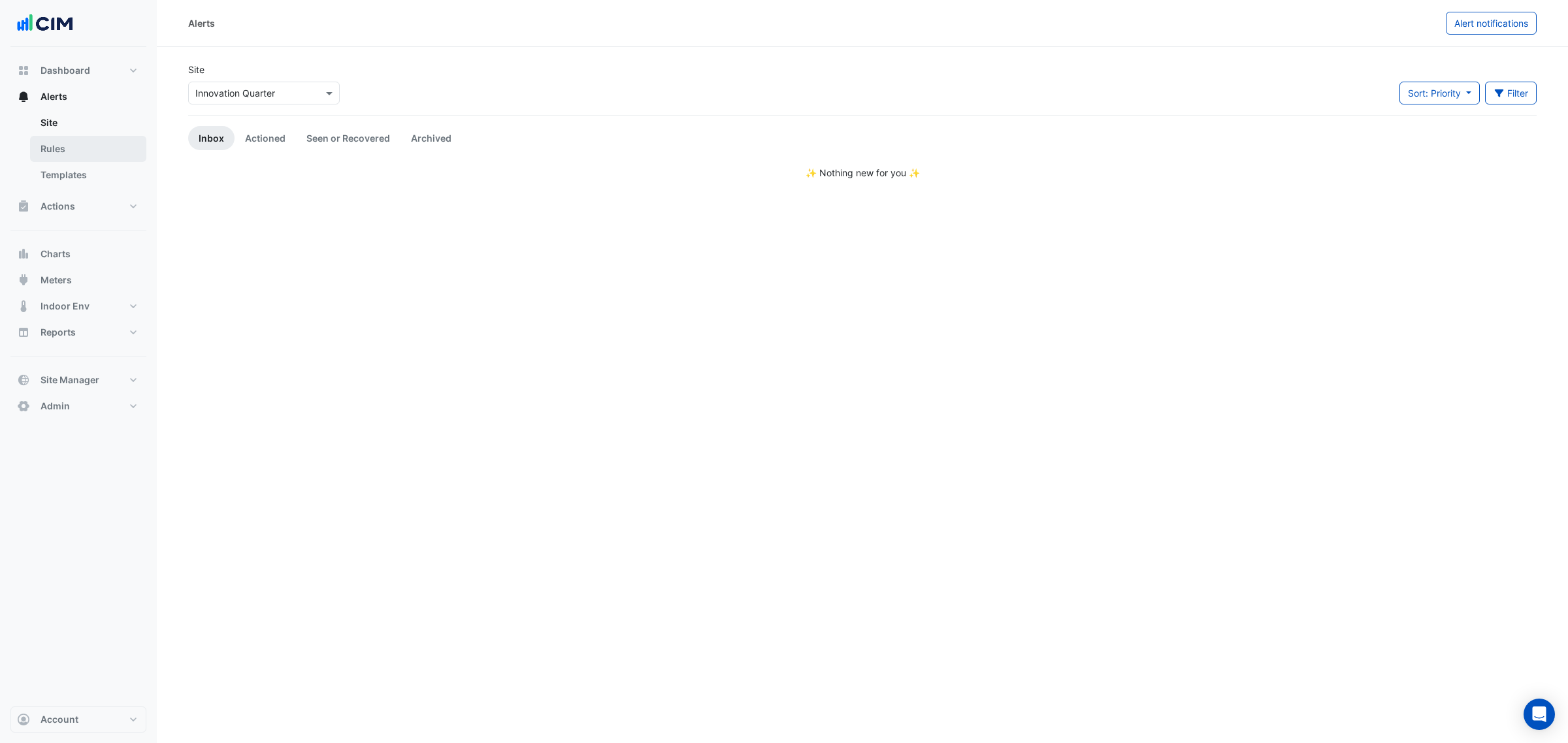
click at [85, 148] on link "Rules" at bounding box center [88, 149] width 117 height 26
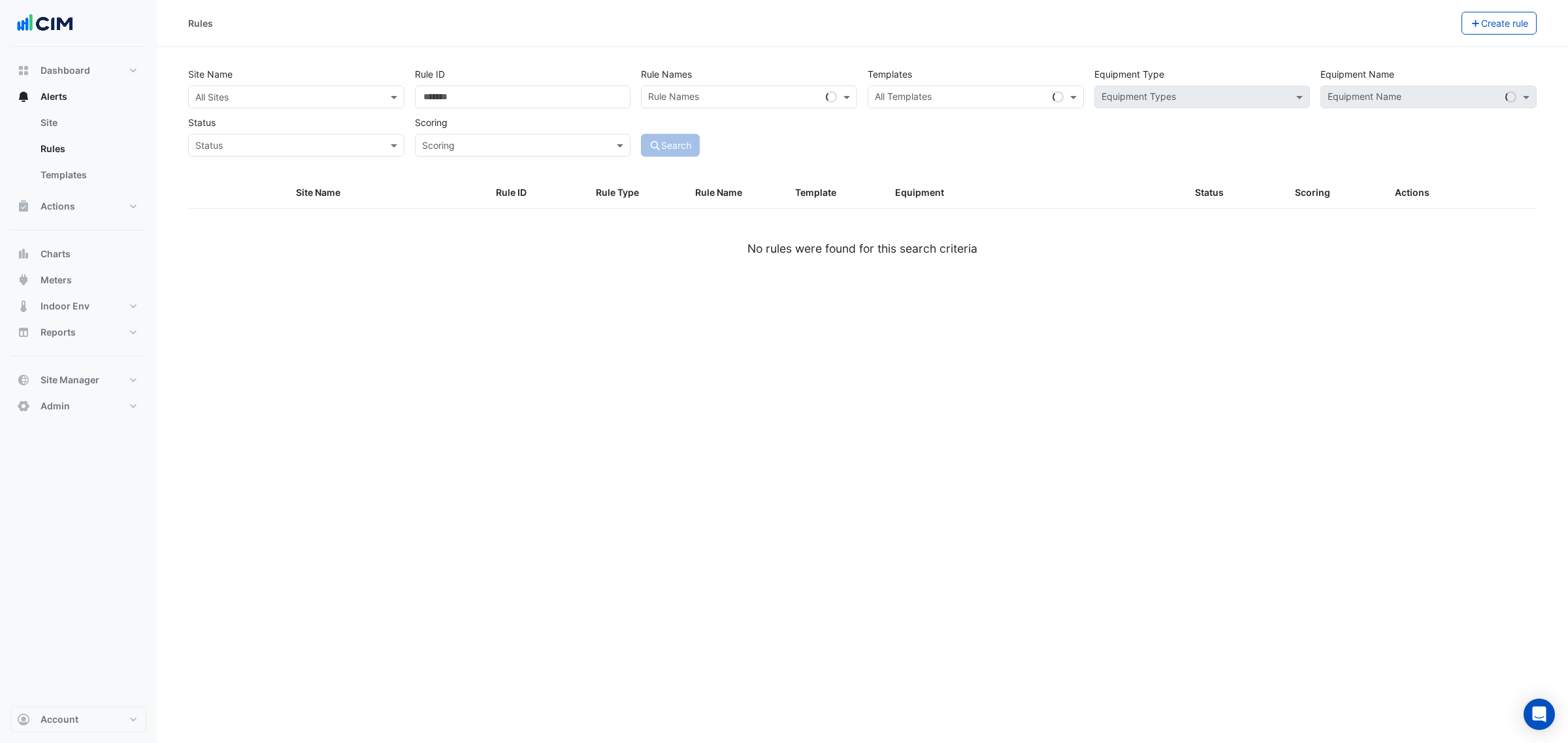
click at [230, 95] on input "text" at bounding box center [283, 98] width 176 height 14
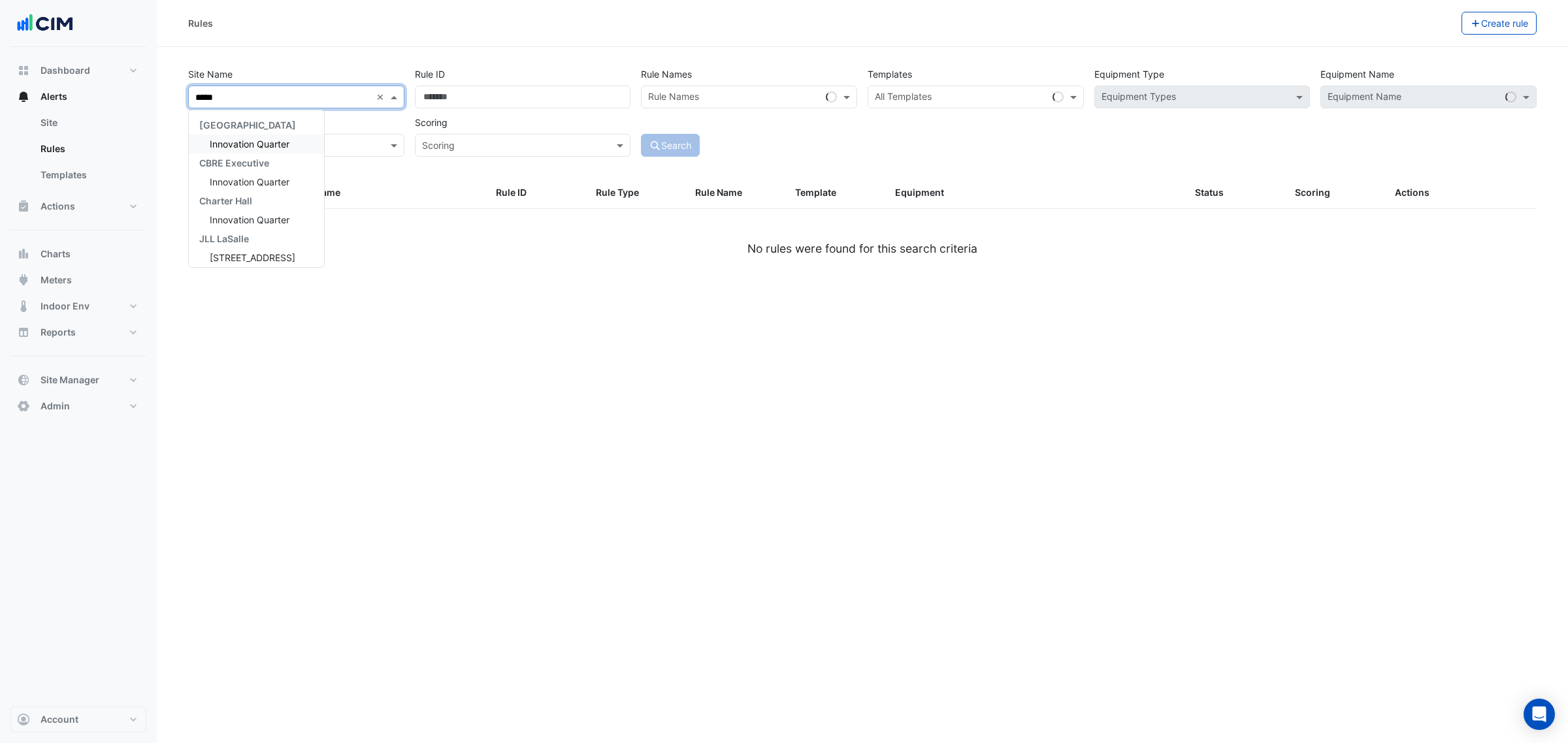
type input "******"
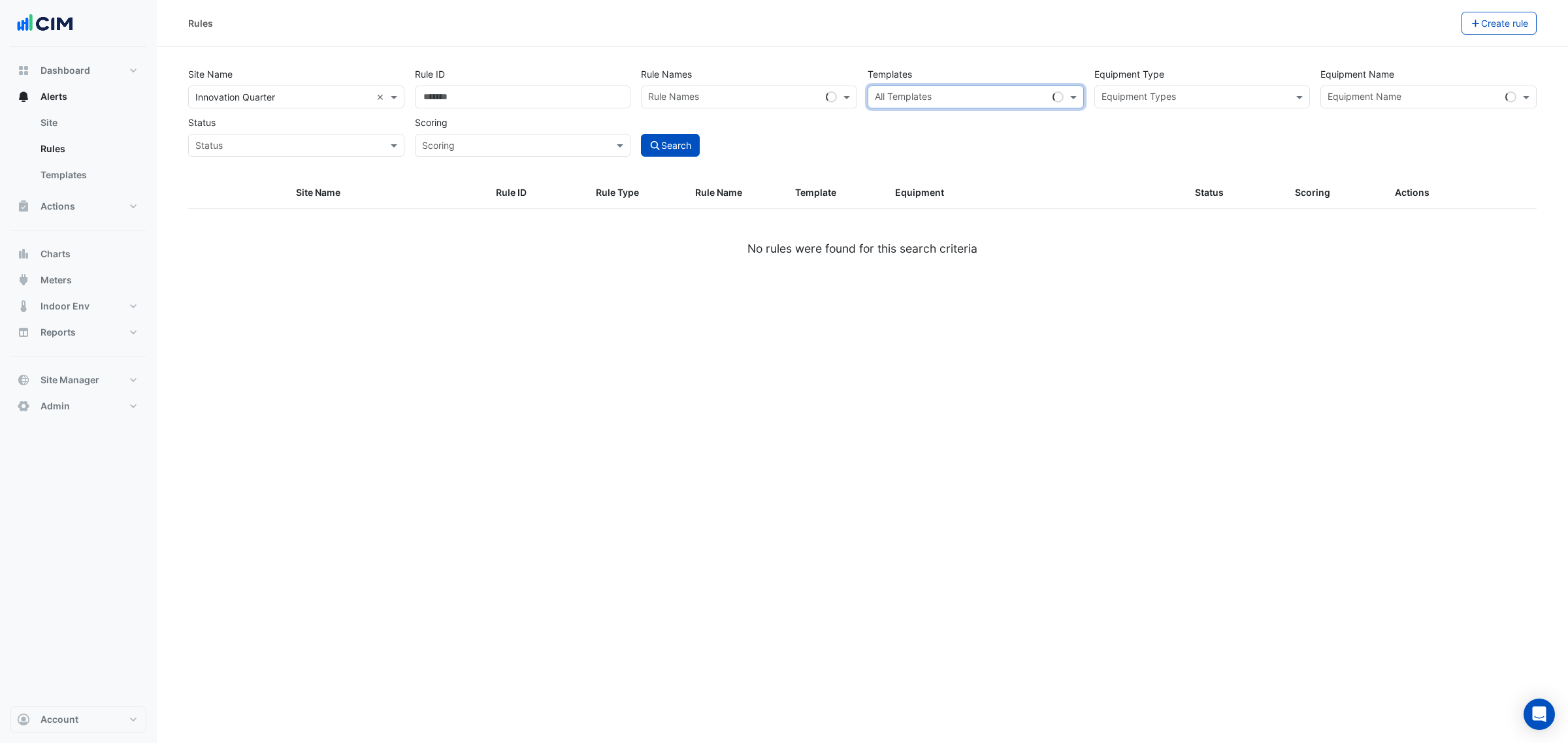
paste input "********"
click at [959, 148] on small "Hot Water Boiler Status" at bounding box center [955, 150] width 165 height 12
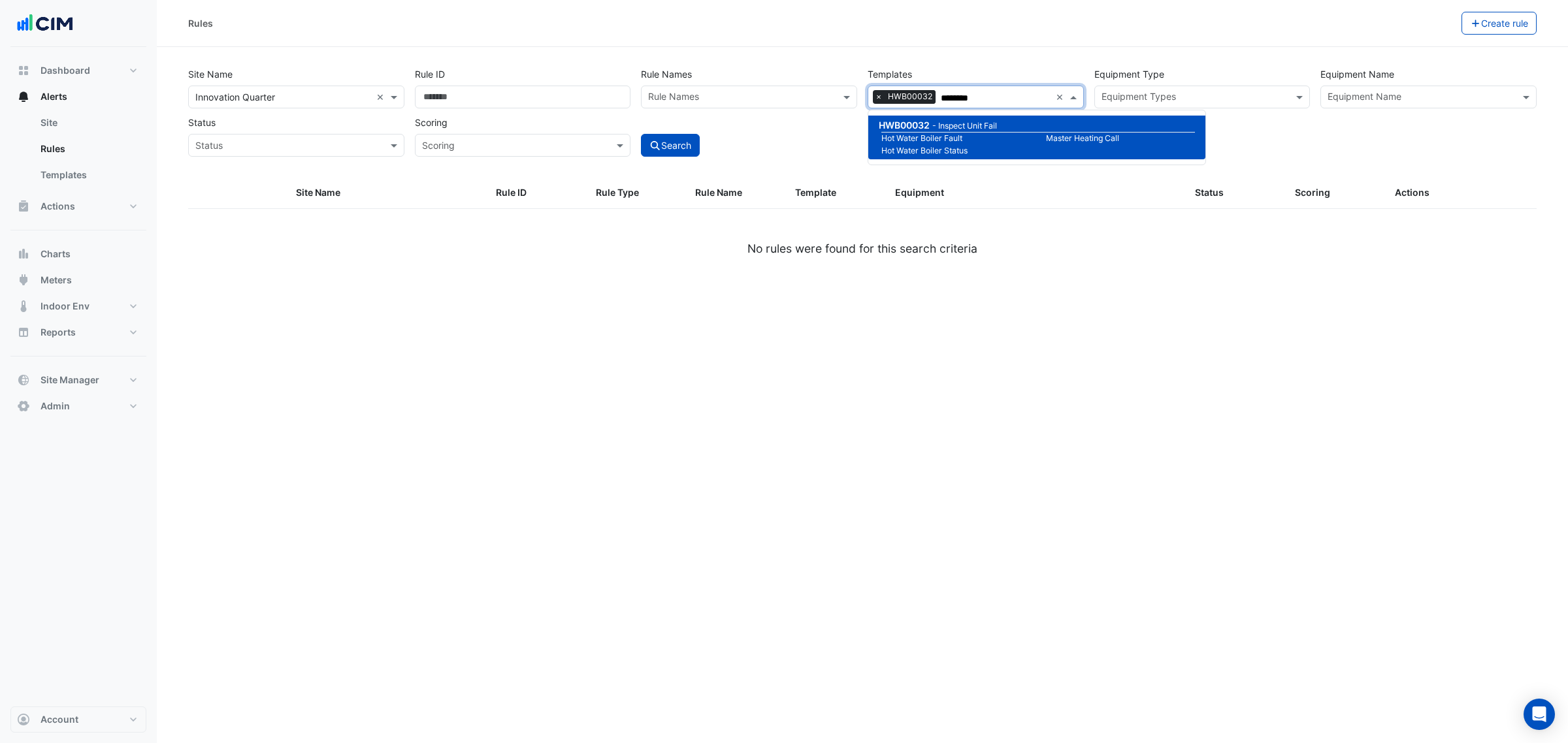
type input "********"
click at [680, 127] on div "Search" at bounding box center [749, 133] width 227 height 45
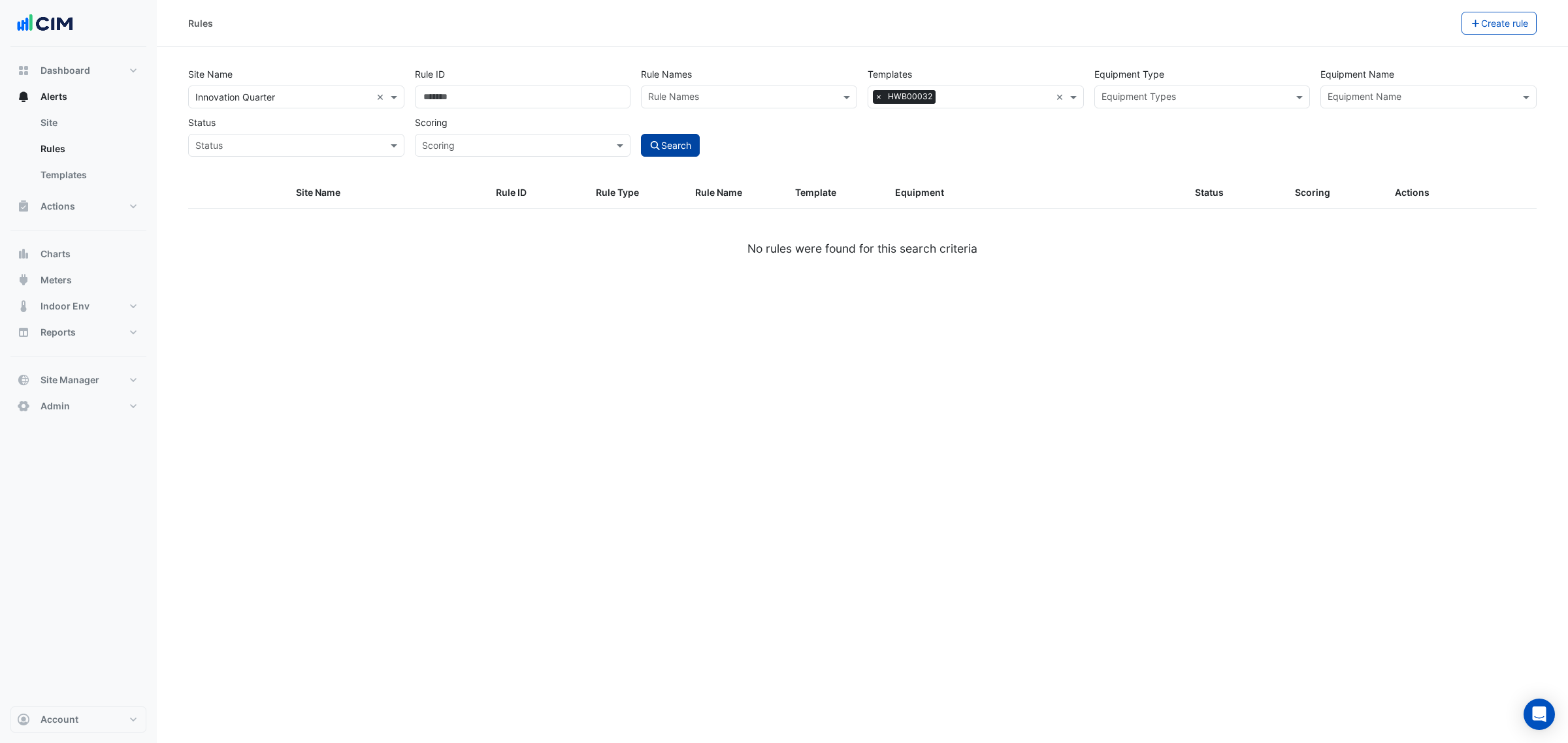
click at [680, 134] on button "Search" at bounding box center [670, 146] width 59 height 23
select select "***"
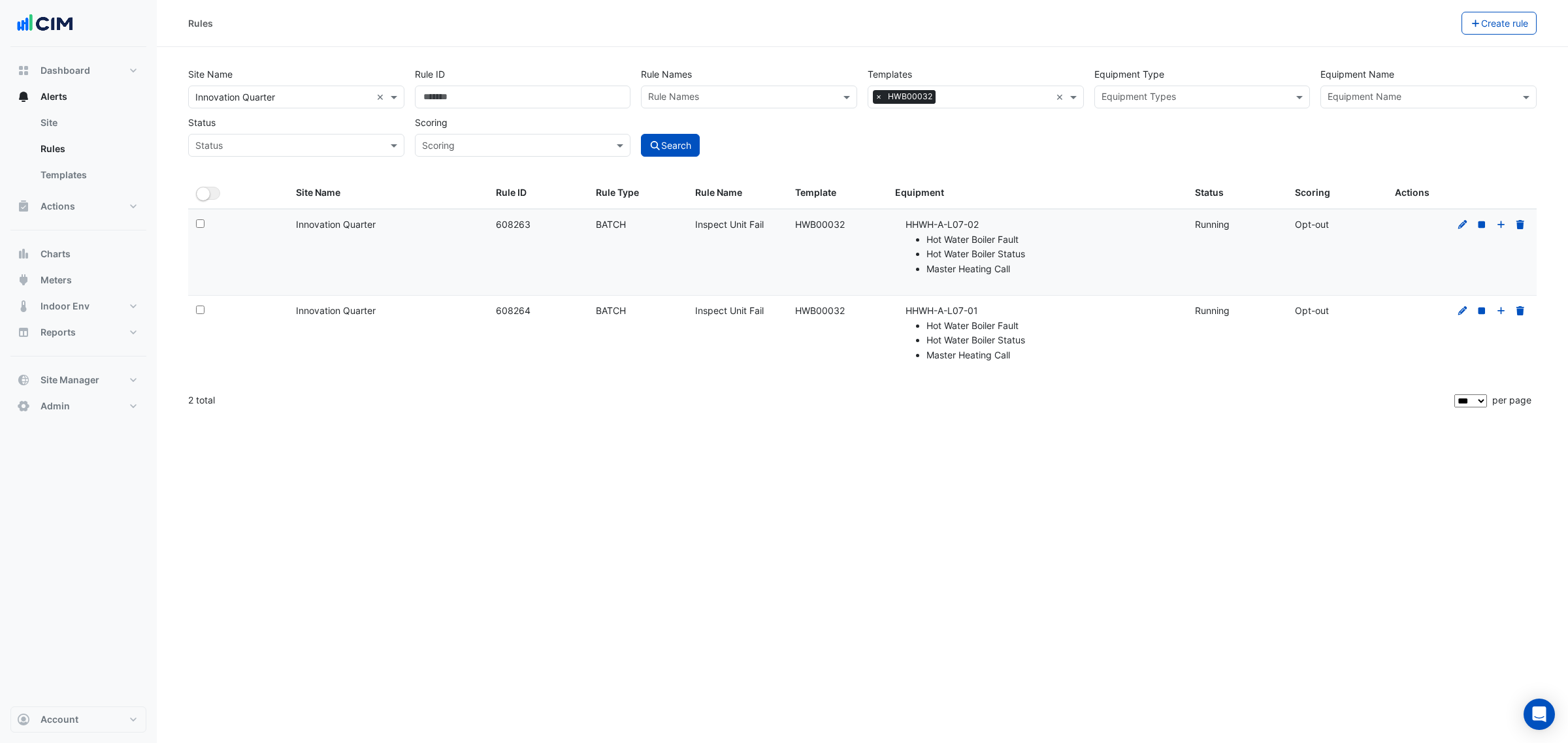
click at [981, 291] on datatable-body-cell "Equipment: HHWH-A-L07-02 Hot Water Boiler Fault Hot Water Boiler Status Master …" at bounding box center [1037, 252] width 300 height 85
click at [1033, 359] on li "Master Heating Call" at bounding box center [1052, 356] width 253 height 15
click at [945, 91] on input "text" at bounding box center [995, 98] width 110 height 14
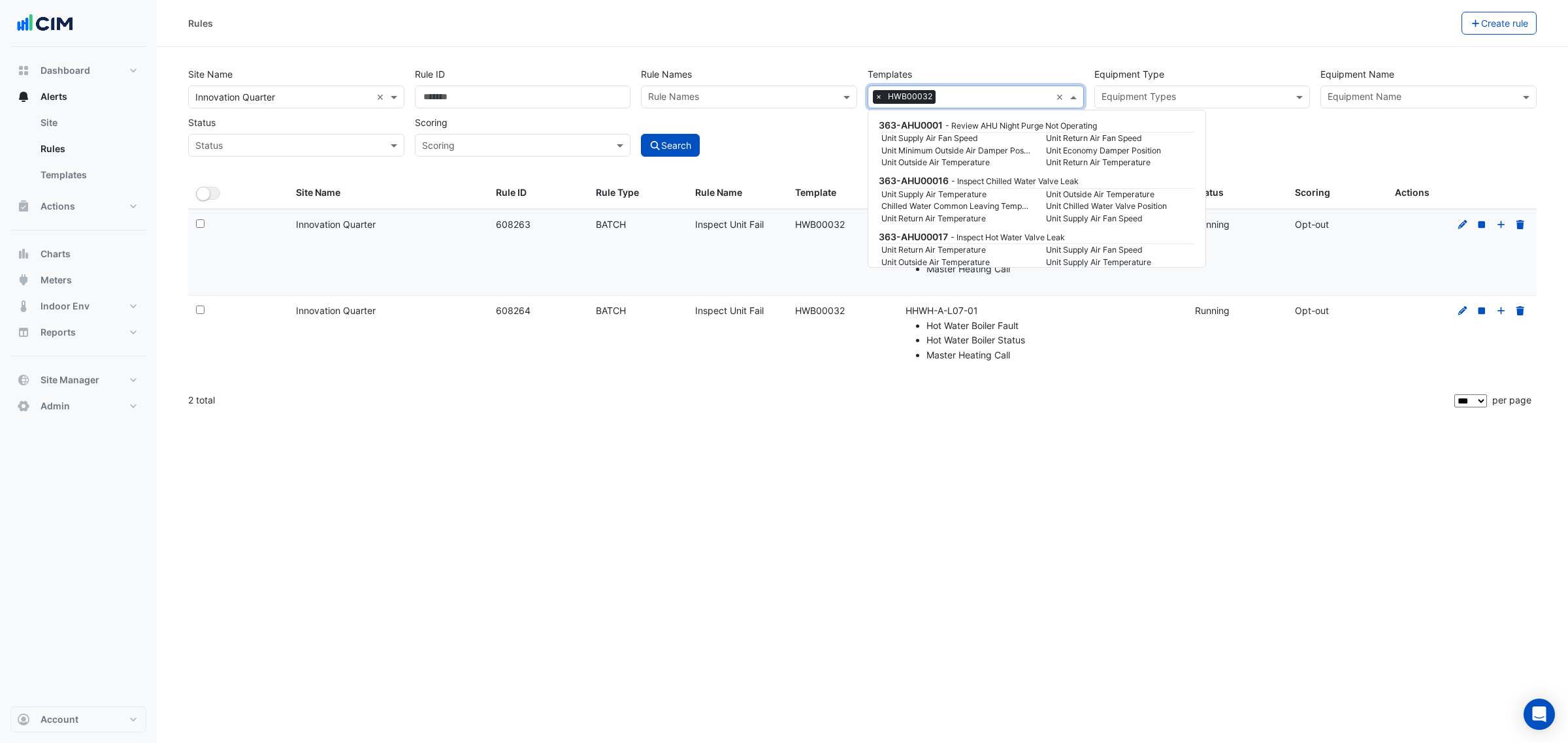
click at [756, 227] on div "Rule Name: Inspect Unit Fail" at bounding box center [737, 225] width 84 height 15
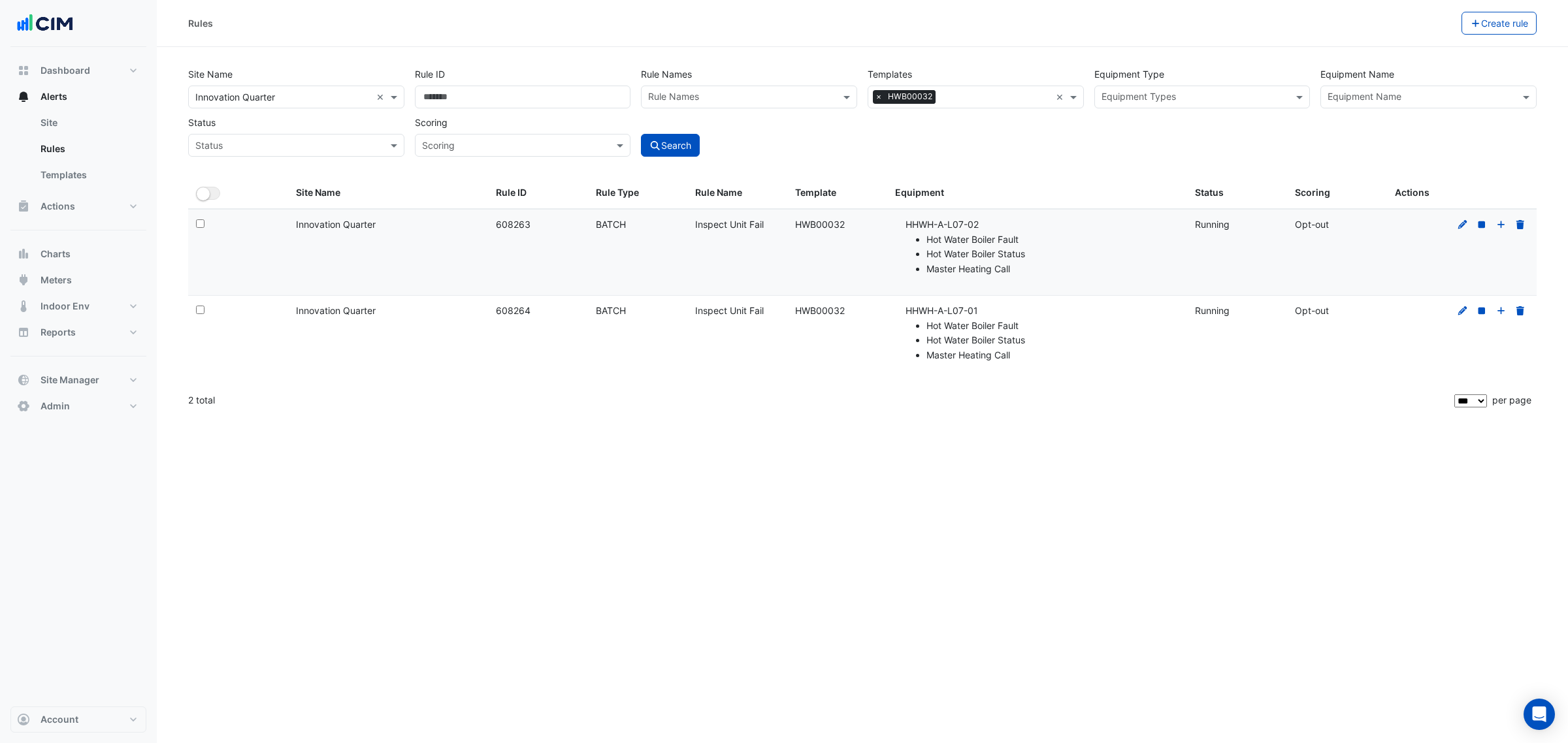
drag, startPoint x: 772, startPoint y: 226, endPoint x: 686, endPoint y: 222, distance: 86.1
click at [690, 222] on datatable-body-cell "Rule Name: Inspect Unit Fail" at bounding box center [737, 252] width 100 height 85
copy div "Inspect Unit Fail"
click at [770, 95] on input "text" at bounding box center [741, 98] width 187 height 14
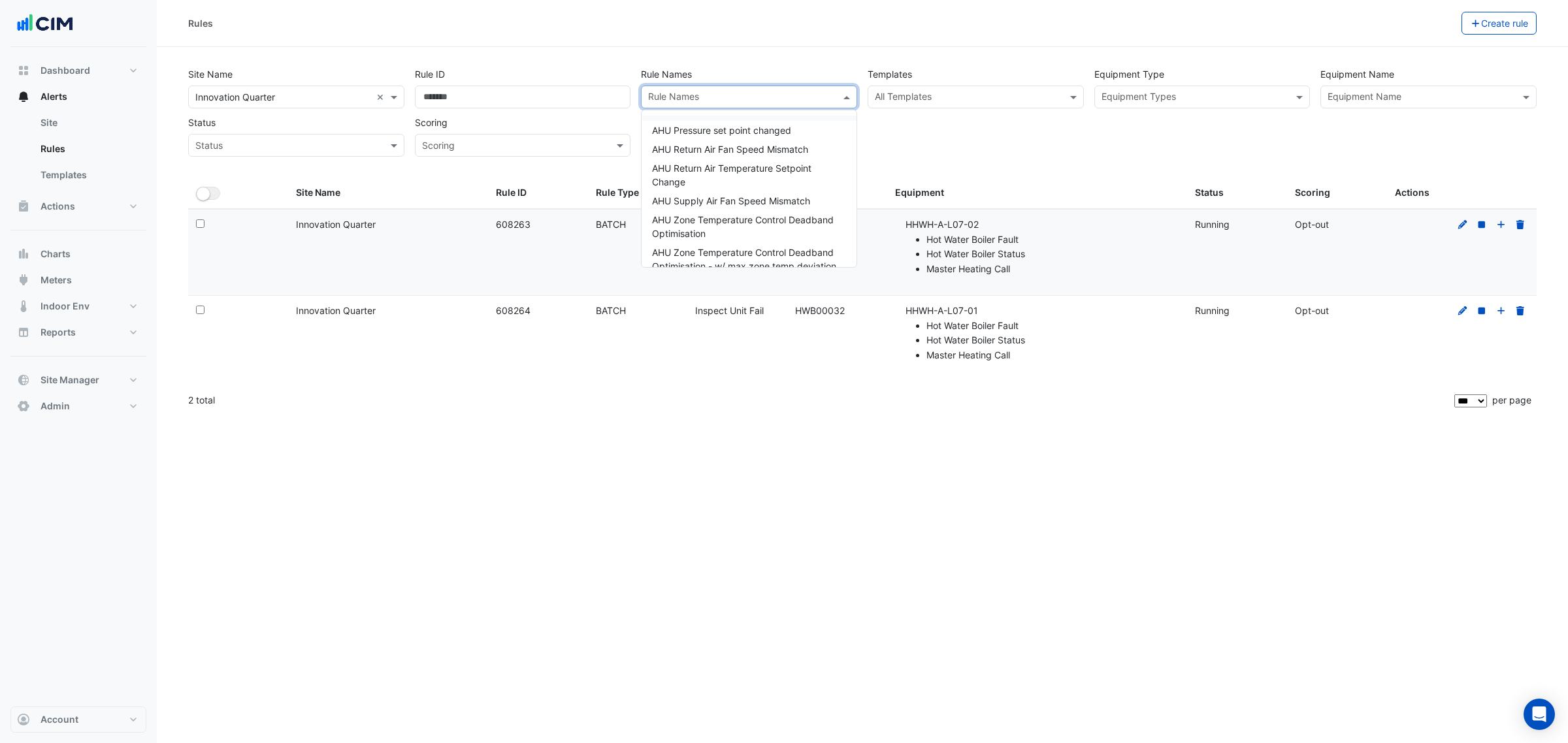
paste input "**********"
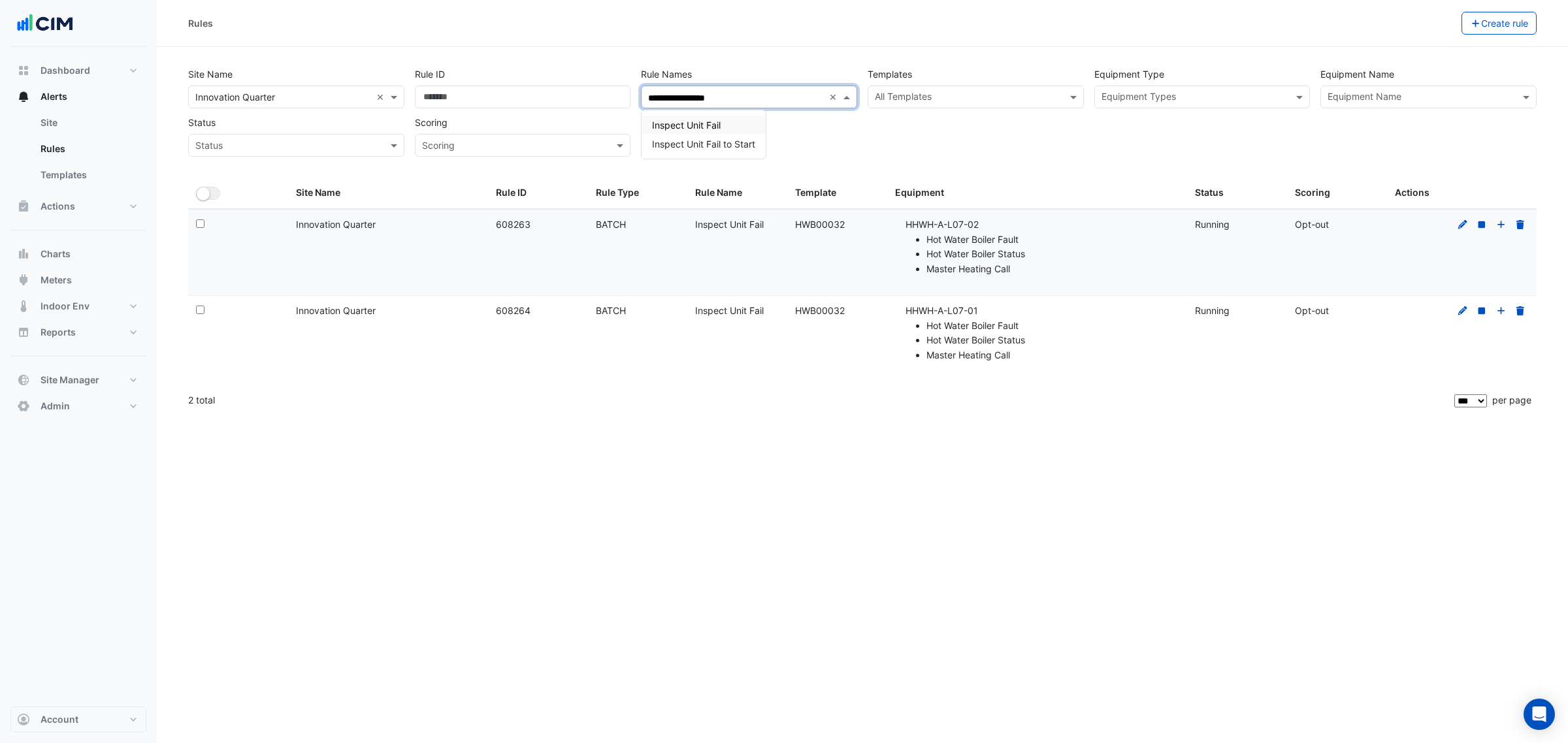
click at [709, 119] on span "Inspect Unit Fail" at bounding box center [686, 125] width 68 height 11
type input "**********"
click at [592, 112] on div "Scoring Scoring" at bounding box center [523, 133] width 227 height 45
click at [664, 135] on button "Search" at bounding box center [670, 146] width 59 height 23
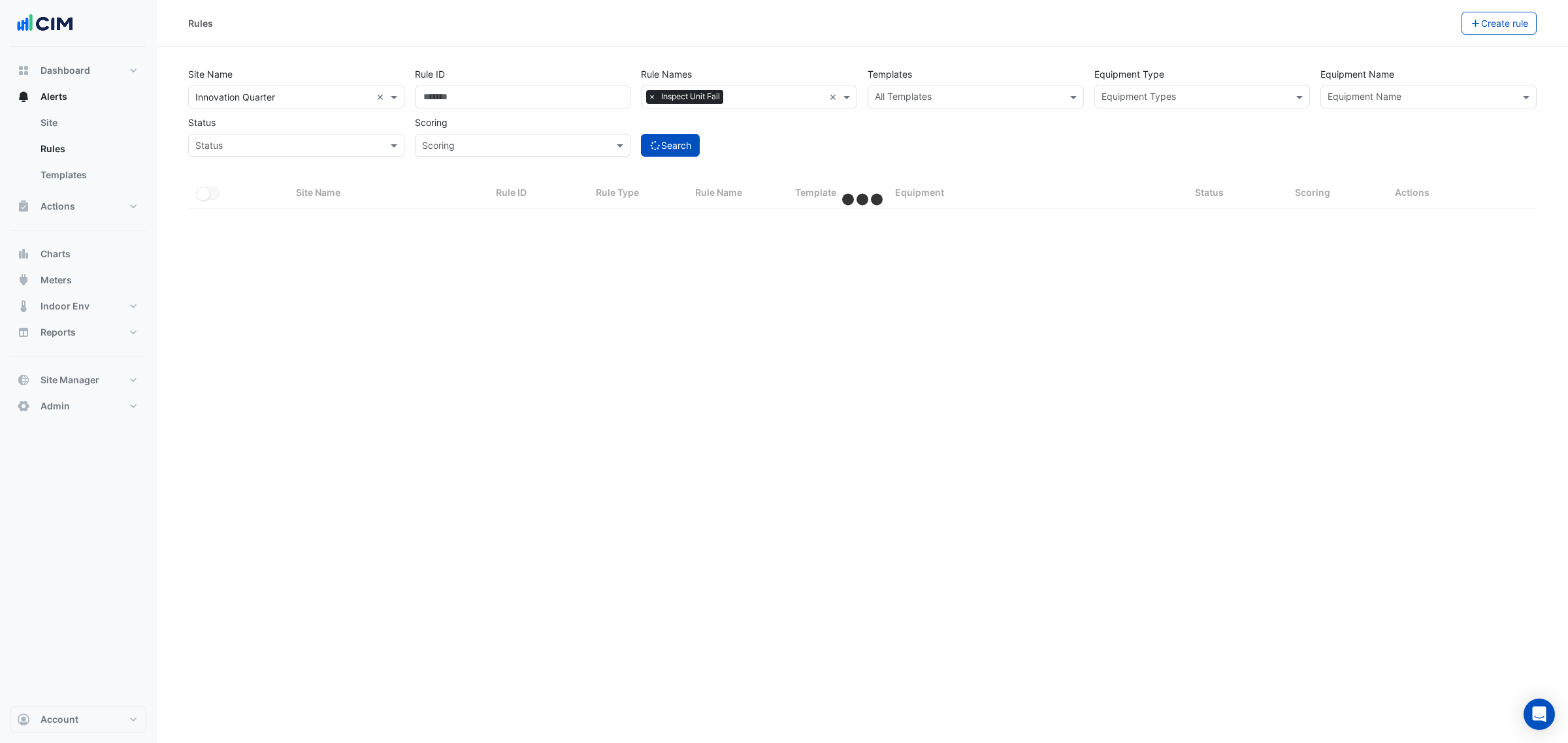
select select "***"
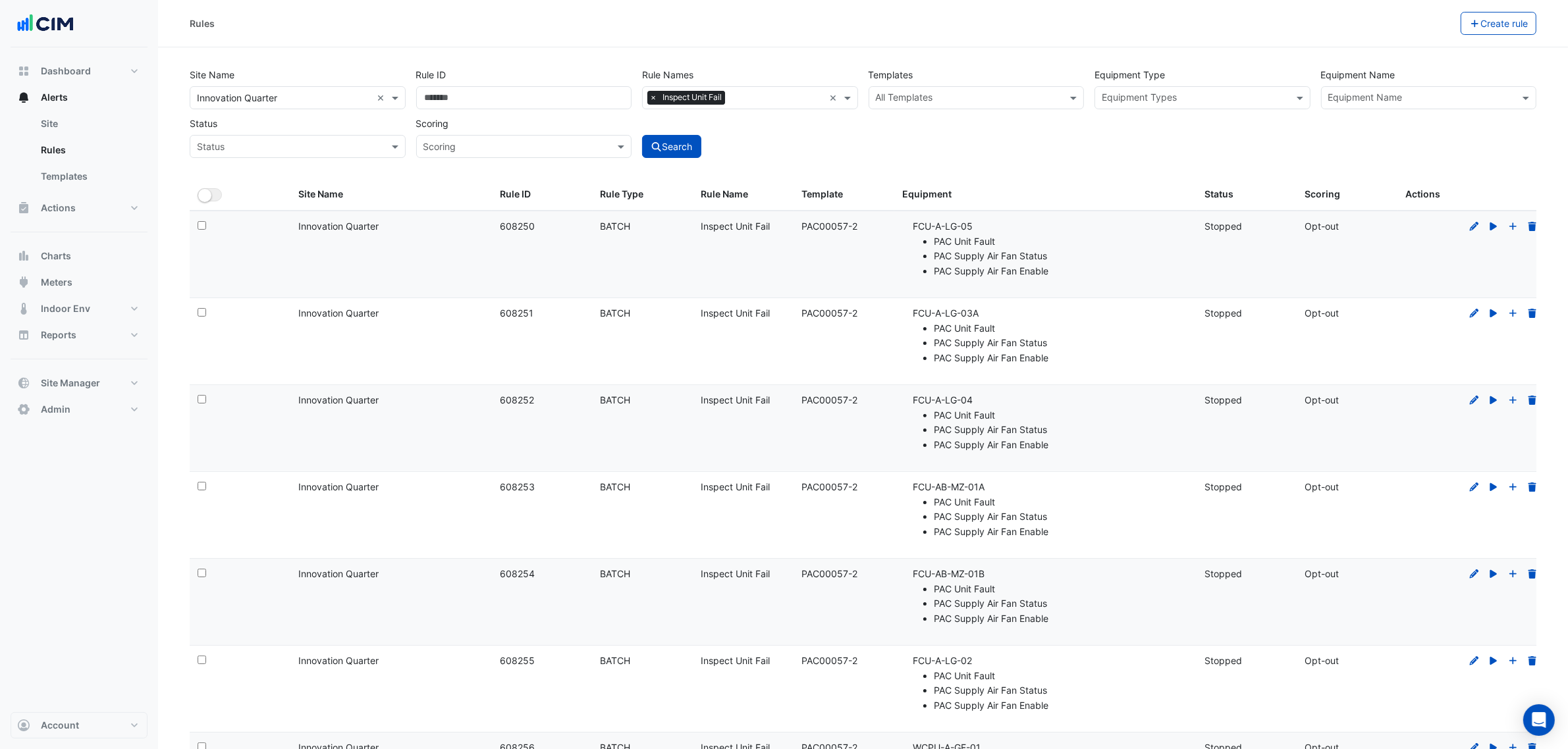
click at [1160, 94] on input "text" at bounding box center [1194, 99] width 186 height 14
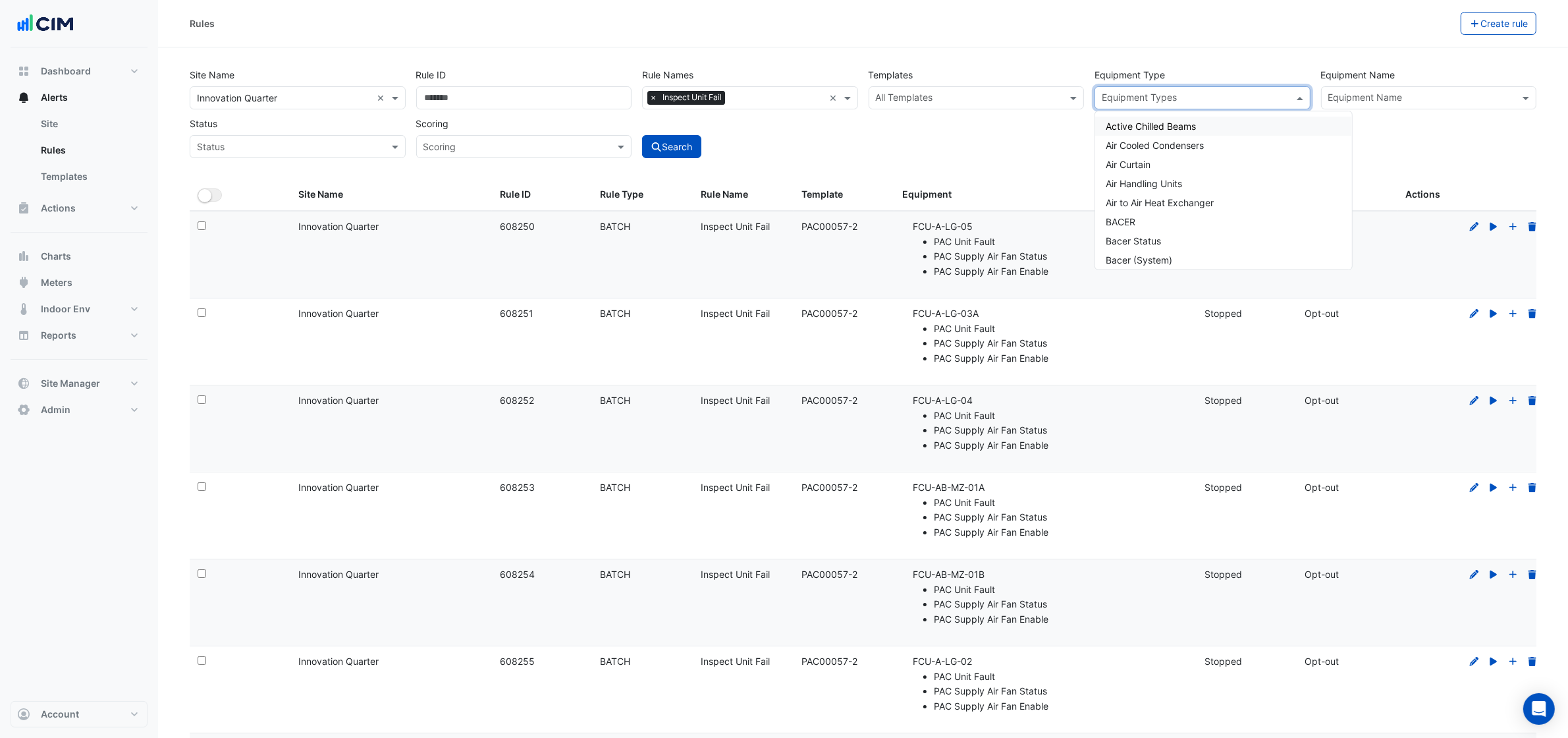
click at [1334, 93] on input "text" at bounding box center [1421, 99] width 186 height 14
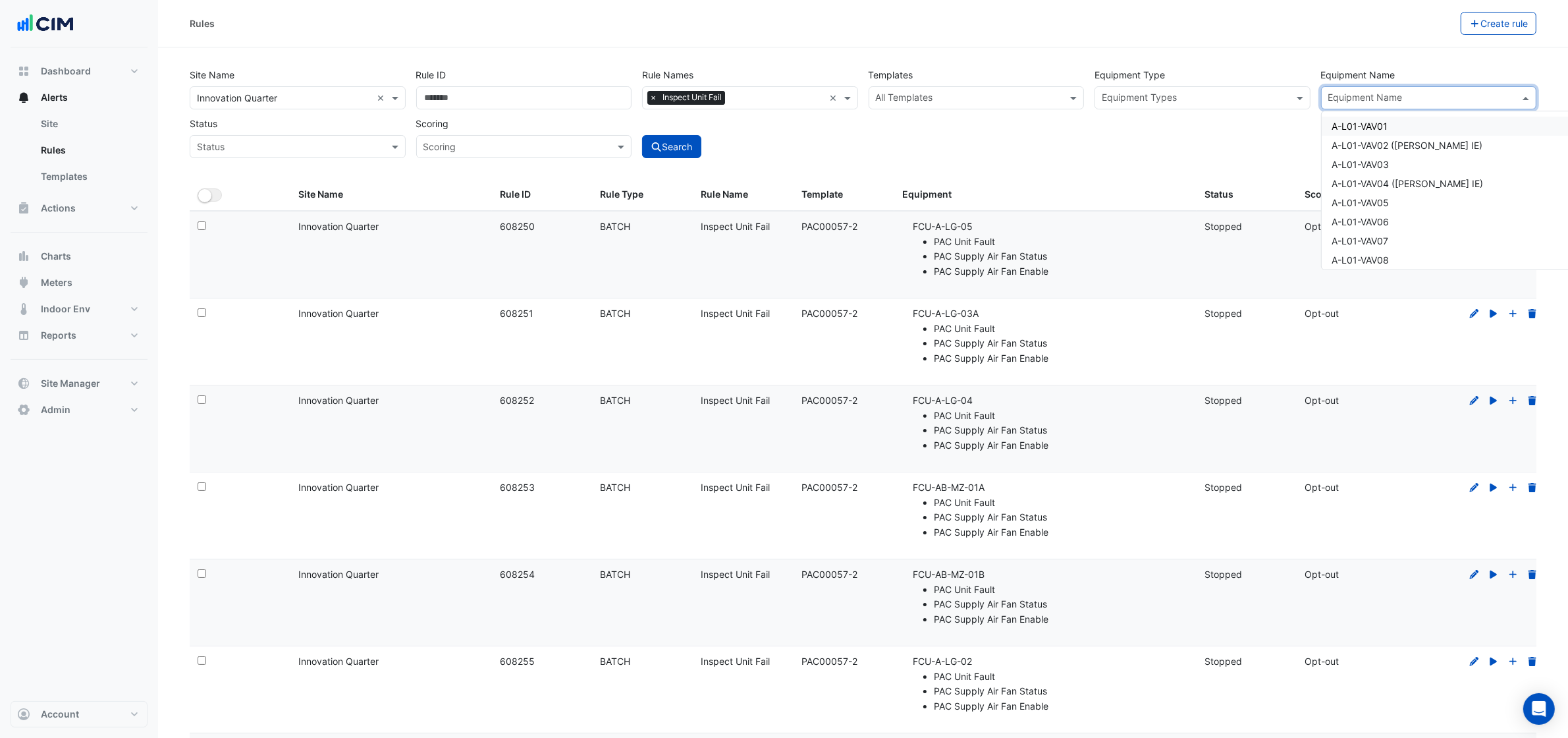
click at [1217, 96] on input "text" at bounding box center [1194, 99] width 186 height 14
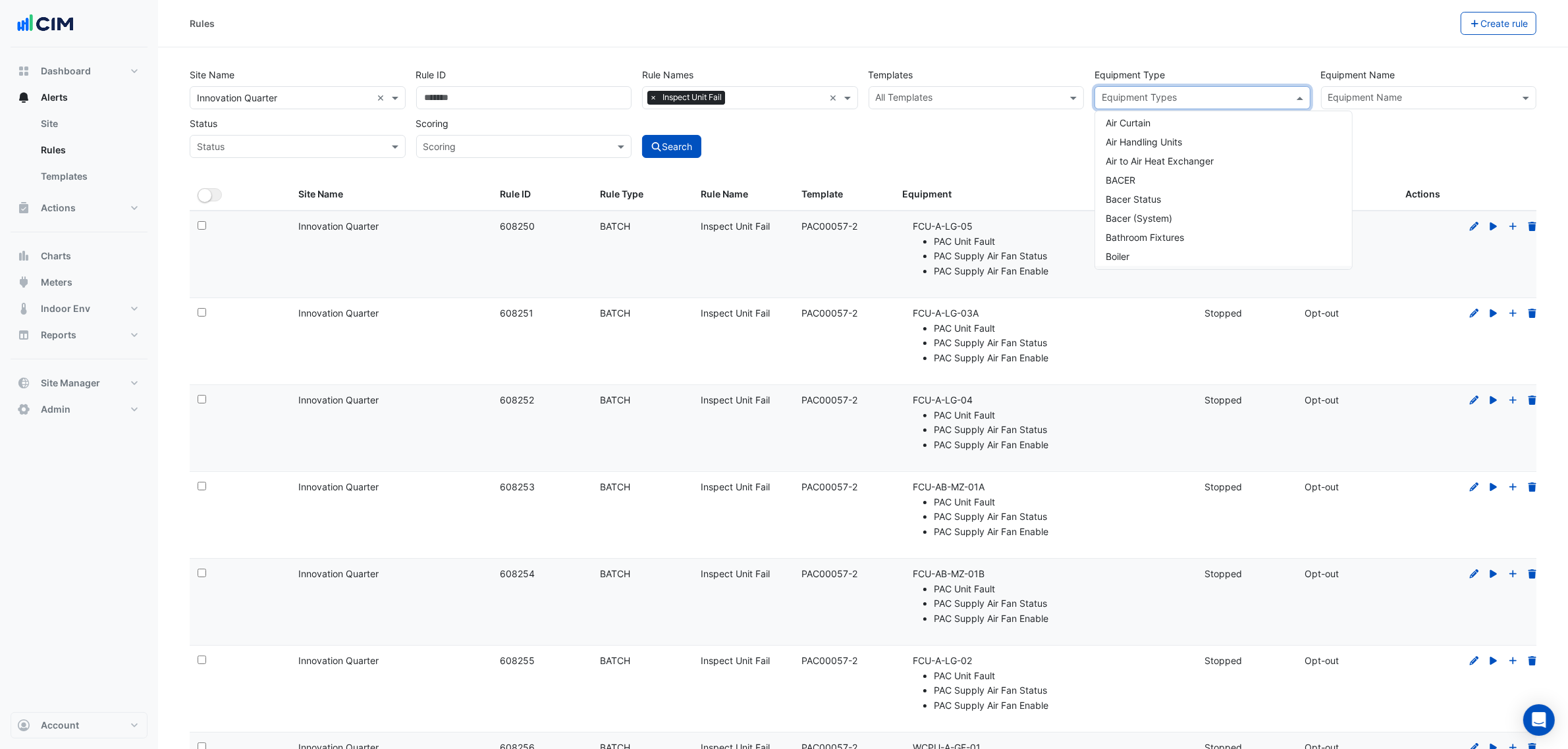
scroll to position [83, 0]
click at [1160, 219] on div "Boiler" at bounding box center [1223, 216] width 257 height 19
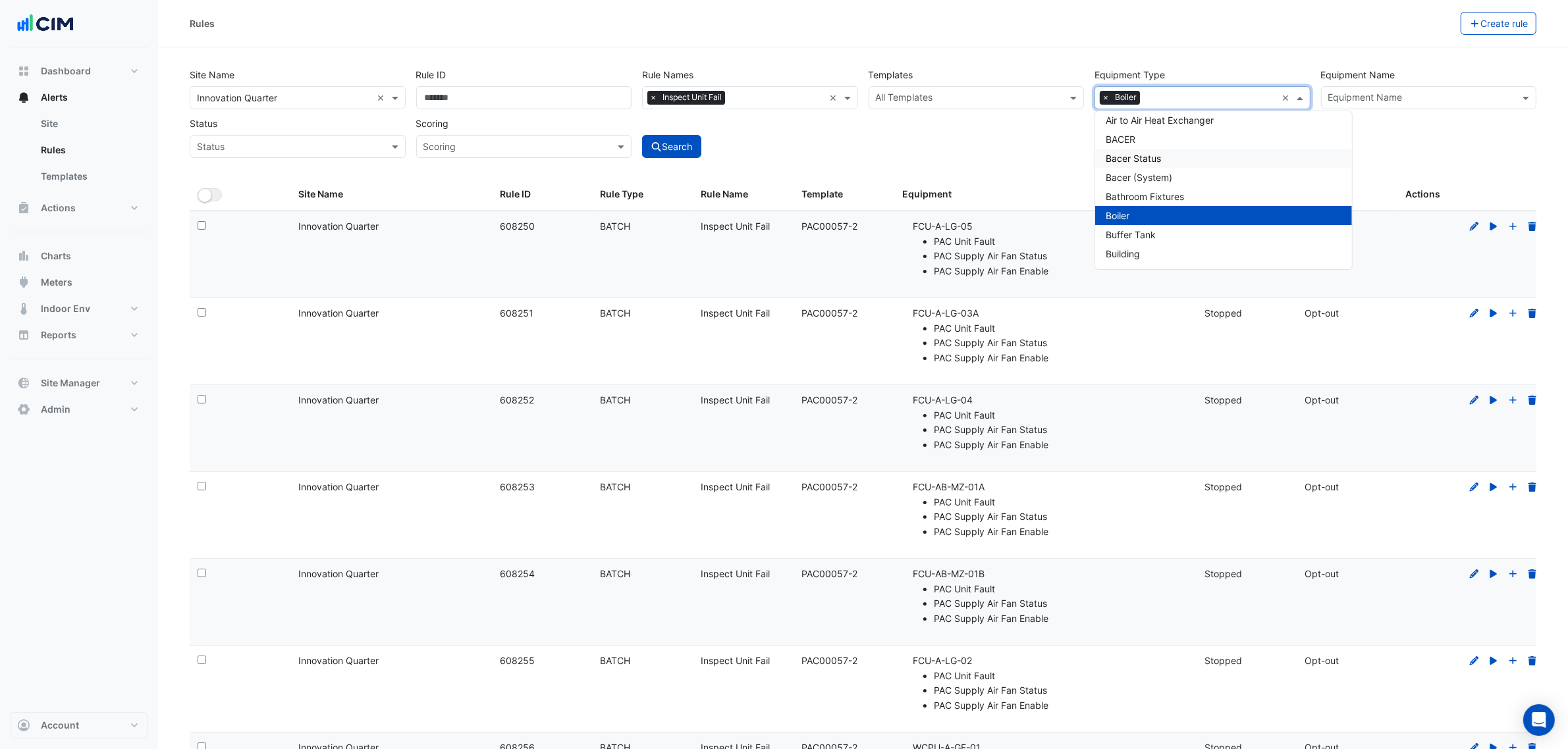
click at [1063, 158] on div "Site Name All Sites × Innovation Quarter × Rule ID Rule Names Rule Names × Insp…" at bounding box center [863, 109] width 1357 height 98
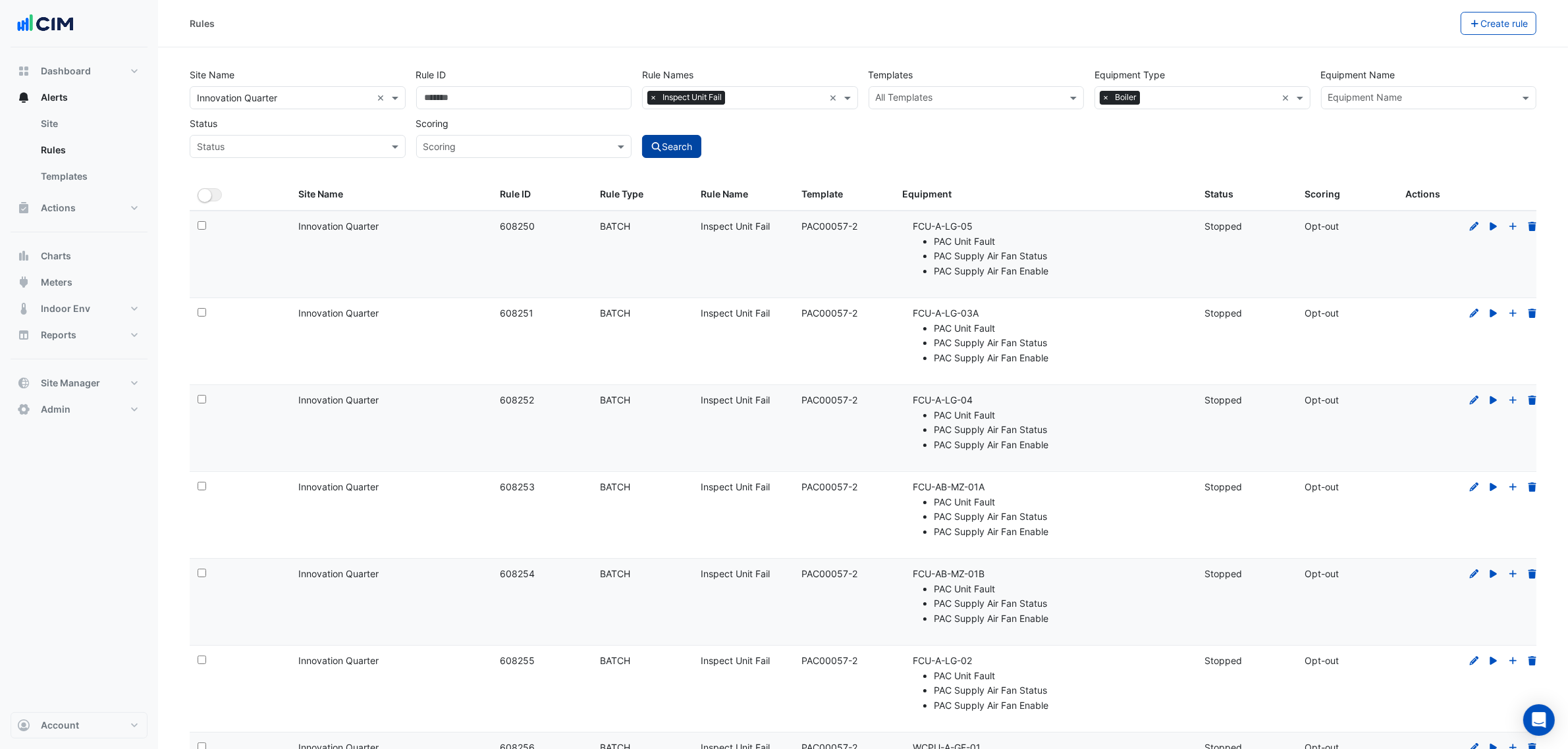
click at [673, 155] on button "Search" at bounding box center [671, 147] width 59 height 23
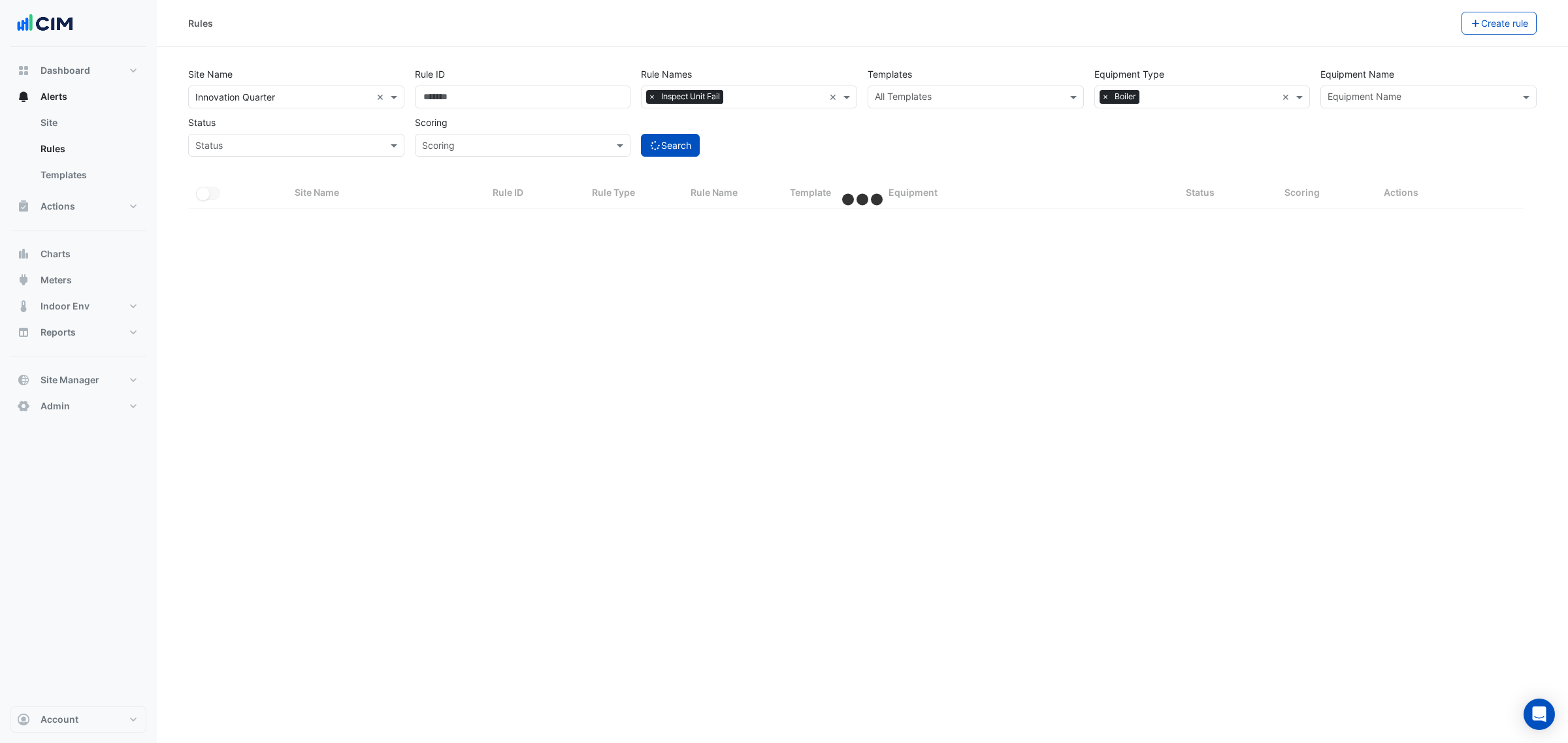
select select "***"
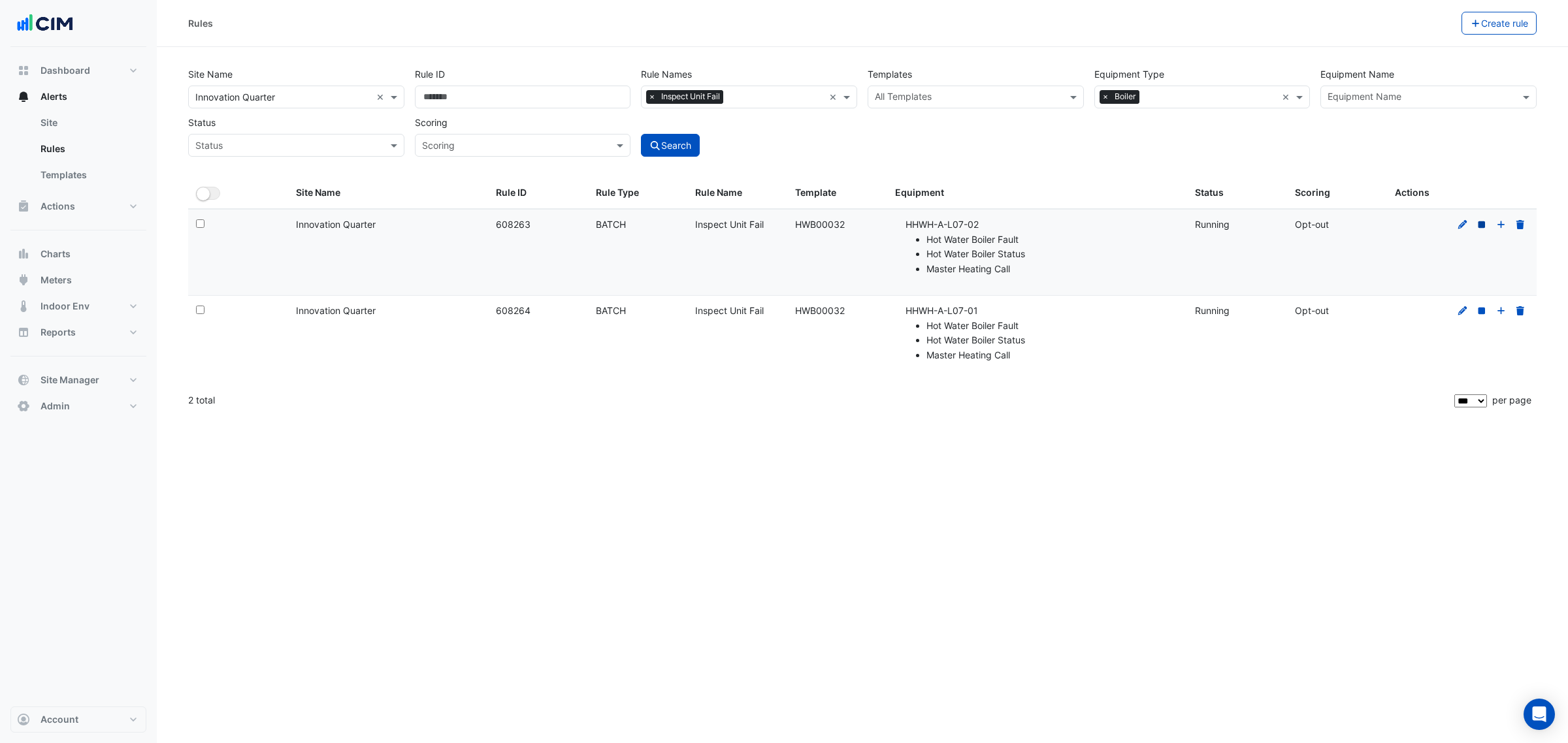
click at [1481, 224] on icon at bounding box center [1482, 224] width 7 height 7
click at [1481, 307] on icon at bounding box center [1481, 310] width 12 height 9
click at [606, 258] on datatable-body-cell "Rule Type: BATCH" at bounding box center [638, 252] width 100 height 85
drag, startPoint x: 907, startPoint y: 230, endPoint x: 989, endPoint y: 263, distance: 88.4
click at [989, 263] on li "HHWH-A-L07-02 Hot Water Boiler Fault Hot Water Boiler Status Master Heating Call" at bounding box center [1042, 247] width 274 height 60
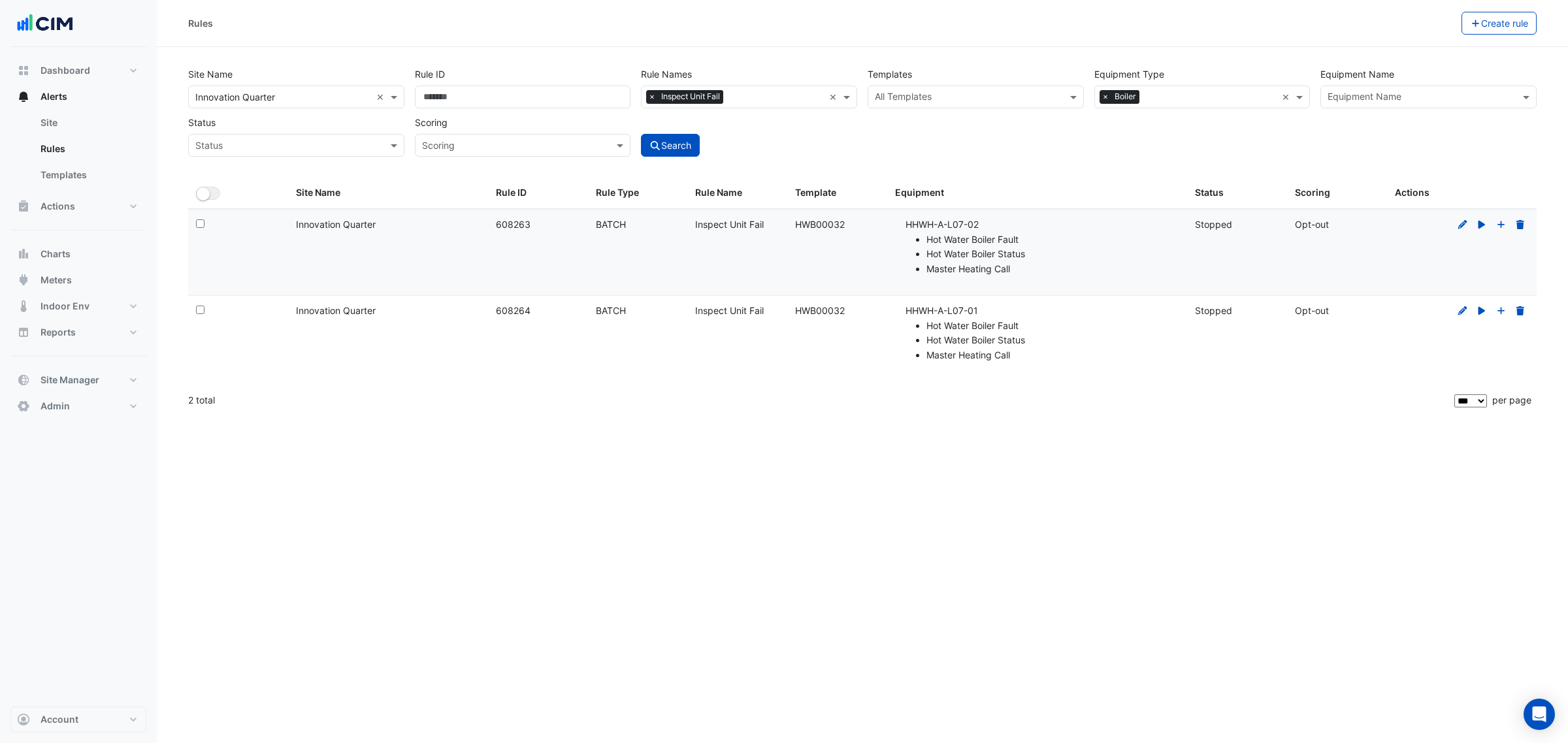
click at [1021, 269] on li "Master Heating Call" at bounding box center [1052, 270] width 253 height 15
drag, startPoint x: 1021, startPoint y: 269, endPoint x: 906, endPoint y: 240, distance: 118.6
click at [906, 240] on ul "Hot Water Boiler Fault Hot Water Boiler Status Master Heating Call" at bounding box center [1042, 255] width 274 height 45
drag, startPoint x: 808, startPoint y: 232, endPoint x: 787, endPoint y: 232, distance: 21.0
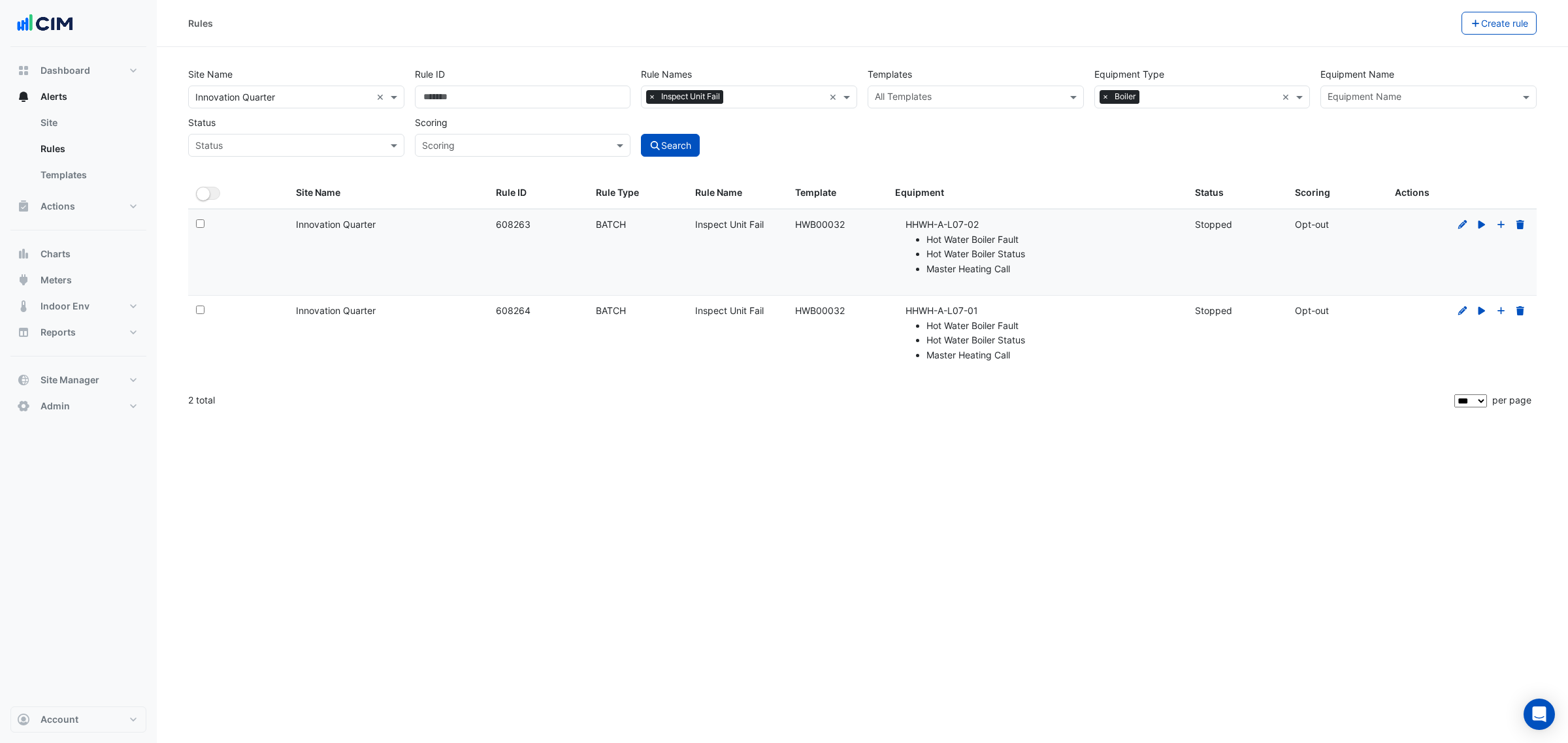
click at [787, 232] on datatable-body-cell "Template: HWB00032" at bounding box center [838, 252] width 100 height 85
click at [1473, 10] on div "Rules Create rule" at bounding box center [862, 23] width 1411 height 47
click at [1486, 28] on button "Create rule" at bounding box center [1500, 23] width 76 height 23
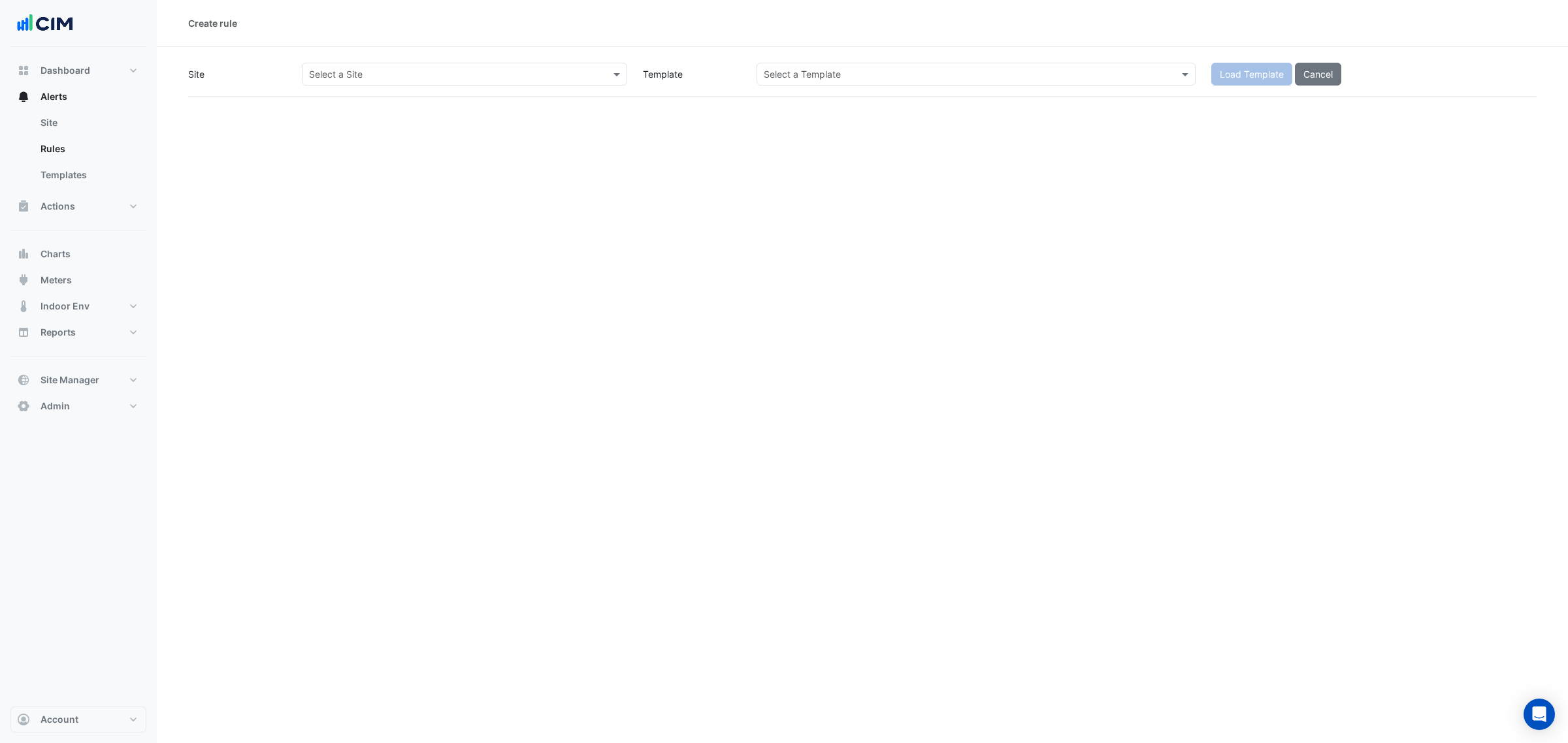
click at [367, 74] on input "text" at bounding box center [451, 75] width 285 height 14
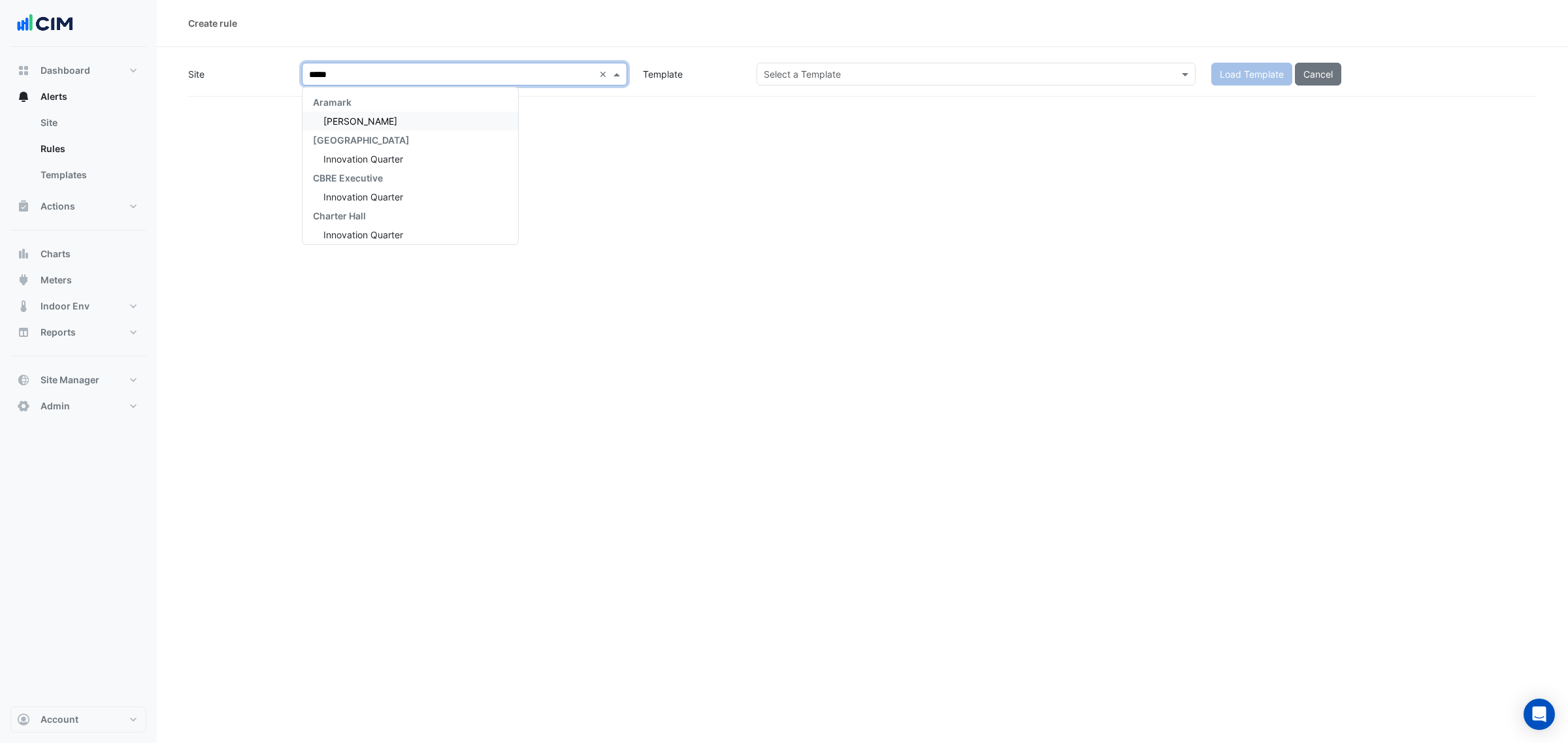
type input "******"
click at [837, 68] on input "text" at bounding box center [963, 75] width 398 height 14
paste input "**********"
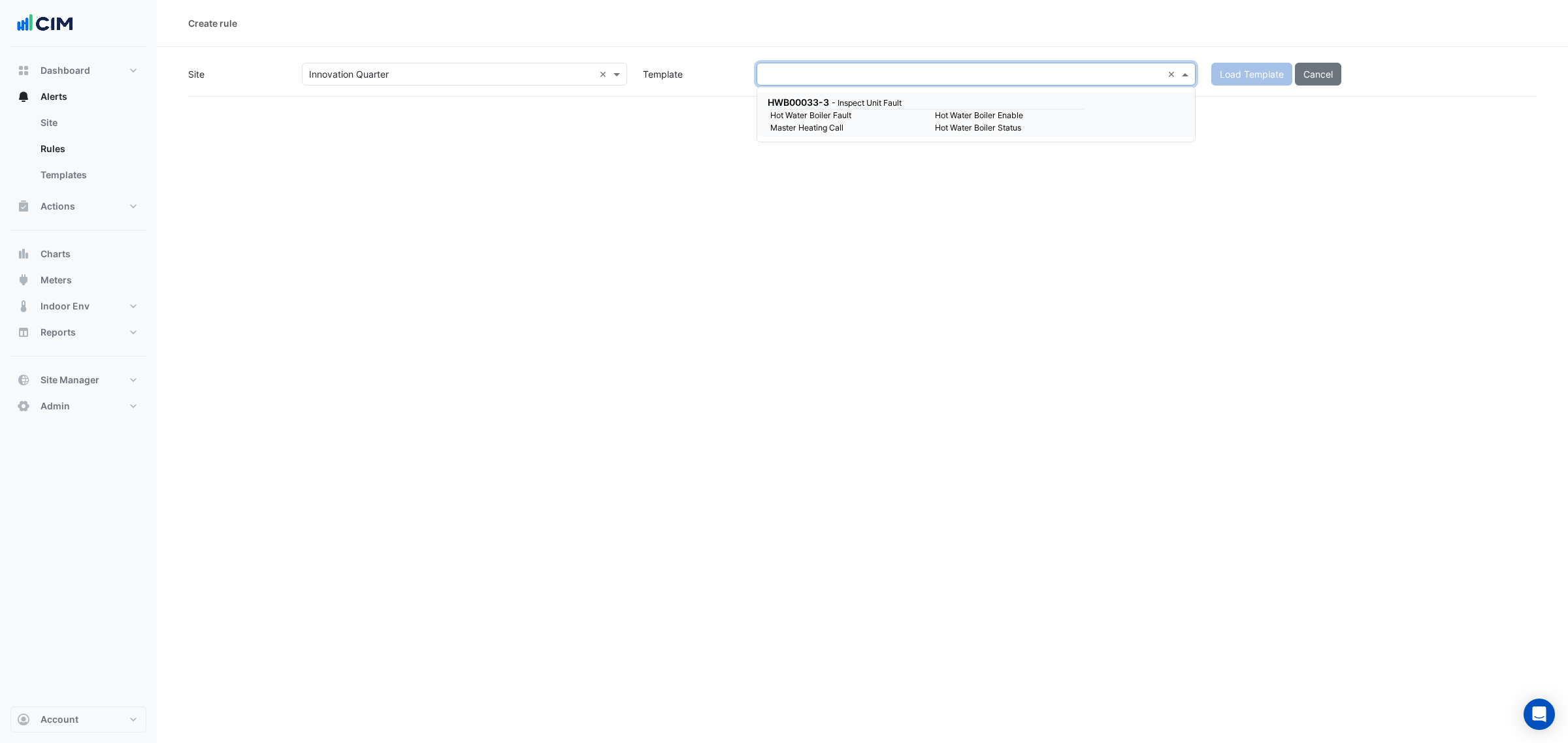
type input "**********"
drag, startPoint x: 863, startPoint y: 100, endPoint x: 1239, endPoint y: 67, distance: 377.4
click at [863, 100] on small "- Inspect Unit Fault" at bounding box center [866, 103] width 70 height 9
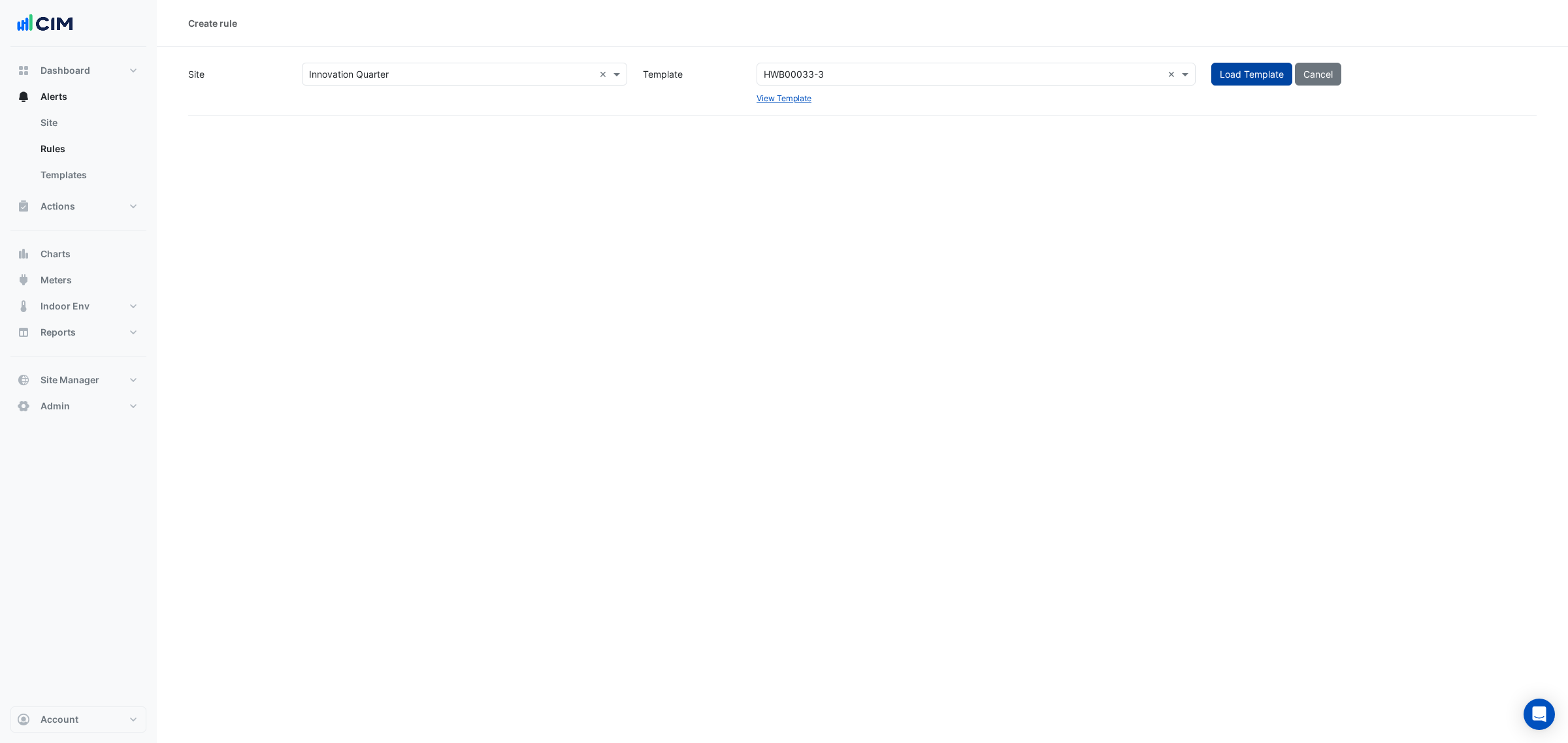
click at [1239, 68] on button "Load Template" at bounding box center [1252, 75] width 81 height 23
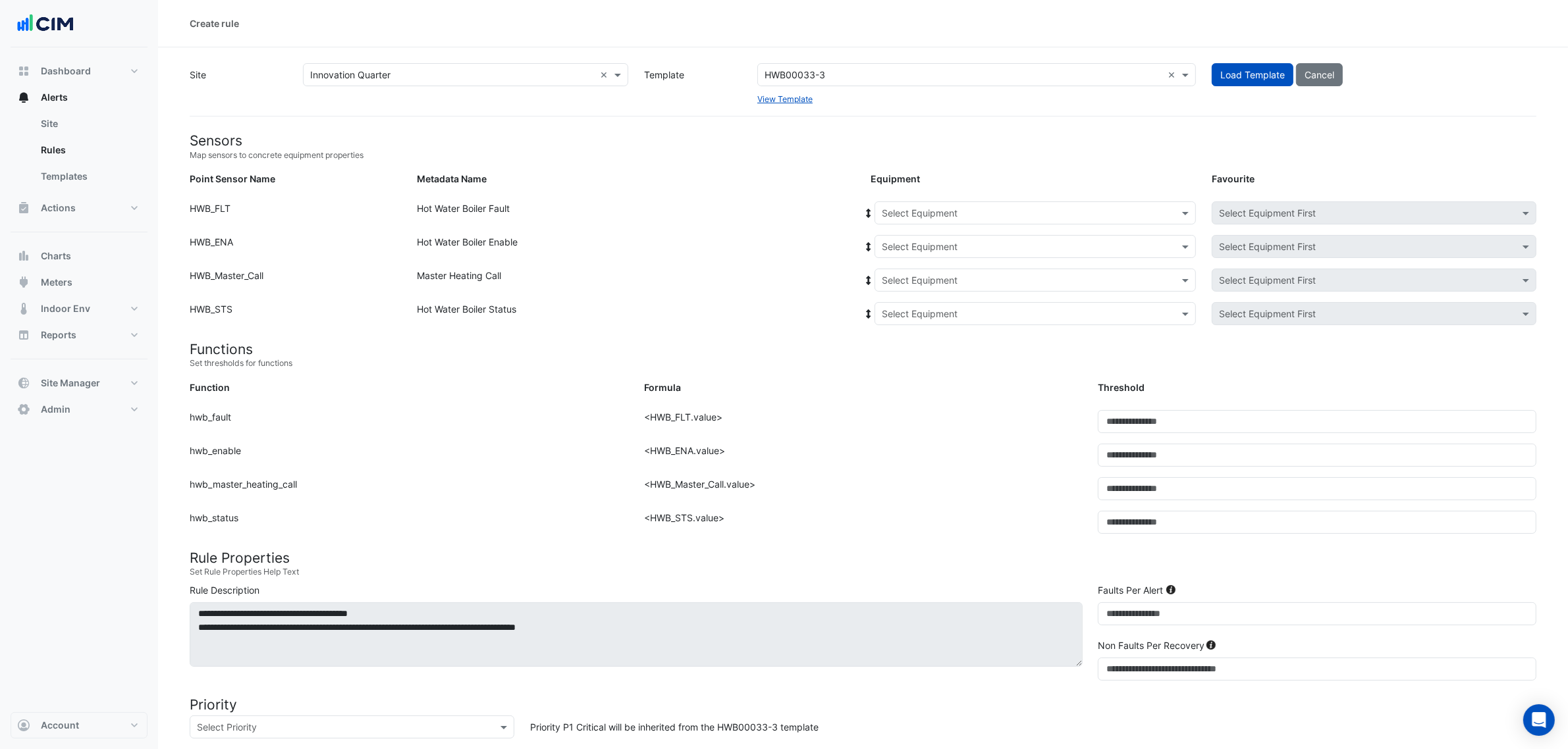
click at [1032, 208] on input "text" at bounding box center [1022, 214] width 281 height 14
click at [959, 242] on span "HHWH-A-L07-01" at bounding box center [922, 241] width 73 height 11
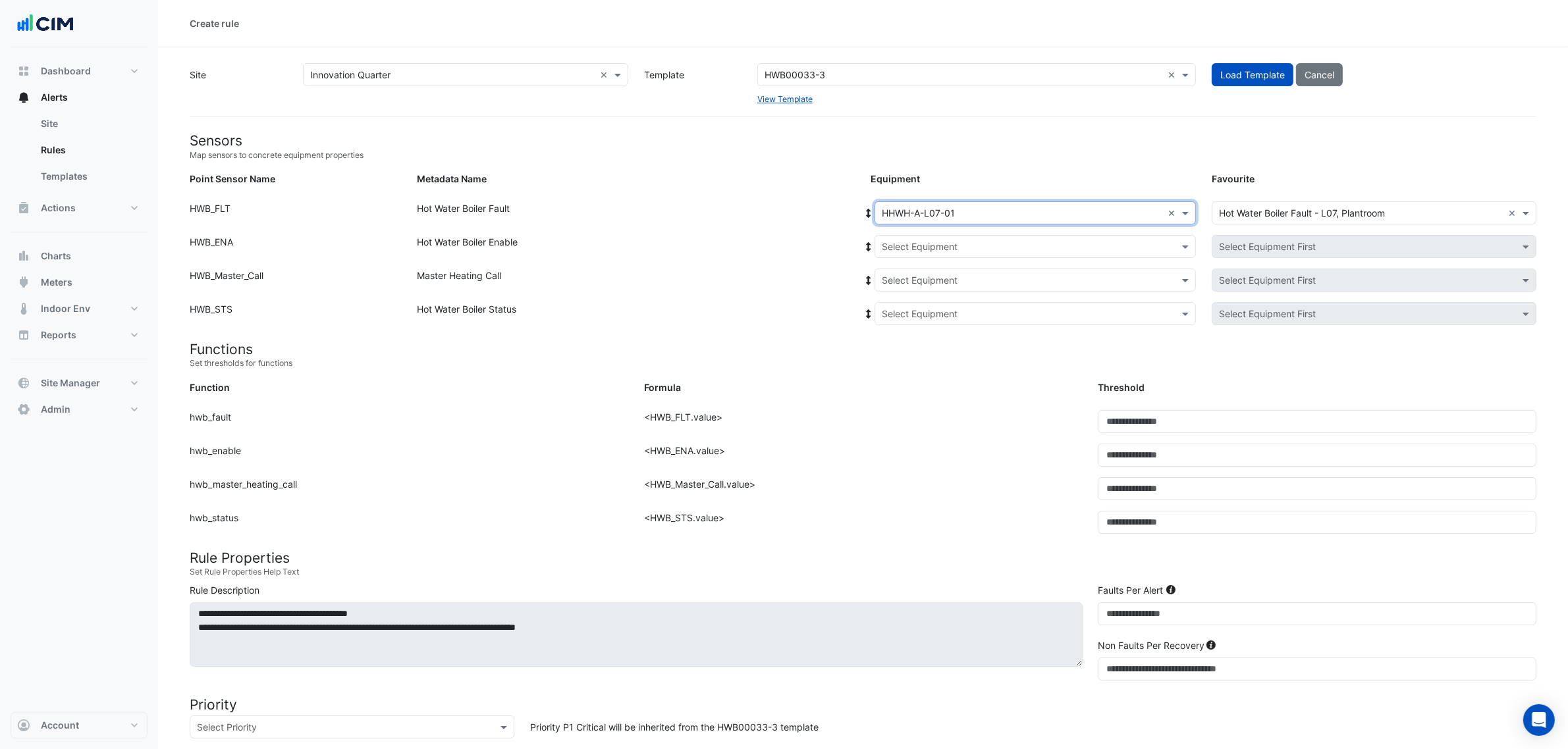
click at [871, 212] on icon at bounding box center [868, 213] width 12 height 9
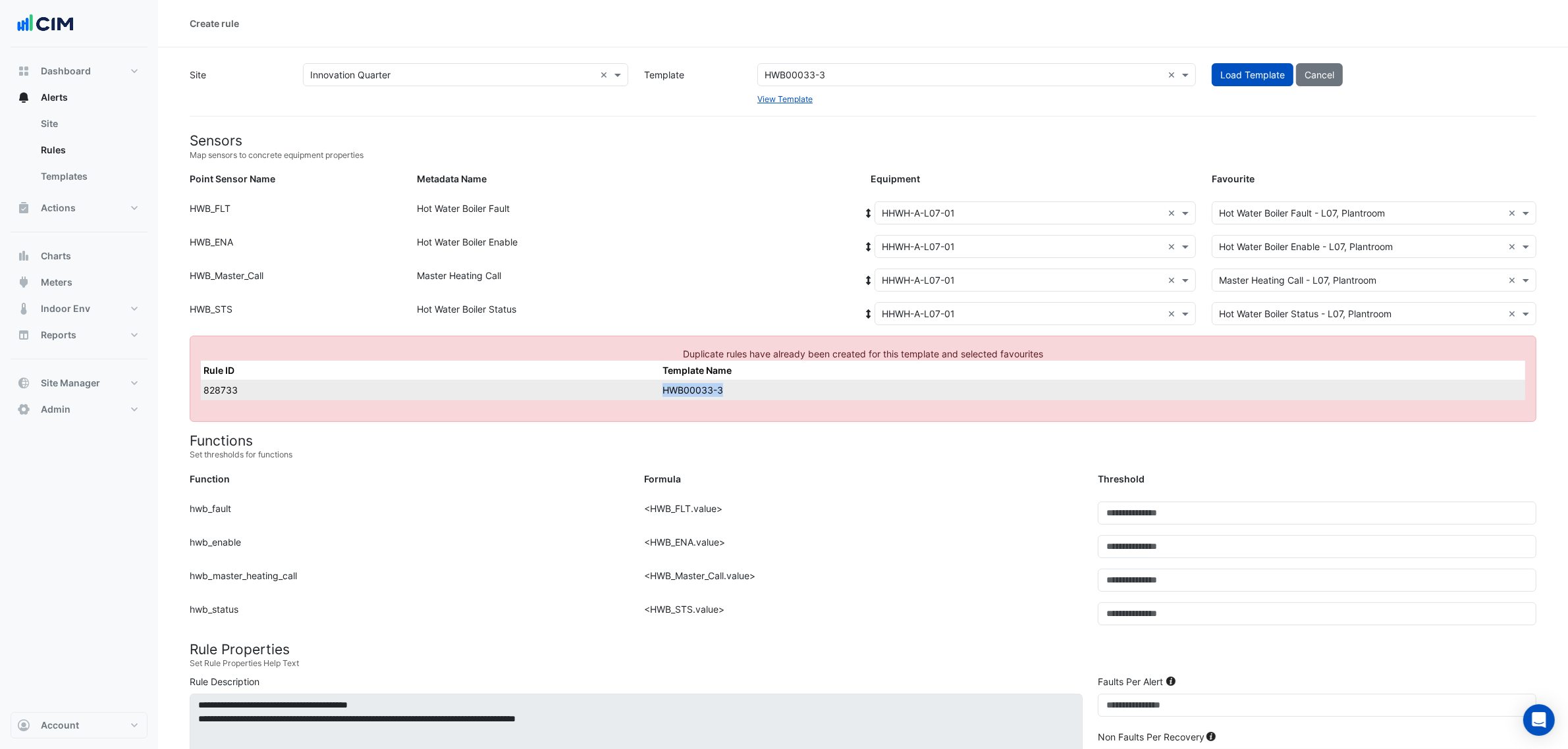
drag, startPoint x: 755, startPoint y: 387, endPoint x: 649, endPoint y: 390, distance: 106.0
click at [649, 390] on tr "828733 HWB00033-3" at bounding box center [863, 389] width 1324 height 20
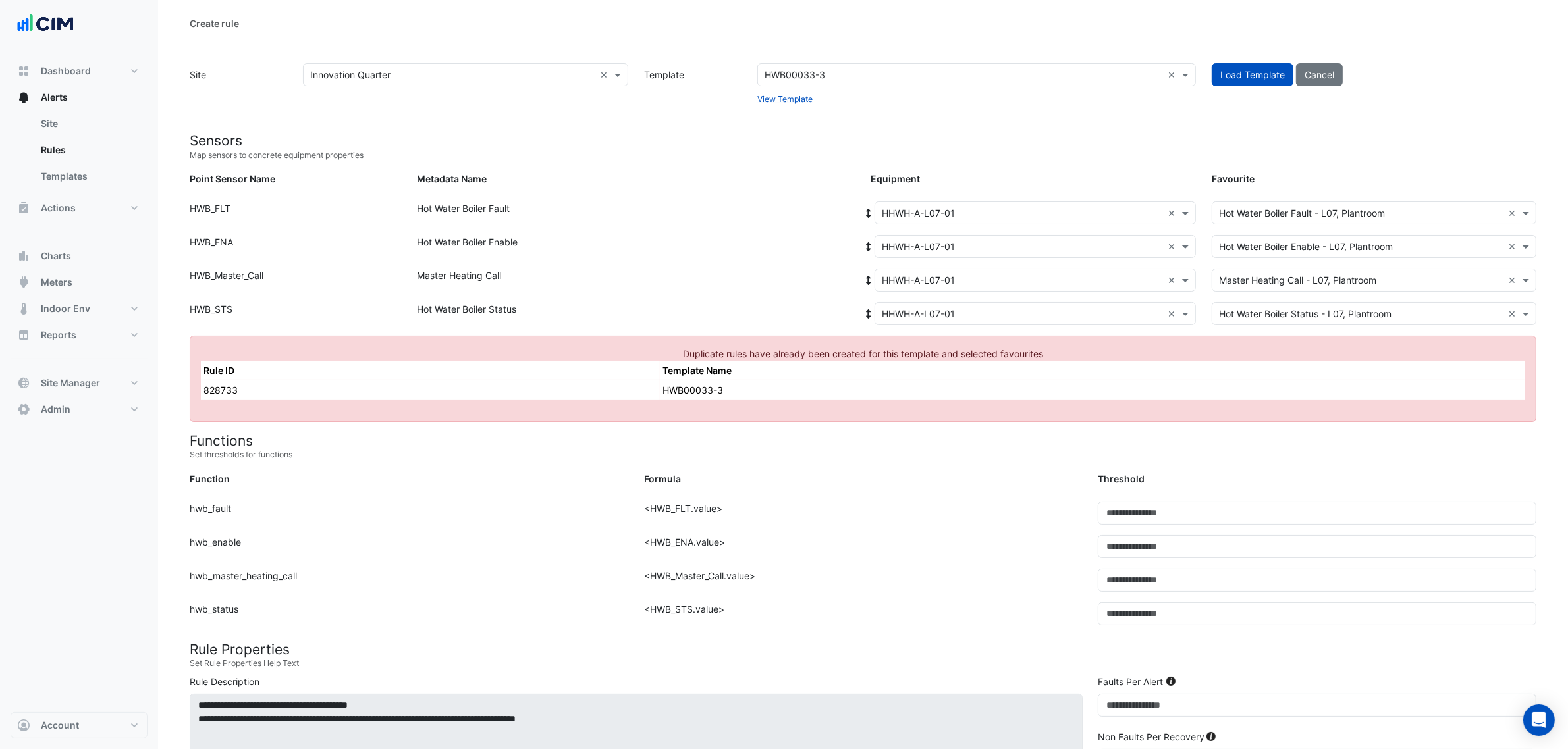
click at [682, 288] on div "Master Heating Call" at bounding box center [636, 282] width 454 height 28
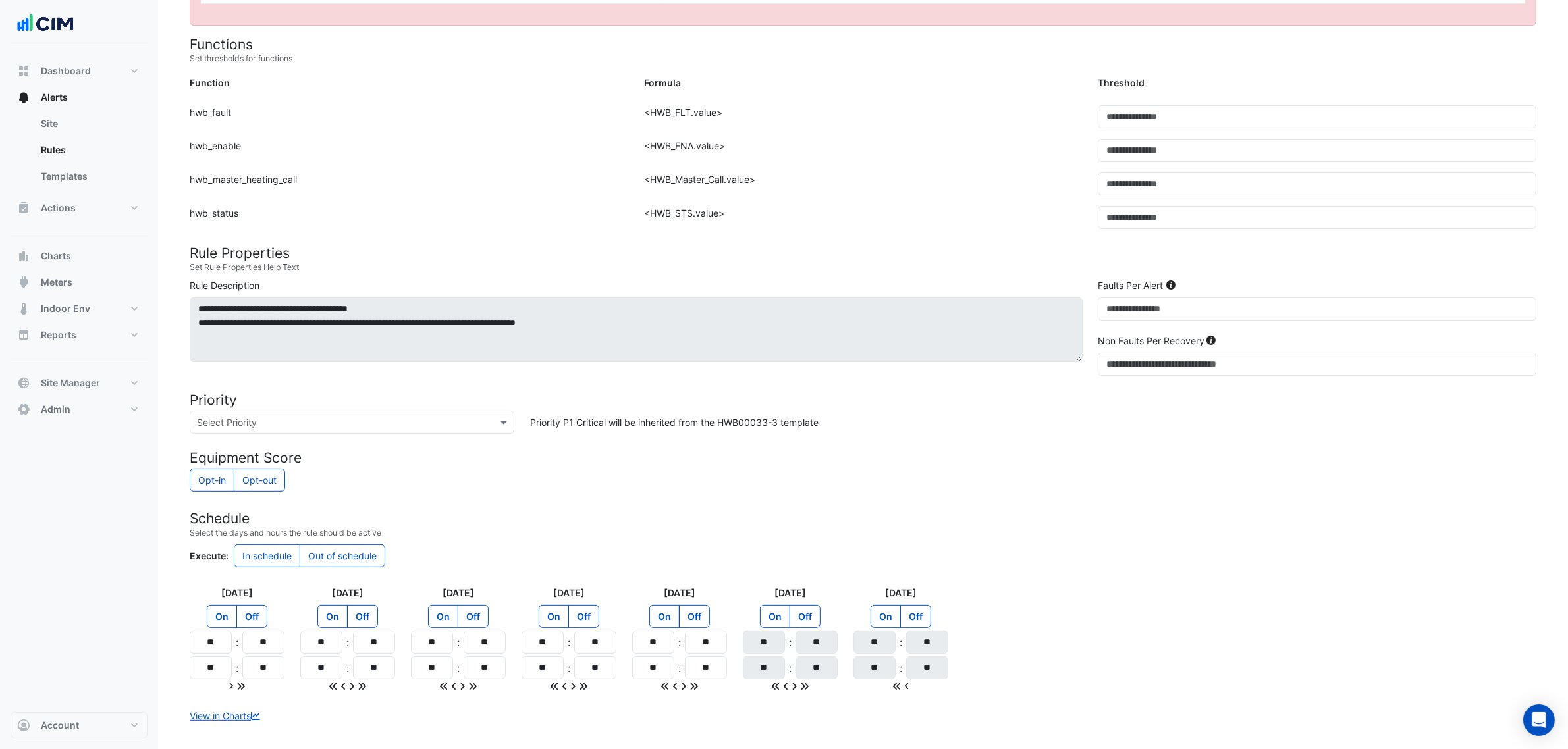
scroll to position [462, 0]
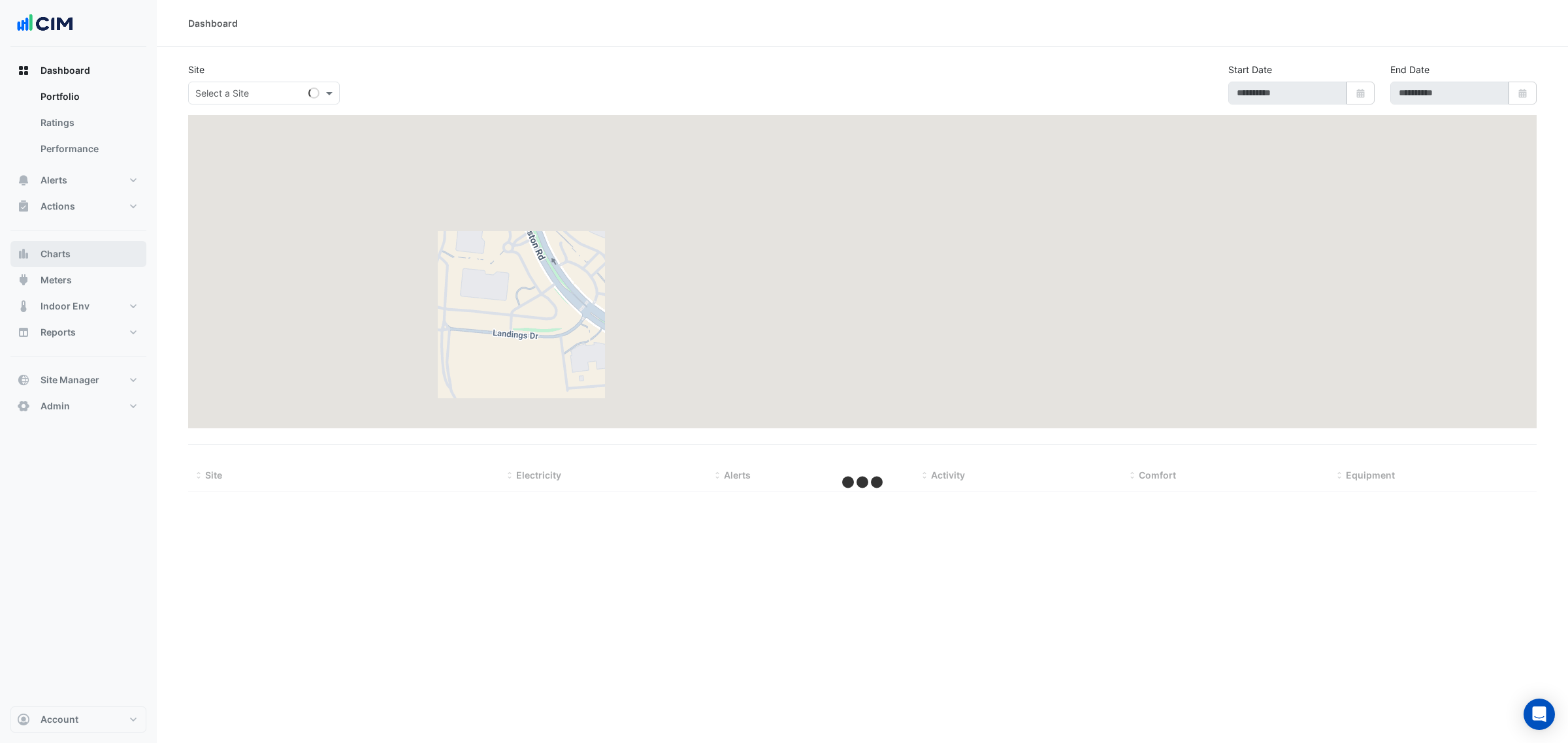
click at [94, 262] on button "Charts" at bounding box center [78, 254] width 136 height 26
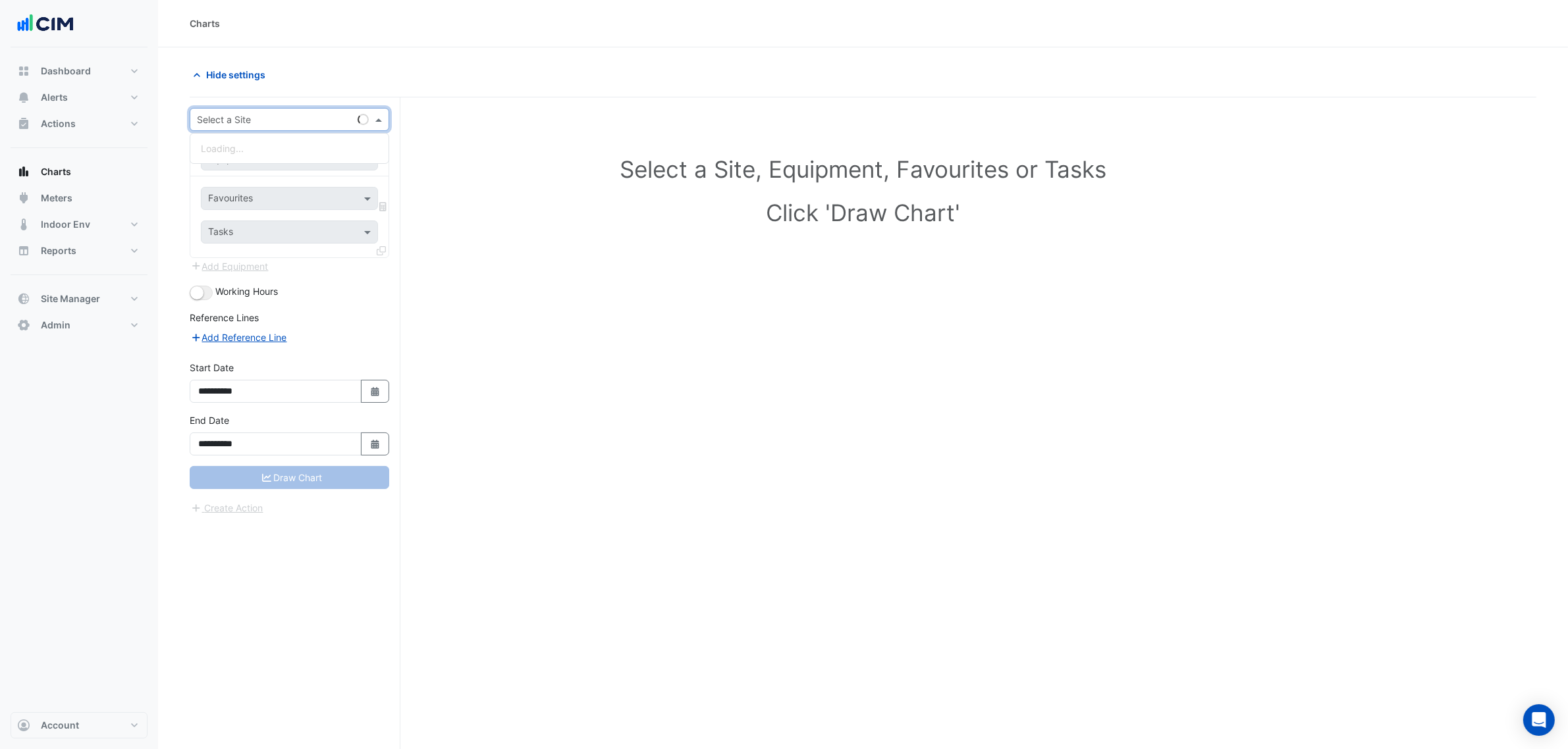
click at [225, 126] on input "text" at bounding box center [276, 120] width 158 height 14
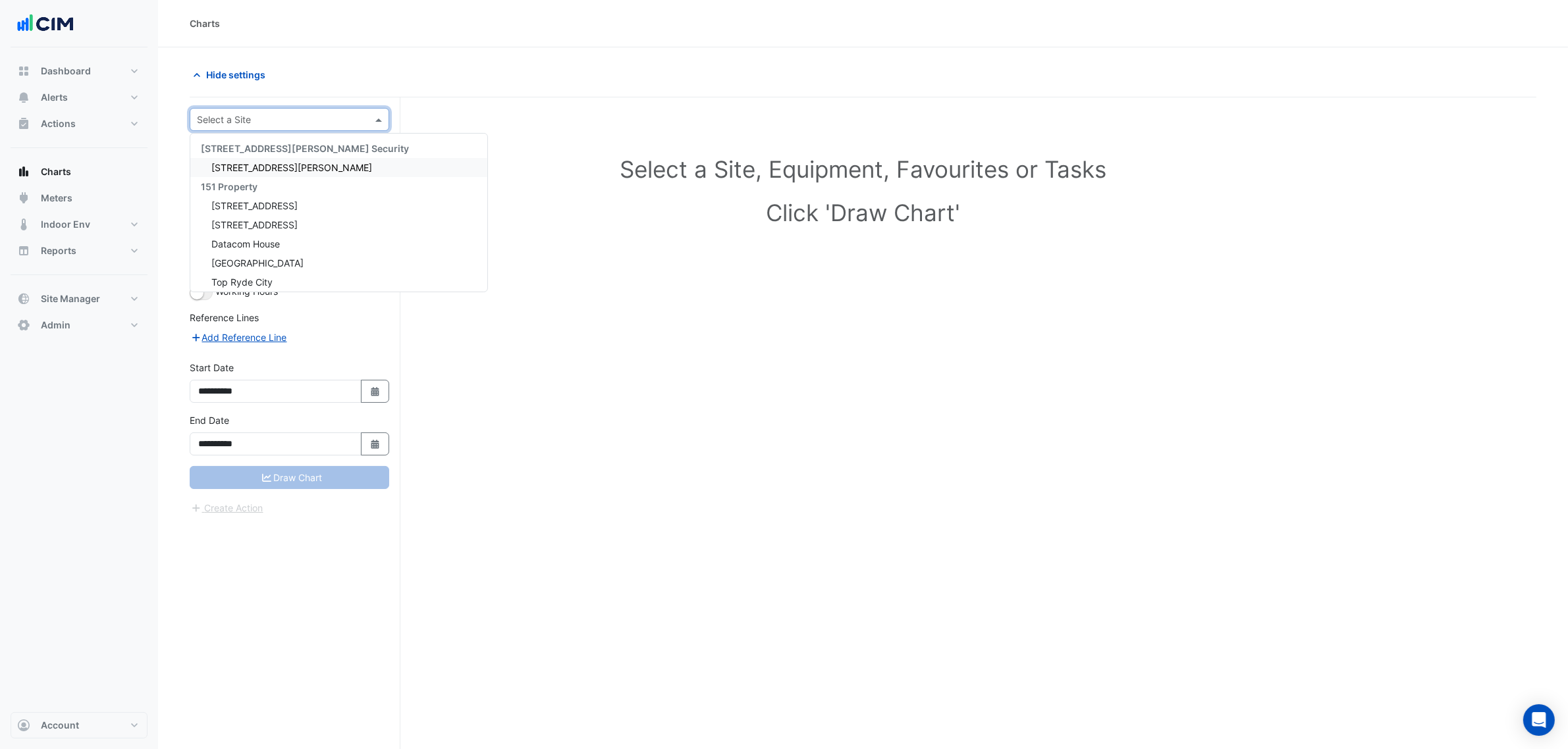
click at [300, 110] on div "Select a Site" at bounding box center [290, 119] width 199 height 23
type input "*"
type input "******"
type input "*"
type input "**"
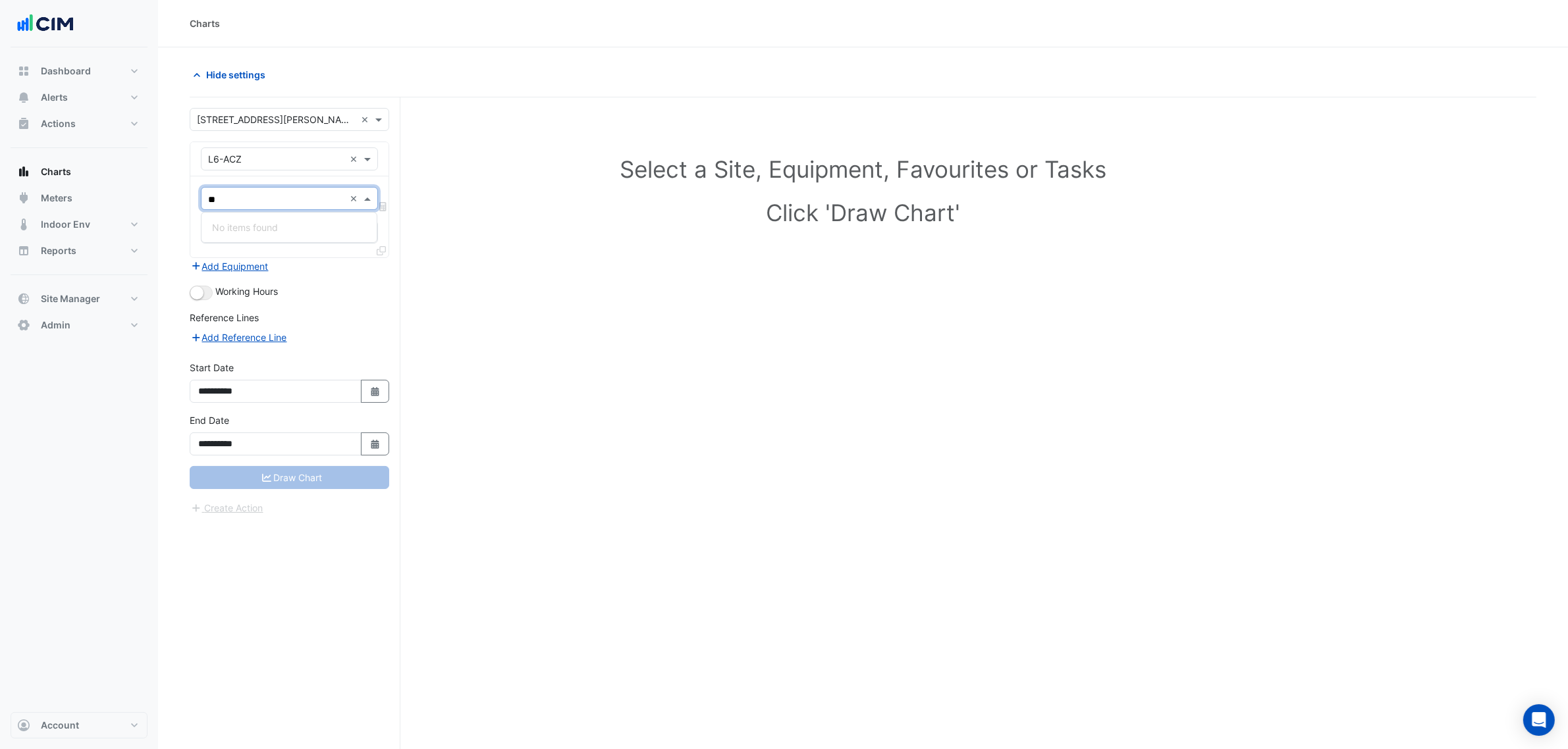
type input "*"
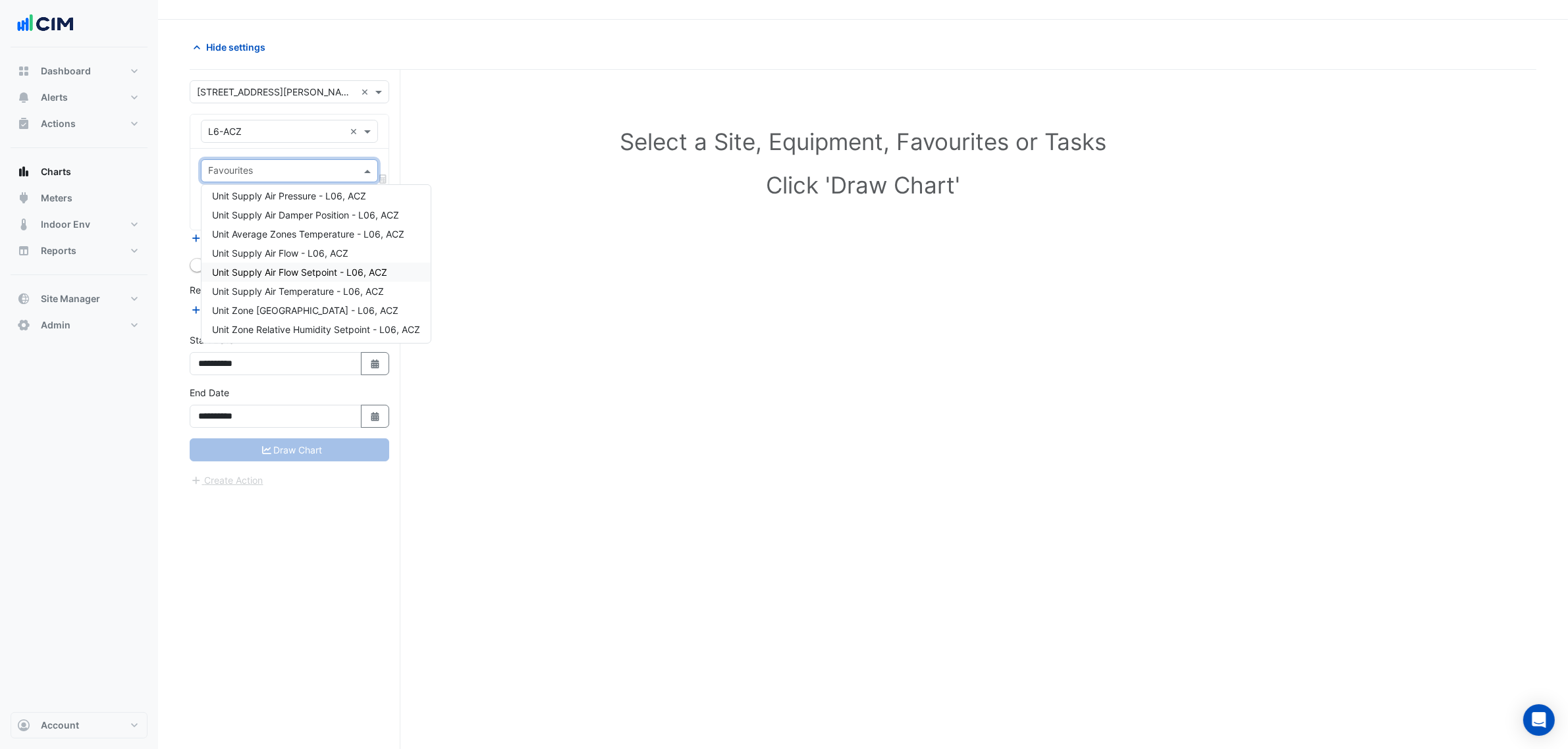
scroll to position [50, 0]
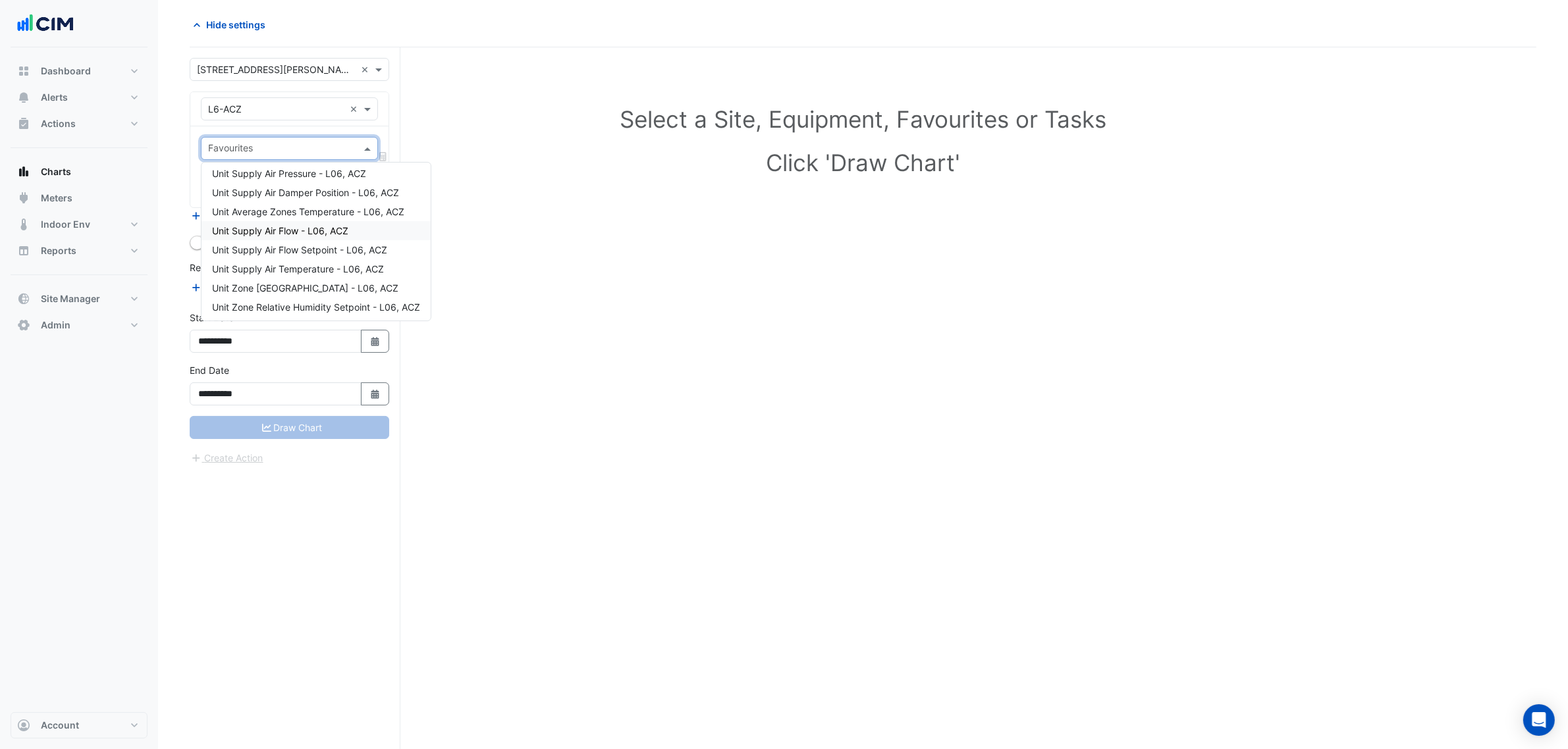
click at [356, 227] on div "Unit Supply Air Flow - L06, ACZ" at bounding box center [316, 231] width 229 height 19
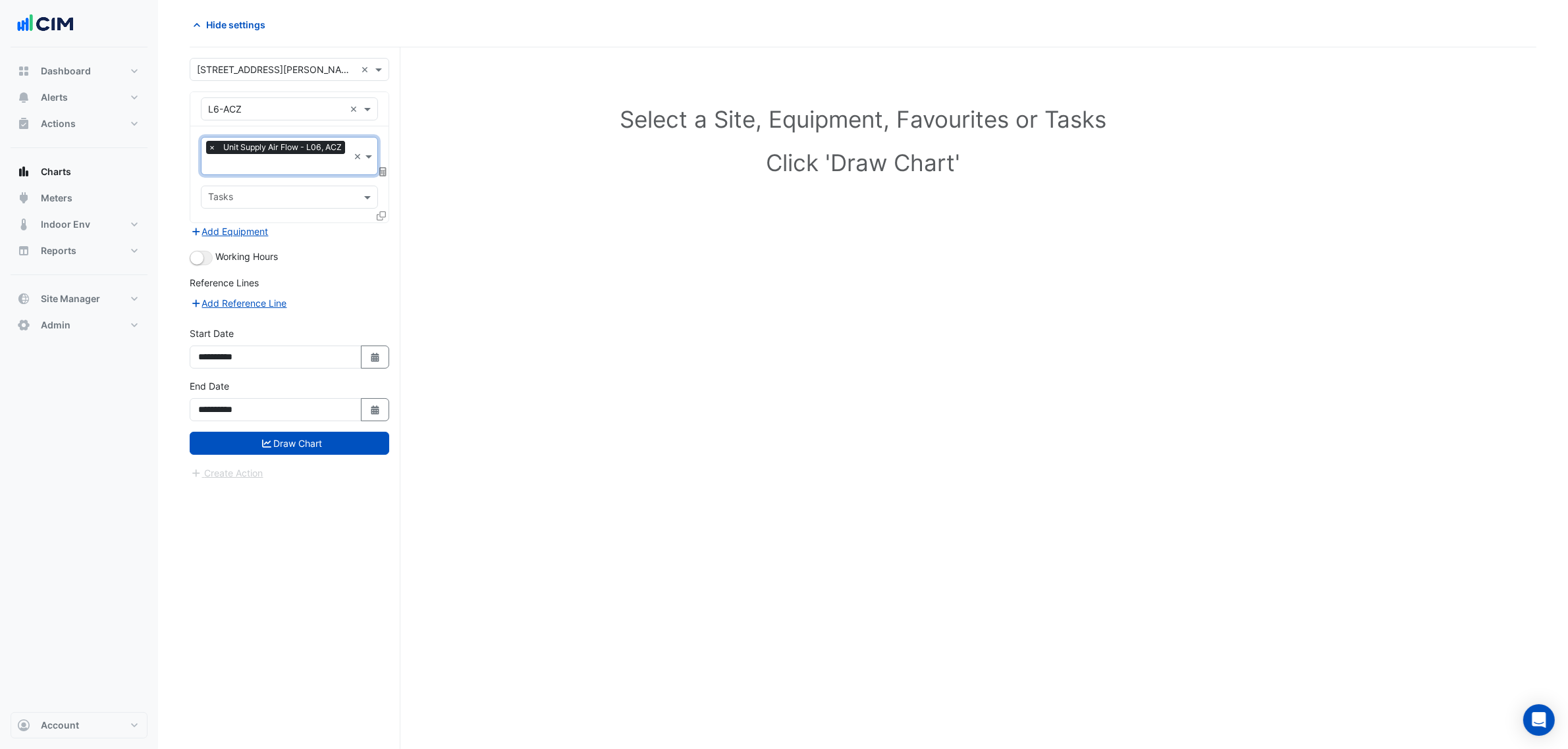
click at [377, 214] on icon at bounding box center [380, 215] width 9 height 9
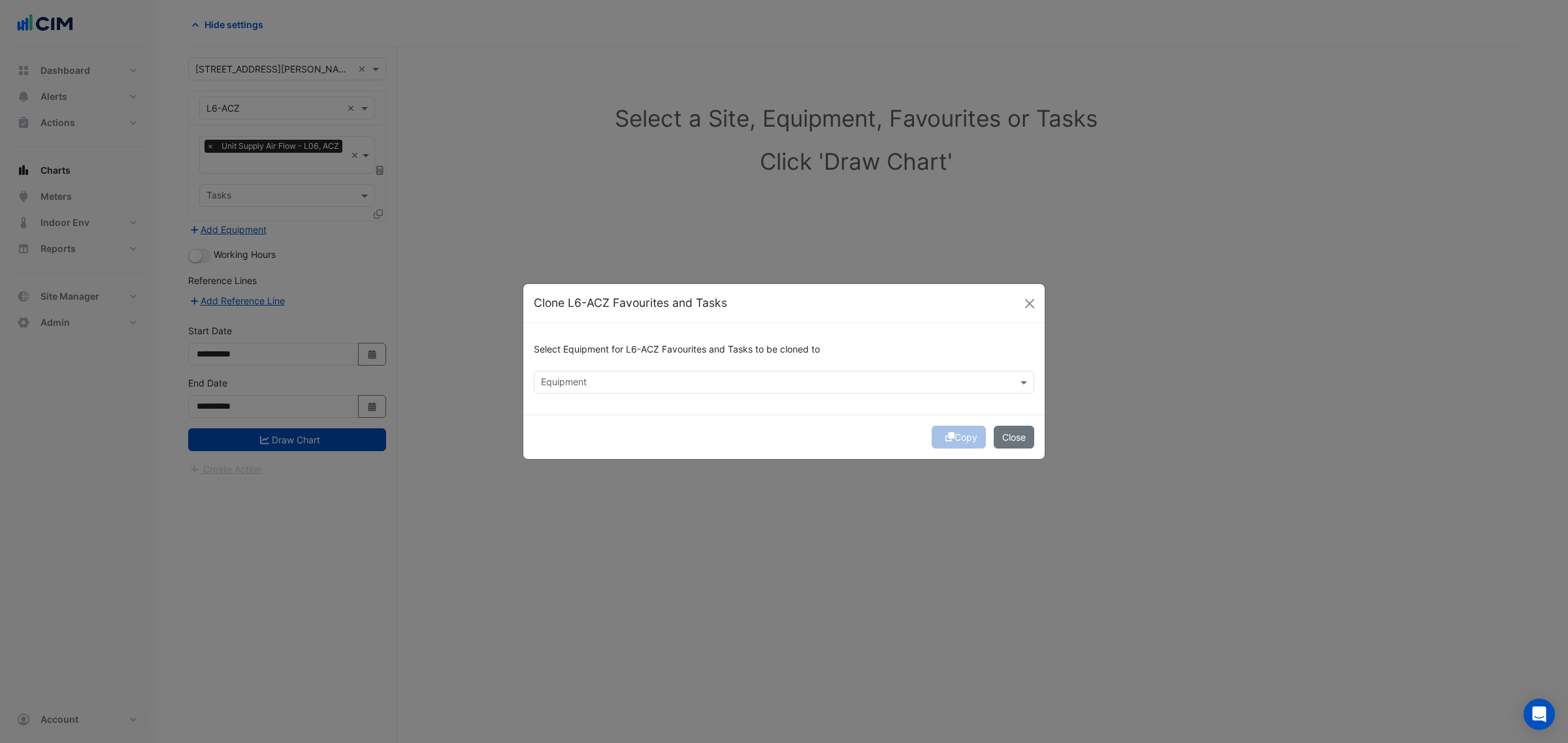
click at [589, 381] on input "text" at bounding box center [776, 383] width 471 height 14
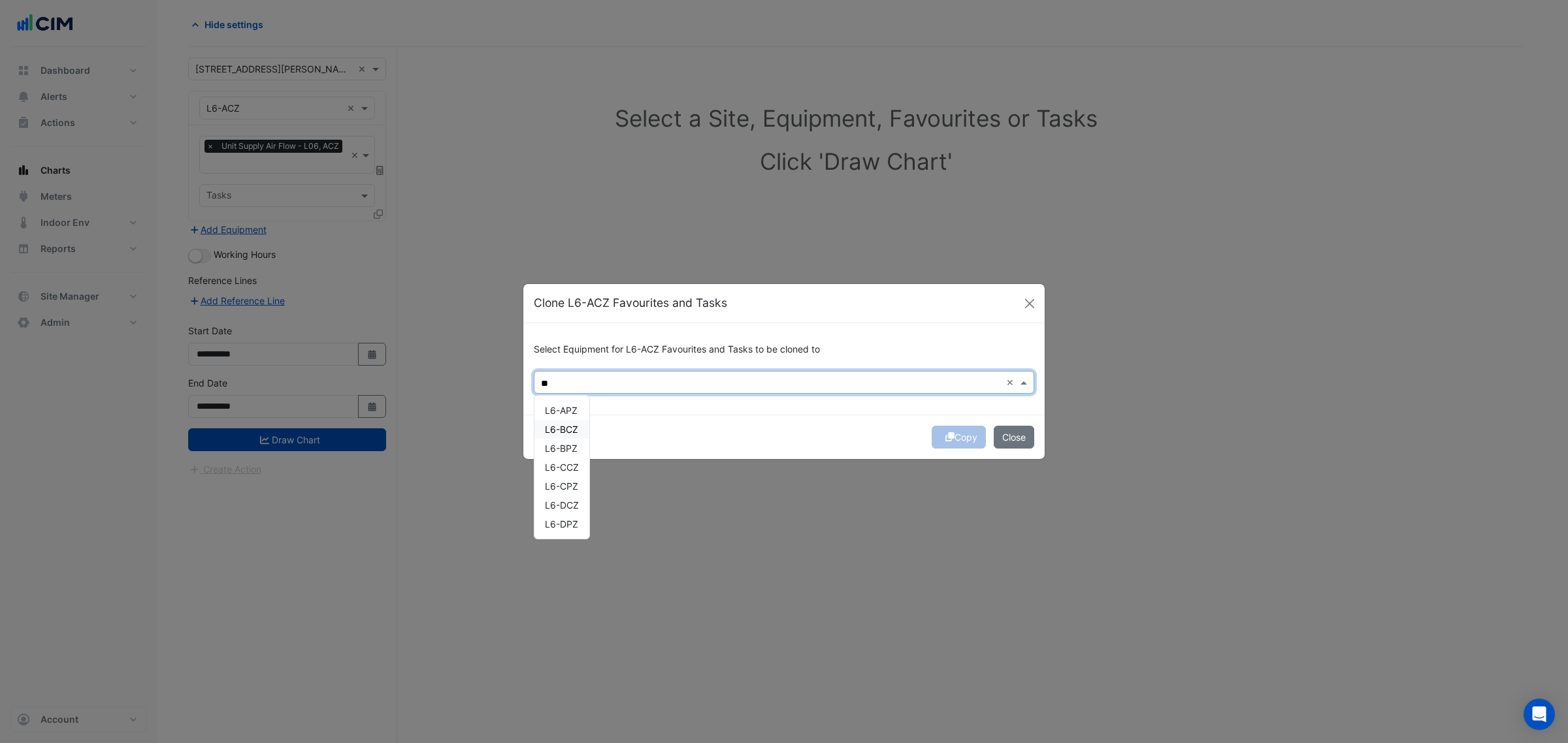
click at [569, 410] on span "L6-APZ" at bounding box center [561, 410] width 33 height 11
click at [572, 426] on span "L6-BCZ" at bounding box center [561, 429] width 33 height 11
click at [570, 442] on div "L6-BPZ" at bounding box center [562, 448] width 55 height 19
drag, startPoint x: 567, startPoint y: 455, endPoint x: 575, endPoint y: 475, distance: 21.5
click at [567, 457] on div "L6-APZ L6-BCZ L6-BPZ L6-CCZ L6-CPZ L6-DCZ L6-DPZ" at bounding box center [562, 467] width 55 height 133
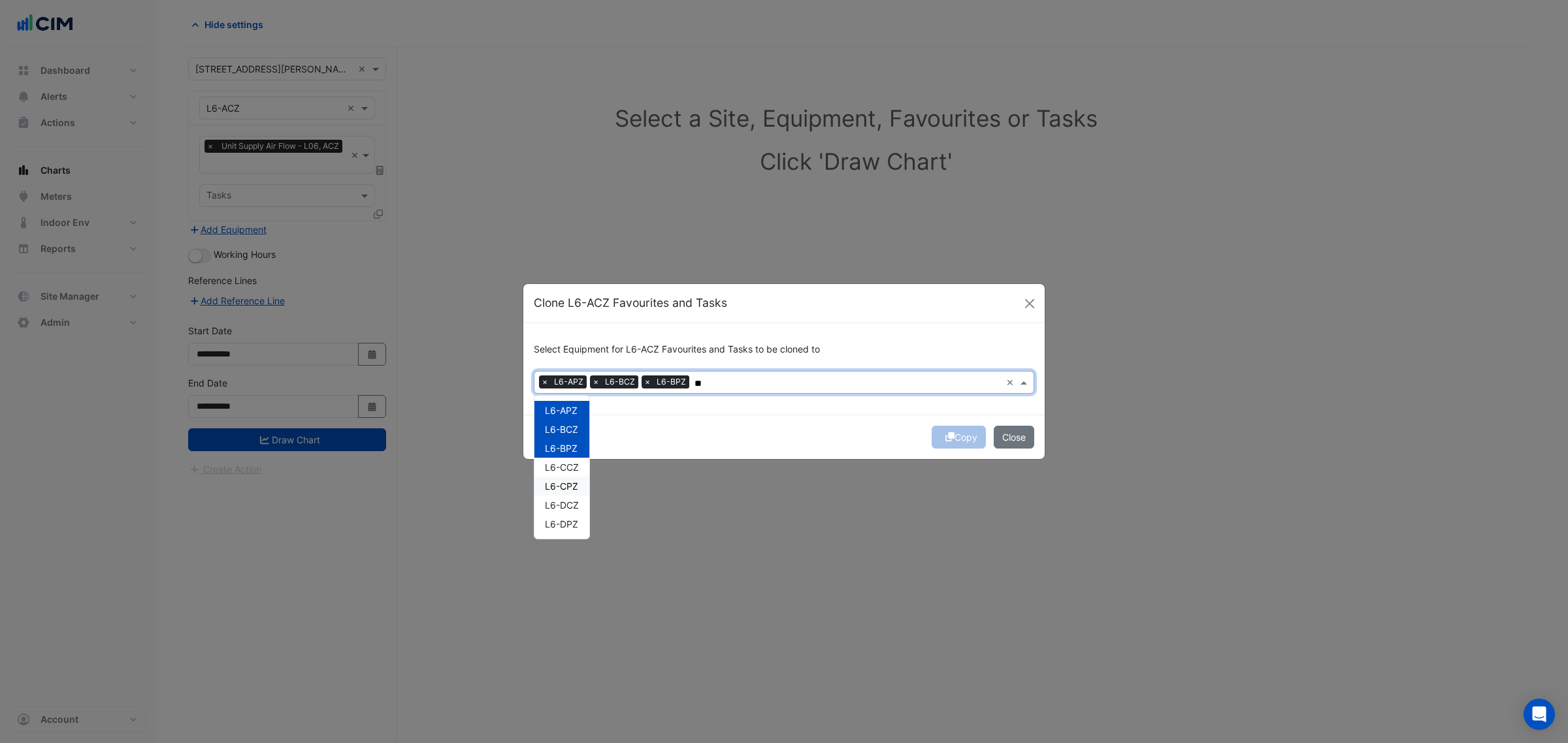
drag, startPoint x: 575, startPoint y: 475, endPoint x: 578, endPoint y: 482, distance: 7.6
click at [575, 477] on div "L6-CPZ" at bounding box center [562, 486] width 55 height 19
click at [576, 469] on span "L6-CCZ" at bounding box center [562, 467] width 34 height 11
drag, startPoint x: 579, startPoint y: 494, endPoint x: 579, endPoint y: 510, distance: 16.0
click at [579, 497] on div "L6-DCZ" at bounding box center [562, 505] width 55 height 19
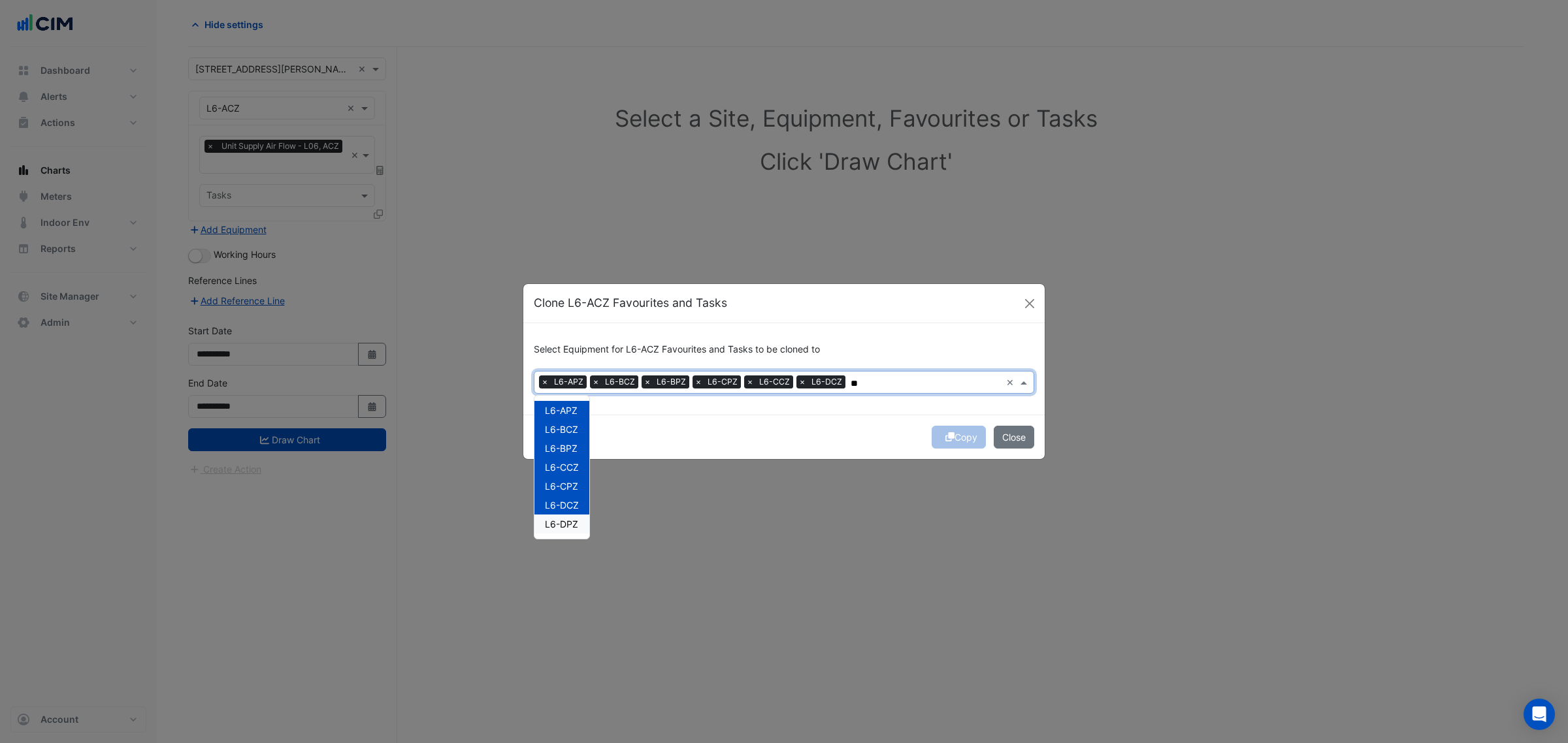
click at [579, 522] on div "L6-DPZ" at bounding box center [562, 524] width 55 height 19
type input "**"
drag, startPoint x: 727, startPoint y: 436, endPoint x: 743, endPoint y: 431, distance: 16.8
click at [729, 436] on div "Copy Close" at bounding box center [783, 437] width 521 height 45
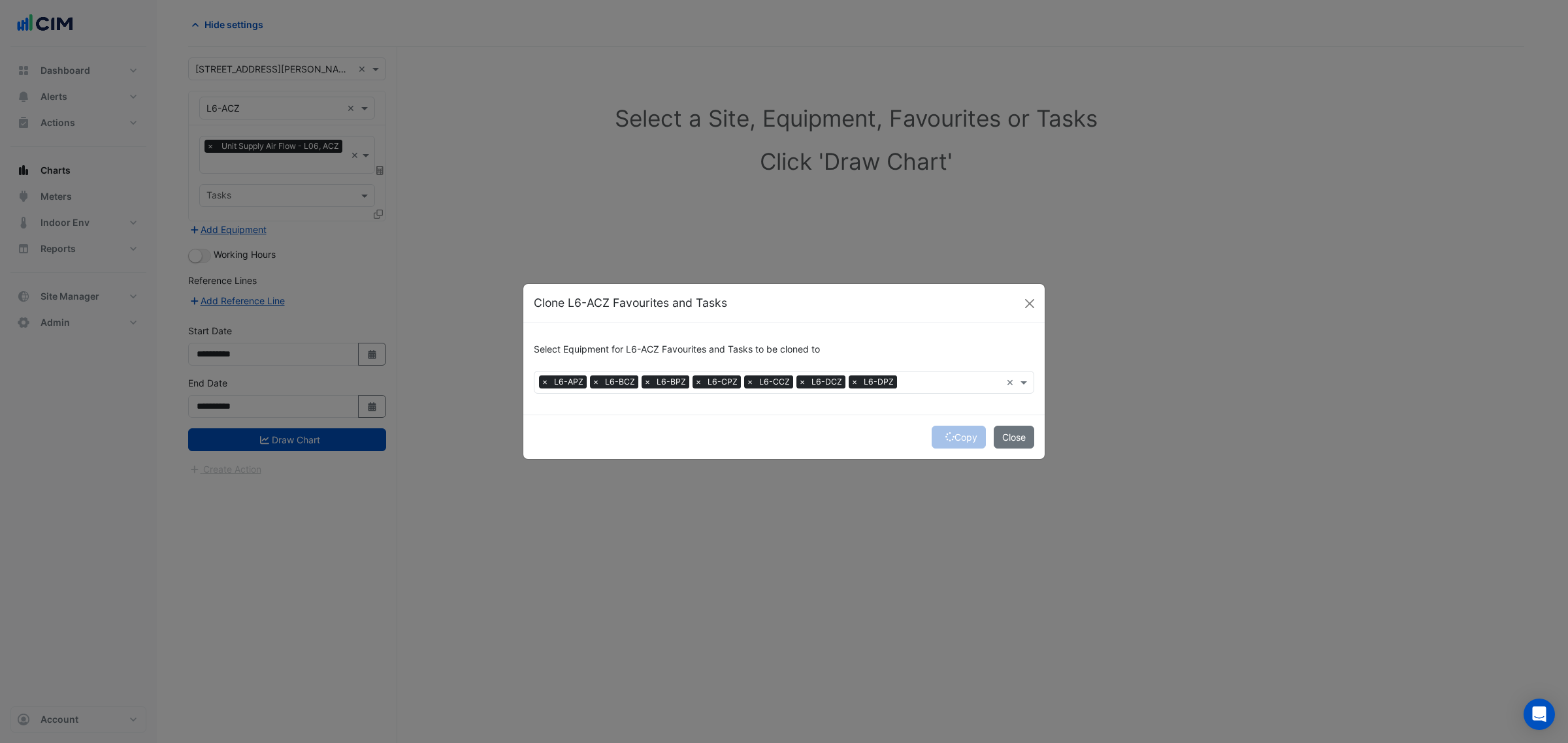
click at [949, 436] on div "Copy Close" at bounding box center [783, 437] width 521 height 45
click at [956, 435] on div "Copy Close" at bounding box center [783, 437] width 521 height 45
click at [957, 434] on button "Copy" at bounding box center [959, 438] width 54 height 23
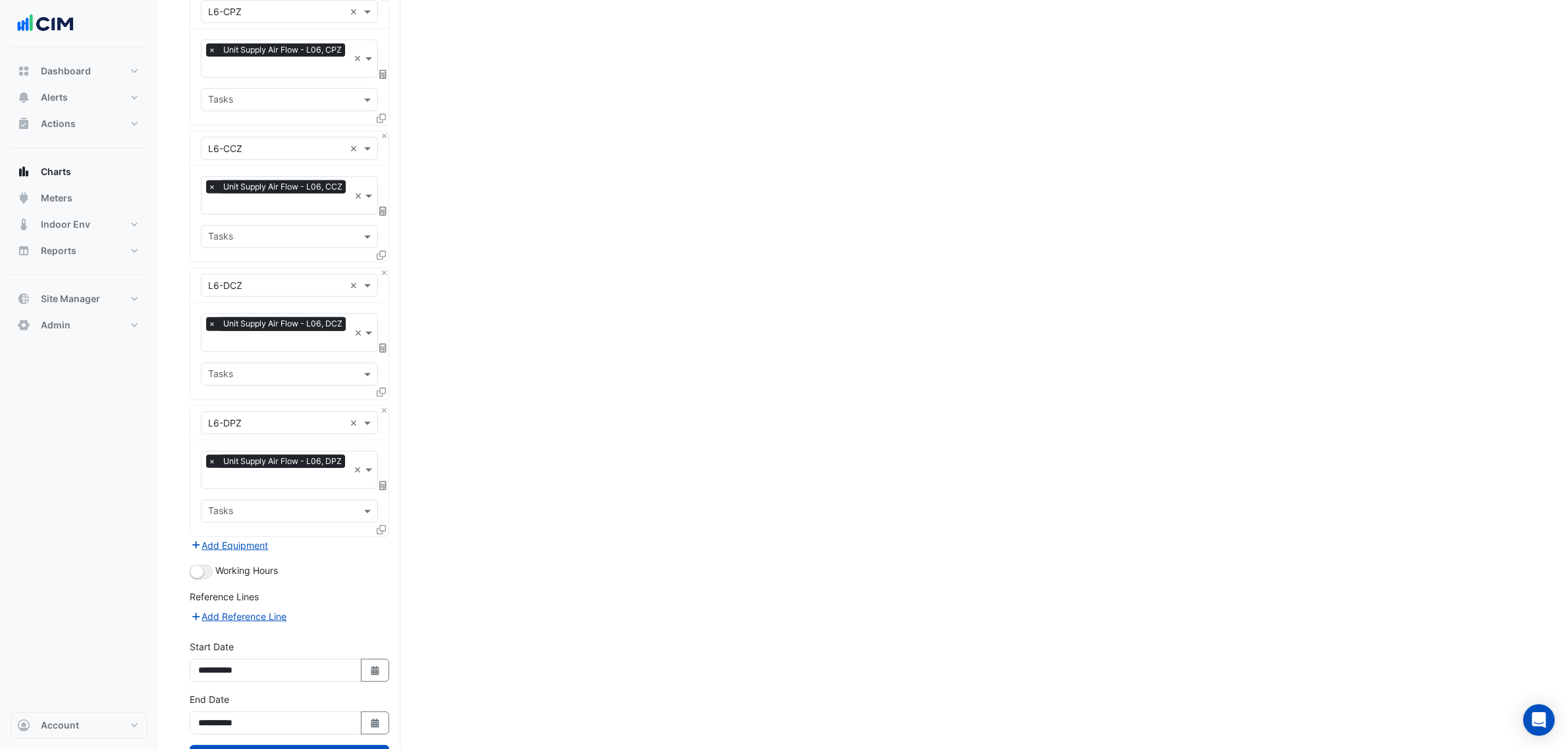
scroll to position [748, 0]
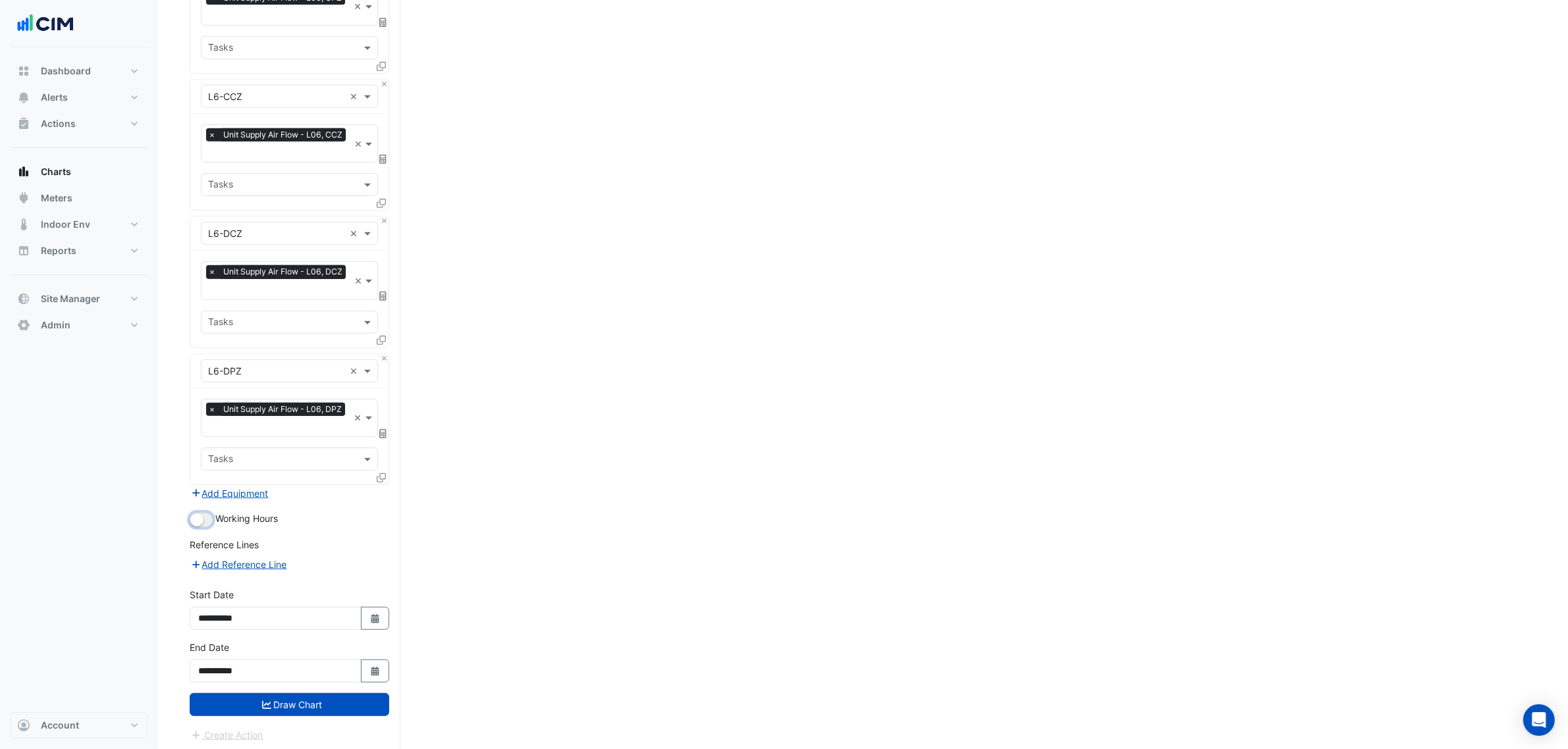
click at [201, 514] on small "button" at bounding box center [197, 520] width 13 height 13
click at [309, 713] on form "Select a Site × [STREET_ADDRESS][PERSON_NAME] × Equipment × L6-ACZ × Favourites…" at bounding box center [290, 51] width 199 height 1383
click at [320, 702] on button "Draw Chart" at bounding box center [290, 705] width 199 height 23
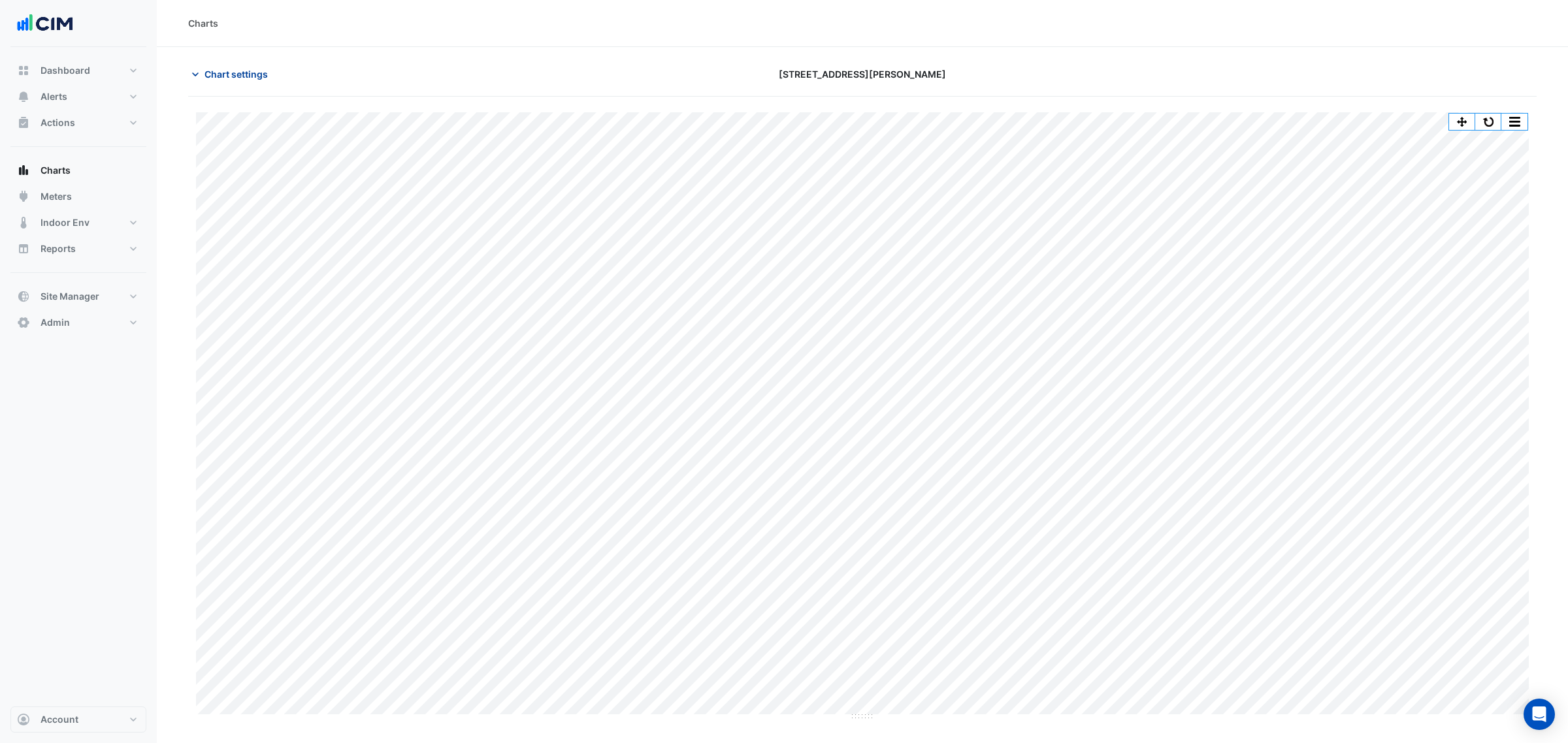
click at [249, 66] on button "Chart settings" at bounding box center [232, 75] width 88 height 23
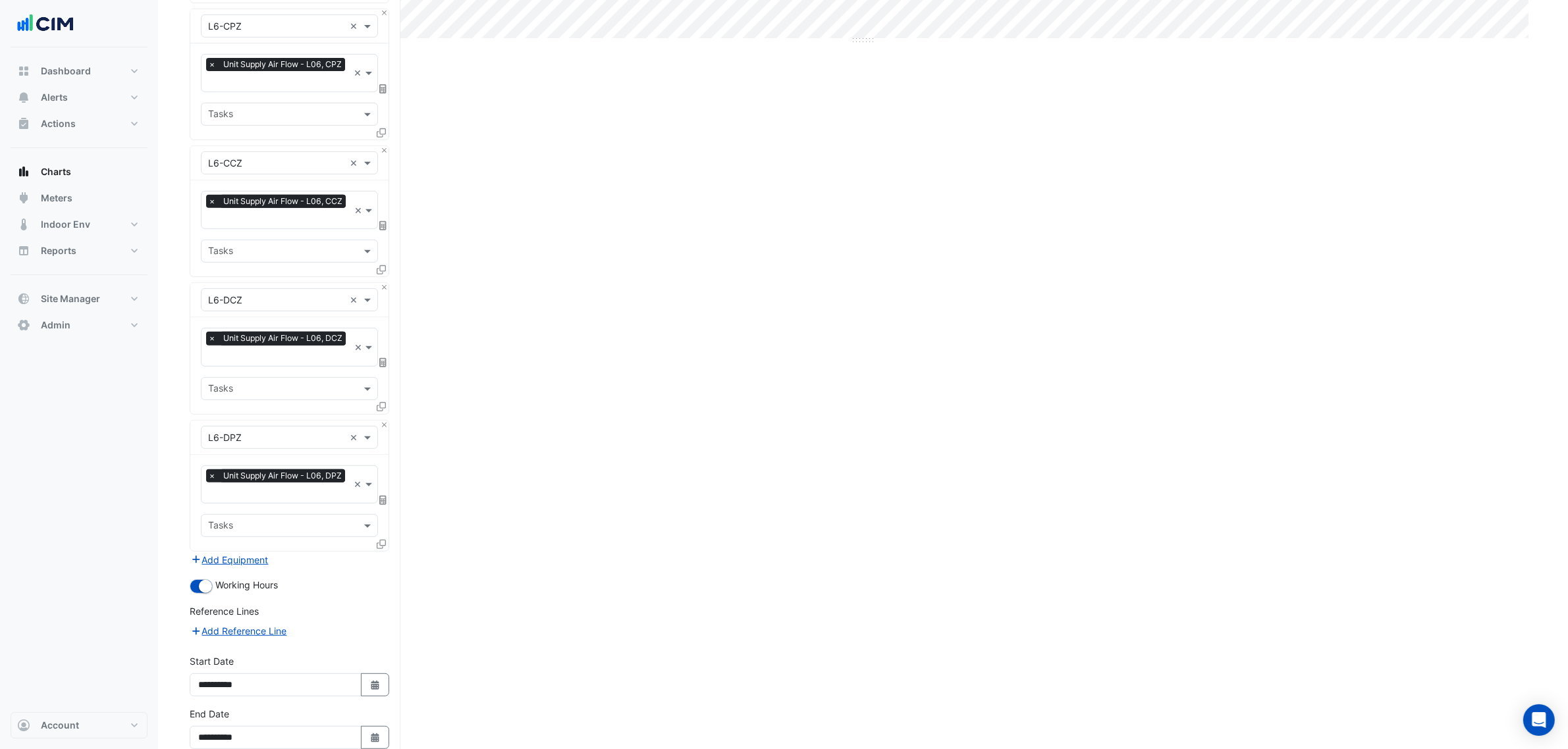
scroll to position [748, 0]
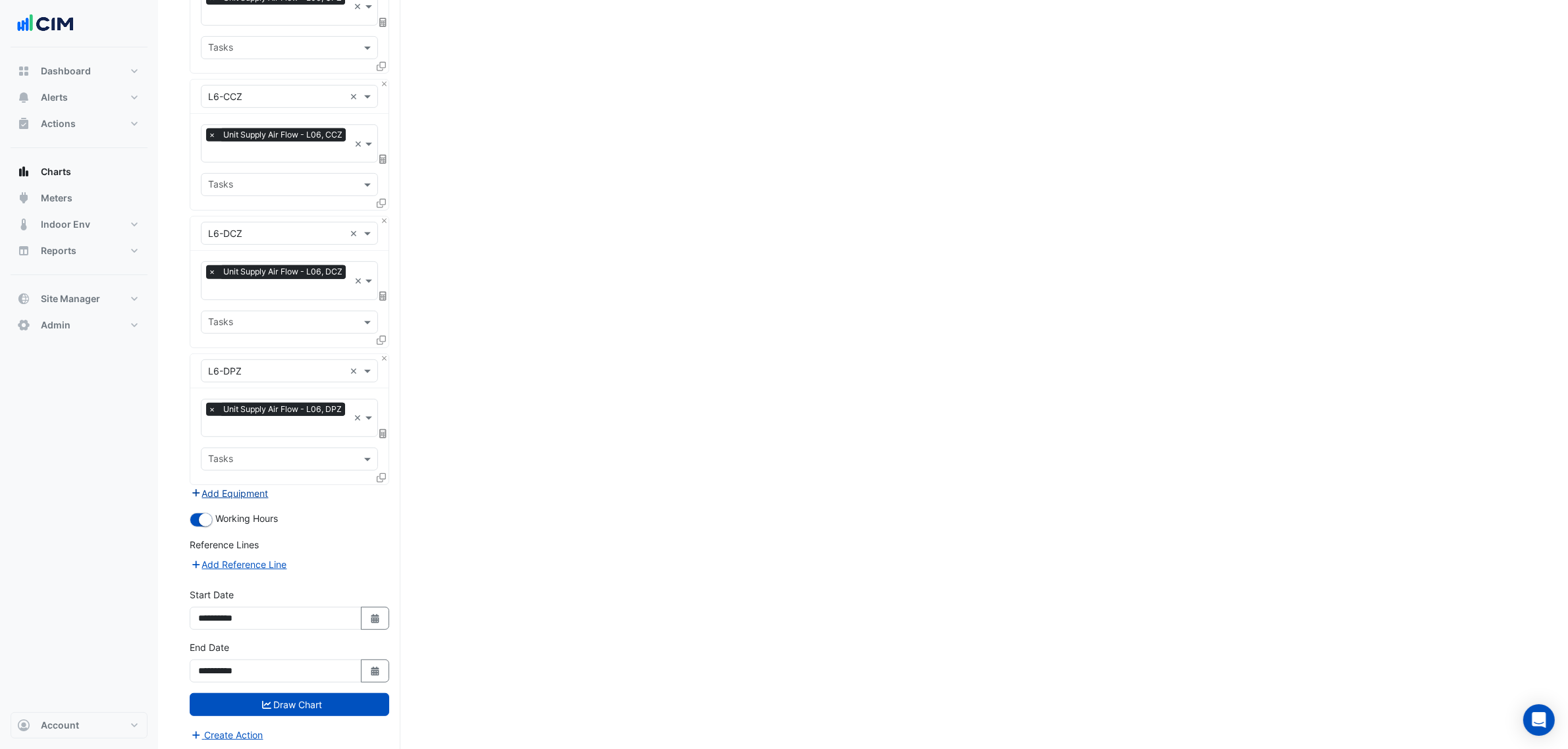
click at [248, 496] on button "Add Equipment" at bounding box center [229, 494] width 80 height 15
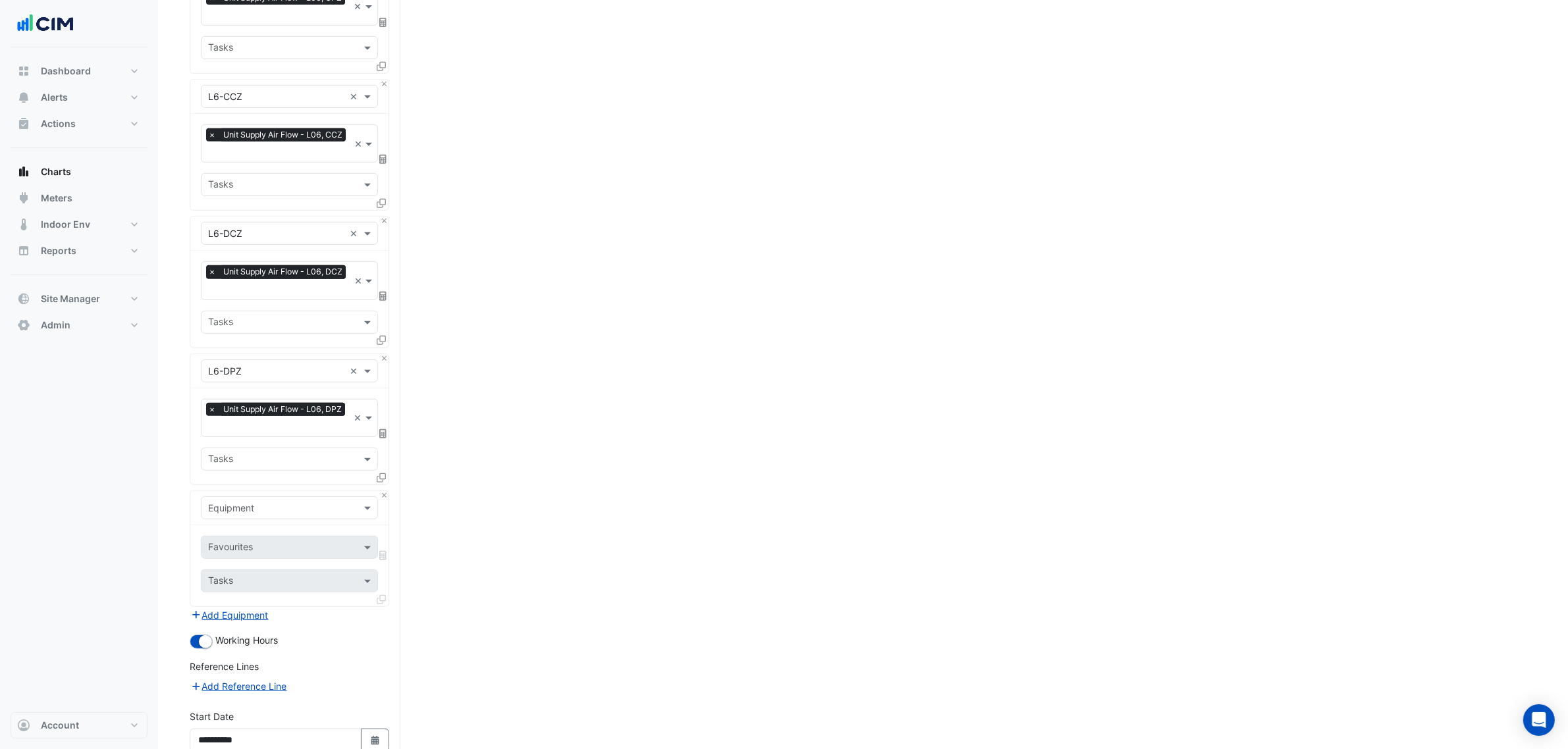
click at [254, 496] on div "Equipment" at bounding box center [289, 508] width 177 height 23
type input "********"
type input "**********"
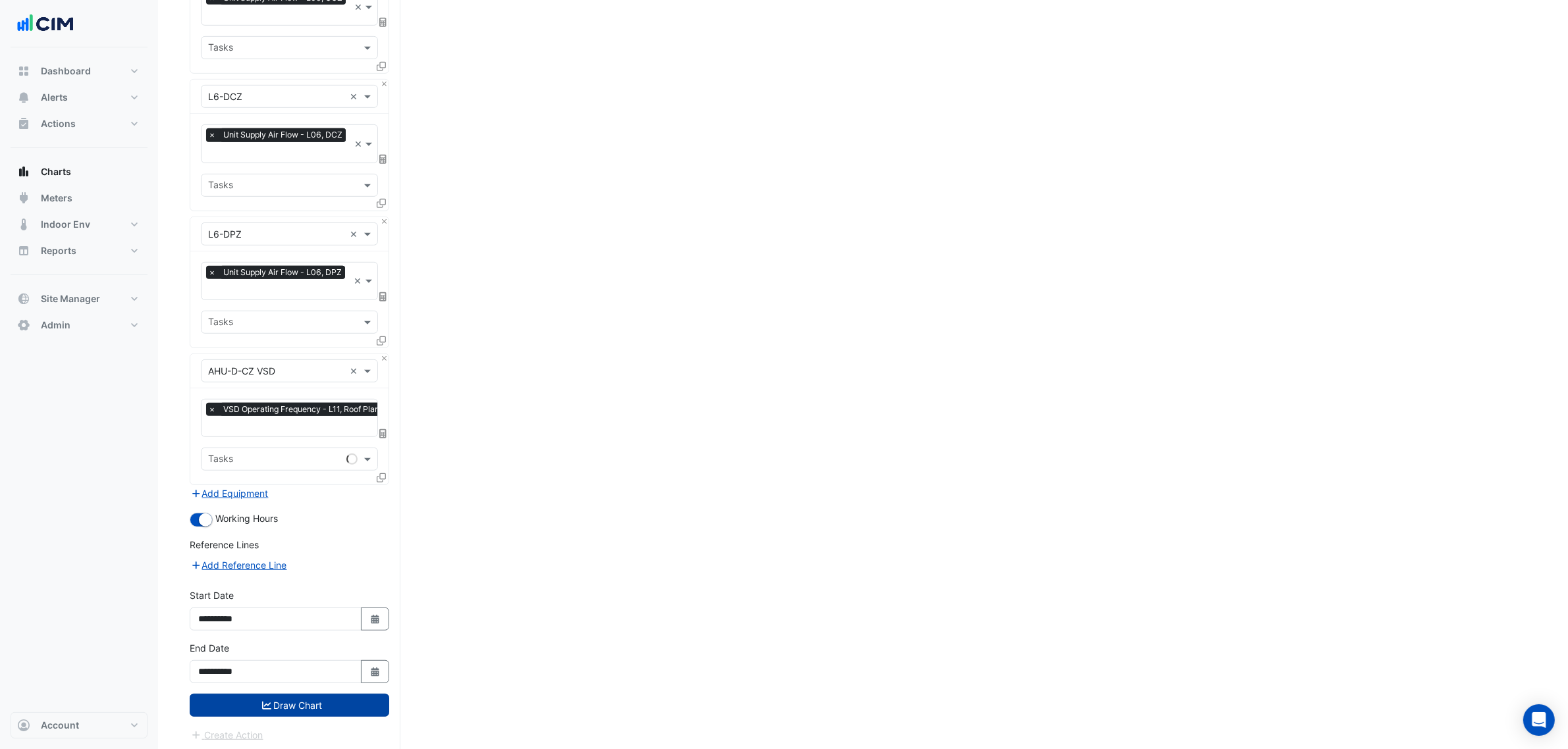
click at [339, 711] on button "Draw Chart" at bounding box center [290, 705] width 199 height 23
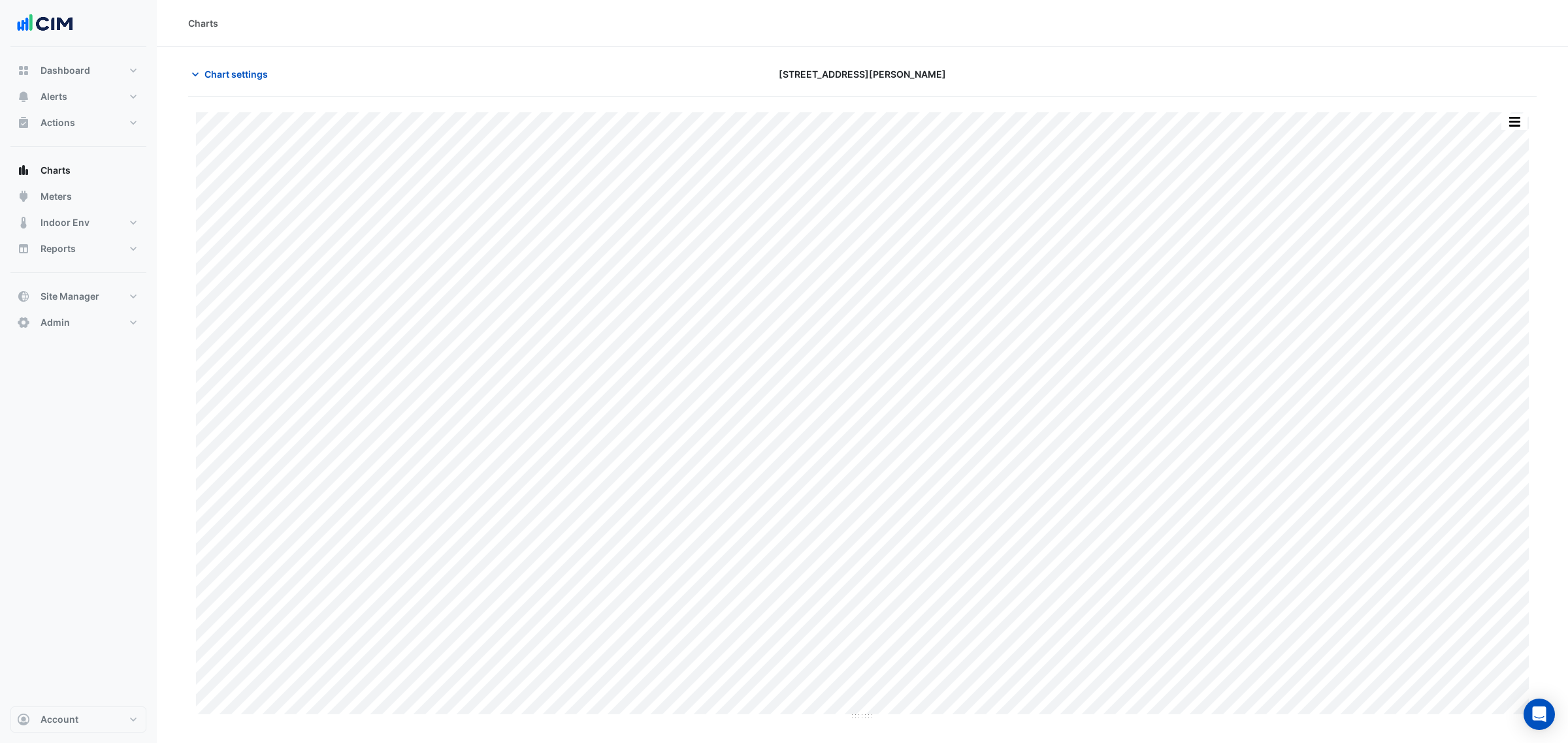
click at [1516, 109] on div "Split by Equip Split by Unit Split All Print Save as JPEG Save as PNG Pivot Dat…" at bounding box center [863, 409] width 1348 height 624
click at [1517, 112] on div "Split by Equip Split by Unit Split All Print Save as JPEG Save as PNG Pivot Dat…" at bounding box center [863, 409] width 1348 height 624
click at [1517, 115] on button "button" at bounding box center [1514, 122] width 26 height 16
click at [1506, 134] on div "Split by Equip" at bounding box center [1488, 145] width 79 height 24
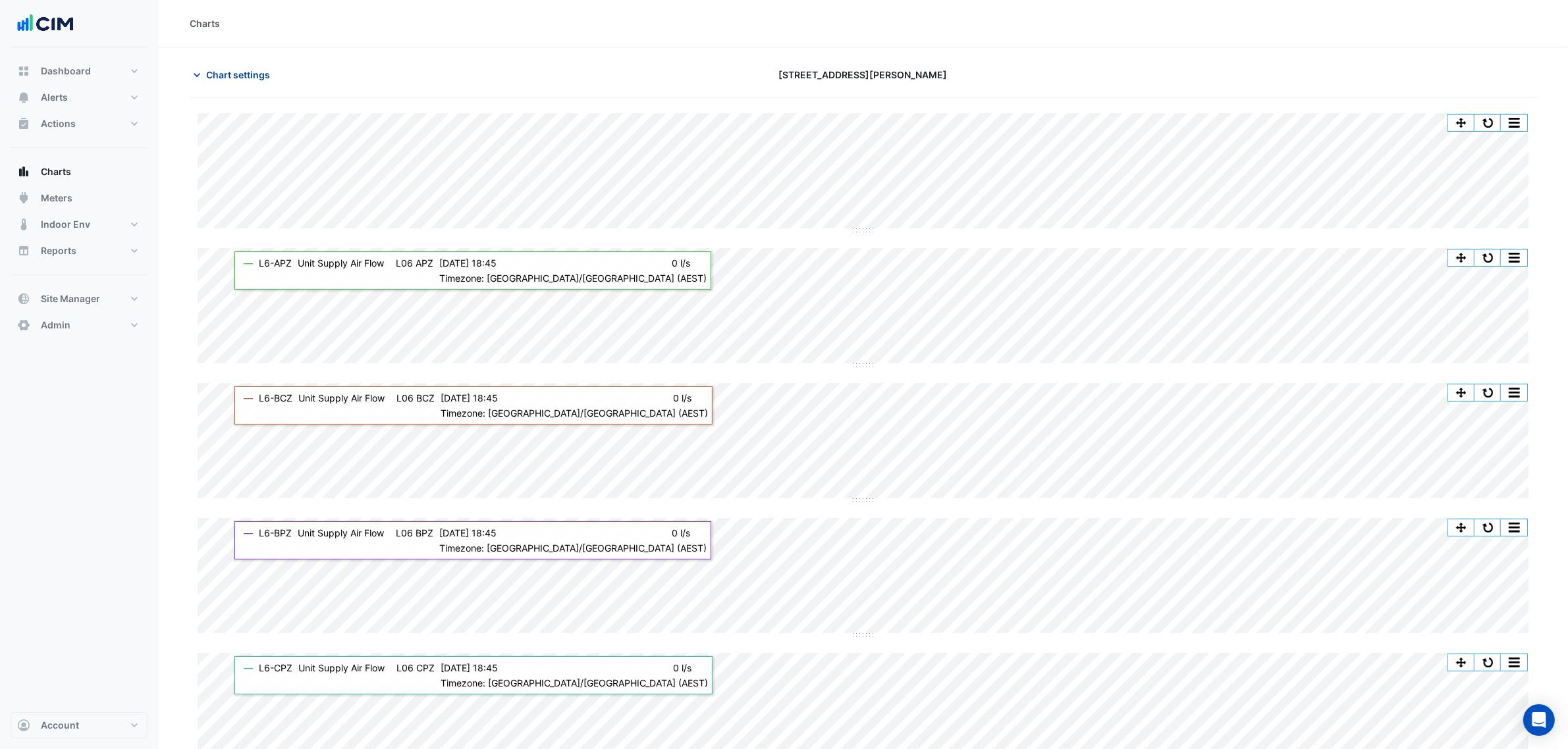
click at [237, 73] on span "Chart settings" at bounding box center [238, 74] width 64 height 14
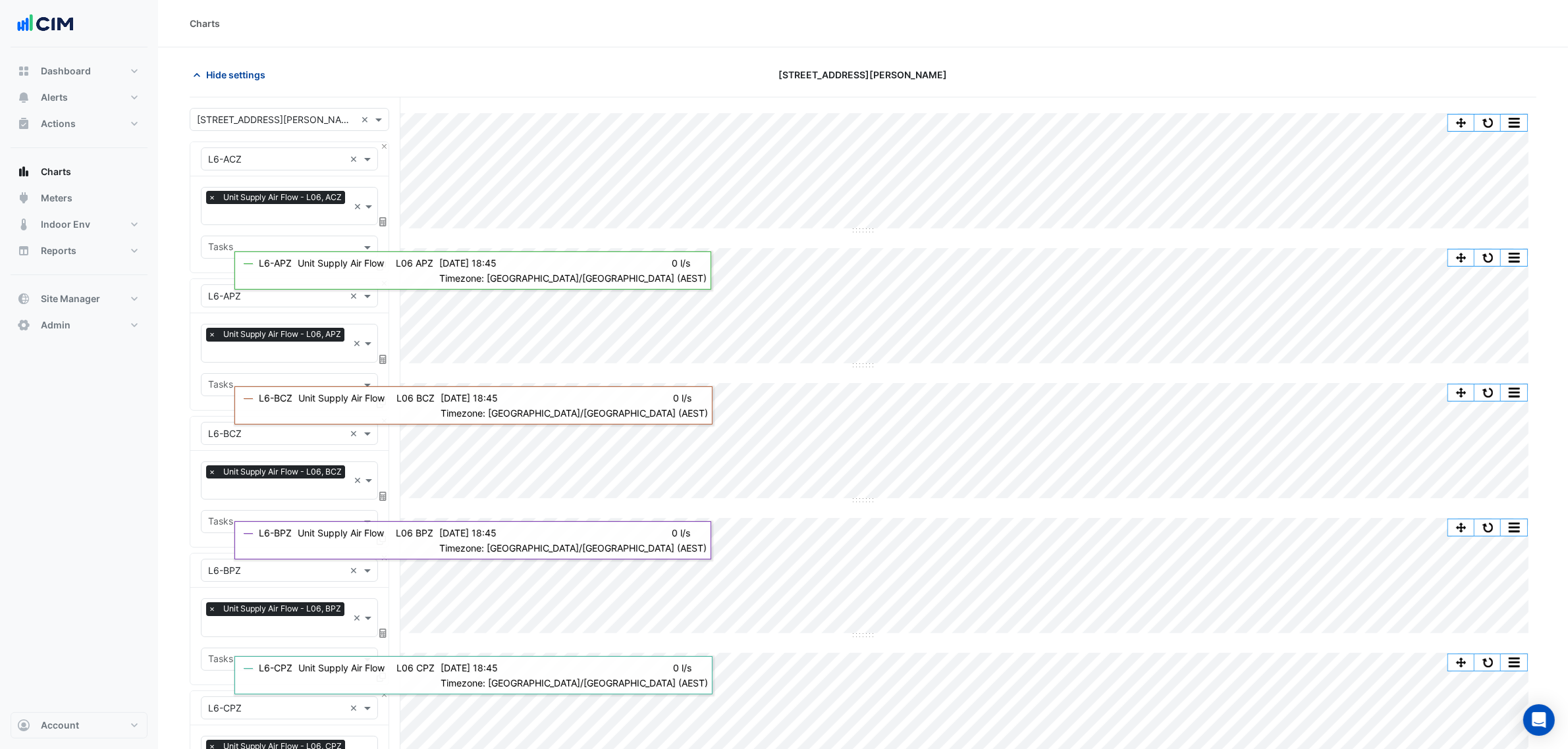
click at [237, 73] on span "Hide settings" at bounding box center [236, 74] width 59 height 14
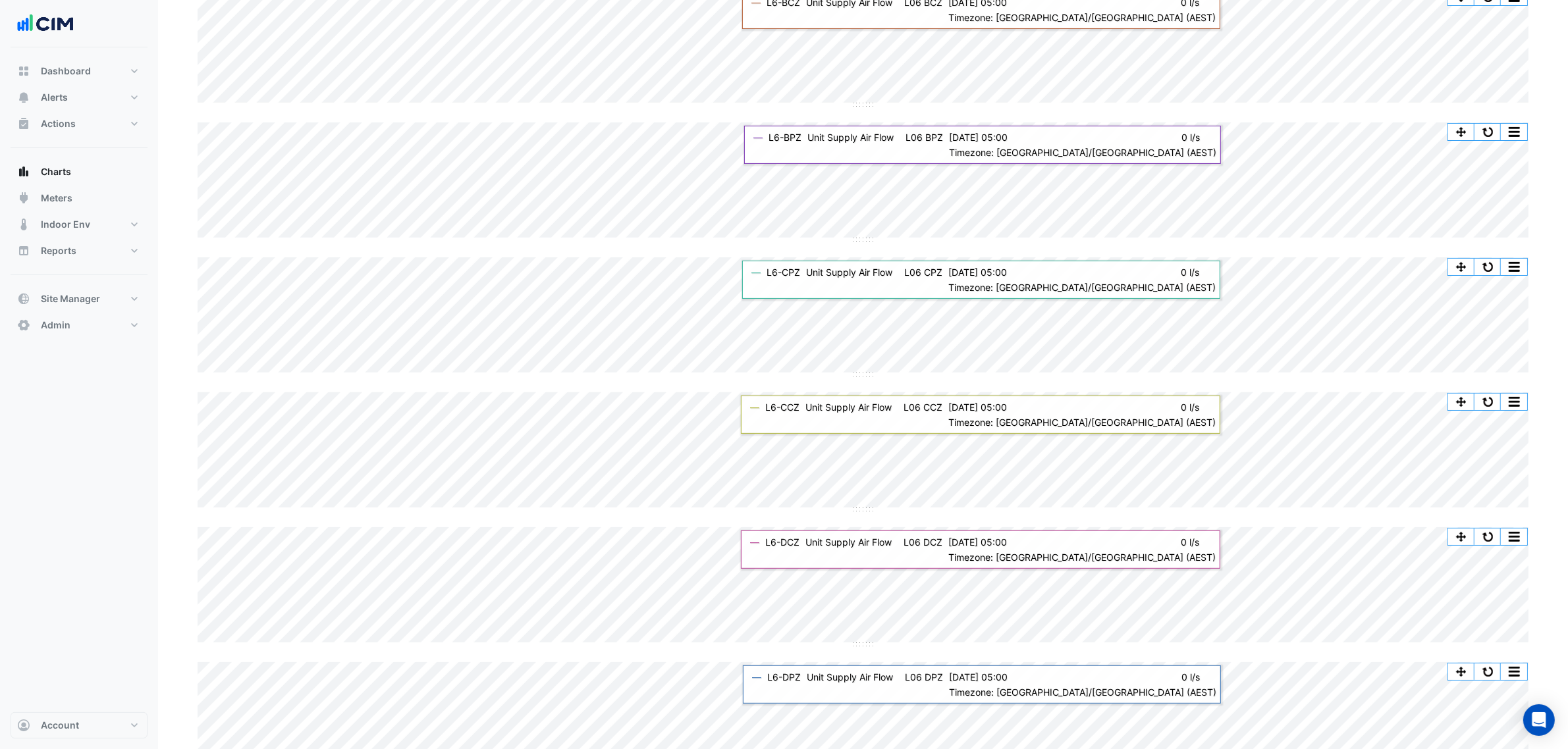
scroll to position [578, 0]
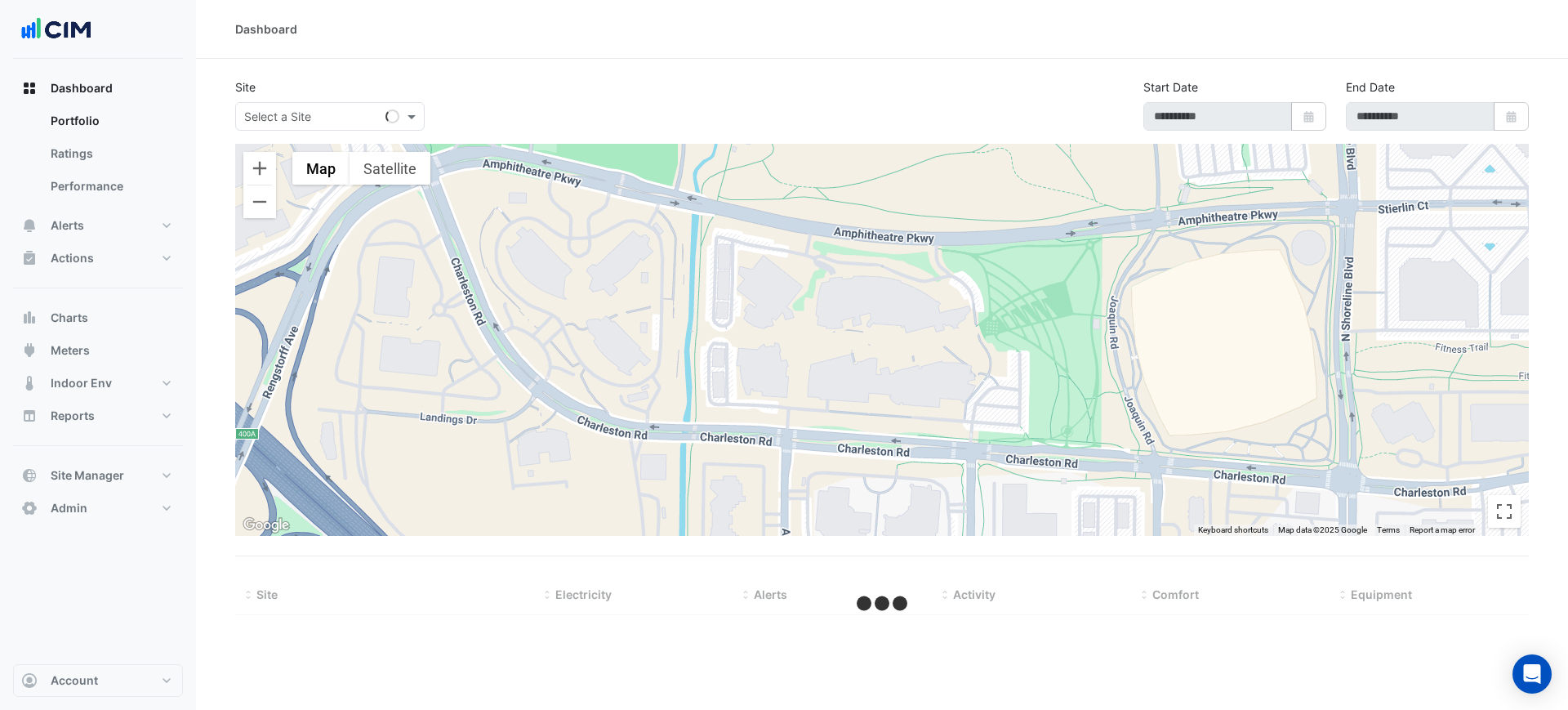
select select "***"
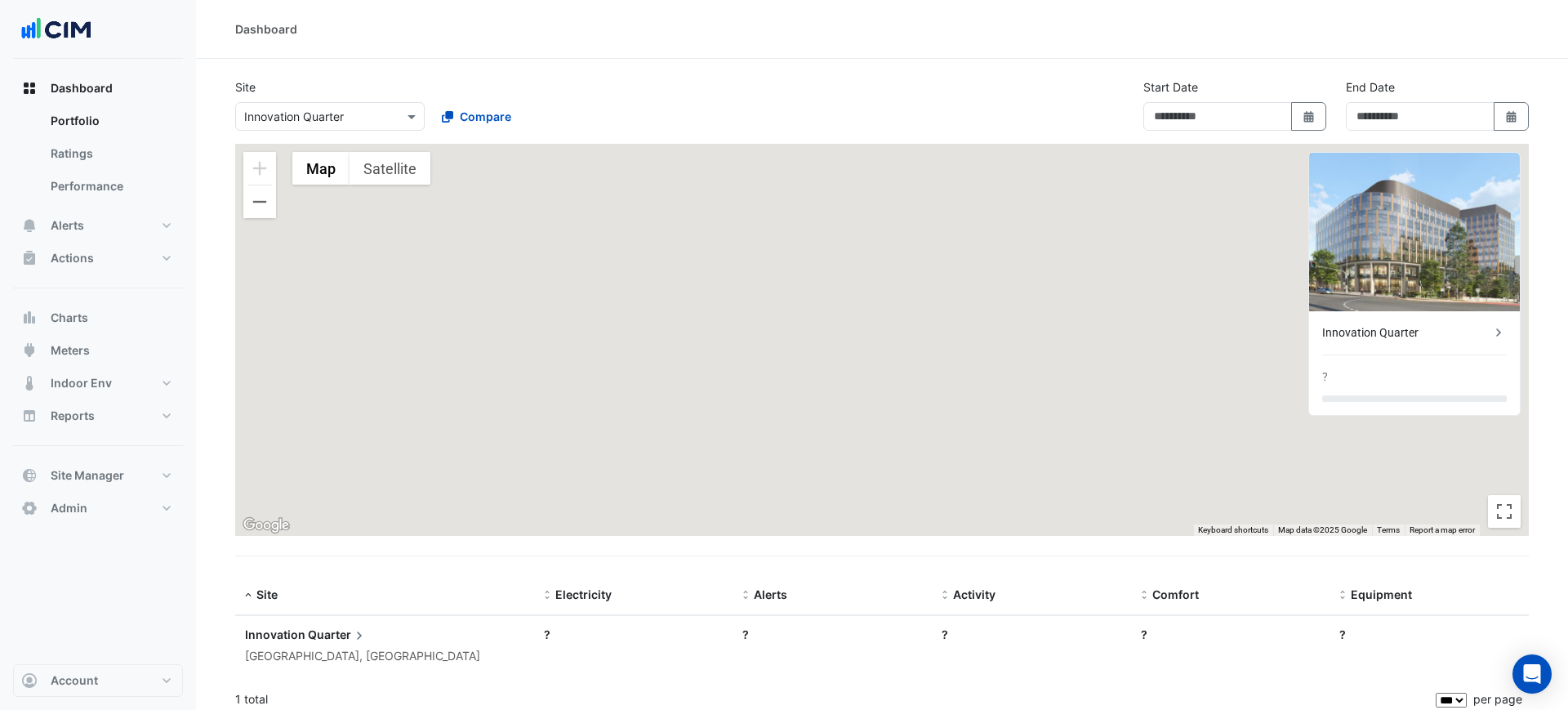
type input "**********"
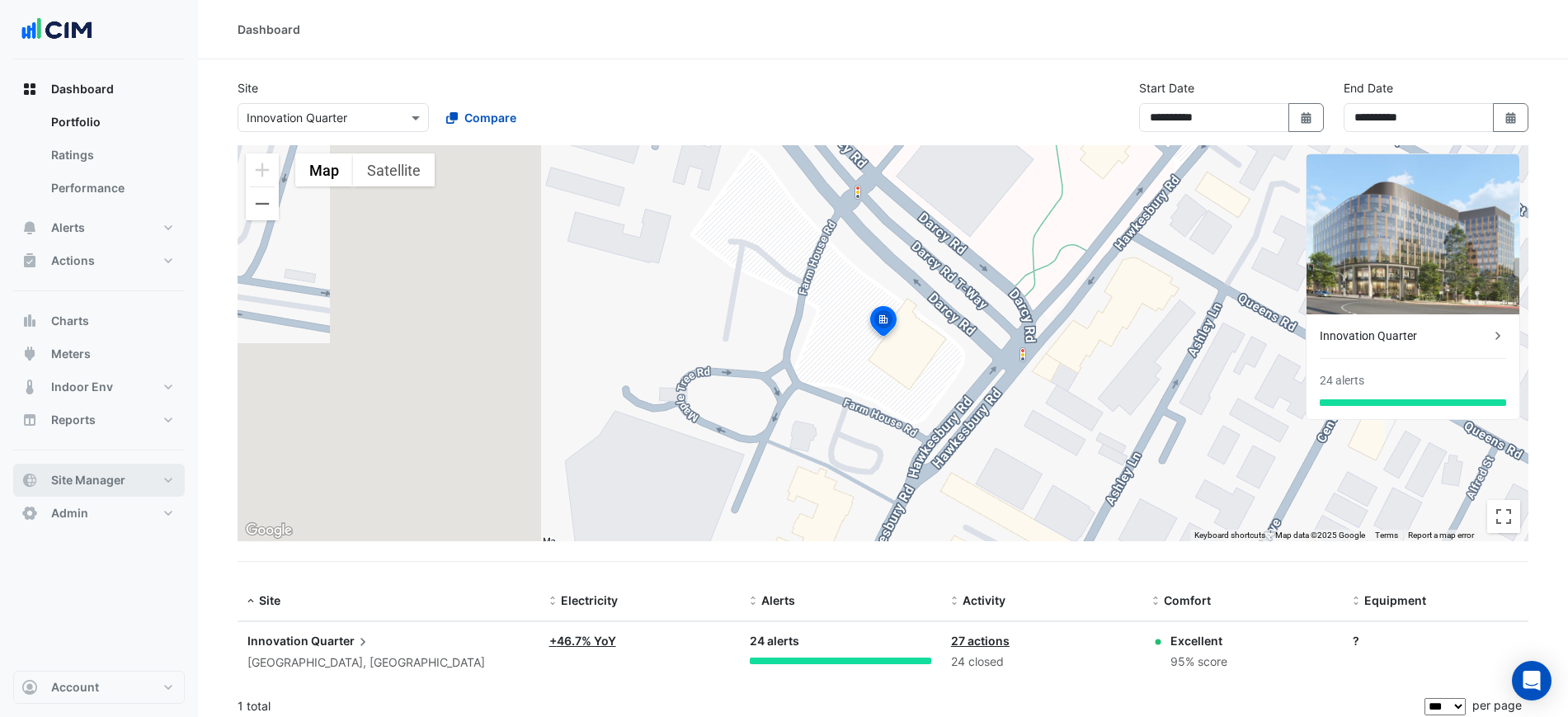
click at [112, 469] on button "Site Manager" at bounding box center [98, 480] width 172 height 33
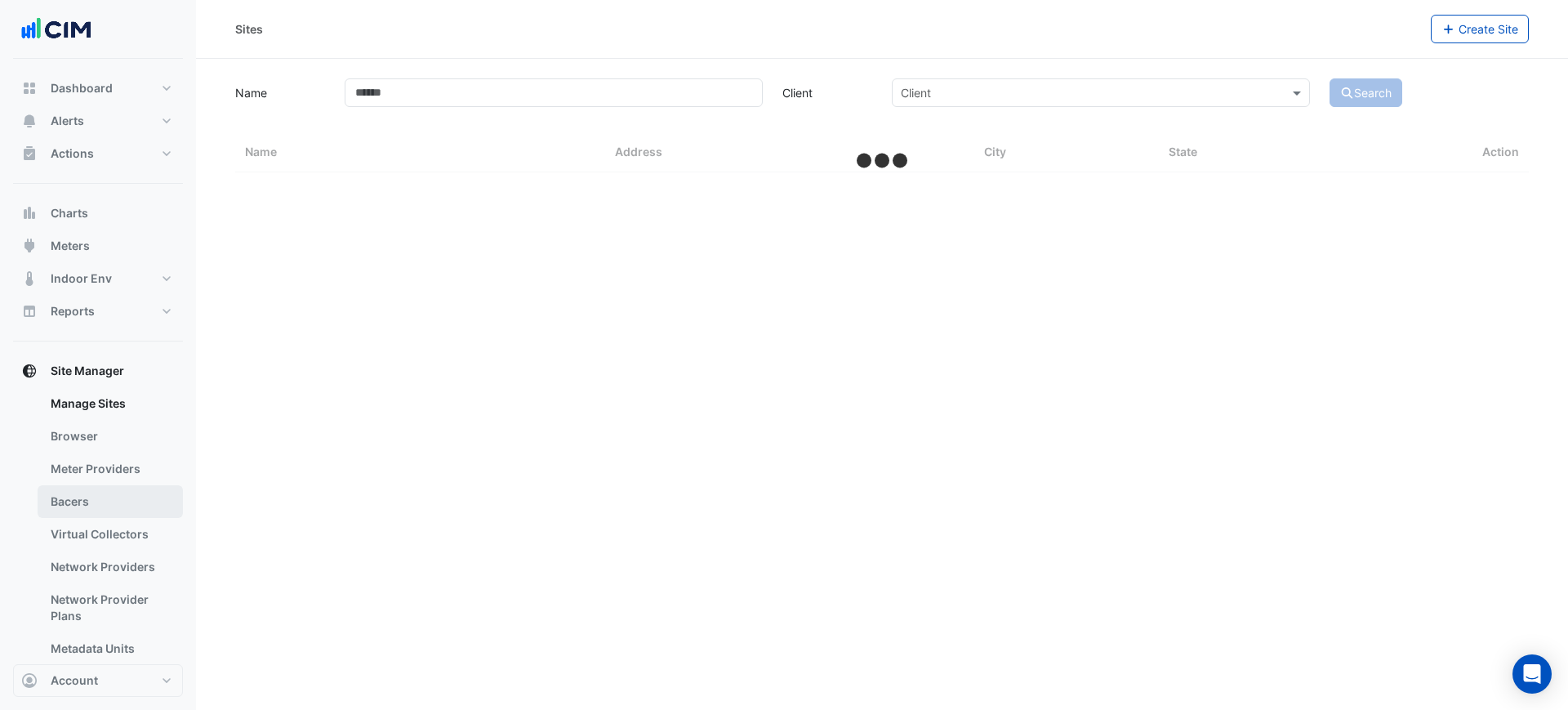
click at [113, 486] on link "Bacers" at bounding box center [110, 502] width 146 height 33
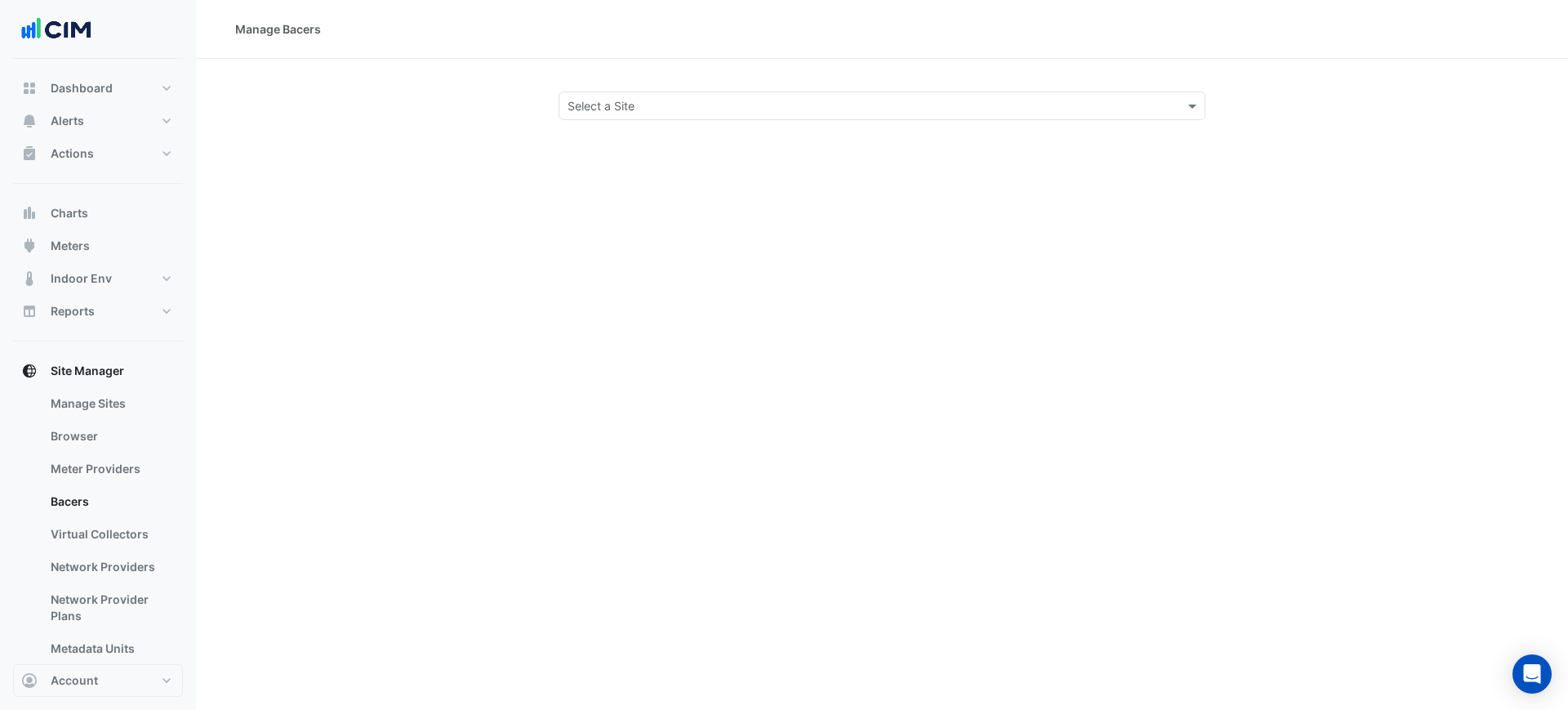
click at [579, 121] on div "Manage Bacers Select a Site" at bounding box center [882, 355] width 1372 height 710
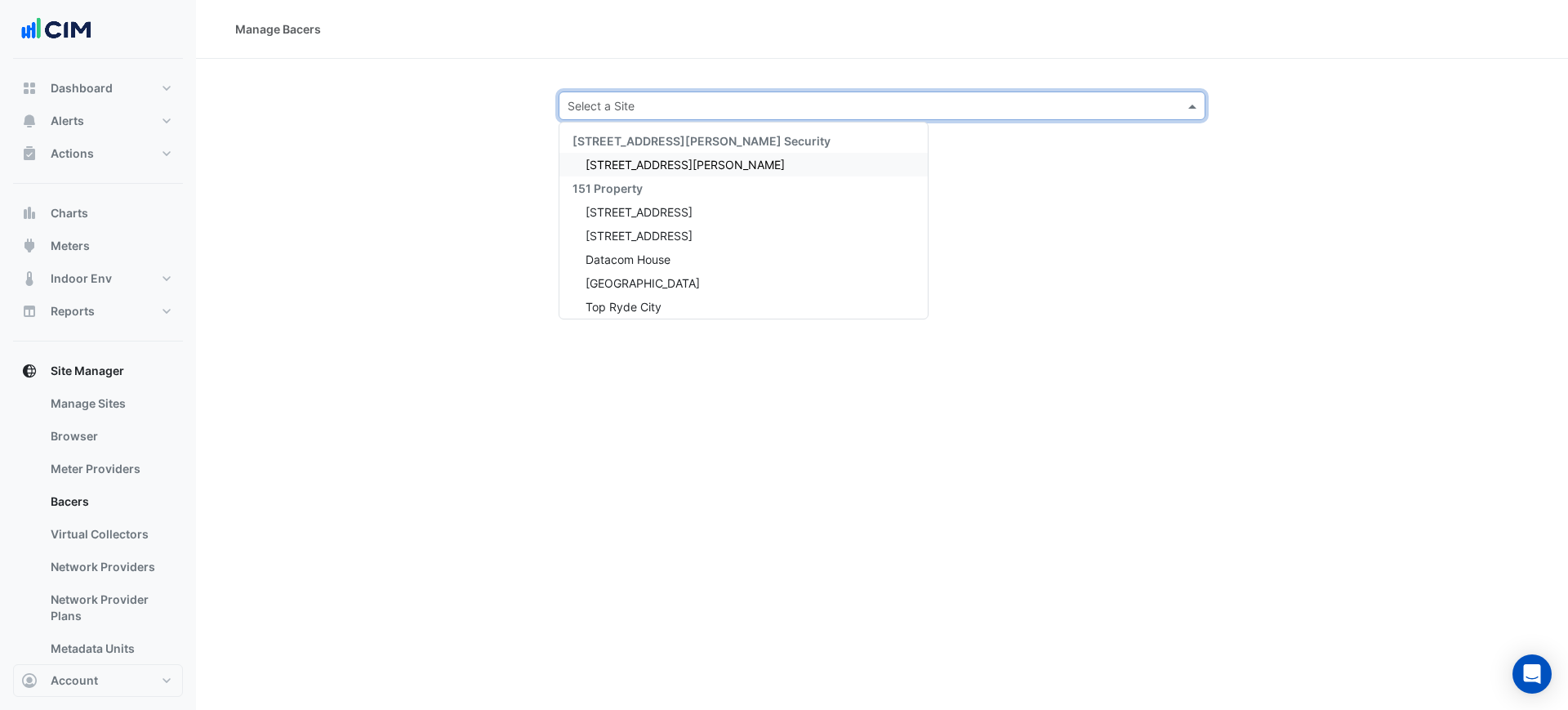
click at [591, 112] on div "Select a Site" at bounding box center [868, 106] width 618 height 17
type input "*******"
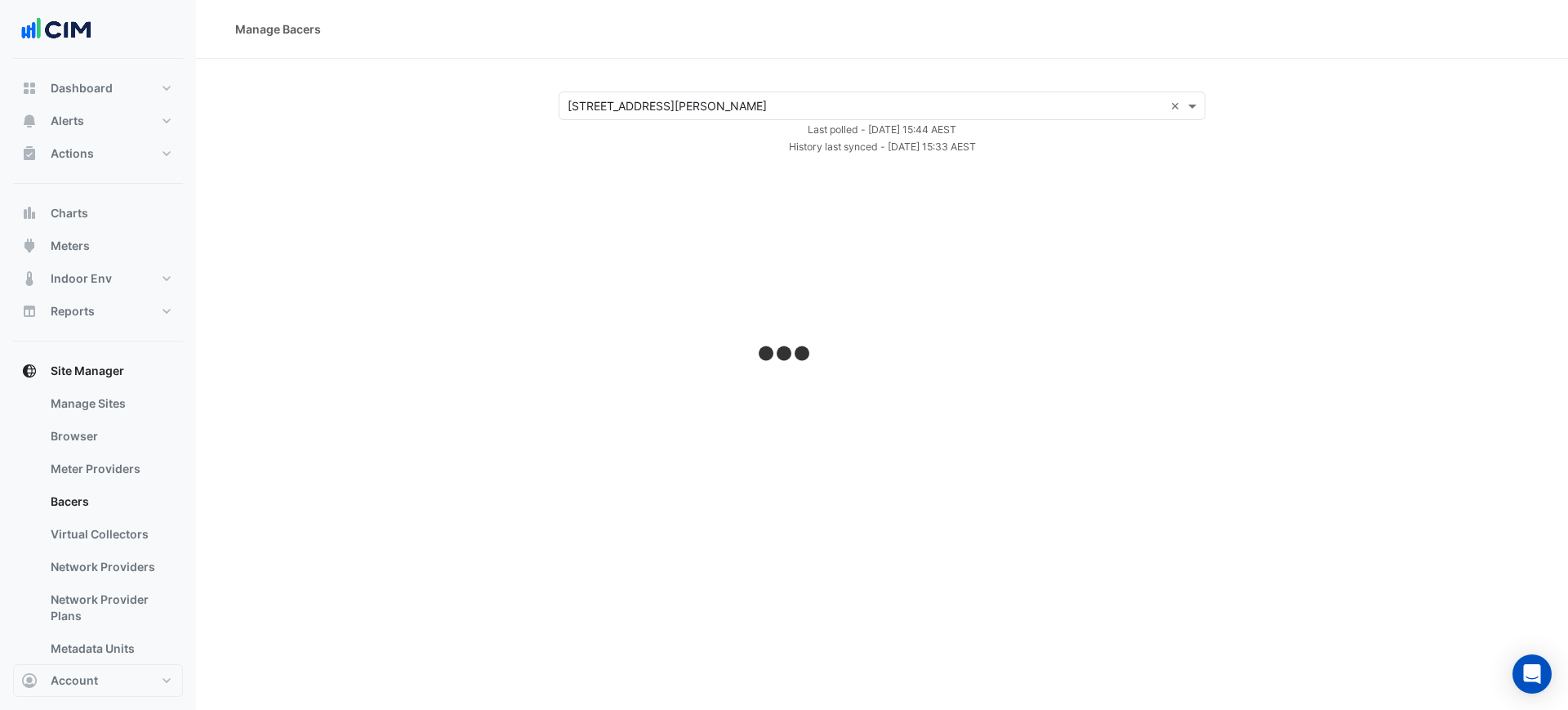
select select "***"
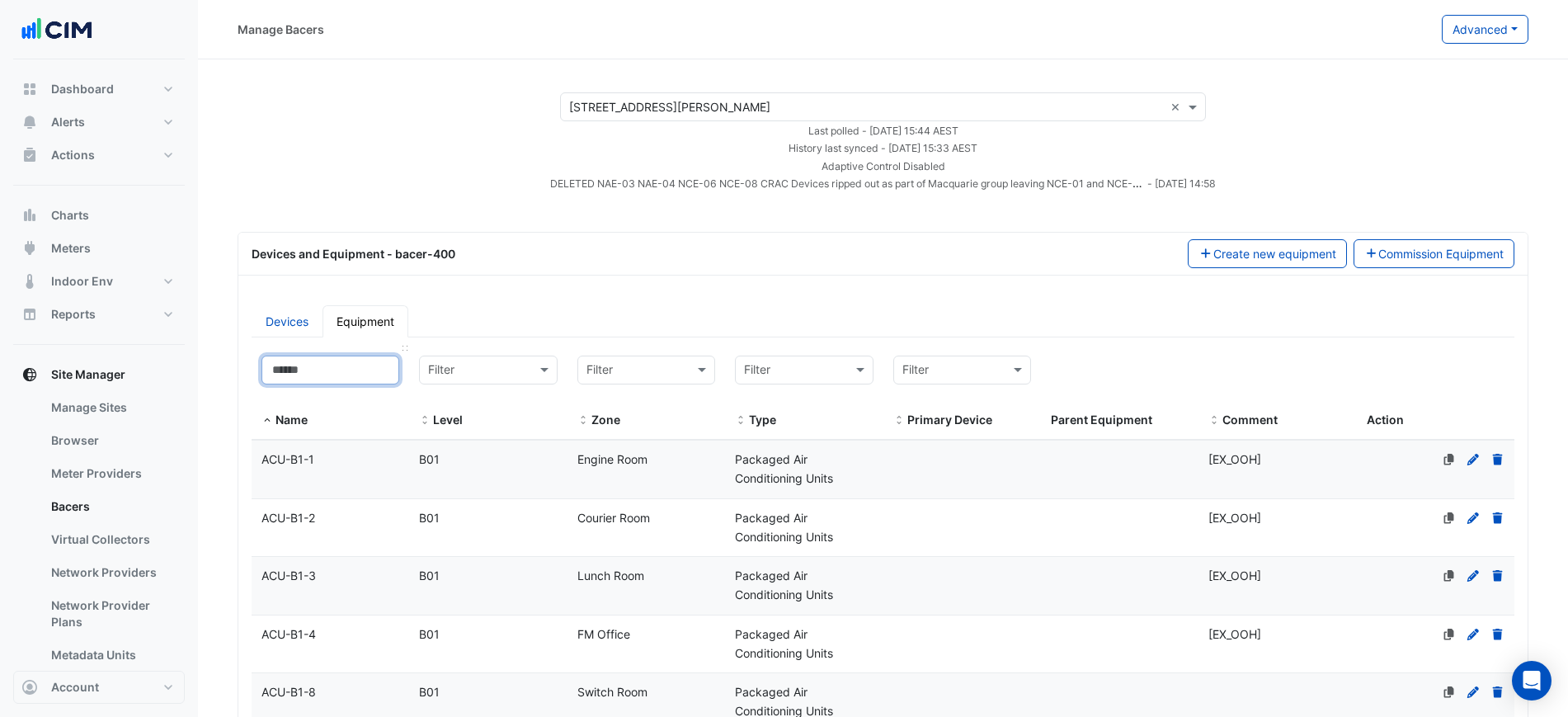
click at [305, 367] on input at bounding box center [330, 370] width 138 height 29
click at [301, 330] on link "Devices" at bounding box center [287, 322] width 71 height 33
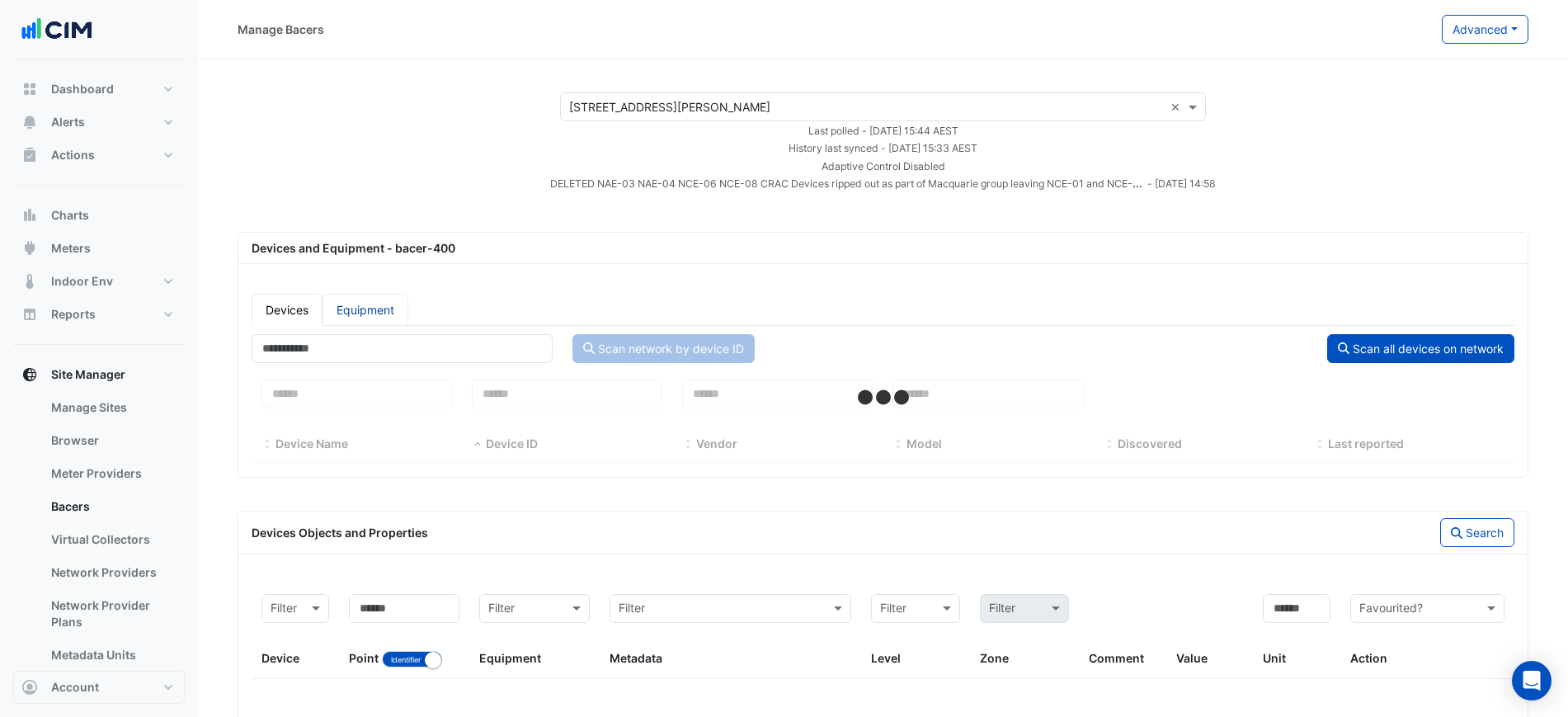
select select "***"
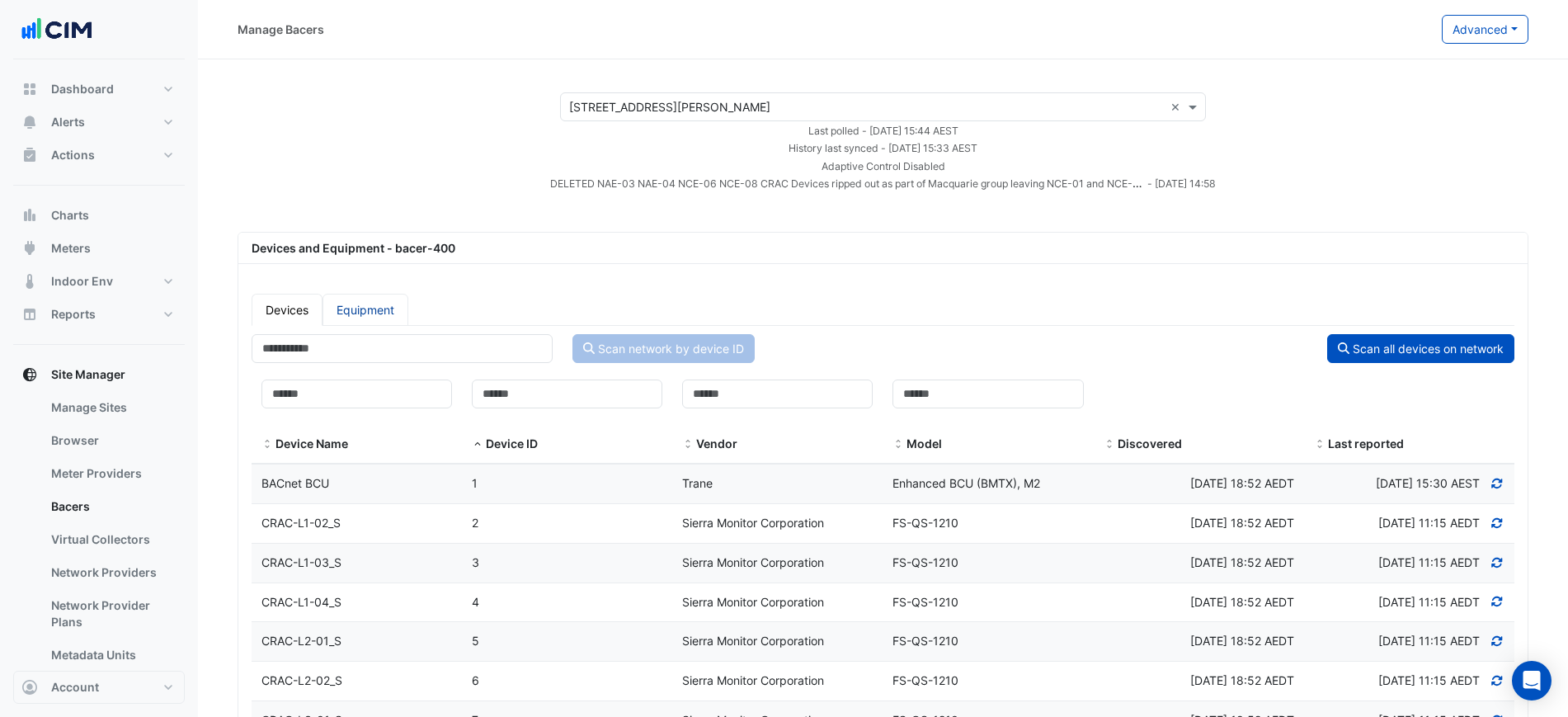
click at [360, 307] on link "Equipment" at bounding box center [365, 310] width 86 height 33
select select "***"
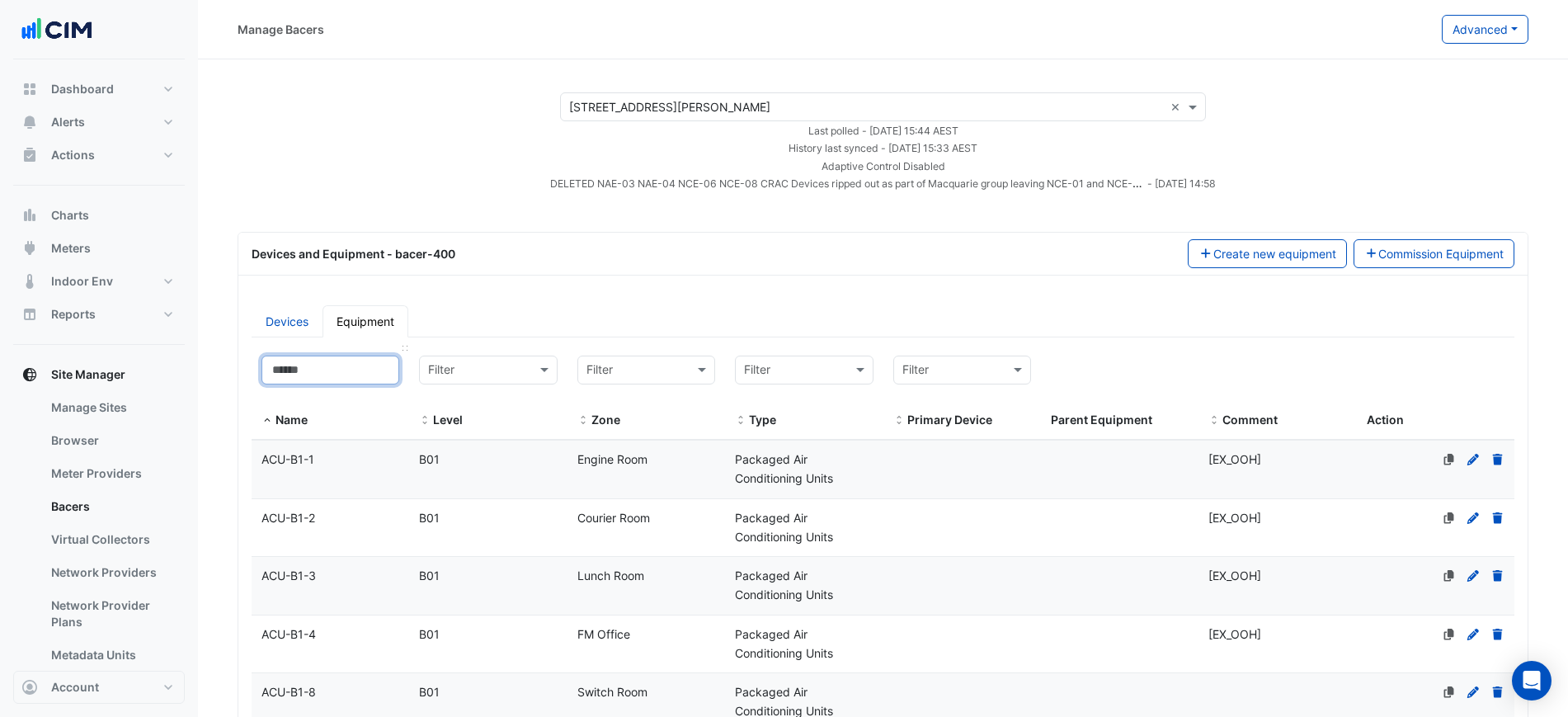
click at [339, 366] on input at bounding box center [330, 370] width 138 height 29
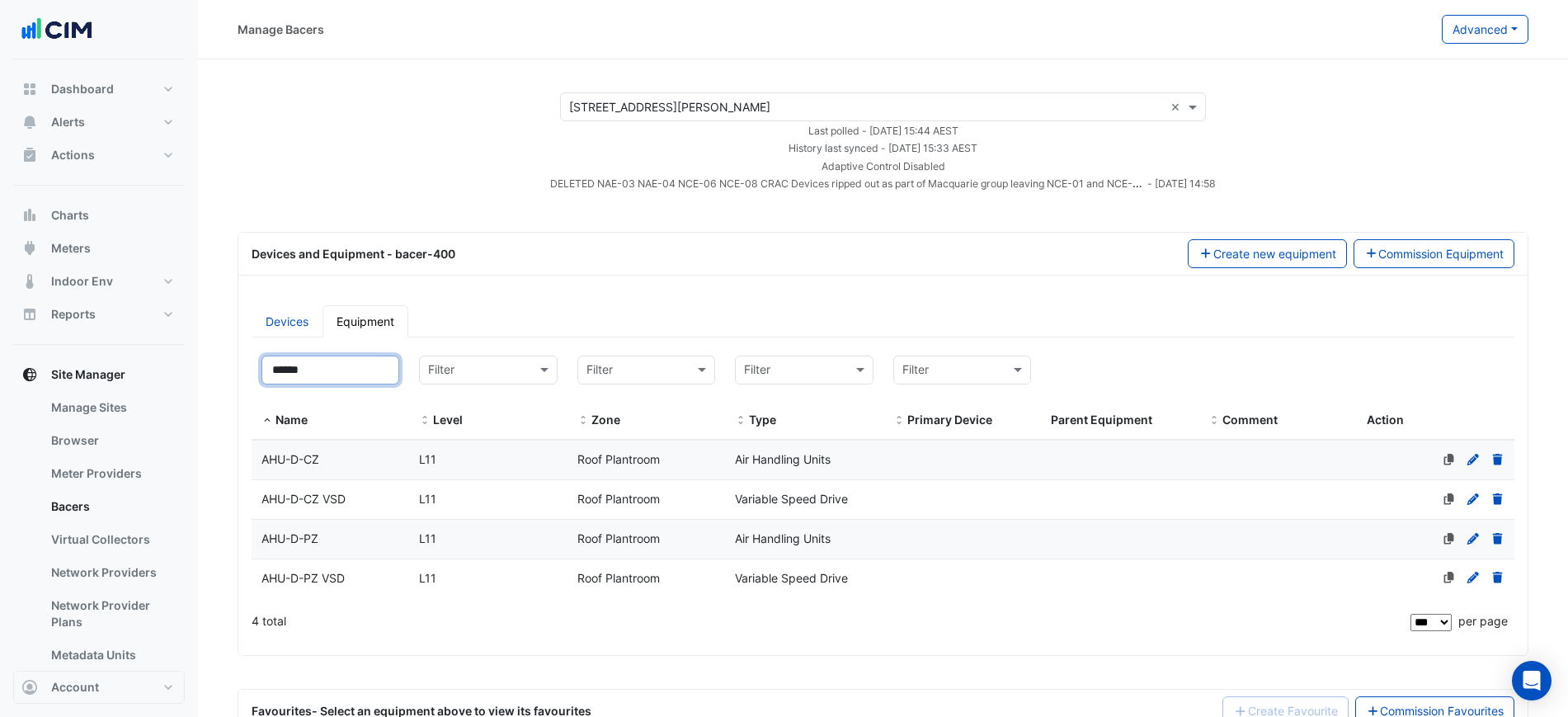
type input "******"
click at [376, 442] on datatable-body-cell "Name AHU-D-CZ" at bounding box center [330, 459] width 157 height 39
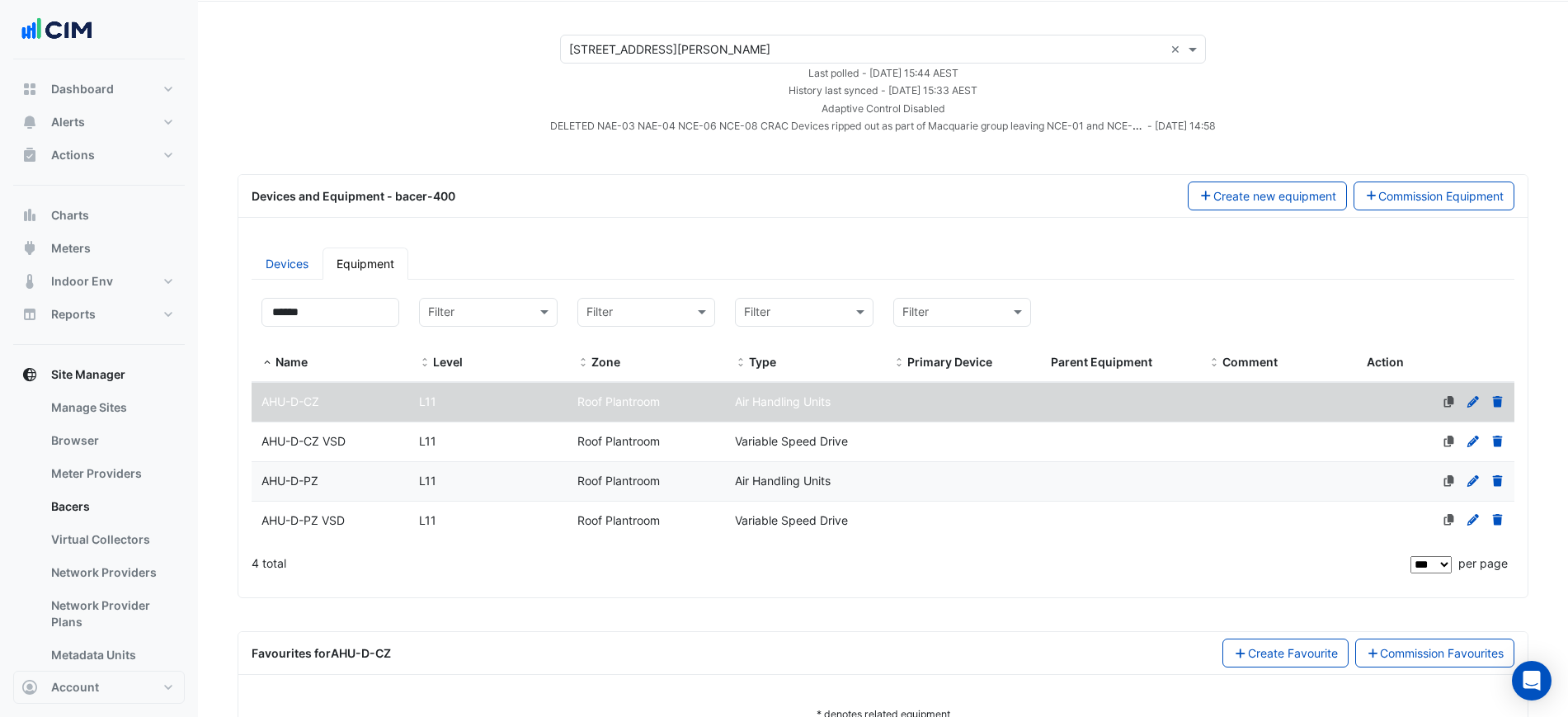
scroll to position [110, 0]
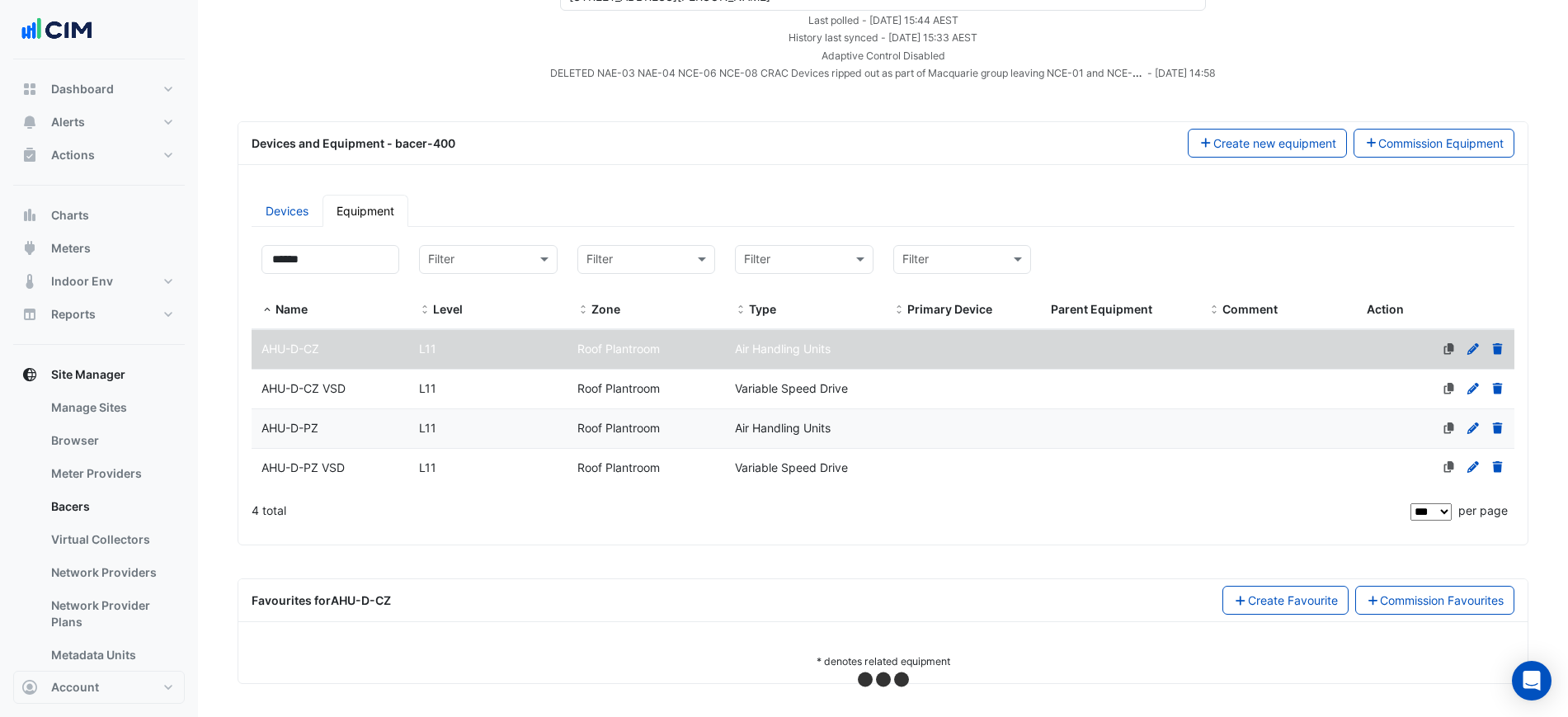
select select "***"
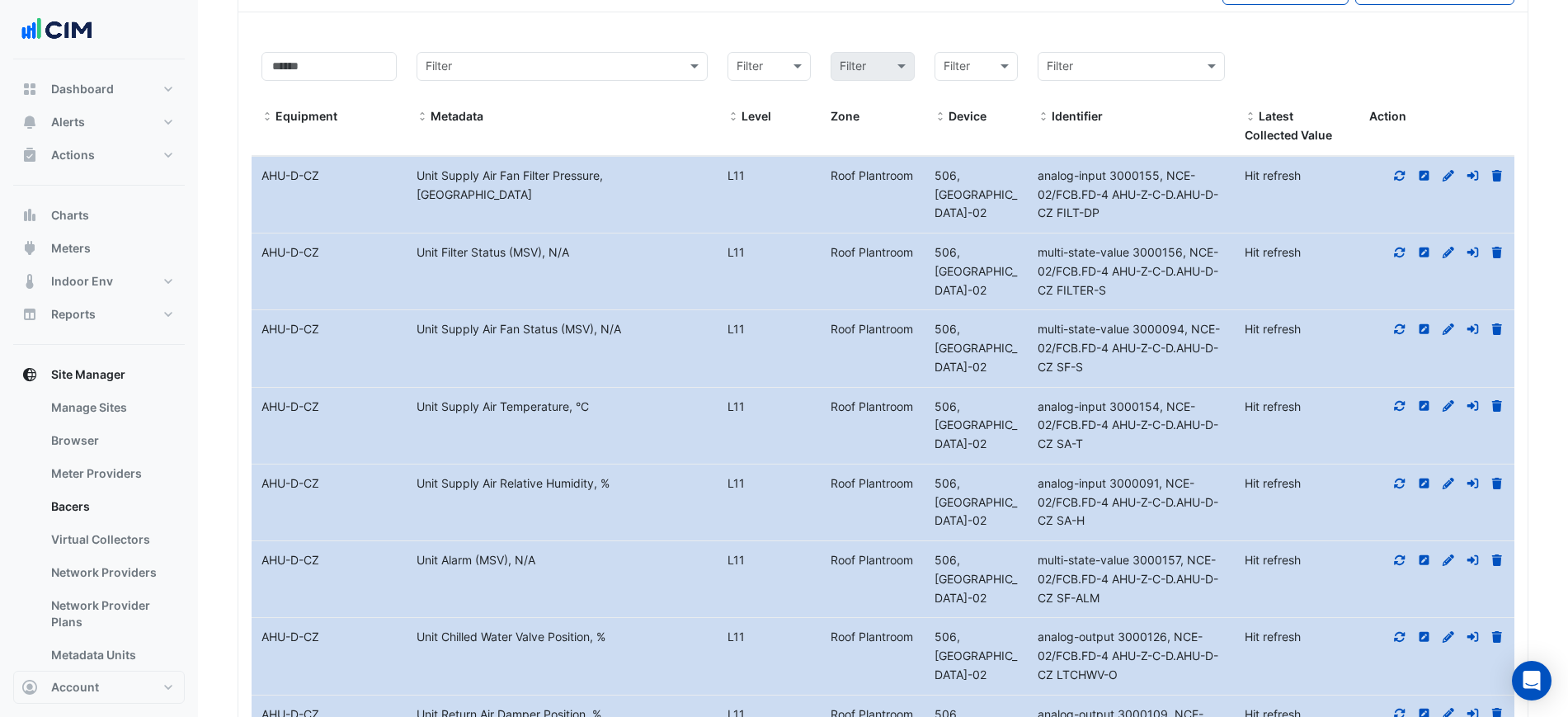
scroll to position [833, 0]
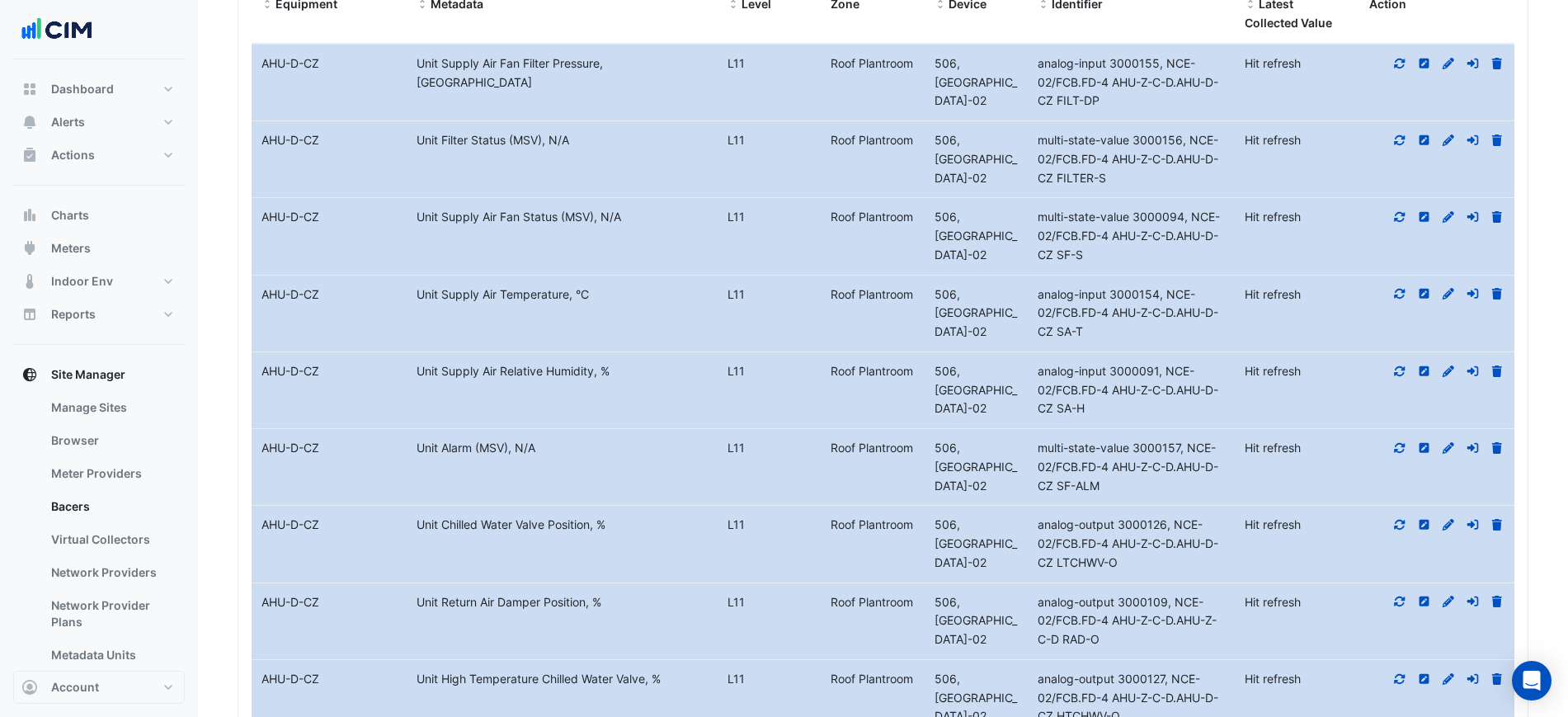
drag, startPoint x: 1184, startPoint y: 394, endPoint x: 1220, endPoint y: 403, distance: 37.1
click at [1220, 403] on div "analog-input 3000091, NCE-02/FCB.FD-4 AHU-Z-C-D.AHU-D-CZ SA-H" at bounding box center [1131, 390] width 207 height 56
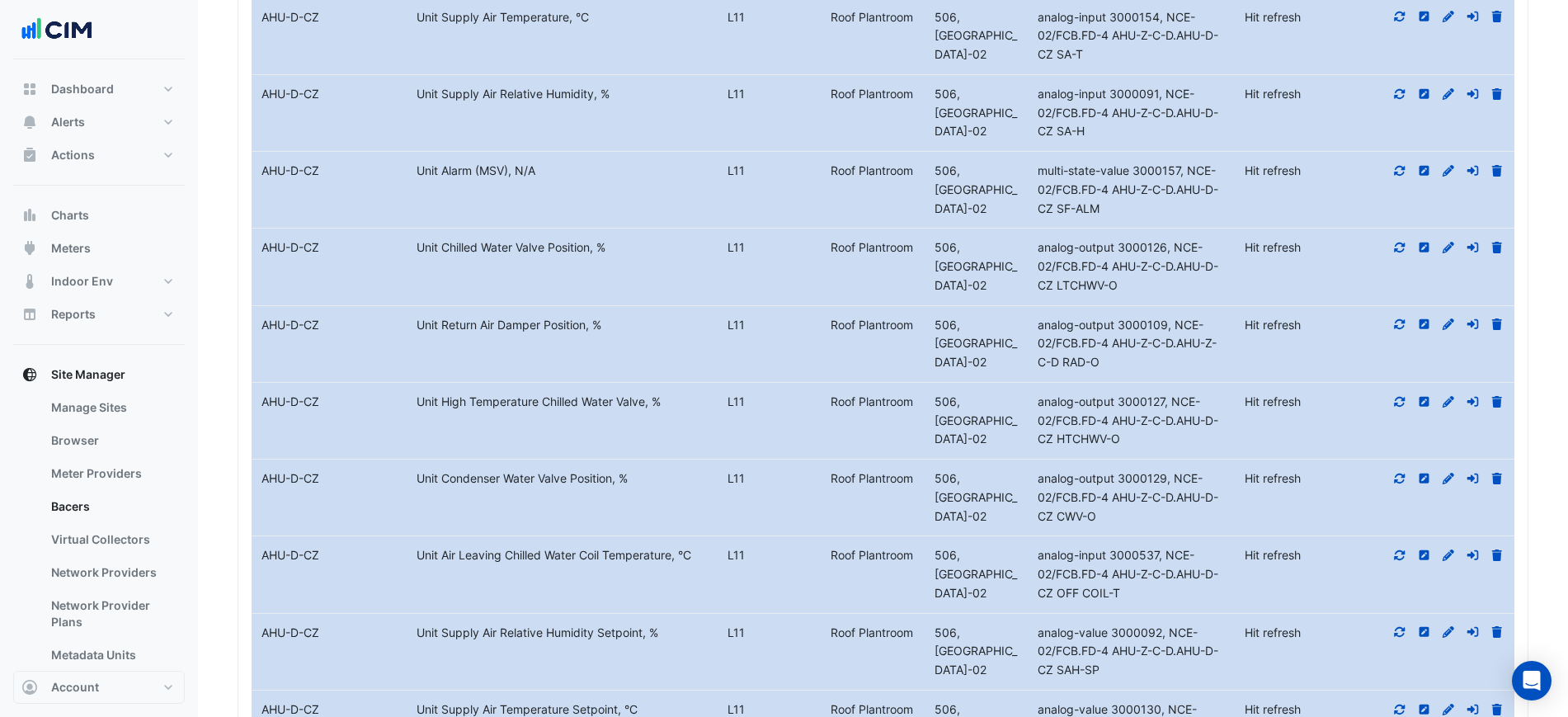
scroll to position [1141, 0]
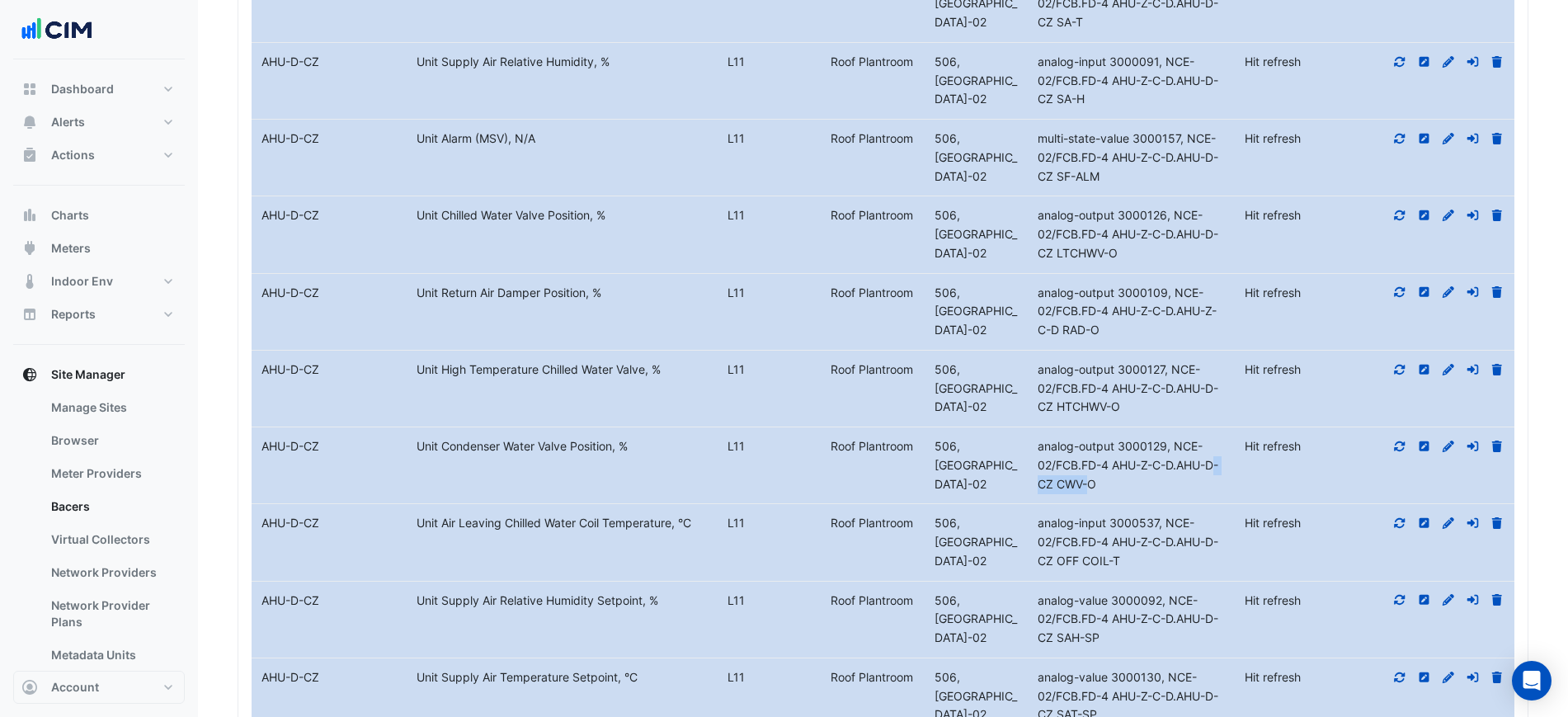
drag, startPoint x: 1053, startPoint y: 486, endPoint x: 1182, endPoint y: 471, distance: 129.9
click at [1182, 471] on div "analog-output 3000129, NCE-02/FCB.FD-4 AHU-Z-C-D.AHU-D-CZ CWV-O" at bounding box center [1131, 465] width 207 height 56
copy span "AHU-D-CZ"
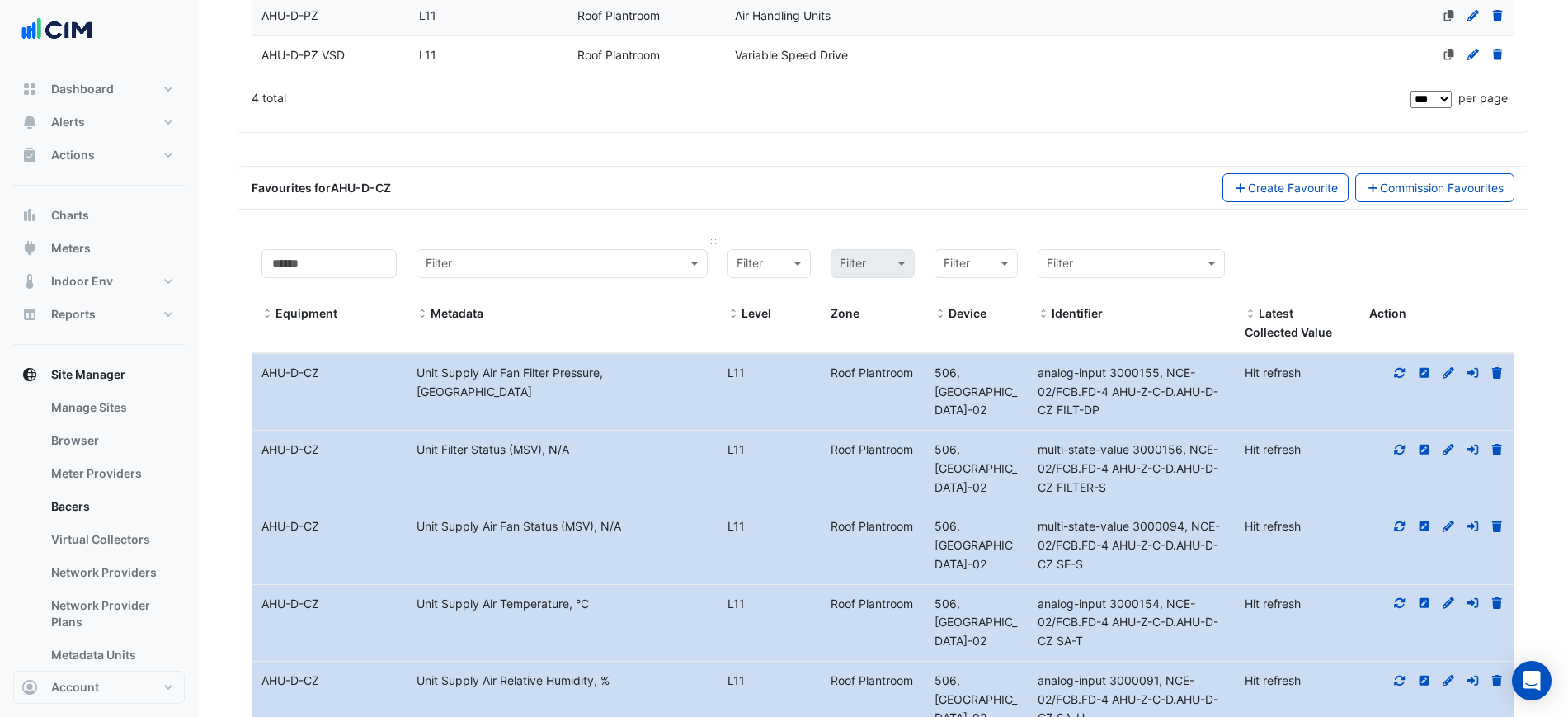
scroll to position [0, 0]
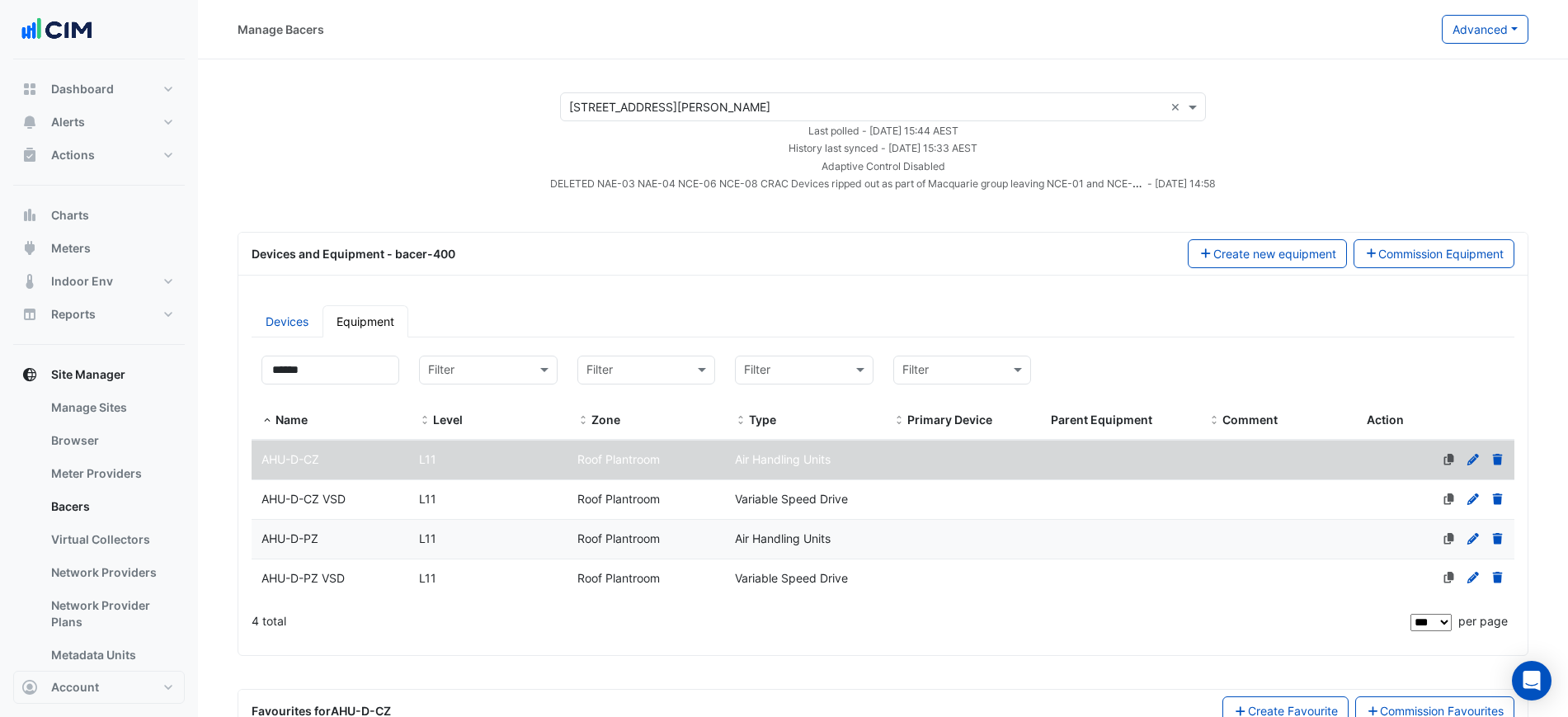
click at [296, 302] on div "Devices Equipment Filter by name: ****** Filter by level: Filter Filter by zone…" at bounding box center [883, 473] width 1289 height 364
click at [298, 308] on link "Devices" at bounding box center [287, 322] width 71 height 33
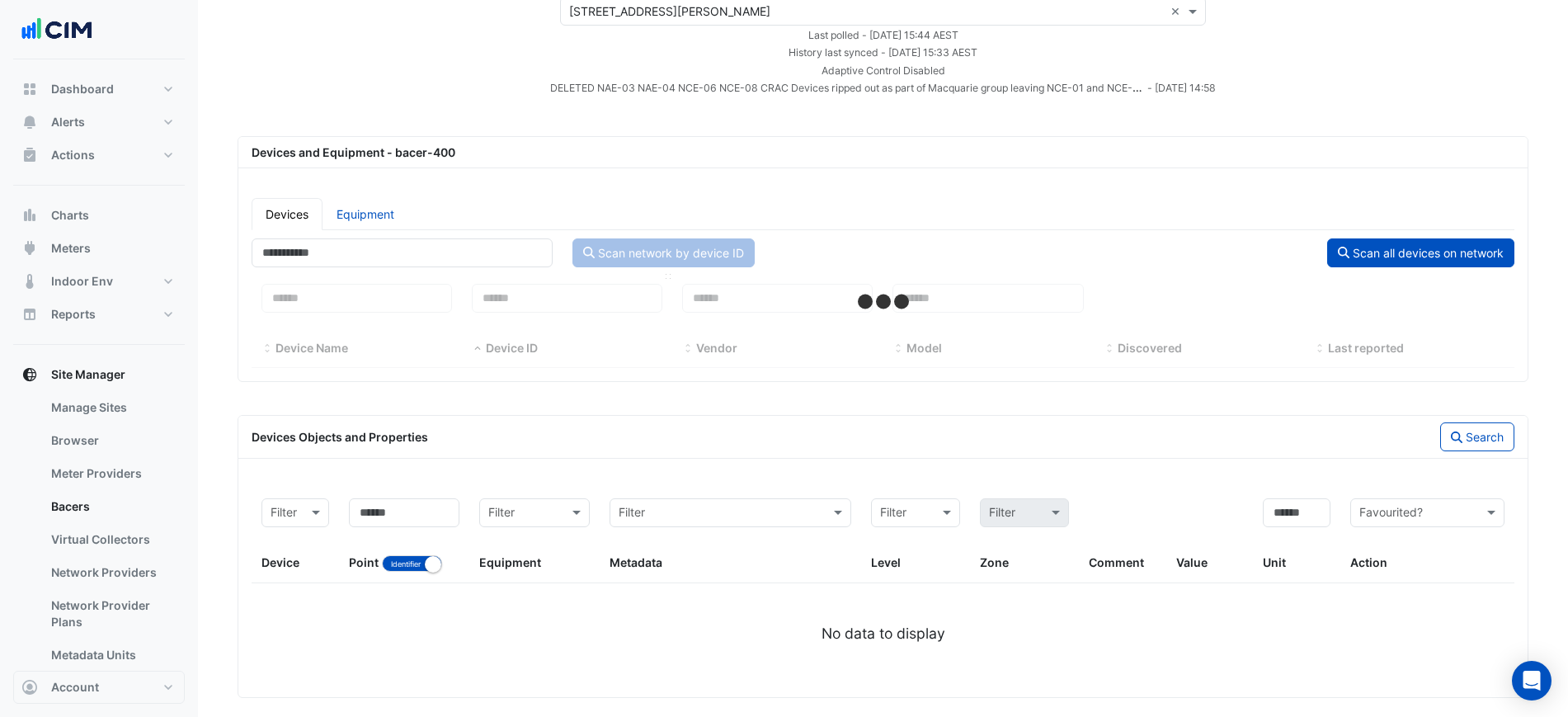
select select "***"
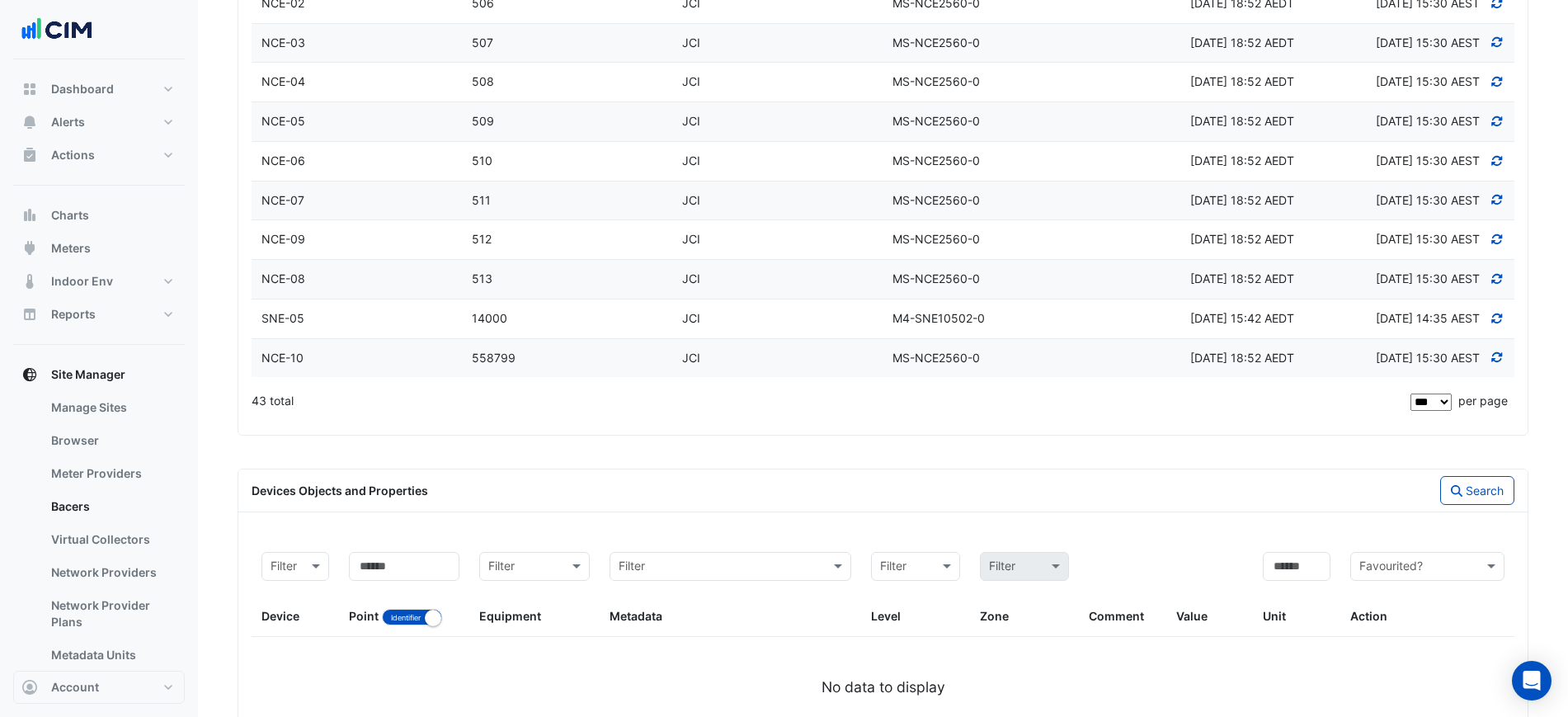
scroll to position [1942, 0]
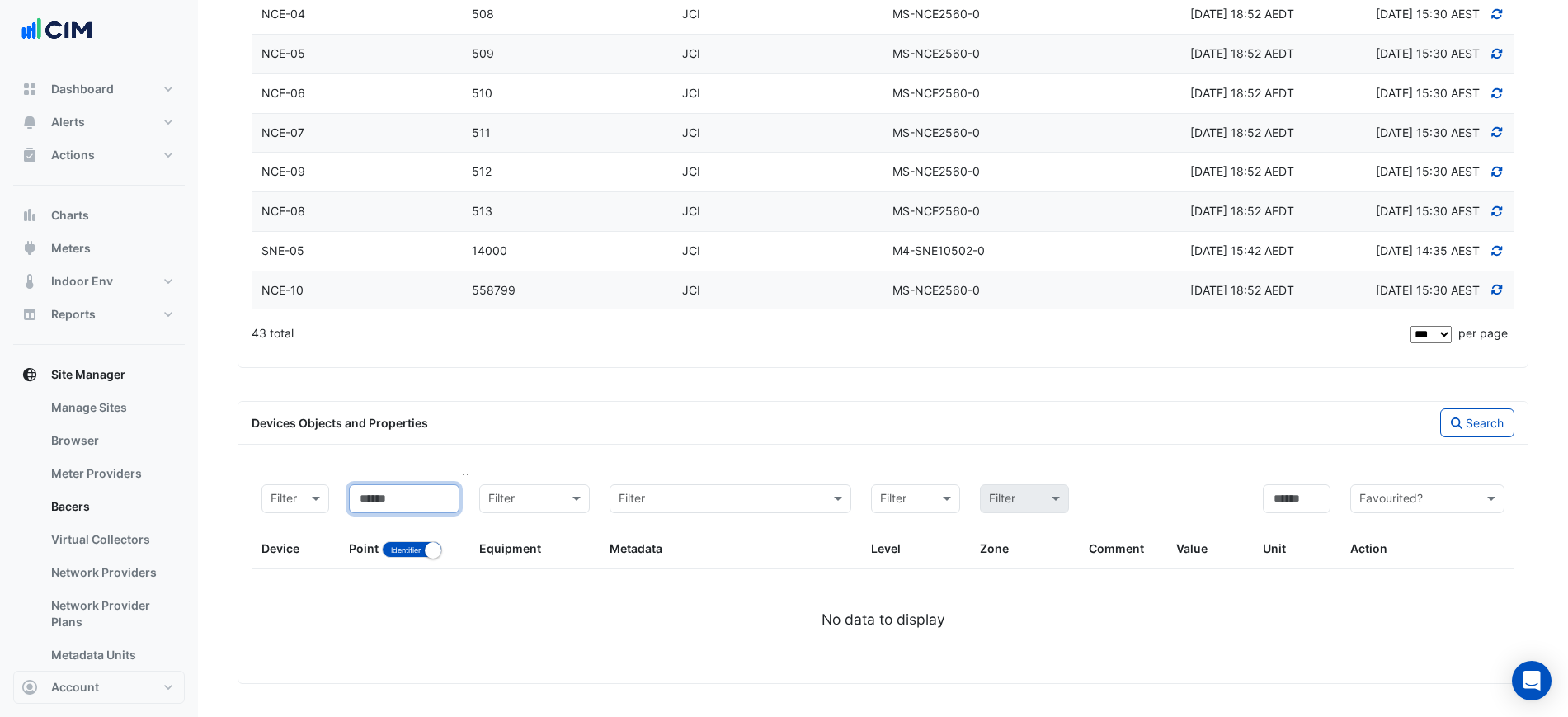
click at [414, 495] on input at bounding box center [404, 499] width 110 height 29
paste input "********"
type input "********"
click at [418, 541] on button "Identifier Name" at bounding box center [411, 548] width 60 height 16
click at [1446, 428] on button "Search" at bounding box center [1476, 423] width 74 height 29
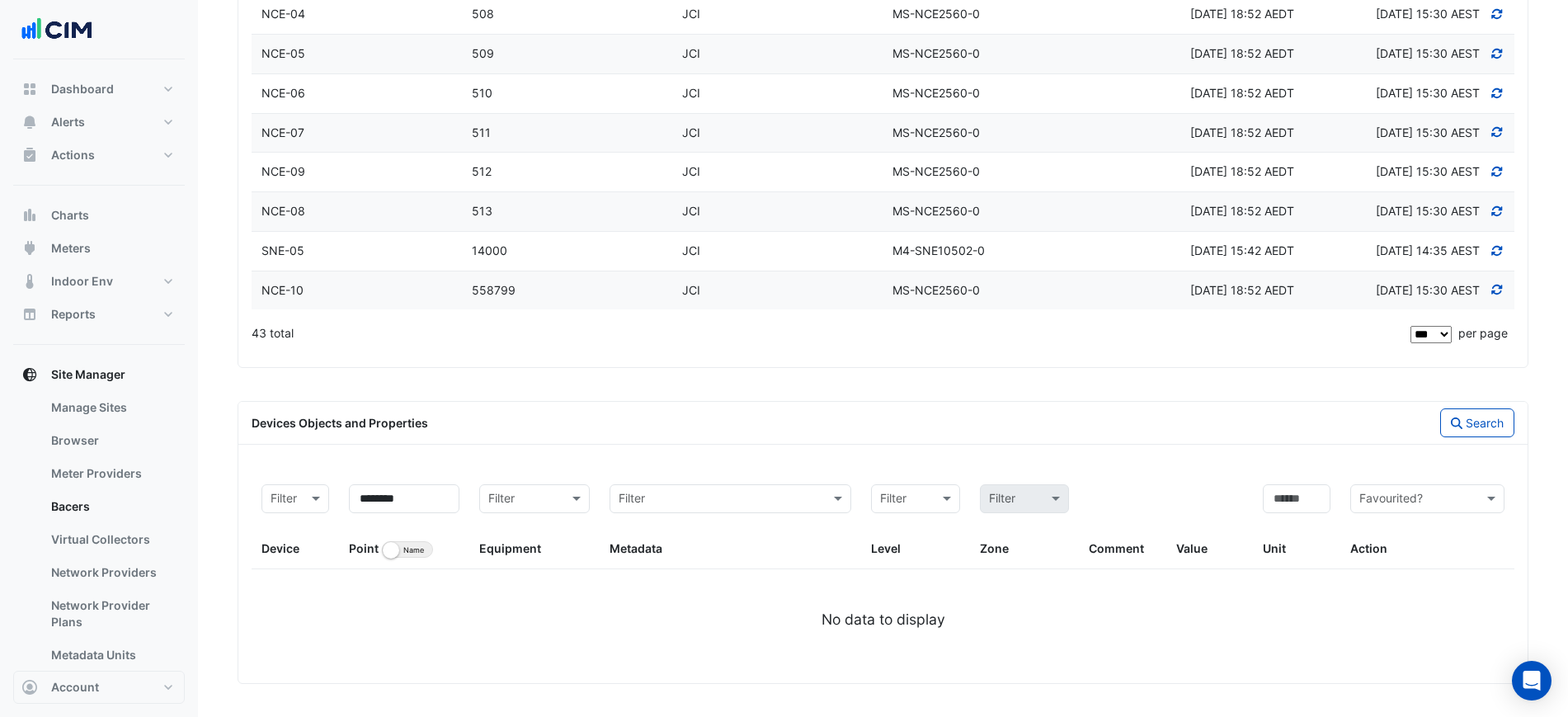
scroll to position [1841, 0]
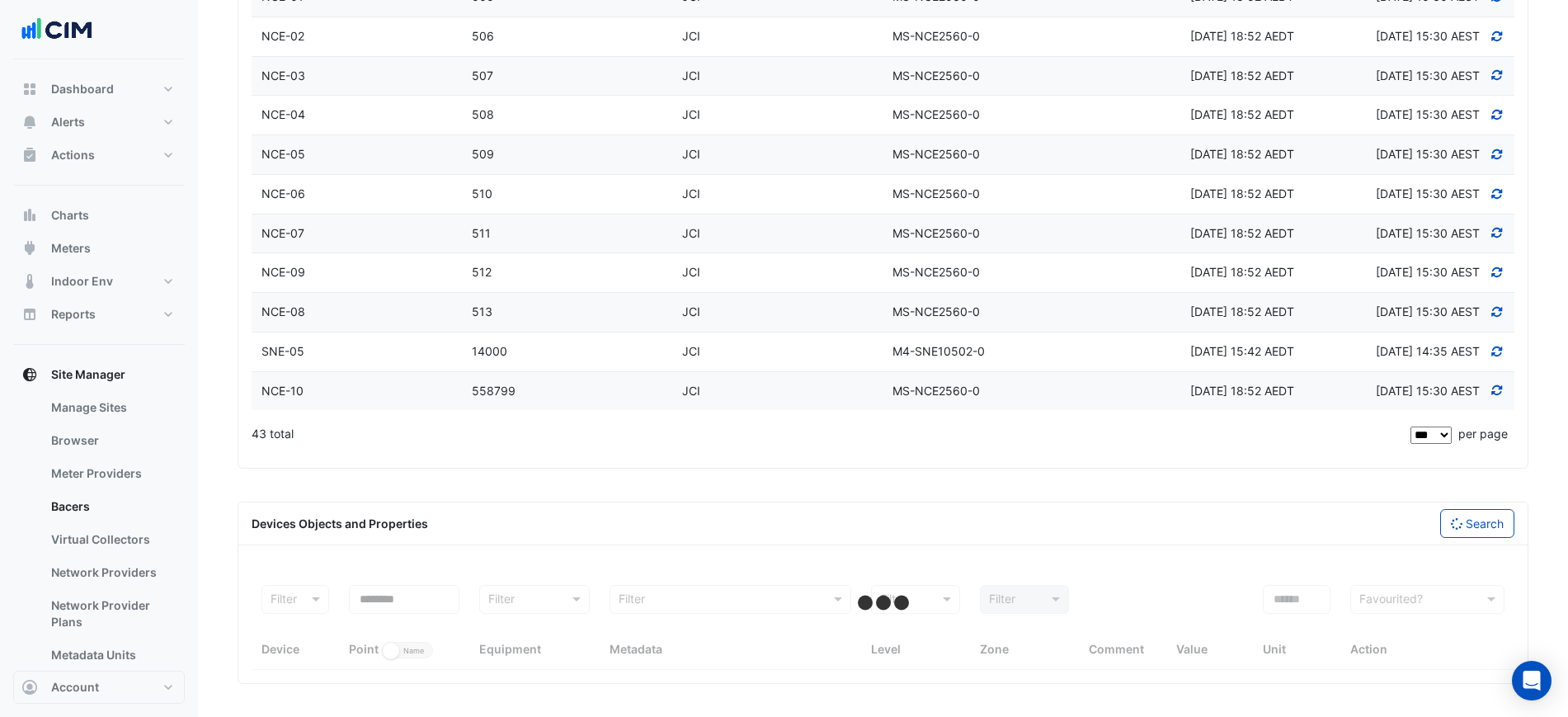
select select "***"
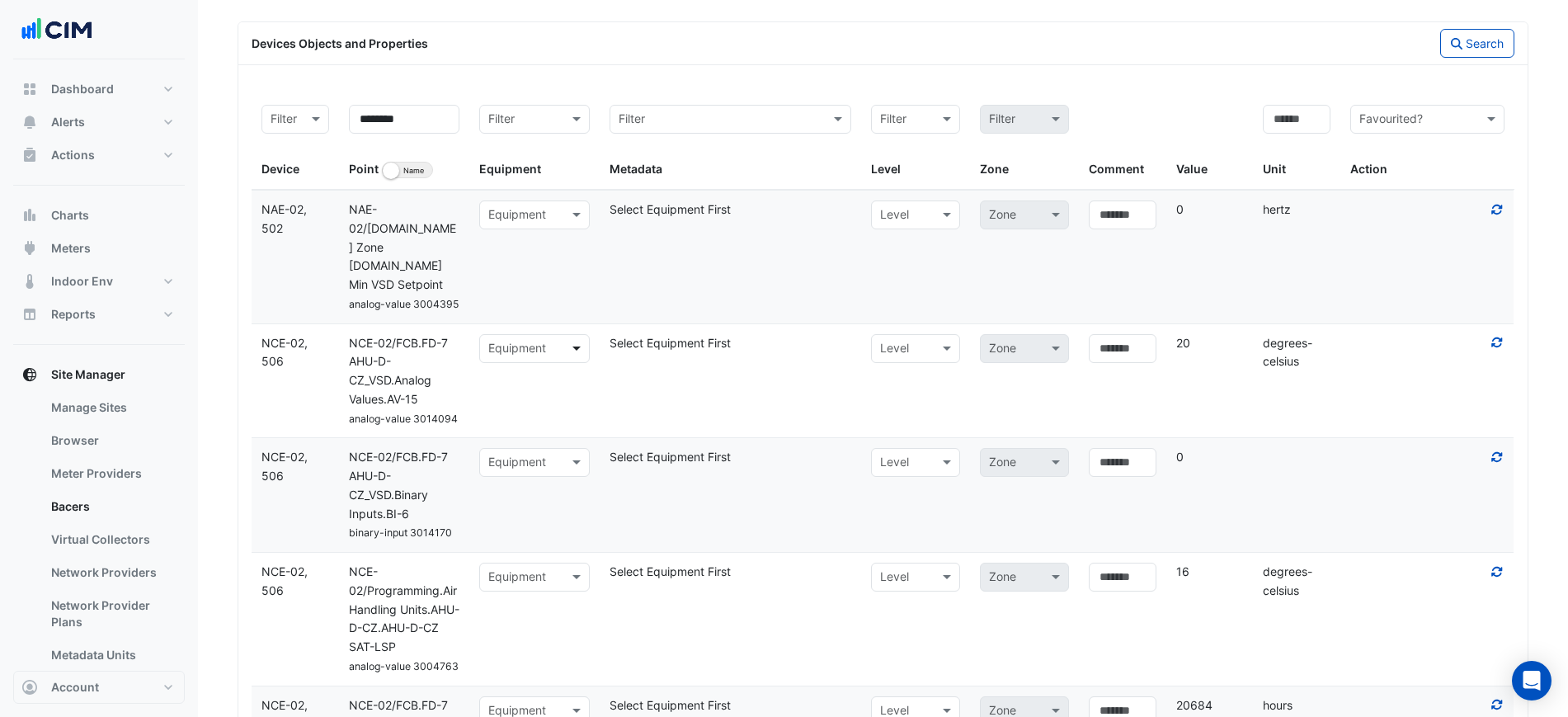
scroll to position [2355, 0]
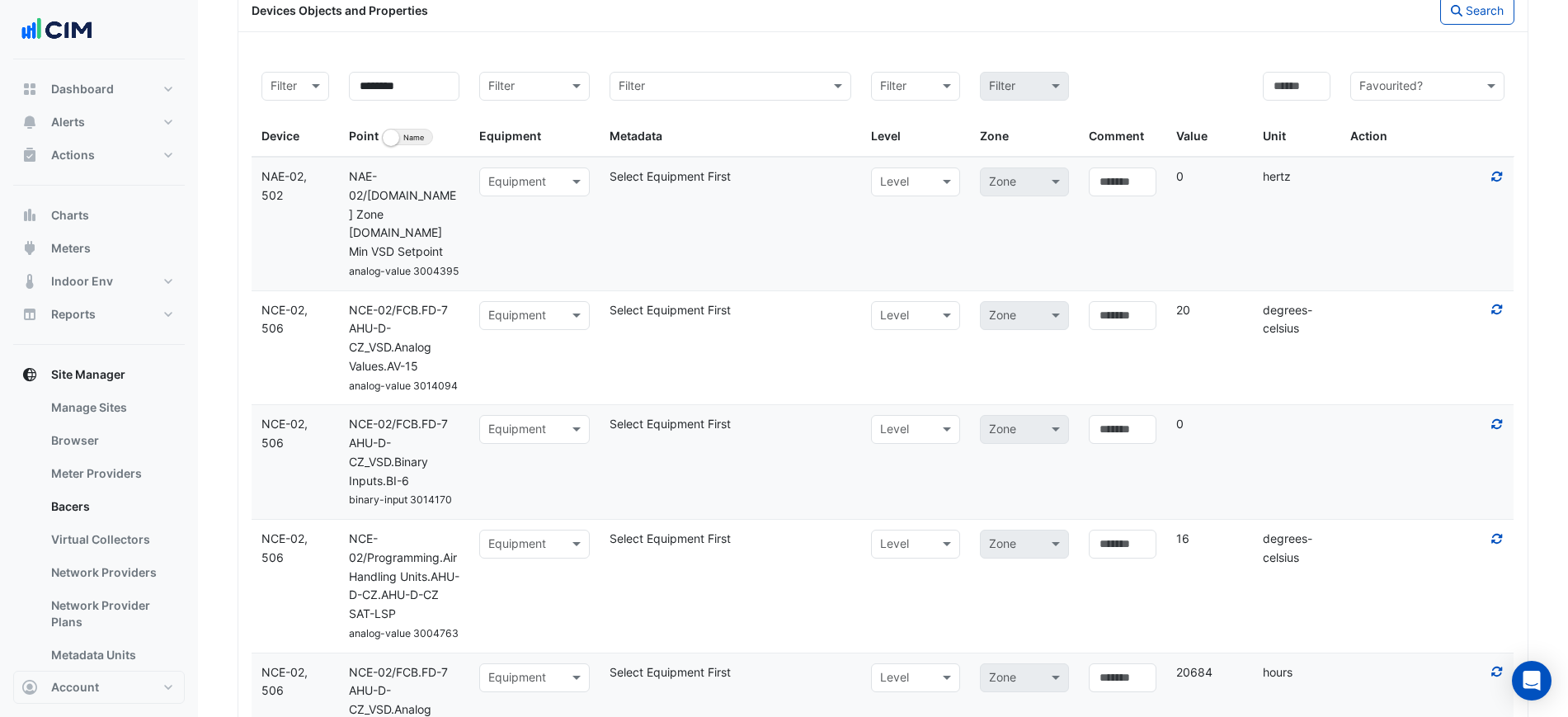
click at [1493, 172] on icon at bounding box center [1496, 176] width 15 height 11
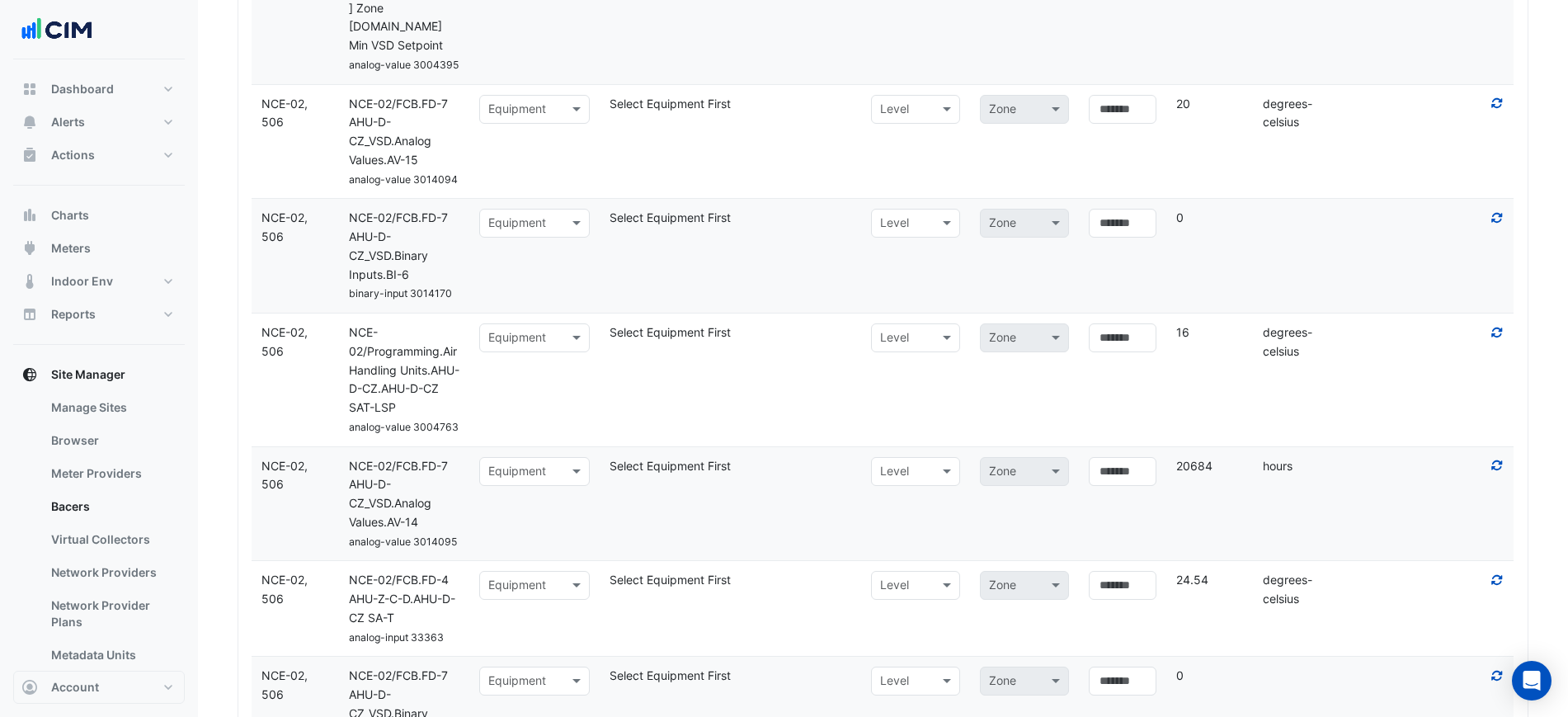
scroll to position [2664, 0]
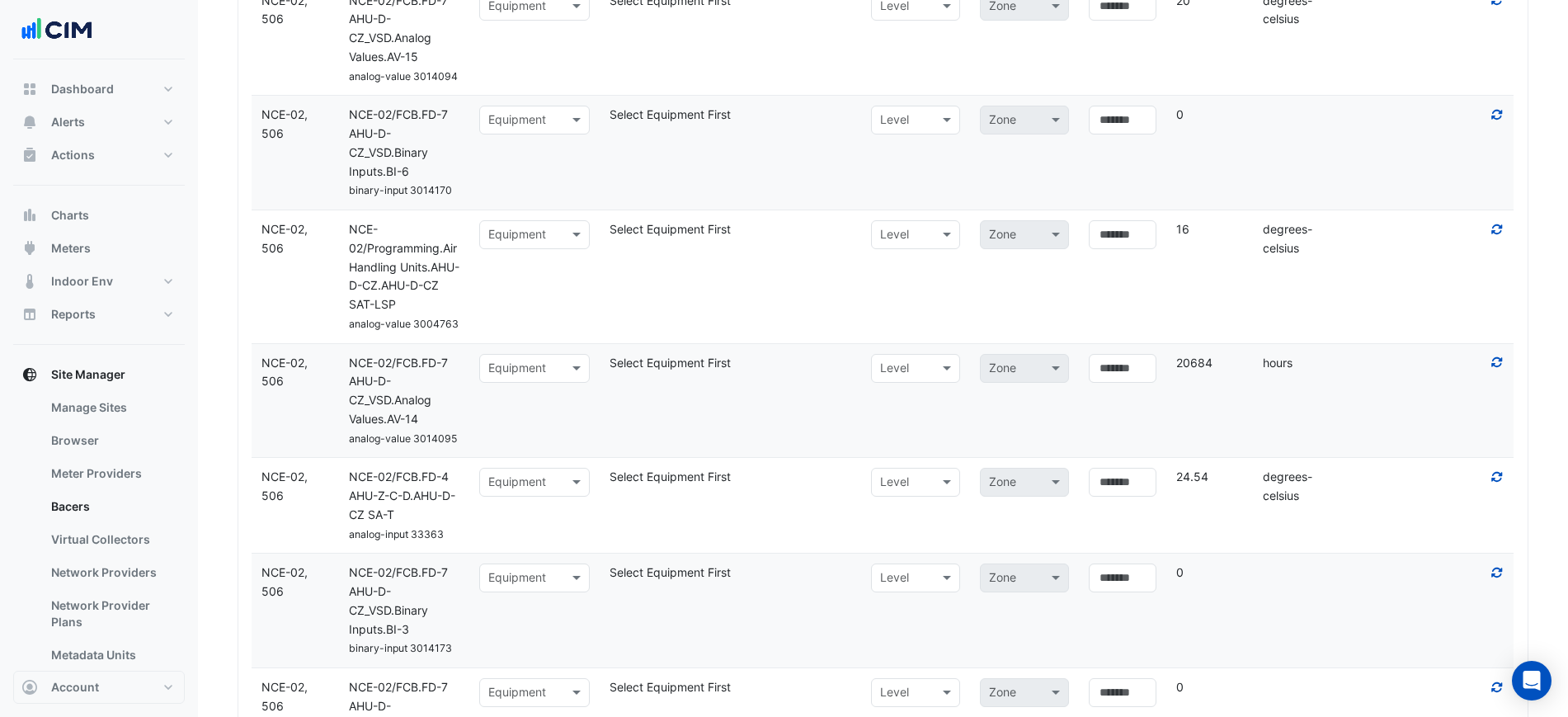
drag, startPoint x: 1251, startPoint y: 524, endPoint x: 1311, endPoint y: 523, distance: 60.0
click at [1311, 523] on div "Device NCE-02, 506 Name NCE-02/FCB.FD-4 AHU-Z-C-D.AHU-D-CZ SA-T analog-input 33…" at bounding box center [883, 505] width 1263 height 95
click at [1251, 487] on div "24.54" at bounding box center [1210, 477] width 87 height 19
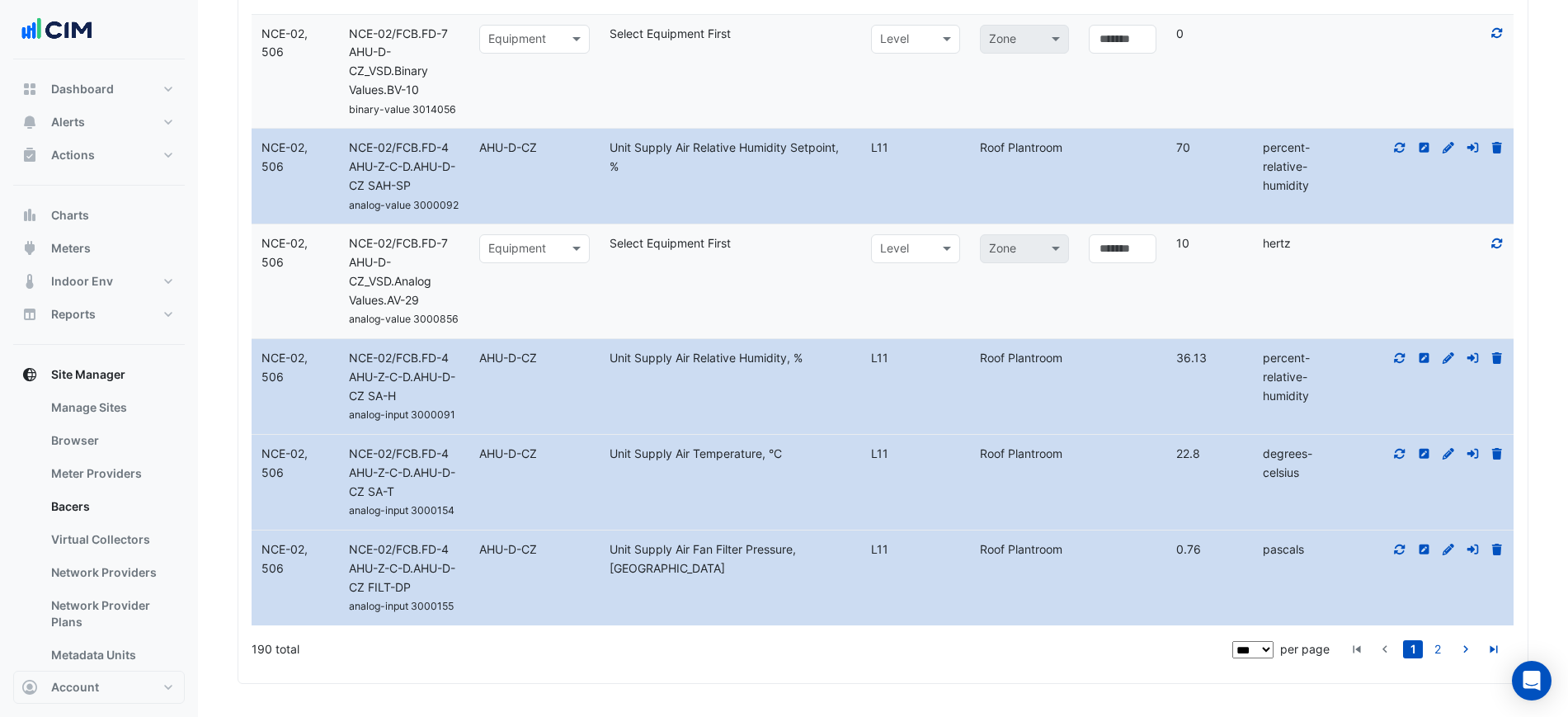
scroll to position [13632, 0]
click at [1436, 648] on link "2" at bounding box center [1437, 649] width 20 height 18
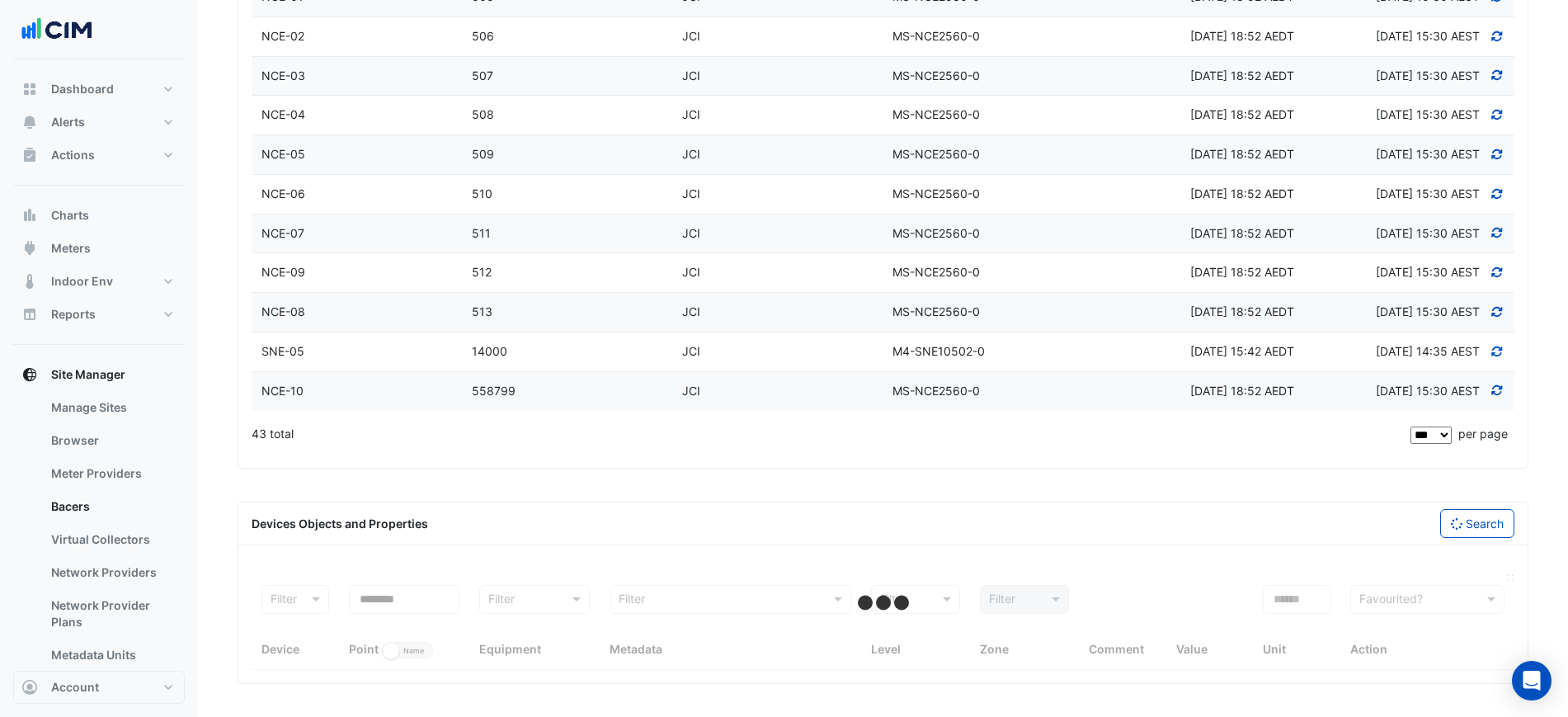
scroll to position [1841, 0]
select select "***"
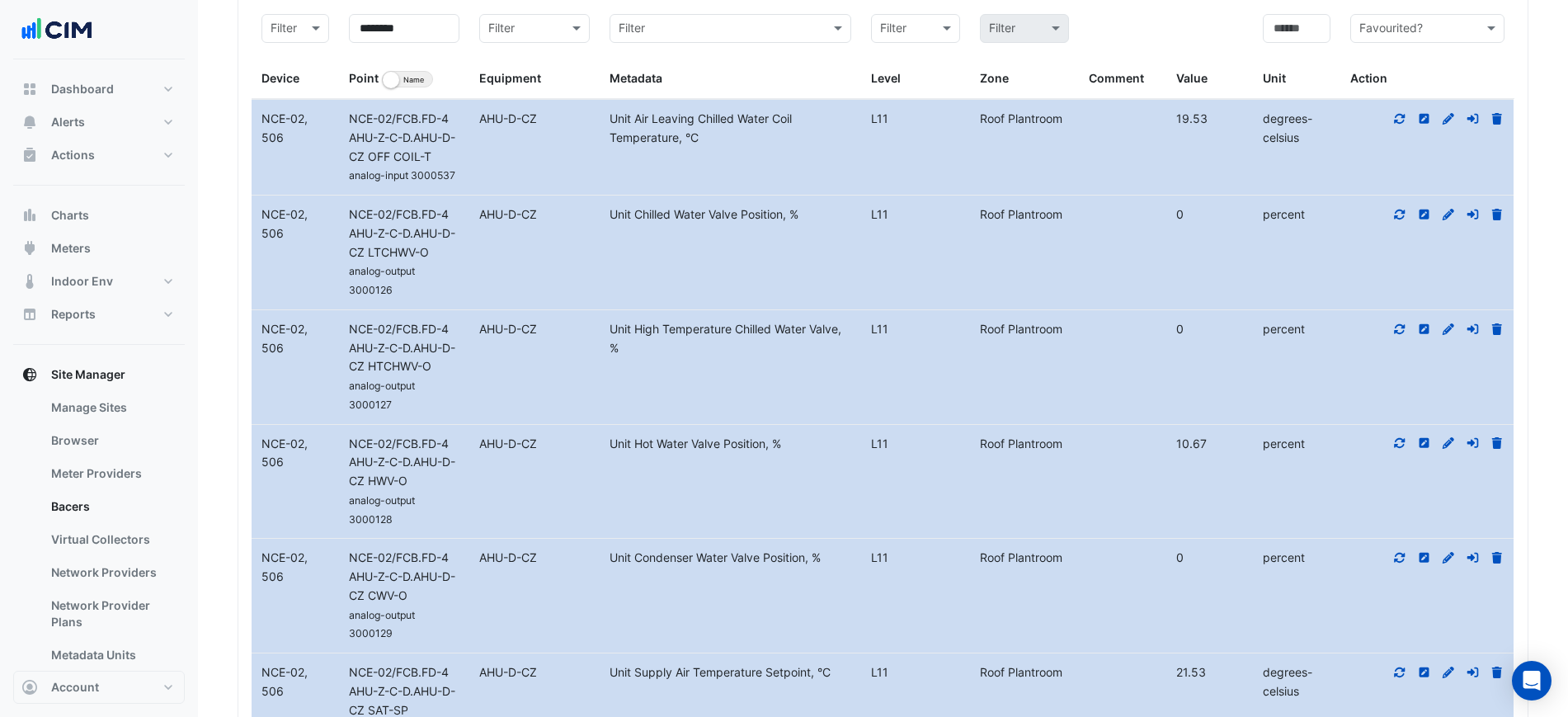
scroll to position [2722, 0]
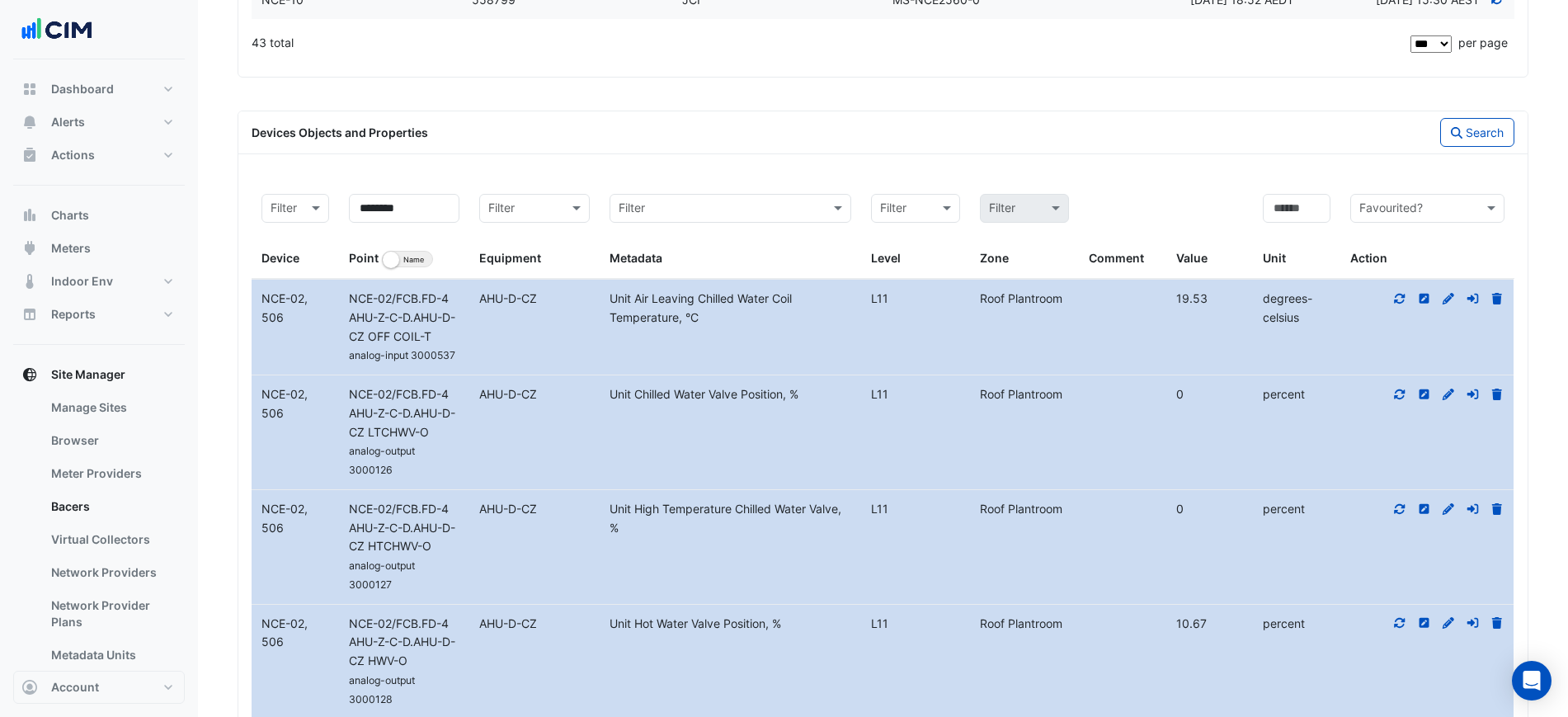
scroll to position [2035, 0]
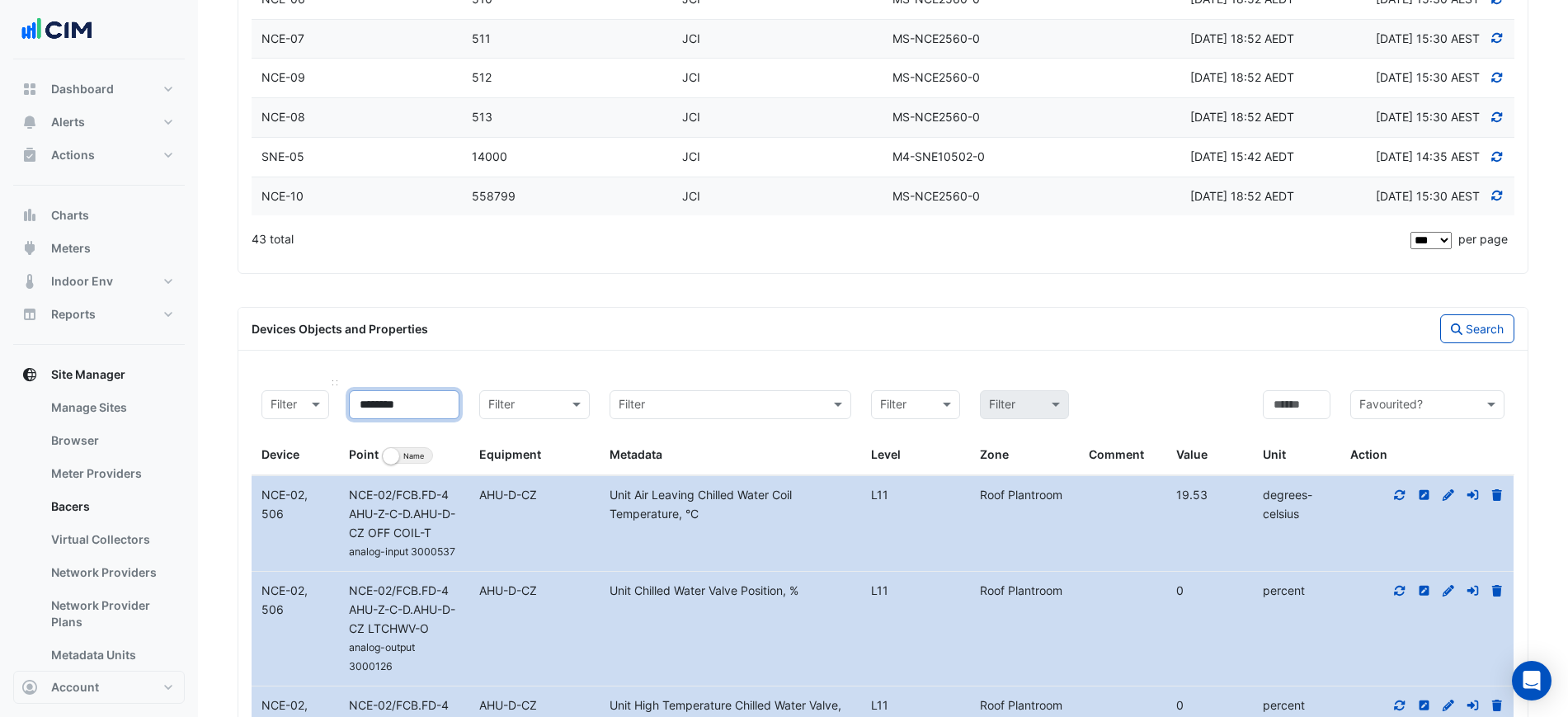
drag, startPoint x: 400, startPoint y: 400, endPoint x: 287, endPoint y: 391, distance: 113.4
click at [287, 391] on div "Filter Device ******** Point Identifier Name Filter Equipment Filter Metadata F…" at bounding box center [883, 427] width 1263 height 95
click at [402, 408] on input at bounding box center [404, 405] width 110 height 29
click at [1483, 323] on button "Search" at bounding box center [1476, 329] width 74 height 29
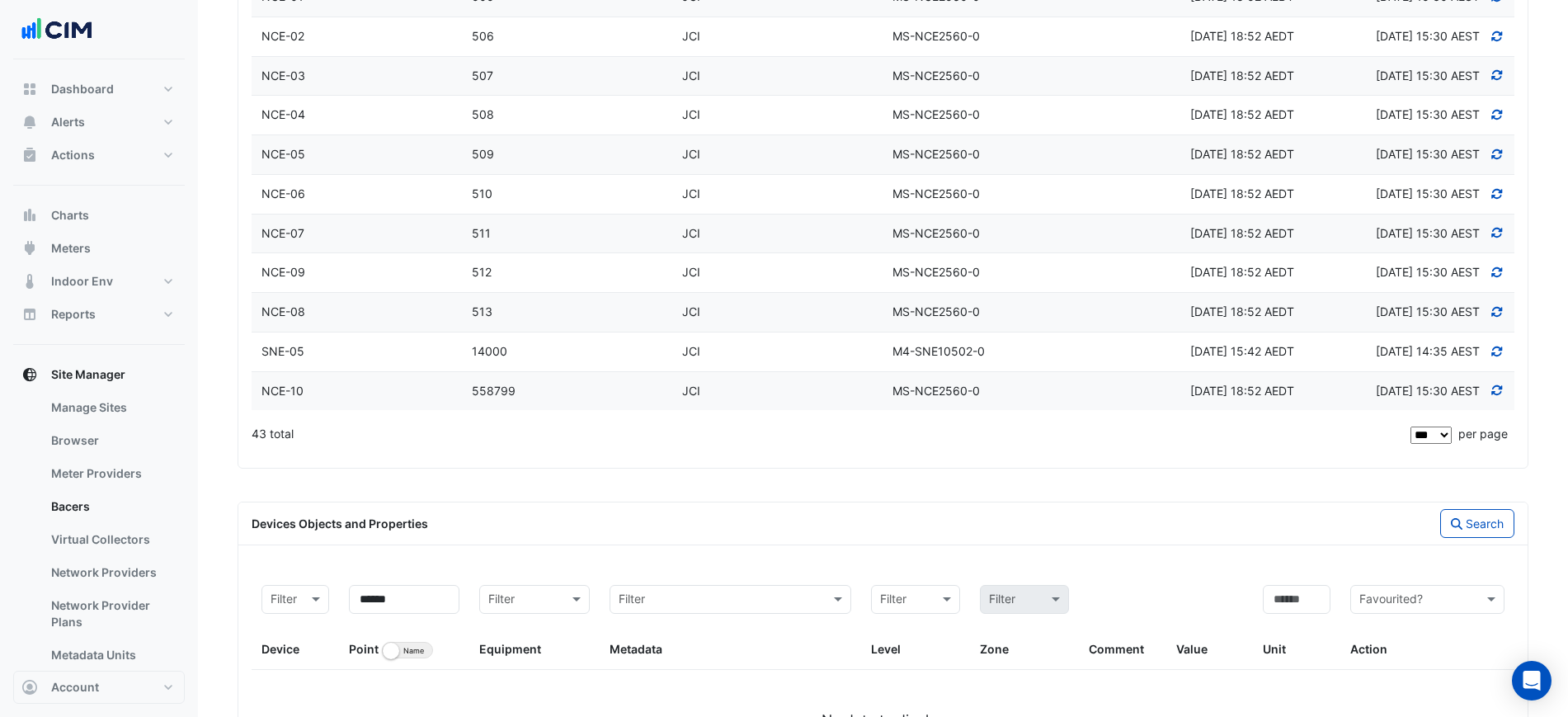
scroll to position [1942, 0]
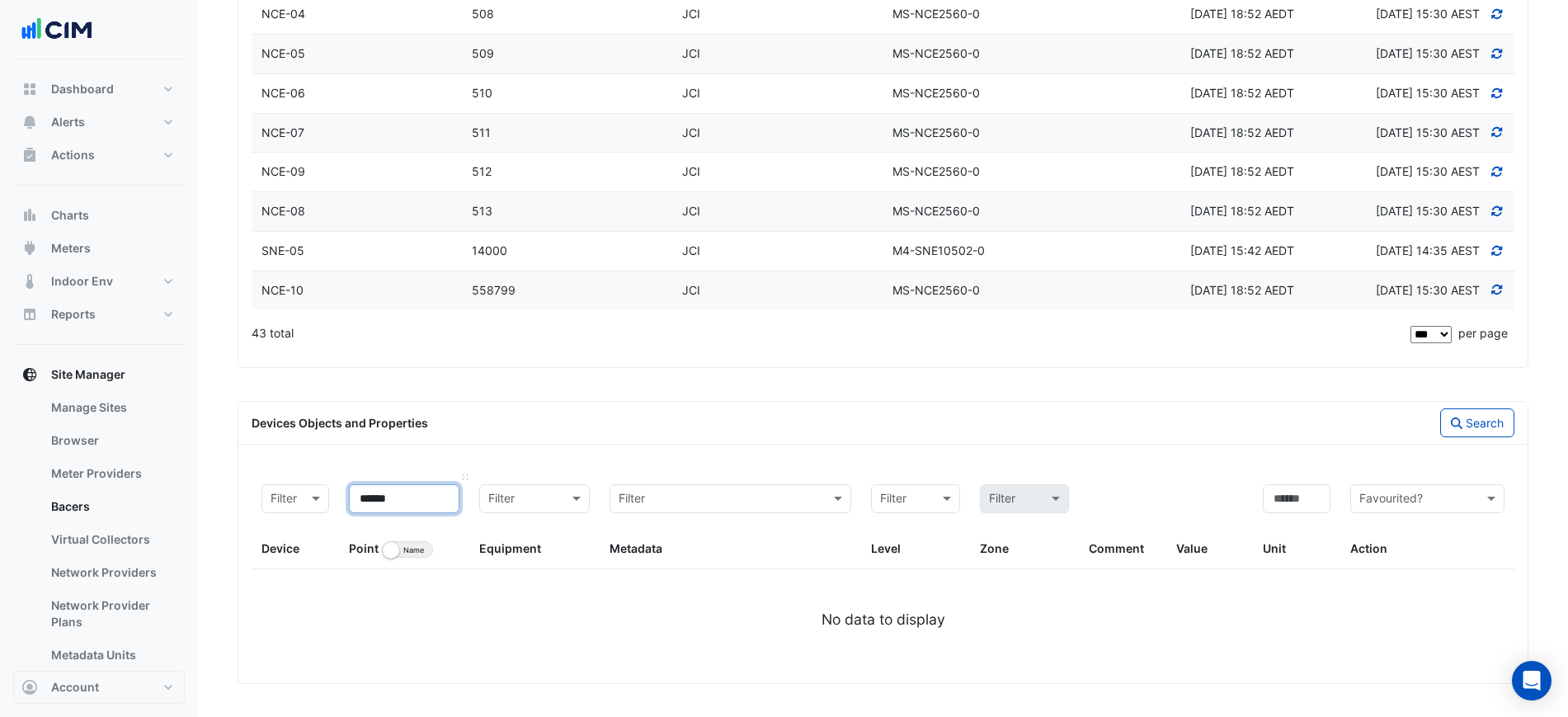
click at [409, 497] on input "******" at bounding box center [404, 499] width 110 height 29
click at [1453, 423] on icon "button" at bounding box center [1456, 423] width 11 height 11
click at [416, 485] on input "****" at bounding box center [404, 499] width 110 height 29
type input "***"
click at [1481, 421] on button "Search" at bounding box center [1476, 423] width 74 height 29
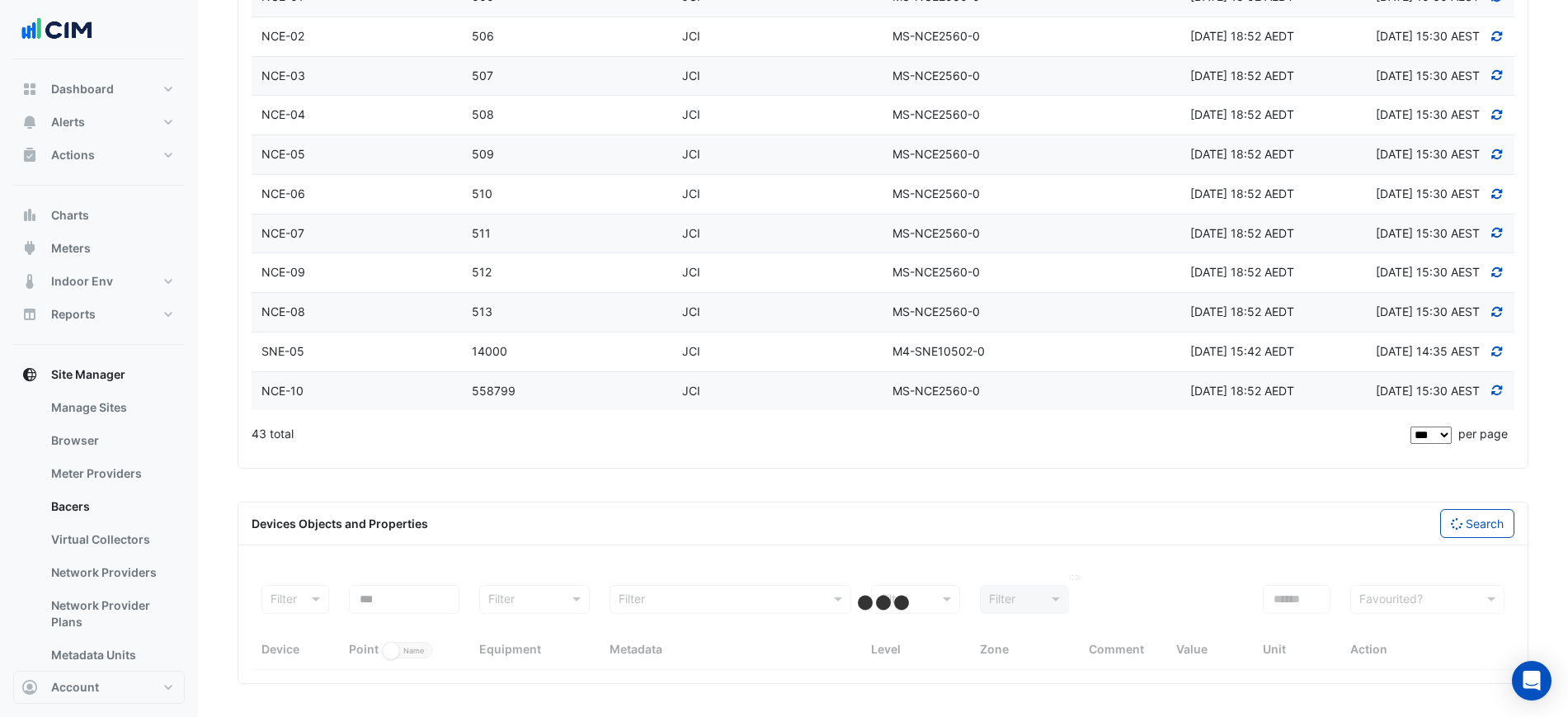
select select "***"
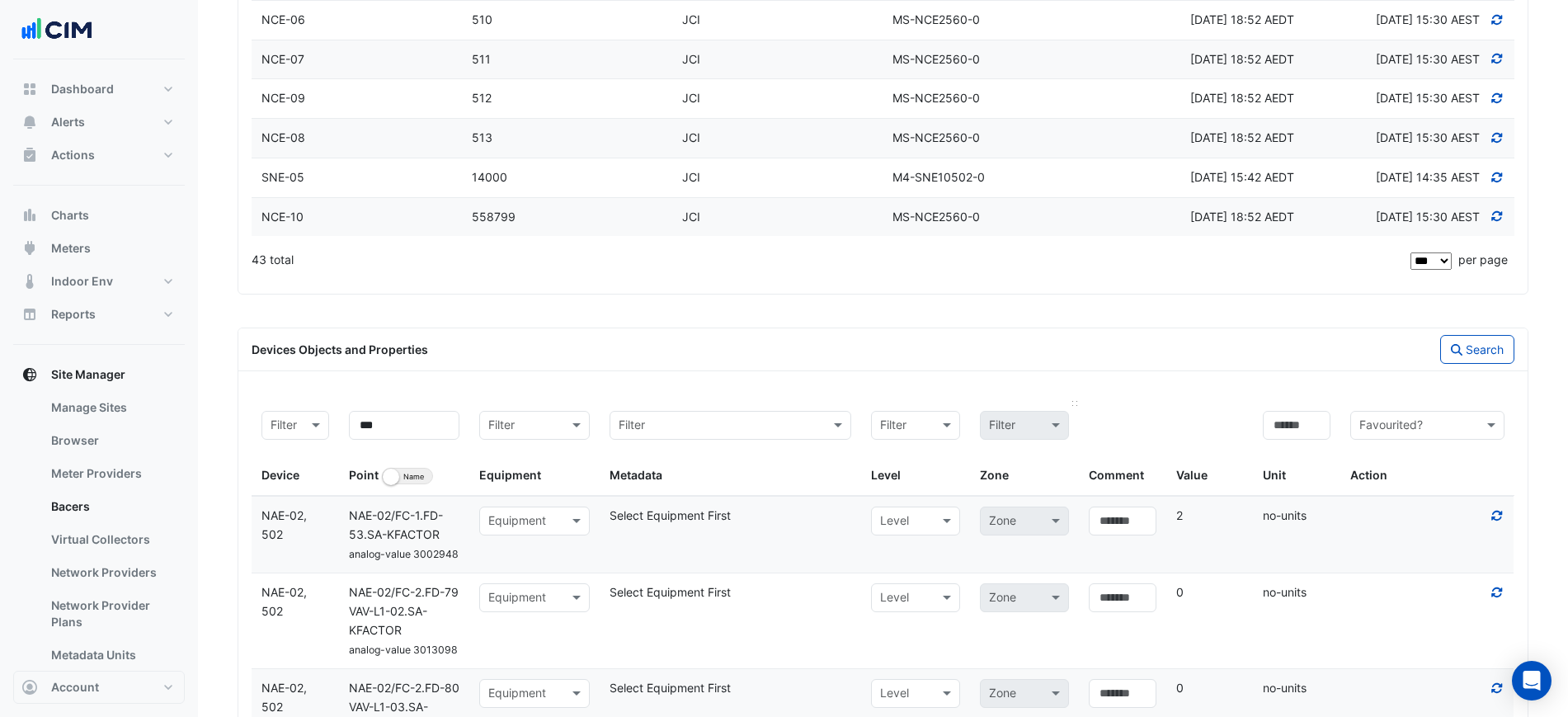
scroll to position [2045, 0]
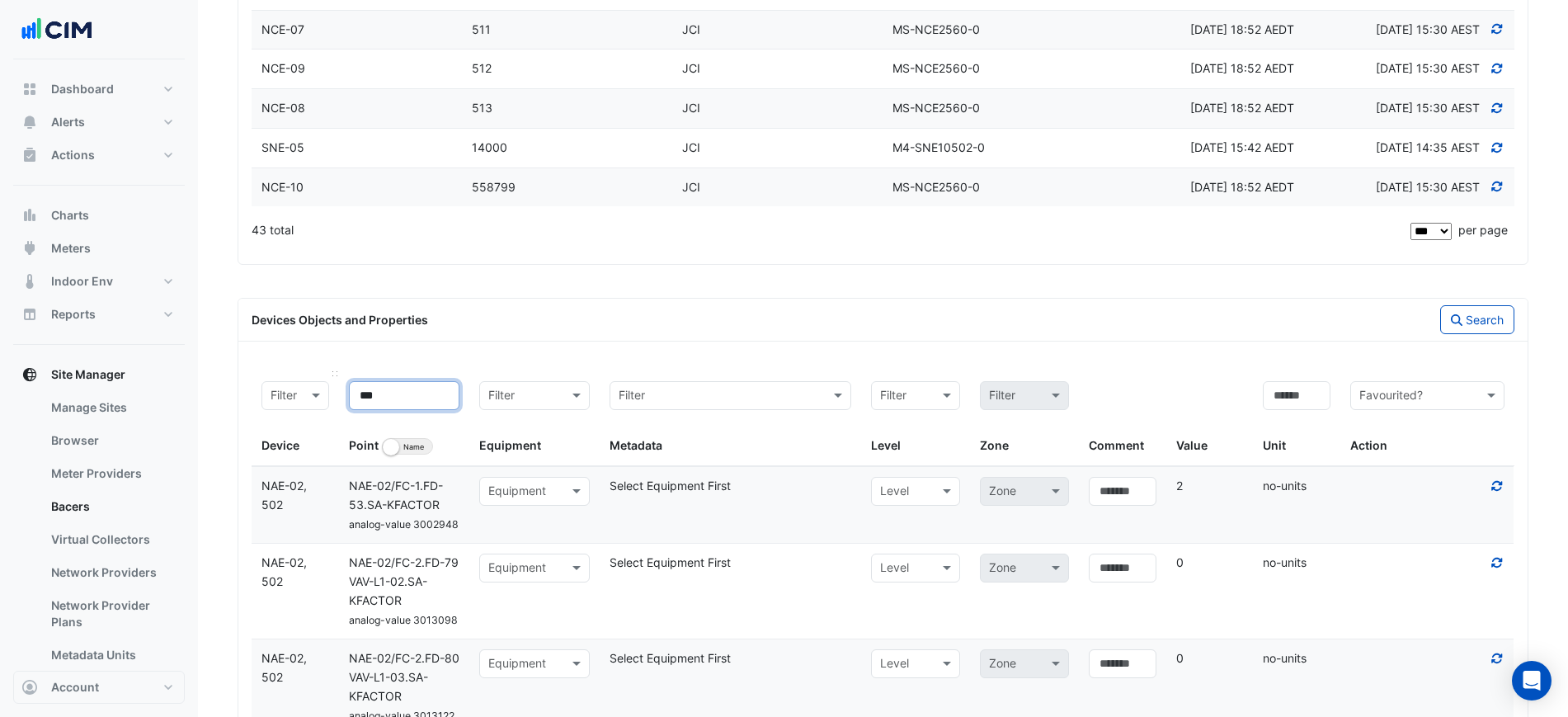
drag, startPoint x: 420, startPoint y: 399, endPoint x: 288, endPoint y: 400, distance: 132.0
click at [286, 399] on div "Filter Device *** Point Identifier Name Filter Equipment Filter Metadata Filter…" at bounding box center [883, 418] width 1263 height 95
click at [1294, 393] on input at bounding box center [1296, 395] width 68 height 29
type input "**********"
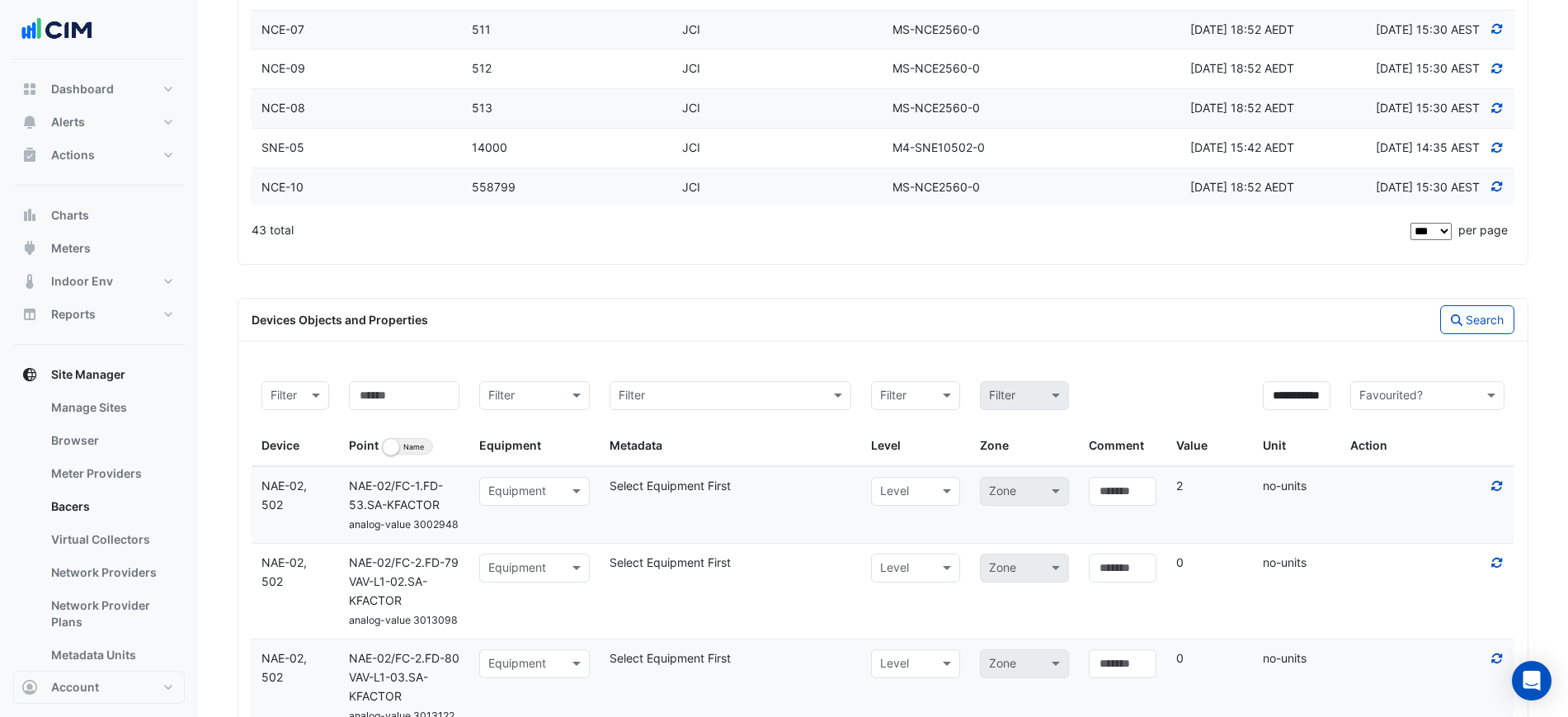
click at [1453, 332] on button "Search" at bounding box center [1476, 320] width 74 height 29
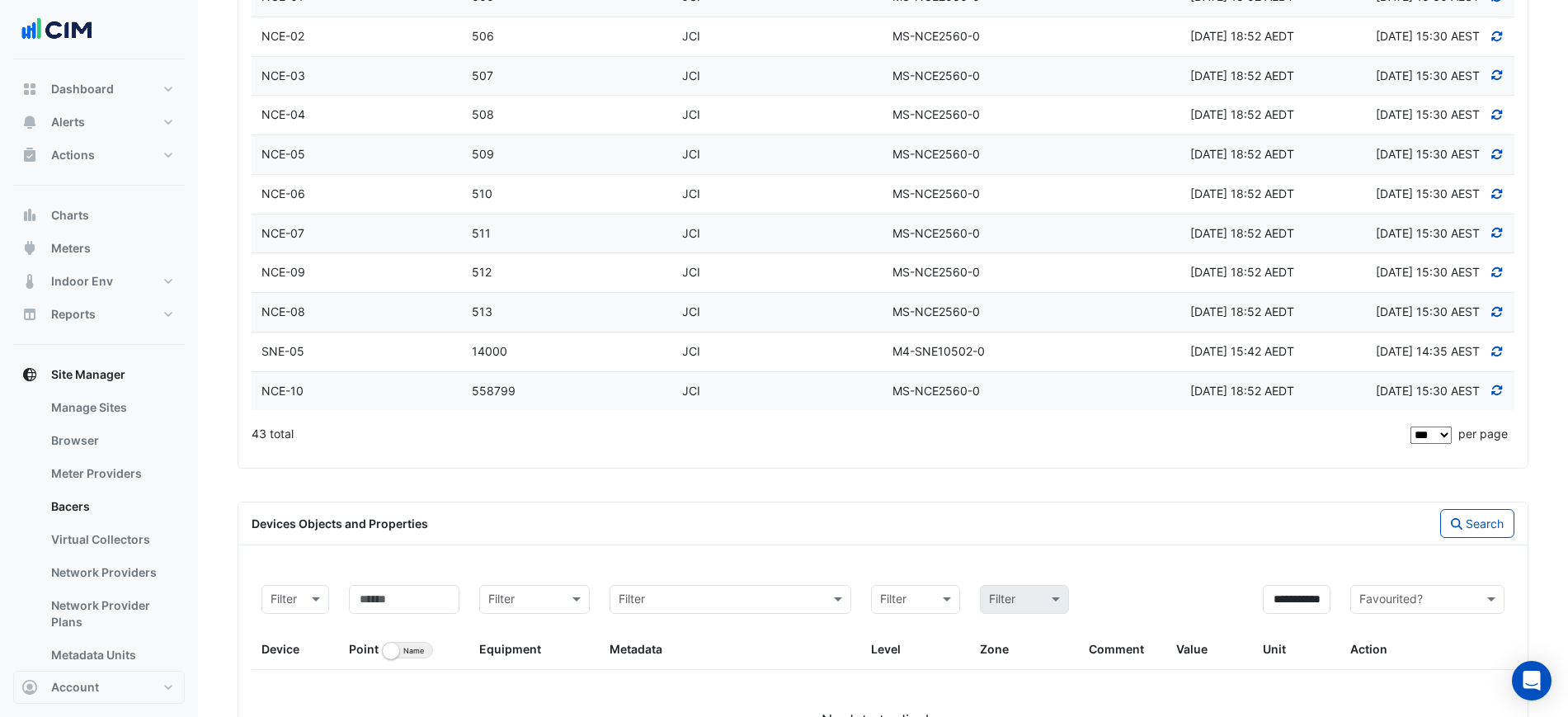
scroll to position [1942, 0]
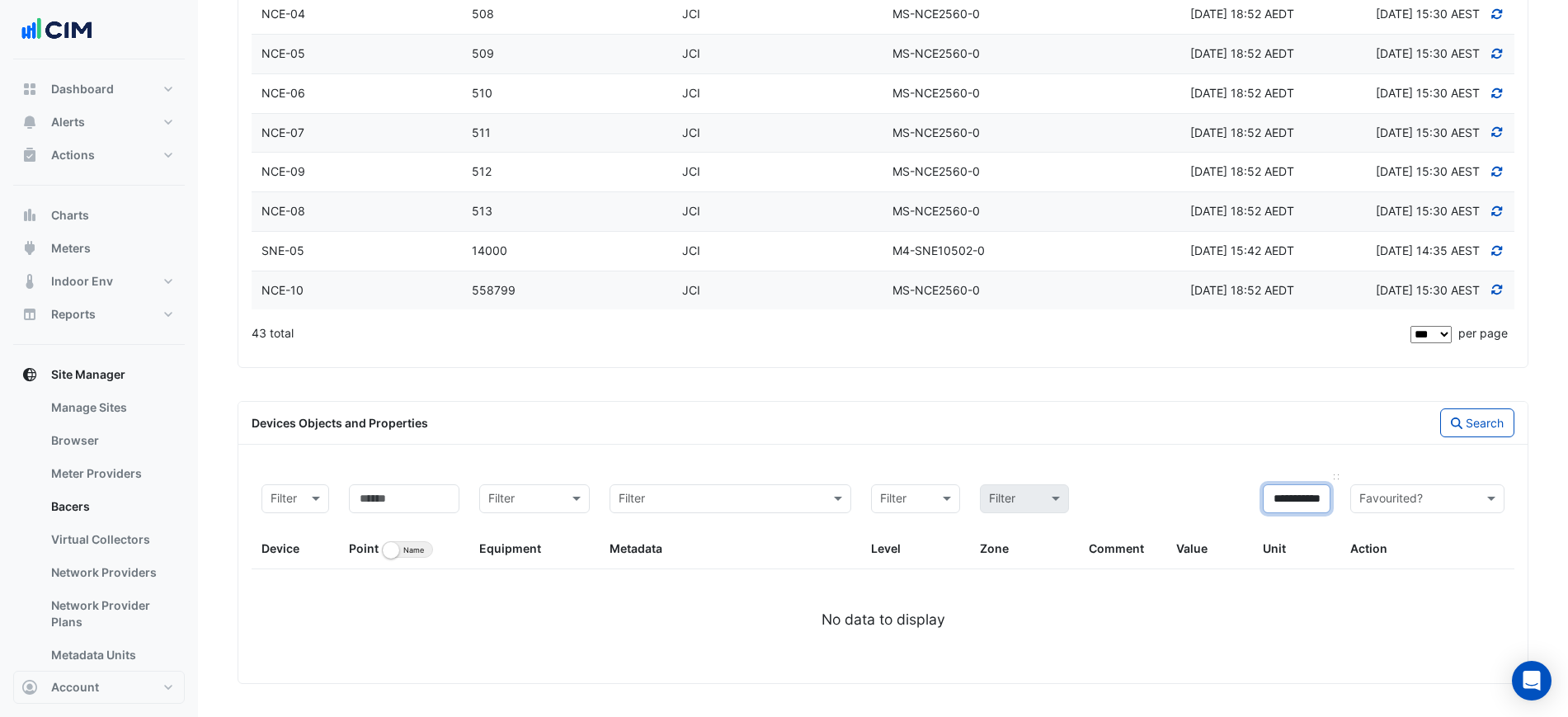
click at [1313, 508] on input "**********" at bounding box center [1296, 499] width 68 height 29
click at [1314, 508] on input "**********" at bounding box center [1296, 499] width 68 height 29
click at [402, 502] on input at bounding box center [404, 499] width 110 height 29
click at [293, 502] on div at bounding box center [295, 499] width 66 height 20
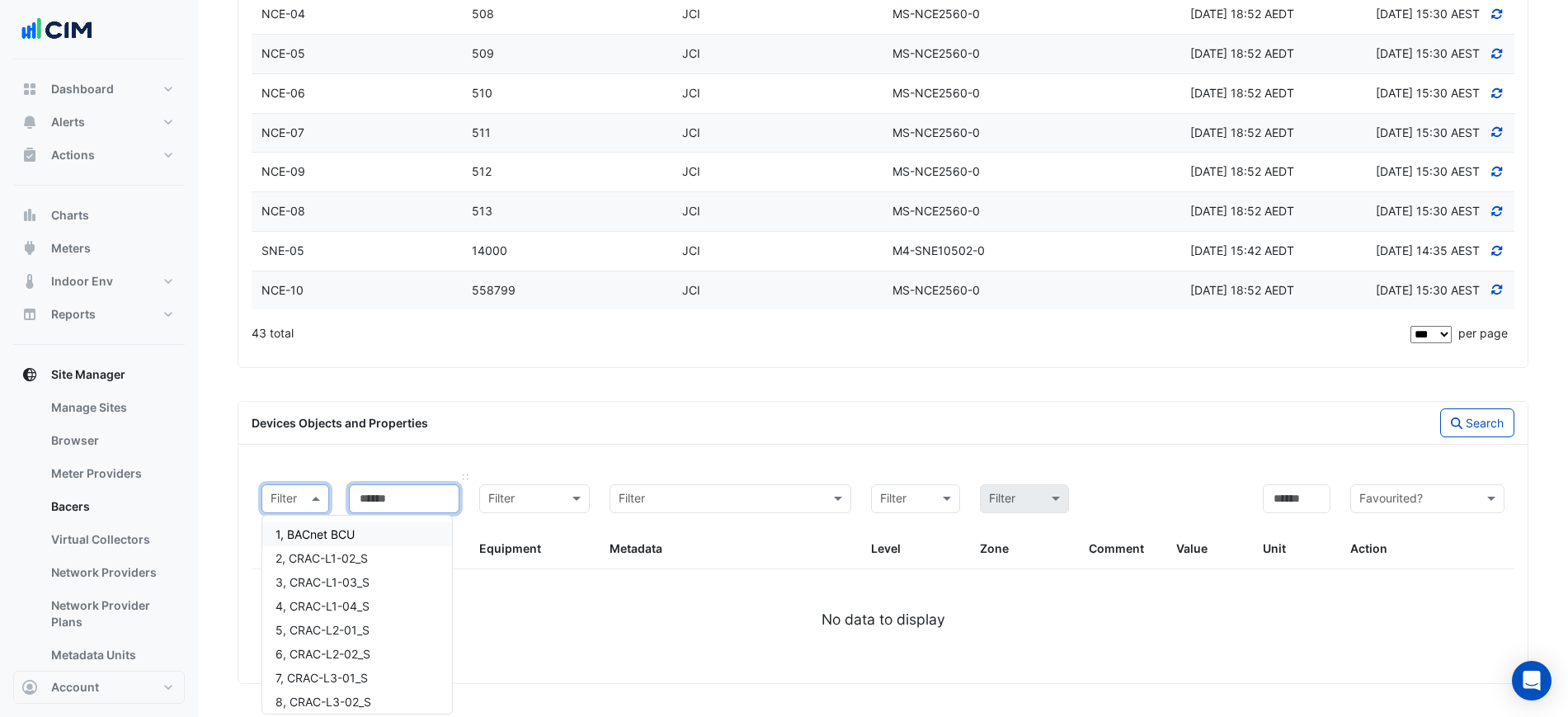
click at [385, 495] on input at bounding box center [404, 499] width 110 height 29
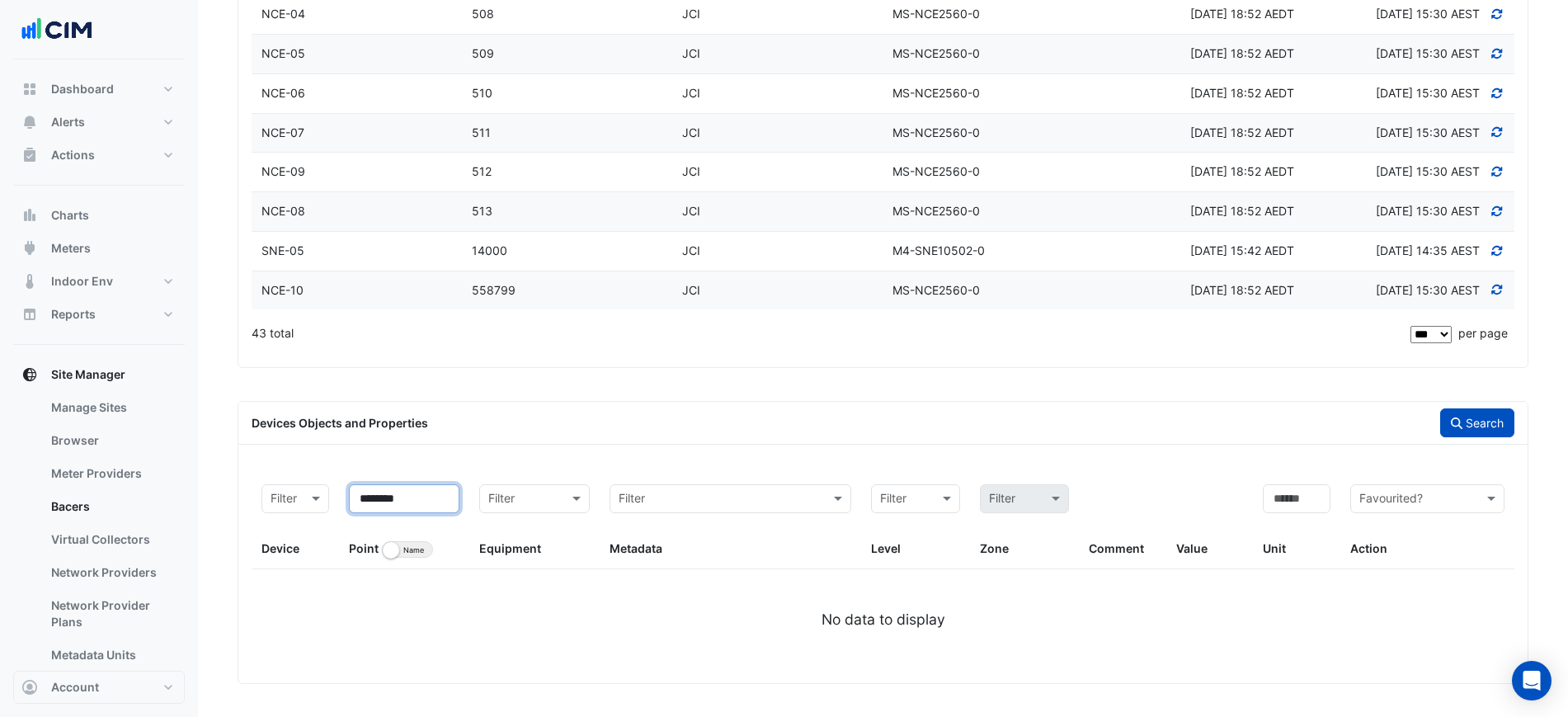
type input "********"
click at [1450, 409] on button "Search" at bounding box center [1476, 423] width 74 height 29
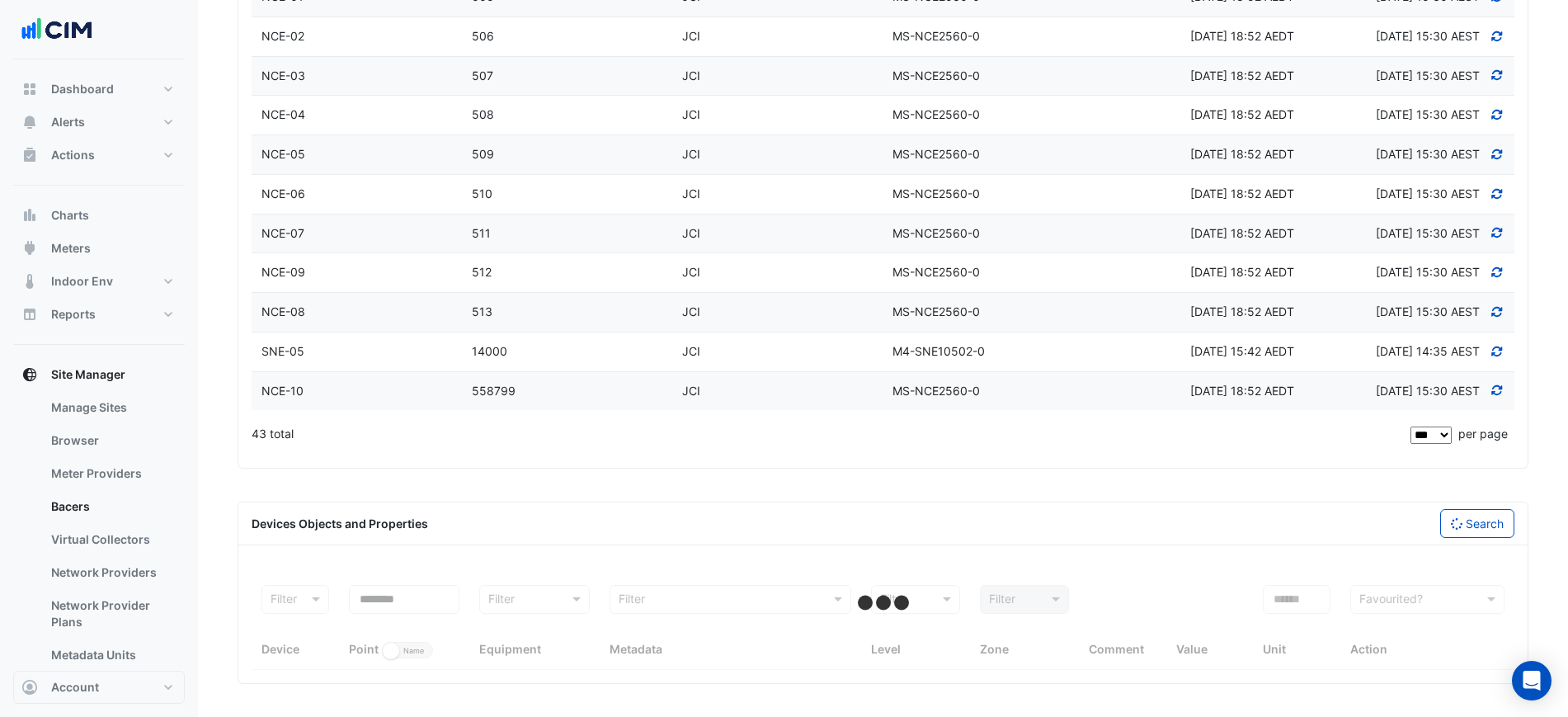
select select "***"
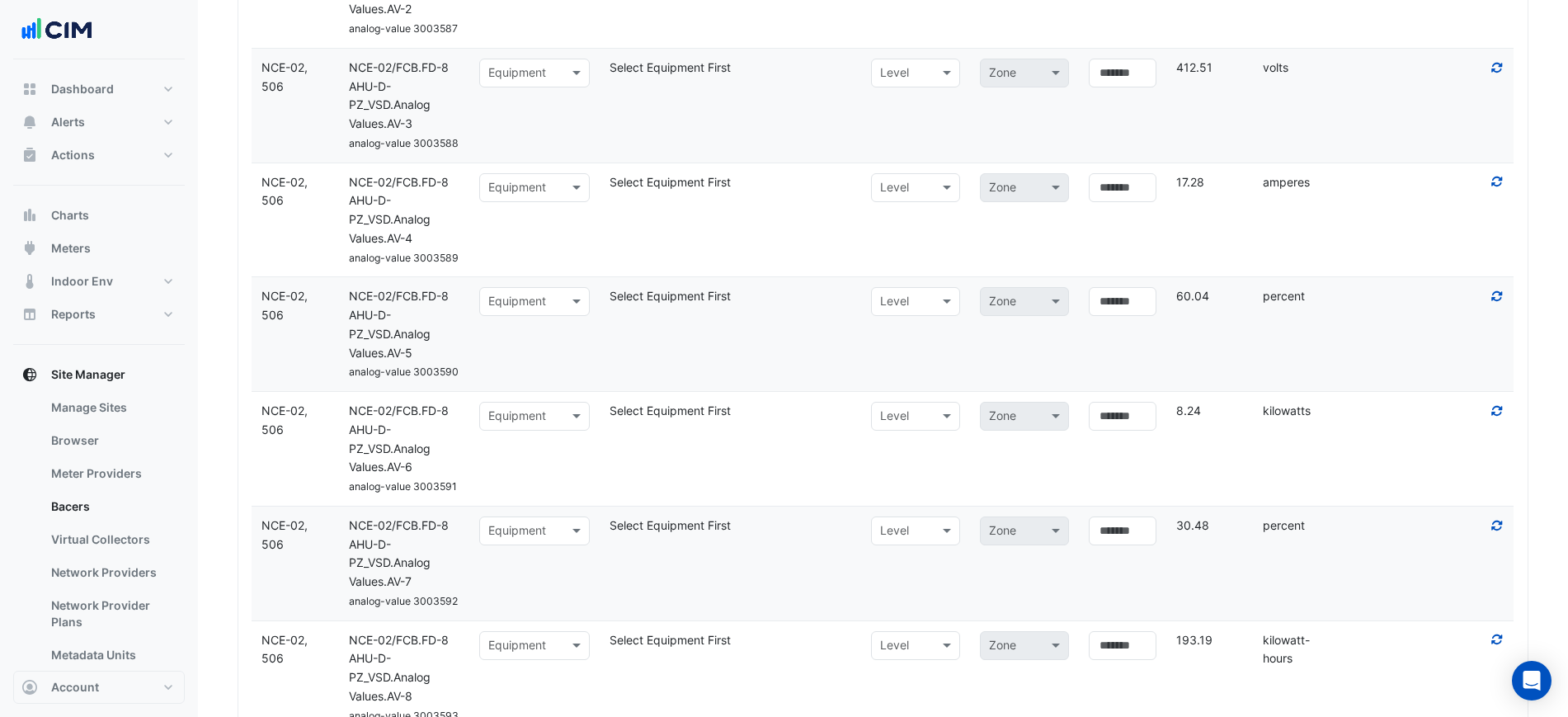
scroll to position [10532, 0]
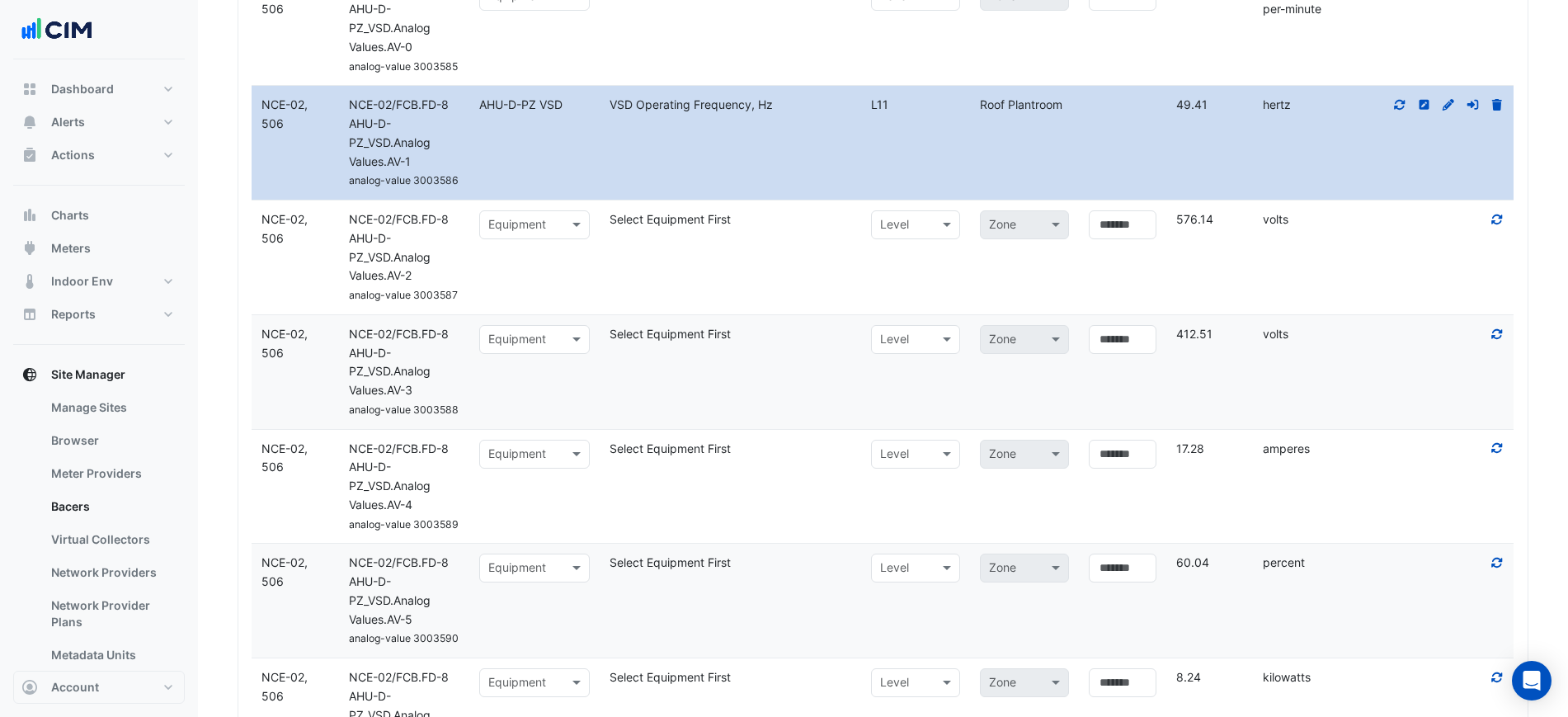
drag, startPoint x: 1395, startPoint y: 192, endPoint x: 1264, endPoint y: 174, distance: 132.2
click at [1264, 86] on div "Device NCE-02, 506 Name NCE-02/FCB.FD-8 AHU-D-PZ_VSD.Analog Values.AV-0 analog-…" at bounding box center [883, 28] width 1263 height 114
drag, startPoint x: 1264, startPoint y: 174, endPoint x: 1345, endPoint y: 203, distance: 86.0
click at [1349, 86] on div "Device NCE-02, 506 Name NCE-02/FCB.FD-8 AHU-D-PZ_VSD.Analog Values.AV-0 analog-…" at bounding box center [883, 28] width 1263 height 114
copy div "revolutions-per-minute Action"
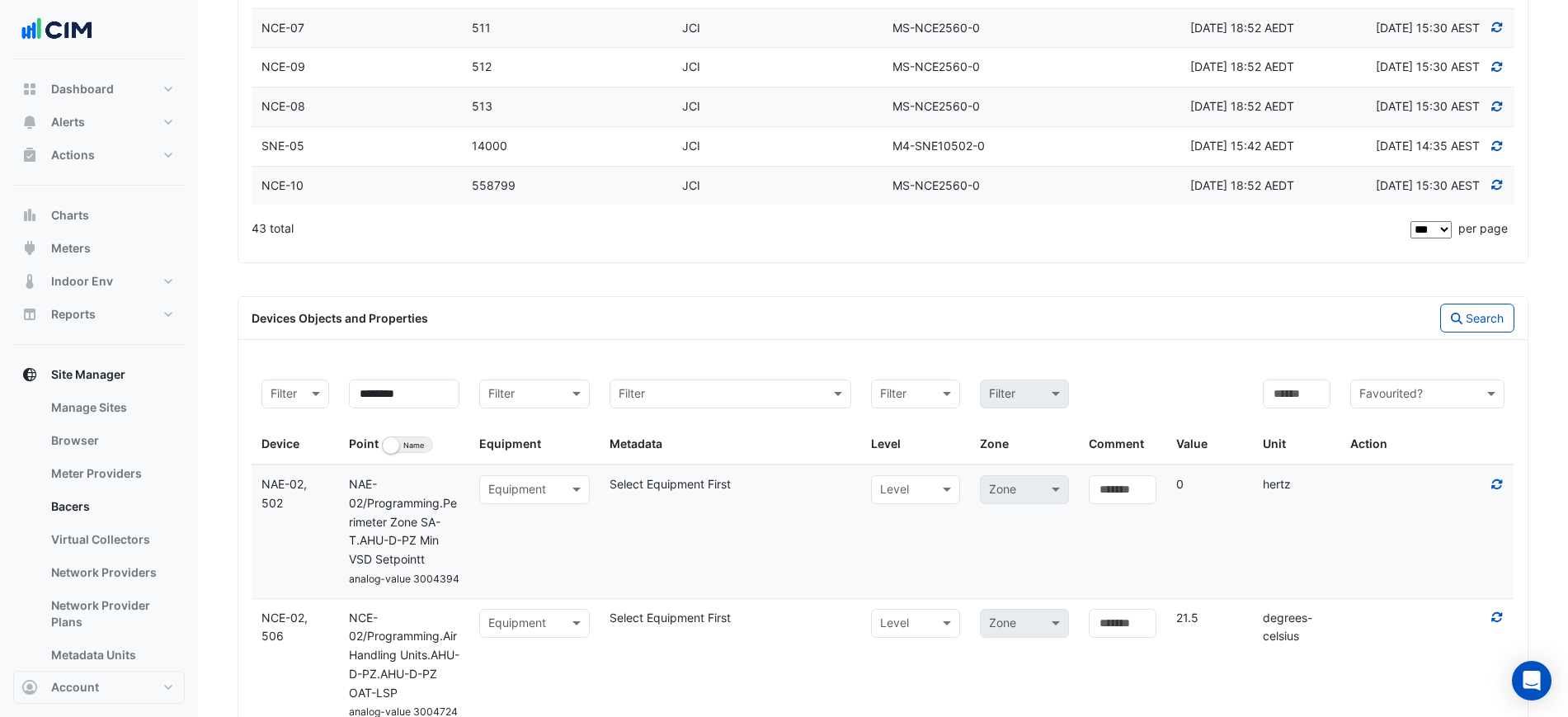
scroll to position [2179, 0]
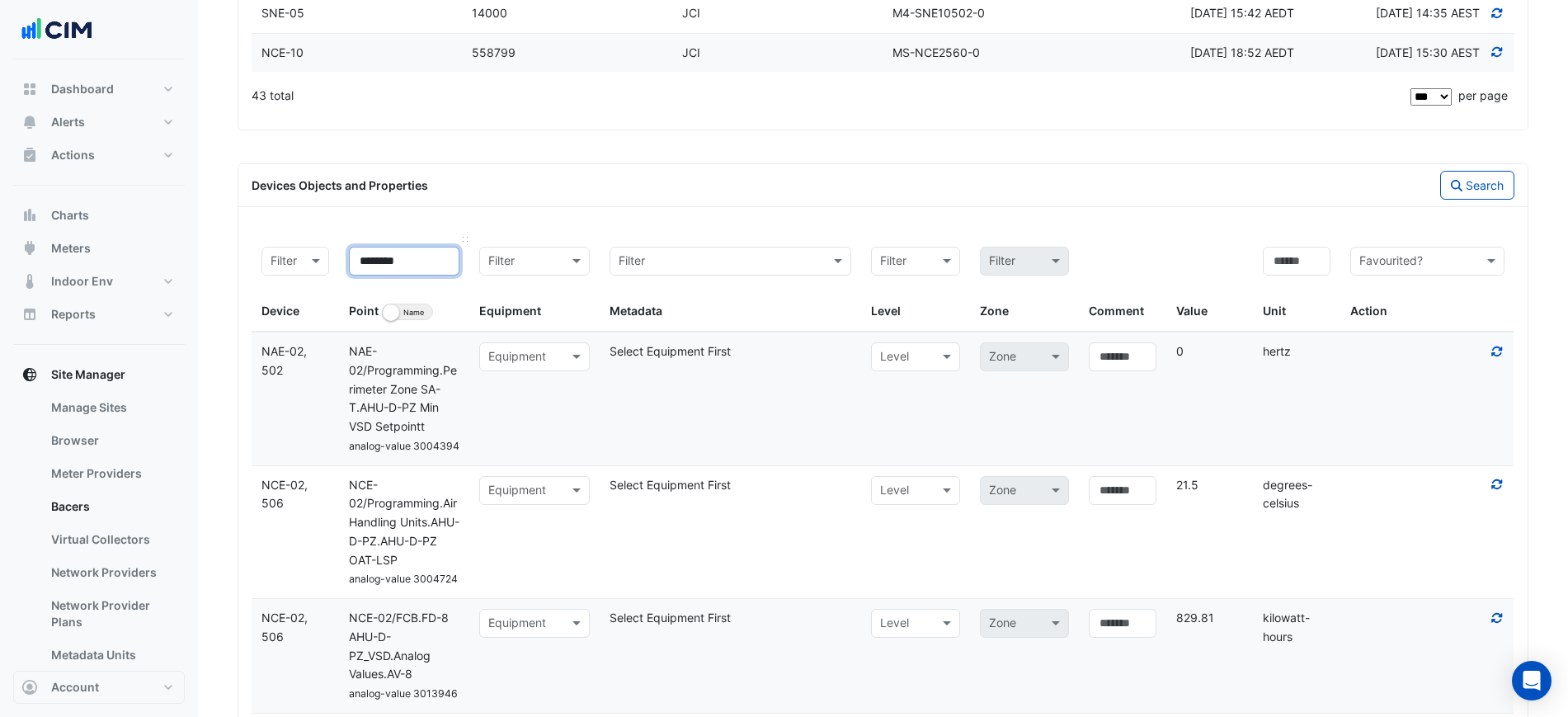
click at [441, 264] on input "********" at bounding box center [404, 261] width 110 height 29
type input "**********"
click at [1461, 190] on button "Search" at bounding box center [1476, 186] width 74 height 29
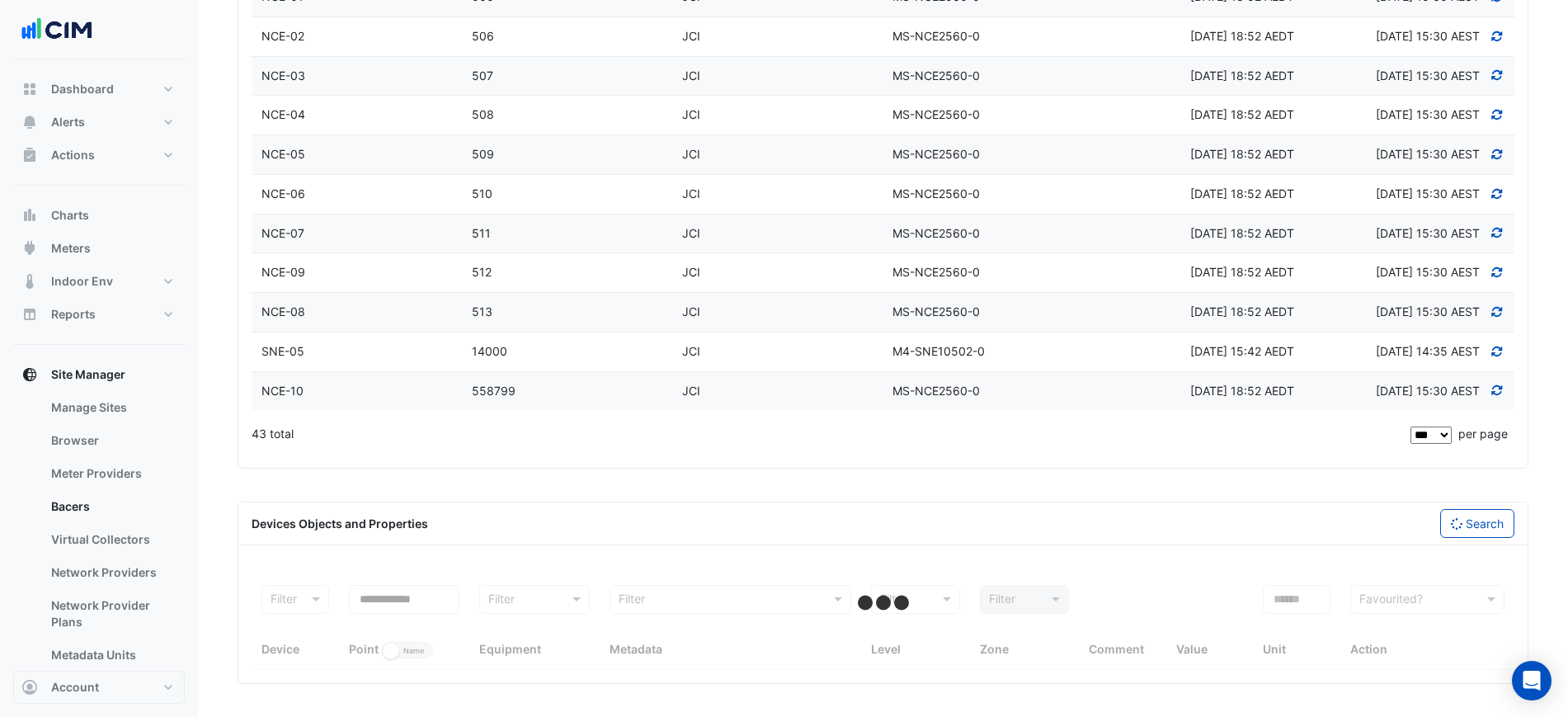
scroll to position [1841, 0]
select select "***"
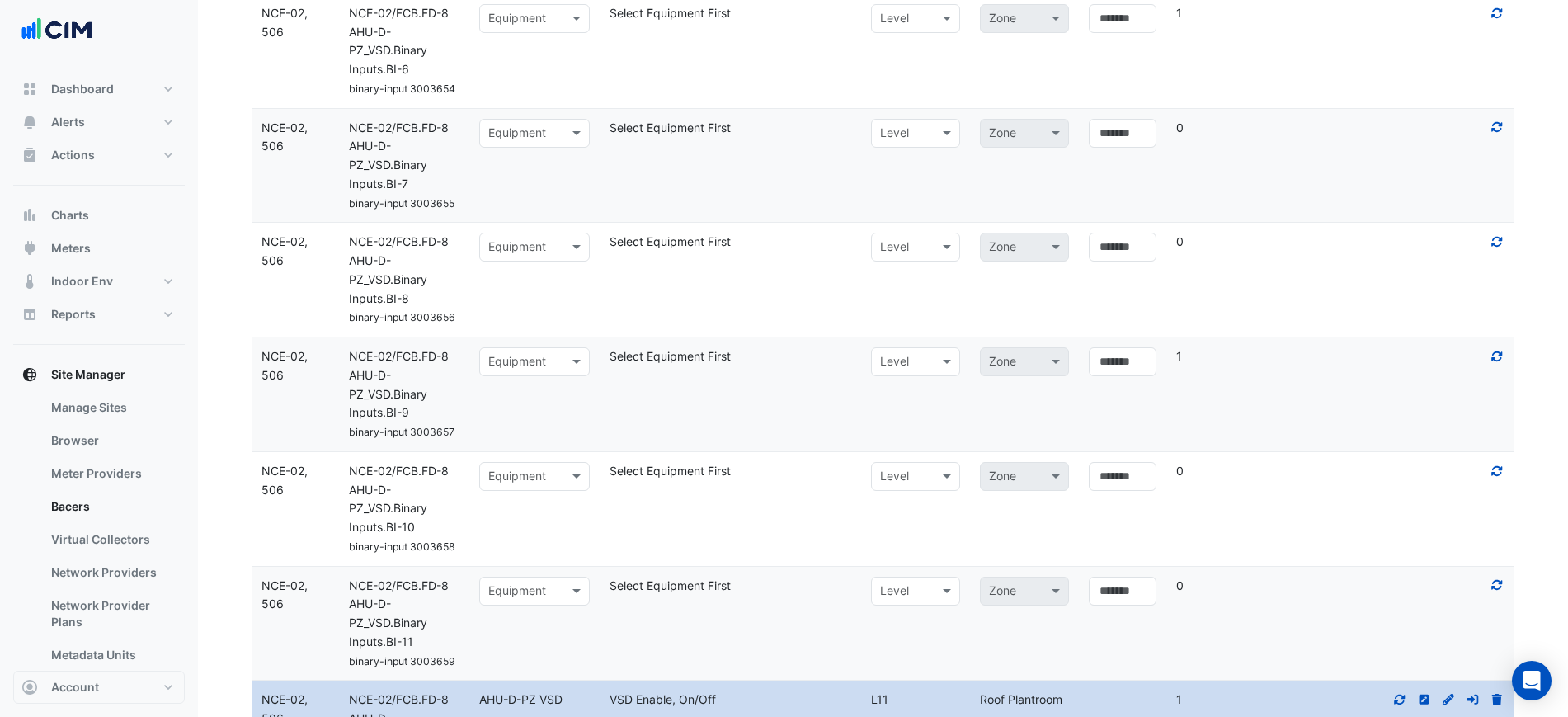
scroll to position [13425, 0]
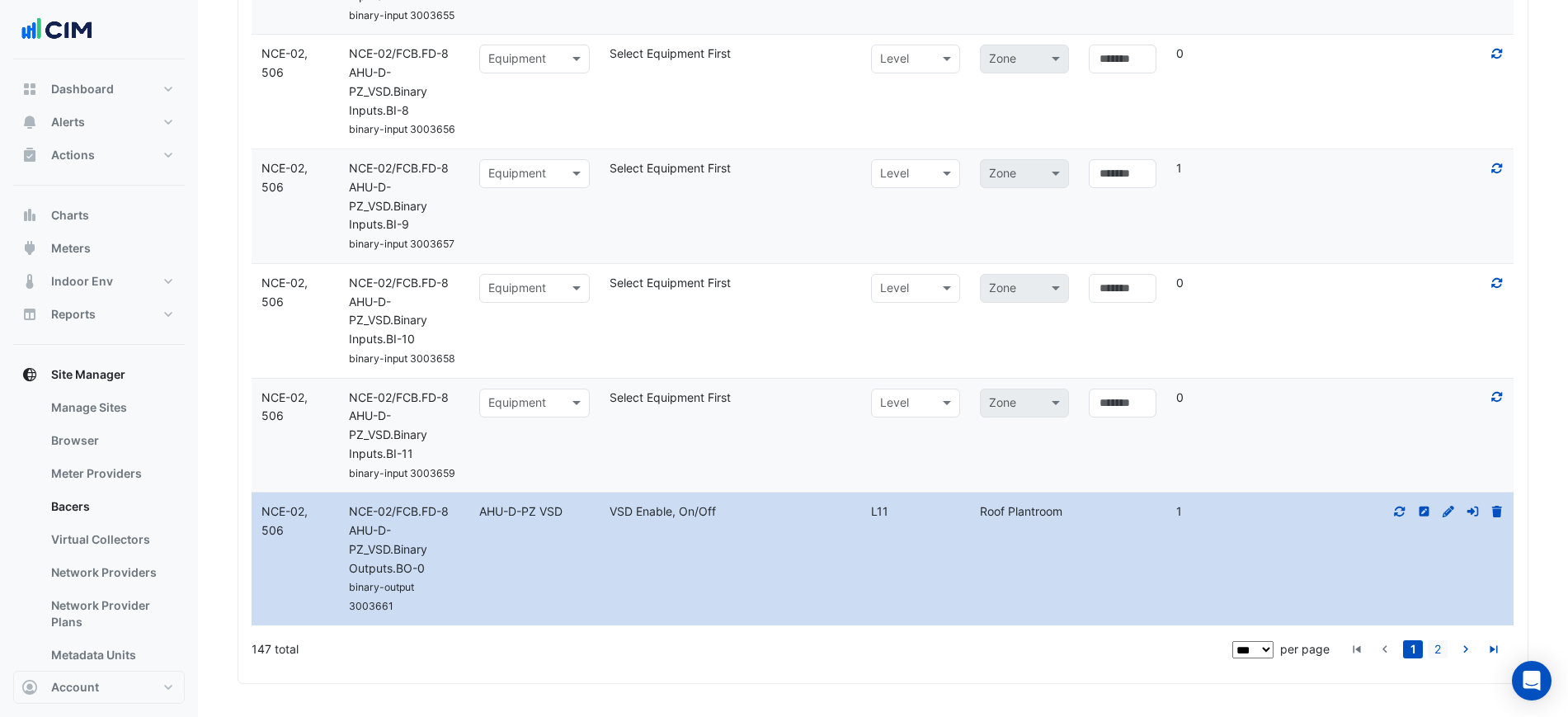
click at [1431, 649] on link "2" at bounding box center [1437, 649] width 20 height 18
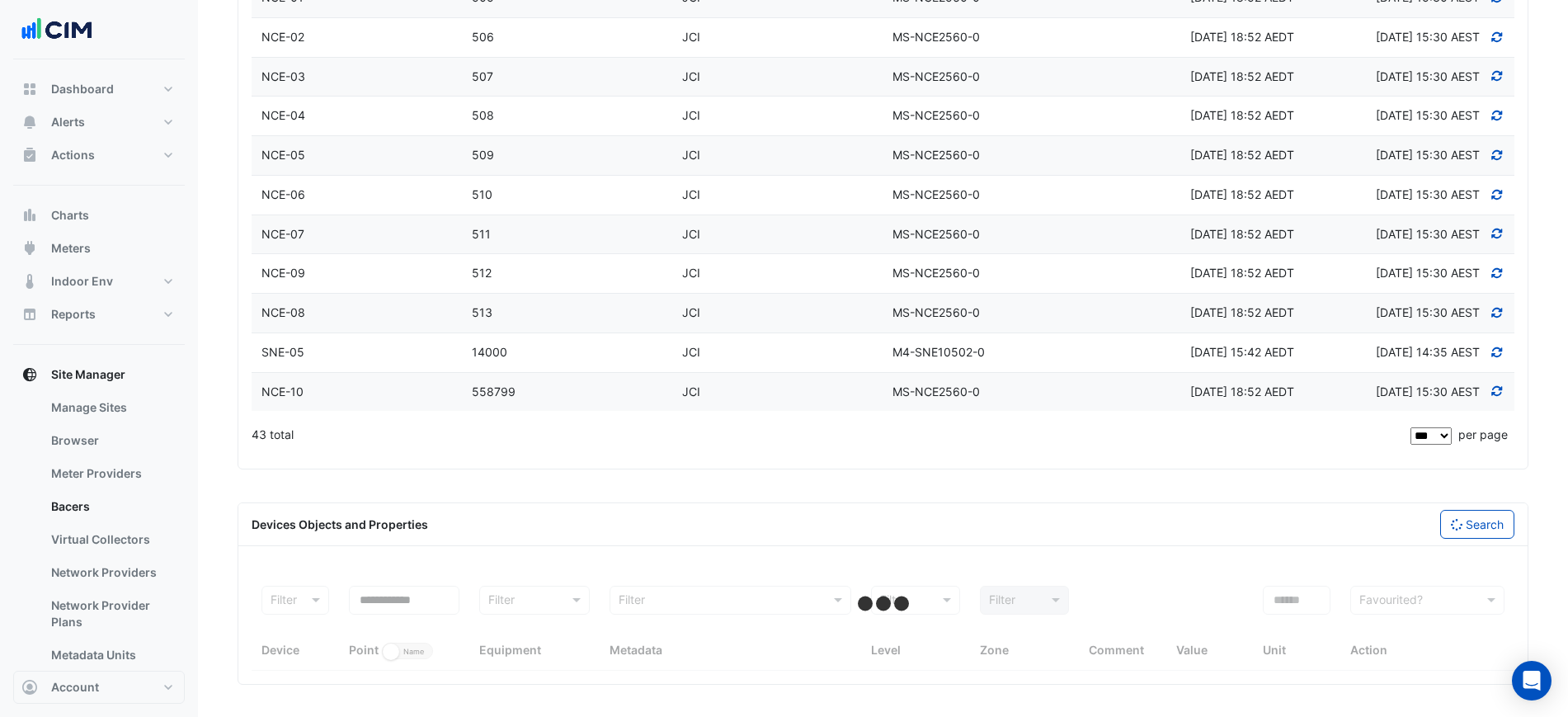
select select "***"
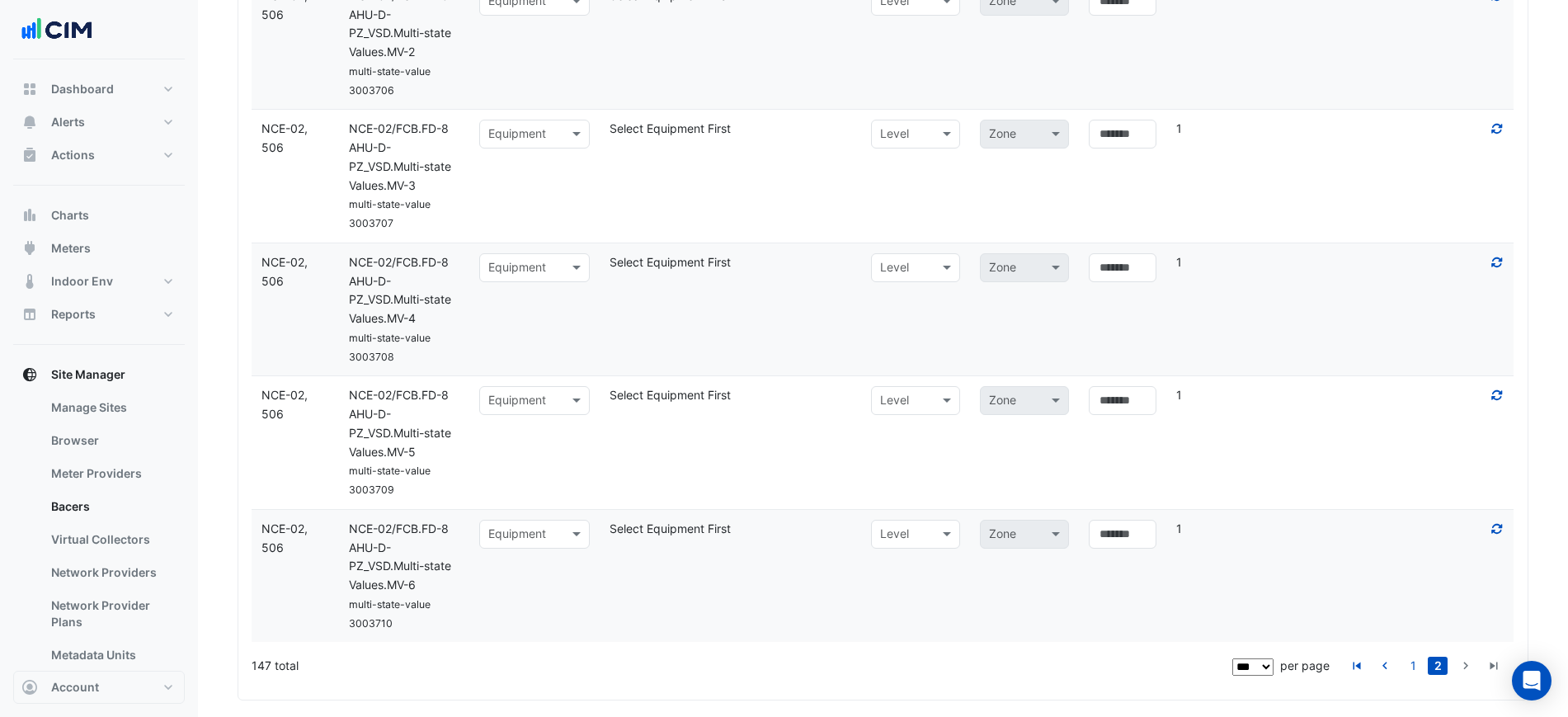
scroll to position [7490, 0]
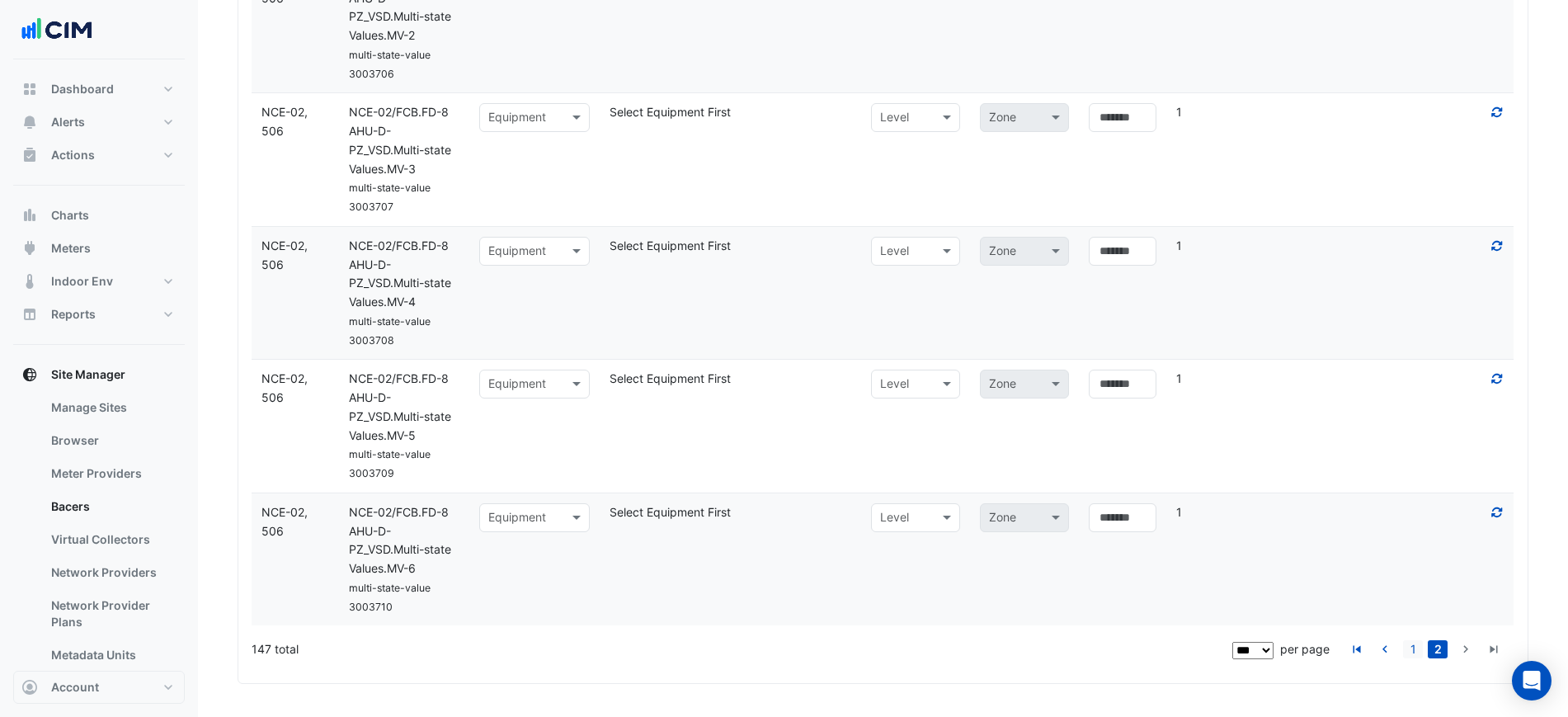
click at [1407, 656] on link "1" at bounding box center [1412, 649] width 20 height 18
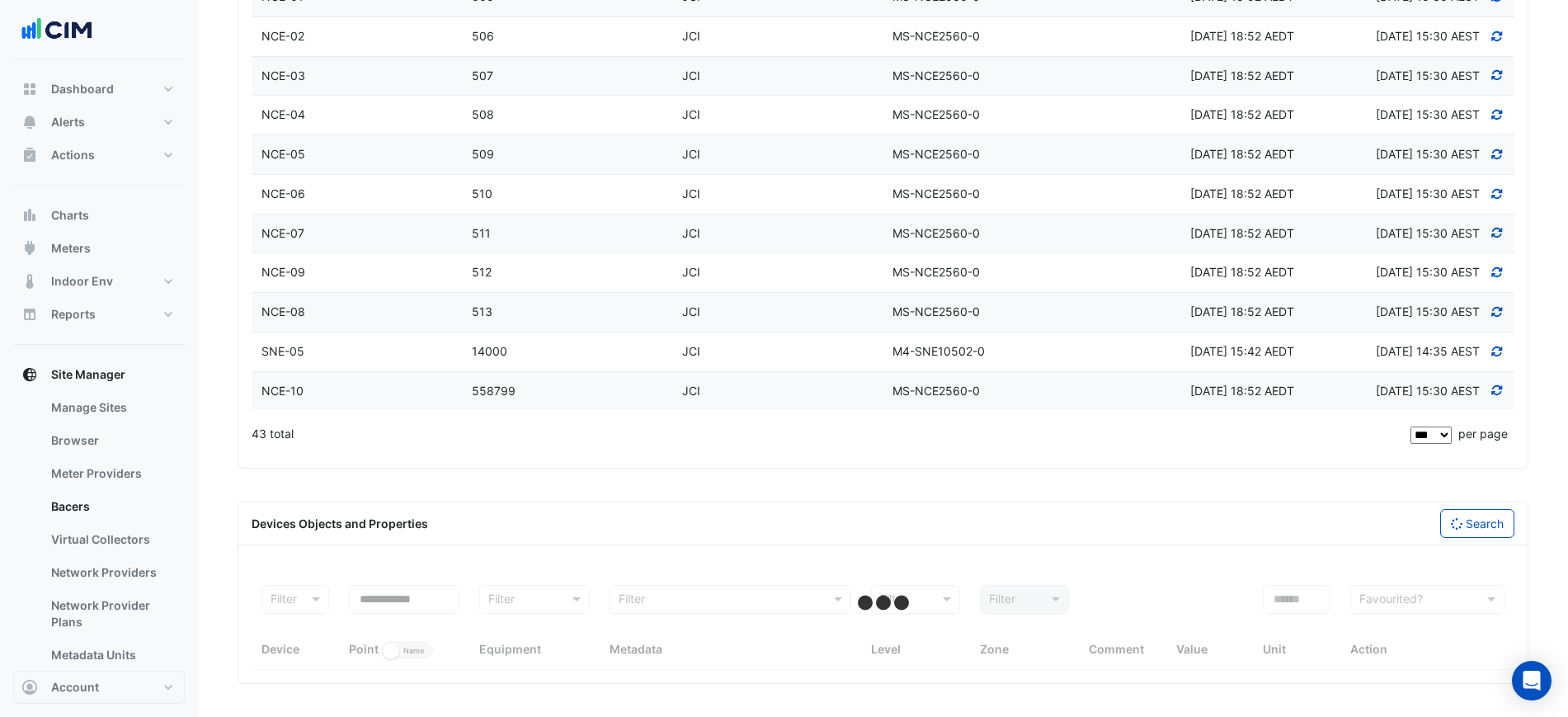
scroll to position [1841, 0]
select select "***"
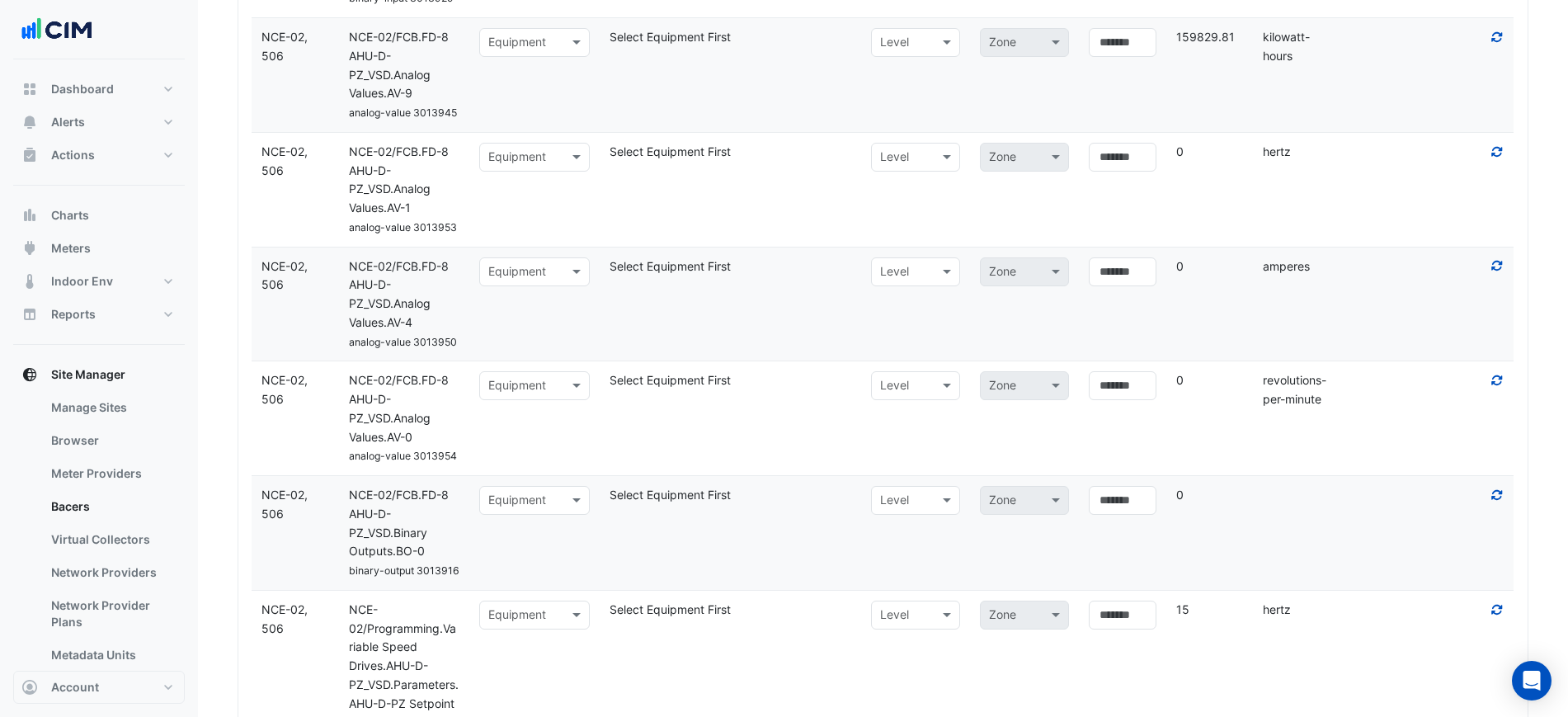
scroll to position [3469, 0]
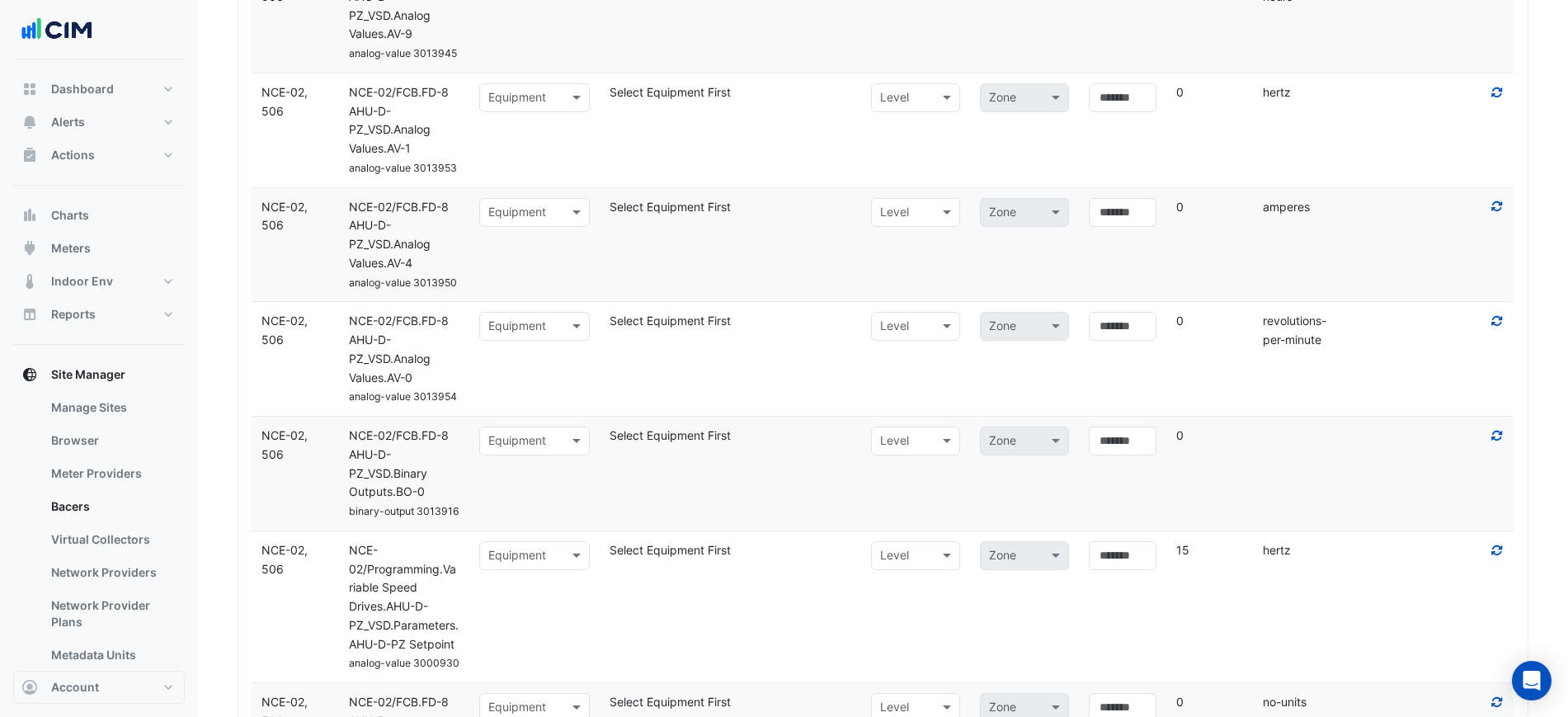
drag, startPoint x: 1339, startPoint y: 219, endPoint x: 1281, endPoint y: 222, distance: 58.1
click at [1278, 222] on datatable-body-cell "Units amperes" at bounding box center [1297, 245] width 87 height 114
click at [1287, 222] on datatable-body-cell "Units amperes" at bounding box center [1297, 245] width 87 height 114
drag, startPoint x: 1254, startPoint y: 212, endPoint x: 1354, endPoint y: 213, distance: 100.0
click at [1314, 210] on div "amperes" at bounding box center [1297, 207] width 87 height 19
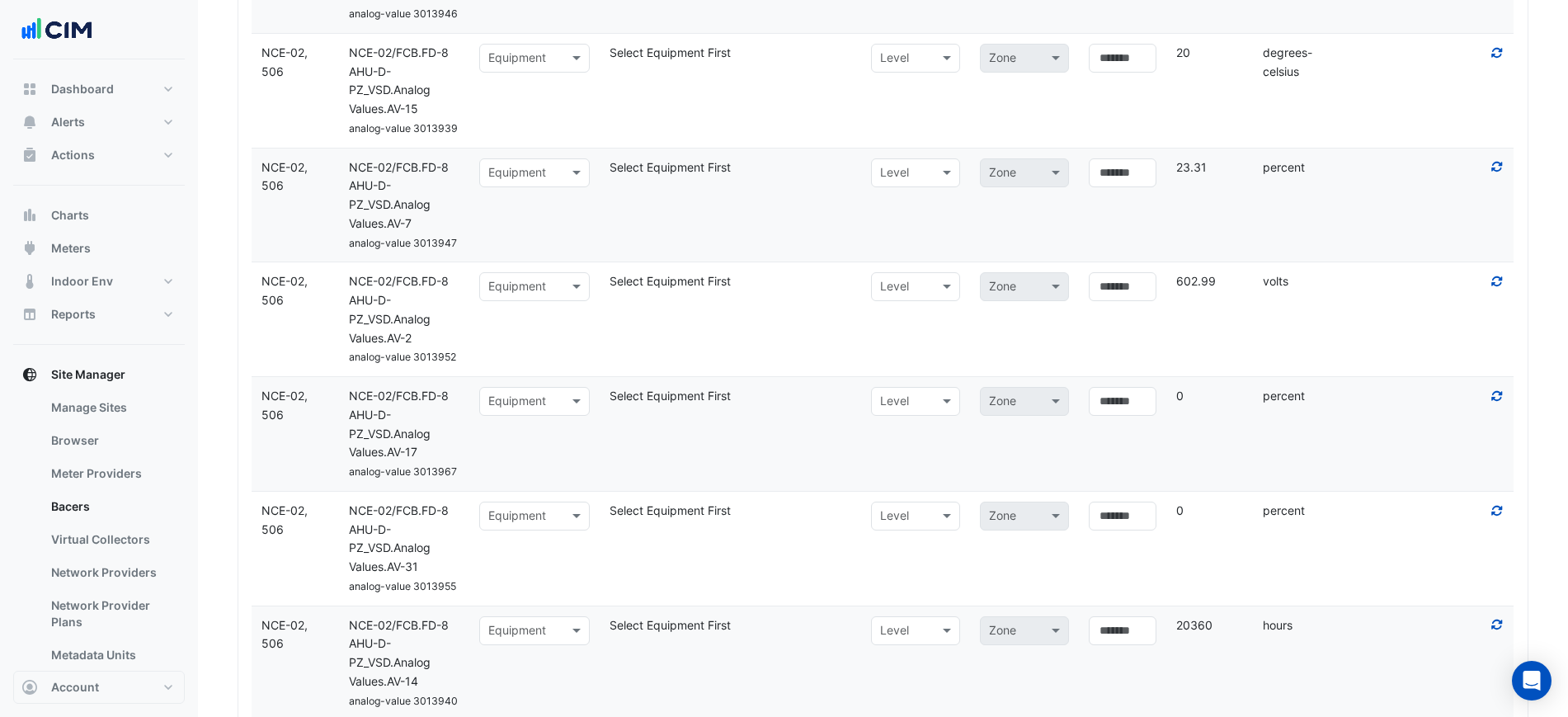
scroll to position [2334, 0]
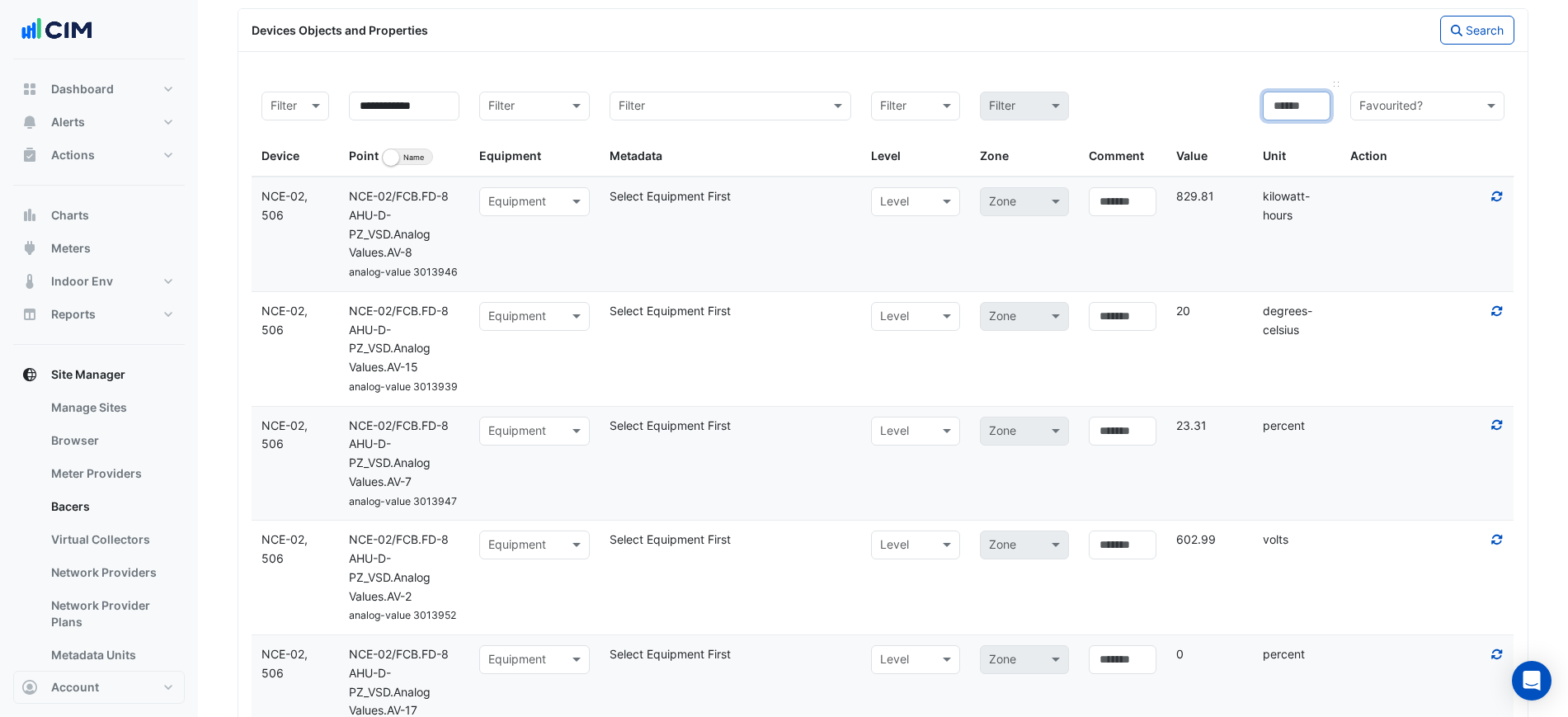
click at [1307, 110] on input at bounding box center [1296, 106] width 68 height 29
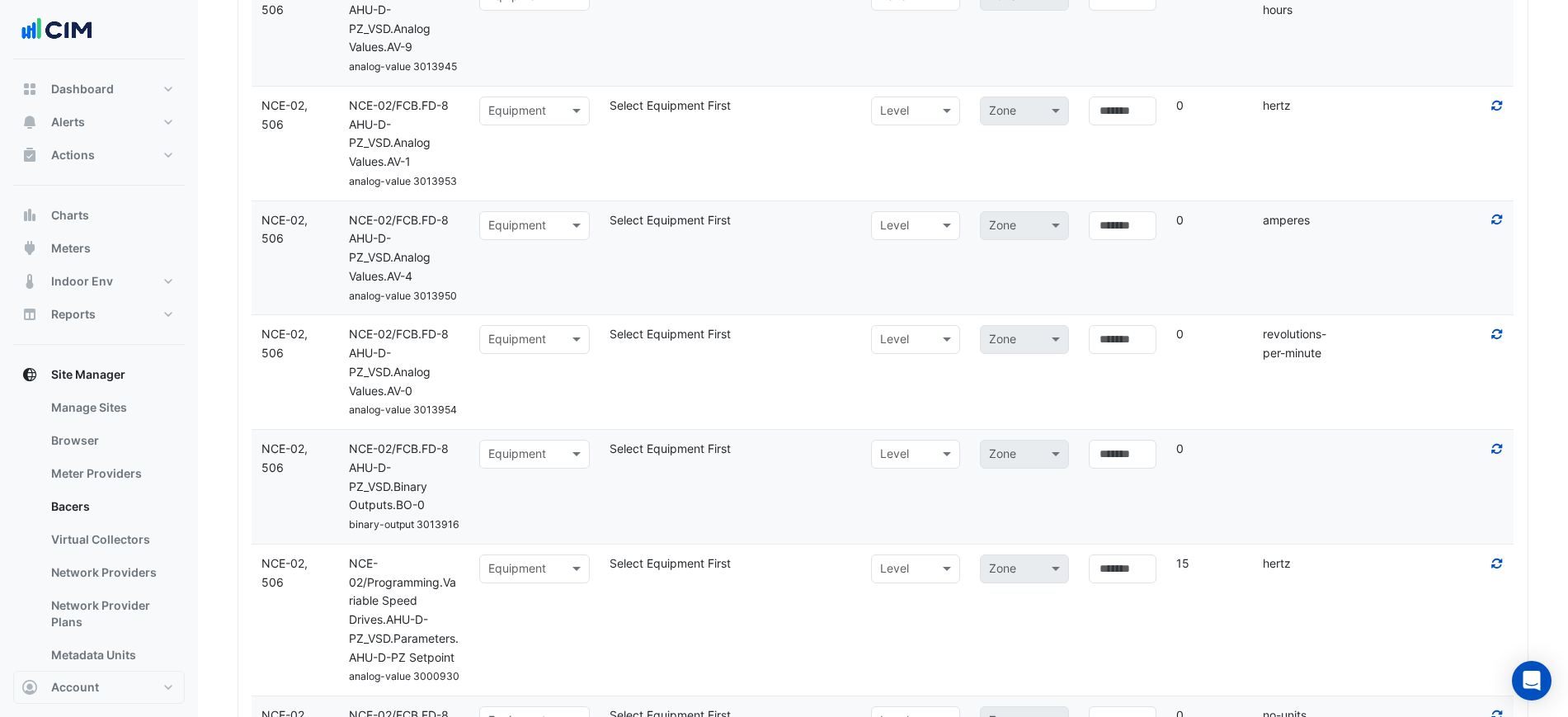
scroll to position [3469, 0]
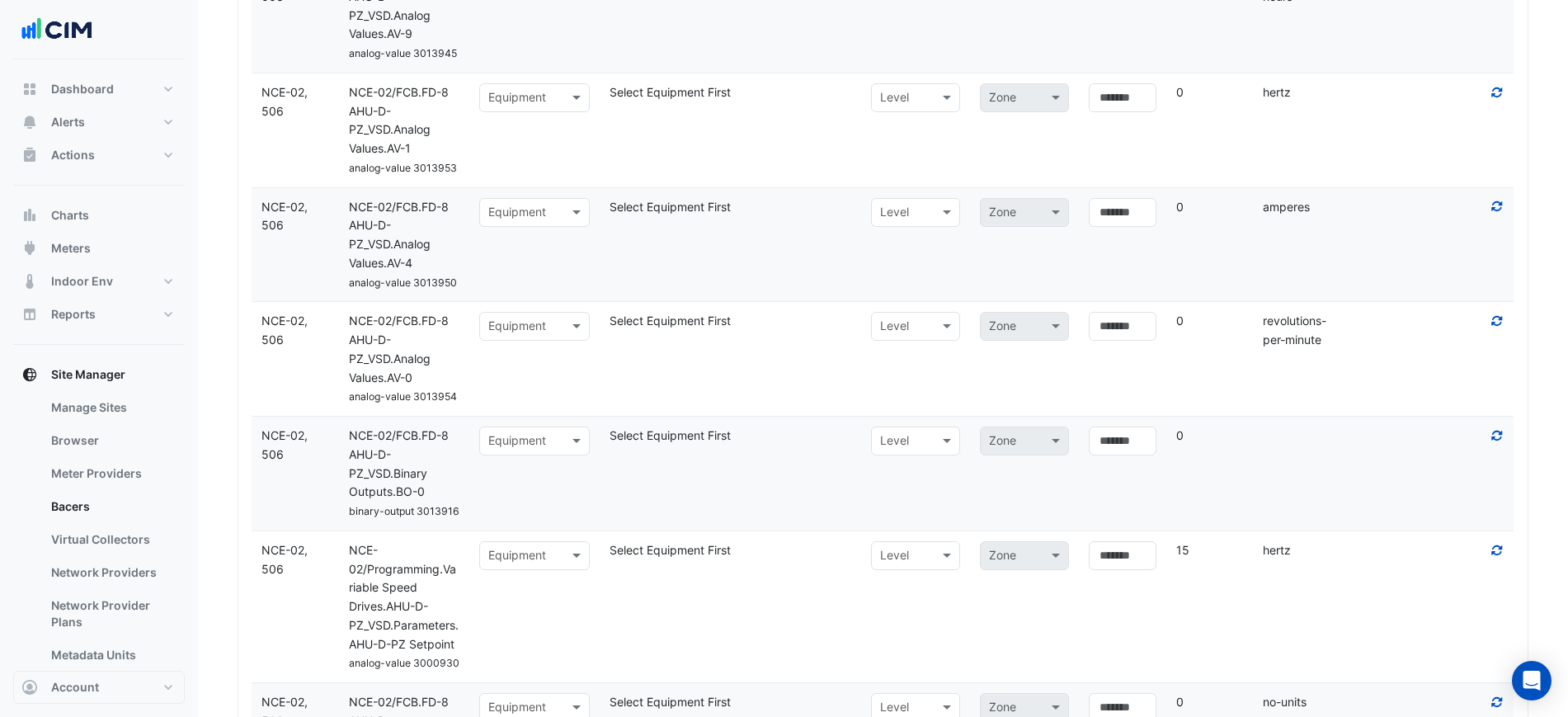
drag, startPoint x: 1340, startPoint y: 348, endPoint x: 1264, endPoint y: 320, distance: 81.0
click at [1264, 320] on div "Device NCE-02, 506 Name NCE-02/FCB.FD-8 AHU-D-PZ_VSD.Analog Values.AV-0 analog-…" at bounding box center [883, 358] width 1263 height 114
drag, startPoint x: 1264, startPoint y: 320, endPoint x: 1349, endPoint y: 341, distance: 87.6
click at [1349, 341] on div "Device NCE-02, 506 Name NCE-02/FCB.FD-8 AHU-D-PZ_VSD.Analog Values.AV-0 analog-…" at bounding box center [883, 358] width 1263 height 114
copy div "revolutions-per-minute Action"
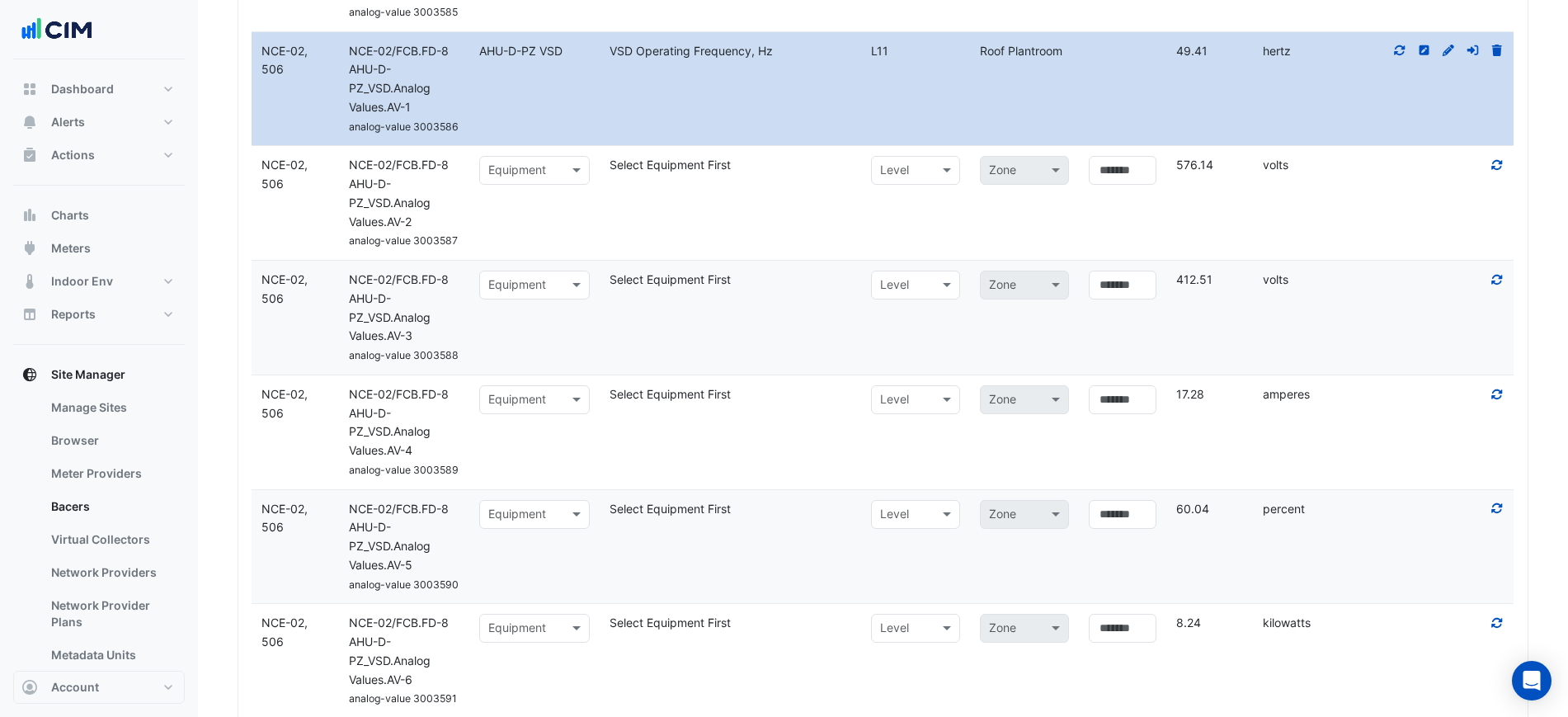
drag, startPoint x: 1309, startPoint y: 400, endPoint x: 1242, endPoint y: 402, distance: 67.0
click at [1234, 405] on div "Device NCE-02, 506 Name NCE-02/FCB.FD-8 AHU-D-PZ_VSD.Analog Values.AV-4 analog-…" at bounding box center [883, 432] width 1263 height 114
copy div "Units amperes"
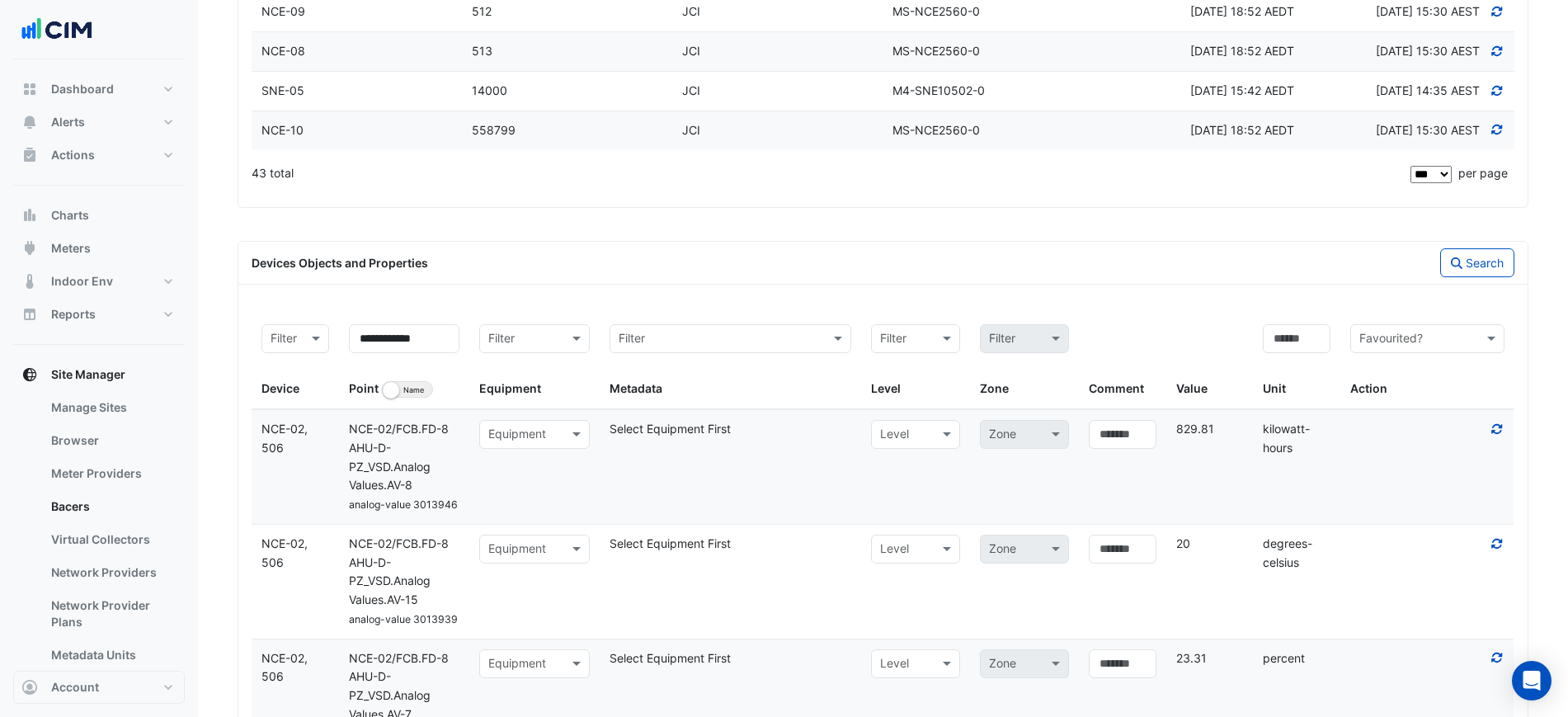
scroll to position [2231, 0]
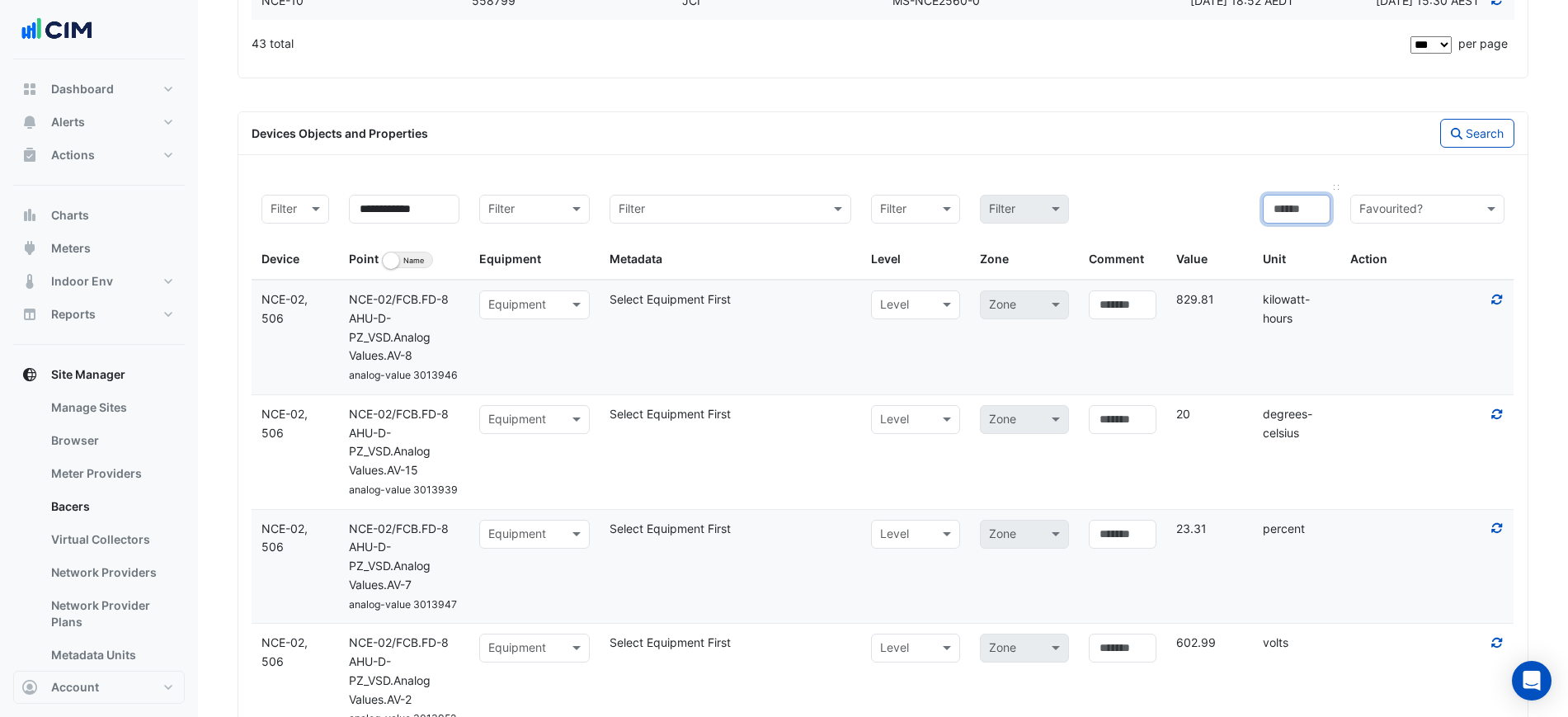
click at [1293, 204] on input at bounding box center [1296, 210] width 68 height 29
paste input "*******"
click at [1455, 137] on icon "button" at bounding box center [1456, 133] width 11 height 11
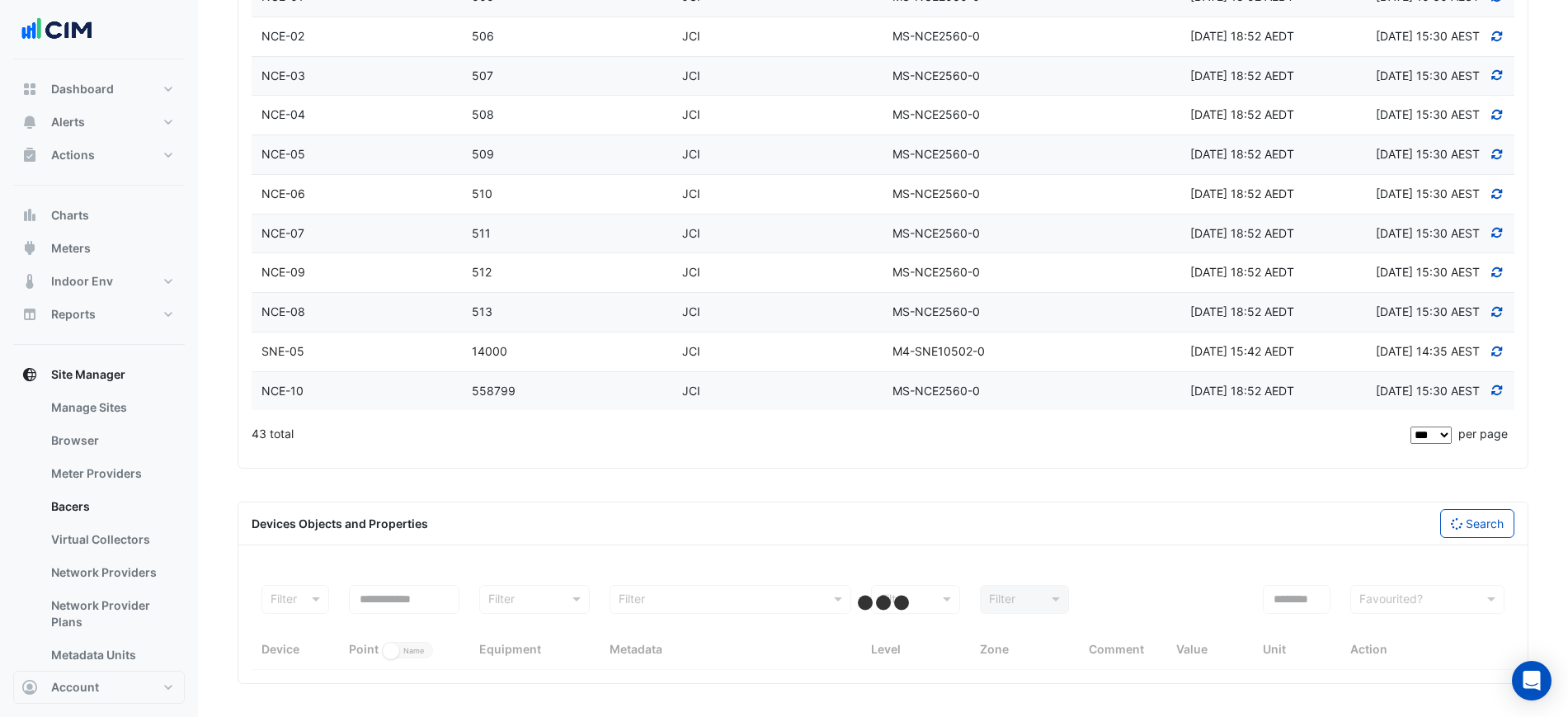
scroll to position [1942, 0]
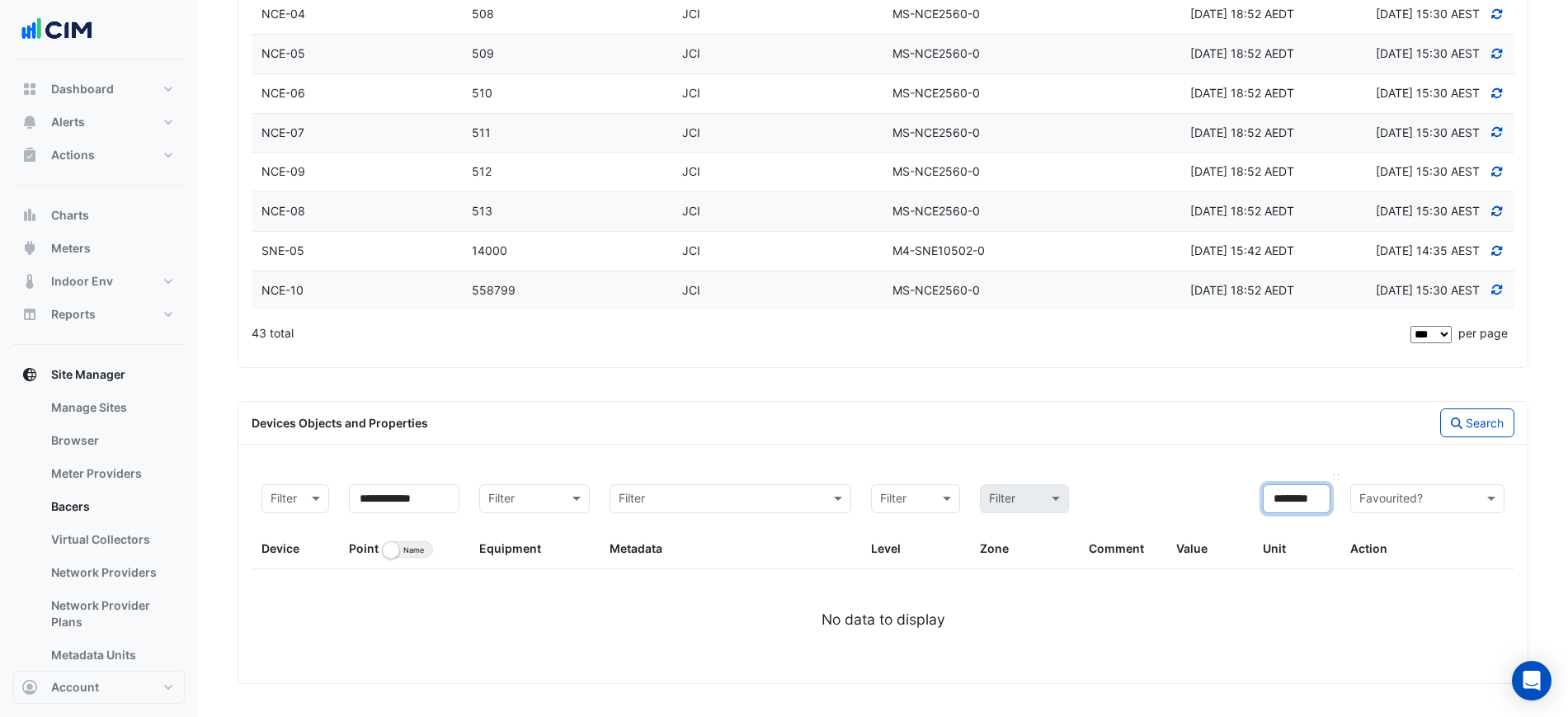
click at [1299, 491] on input "*******" at bounding box center [1296, 499] width 68 height 29
type input "*******"
click at [1455, 414] on button "Search" at bounding box center [1476, 423] width 74 height 29
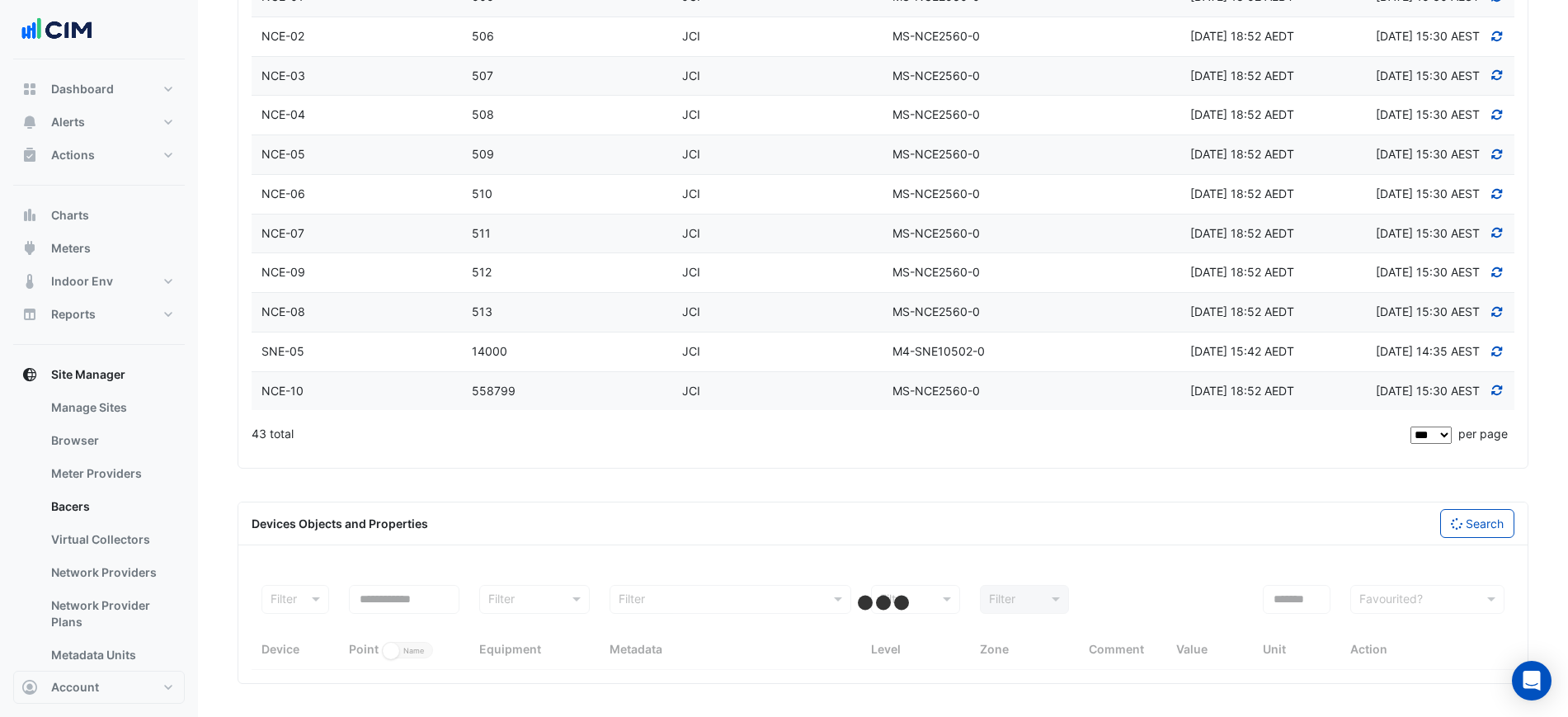
select select "***"
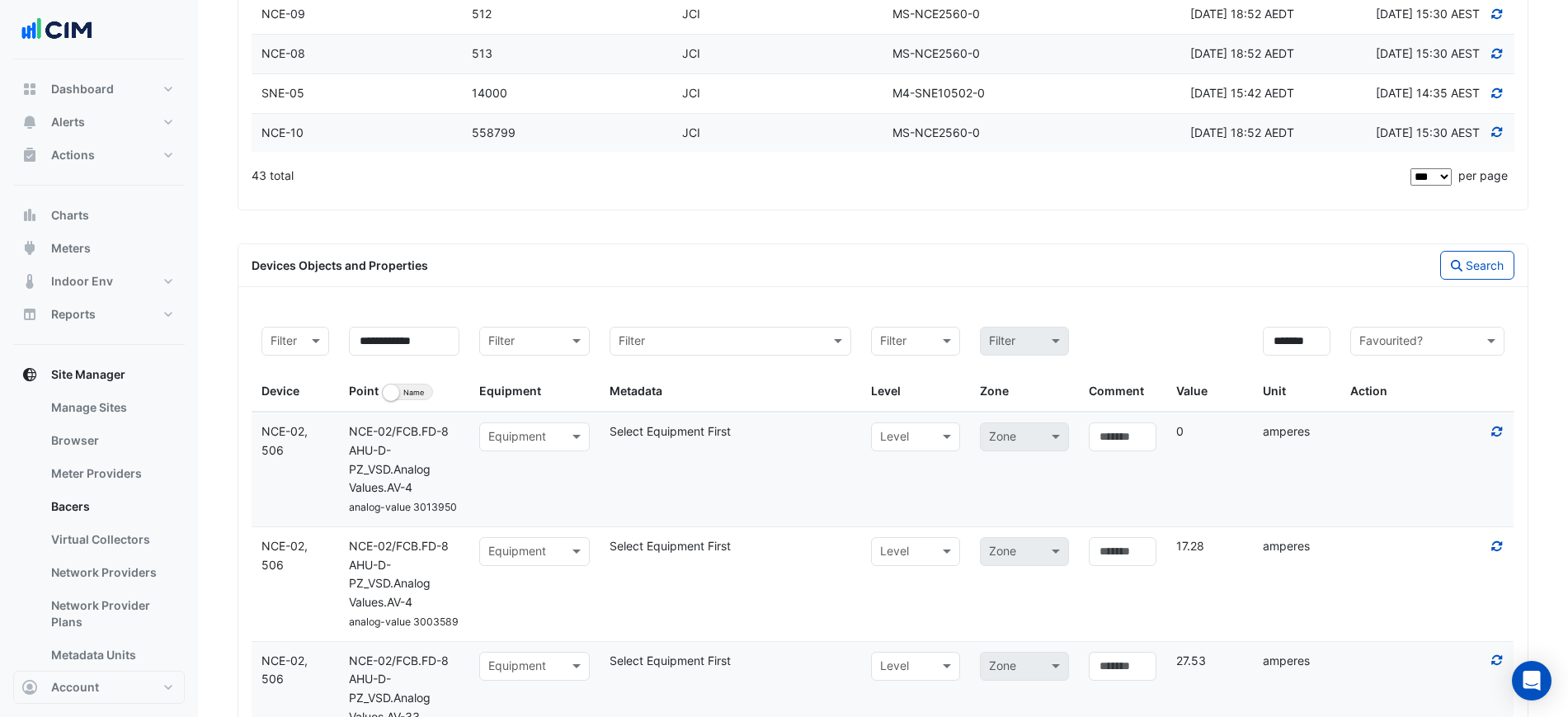
scroll to position [2229, 0]
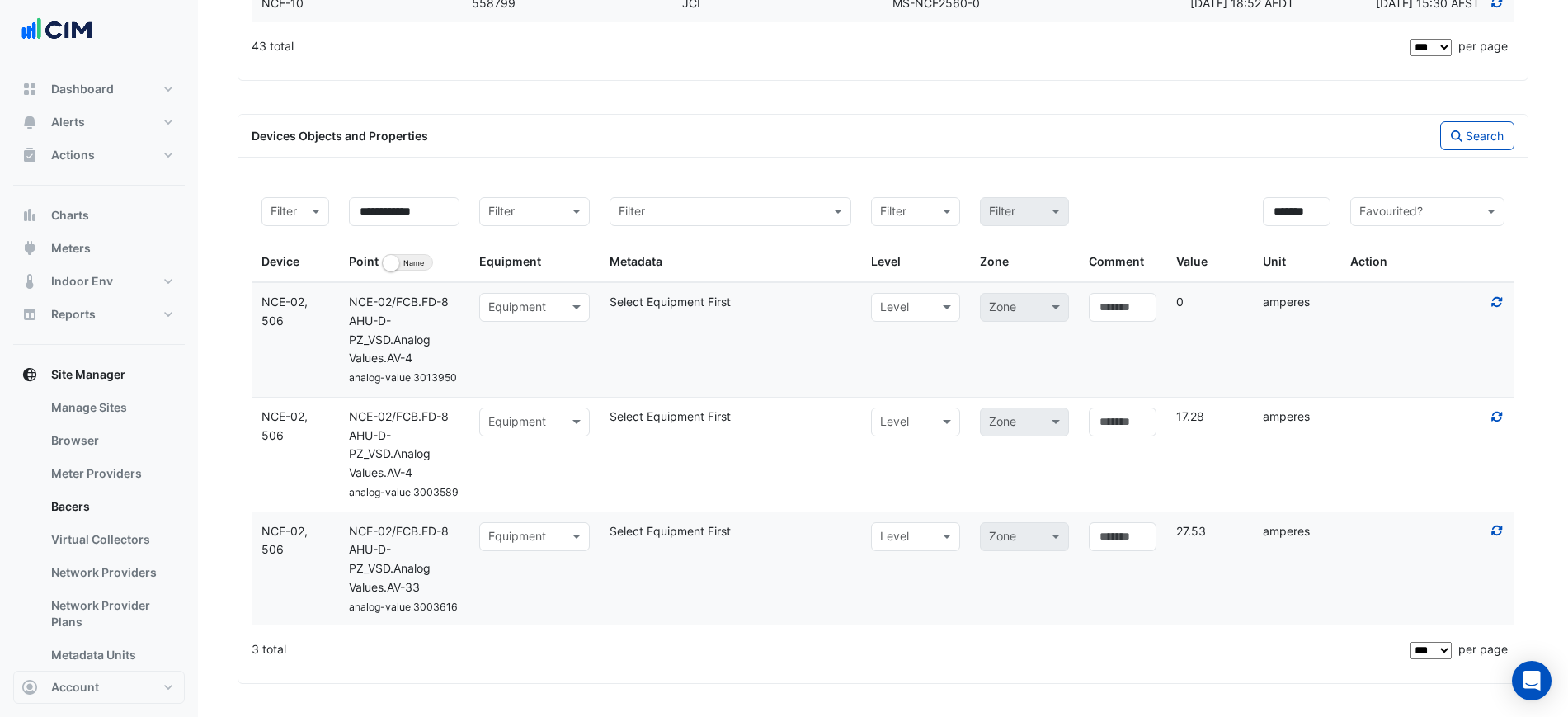
click at [1495, 413] on icon at bounding box center [1496, 416] width 15 height 11
click at [1495, 529] on icon at bounding box center [1496, 530] width 15 height 11
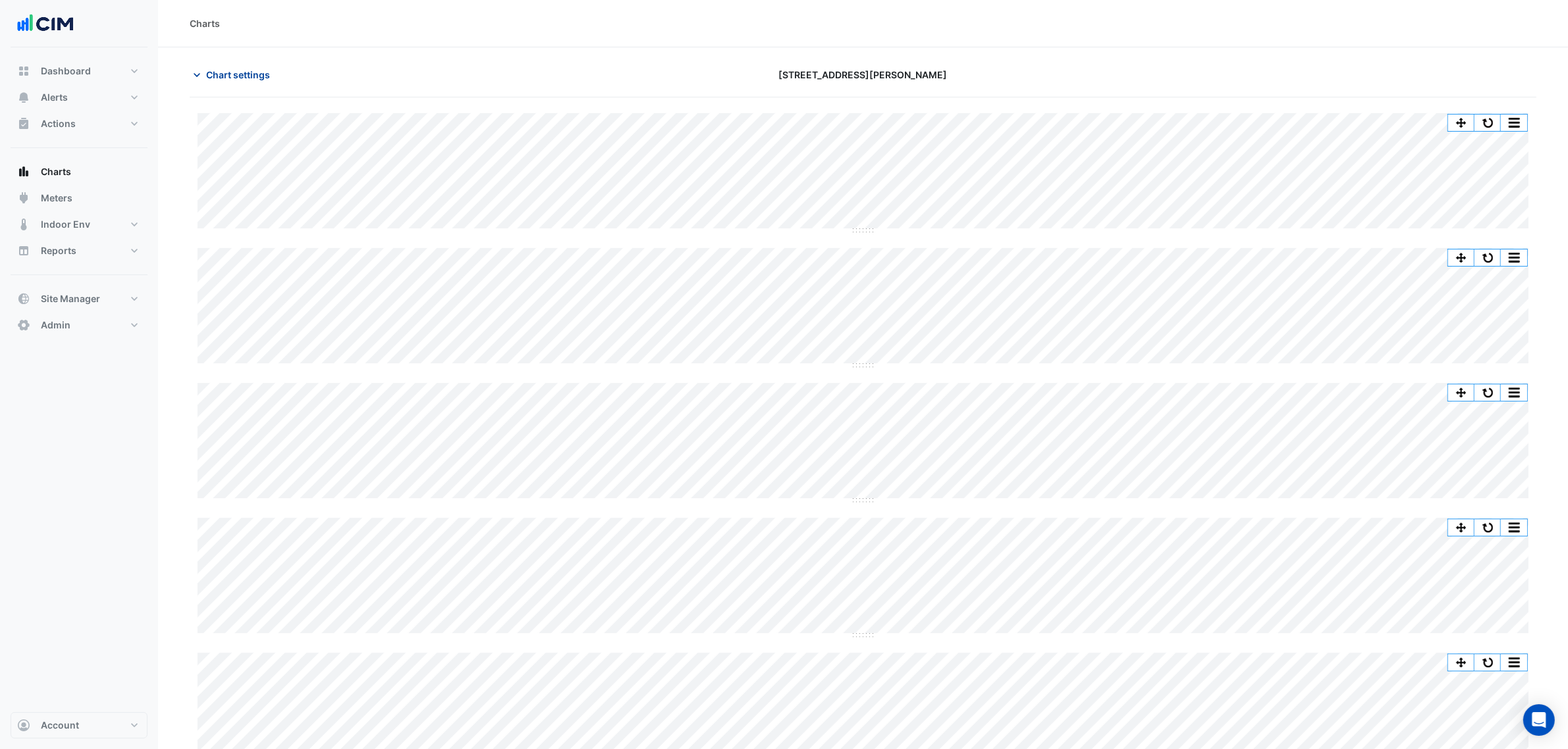
click at [257, 74] on span "Chart settings" at bounding box center [238, 74] width 64 height 14
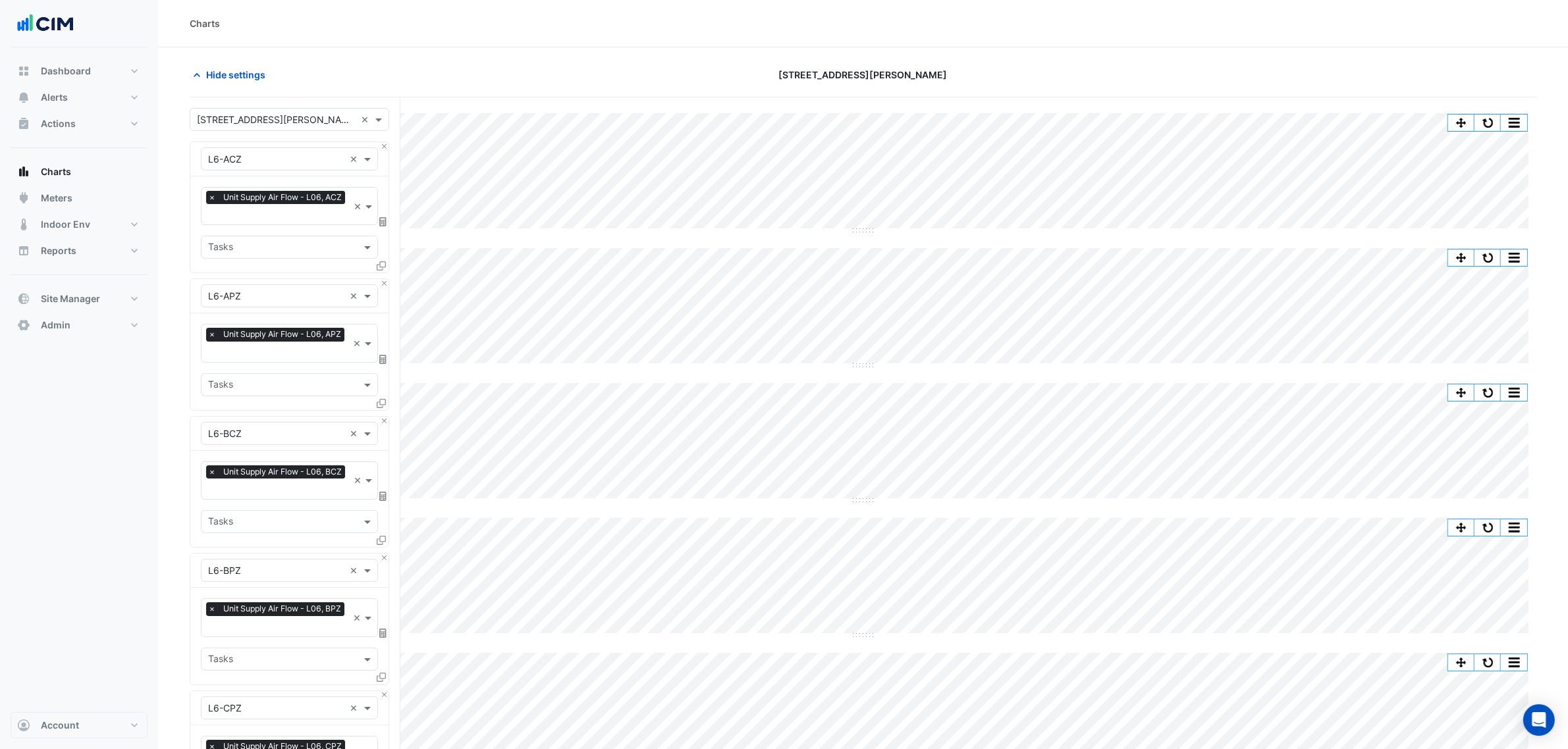
click at [264, 156] on input "text" at bounding box center [277, 160] width 137 height 14
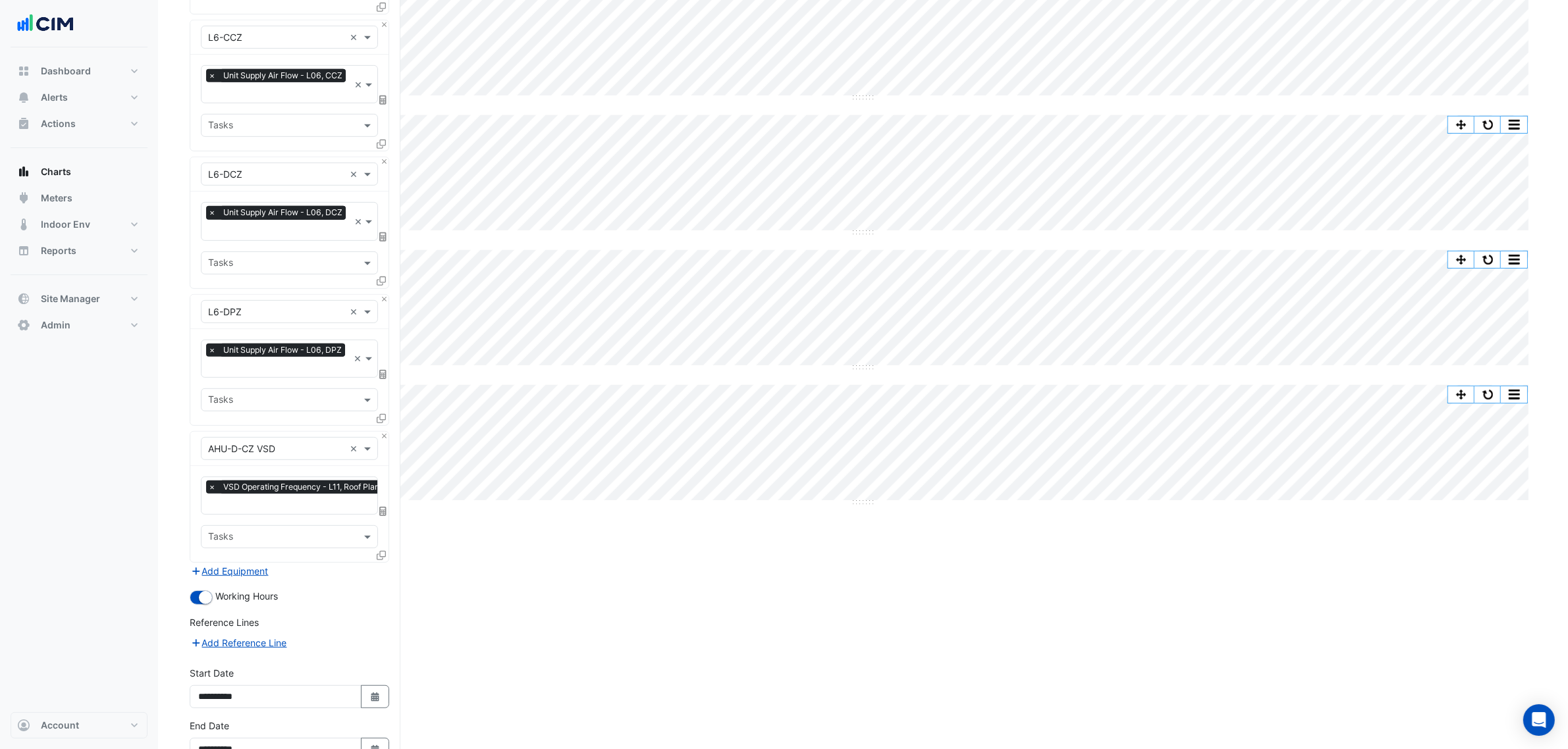
scroll to position [886, 0]
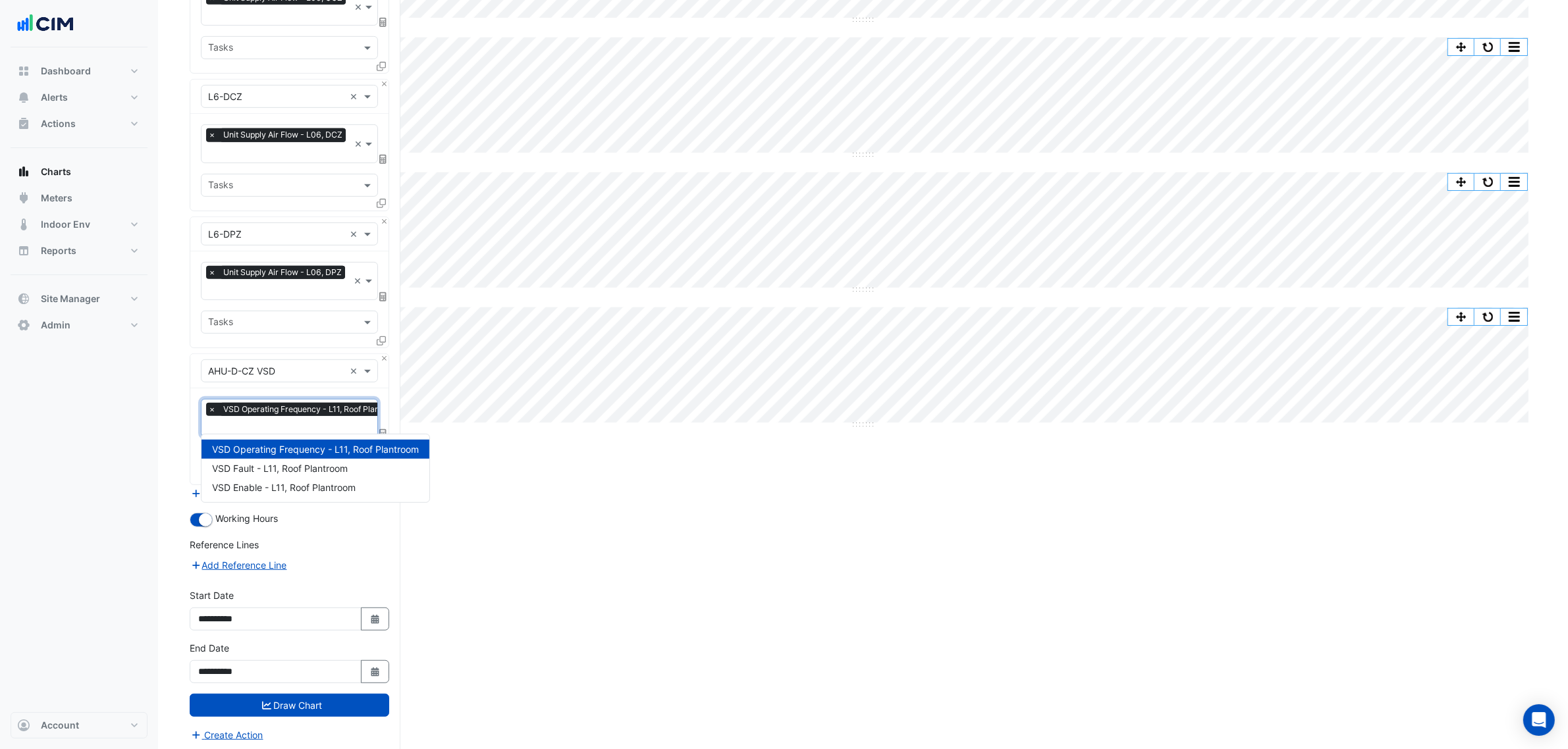
click at [293, 421] on input "text" at bounding box center [308, 427] width 200 height 14
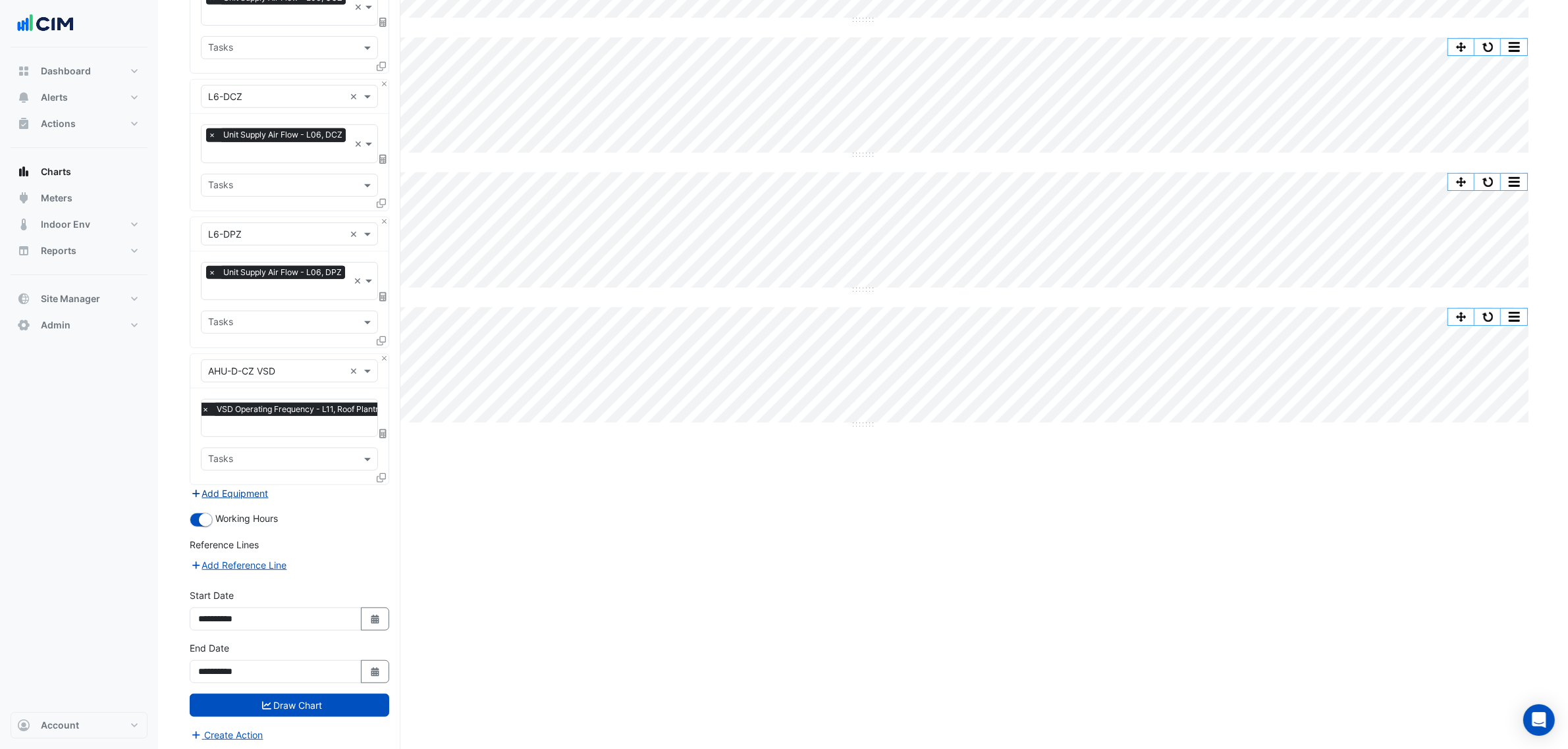
click at [236, 486] on button "Add Equipment" at bounding box center [229, 494] width 80 height 15
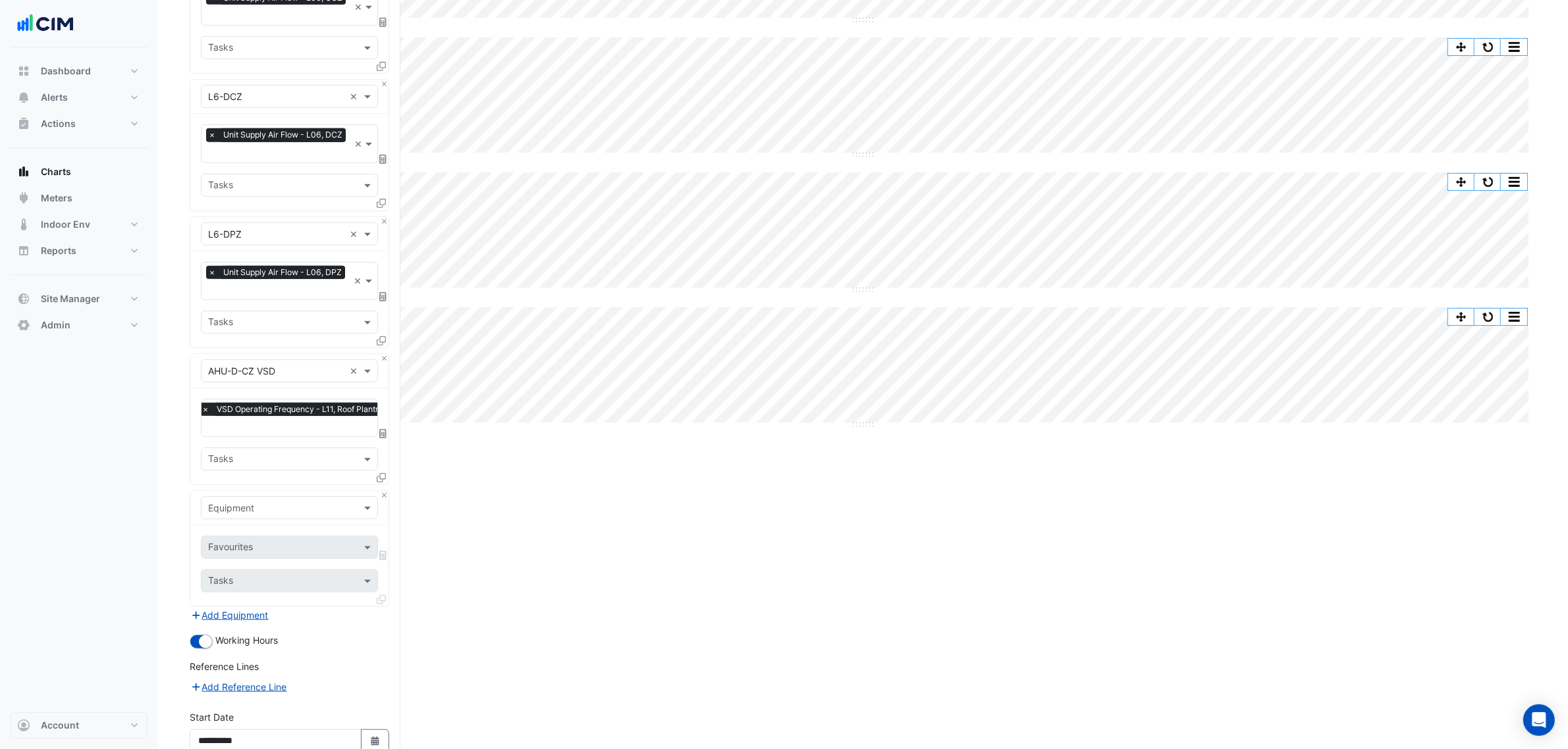
click at [248, 502] on input "text" at bounding box center [277, 509] width 137 height 14
type input "********"
click at [225, 558] on div "Favourites Tasks" at bounding box center [290, 565] width 198 height 81
click at [232, 543] on input "text" at bounding box center [275, 548] width 133 height 14
type input "**********"
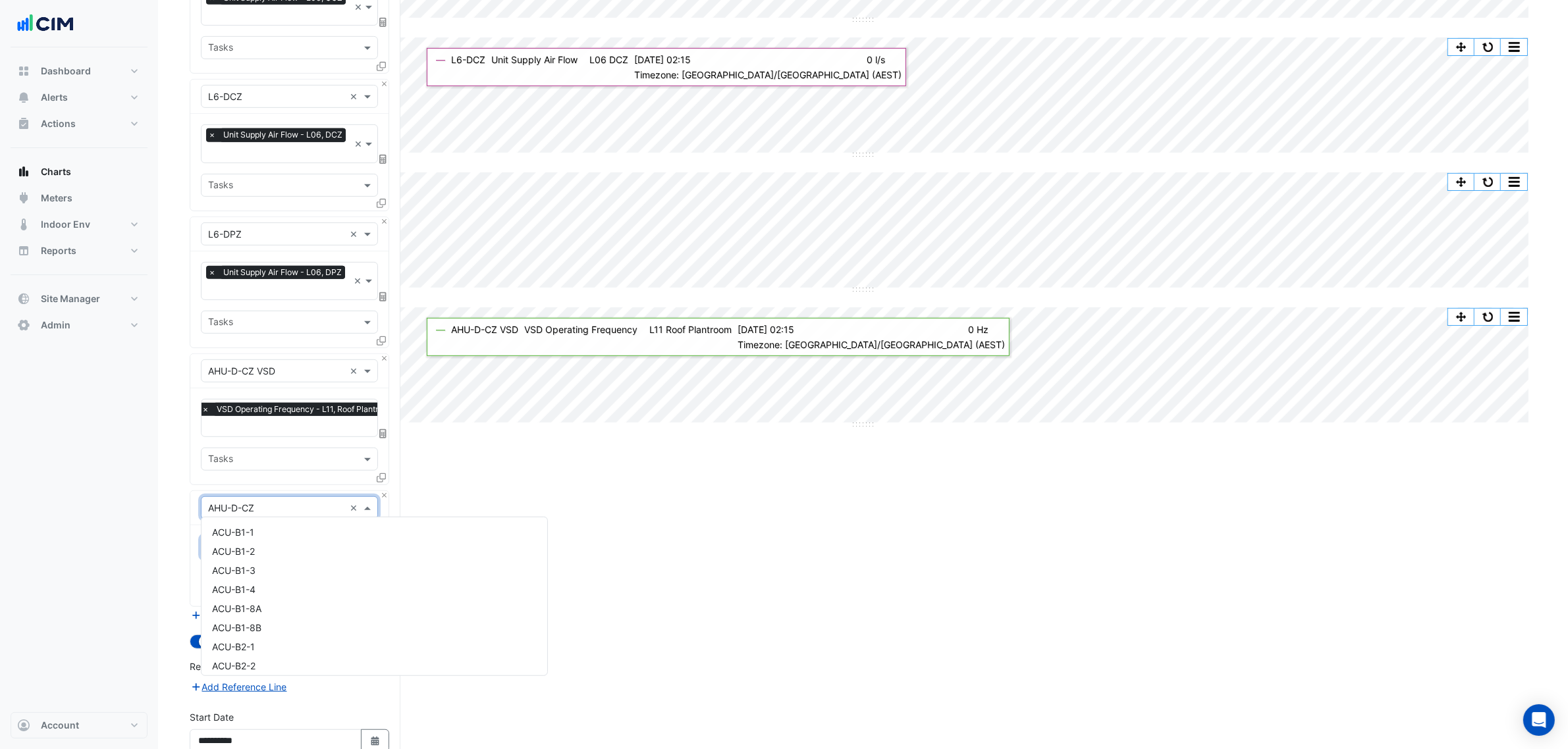
click at [268, 502] on input "text" at bounding box center [277, 509] width 137 height 14
type input "********"
click at [257, 556] on div "Favourites Tasks" at bounding box center [290, 565] width 198 height 81
click at [267, 548] on input "text" at bounding box center [275, 548] width 133 height 14
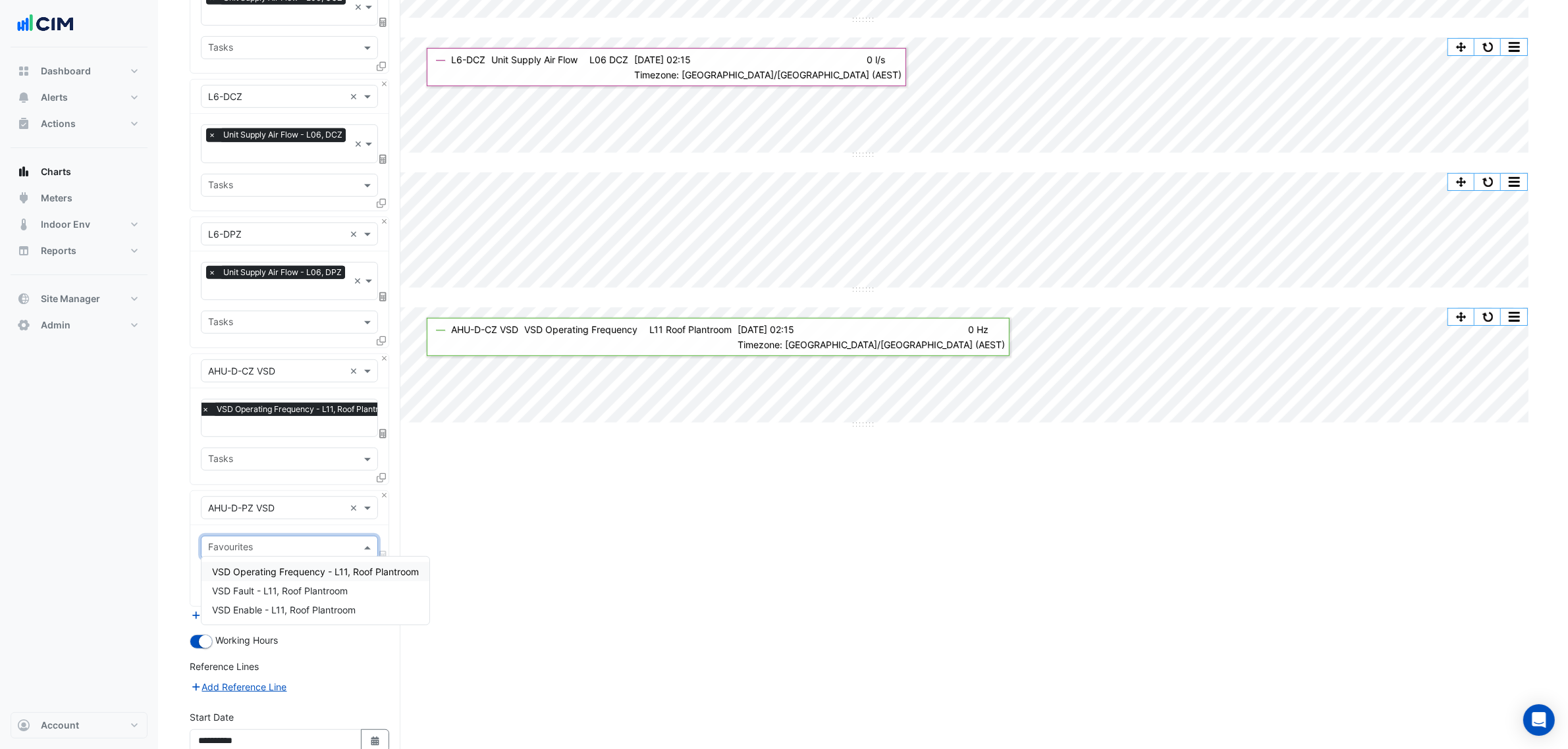
click at [277, 571] on span "VSD Operating Frequency - L11, Roof Plantroom" at bounding box center [315, 571] width 207 height 11
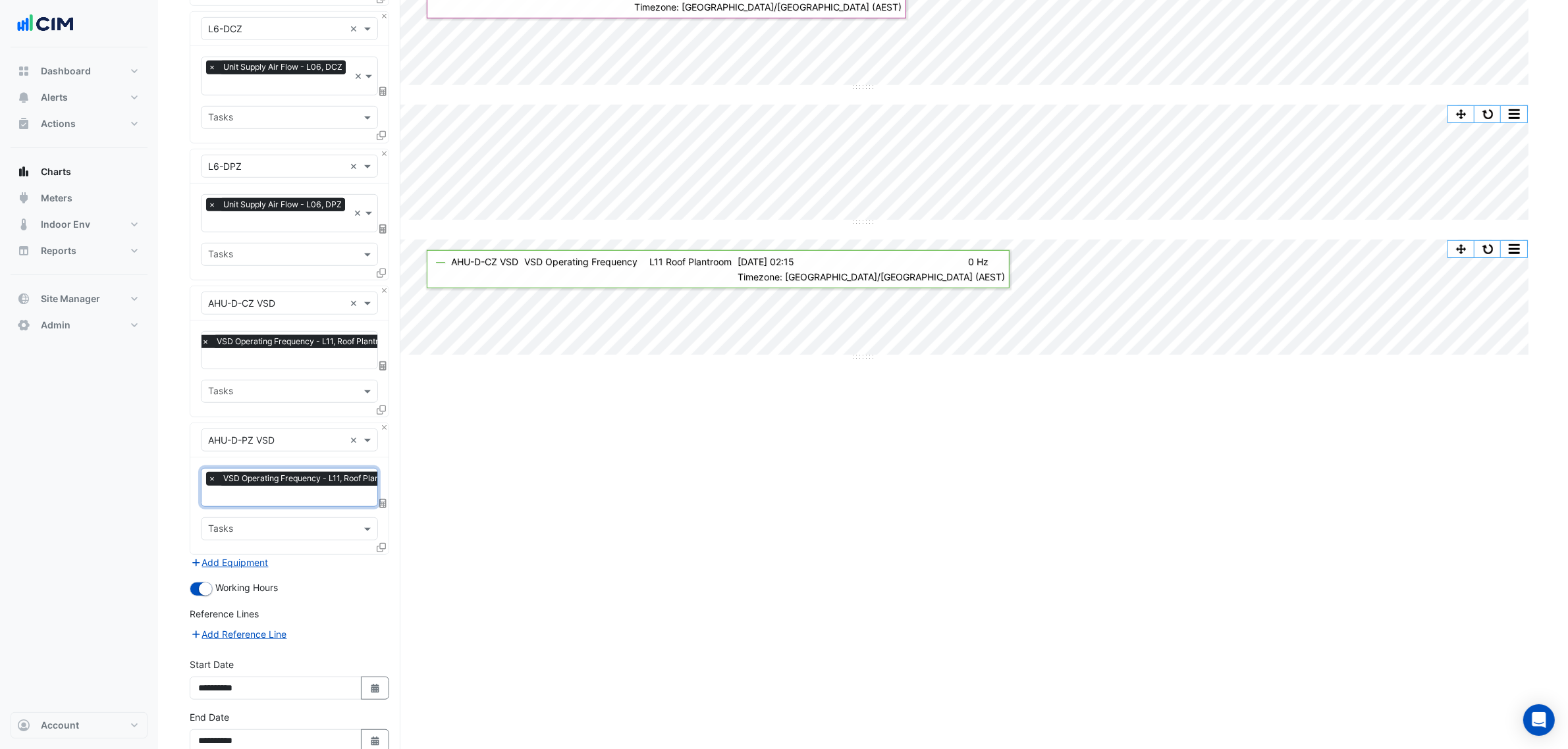
scroll to position [1021, 0]
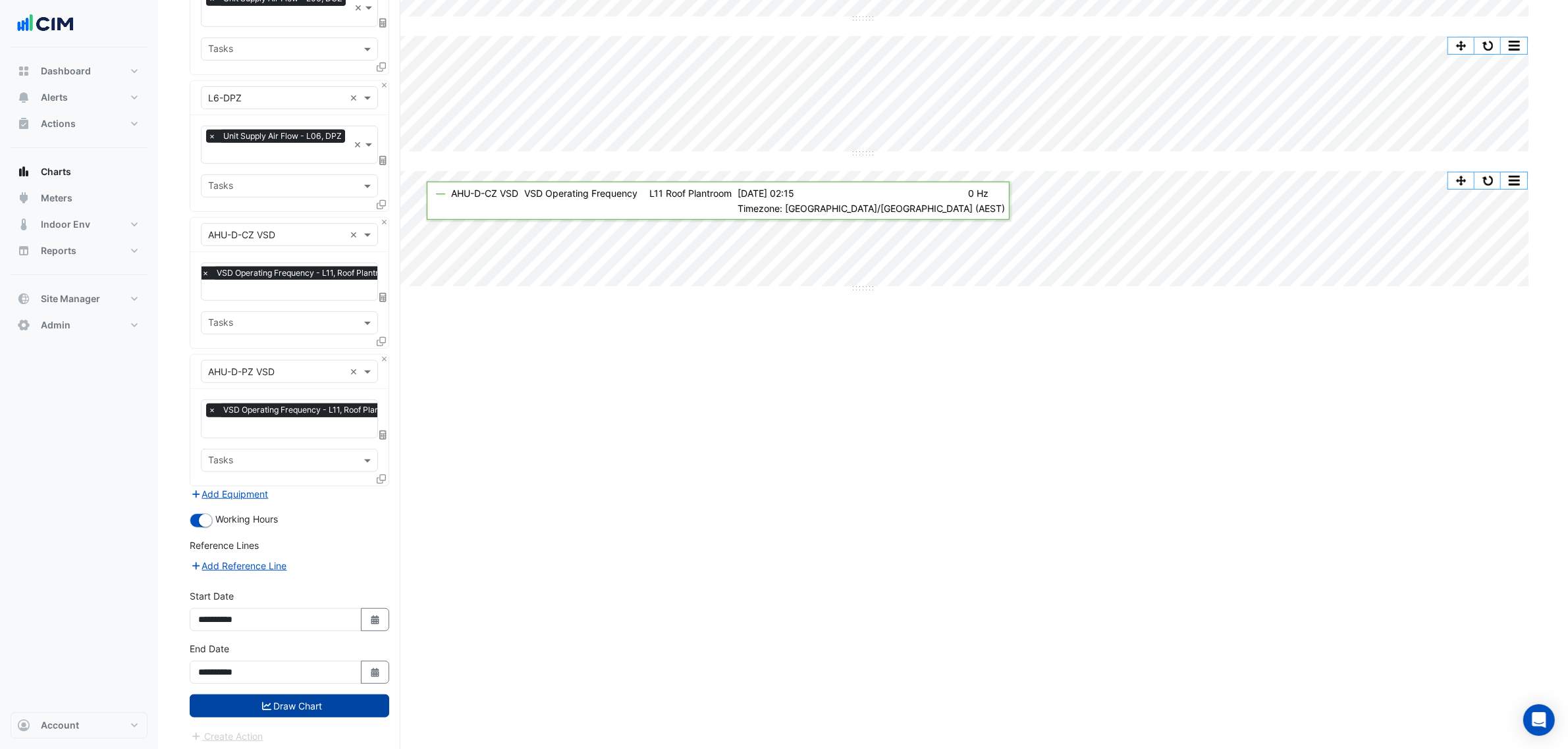
click at [311, 701] on button "Draw Chart" at bounding box center [290, 706] width 199 height 23
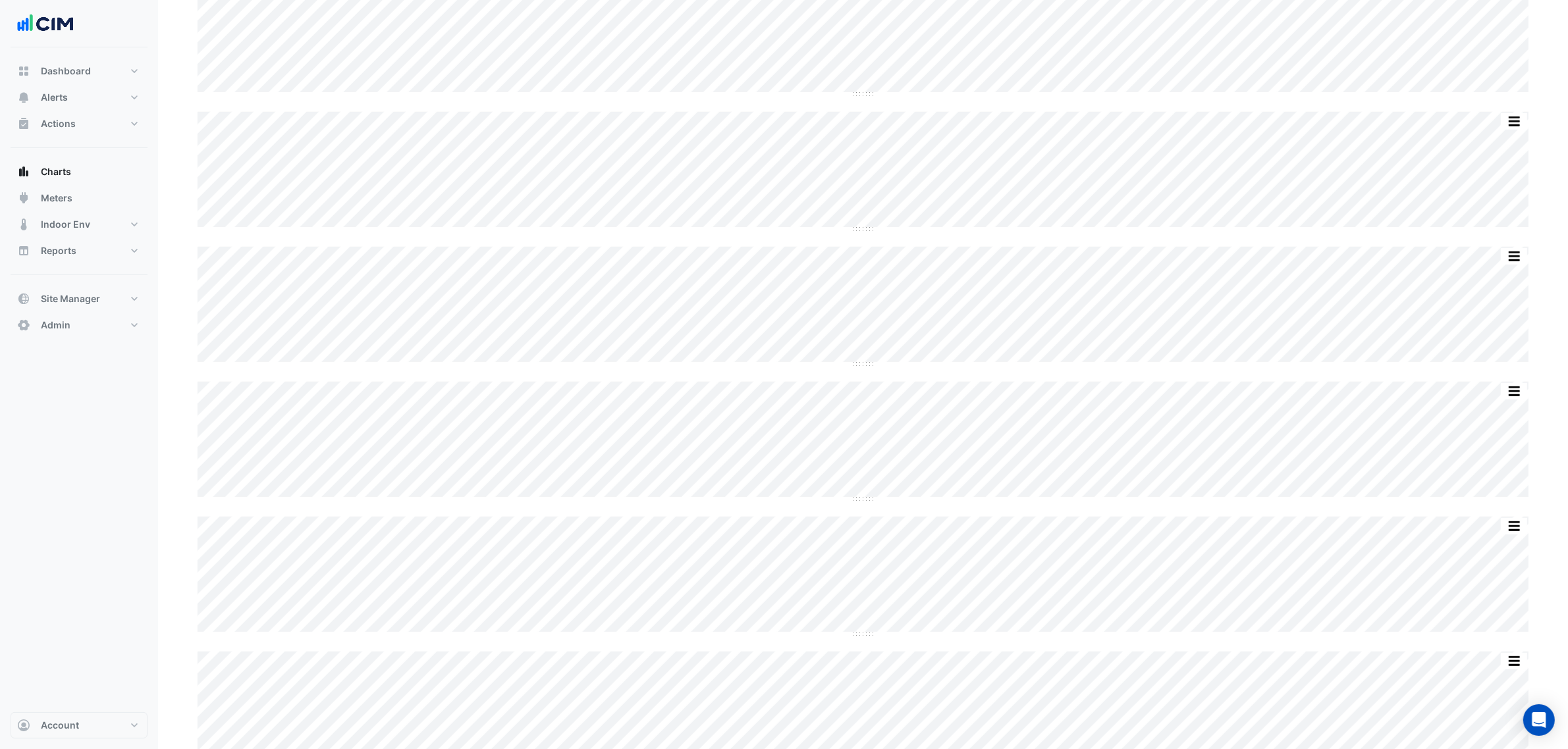
scroll to position [713, 0]
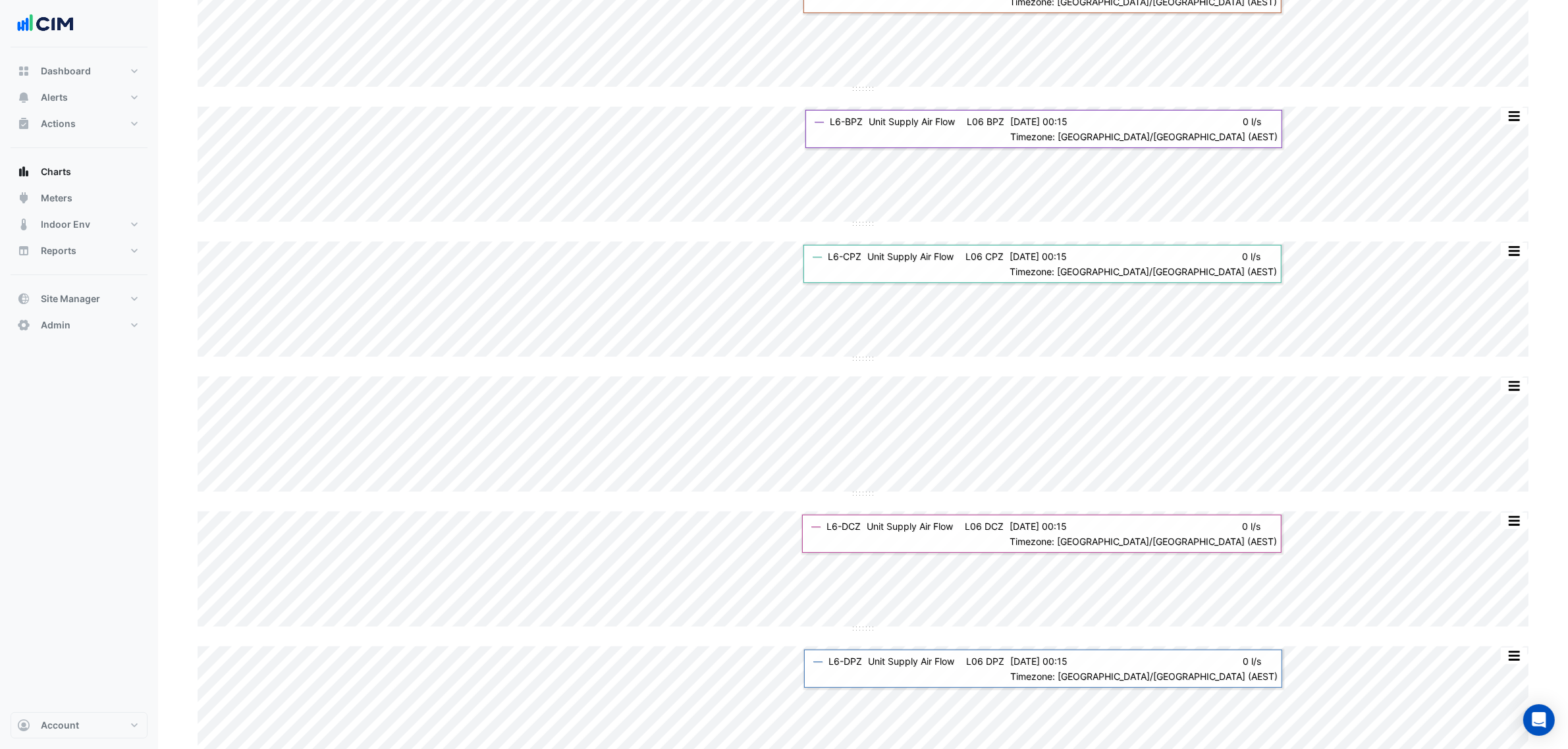
scroll to position [713, 0]
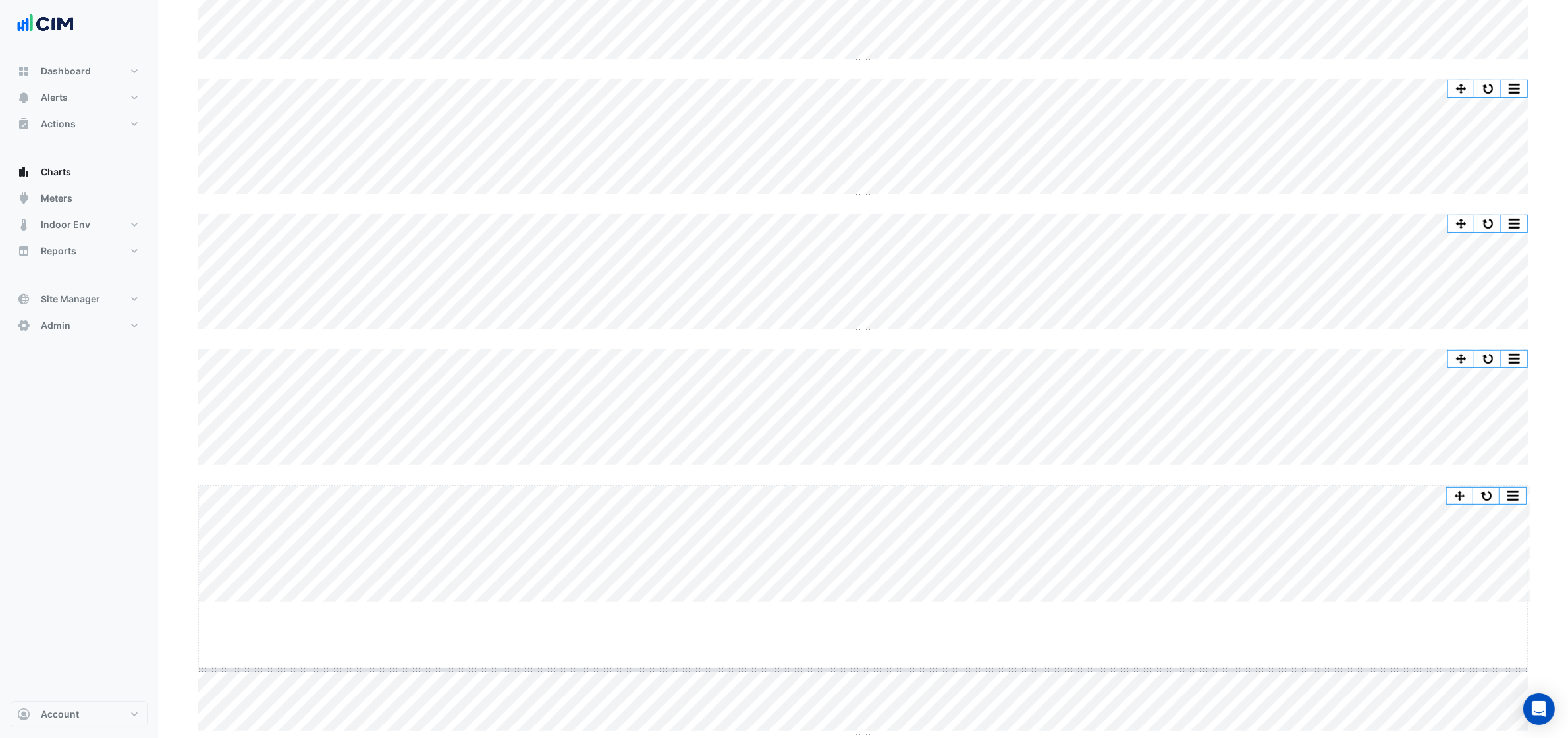
drag, startPoint x: 861, startPoint y: 597, endPoint x: 847, endPoint y: 717, distance: 120.8
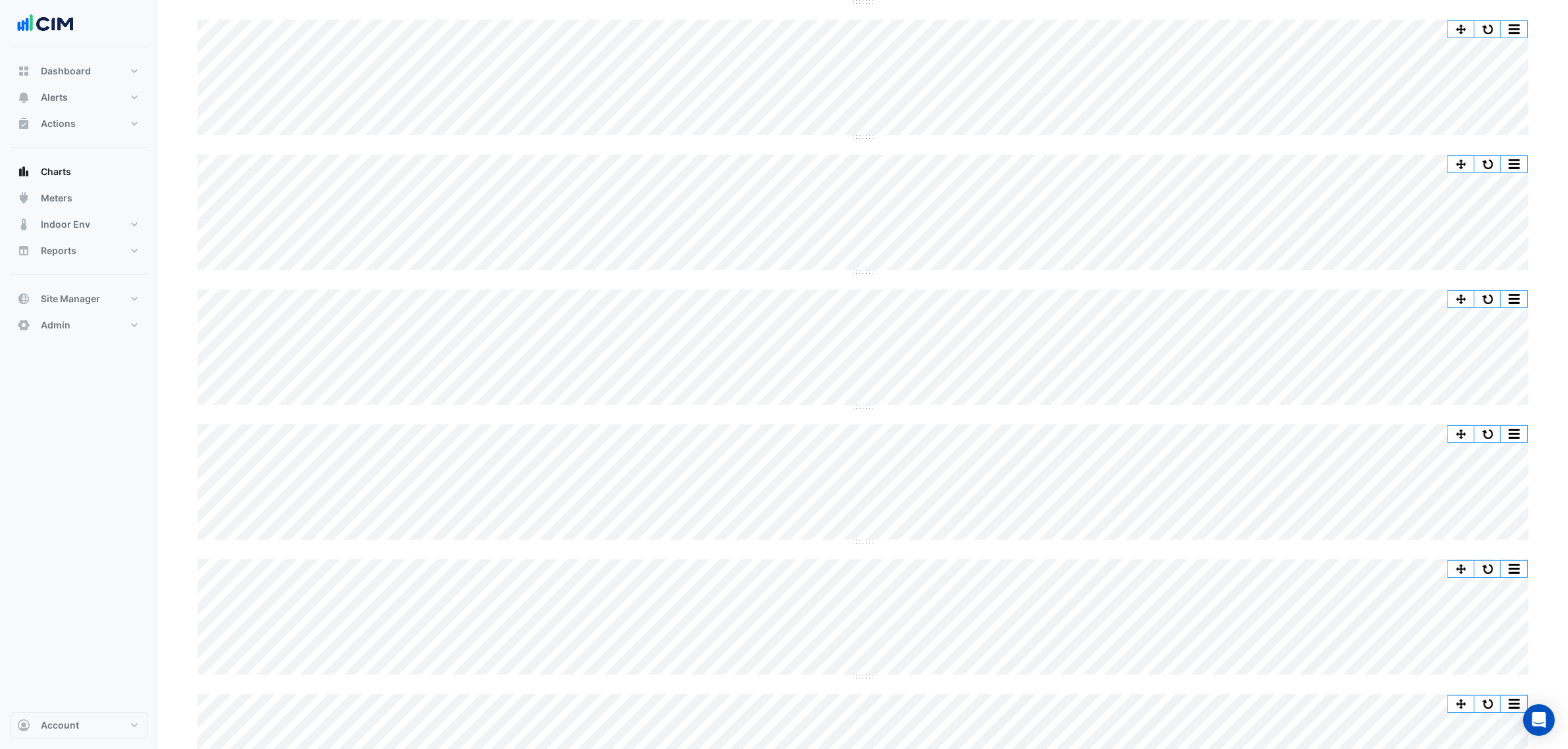
scroll to position [0, 0]
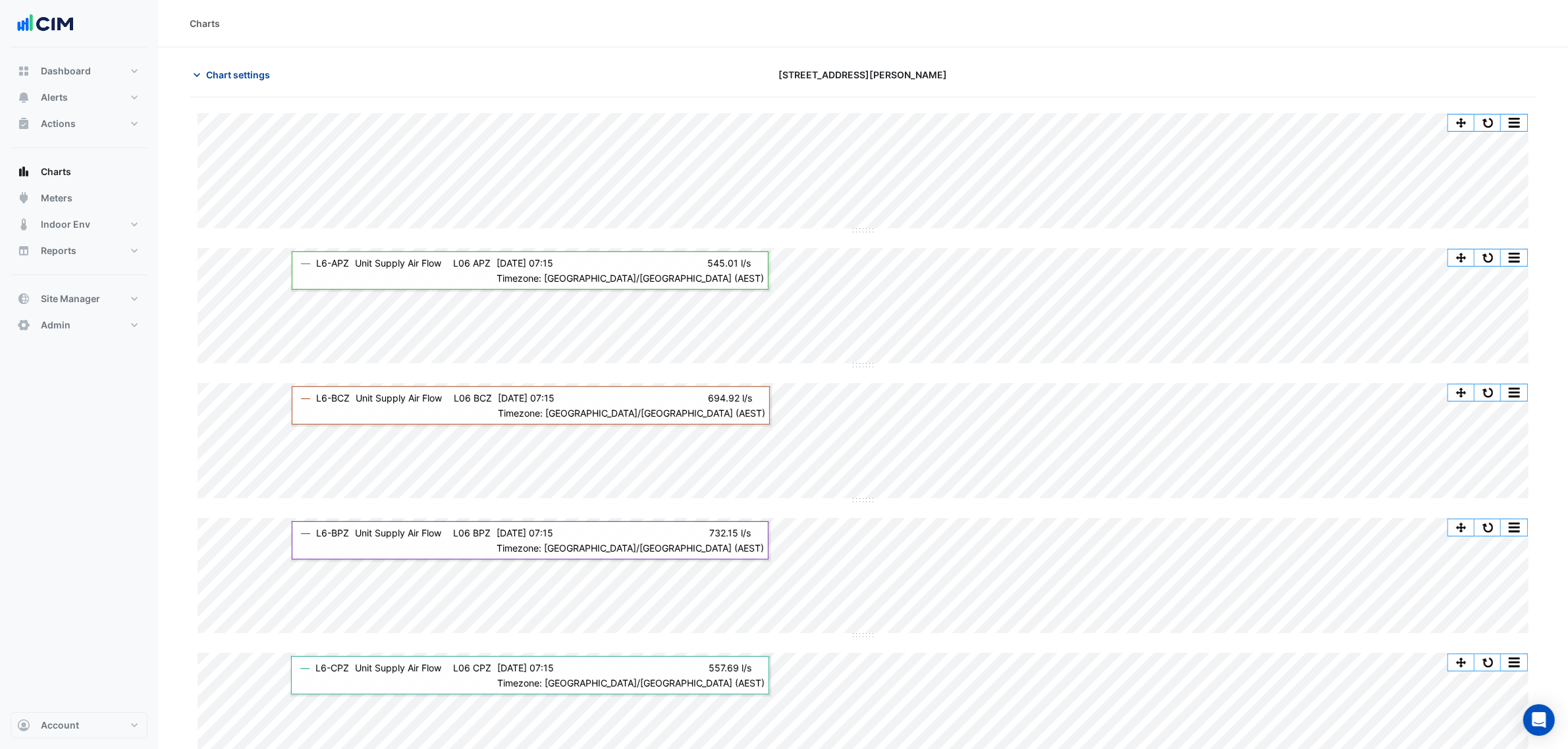
click at [257, 71] on span "Chart settings" at bounding box center [238, 74] width 64 height 14
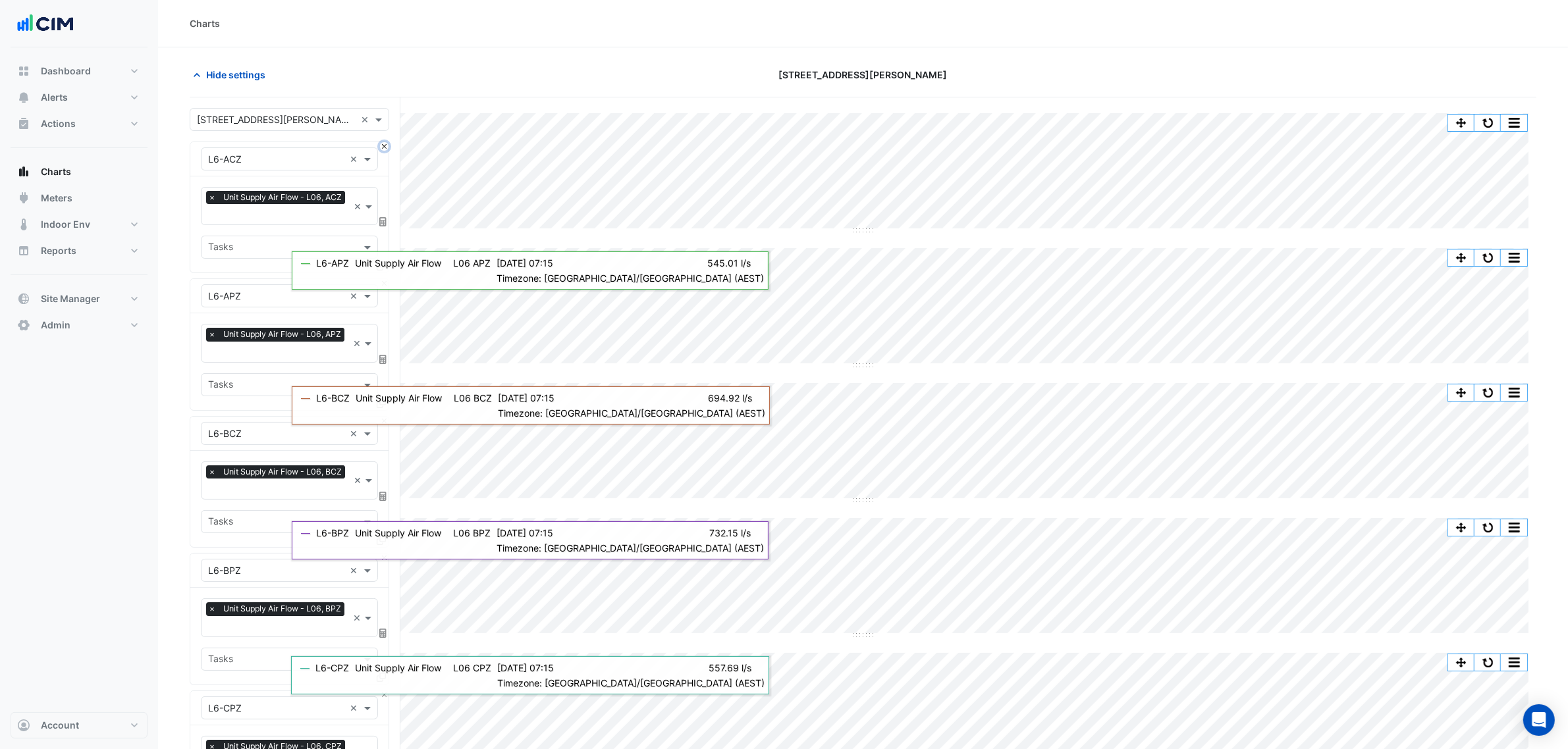
click at [380, 147] on button "Close" at bounding box center [384, 146] width 9 height 9
click at [380, 279] on button "Close" at bounding box center [384, 283] width 9 height 9
click at [380, 147] on button "Close" at bounding box center [384, 146] width 9 height 9
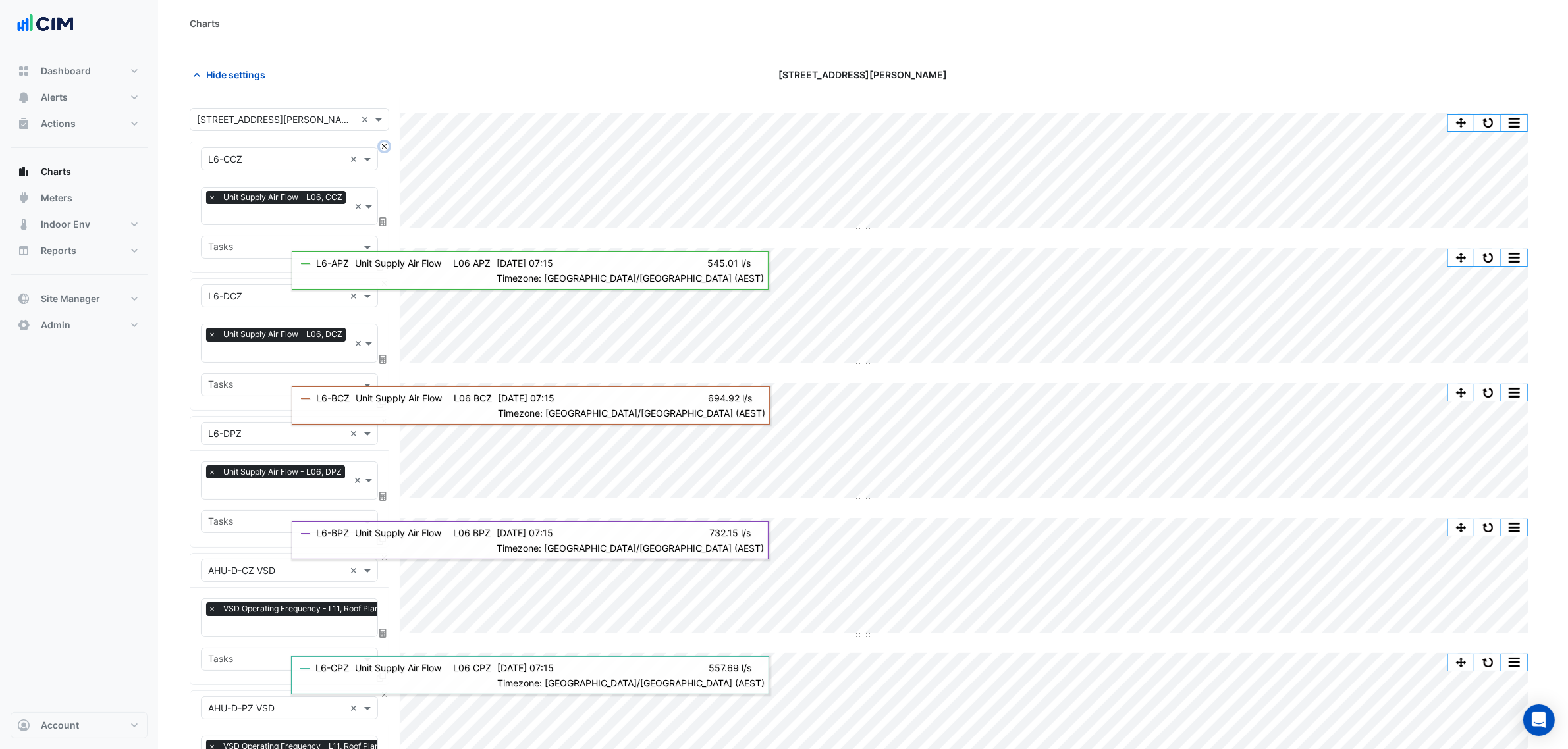
click at [380, 147] on button "Close" at bounding box center [384, 146] width 9 height 9
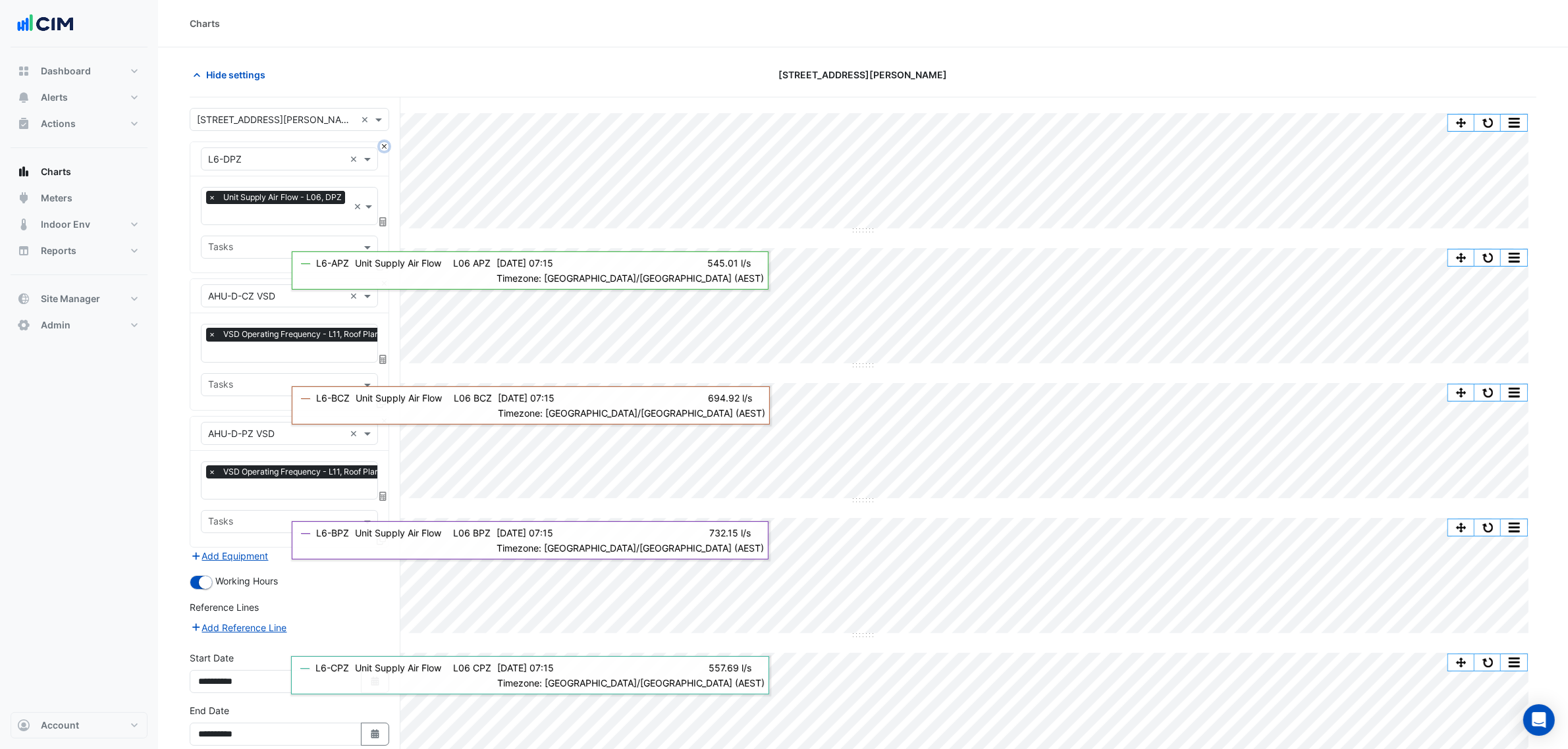
click at [380, 147] on button "Close" at bounding box center [384, 146] width 9 height 9
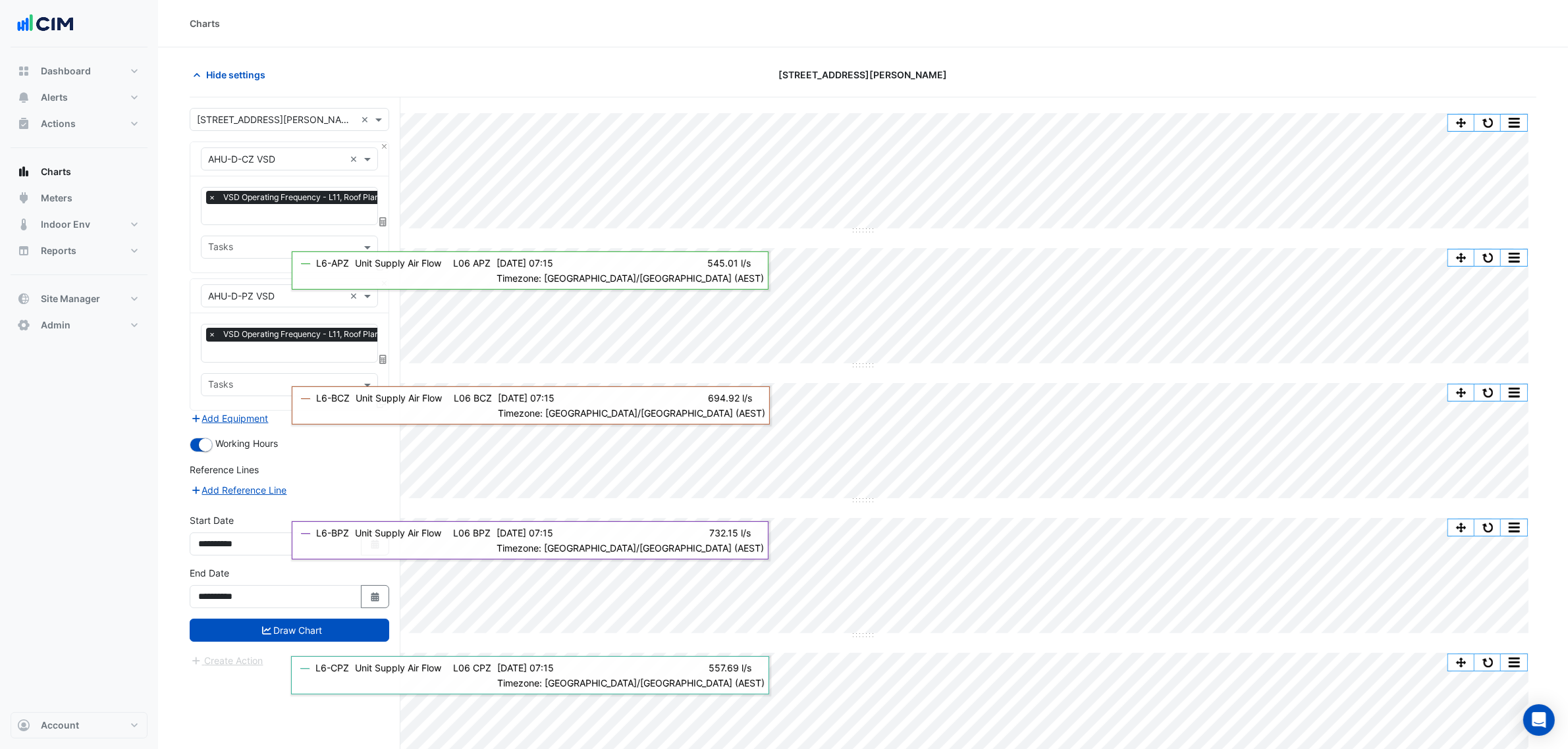
drag, startPoint x: 241, startPoint y: 354, endPoint x: 249, endPoint y: 350, distance: 8.9
click at [242, 353] on input "text" at bounding box center [308, 353] width 200 height 14
type input "*"
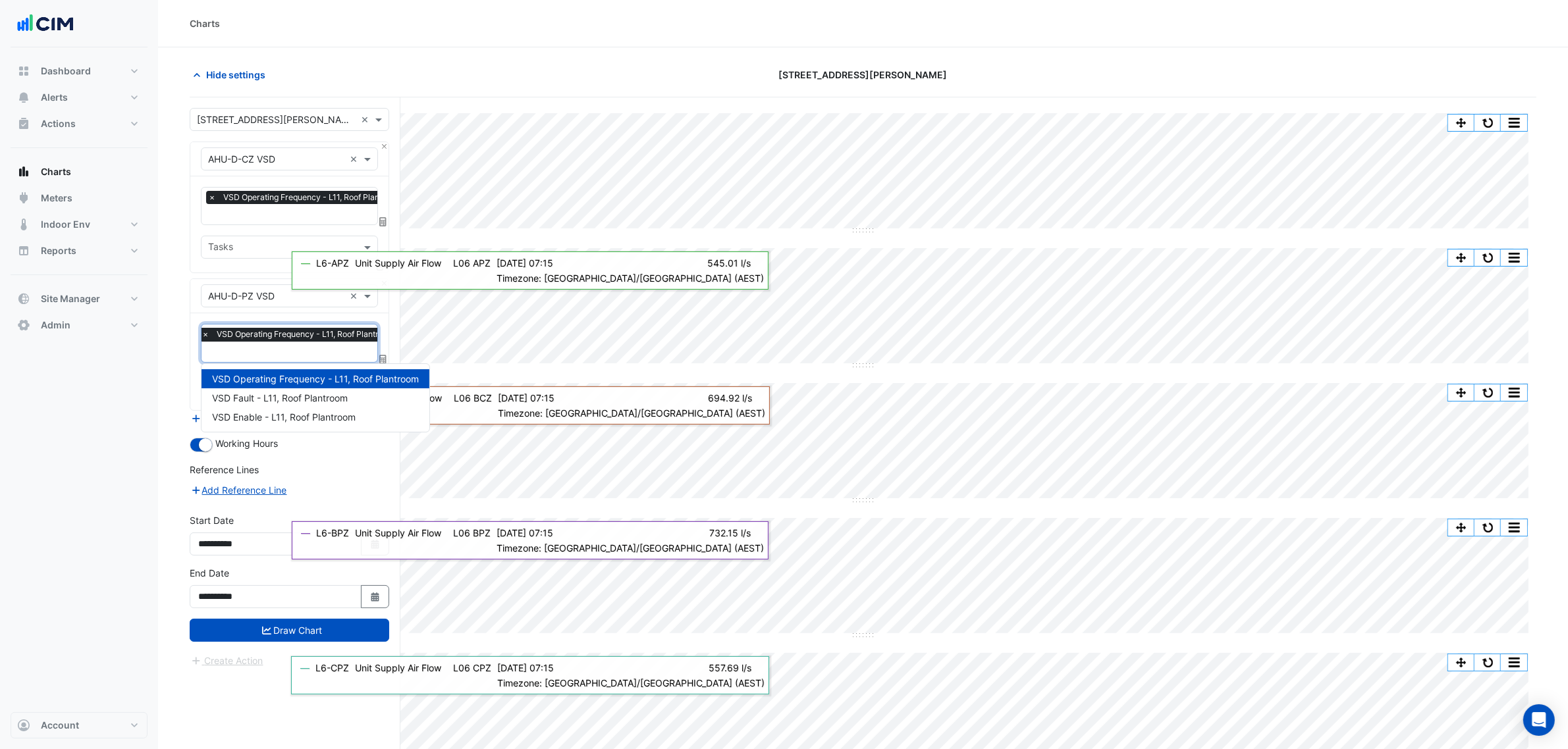
click at [153, 229] on nav "Dashboard Portfolio Ratings Performance Alerts Site Rules Templates Actions Sit…" at bounding box center [79, 374] width 158 height 749
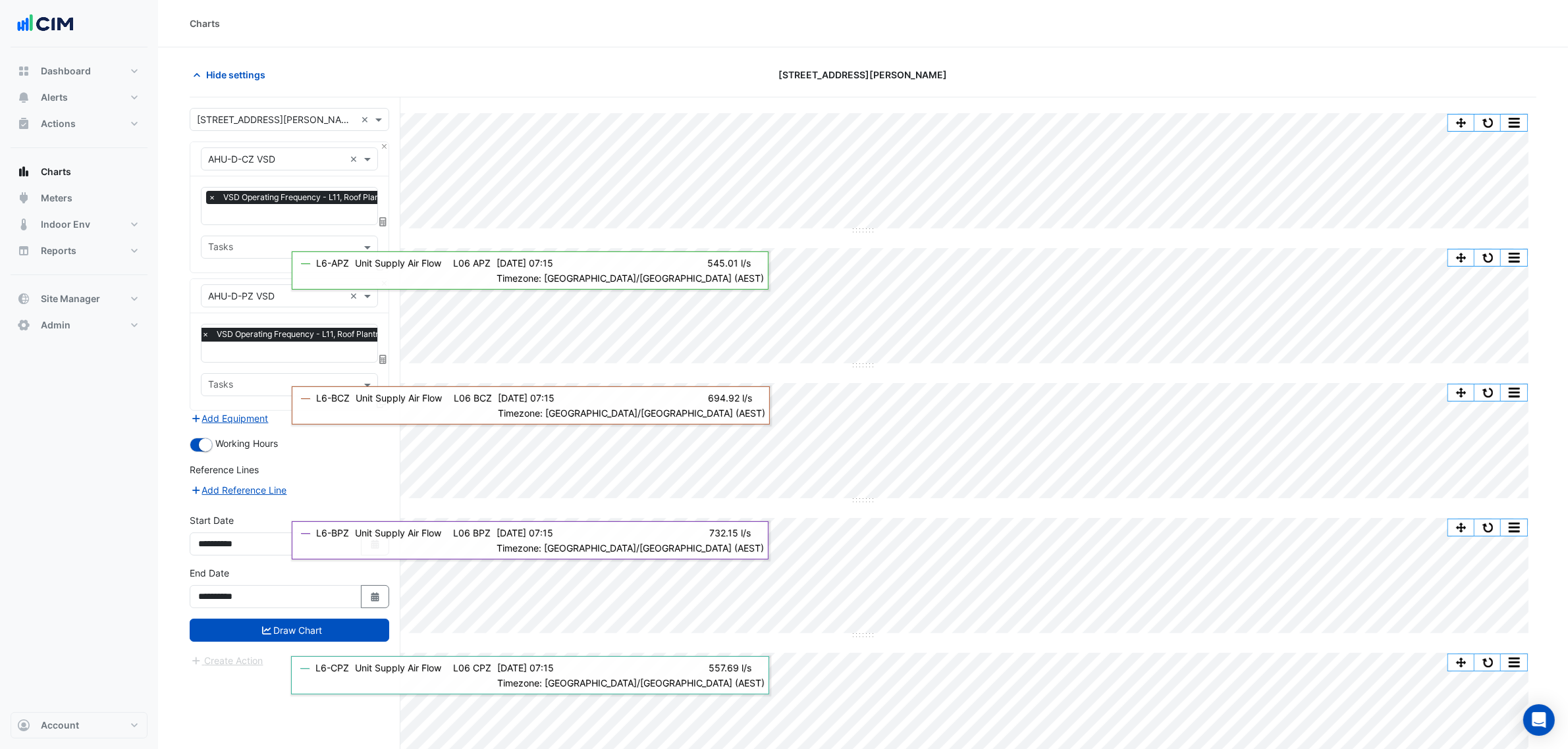
click at [225, 419] on button "Add Equipment" at bounding box center [229, 419] width 80 height 15
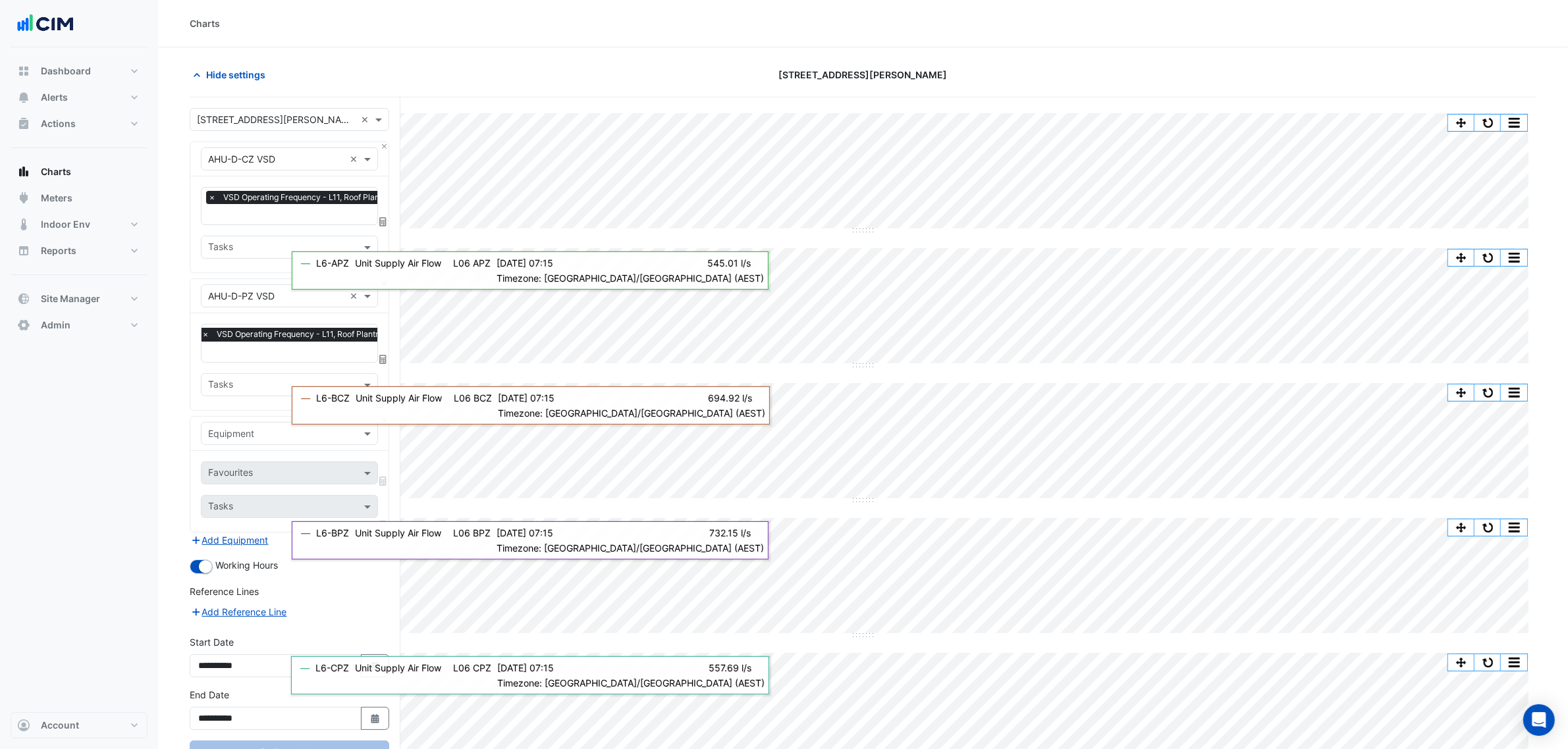
click at [238, 441] on div "Equipment" at bounding box center [289, 434] width 177 height 23
type input "********"
type input "****"
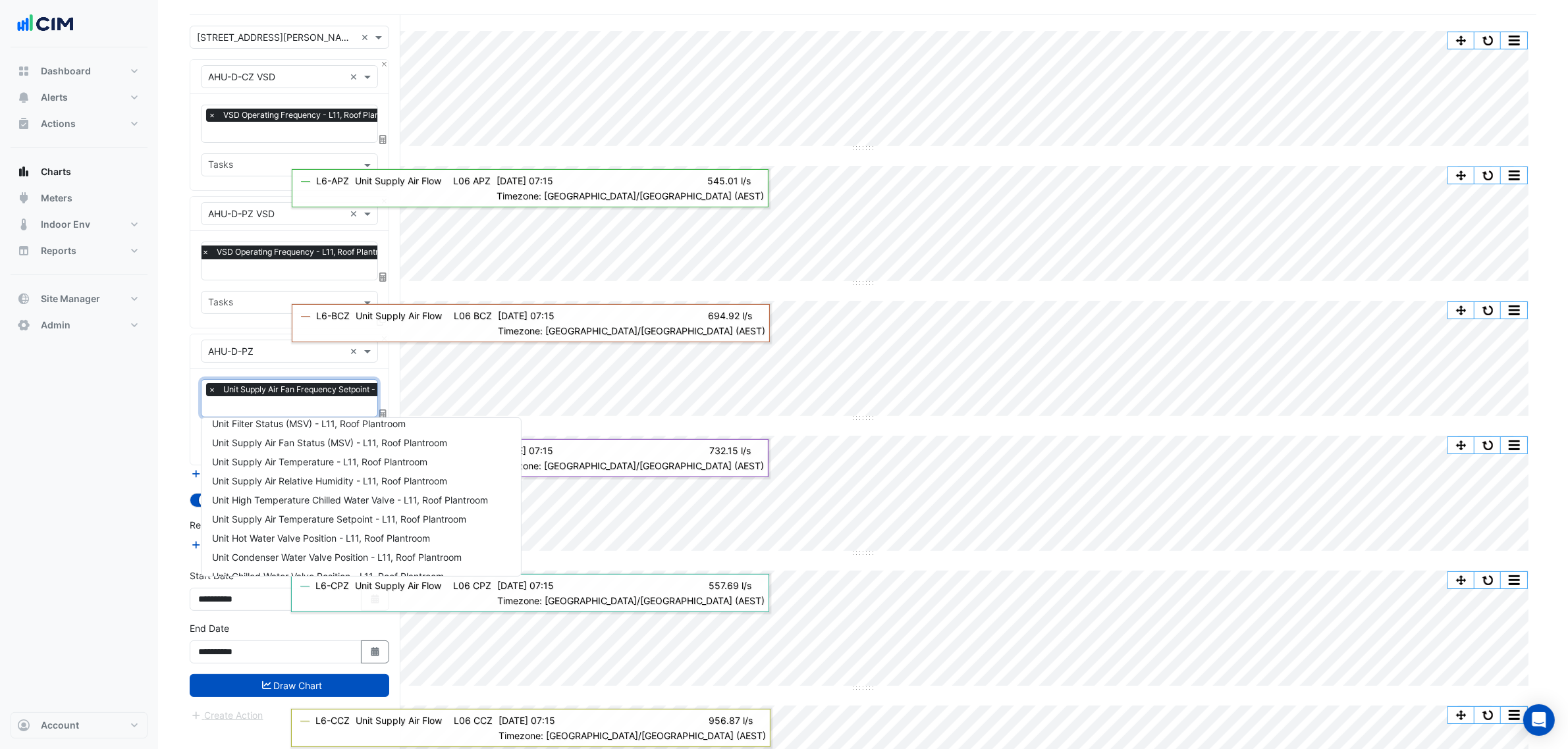
scroll to position [0, 0]
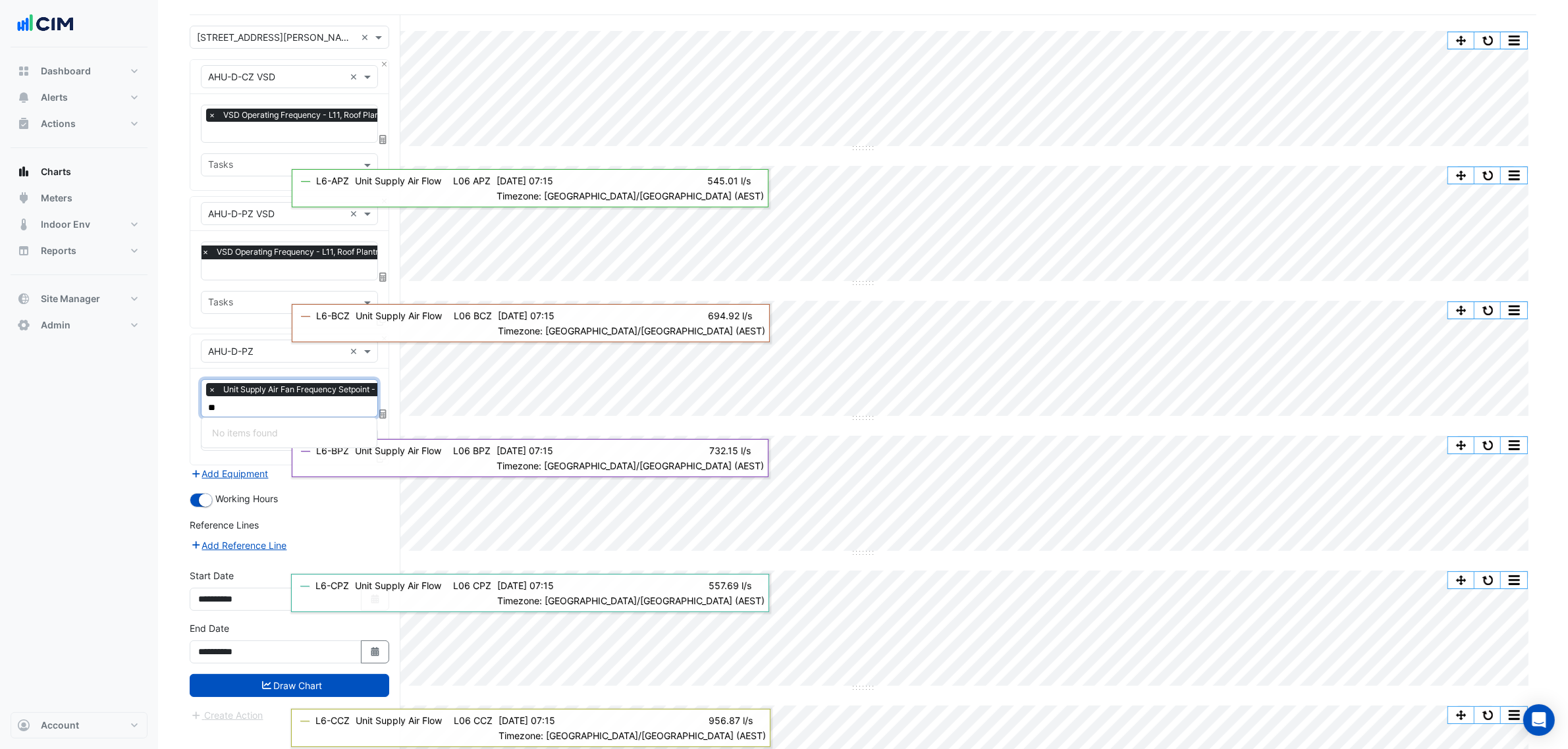
type input "*"
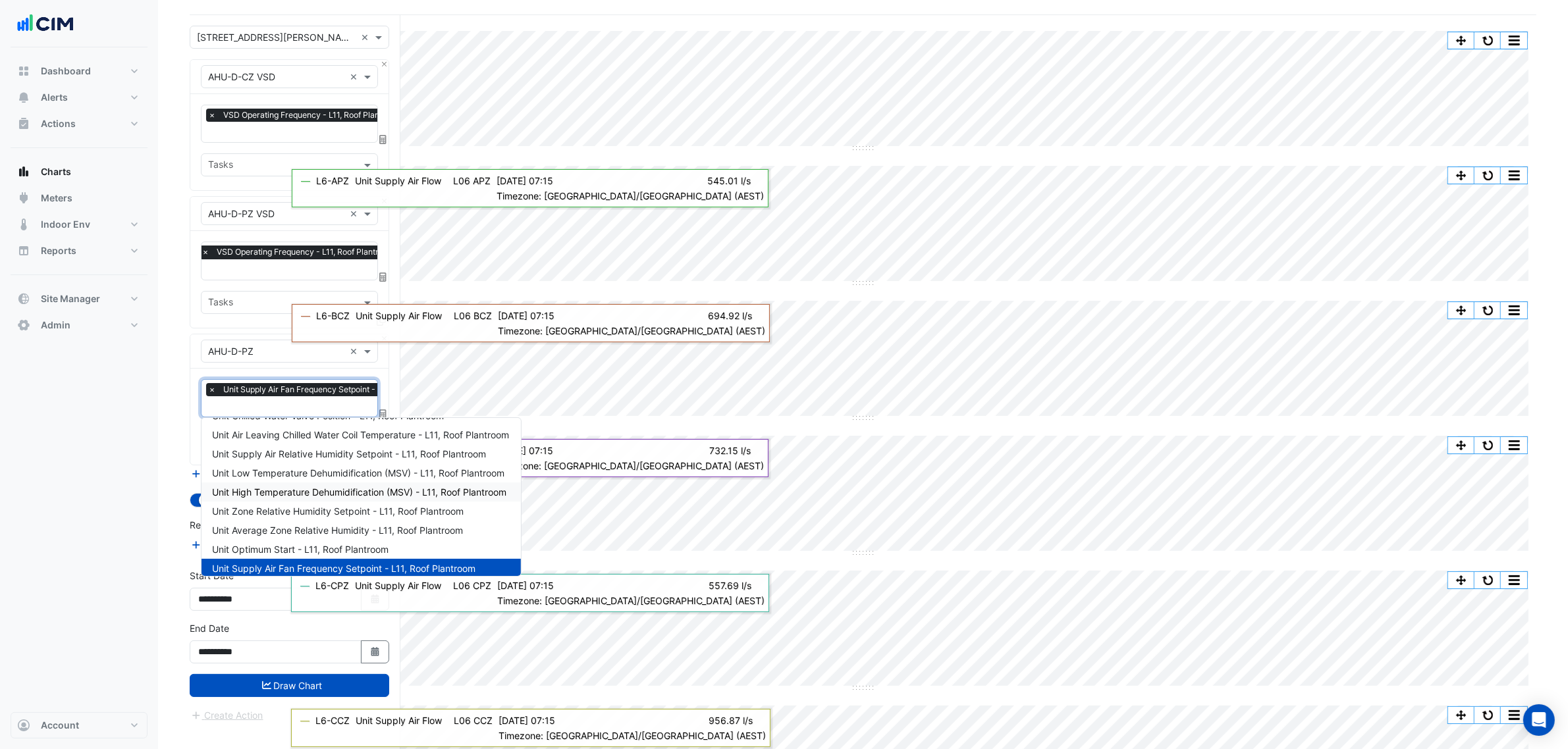
scroll to position [165, 0]
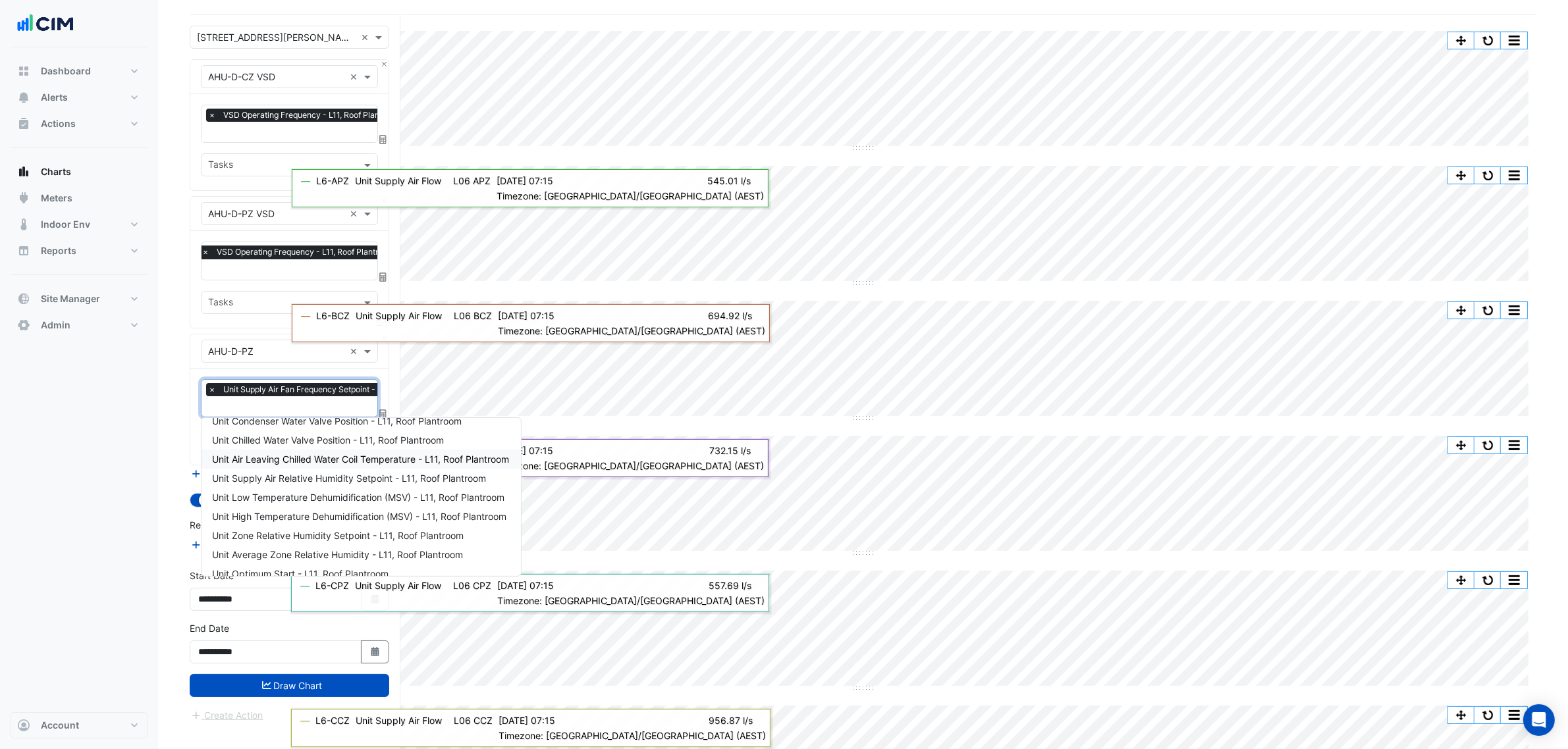
drag, startPoint x: 257, startPoint y: 249, endPoint x: 257, endPoint y: 255, distance: 6.0
click at [257, 251] on span "VSD Operating Frequency - L11, Roof Plantroom" at bounding box center [305, 252] width 185 height 13
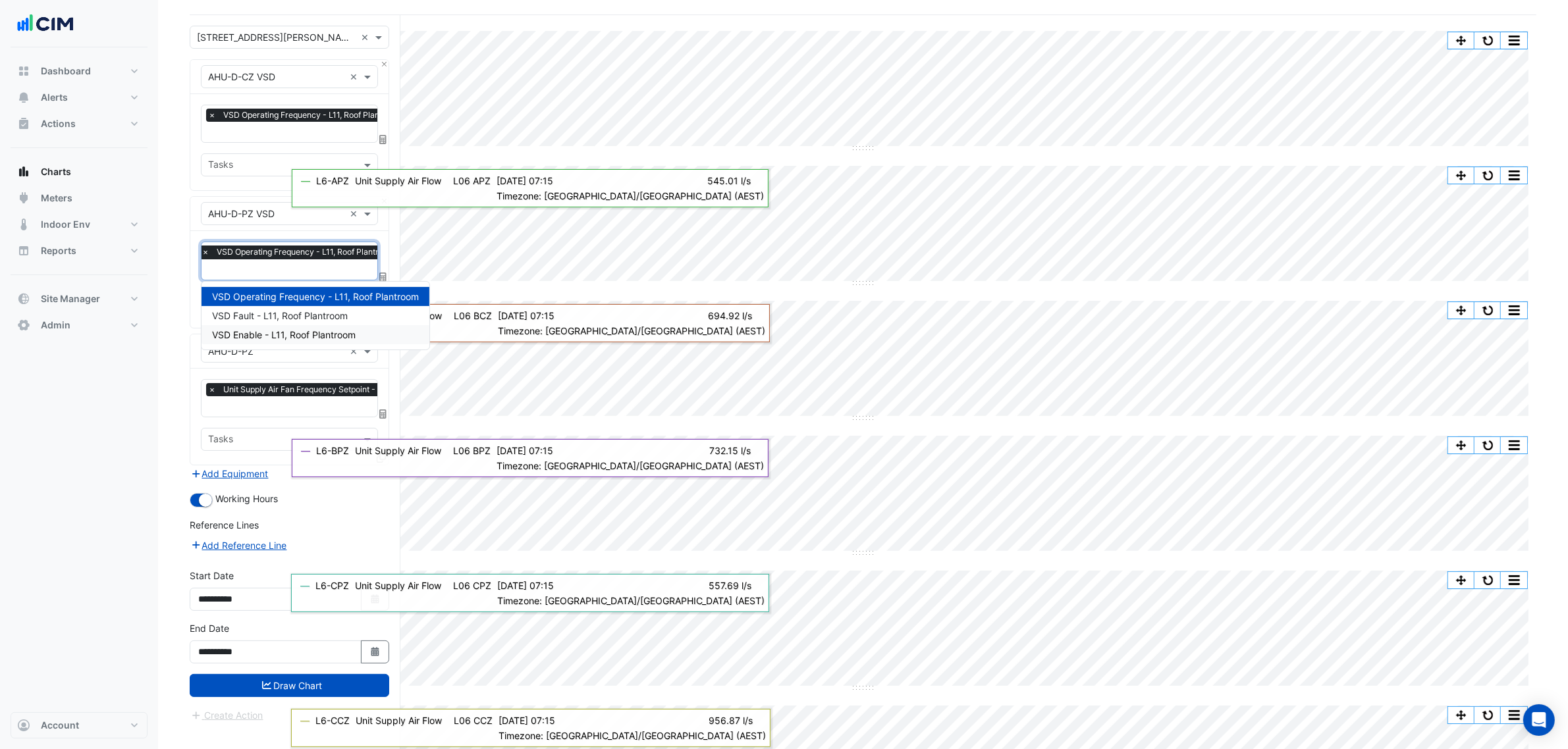
click at [180, 406] on section "Hide settings [STREET_ADDRESS][PERSON_NAME] Split by Unit Split All Split None …" at bounding box center [863, 734] width 1410 height 1538
click at [232, 404] on input "text" at bounding box center [333, 408] width 249 height 14
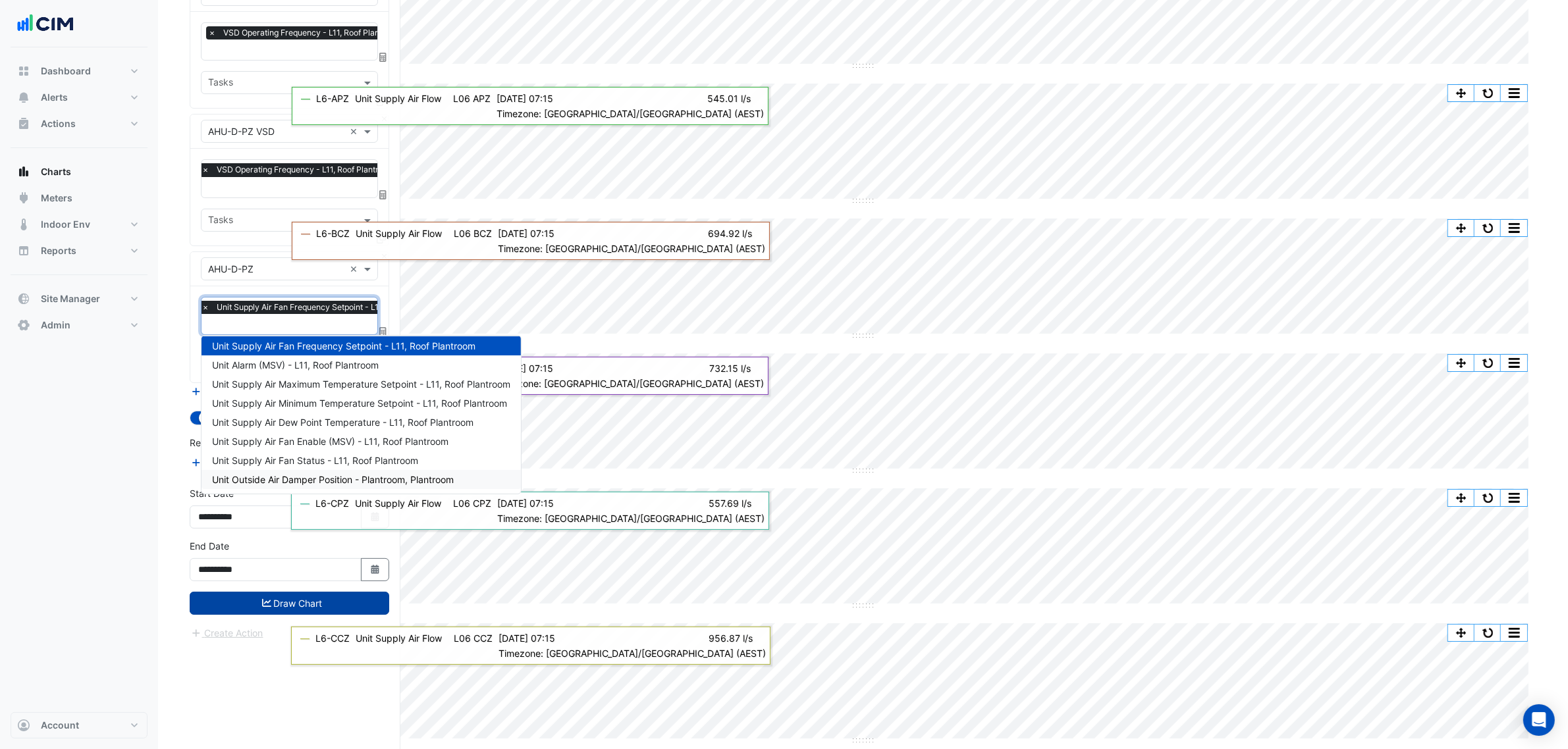
click at [290, 603] on button "Draw Chart" at bounding box center [290, 604] width 199 height 23
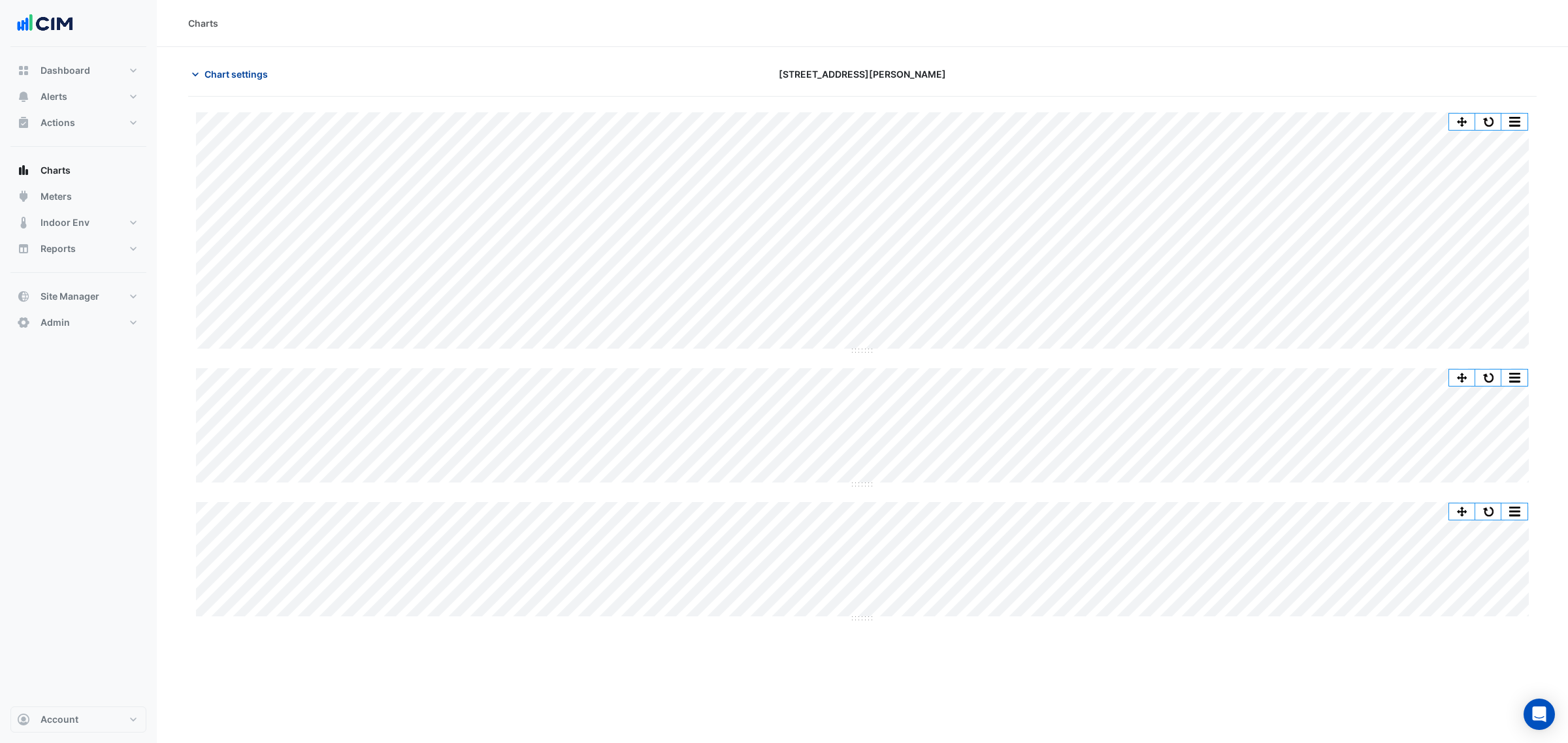
click at [219, 82] on button "Chart settings" at bounding box center [232, 75] width 88 height 23
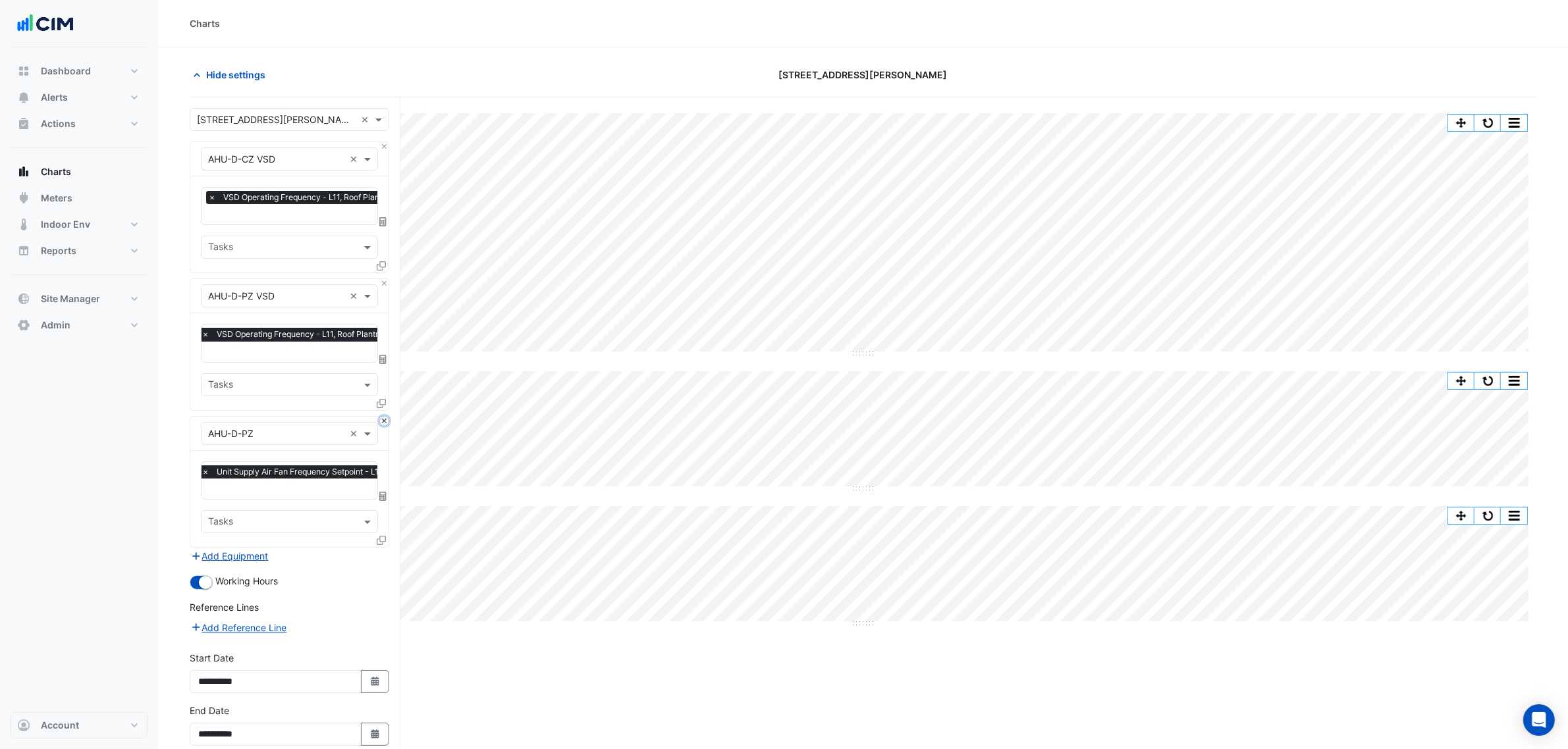
click at [380, 423] on button "Close" at bounding box center [384, 421] width 9 height 9
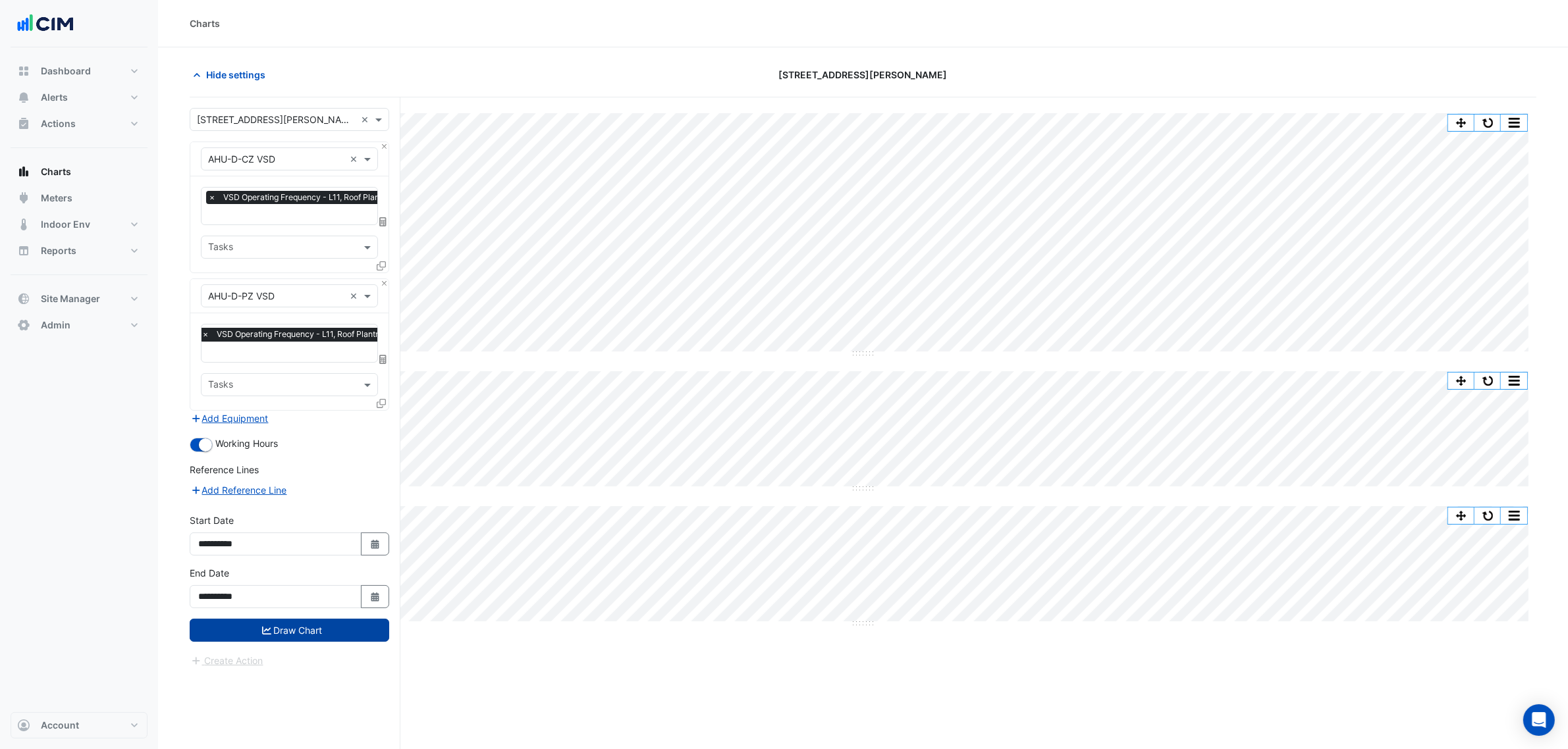
click at [323, 640] on button "Draw Chart" at bounding box center [290, 630] width 199 height 23
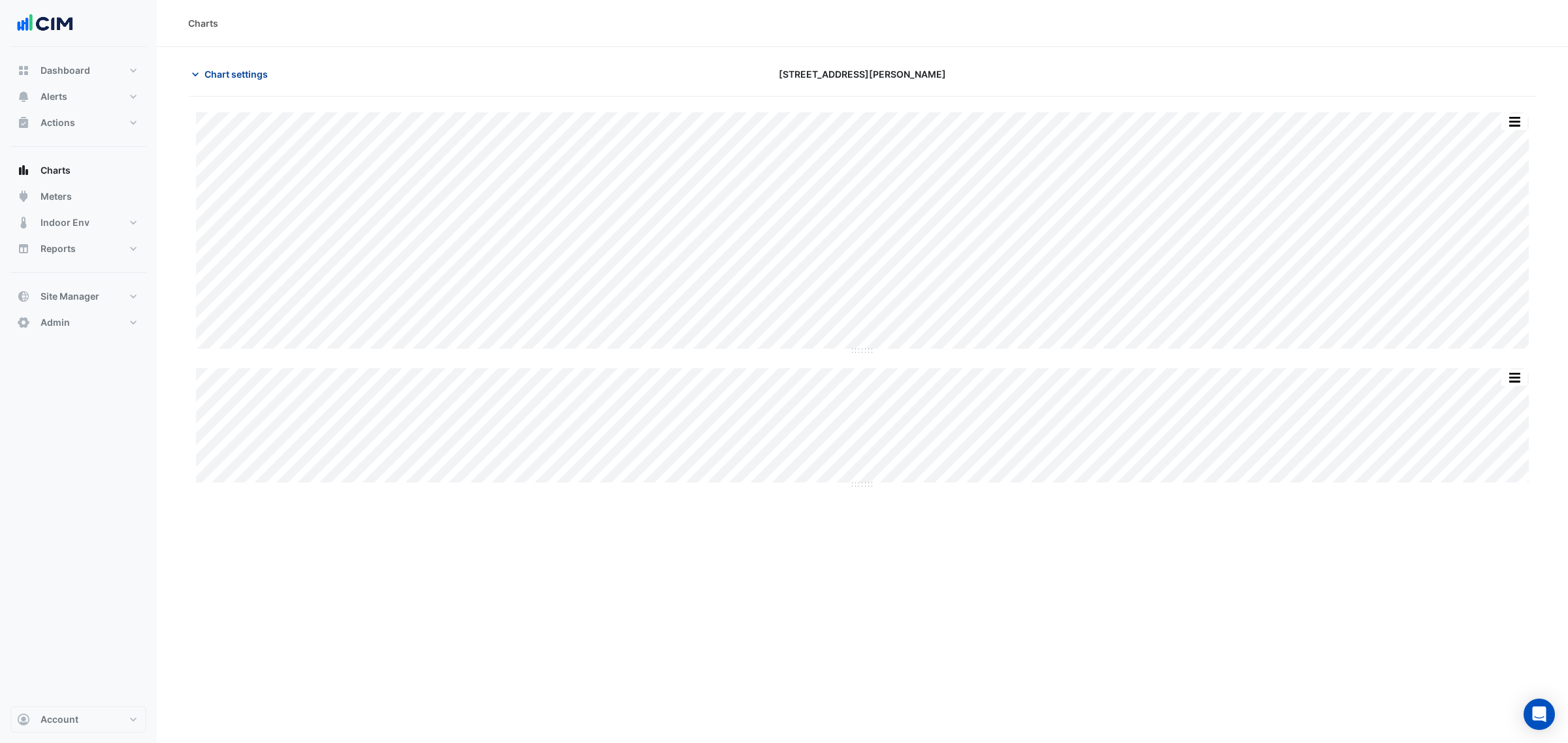
click at [266, 82] on button "Chart settings" at bounding box center [232, 75] width 88 height 23
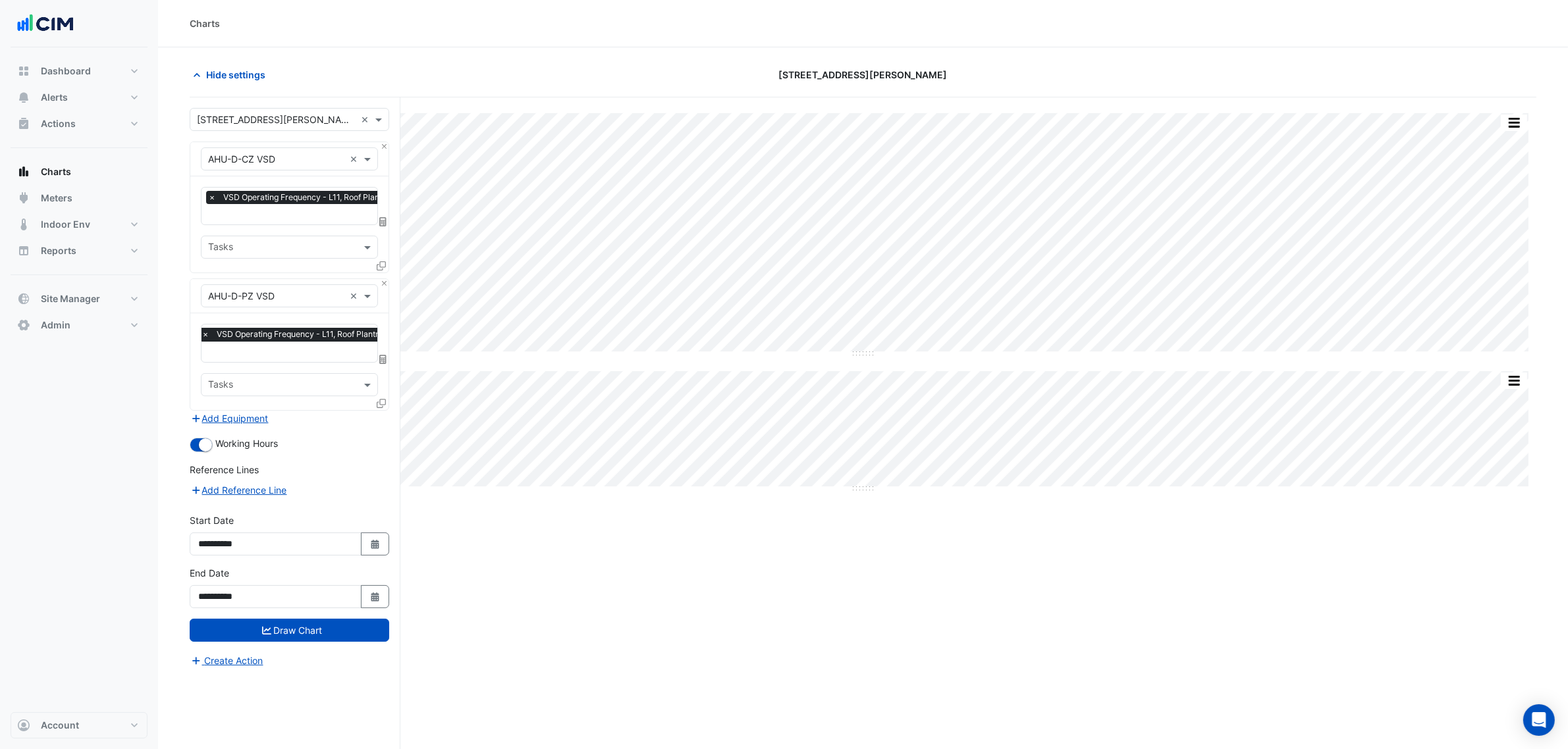
click at [382, 262] on icon at bounding box center [380, 266] width 9 height 9
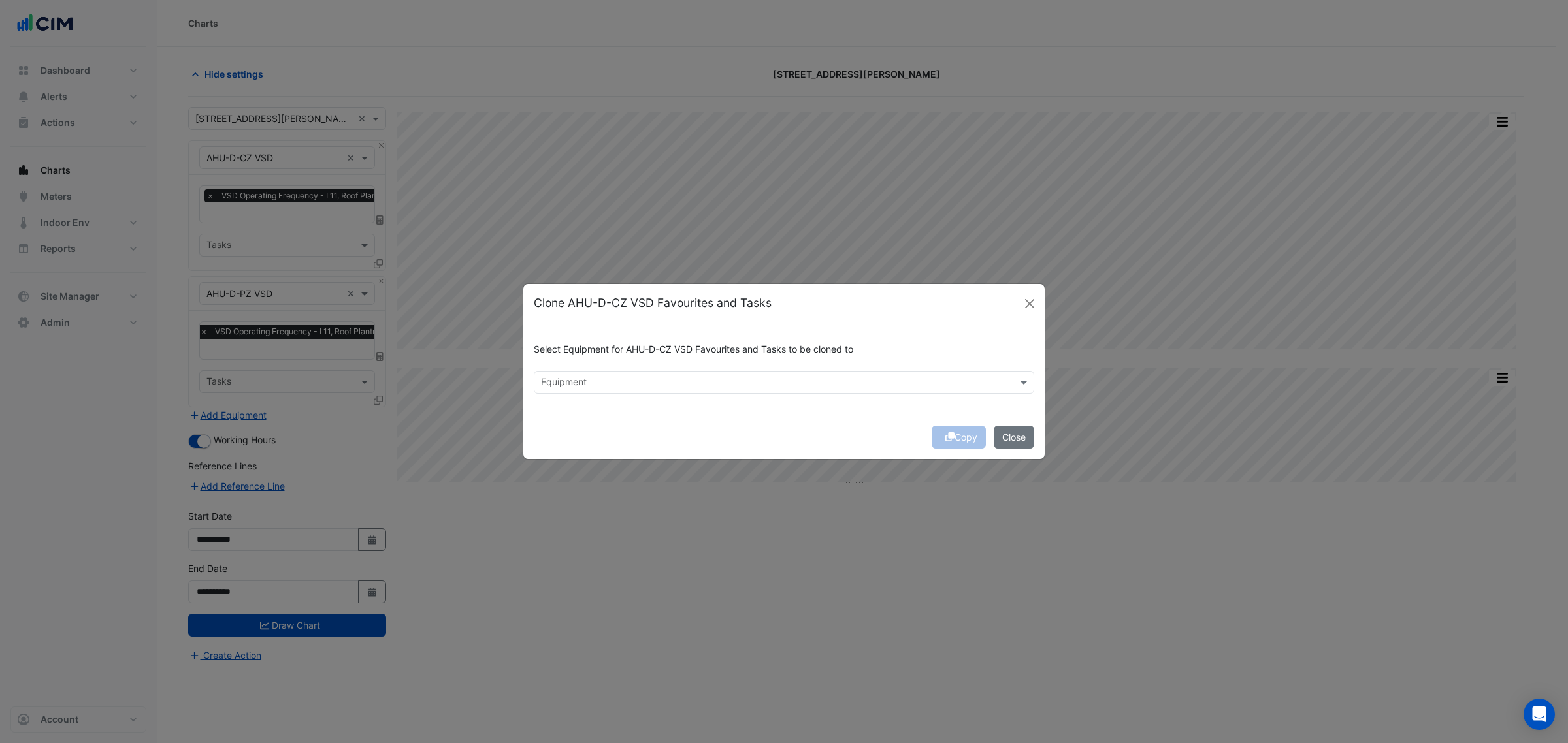
click at [644, 396] on div "Select Equipment for AHU-D-CZ VSD Favourites and Tasks to be cloned to Equipment" at bounding box center [783, 368] width 521 height 91
click at [640, 383] on input "text" at bounding box center [776, 383] width 471 height 14
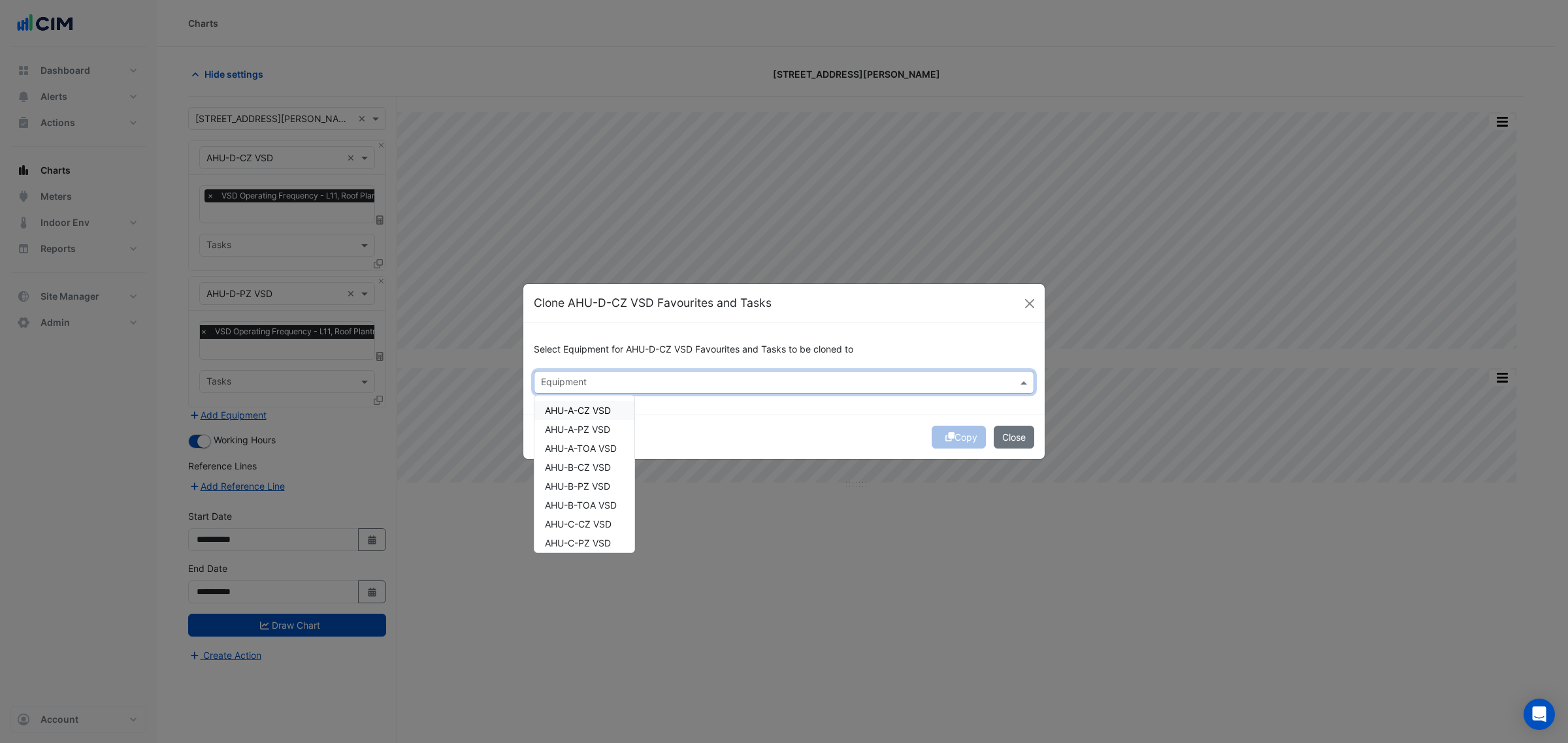
click at [601, 412] on span "AHU-A-CZ VSD" at bounding box center [577, 410] width 66 height 11
click at [601, 425] on span "AHU-A-PZ VSD" at bounding box center [577, 429] width 65 height 11
click at [903, 428] on div "Copy Close" at bounding box center [783, 437] width 521 height 45
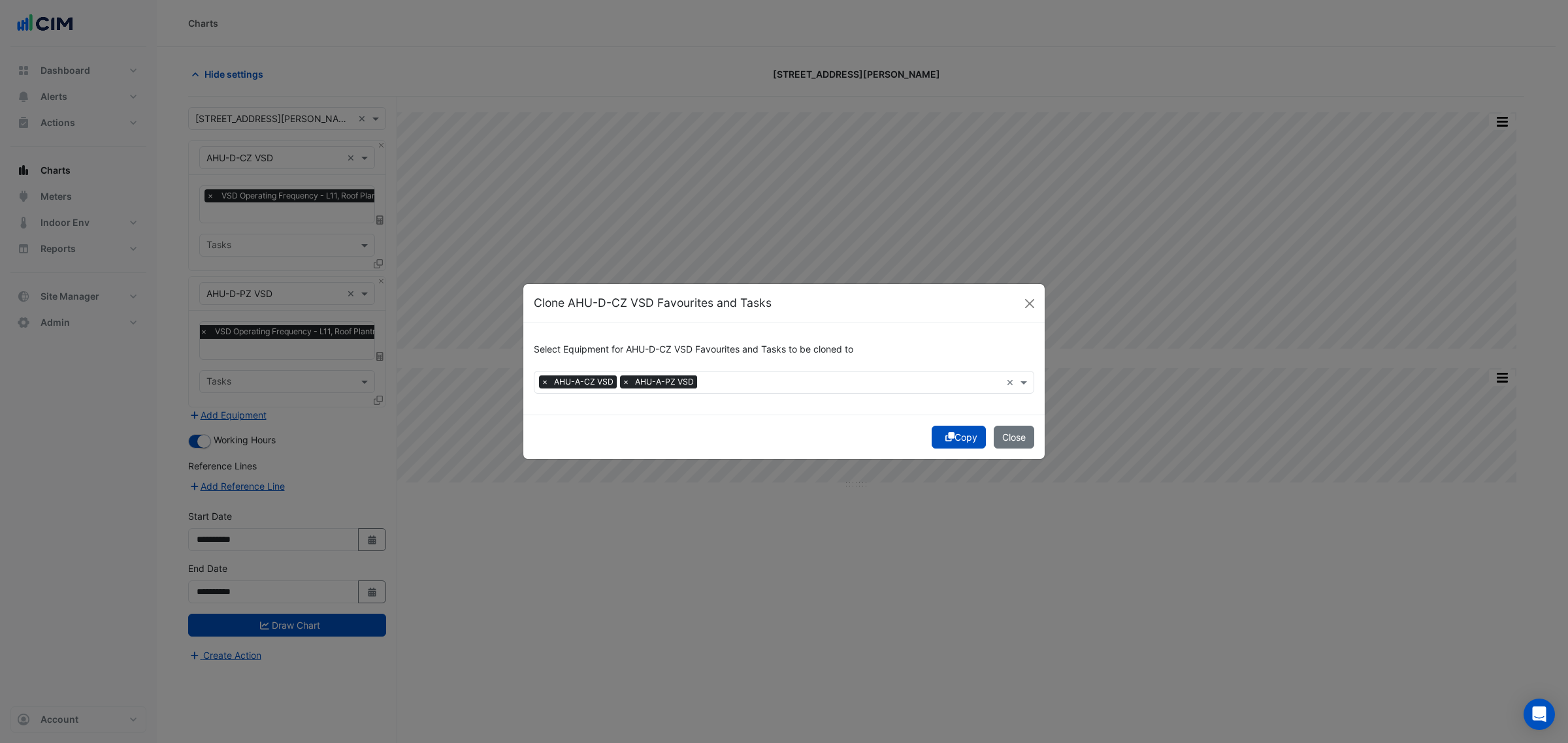
click at [962, 434] on button "Copy" at bounding box center [959, 438] width 54 height 23
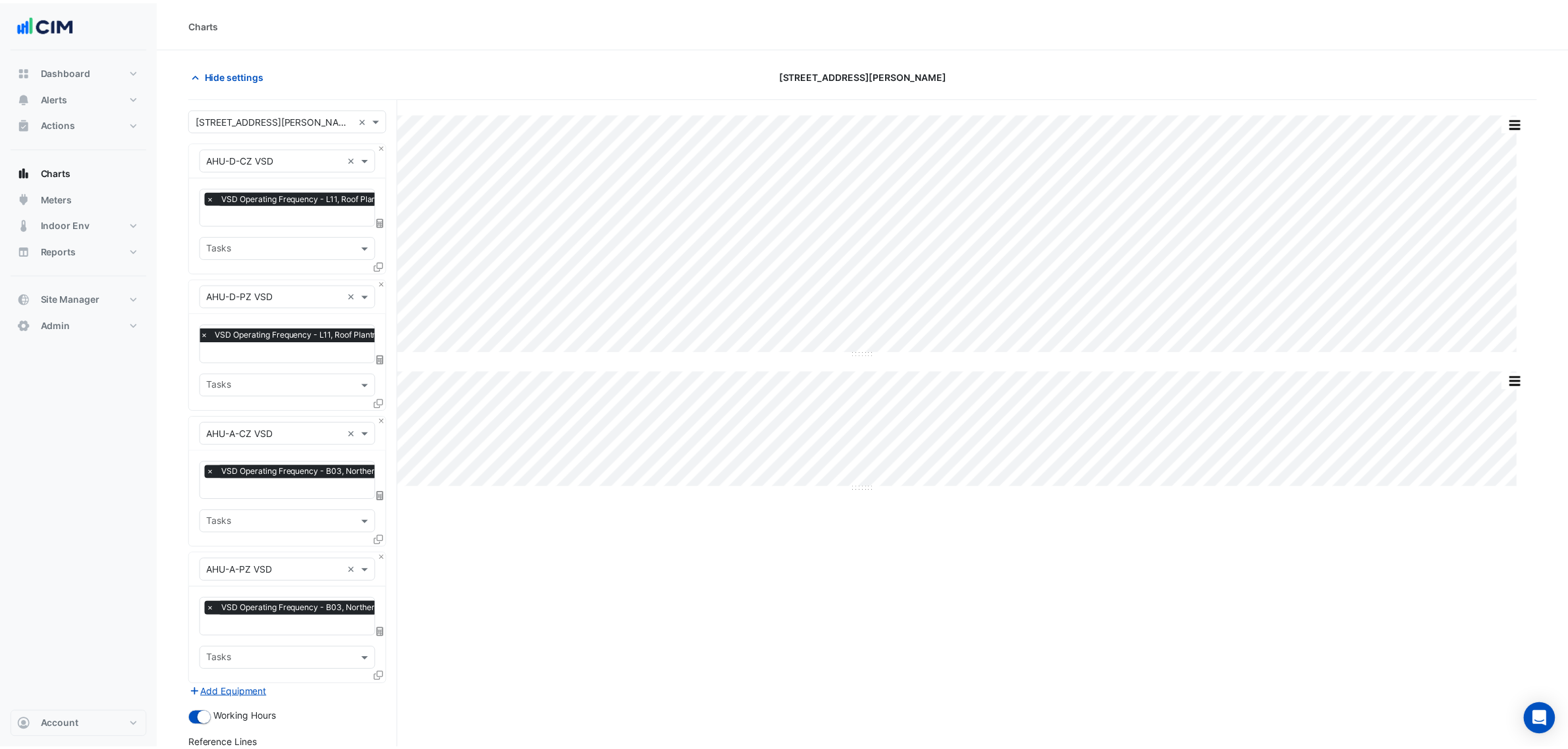
scroll to position [201, 0]
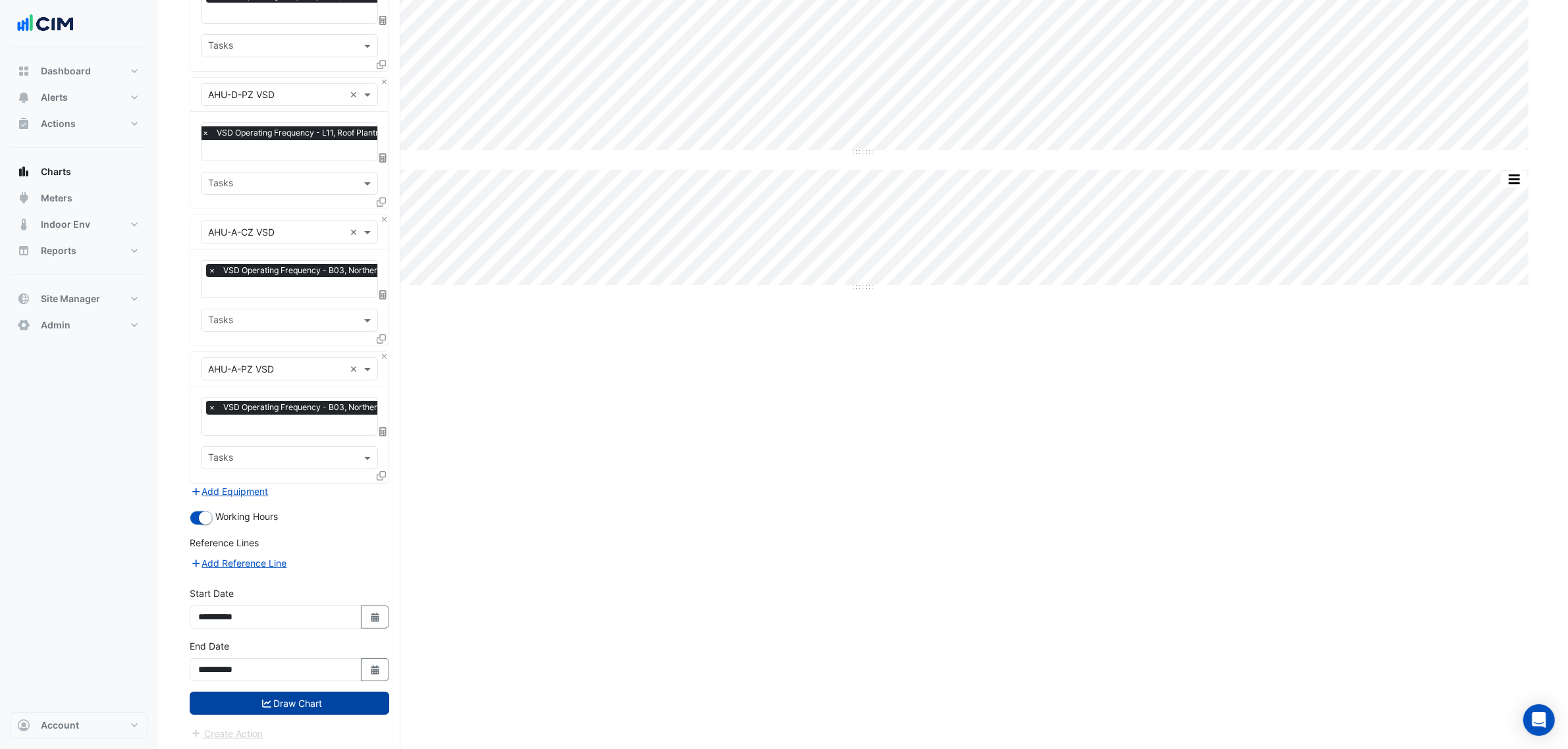
click at [333, 695] on button "Draw Chart" at bounding box center [290, 703] width 199 height 23
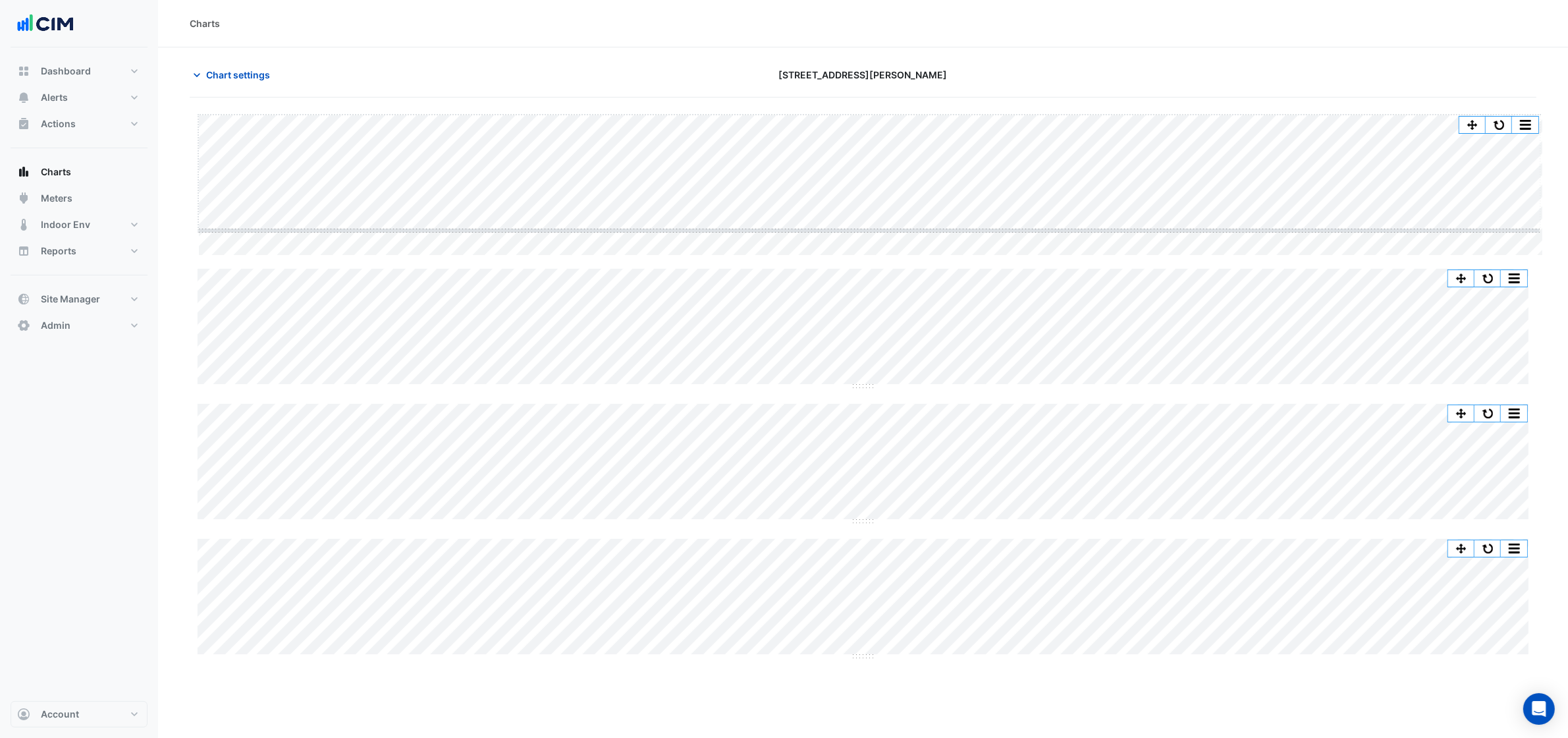
drag, startPoint x: 860, startPoint y: 257, endPoint x: 867, endPoint y: 230, distance: 27.9
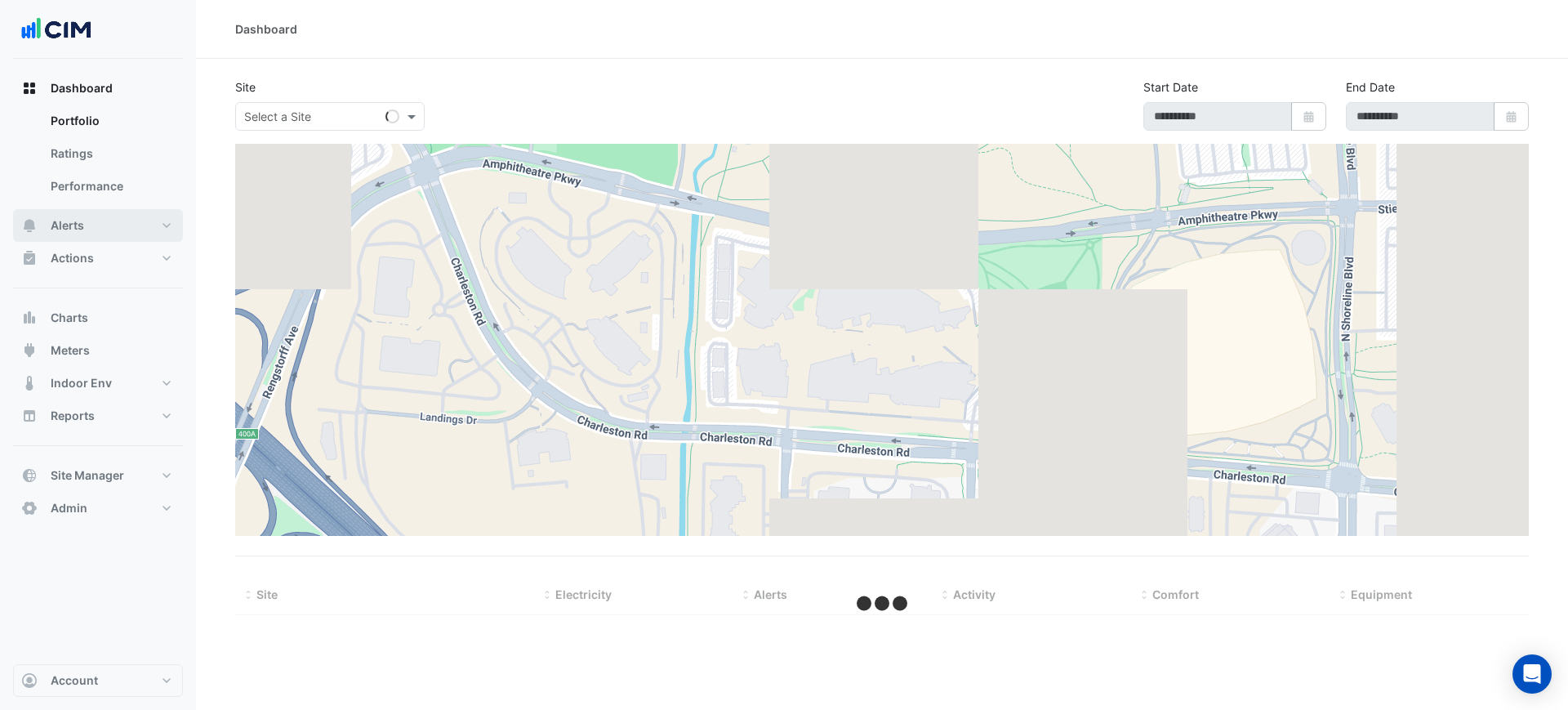
click at [104, 219] on button "Alerts" at bounding box center [97, 225] width 170 height 33
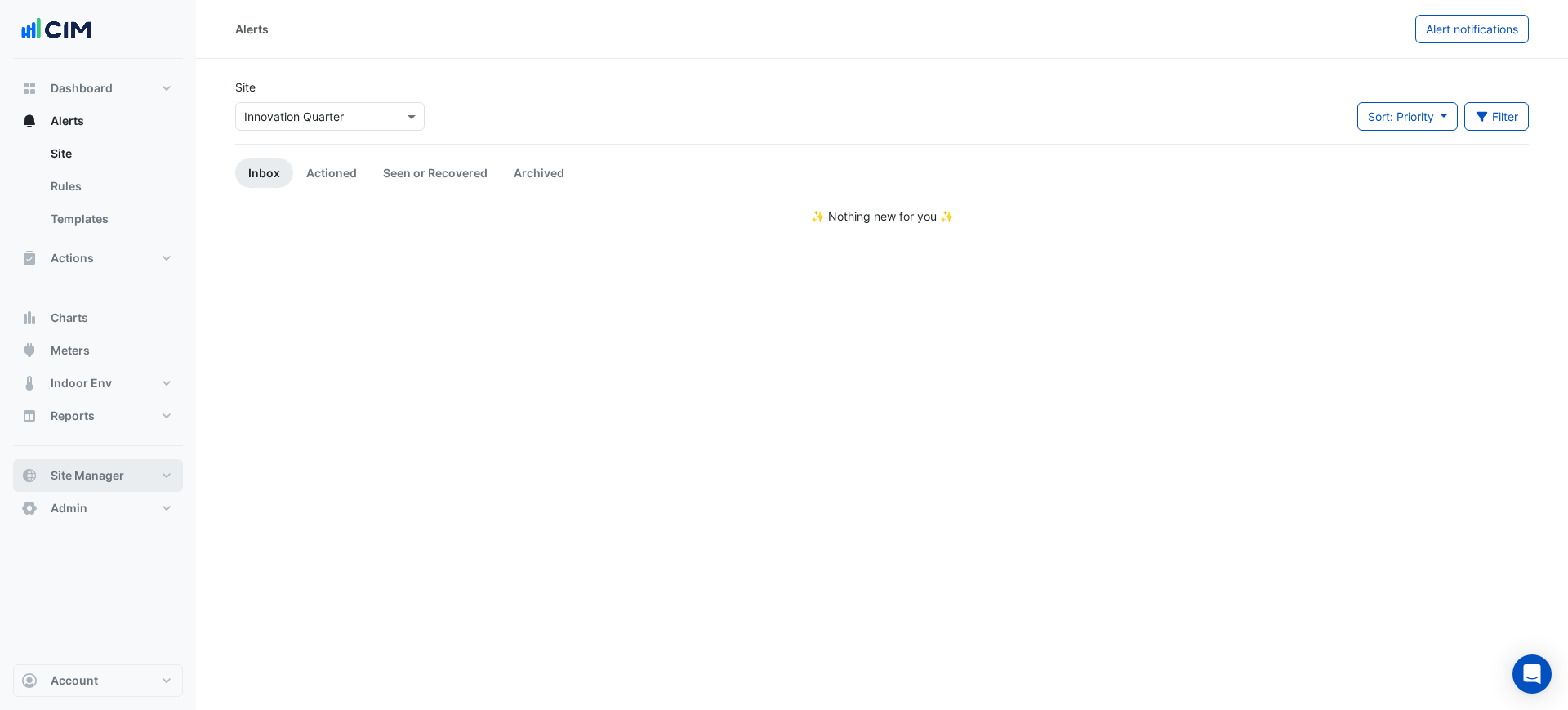
click at [87, 476] on span "Site Manager" at bounding box center [87, 474] width 74 height 16
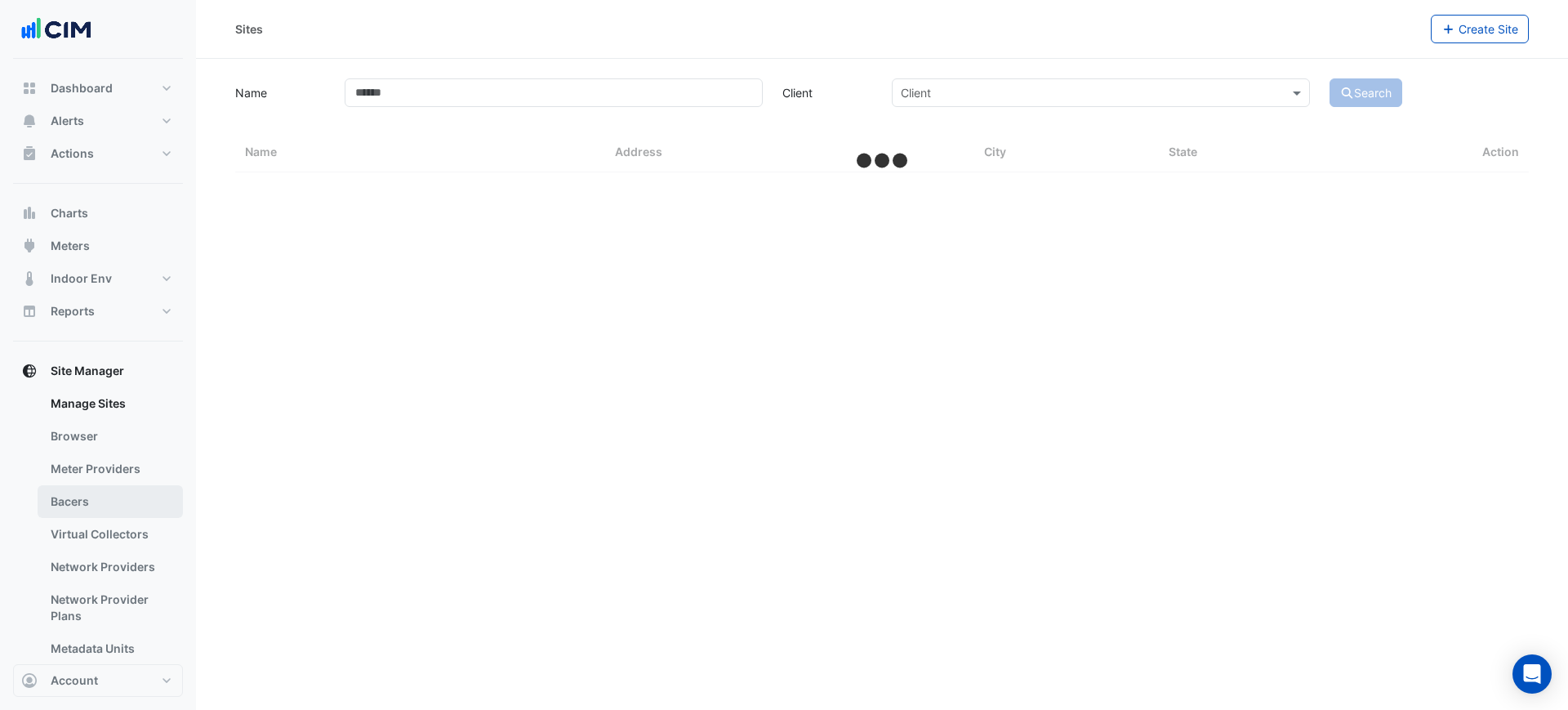
click at [95, 491] on link "Bacers" at bounding box center [110, 502] width 146 height 33
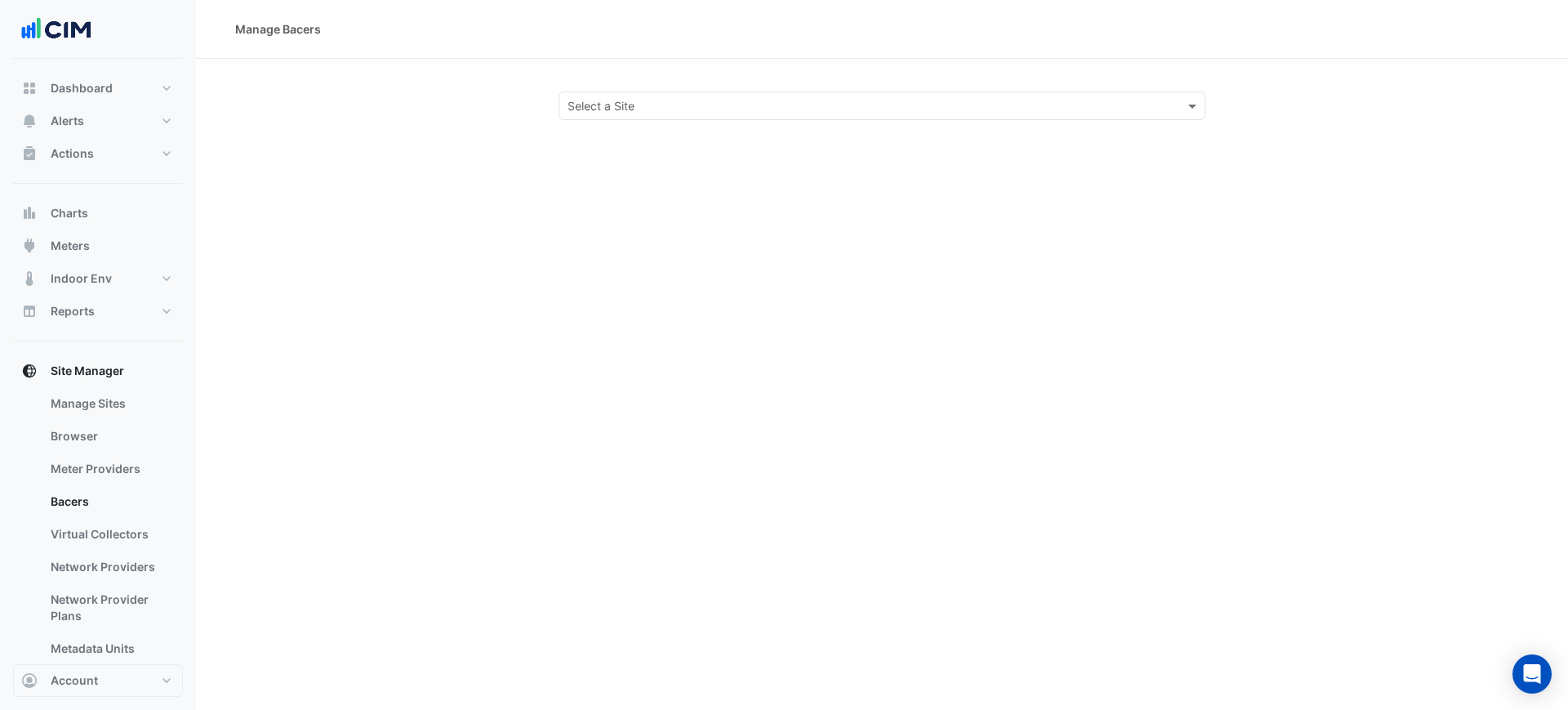
click at [616, 109] on input "text" at bounding box center [866, 107] width 596 height 17
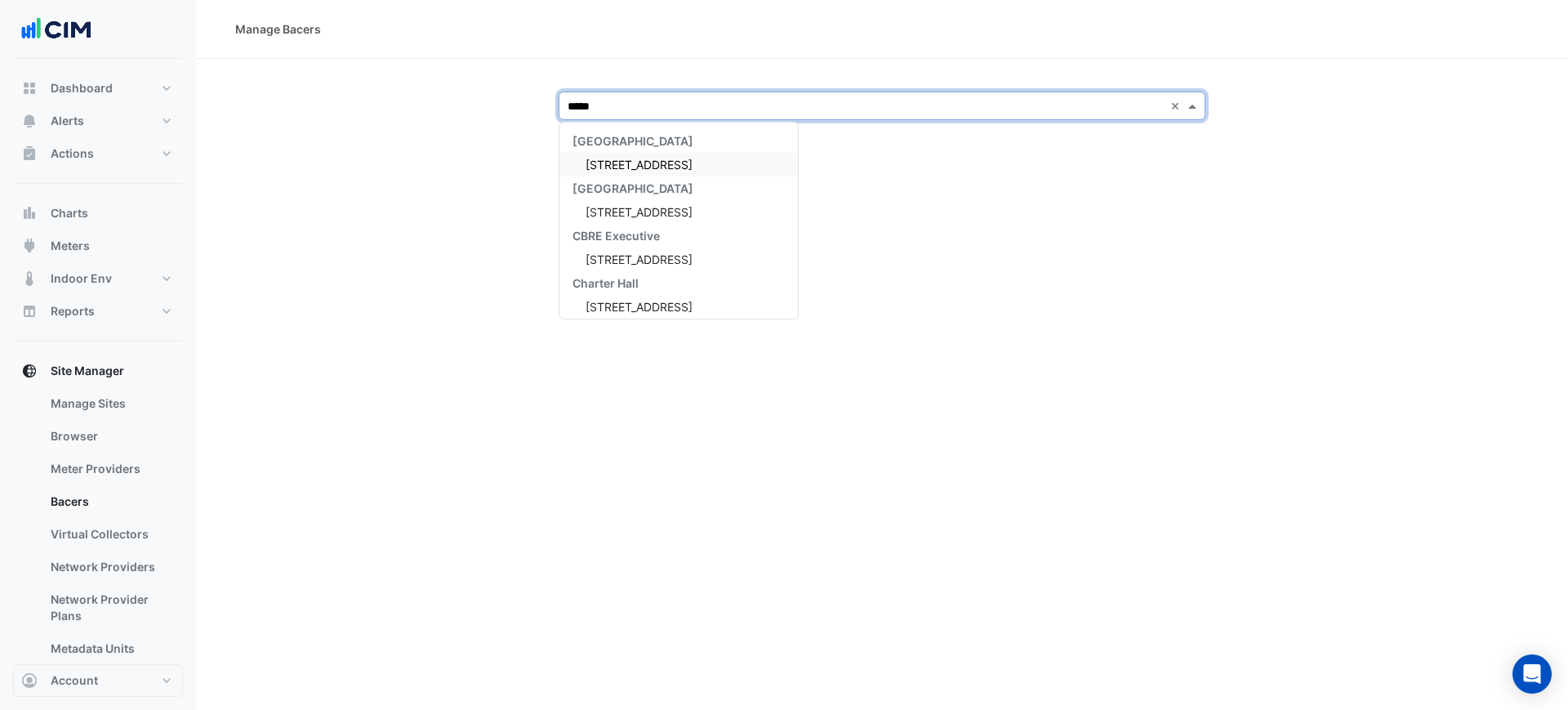
type input "******"
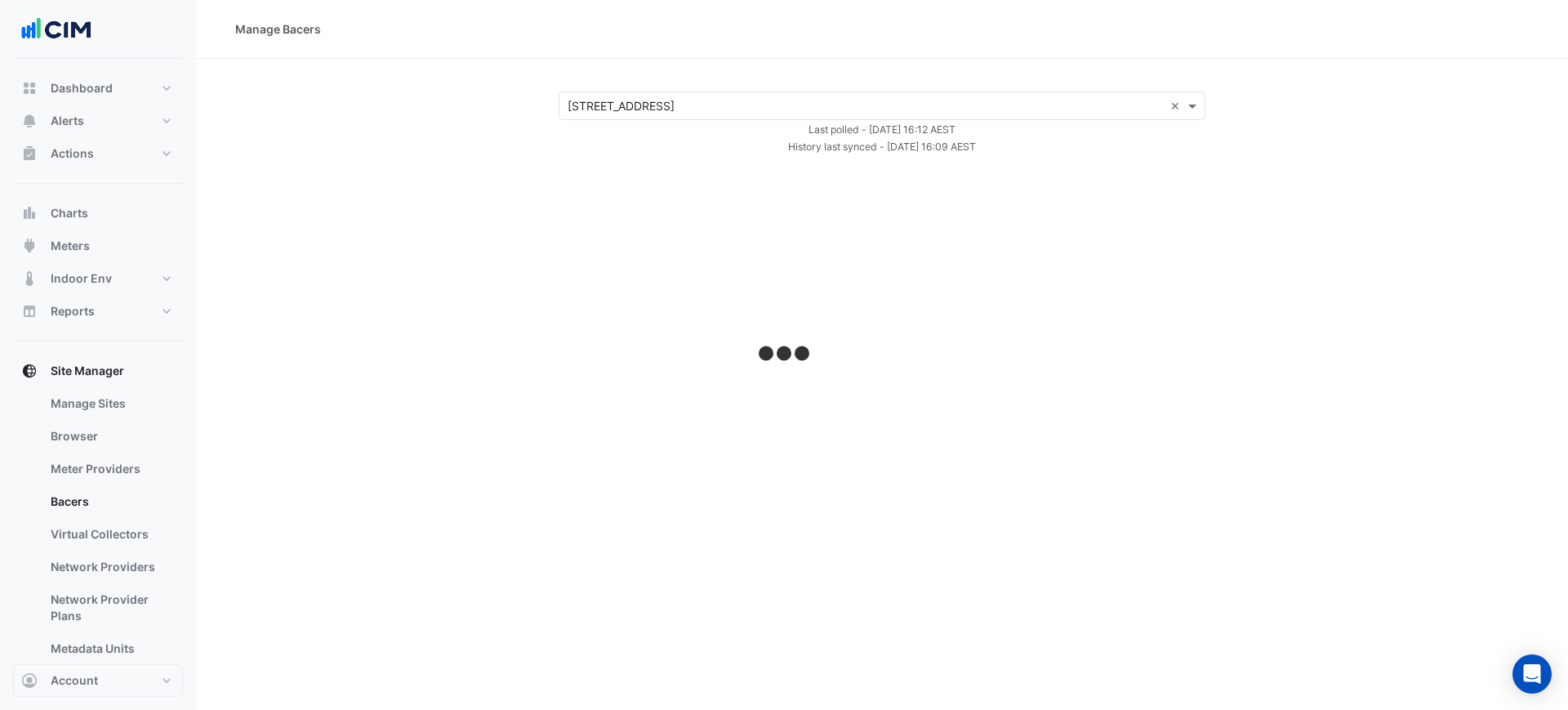
select select "***"
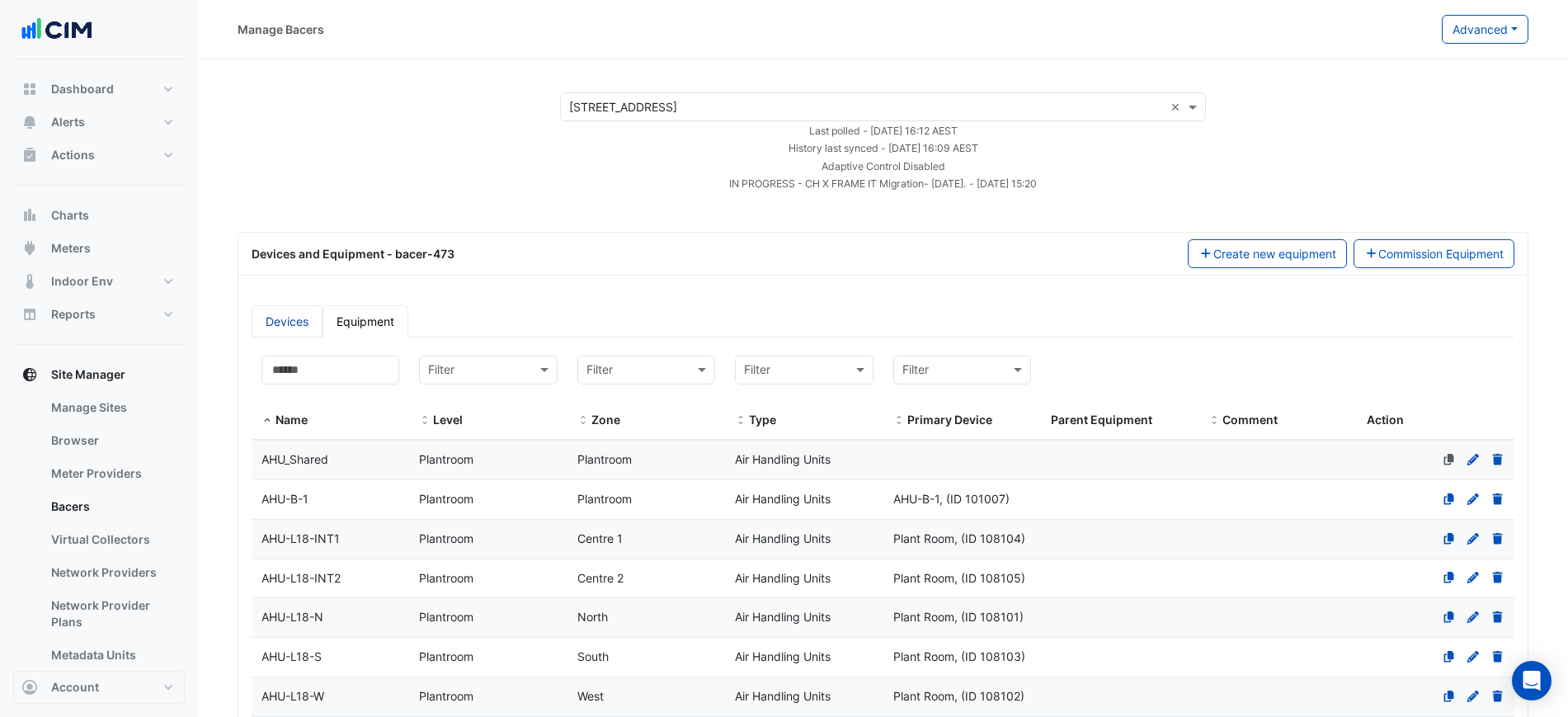
click at [285, 320] on link "Devices" at bounding box center [287, 322] width 71 height 33
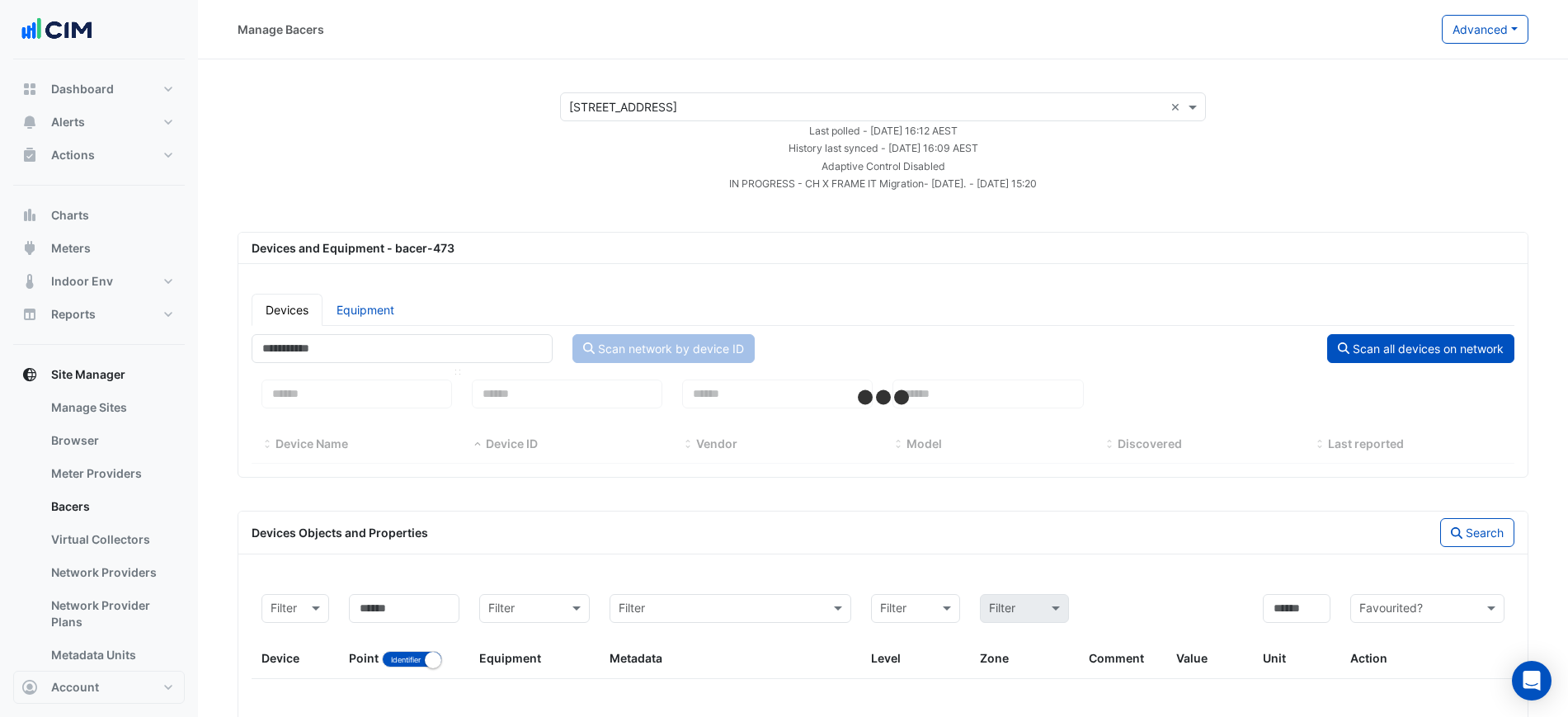
select select "***"
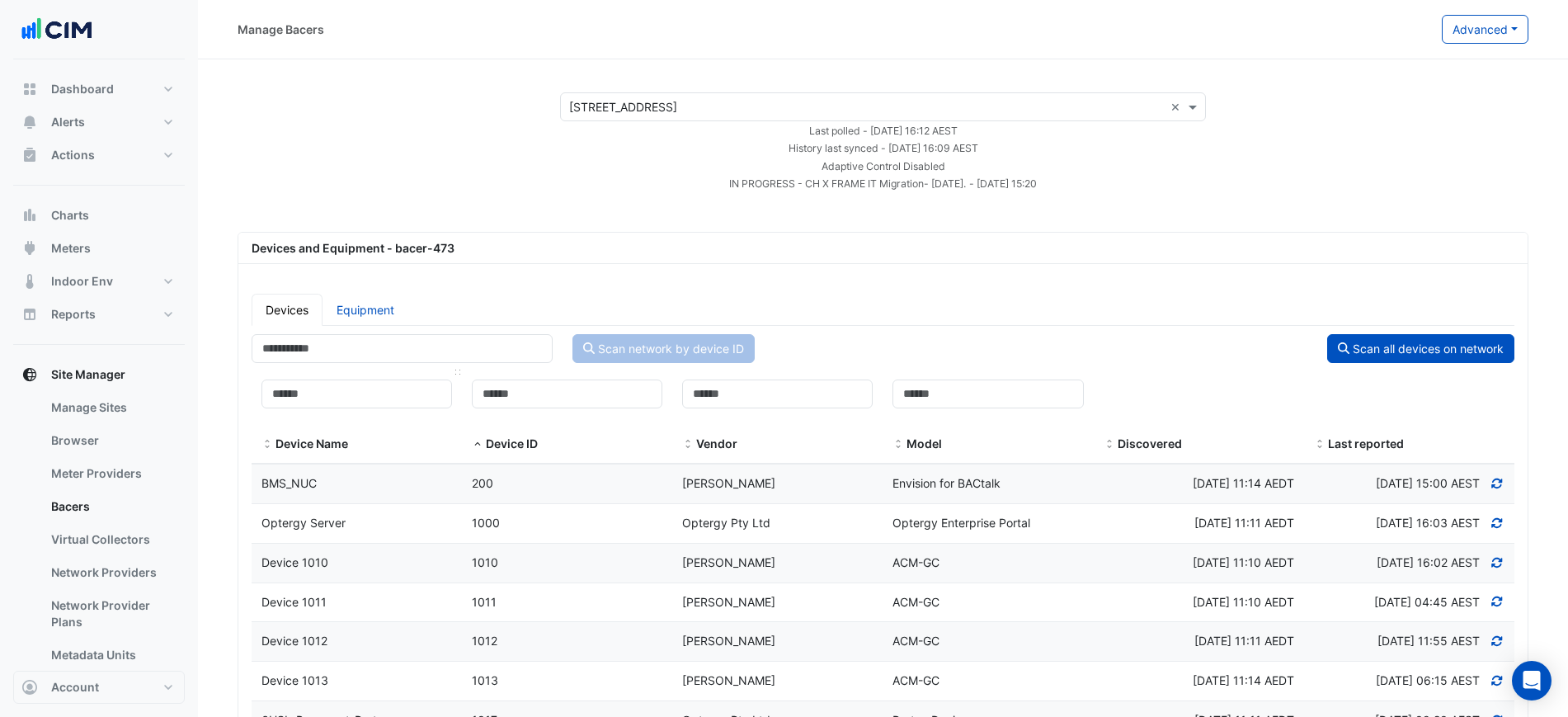
scroll to position [104, 0]
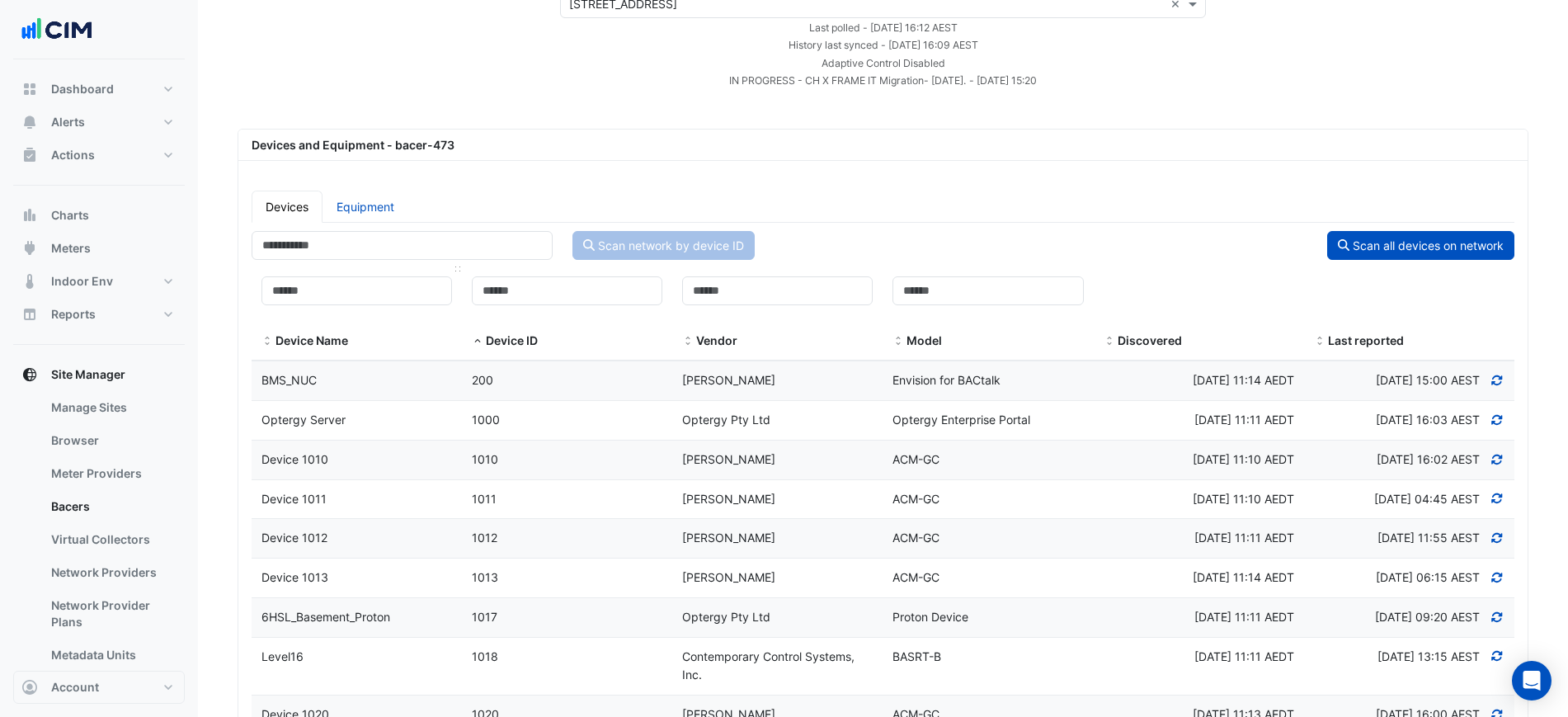
click at [364, 315] on div "Device Name" at bounding box center [357, 313] width 191 height 74
click at [368, 299] on input at bounding box center [357, 291] width 191 height 29
click at [363, 419] on div "Optergy Server" at bounding box center [357, 420] width 210 height 19
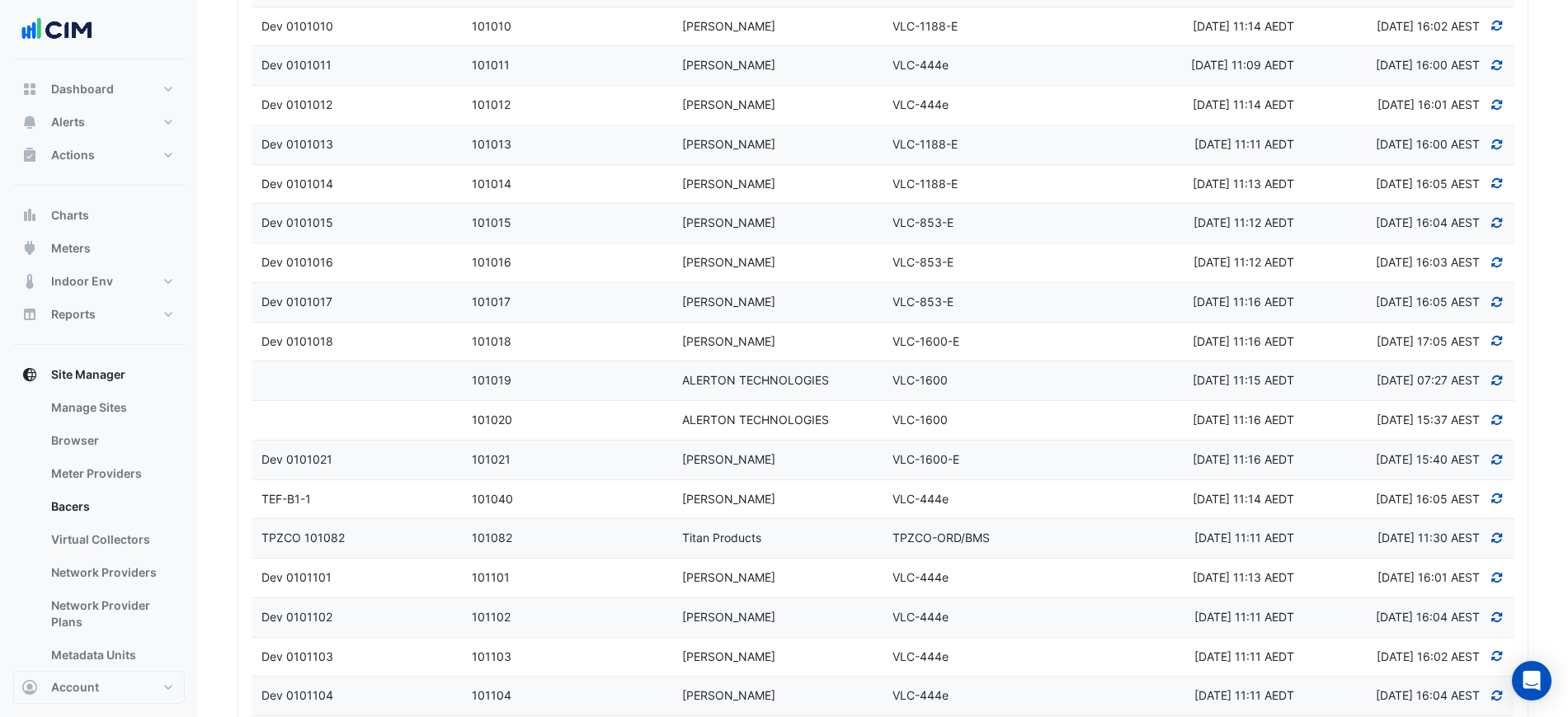
select select "***"
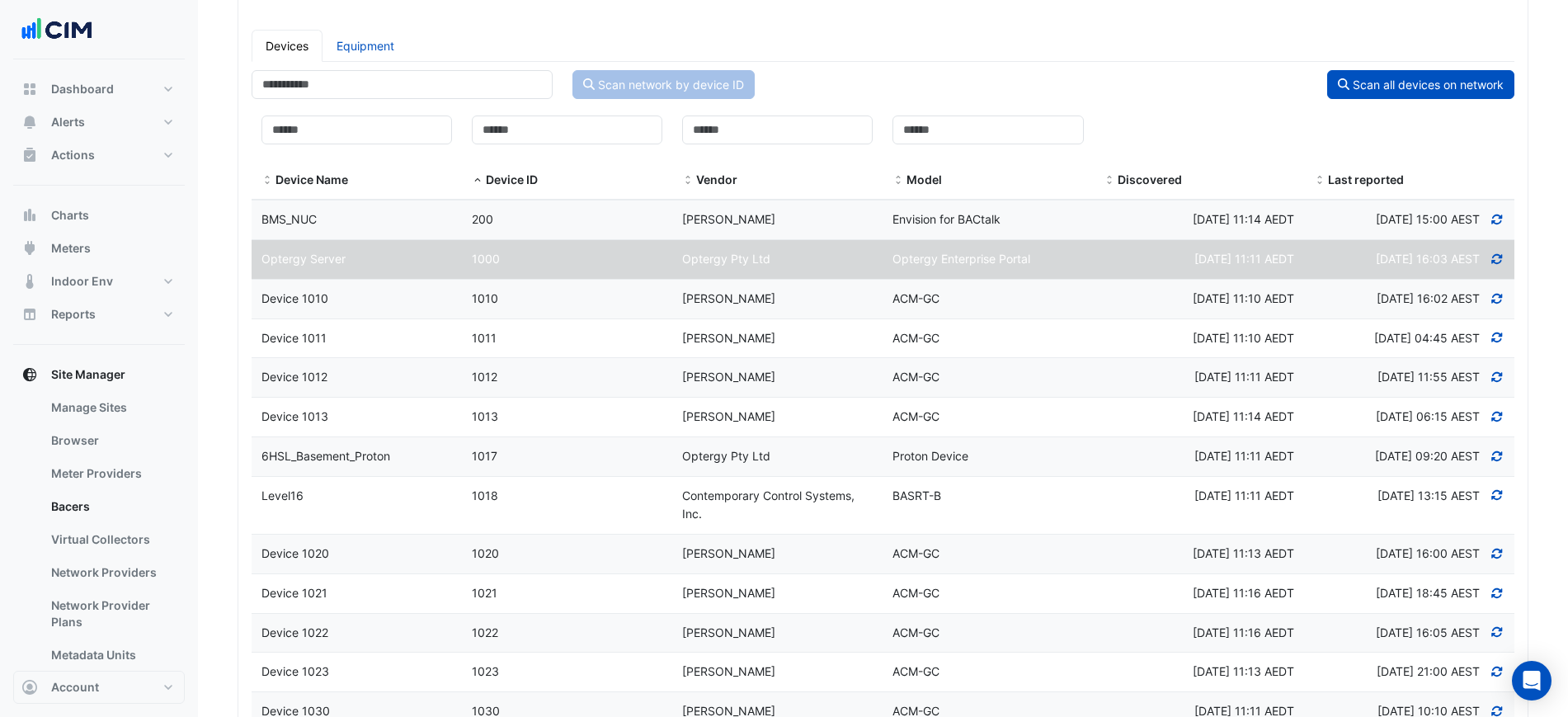
scroll to position [0, 0]
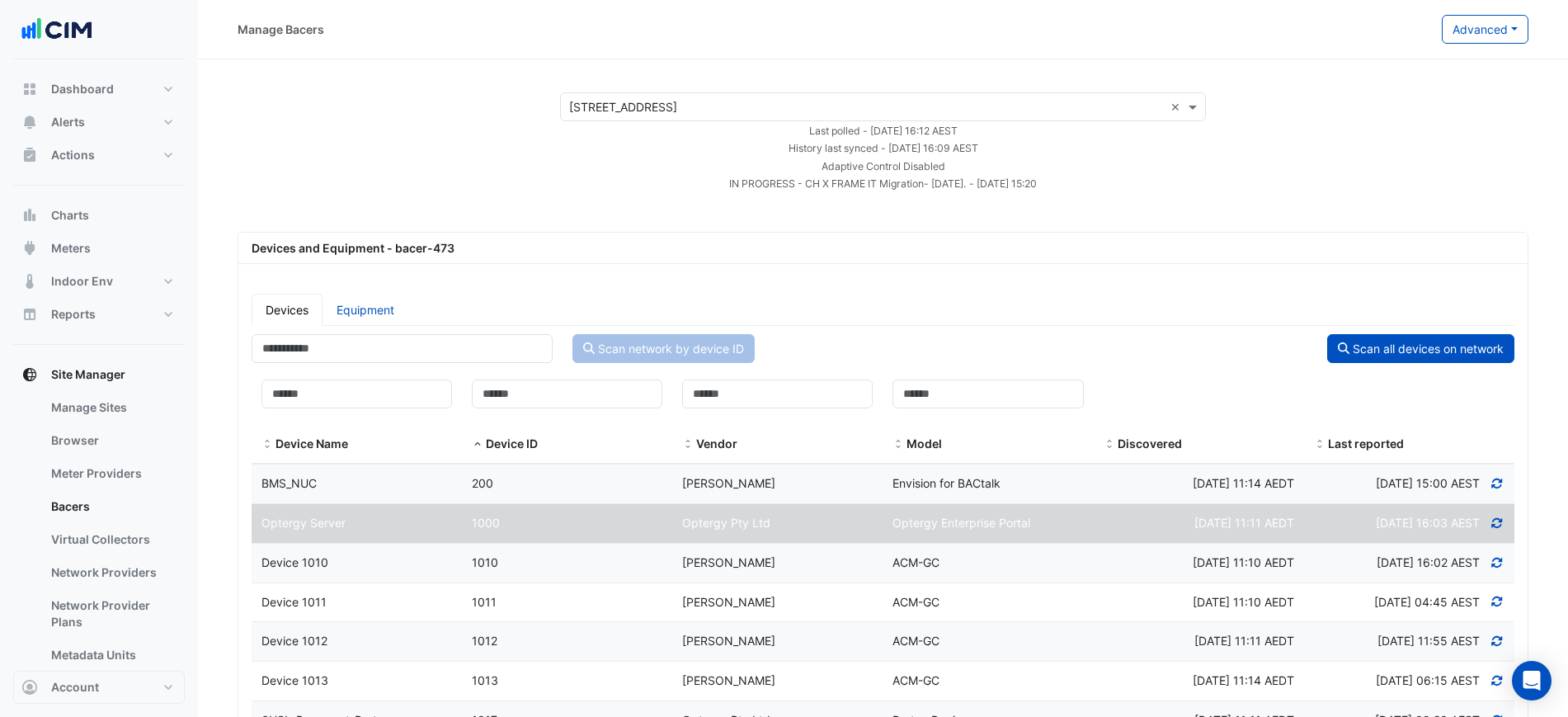
click at [1504, 524] on icon at bounding box center [1496, 523] width 15 height 11
click at [379, 311] on link "Equipment" at bounding box center [365, 310] width 86 height 33
select select "***"
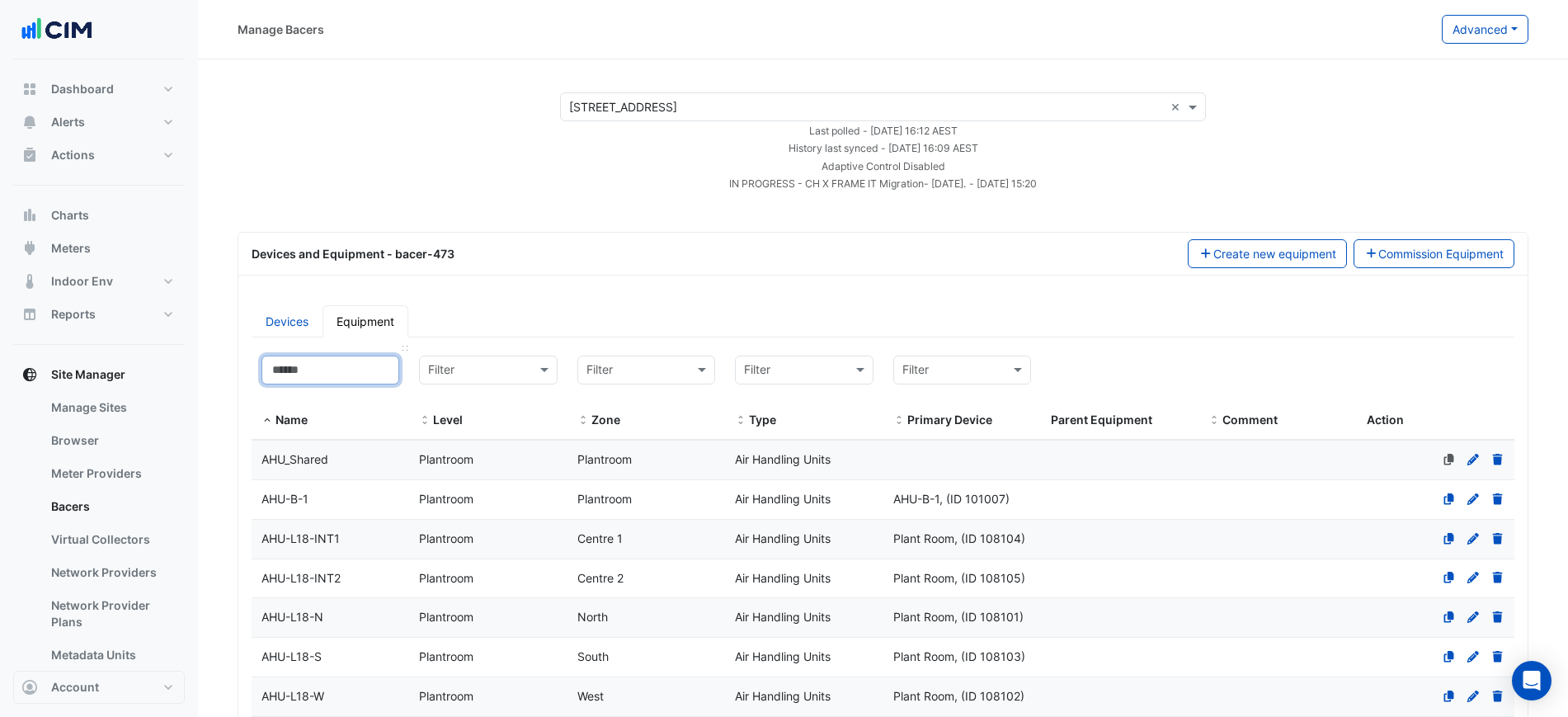
click at [358, 369] on input at bounding box center [330, 370] width 138 height 29
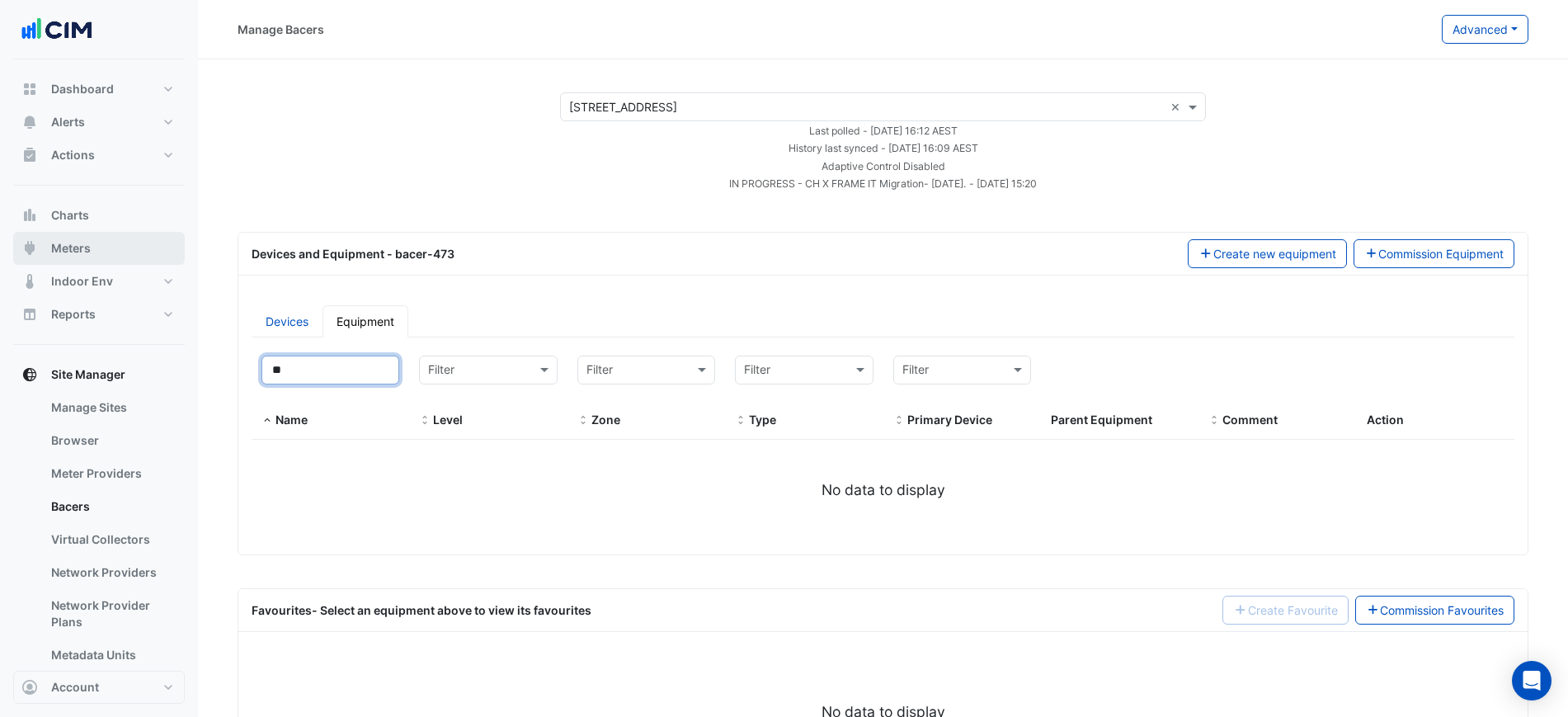
type input "**"
click at [167, 246] on button "Meters" at bounding box center [98, 248] width 172 height 33
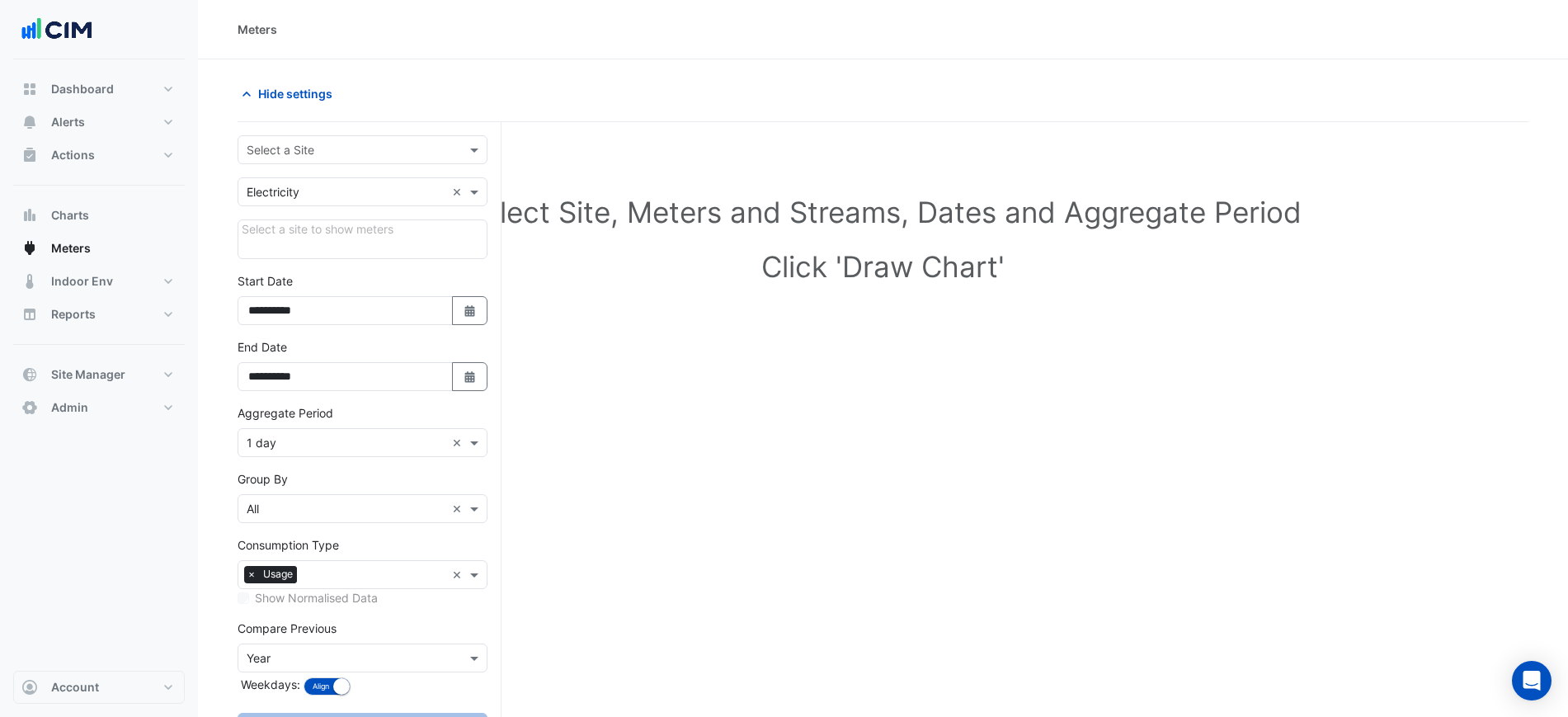
click at [306, 172] on form "**********" at bounding box center [363, 454] width 250 height 639
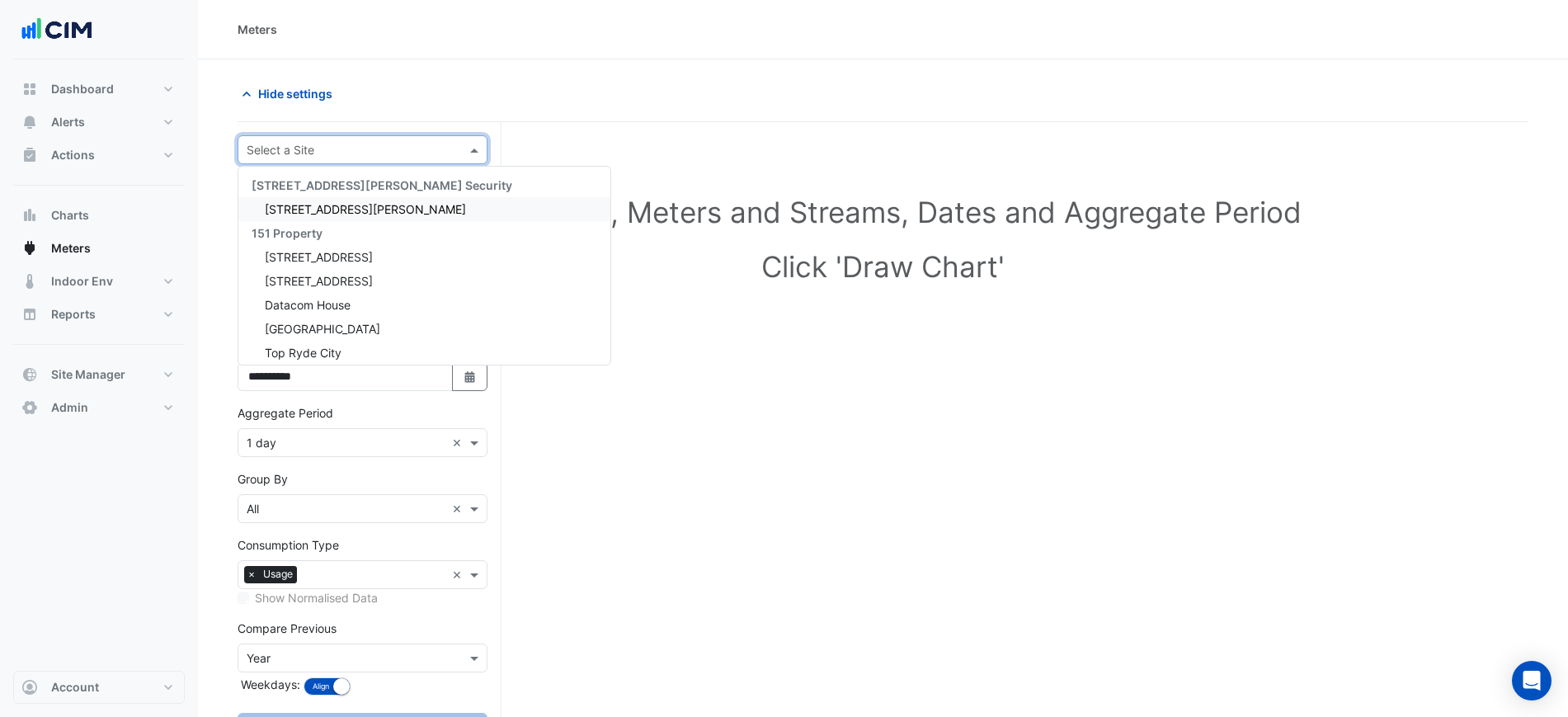
click at [307, 163] on div "Select a Site" at bounding box center [363, 150] width 250 height 29
type input "******"
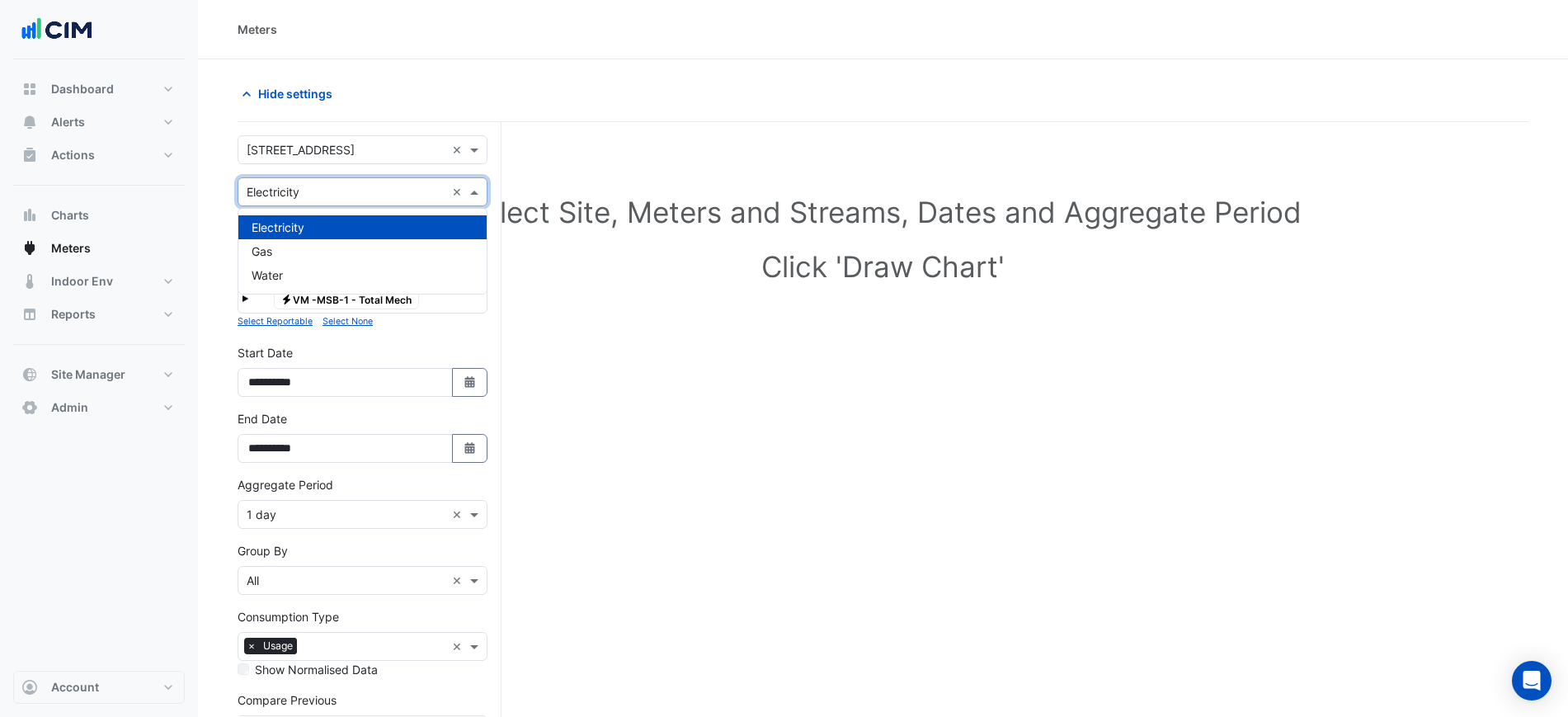
click at [317, 197] on input "text" at bounding box center [346, 193] width 198 height 17
click at [314, 254] on div "Gas" at bounding box center [363, 252] width 248 height 24
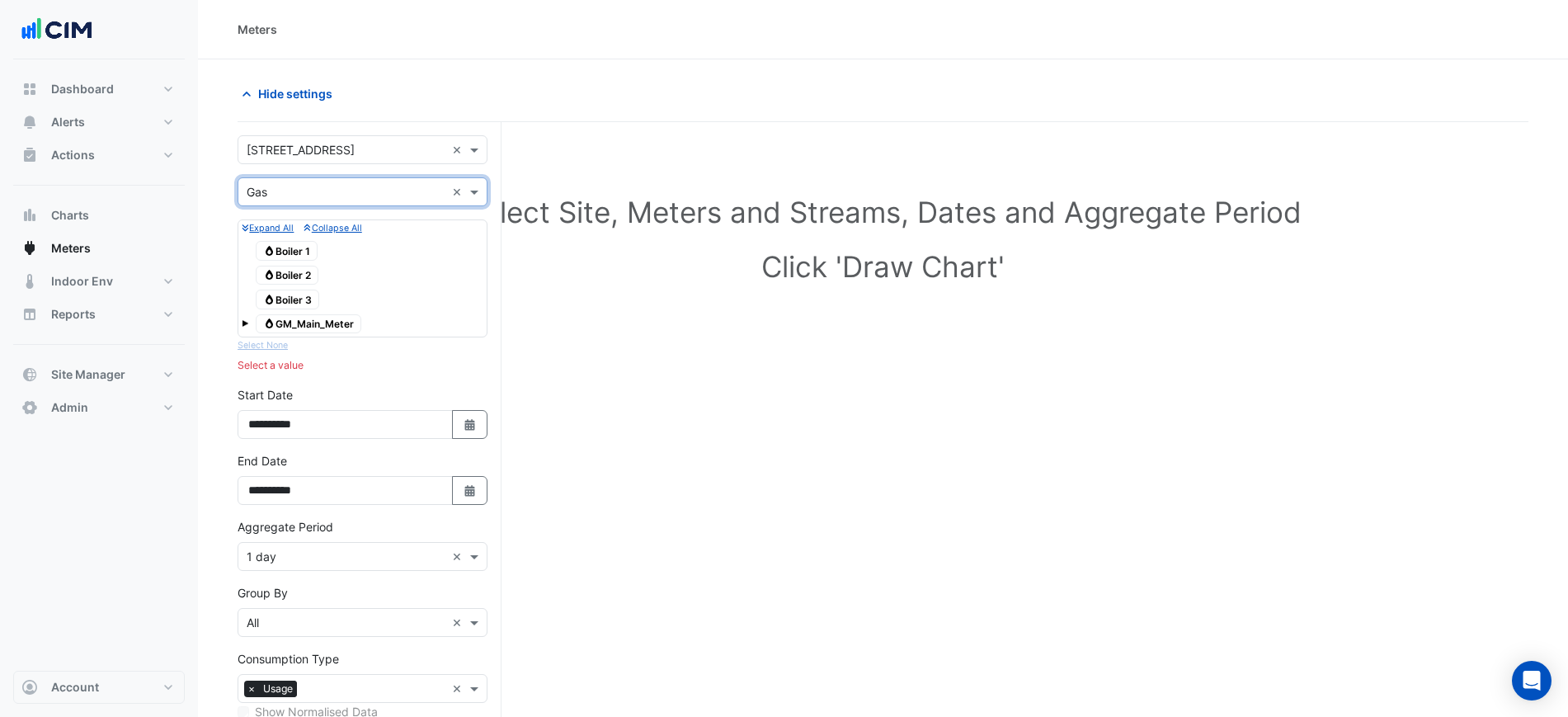
click at [334, 200] on div "Utility Type × Gas ×" at bounding box center [363, 192] width 250 height 29
click at [327, 285] on div "Water" at bounding box center [363, 276] width 248 height 24
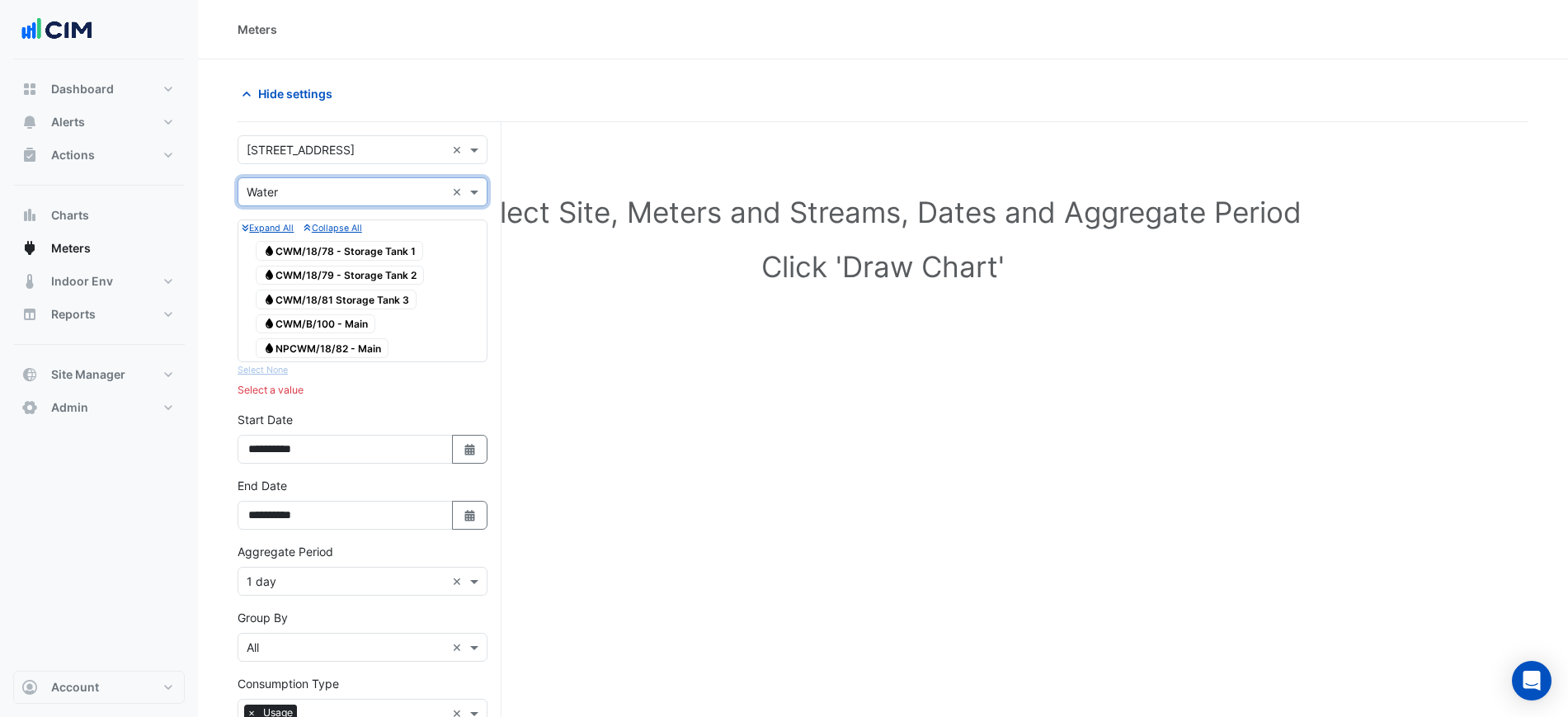
click at [351, 327] on span "Water CWM/B/100 - Main" at bounding box center [316, 323] width 120 height 20
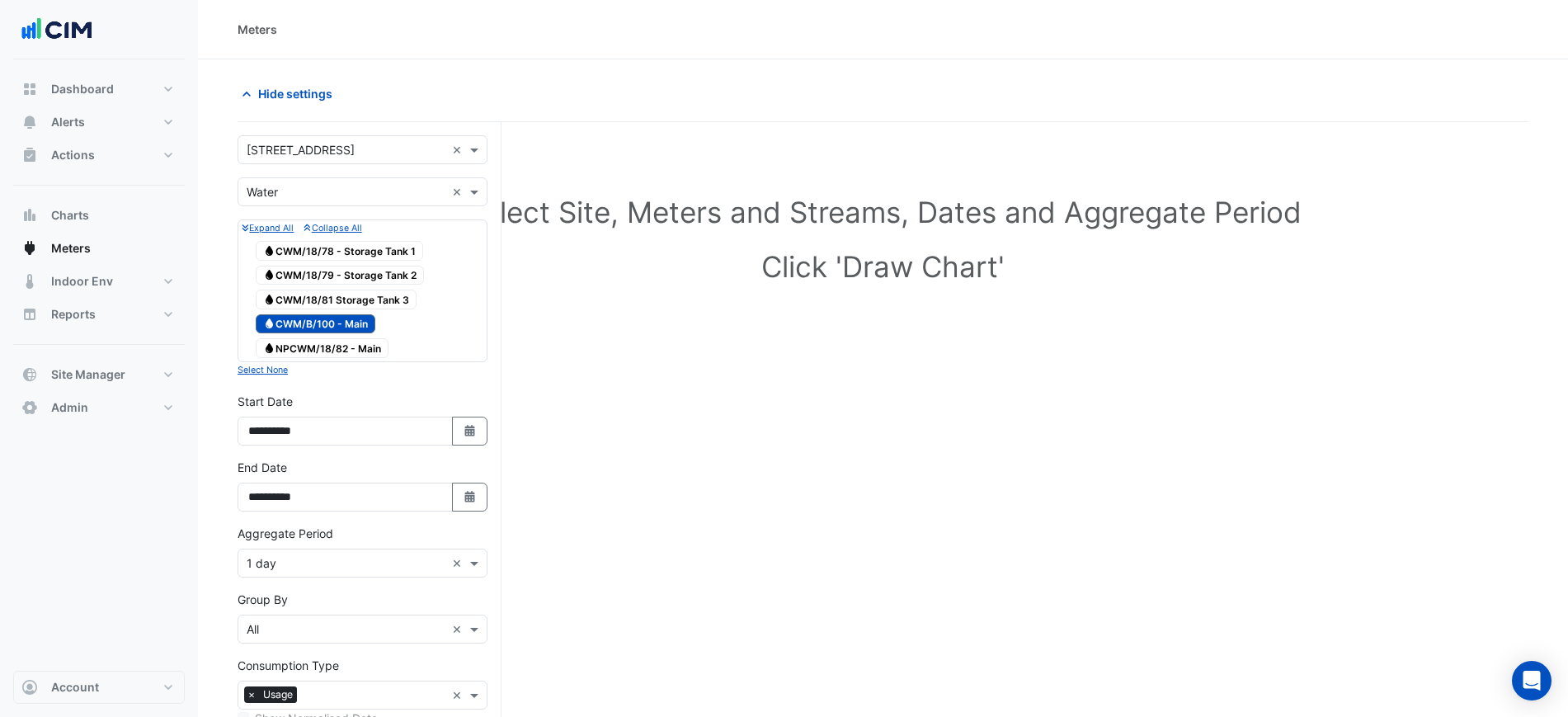
click at [352, 349] on span "Water NPCWM/18/82 - Main" at bounding box center [322, 347] width 133 height 20
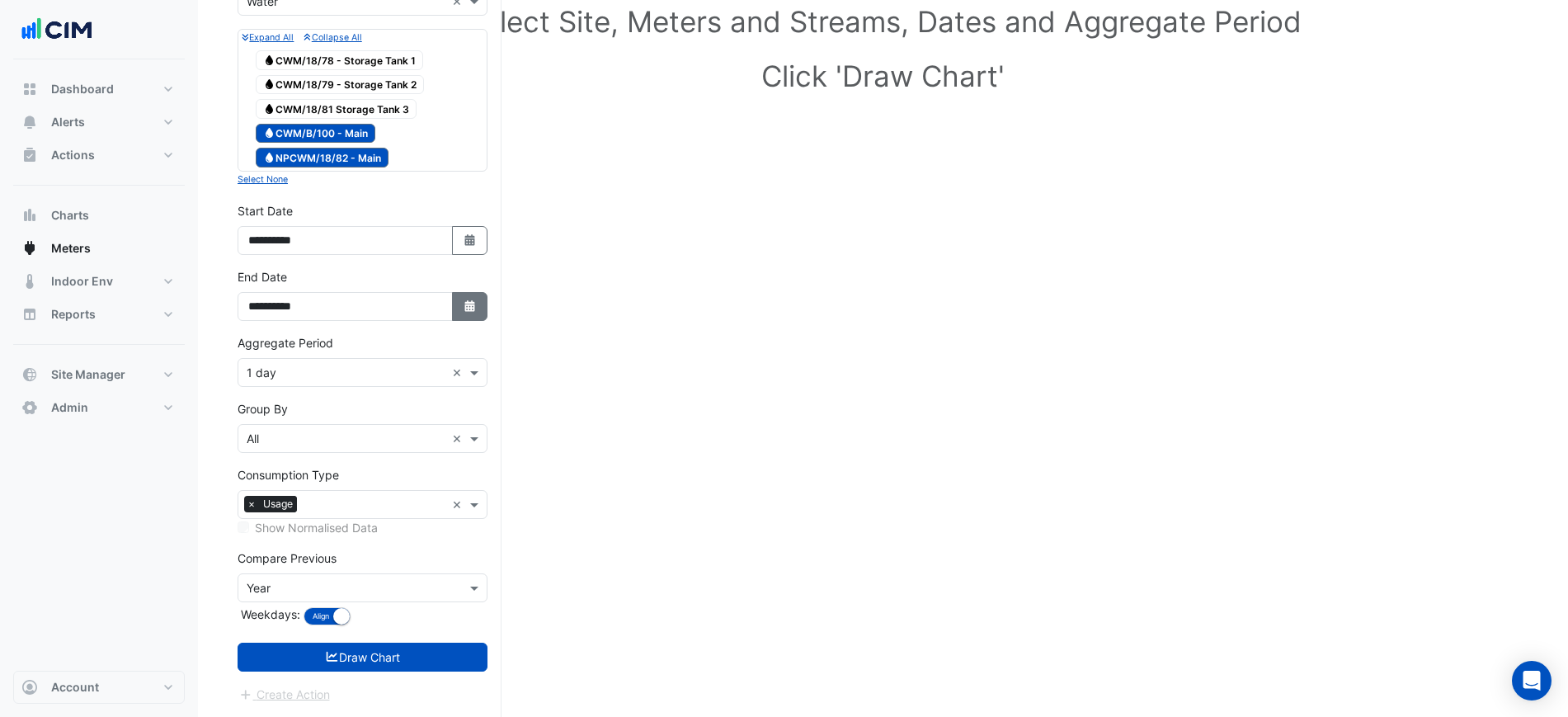
click at [466, 299] on fa-icon "Select Date" at bounding box center [470, 306] width 15 height 14
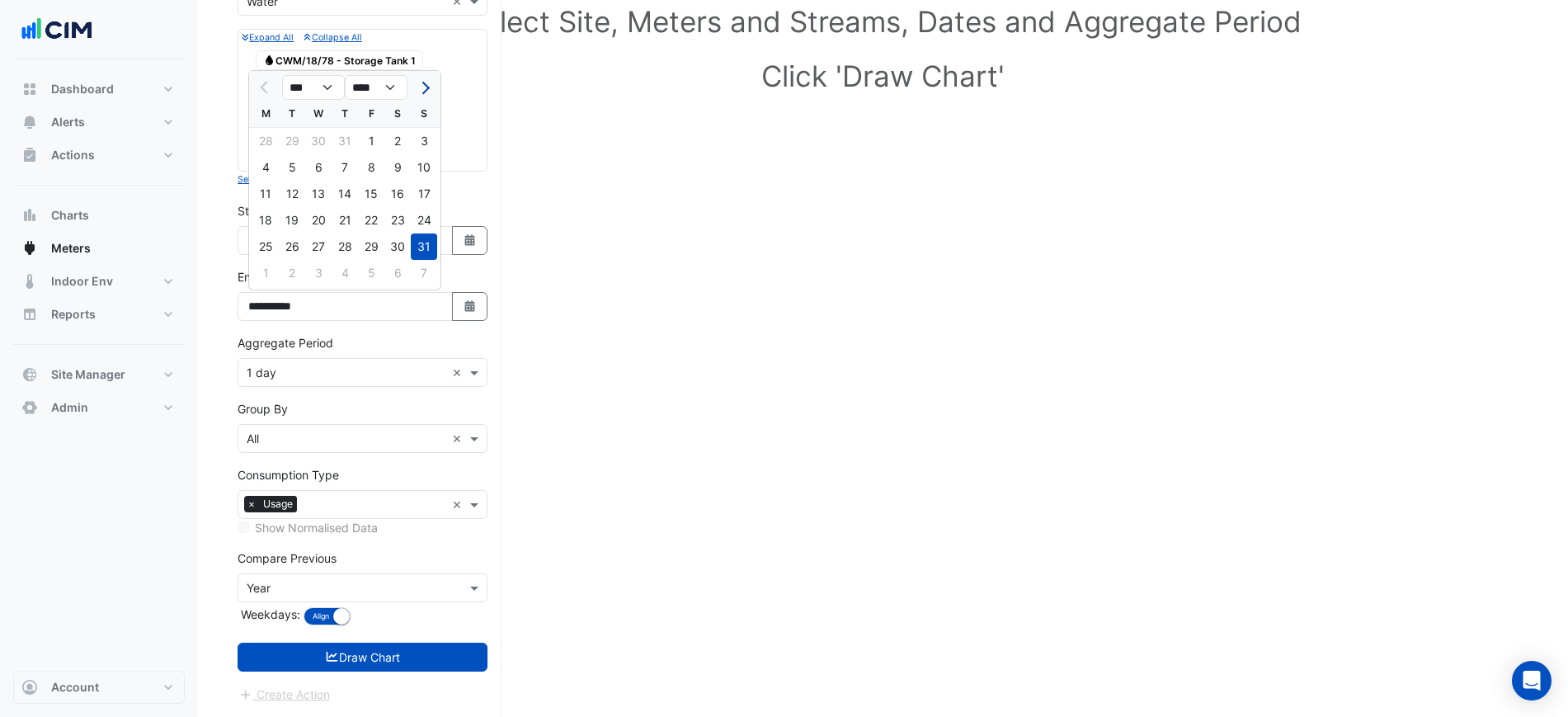
click at [425, 86] on span "Next month" at bounding box center [423, 87] width 12 height 12
select select "*"
click at [274, 135] on div "1" at bounding box center [265, 140] width 27 height 27
type input "**********"
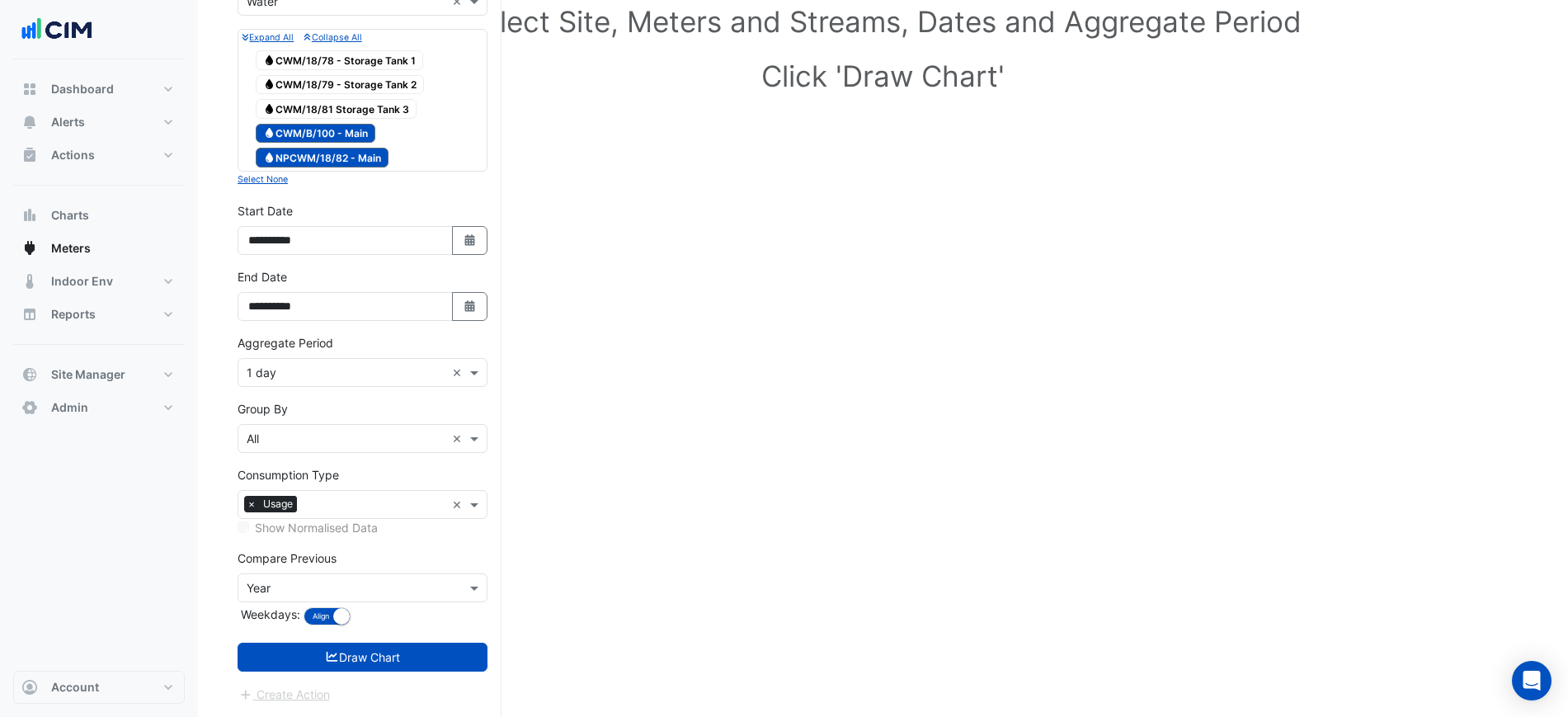
click at [299, 379] on div "Aggregate Period × 1 day" at bounding box center [342, 372] width 207 height 17
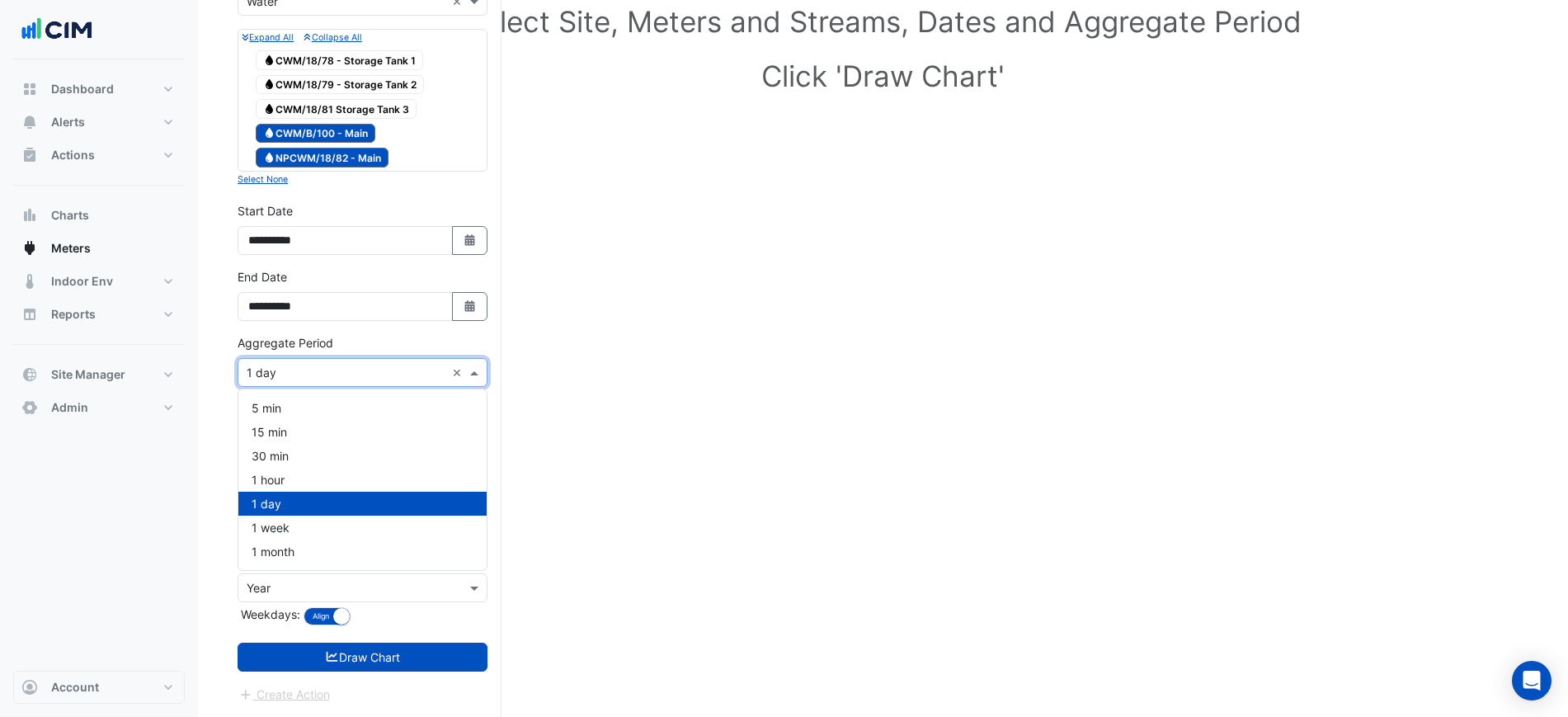
click at [287, 481] on div "1 hour" at bounding box center [363, 480] width 248 height 24
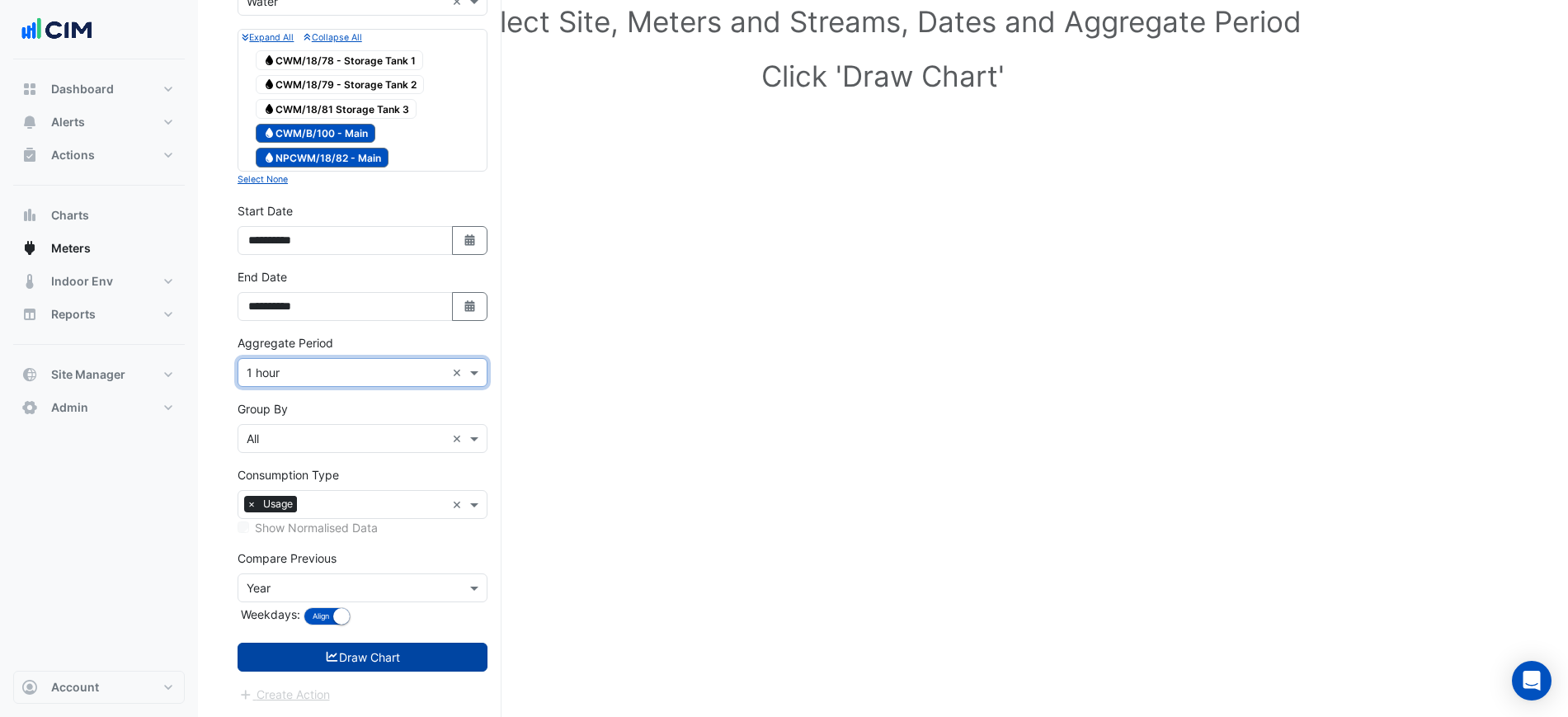
click at [378, 660] on button "Draw Chart" at bounding box center [363, 657] width 250 height 29
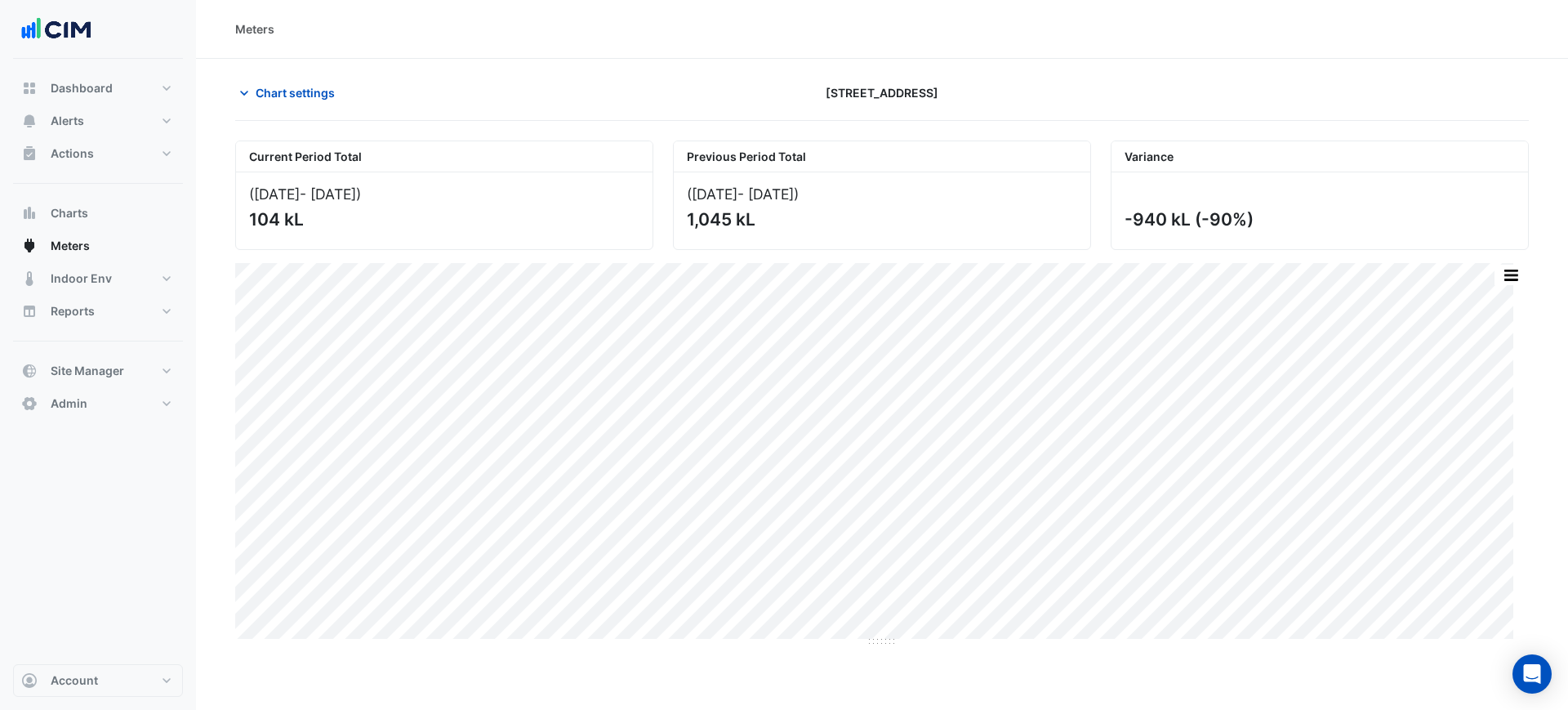
click at [830, 643] on div "Print Save as JPEG Save as PNG Pivot Data Table Export CSV - Flat Export CSV - …" at bounding box center [882, 454] width 1294 height 384
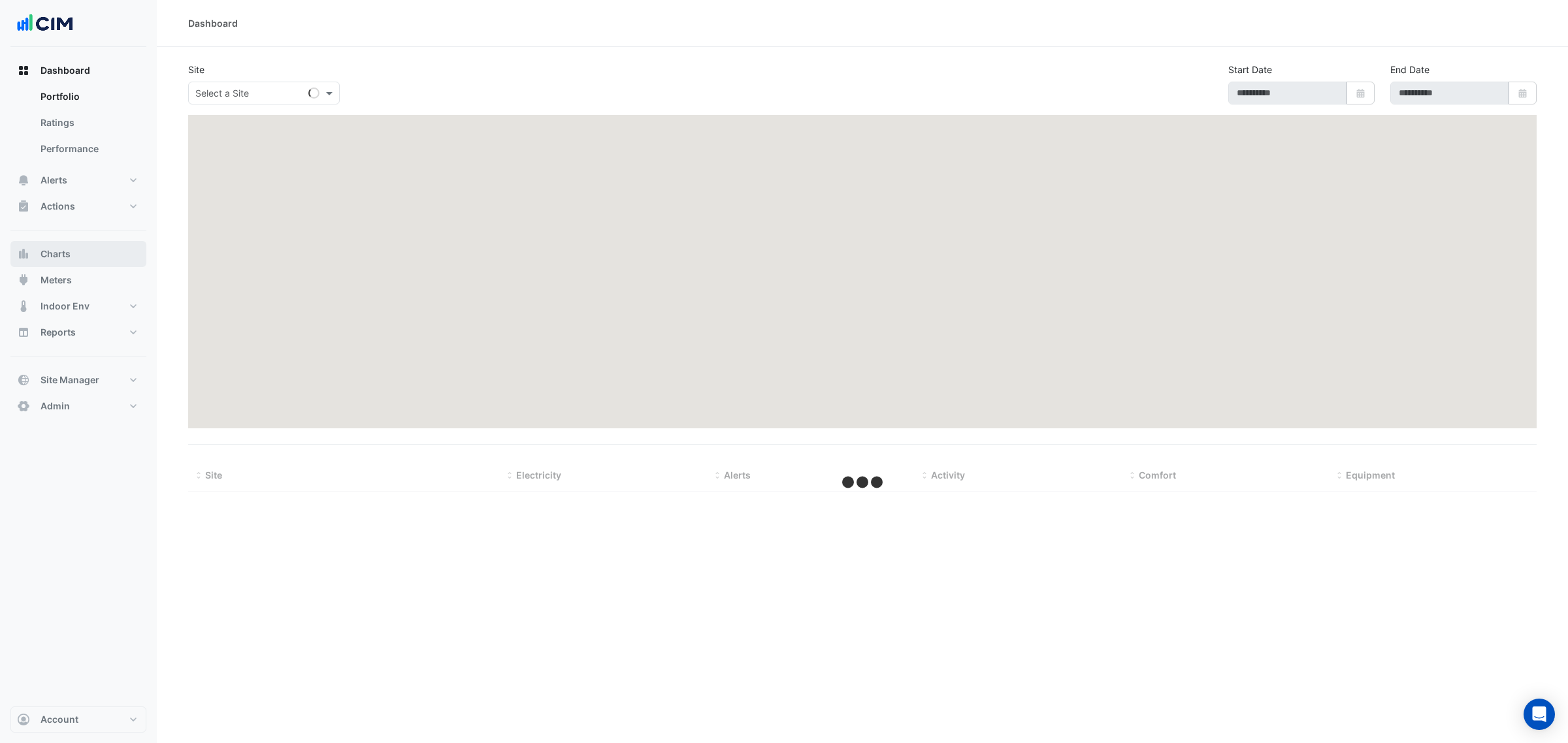
click at [51, 246] on button "Charts" at bounding box center [78, 254] width 136 height 26
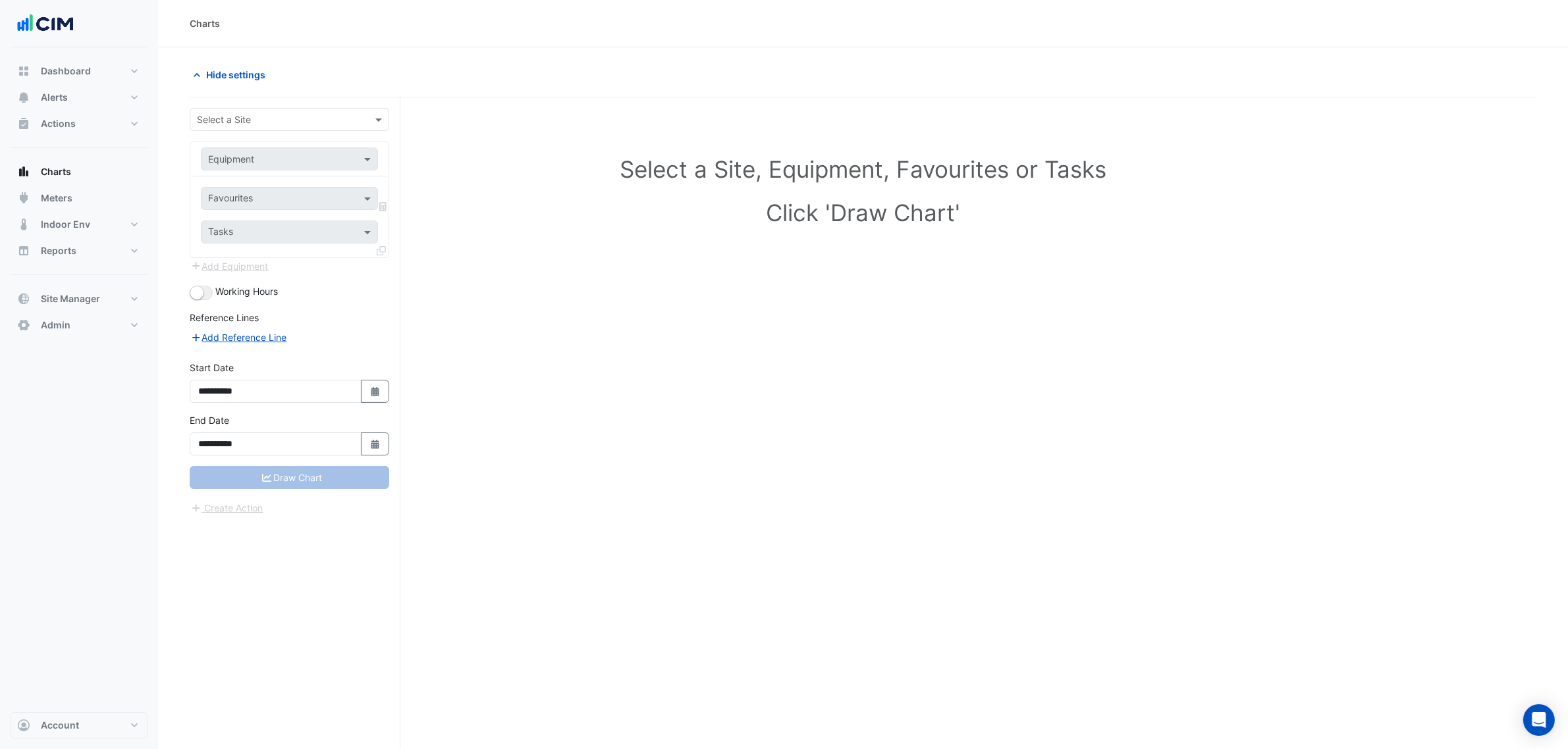
click at [304, 120] on input "text" at bounding box center [276, 120] width 158 height 14
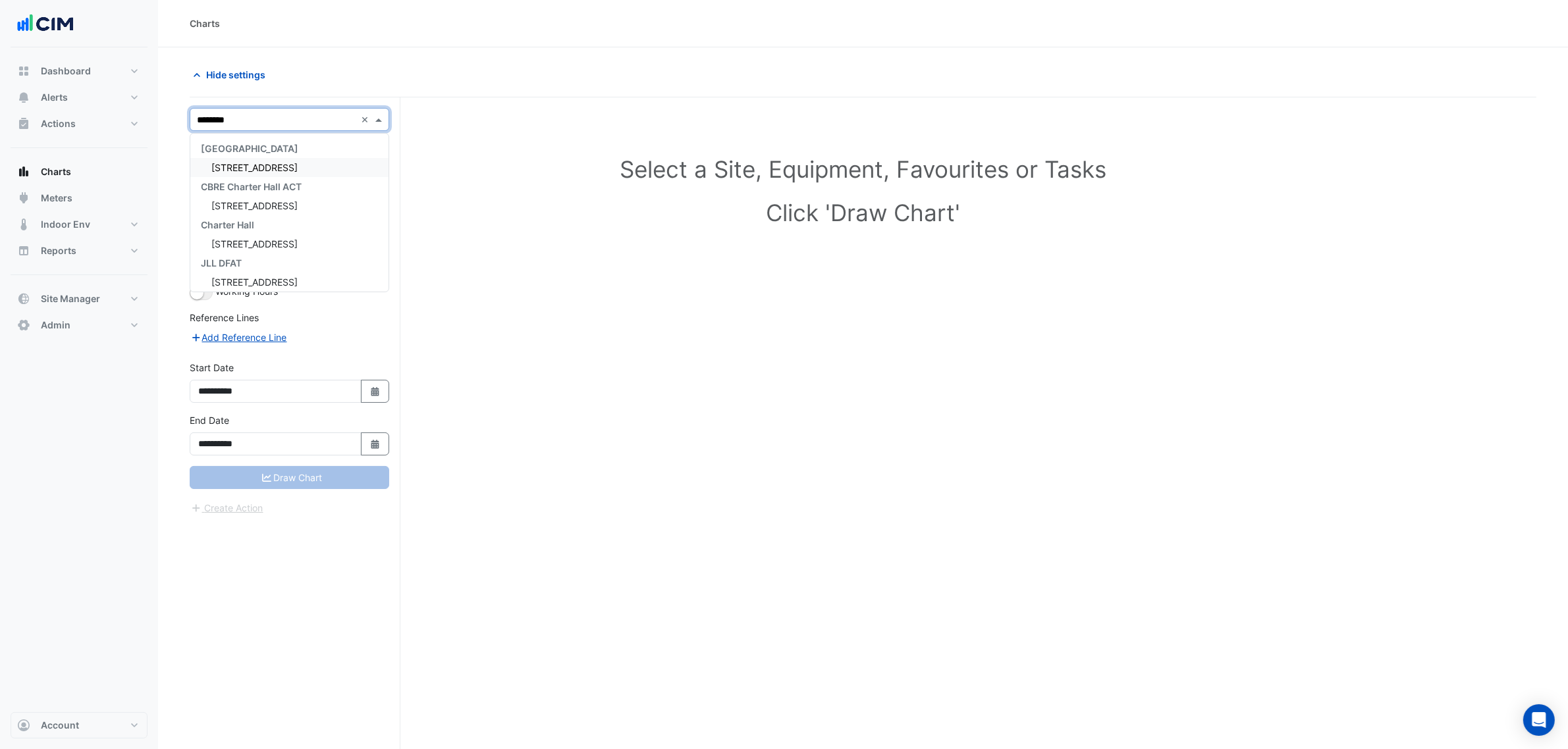
type input "*********"
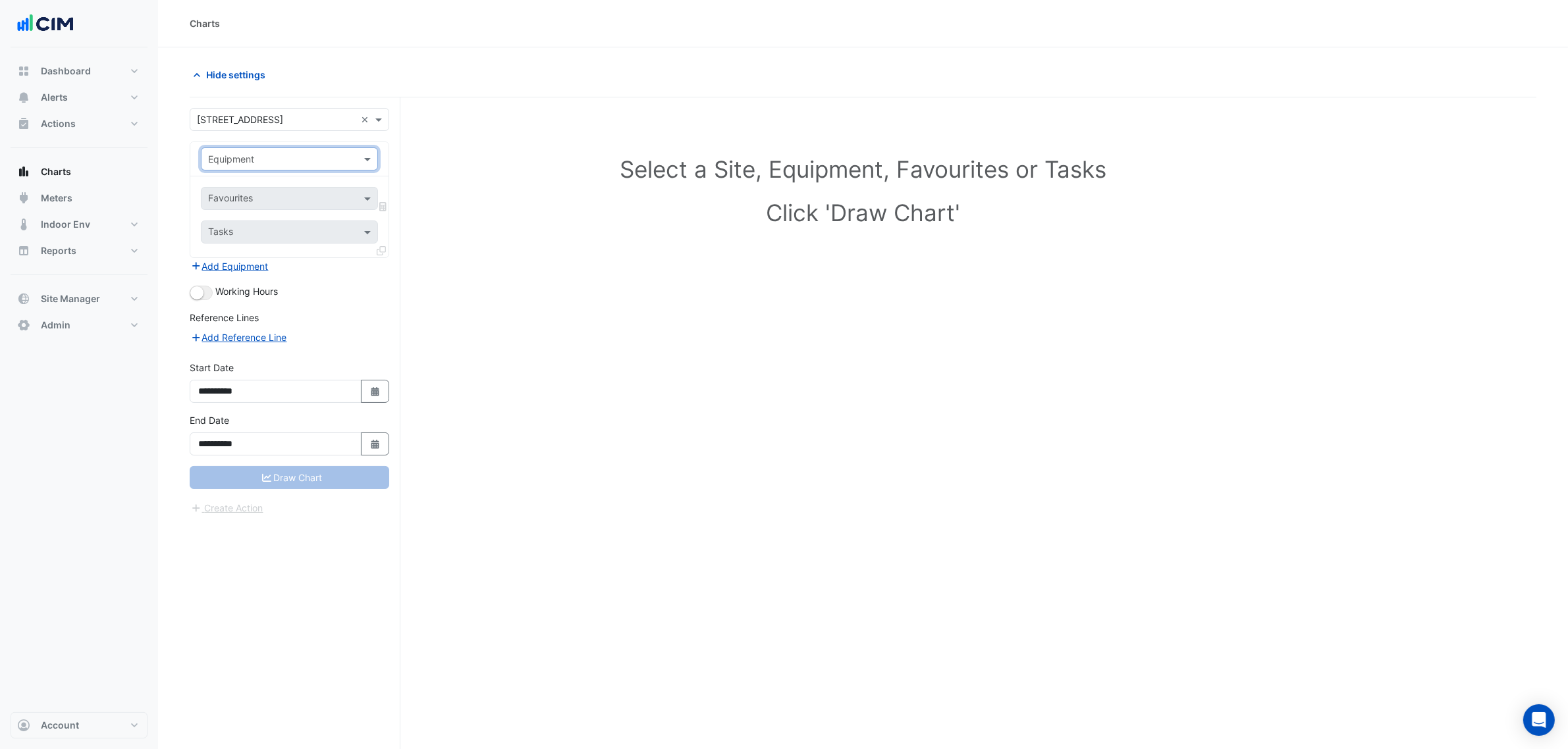
paste input "**********"
type input "**********"
click at [303, 150] on div "**********" at bounding box center [289, 159] width 177 height 23
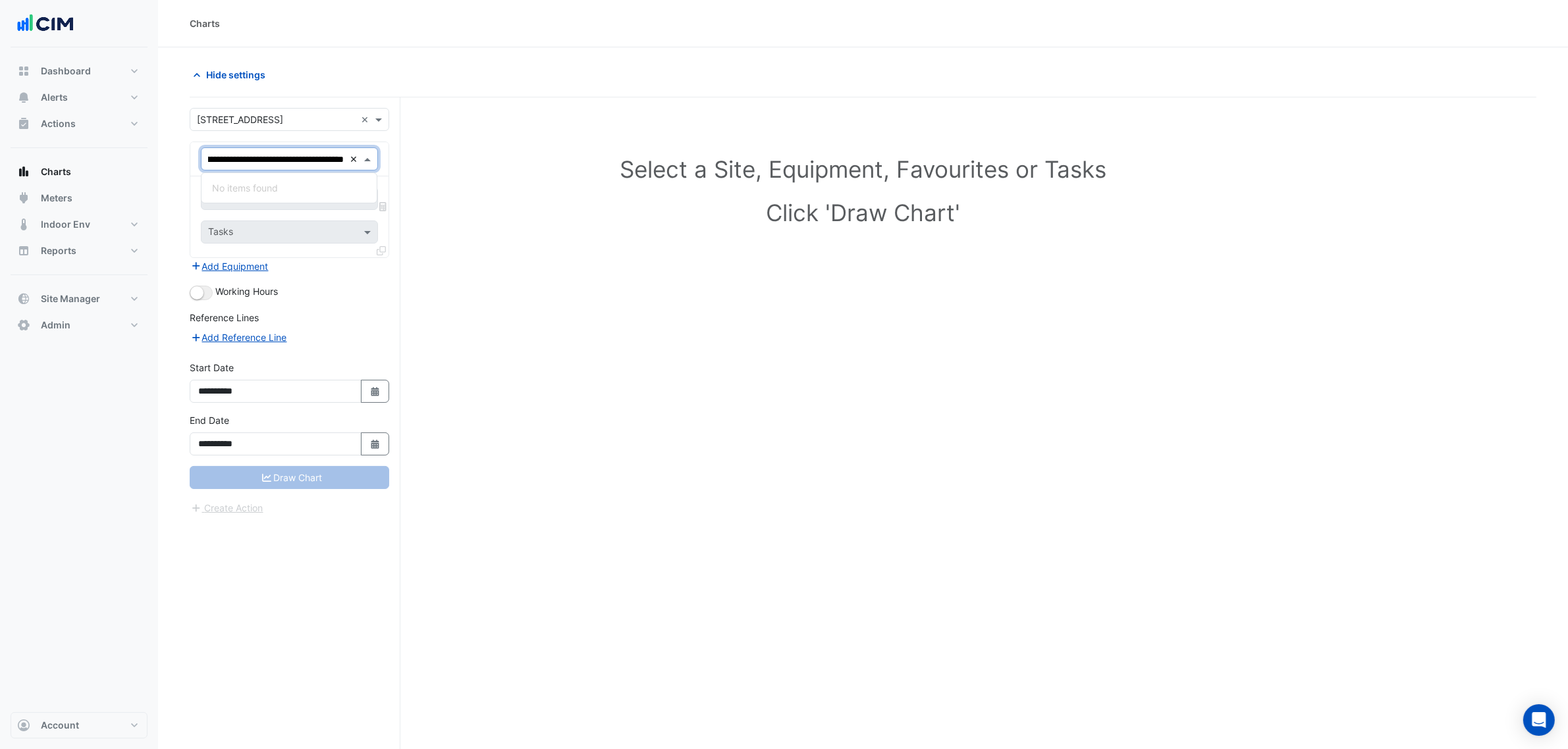
click at [350, 155] on div "**********" at bounding box center [289, 159] width 177 height 23
type input "***"
click at [313, 183] on div "HWB-01" at bounding box center [289, 188] width 175 height 19
click at [303, 193] on input "text" at bounding box center [275, 199] width 133 height 14
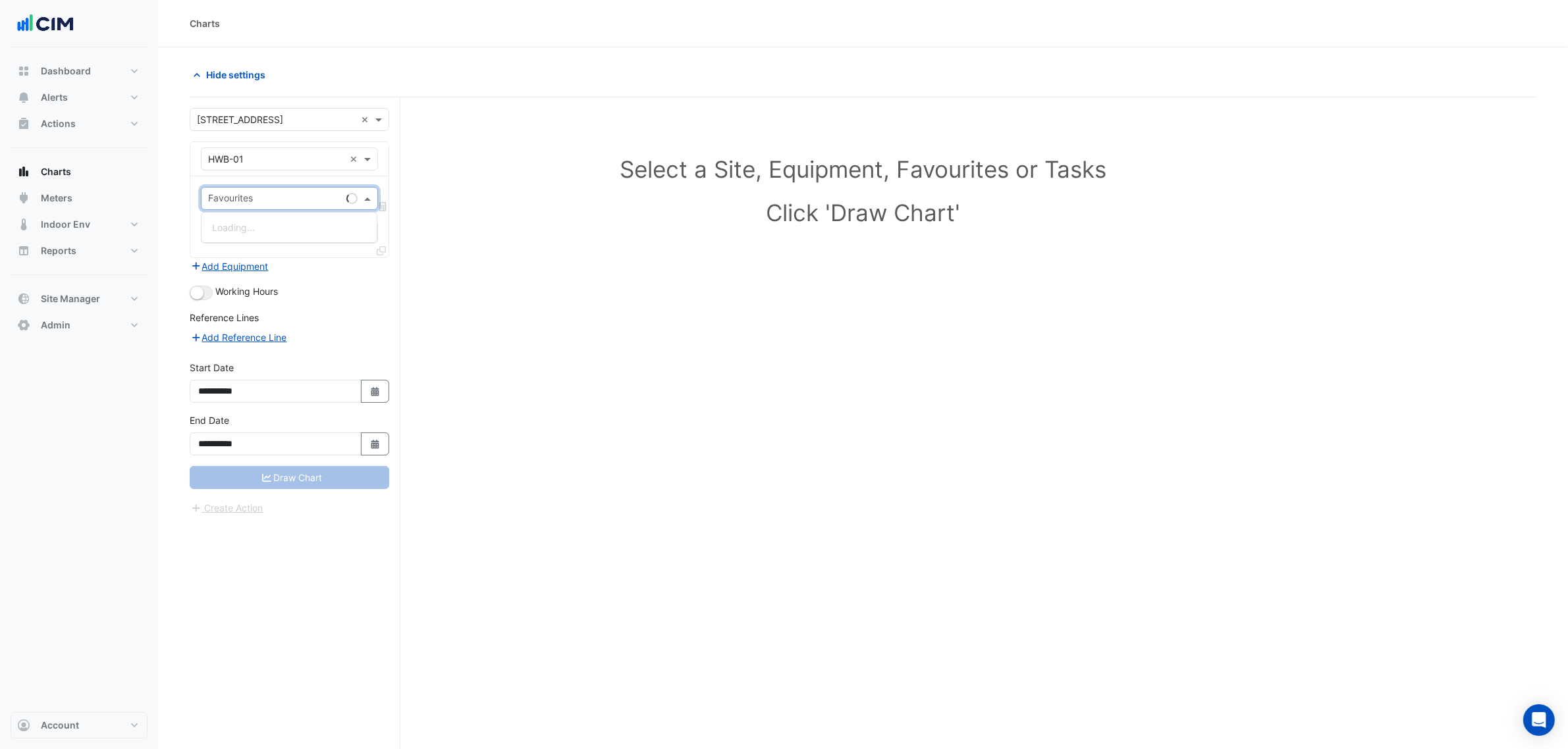
paste input "**********"
type input "**********"
drag, startPoint x: 225, startPoint y: 201, endPoint x: 440, endPoint y: 205, distance: 215.0
click at [393, 208] on div "**********" at bounding box center [295, 449] width 211 height 702
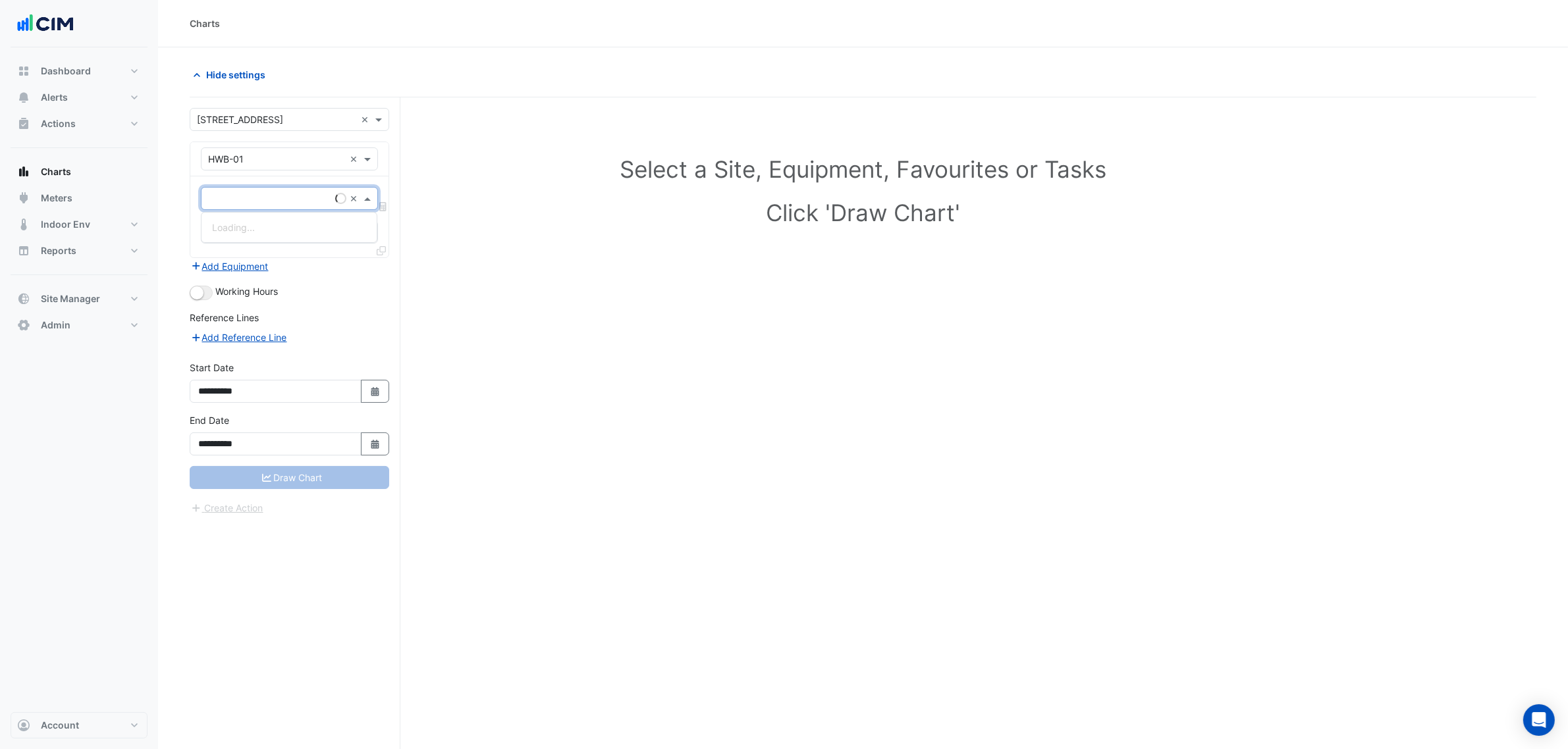
scroll to position [0, 0]
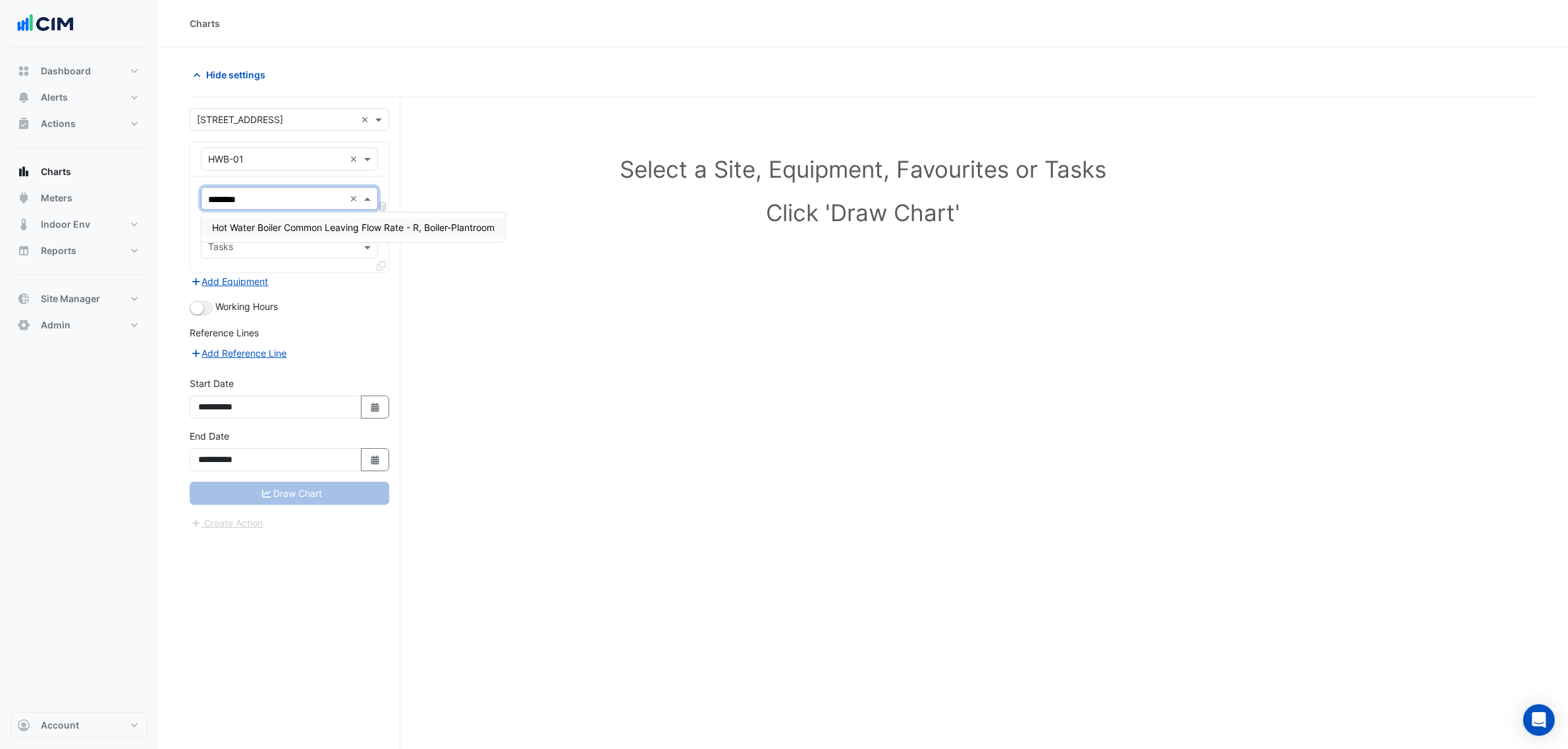
type input "*********"
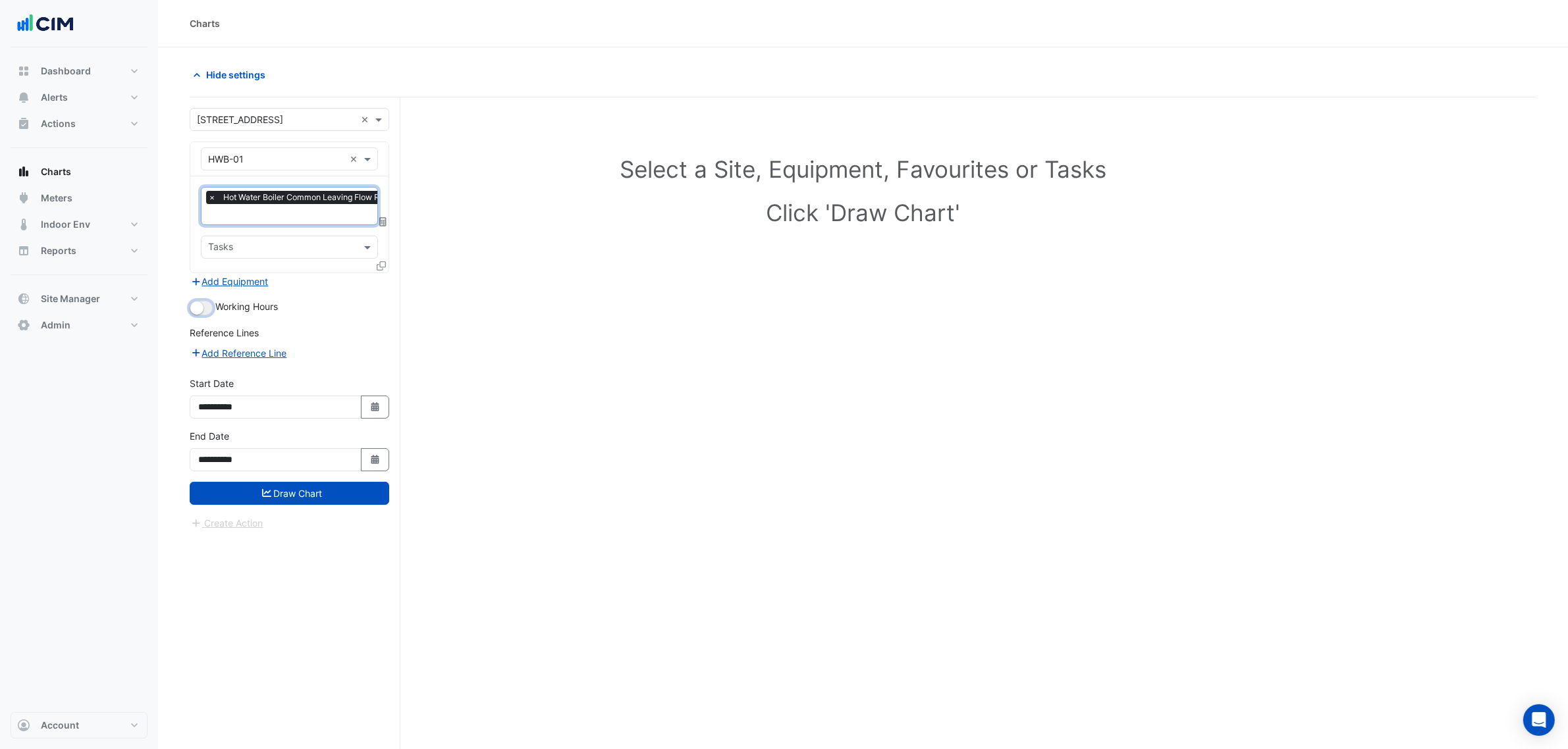
click at [199, 305] on small "button" at bounding box center [197, 308] width 13 height 13
click at [313, 489] on button "Draw Chart" at bounding box center [290, 494] width 199 height 23
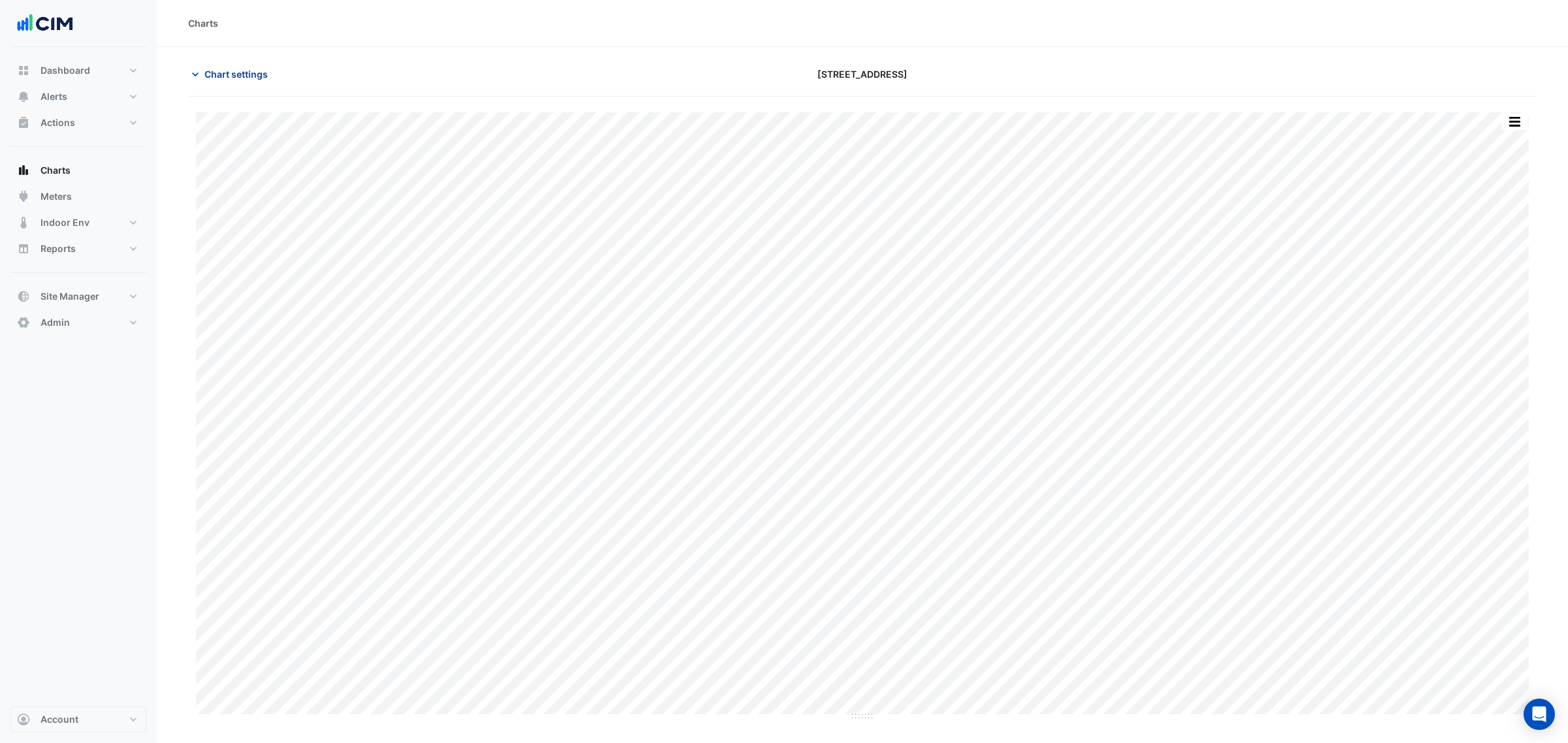
click at [259, 72] on span "Chart settings" at bounding box center [236, 74] width 64 height 14
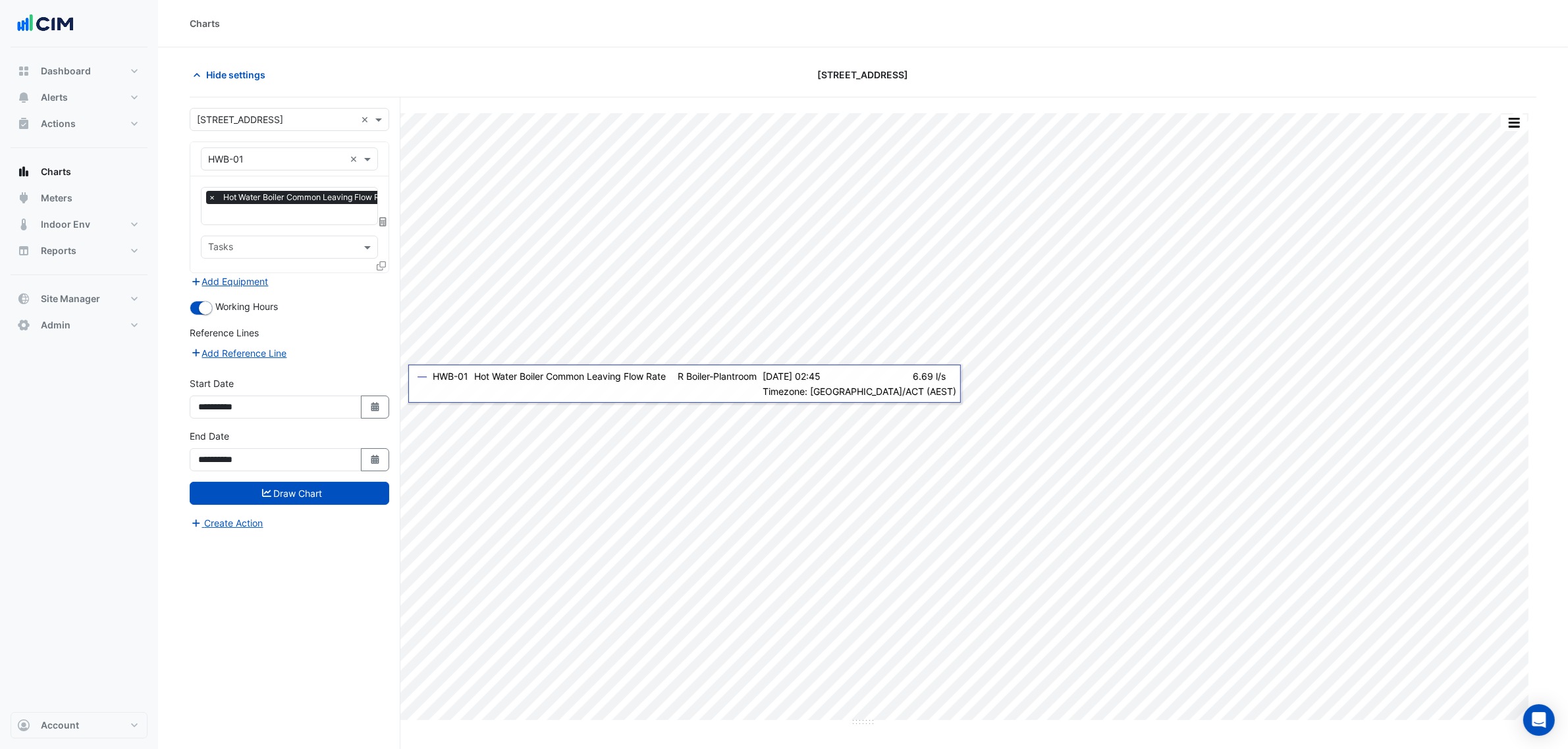
click at [369, 392] on div "**********" at bounding box center [290, 397] width 199 height 42
click at [370, 396] on button "Select Date" at bounding box center [375, 407] width 29 height 23
select select "*"
click at [285, 236] on select "**** **** **** **** **** **** **** **** **** **** ****" at bounding box center [300, 231] width 50 height 20
select select "****"
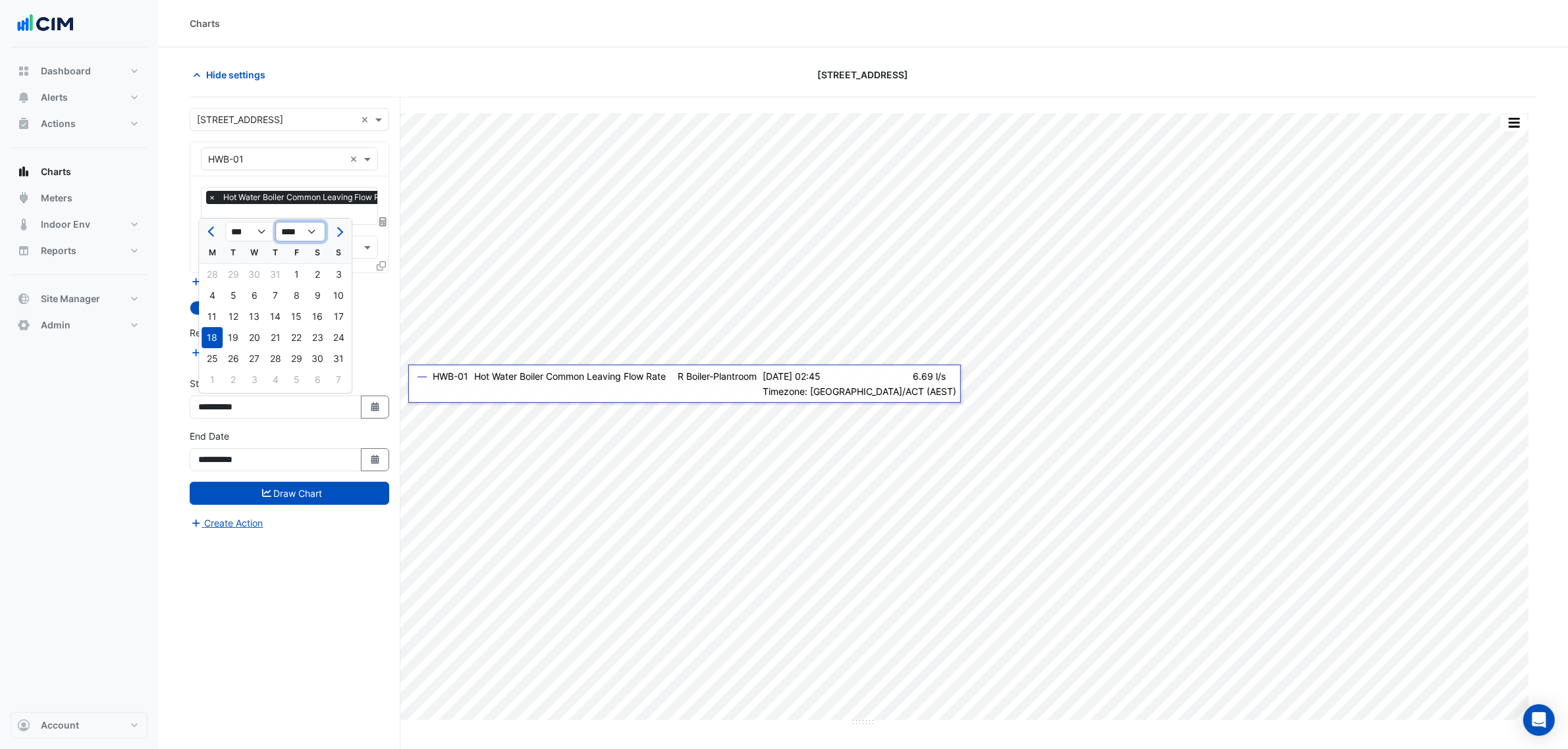
click at [275, 222] on select "**** **** **** **** **** **** **** **** **** **** ****" at bounding box center [300, 231] width 50 height 20
click at [338, 231] on span "Next month" at bounding box center [338, 232] width 10 height 10
click at [347, 227] on div at bounding box center [338, 231] width 27 height 21
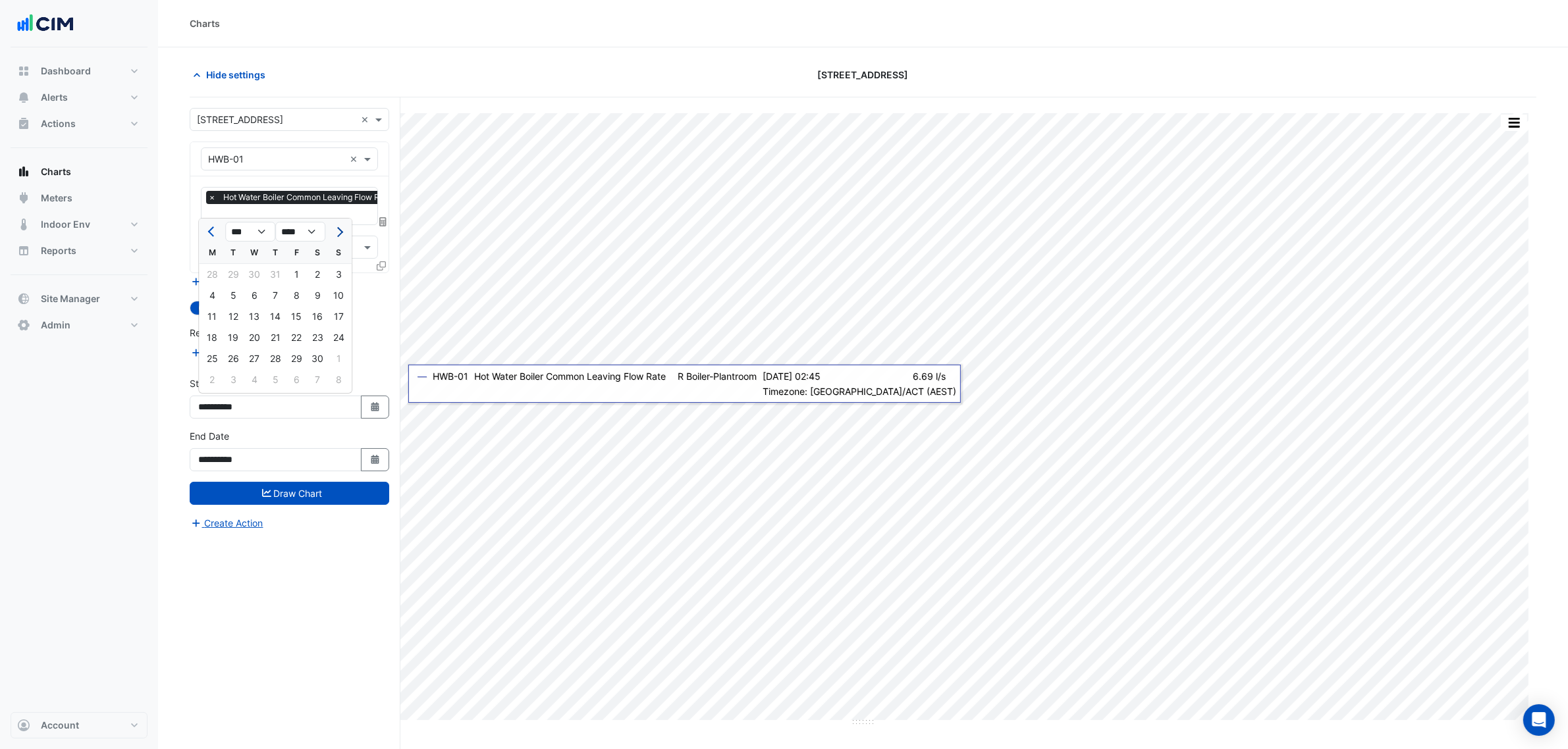
click at [346, 231] on button "Next month" at bounding box center [338, 231] width 16 height 21
select select "**"
click at [328, 273] on div "1" at bounding box center [338, 274] width 21 height 21
type input "**********"
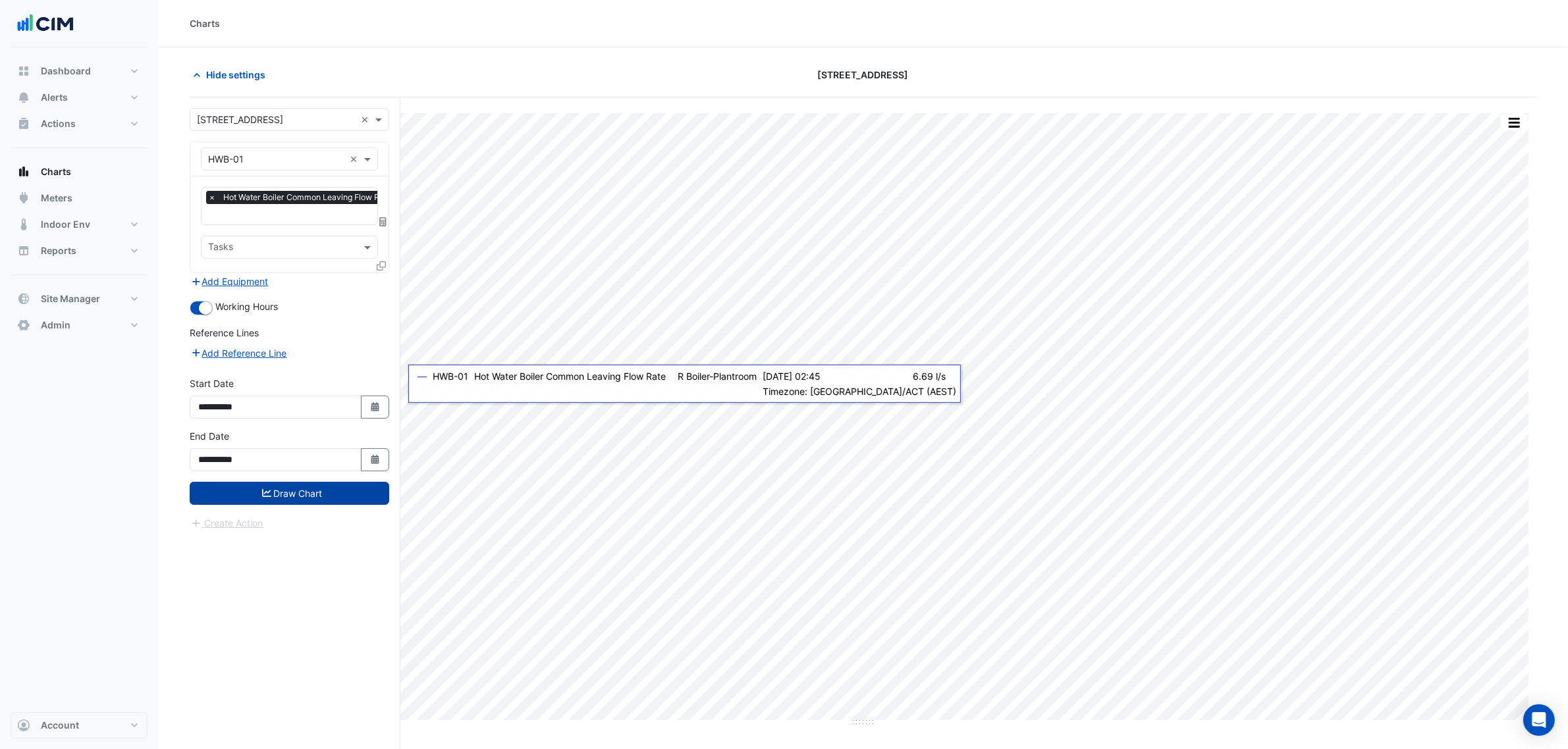
click at [321, 490] on button "Draw Chart" at bounding box center [290, 494] width 199 height 23
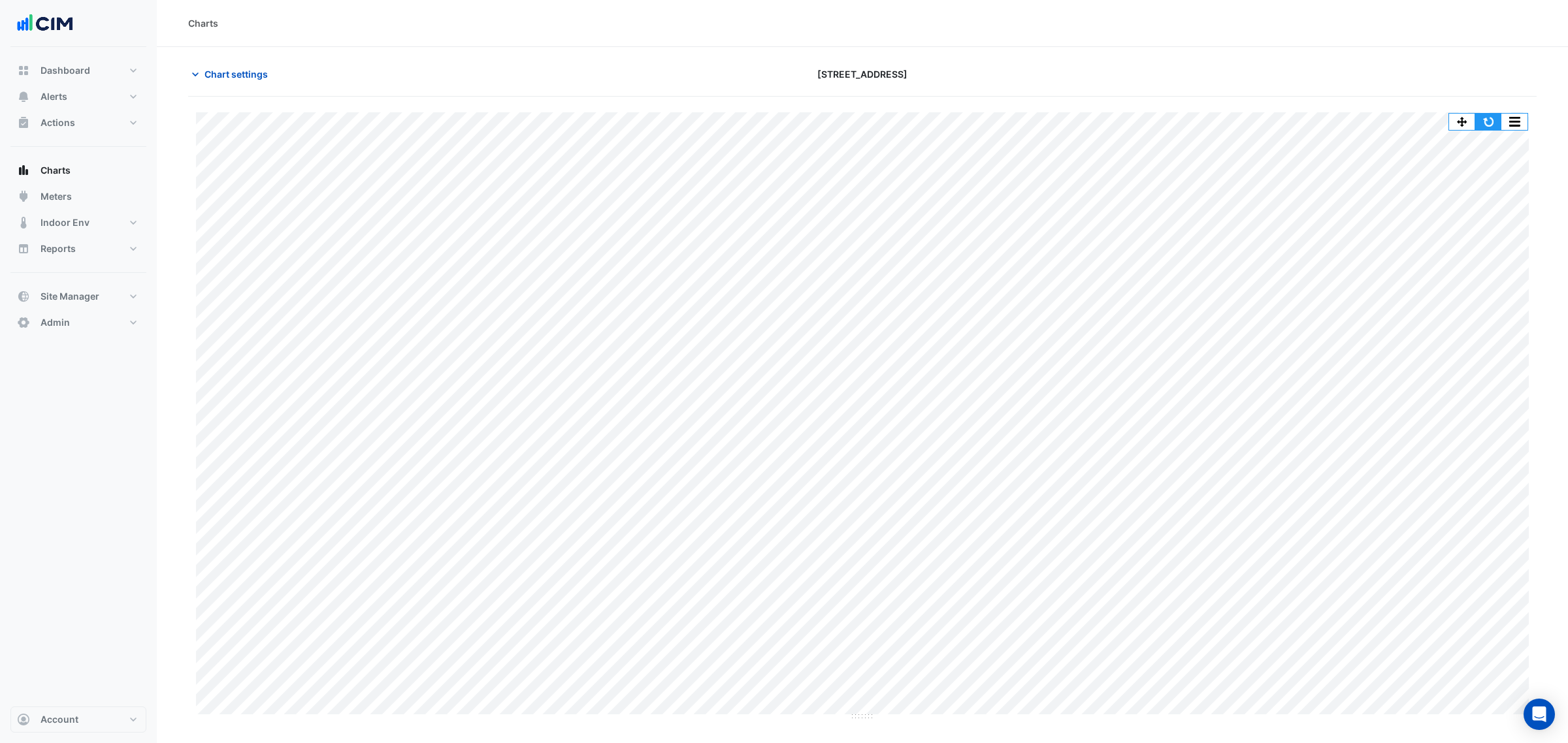
click at [1481, 119] on button "button" at bounding box center [1488, 122] width 26 height 16
click at [243, 100] on div "Print Save as JPEG Save as PNG Pivot Data Table Export CSV - Flat Export CSV - …" at bounding box center [863, 409] width 1348 height 624
click at [243, 89] on div "Chart settings [STREET_ADDRESS]" at bounding box center [863, 80] width 1348 height 34
click at [263, 75] on span "Chart settings" at bounding box center [236, 74] width 64 height 14
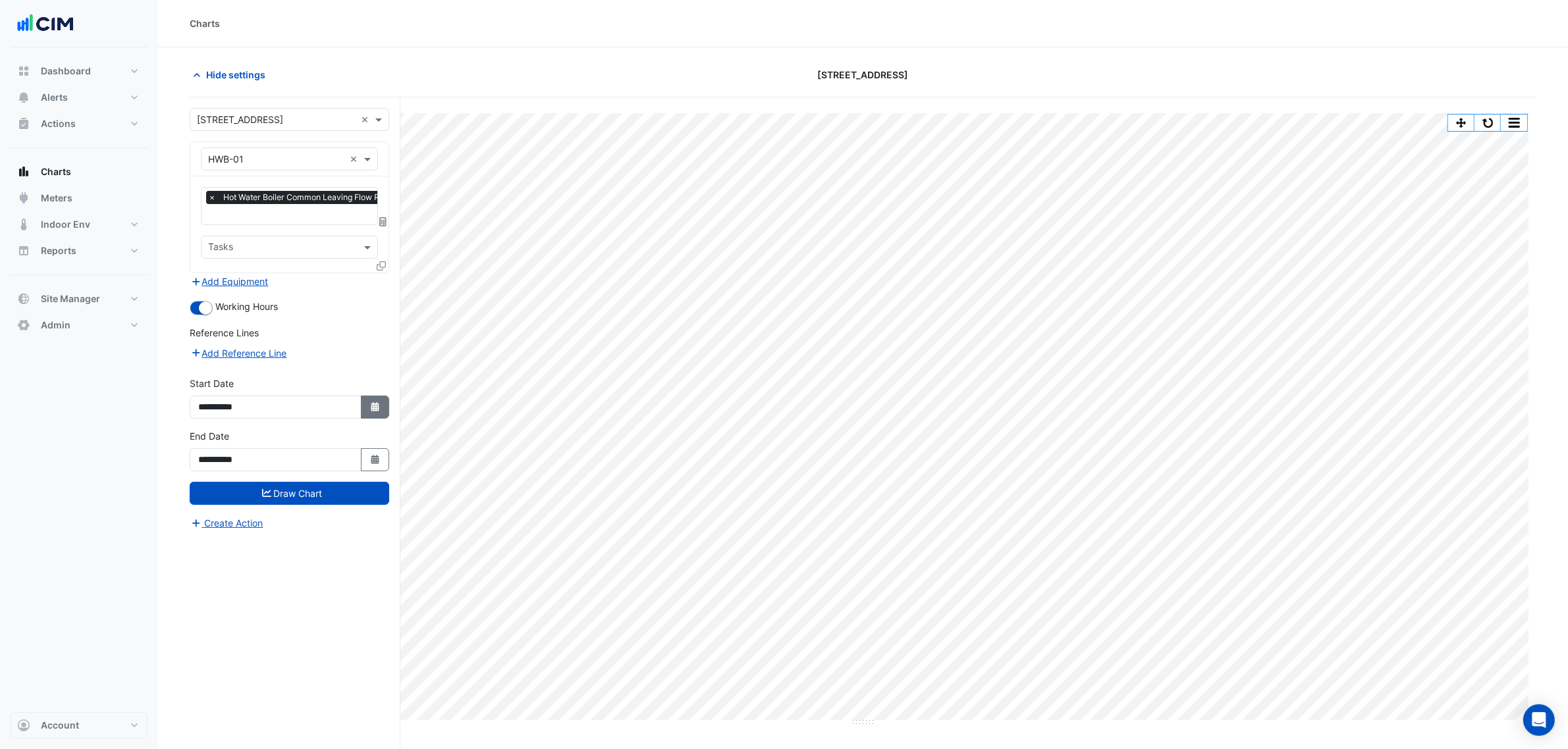
click at [373, 403] on icon "button" at bounding box center [375, 406] width 8 height 9
select select "**"
select select "****"
click at [318, 272] on div "30" at bounding box center [317, 274] width 21 height 21
type input "**********"
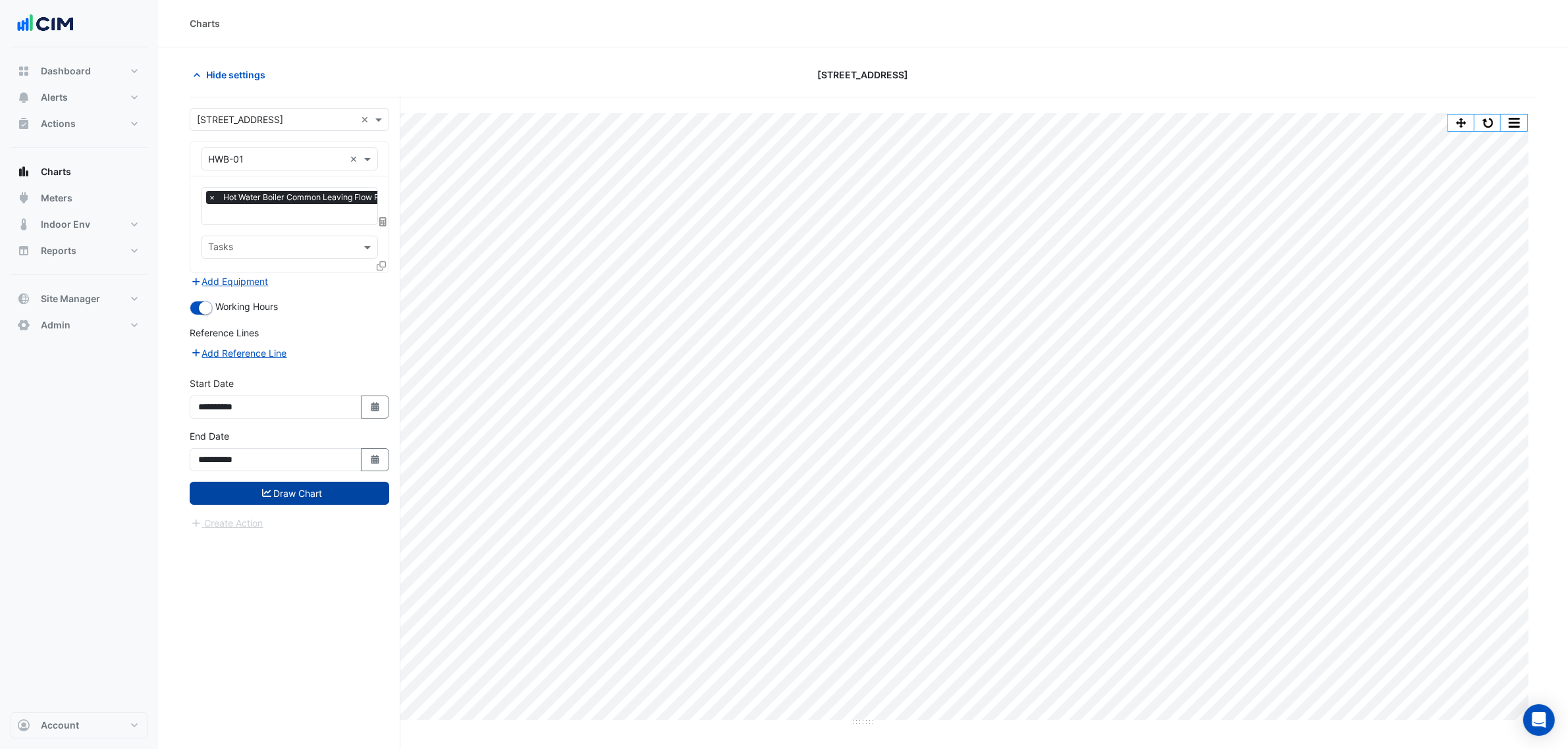
click at [343, 494] on button "Draw Chart" at bounding box center [290, 494] width 199 height 23
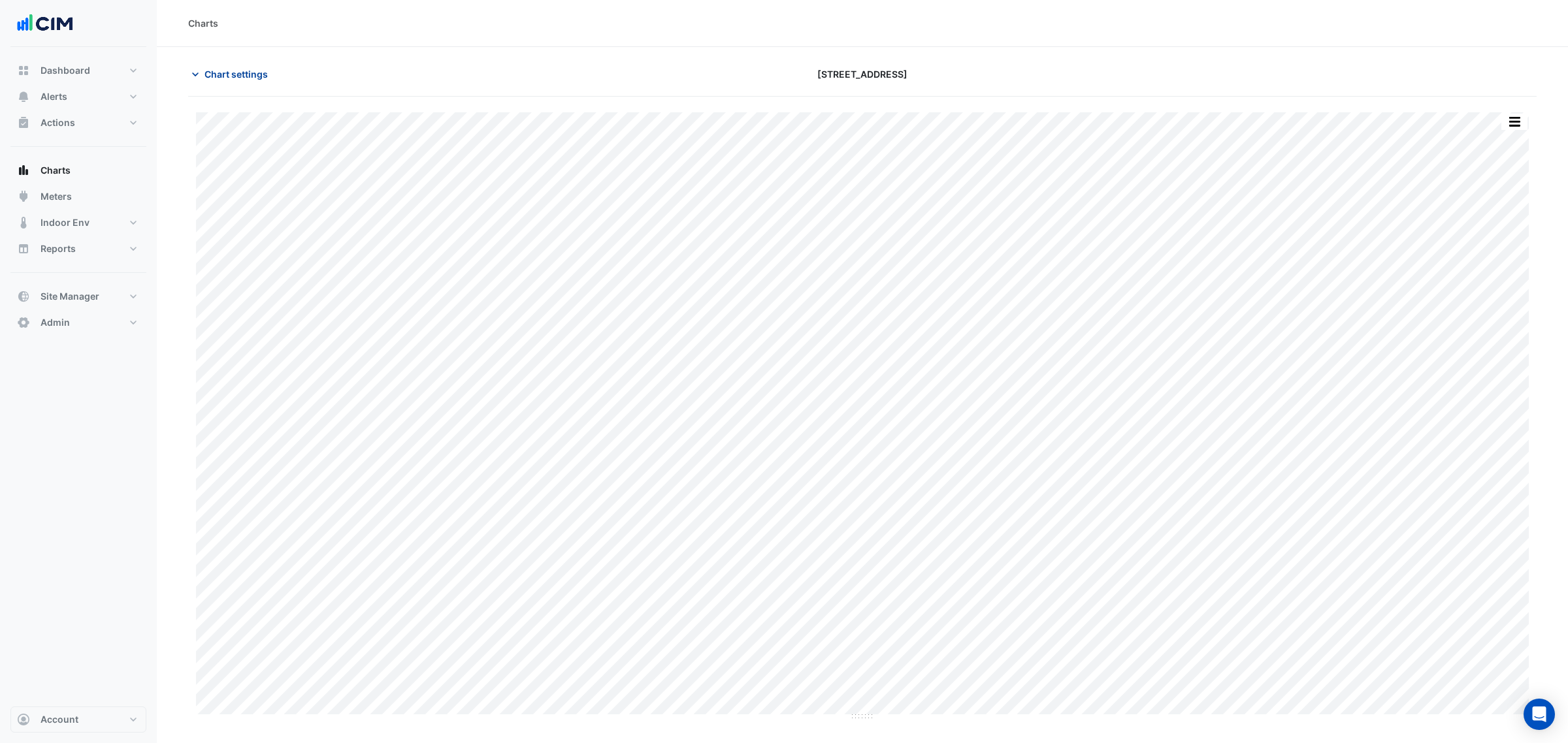
click at [266, 63] on button "Chart settings" at bounding box center [232, 75] width 88 height 23
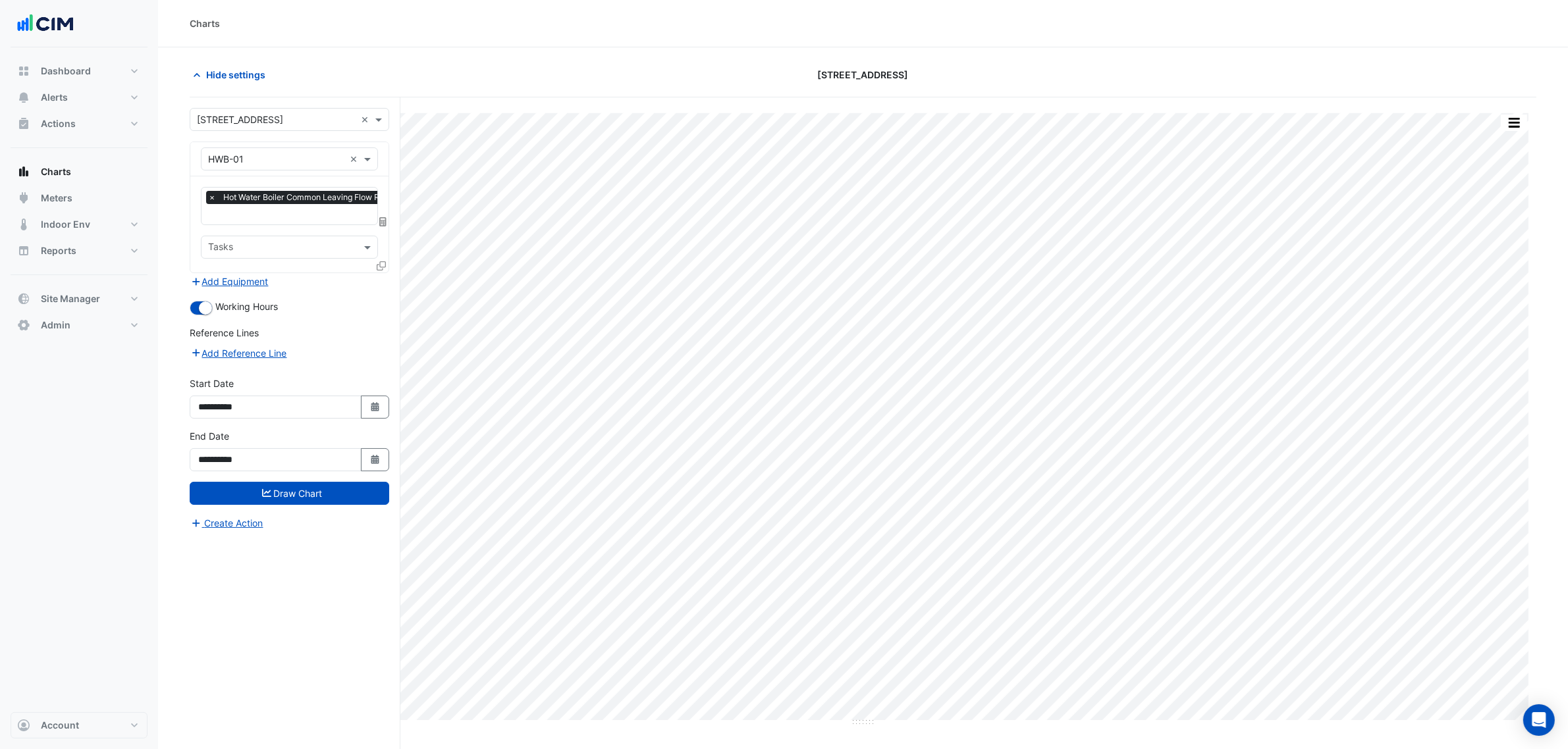
scroll to position [0, 7]
click at [266, 202] on span "Hot Water Boiler Common Leaving Flow Rate - R, Boiler-Plantroom" at bounding box center [341, 197] width 256 height 13
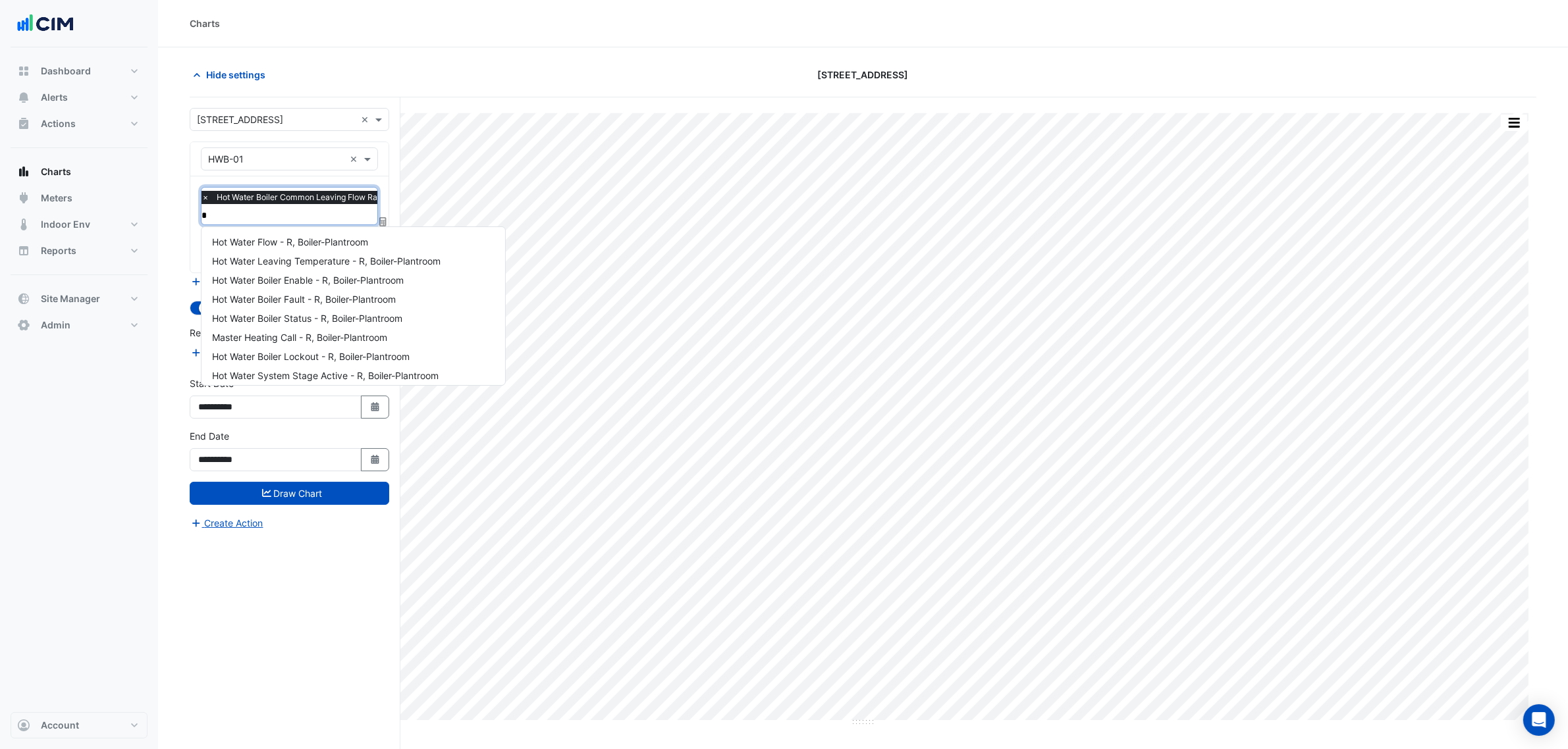
scroll to position [119, 0]
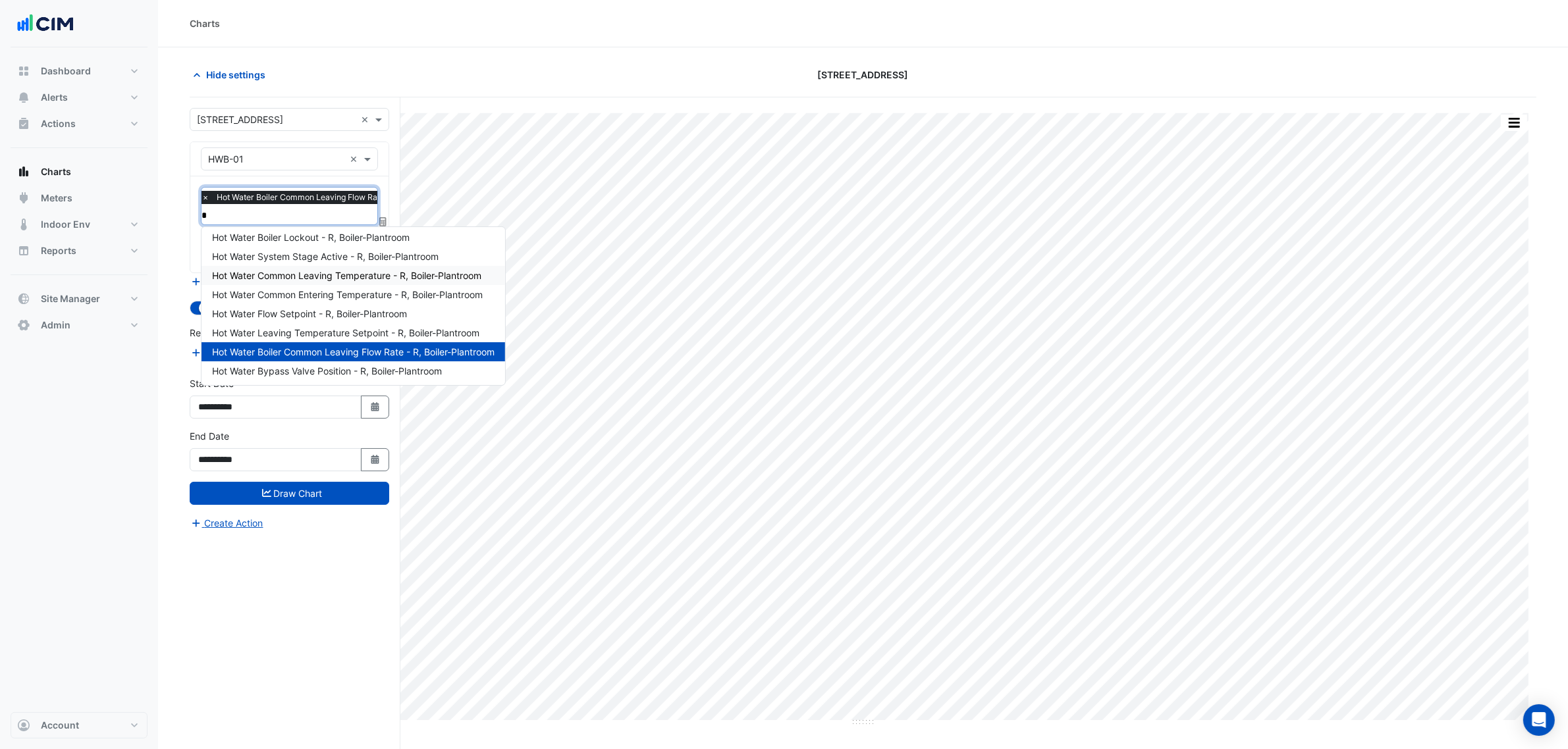
type input "**"
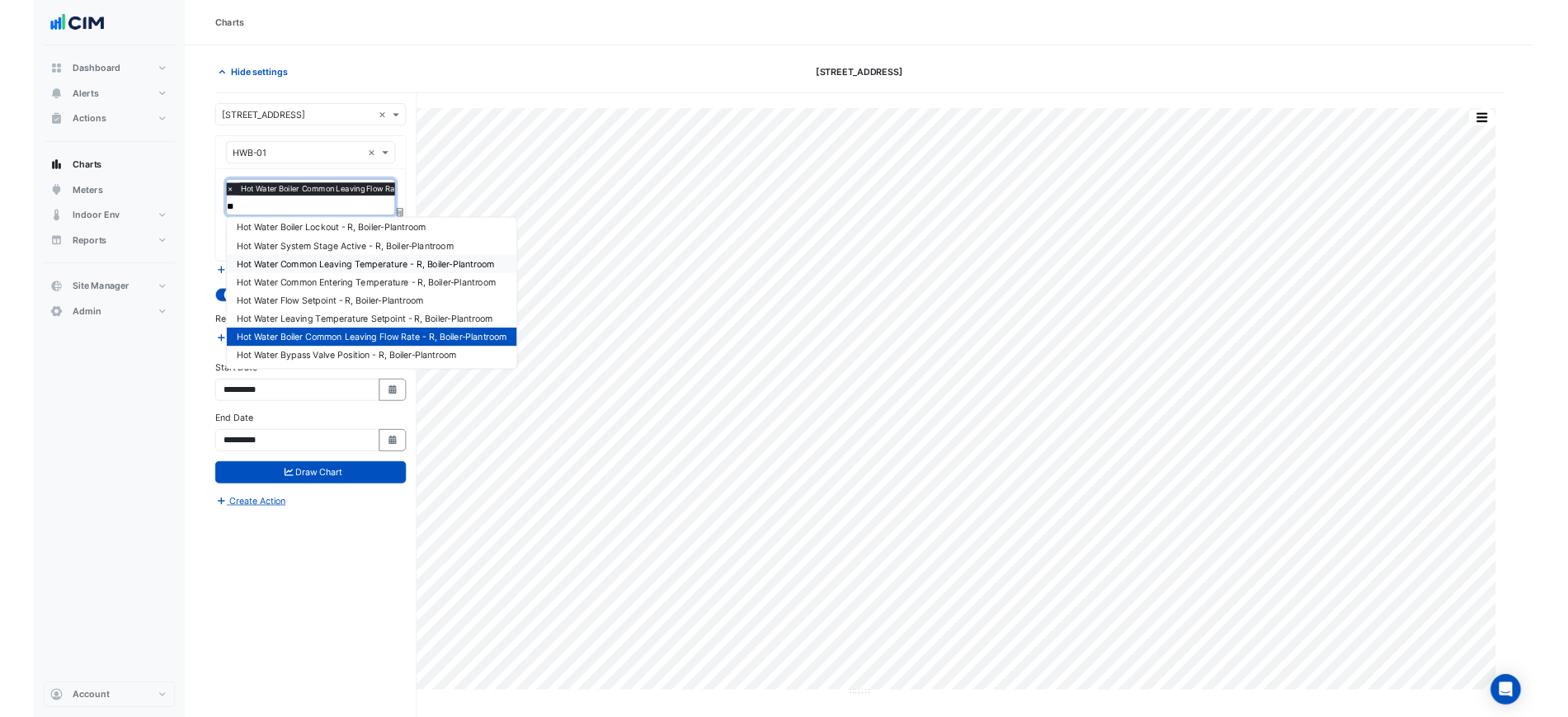
scroll to position [0, 0]
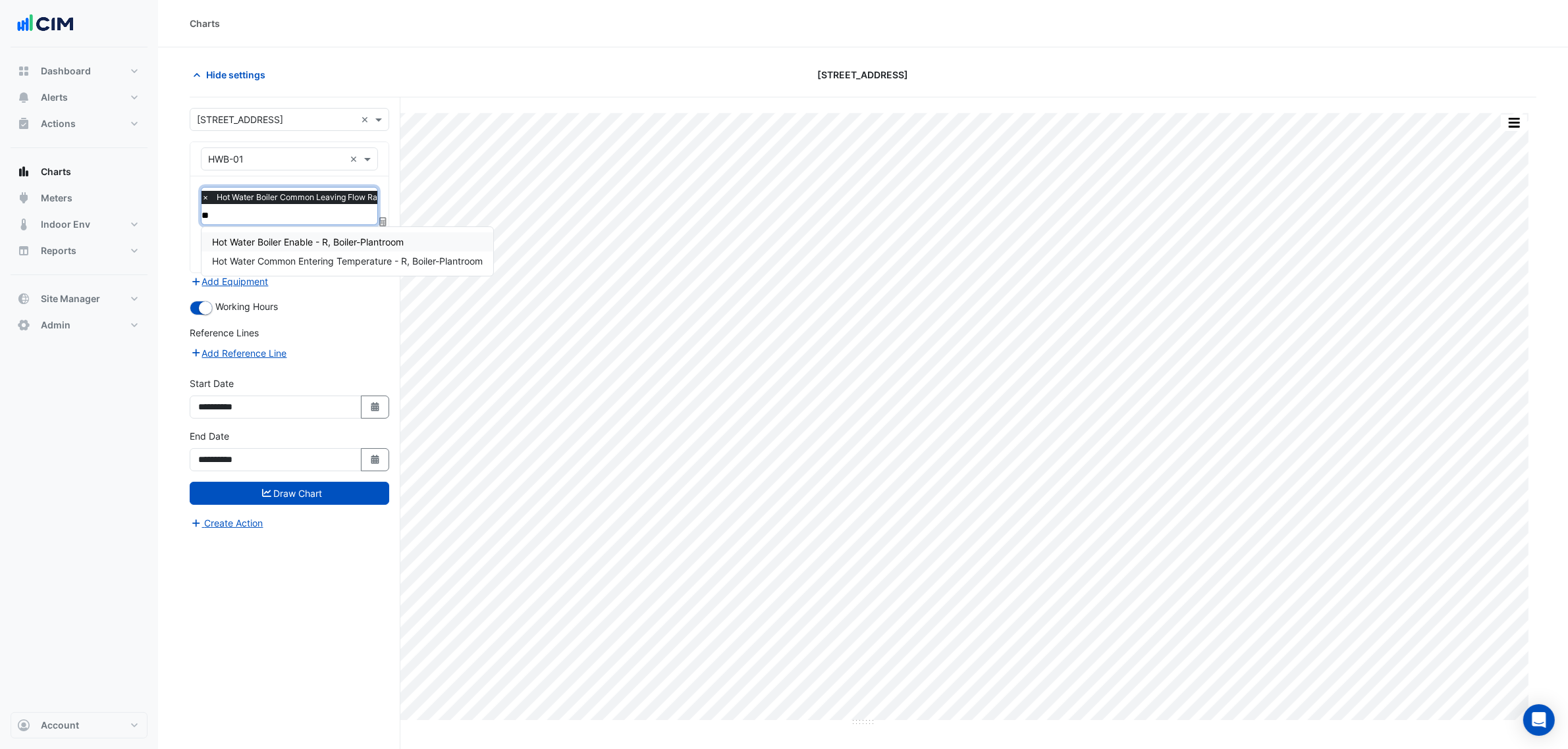
click at [305, 240] on span "Hot Water Boiler Enable - R, Boiler-Plantroom" at bounding box center [307, 242] width 192 height 11
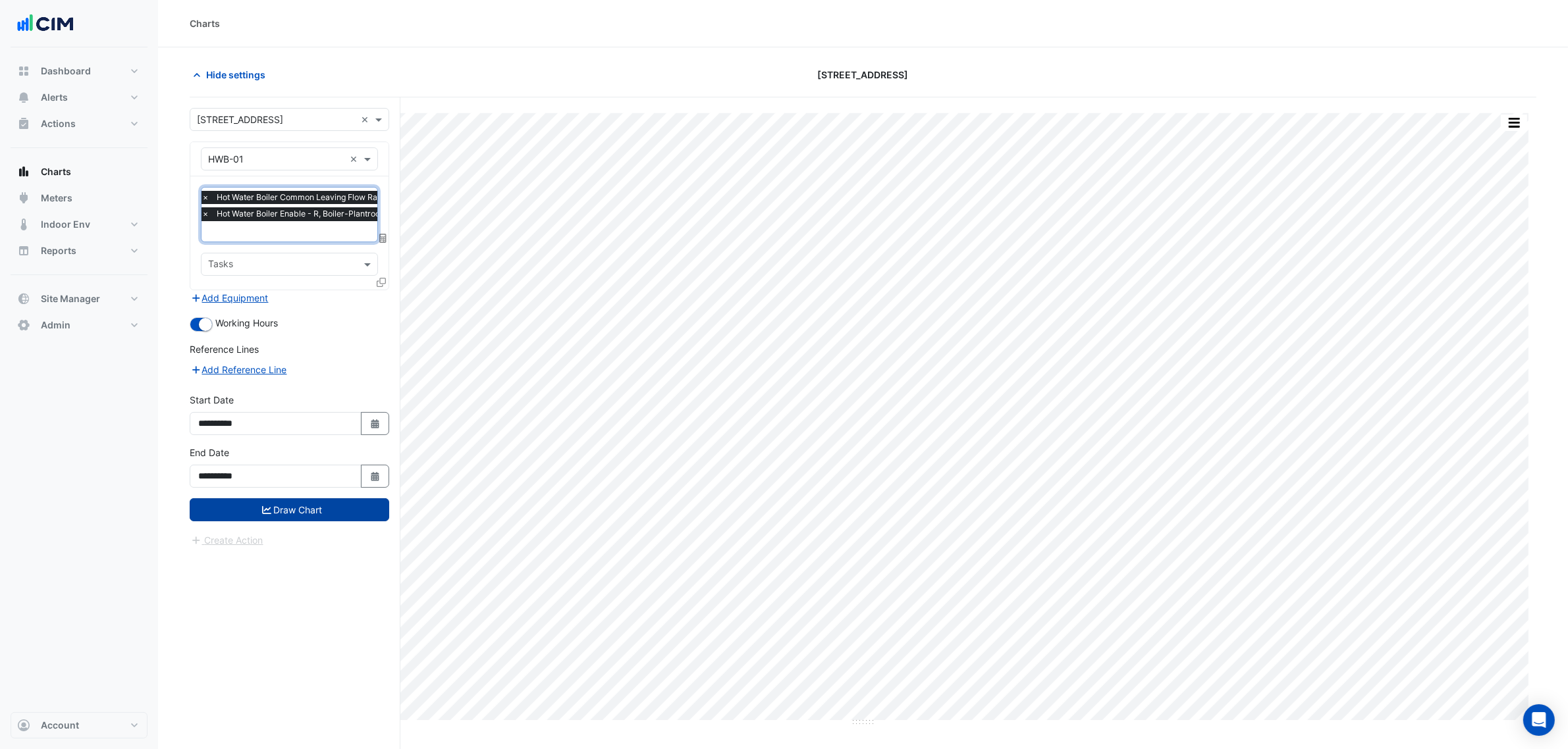
click at [307, 507] on button "Draw Chart" at bounding box center [290, 510] width 199 height 23
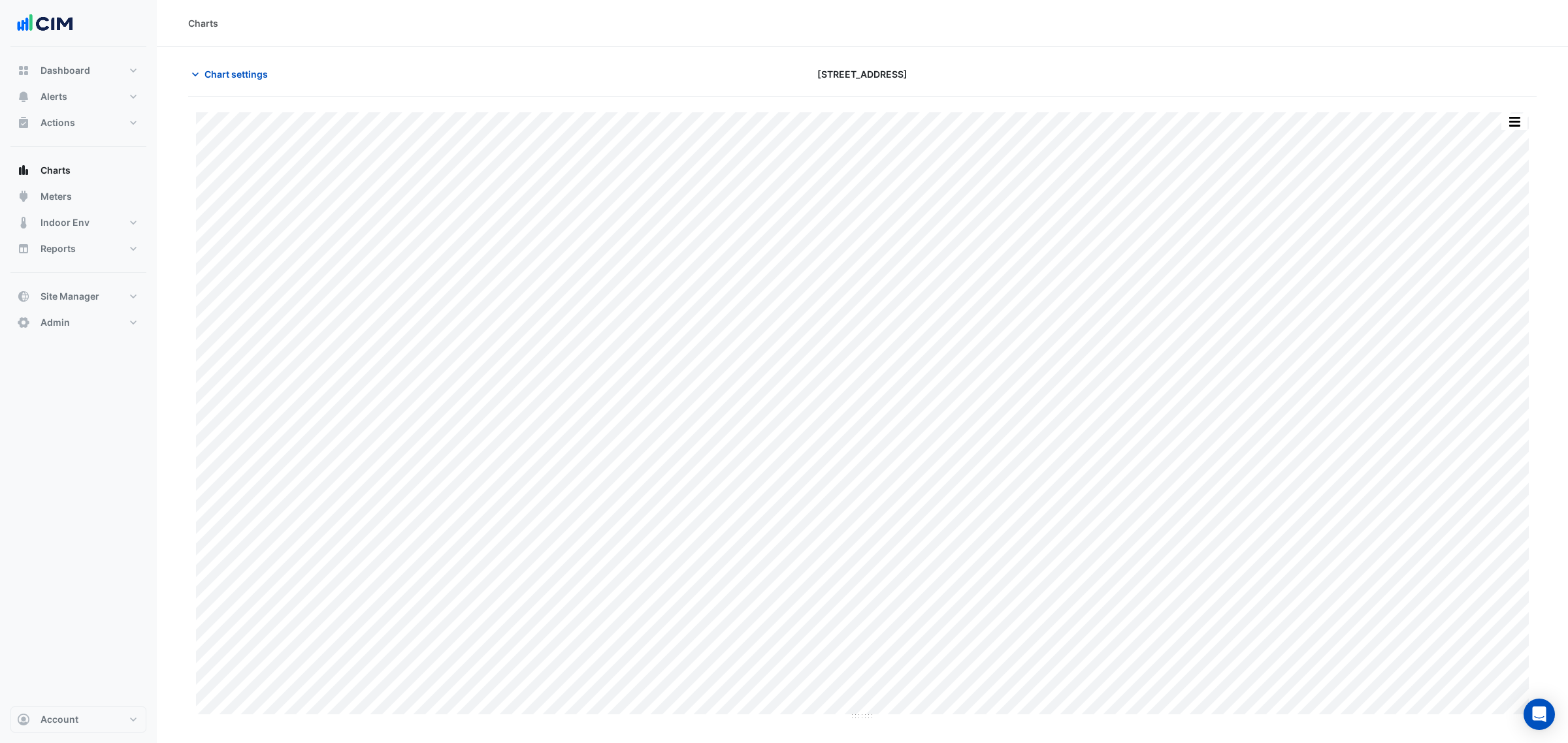
click at [1522, 127] on button "button" at bounding box center [1514, 122] width 26 height 16
click at [1497, 74] on div at bounding box center [1317, 75] width 455 height 23
click at [1521, 125] on button "button" at bounding box center [1514, 122] width 26 height 16
click at [1518, 139] on div "Split by Unit" at bounding box center [1488, 145] width 79 height 24
click at [1491, 119] on button "button" at bounding box center [1488, 122] width 26 height 16
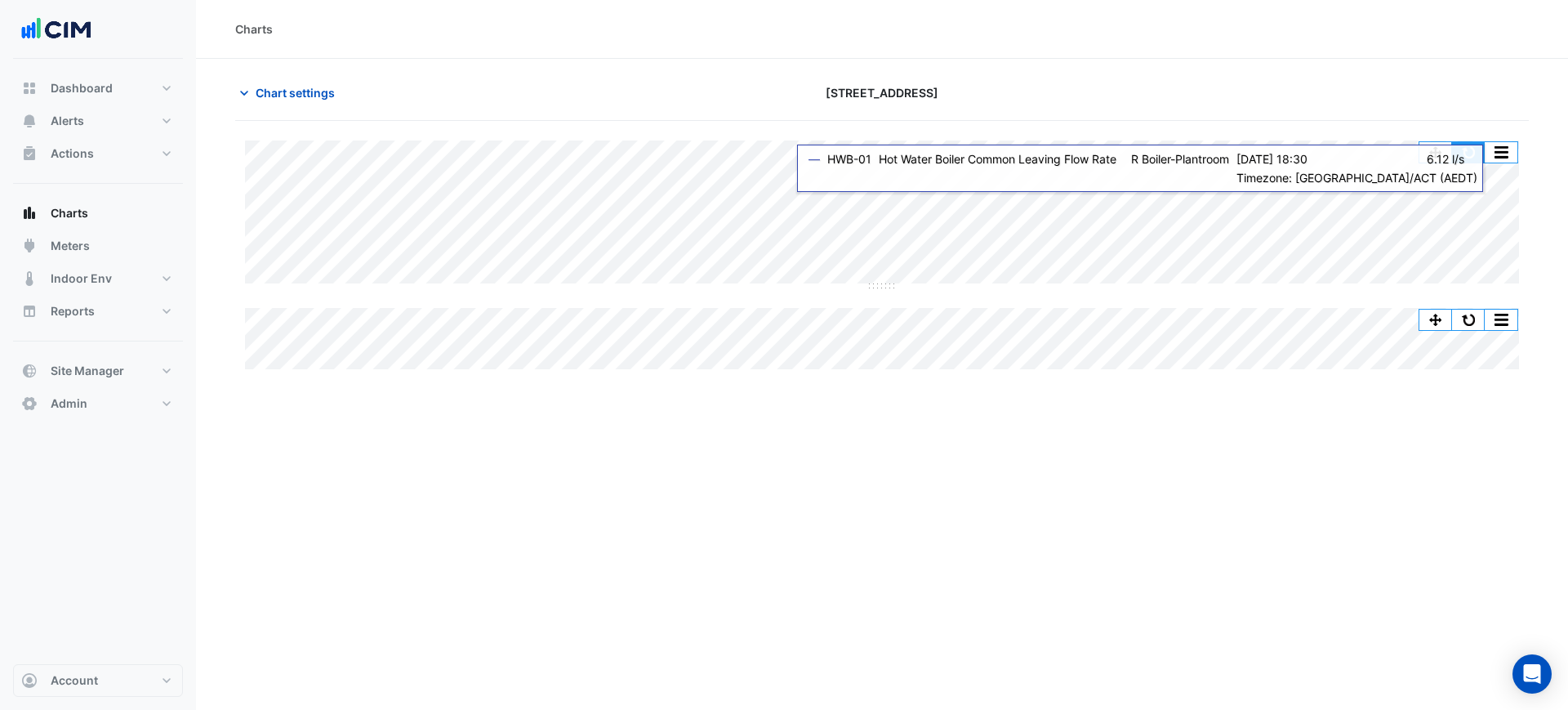
click at [1469, 153] on button "button" at bounding box center [1468, 153] width 33 height 20
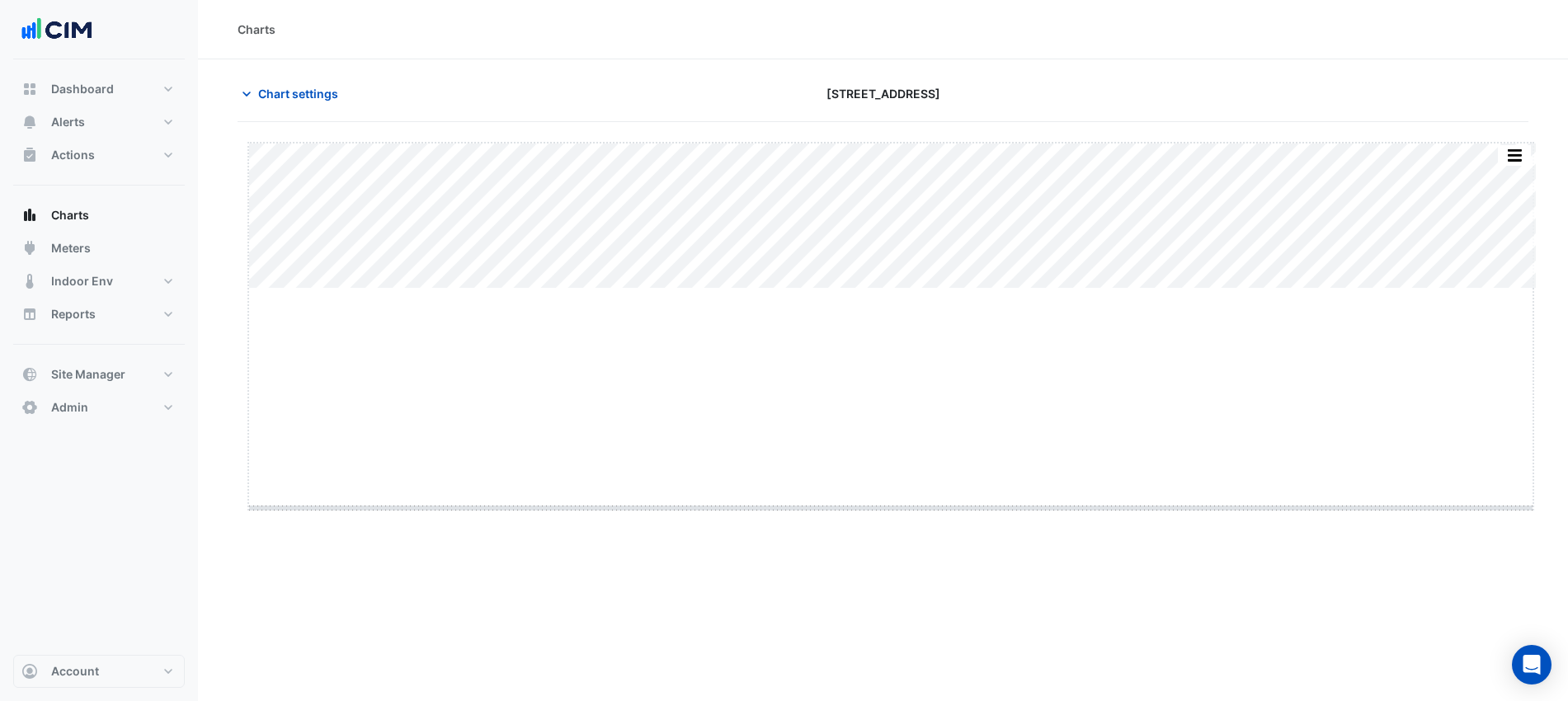
drag, startPoint x: 896, startPoint y: 287, endPoint x: 878, endPoint y: 507, distance: 220.7
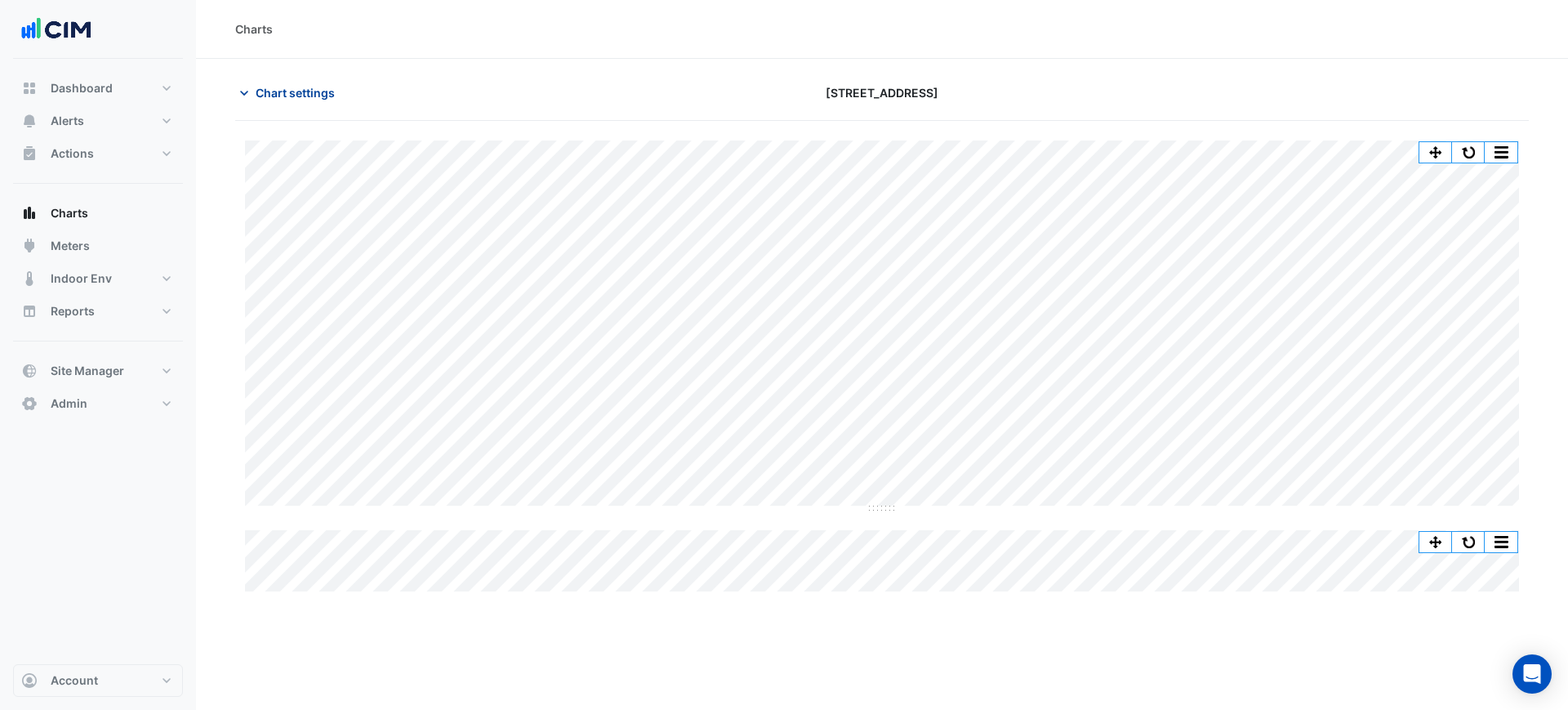
click at [277, 86] on span "Chart settings" at bounding box center [296, 92] width 80 height 17
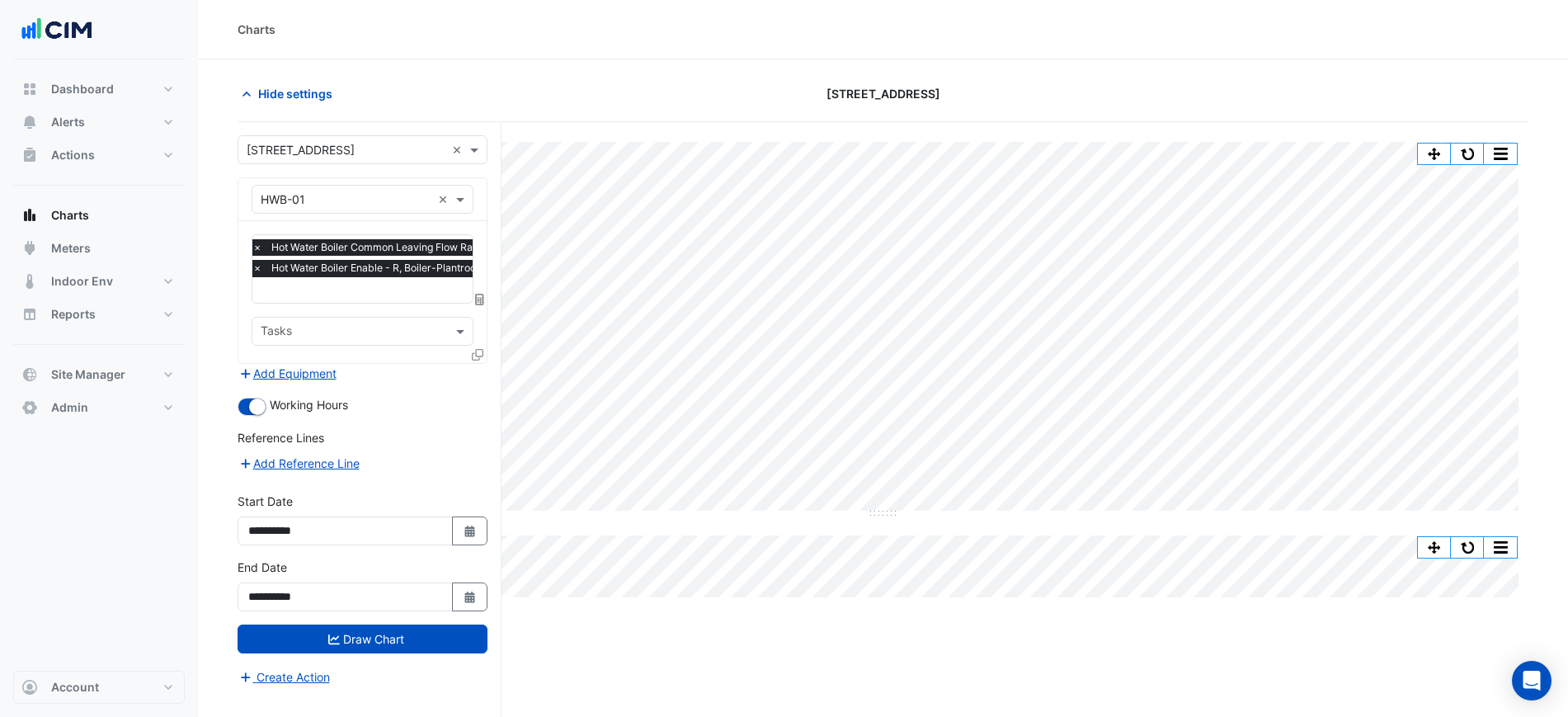
click at [263, 264] on span "×" at bounding box center [257, 268] width 15 height 16
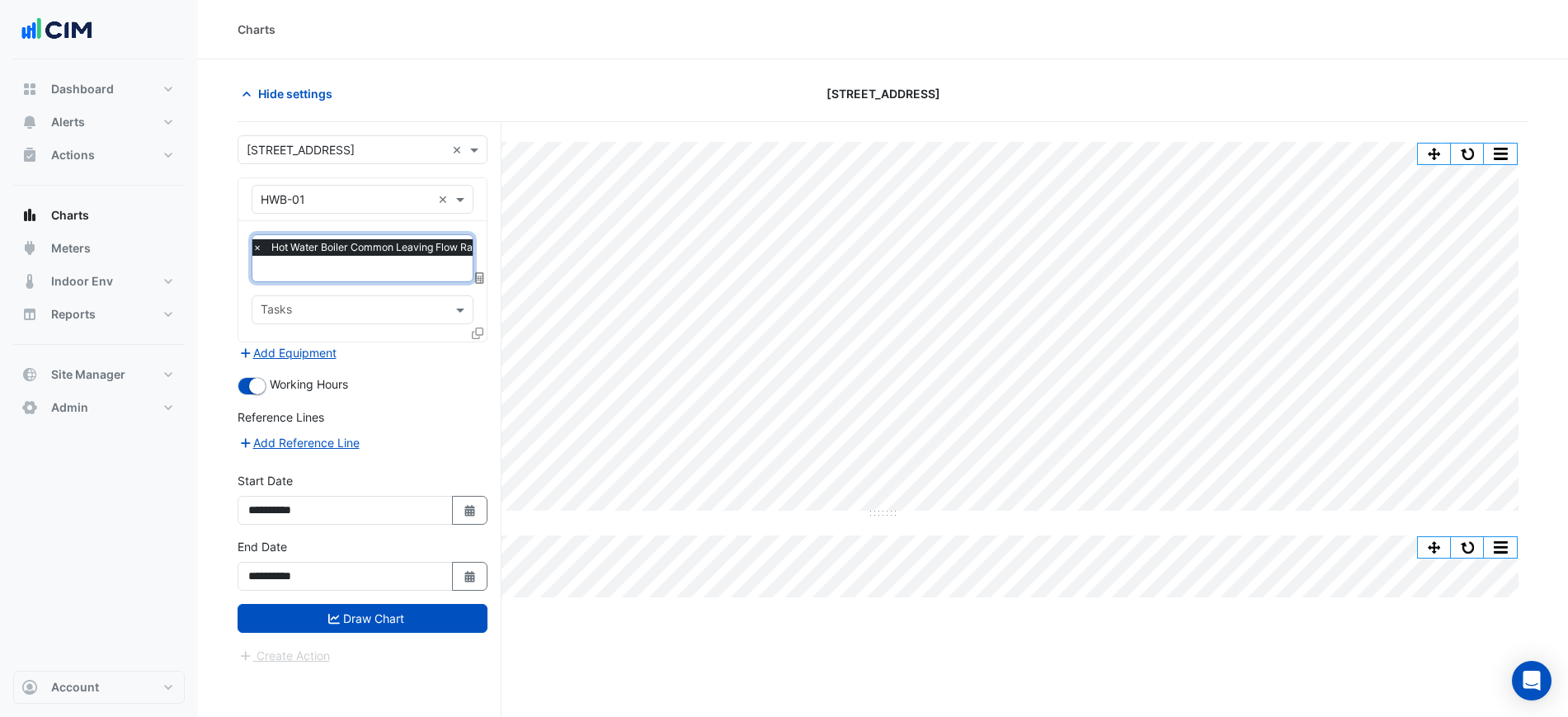
click at [255, 252] on span "×" at bounding box center [257, 247] width 15 height 16
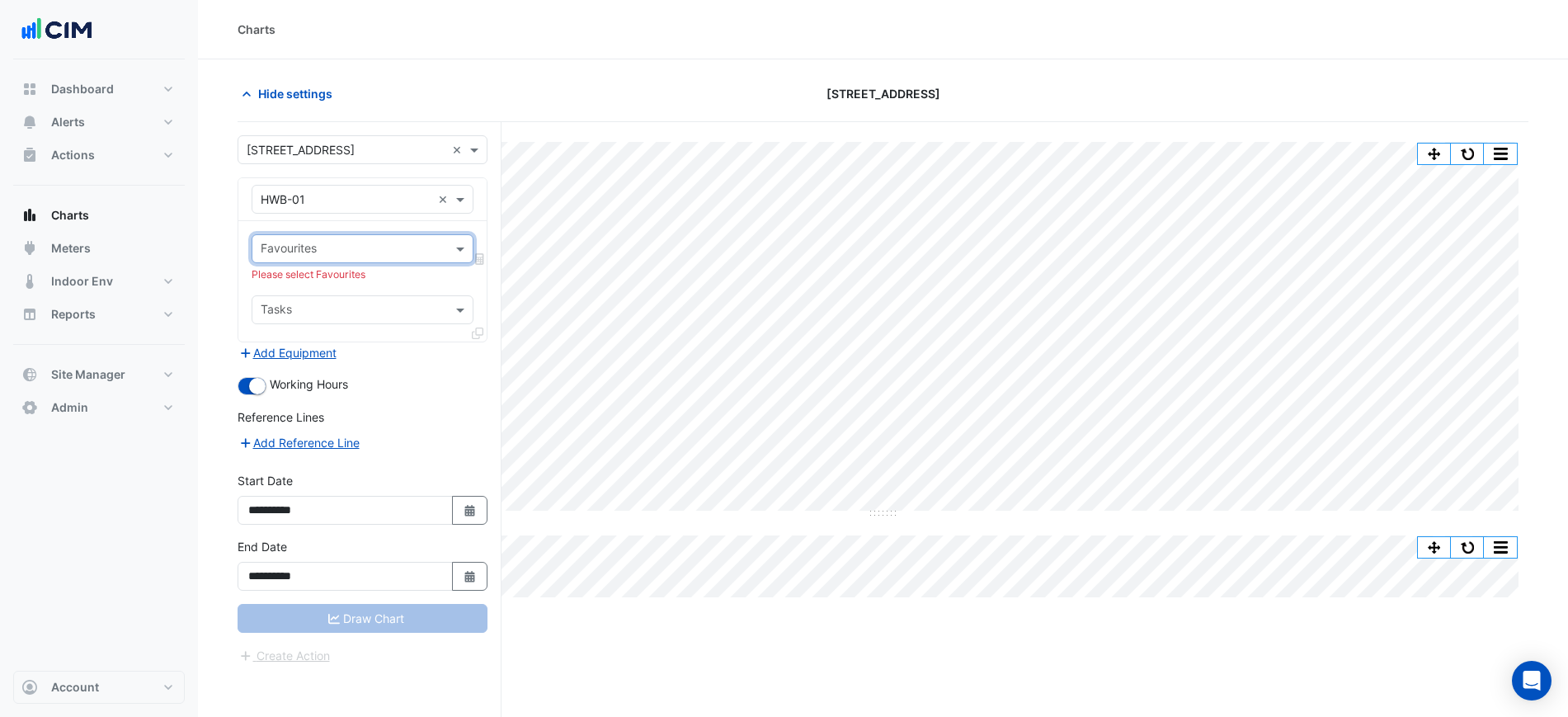
scroll to position [0, 0]
click at [323, 253] on input "****" at bounding box center [346, 250] width 171 height 17
click at [323, 252] on input "****" at bounding box center [346, 250] width 171 height 17
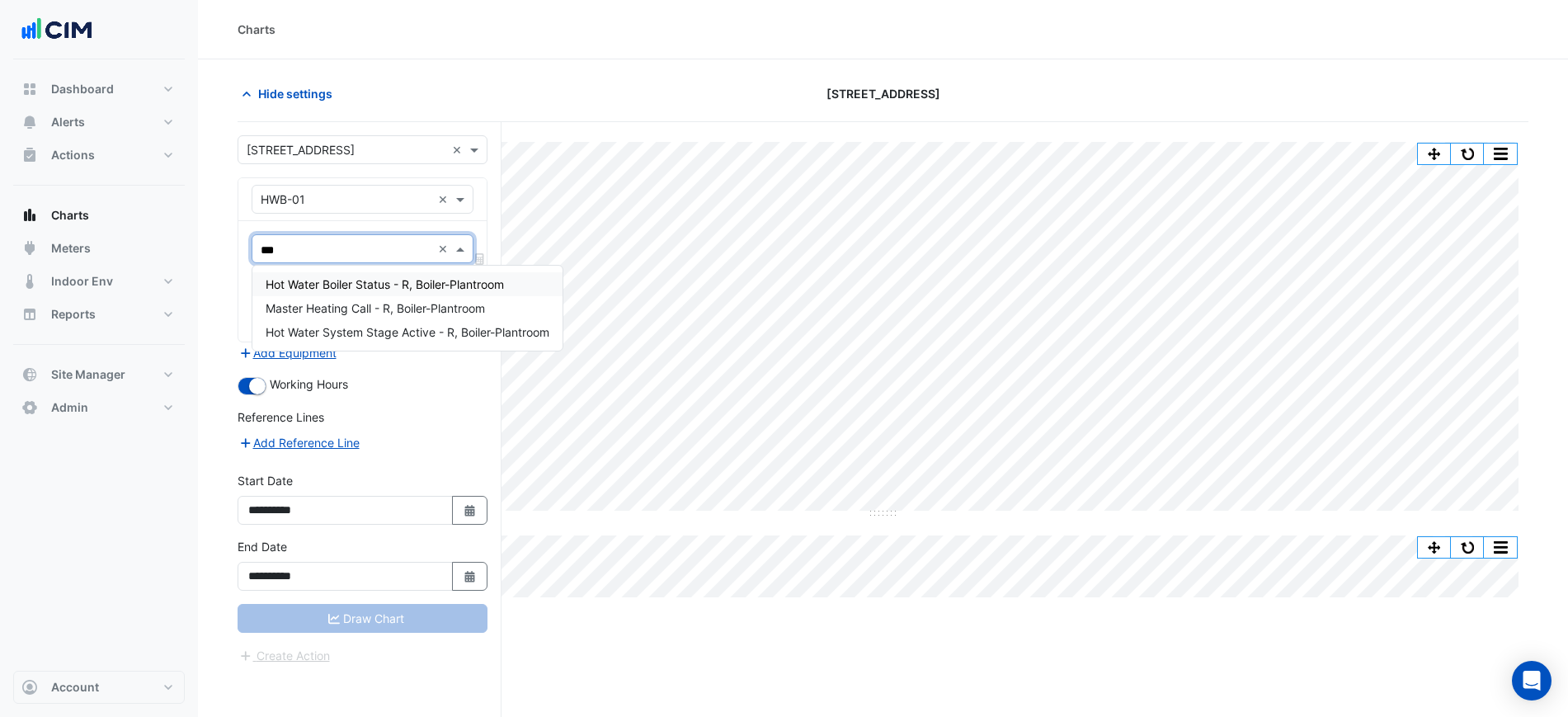
type input "****"
click at [335, 287] on span "Hot Water Boiler Status - R, Boiler-Plantroom" at bounding box center [384, 284] width 239 height 14
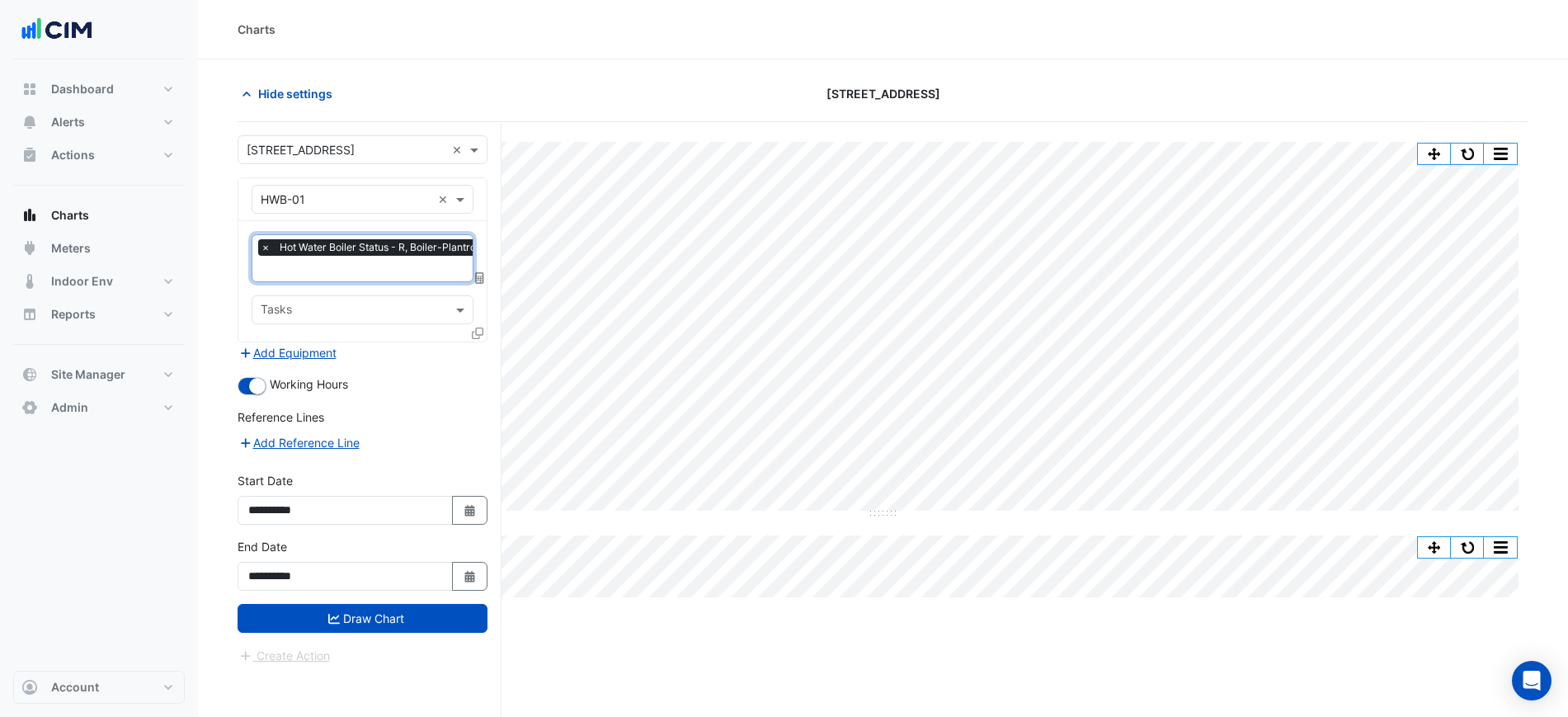
click at [343, 275] on input "text" at bounding box center [382, 270] width 241 height 17
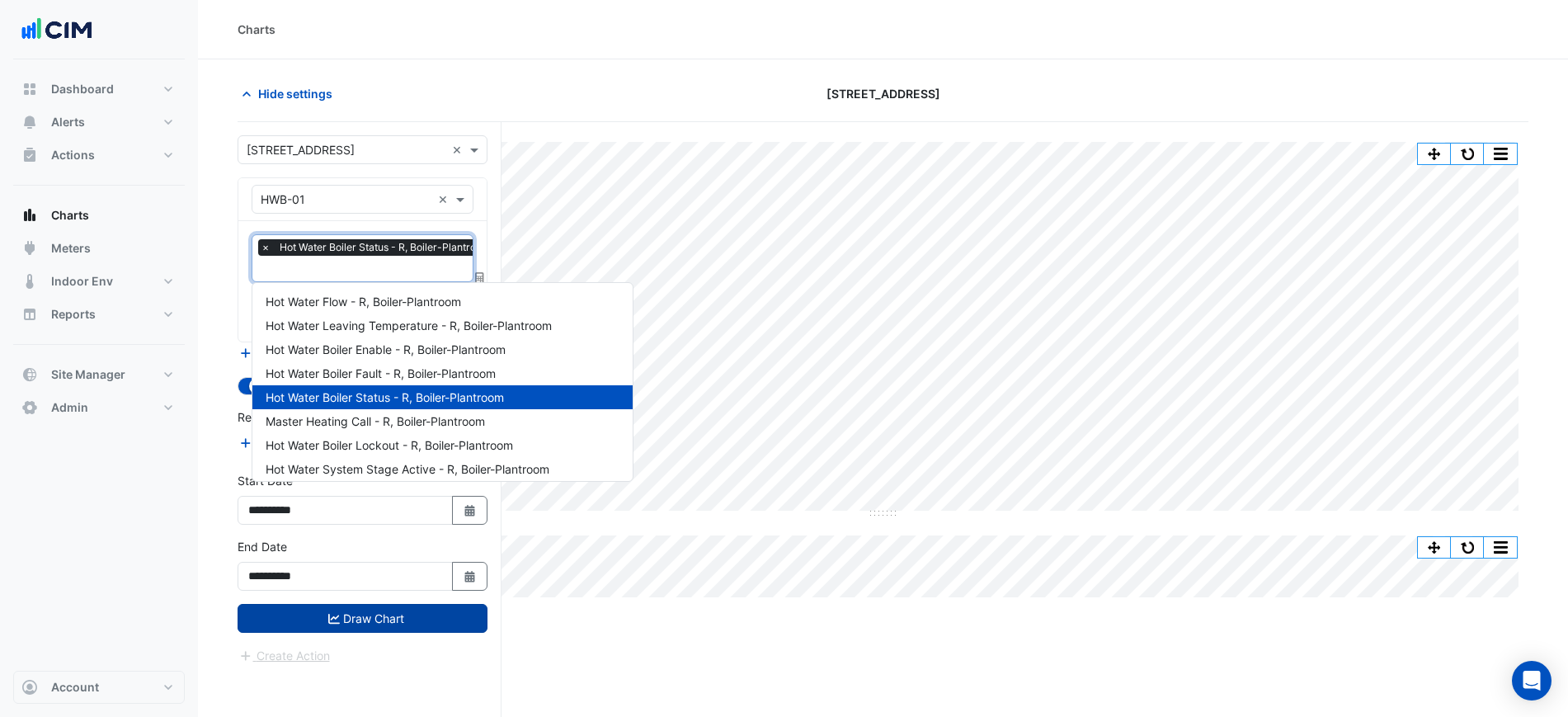
click at [387, 609] on button "Draw Chart" at bounding box center [363, 619] width 250 height 29
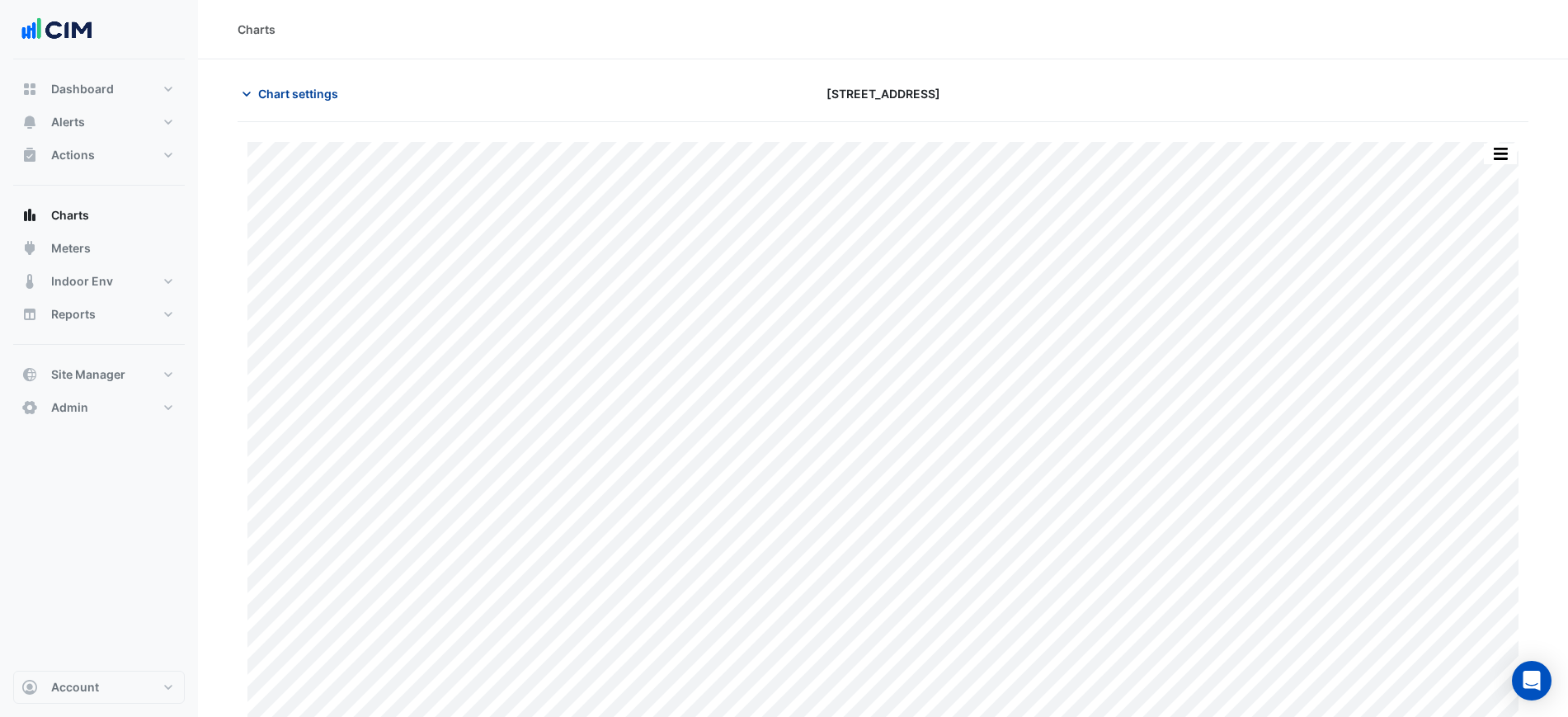
click at [311, 96] on span "Chart settings" at bounding box center [299, 93] width 80 height 17
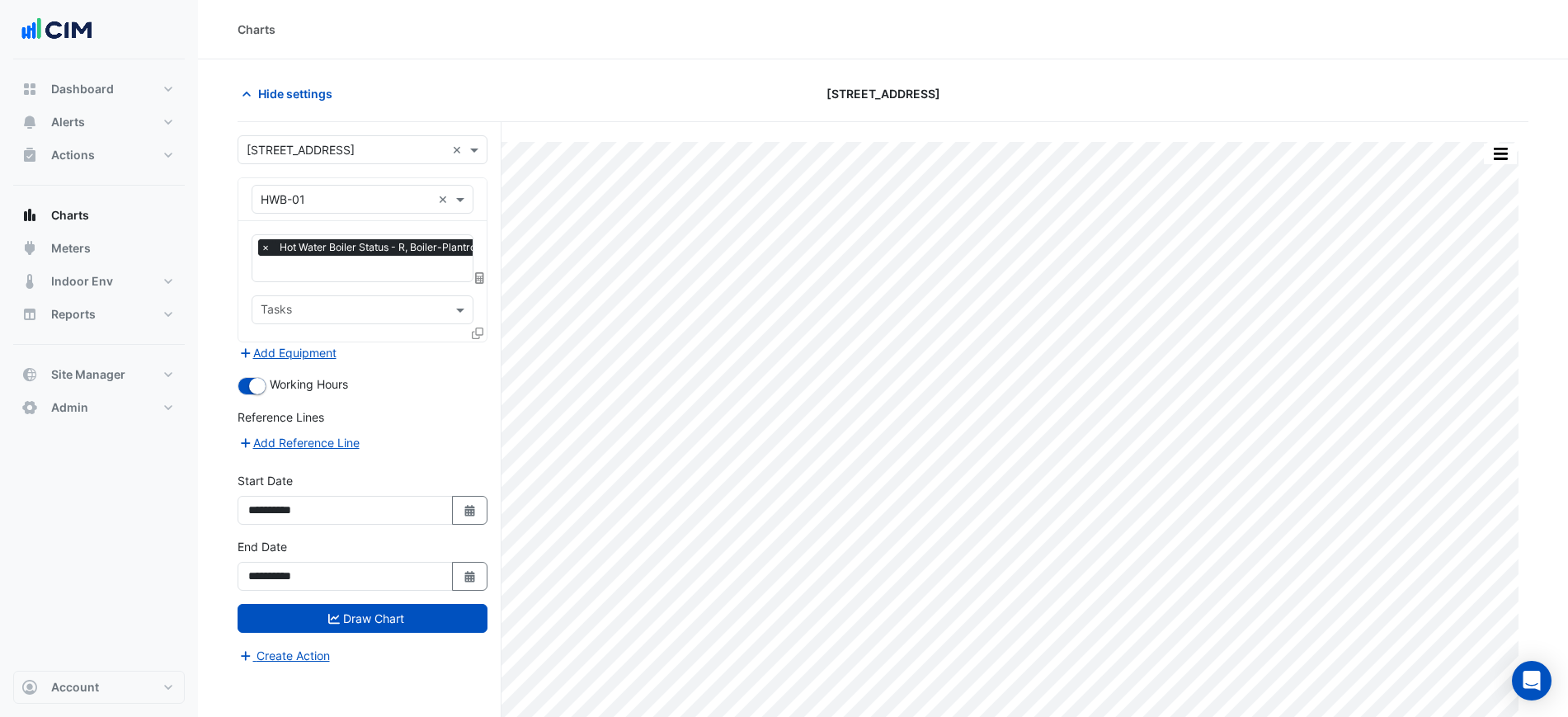
click at [264, 250] on span "×" at bounding box center [265, 247] width 15 height 16
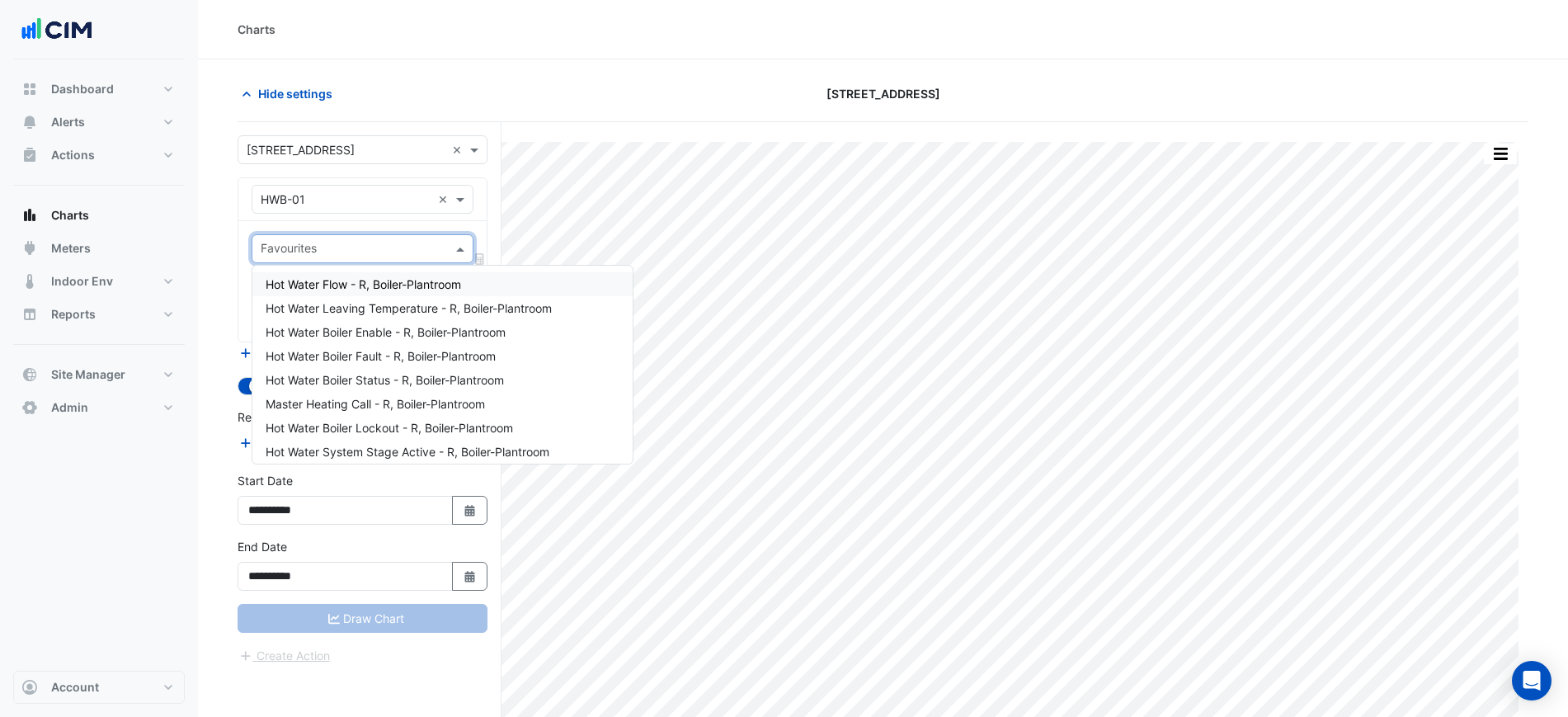
click at [281, 253] on input "text" at bounding box center [353, 250] width 185 height 17
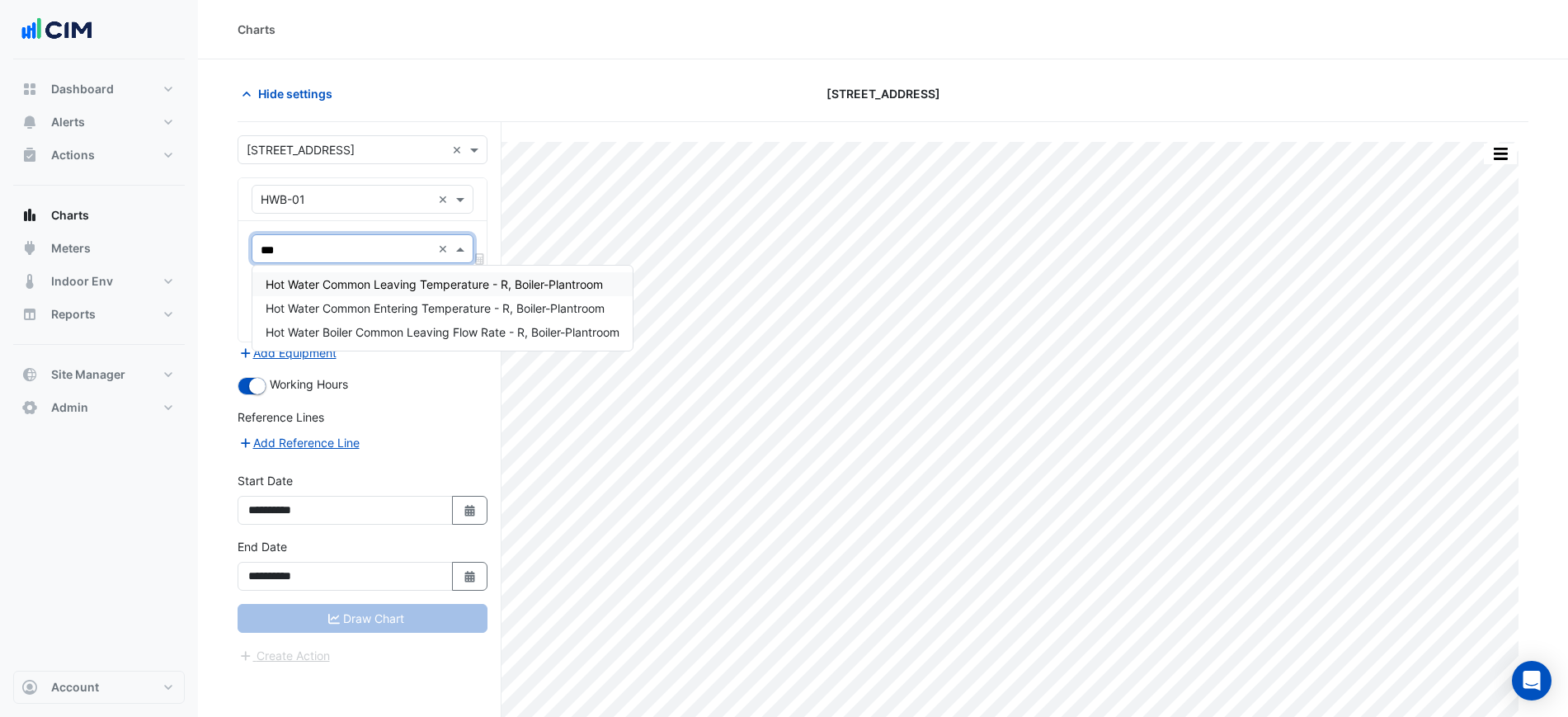
type input "****"
click at [401, 307] on span "Hot Water Common Entering Temperature - R, Boiler-Plantroom" at bounding box center [435, 308] width 339 height 14
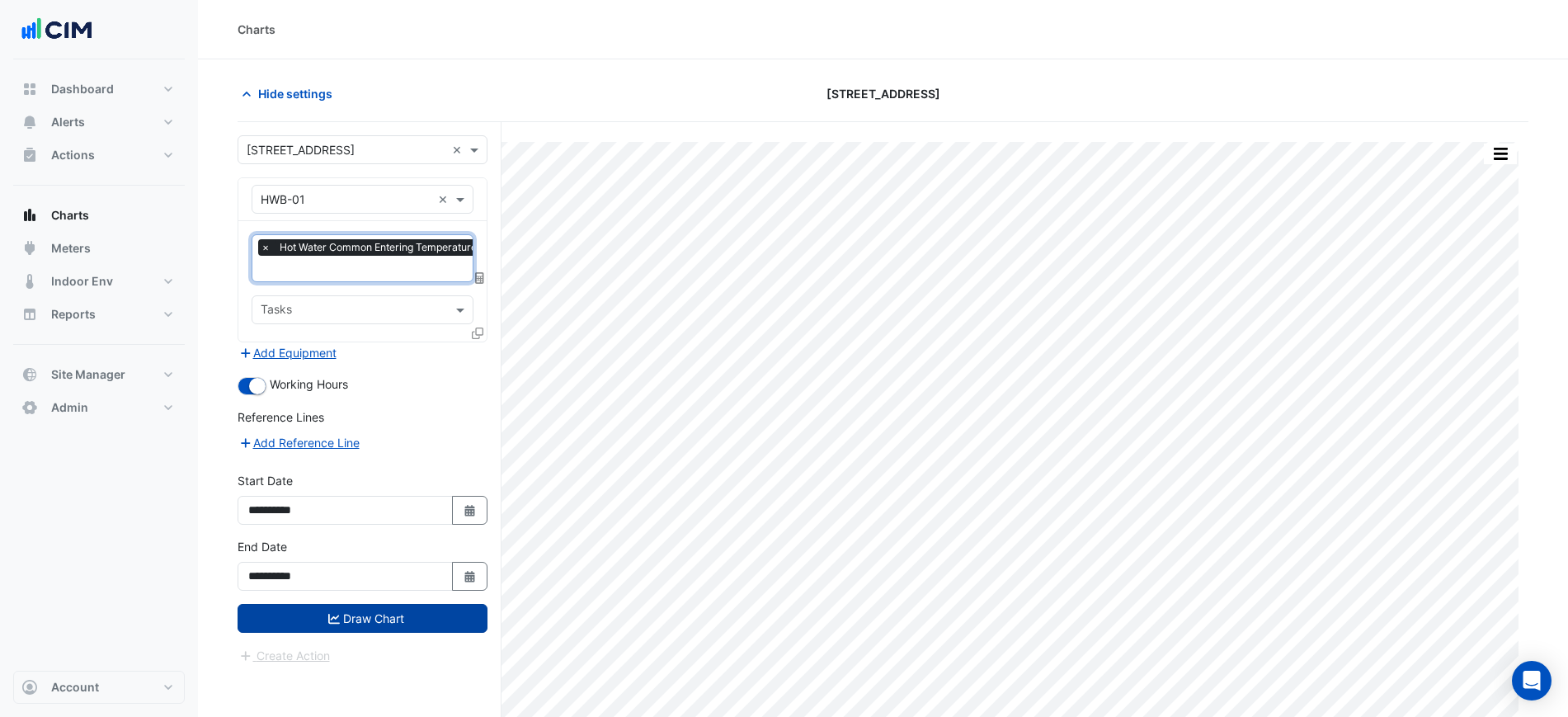
click at [362, 619] on button "Draw Chart" at bounding box center [363, 619] width 250 height 29
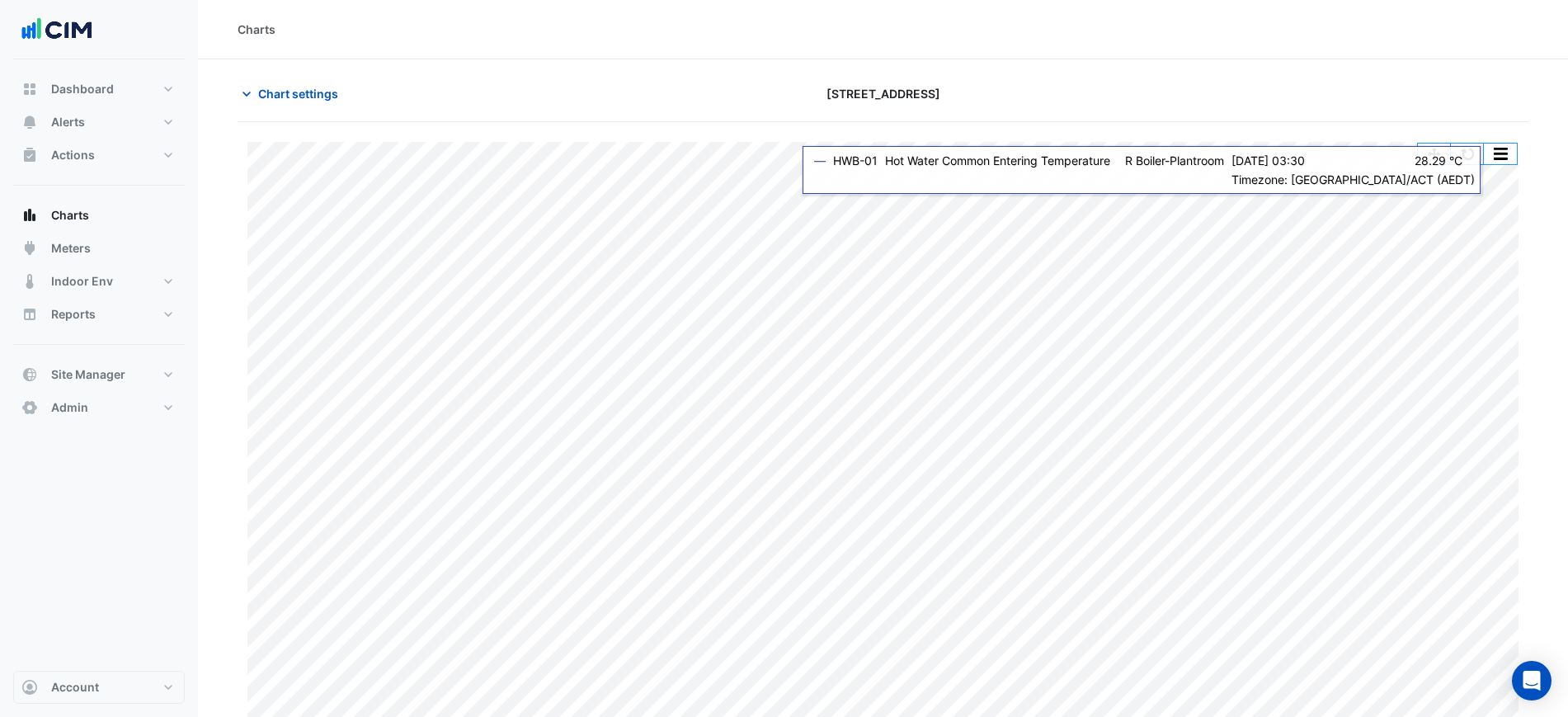
click at [1462, 149] on button "button" at bounding box center [1467, 154] width 33 height 21
click at [1473, 157] on button "button" at bounding box center [1467, 154] width 33 height 21
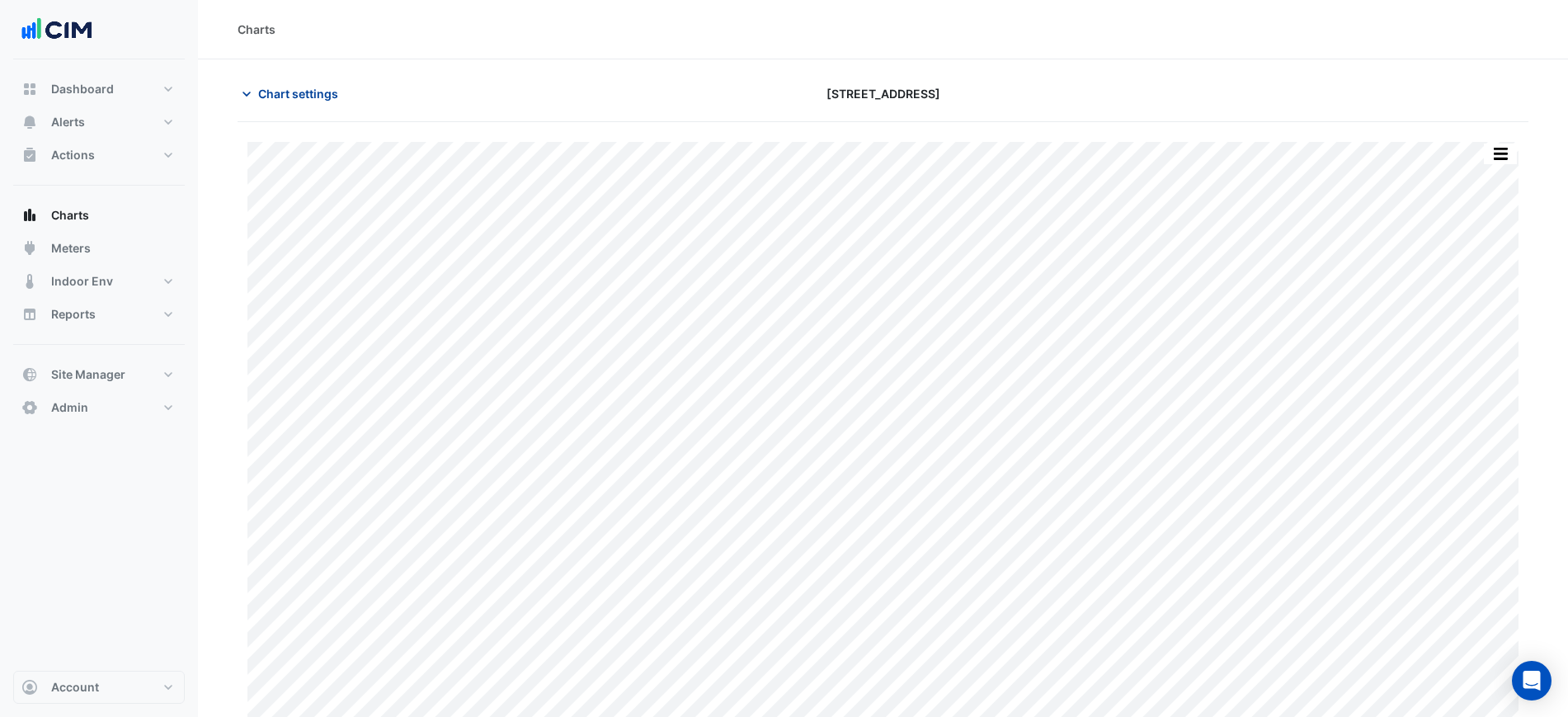
click at [312, 81] on button "Chart settings" at bounding box center [293, 94] width 111 height 29
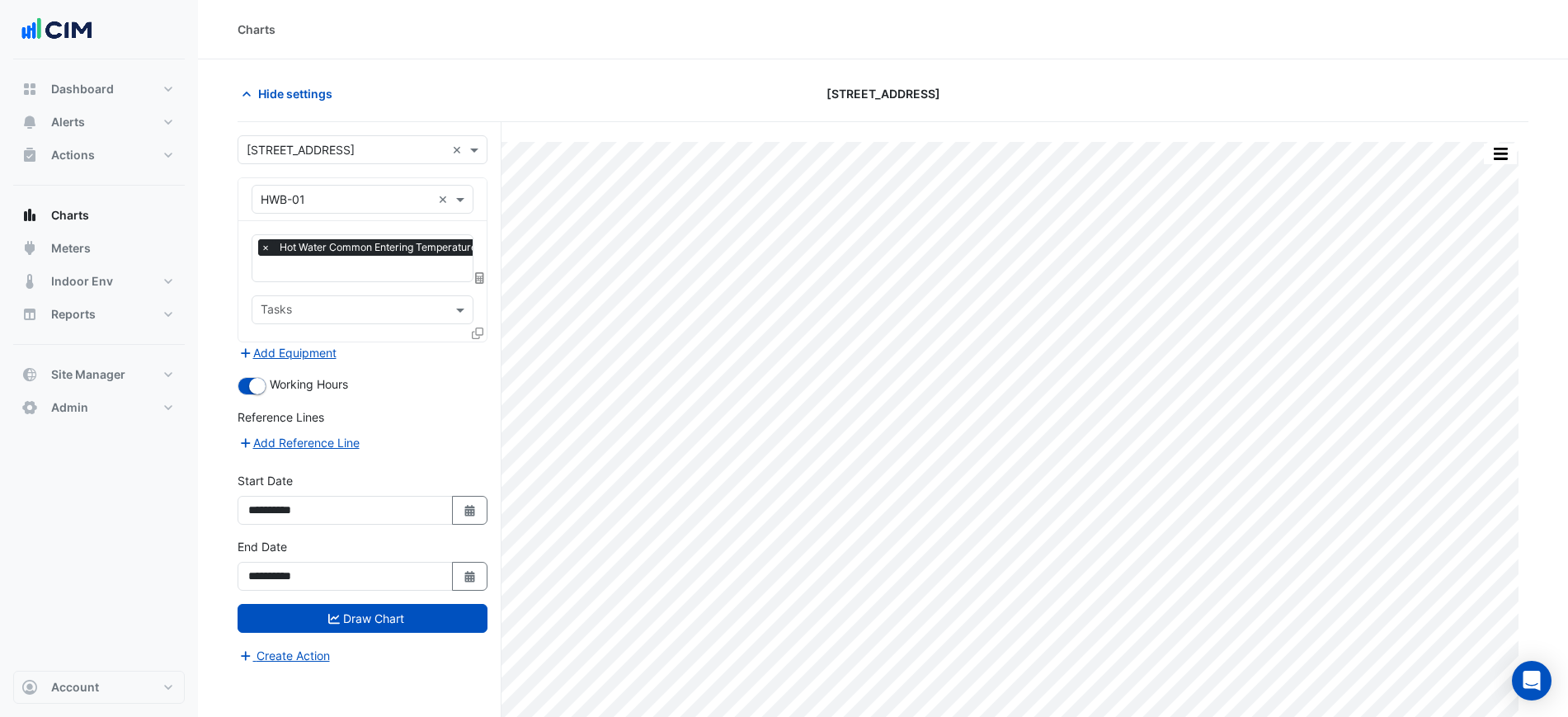
click at [266, 246] on span "×" at bounding box center [265, 247] width 15 height 16
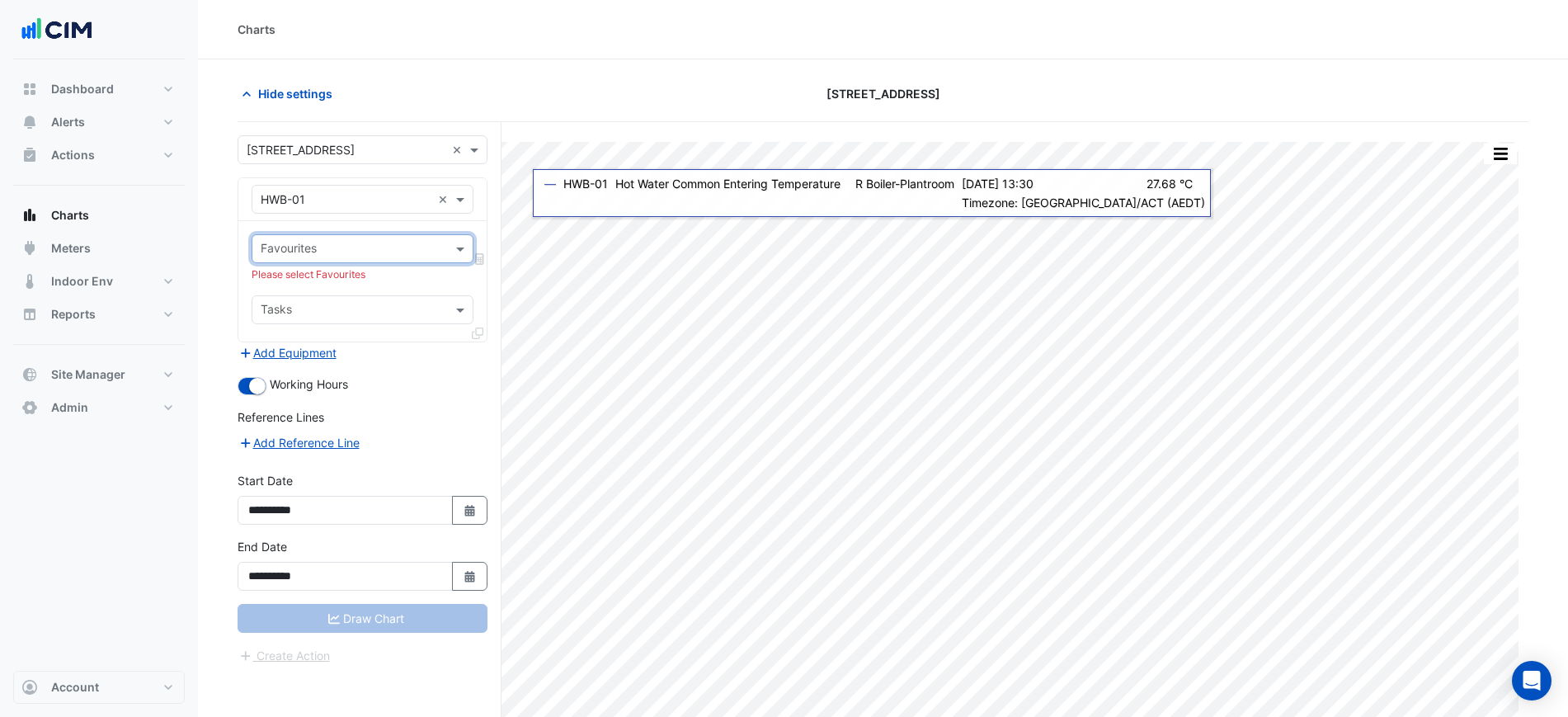
click at [335, 210] on div "Equipment × HWB-01 ×" at bounding box center [362, 199] width 222 height 29
type input "*****"
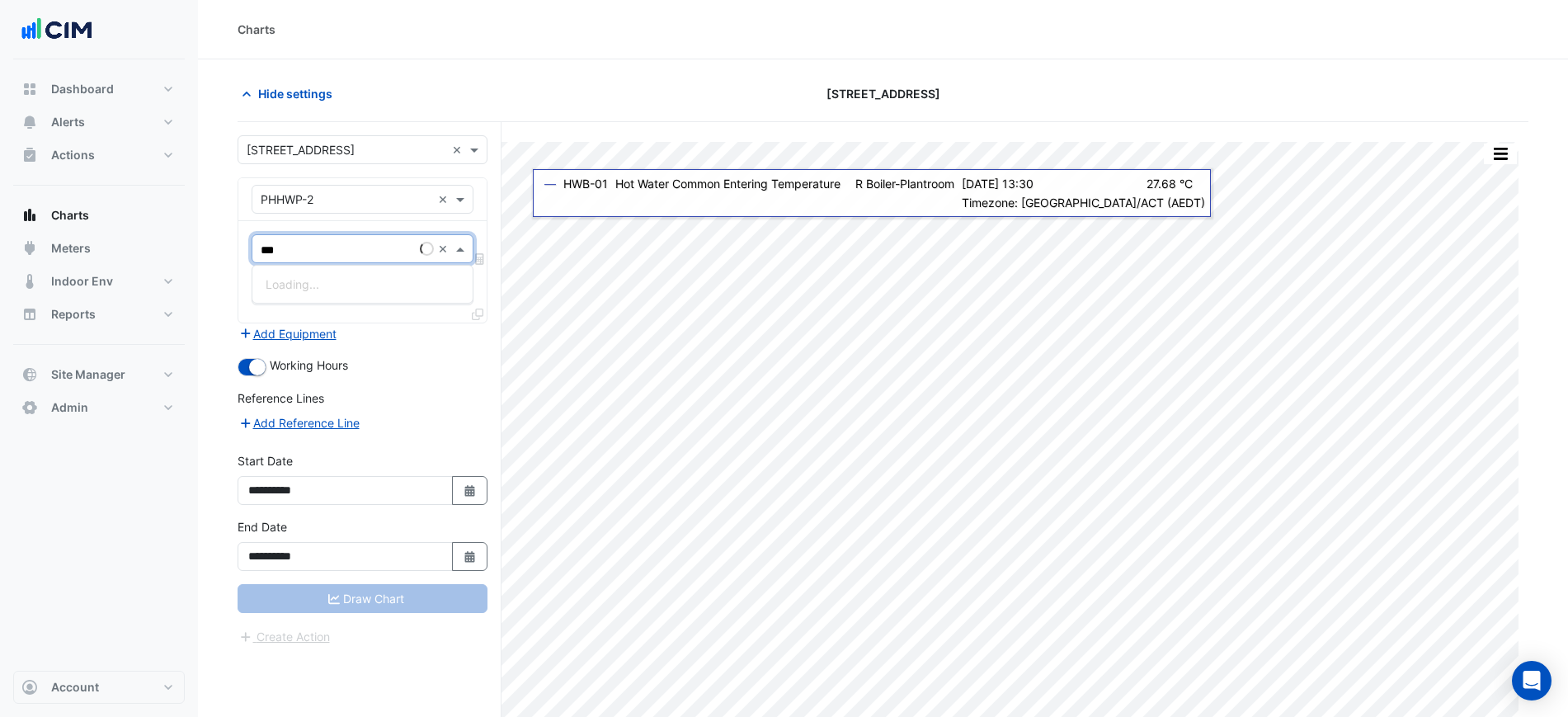
type input "****"
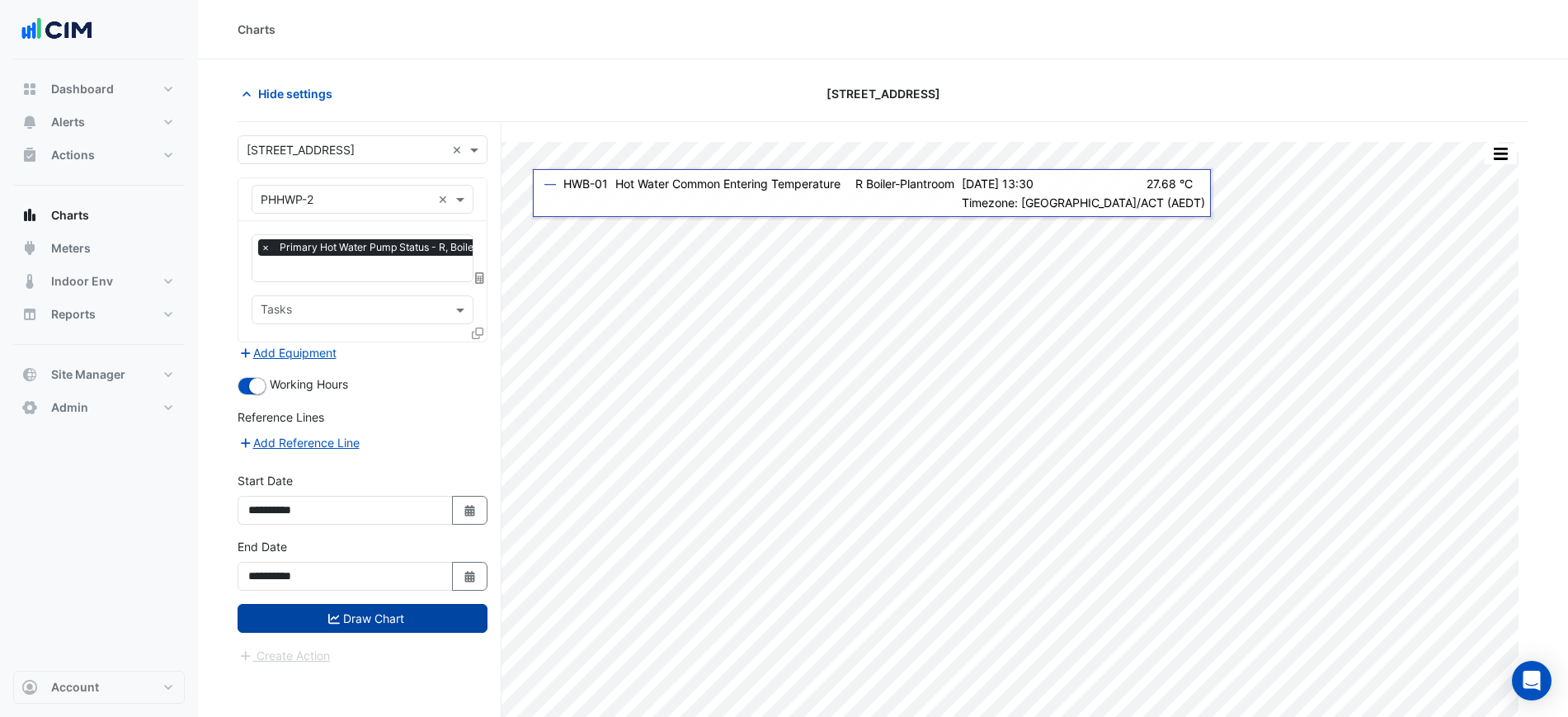
click at [380, 618] on button "Draw Chart" at bounding box center [363, 619] width 250 height 29
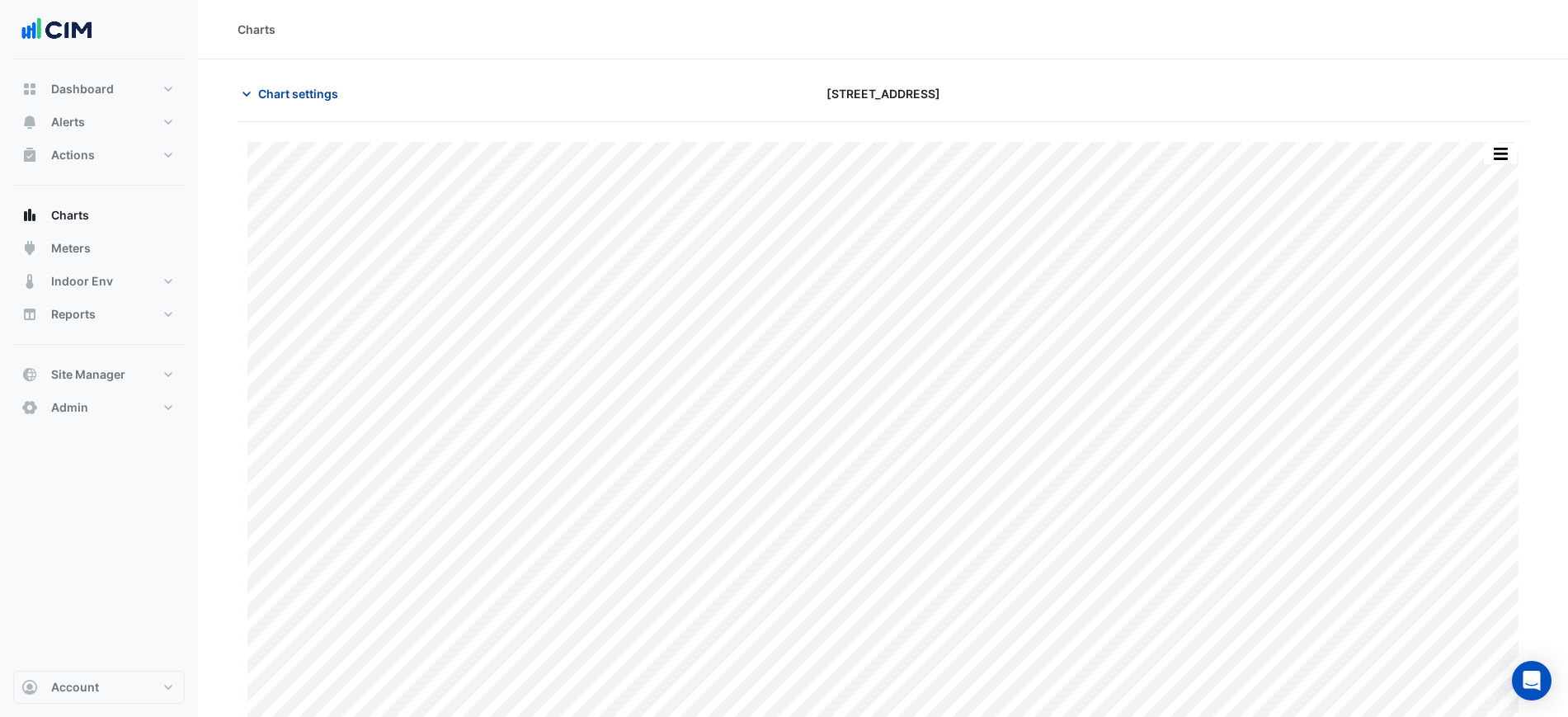
click at [302, 104] on button "Chart settings" at bounding box center [293, 94] width 111 height 29
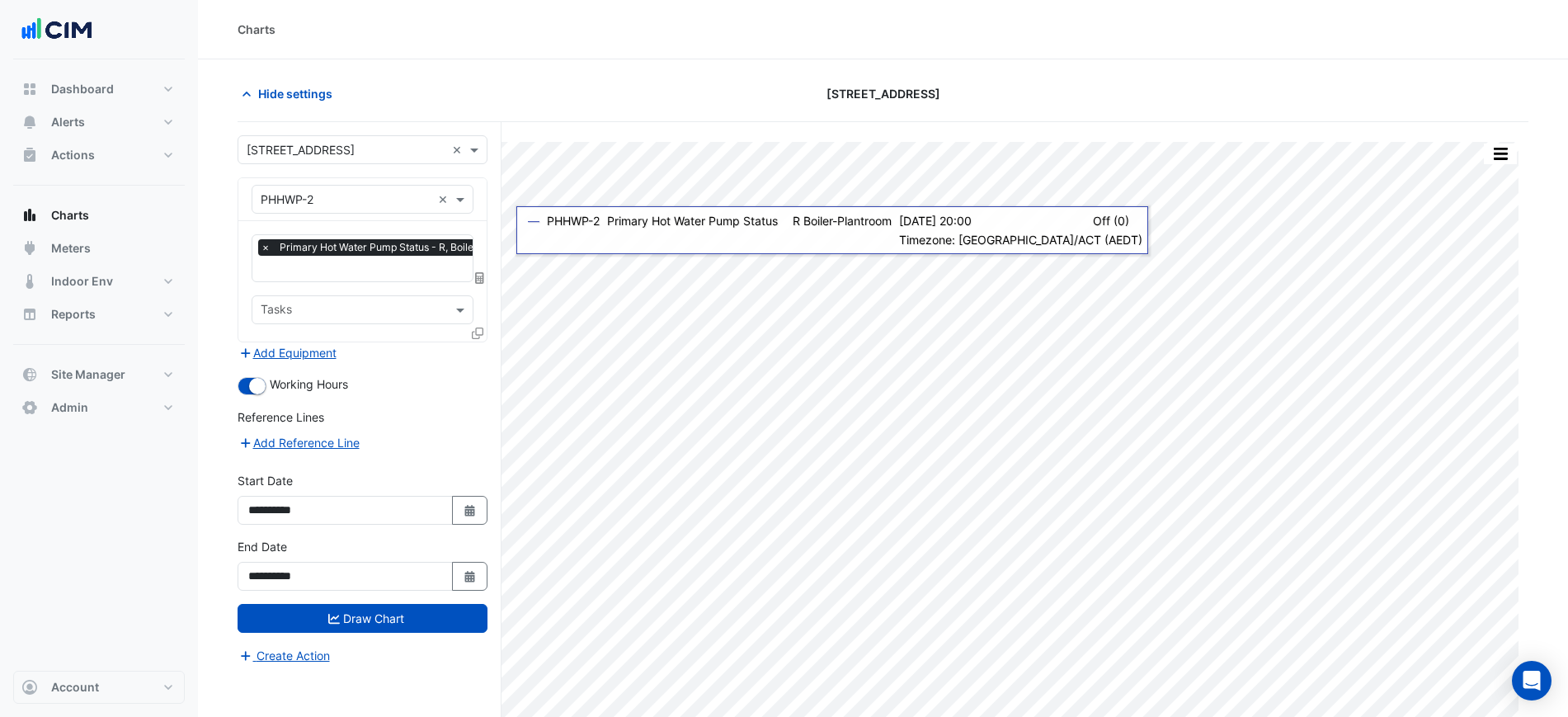
drag, startPoint x: 268, startPoint y: 185, endPoint x: 282, endPoint y: 193, distance: 16.1
click at [268, 185] on div "Equipment × PHHWP-2 ×" at bounding box center [362, 199] width 222 height 29
type input "*****"
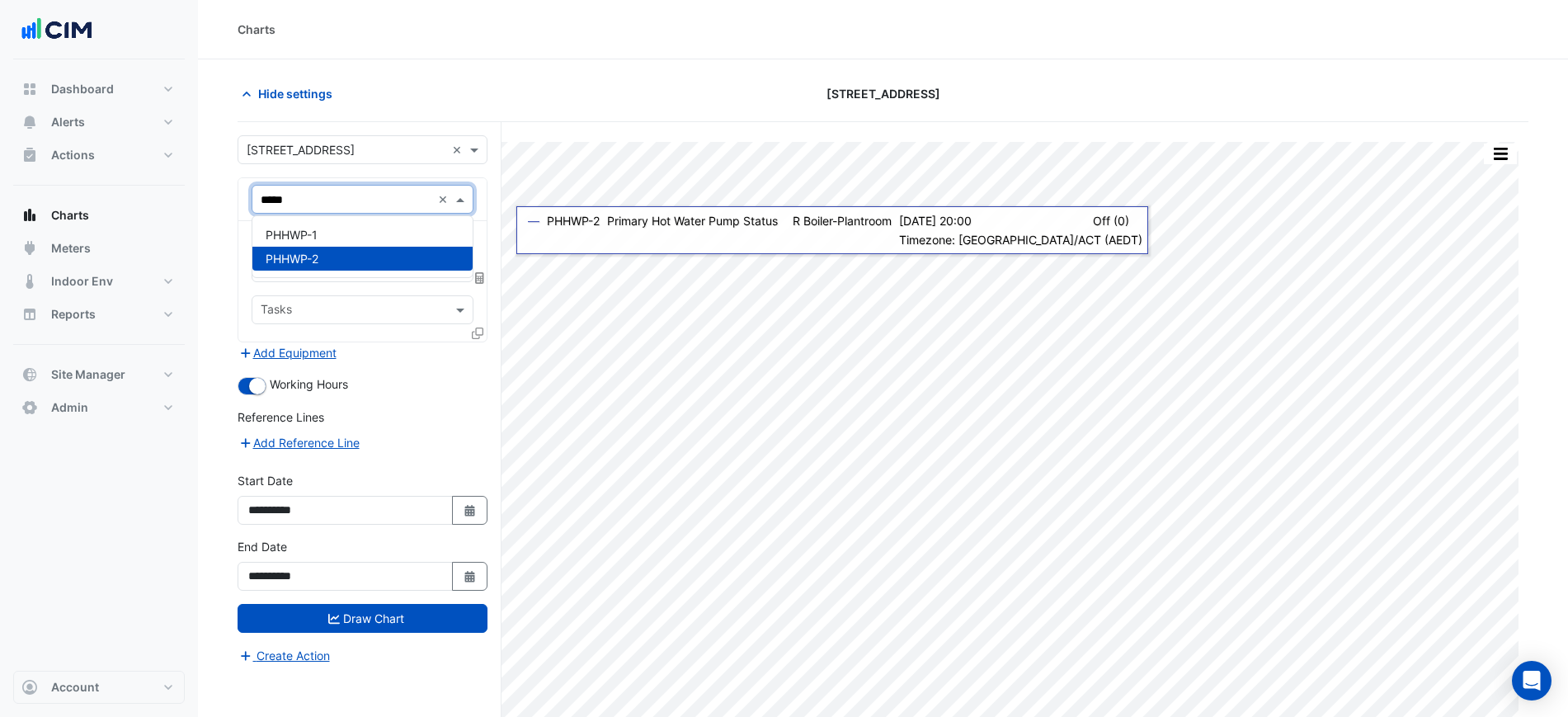
click at [326, 230] on div "PHHWP-1" at bounding box center [362, 234] width 220 height 24
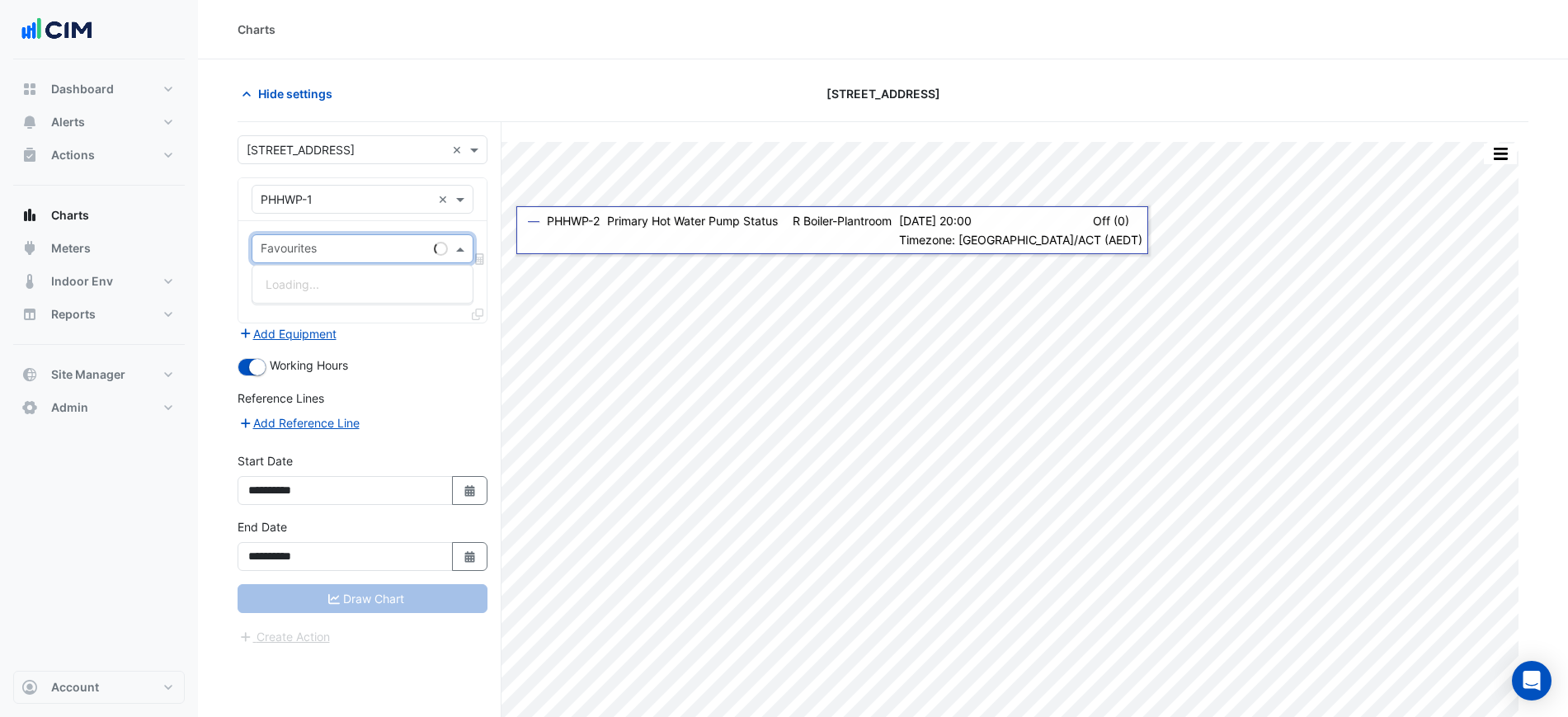
click at [328, 248] on input "text" at bounding box center [344, 250] width 167 height 17
type input "****"
click at [346, 288] on span "Hot Water System Differential Pressure - R, Boiler-Plantroom" at bounding box center [427, 284] width 323 height 14
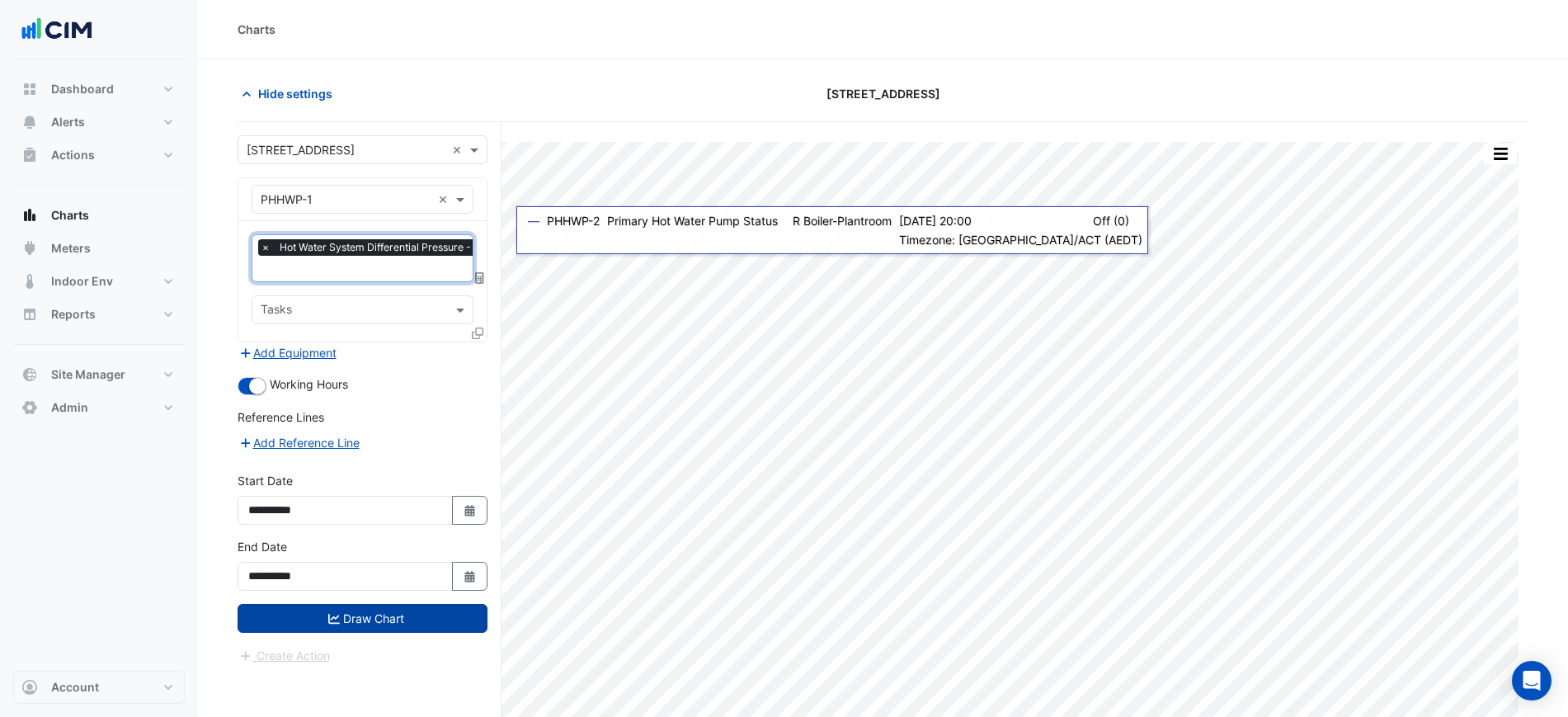
click at [349, 604] on button "Draw Chart" at bounding box center [363, 619] width 250 height 29
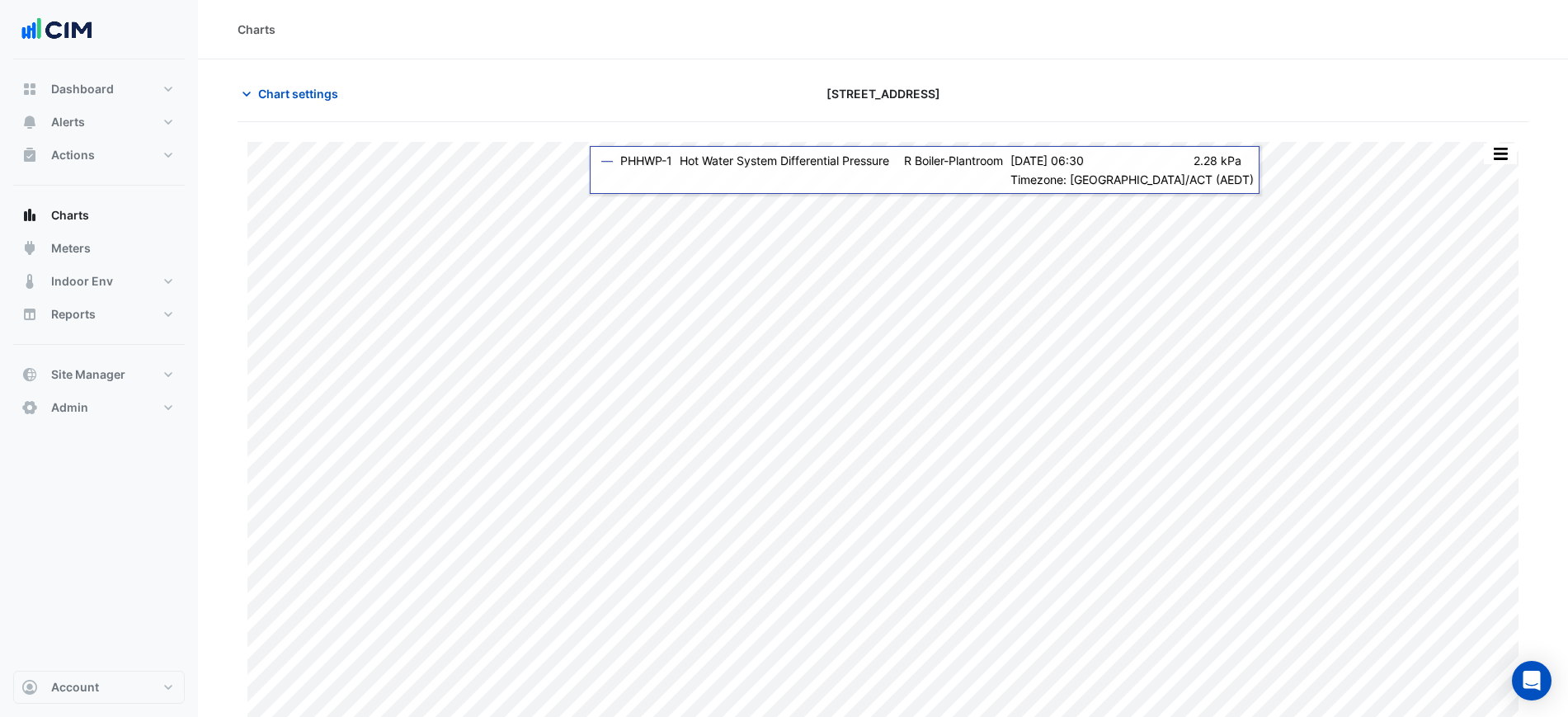
scroll to position [14, 0]
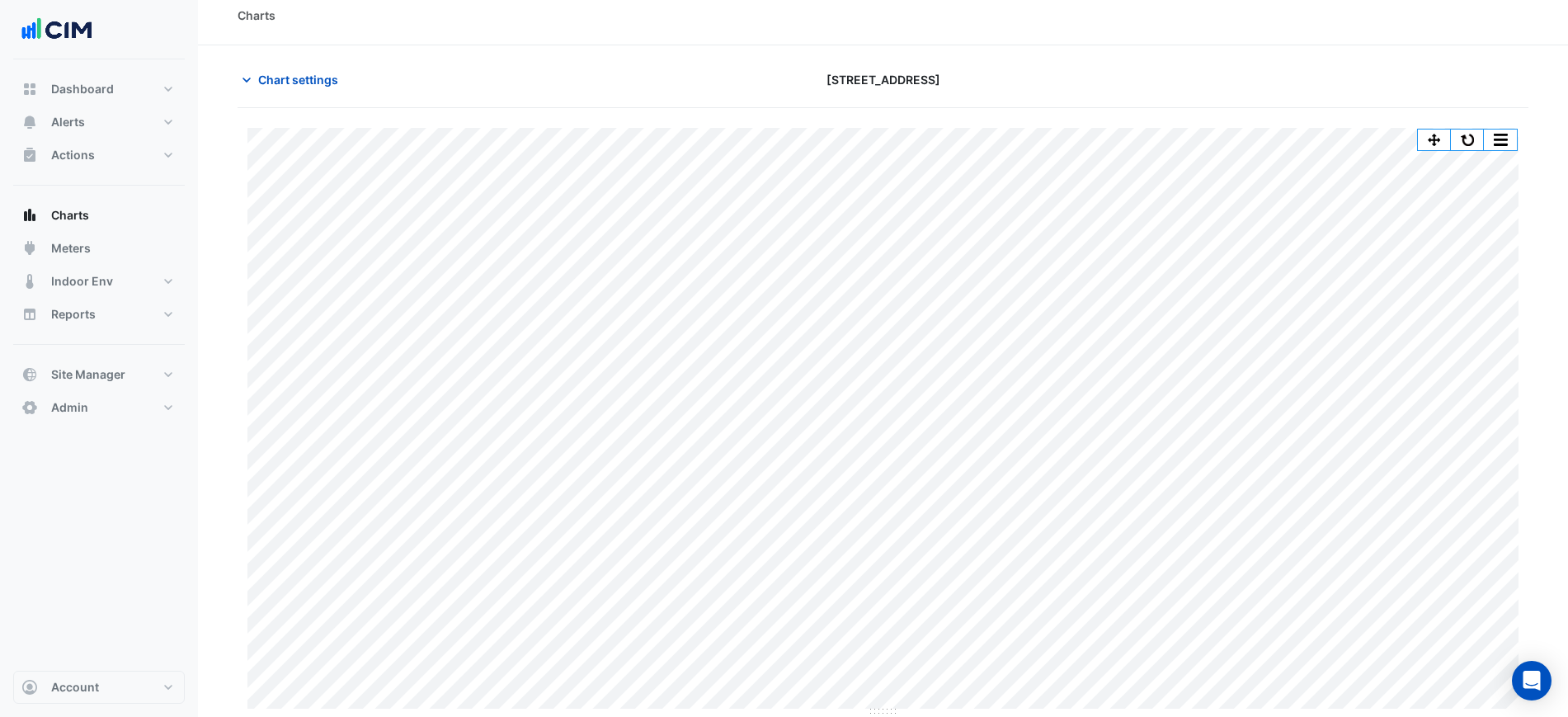
click at [1458, 134] on button "button" at bounding box center [1467, 139] width 33 height 21
click at [322, 77] on span "Chart settings" at bounding box center [299, 80] width 80 height 17
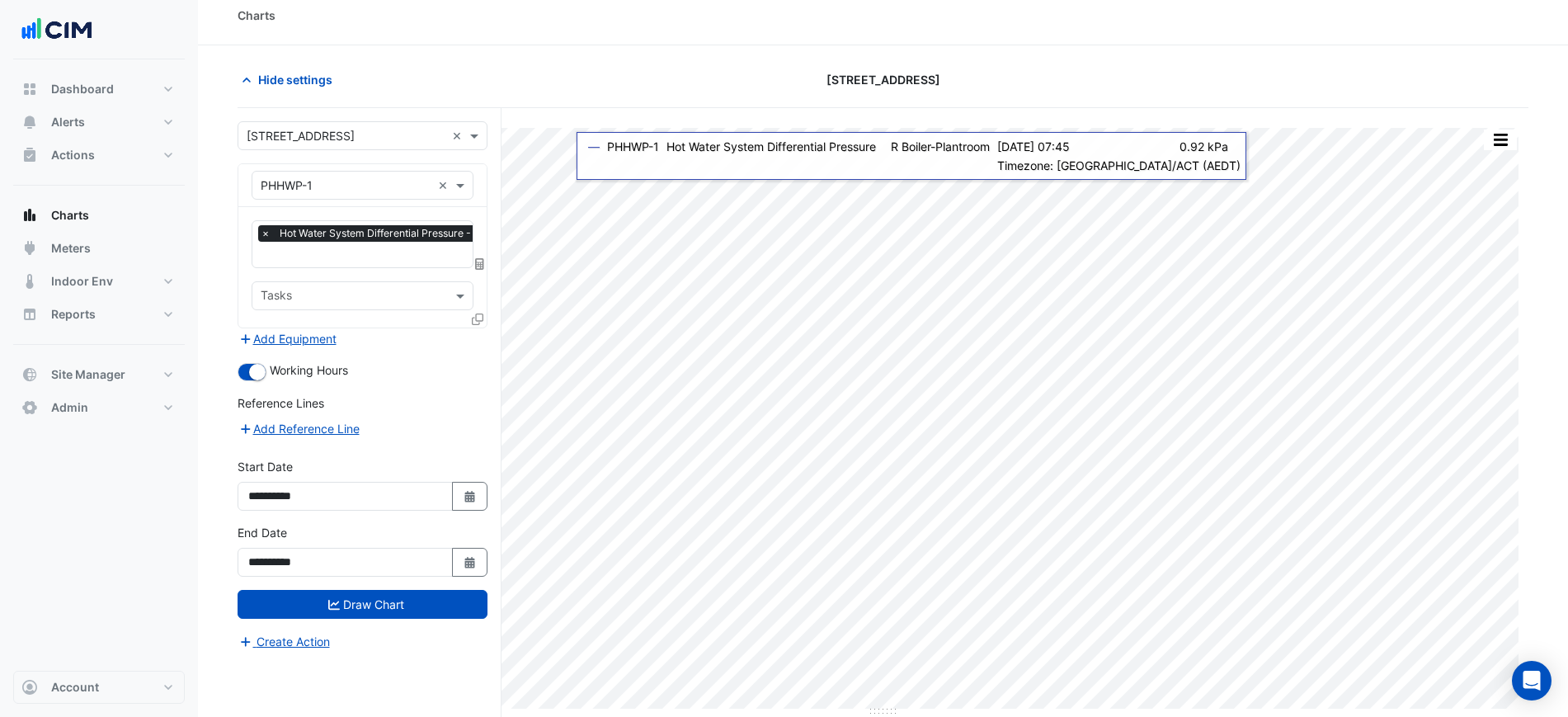
click at [399, 185] on input "text" at bounding box center [346, 186] width 171 height 17
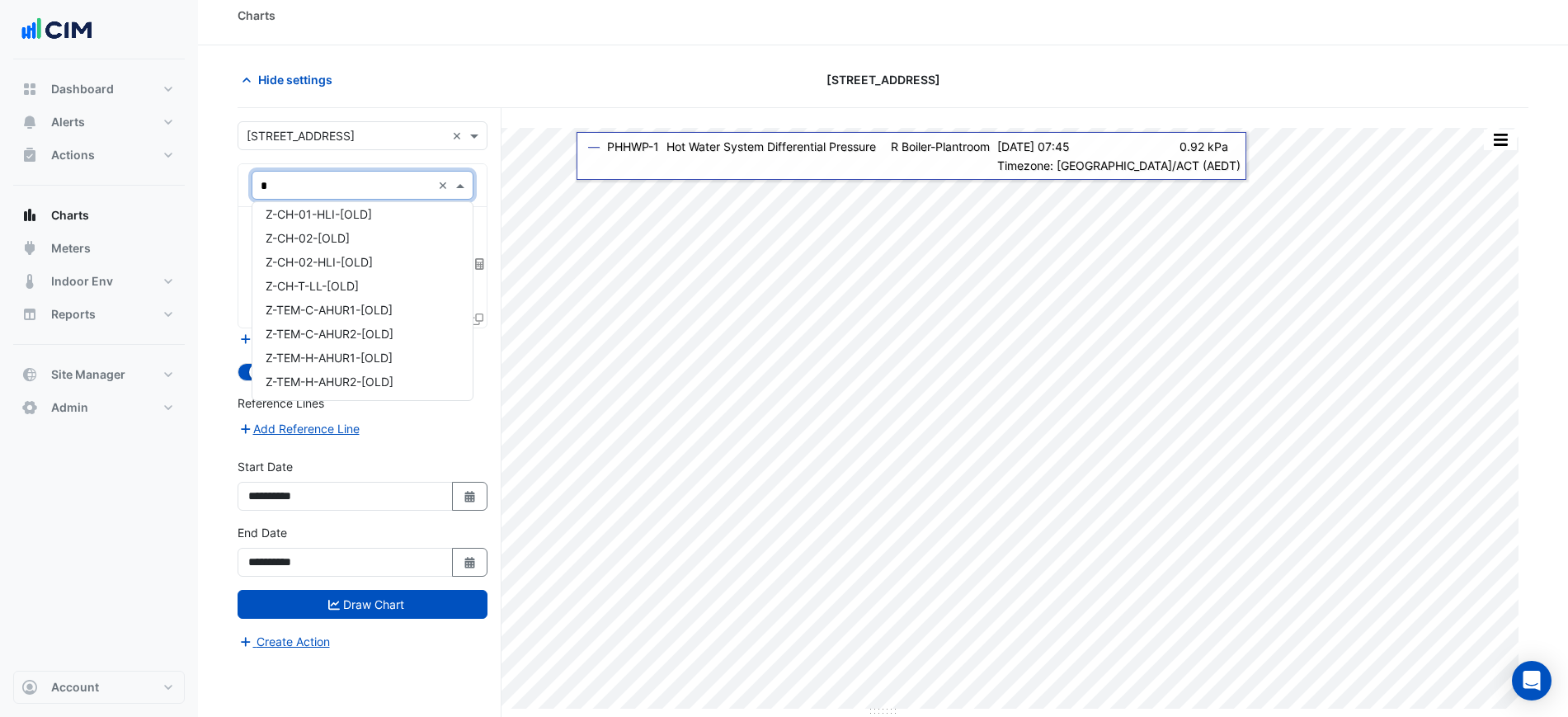
scroll to position [222, 0]
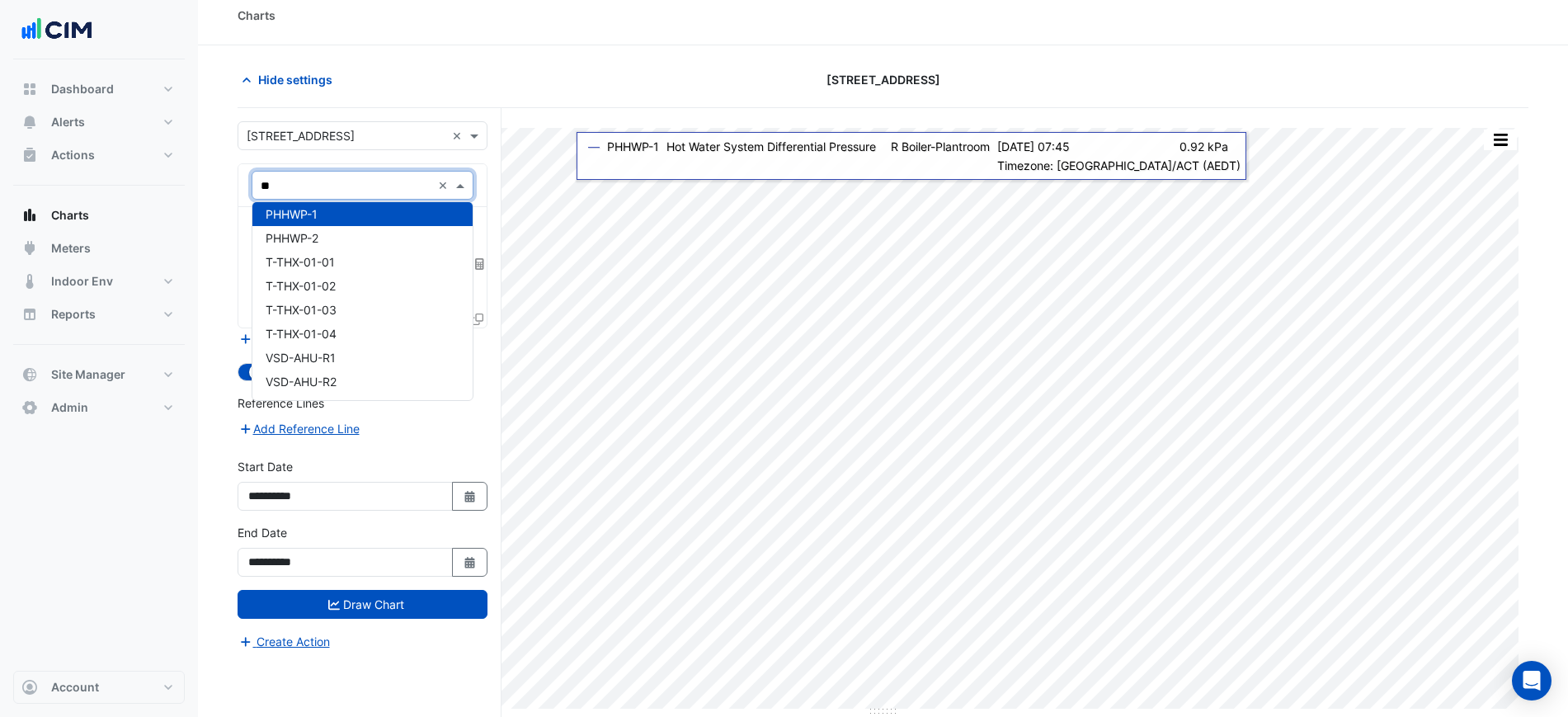
type input "***"
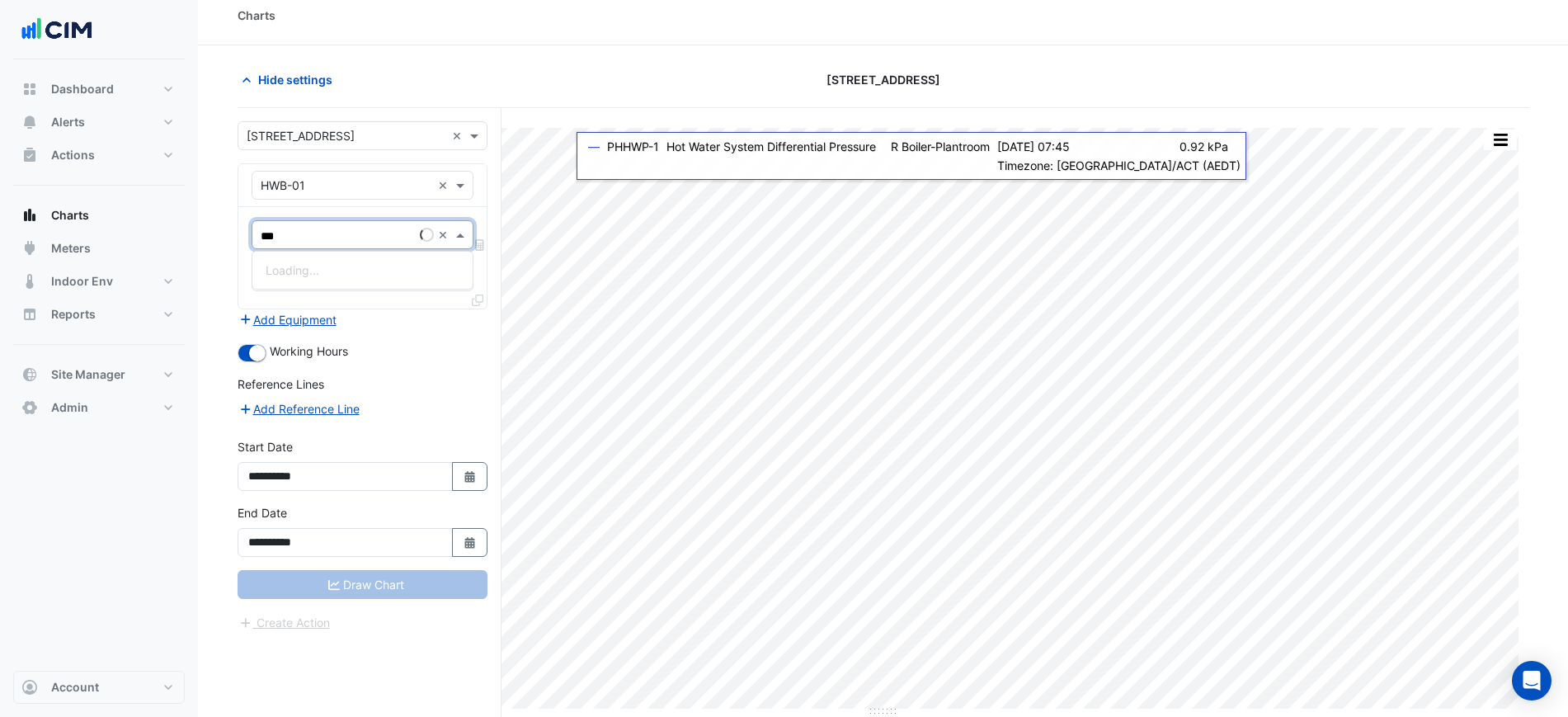
type input "****"
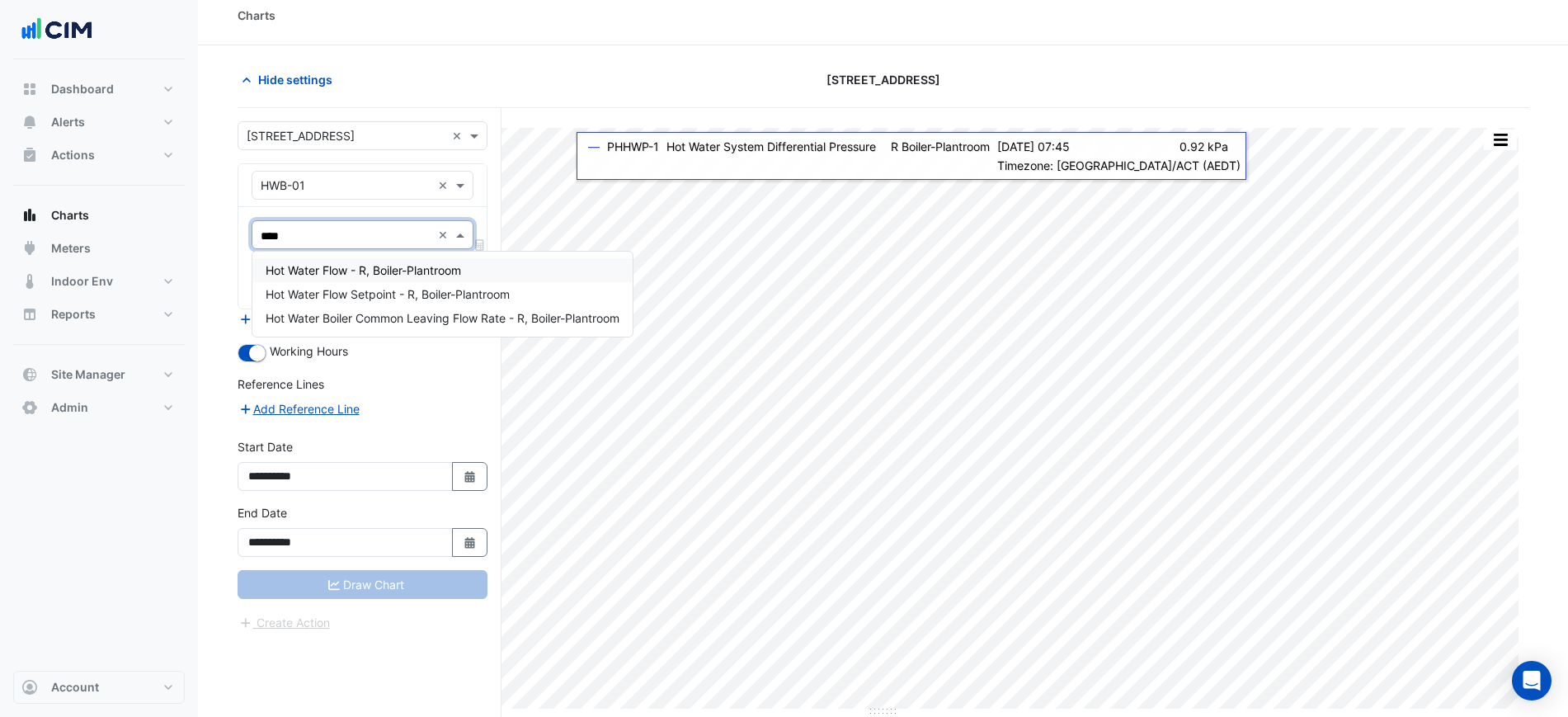
click at [365, 274] on span "Hot Water Flow - R, Boiler-Plantroom" at bounding box center [363, 270] width 195 height 14
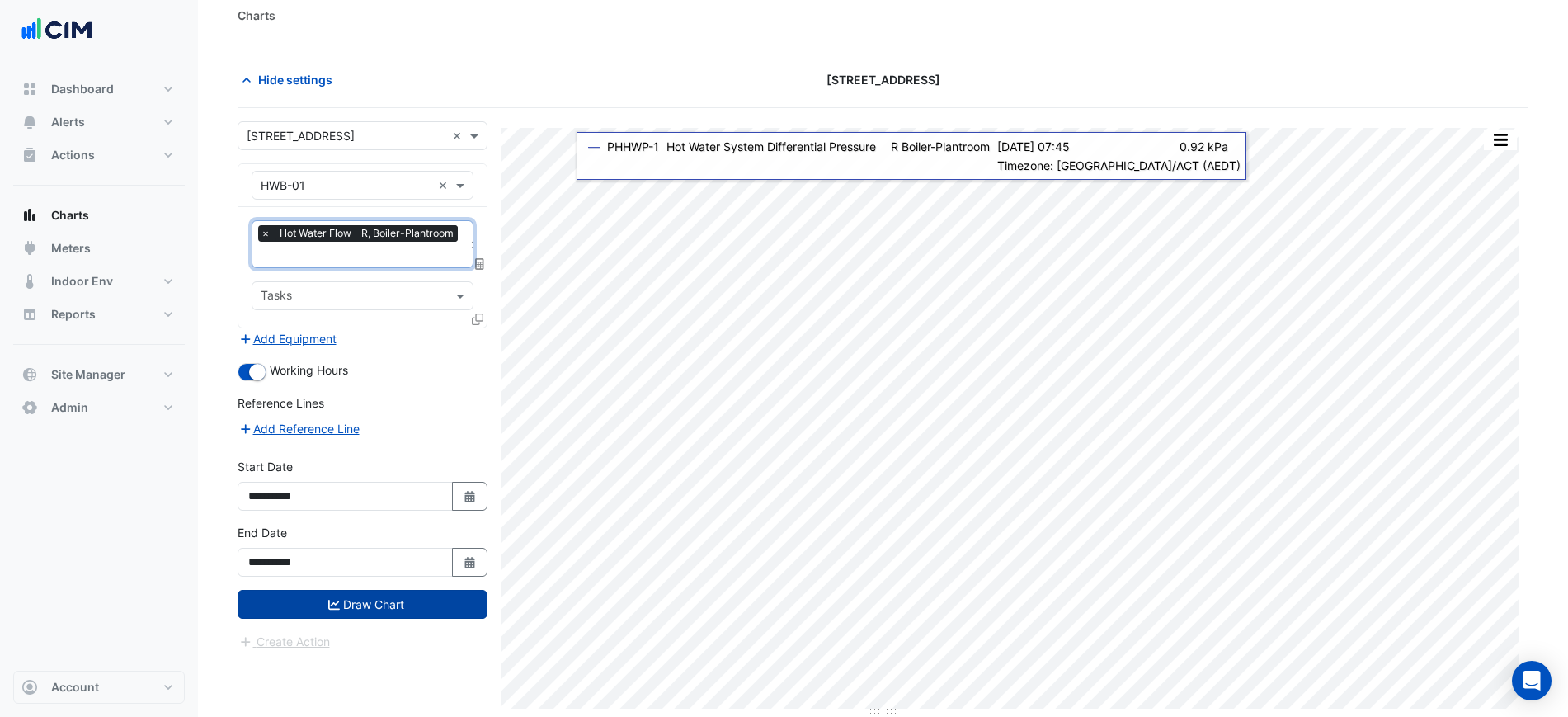
click at [427, 590] on button "Draw Chart" at bounding box center [363, 604] width 250 height 29
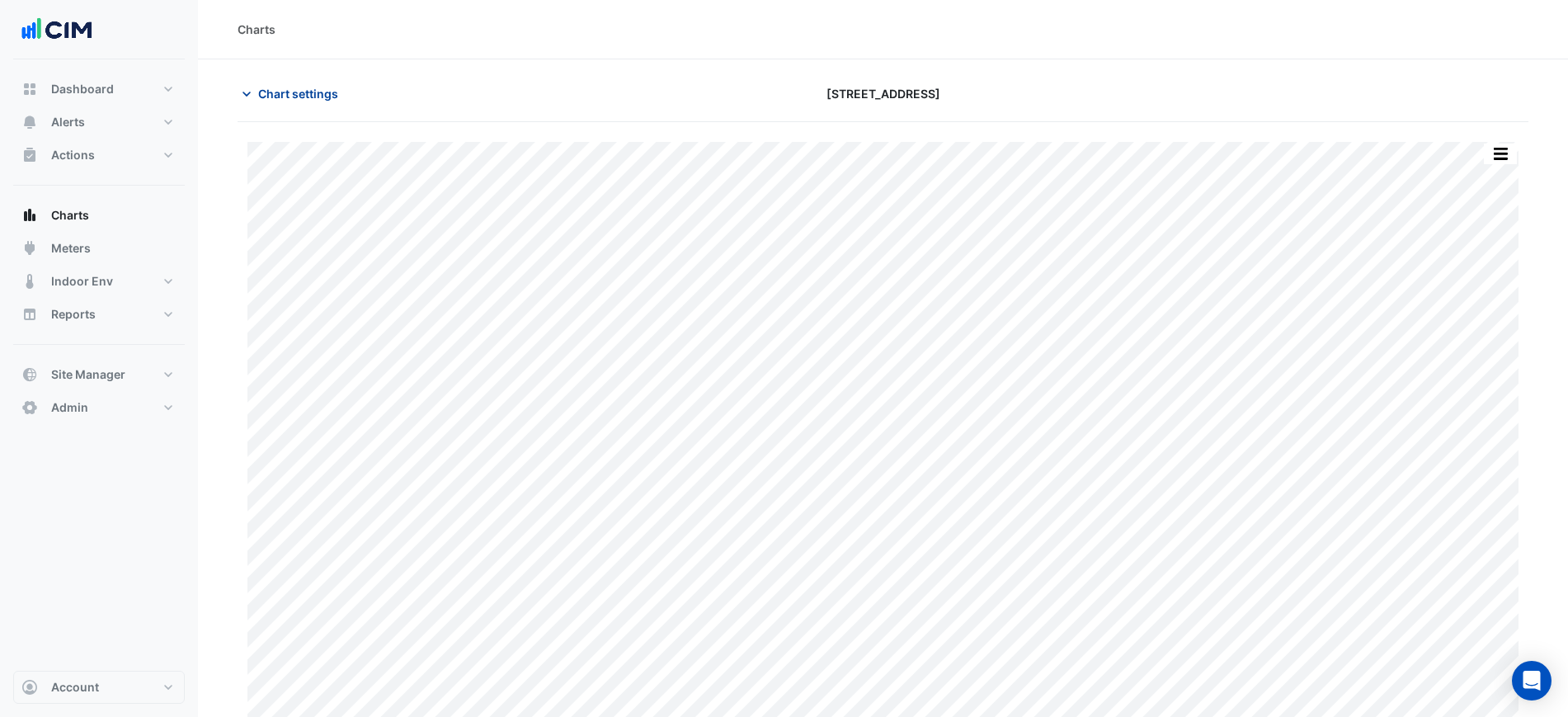
click at [266, 97] on span "Chart settings" at bounding box center [299, 93] width 80 height 17
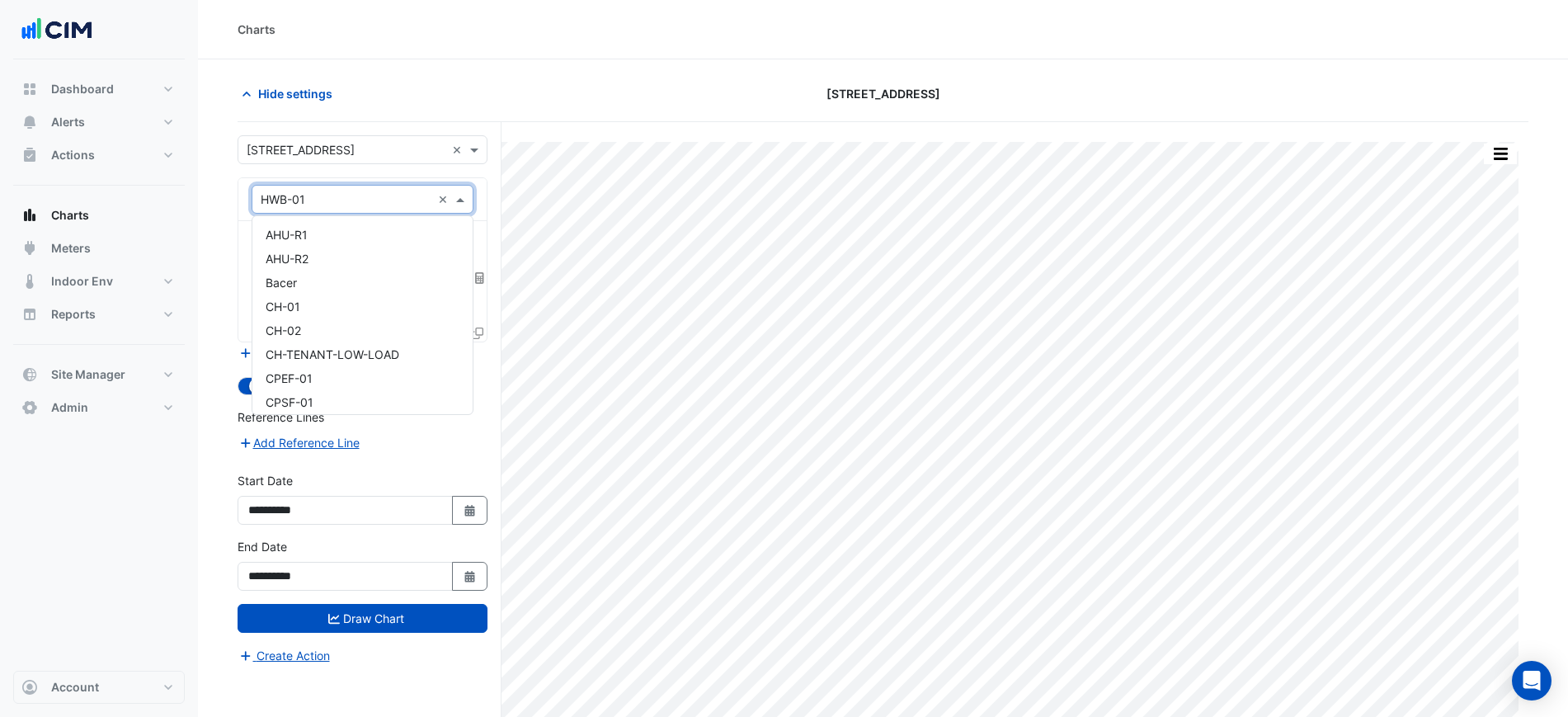
click at [300, 195] on input "text" at bounding box center [346, 200] width 171 height 17
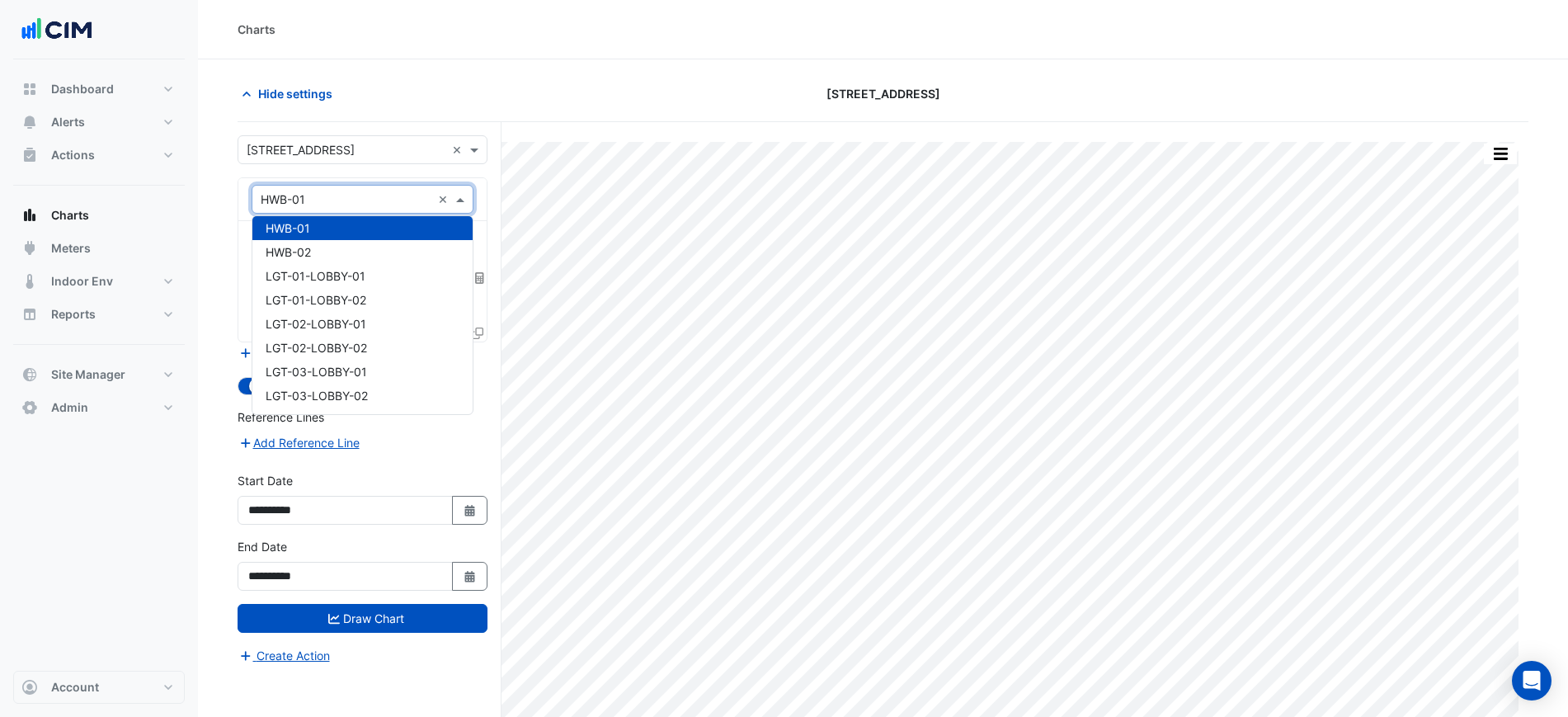
click at [482, 84] on div "Hide settings" at bounding box center [446, 94] width 437 height 29
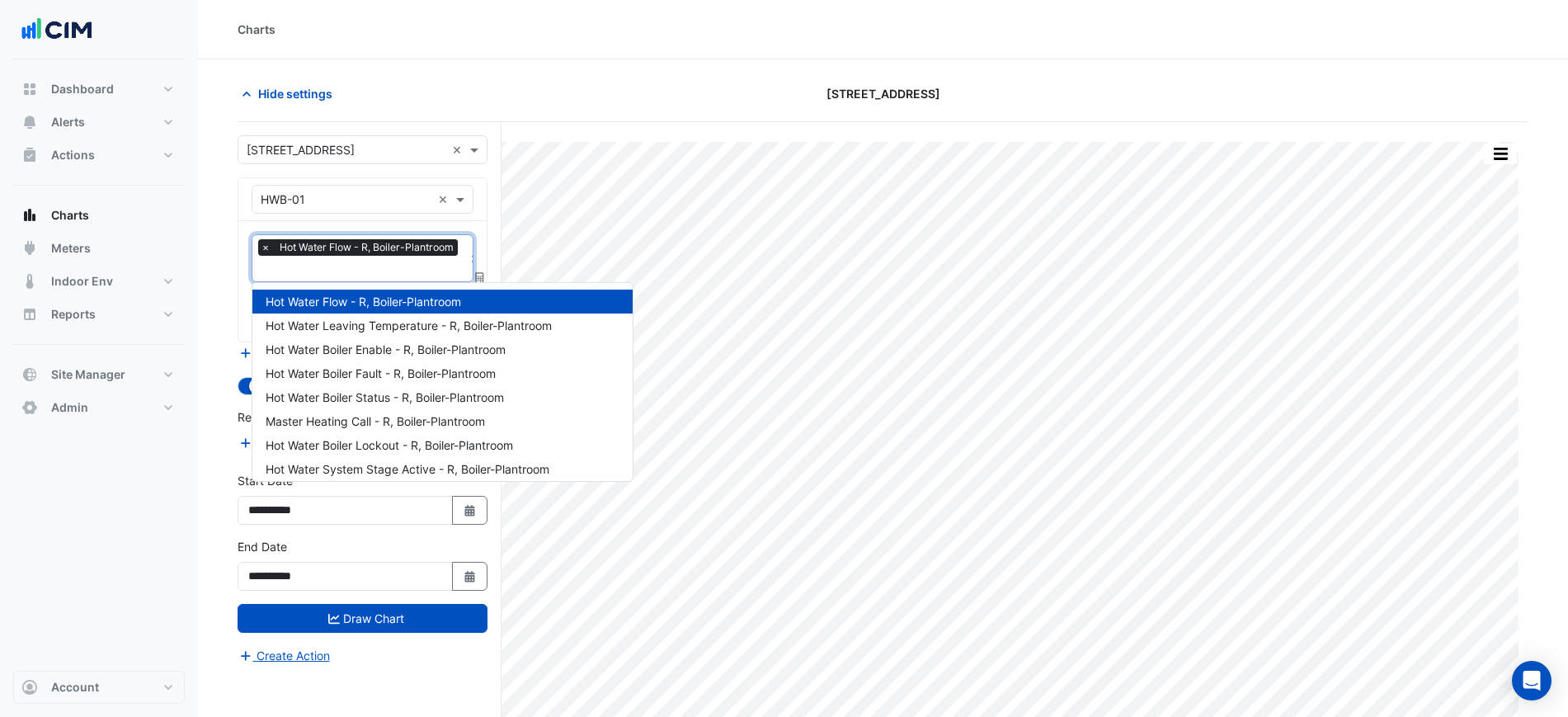
click at [320, 256] on div "× Hot Water Flow - R, Boiler-Plantroom" at bounding box center [360, 250] width 204 height 21
click at [265, 247] on span "×" at bounding box center [265, 247] width 15 height 16
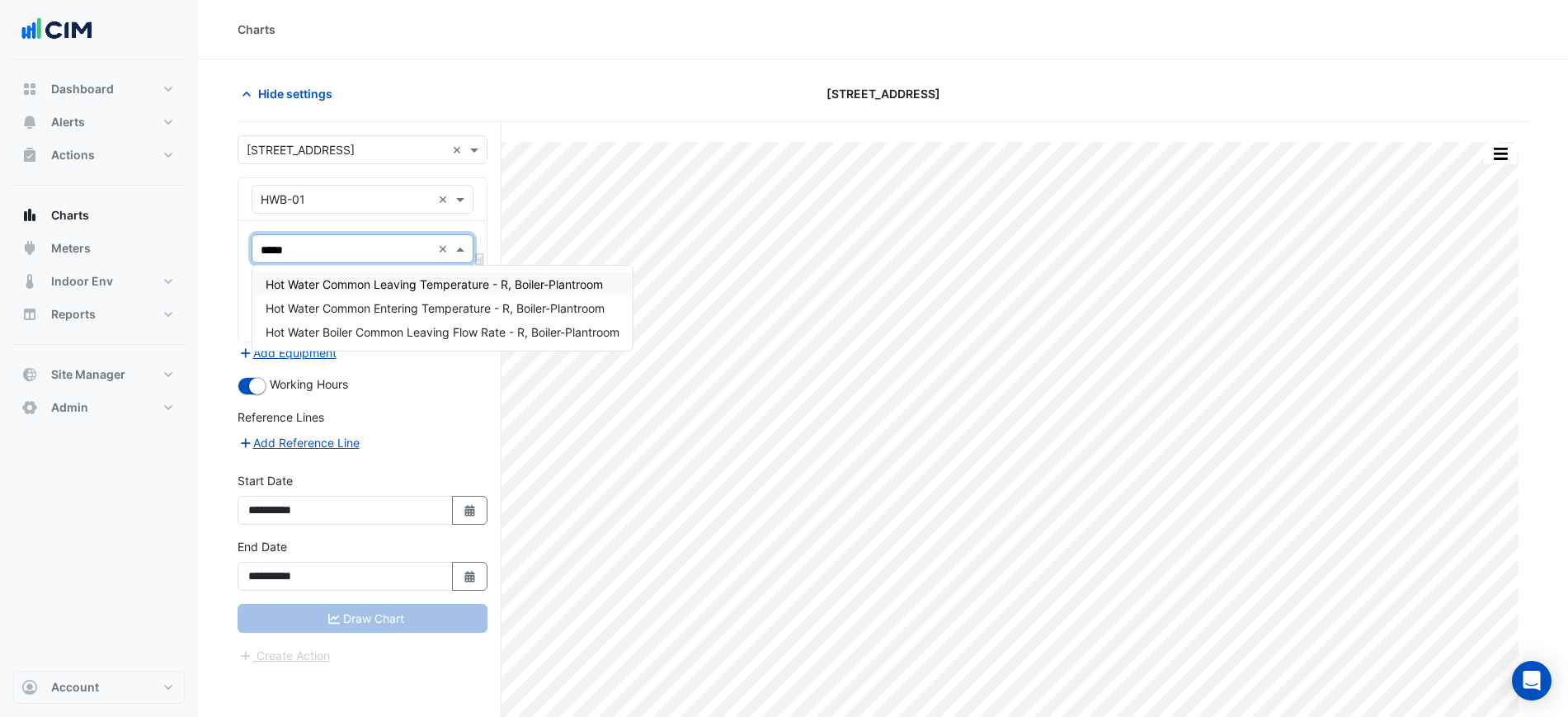
type input "******"
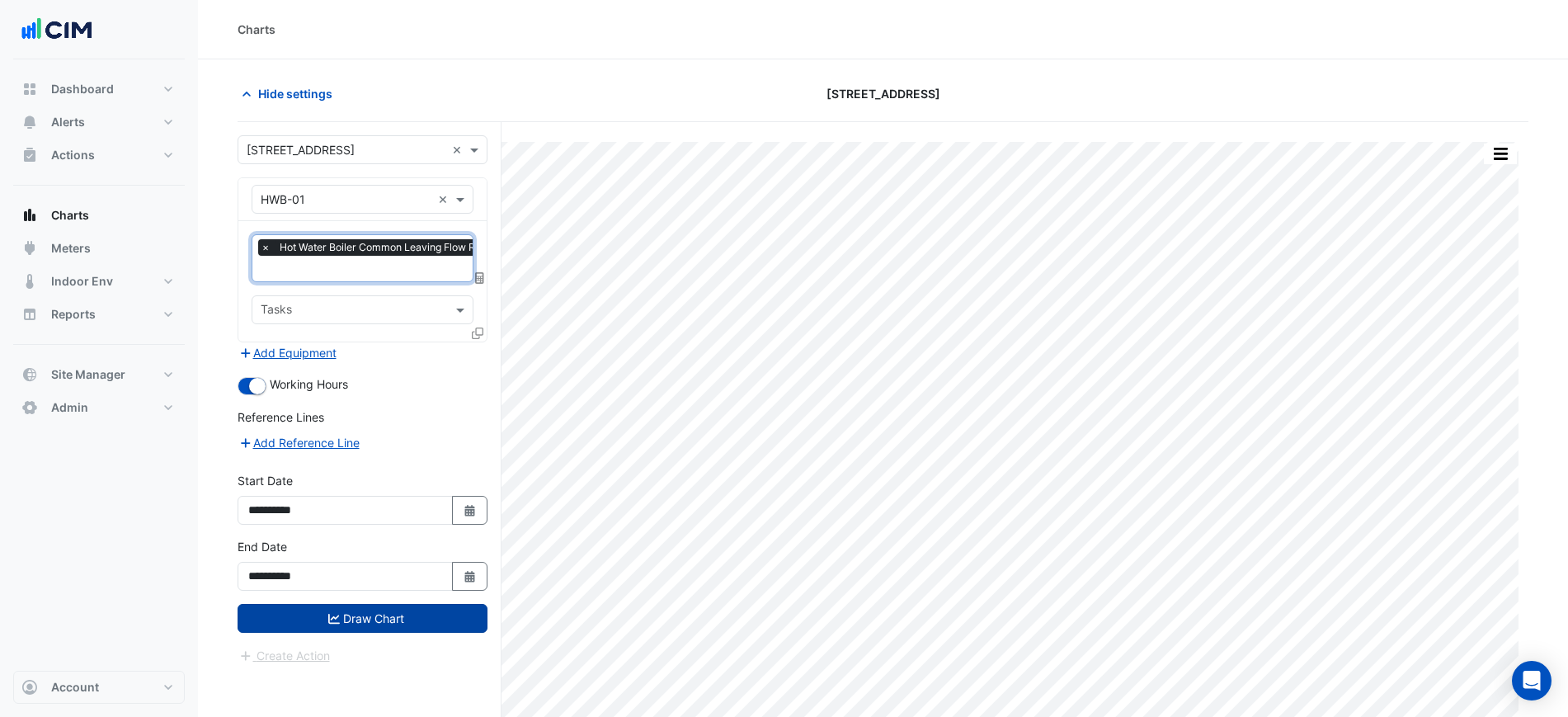
click at [417, 614] on button "Draw Chart" at bounding box center [363, 619] width 250 height 29
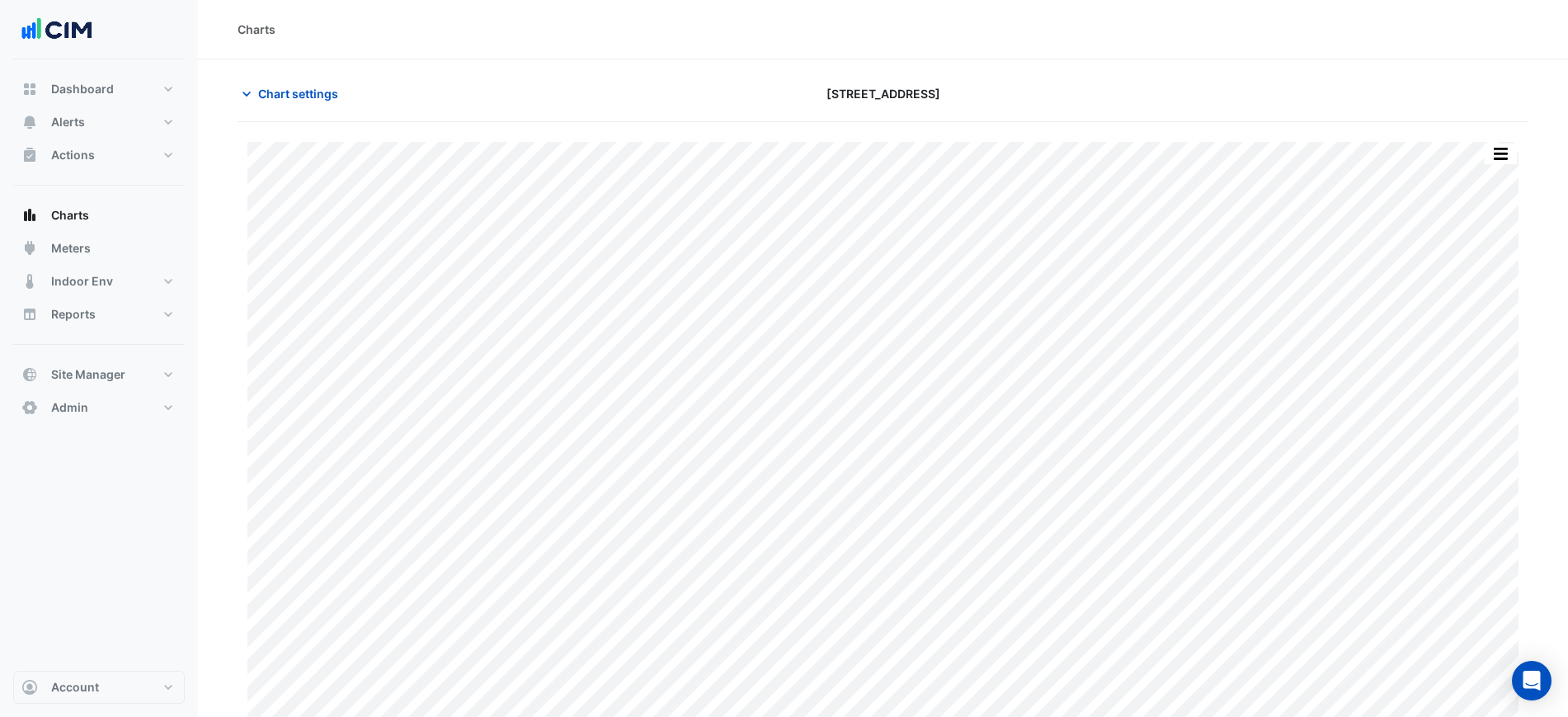
scroll to position [14, 0]
click at [1520, 62] on section "Chart settings 44 Sydney Avenue Print Save as JPEG Save as PNG Pivot Data Table…" at bounding box center [882, 381] width 1370 height 672
click at [1456, 136] on div "Print Save as JPEG Save as PNG Pivot Data Table Export CSV - Flat Export CSV - …" at bounding box center [1467, 139] width 101 height 22
click at [1456, 136] on button "button" at bounding box center [1467, 139] width 33 height 21
click at [293, 90] on button "Chart settings" at bounding box center [293, 80] width 111 height 29
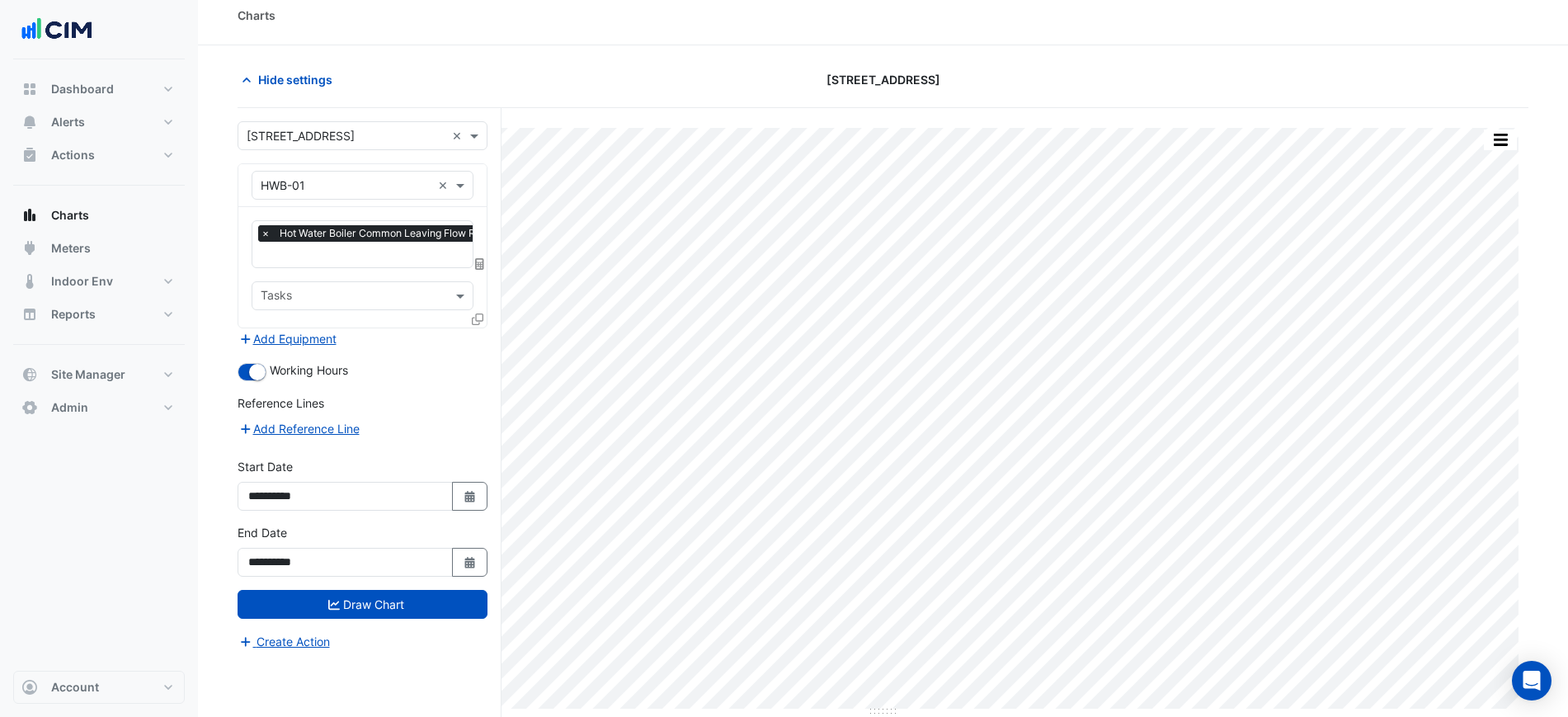
click at [263, 233] on span "×" at bounding box center [265, 233] width 15 height 16
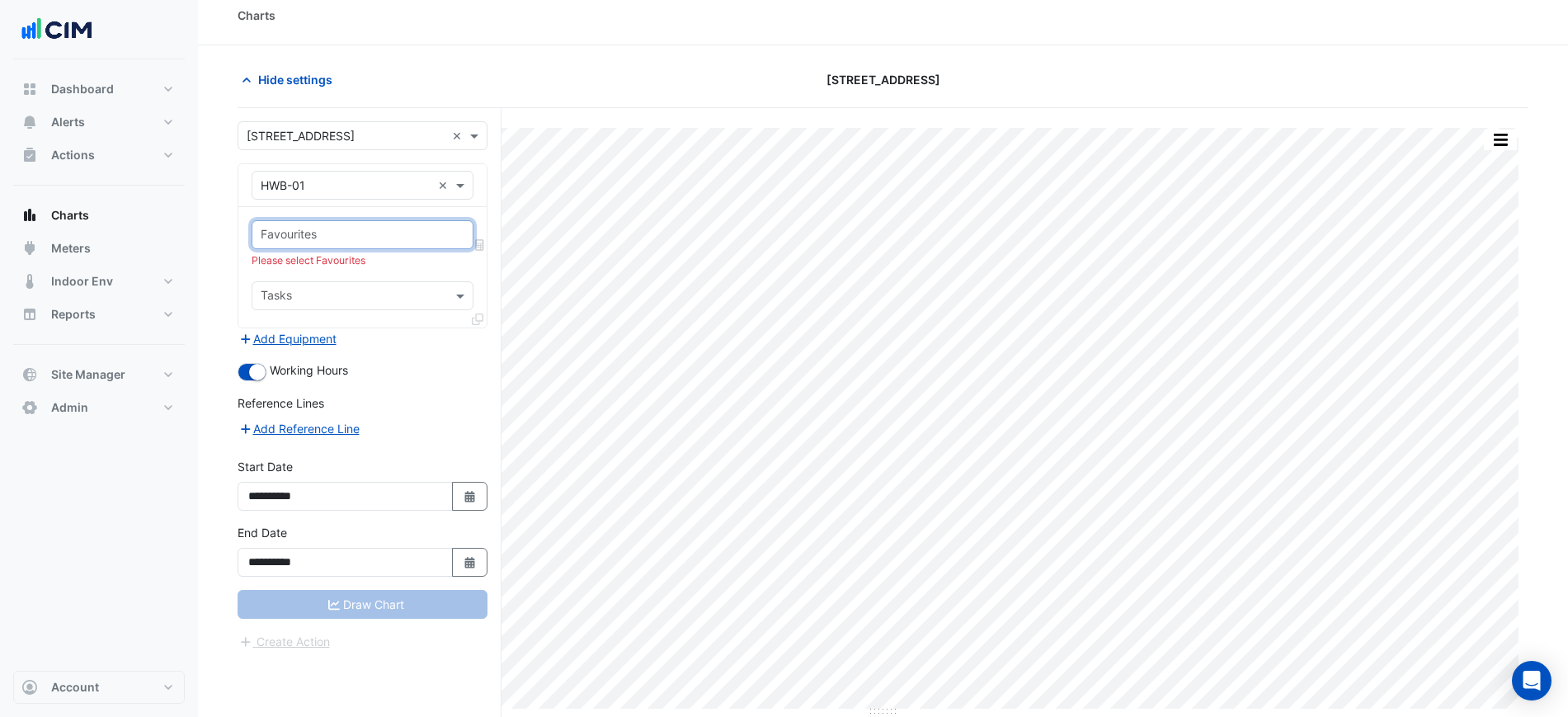
scroll to position [0, 0]
click at [304, 241] on input "text" at bounding box center [353, 236] width 185 height 17
type input "******"
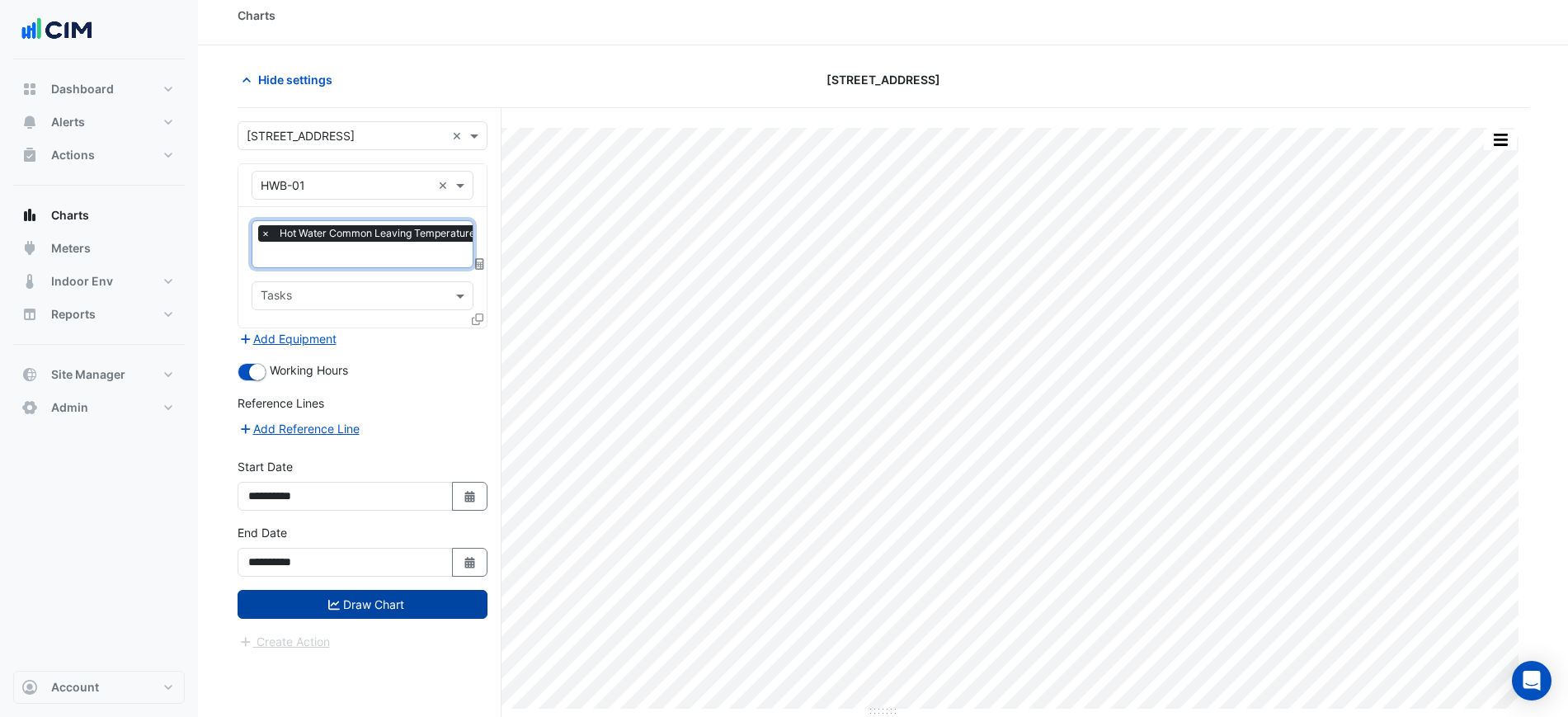
click at [369, 592] on button "Draw Chart" at bounding box center [363, 604] width 250 height 29
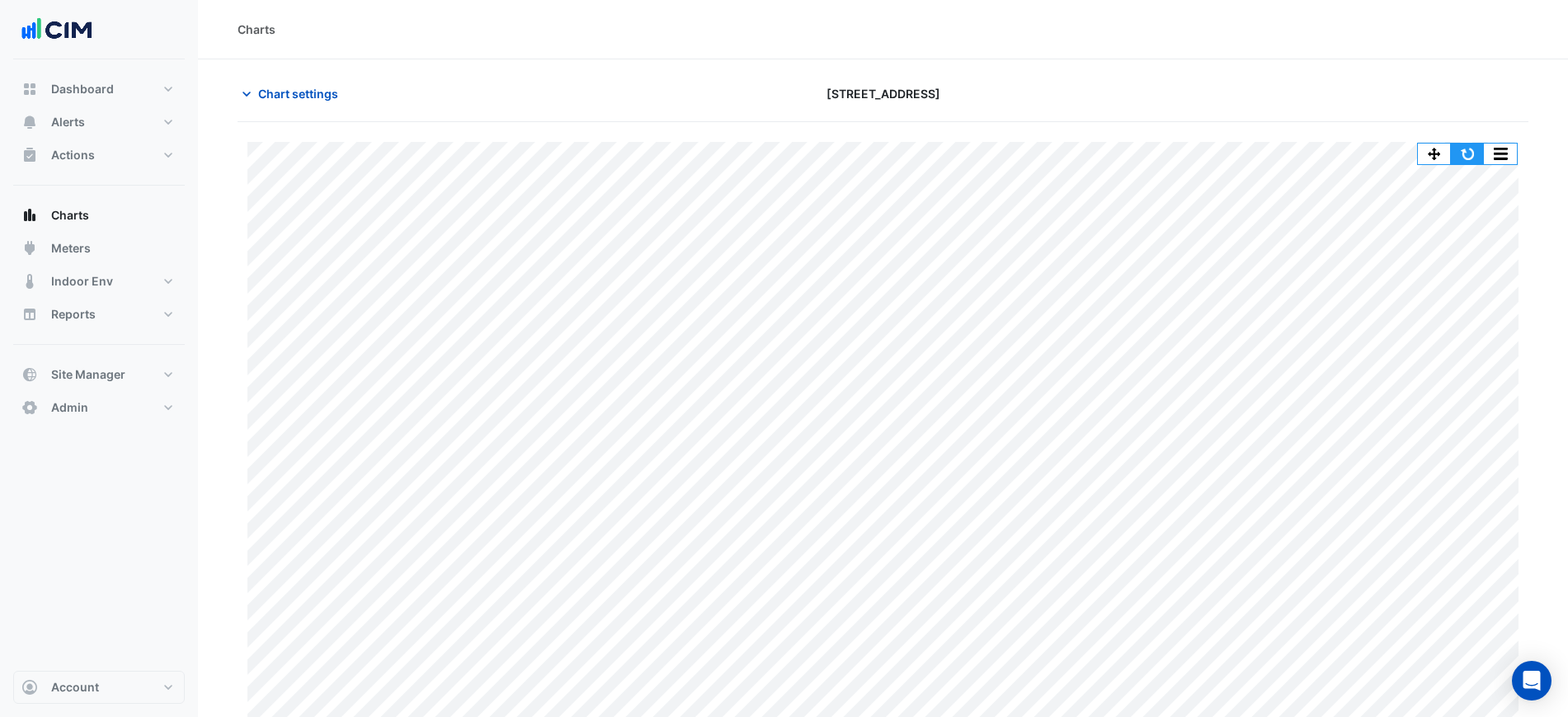
click at [1480, 147] on button "button" at bounding box center [1467, 154] width 33 height 21
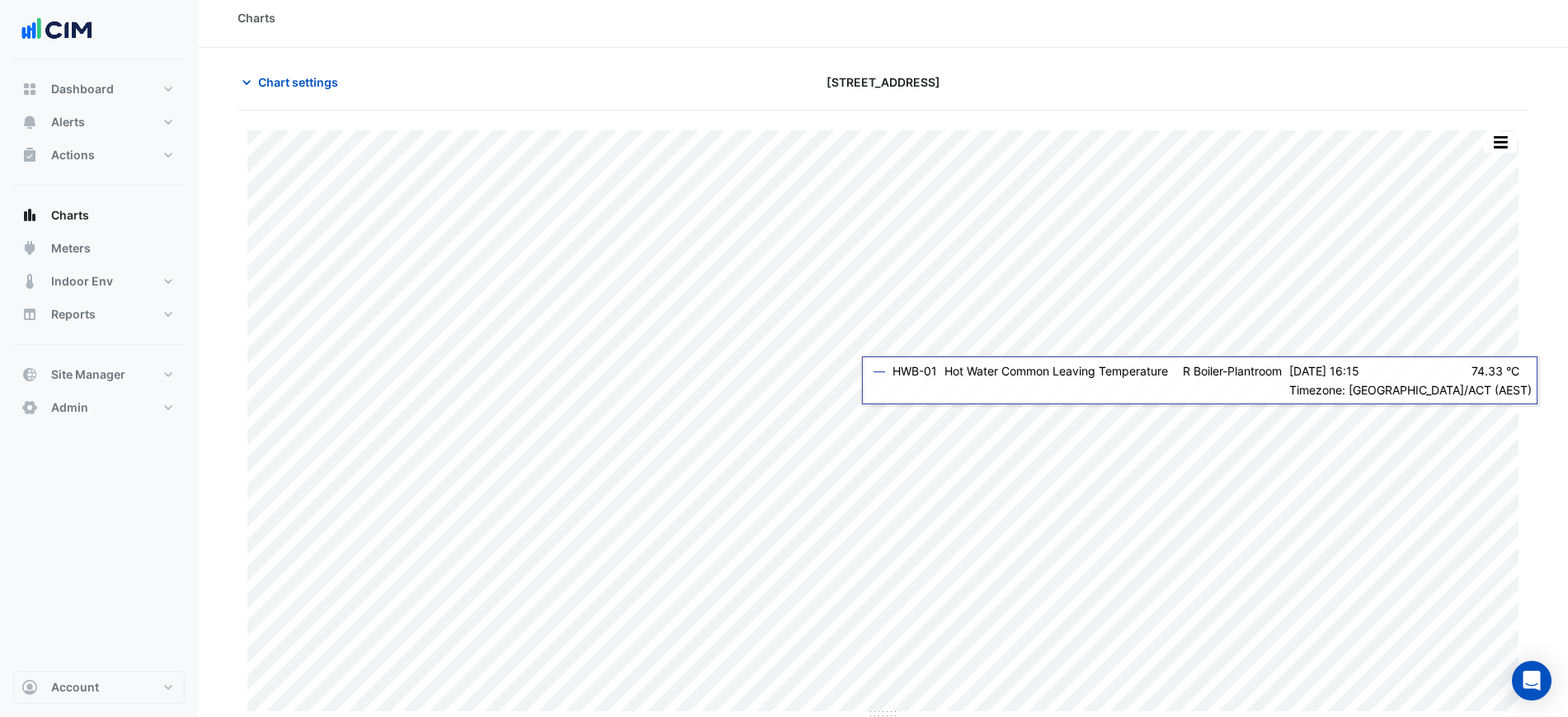
scroll to position [14, 0]
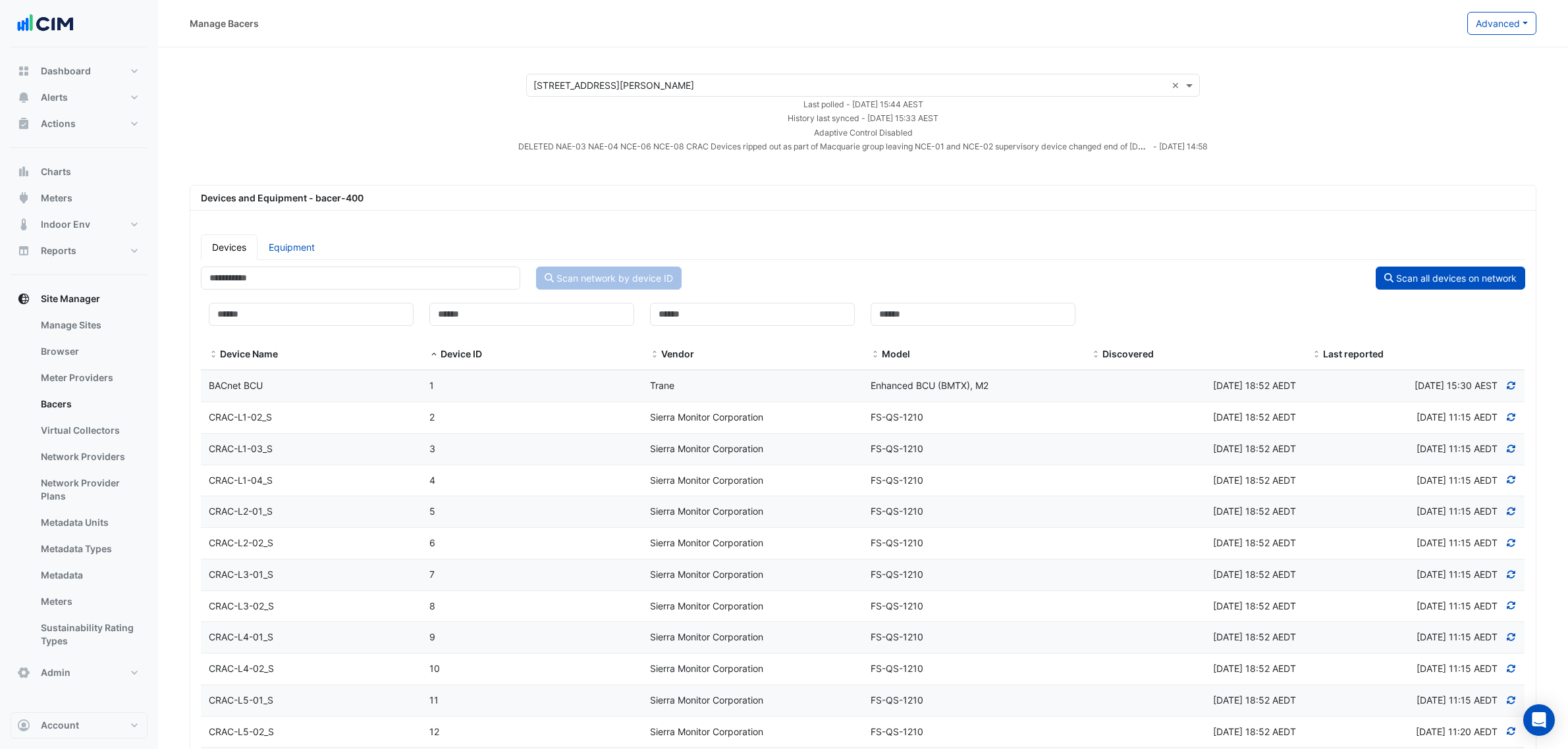
select select "***"
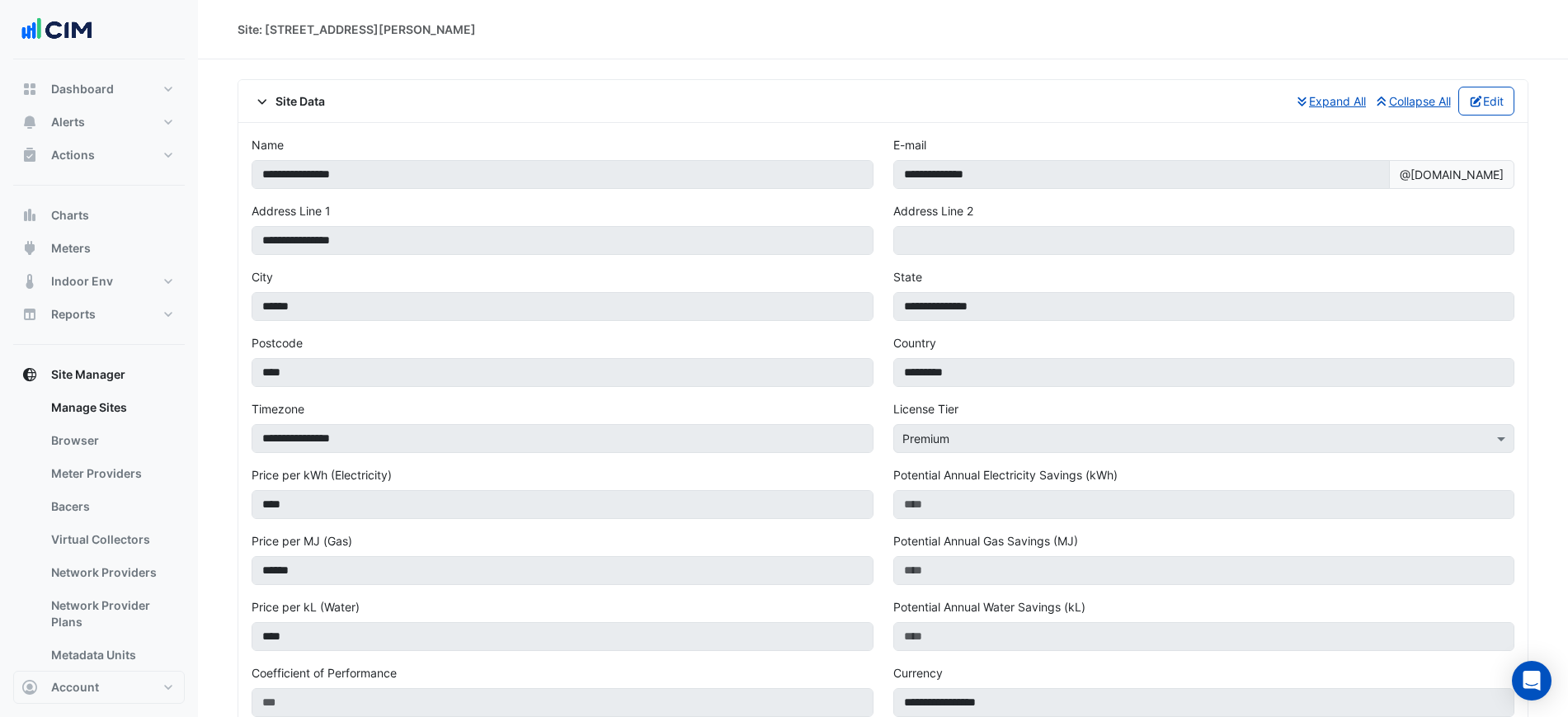
scroll to position [5739, 0]
